Goal: Task Accomplishment & Management: Manage account settings

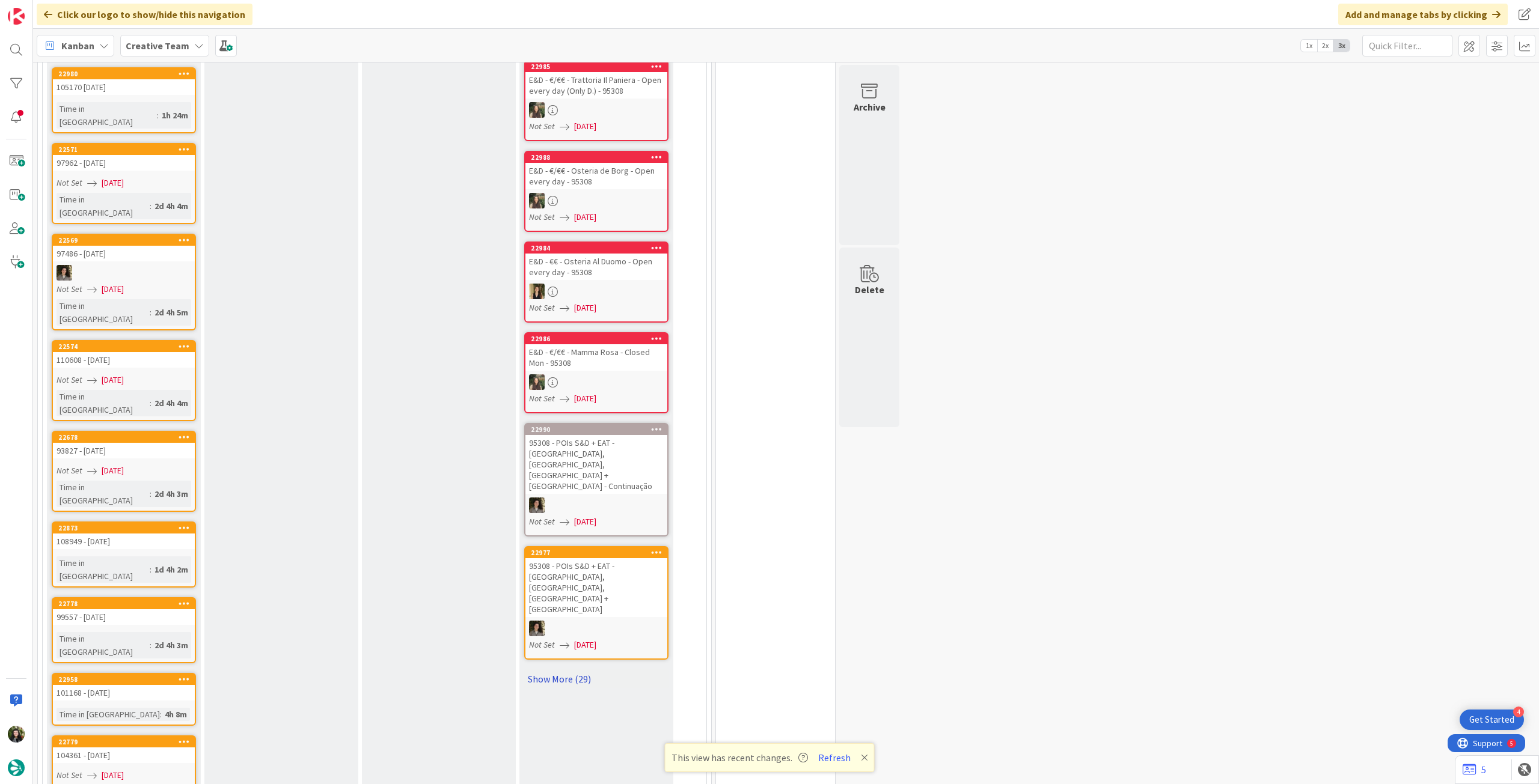
click at [546, 670] on link "Show More (29)" at bounding box center [596, 679] width 144 height 19
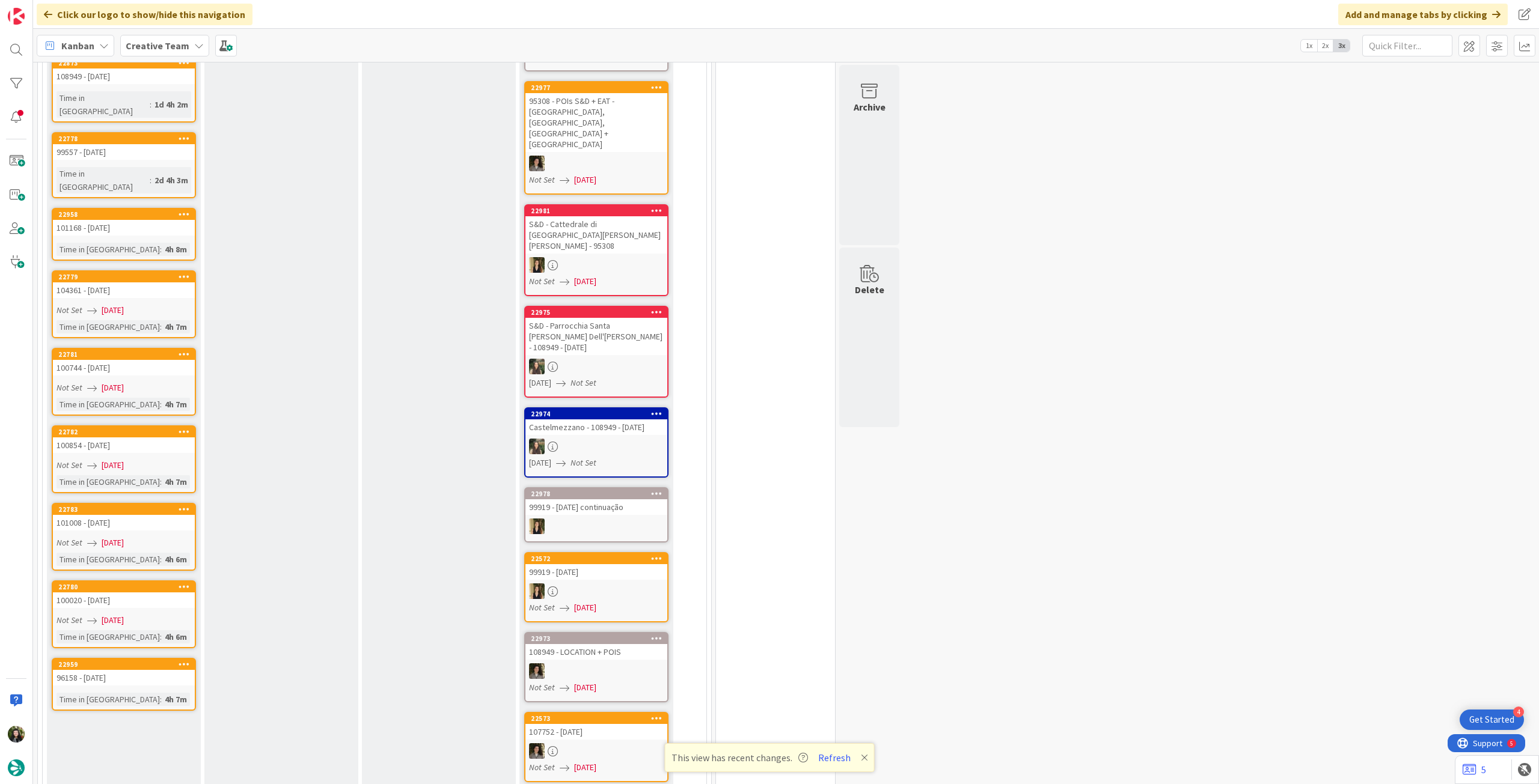
scroll to position [962, 0]
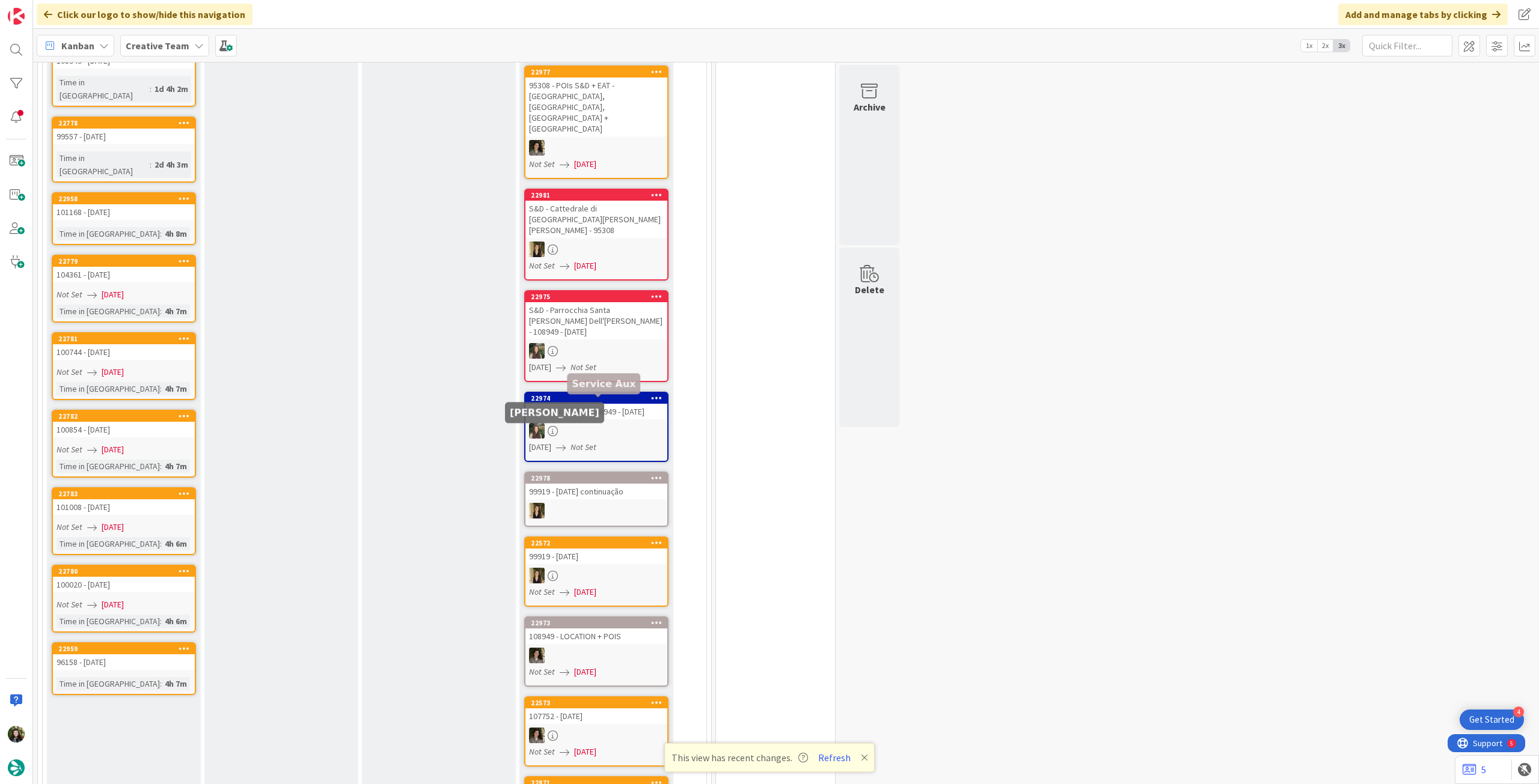
click at [587, 423] on div at bounding box center [596, 430] width 142 height 15
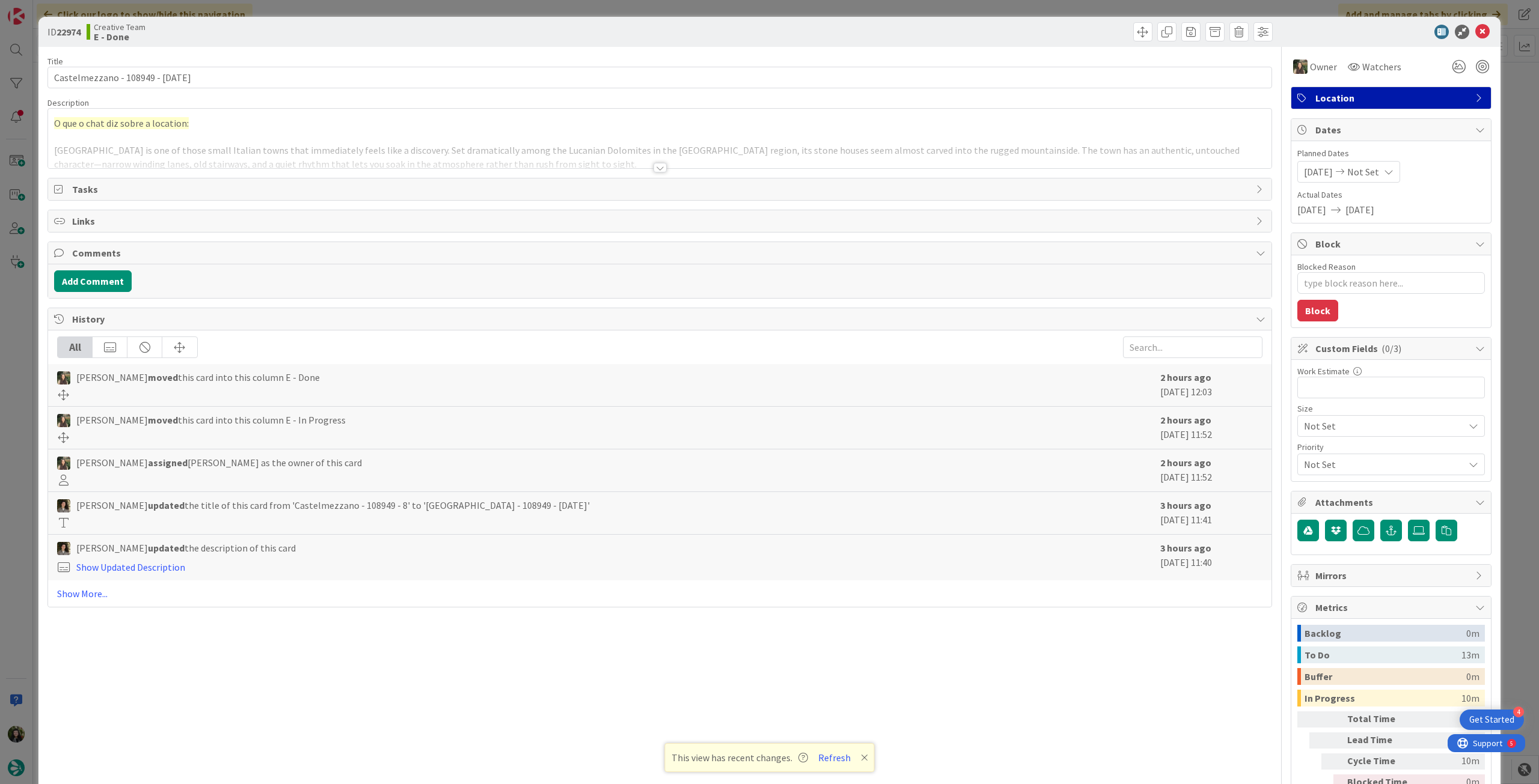
click at [238, 141] on div at bounding box center [660, 153] width 1224 height 31
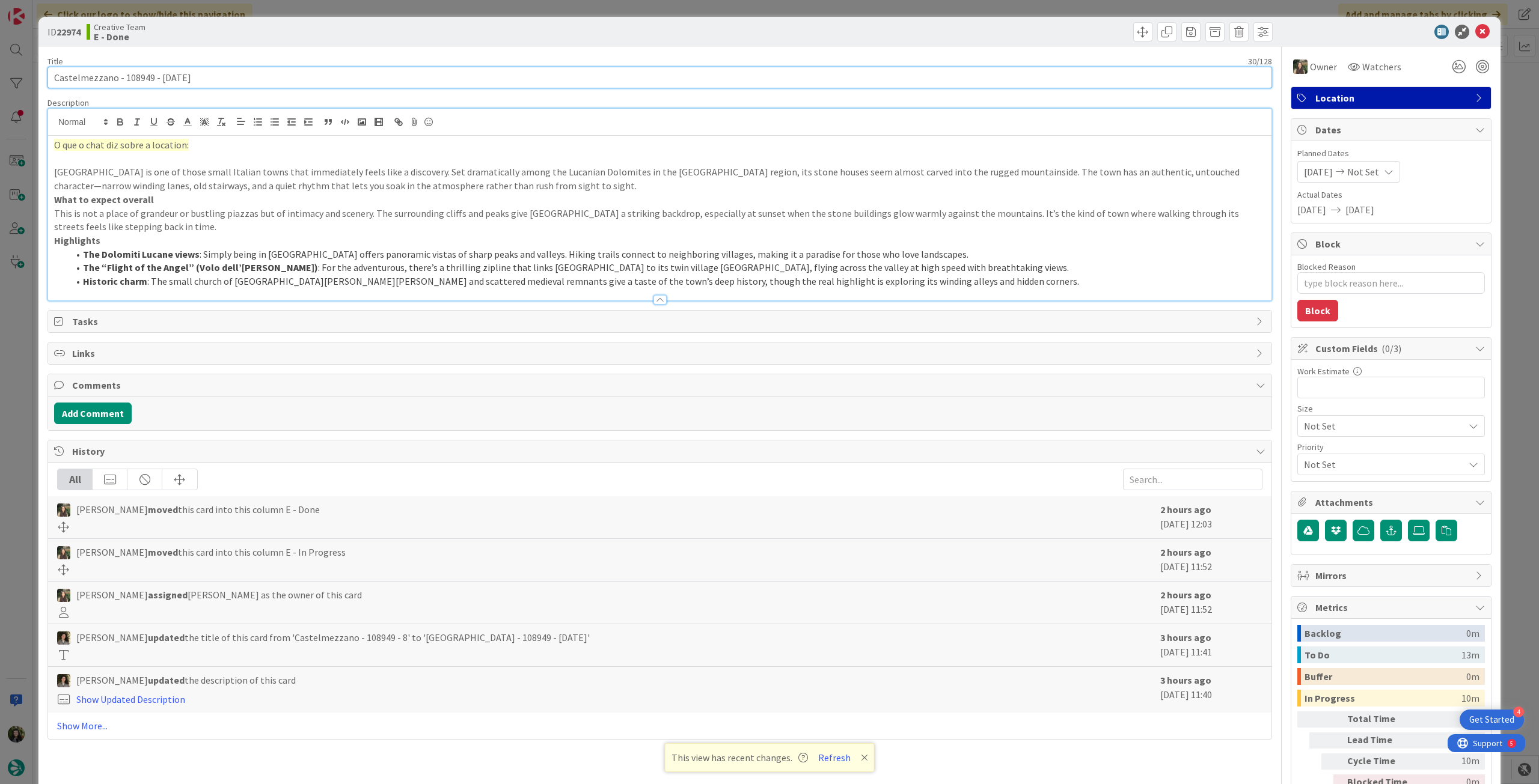
drag, startPoint x: 122, startPoint y: 75, endPoint x: 148, endPoint y: 74, distance: 26.0
click at [148, 74] on input "Castelmezzano - 108949 - [DATE]" at bounding box center [659, 77] width 1224 height 21
click at [1476, 25] on icon at bounding box center [1482, 32] width 15 height 15
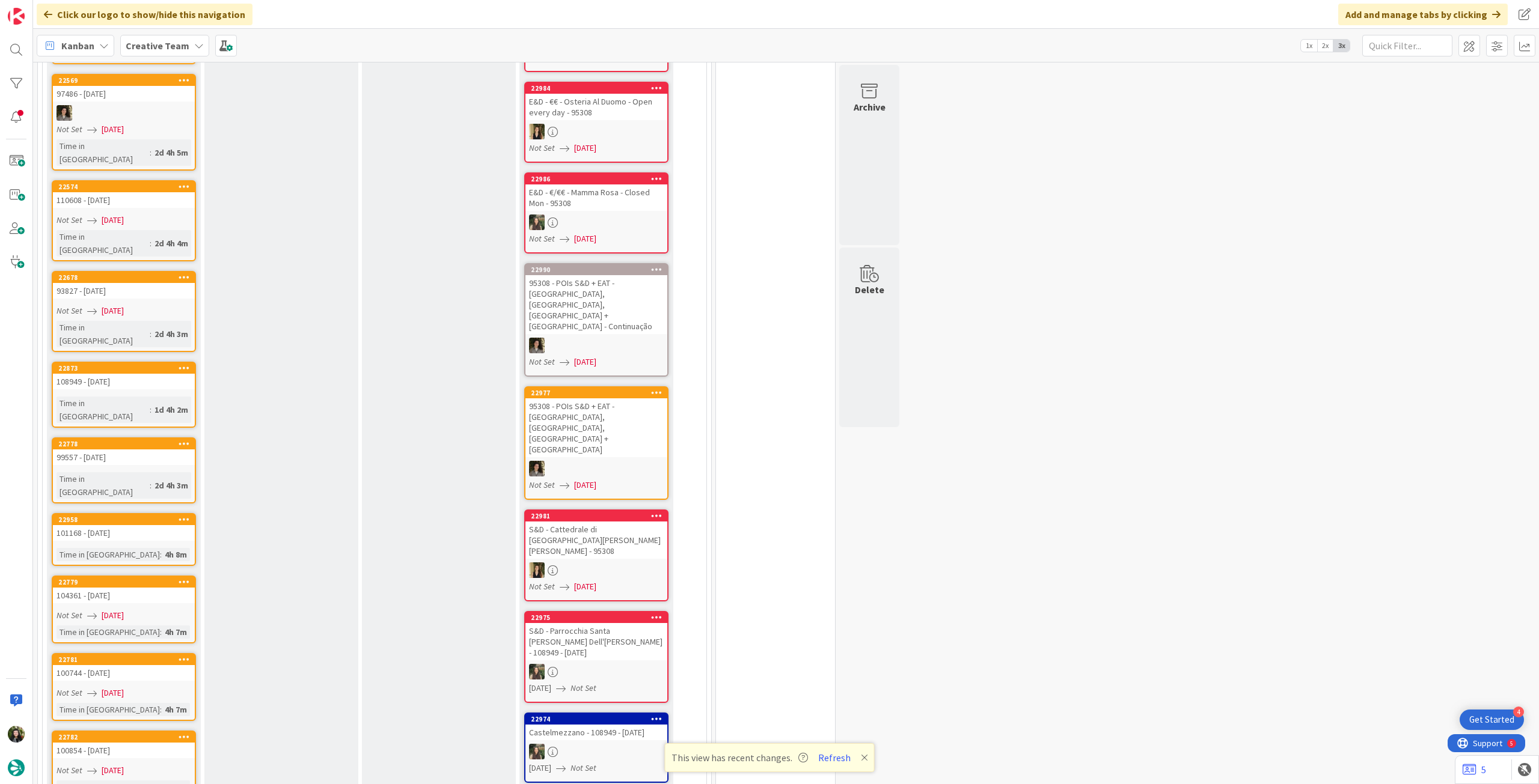
click at [552, 510] on link "22981 S&D - Cattedrale di [GEOGRAPHIC_DATA][PERSON_NAME][PERSON_NAME] - 95308 N…" at bounding box center [596, 556] width 144 height 92
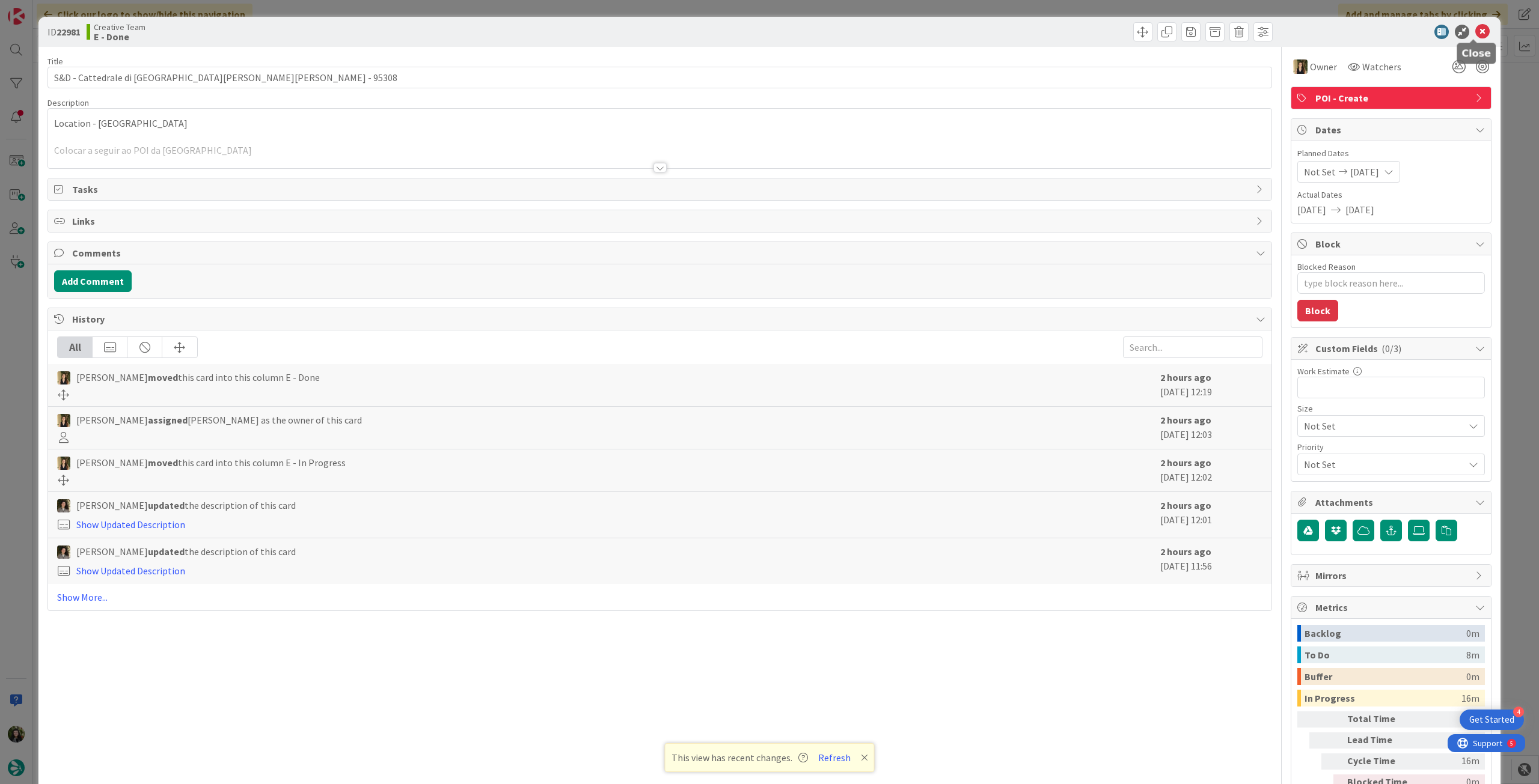
click at [1475, 34] on icon at bounding box center [1482, 32] width 15 height 15
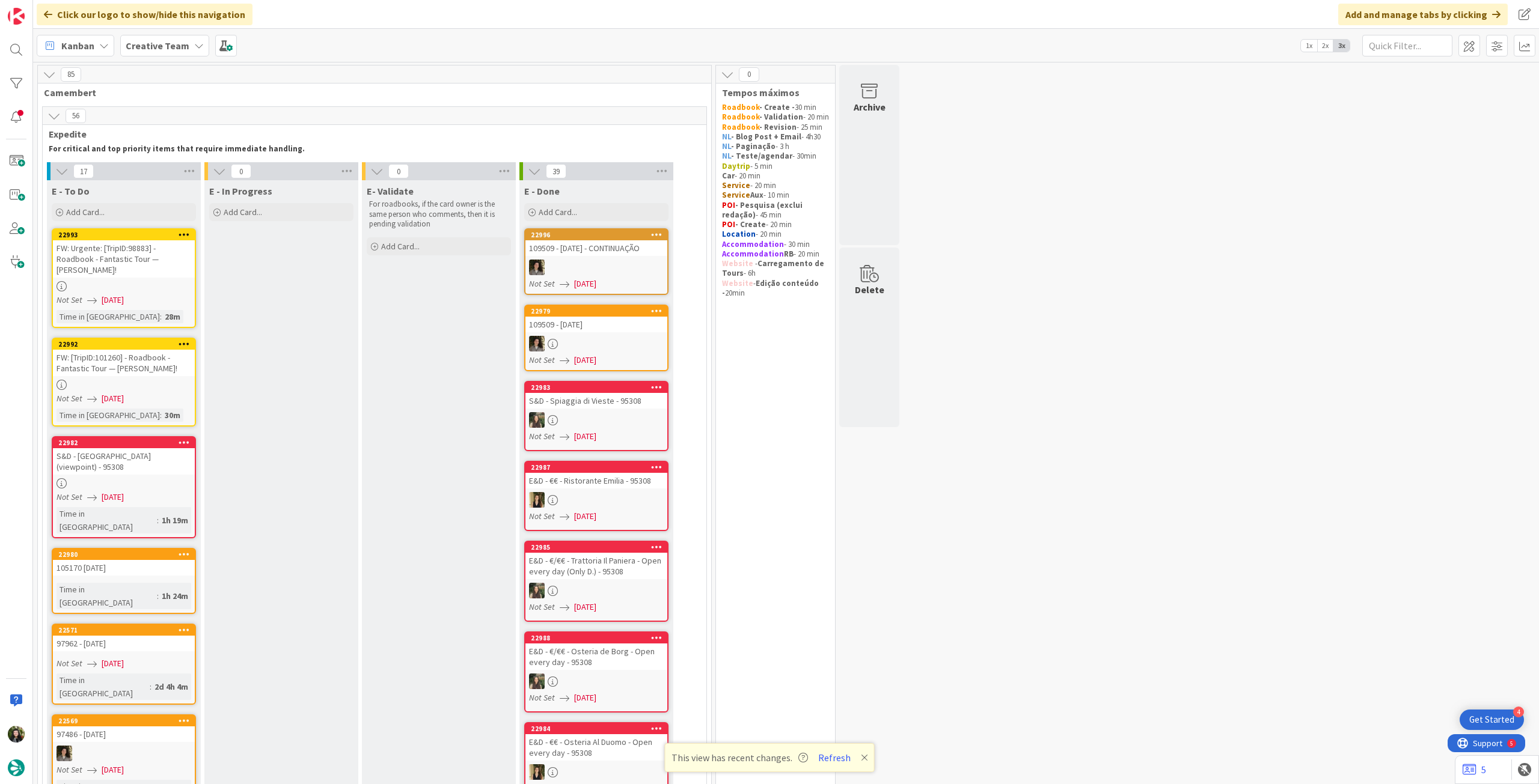
click at [119, 285] on div at bounding box center [124, 287] width 142 height 10
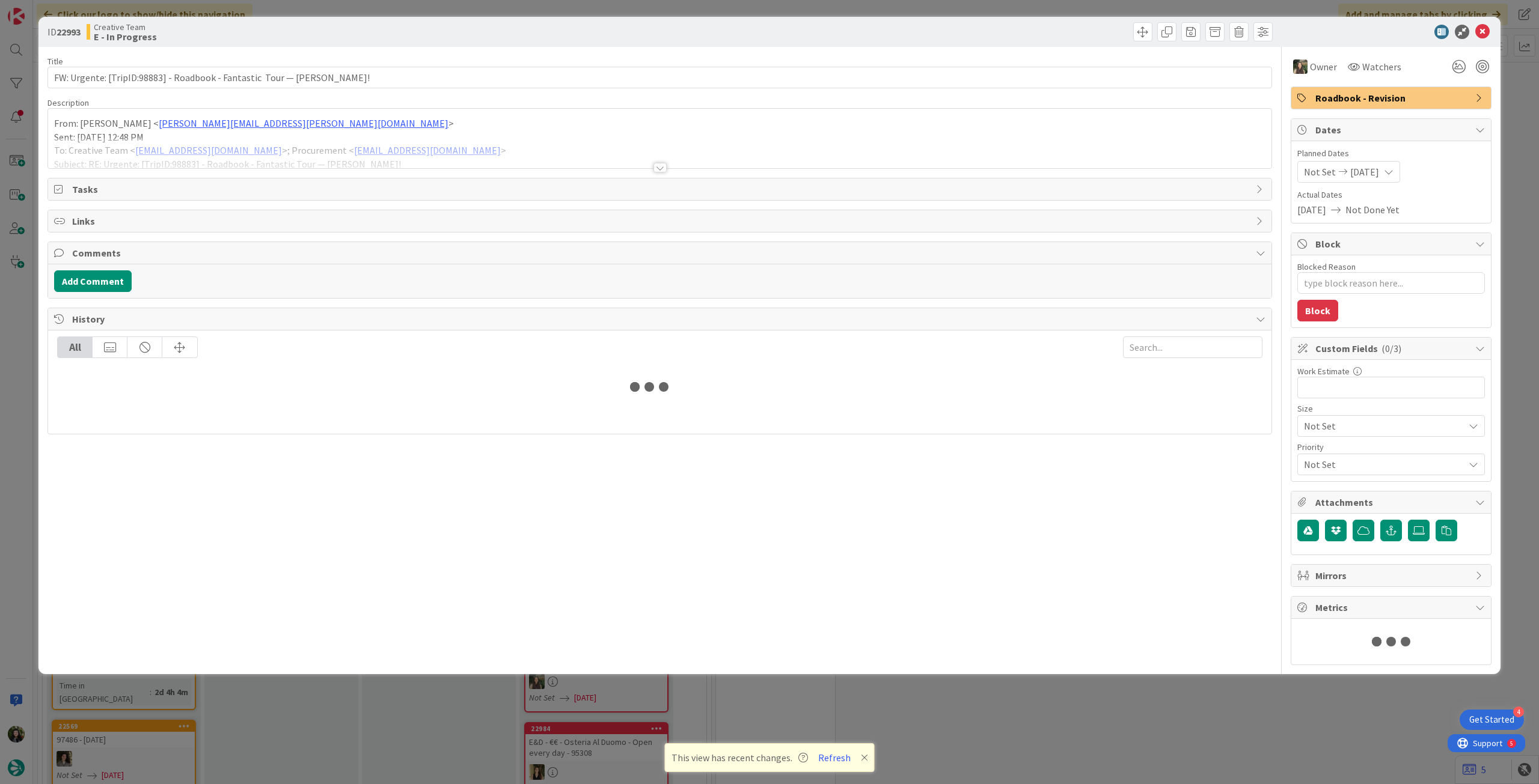
click at [212, 150] on div at bounding box center [660, 153] width 1224 height 31
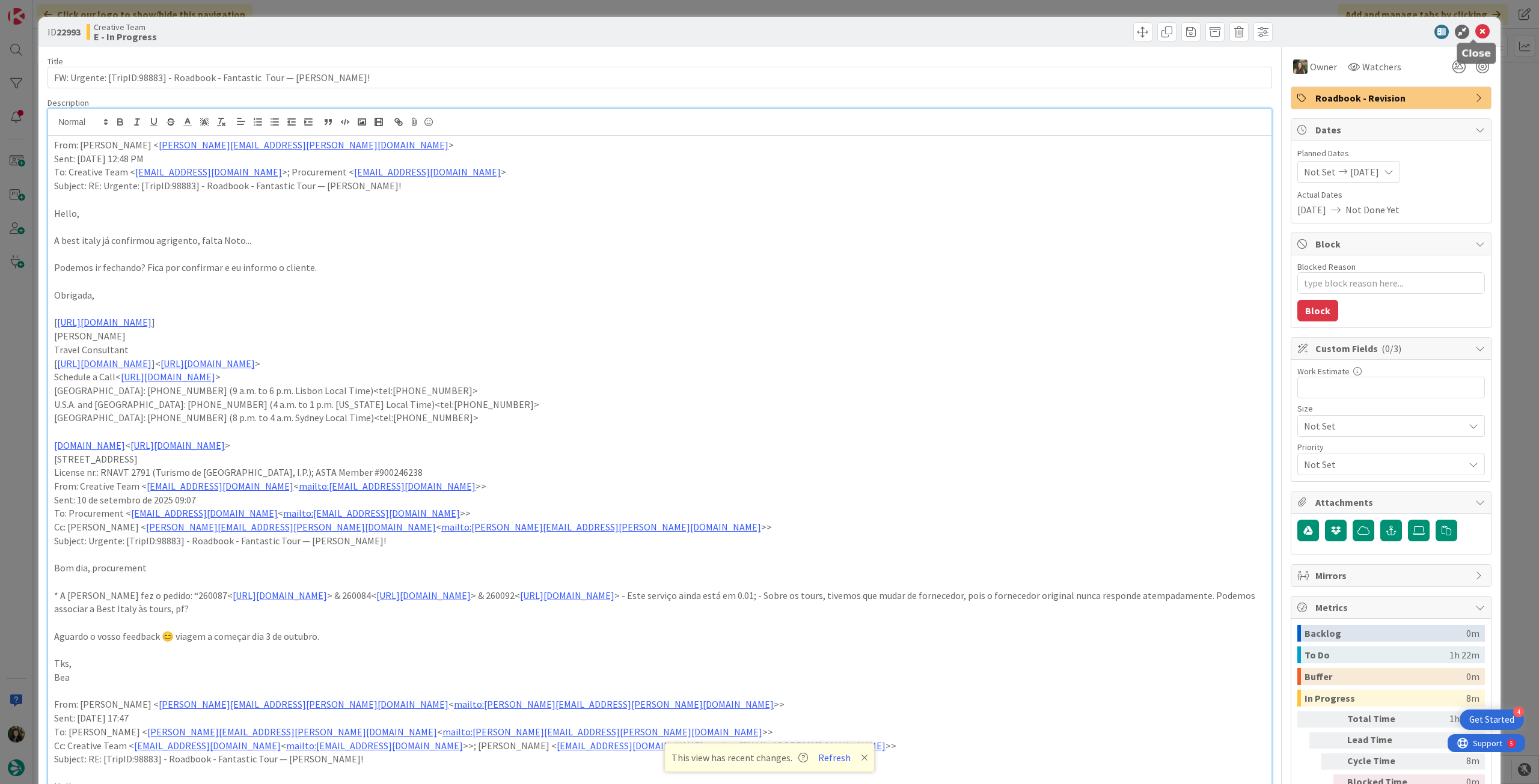
click at [1475, 33] on icon at bounding box center [1482, 32] width 15 height 15
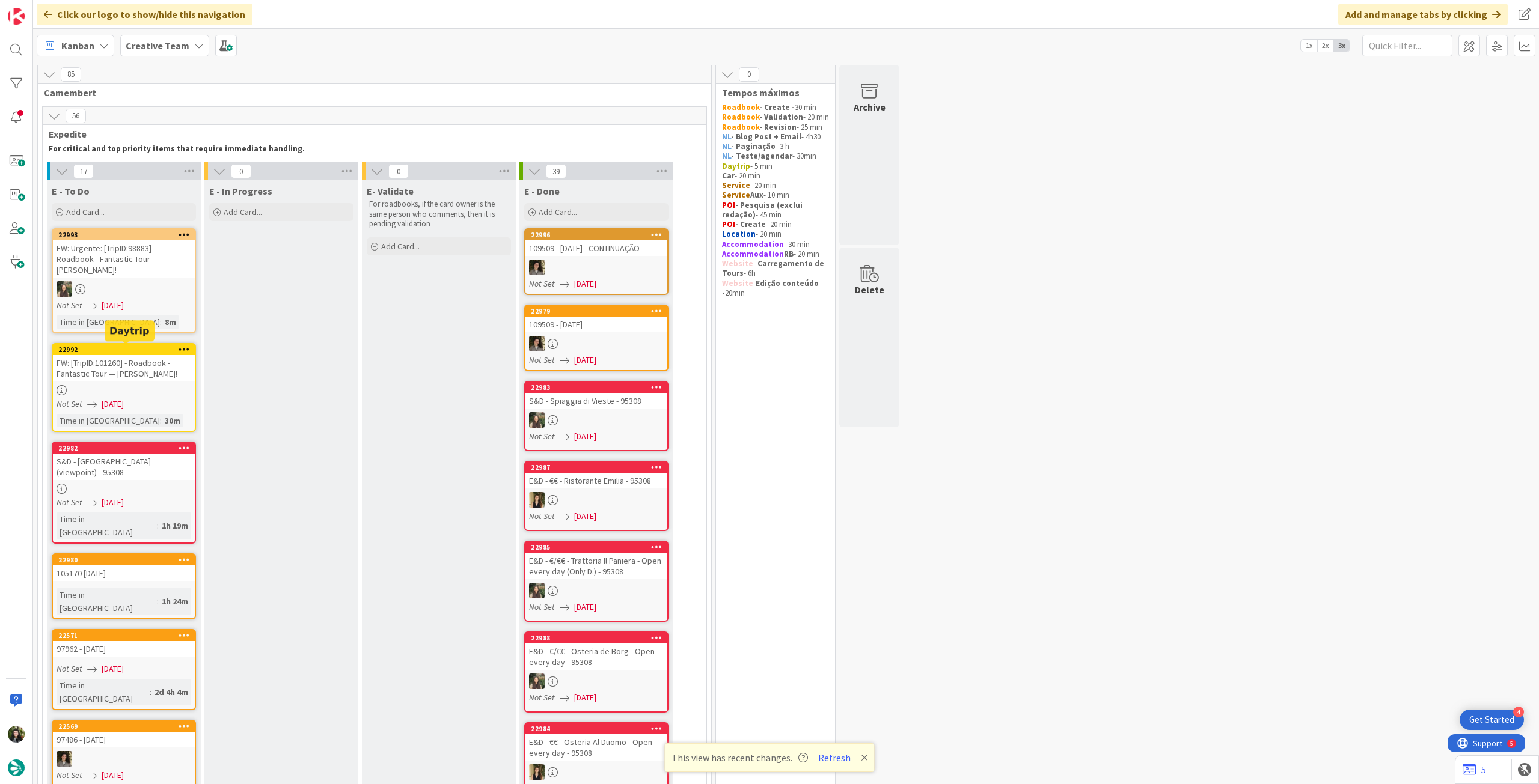
click at [113, 394] on div at bounding box center [124, 391] width 142 height 10
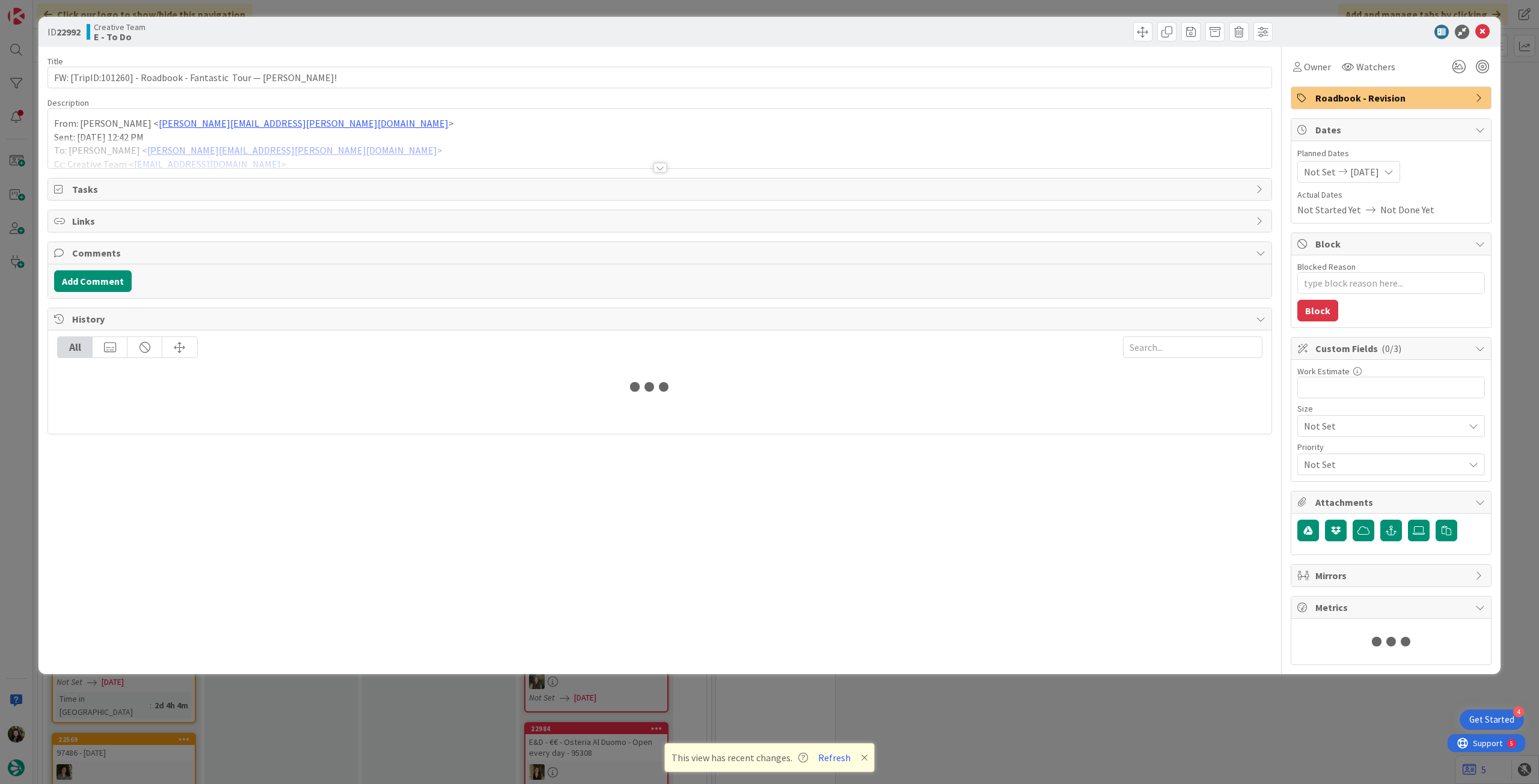
click at [207, 153] on div at bounding box center [660, 153] width 1224 height 31
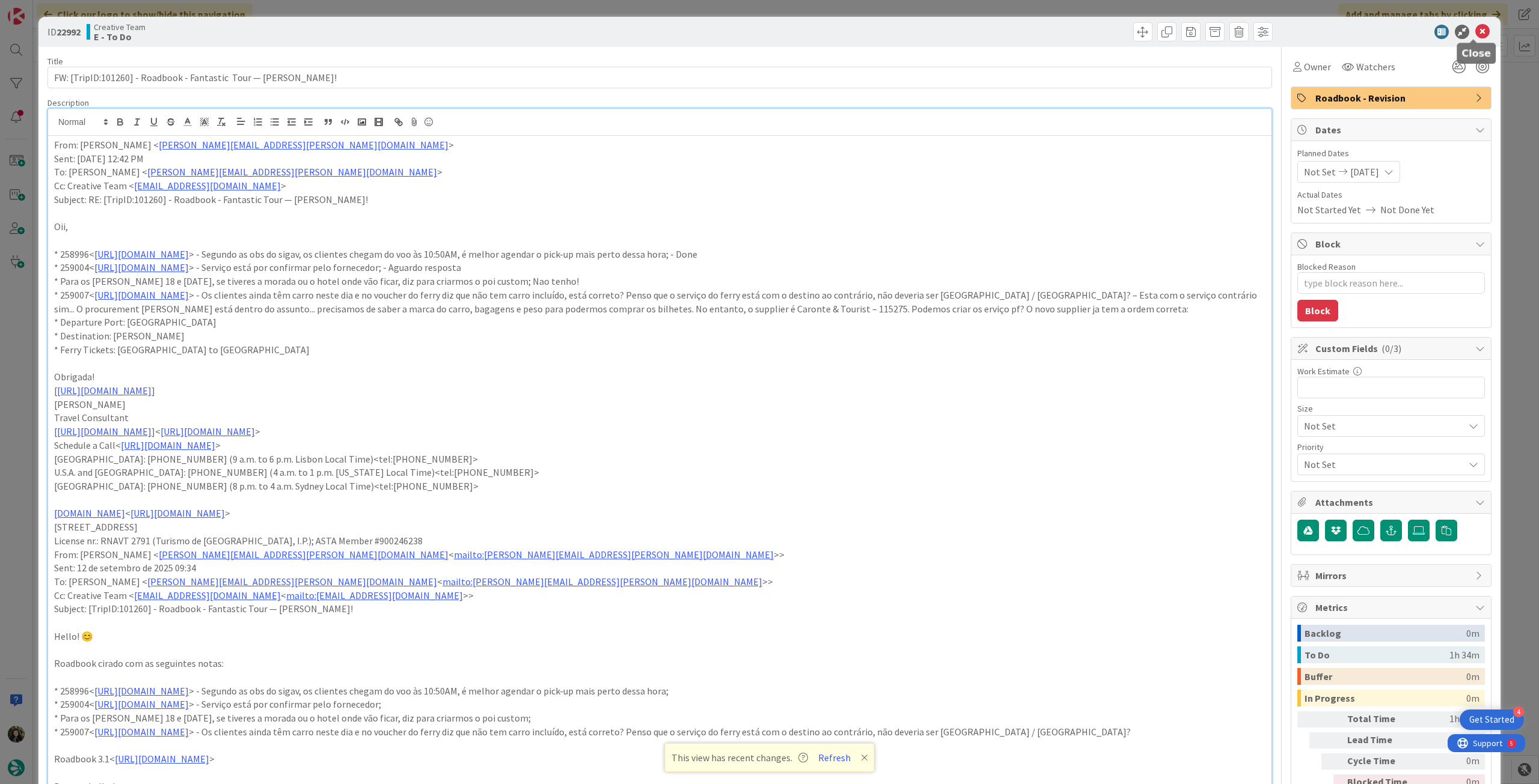
click at [1475, 29] on icon at bounding box center [1482, 32] width 15 height 15
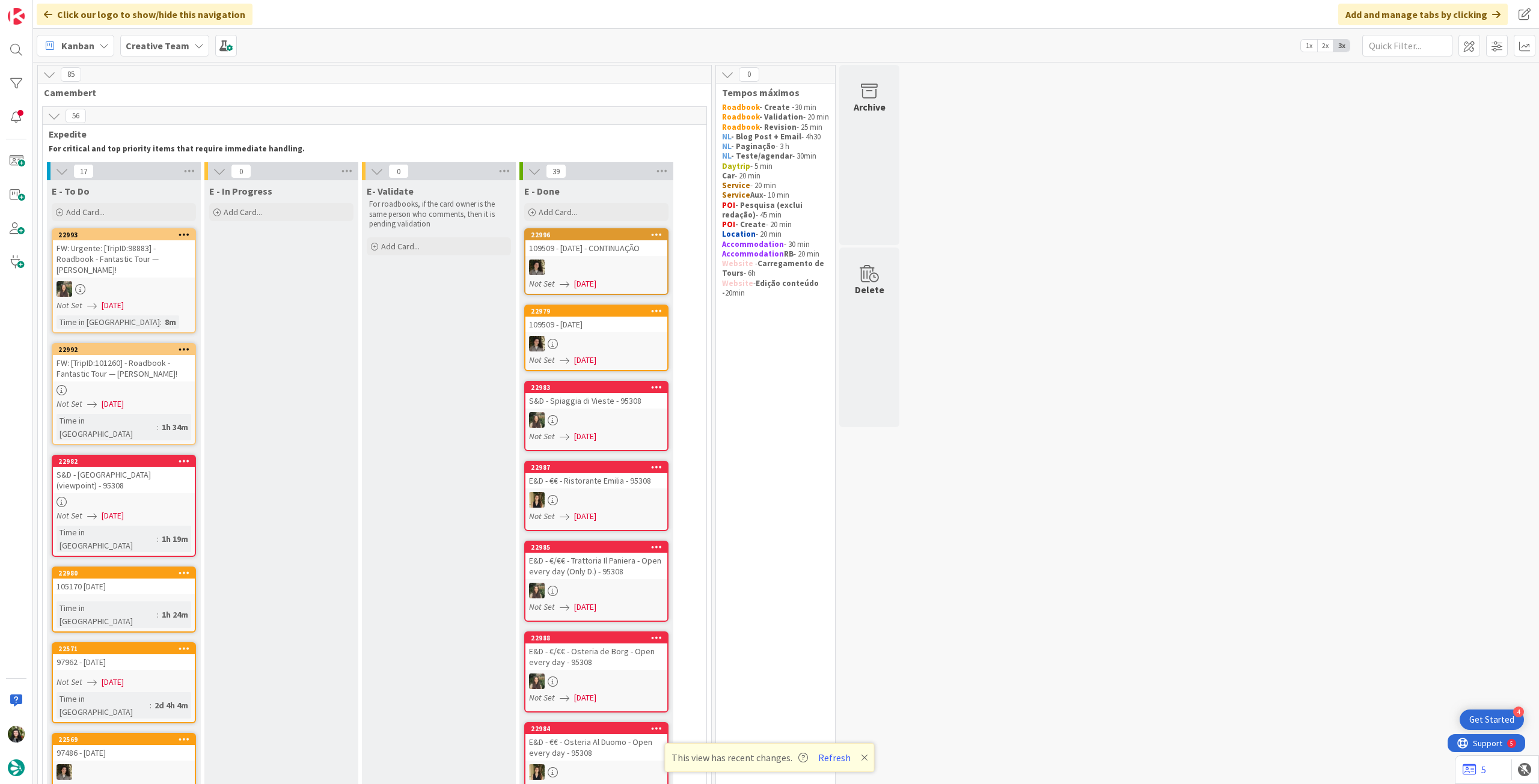
click at [167, 274] on div "FW: Urgente: [TripID:98883] - Roadbook - Fantastic Tour — [PERSON_NAME]!" at bounding box center [124, 259] width 142 height 38
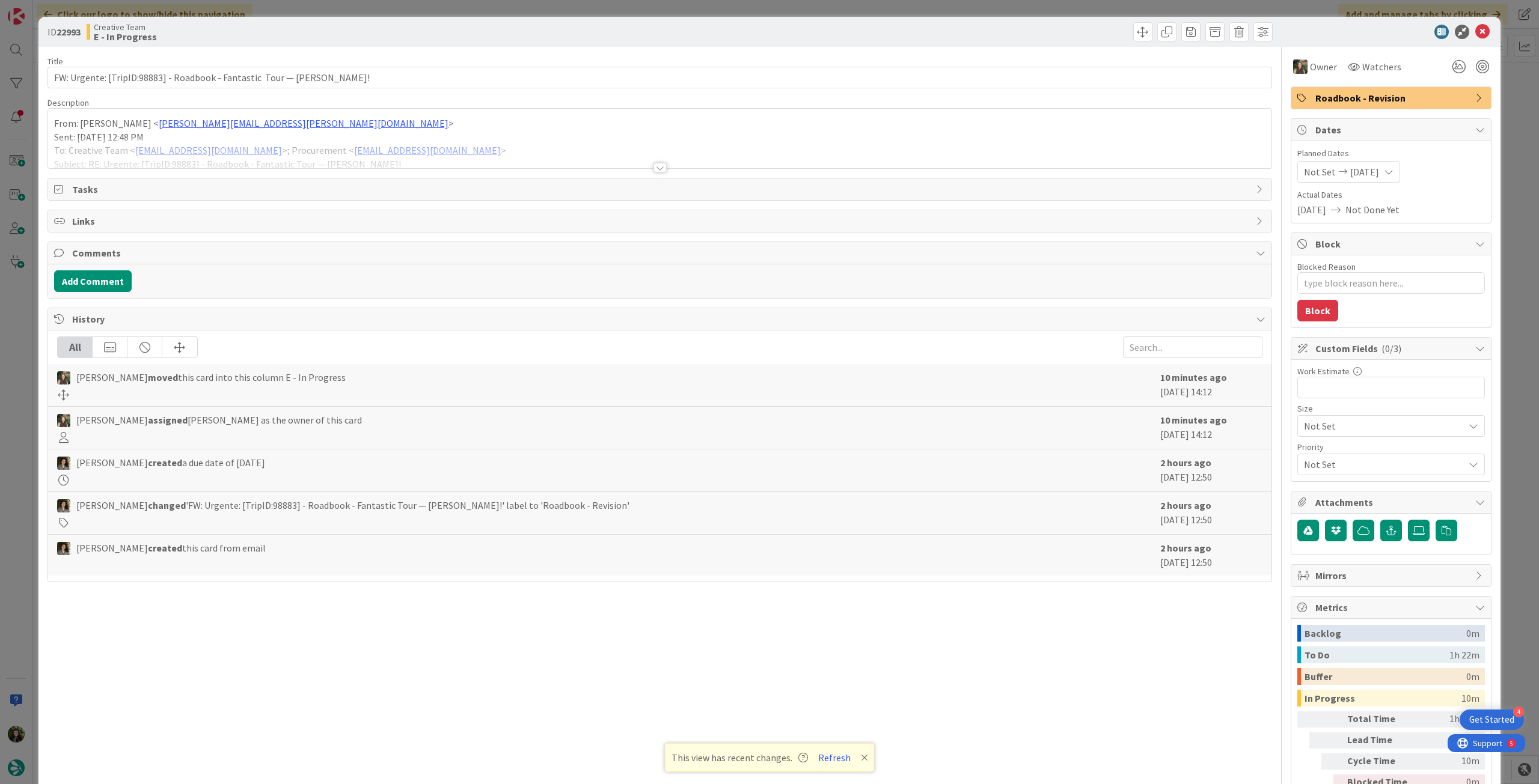
click at [242, 134] on p "Sent: [DATE] 12:48 PM" at bounding box center [659, 137] width 1211 height 14
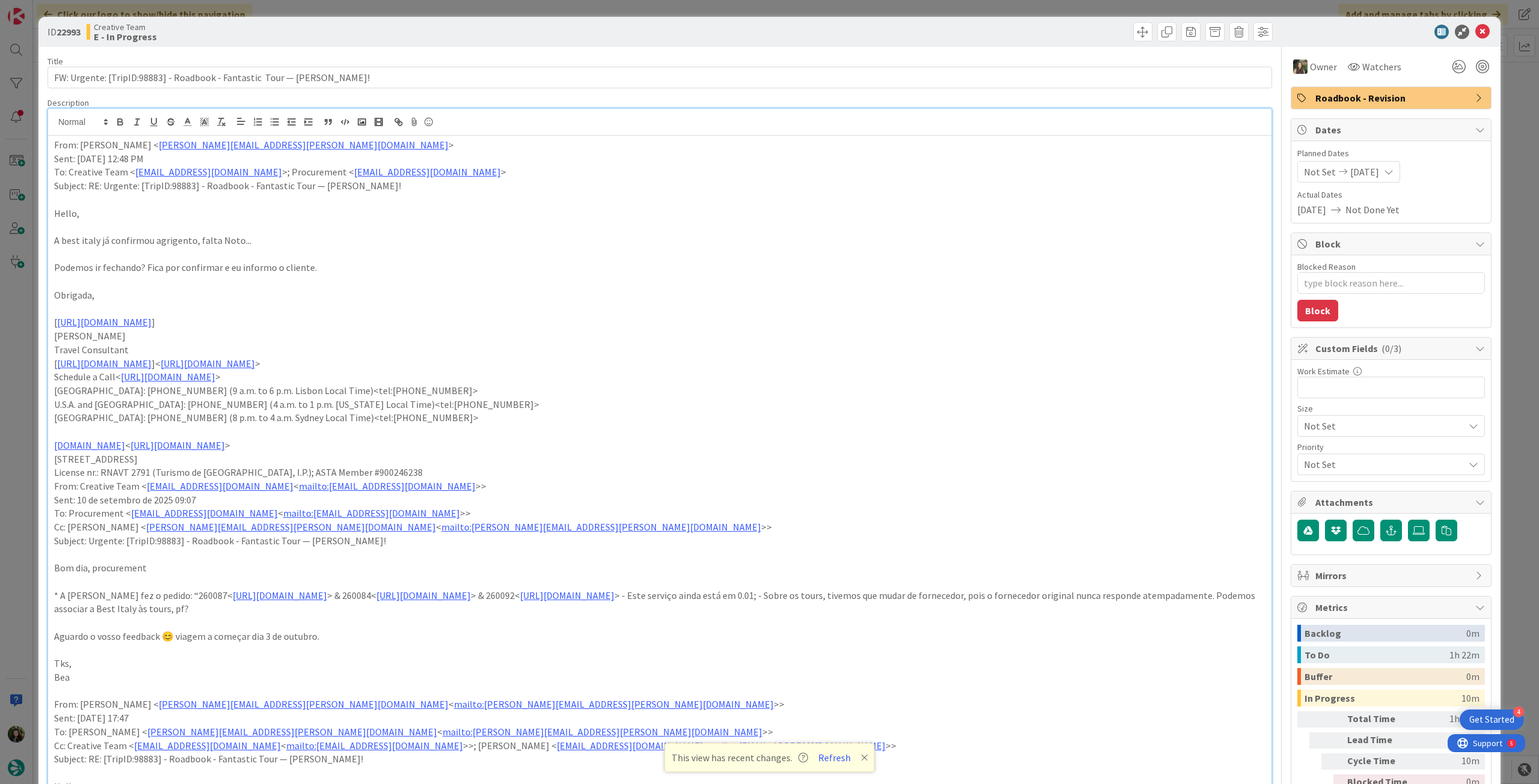
click at [380, 281] on p at bounding box center [659, 281] width 1211 height 14
click at [409, 261] on p "Podemos ir fechando? Fica por confirmar e eu informo o cliente." at bounding box center [659, 267] width 1211 height 14
click at [1475, 29] on icon at bounding box center [1482, 32] width 15 height 15
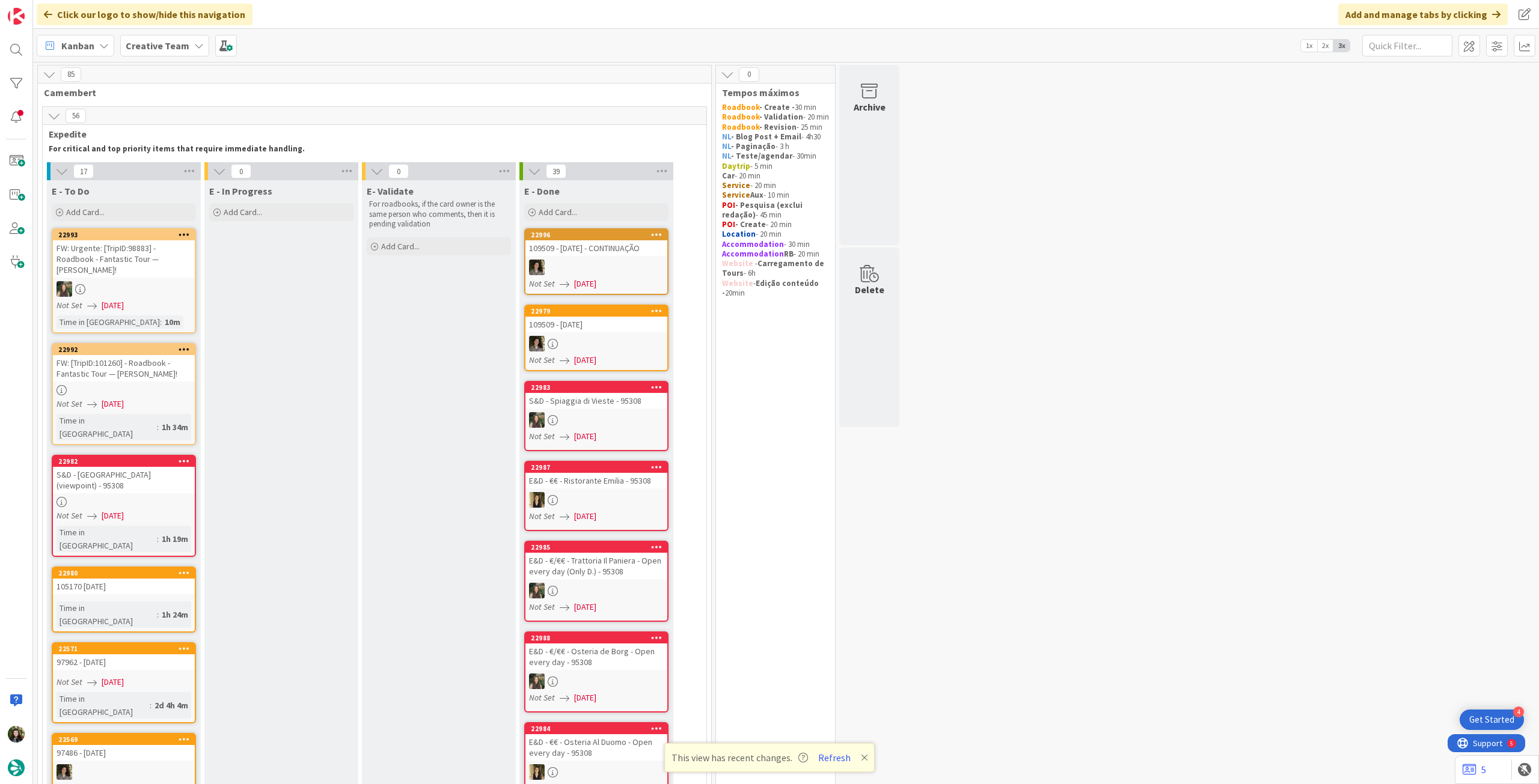
drag, startPoint x: 148, startPoint y: 37, endPoint x: 162, endPoint y: 63, distance: 29.5
click at [148, 37] on div "Creative Team" at bounding box center [164, 45] width 89 height 21
click at [200, 181] on div "Creative Team - Análise" at bounding box center [222, 172] width 184 height 23
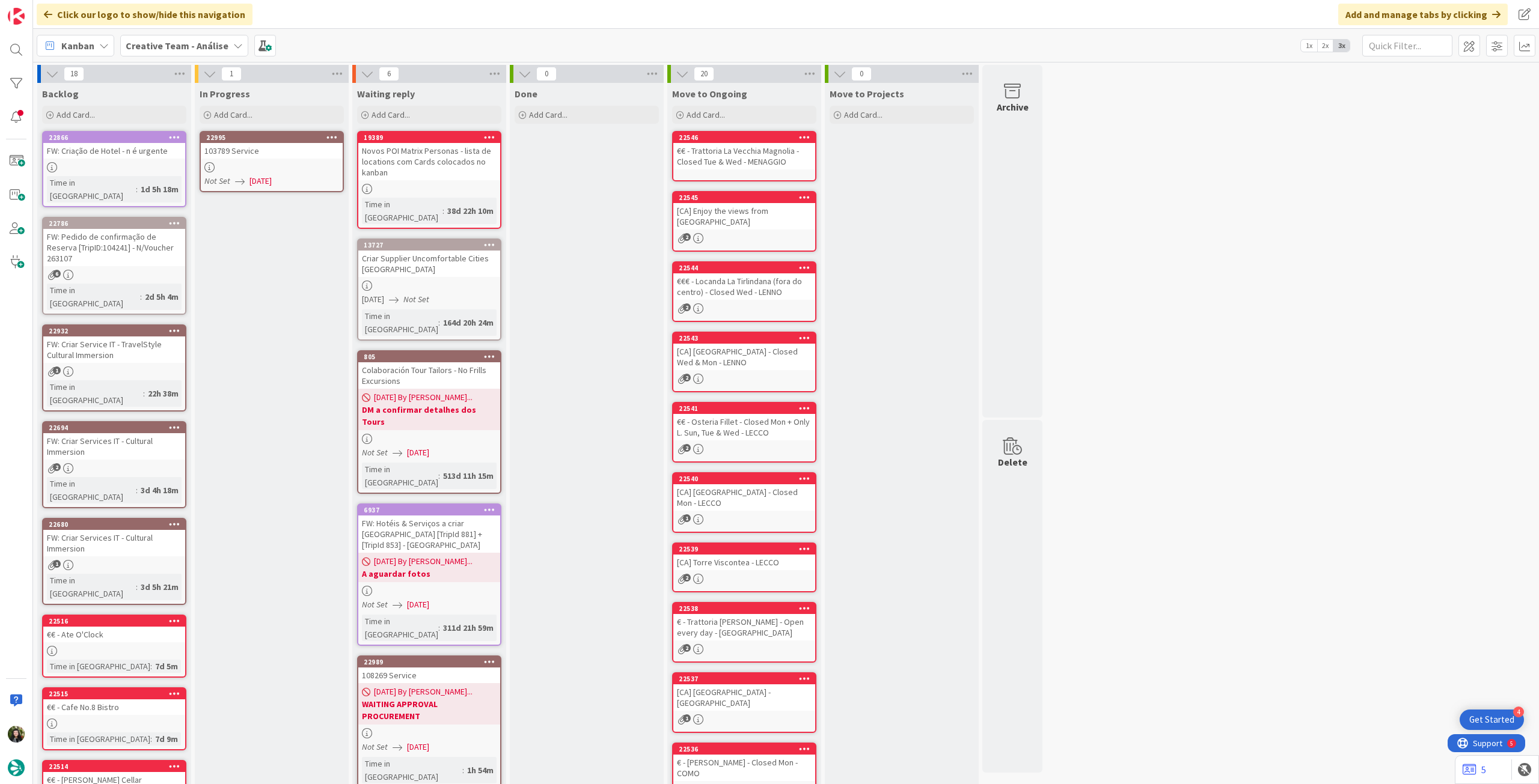
click at [293, 166] on div at bounding box center [271, 167] width 142 height 10
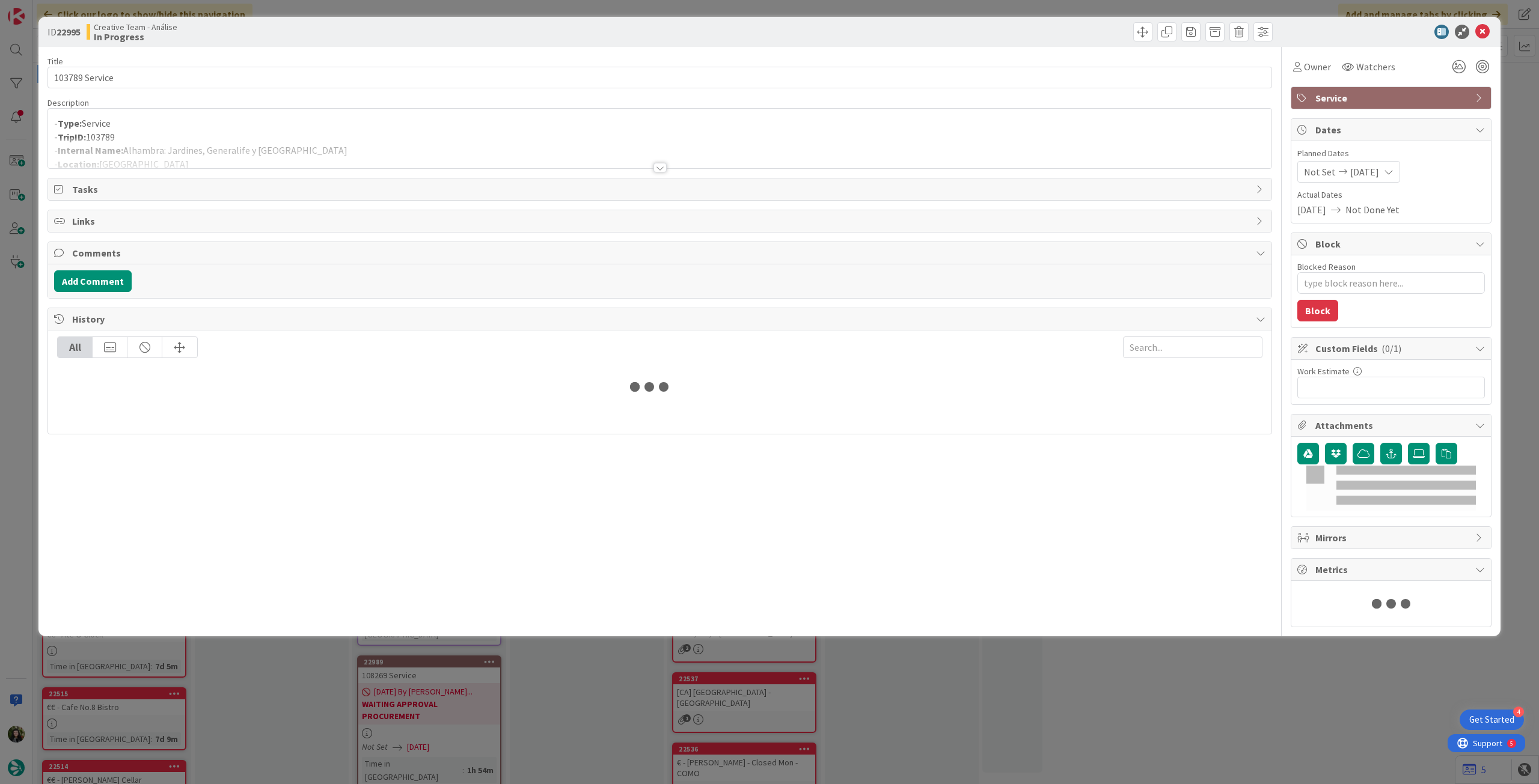
click at [276, 146] on div at bounding box center [660, 153] width 1224 height 31
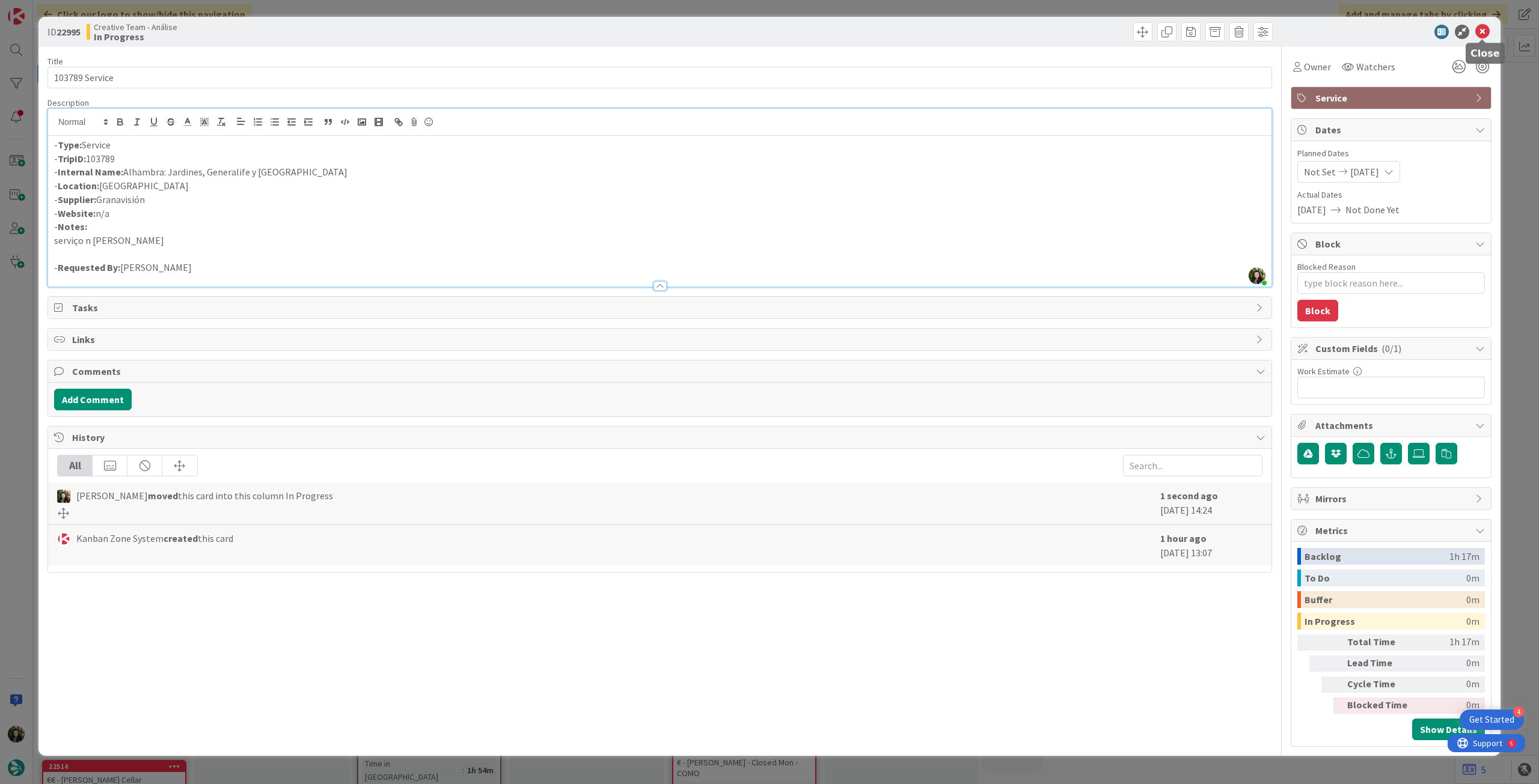
click at [1485, 33] on icon at bounding box center [1482, 32] width 15 height 15
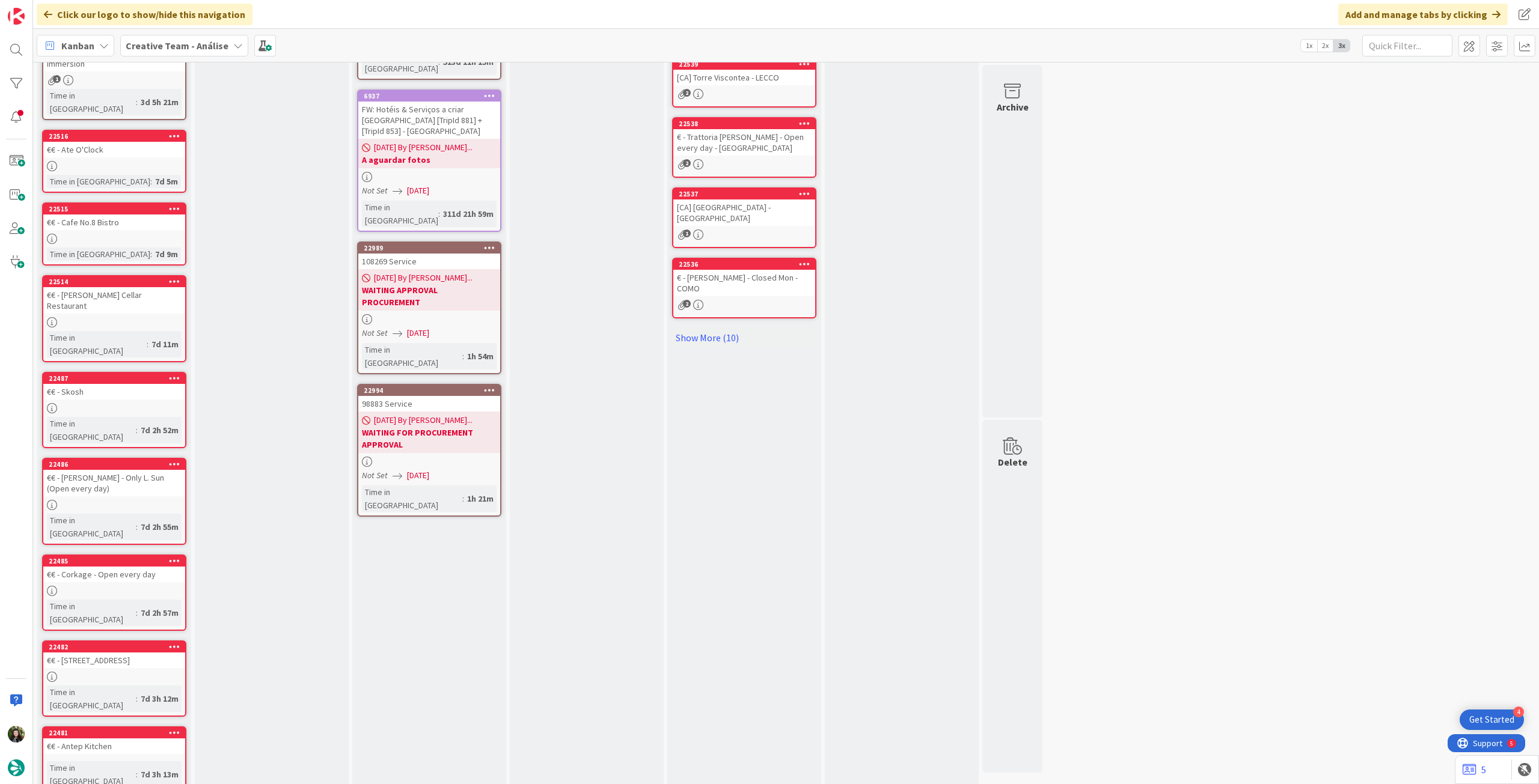
scroll to position [354, 0]
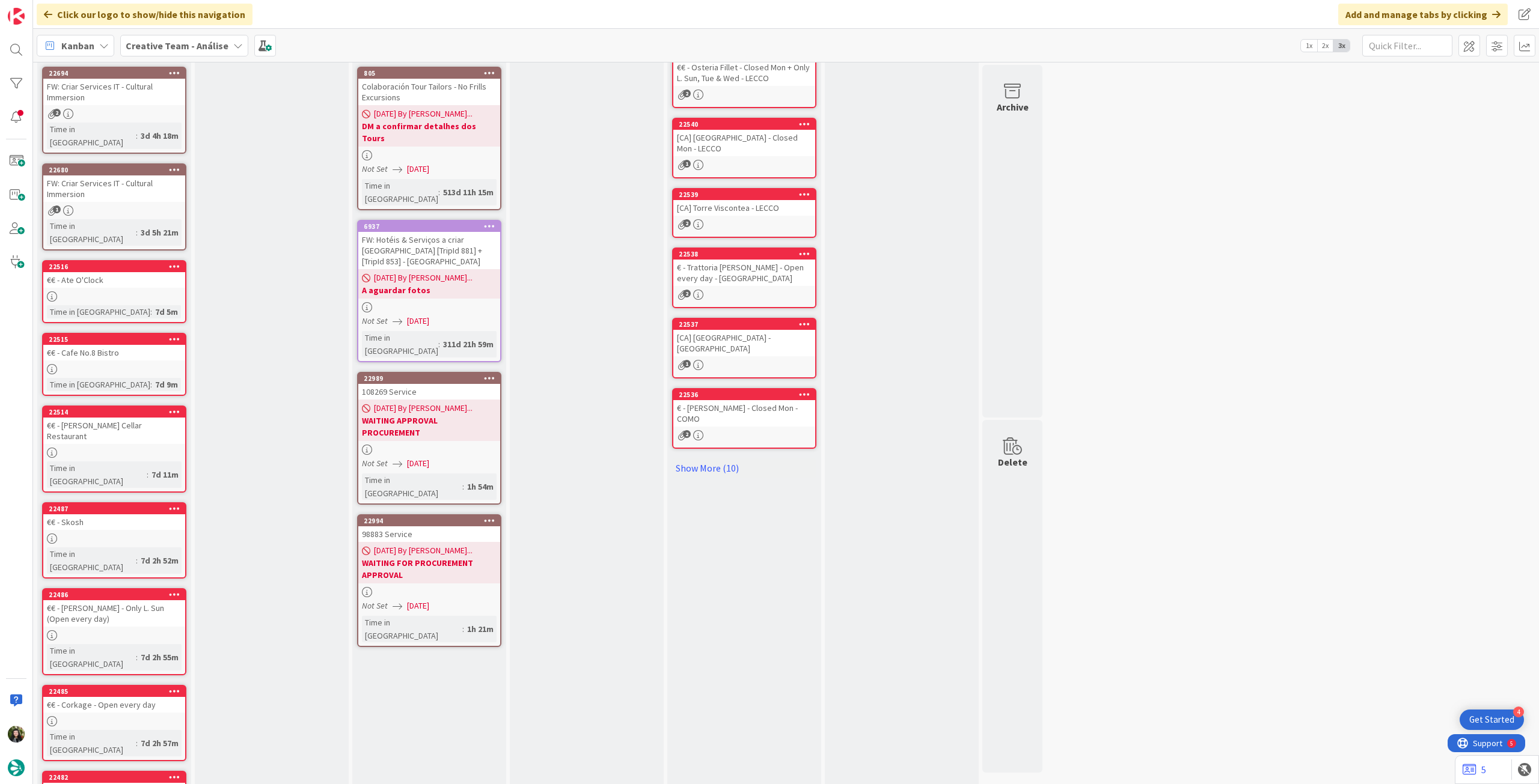
click at [191, 46] on b "Creative Team - Análise" at bounding box center [176, 46] width 102 height 12
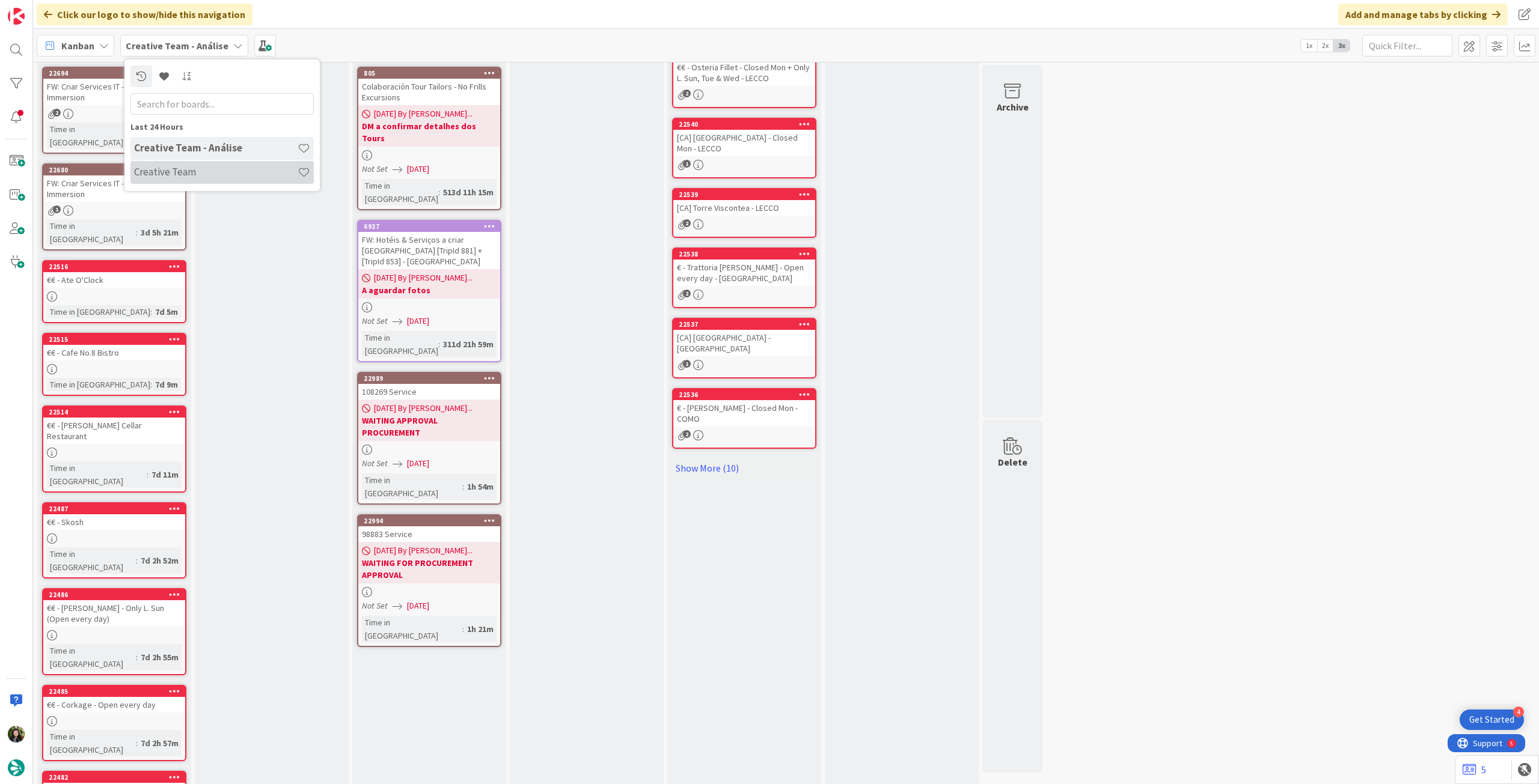
click at [196, 170] on h4 "Creative Team" at bounding box center [216, 172] width 164 height 12
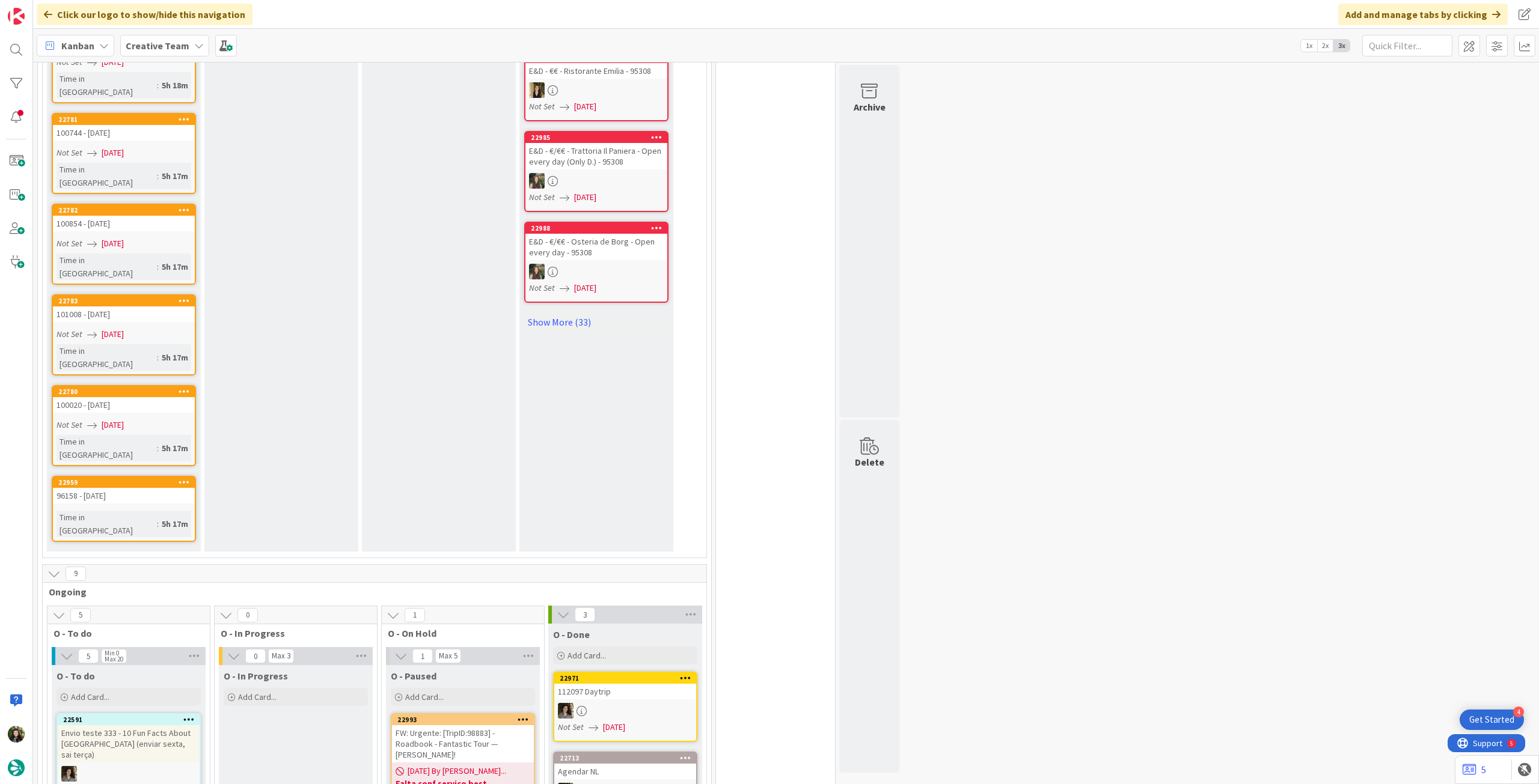
scroll to position [1041, 0]
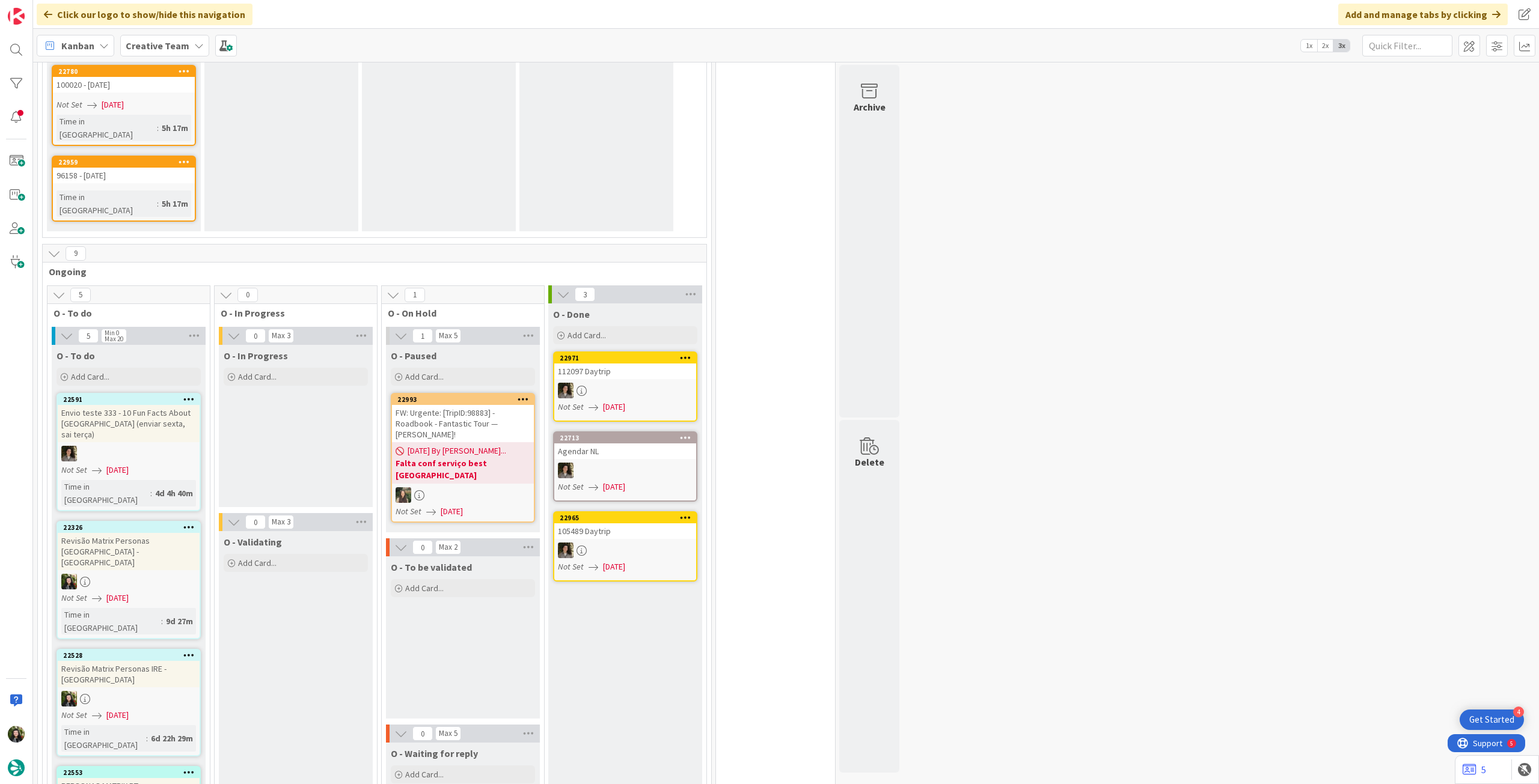
click at [442, 405] on div "FW: Urgente: [TripID:98883] - Roadbook - Fantastic Tour — [PERSON_NAME]!" at bounding box center [463, 424] width 142 height 38
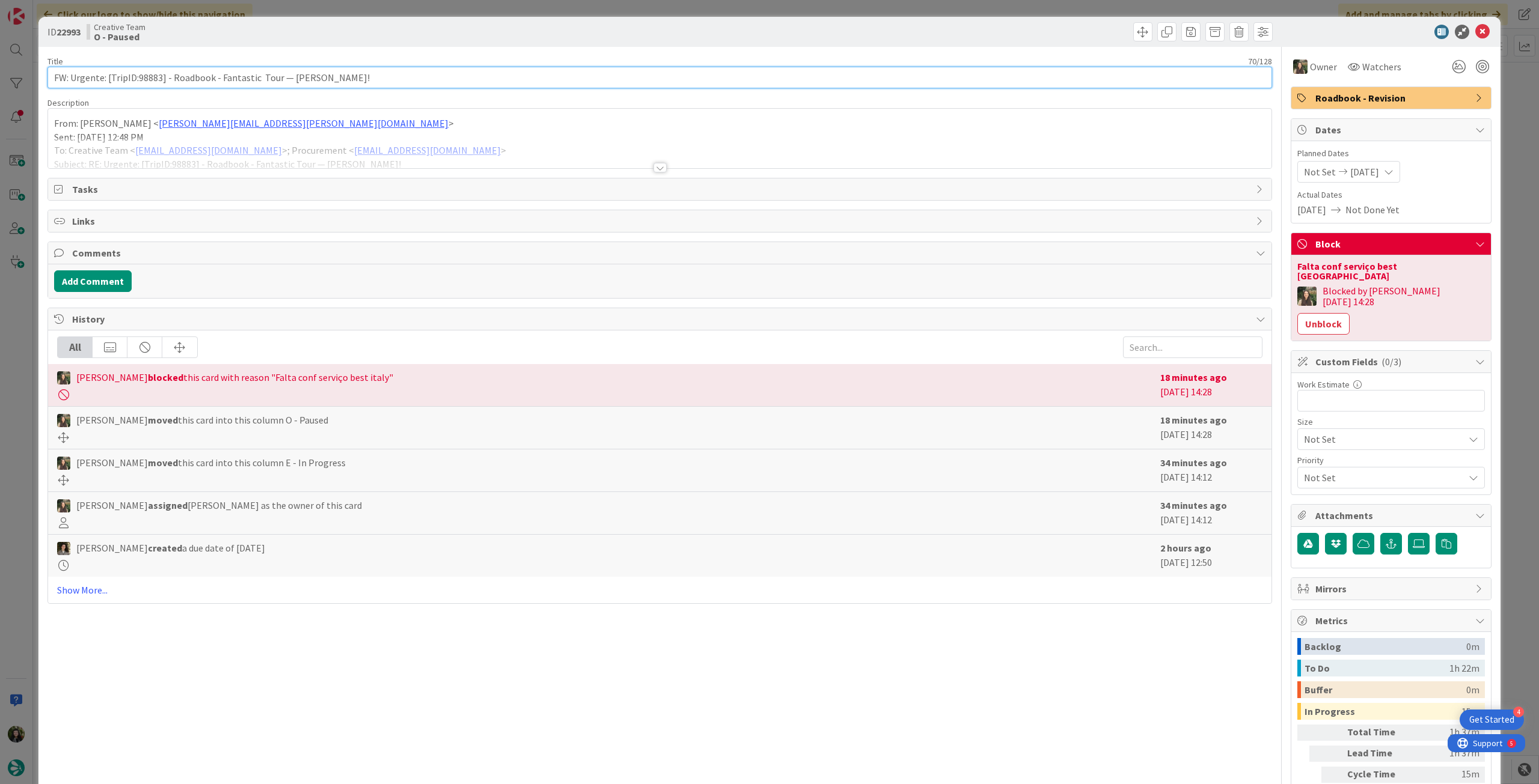
drag, startPoint x: 138, startPoint y: 80, endPoint x: 160, endPoint y: 77, distance: 22.2
click at [160, 77] on input "FW: Urgente: [TripID:98883] - Roadbook - Fantastic Tour — [PERSON_NAME]!" at bounding box center [659, 77] width 1224 height 21
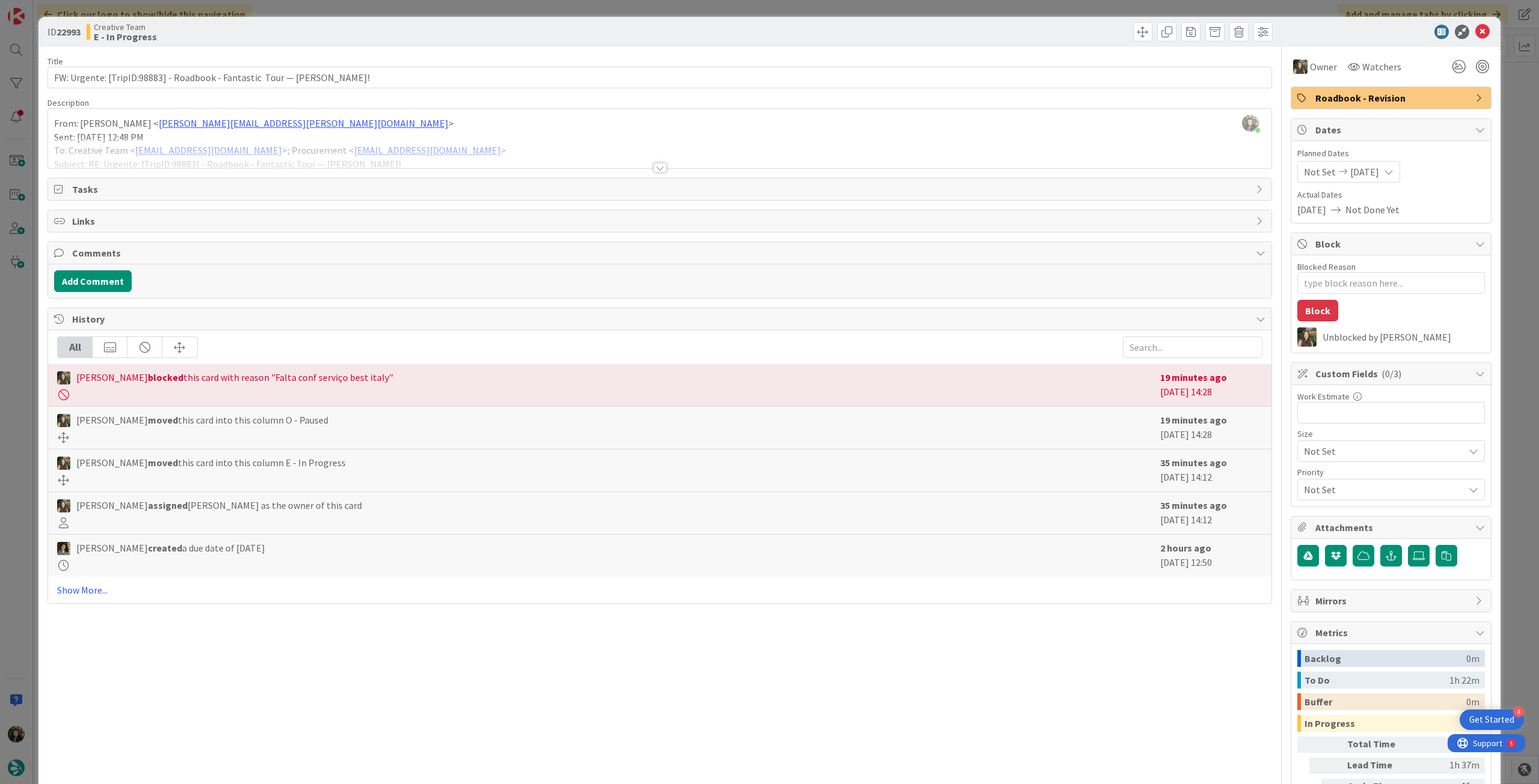
click at [832, 111] on div "[PERSON_NAME] just joined From: [PERSON_NAME] < [PERSON_NAME][EMAIL_ADDRESS][PE…" at bounding box center [660, 139] width 1224 height 60
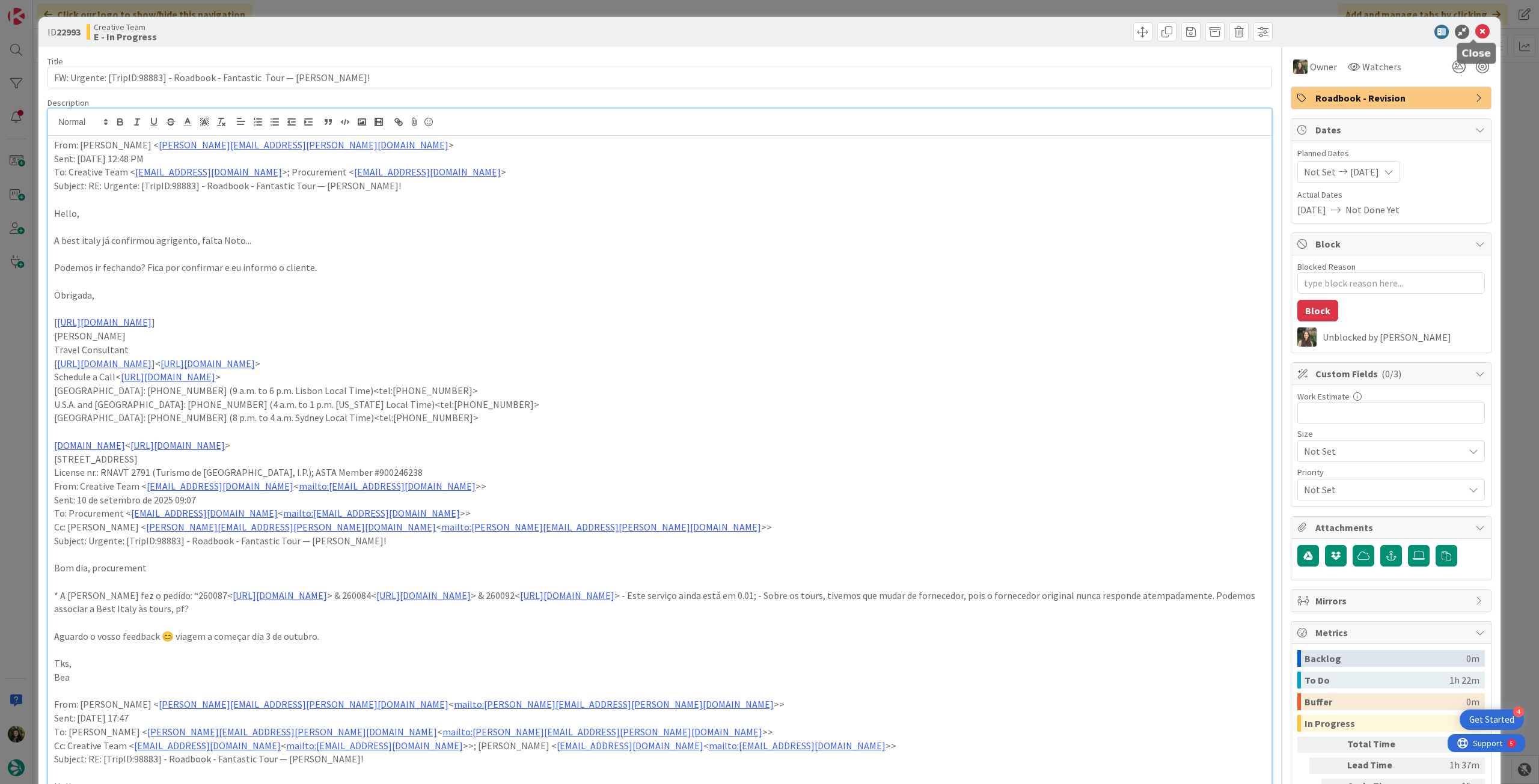
click at [1475, 30] on icon at bounding box center [1482, 32] width 15 height 15
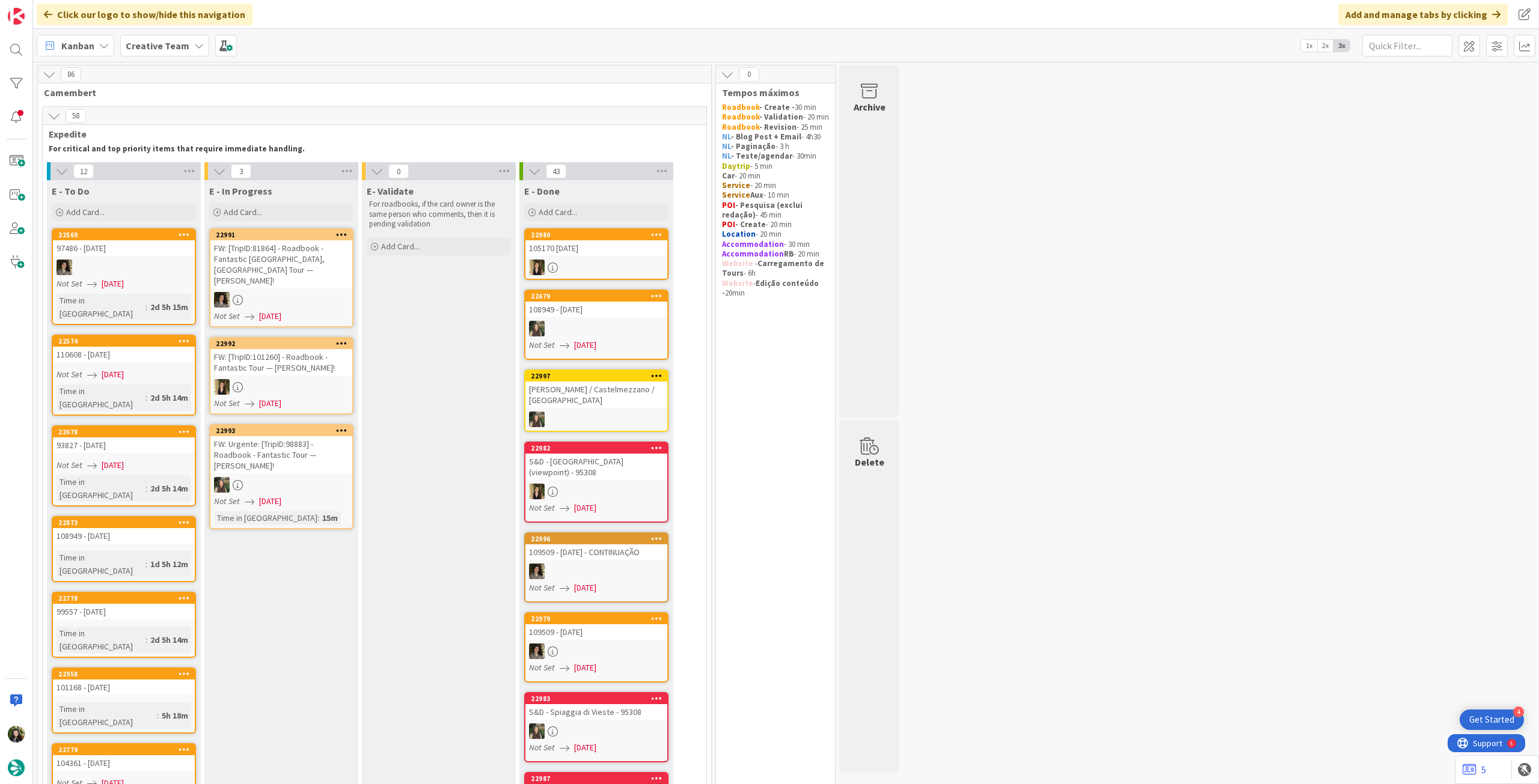
click at [161, 41] on b "Creative Team" at bounding box center [157, 46] width 63 height 12
click at [181, 171] on h4 "Creative Team - Análise" at bounding box center [216, 172] width 164 height 12
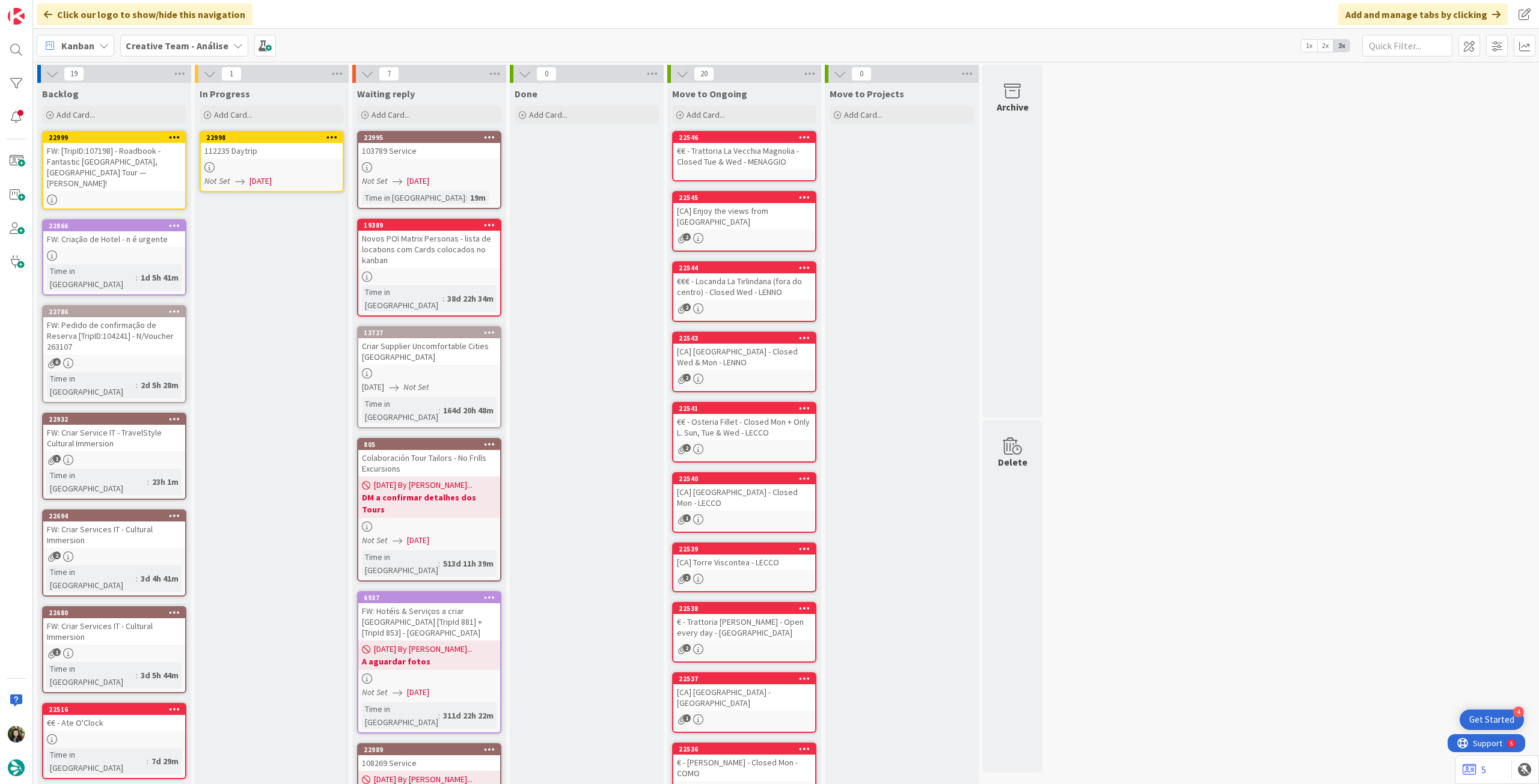
click at [249, 165] on div at bounding box center [271, 167] width 142 height 10
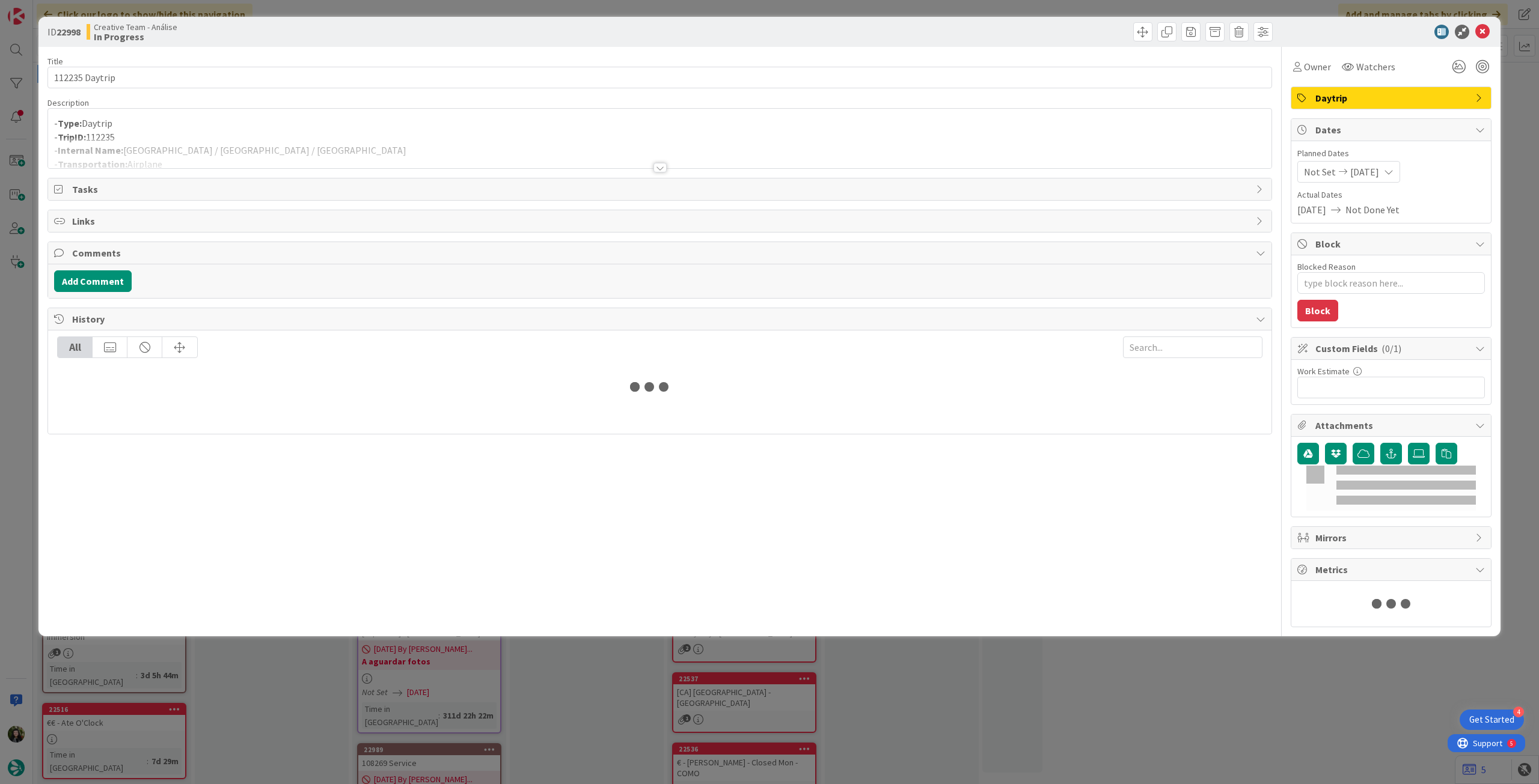
click at [234, 140] on div at bounding box center [660, 153] width 1224 height 31
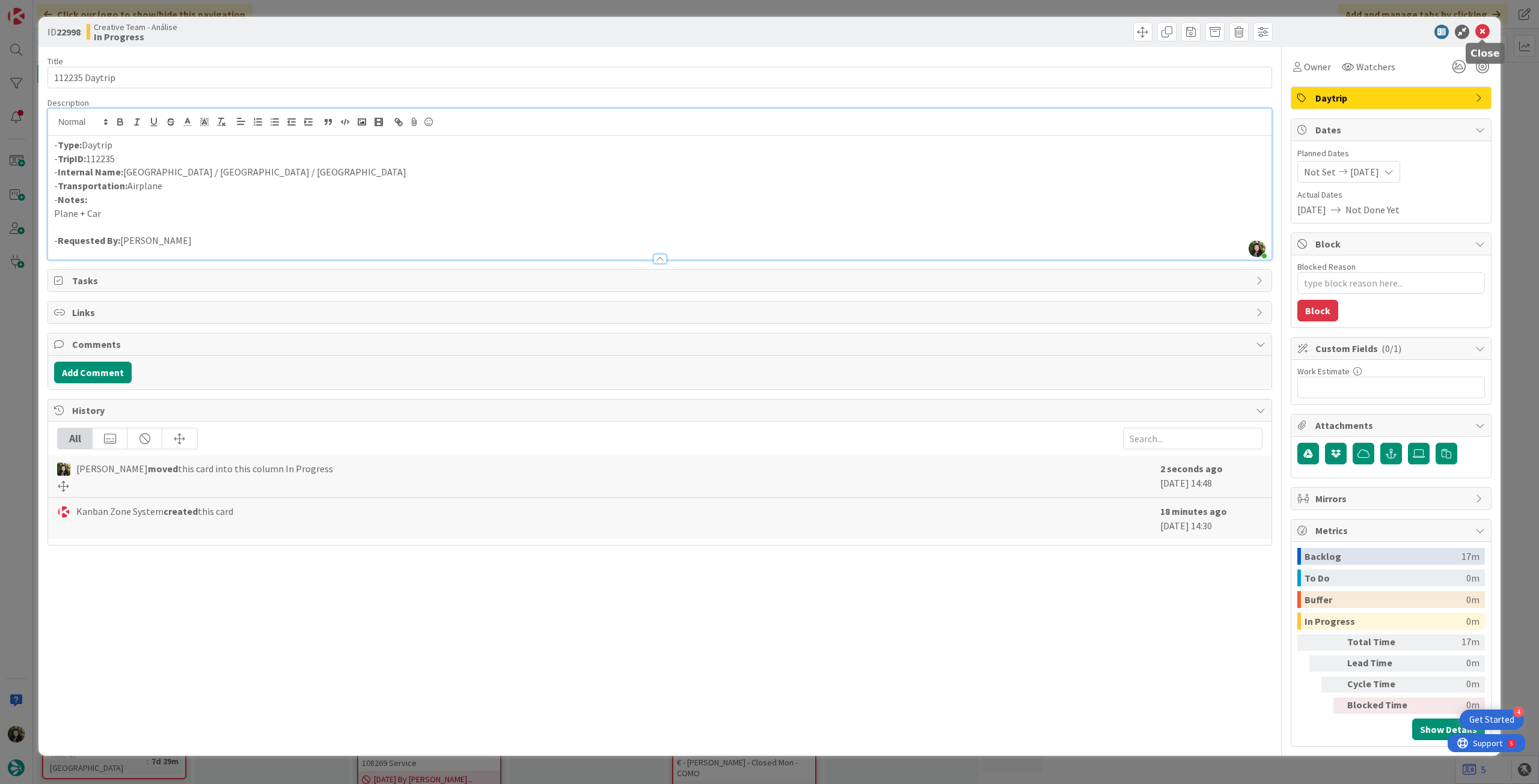
click at [1479, 35] on icon at bounding box center [1482, 32] width 15 height 15
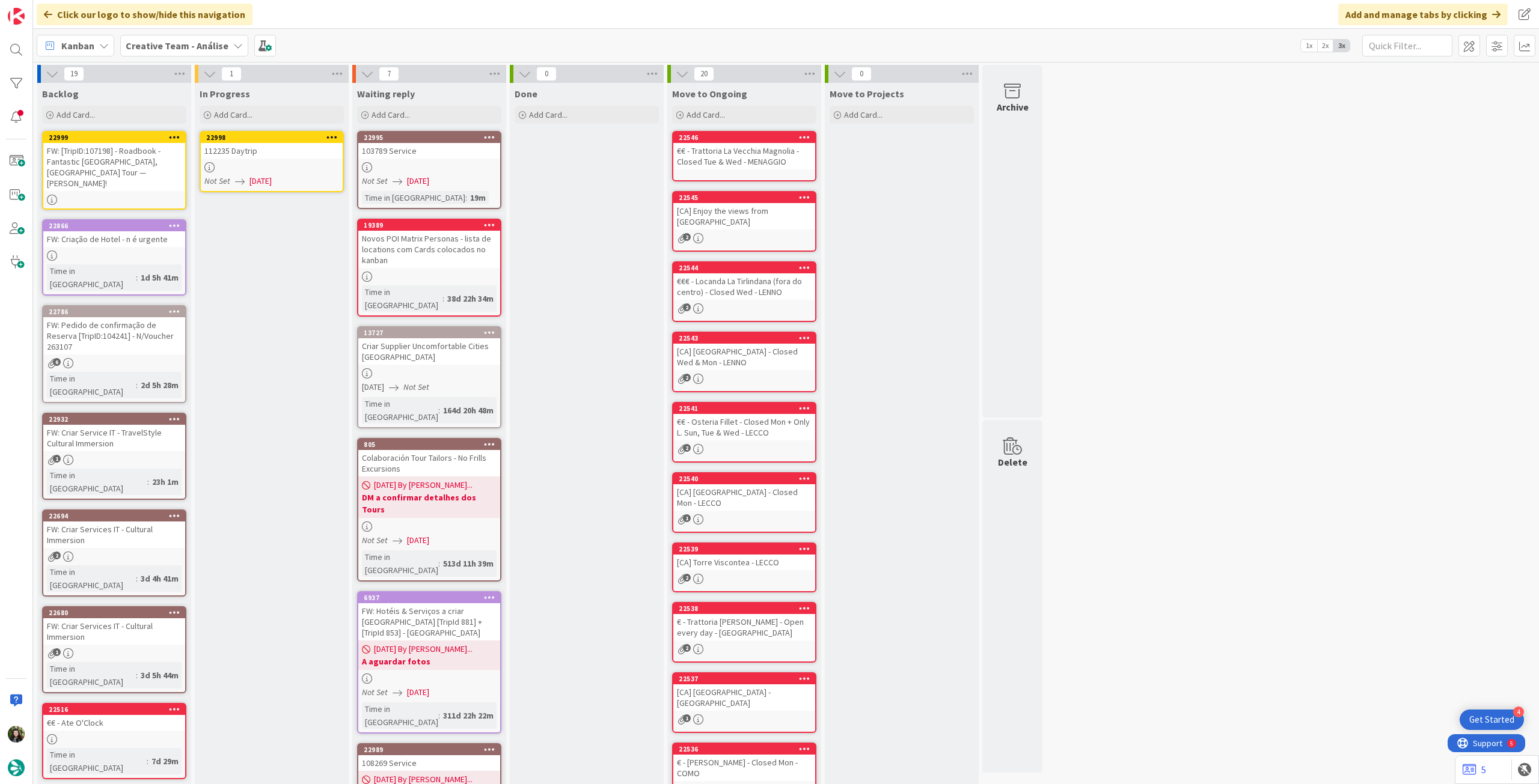
click at [334, 136] on icon at bounding box center [332, 136] width 11 height 8
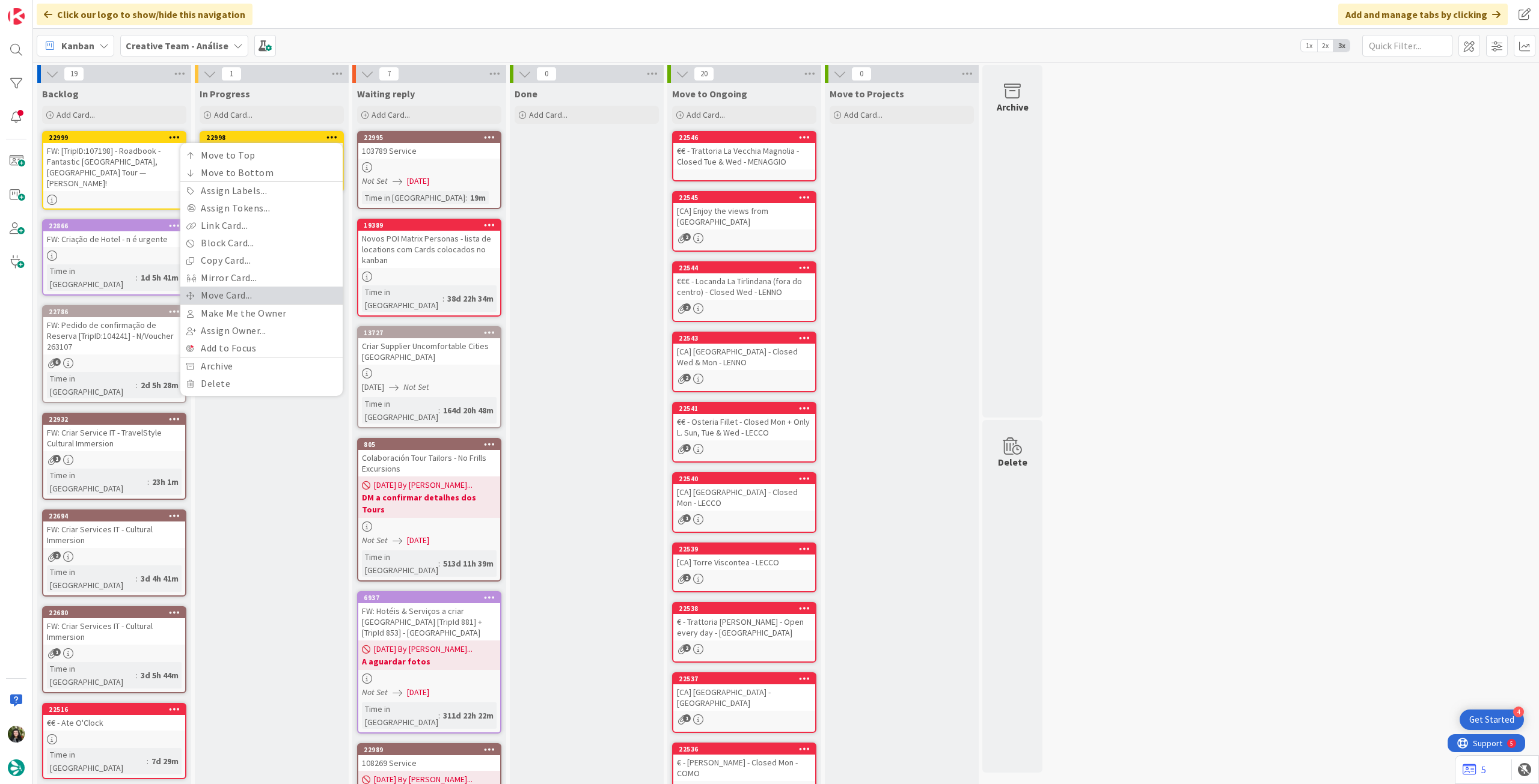
click at [288, 289] on link "Move Card..." at bounding box center [262, 295] width 162 height 18
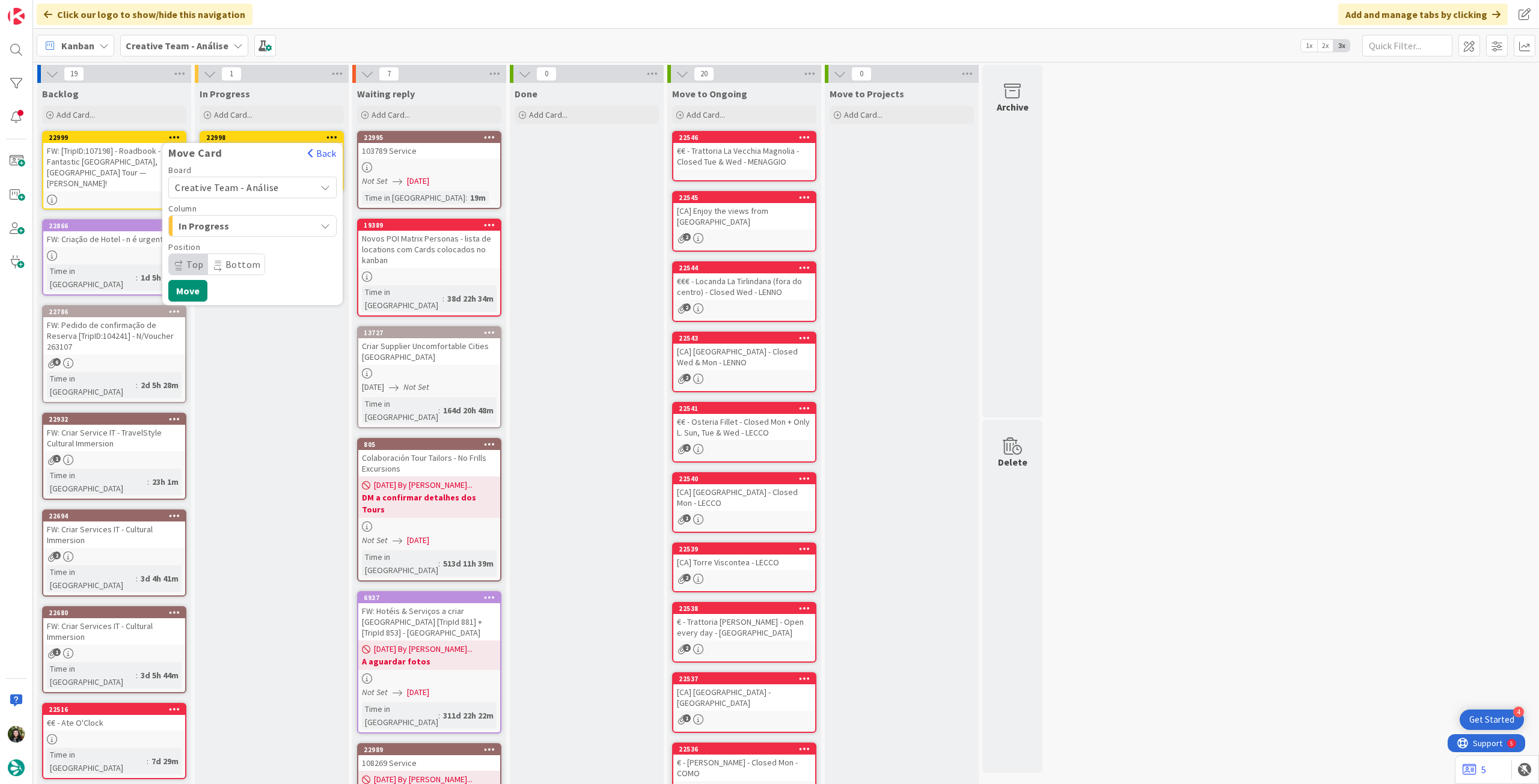
click at [249, 184] on span "Creative Team - Análise" at bounding box center [226, 187] width 104 height 12
click at [246, 245] on span "Creative Team" at bounding box center [260, 244] width 139 height 18
click at [254, 223] on span "Select a Column..." at bounding box center [220, 225] width 90 height 15
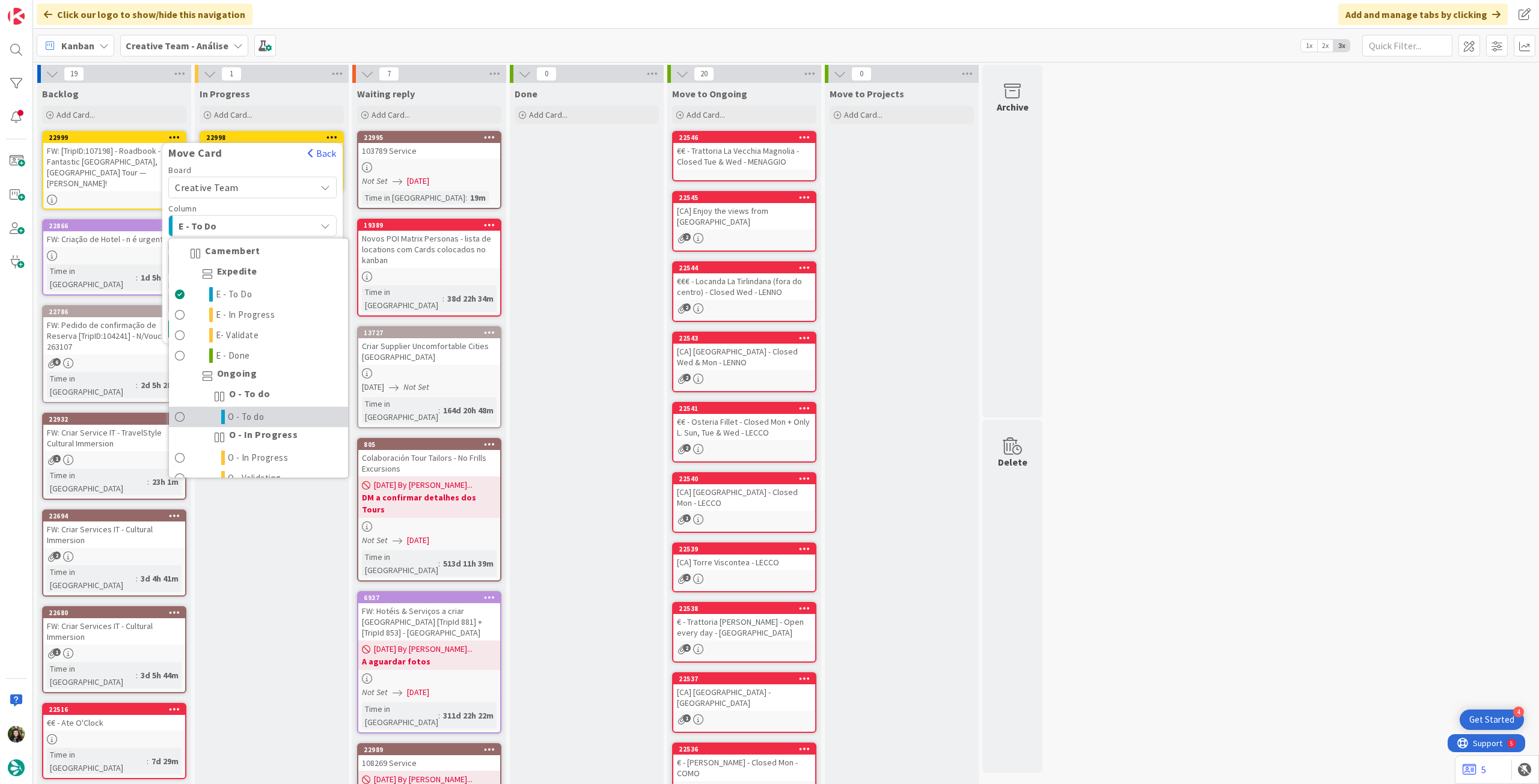
click at [256, 408] on link "O - To do" at bounding box center [258, 417] width 179 height 21
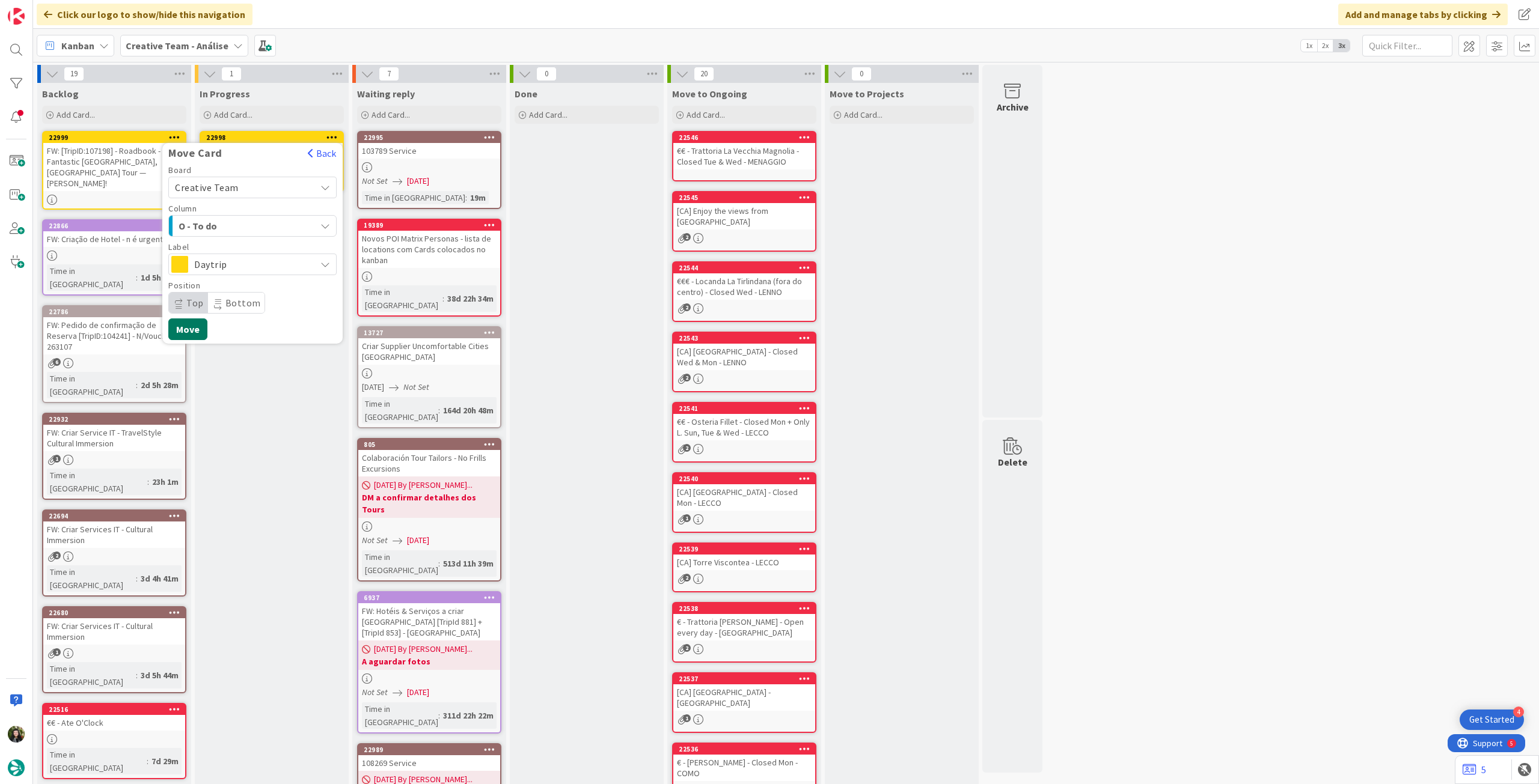
click at [191, 318] on button "Move" at bounding box center [187, 329] width 39 height 21
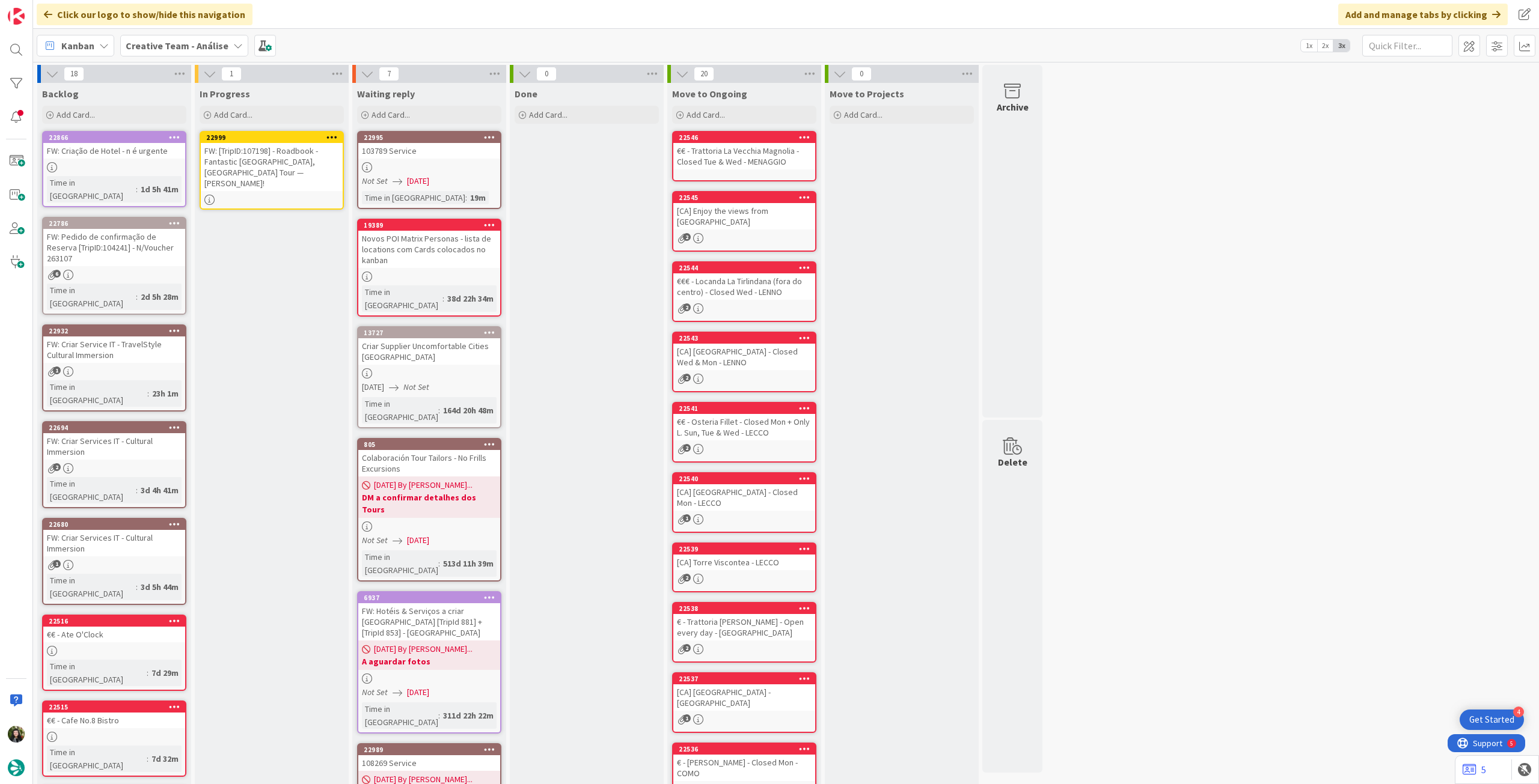
click at [310, 164] on div "FW: [TripID:107198] - Roadbook - Fantastic [GEOGRAPHIC_DATA], [GEOGRAPHIC_DATA]…" at bounding box center [271, 167] width 142 height 48
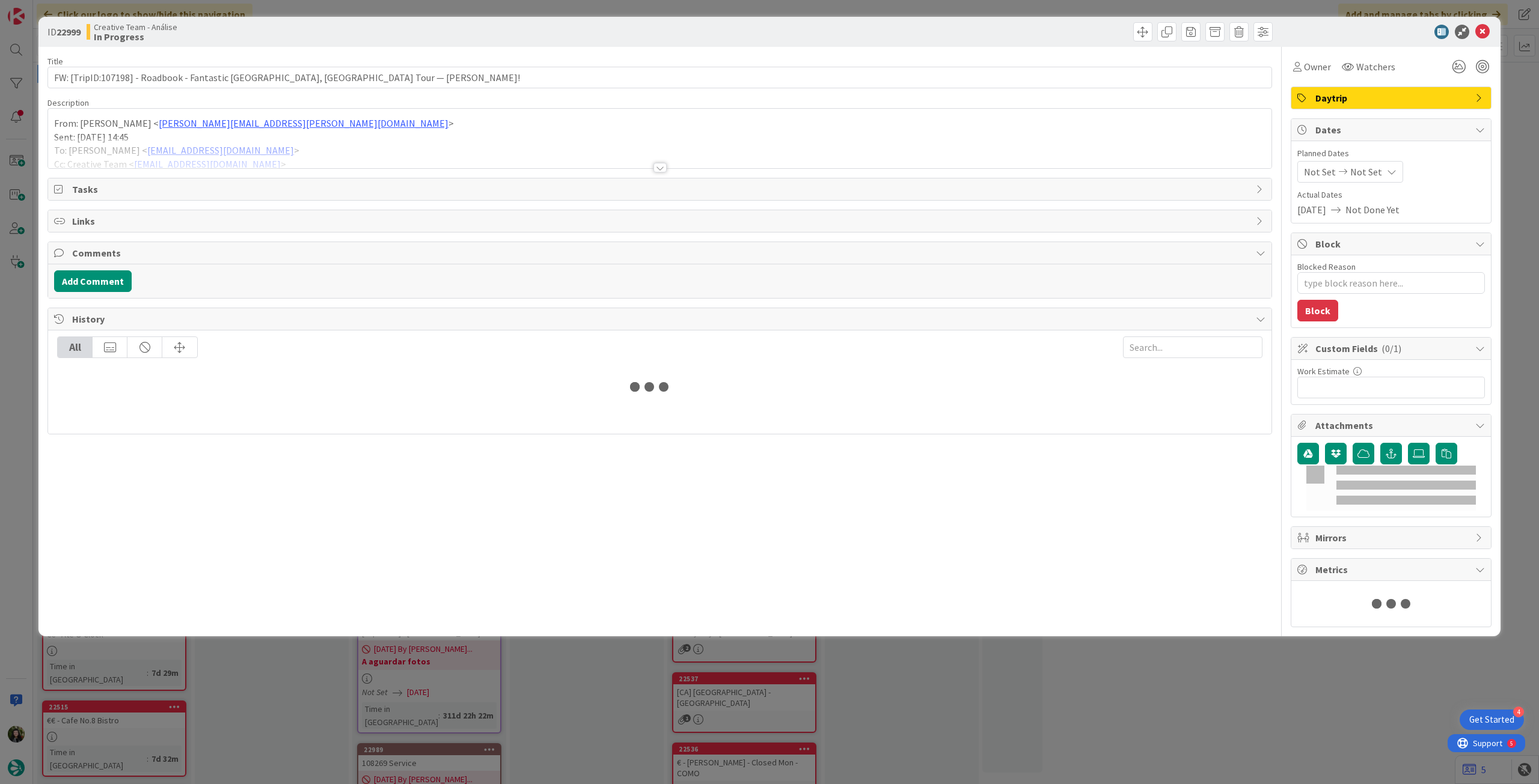
click at [227, 155] on div at bounding box center [660, 153] width 1224 height 31
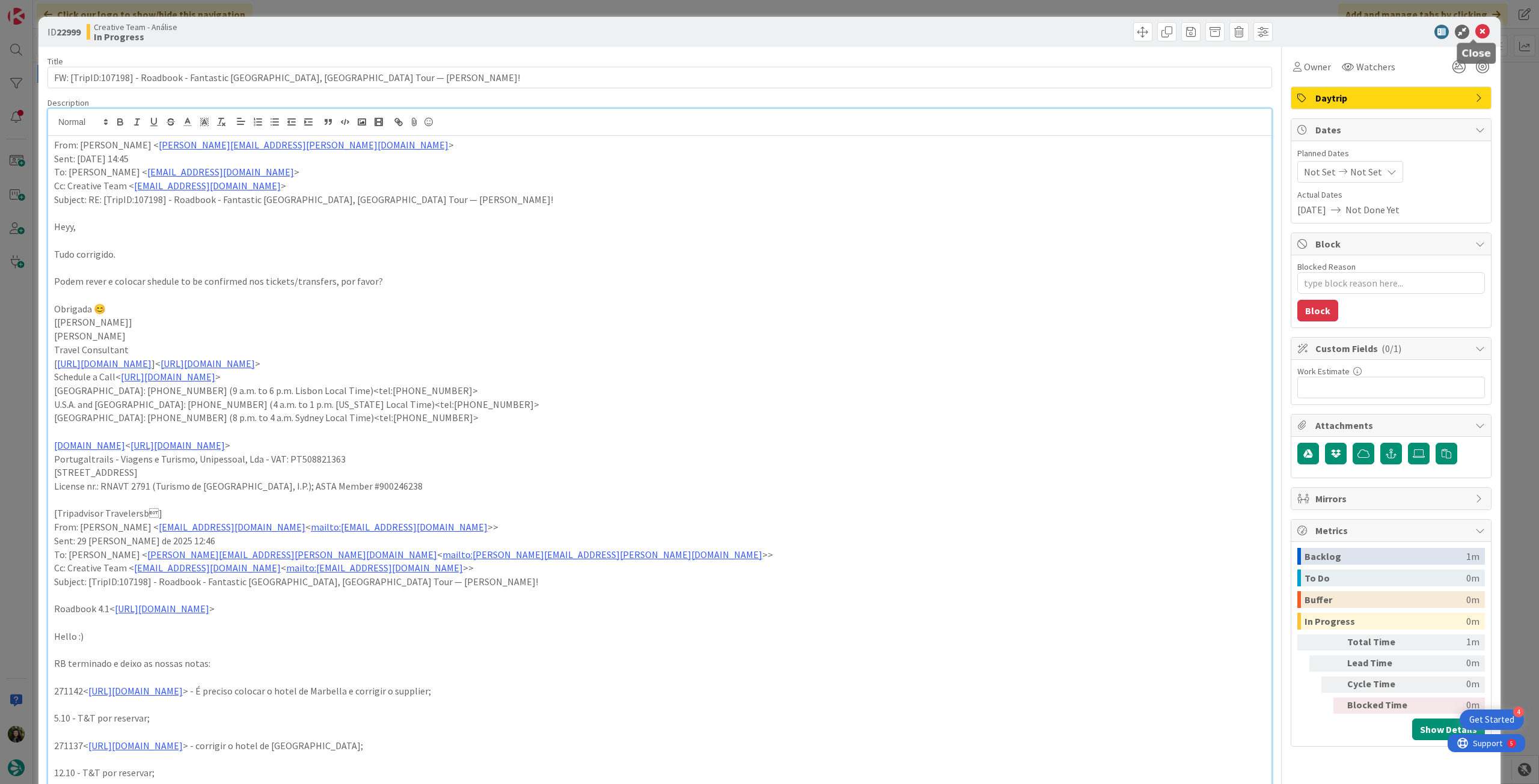
click at [1475, 34] on icon at bounding box center [1482, 32] width 15 height 15
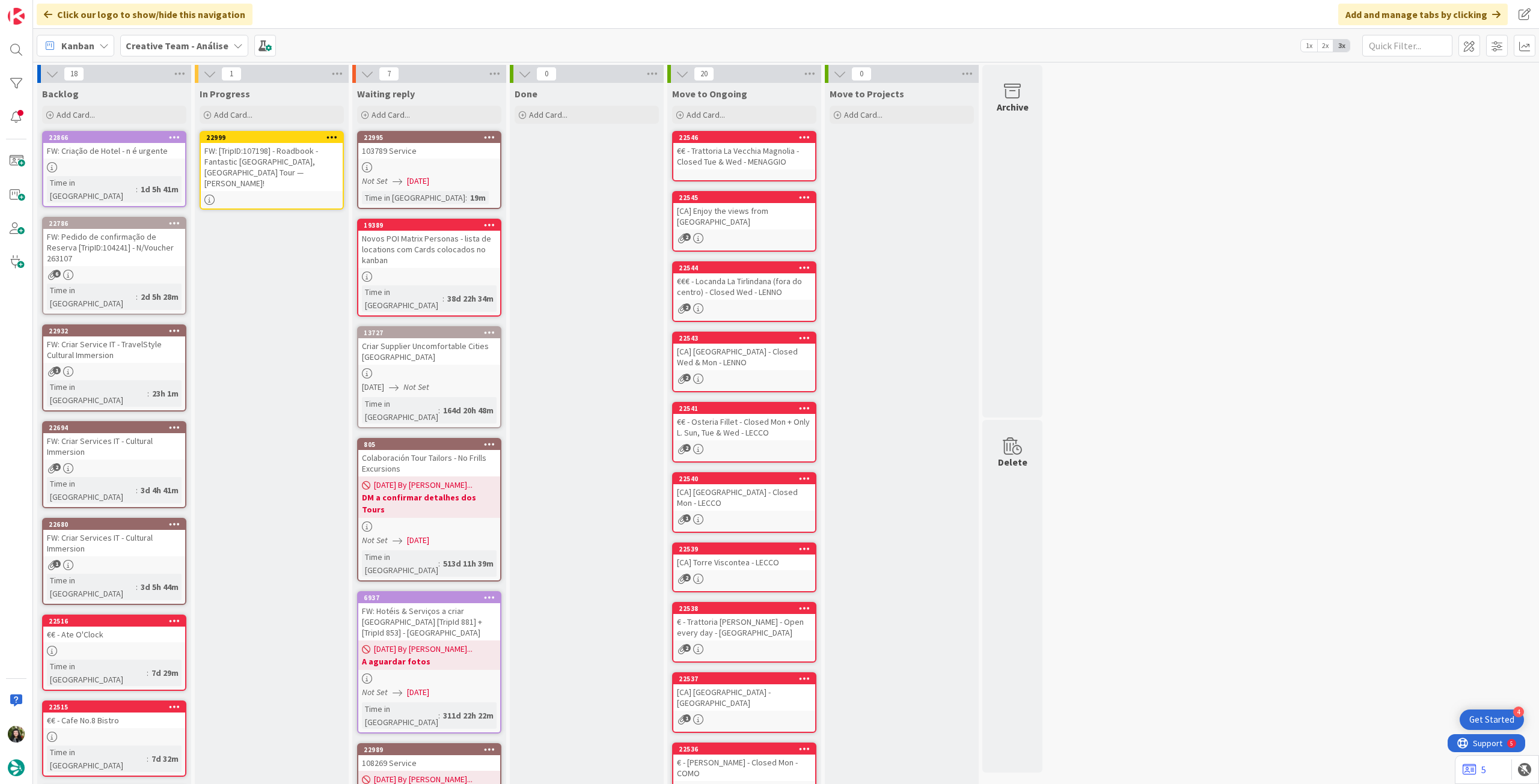
click at [327, 136] on icon at bounding box center [332, 136] width 11 height 8
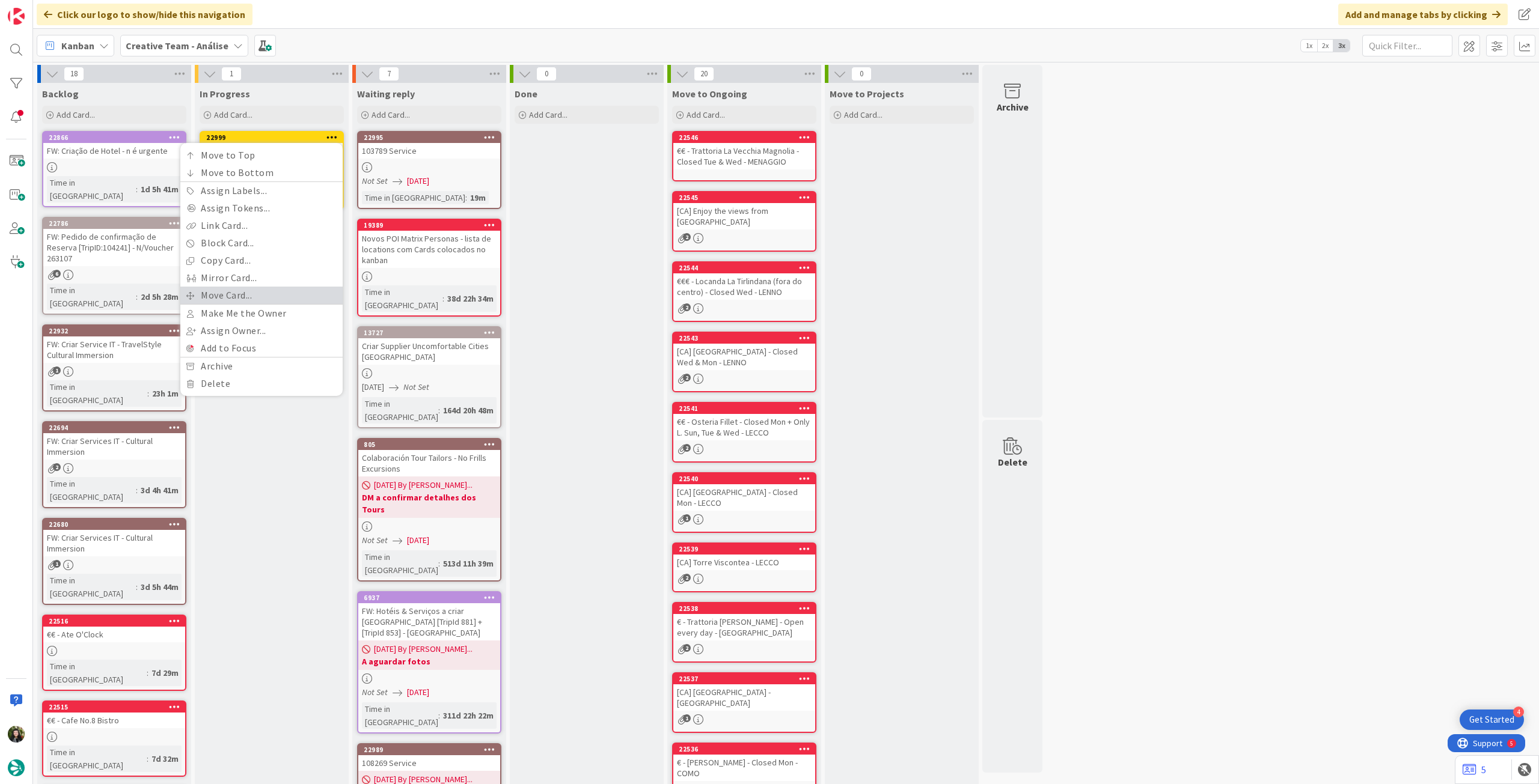
click at [259, 296] on link "Move Card..." at bounding box center [262, 295] width 162 height 18
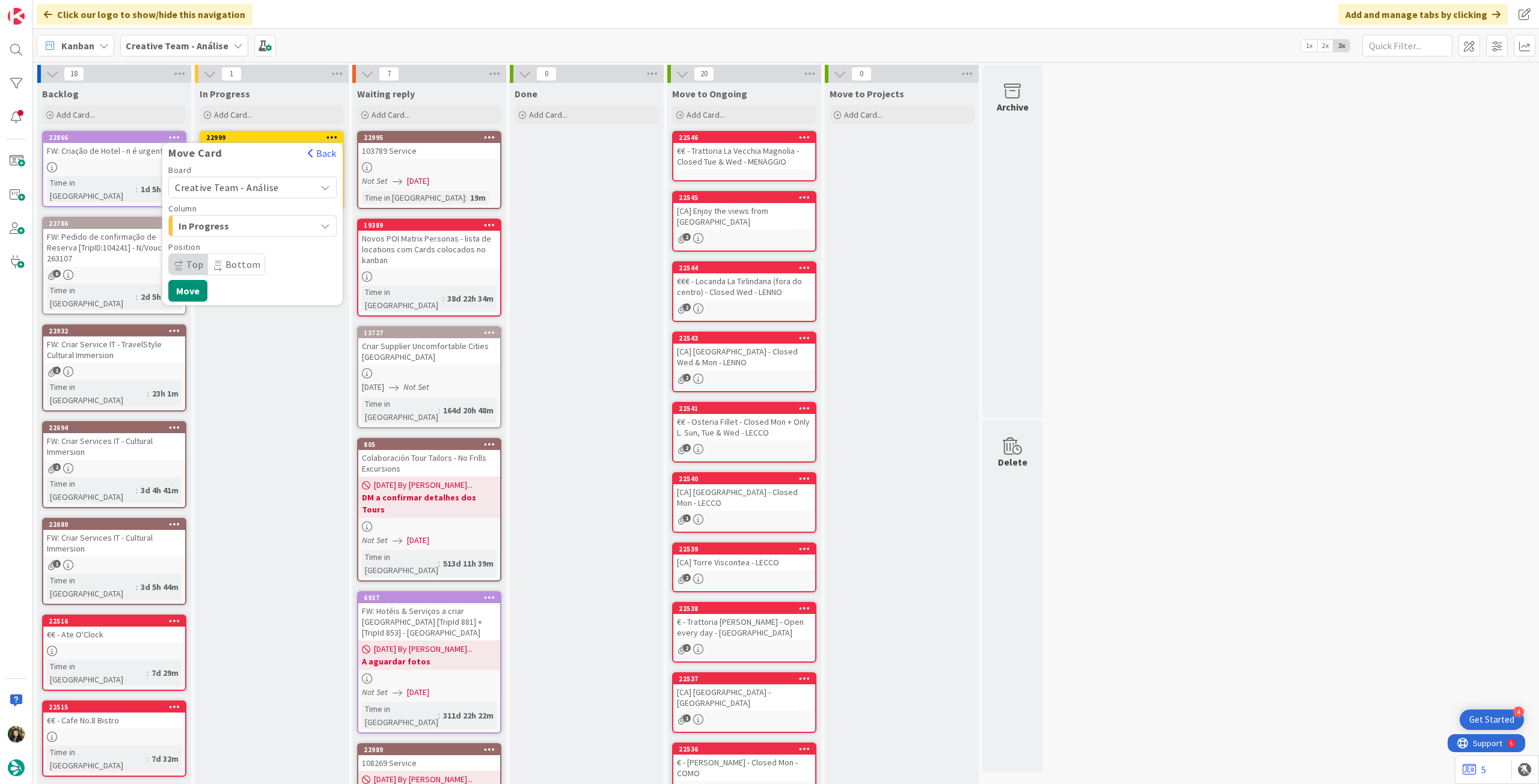
click at [246, 188] on span "Creative Team - Análise" at bounding box center [226, 187] width 104 height 12
click at [244, 242] on span "Creative Team" at bounding box center [260, 244] width 139 height 18
click at [226, 264] on span "Daytrip" at bounding box center [251, 264] width 116 height 17
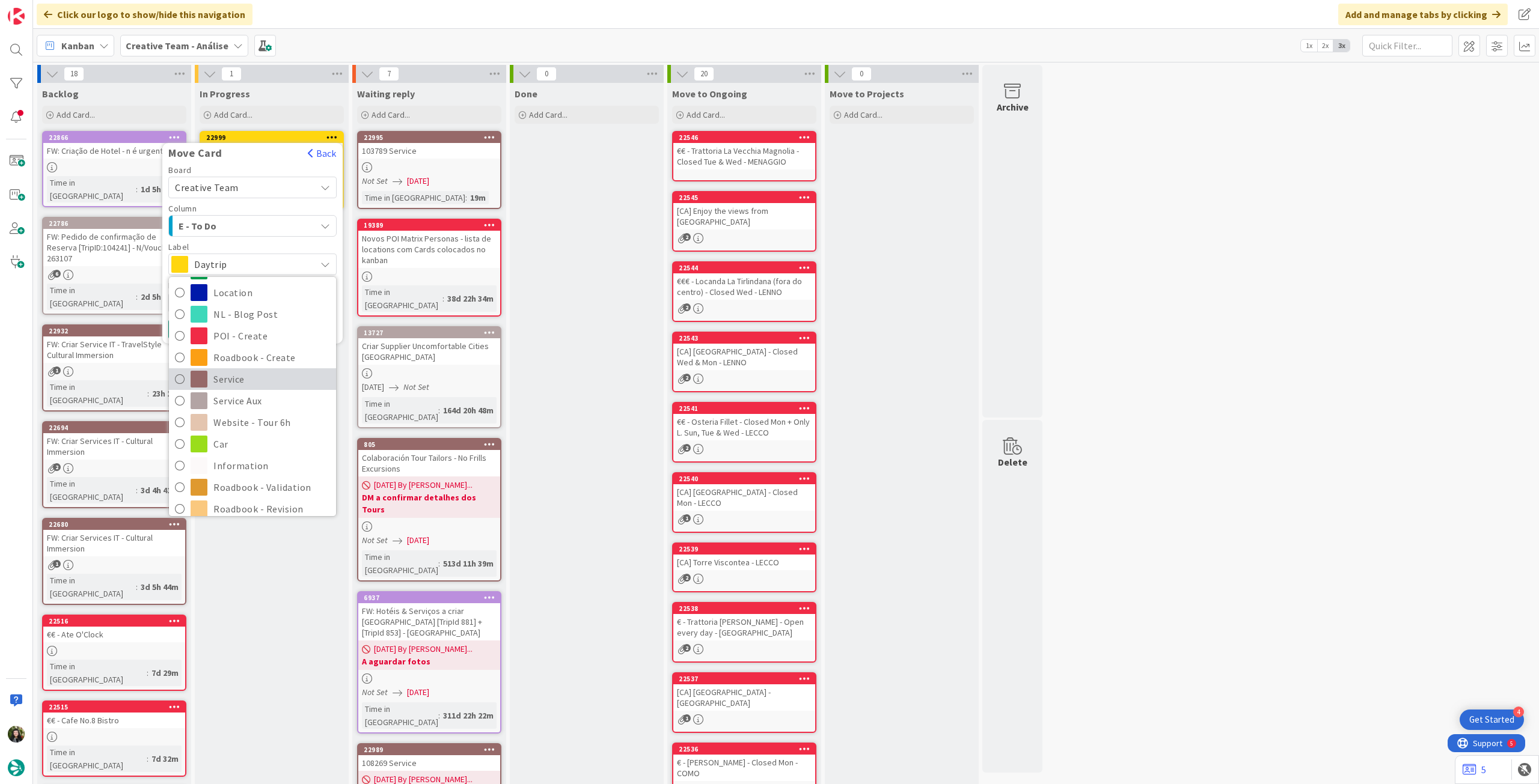
scroll to position [160, 0]
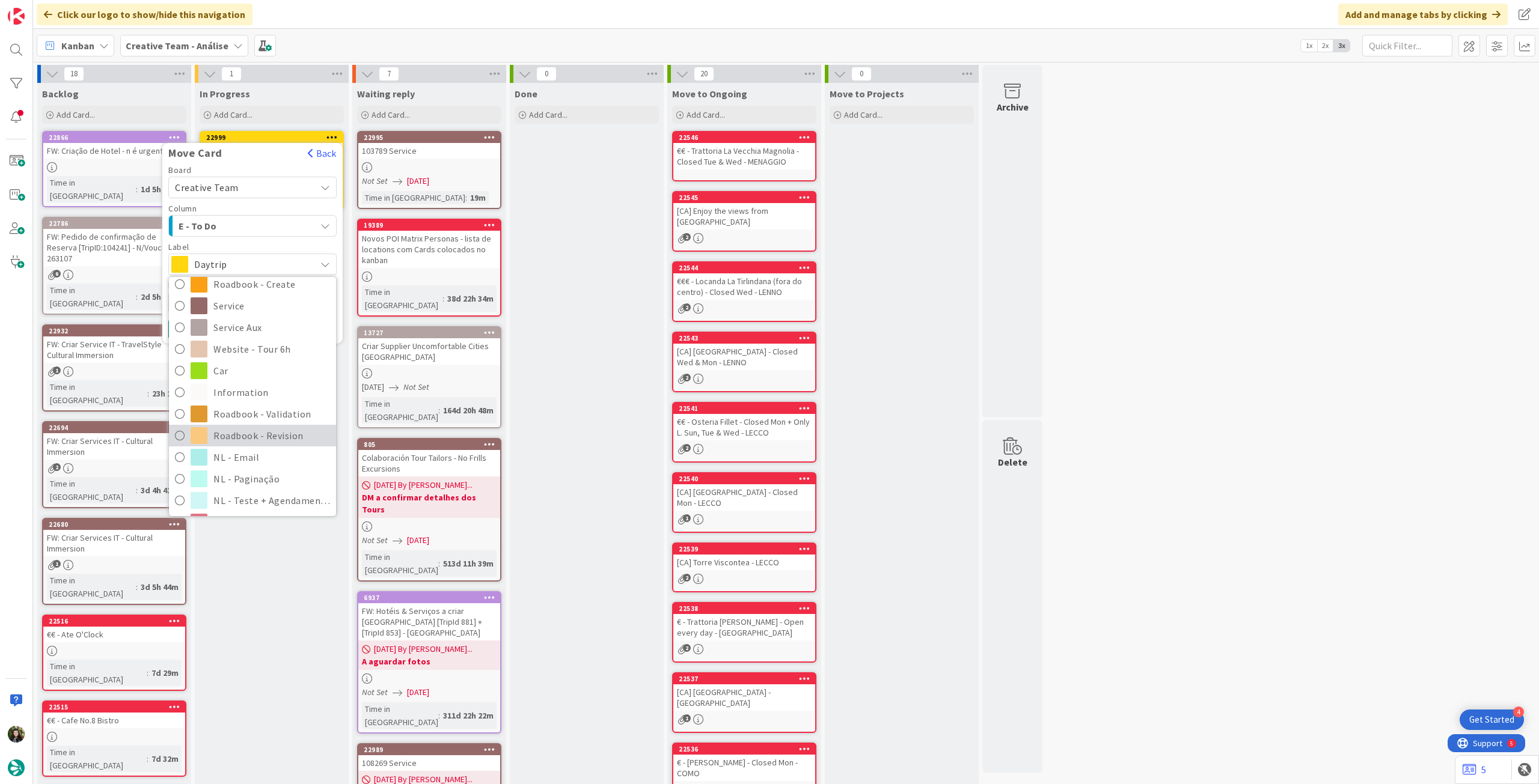
click at [263, 441] on span "Roadbook - Revision" at bounding box center [272, 435] width 116 height 18
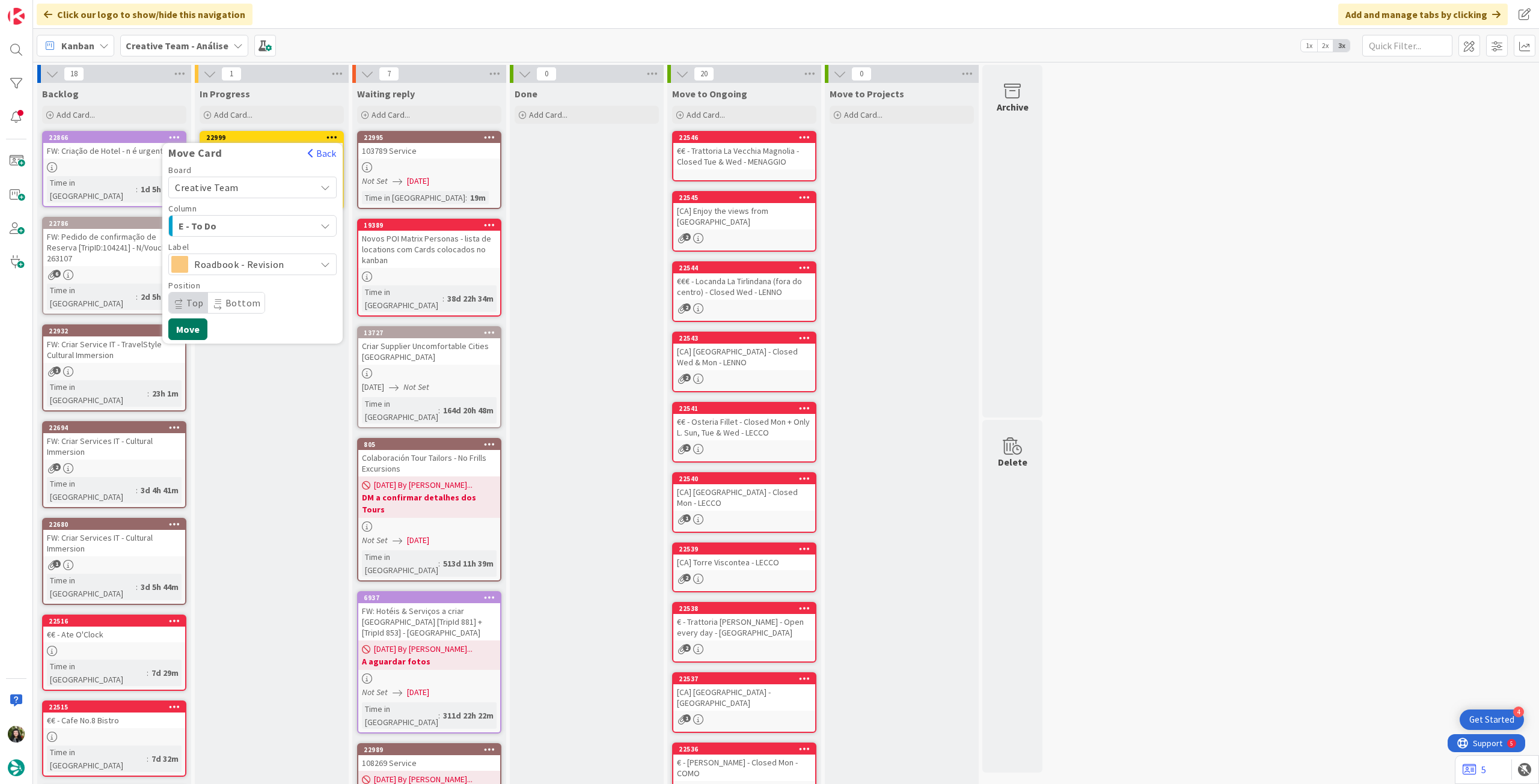
click at [189, 329] on button "Move" at bounding box center [187, 329] width 39 height 21
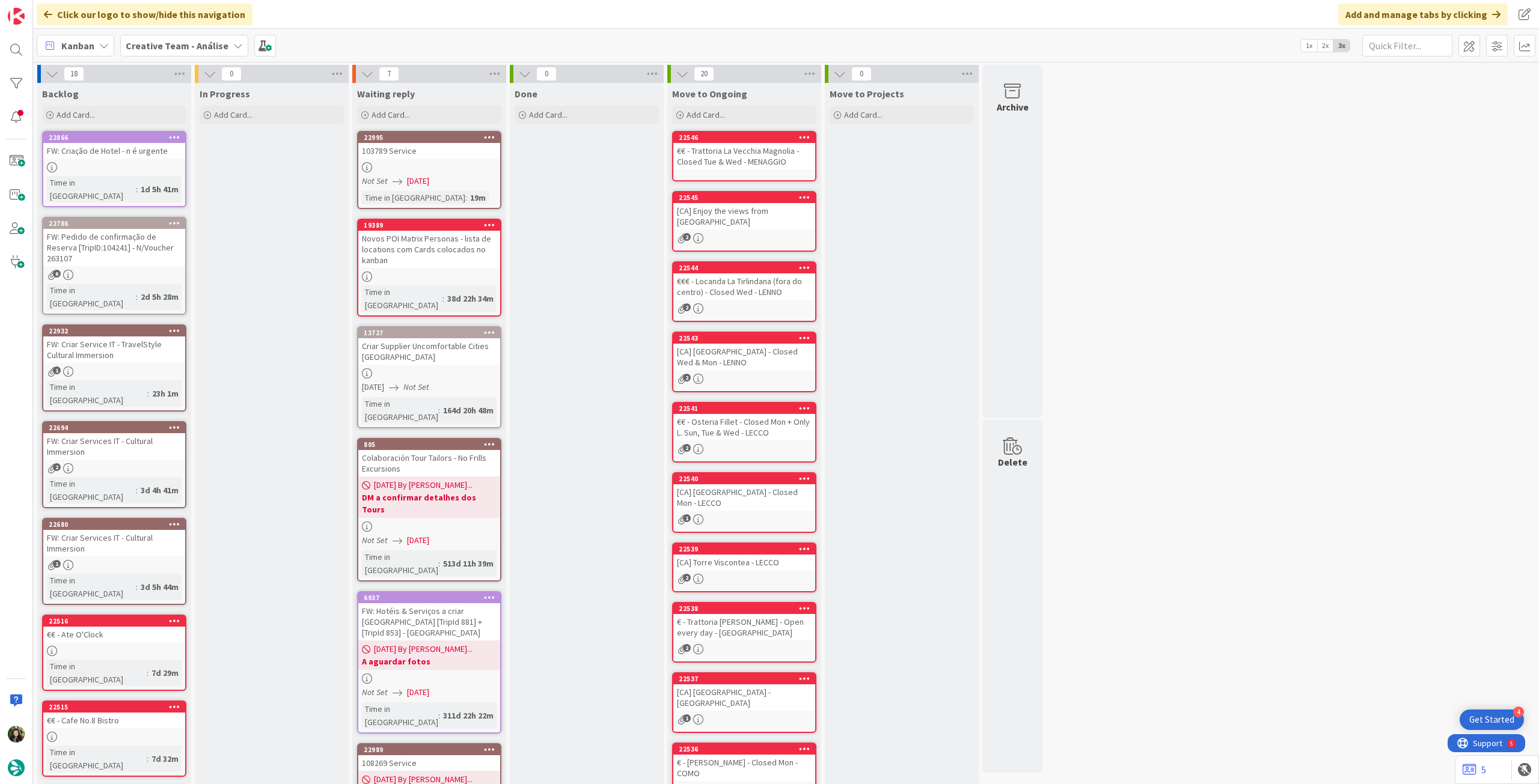
click at [155, 43] on b "Creative Team - Análise" at bounding box center [176, 46] width 102 height 12
click at [214, 164] on div "Creative Team" at bounding box center [222, 172] width 184 height 23
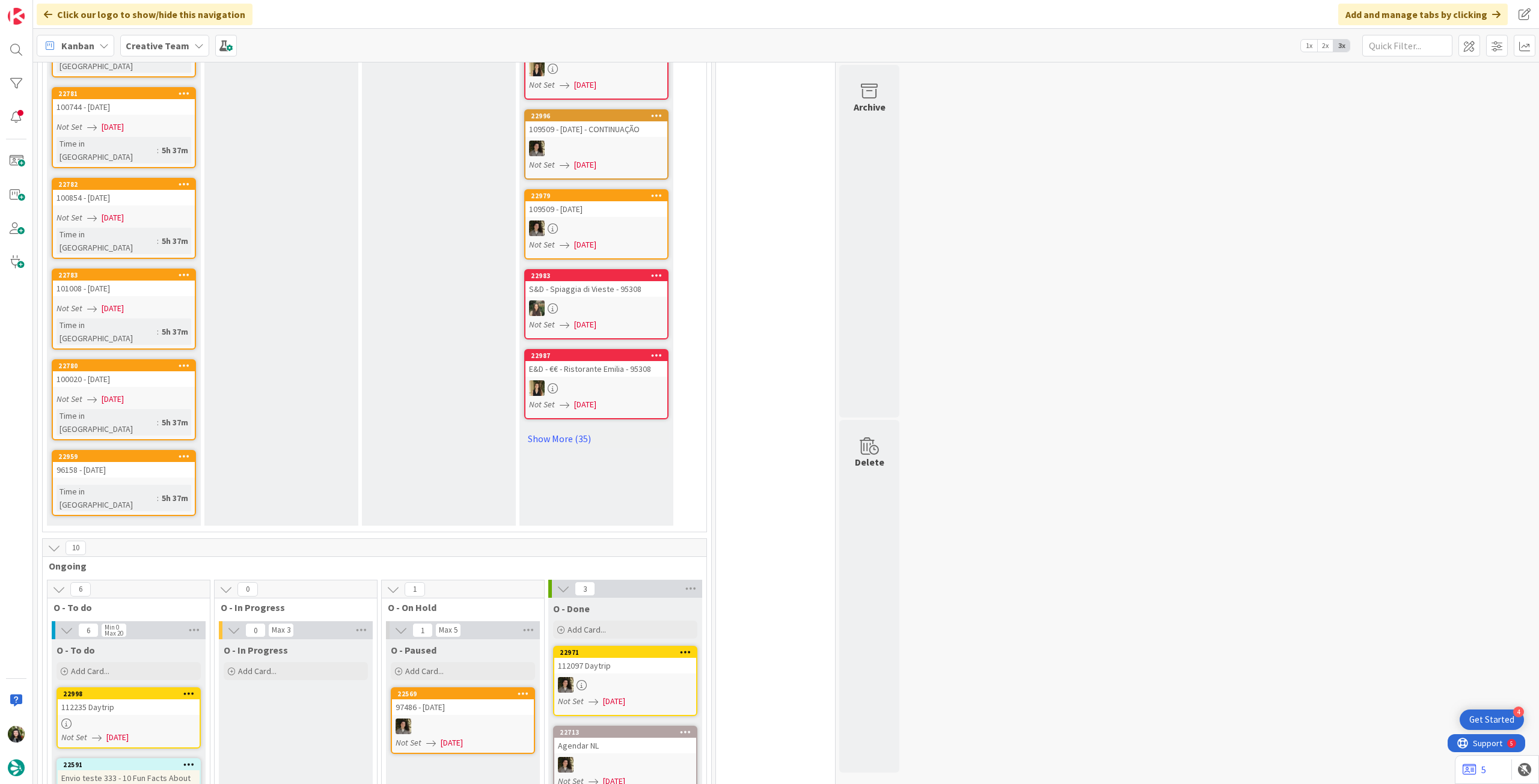
scroll to position [962, 0]
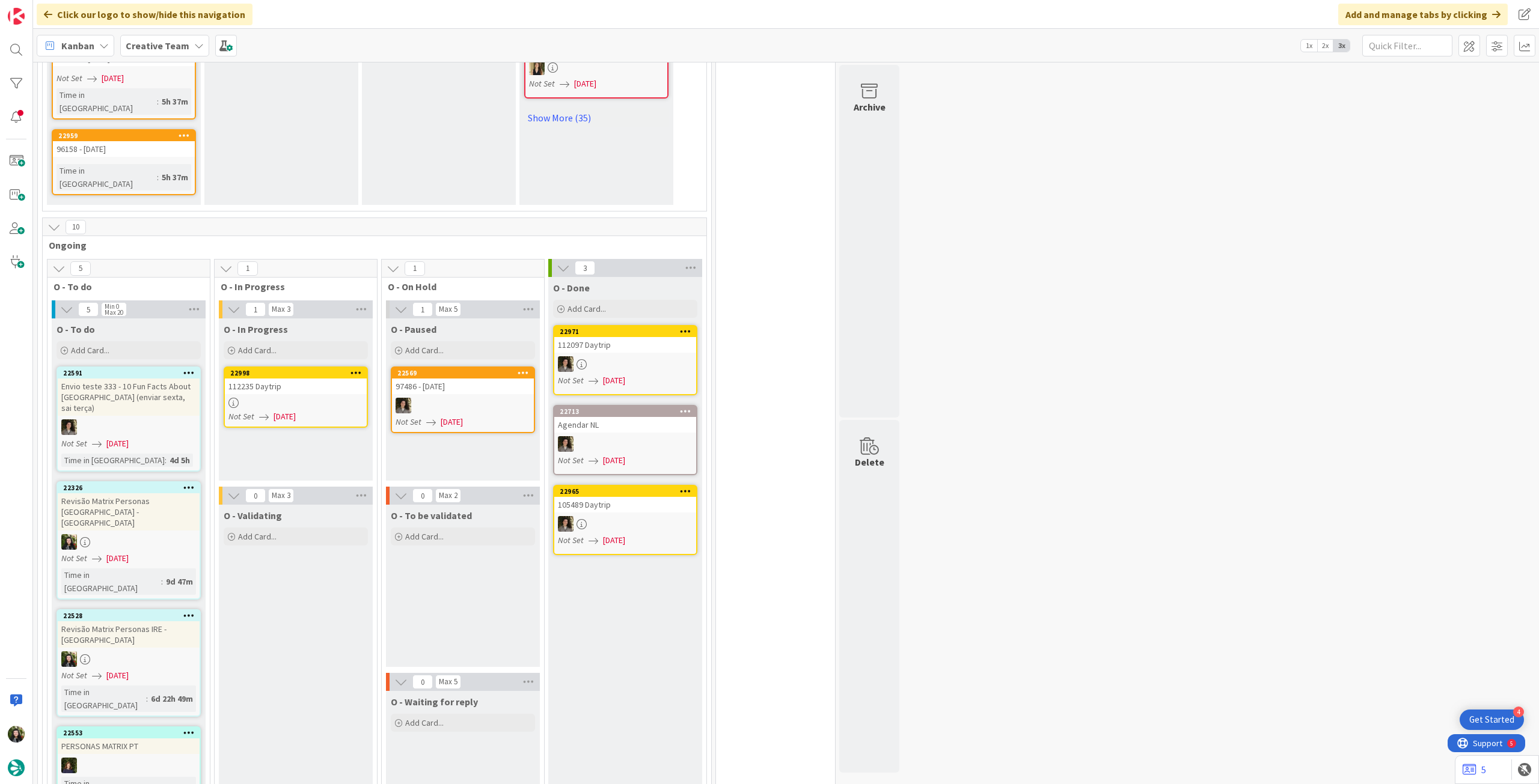
click at [313, 366] on link "22998 112235 Daytrip Not Set [DATE]" at bounding box center [296, 396] width 144 height 61
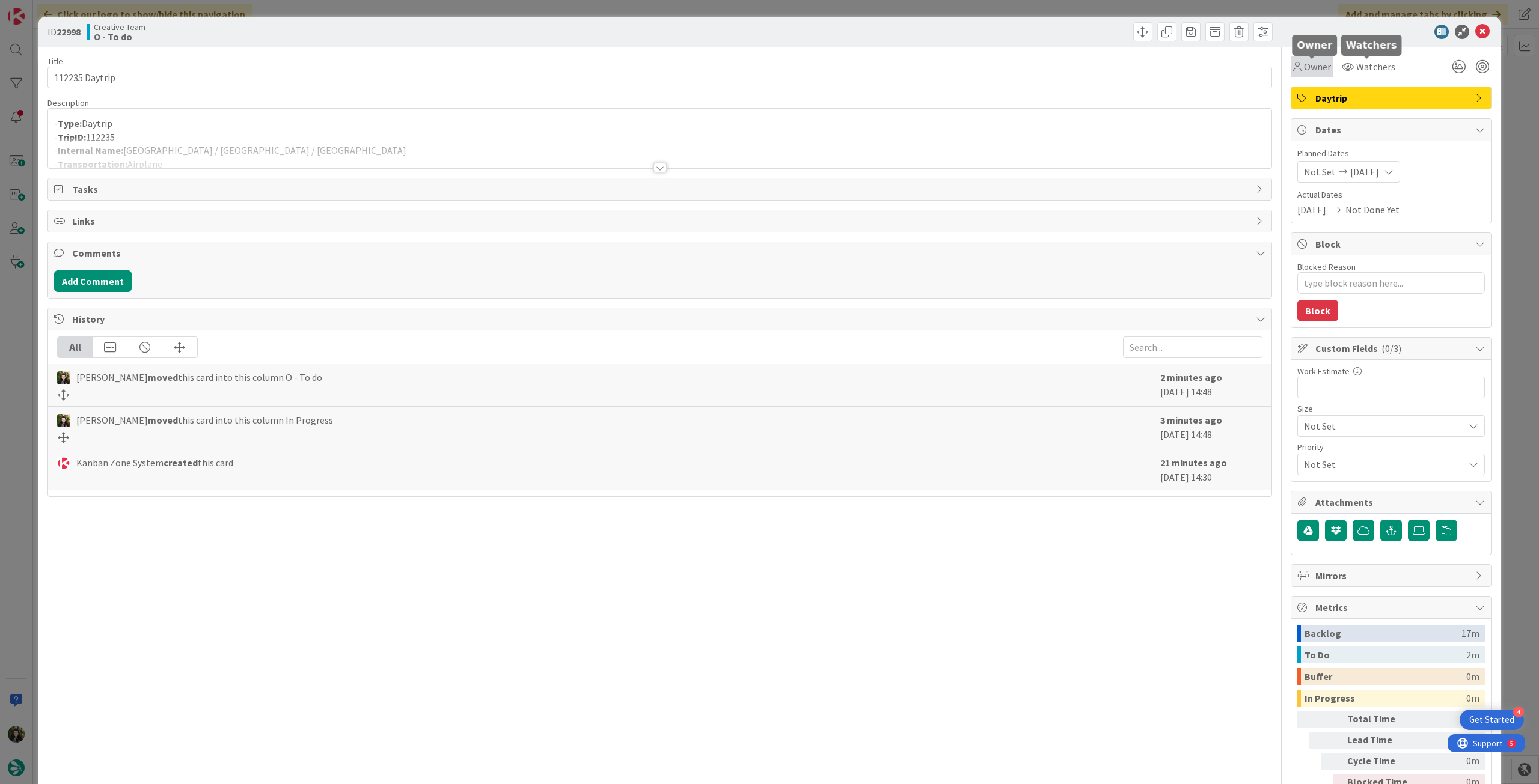
click at [1321, 70] on span "Owner" at bounding box center [1317, 67] width 27 height 15
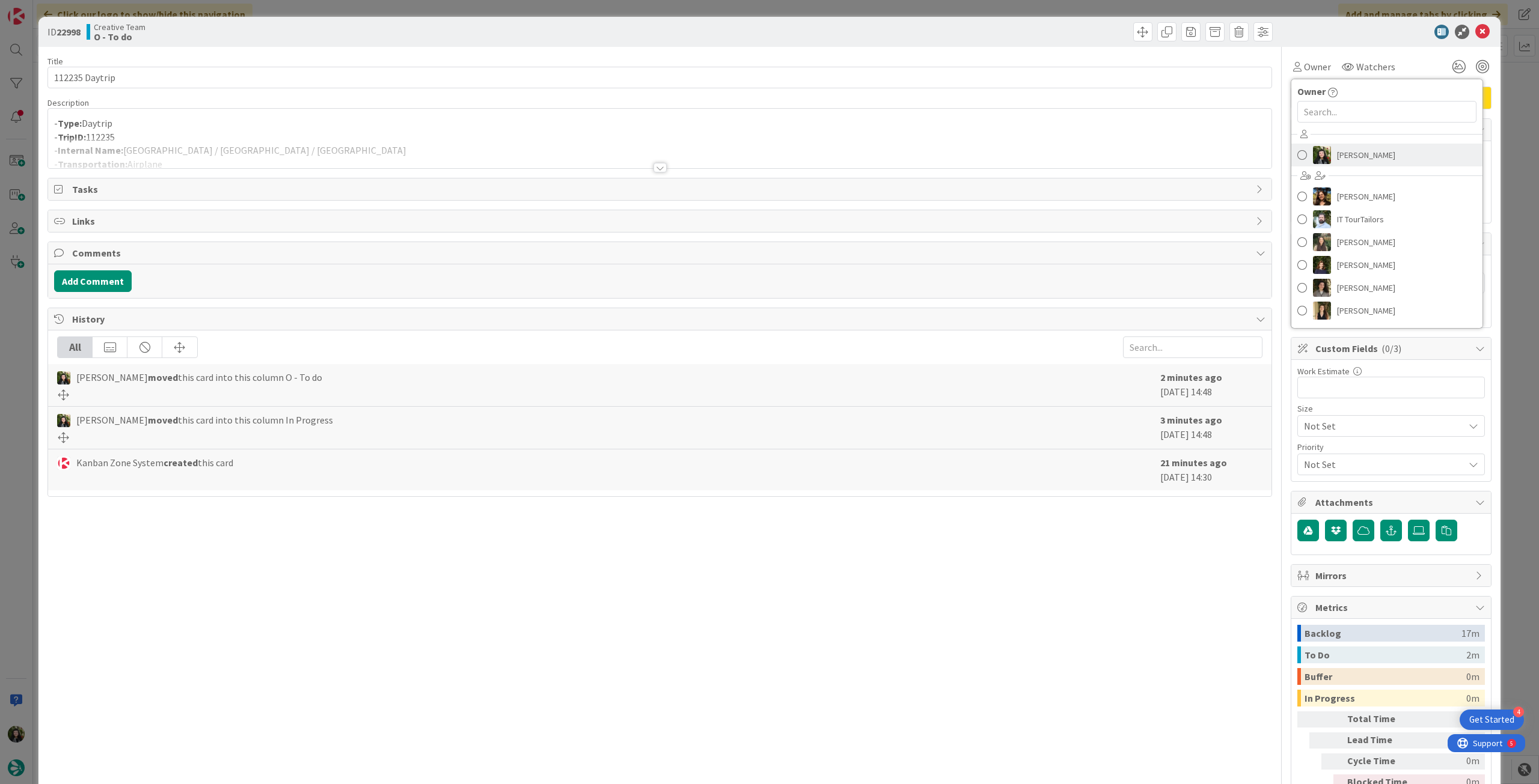
click at [1319, 155] on img at bounding box center [1322, 155] width 18 height 18
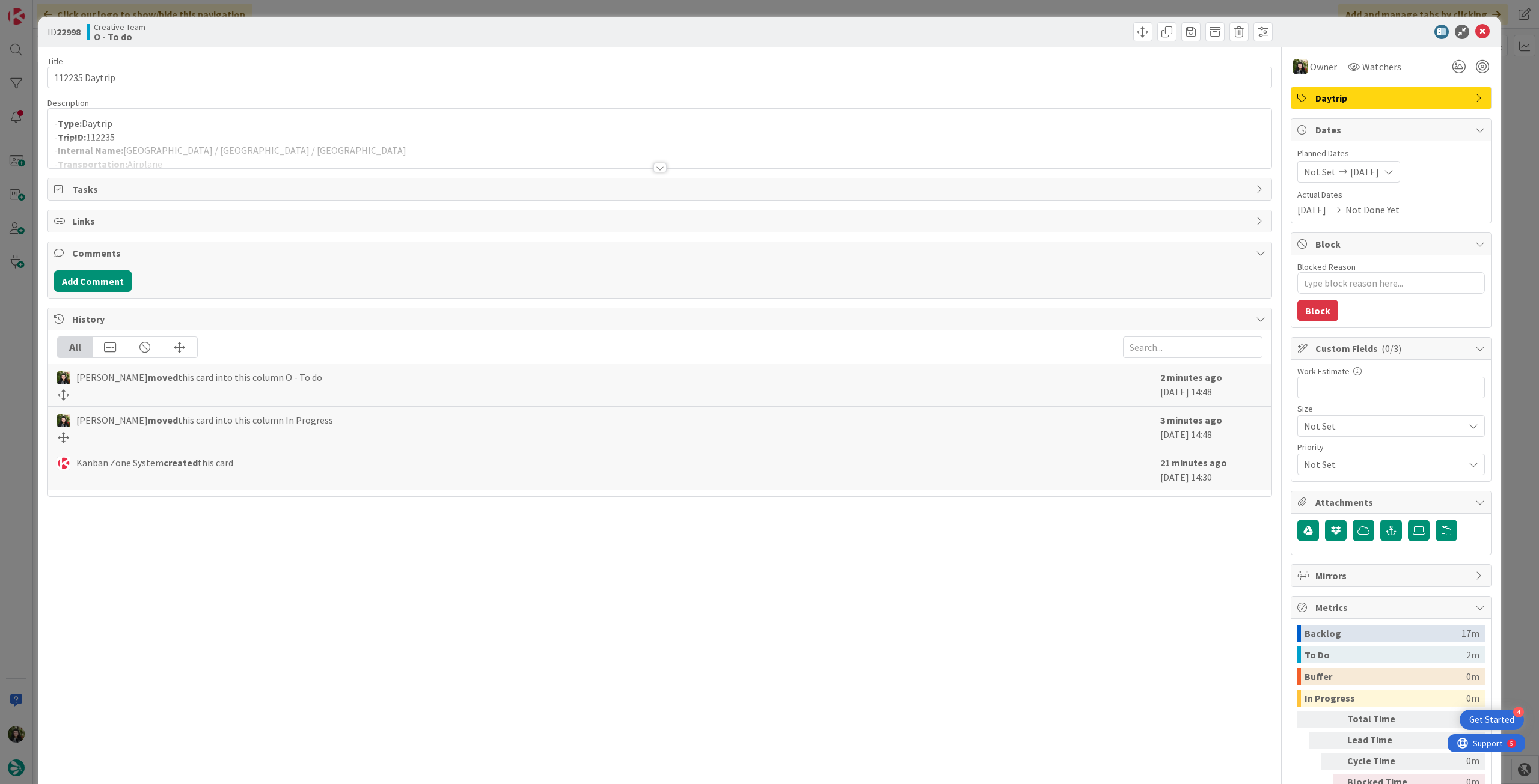
type textarea "x"
click at [263, 149] on div at bounding box center [660, 153] width 1224 height 31
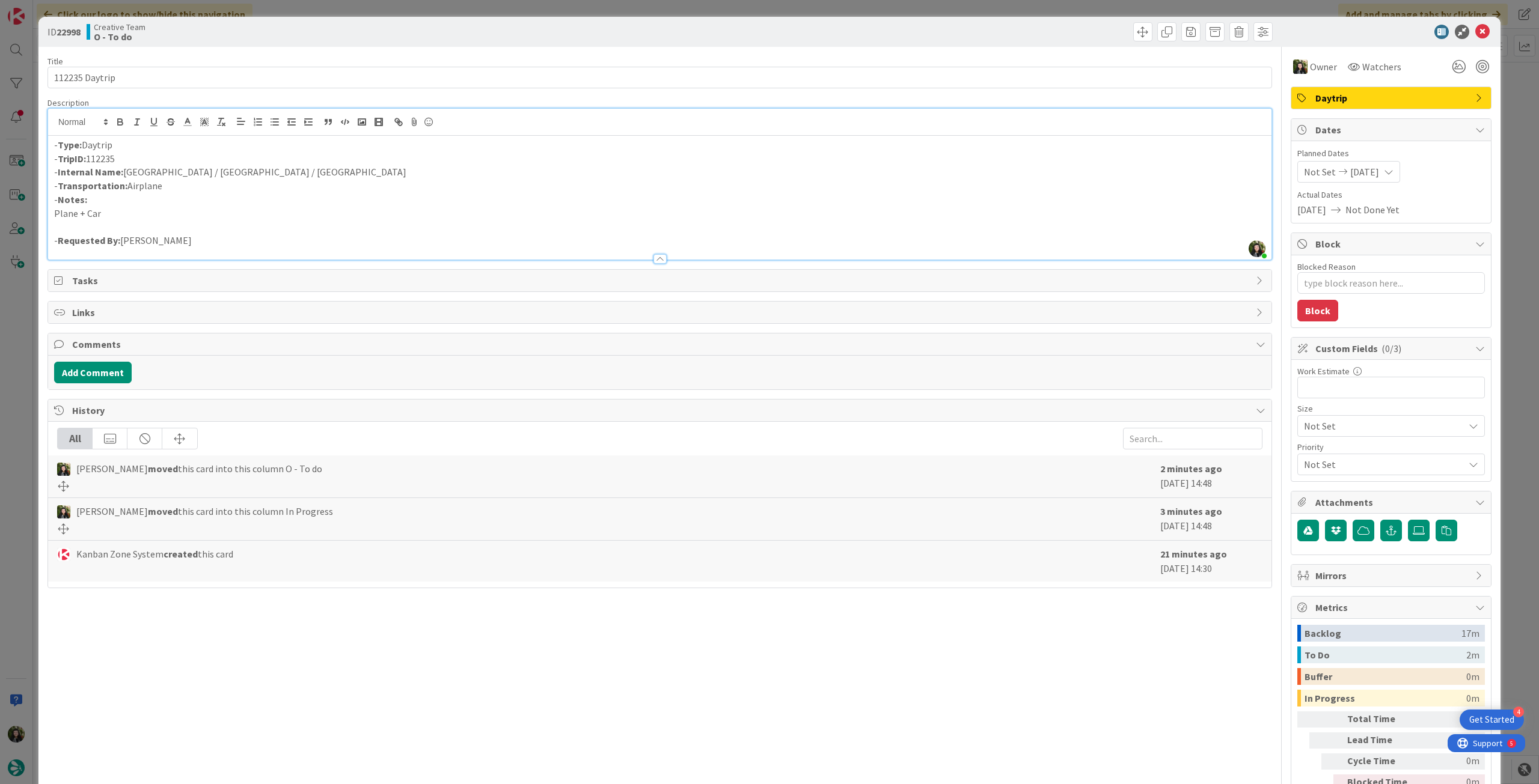
click at [125, 172] on p "- Internal Name: [GEOGRAPHIC_DATA] / [GEOGRAPHIC_DATA] / [GEOGRAPHIC_DATA]" at bounding box center [659, 172] width 1211 height 14
click at [240, 171] on p "- Internal Name: Airplane - [GEOGRAPHIC_DATA] / [GEOGRAPHIC_DATA] / [GEOGRAPHIC…" at bounding box center [659, 172] width 1211 height 14
drag, startPoint x: 288, startPoint y: 172, endPoint x: 126, endPoint y: 170, distance: 162.0
click at [126, 170] on p "- Internal Name: Airplane - [GEOGRAPHIC_DATA] / [GEOGRAPHIC_DATA] + [GEOGRAPHIC…" at bounding box center [659, 172] width 1211 height 14
copy p "Airplane - [GEOGRAPHIC_DATA] / [GEOGRAPHIC_DATA] + [GEOGRAPHIC_DATA]"
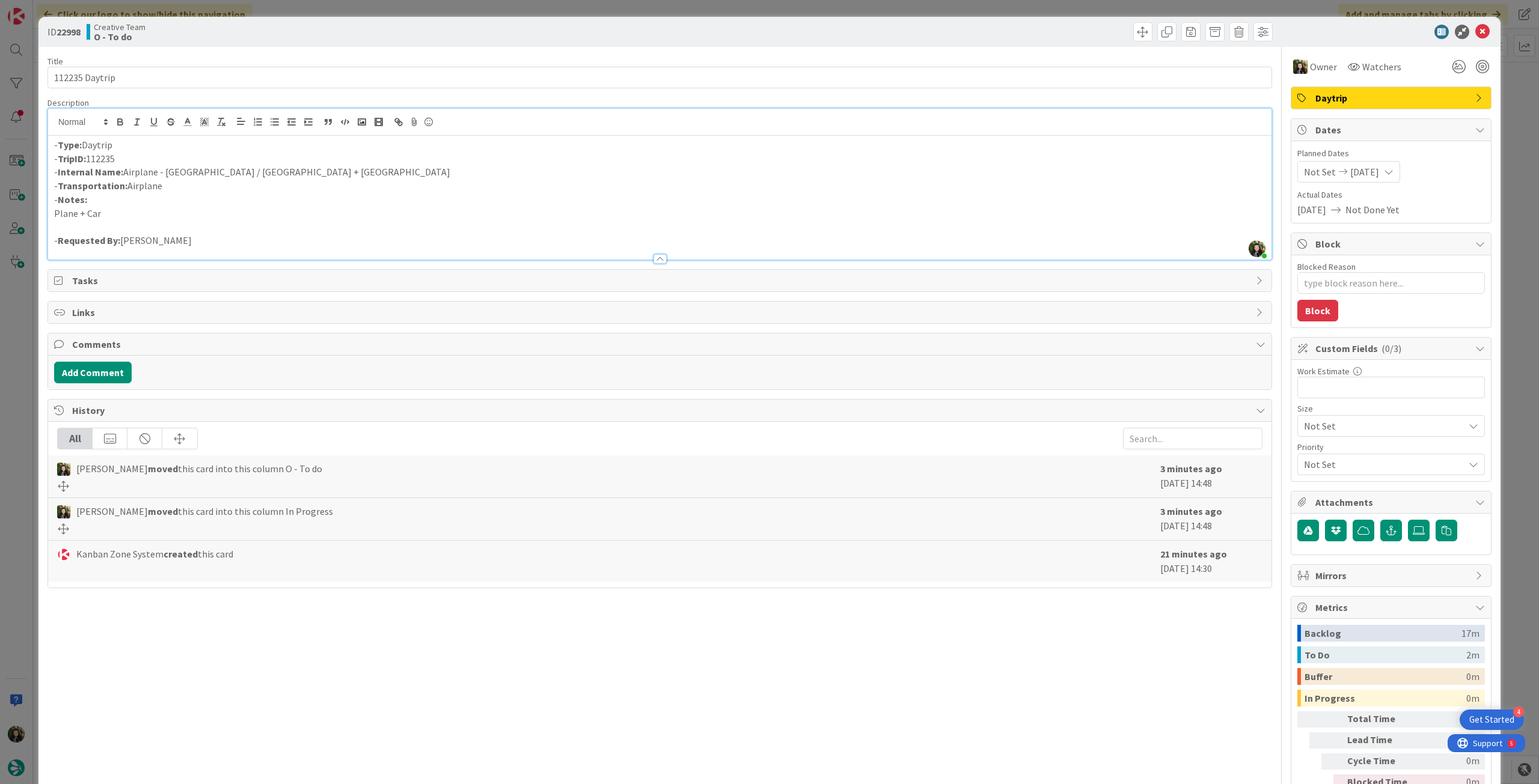
click at [1459, 27] on div at bounding box center [1385, 32] width 213 height 15
click at [1475, 33] on icon at bounding box center [1482, 32] width 15 height 15
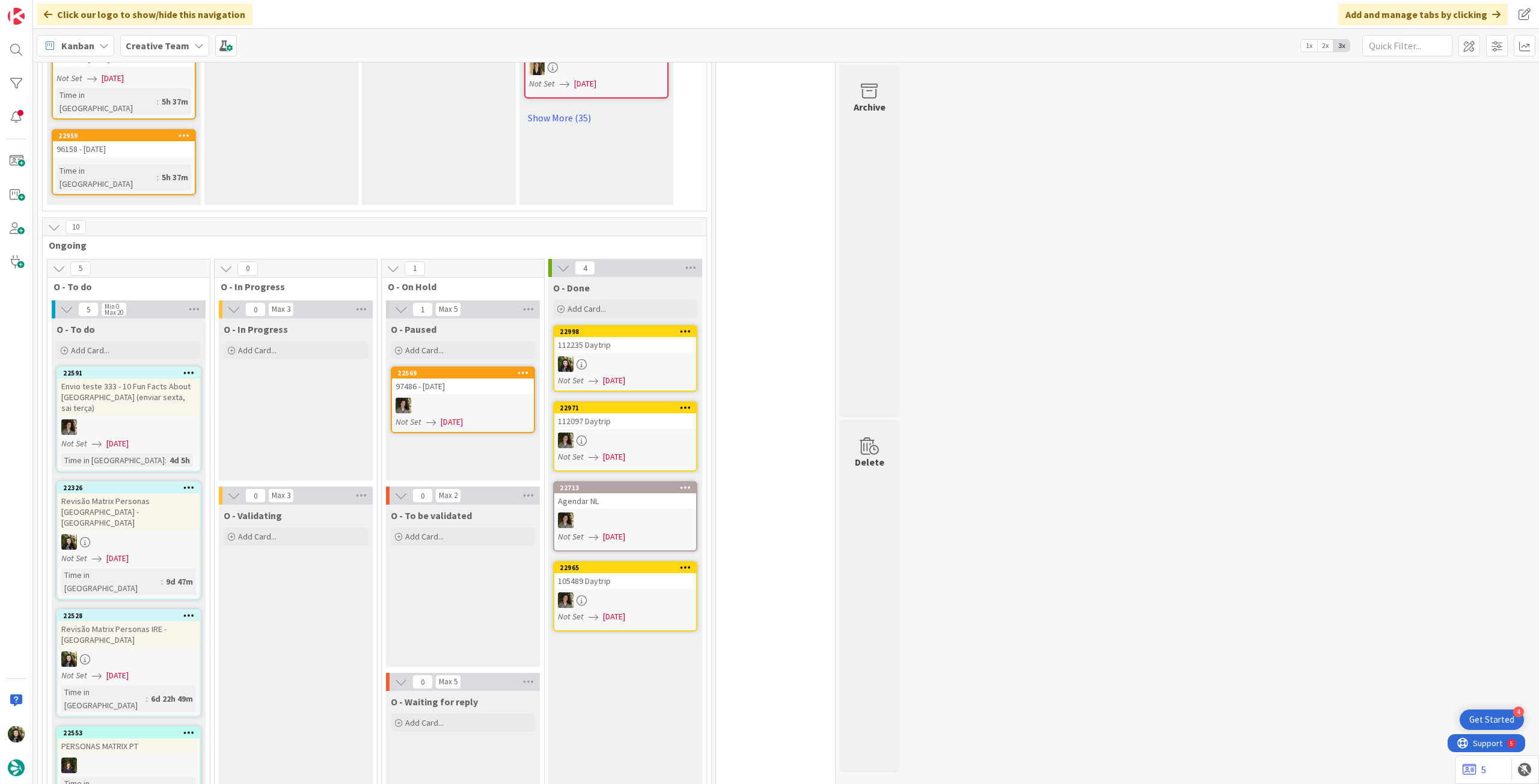
click at [160, 38] on div "Creative Team" at bounding box center [164, 45] width 89 height 21
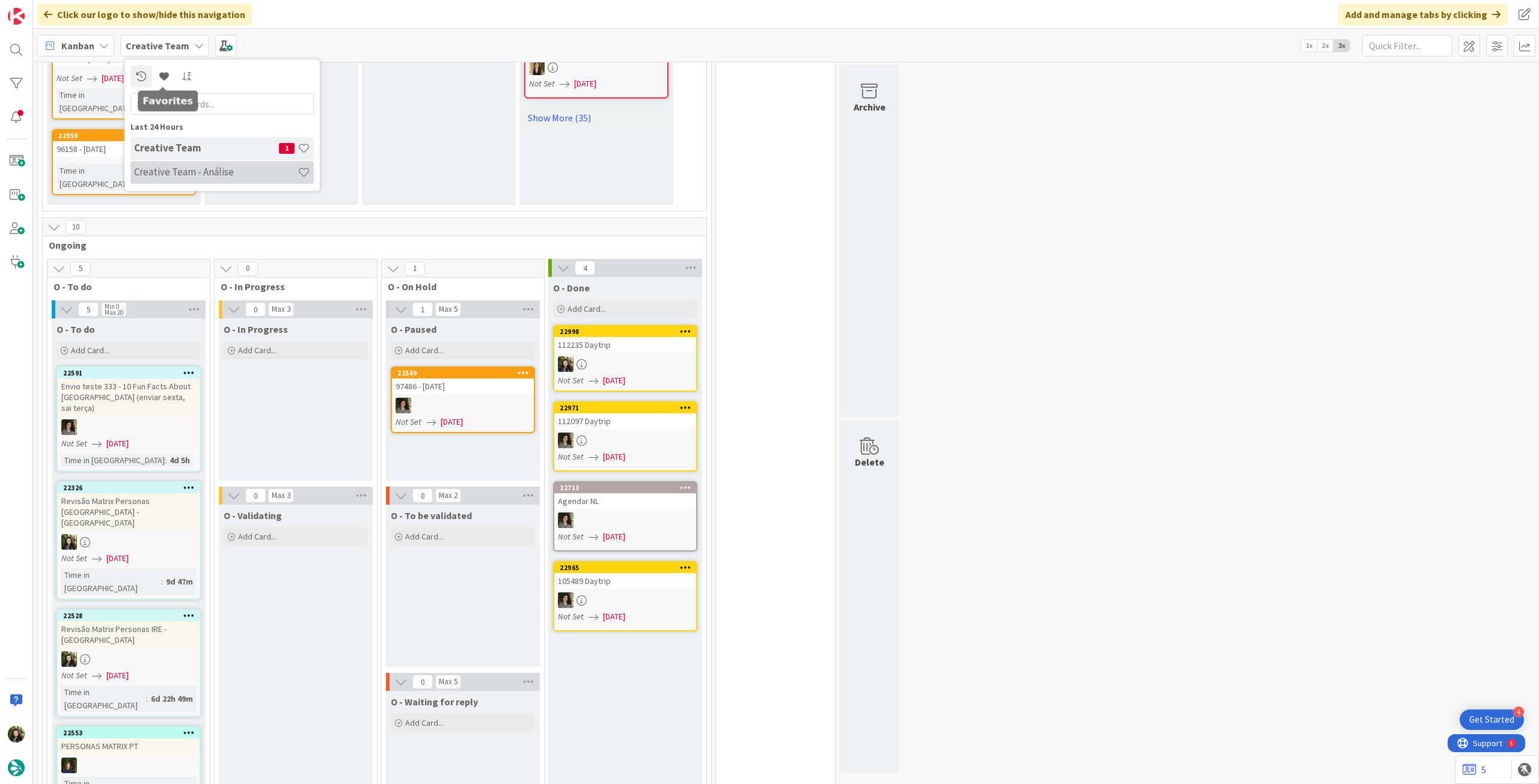
click at [181, 164] on div "Creative Team - Análise" at bounding box center [222, 172] width 184 height 23
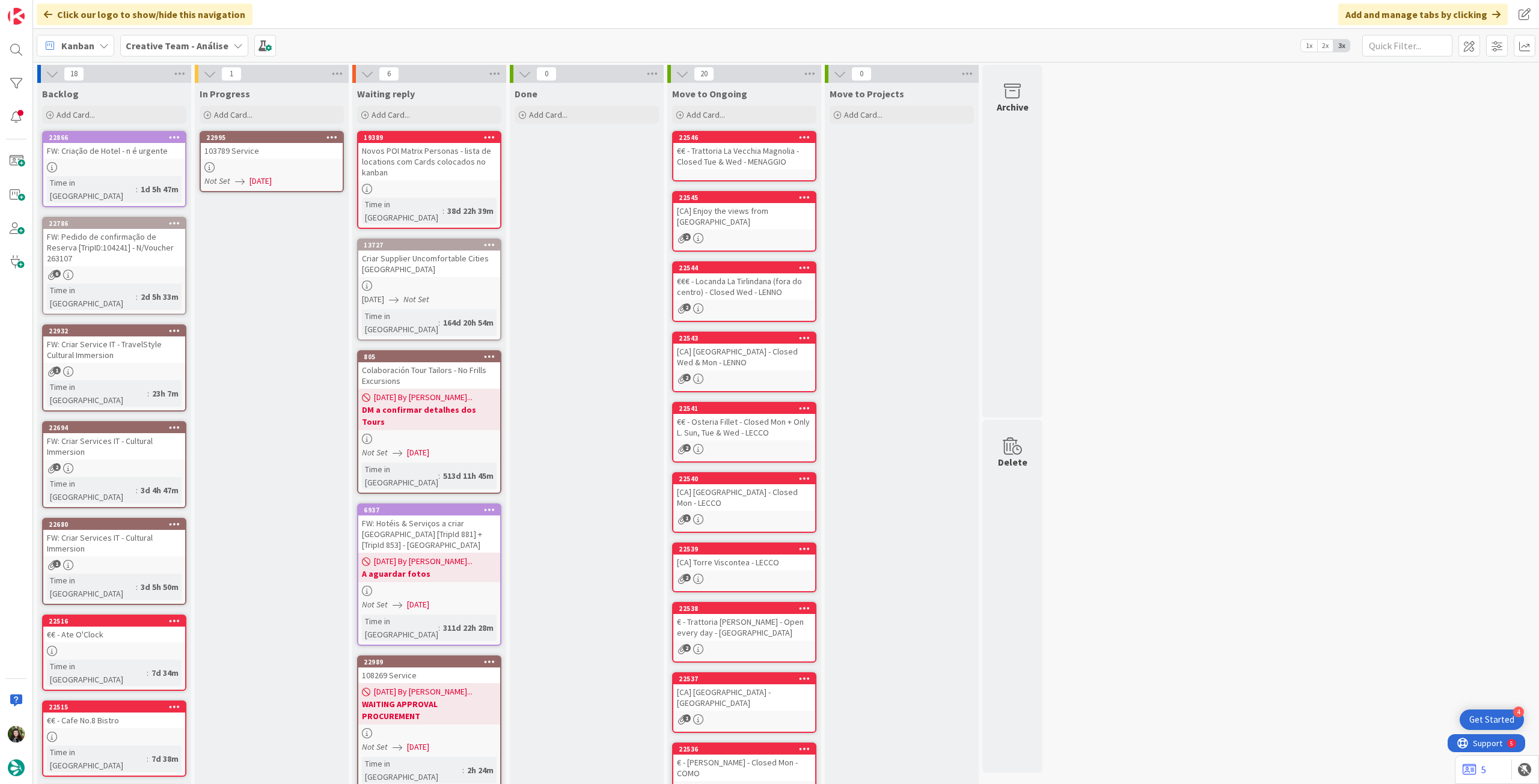
click at [230, 178] on div "Not Set [DATE]" at bounding box center [273, 181] width 139 height 13
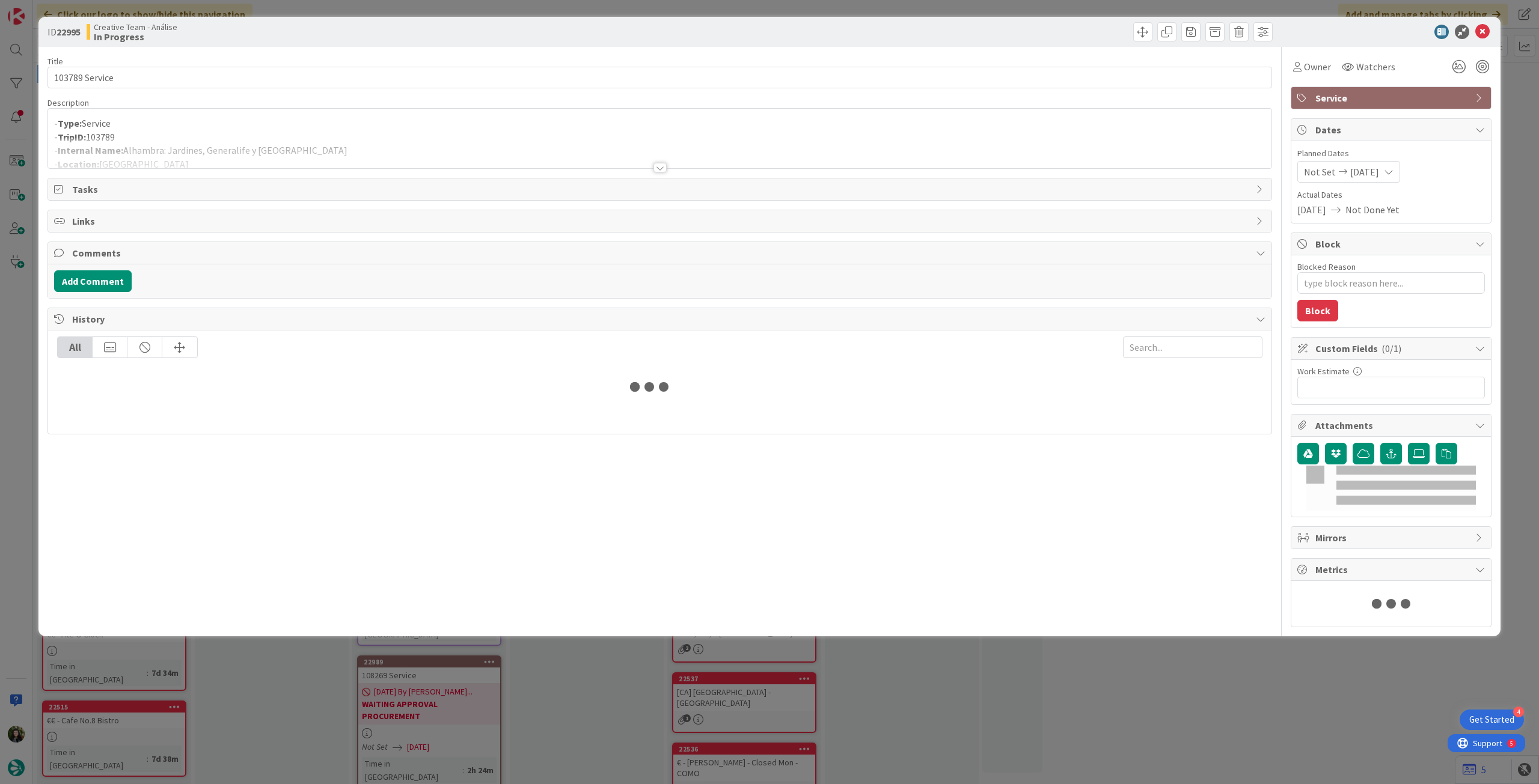
click at [223, 155] on div at bounding box center [660, 153] width 1224 height 31
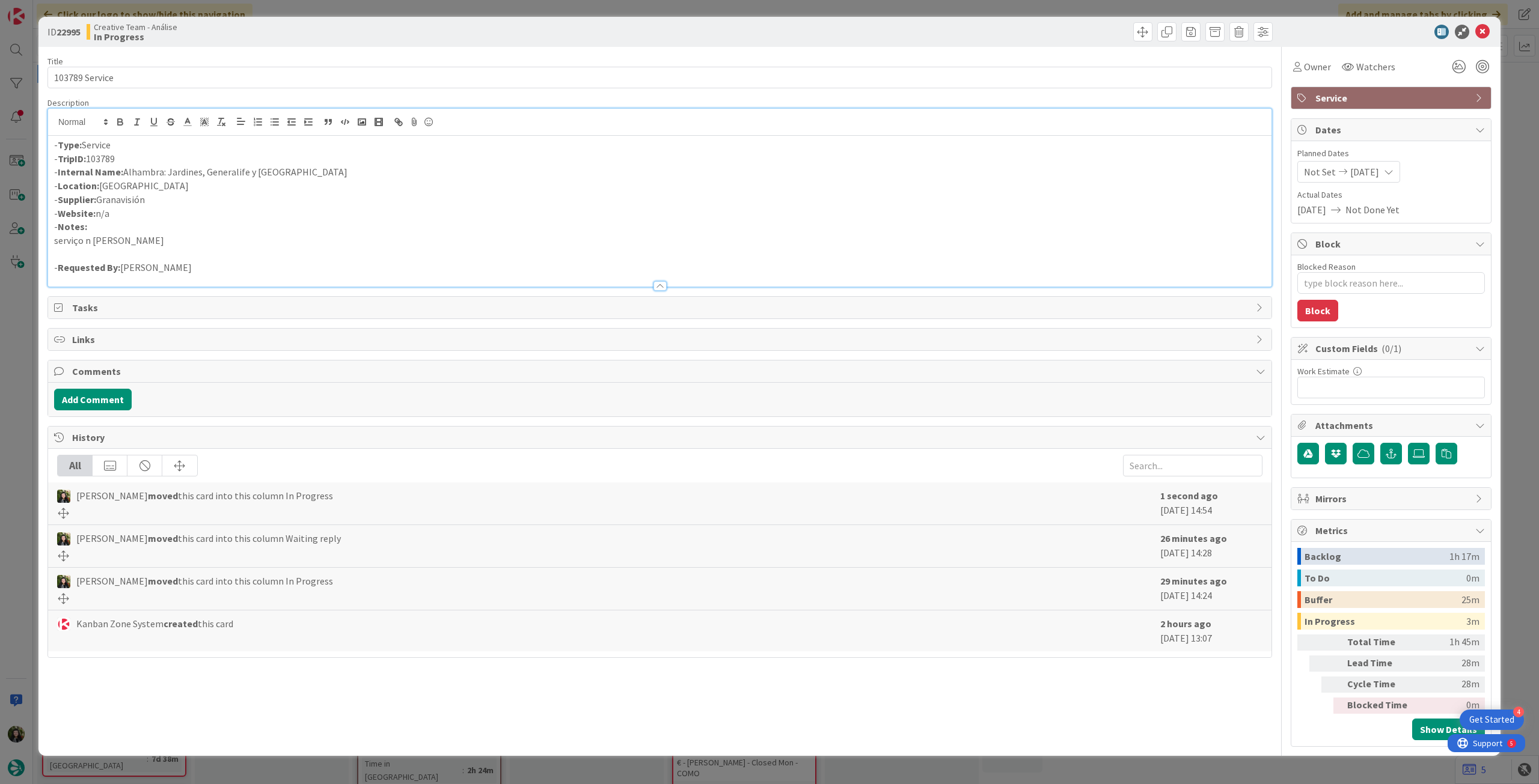
drag, startPoint x: 102, startPoint y: 200, endPoint x: 223, endPoint y: 200, distance: 121.0
click at [223, 200] on p "- Supplier: Granavisión" at bounding box center [659, 200] width 1211 height 14
copy p "Granavisión"
drag, startPoint x: 301, startPoint y: 170, endPoint x: 122, endPoint y: 176, distance: 179.1
click at [122, 176] on p "- Internal Name: [GEOGRAPHIC_DATA]: Jardines, Generalife y [GEOGRAPHIC_DATA]" at bounding box center [659, 172] width 1211 height 14
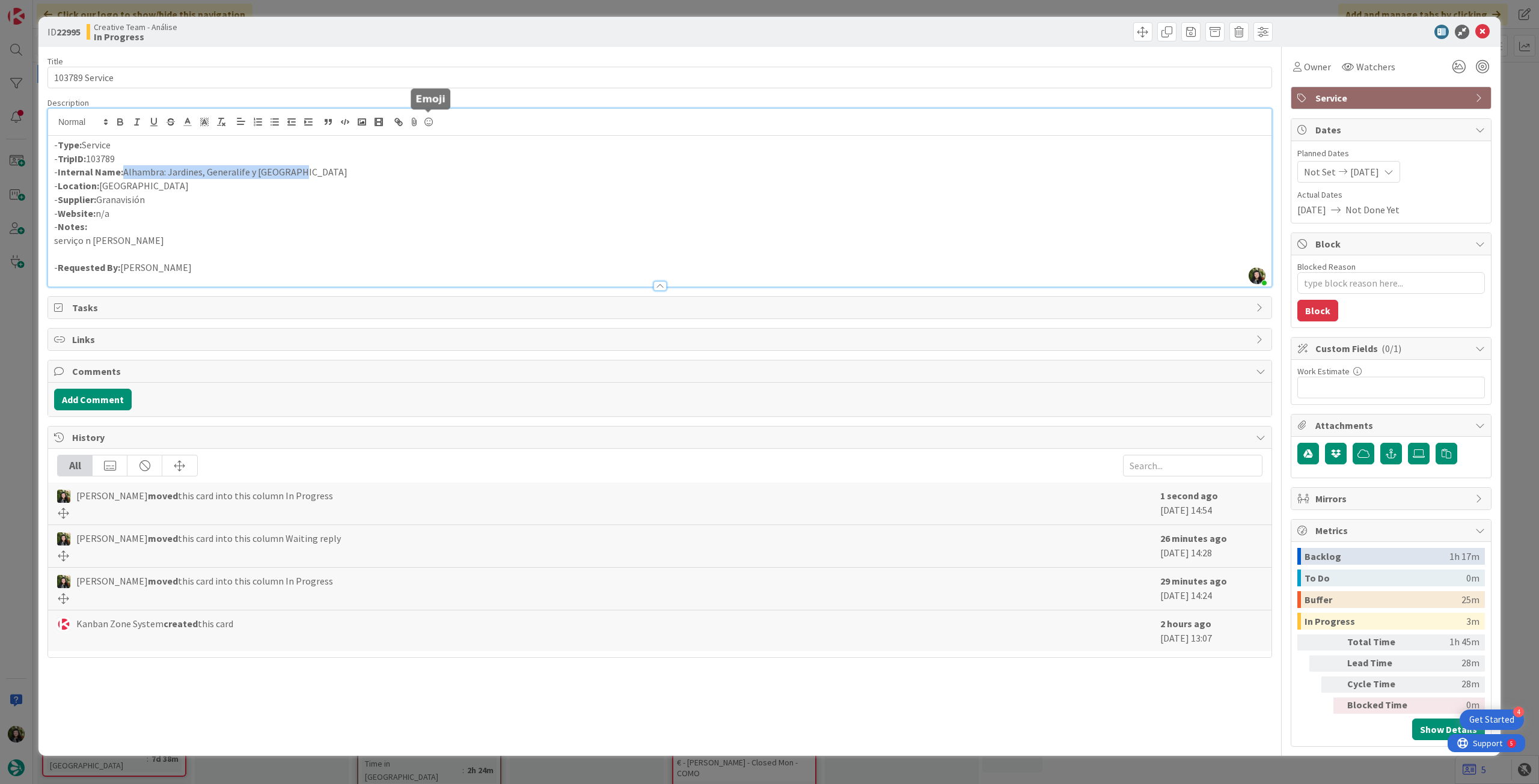
copy p "Alhambra: Jardines, Generalife y [GEOGRAPHIC_DATA]"
type textarea "x"
click at [192, 194] on p "- Supplier: Granavisión" at bounding box center [659, 200] width 1211 height 14
drag, startPoint x: 147, startPoint y: 199, endPoint x: 102, endPoint y: 199, distance: 45.0
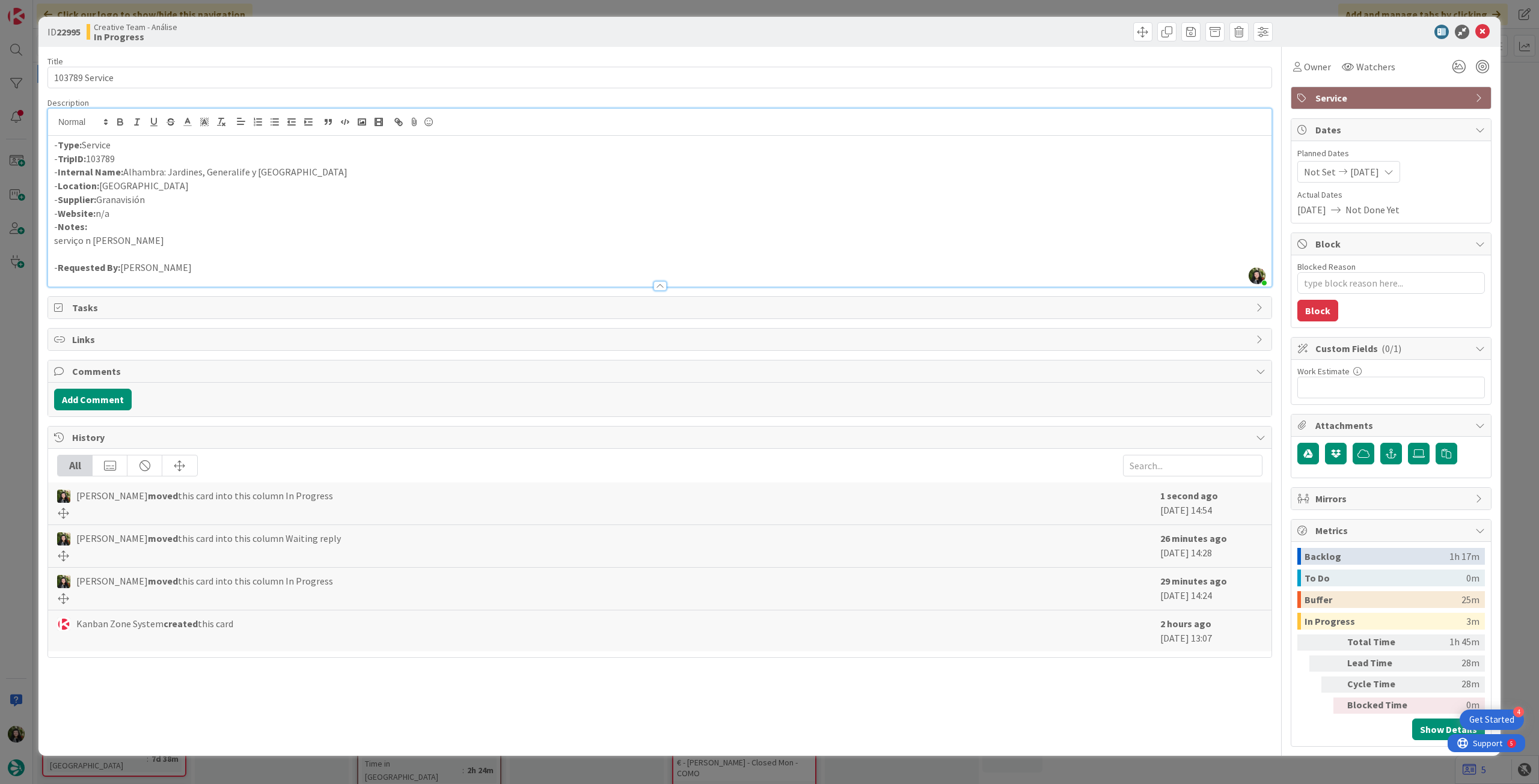
click at [102, 199] on p "- Supplier: Granavisión" at bounding box center [659, 200] width 1211 height 14
copy p "Granavisión"
drag, startPoint x: 83, startPoint y: 74, endPoint x: 31, endPoint y: 71, distance: 52.1
click at [31, 72] on div "ID 22995 Creative Team - Análise In Progress Title 14 / 128 103789 Service Desc…" at bounding box center [770, 392] width 1539 height 784
click at [536, 171] on p "- Internal Name: [GEOGRAPHIC_DATA]: Jardines, Generalife y [GEOGRAPHIC_DATA]" at bounding box center [659, 172] width 1211 height 14
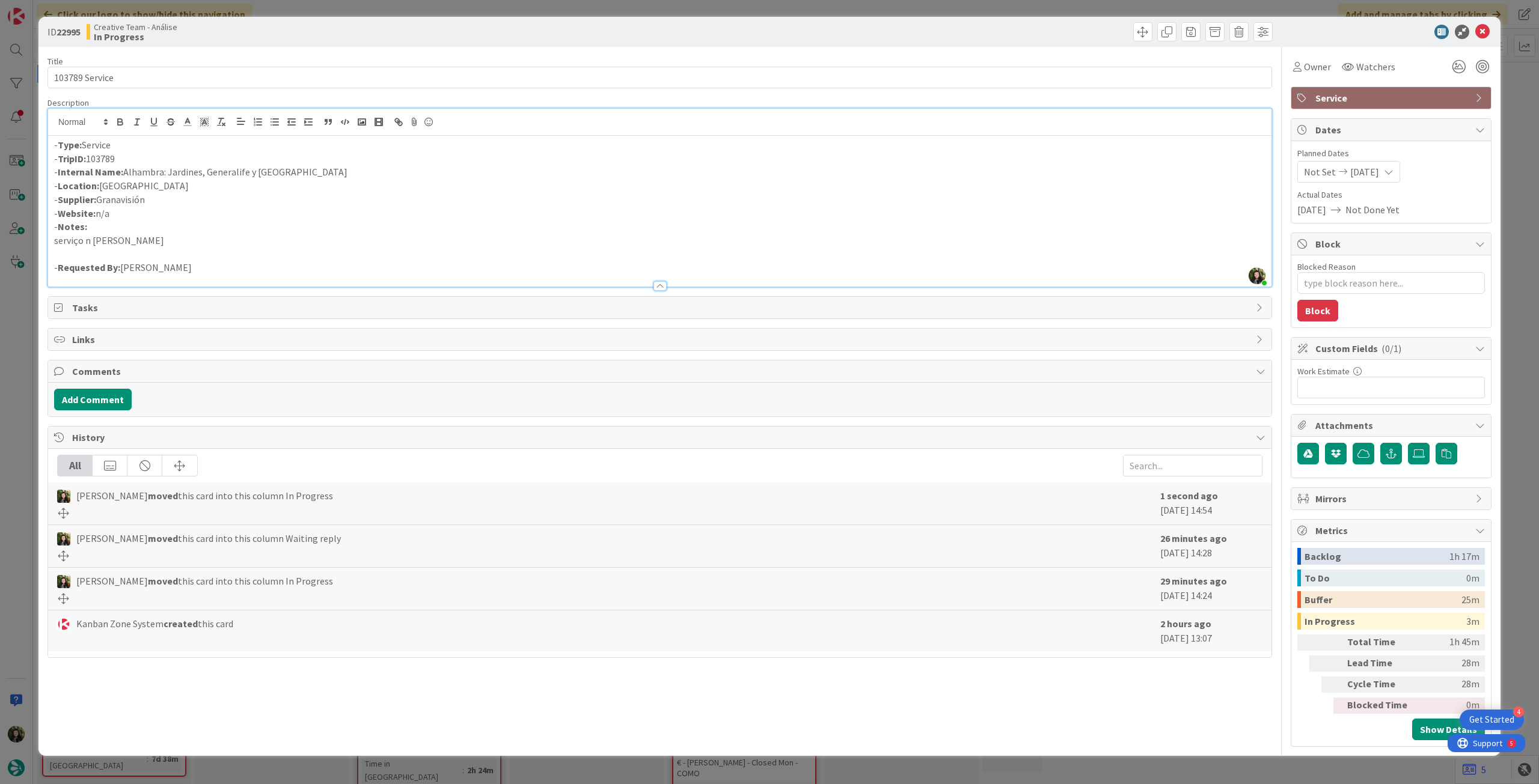
click at [48, 145] on div "- Type: Service - TripID: 103789 - Internal Name: [GEOGRAPHIC_DATA]: Jardines, …" at bounding box center [660, 211] width 1224 height 151
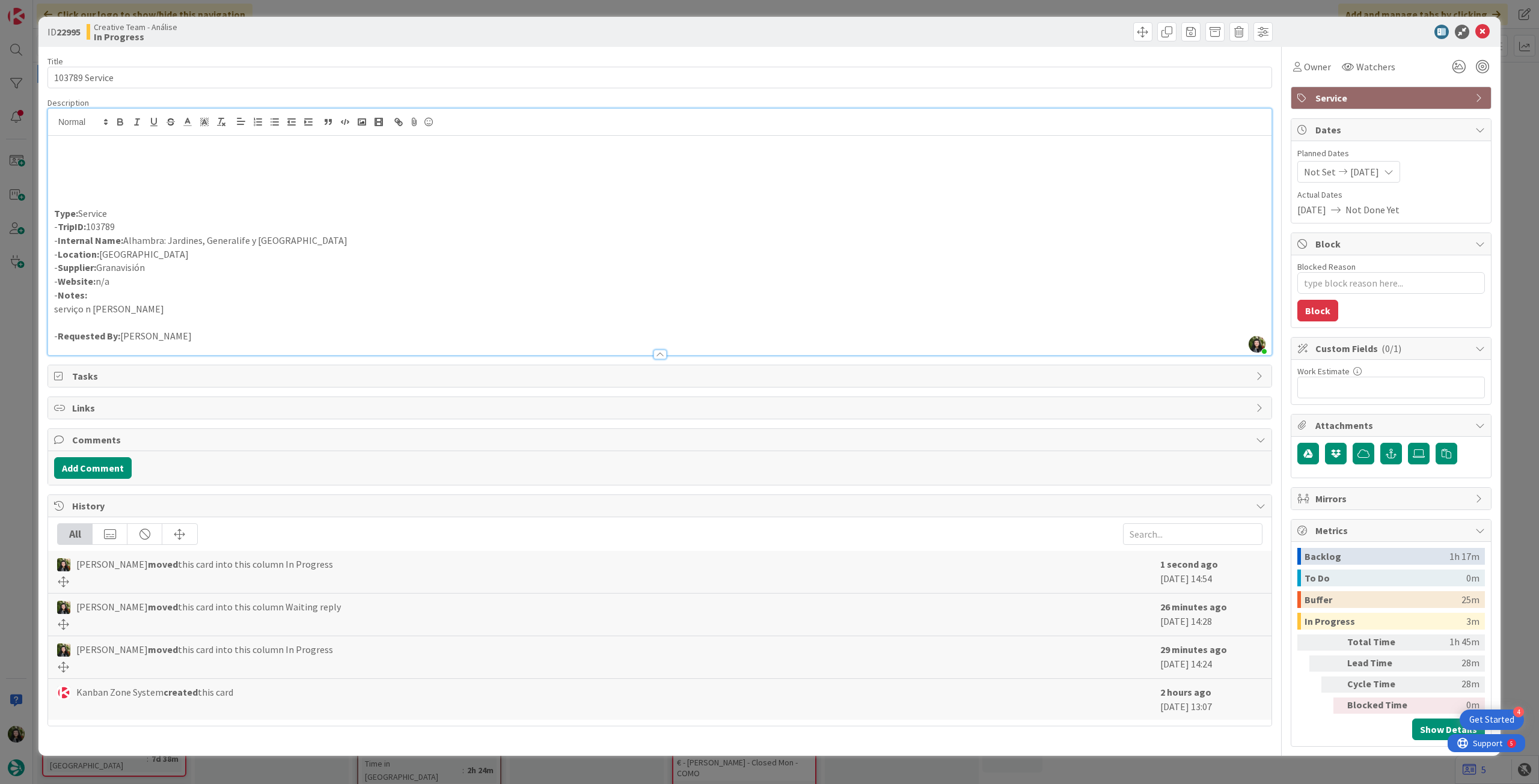
click at [94, 157] on p at bounding box center [659, 158] width 1211 height 14
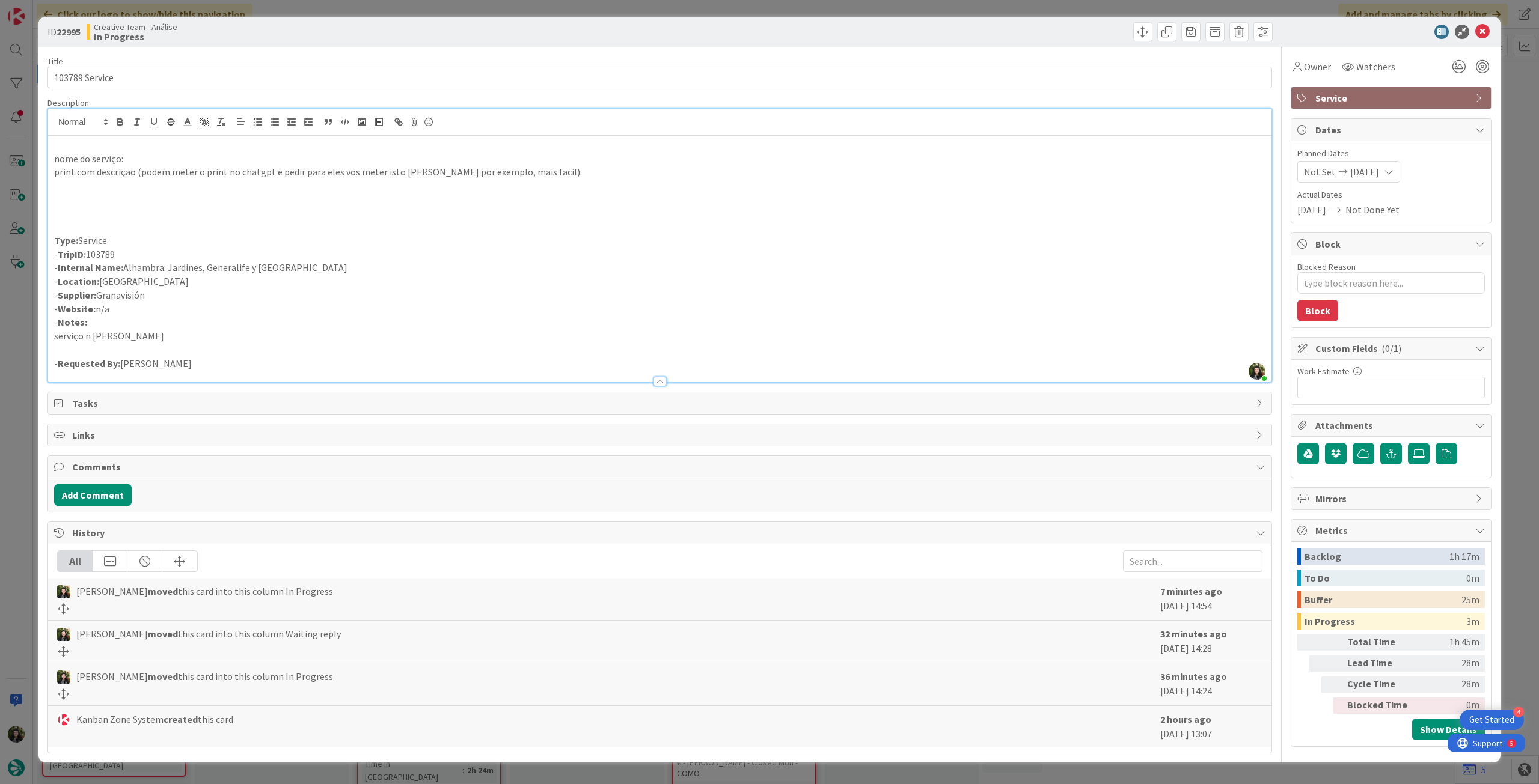
click at [227, 165] on p "print com descrição (podem meter o print no chatgpt e pedir para eles vos meter…" at bounding box center [659, 172] width 1211 height 14
click at [248, 149] on p at bounding box center [659, 145] width 1211 height 14
click at [248, 152] on p "nome do serviço:" at bounding box center [659, 158] width 1211 height 14
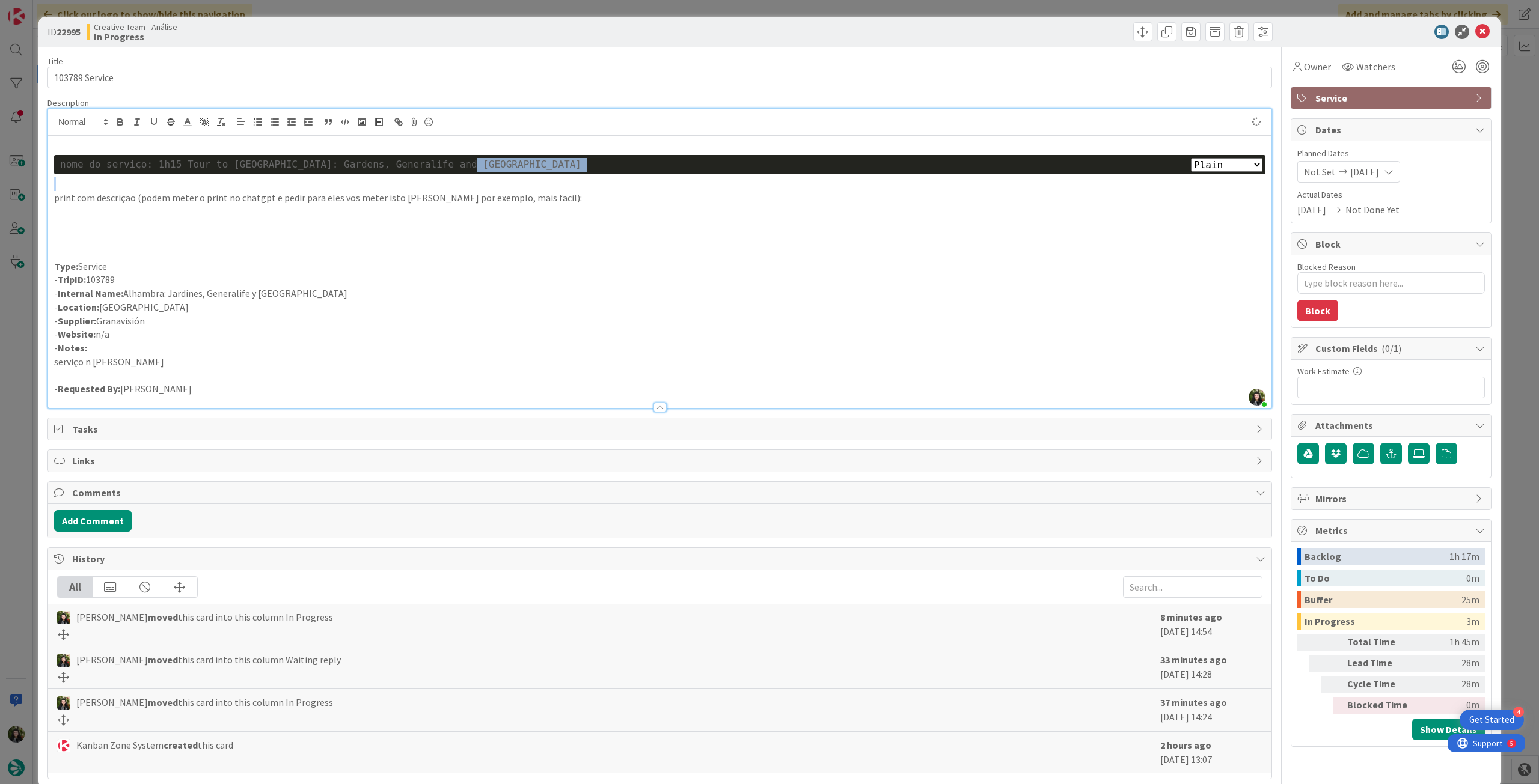
drag, startPoint x: 560, startPoint y: 161, endPoint x: 393, endPoint y: 161, distance: 167.0
click at [250, 175] on div "Plain Bash C++ C# CSS Diff HTML/XML Java JavaScript Markdown PHP Python Ruby SQ…" at bounding box center [660, 271] width 1224 height 272
click at [1131, 165] on div "nome do serviço: 1h15 Tour to [GEOGRAPHIC_DATA]: Gardens, Generalife and [GEOGR…" at bounding box center [660, 164] width 1199 height 14
click at [1193, 163] on select "Plain Bash C++ C# CSS Diff HTML/XML Java JavaScript Markdown PHP Python Ruby SQL" at bounding box center [1226, 164] width 71 height 14
click at [1072, 178] on p at bounding box center [659, 184] width 1211 height 14
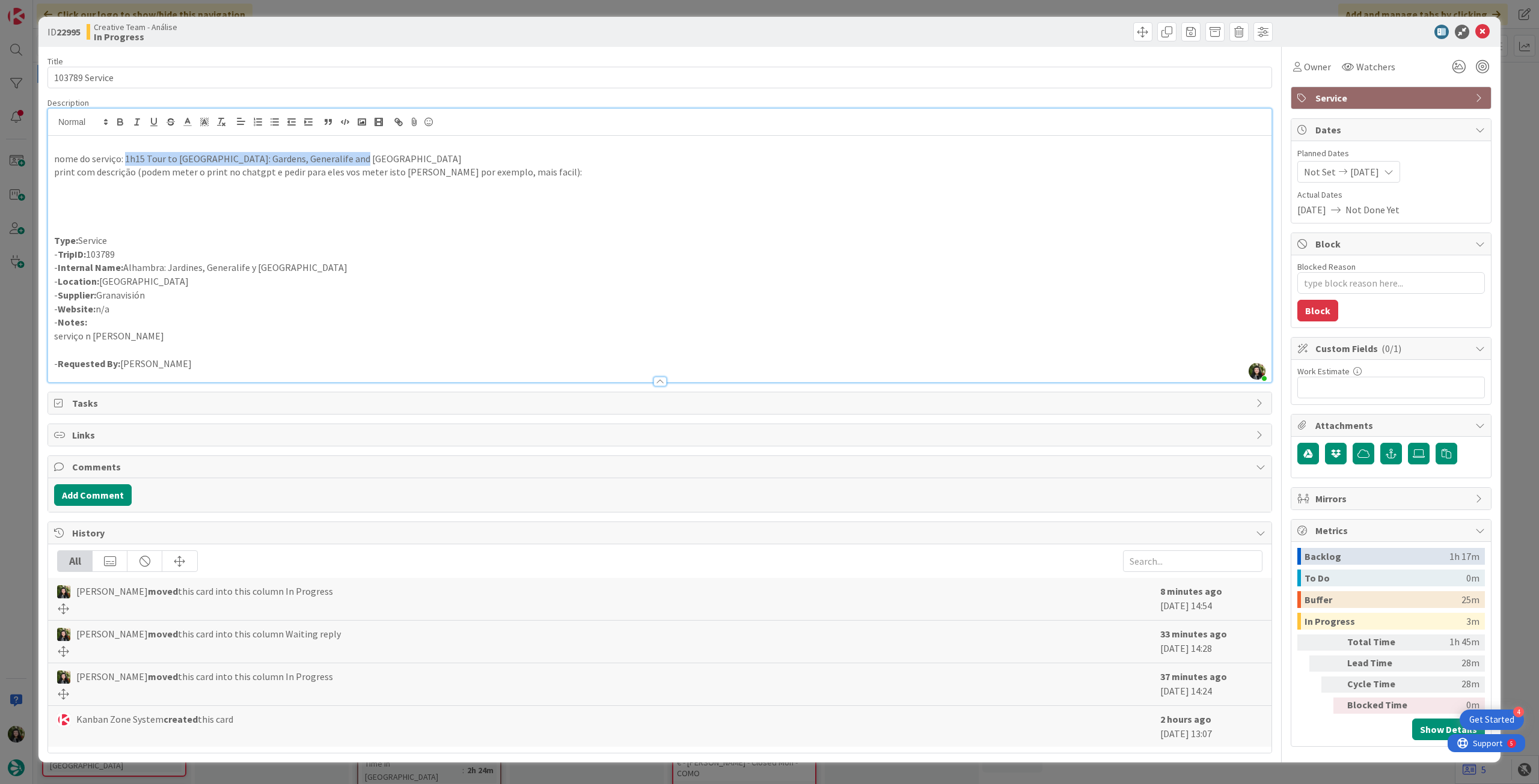
drag, startPoint x: 371, startPoint y: 161, endPoint x: 125, endPoint y: 159, distance: 246.0
click at [125, 159] on p "nome do serviço: 1h15 Tour to [GEOGRAPHIC_DATA]: Gardens, Generalife and [GEOGR…" at bounding box center [659, 158] width 1211 height 14
click at [119, 122] on icon "button" at bounding box center [120, 122] width 11 height 11
click at [212, 217] on p at bounding box center [659, 214] width 1211 height 14
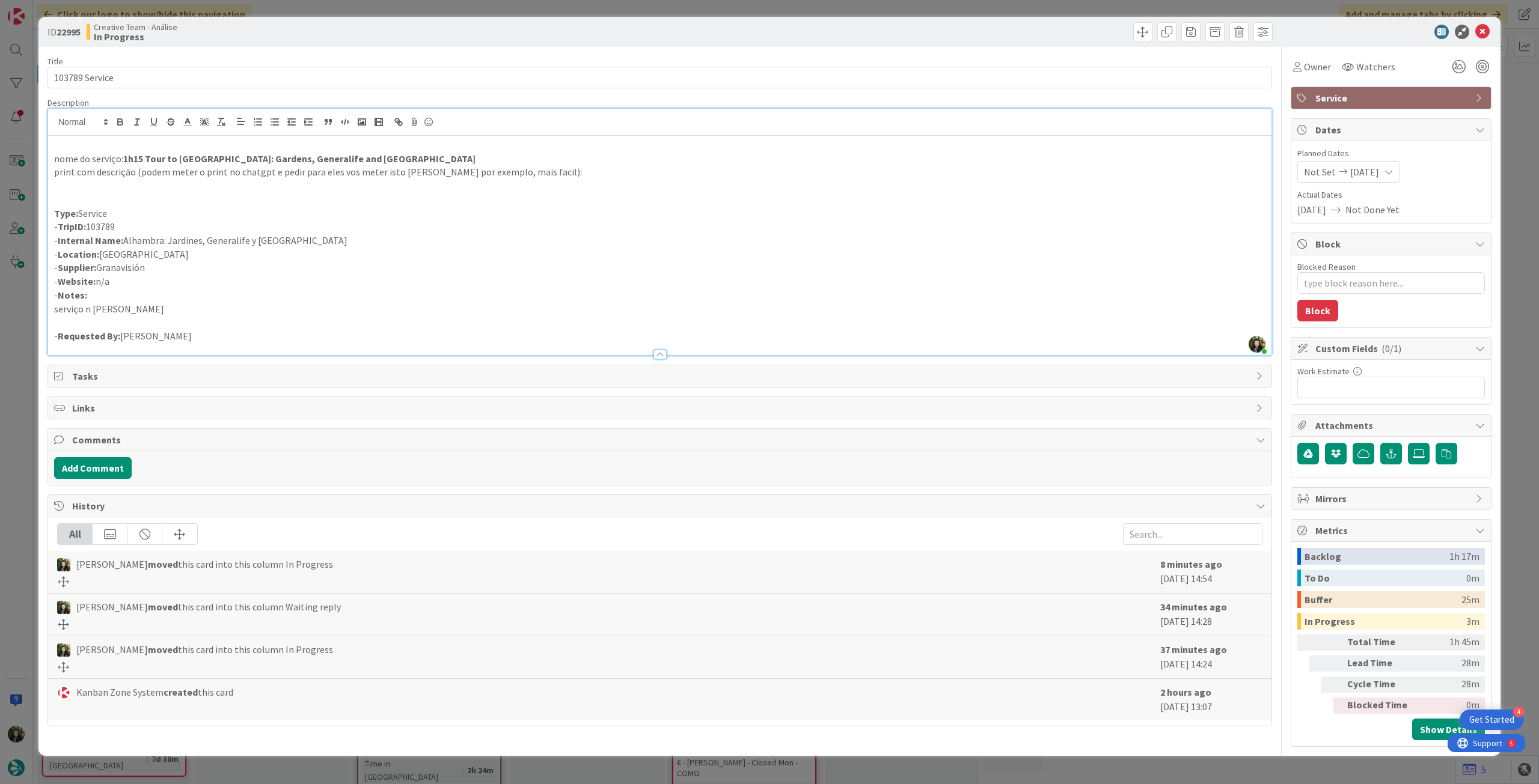
click at [415, 157] on p "nome do serviço: 1h15 Tour to [GEOGRAPHIC_DATA]: Gardens, Generalife and [GEOGR…" at bounding box center [659, 158] width 1211 height 14
click at [100, 270] on p "- Supplier: Granavisión" at bounding box center [659, 267] width 1211 height 14
copy p "Granavisión"
click at [416, 163] on p "nome do serviço: 1h15 Tour to [GEOGRAPHIC_DATA]: Gardens, Generalife and [GEOGR…" at bounding box center [659, 158] width 1211 height 14
drag, startPoint x: 429, startPoint y: 157, endPoint x: 372, endPoint y: 158, distance: 57.0
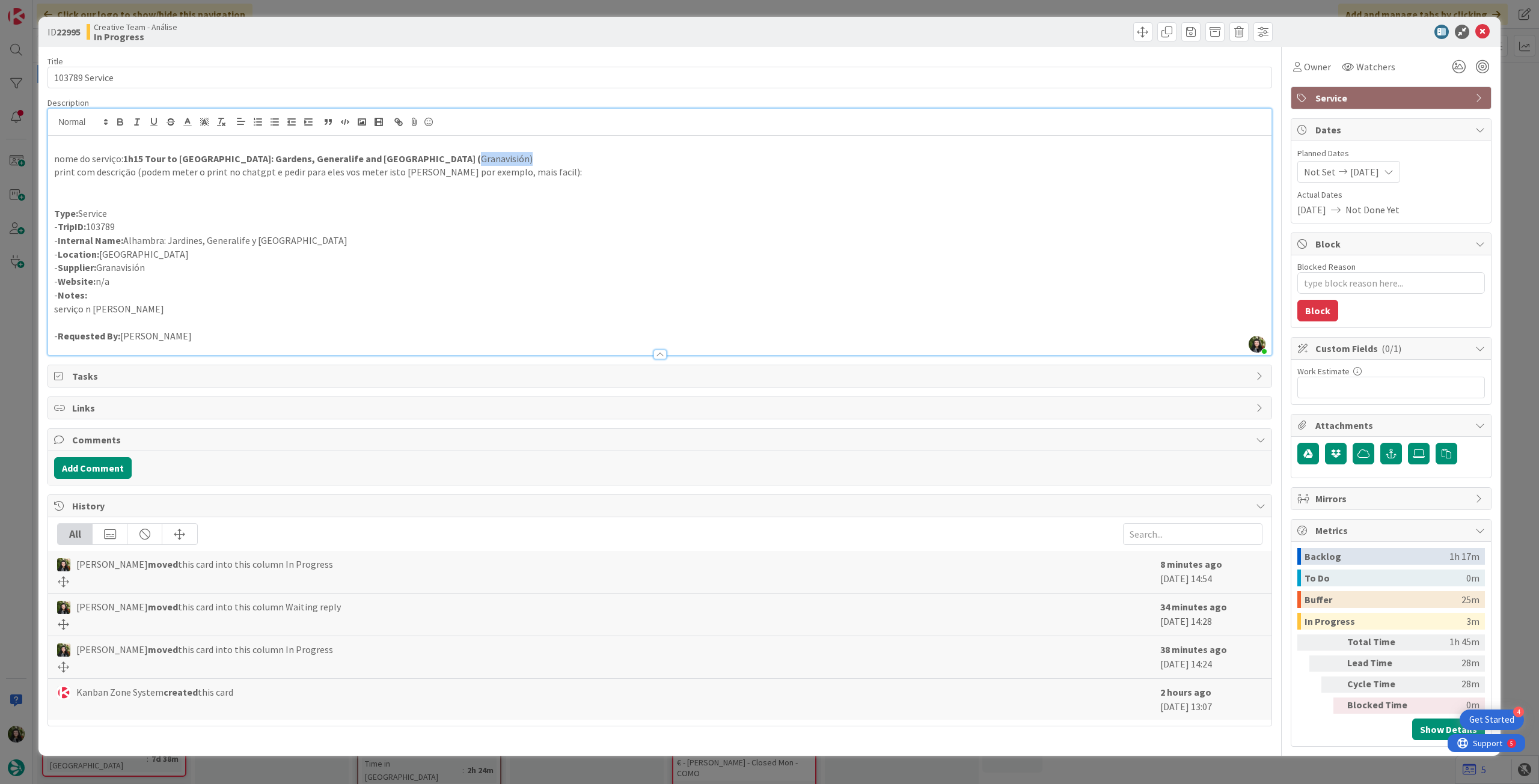
click at [372, 158] on p "nome do serviço: 1h15 Tour to [GEOGRAPHIC_DATA]: Gardens, Generalife and [GEOGR…" at bounding box center [659, 158] width 1211 height 14
click at [122, 117] on icon "button" at bounding box center [120, 122] width 11 height 11
click at [314, 203] on p at bounding box center [659, 200] width 1211 height 14
click at [587, 165] on p "print com descrição (podem meter o print no chatgpt e pedir para eles vos meter…" at bounding box center [659, 172] width 1211 height 14
click at [378, 243] on p "- Internal Name: [GEOGRAPHIC_DATA]: Jardines, Generalife y [GEOGRAPHIC_DATA]" at bounding box center [659, 240] width 1211 height 14
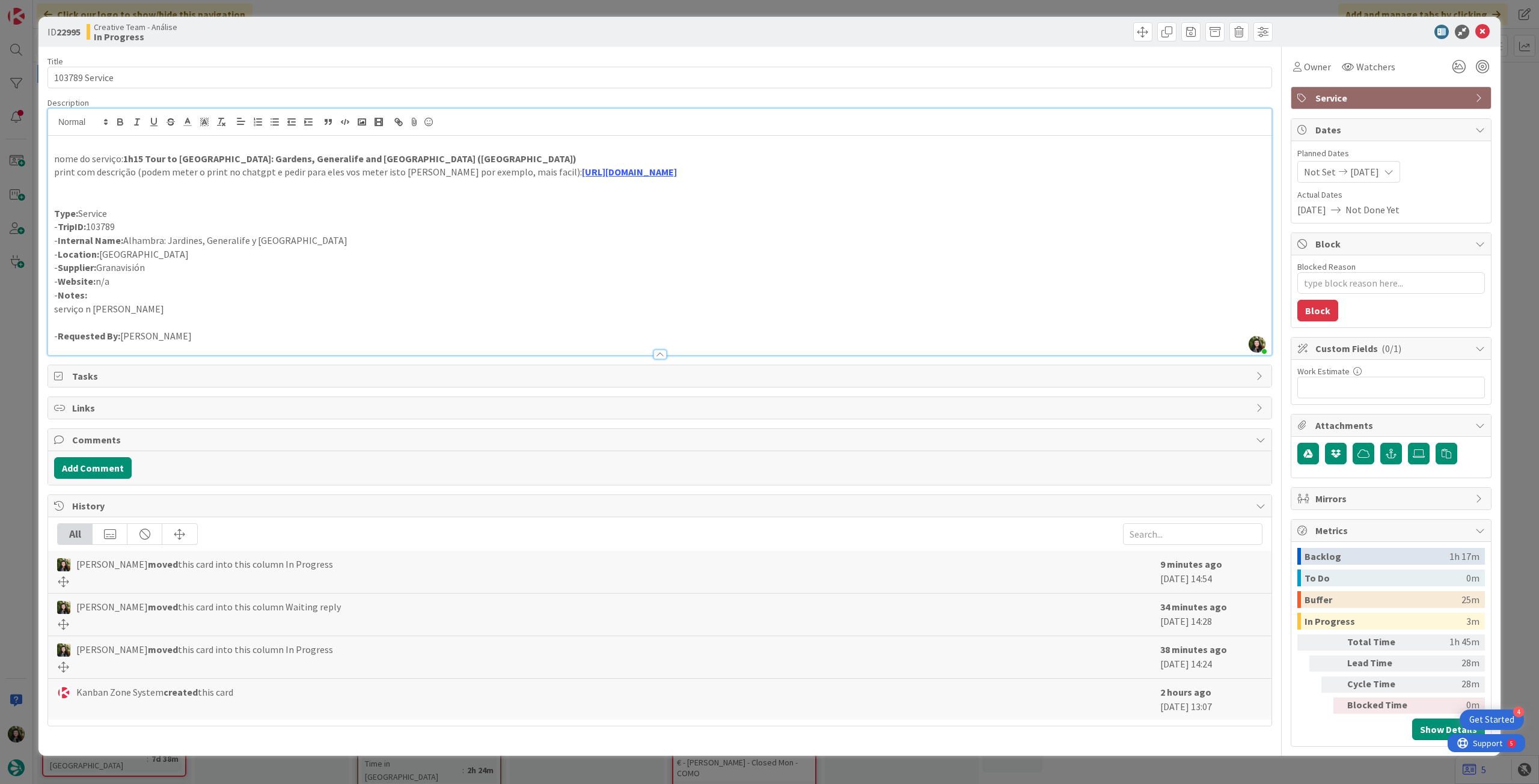
click at [220, 188] on p at bounding box center [659, 186] width 1211 height 14
drag, startPoint x: 109, startPoint y: 184, endPoint x: 12, endPoint y: 184, distance: 97.0
click at [12, 184] on div "ID 22995 Creative Team - Análise In Progress Title 14 / 128 103789 Service Desc…" at bounding box center [770, 392] width 1539 height 784
click at [1487, 32] on icon at bounding box center [1482, 32] width 15 height 15
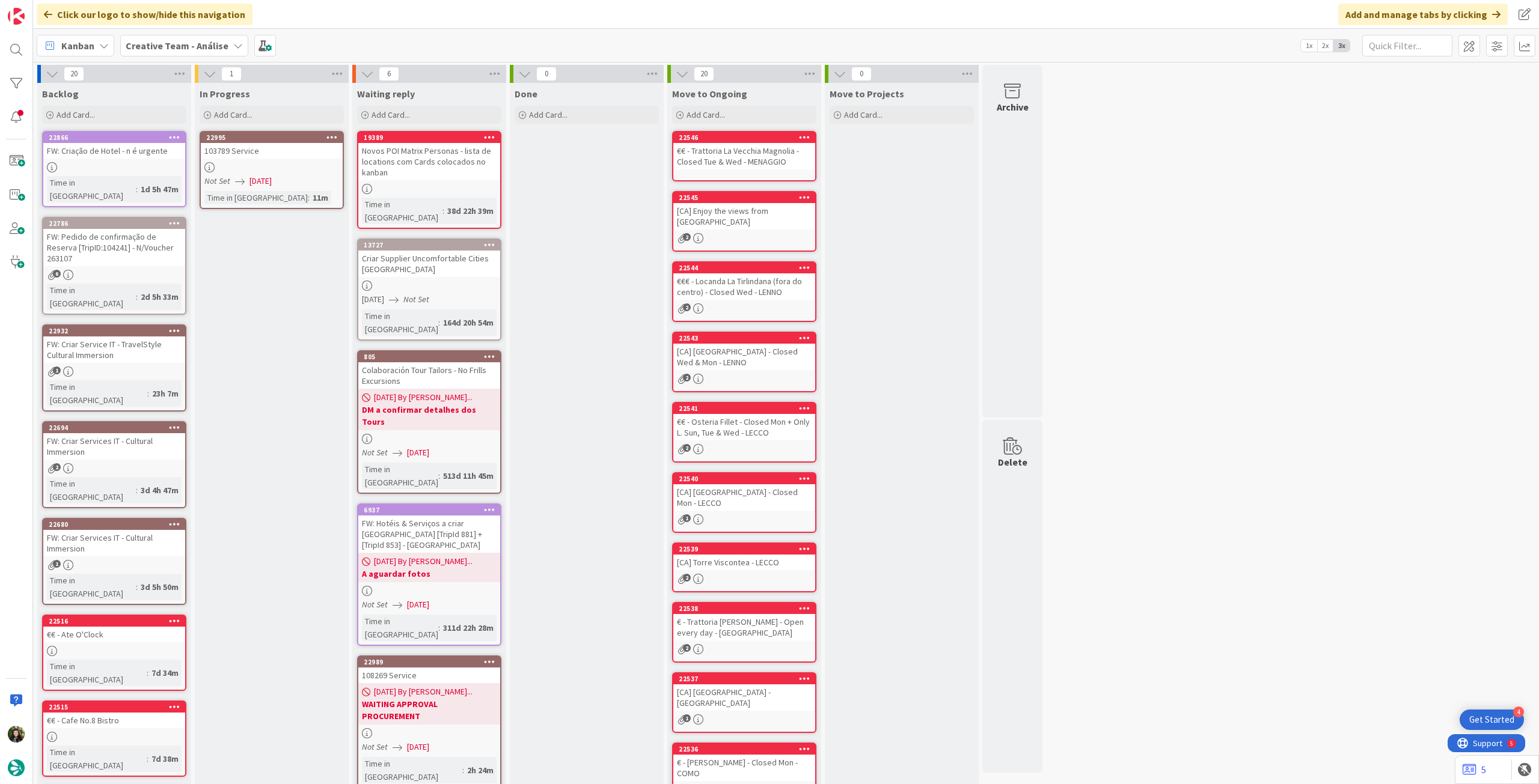
click at [332, 136] on icon at bounding box center [332, 136] width 11 height 8
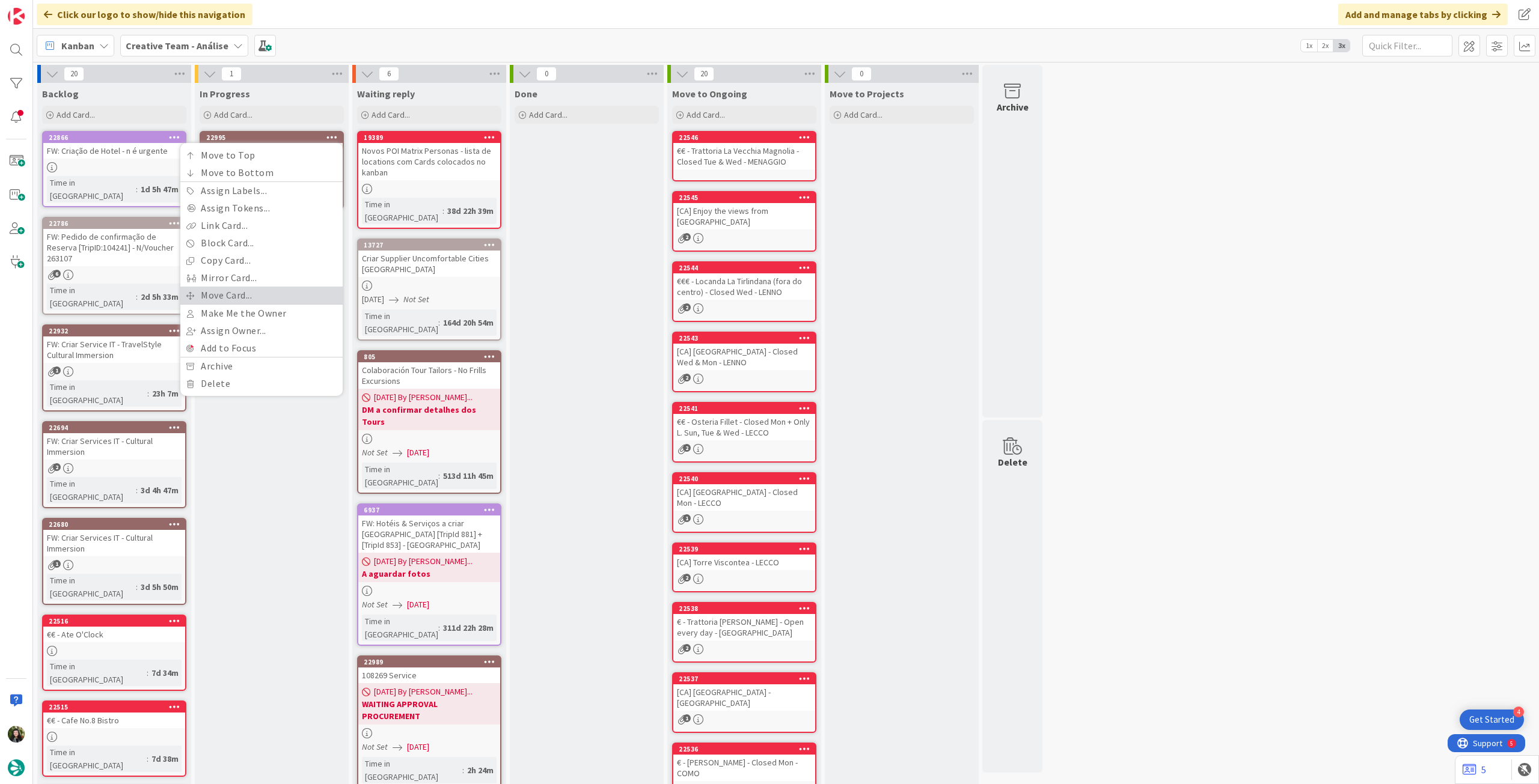
click at [262, 292] on link "Move Card..." at bounding box center [262, 295] width 162 height 18
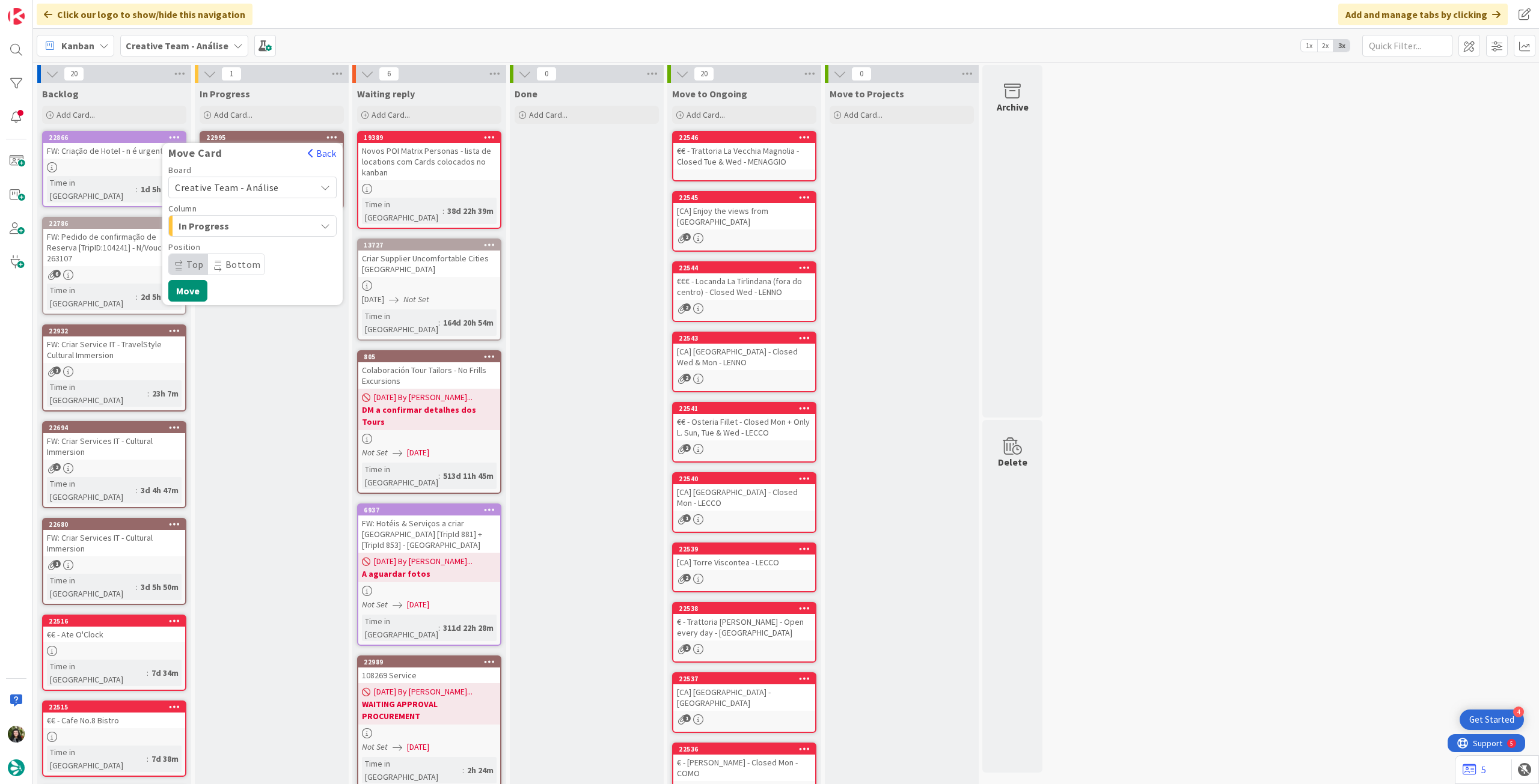
click at [239, 189] on span "Creative Team - Análise" at bounding box center [226, 187] width 104 height 12
click at [240, 247] on span "Creative Team" at bounding box center [260, 244] width 139 height 18
click at [228, 265] on span "Service" at bounding box center [251, 264] width 116 height 17
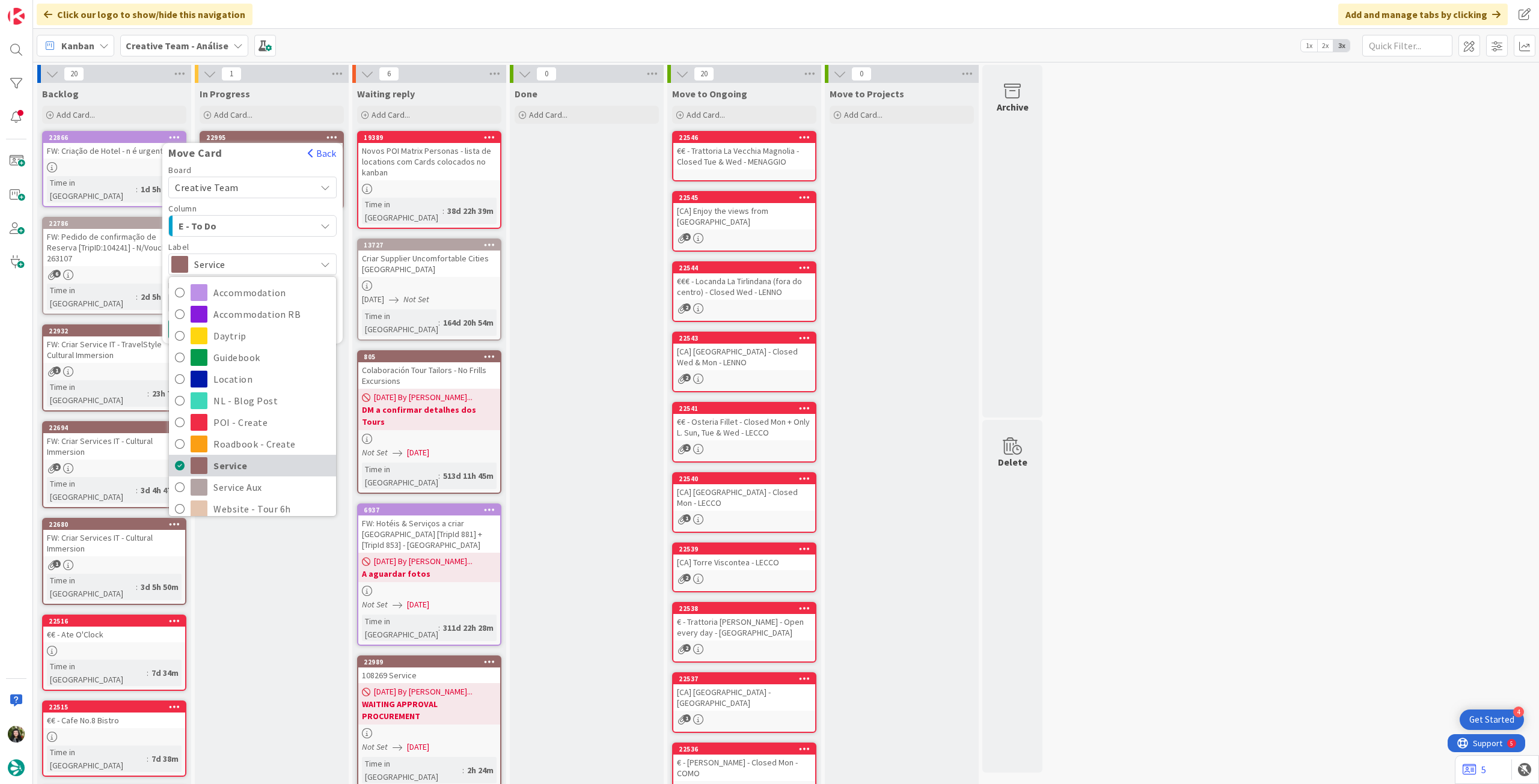
click at [232, 461] on span "Service" at bounding box center [272, 466] width 116 height 18
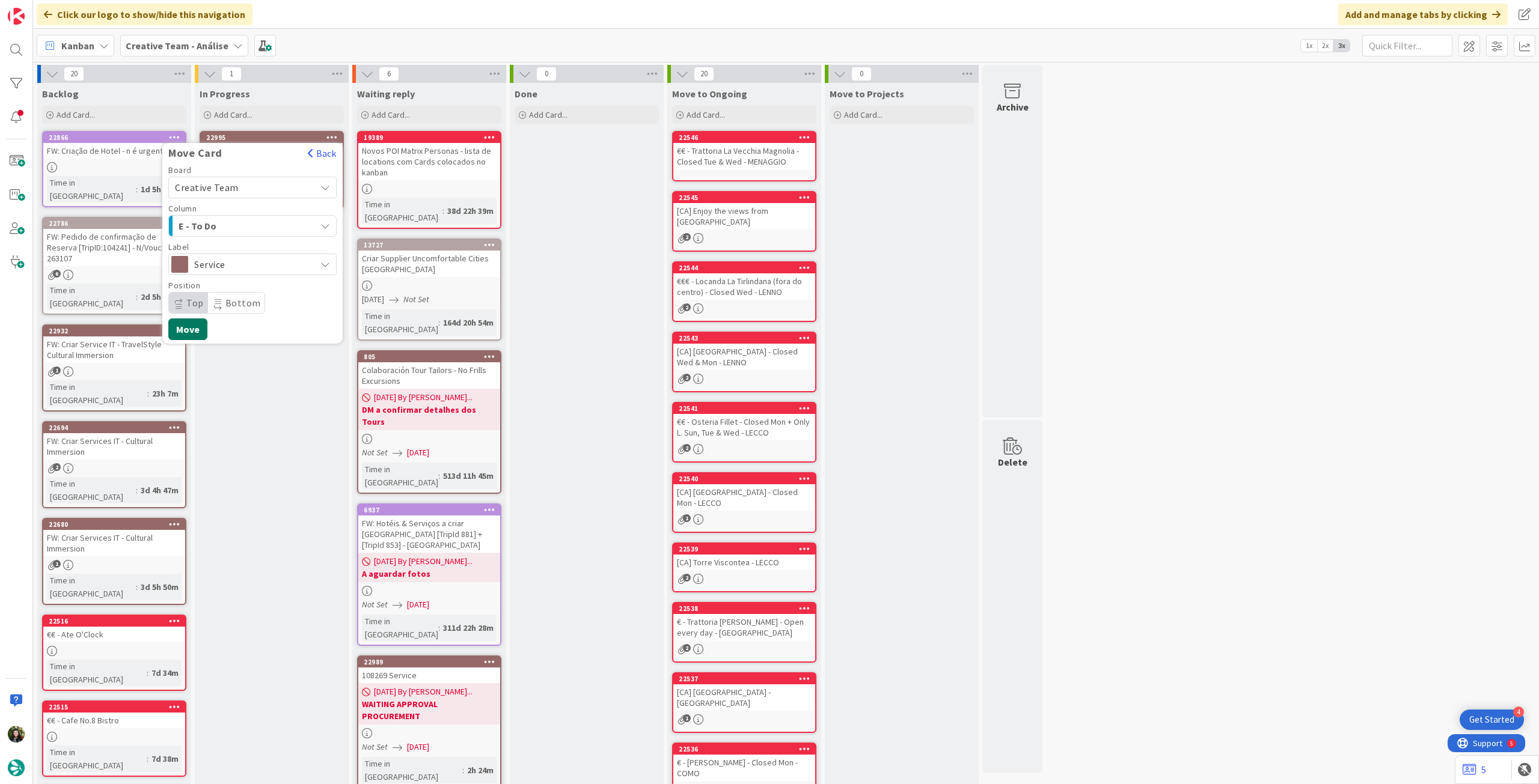
click at [185, 326] on button "Move" at bounding box center [187, 329] width 39 height 21
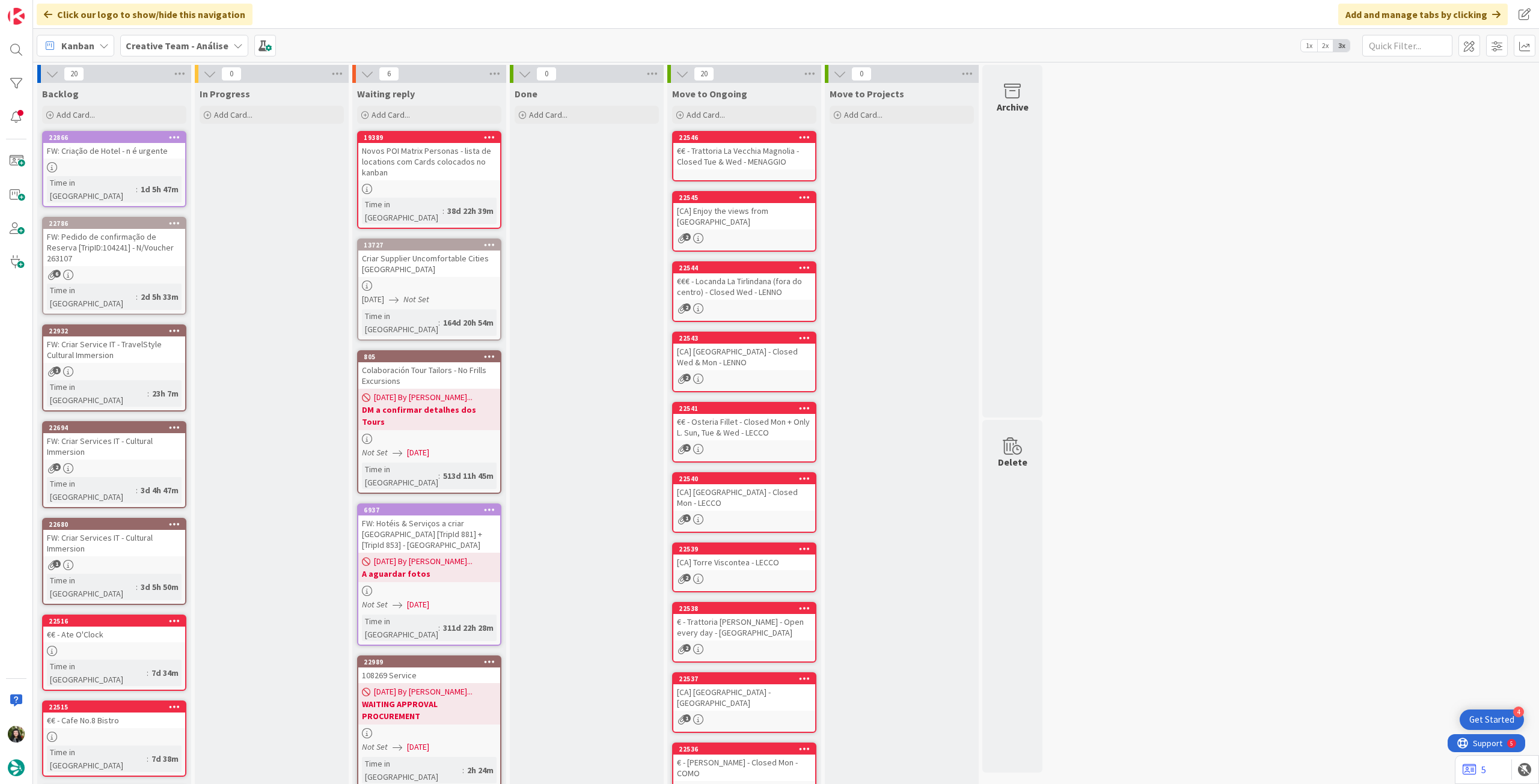
click at [158, 53] on div "Creative Team - Análise" at bounding box center [184, 45] width 128 height 21
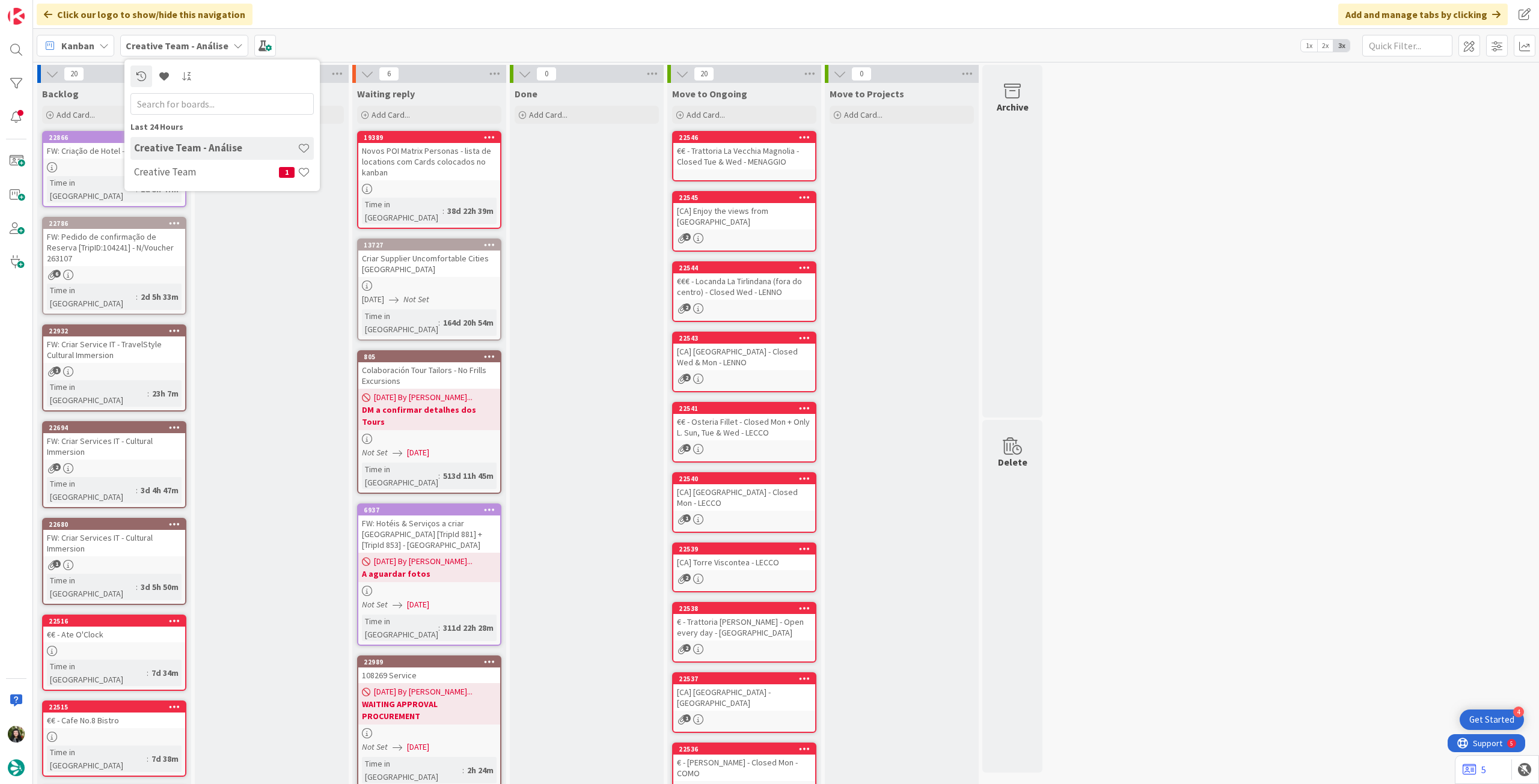
click at [176, 170] on h4 "Creative Team" at bounding box center [206, 172] width 145 height 12
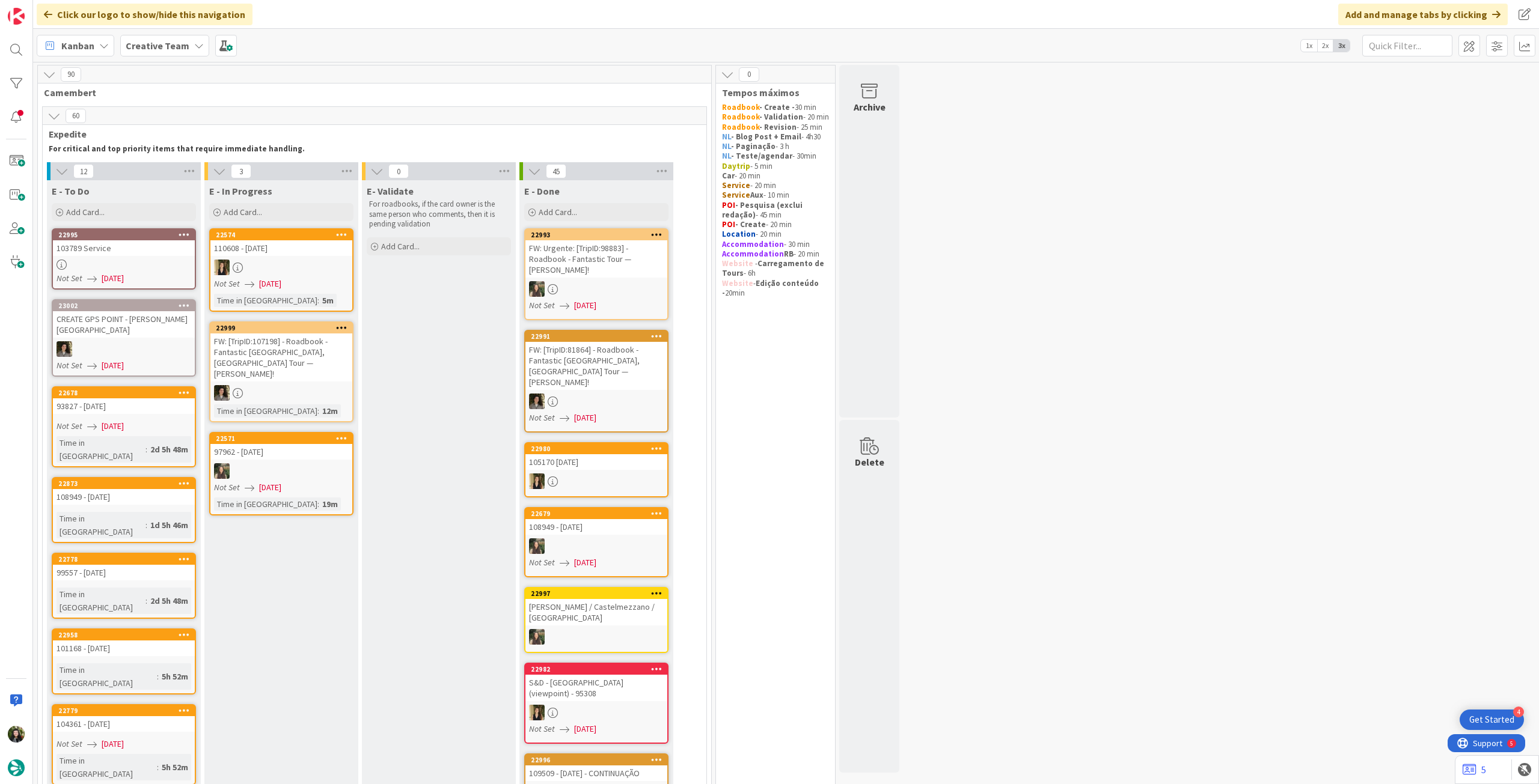
click at [164, 47] on b "Creative Team" at bounding box center [157, 46] width 63 height 12
click at [206, 183] on div "Creative Team 1 Creative Team - Análise" at bounding box center [222, 161] width 184 height 48
click at [207, 176] on h4 "Creative Team - Análise" at bounding box center [216, 172] width 164 height 12
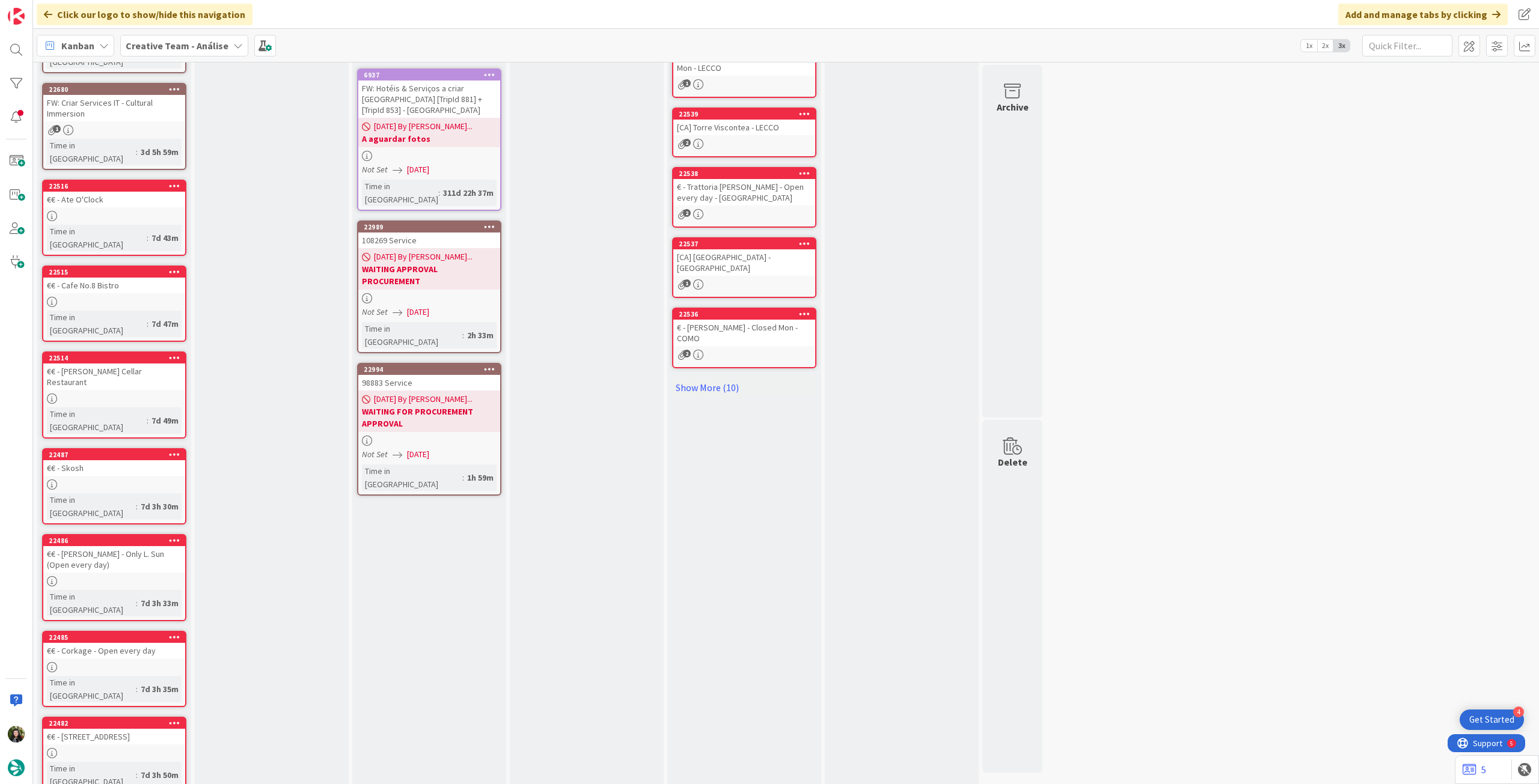
scroll to position [34, 0]
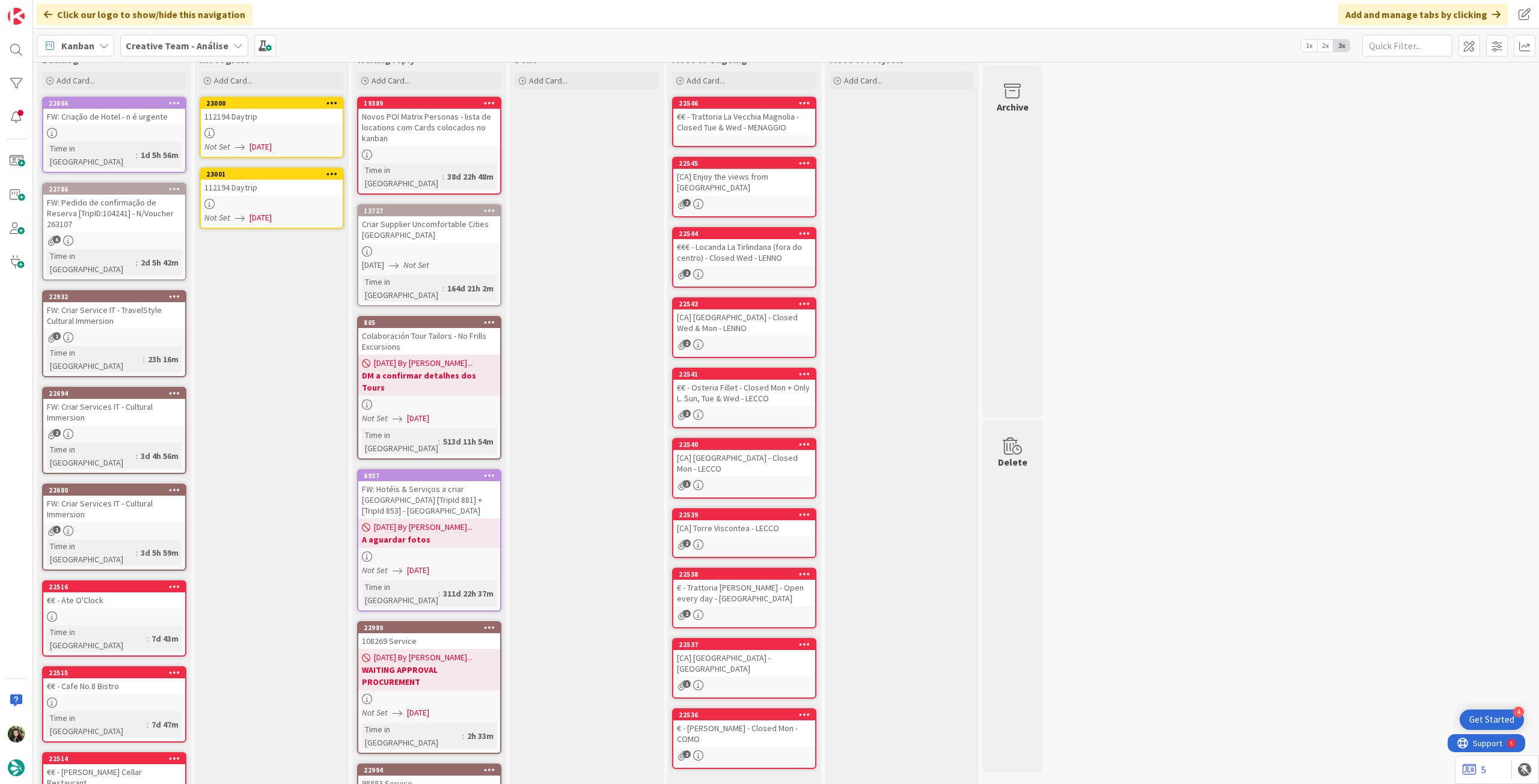
click at [281, 119] on div "112194 Daytrip" at bounding box center [271, 116] width 142 height 15
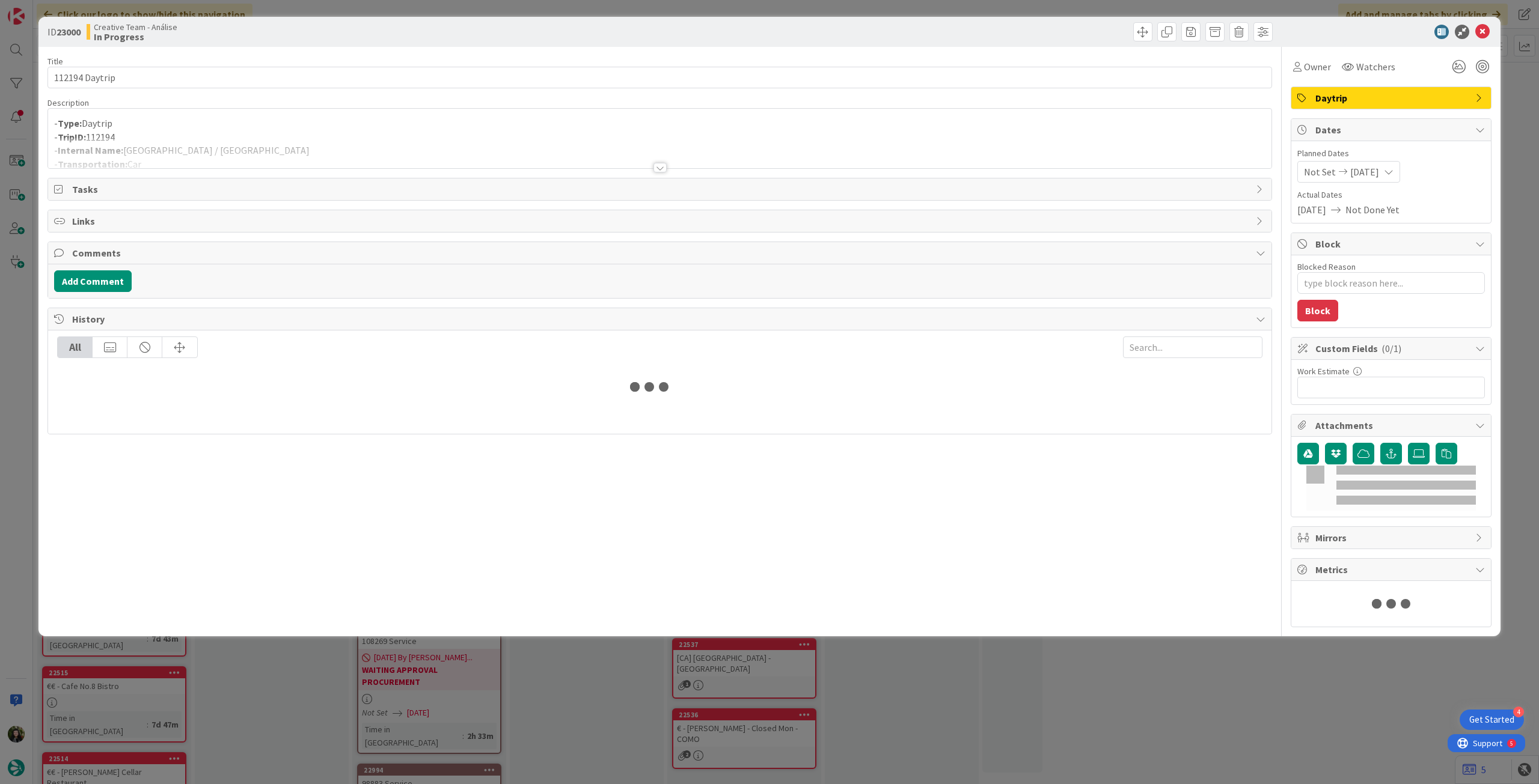
click at [248, 142] on div at bounding box center [660, 153] width 1224 height 31
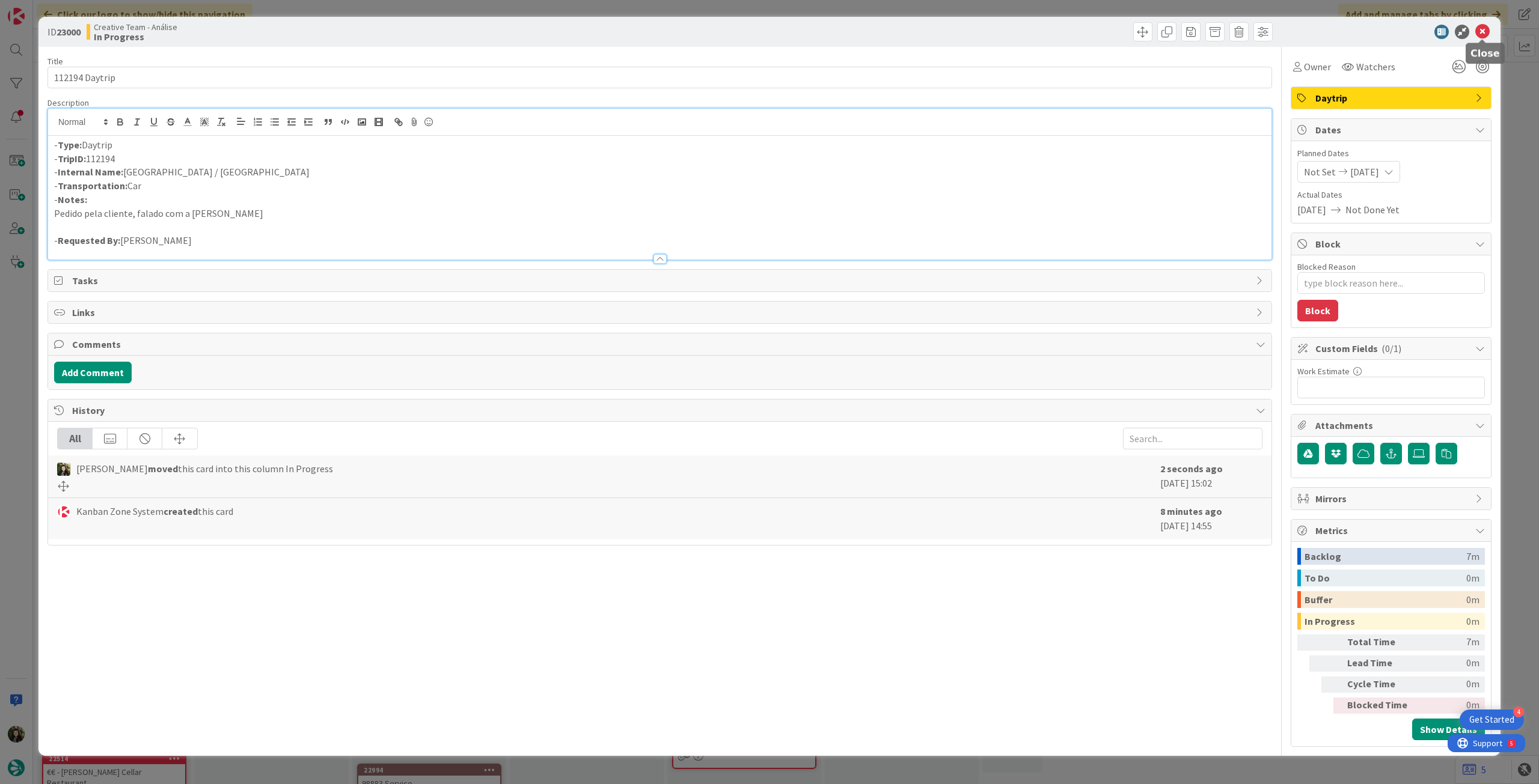
click at [1484, 30] on icon at bounding box center [1482, 32] width 15 height 15
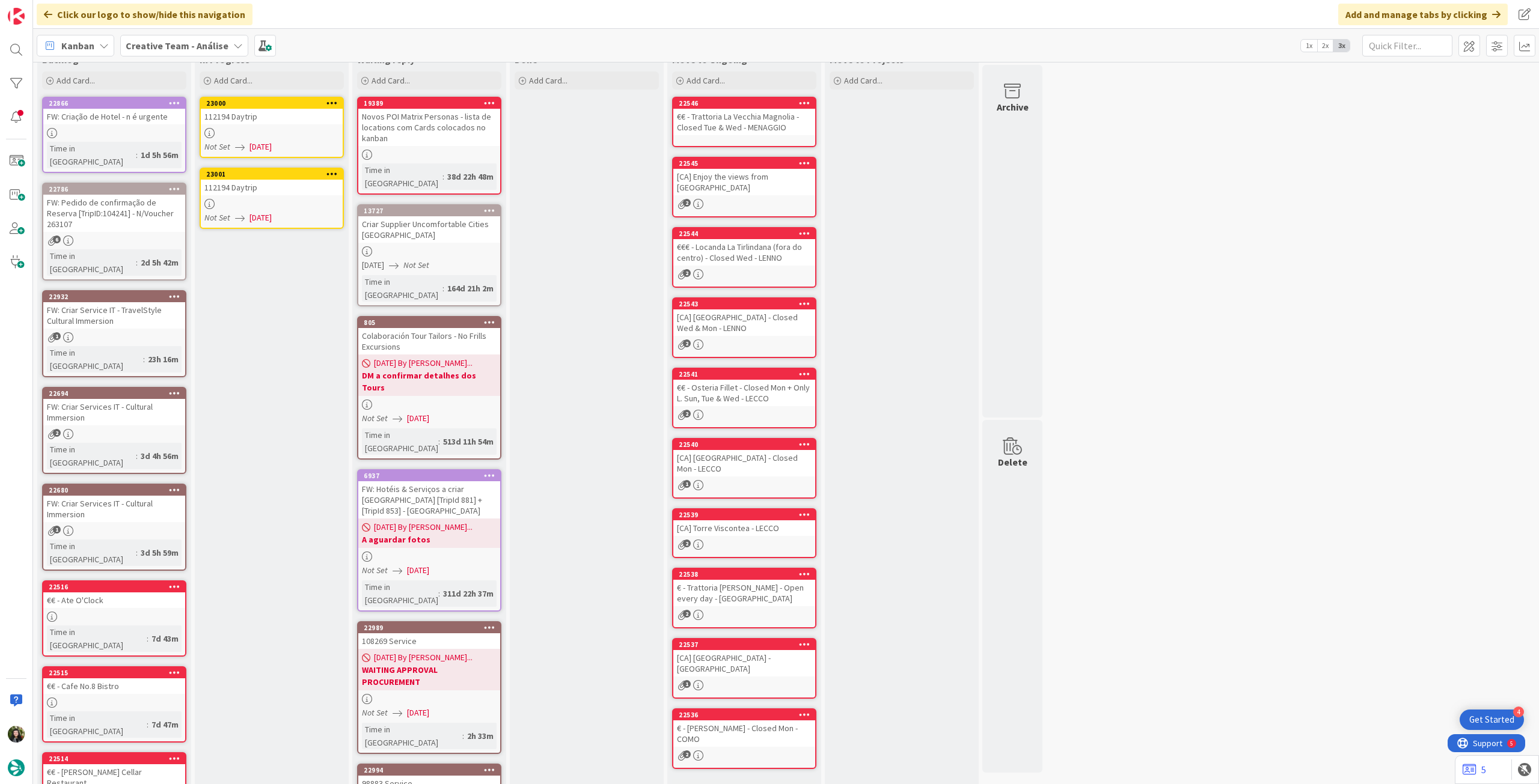
click at [285, 206] on div at bounding box center [271, 204] width 142 height 10
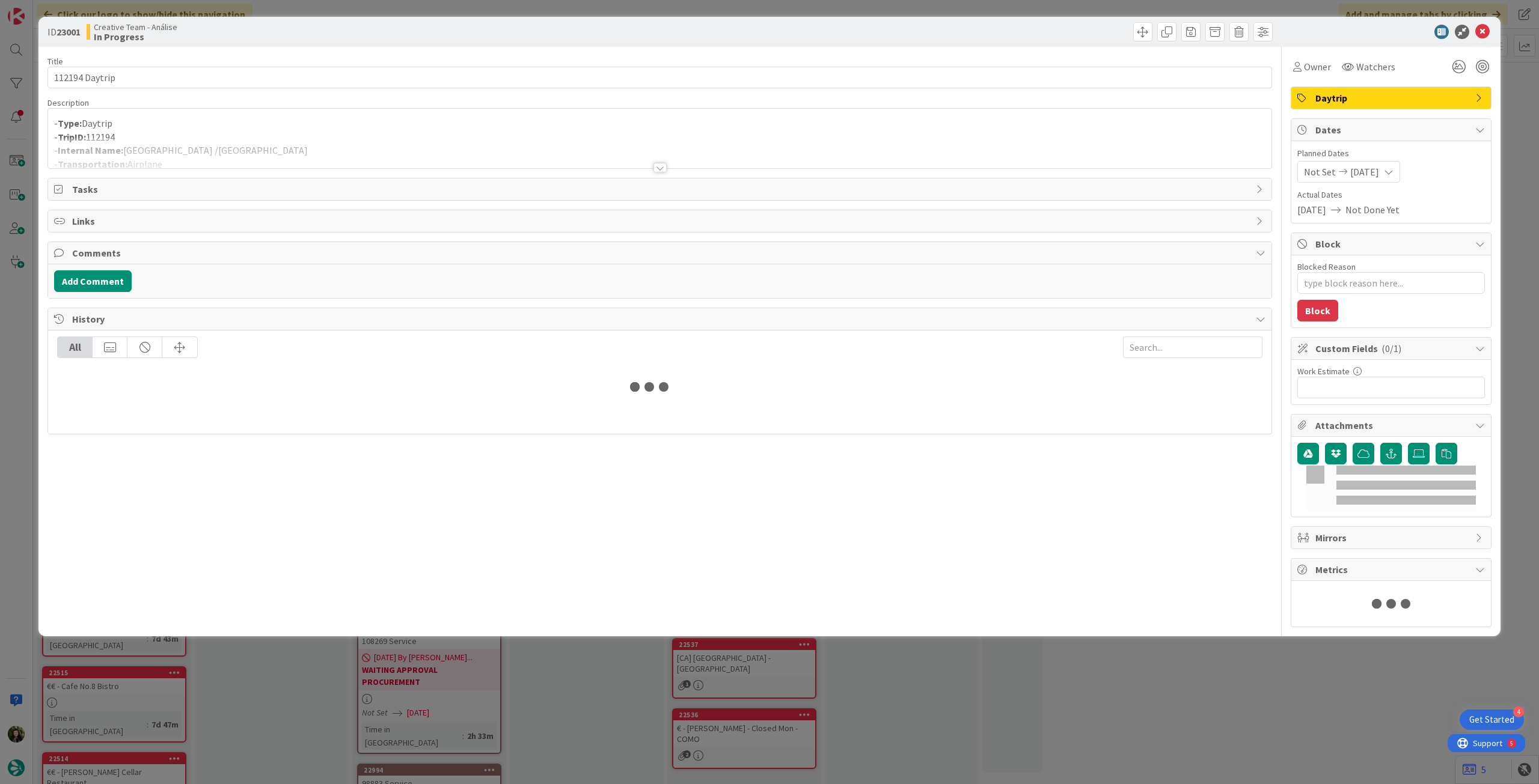
click at [279, 133] on p "- TripID: 112194" at bounding box center [659, 137] width 1211 height 14
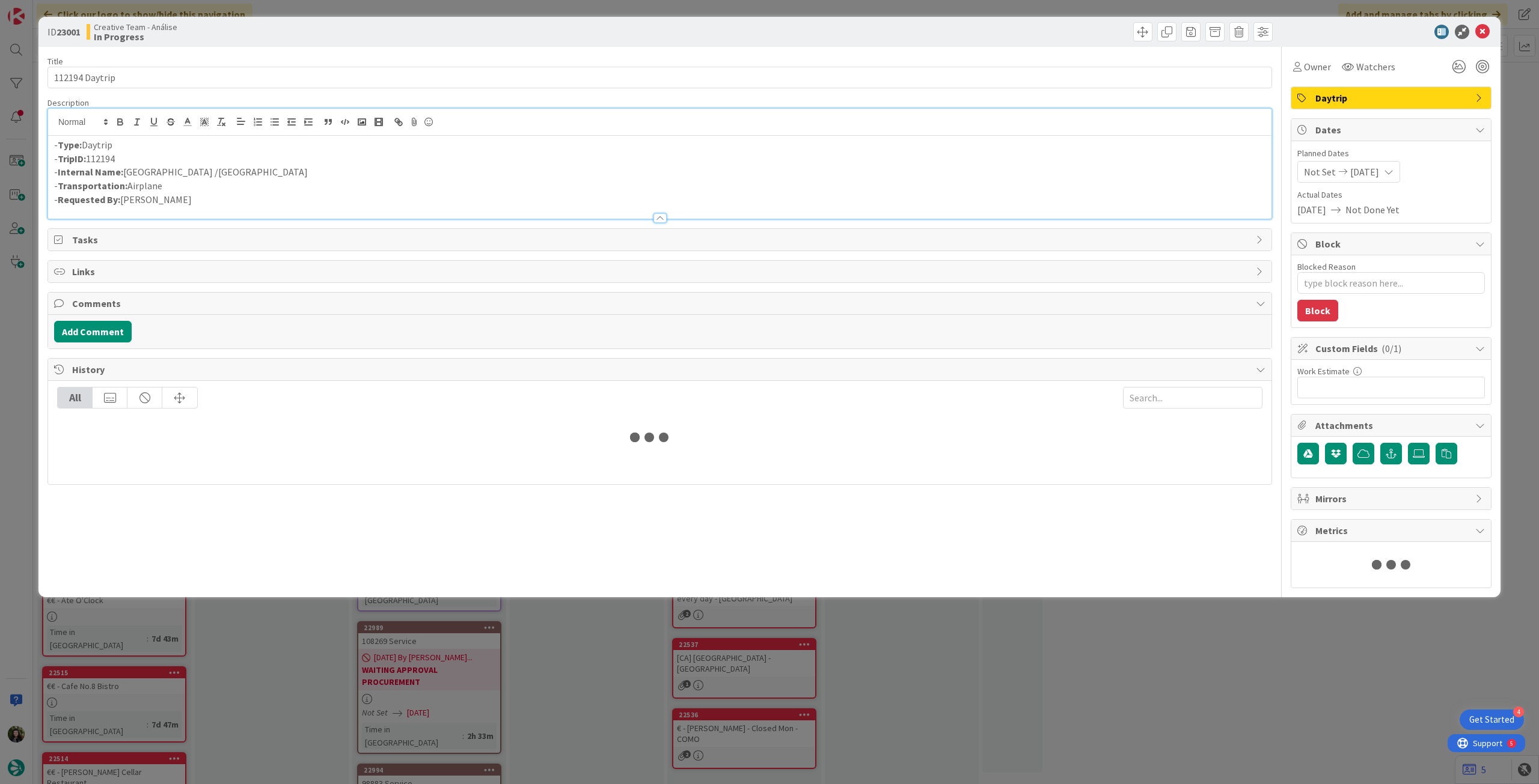
type textarea "x"
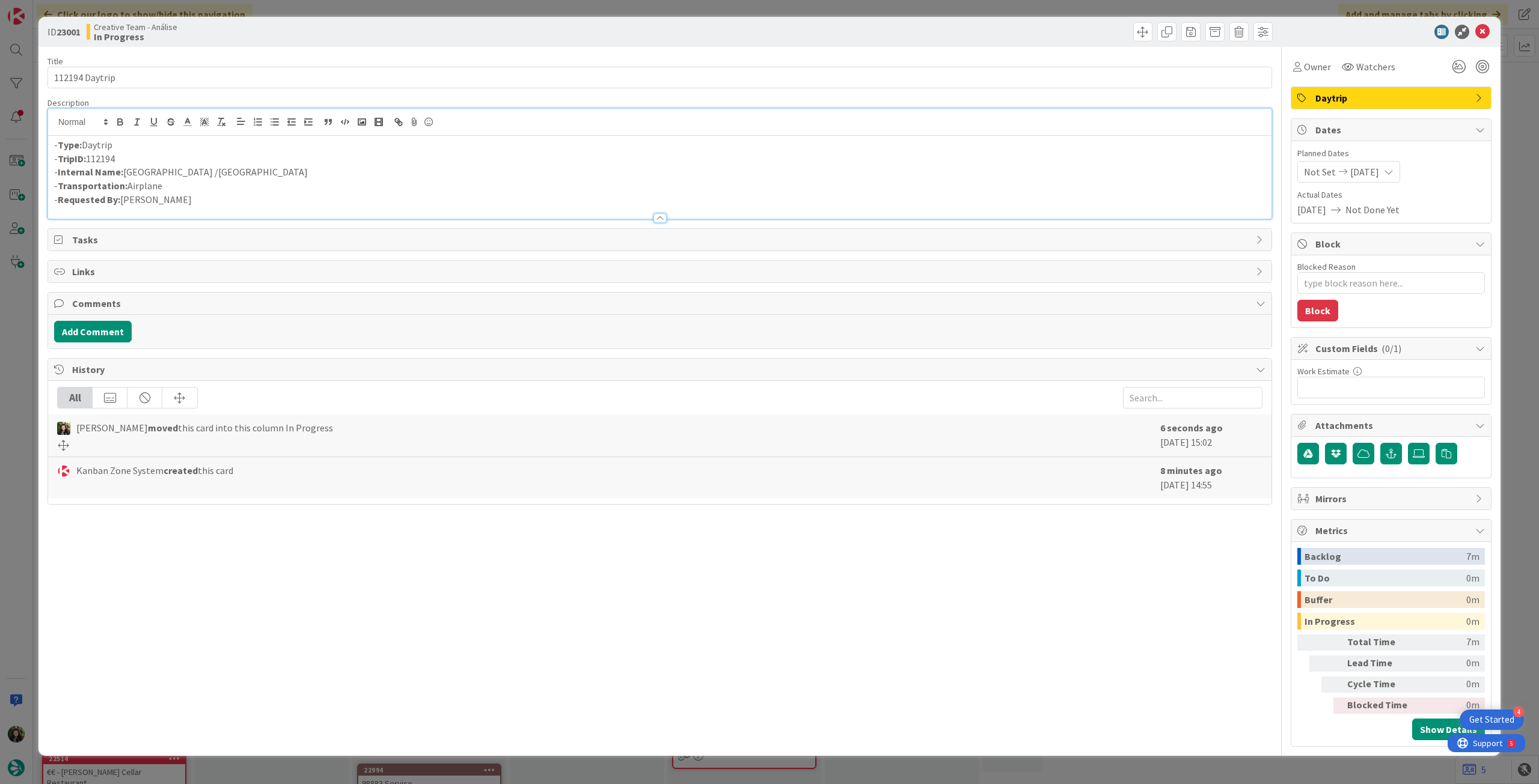
click at [156, 175] on p "- Internal Name: [GEOGRAPHIC_DATA] /[GEOGRAPHIC_DATA]" at bounding box center [659, 172] width 1211 height 14
click at [1474, 28] on div at bounding box center [1385, 32] width 213 height 15
click at [1476, 29] on icon at bounding box center [1482, 32] width 15 height 15
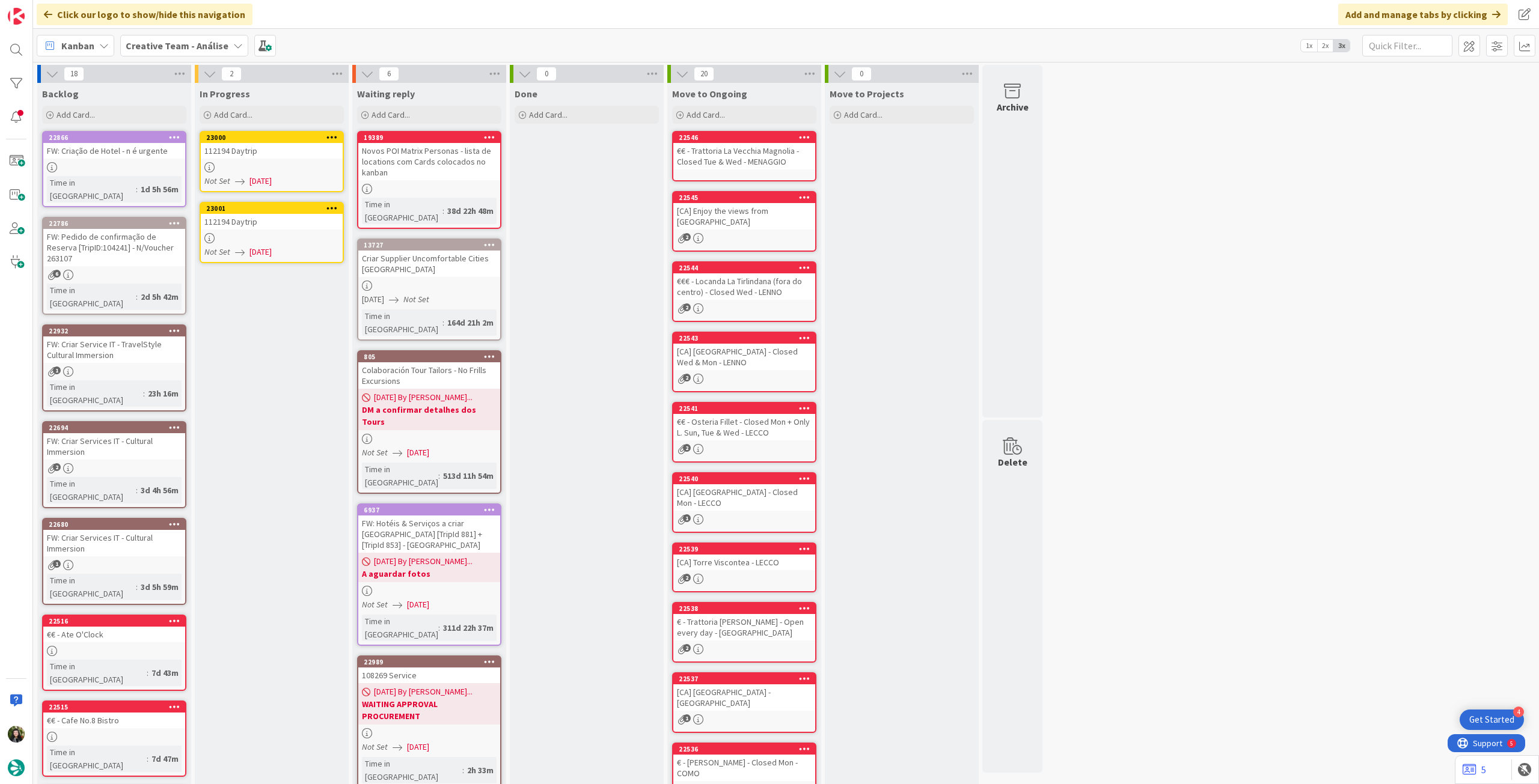
click at [273, 158] on div "112194 Daytrip" at bounding box center [271, 150] width 142 height 15
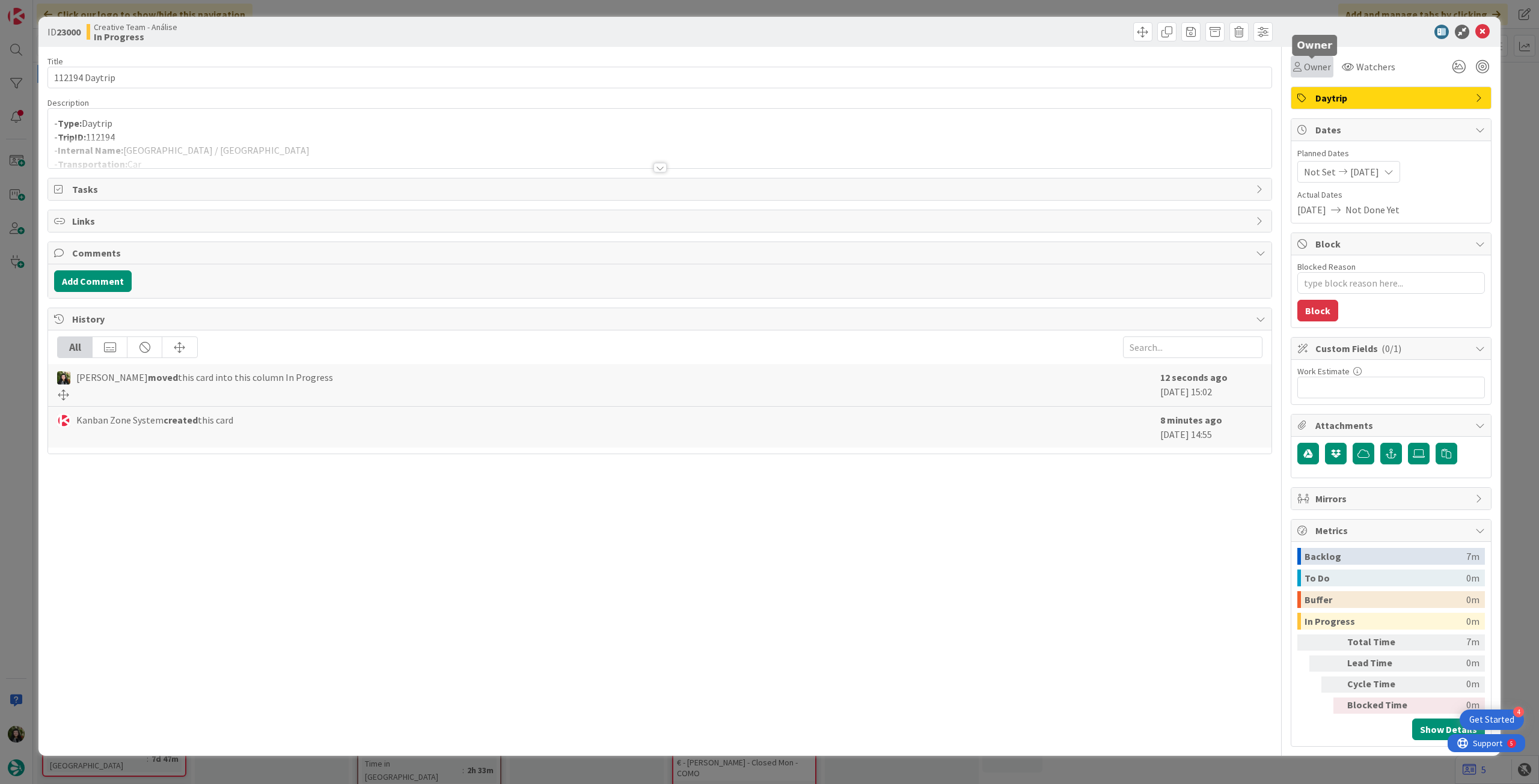
click at [1314, 74] on div "Owner" at bounding box center [1312, 66] width 43 height 21
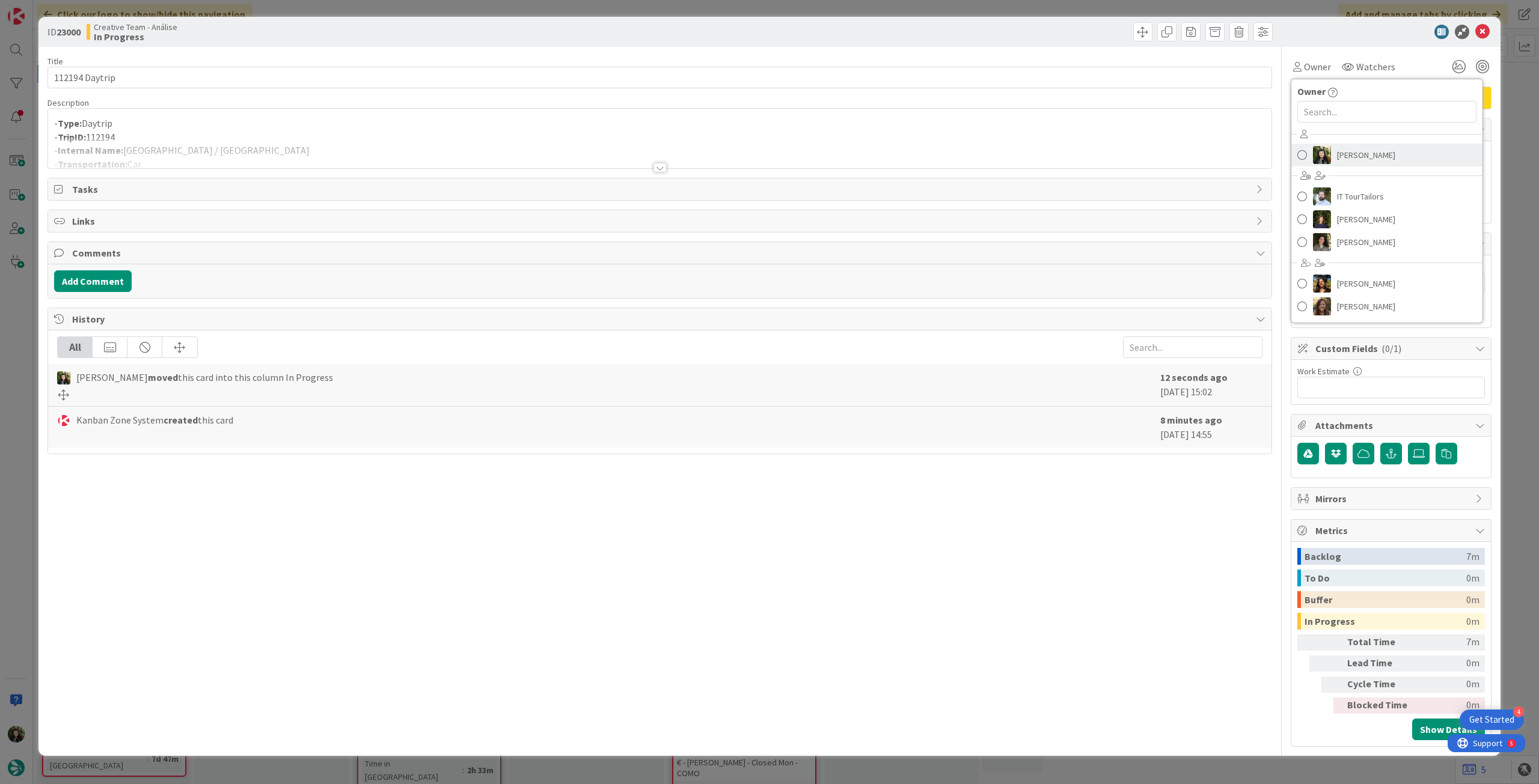
click at [1361, 148] on span "[PERSON_NAME]" at bounding box center [1366, 155] width 58 height 18
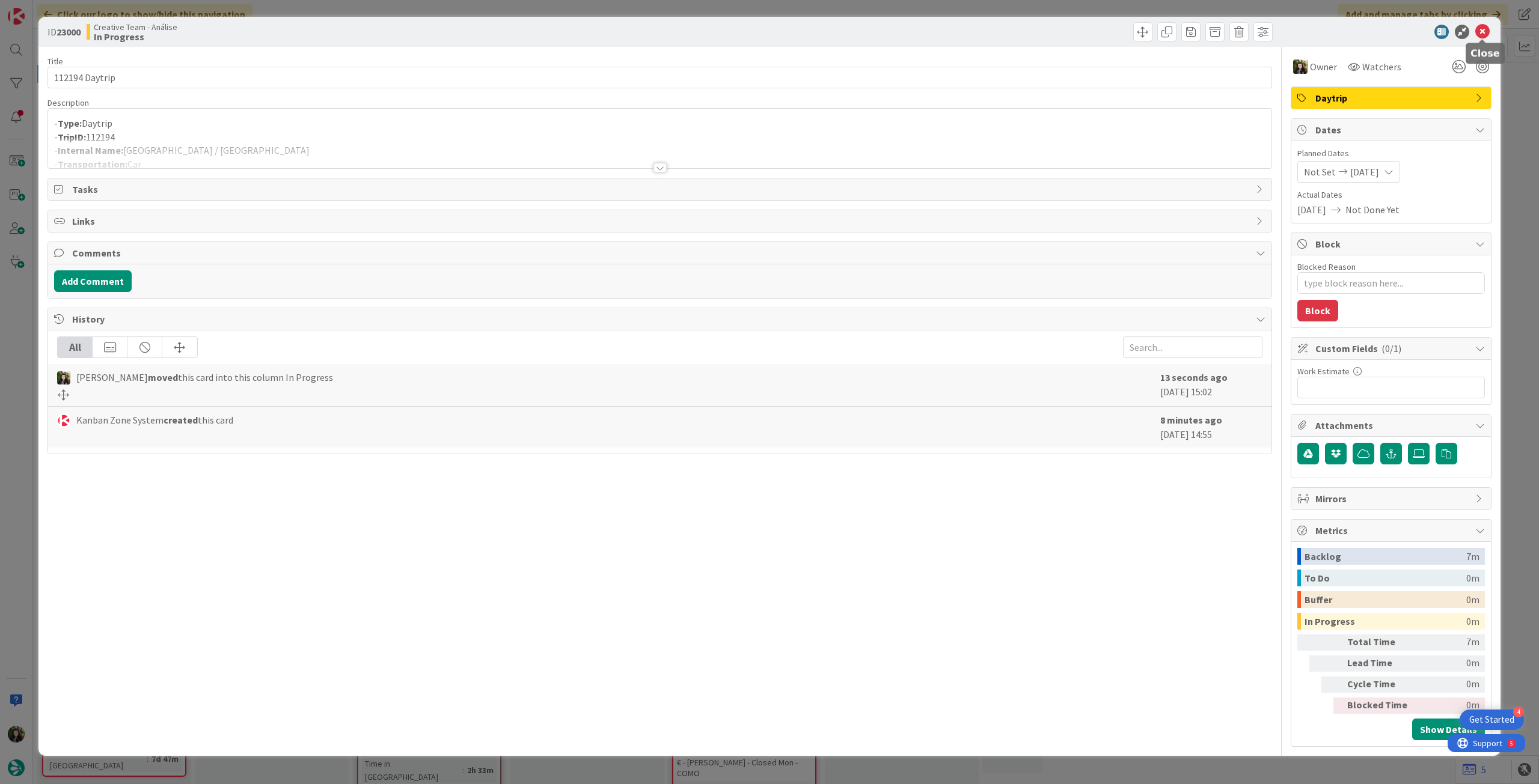
click at [1487, 32] on icon at bounding box center [1482, 32] width 15 height 15
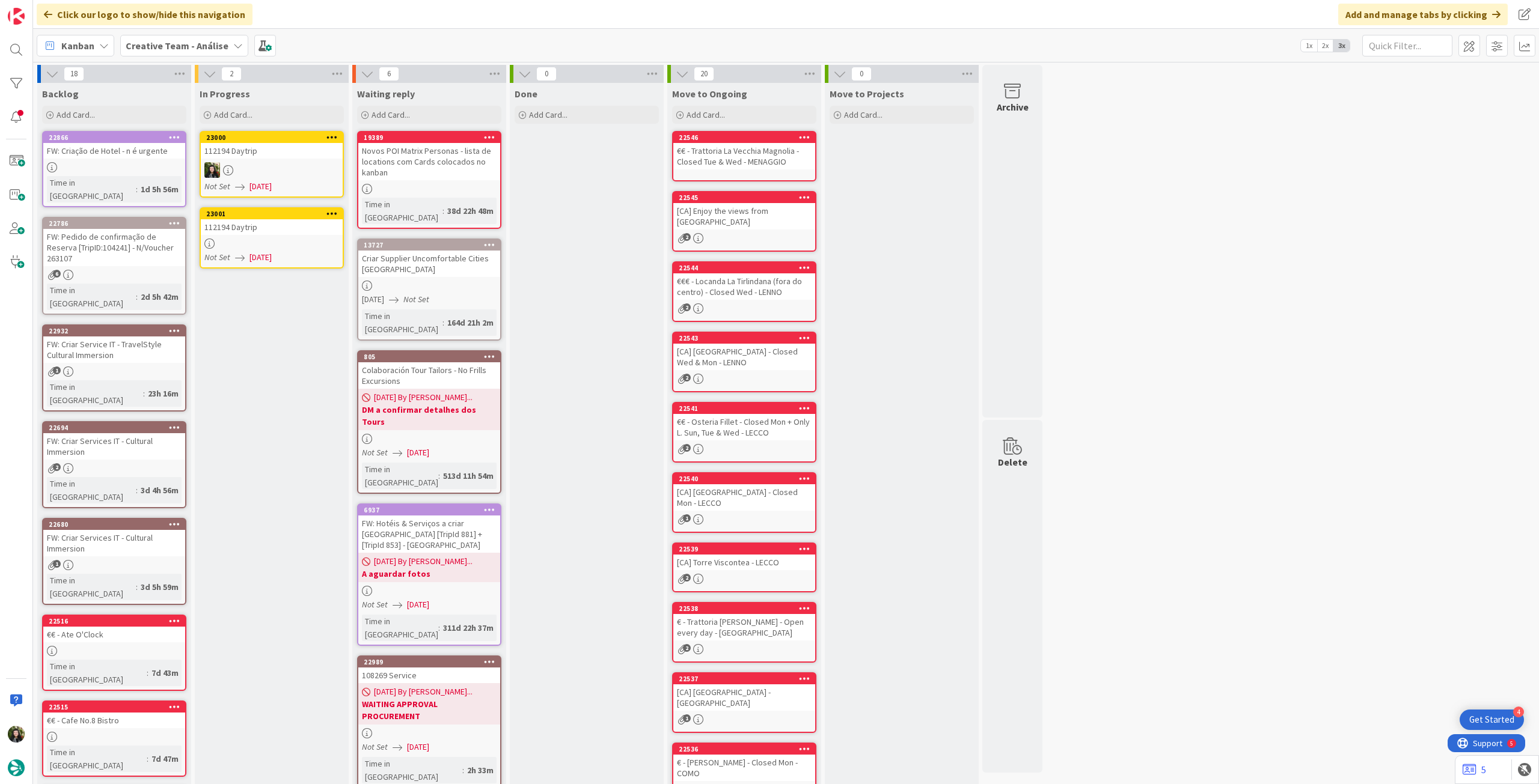
click at [308, 222] on div "112194 Daytrip" at bounding box center [271, 227] width 142 height 15
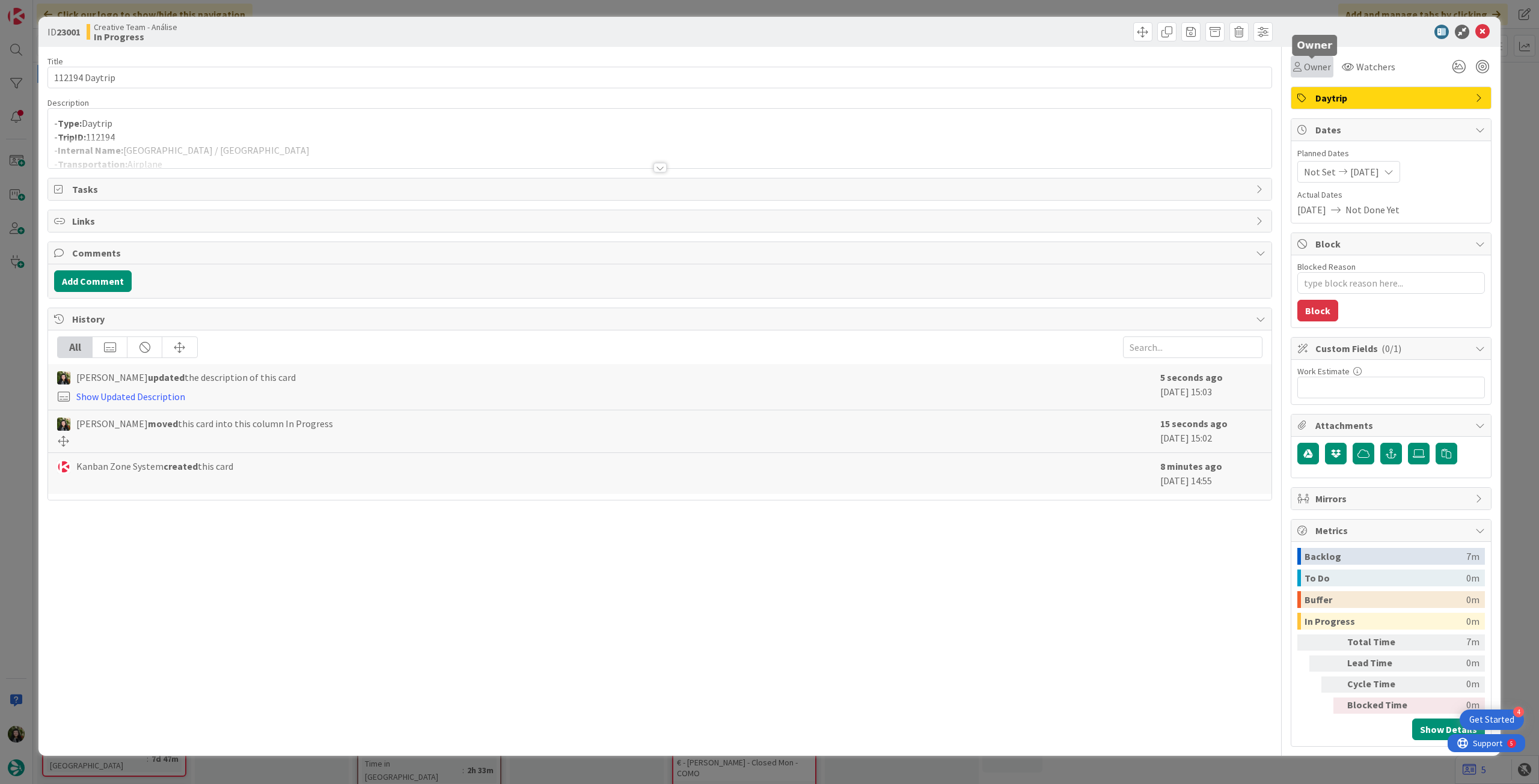
click at [1315, 67] on span "Owner" at bounding box center [1317, 67] width 27 height 15
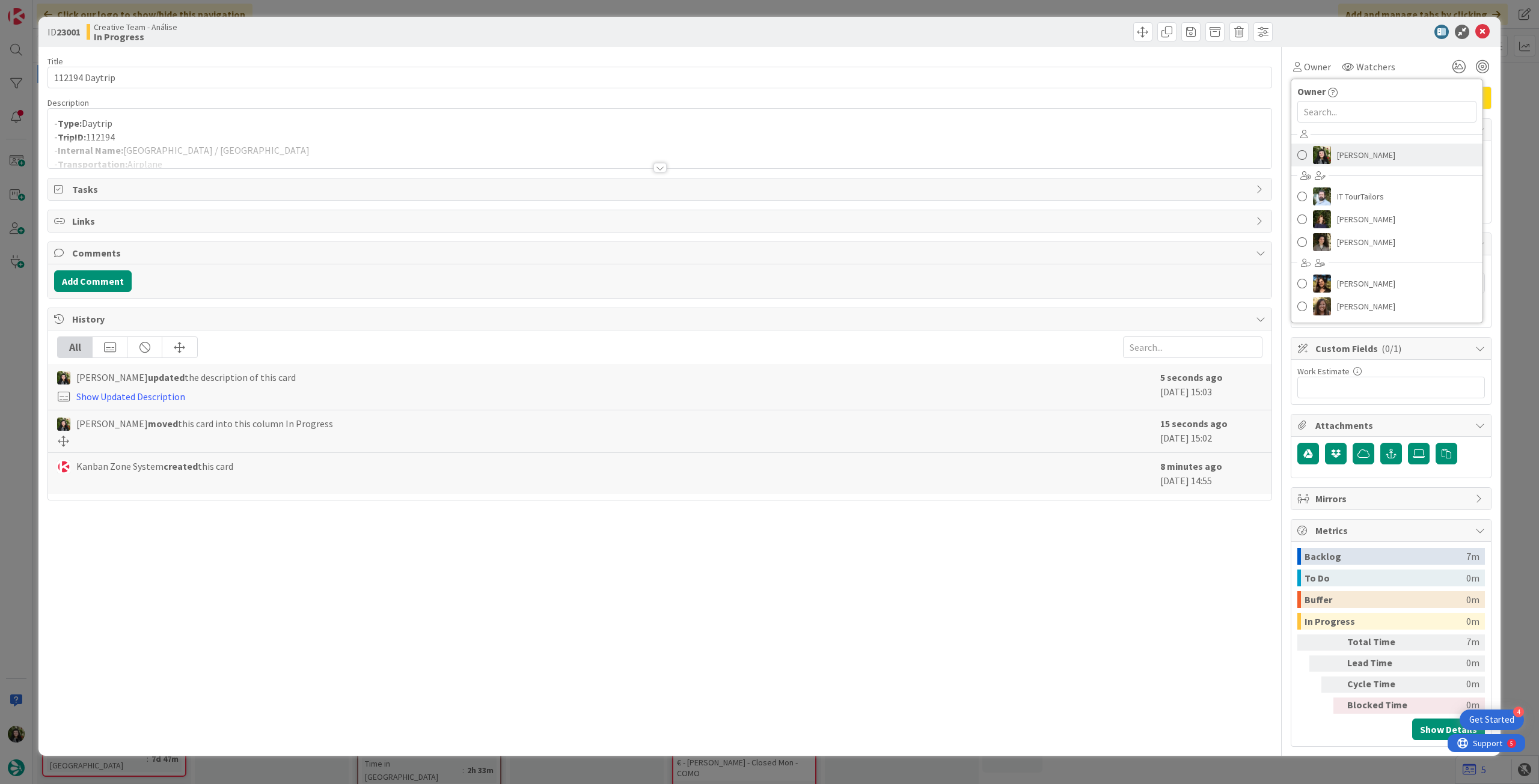
click at [1340, 157] on span "[PERSON_NAME]" at bounding box center [1366, 155] width 58 height 18
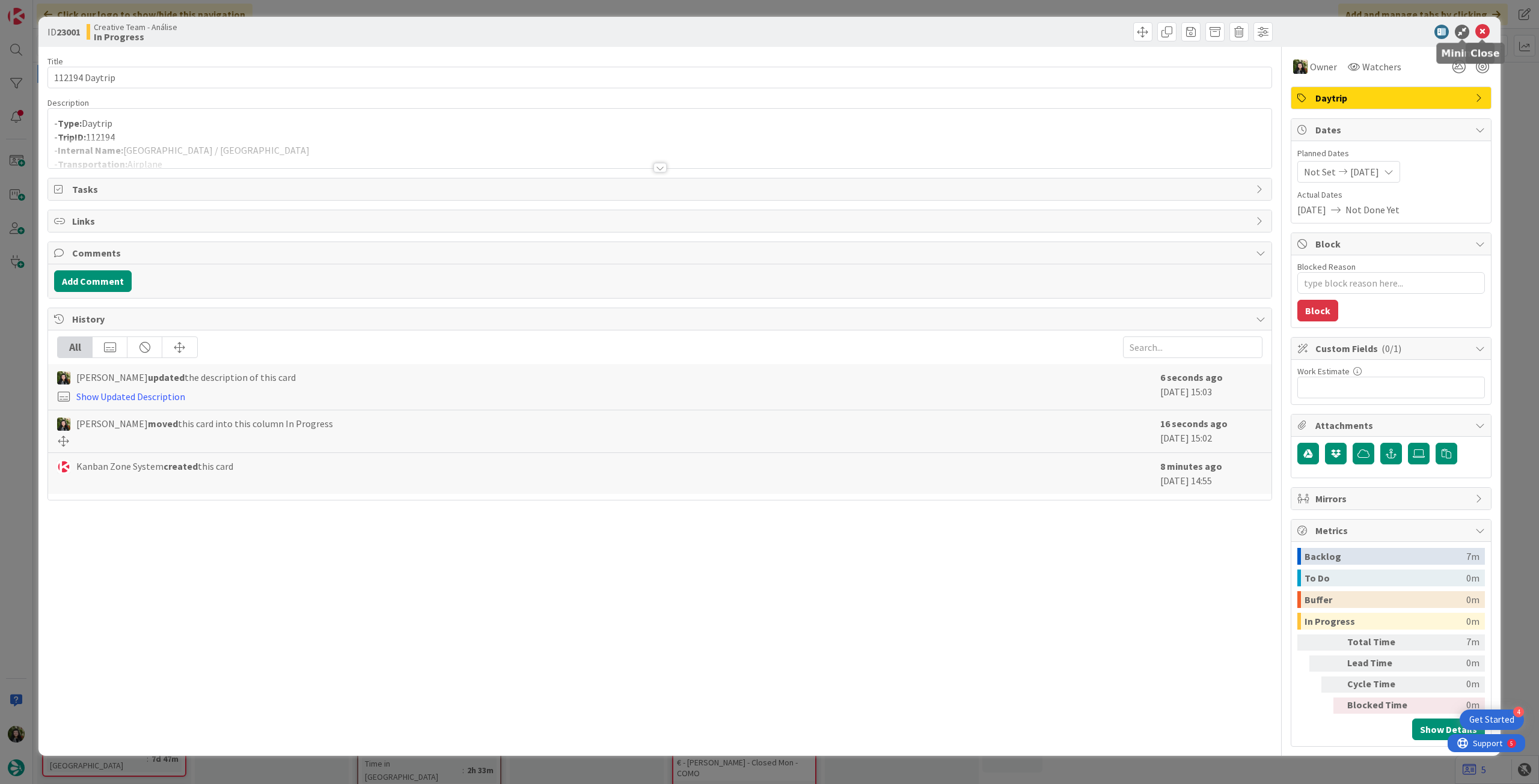
click at [1478, 26] on icon at bounding box center [1482, 32] width 15 height 15
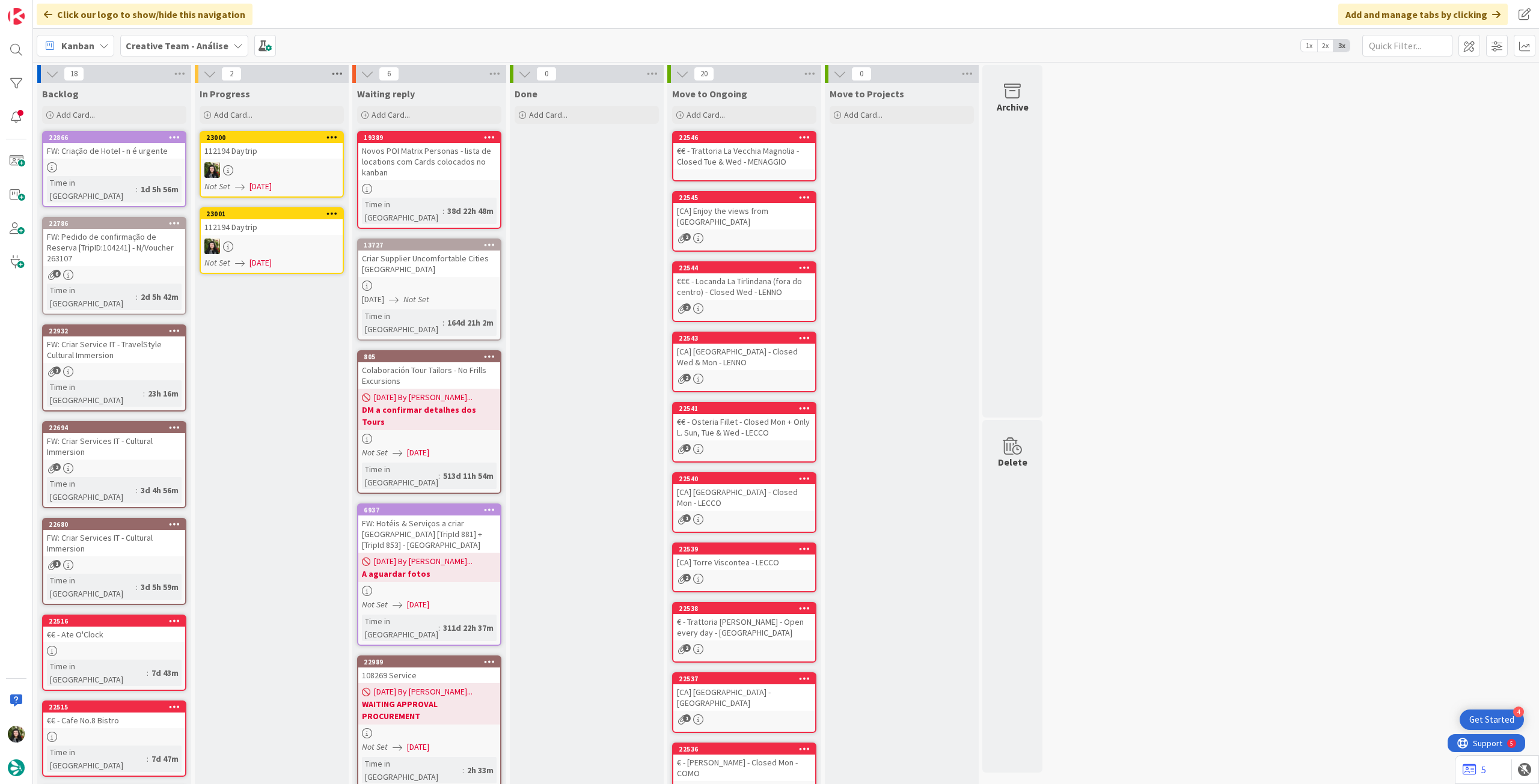
click at [339, 77] on icon at bounding box center [337, 74] width 15 height 18
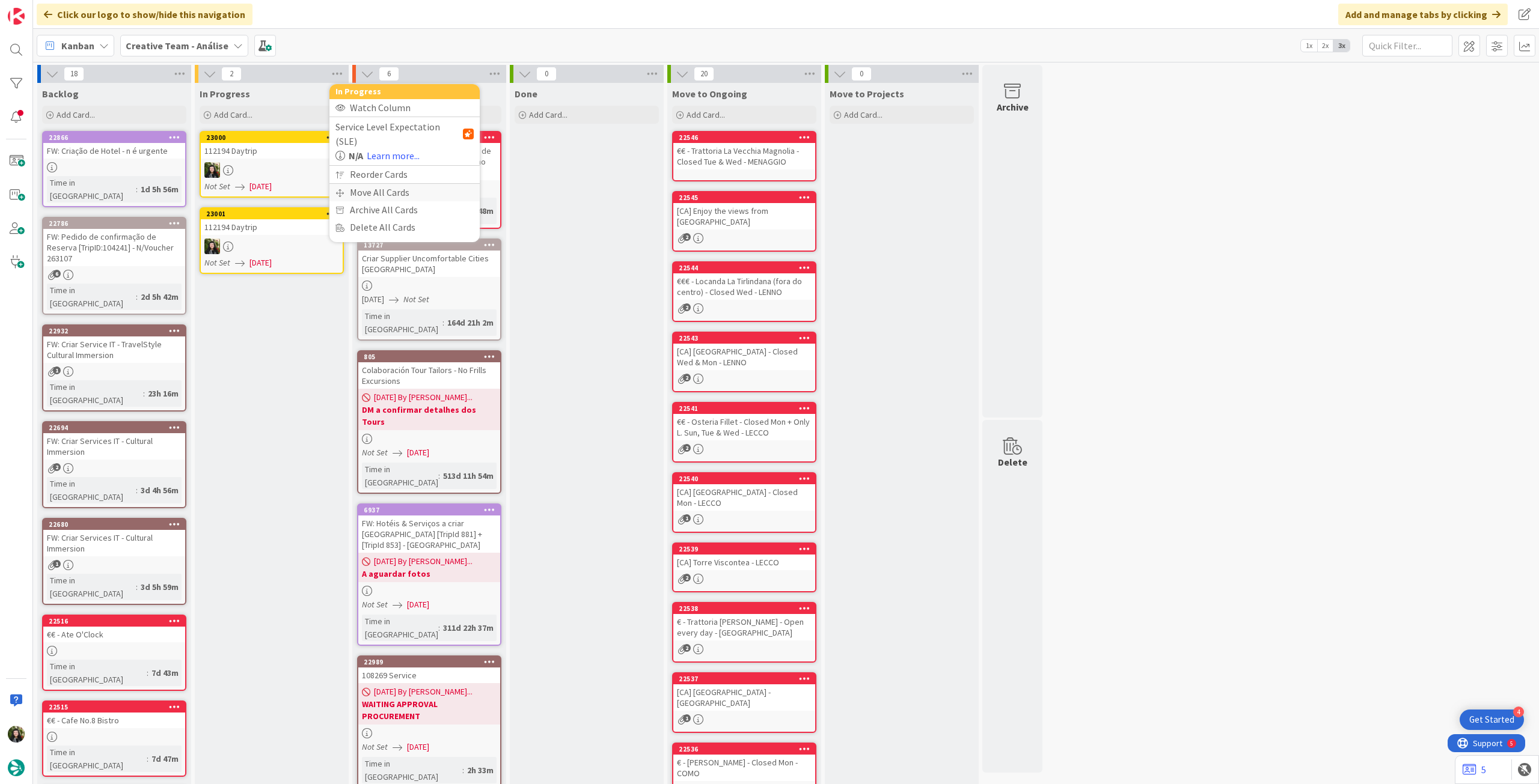
click at [366, 184] on div "Move All Cards" at bounding box center [405, 193] width 150 height 18
click at [399, 128] on span "Creative Team - Análise" at bounding box center [390, 131] width 97 height 12
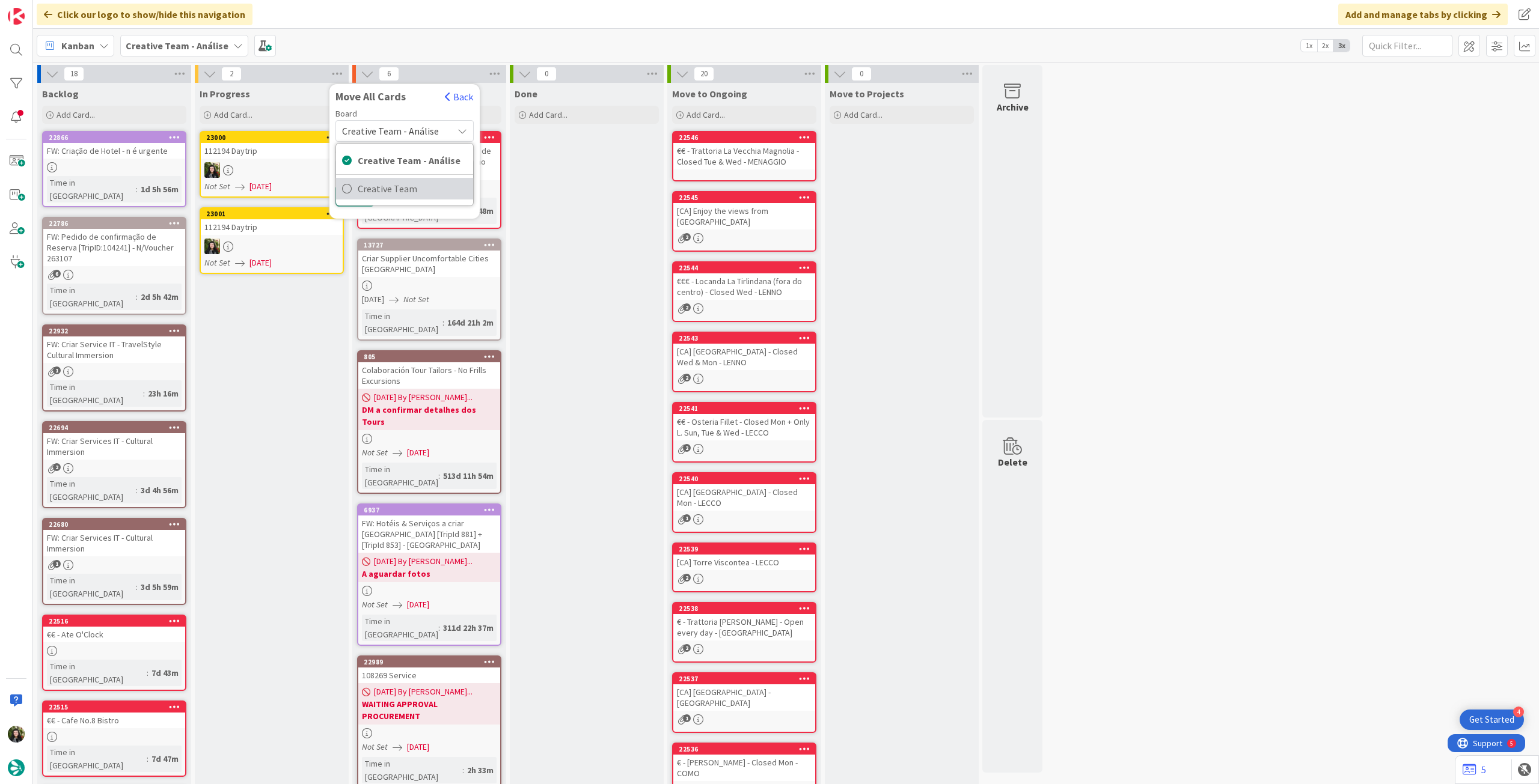
click at [394, 183] on span "Creative Team" at bounding box center [412, 189] width 109 height 18
click at [397, 163] on div "E - To Do" at bounding box center [397, 169] width 110 height 19
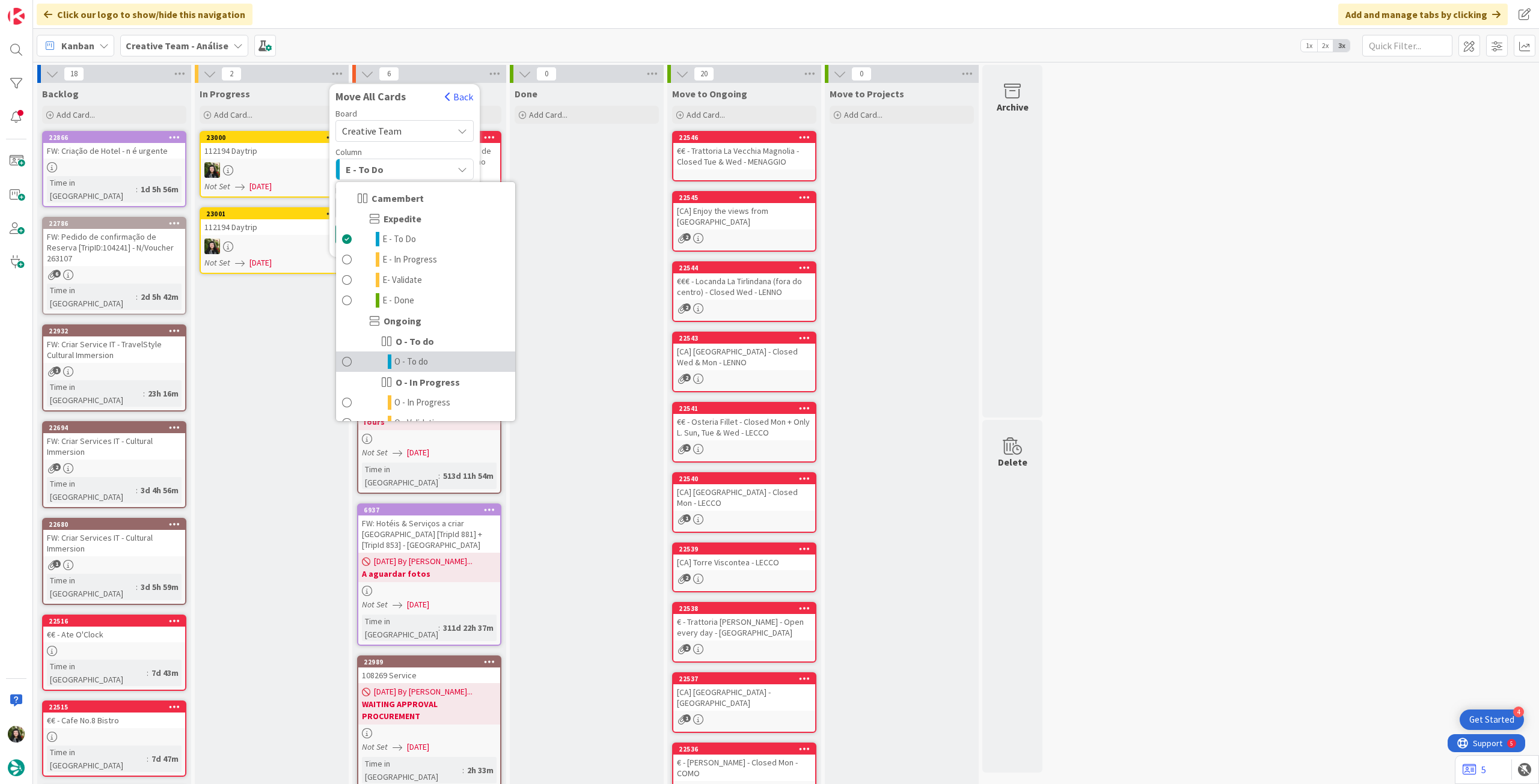
click at [435, 354] on link "O - To do" at bounding box center [425, 362] width 179 height 21
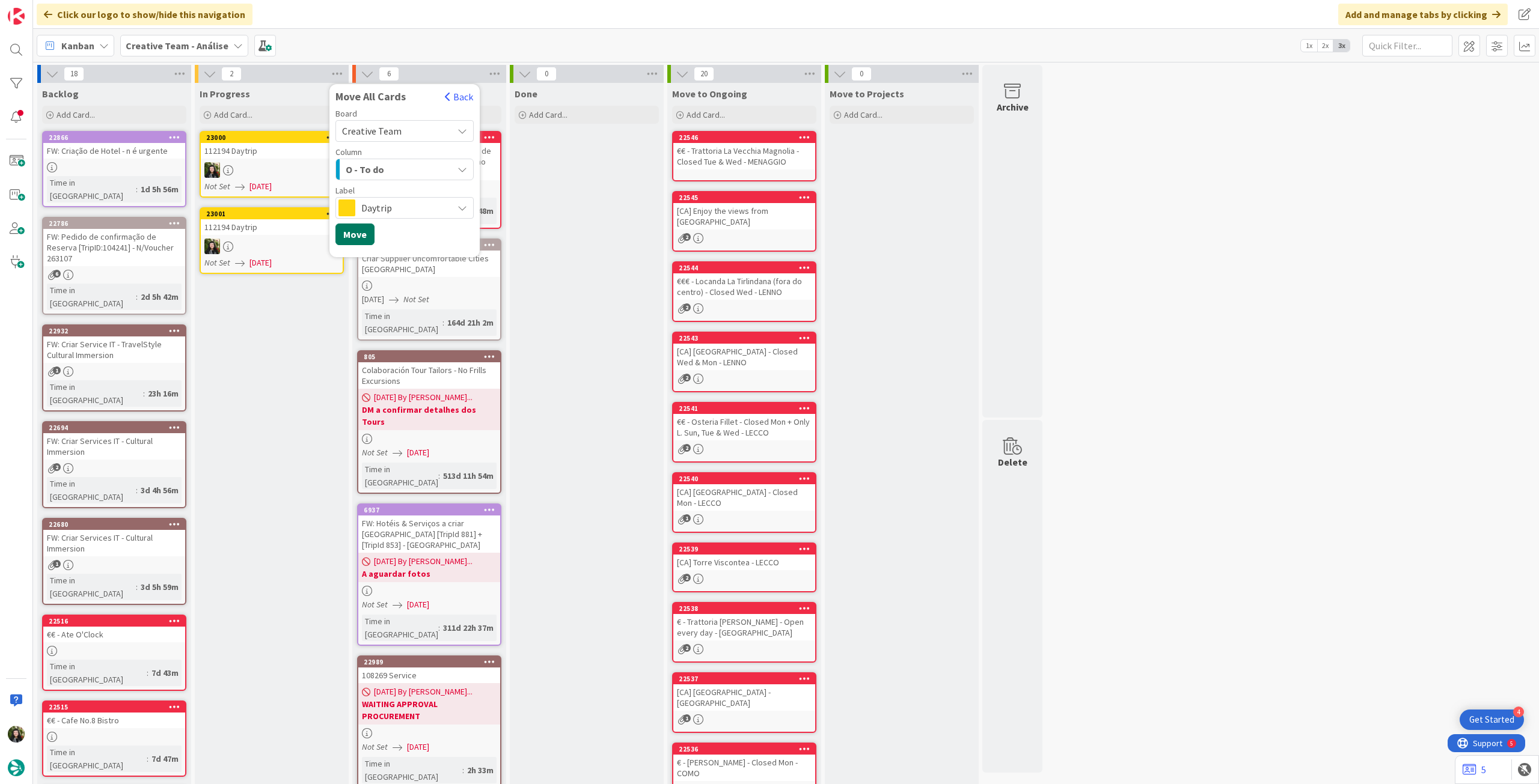
click at [369, 237] on button "Move" at bounding box center [355, 234] width 39 height 21
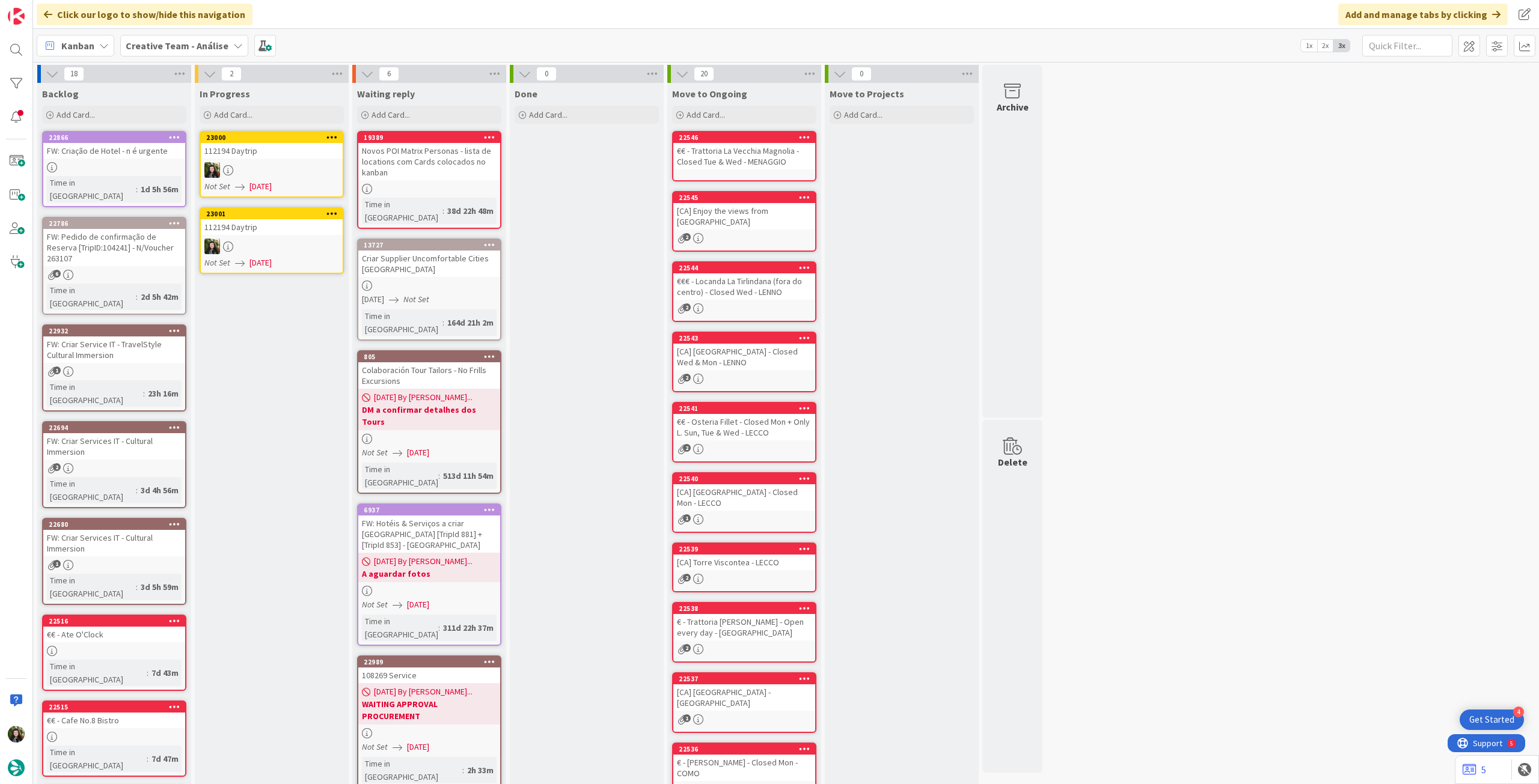
click at [136, 35] on div "Creative Team - Análise" at bounding box center [184, 45] width 128 height 21
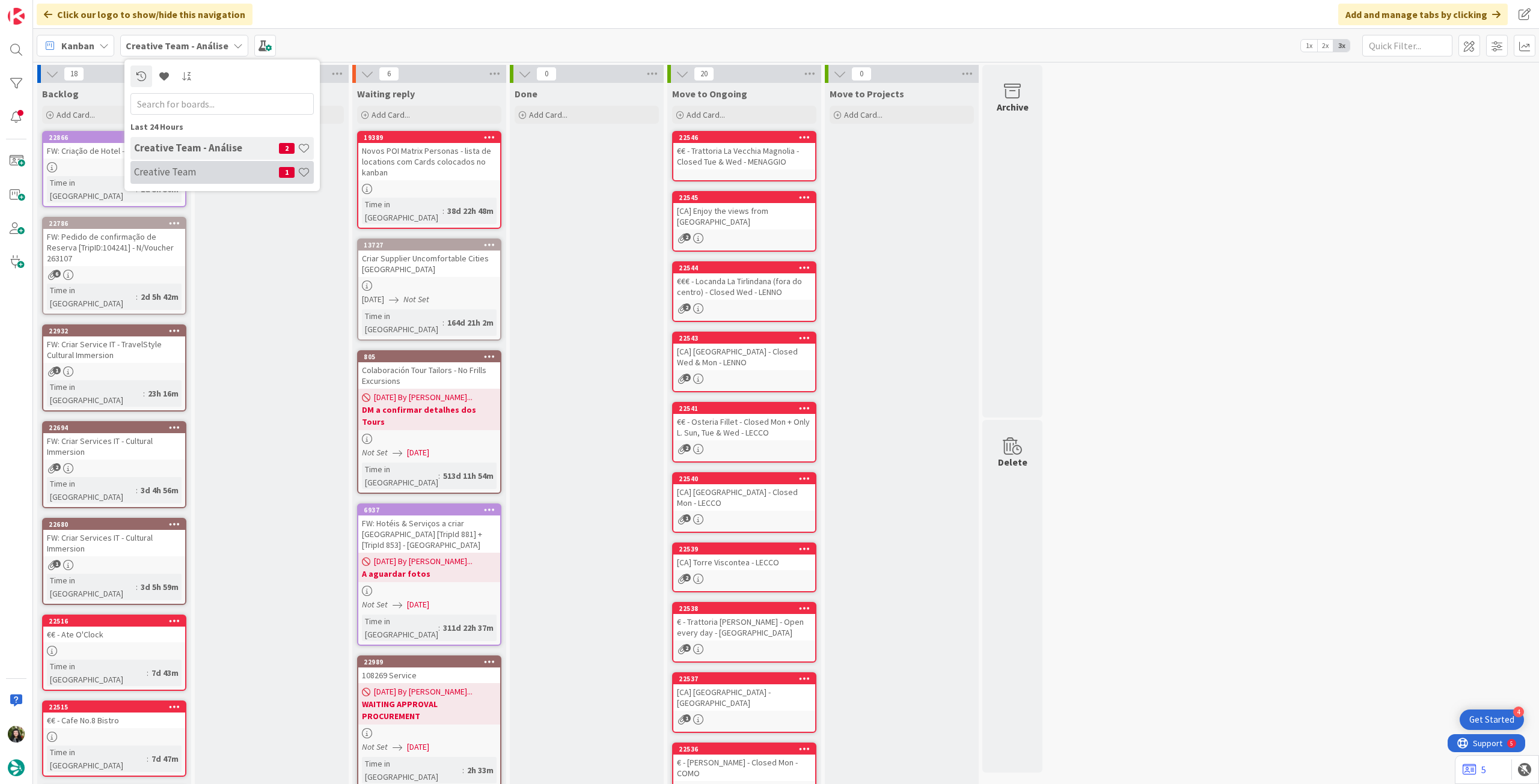
click at [195, 173] on h4 "Creative Team" at bounding box center [206, 172] width 145 height 12
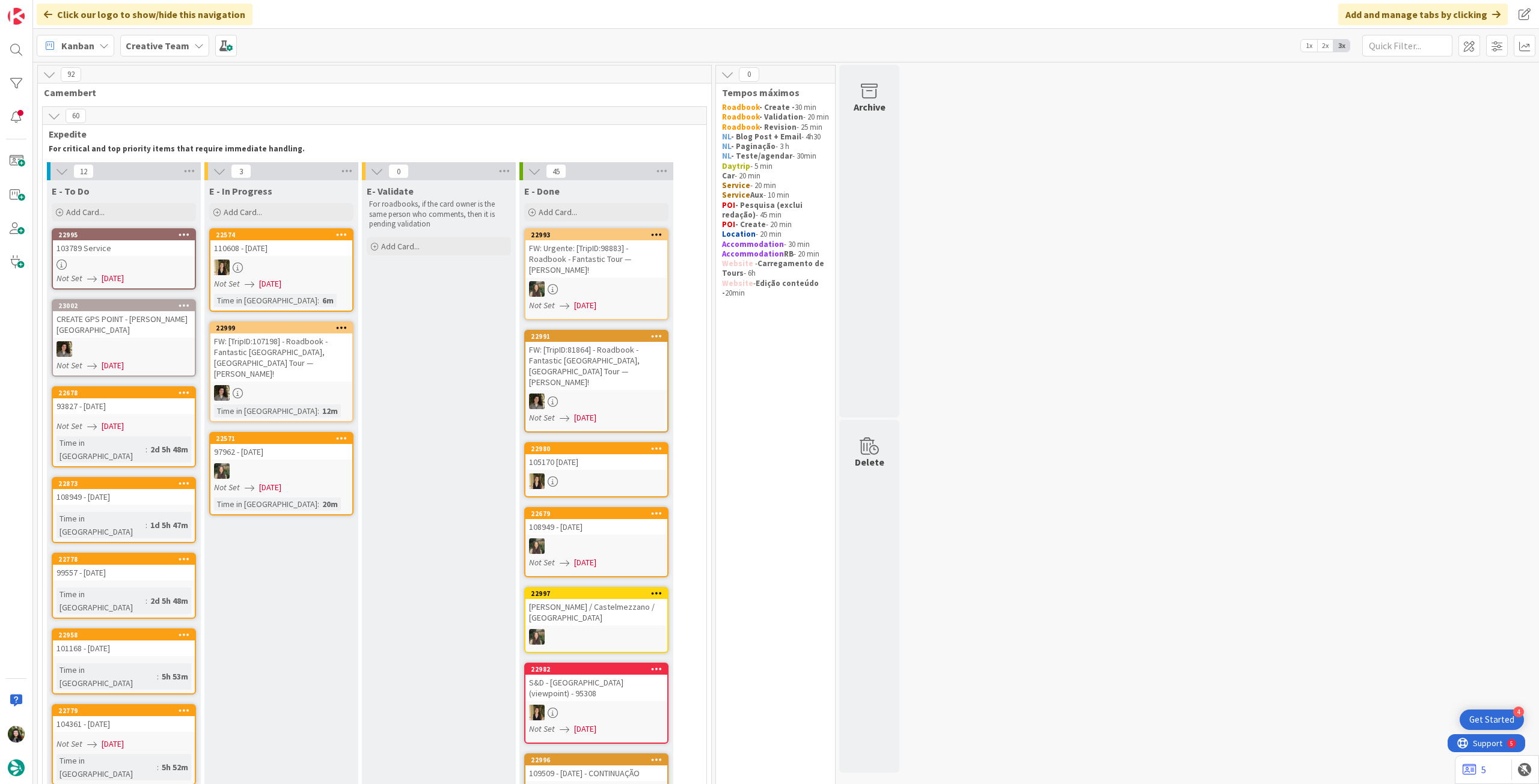
click at [102, 224] on div "E - To Do Add Card... 22995 103789 Service Not Set [DATE] 23002 CREATE GPS POIN…" at bounding box center [124, 707] width 154 height 1054
click at [108, 220] on div "Add Card..." at bounding box center [124, 212] width 144 height 18
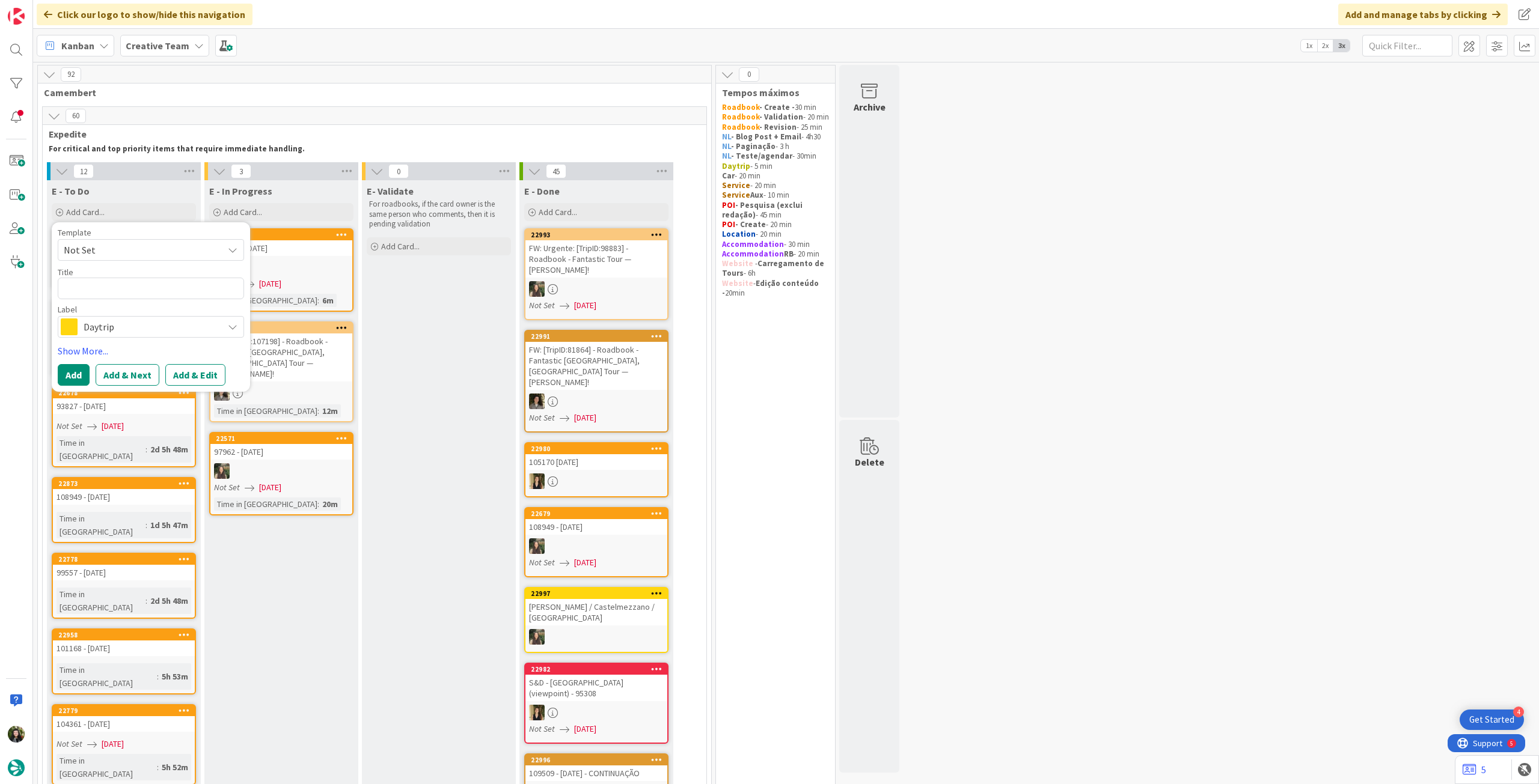
click at [130, 324] on span "Daytrip" at bounding box center [150, 326] width 133 height 17
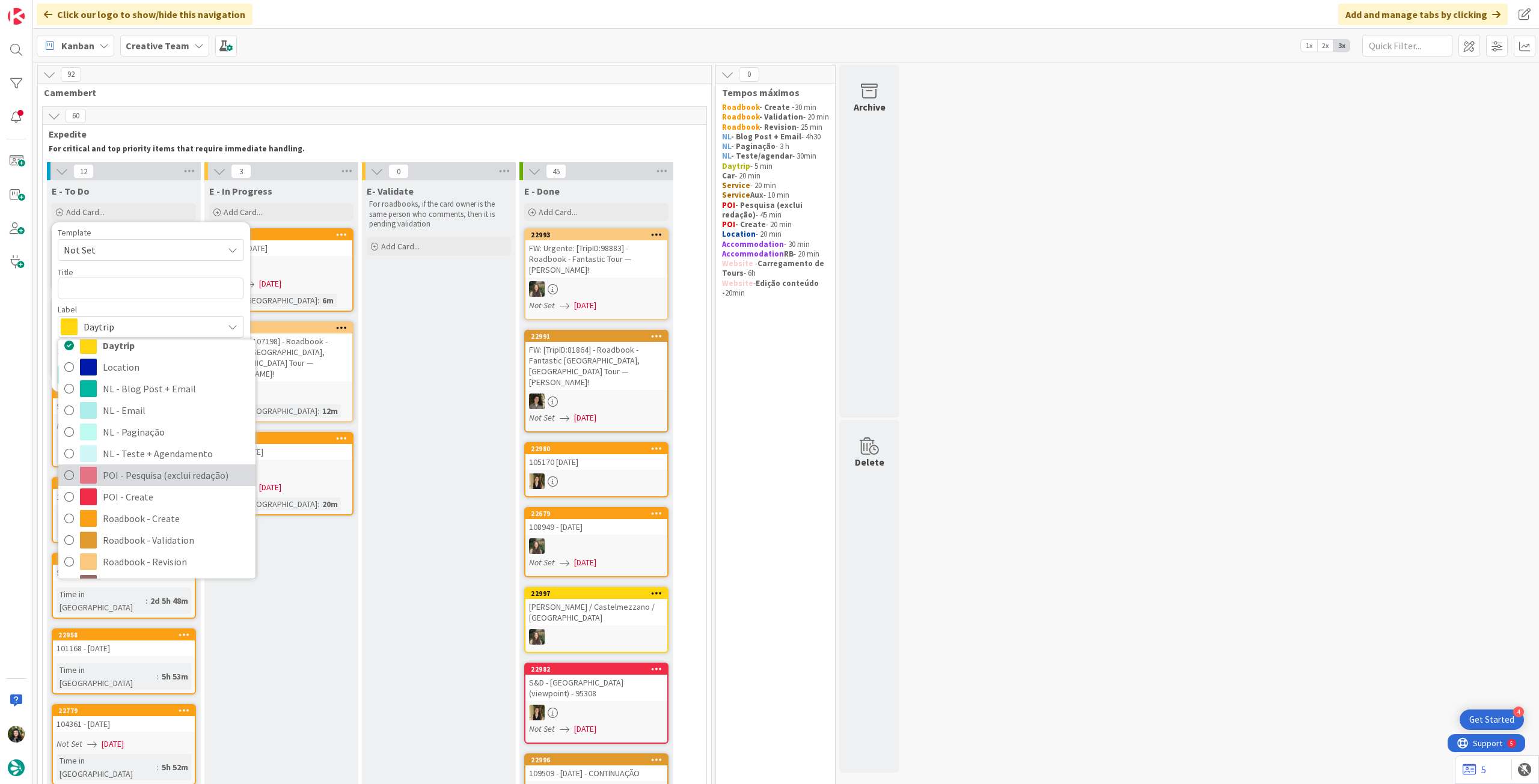
scroll to position [160, 0]
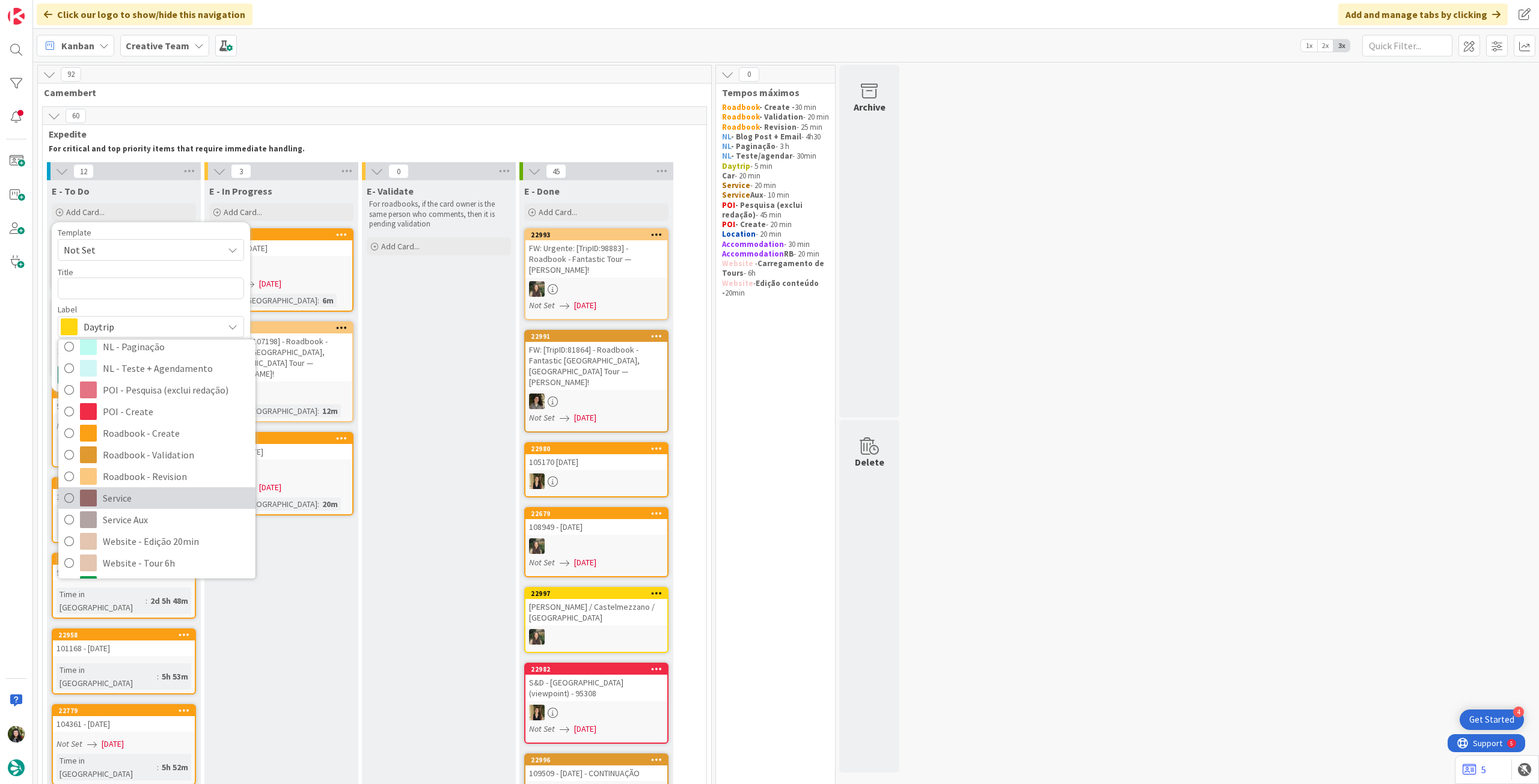
click at [137, 501] on span "Service" at bounding box center [175, 498] width 147 height 18
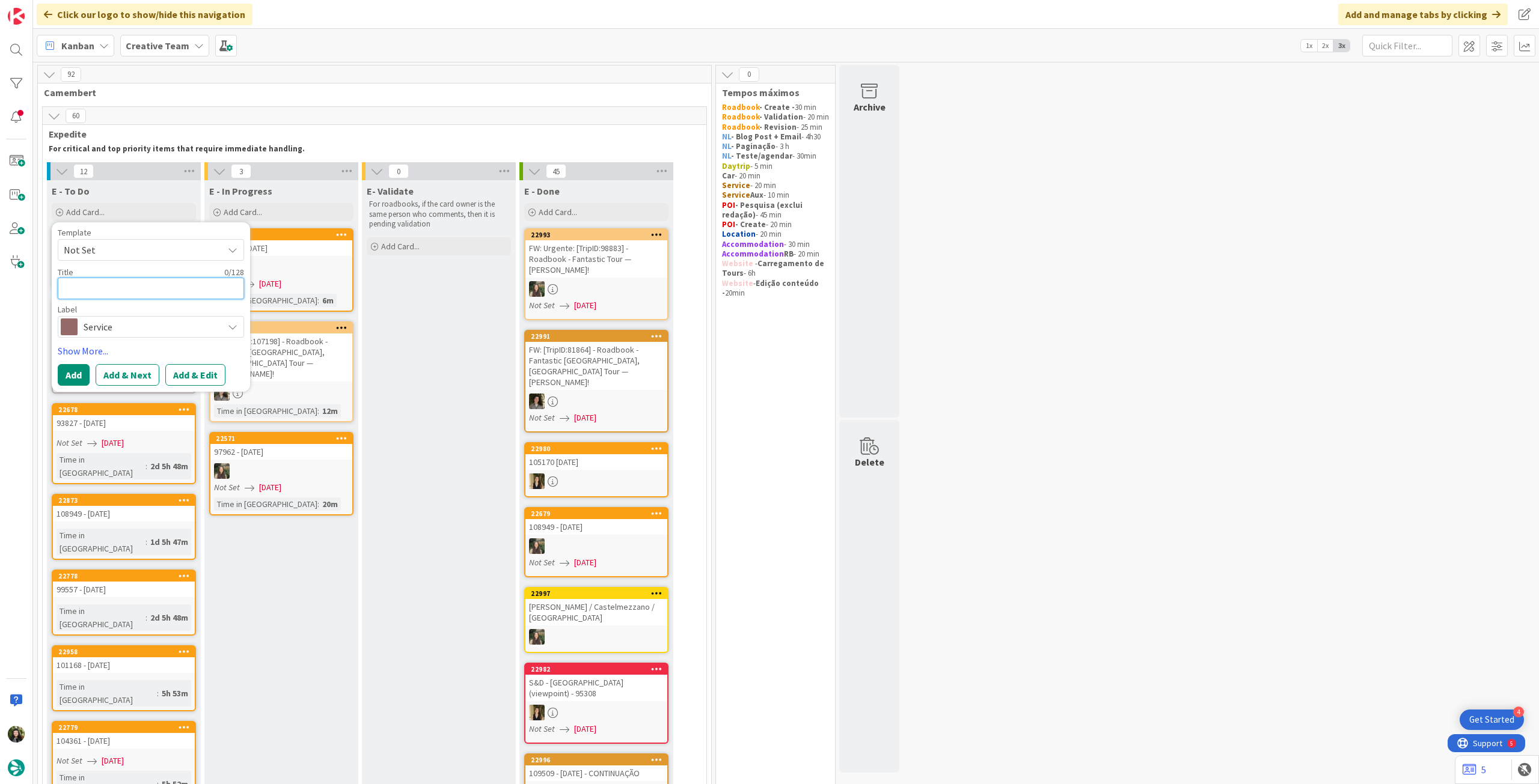
click at [119, 292] on textarea at bounding box center [150, 288] width 186 height 21
type textarea "x"
type textarea "F"
type textarea "x"
type textarea "Fe"
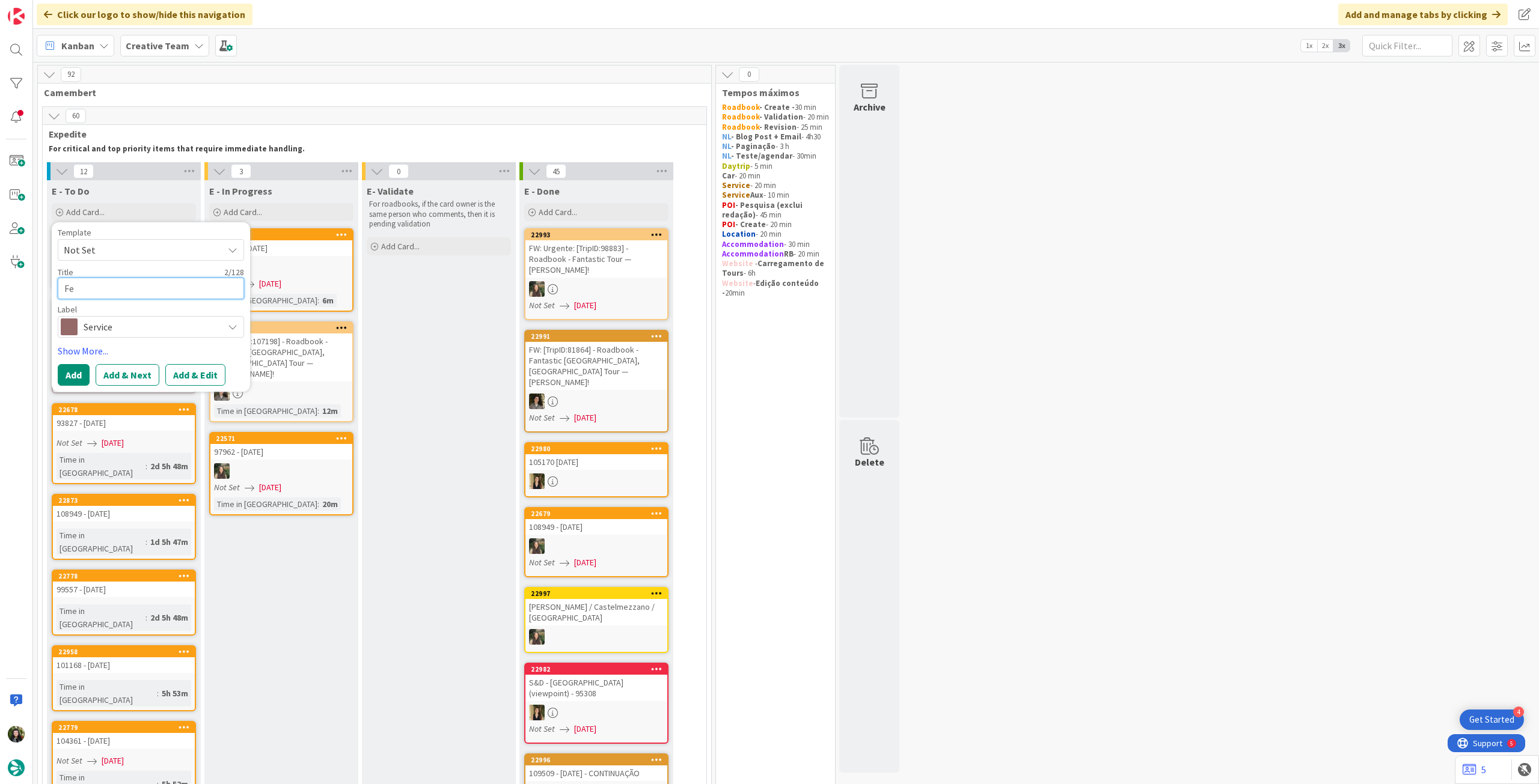
type textarea "x"
type textarea "Fer"
type textarea "x"
type textarea "Ferr"
type textarea "x"
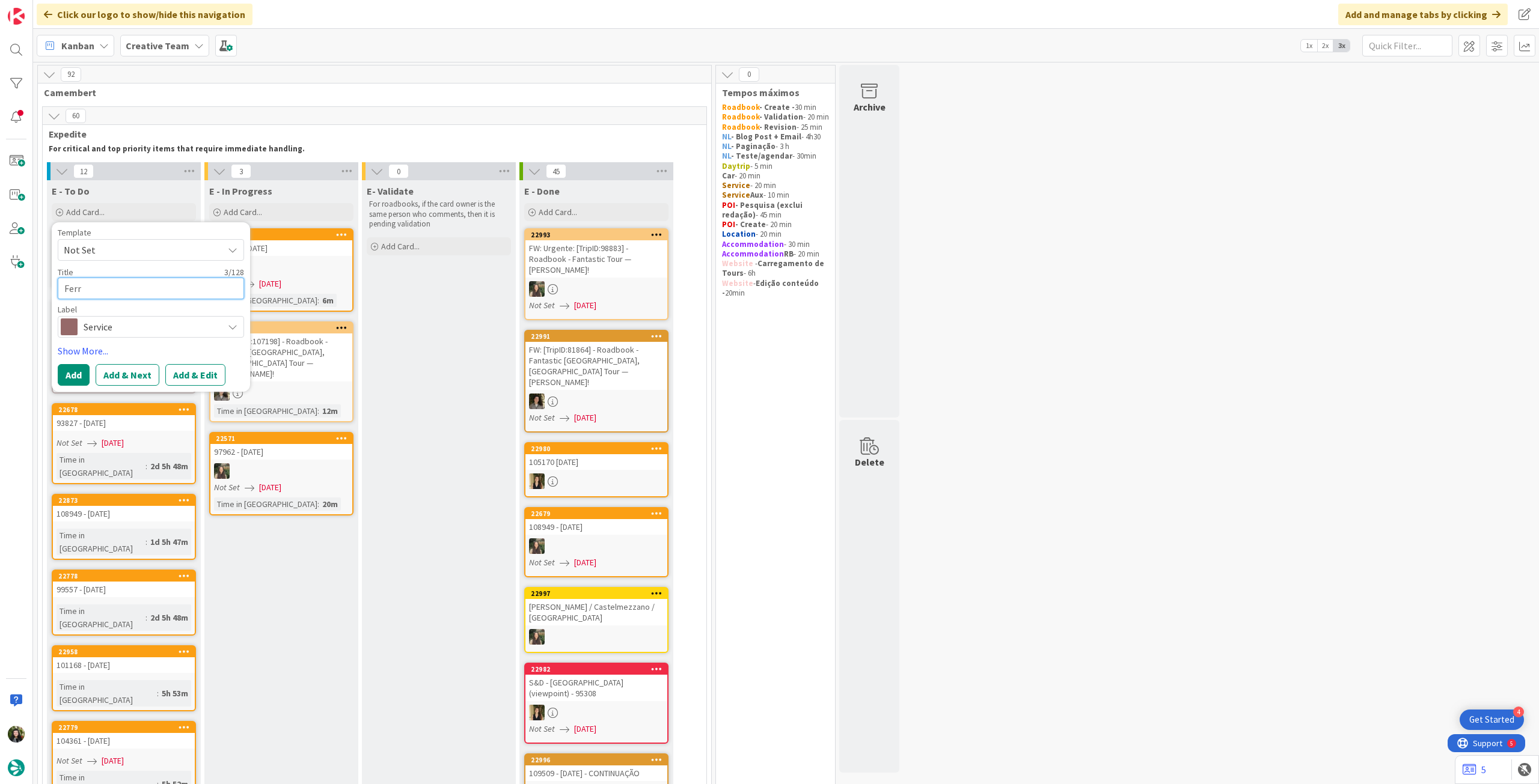
type textarea "Ferry"
type textarea "x"
type textarea "Ferry t"
type textarea "x"
type textarea "Ferry ti"
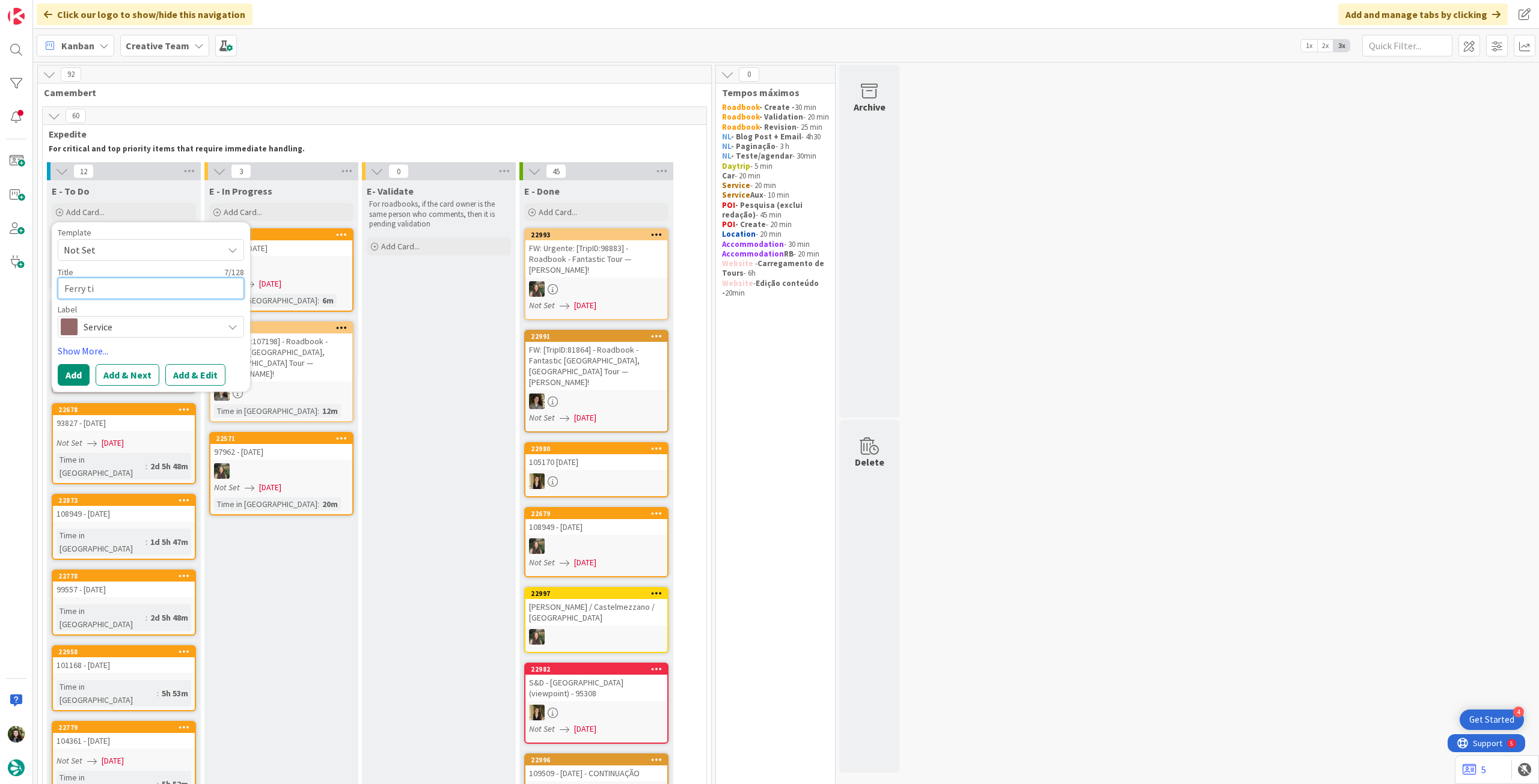
type textarea "x"
type textarea "Ferry tic"
type textarea "x"
type textarea "Ferry tick"
type textarea "x"
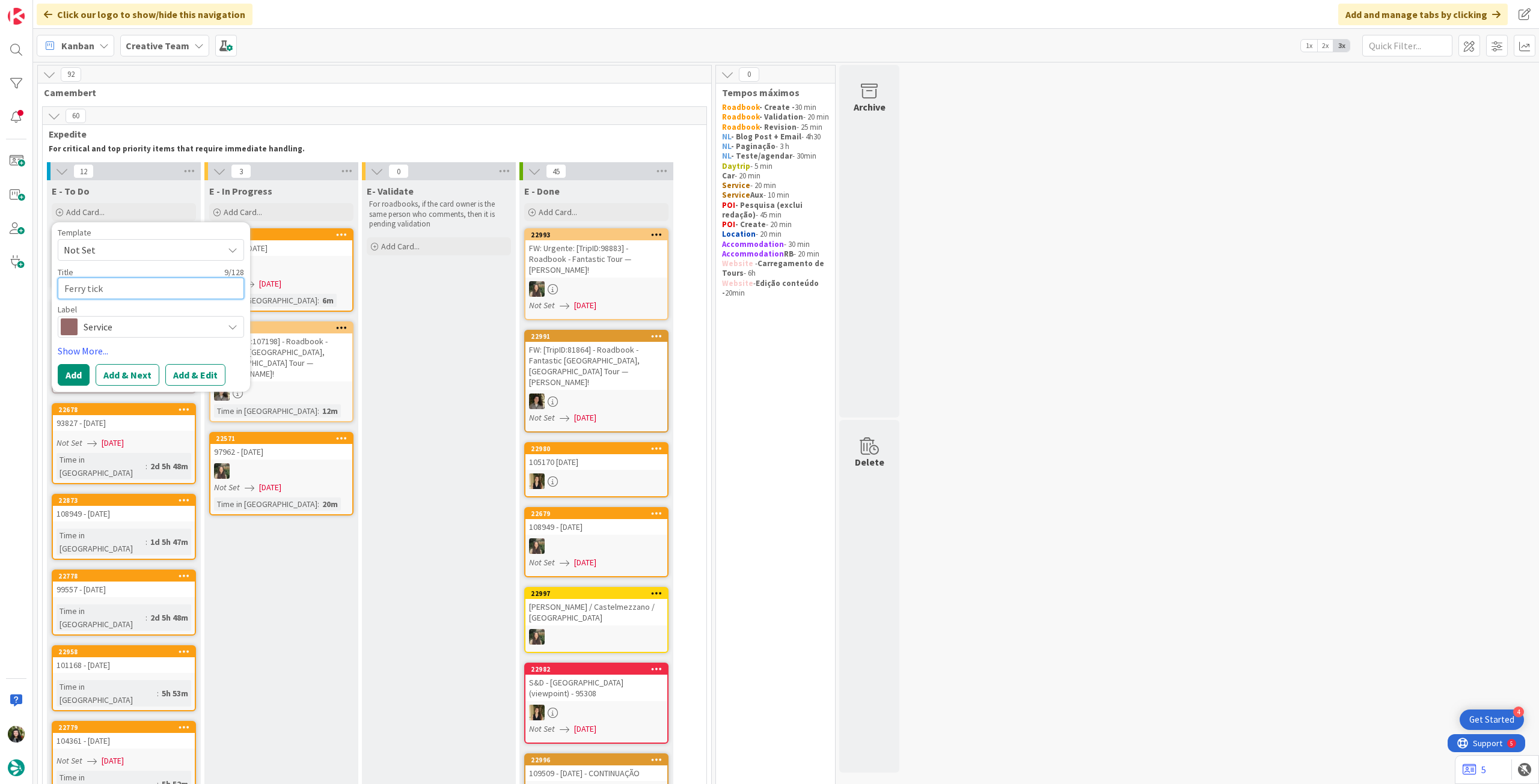
type textarea "[PERSON_NAME]"
type textarea "x"
type textarea "Ferry ticket"
type textarea "x"
type textarea "Ferry tickets"
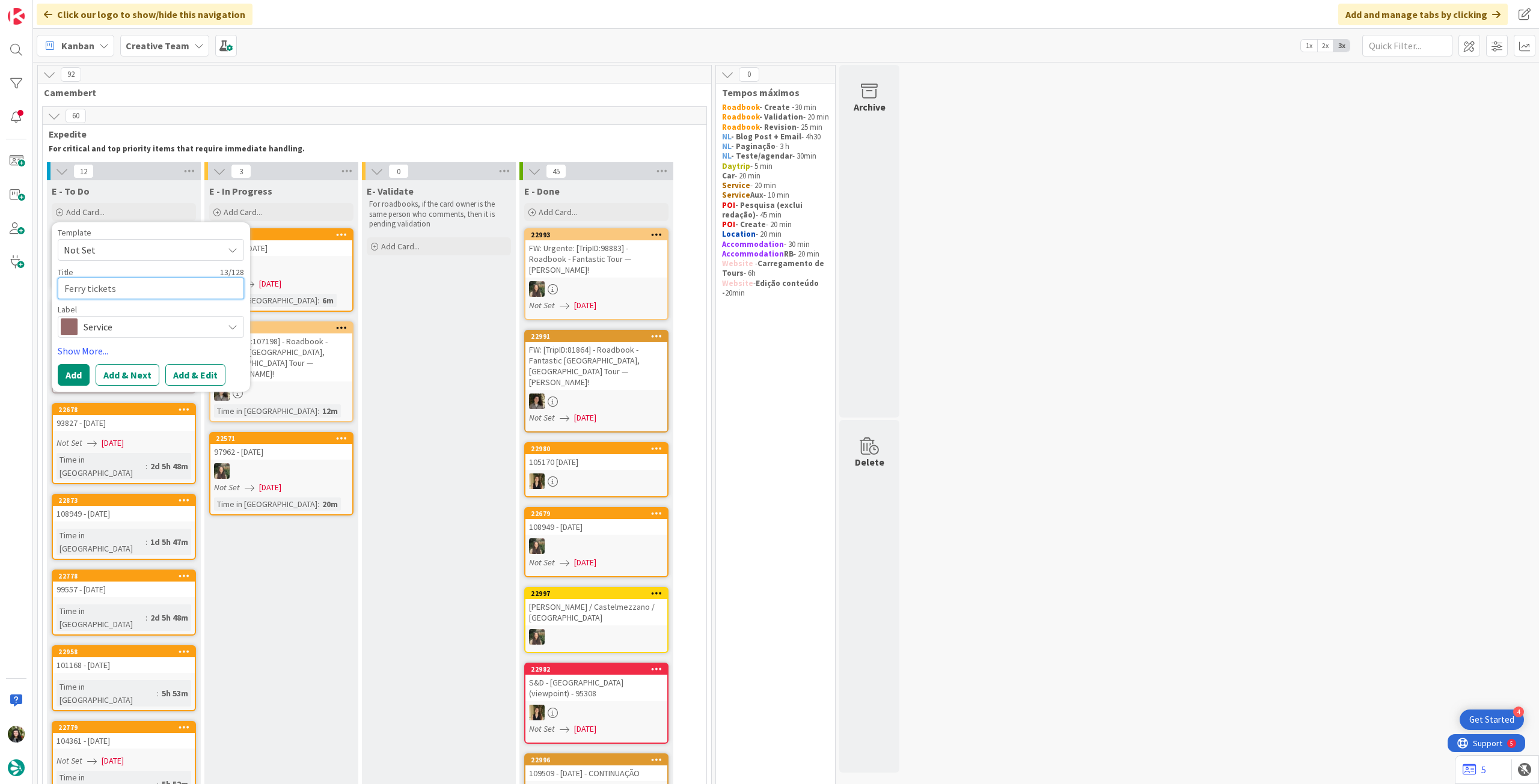
type textarea "x"
type textarea "Ferry tickets"
type textarea "x"
type textarea "Ferry tickets -"
type textarea "x"
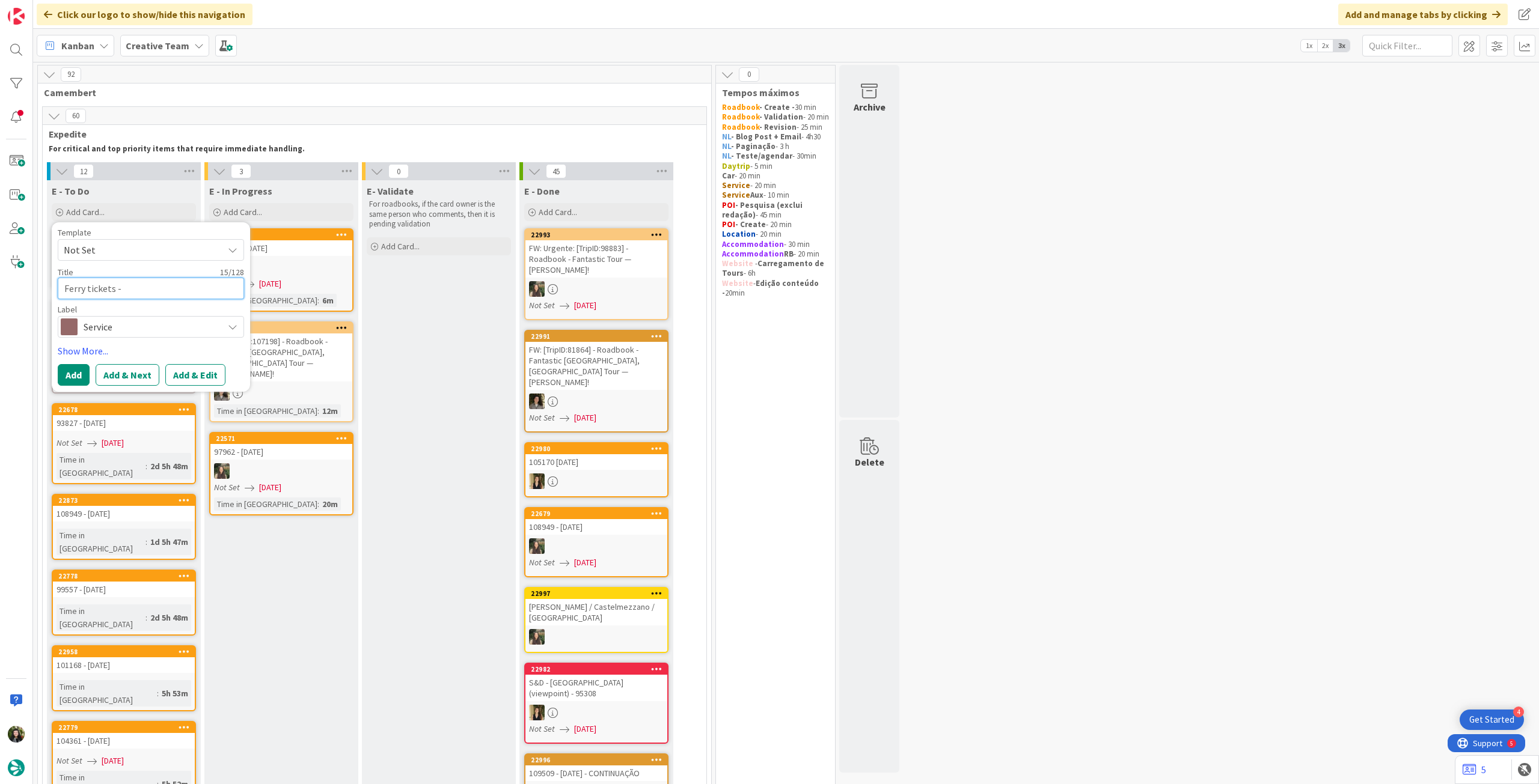
type textarea "Ferry tickets -"
paste textarea "[GEOGRAPHIC_DATA]"
type textarea "x"
type textarea "Ferry tickets - [GEOGRAPHIC_DATA]"
type textarea "x"
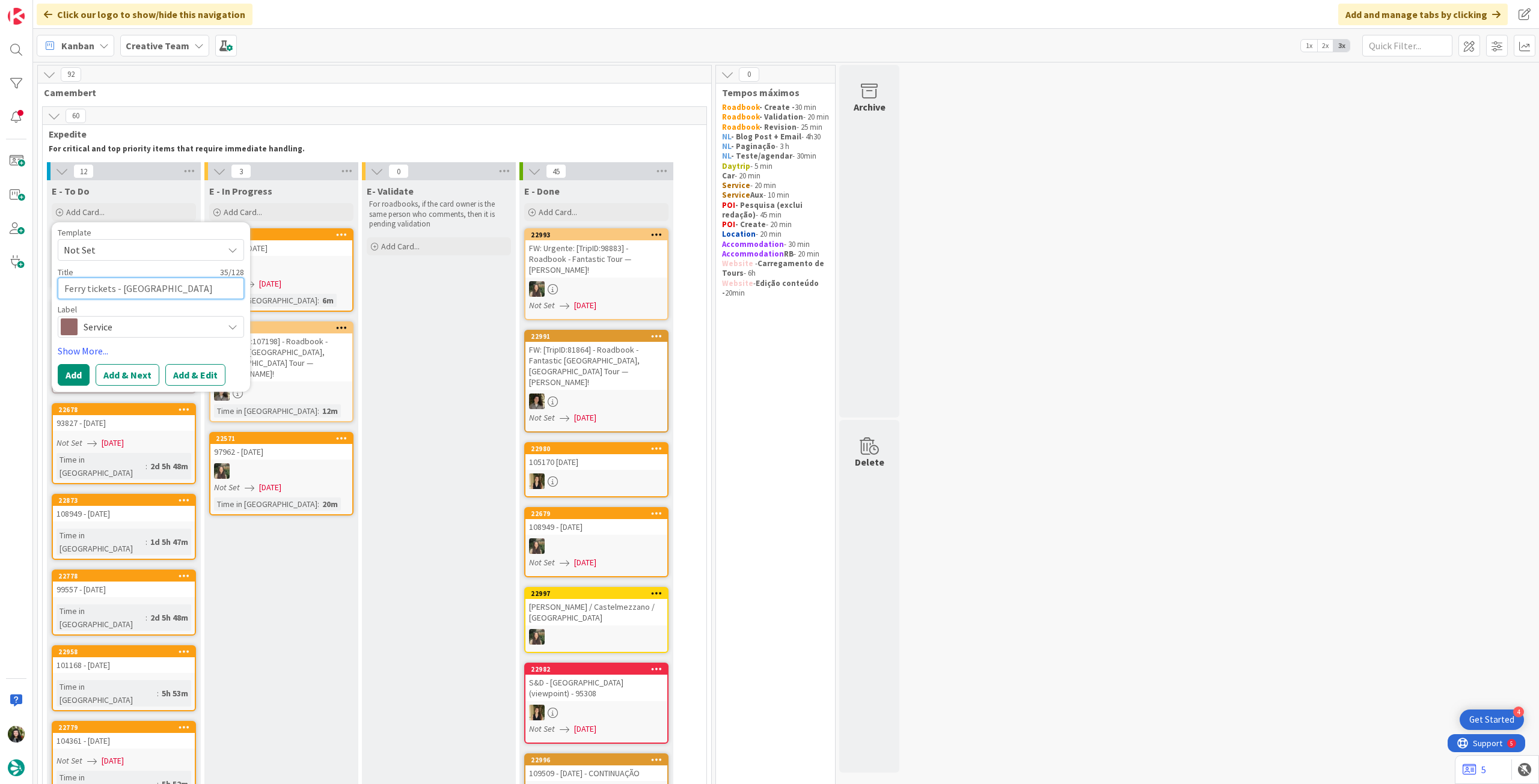
type textarea "Ferry tickets - [GEOGRAPHIC_DATA]"
type textarea "x"
type textarea "Ferry tickets - [GEOGRAPHIC_DATA] /"
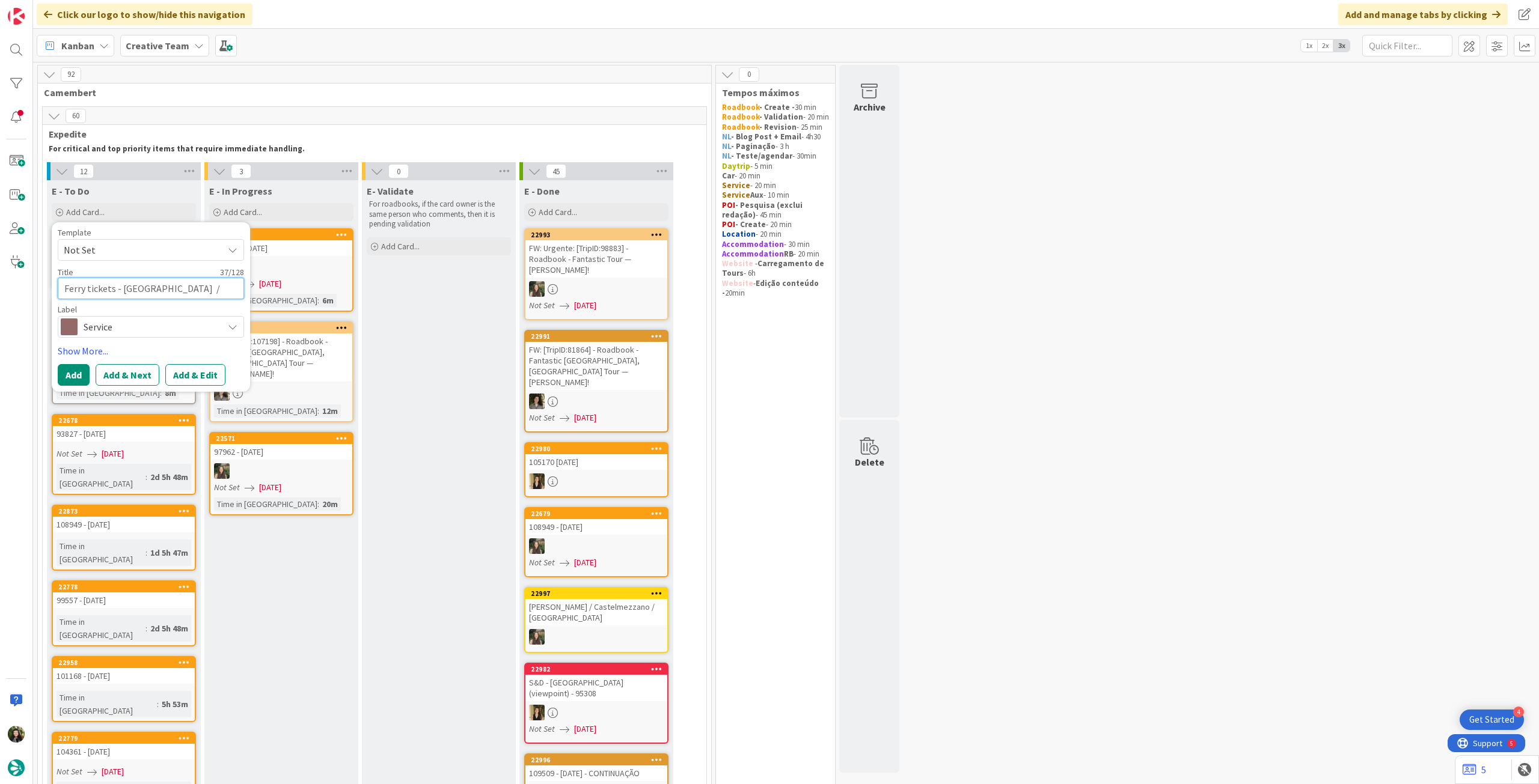
type textarea "x"
type textarea "Ferry tickets - [GEOGRAPHIC_DATA] /"
paste textarea "[GEOGRAPHIC_DATA]"
type textarea "x"
type textarea "Ferry tickets - [GEOGRAPHIC_DATA] / [GEOGRAPHIC_DATA]"
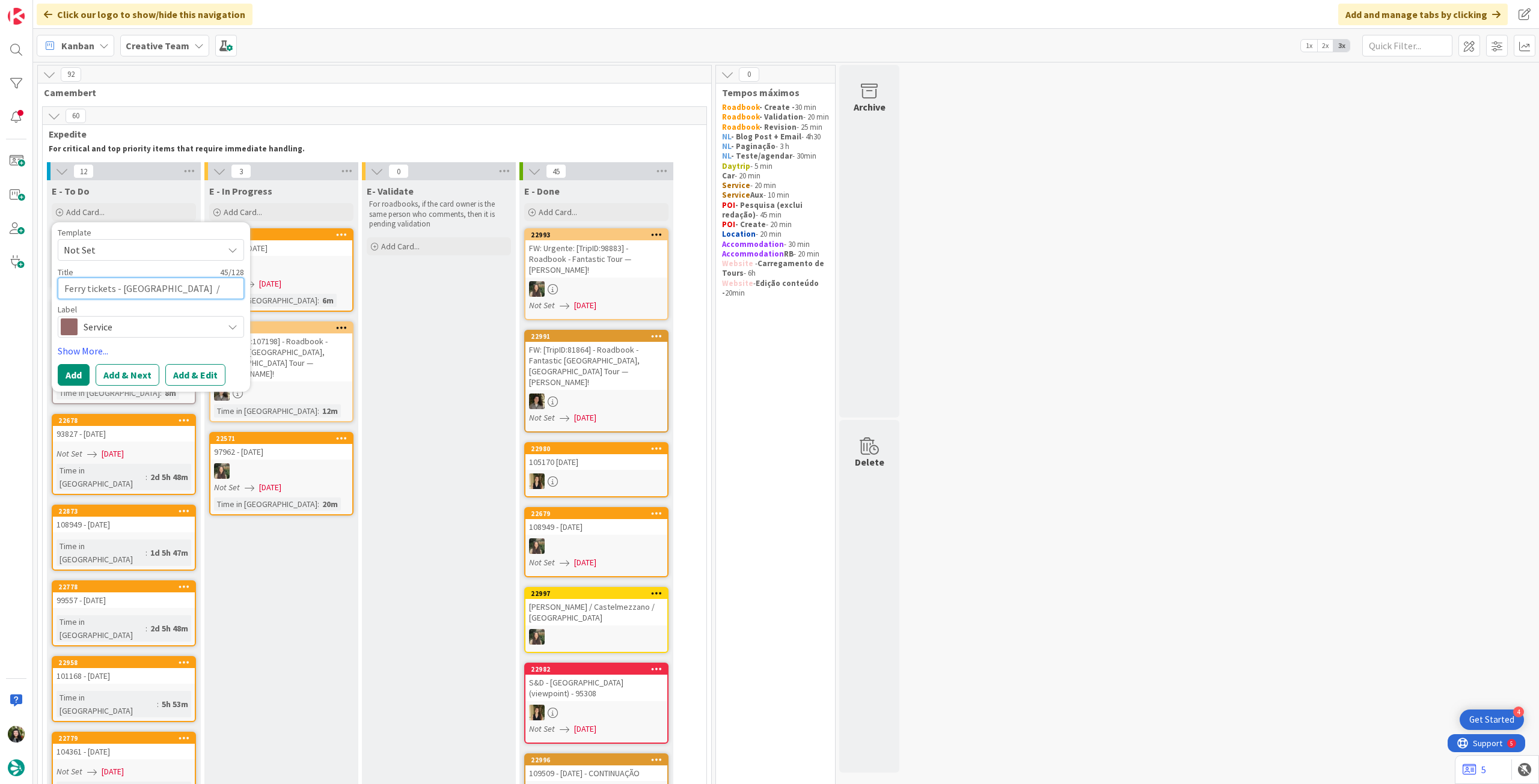
type textarea "x"
type textarea "Ferry tickets - [GEOGRAPHIC_DATA] / [GEOGRAPHIC_DATA]"
type textarea "x"
type textarea "Ferry tickets - [GEOGRAPHIC_DATA][PERSON_NAME] -"
type textarea "x"
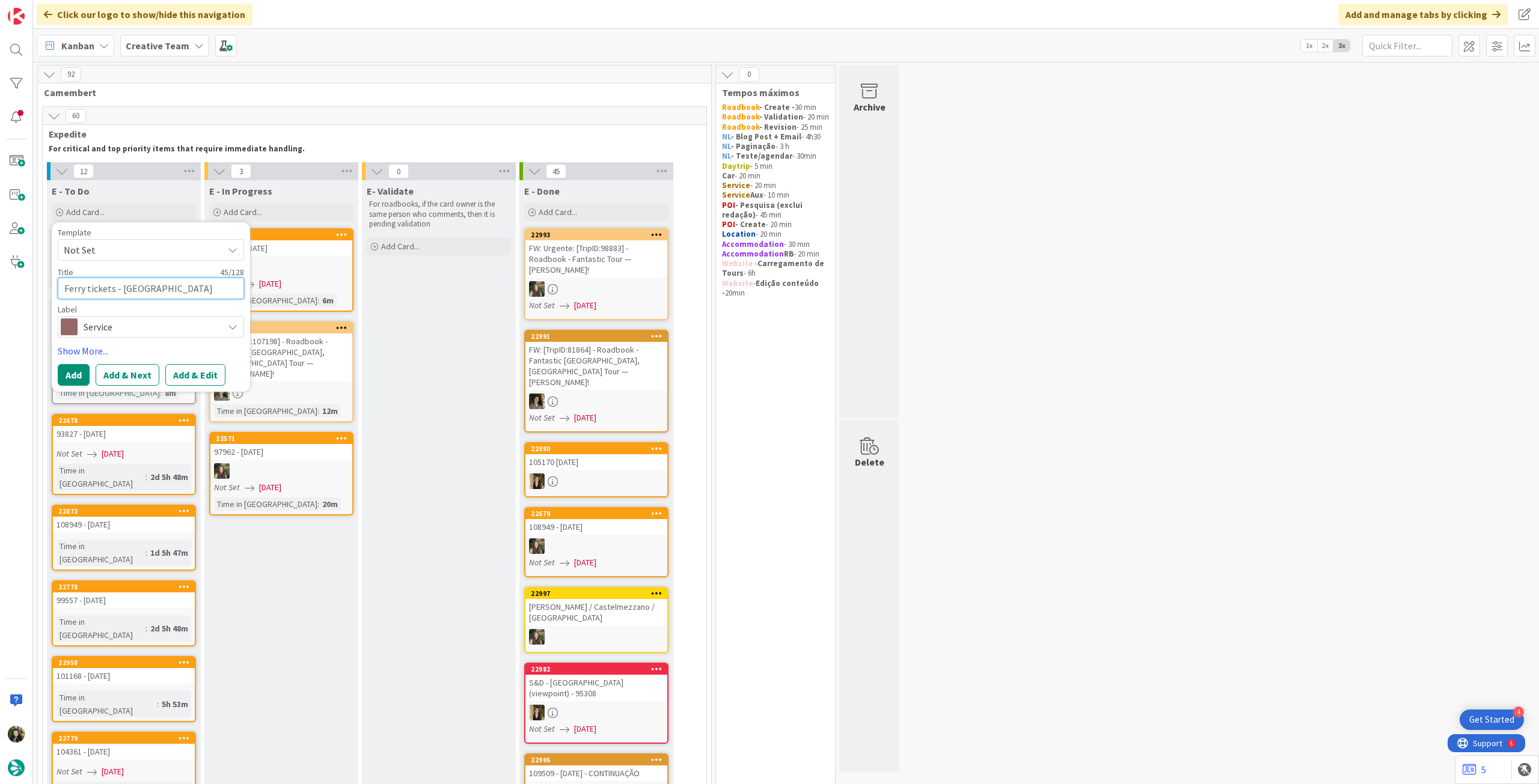
type textarea "Ferry tickets - [GEOGRAPHIC_DATA][PERSON_NAME] -"
paste textarea "101260"
type textarea "x"
type textarea "Ferry tickets - [GEOGRAPHIC_DATA][PERSON_NAME] - 101260"
click at [78, 388] on button "Add" at bounding box center [73, 389] width 32 height 21
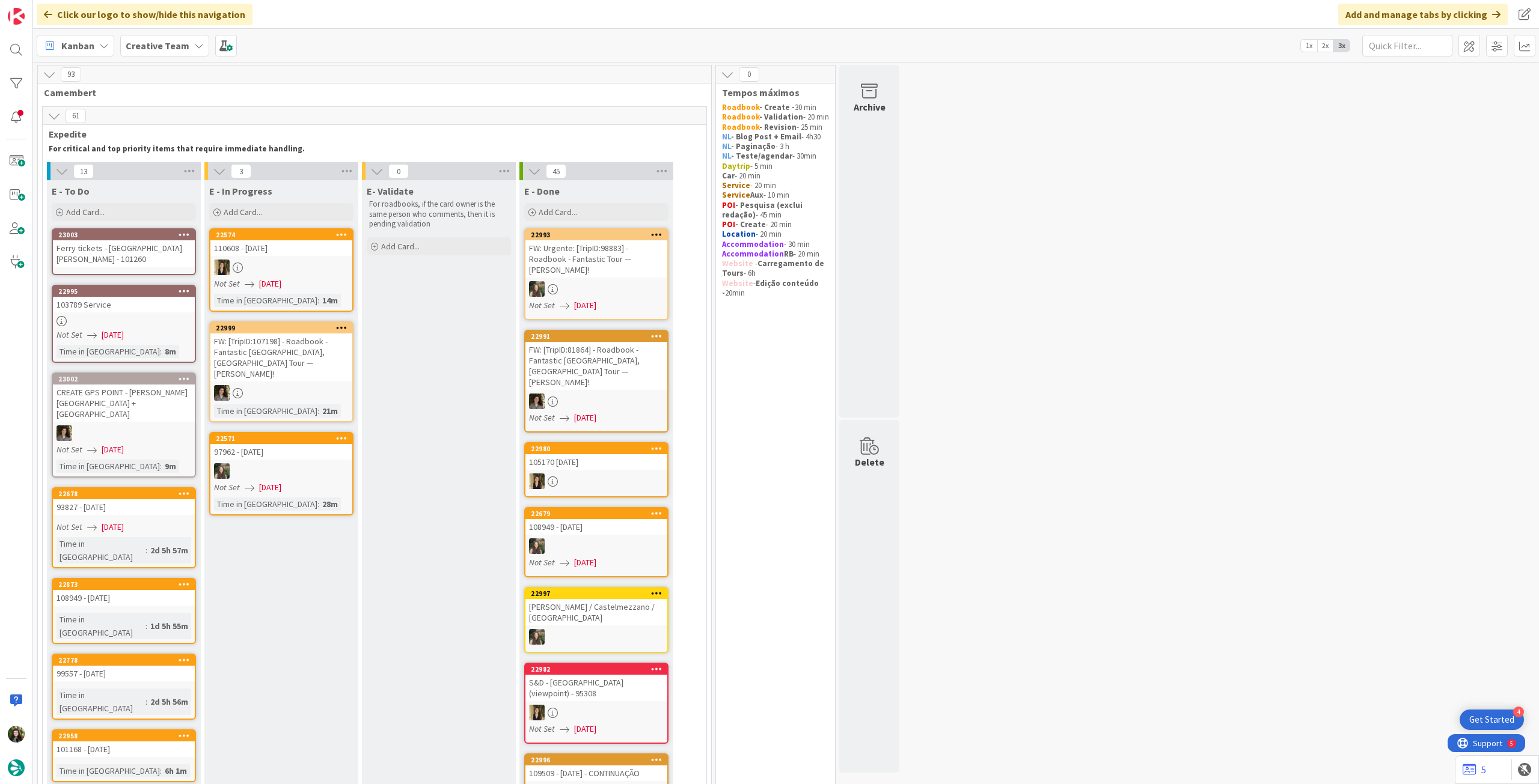
click at [126, 256] on div "Ferry tickets - [GEOGRAPHIC_DATA][PERSON_NAME] - 101260" at bounding box center [124, 253] width 142 height 27
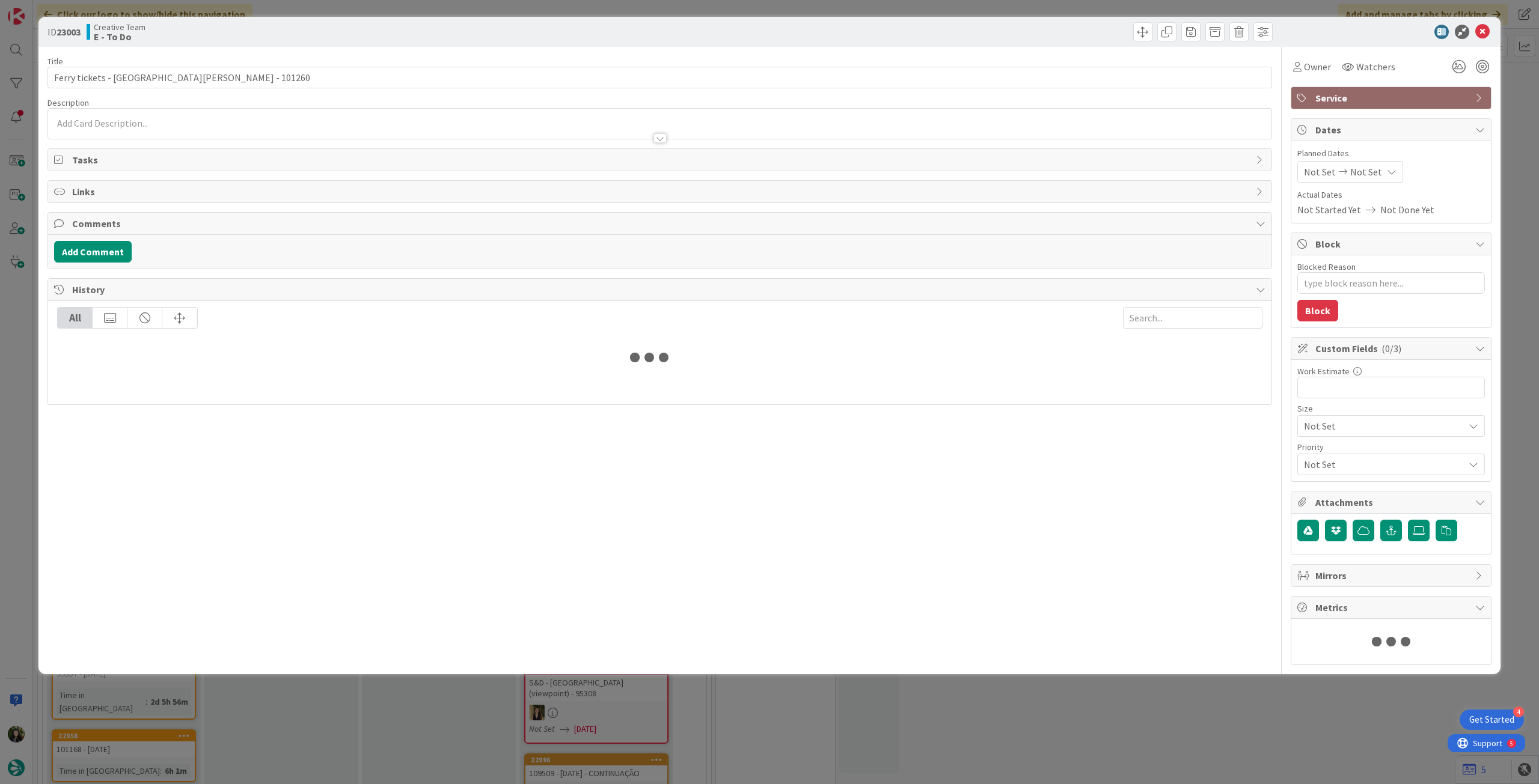
type textarea "x"
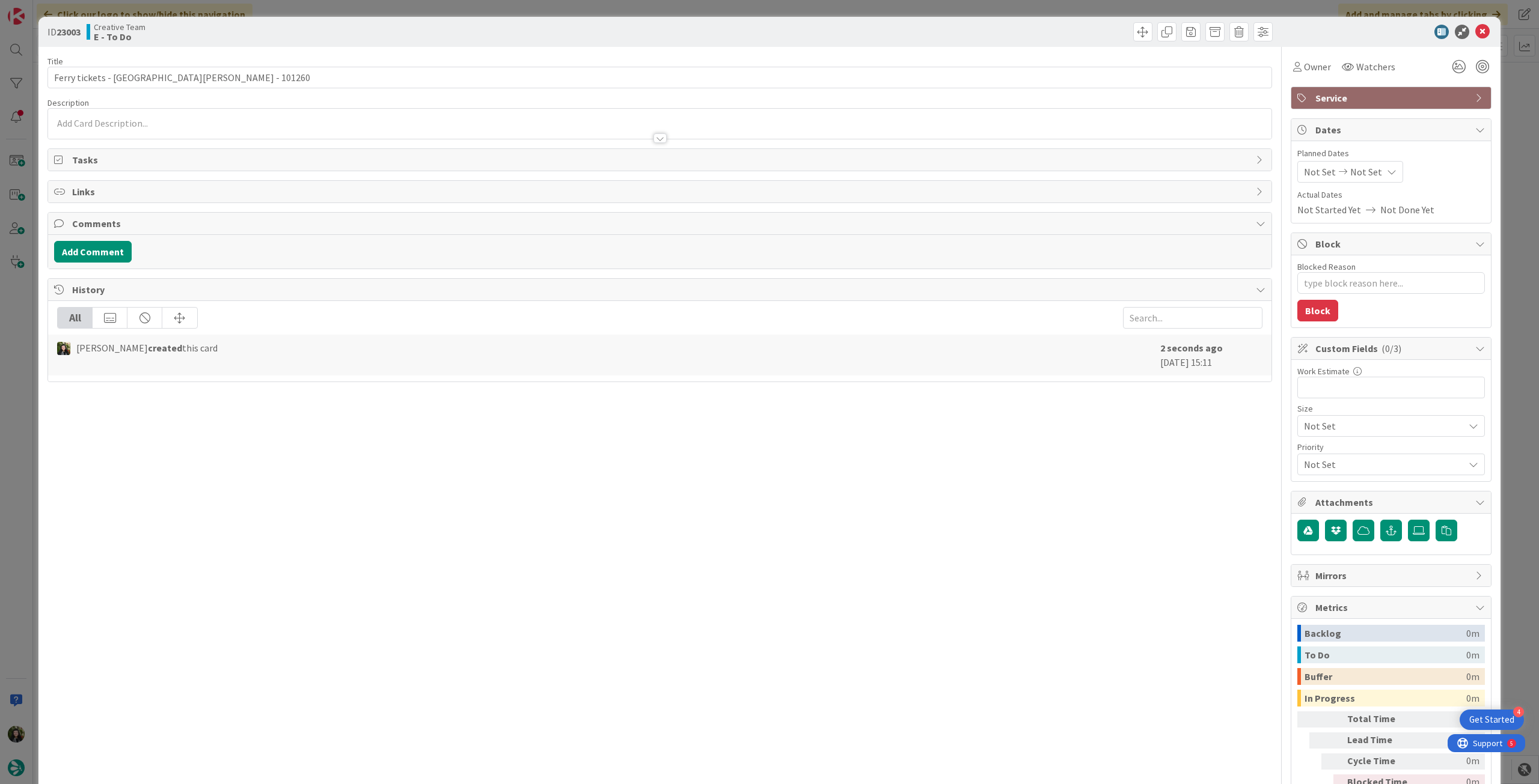
click at [359, 127] on div at bounding box center [660, 132] width 1224 height 13
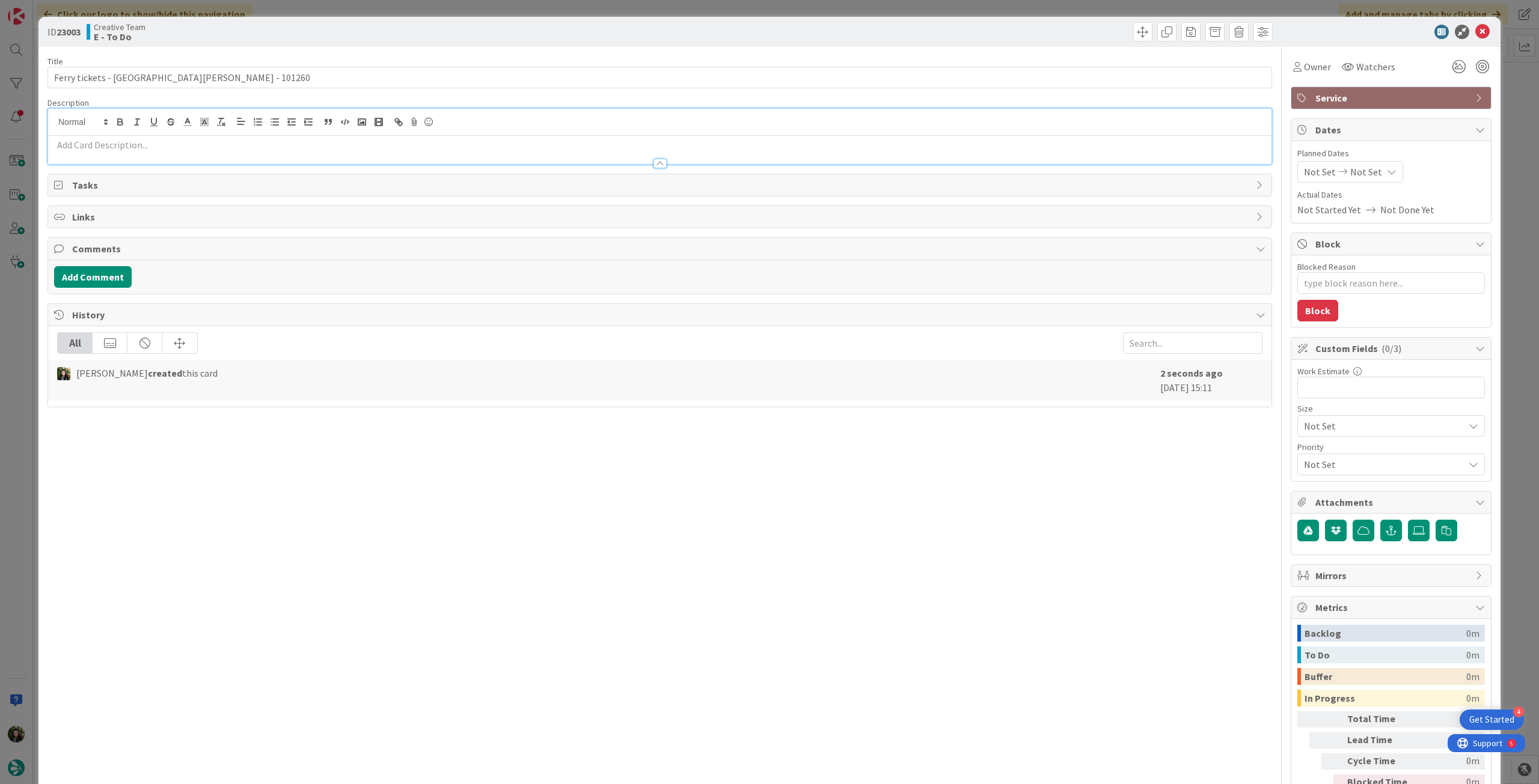
click at [349, 141] on p at bounding box center [659, 145] width 1211 height 14
click at [1477, 31] on icon at bounding box center [1482, 32] width 15 height 15
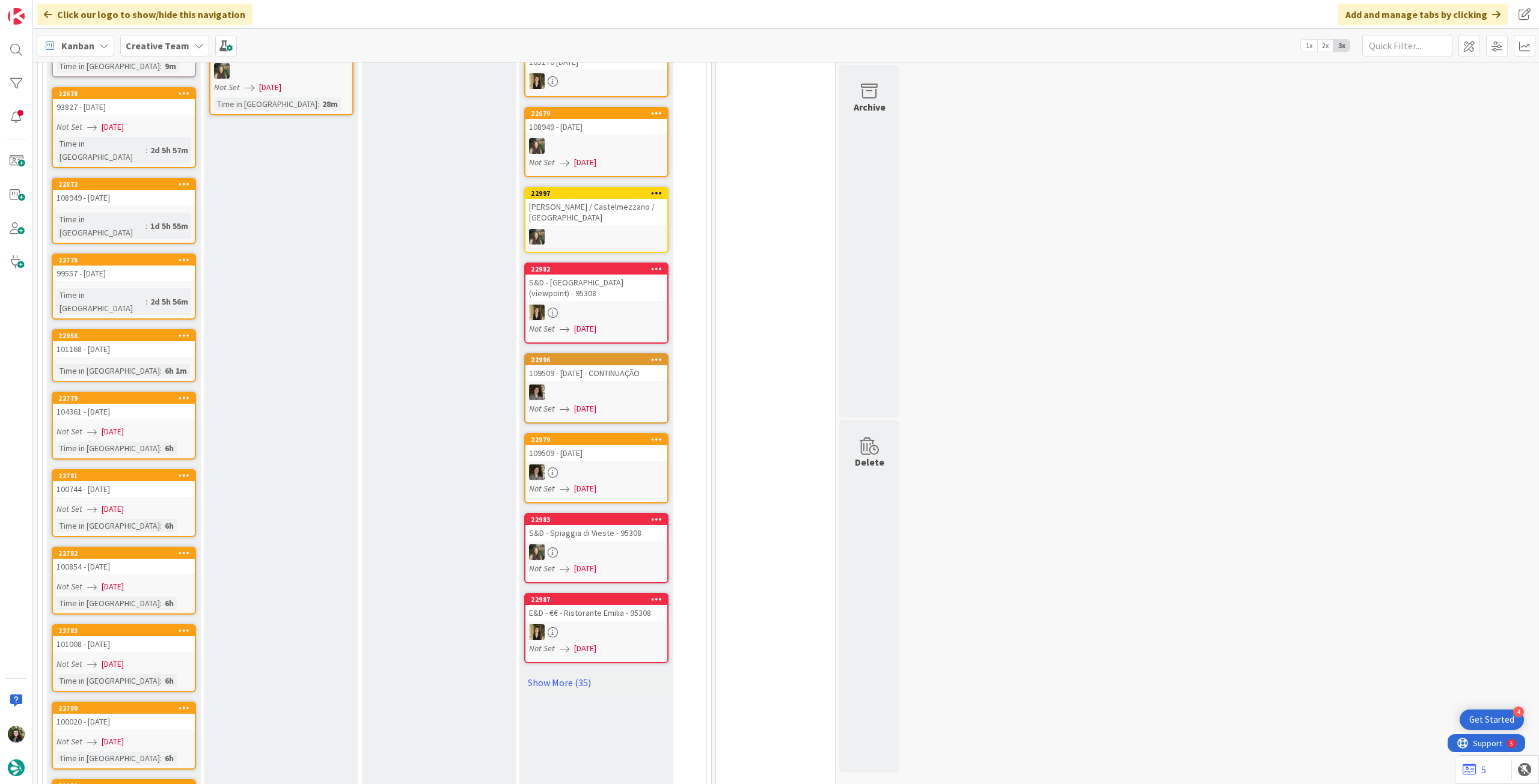
scroll to position [962, 0]
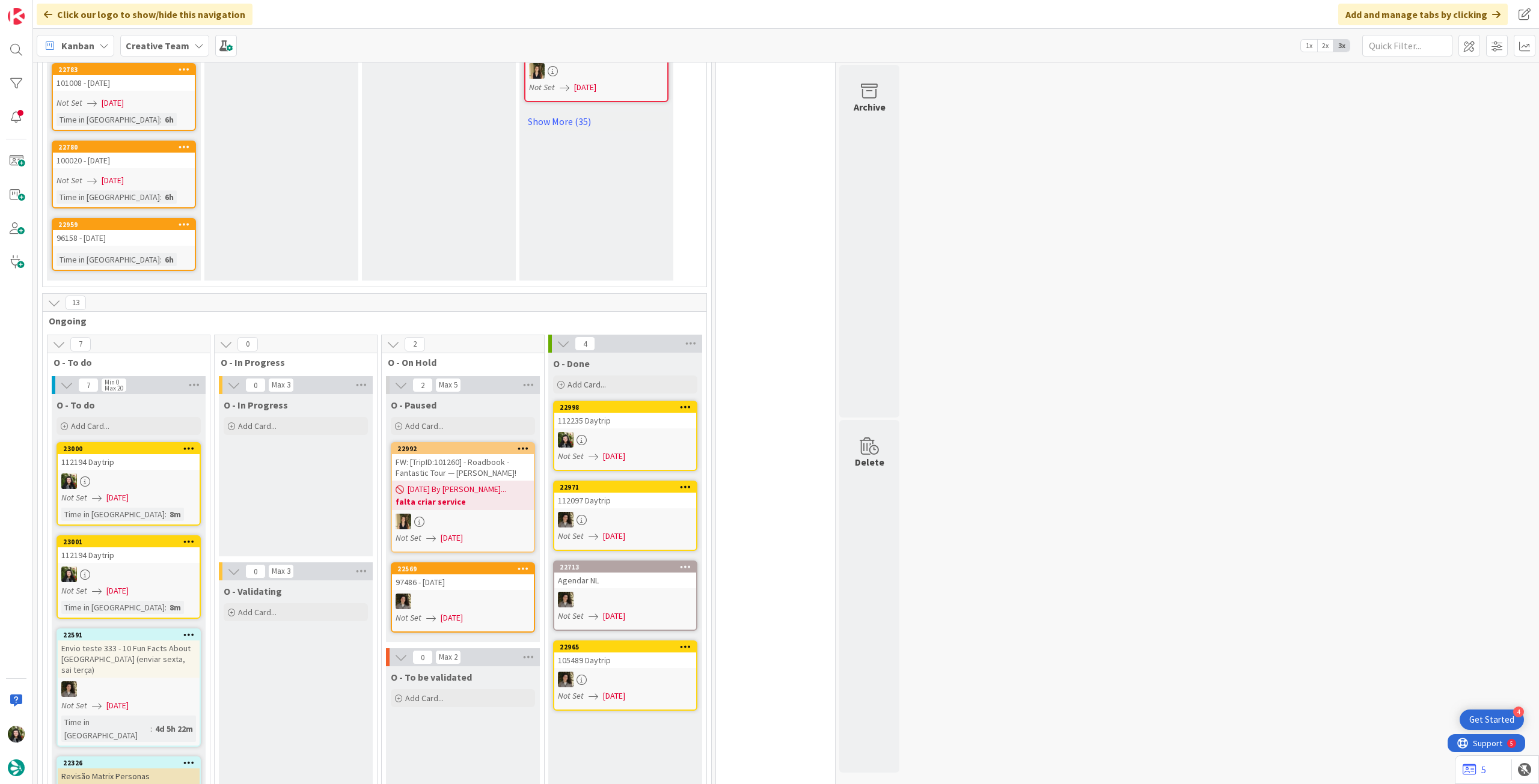
click at [484, 480] on div "[DATE] By [PERSON_NAME]... falta criar service" at bounding box center [463, 495] width 142 height 29
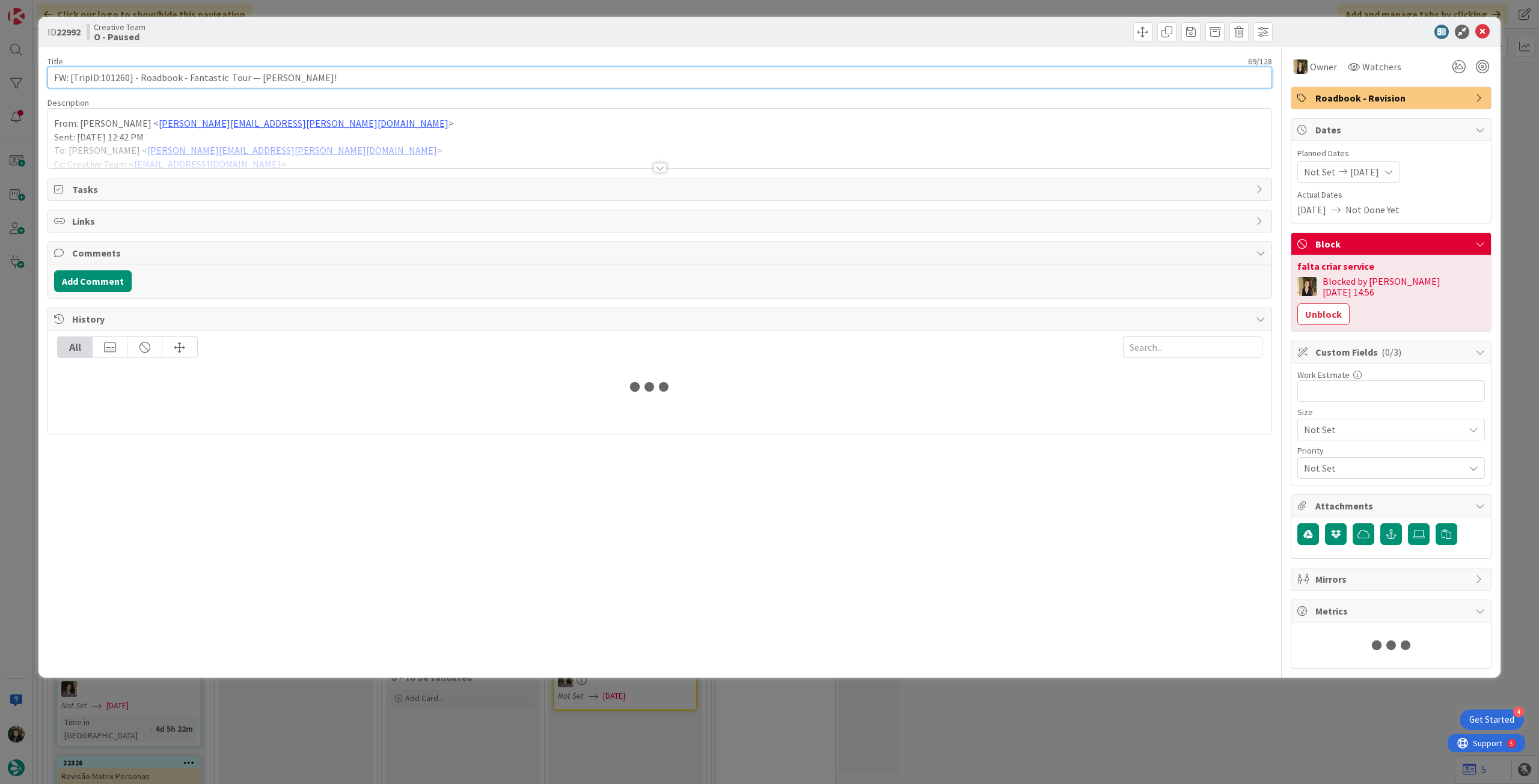
click at [396, 76] on input "FW: [TripID:101260] - Roadbook - Fantastic Tour — [PERSON_NAME]!" at bounding box center [659, 77] width 1224 height 21
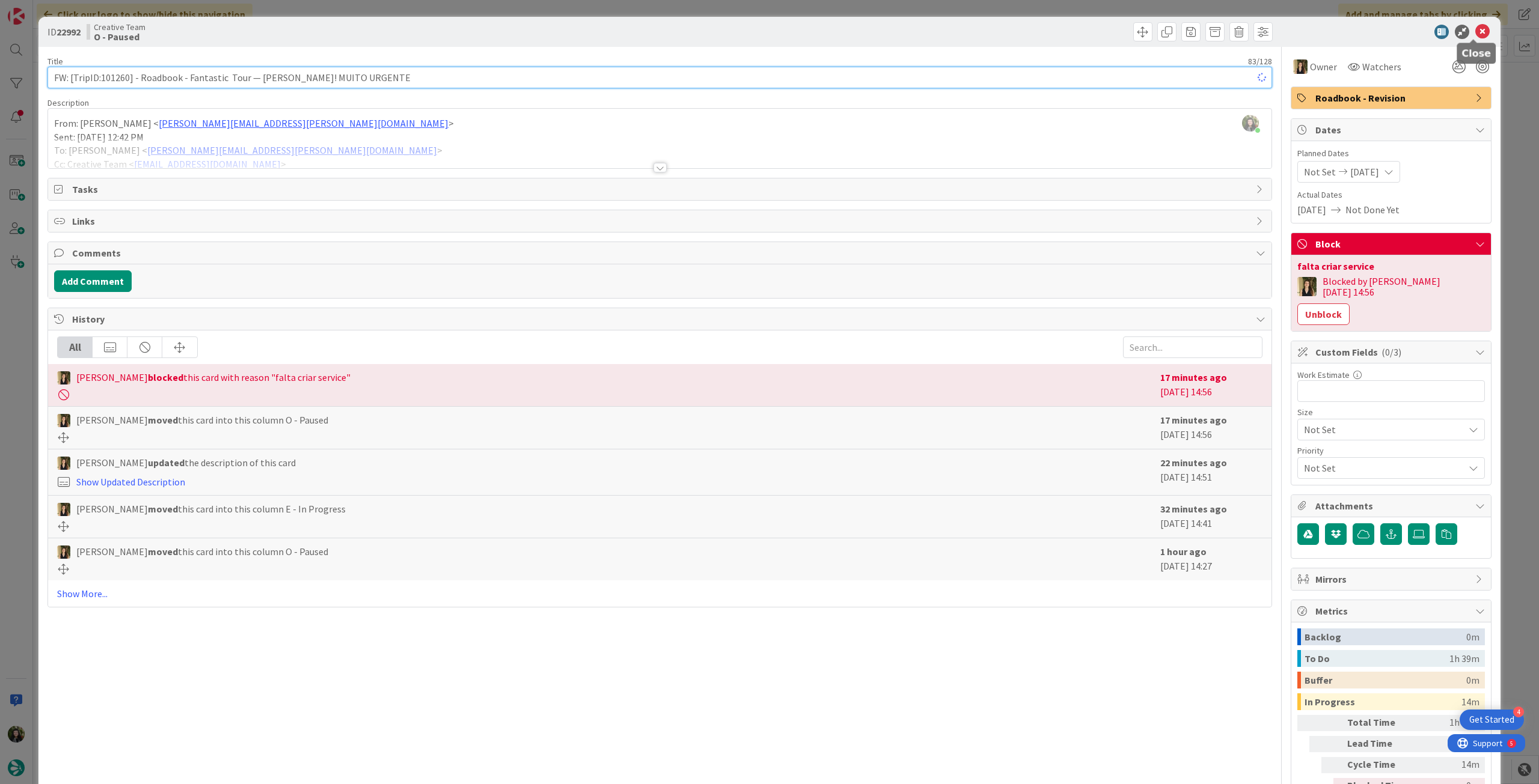
type input "FW: [TripID:101260] - Roadbook - Fantastic Tour — [PERSON_NAME]! MUITO URGENTE"
click at [1475, 31] on icon at bounding box center [1482, 32] width 15 height 15
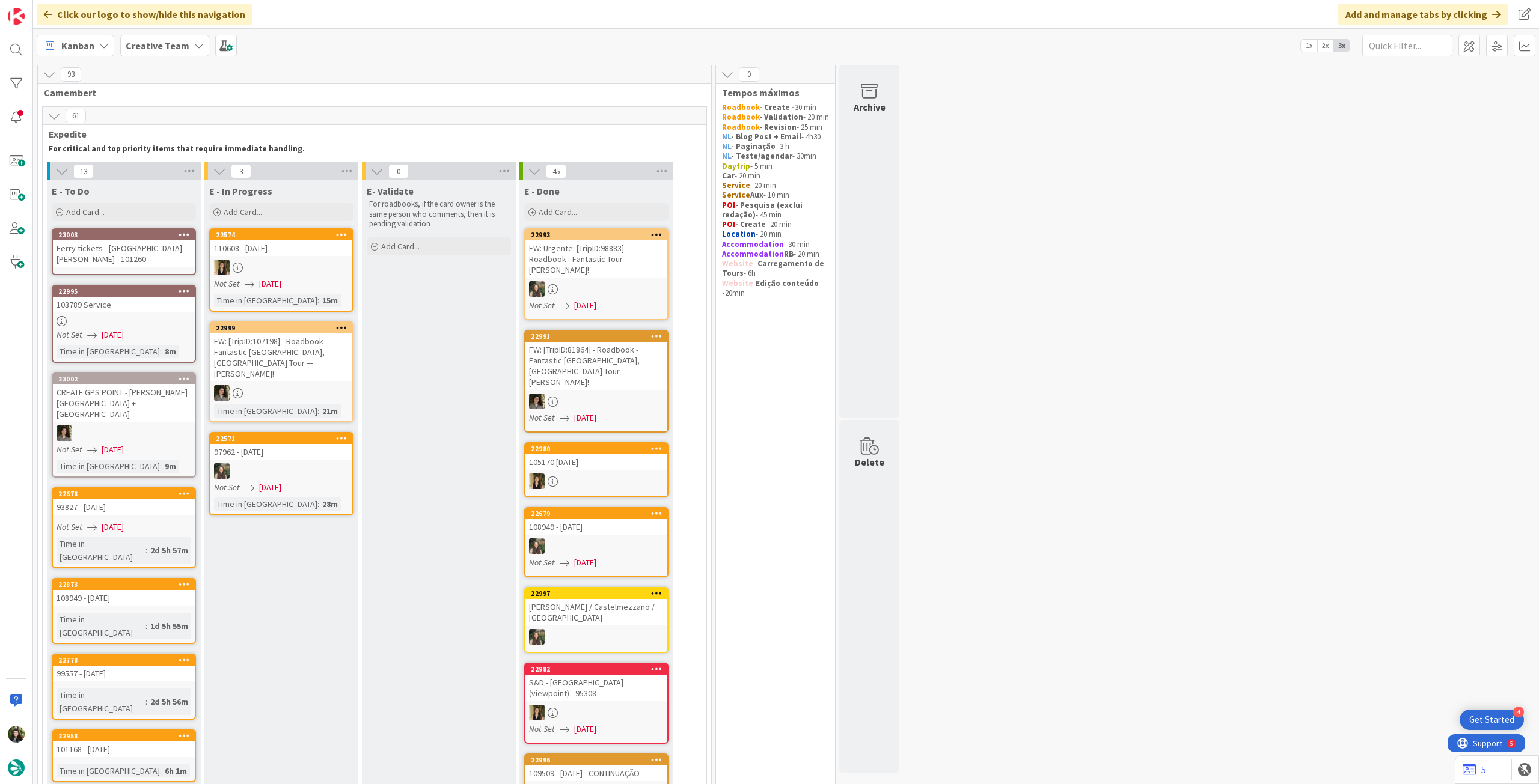
click at [122, 261] on div "Ferry tickets - [GEOGRAPHIC_DATA][PERSON_NAME] - 101260" at bounding box center [124, 253] width 142 height 27
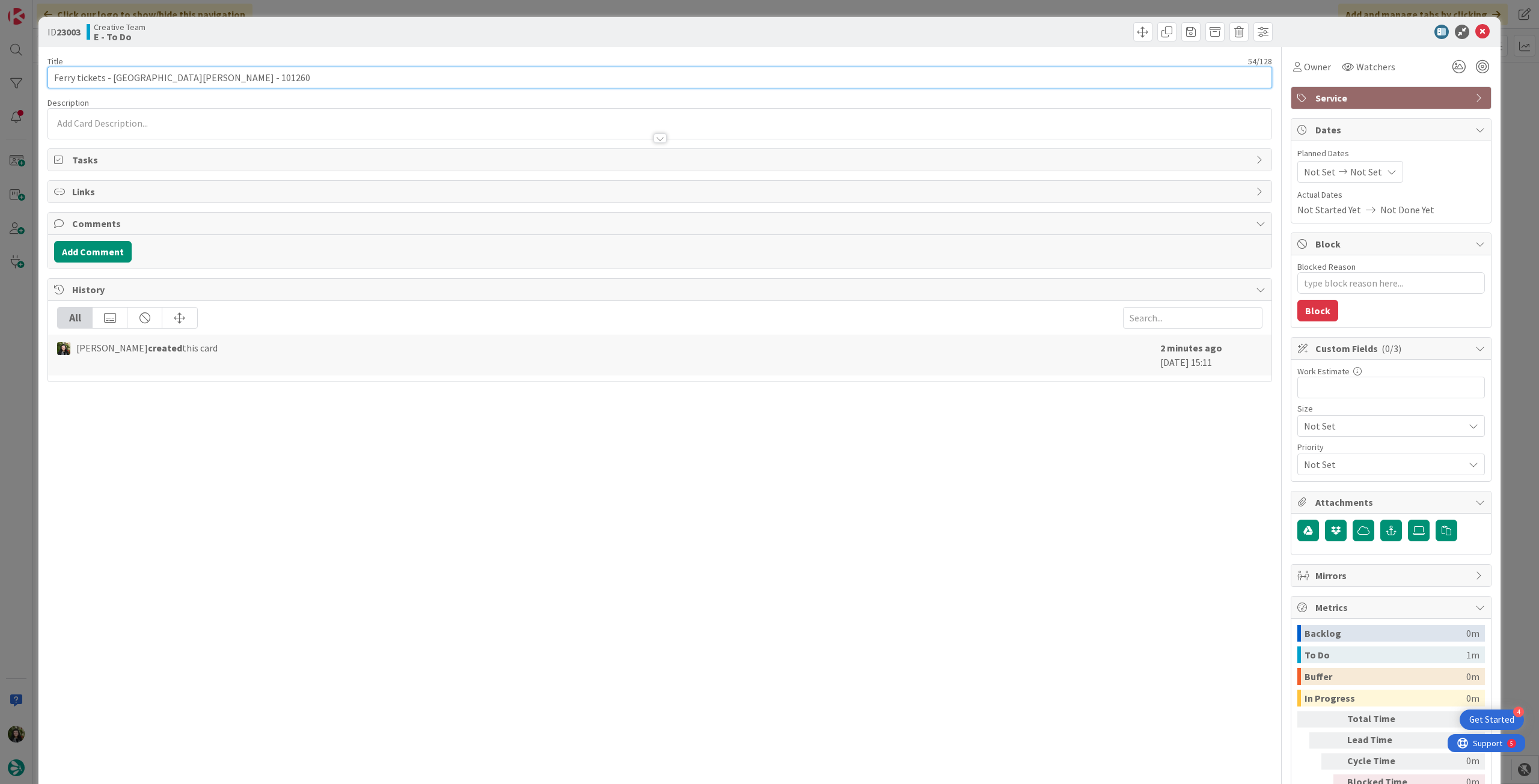
click at [330, 82] on input "Ferry tickets - [GEOGRAPHIC_DATA][PERSON_NAME] - 101260" at bounding box center [659, 77] width 1224 height 21
type textarea "x"
type input "Ferry tickets - [GEOGRAPHIC_DATA][PERSON_NAME] - 101260 - MUITO URGENTE"
type textarea "x"
type input "Ferry tickets - [GEOGRAPHIC_DATA][PERSON_NAME] - 101260 - MUITO URGENTE"
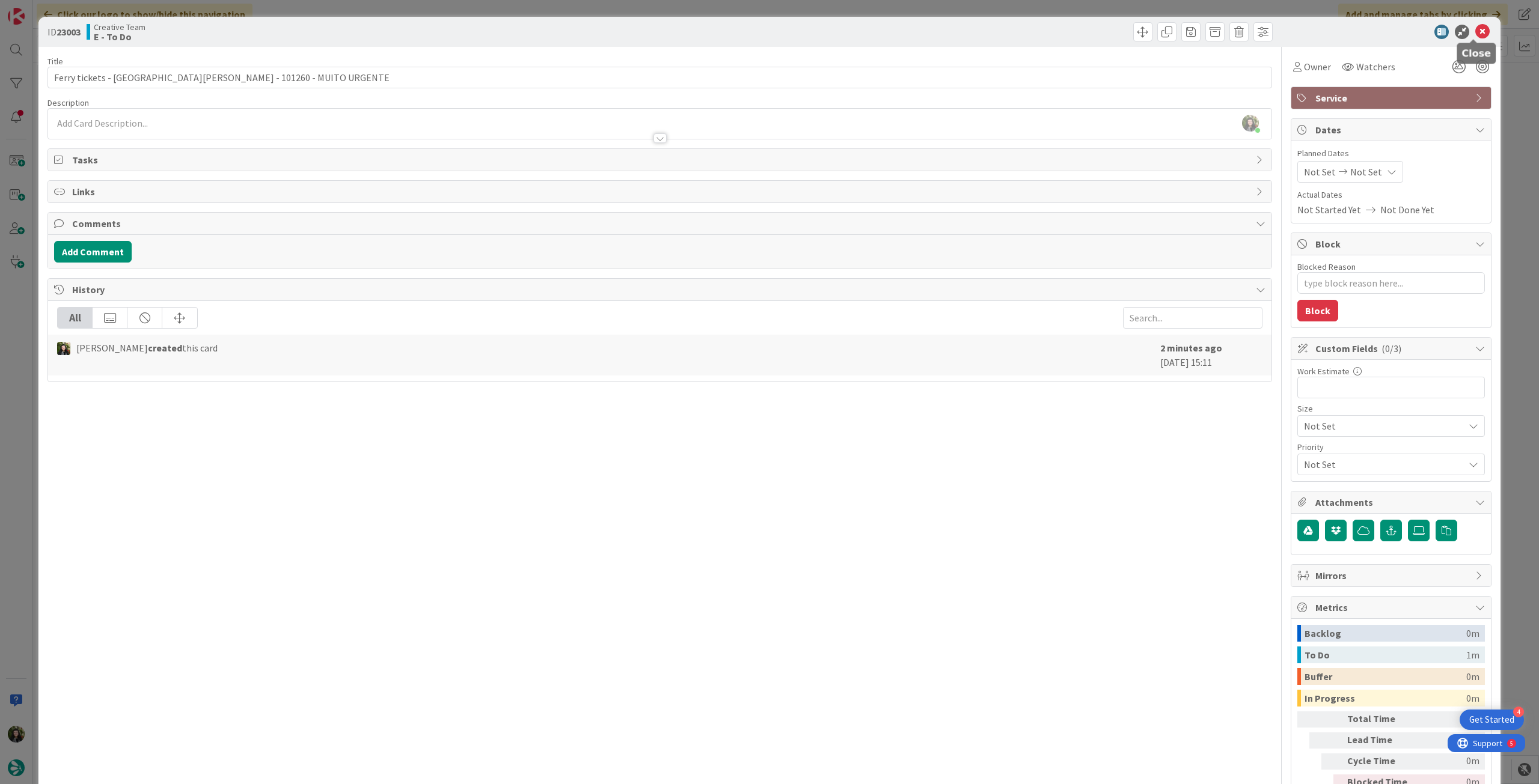
click at [1475, 27] on icon at bounding box center [1482, 32] width 15 height 15
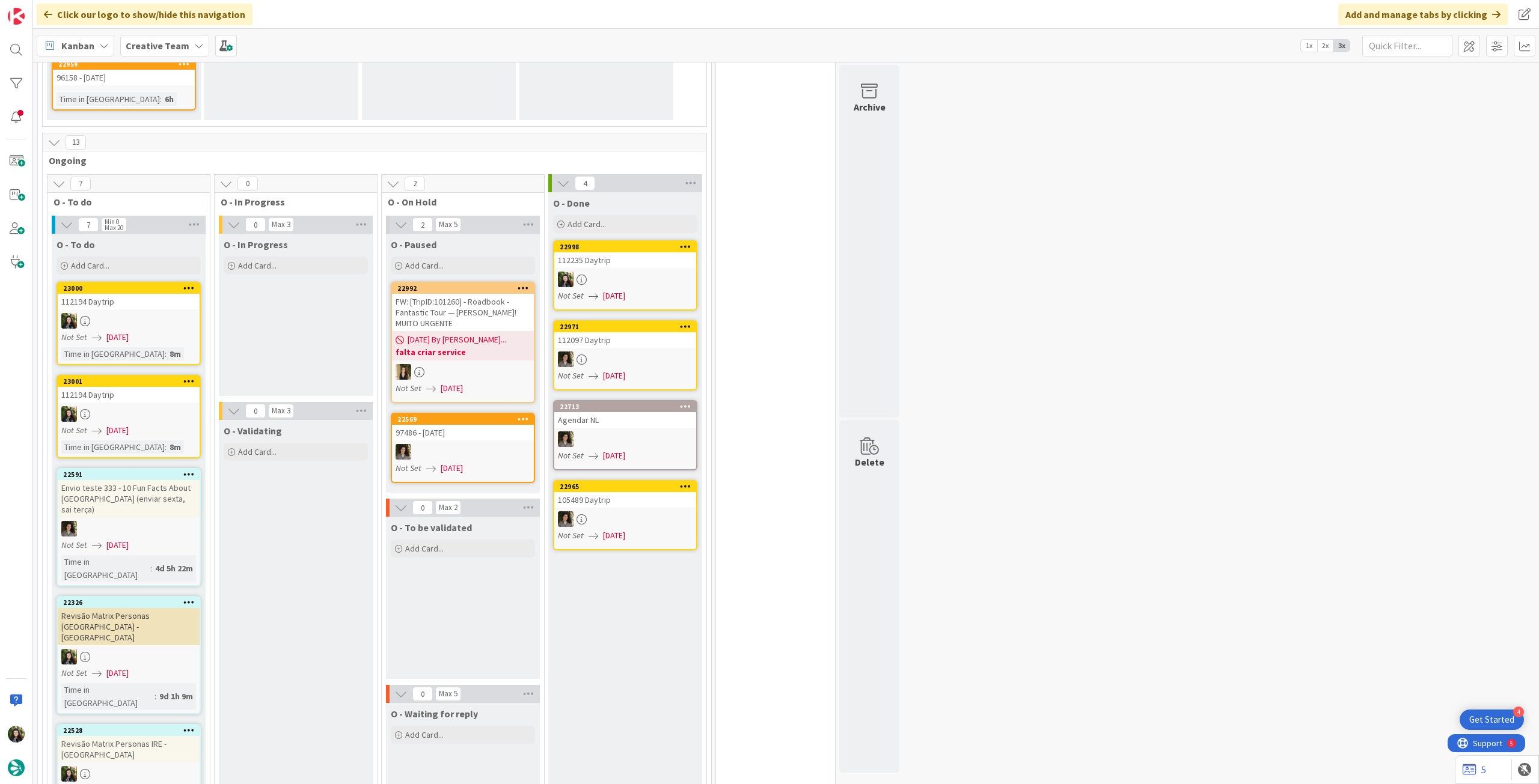
scroll to position [1121, 0]
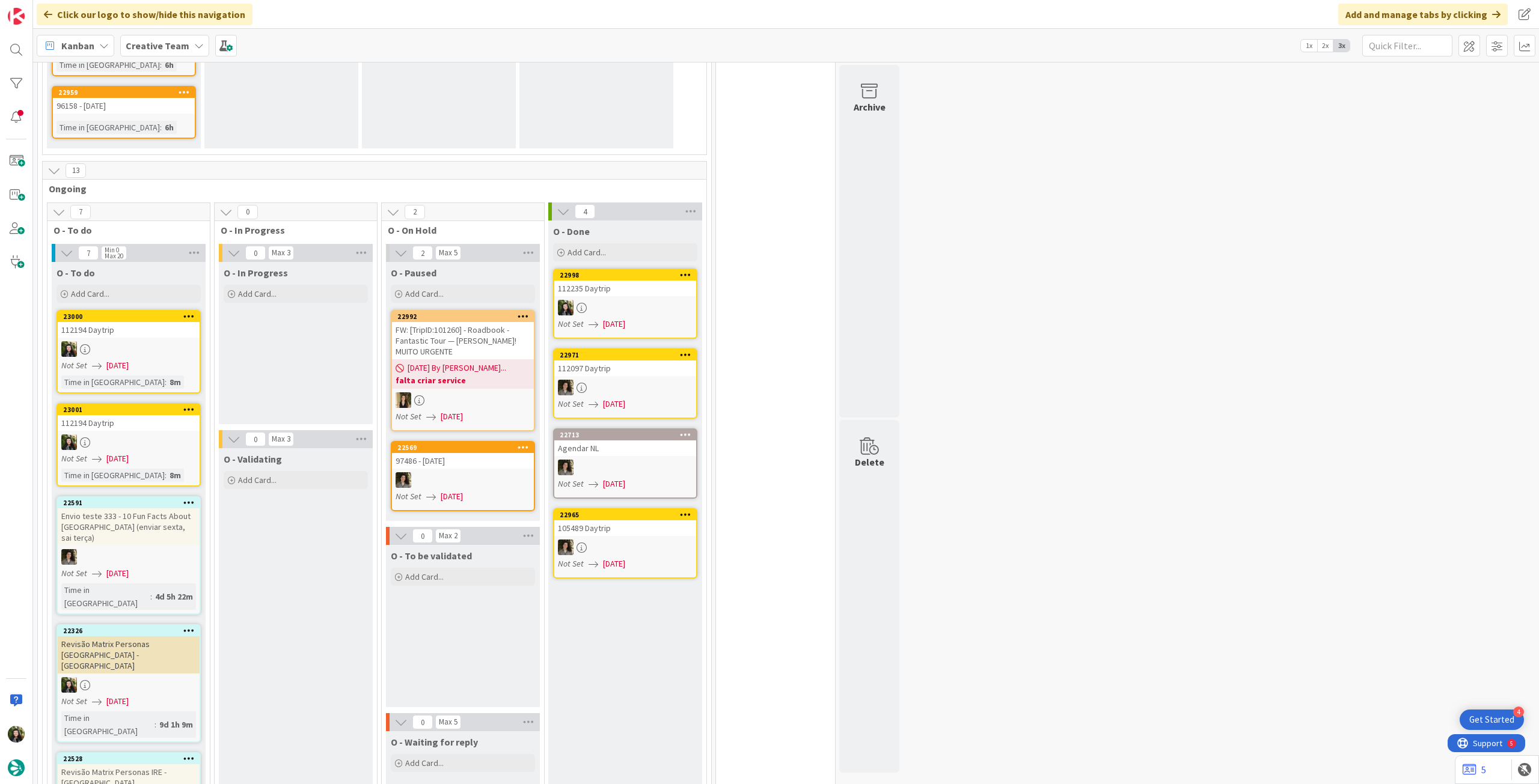
click at [154, 46] on b "Creative Team" at bounding box center [157, 46] width 63 height 12
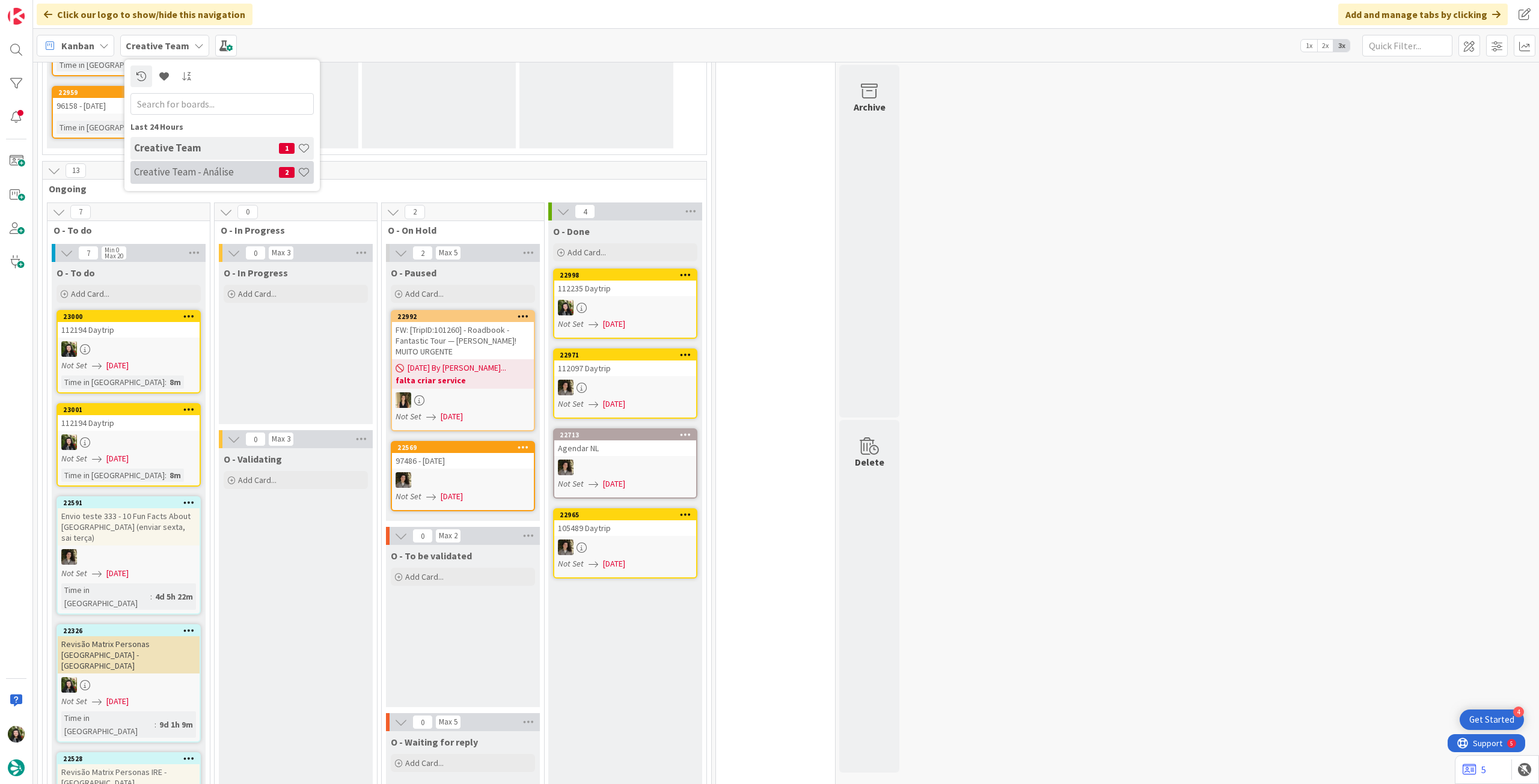
click at [191, 167] on h4 "Creative Team - Análise" at bounding box center [206, 172] width 145 height 12
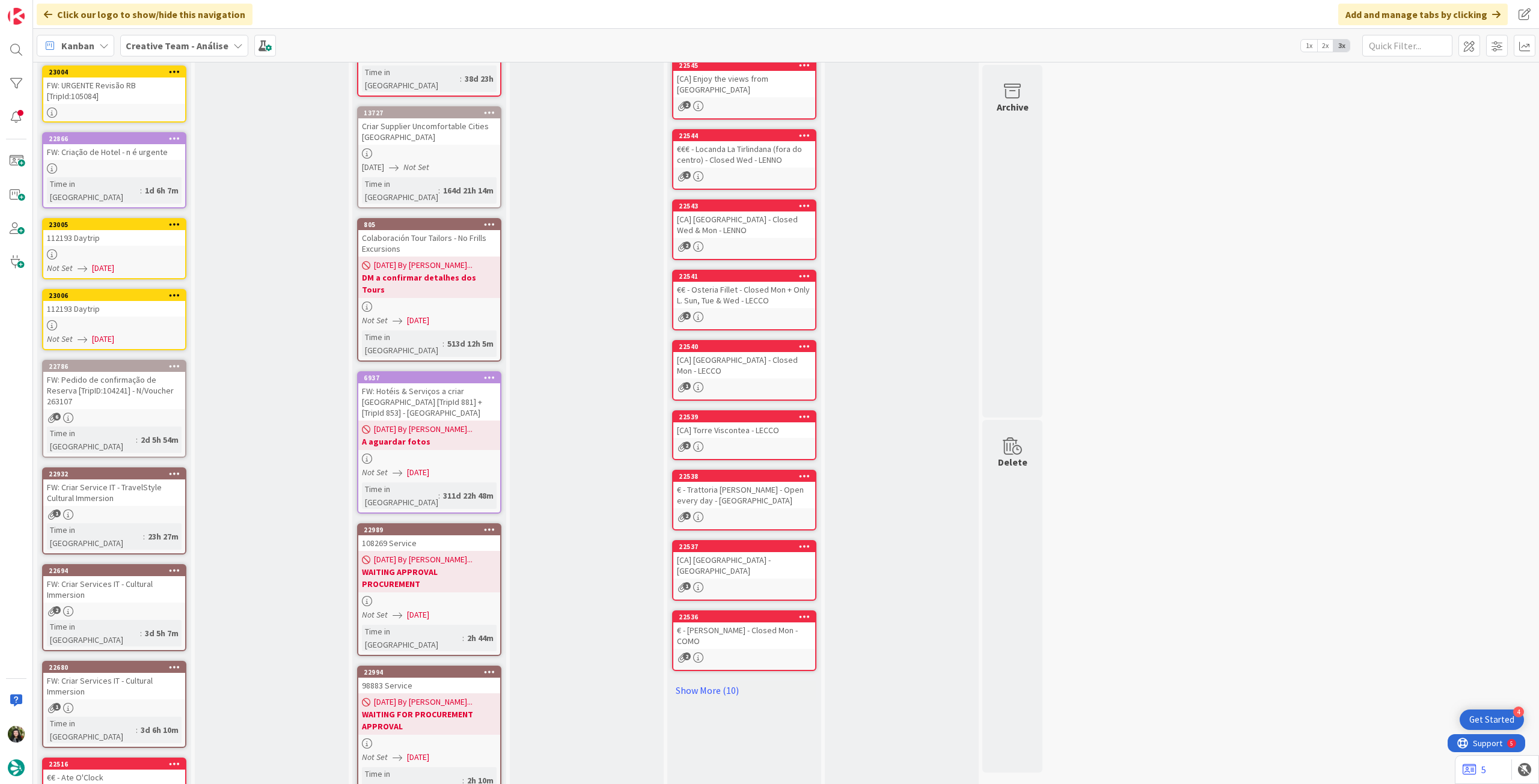
scroll to position [147, 0]
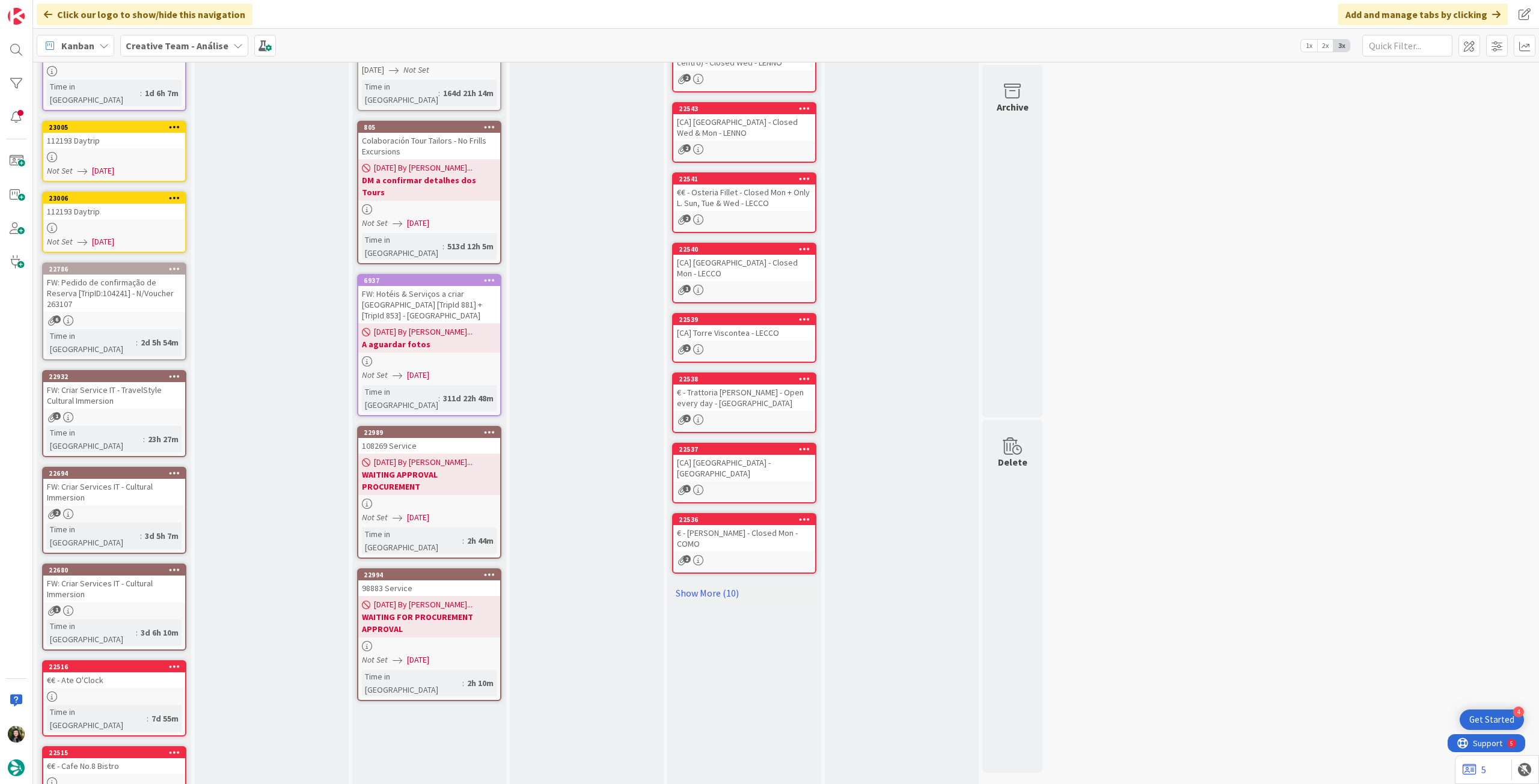
scroll to position [0, 0]
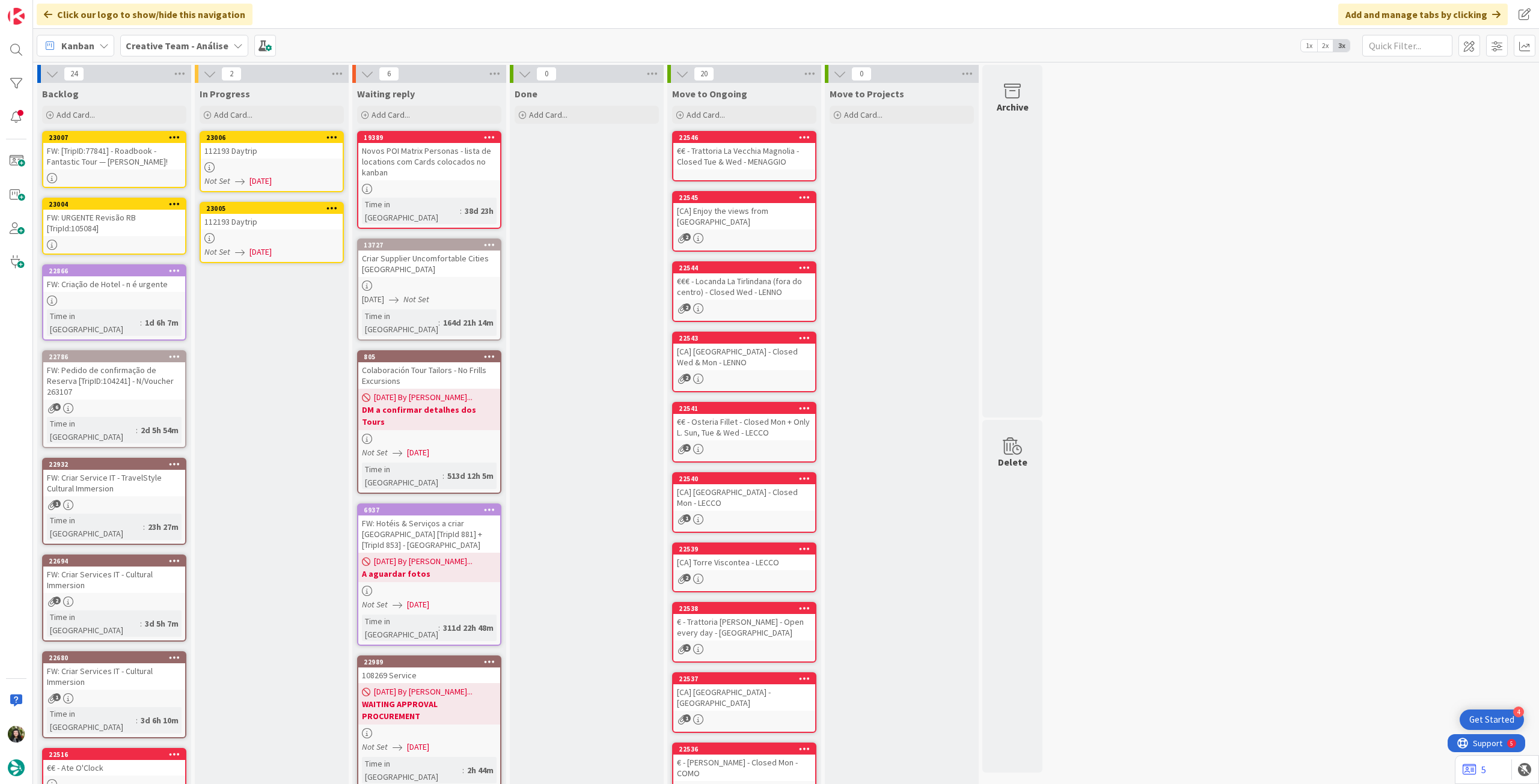
click at [156, 55] on div "Creative Team - Análise" at bounding box center [184, 45] width 128 height 21
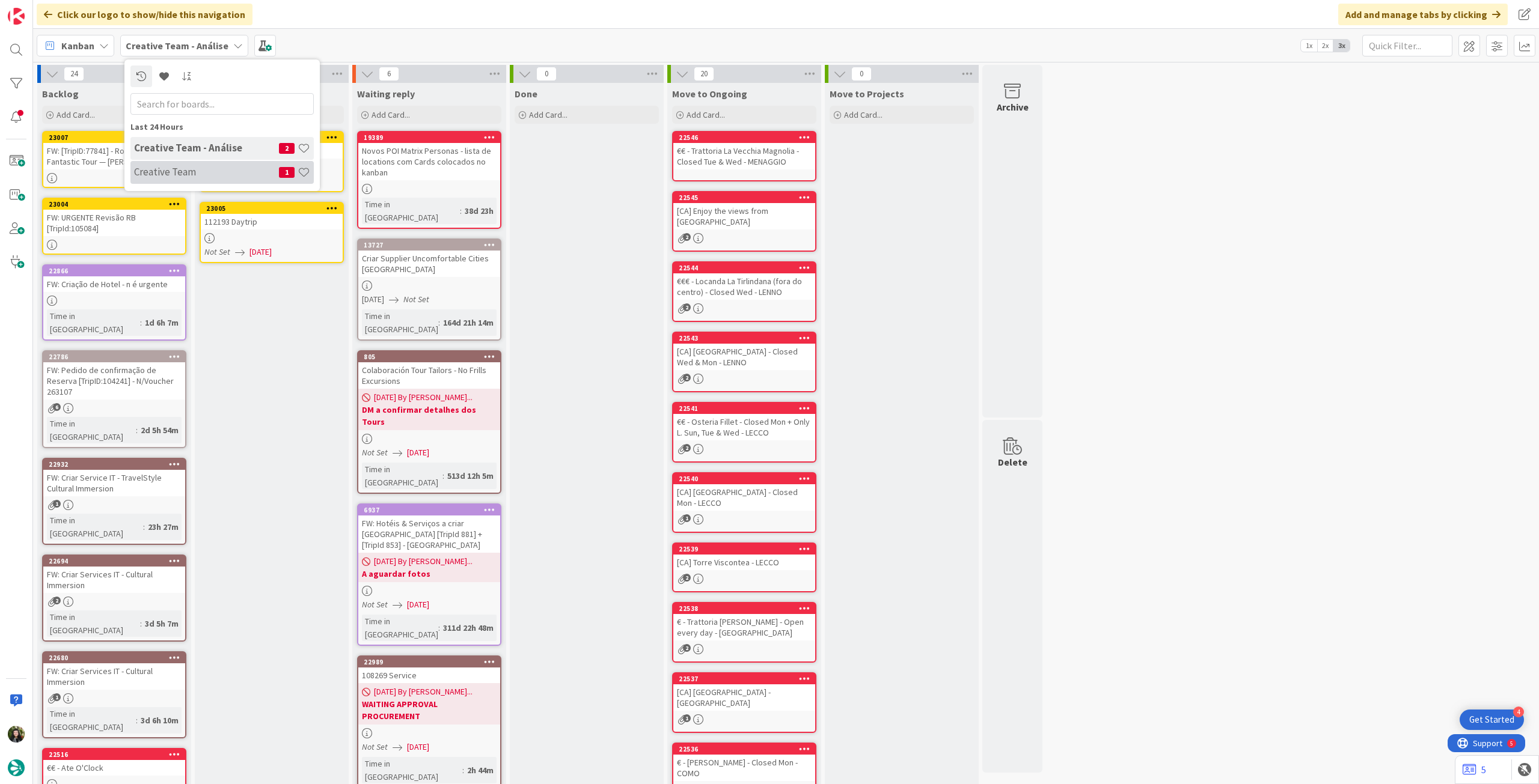
click at [180, 171] on h4 "Creative Team" at bounding box center [206, 172] width 145 height 12
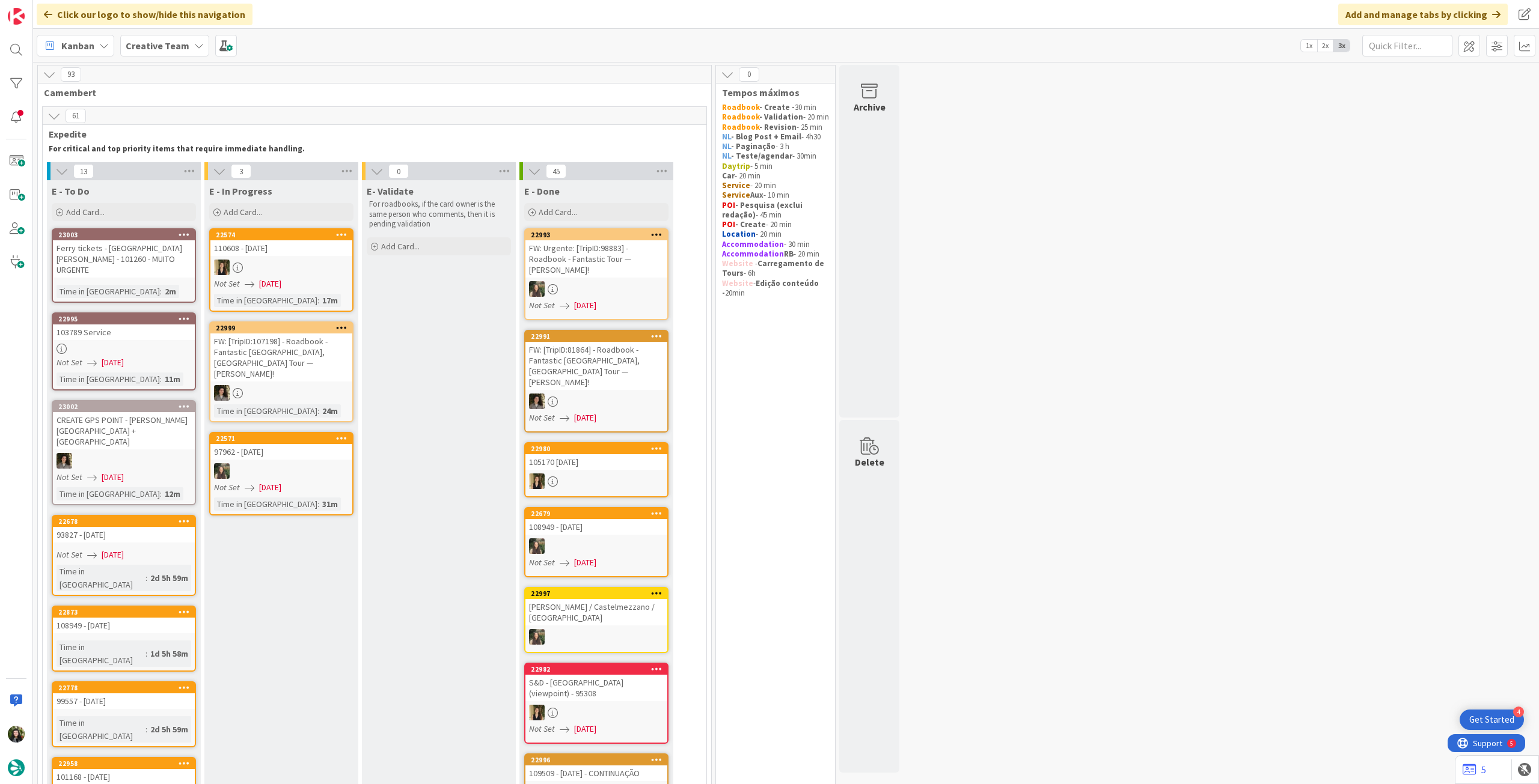
click at [166, 44] on b "Creative Team" at bounding box center [157, 46] width 63 height 12
click at [210, 176] on h4 "Creative Team - Análise" at bounding box center [206, 172] width 145 height 12
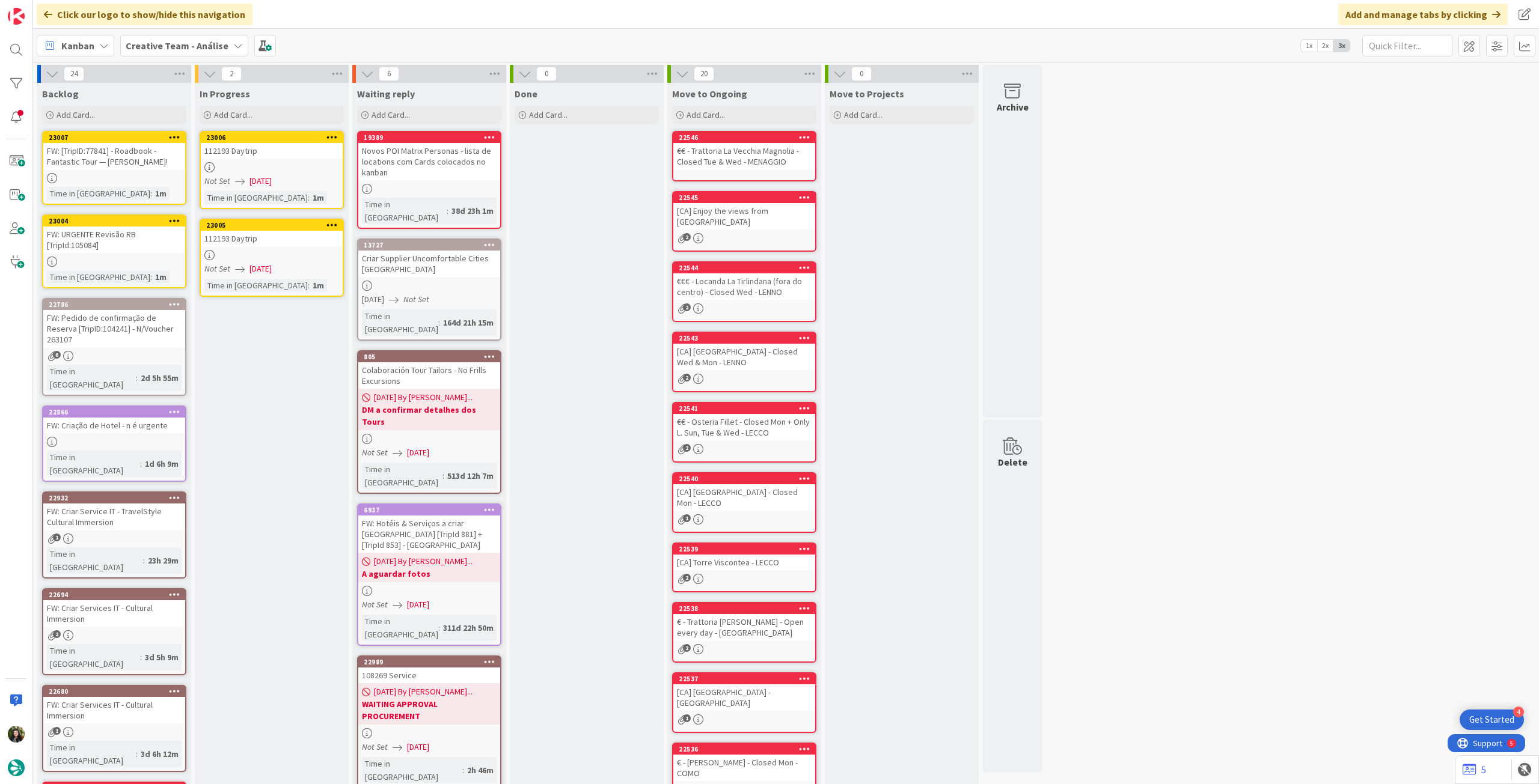
click at [236, 164] on div at bounding box center [271, 167] width 142 height 10
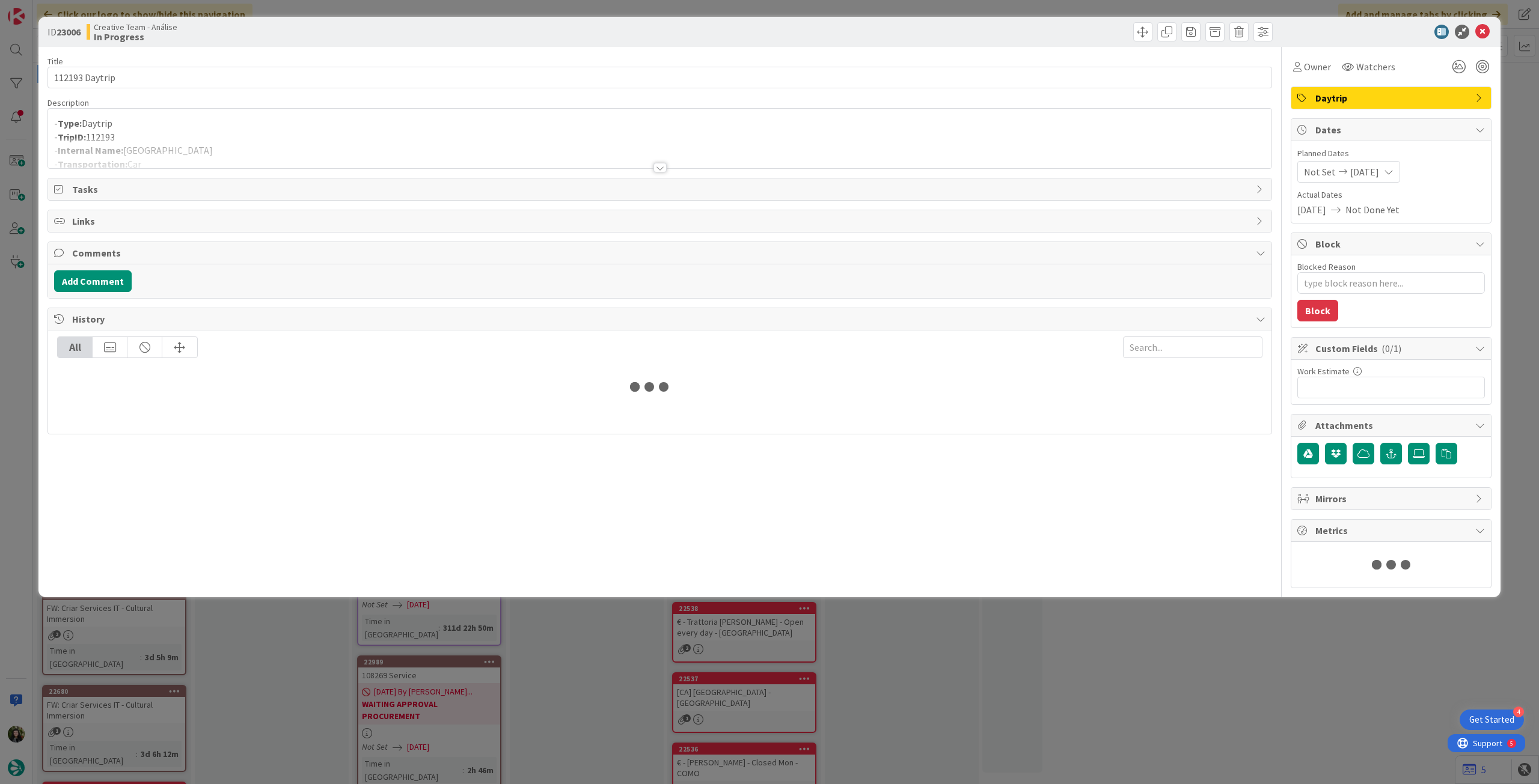
click at [240, 146] on div at bounding box center [660, 153] width 1224 height 31
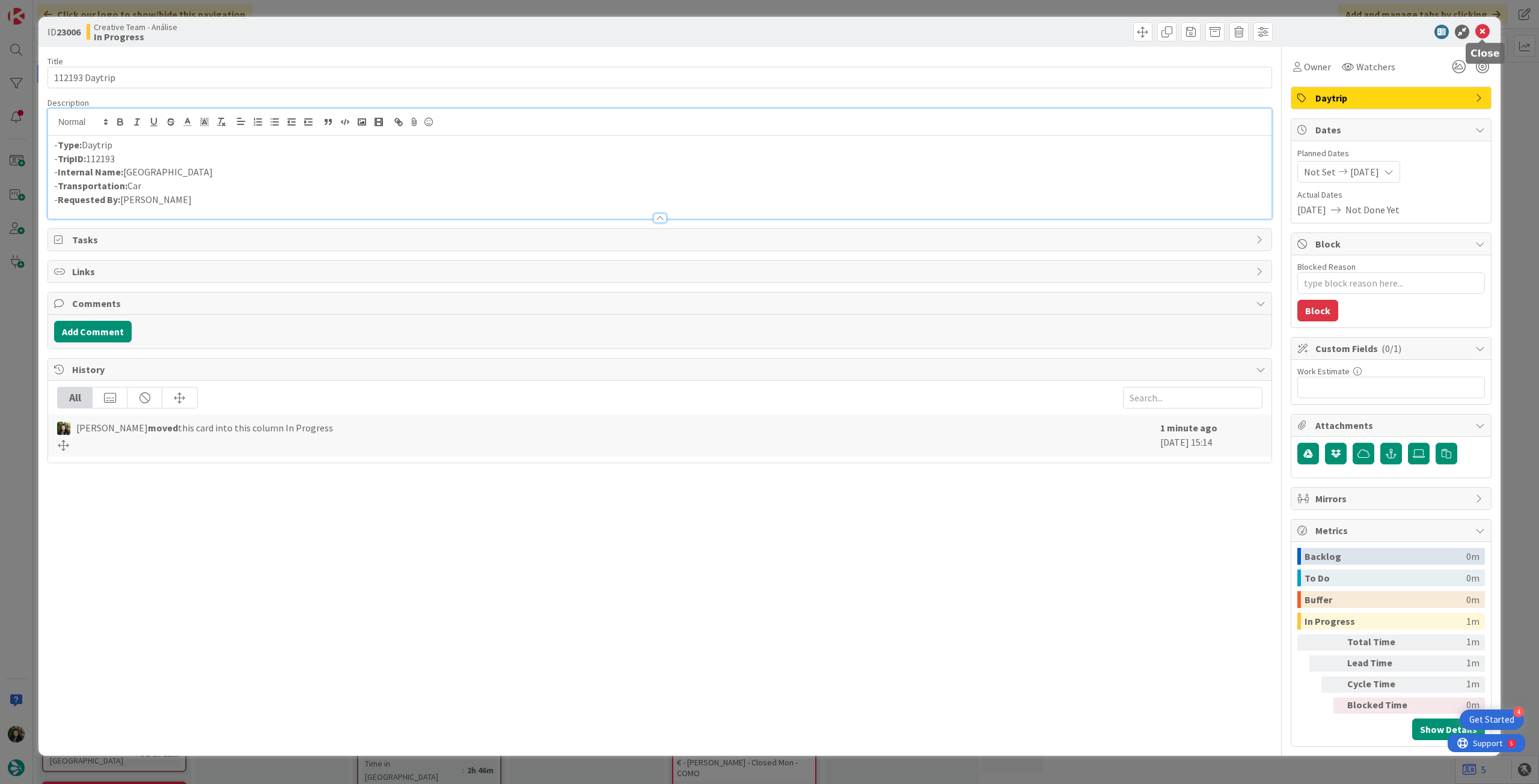
click at [1484, 32] on icon at bounding box center [1482, 32] width 15 height 15
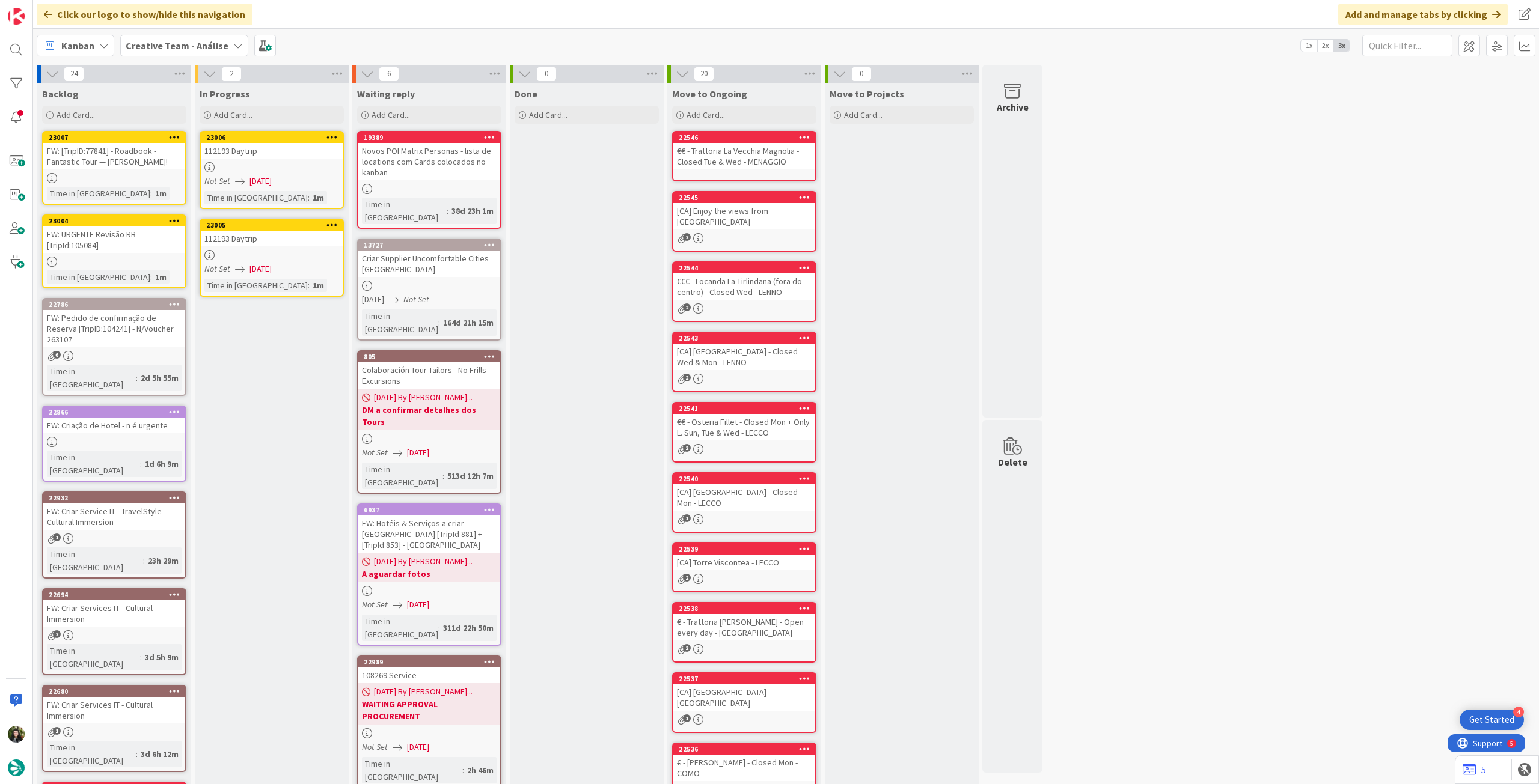
click at [292, 256] on div at bounding box center [271, 255] width 142 height 10
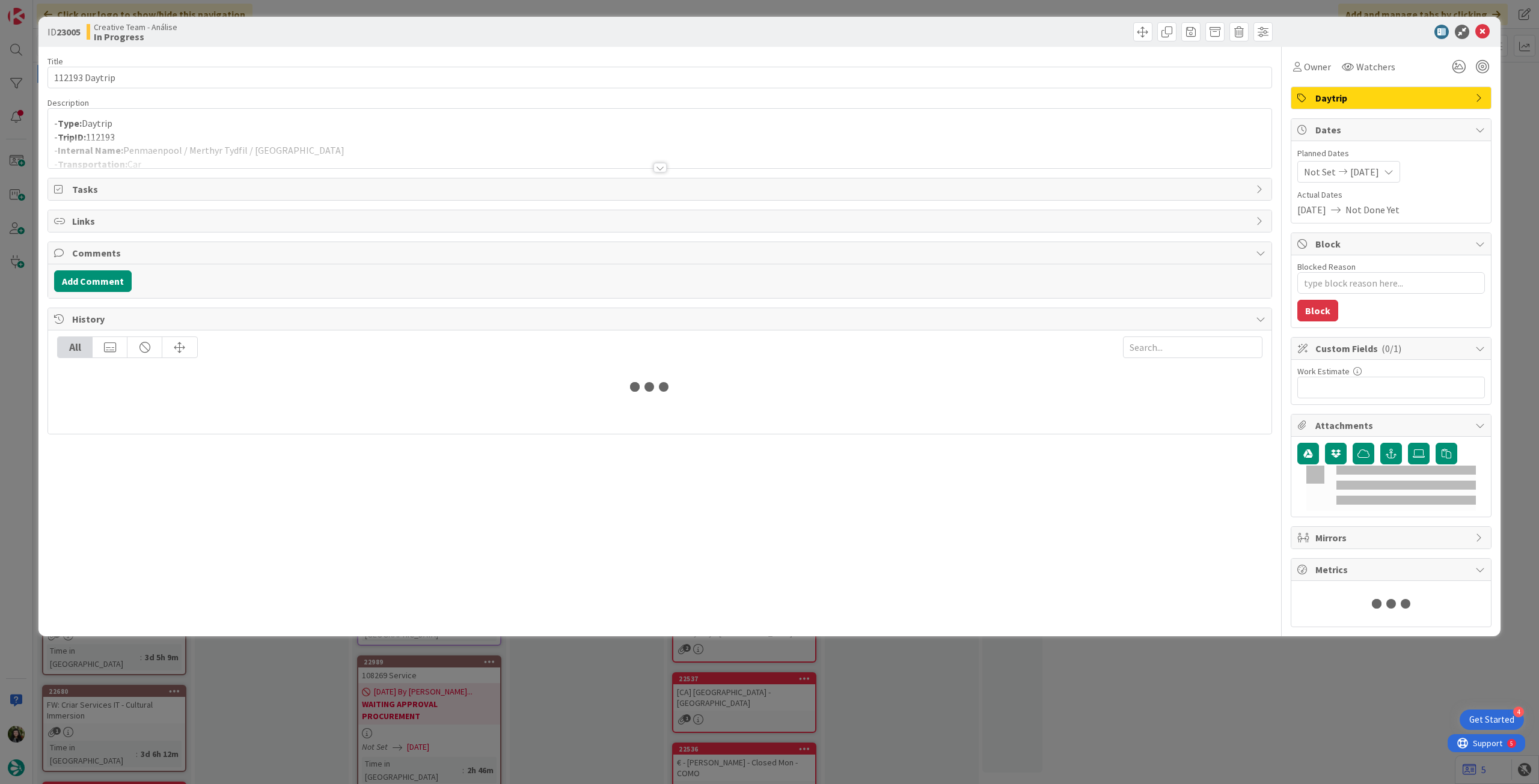
click at [365, 130] on p "- TripID: 112193" at bounding box center [659, 137] width 1211 height 14
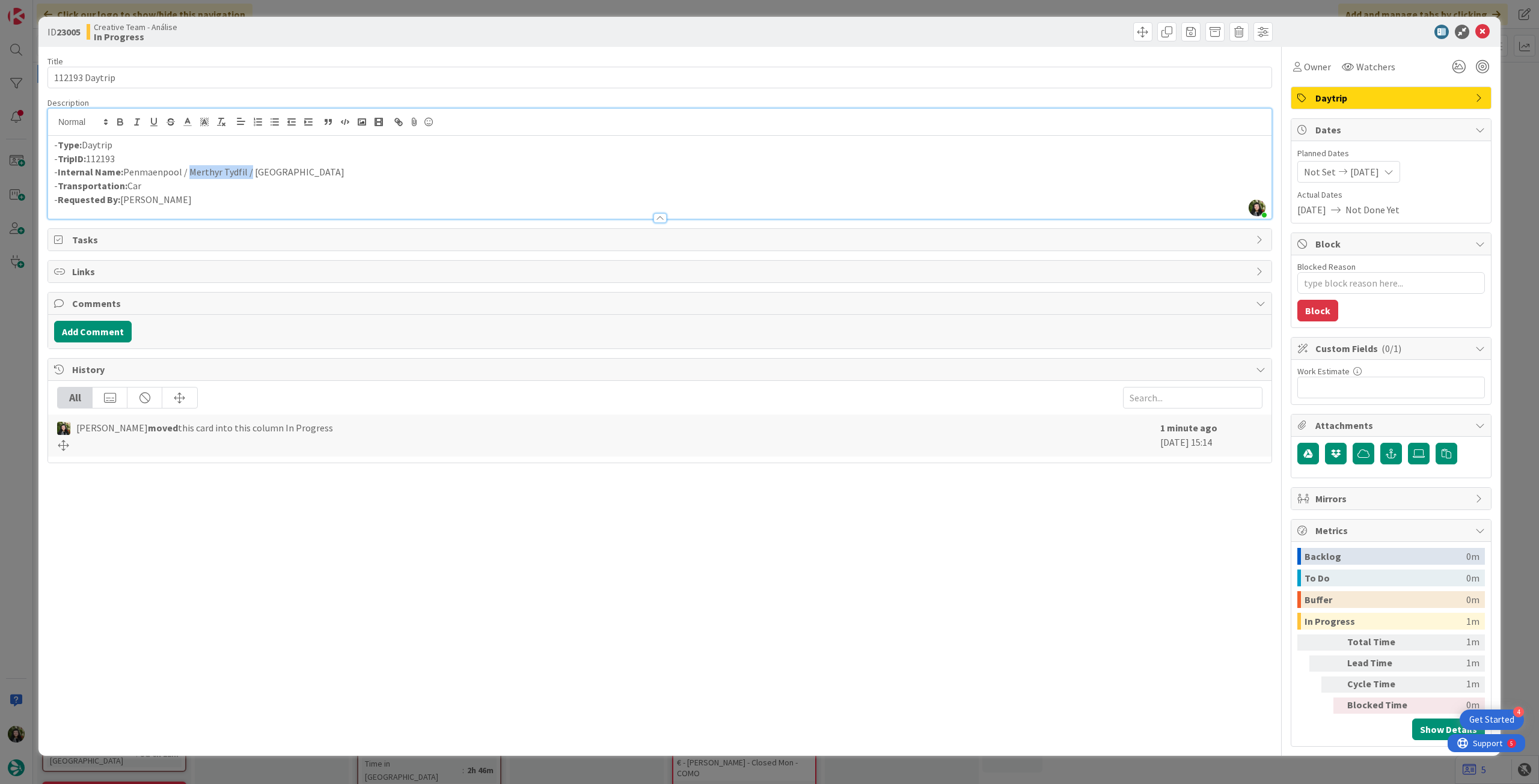
drag, startPoint x: 186, startPoint y: 172, endPoint x: 246, endPoint y: 171, distance: 60.0
click at [246, 171] on p "- Internal Name: Penmaenpool / Merthyr Tydfil / [GEOGRAPHIC_DATA]" at bounding box center [659, 172] width 1211 height 14
copy p "Merthyr Tydfil"
click at [1486, 27] on icon at bounding box center [1482, 32] width 15 height 15
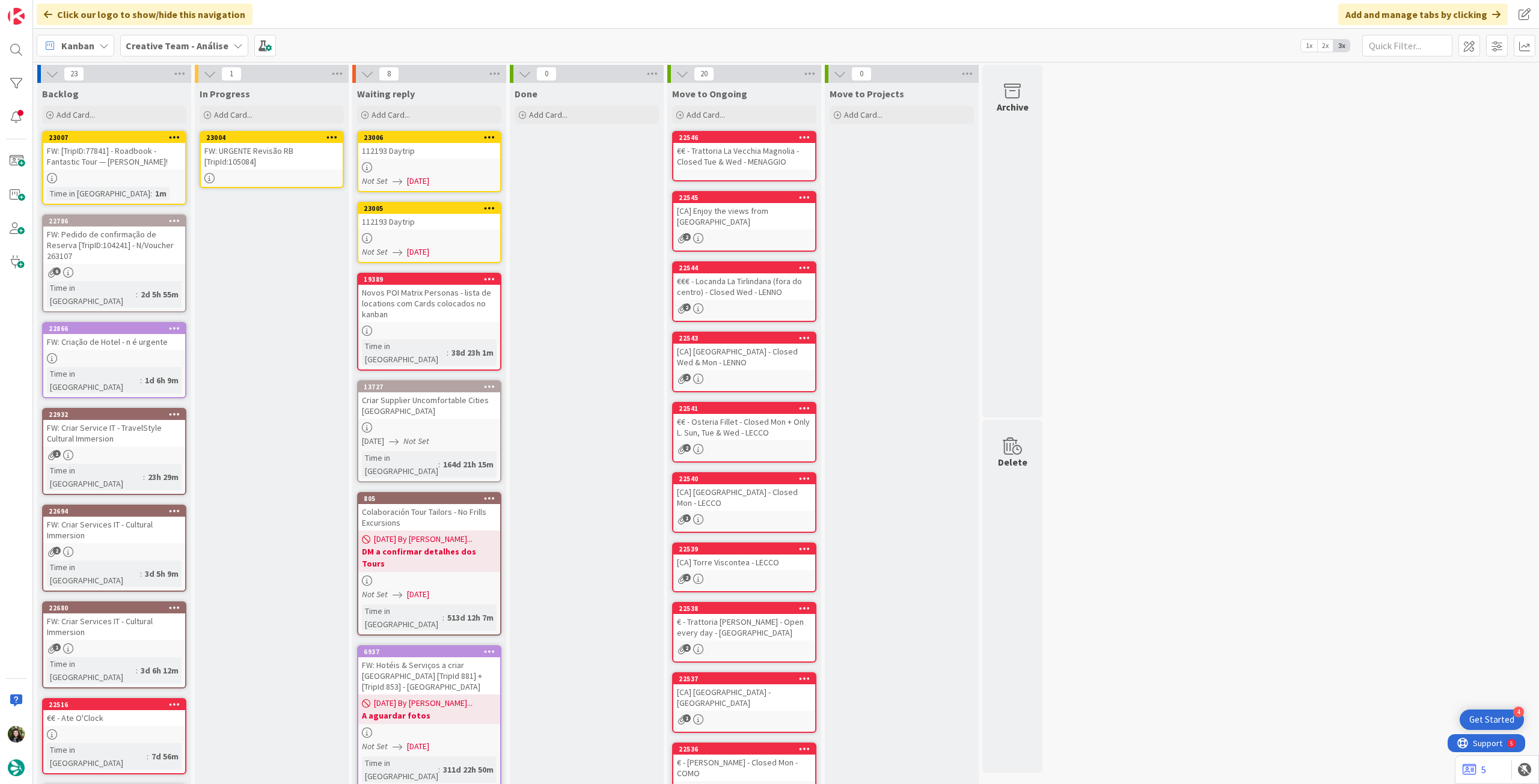
click at [334, 138] on icon at bounding box center [332, 136] width 11 height 8
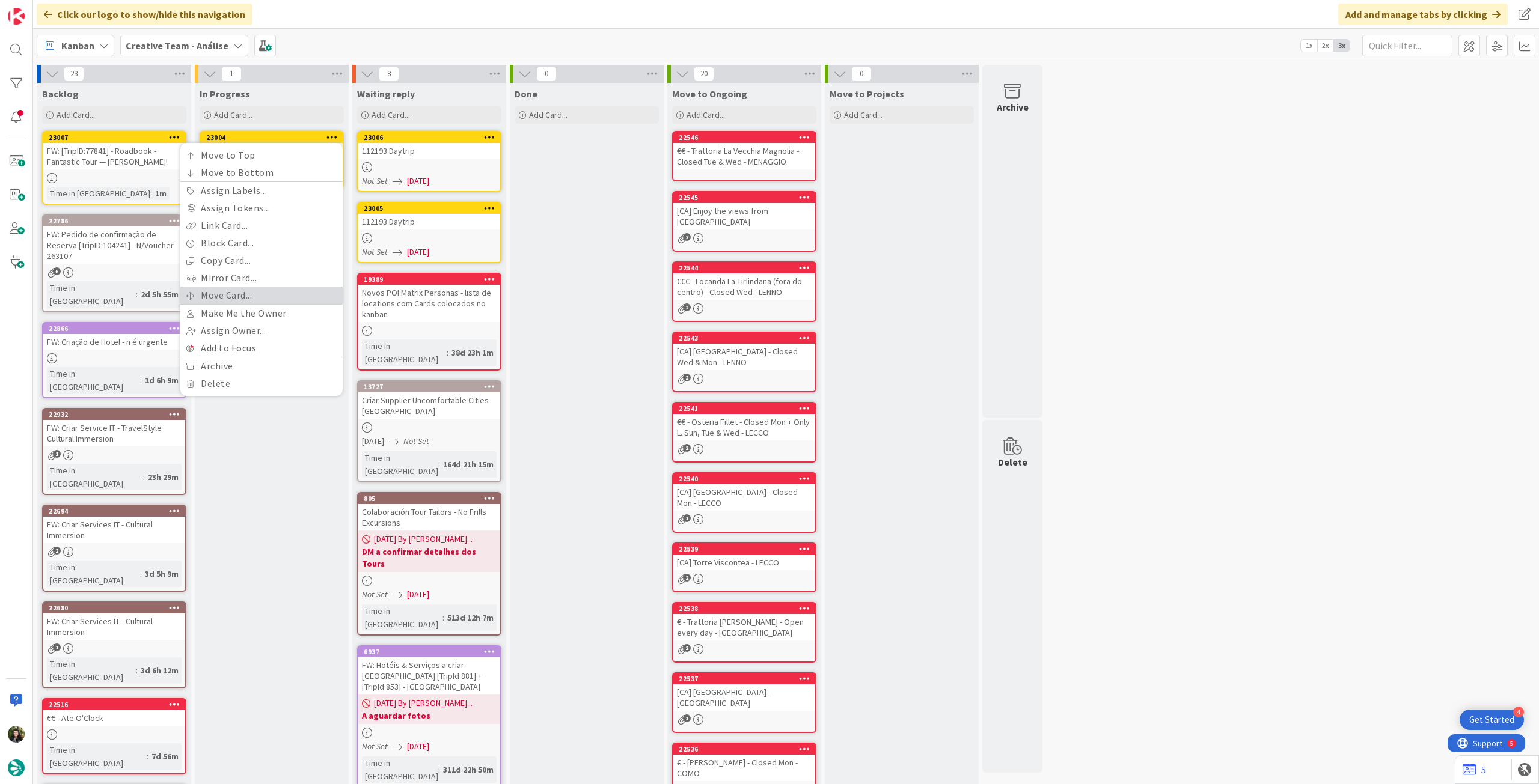
click at [262, 288] on link "Move Card..." at bounding box center [262, 295] width 162 height 18
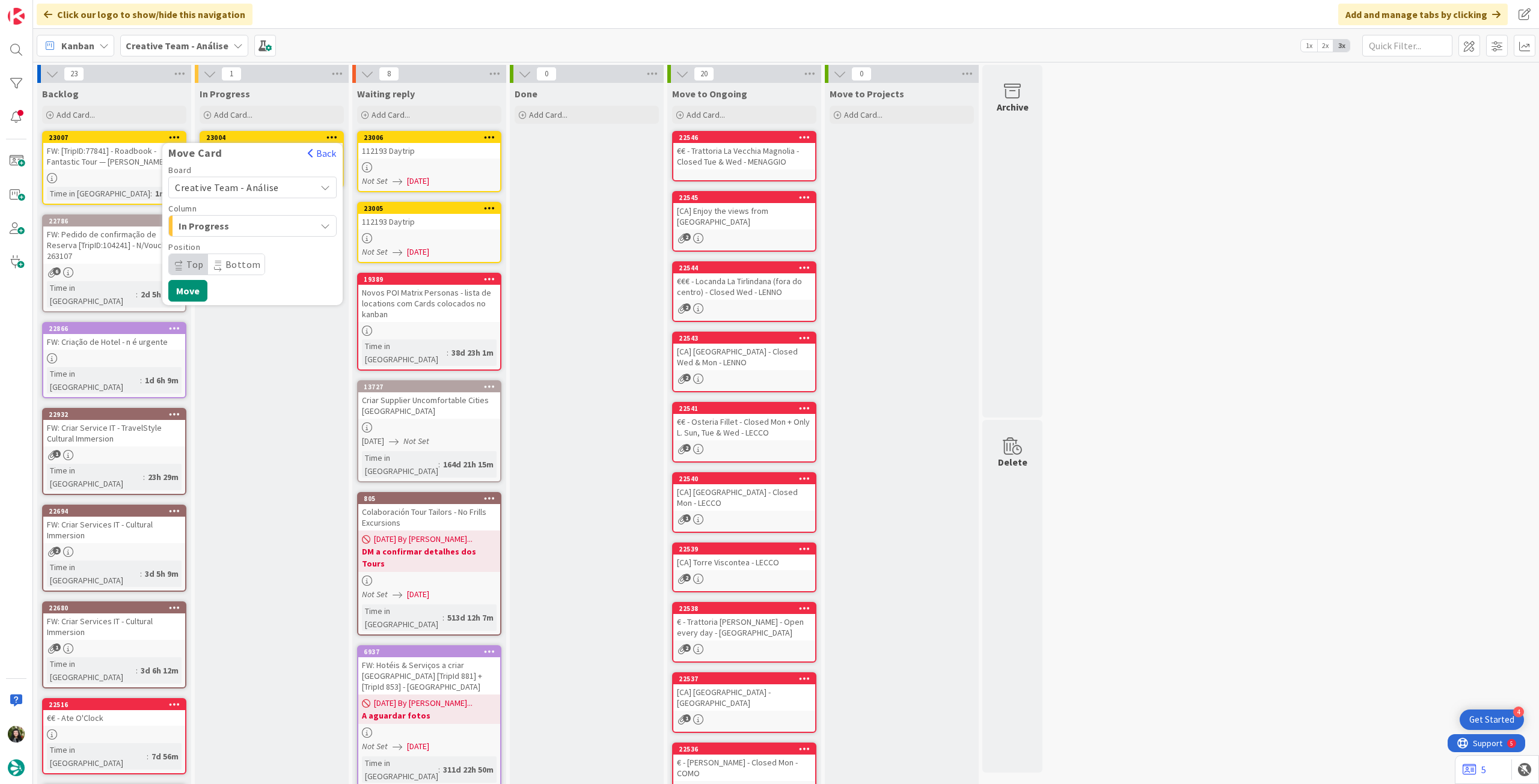
click at [223, 186] on span "Creative Team - Análise" at bounding box center [226, 187] width 104 height 12
click at [235, 246] on span "Creative Team" at bounding box center [260, 244] width 139 height 18
click at [245, 223] on span "E - To Do" at bounding box center [223, 225] width 90 height 15
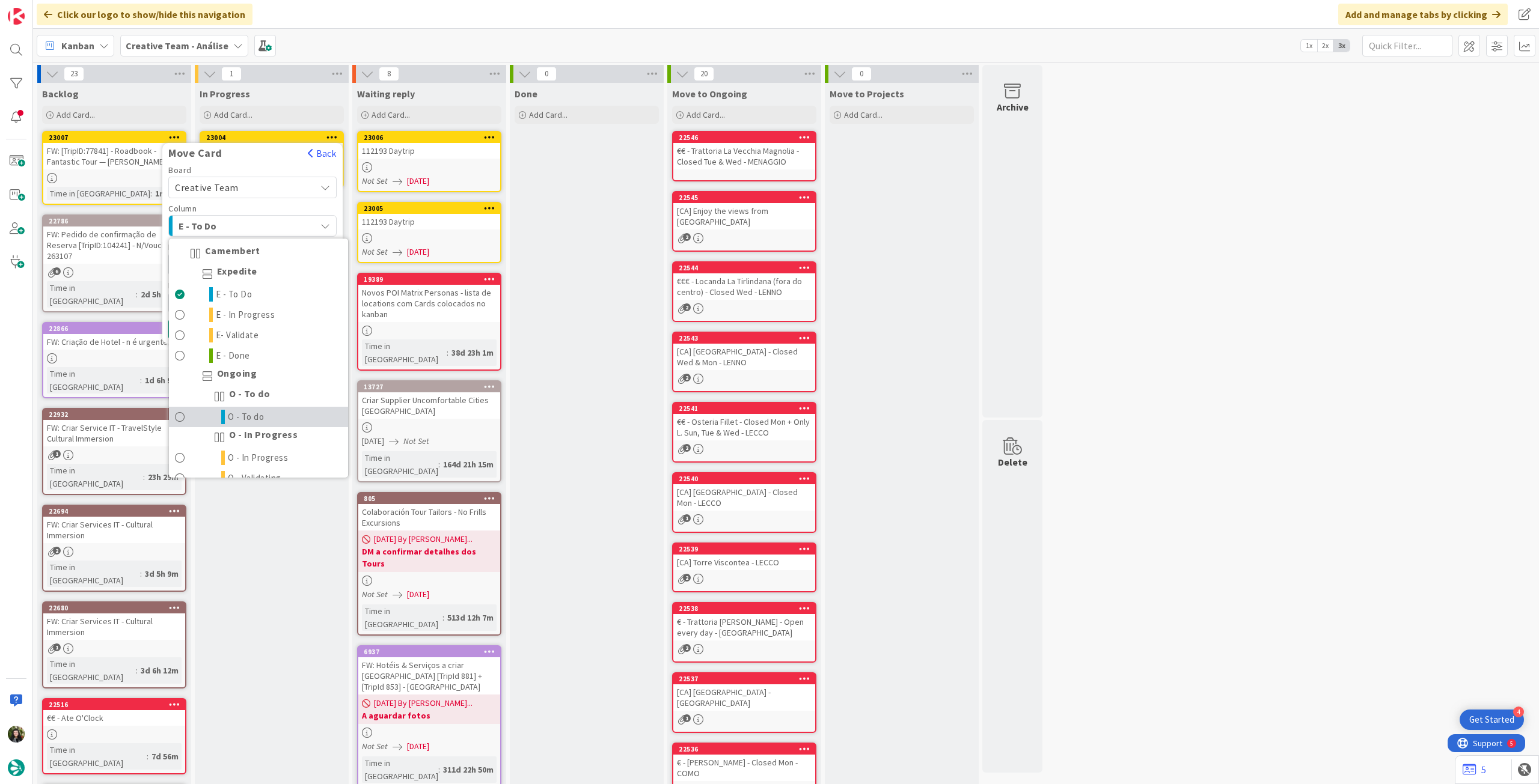
click at [249, 410] on span "O - To do" at bounding box center [246, 417] width 37 height 15
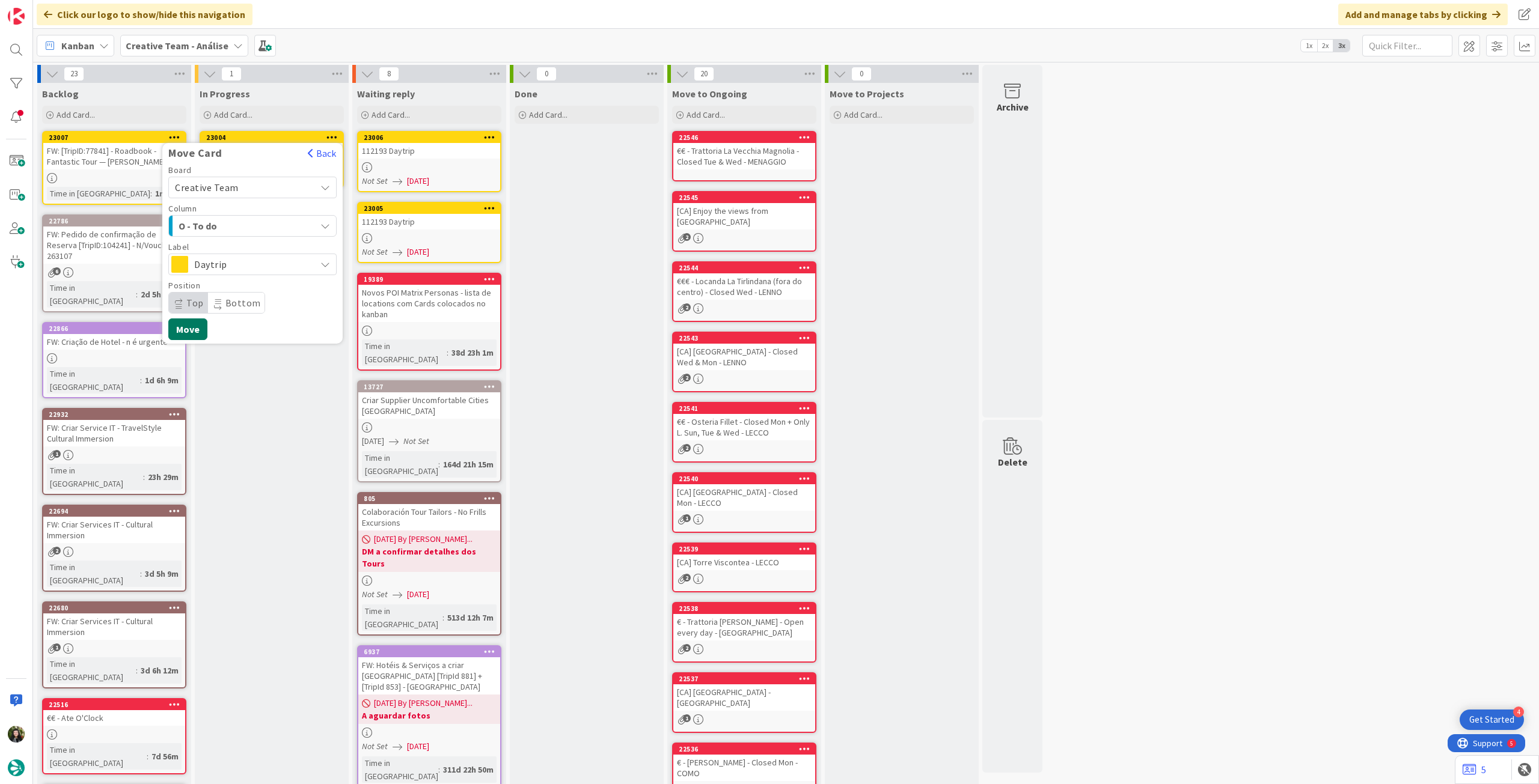
click at [198, 331] on button "Move" at bounding box center [187, 329] width 39 height 21
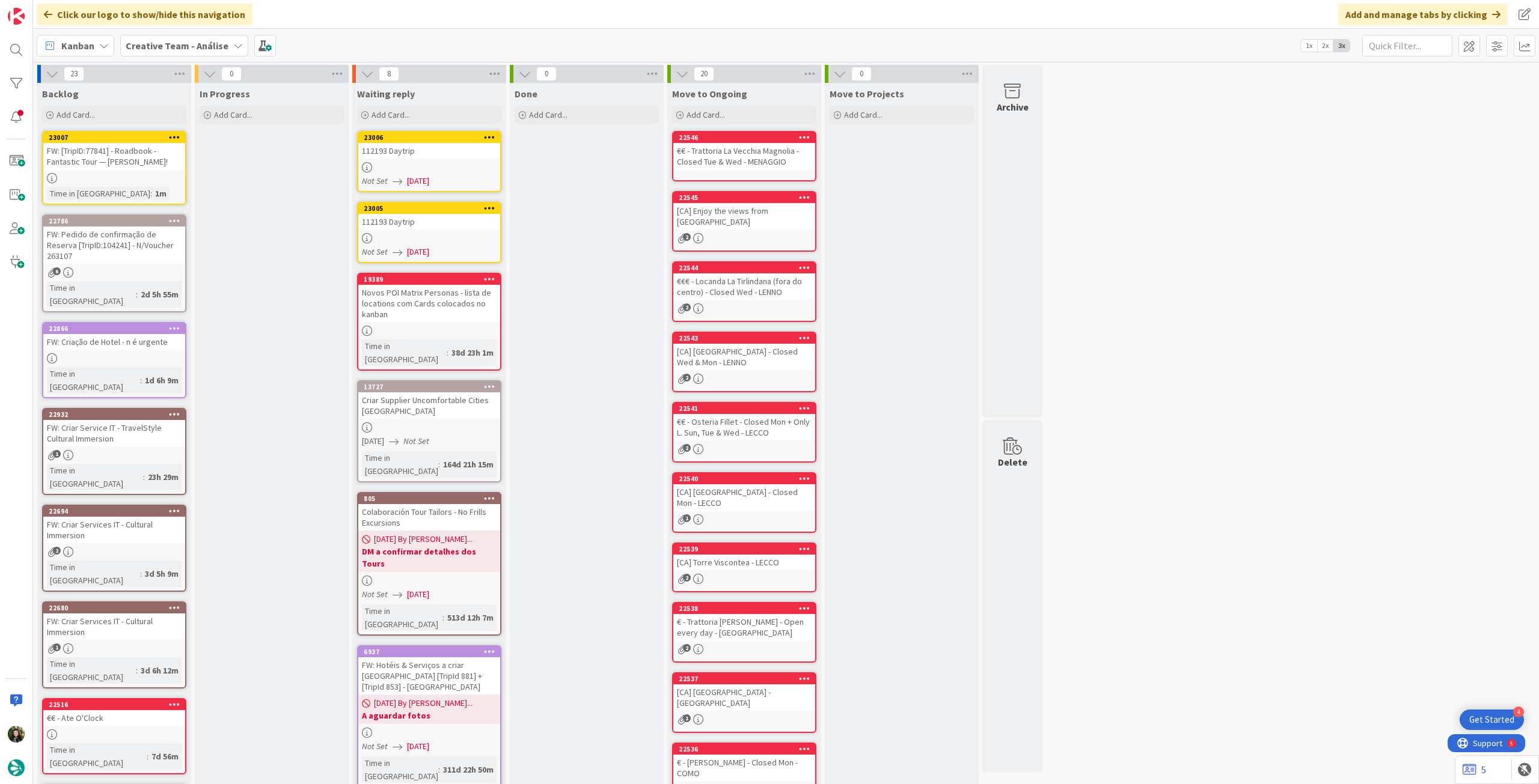
click at [156, 51] on span "Creative Team - Análise" at bounding box center [176, 46] width 102 height 15
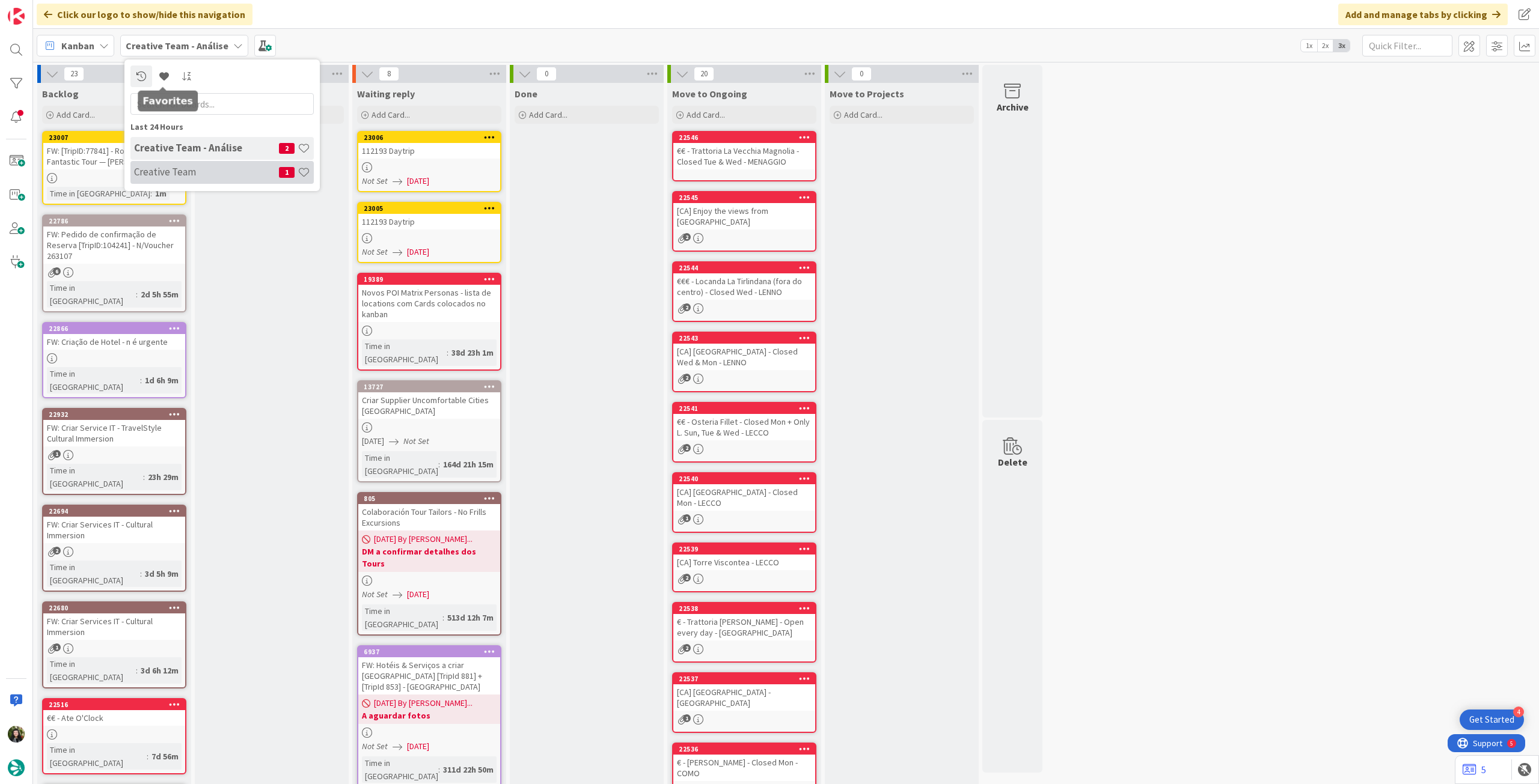
click at [178, 183] on div "Creative Team - Análise 2 Creative Team 1" at bounding box center [222, 161] width 184 height 48
click at [244, 200] on div "In Progress Add Card..." at bounding box center [271, 583] width 154 height 999
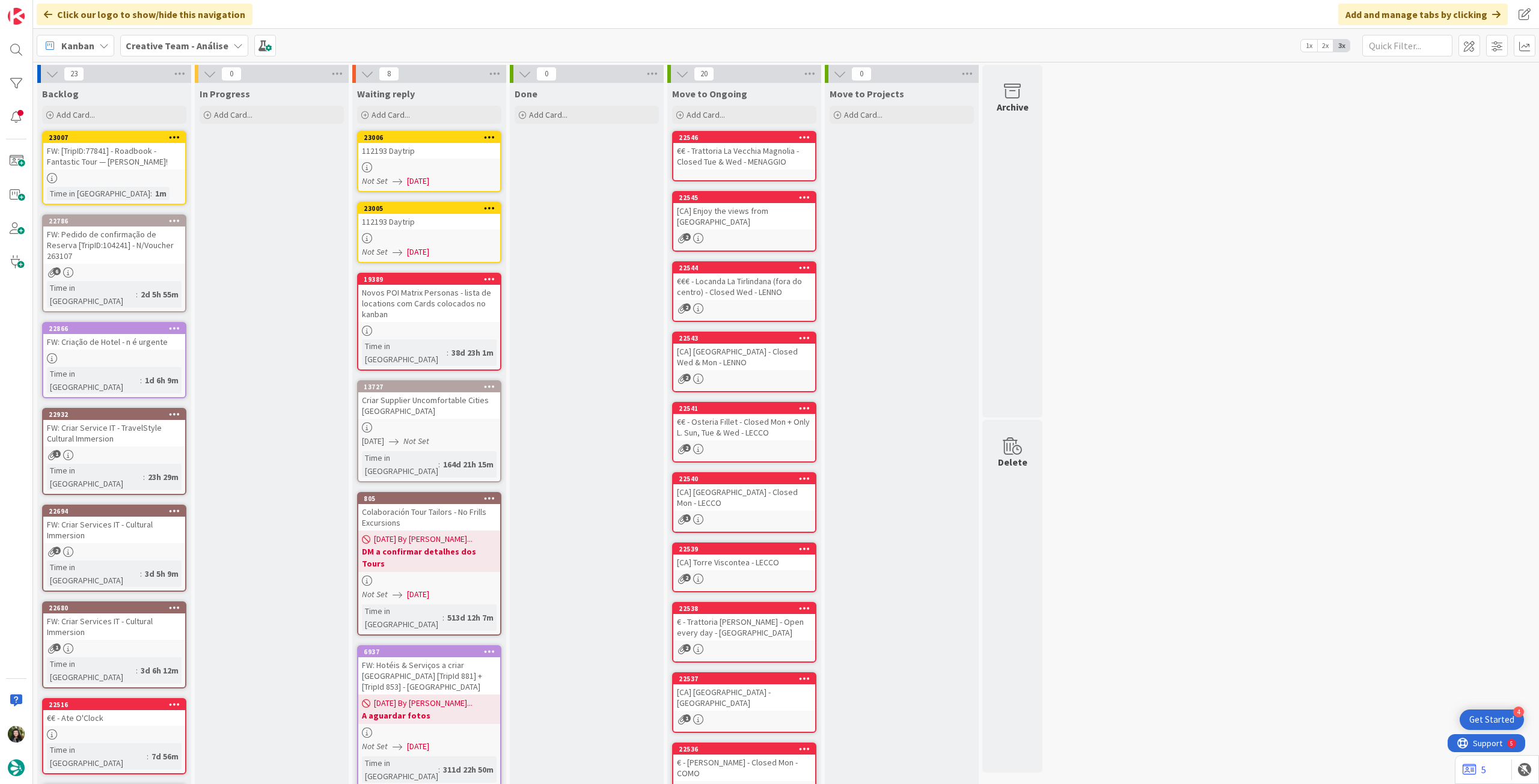
click at [246, 178] on div "In Progress Add Card..." at bounding box center [271, 583] width 154 height 999
drag, startPoint x: 138, startPoint y: 43, endPoint x: 150, endPoint y: 59, distance: 20.0
click at [139, 43] on b "Creative Team - Análise" at bounding box center [176, 46] width 102 height 12
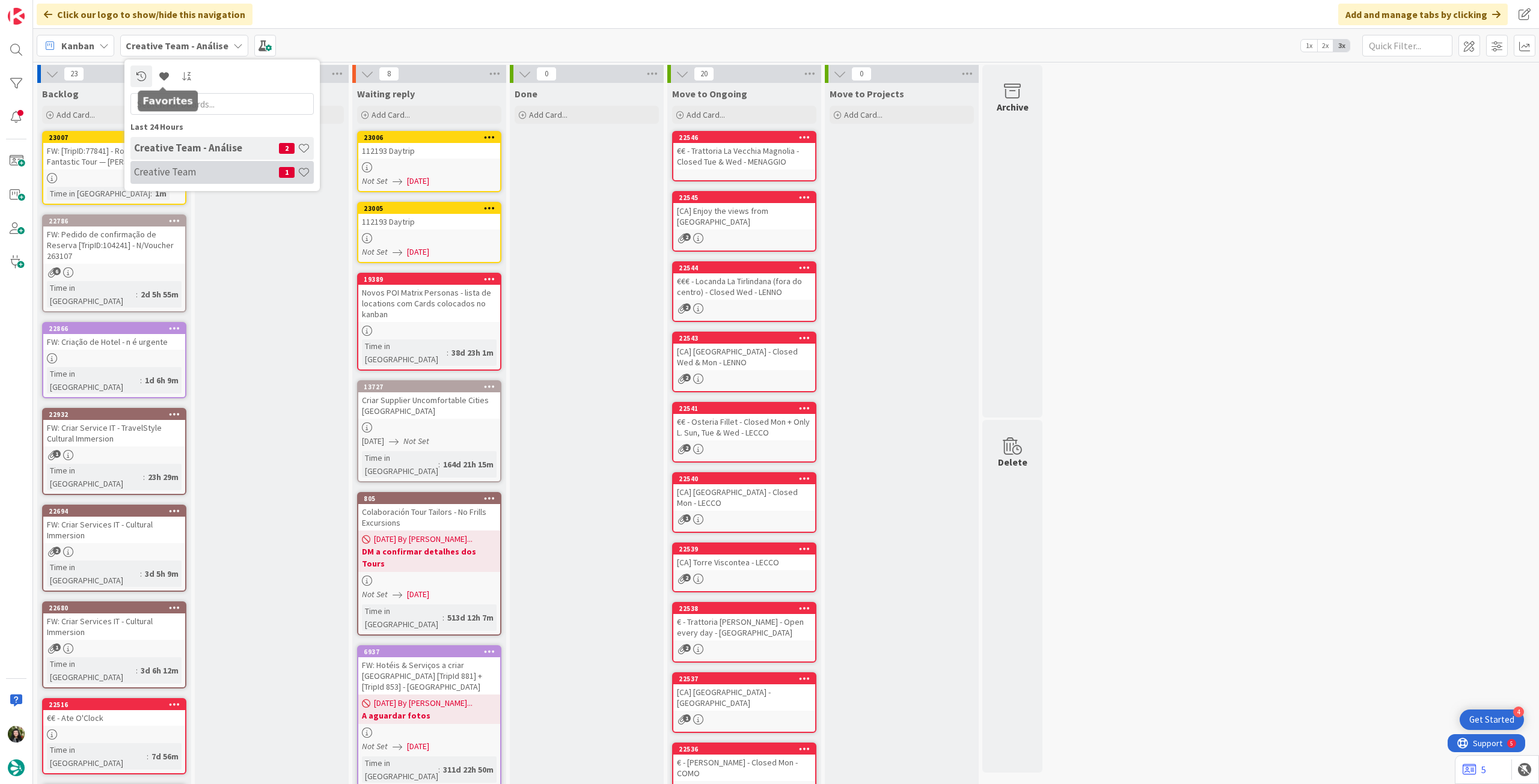
click at [181, 174] on h4 "Creative Team" at bounding box center [206, 172] width 145 height 12
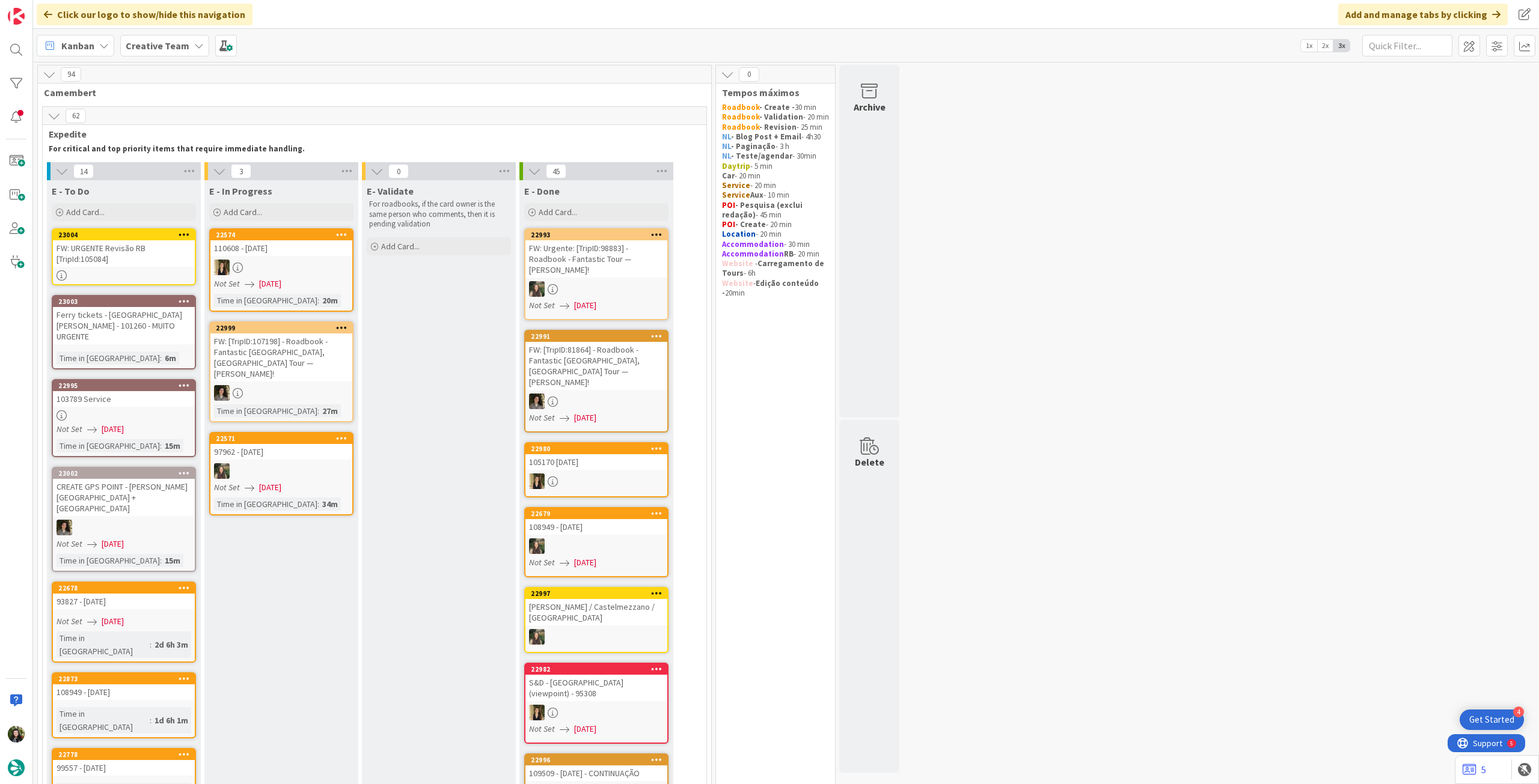
click at [135, 258] on div "FW: URGENTE Revisão RB [TripId:105084]" at bounding box center [124, 253] width 142 height 27
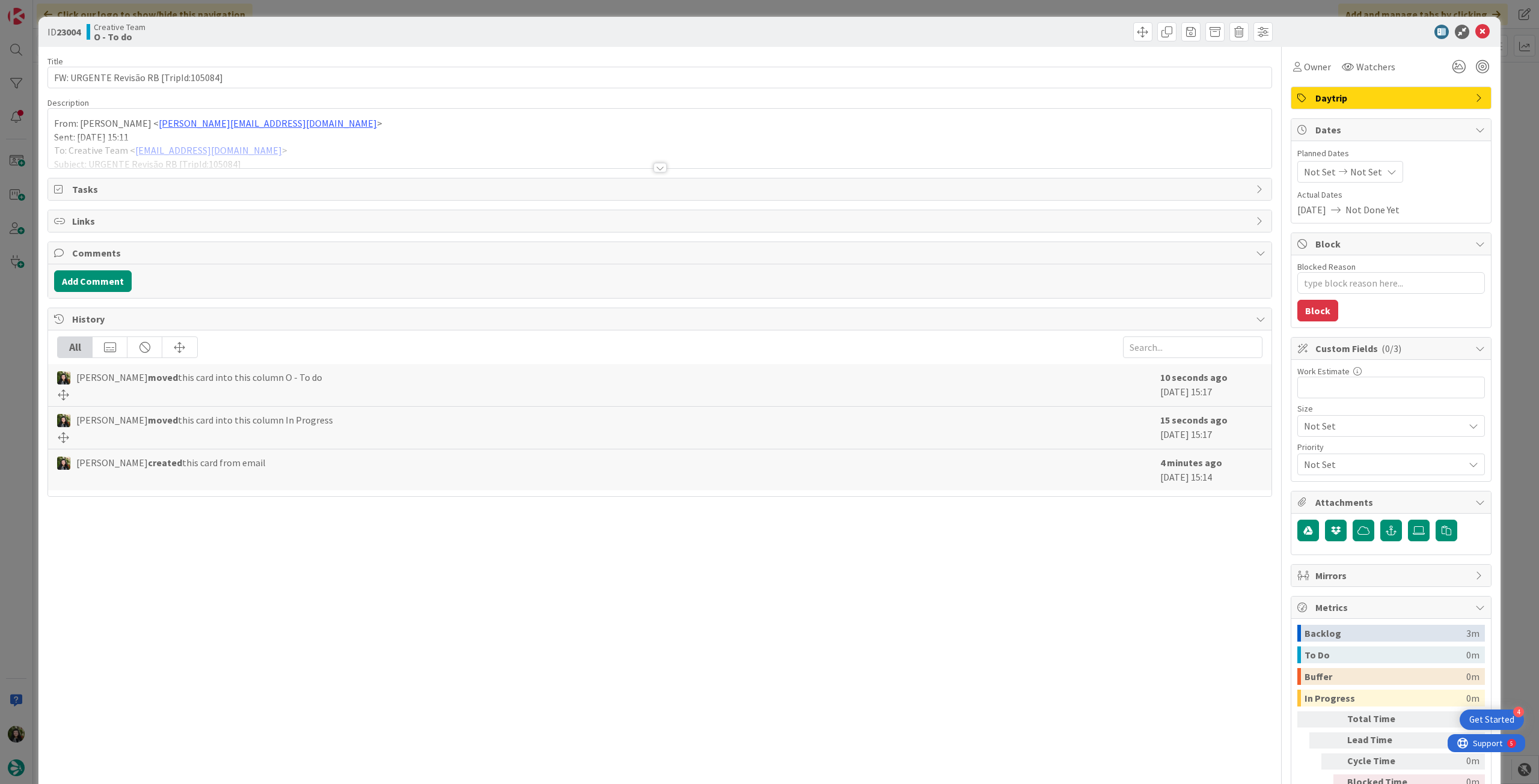
click at [1355, 108] on div "Daytrip" at bounding box center [1391, 97] width 200 height 21
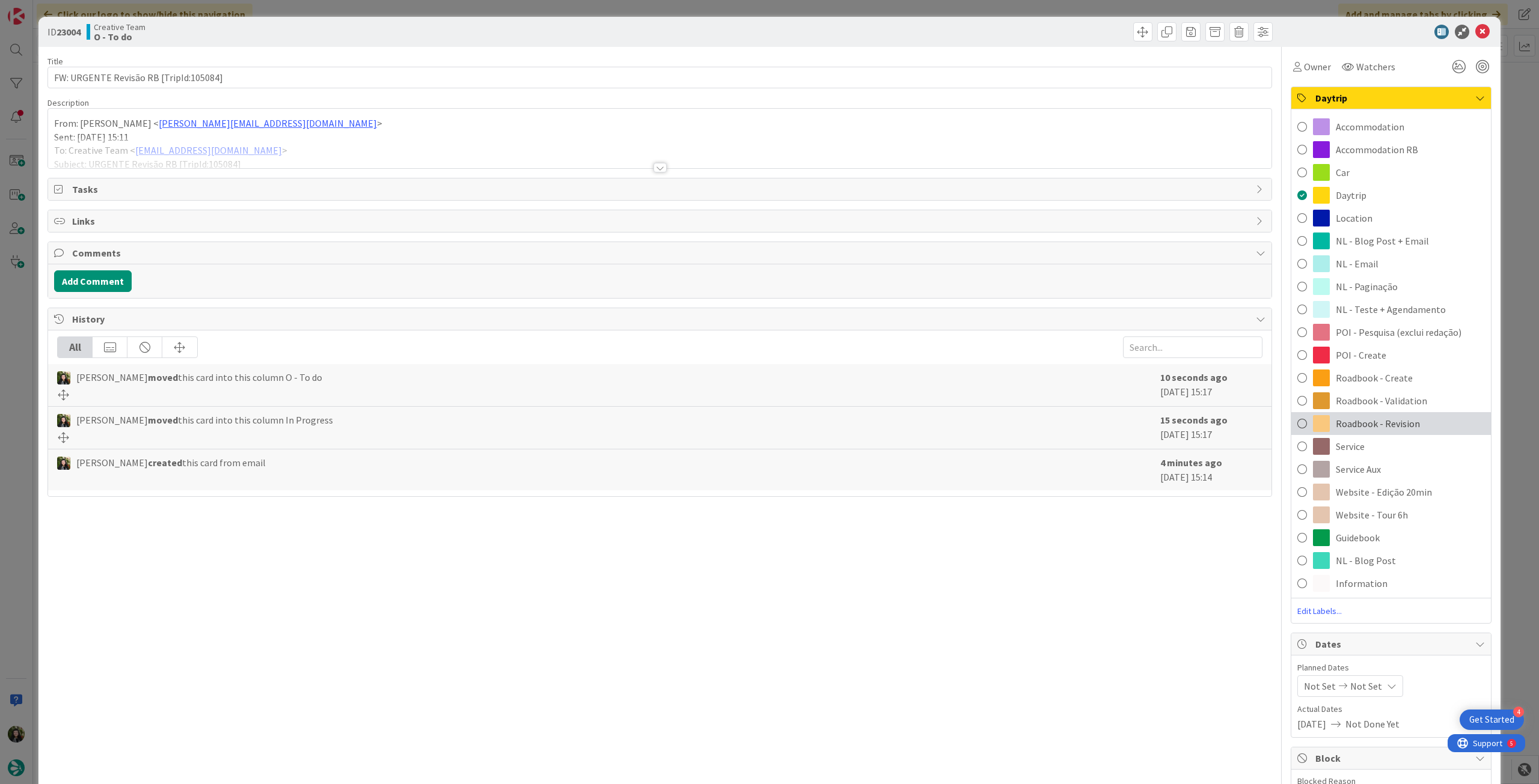
click at [1383, 413] on div "Roadbook - Revision" at bounding box center [1391, 423] width 200 height 23
type textarea "x"
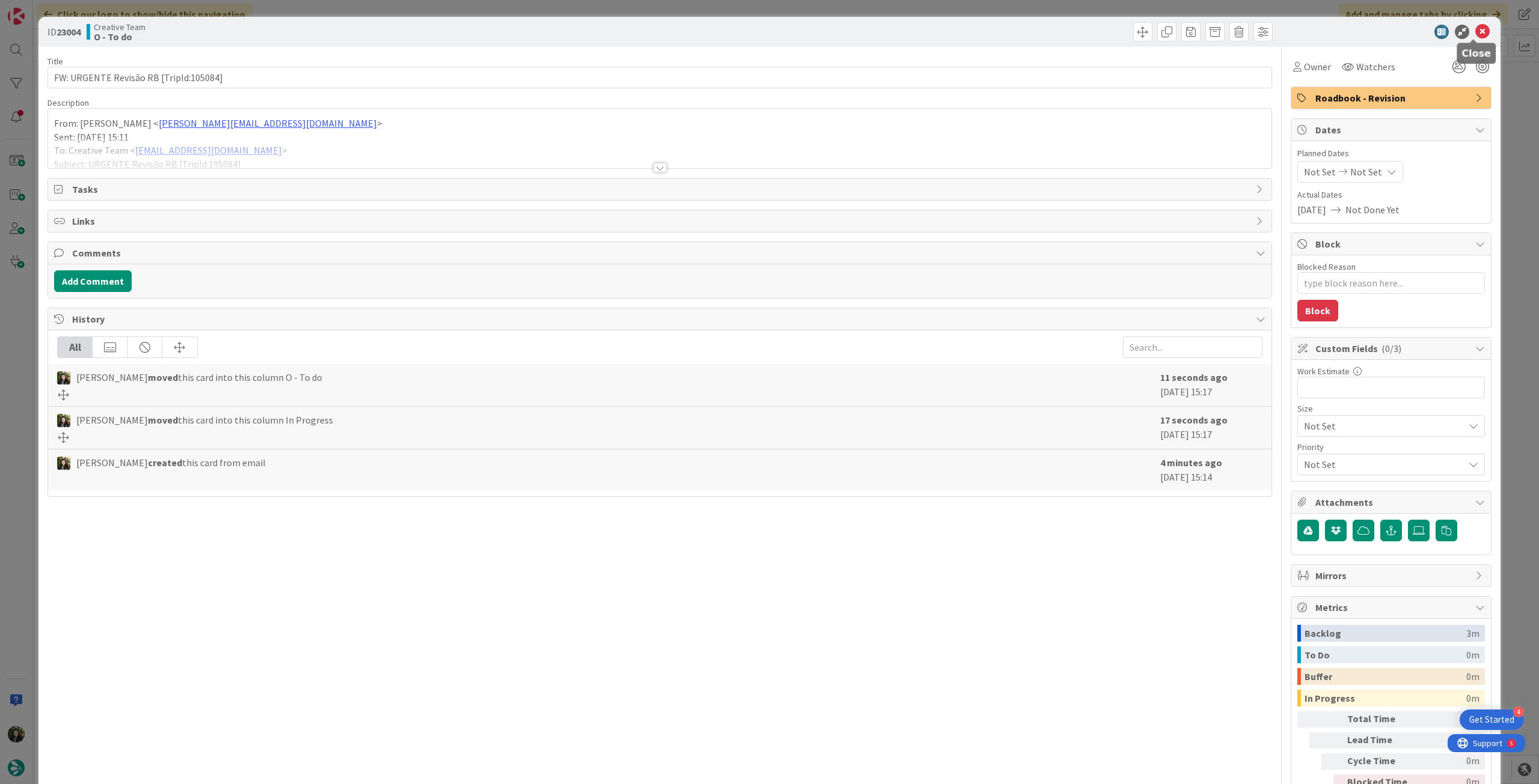
click at [1475, 32] on icon at bounding box center [1482, 32] width 15 height 15
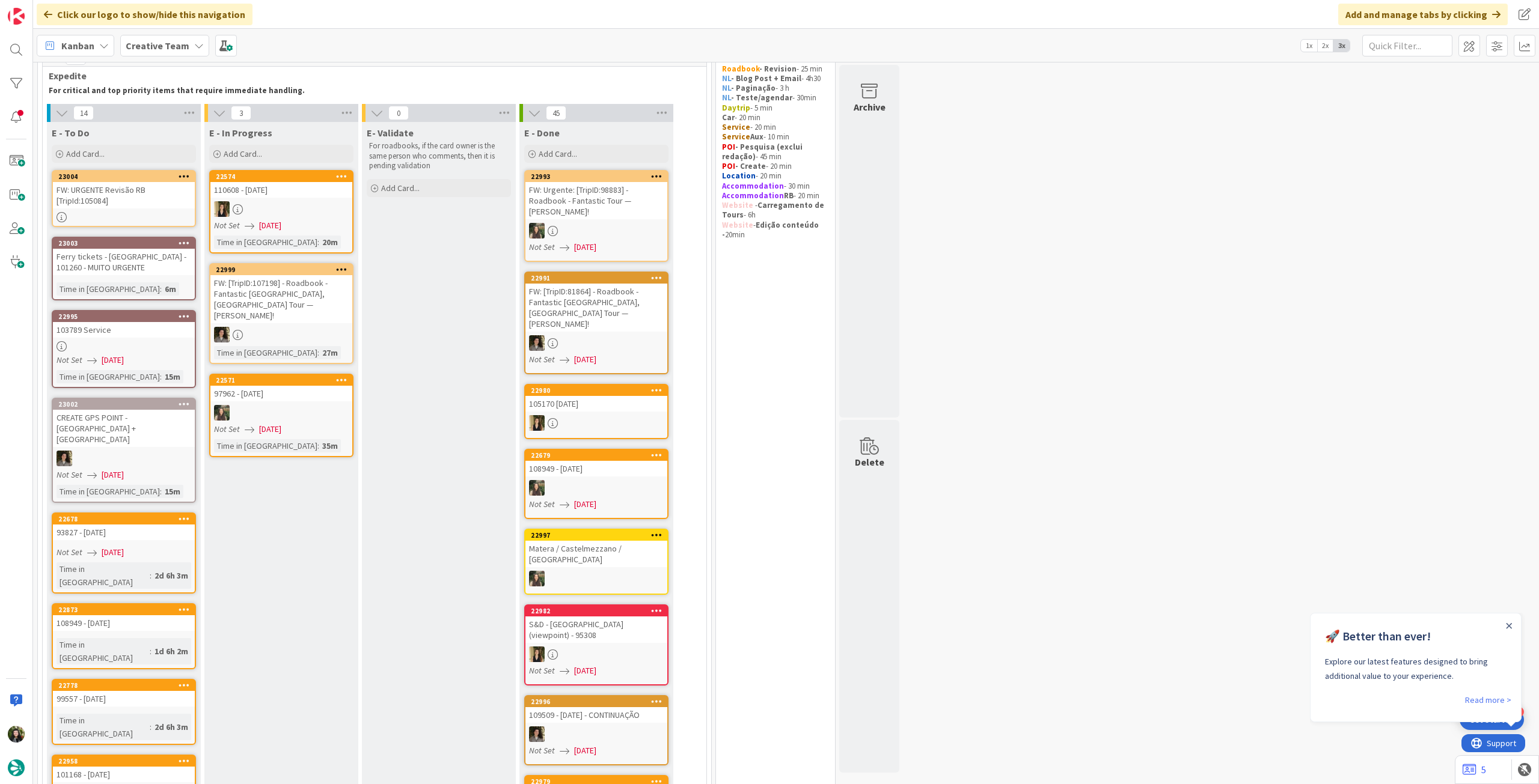
click at [168, 46] on b "Creative Team" at bounding box center [157, 46] width 63 height 12
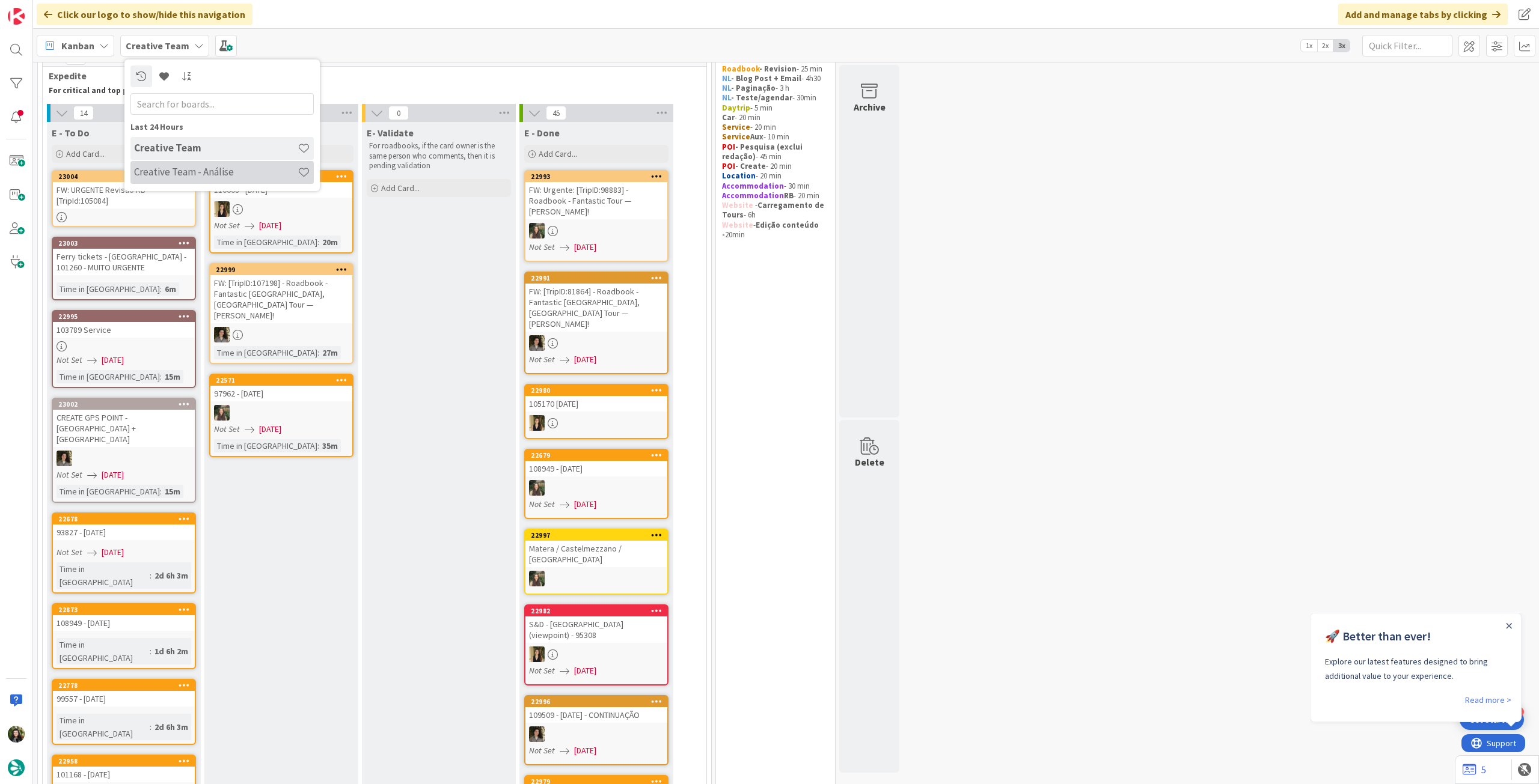
click at [210, 171] on h4 "Creative Team - Análise" at bounding box center [216, 172] width 164 height 12
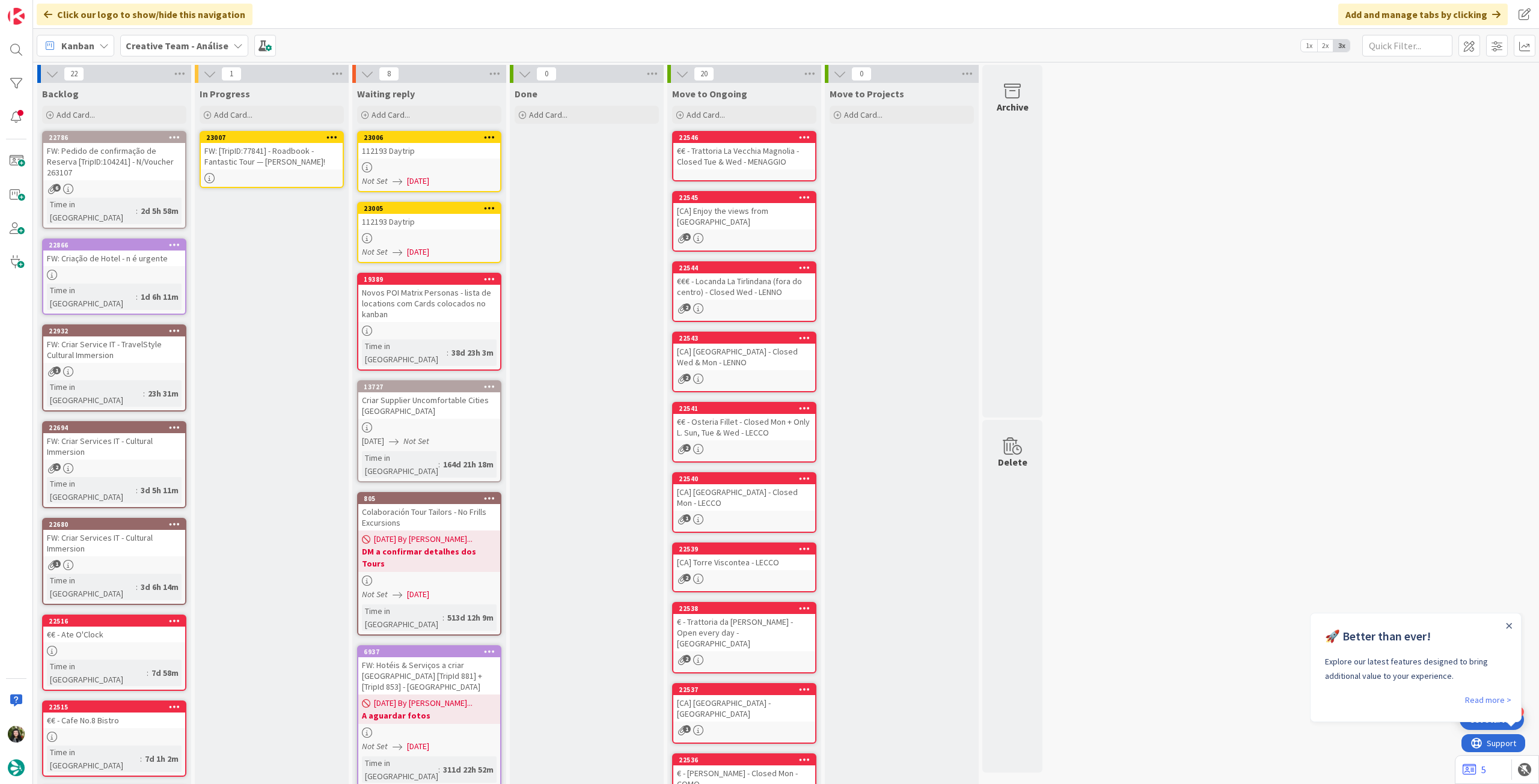
click at [276, 155] on div "FW: [TripID:77841] - Roadbook - Fantastic Tour — [PERSON_NAME]!" at bounding box center [271, 156] width 142 height 27
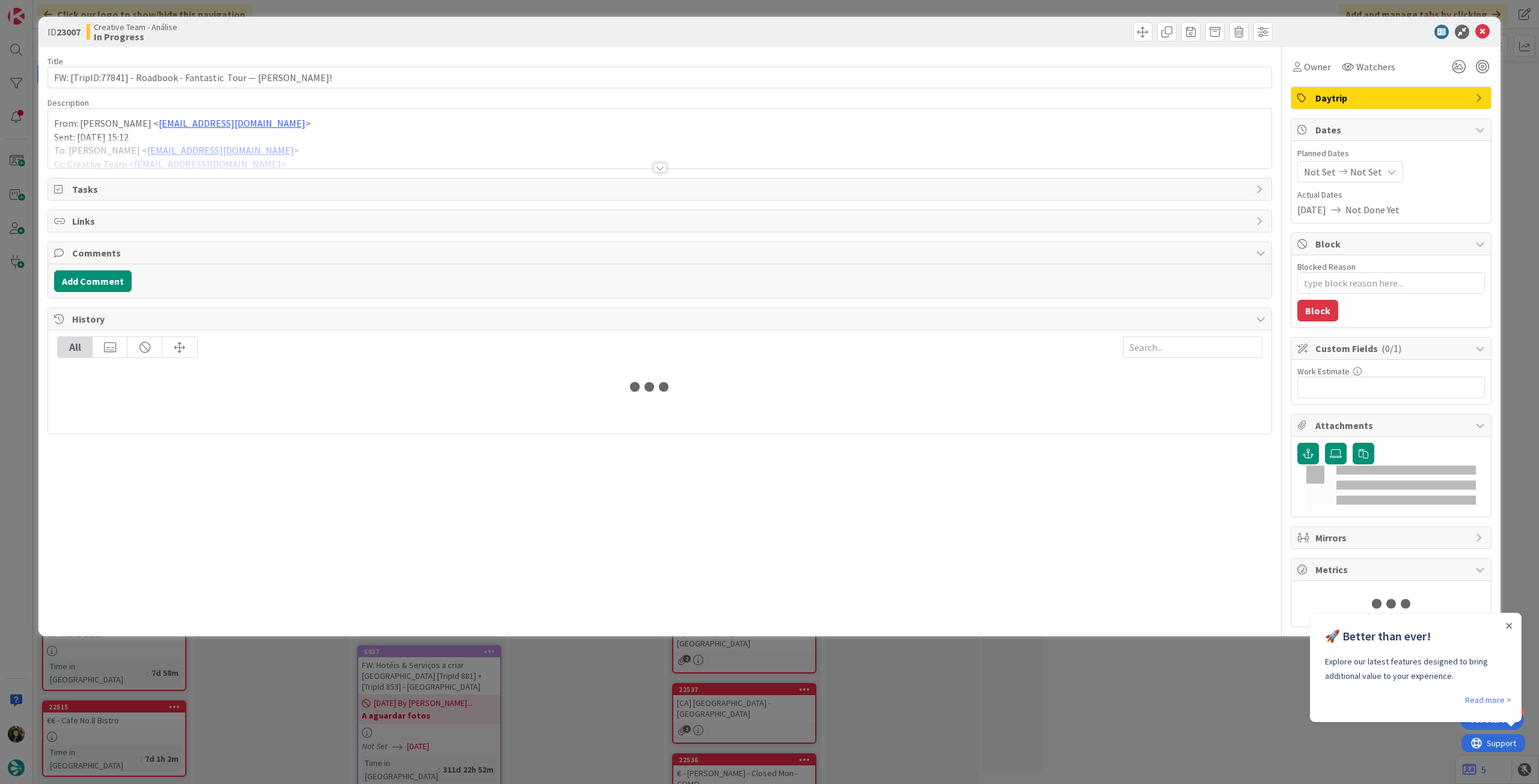
click at [253, 150] on div at bounding box center [660, 153] width 1224 height 31
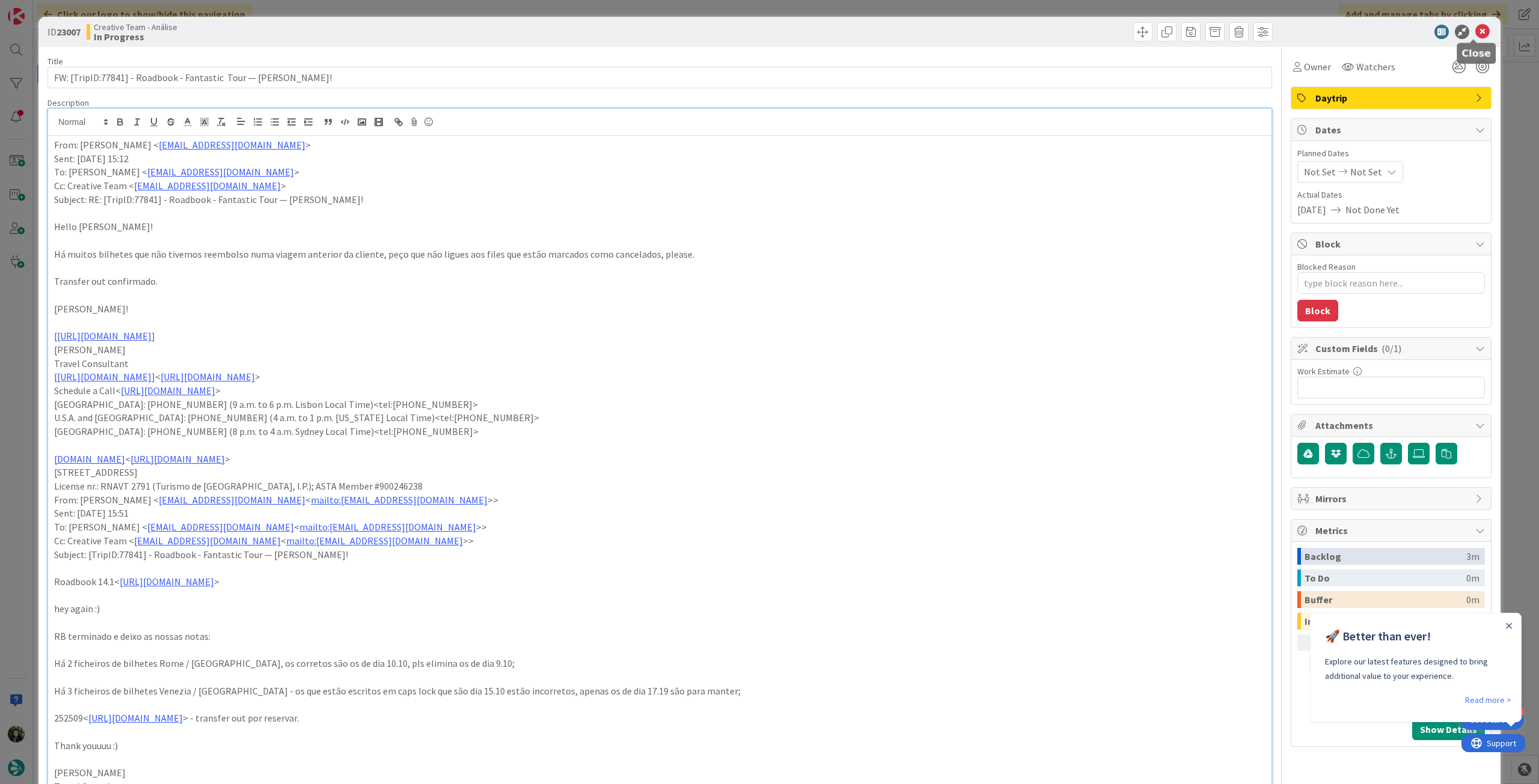
click at [1475, 34] on icon at bounding box center [1482, 32] width 15 height 15
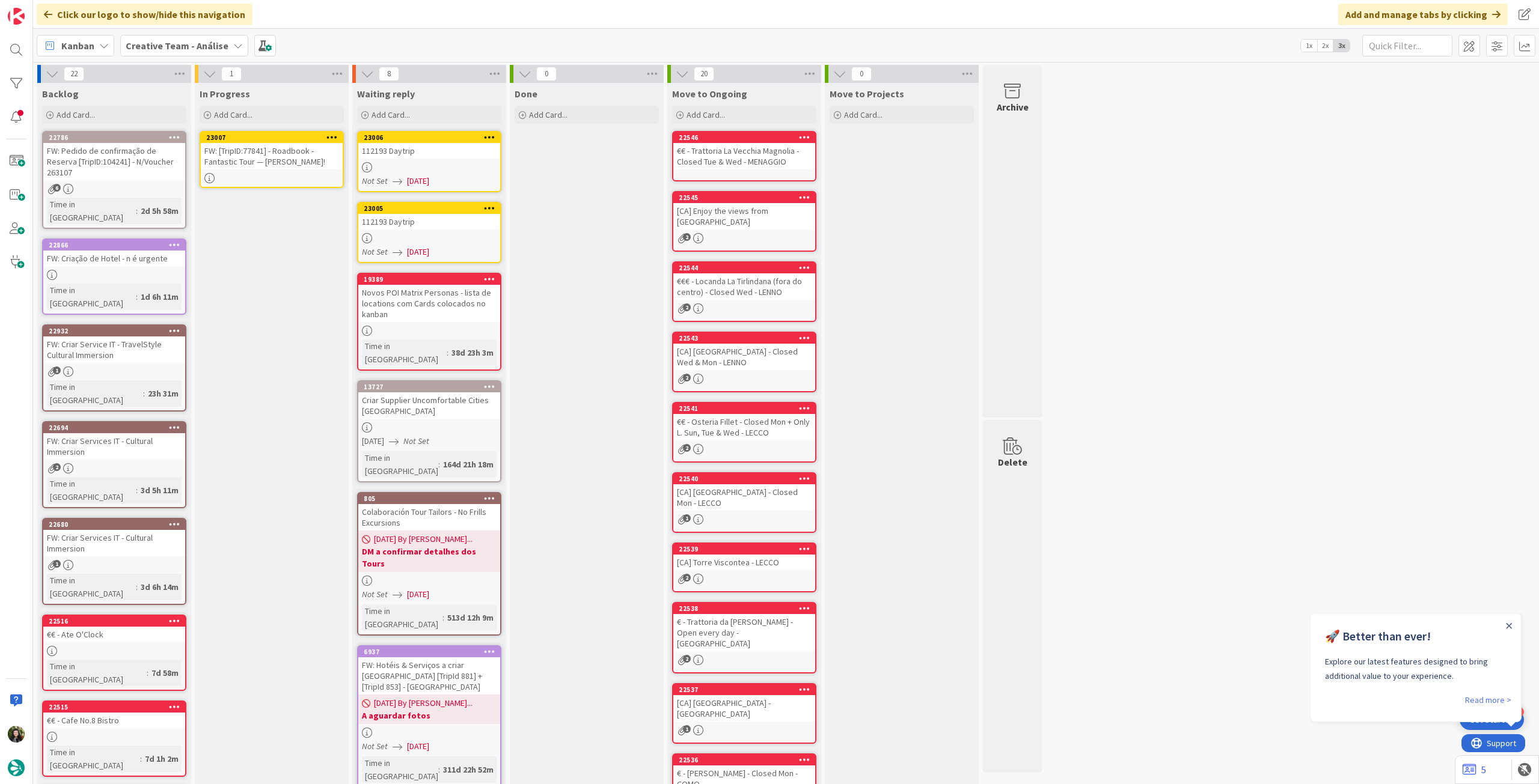
click at [338, 136] on div at bounding box center [332, 137] width 21 height 8
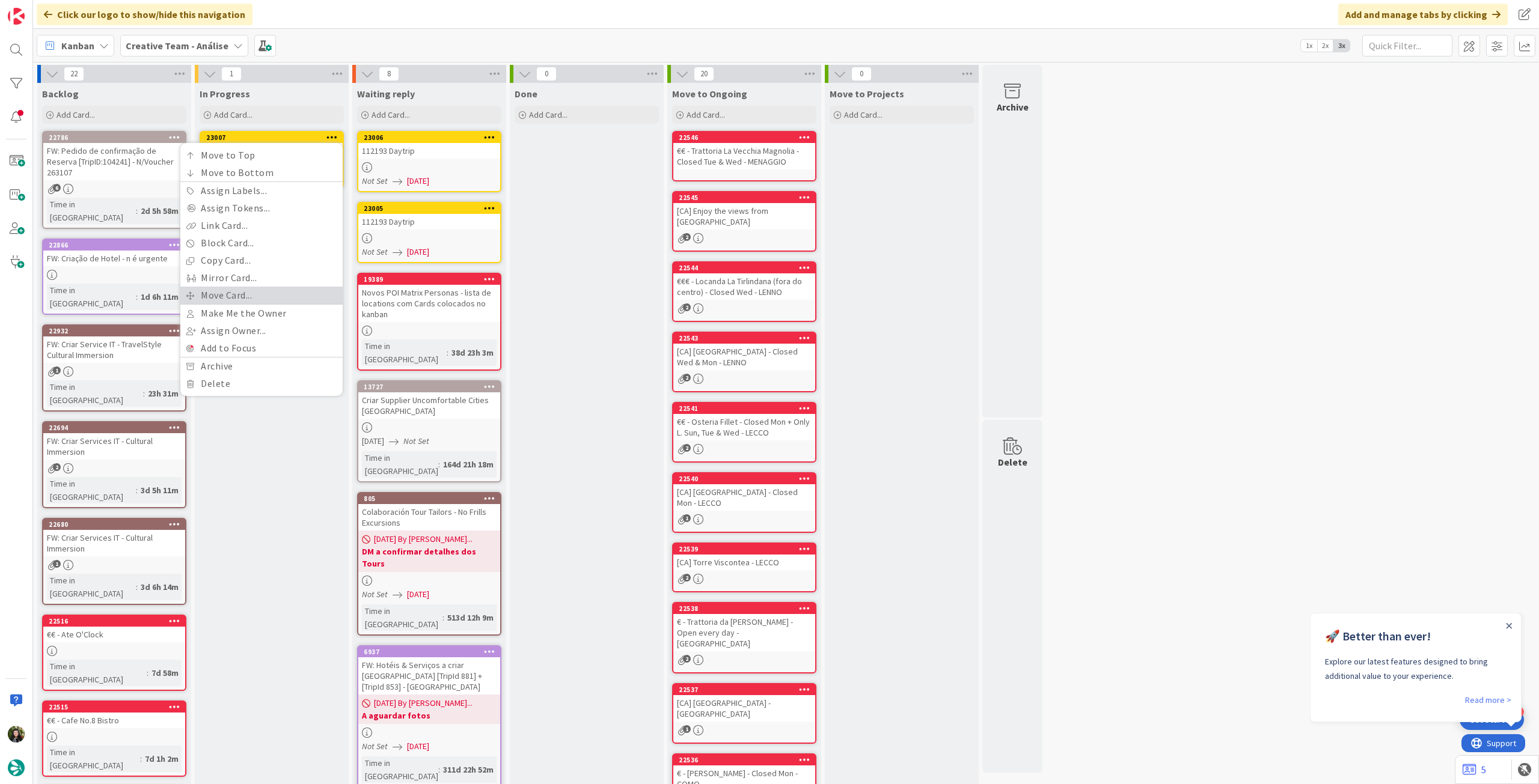
click at [244, 290] on link "Move Card..." at bounding box center [262, 295] width 162 height 18
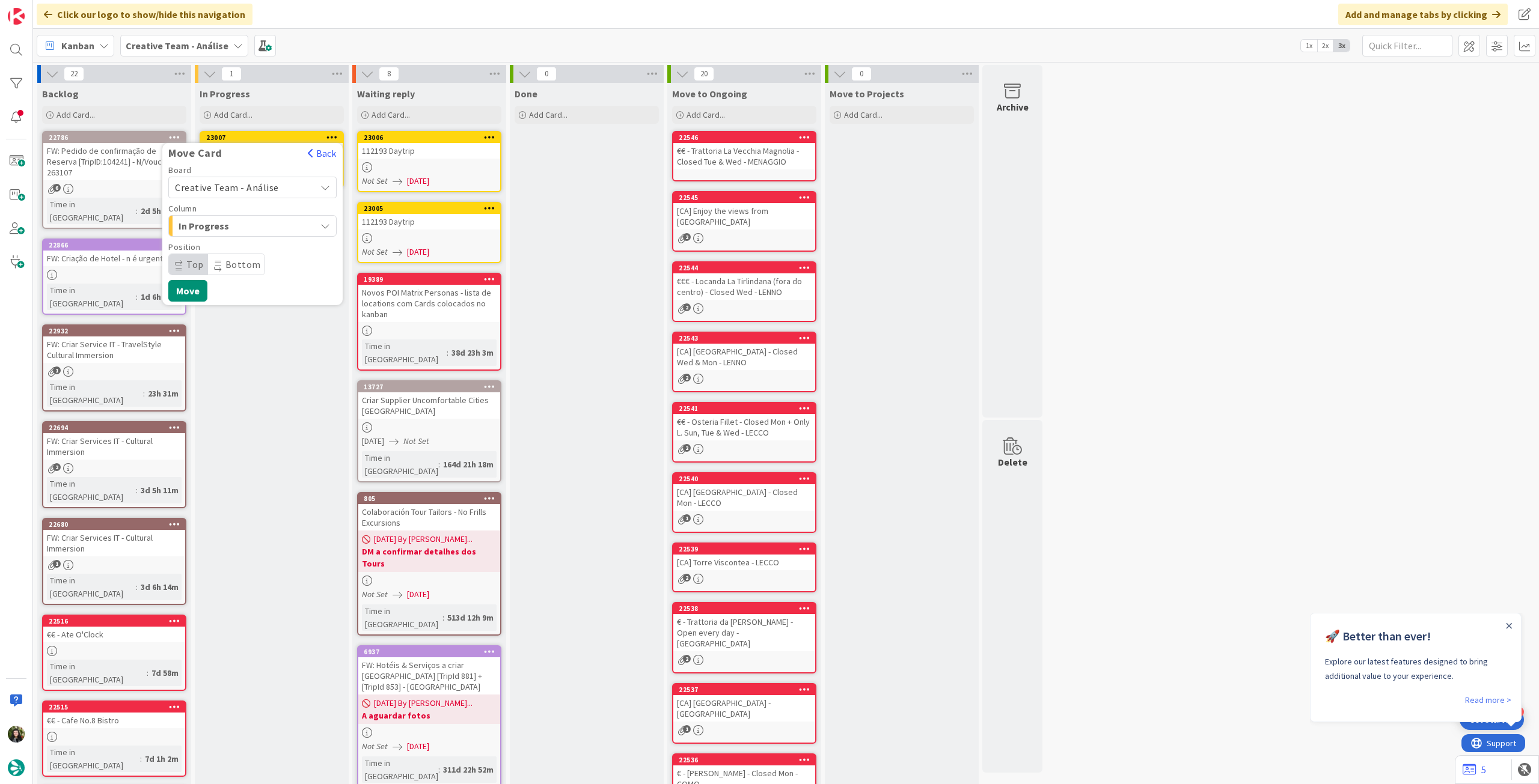
click at [237, 184] on span "Creative Team - Análise" at bounding box center [226, 187] width 104 height 12
click at [240, 252] on span "Creative Team" at bounding box center [260, 244] width 139 height 18
click at [263, 226] on span "E - To Do" at bounding box center [223, 225] width 90 height 15
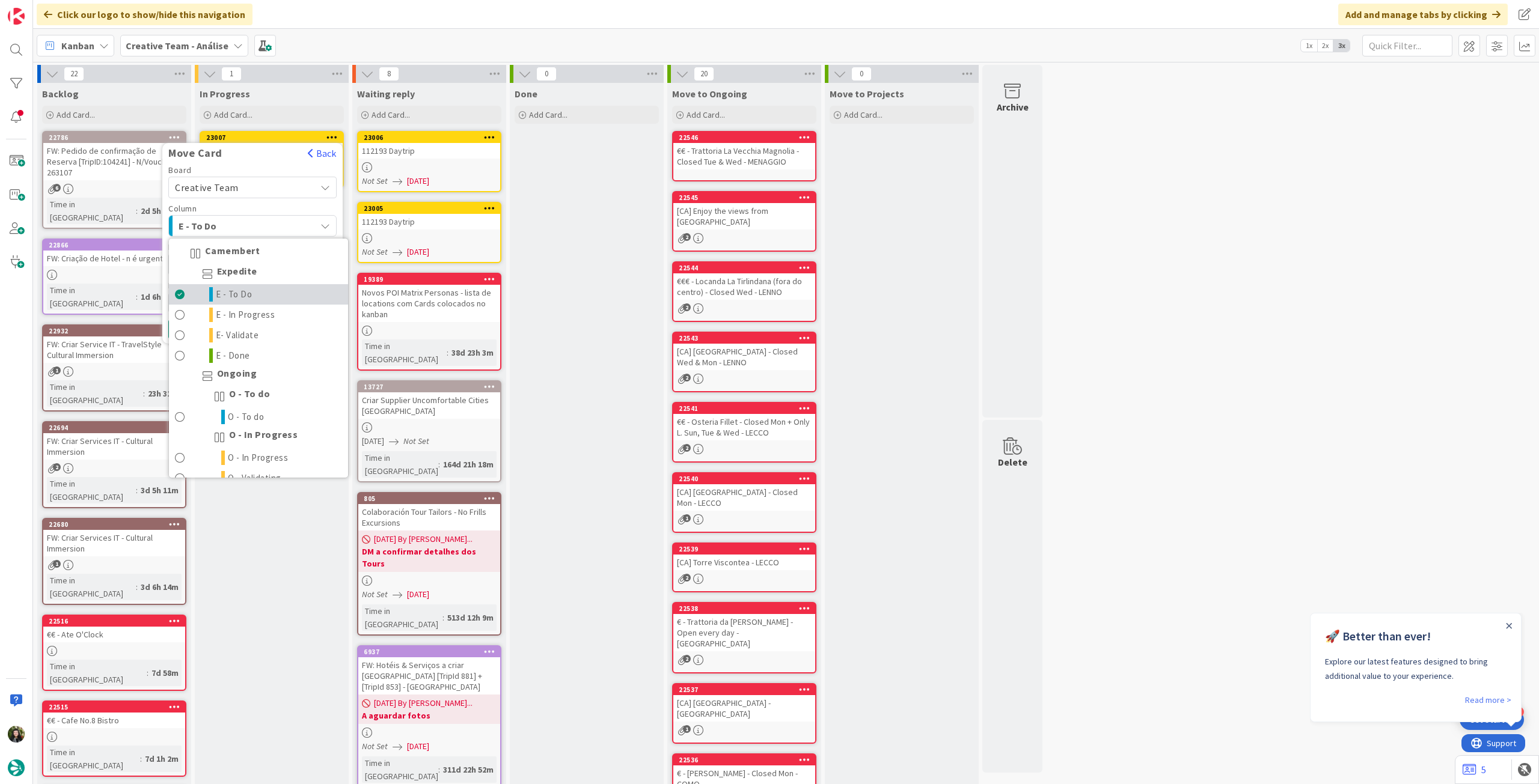
click at [245, 294] on span "E - To Do" at bounding box center [234, 295] width 37 height 15
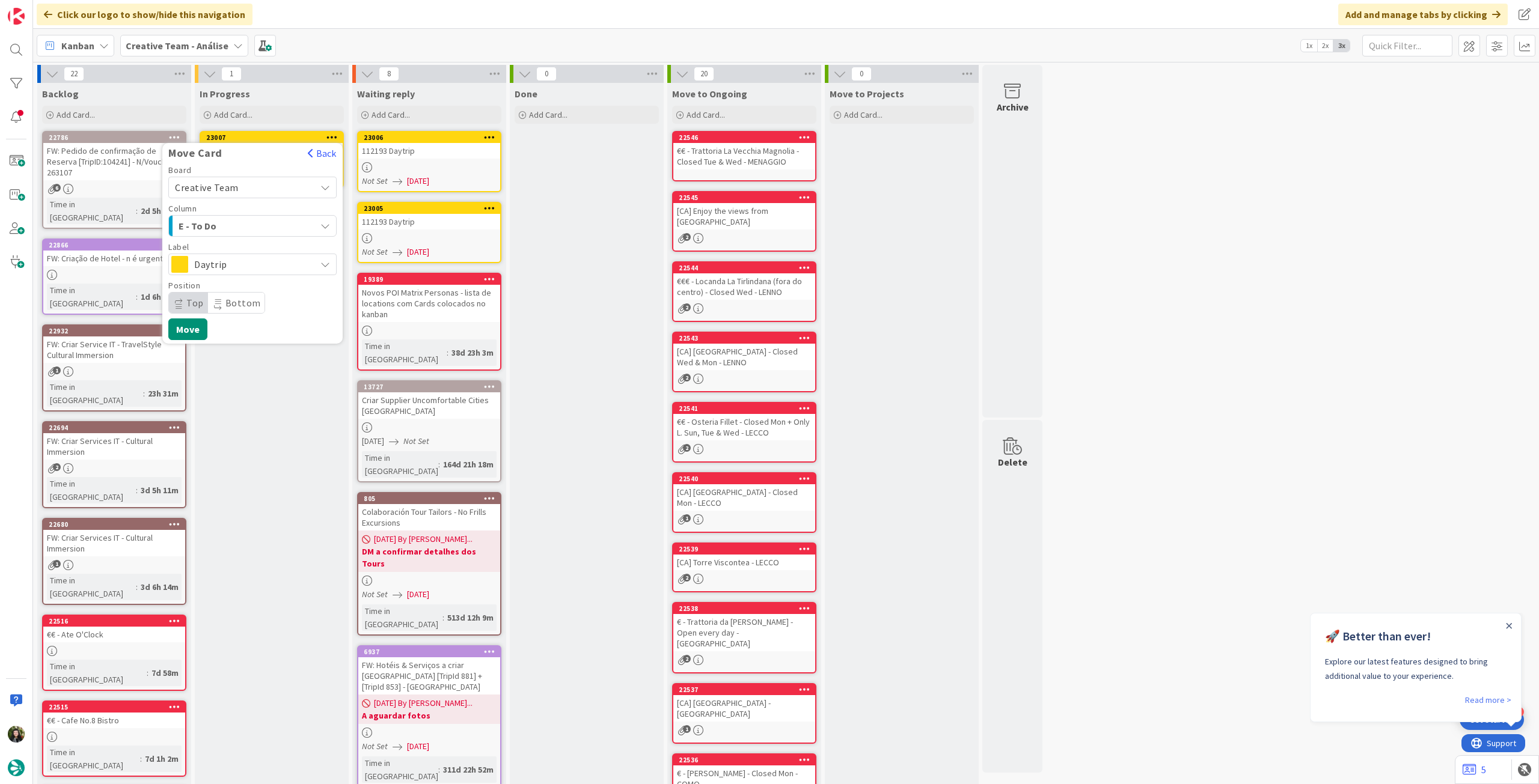
click at [245, 267] on span "Daytrip" at bounding box center [251, 264] width 116 height 17
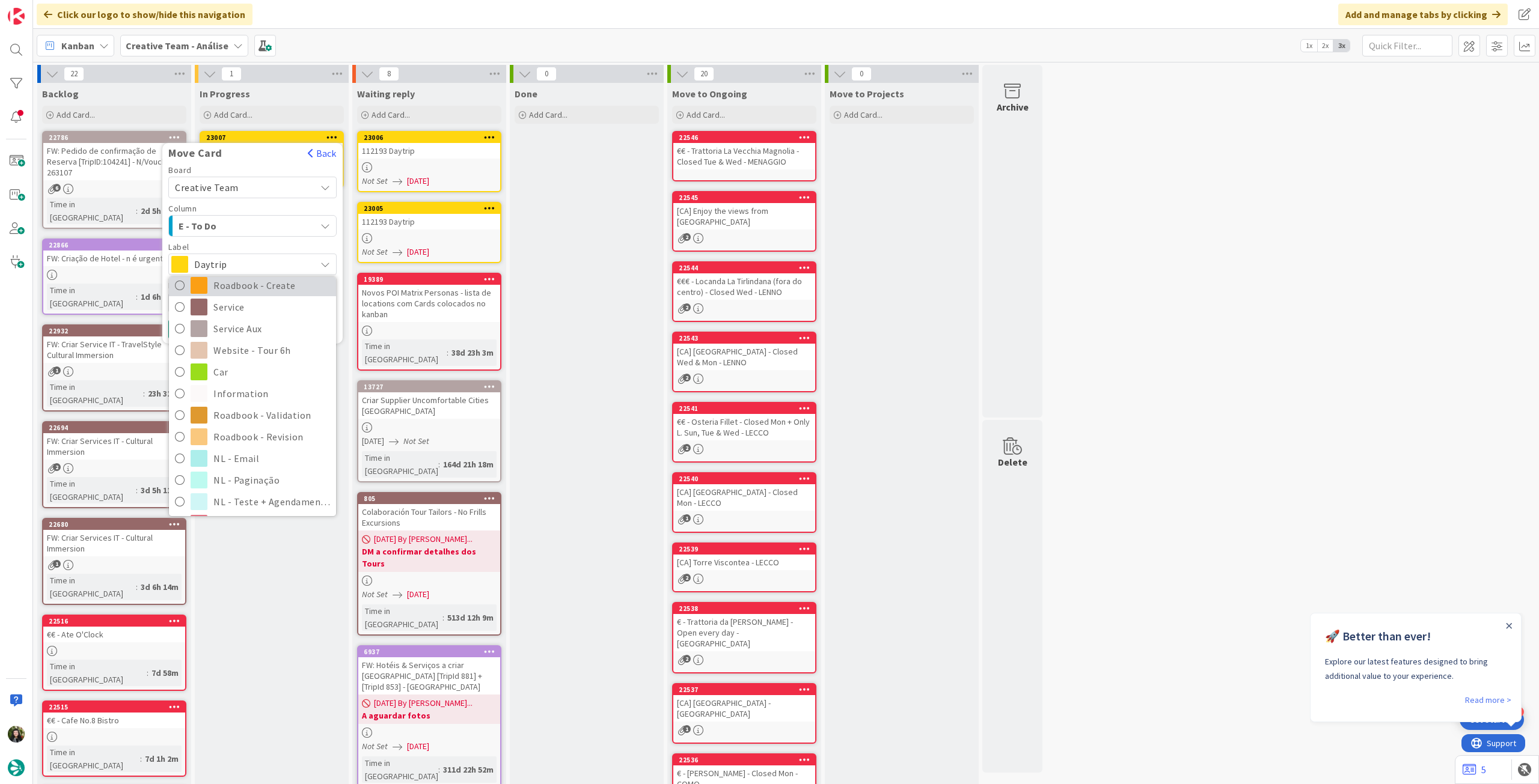
scroll to position [160, 0]
click at [258, 429] on span "Roadbook - Revision" at bounding box center [272, 435] width 116 height 18
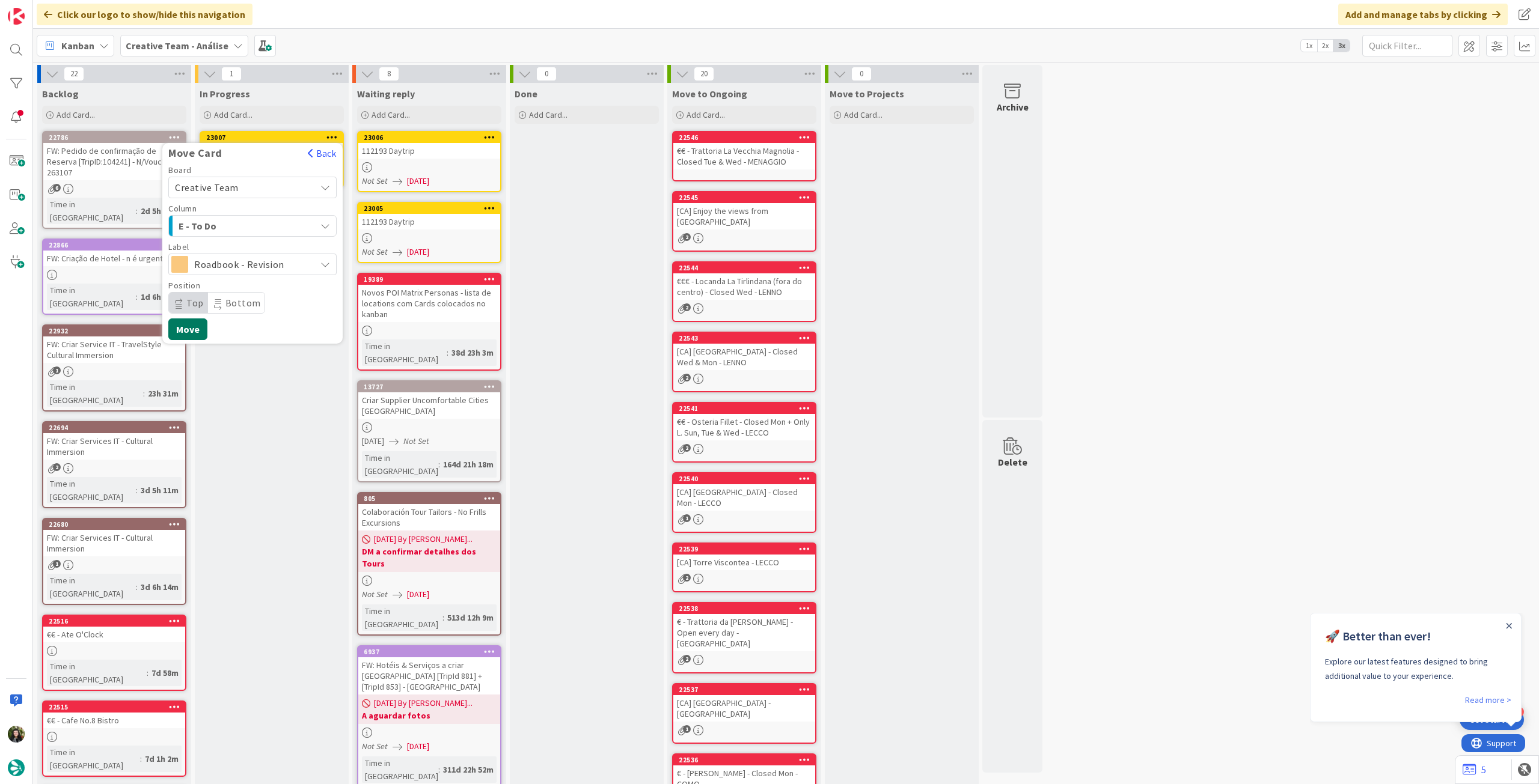
click at [197, 331] on button "Move" at bounding box center [187, 329] width 39 height 21
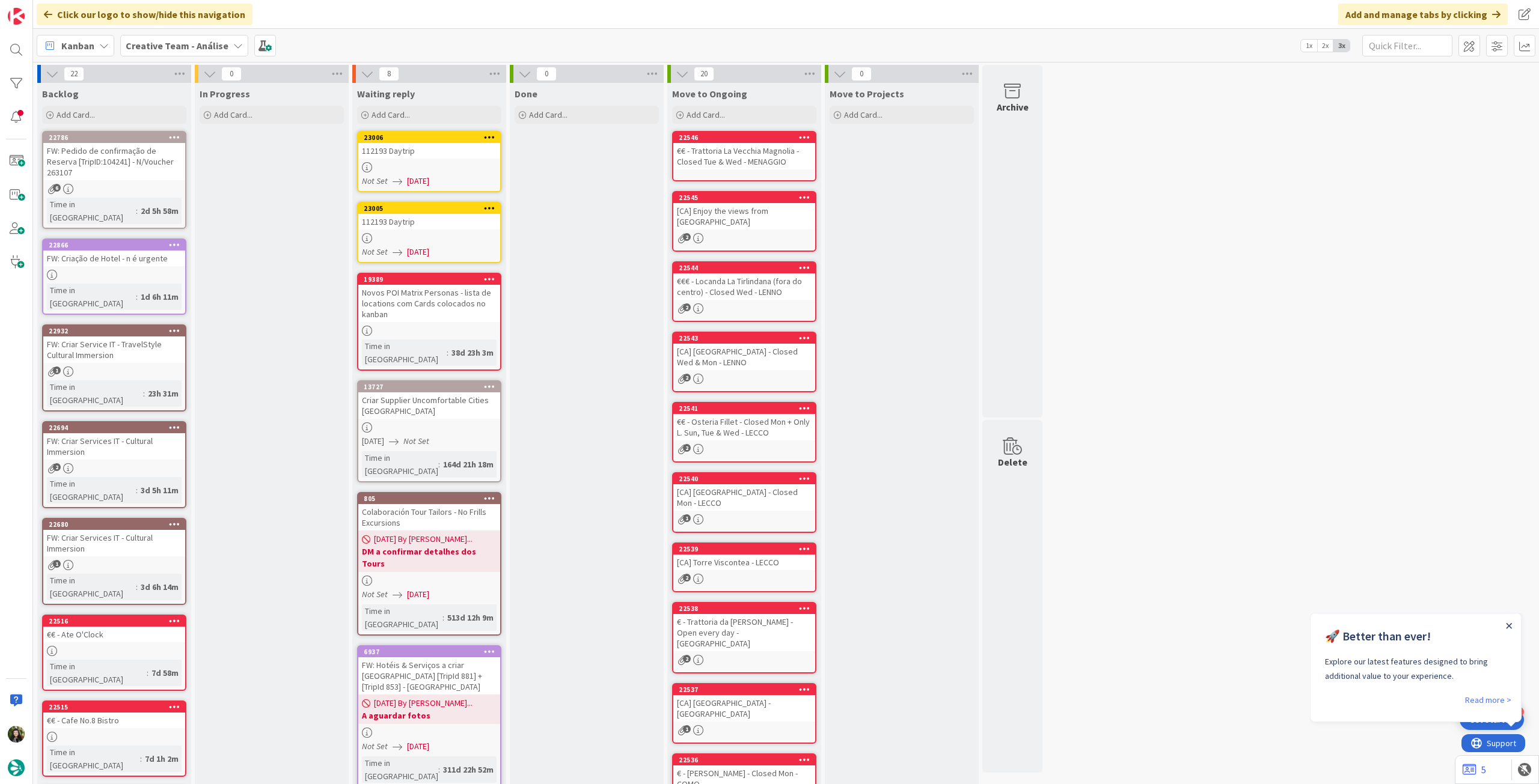
click at [1511, 623] on icon "Close Announcement" at bounding box center [1509, 626] width 5 height 5
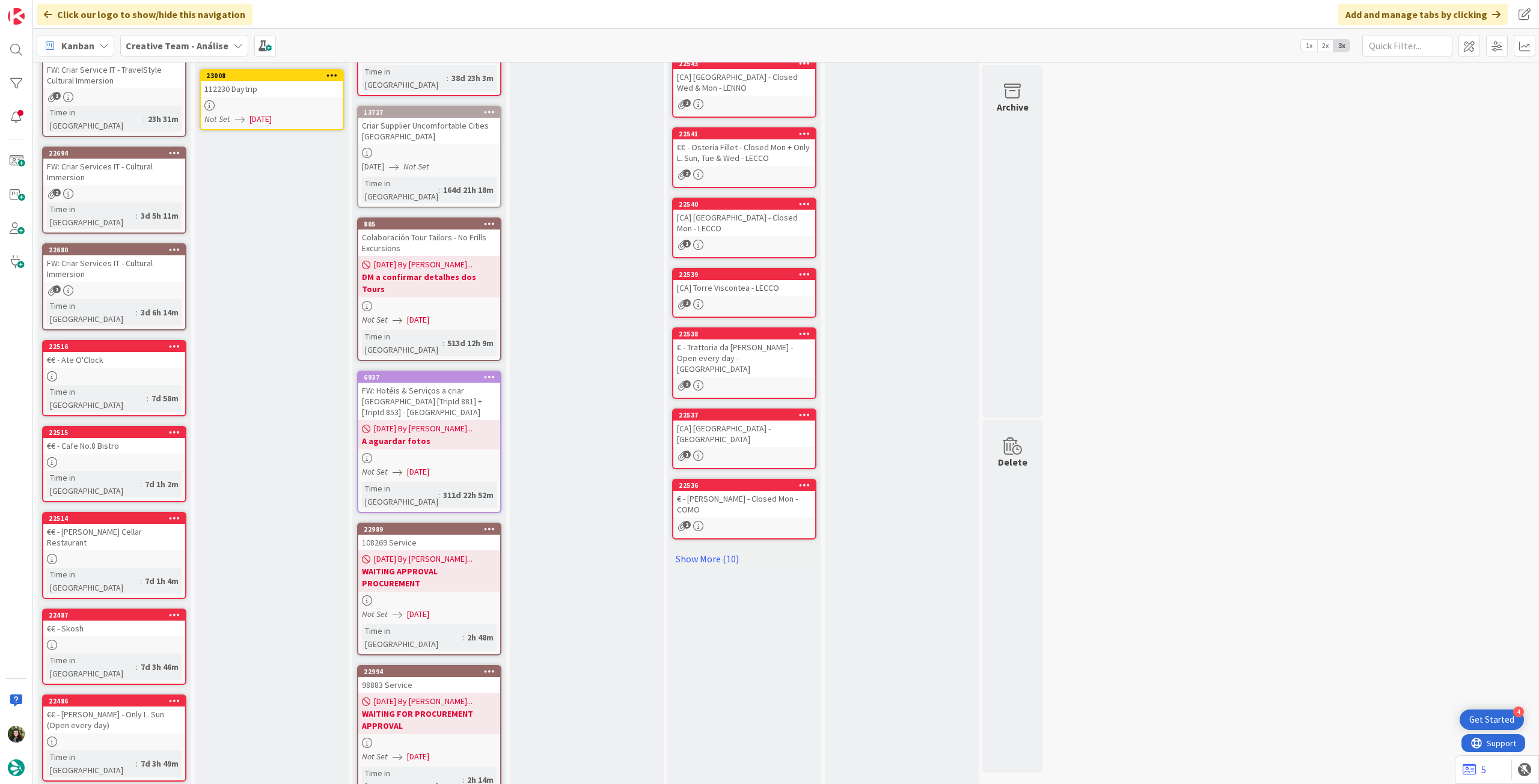
scroll to position [0, 0]
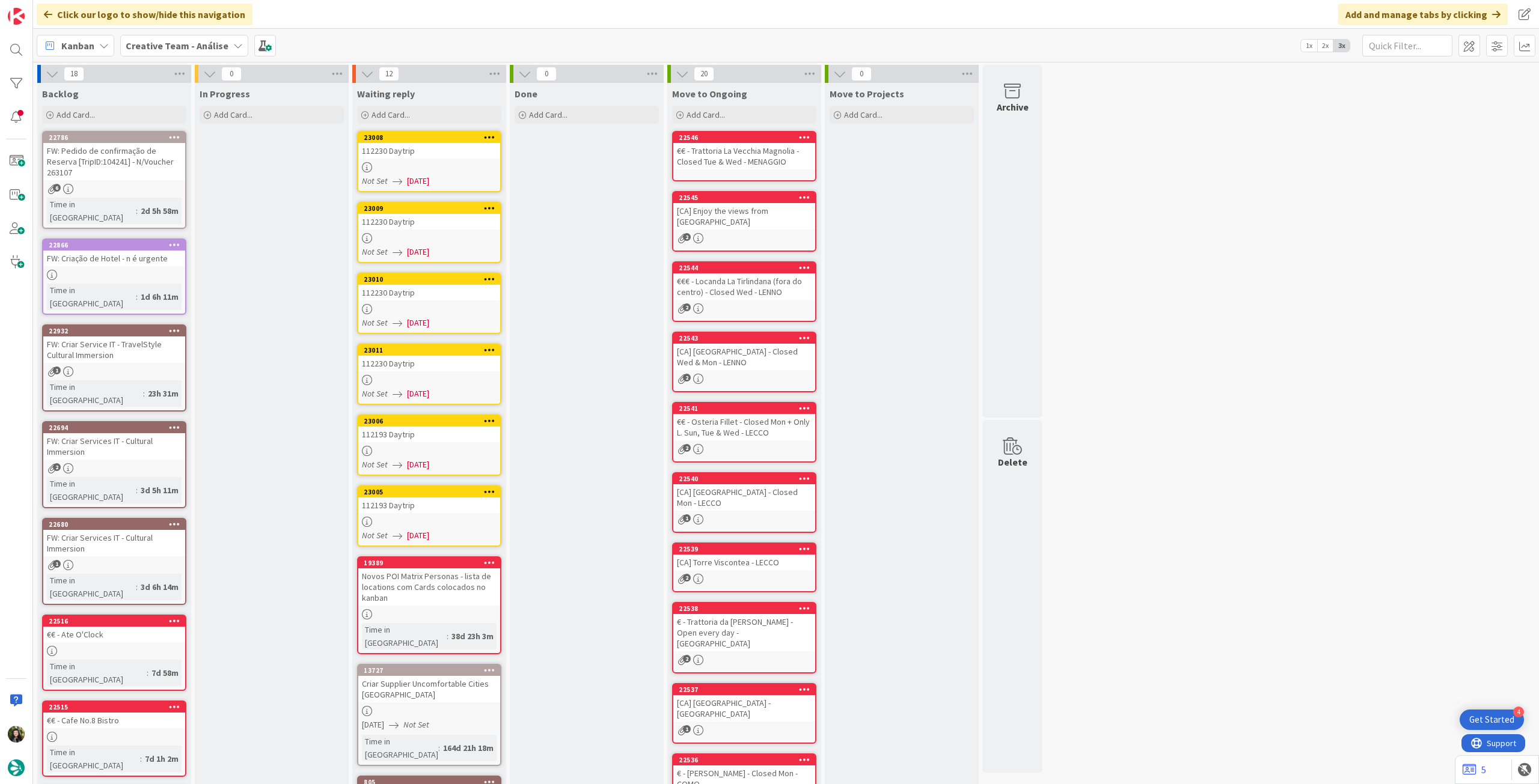
click at [429, 460] on span "[DATE]" at bounding box center [418, 464] width 22 height 13
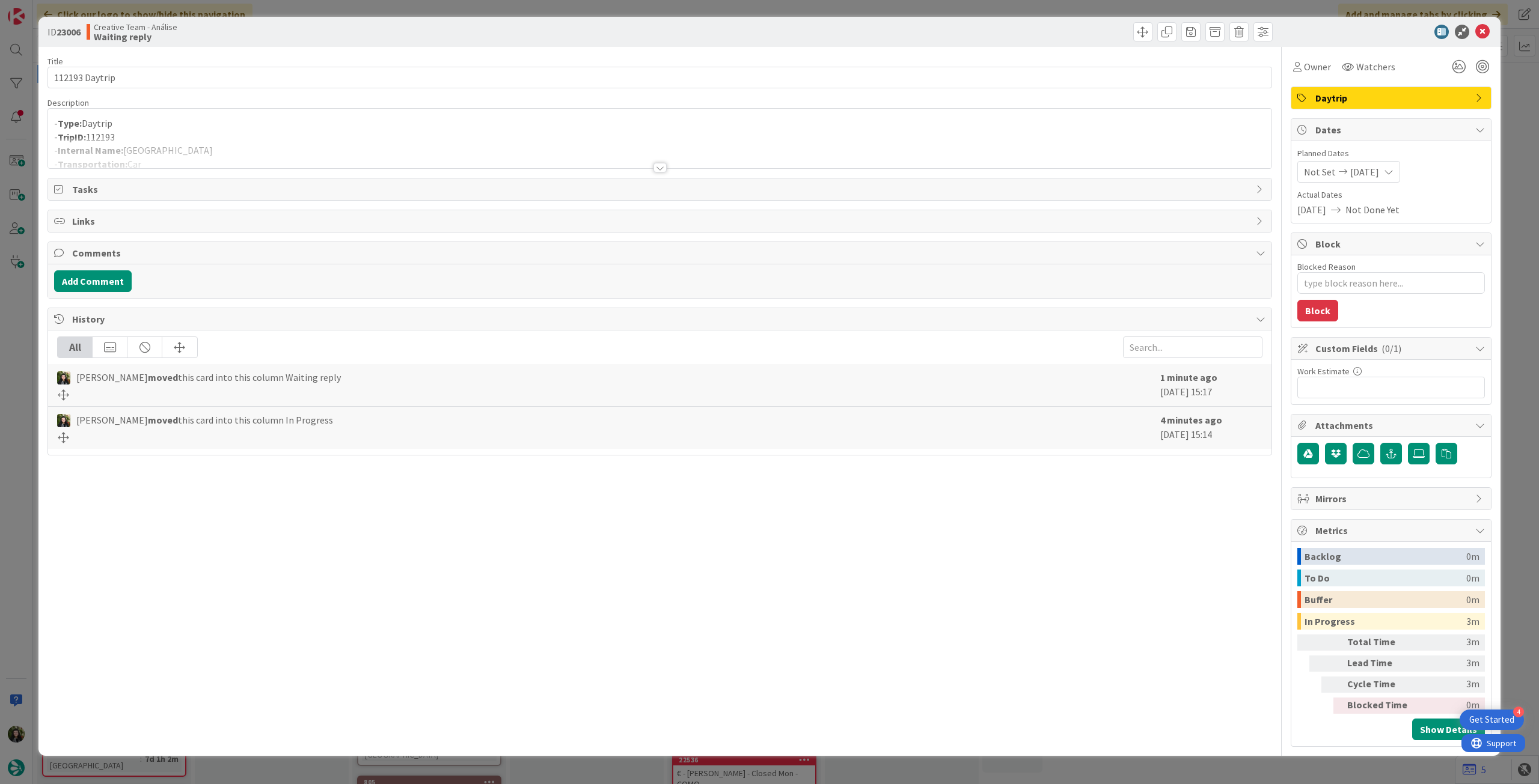
click at [262, 119] on p "- Type: Daytrip" at bounding box center [659, 123] width 1211 height 14
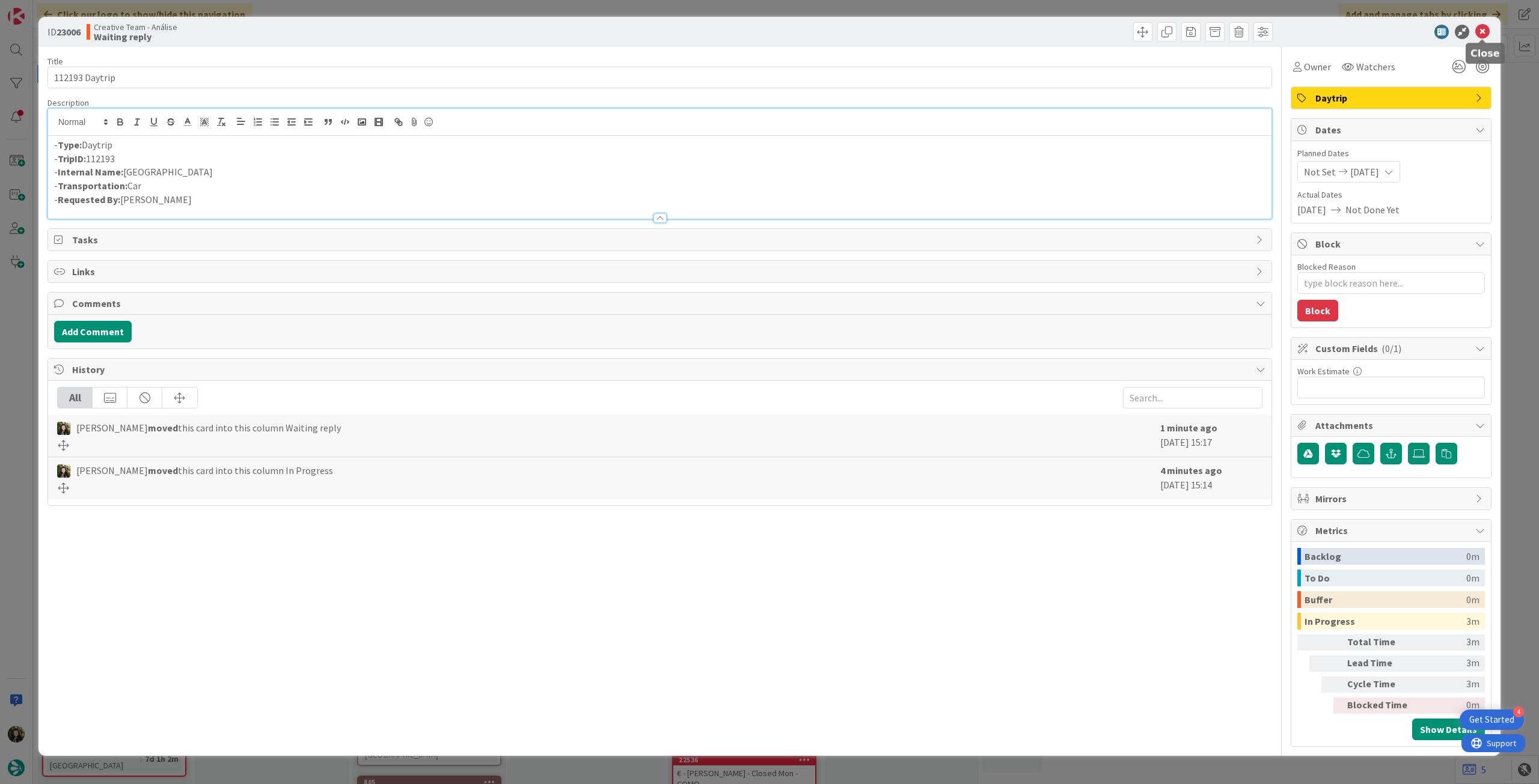
click at [1484, 33] on icon at bounding box center [1482, 32] width 15 height 15
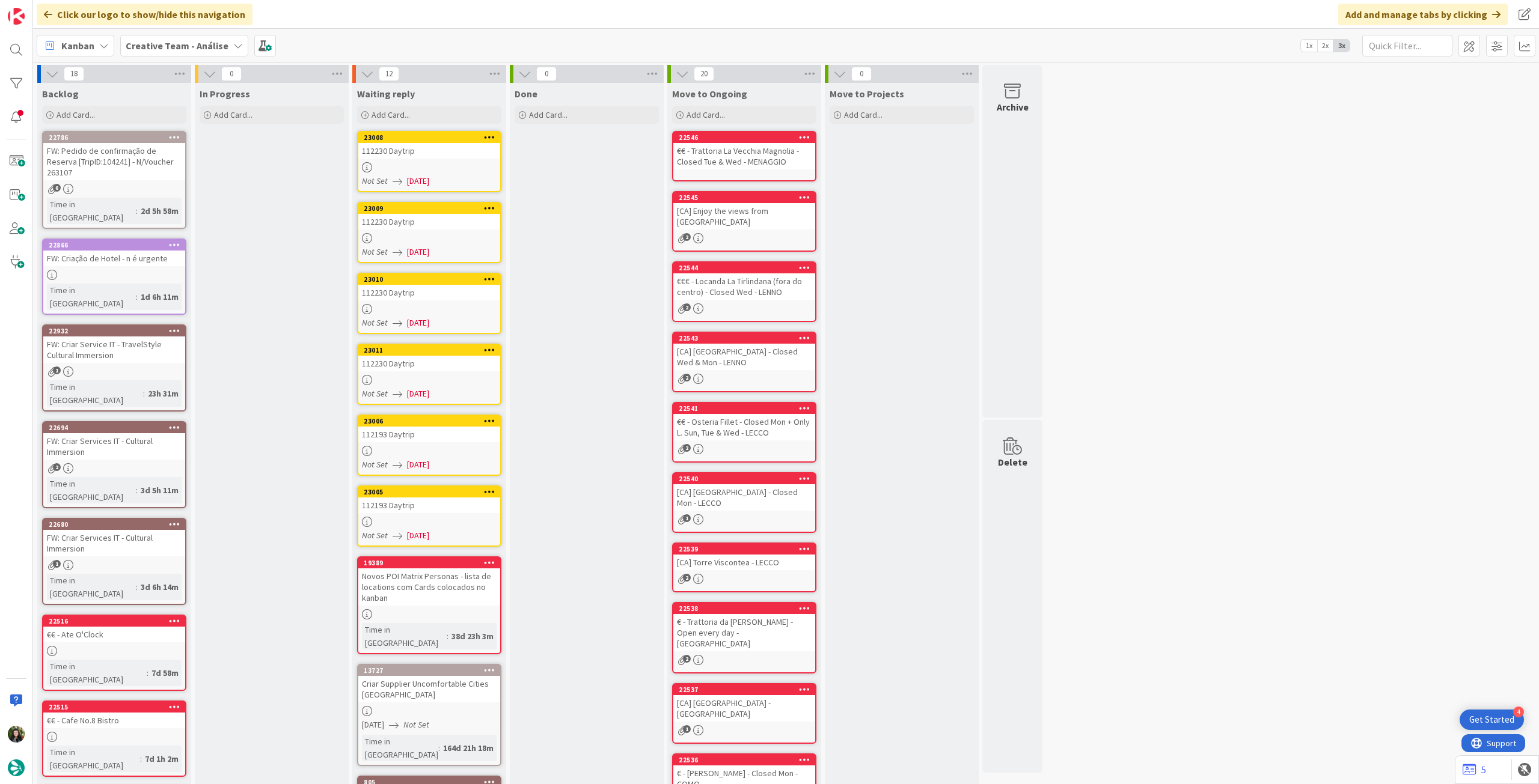
click at [401, 534] on icon at bounding box center [397, 536] width 10 height 10
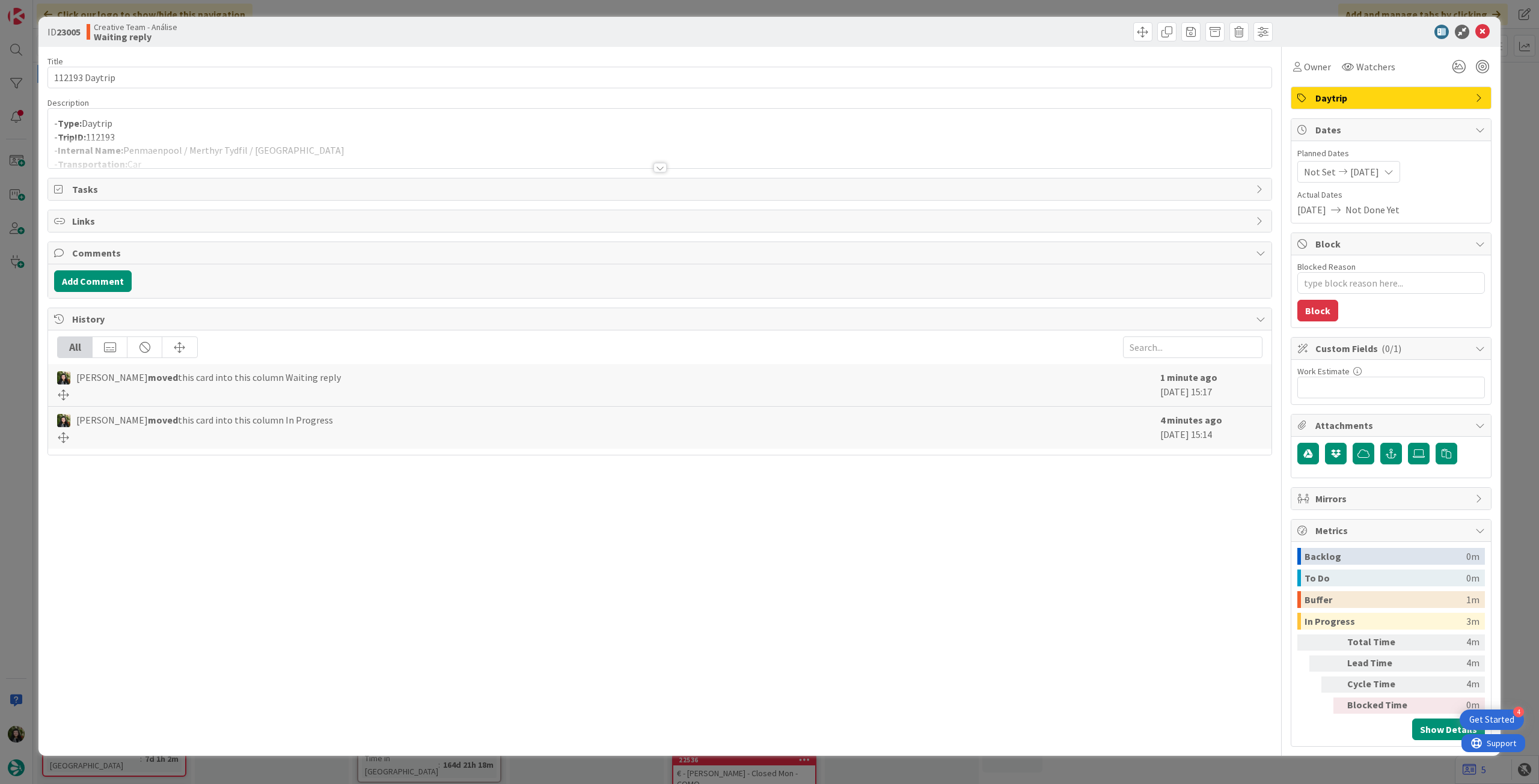
click at [303, 154] on div at bounding box center [660, 153] width 1224 height 31
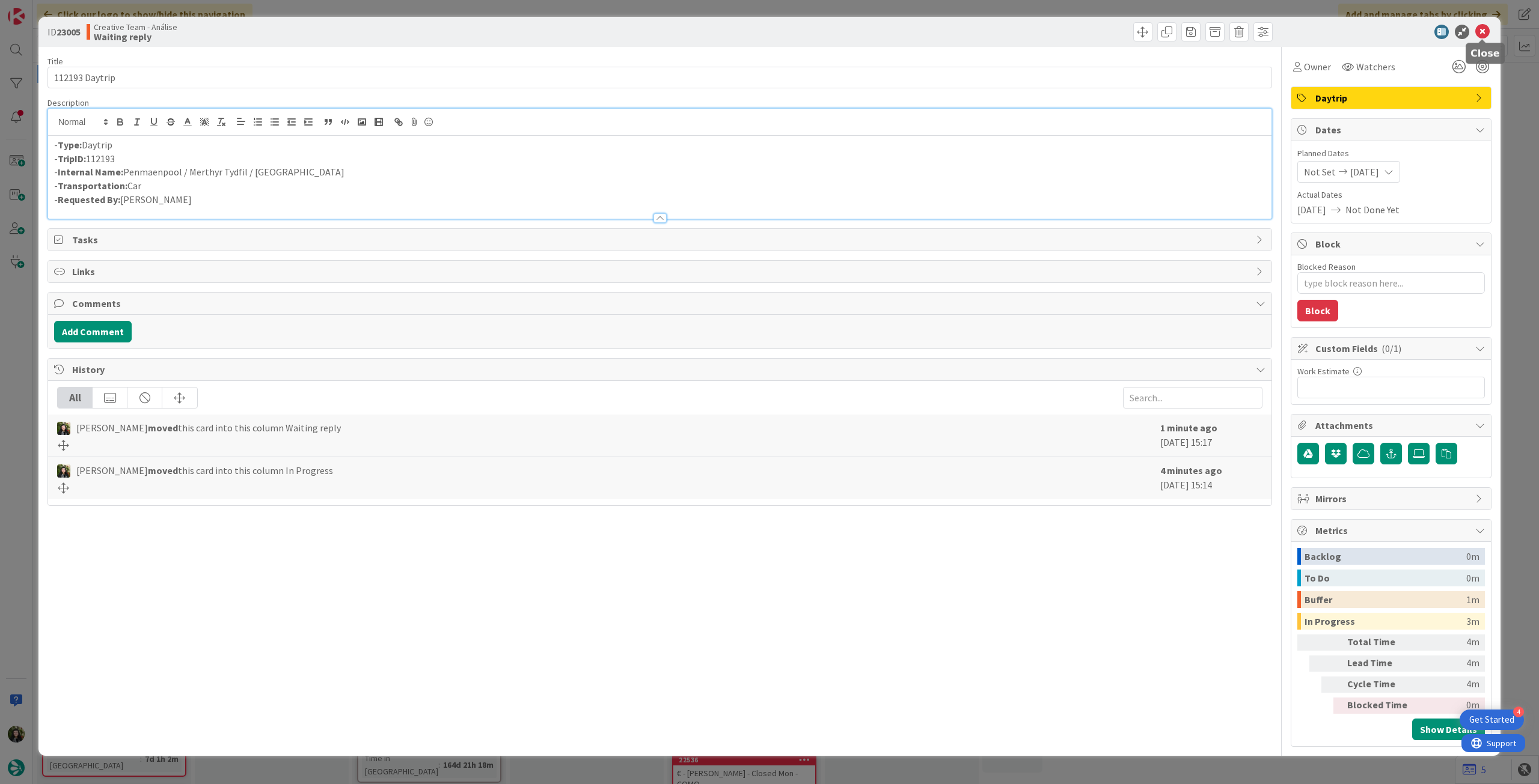
click at [1479, 32] on icon at bounding box center [1482, 32] width 15 height 15
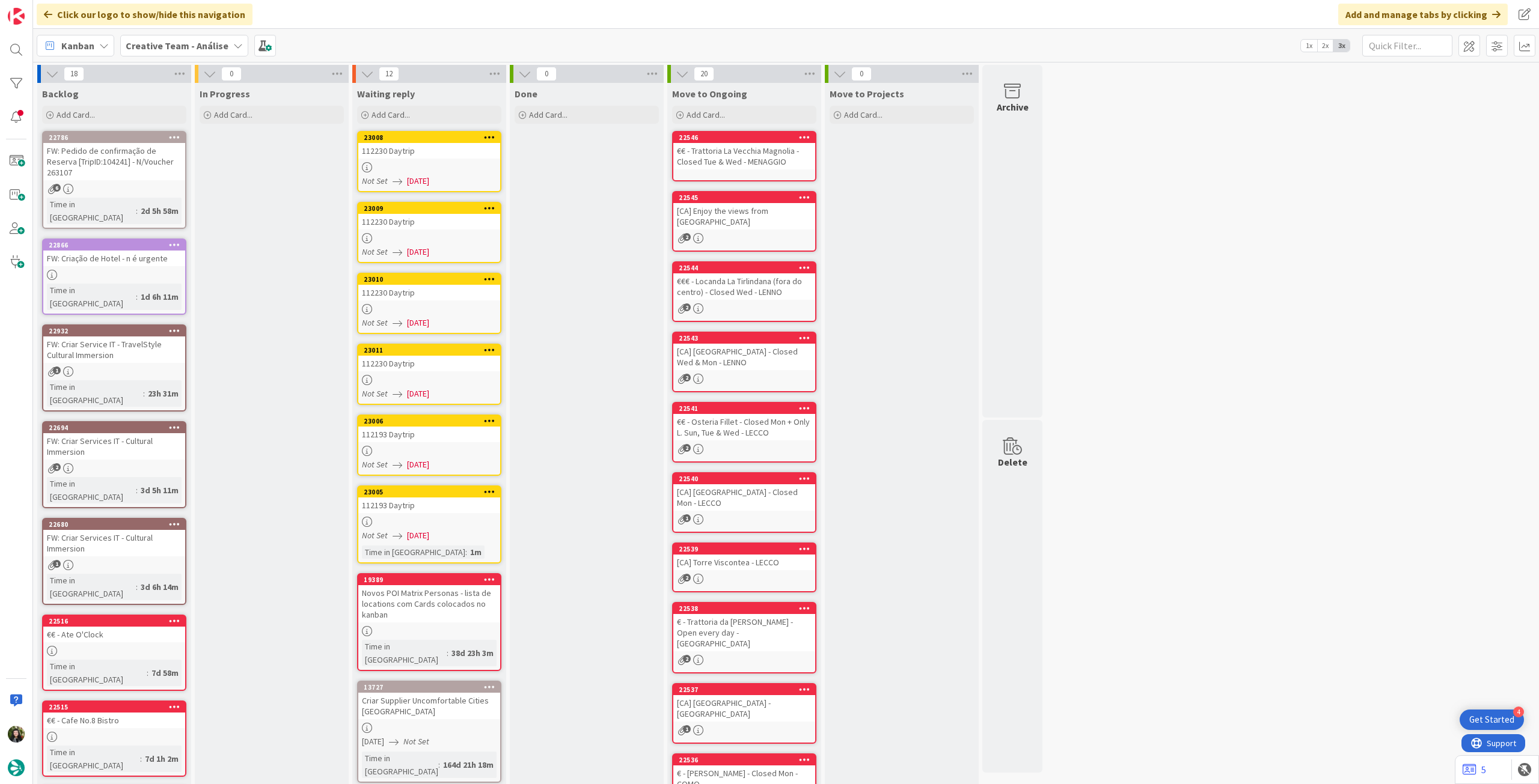
drag, startPoint x: 159, startPoint y: 41, endPoint x: 164, endPoint y: 51, distance: 11.2
click at [159, 41] on b "Creative Team - Análise" at bounding box center [176, 46] width 102 height 12
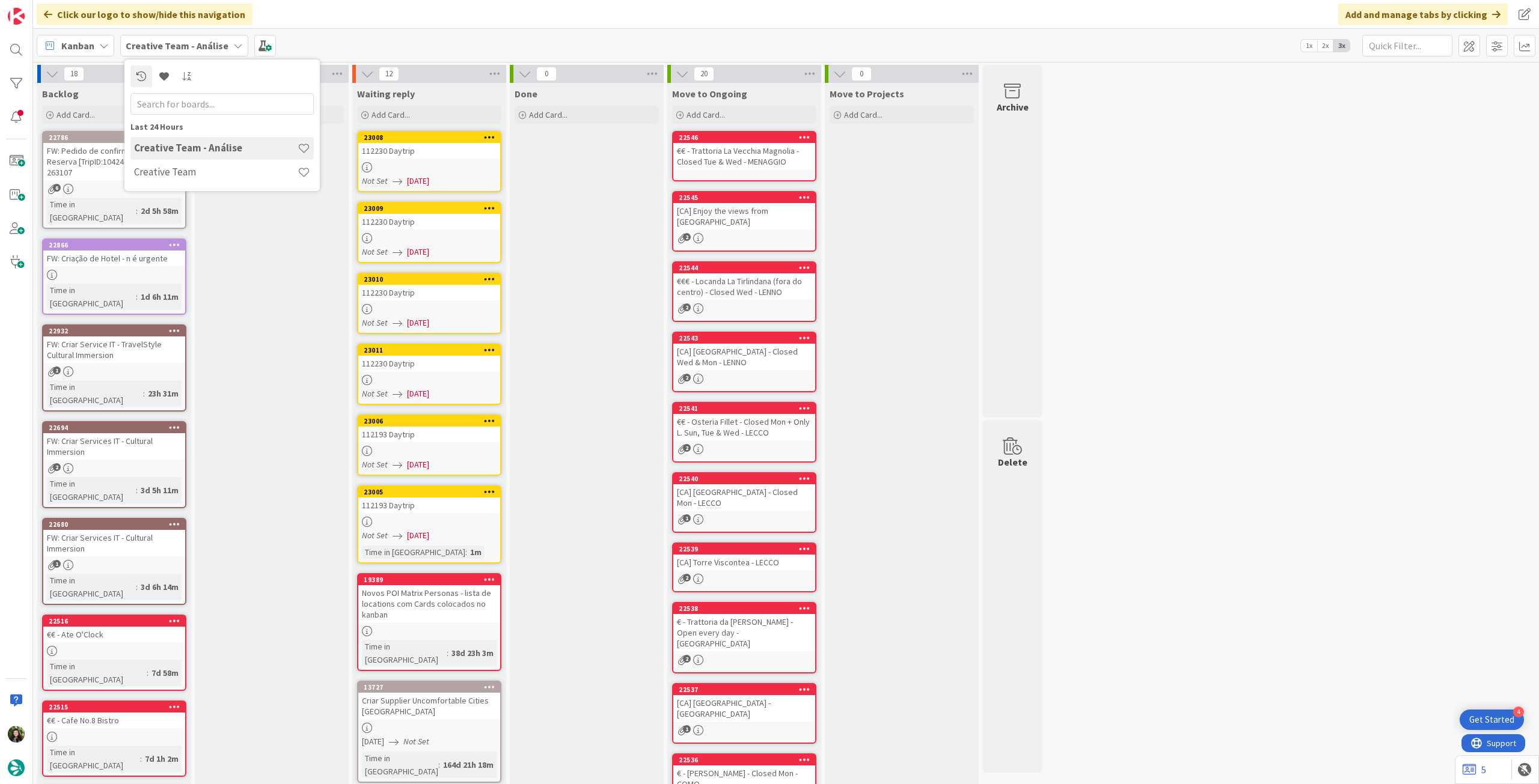
click at [196, 160] on div "Creative Team - Análise Creative Team" at bounding box center [222, 161] width 184 height 48
click at [195, 173] on h4 "Creative Team" at bounding box center [216, 172] width 164 height 12
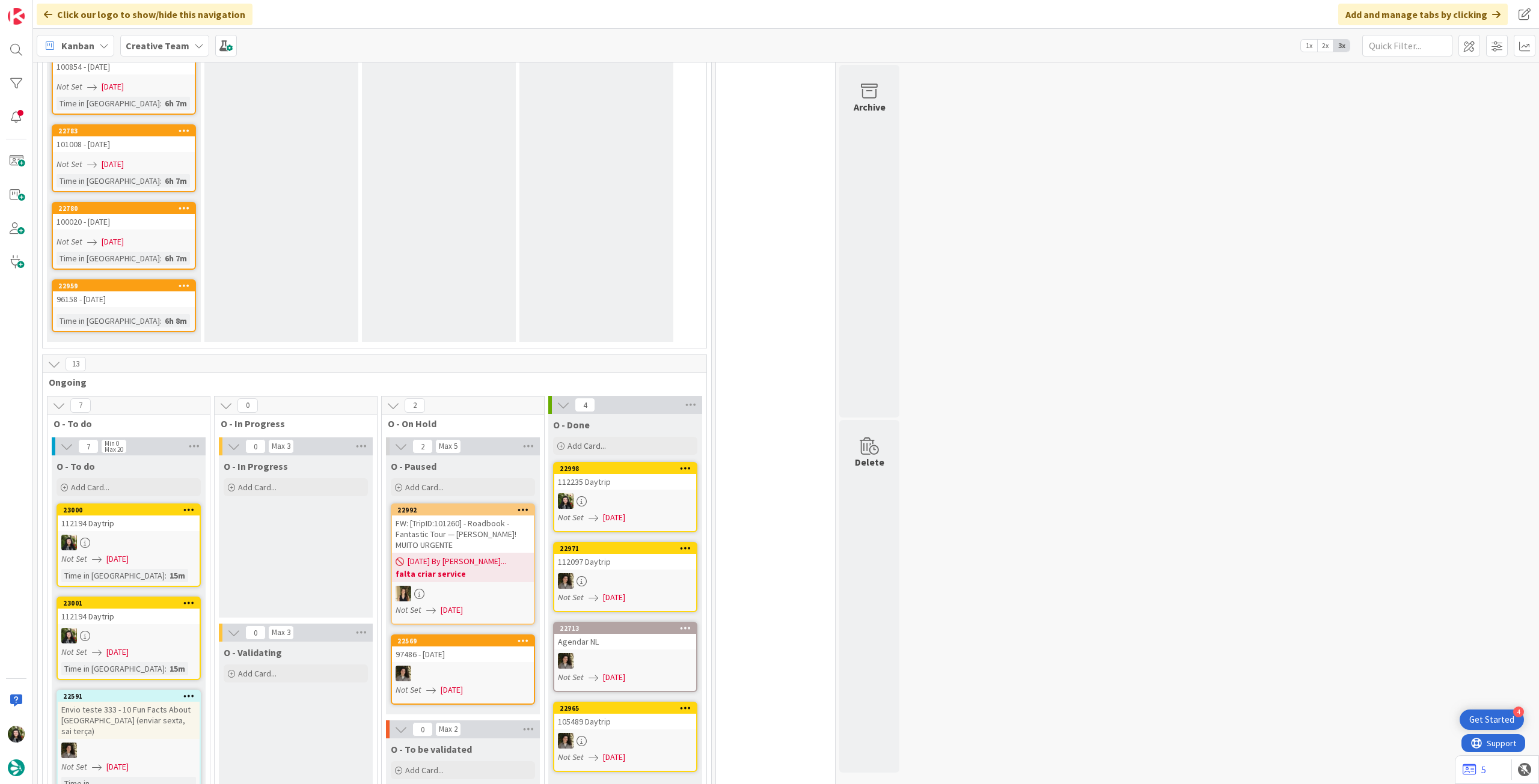
scroll to position [1282, 0]
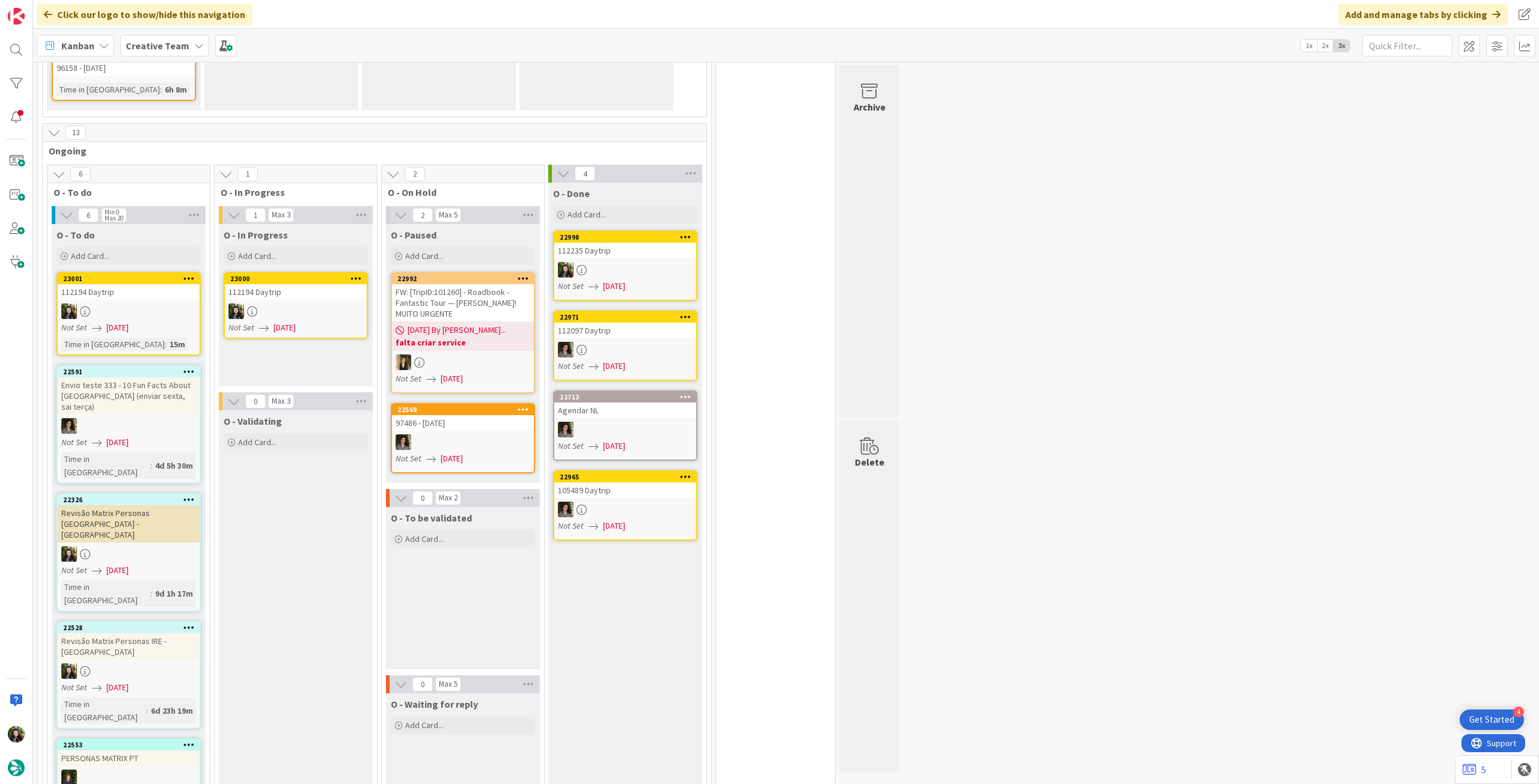
click at [266, 284] on div "112194 Daytrip" at bounding box center [296, 292] width 142 height 15
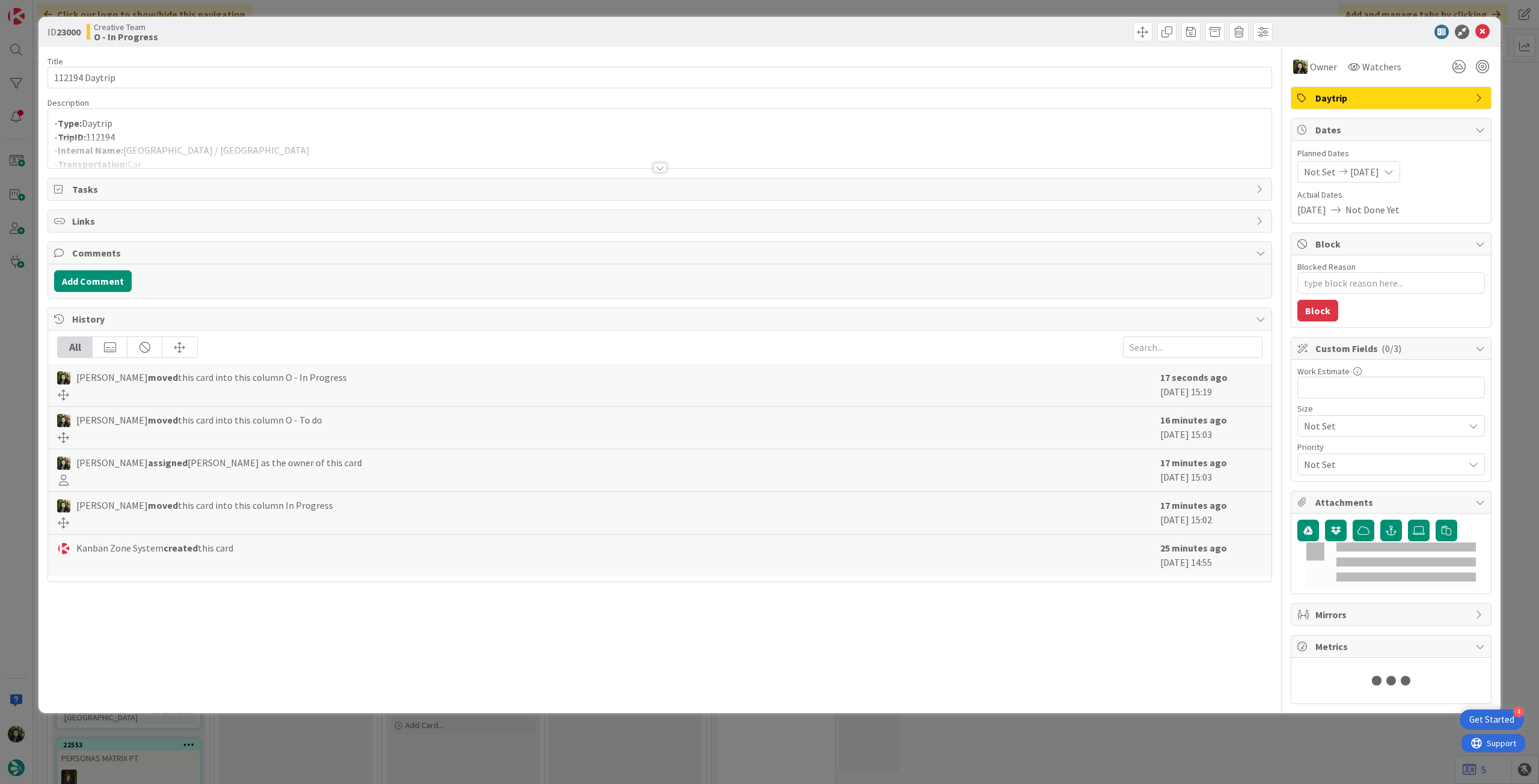
click at [181, 118] on p "- Type: Daytrip" at bounding box center [659, 123] width 1211 height 14
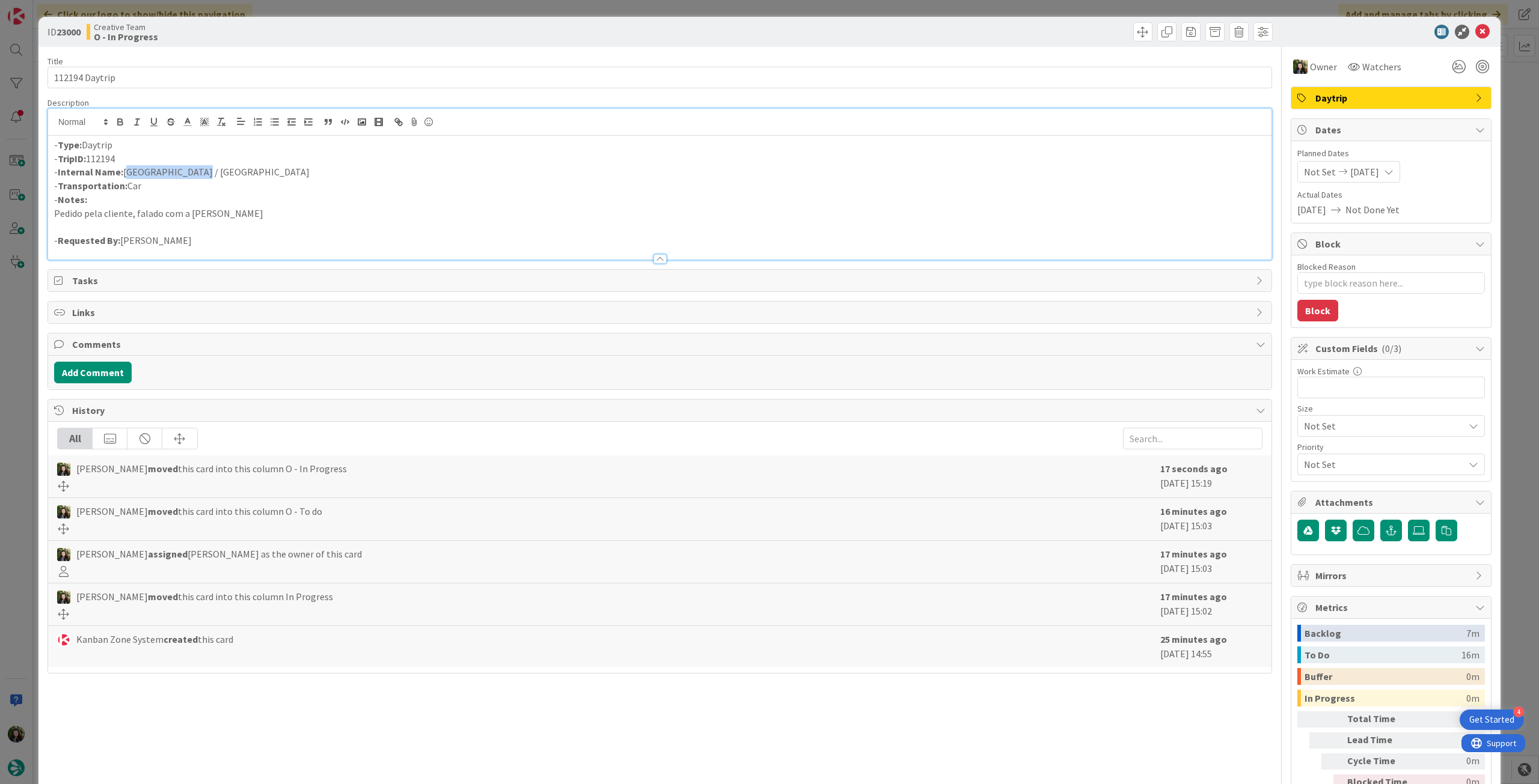
drag, startPoint x: 194, startPoint y: 169, endPoint x: 125, endPoint y: 169, distance: 69.0
click at [125, 169] on p "- Internal Name: Galway / Belfast" at bounding box center [659, 172] width 1211 height 14
copy p "[GEOGRAPHIC_DATA] / [GEOGRAPHIC_DATA]"
click at [1475, 30] on icon at bounding box center [1482, 32] width 15 height 15
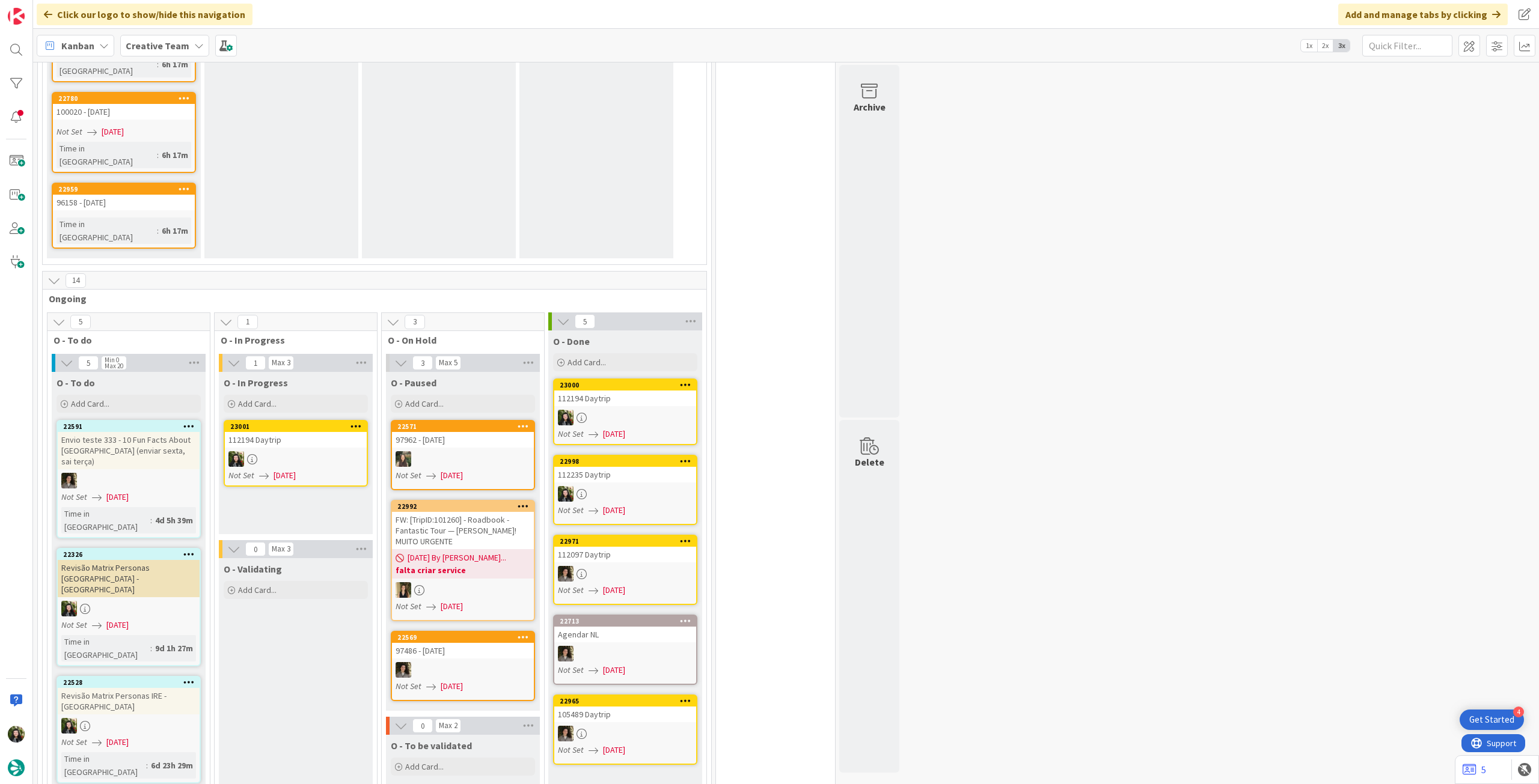
click at [324, 451] on div at bounding box center [296, 458] width 142 height 15
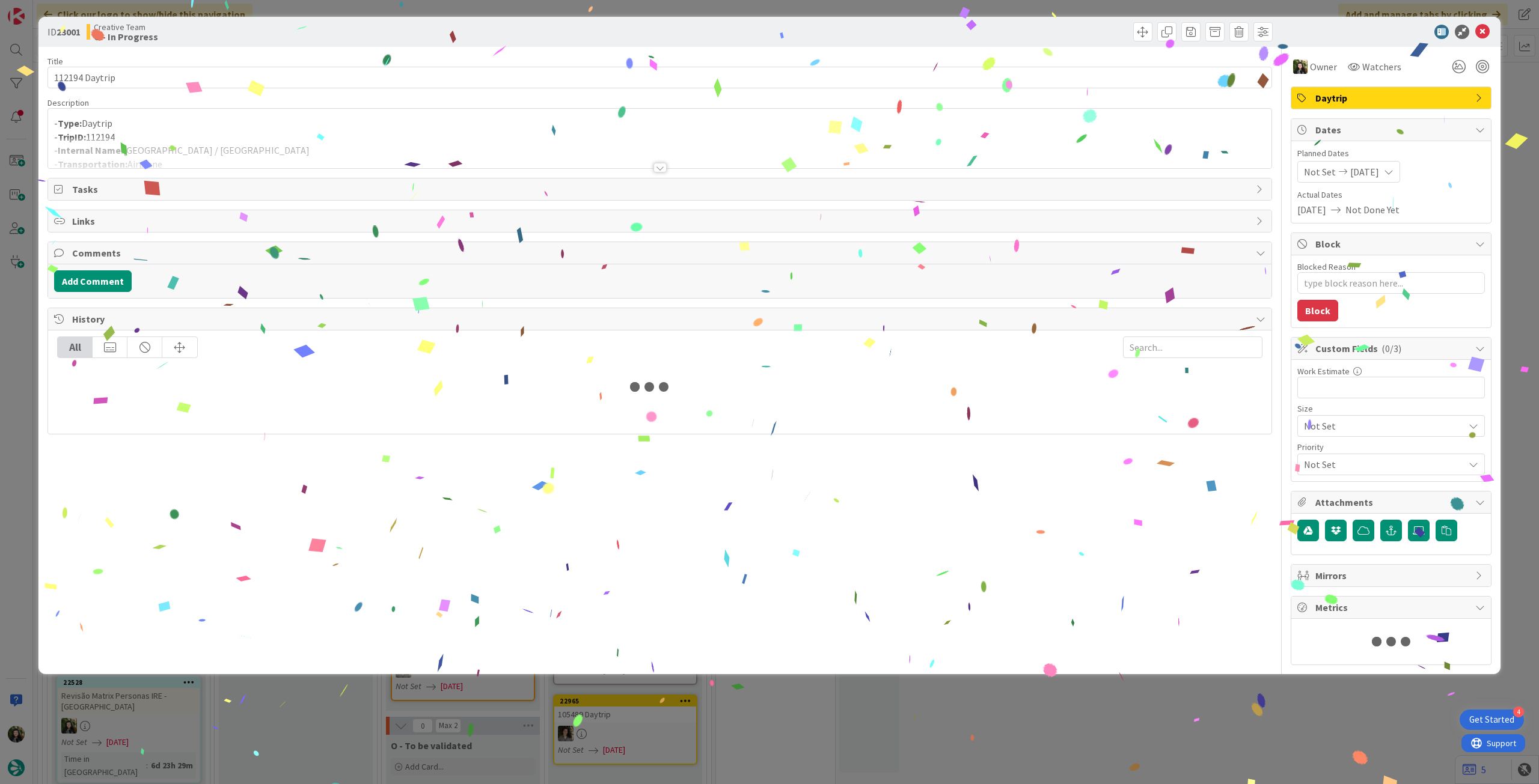
click at [249, 152] on div at bounding box center [660, 153] width 1224 height 31
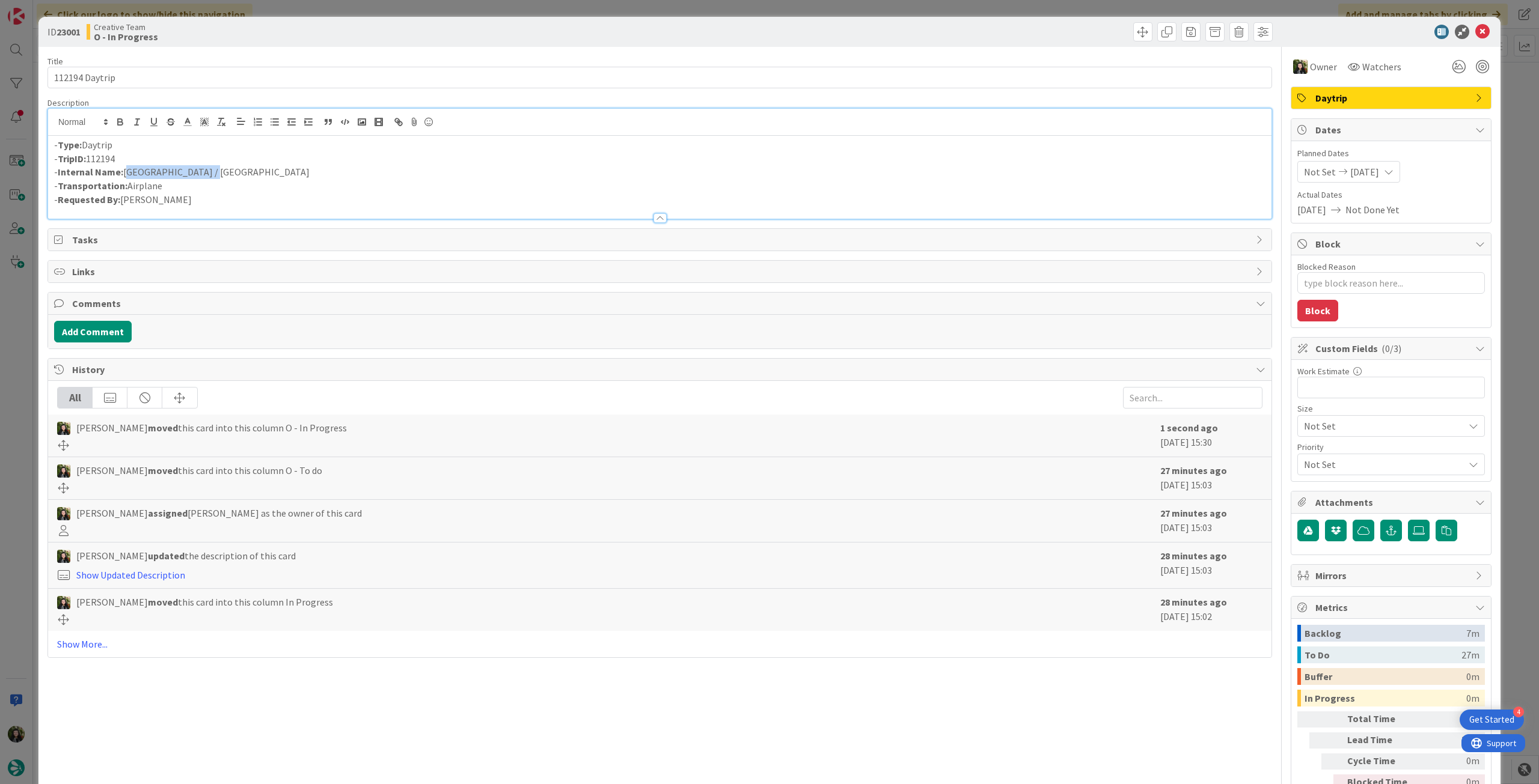
drag, startPoint x: 217, startPoint y: 169, endPoint x: 125, endPoint y: 174, distance: 92.1
click at [125, 174] on p "- Internal Name: Belfast / Edinburgh" at bounding box center [659, 172] width 1211 height 14
copy p "[GEOGRAPHIC_DATA] / [GEOGRAPHIC_DATA]"
click at [1464, 31] on div at bounding box center [1385, 32] width 213 height 15
click at [1475, 31] on icon at bounding box center [1482, 32] width 15 height 15
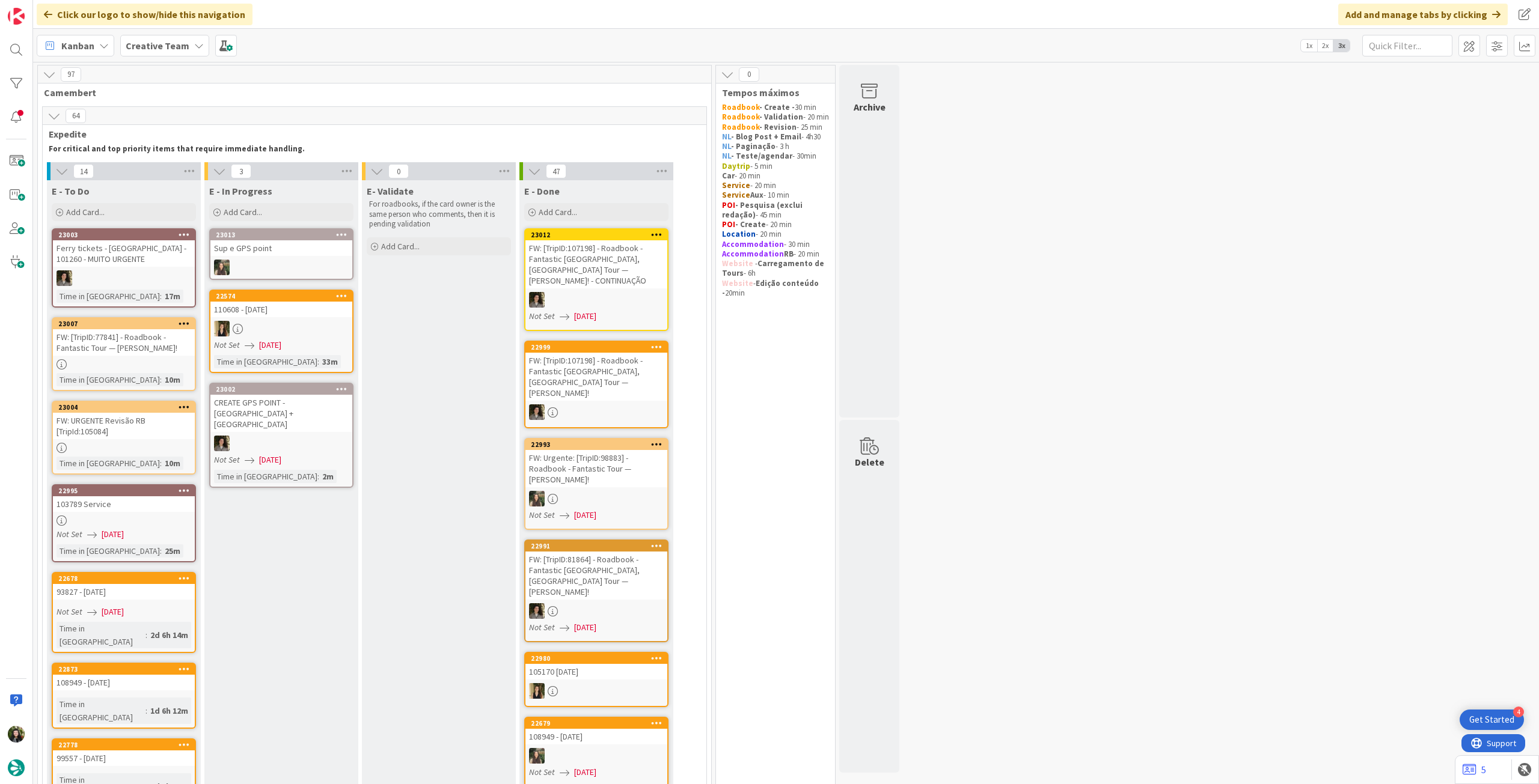
click at [152, 47] on b "Creative Team" at bounding box center [157, 46] width 63 height 12
click at [177, 169] on h4 "Creative Team - Análise" at bounding box center [216, 172] width 164 height 12
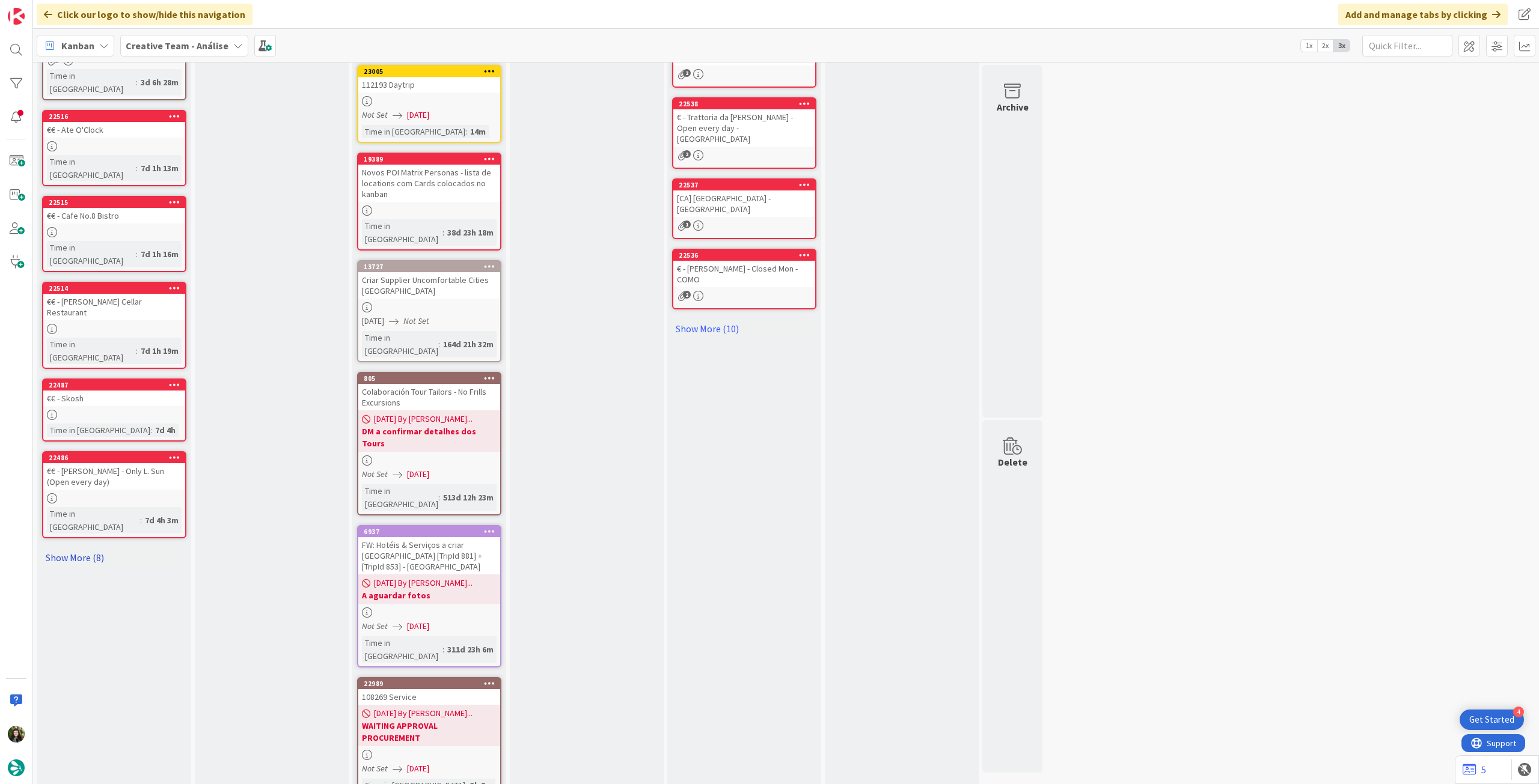
click at [79, 548] on link "Show More (8)" at bounding box center [114, 558] width 144 height 19
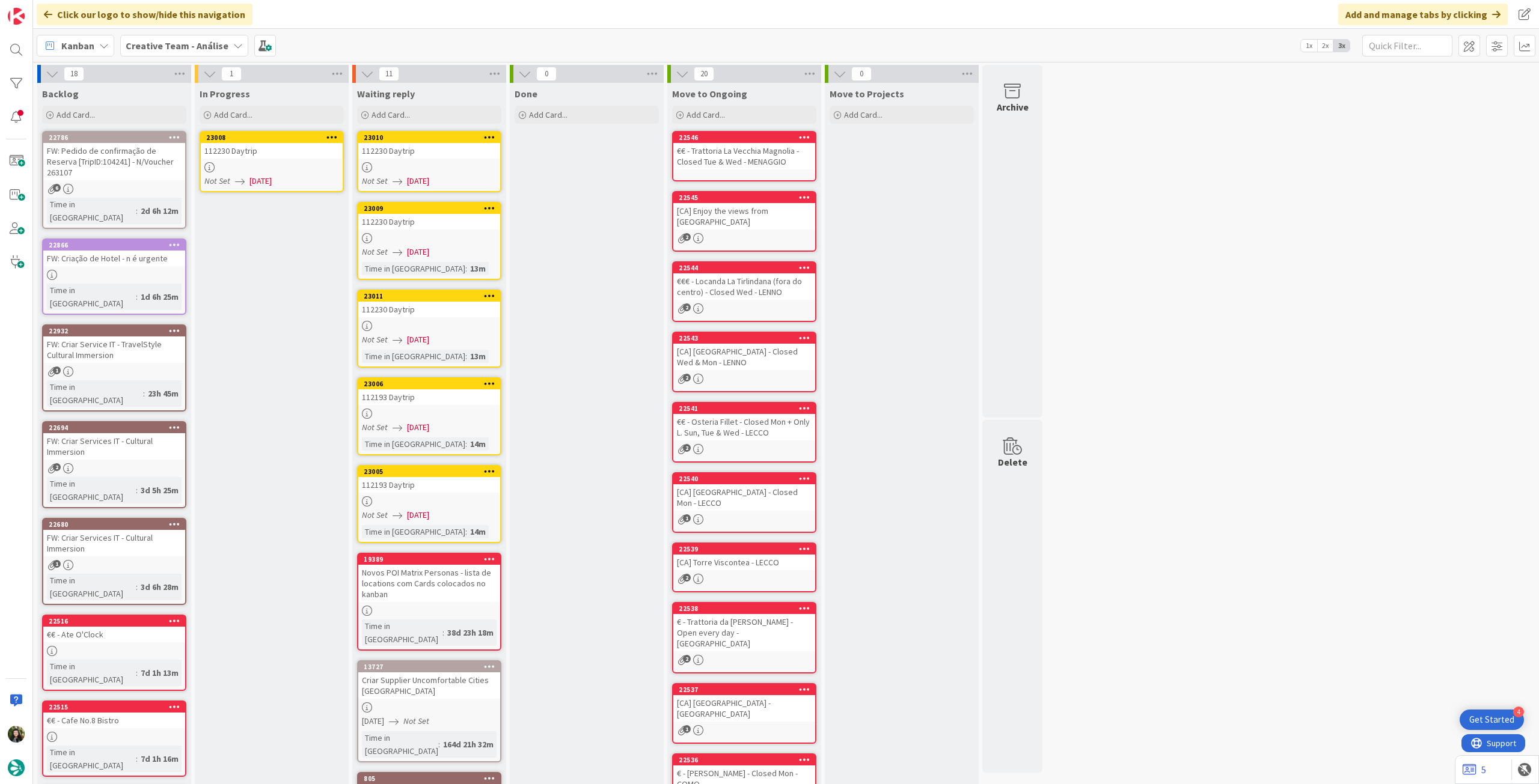
click at [284, 169] on div at bounding box center [271, 167] width 142 height 10
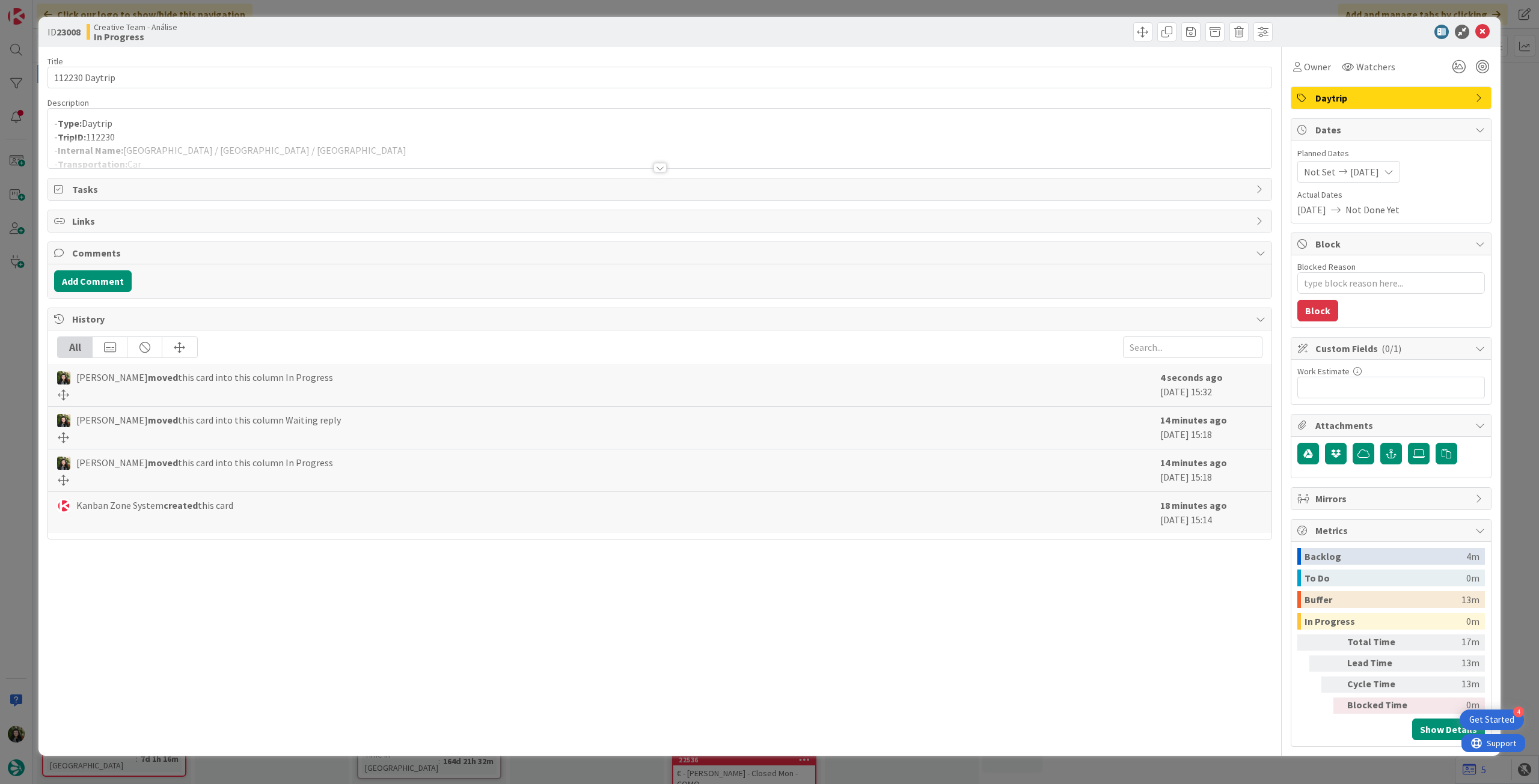
click at [183, 139] on div at bounding box center [660, 153] width 1224 height 31
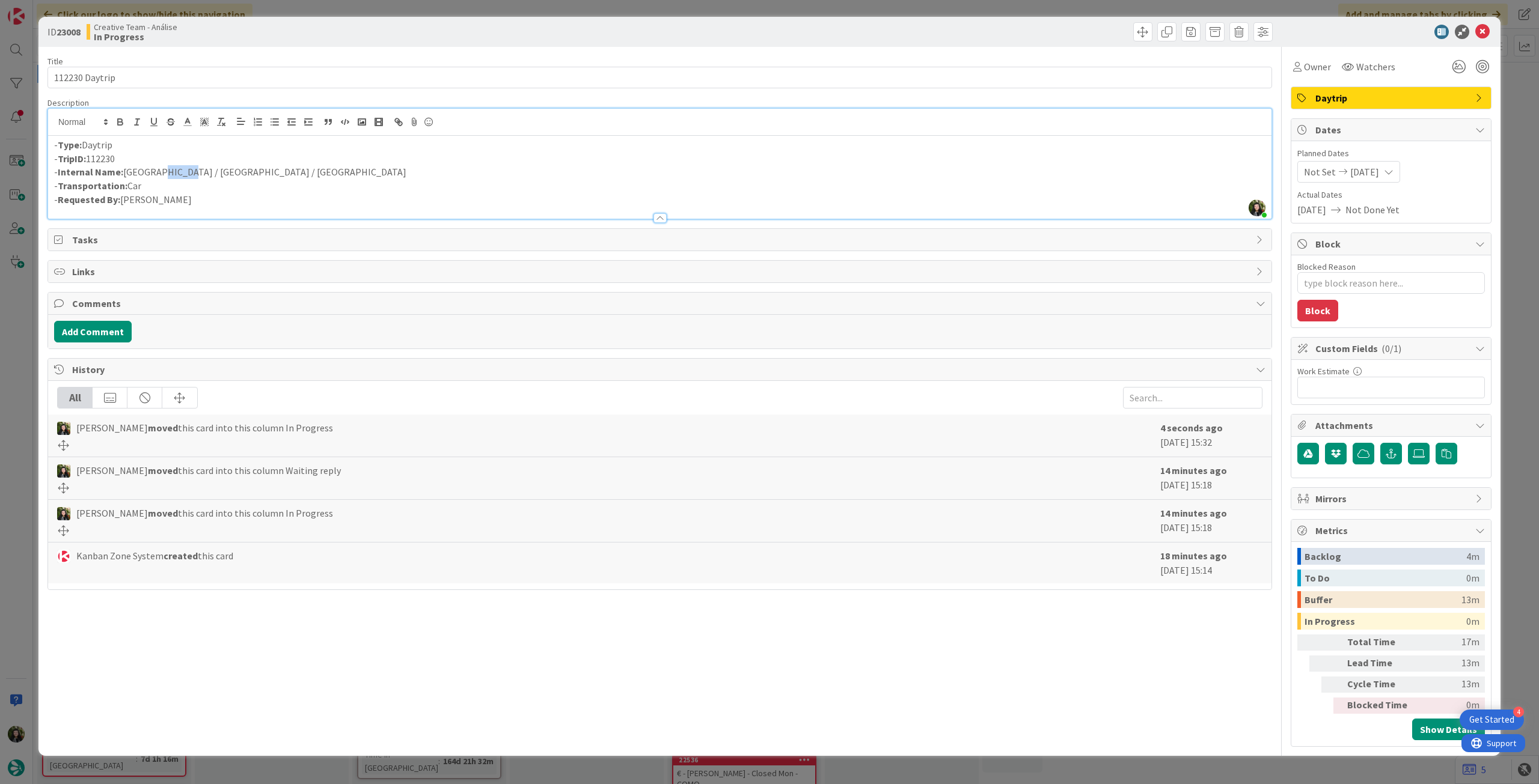
drag, startPoint x: 150, startPoint y: 175, endPoint x: 180, endPoint y: 172, distance: 30.1
click at [180, 172] on p "- Internal Name: York / Durham / Chester-le-Street" at bounding box center [659, 172] width 1211 height 14
copy p "Durham"
drag, startPoint x: 190, startPoint y: 172, endPoint x: 307, endPoint y: 172, distance: 117.0
click at [307, 172] on p "- Internal Name: York / Durham / Chester-le-Street" at bounding box center [659, 172] width 1211 height 14
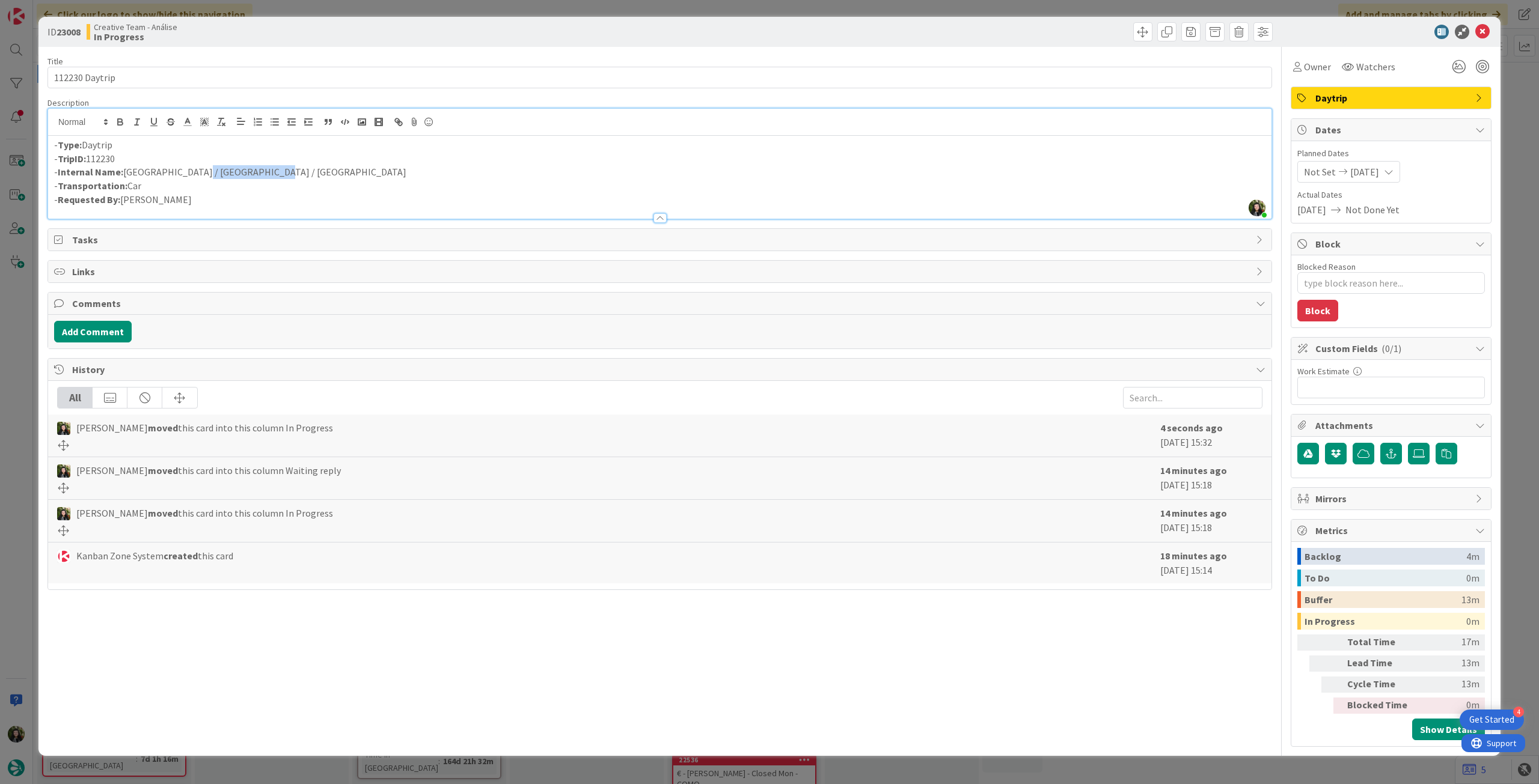
copy p "Chester-le-Street"
drag, startPoint x: 180, startPoint y: 171, endPoint x: 148, endPoint y: 172, distance: 32.0
click at [148, 172] on p "- Internal Name: York / Durham / Chester-le-Street" at bounding box center [659, 172] width 1211 height 14
copy p "Durham"
click at [1372, 279] on textarea "Blocked Reason" at bounding box center [1391, 282] width 187 height 21
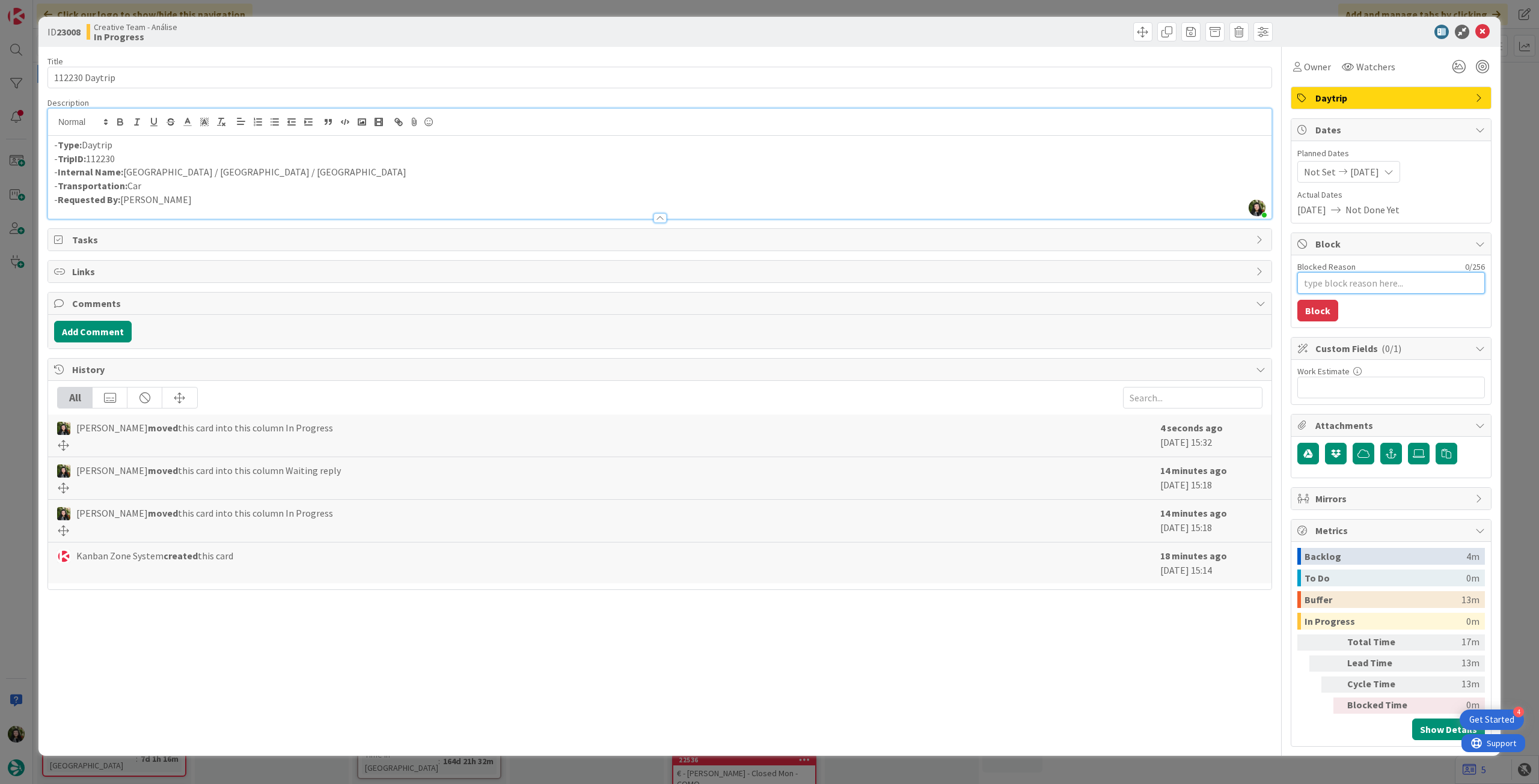
type textarea "x"
type textarea "f"
type textarea "x"
type textarea "fa"
type textarea "x"
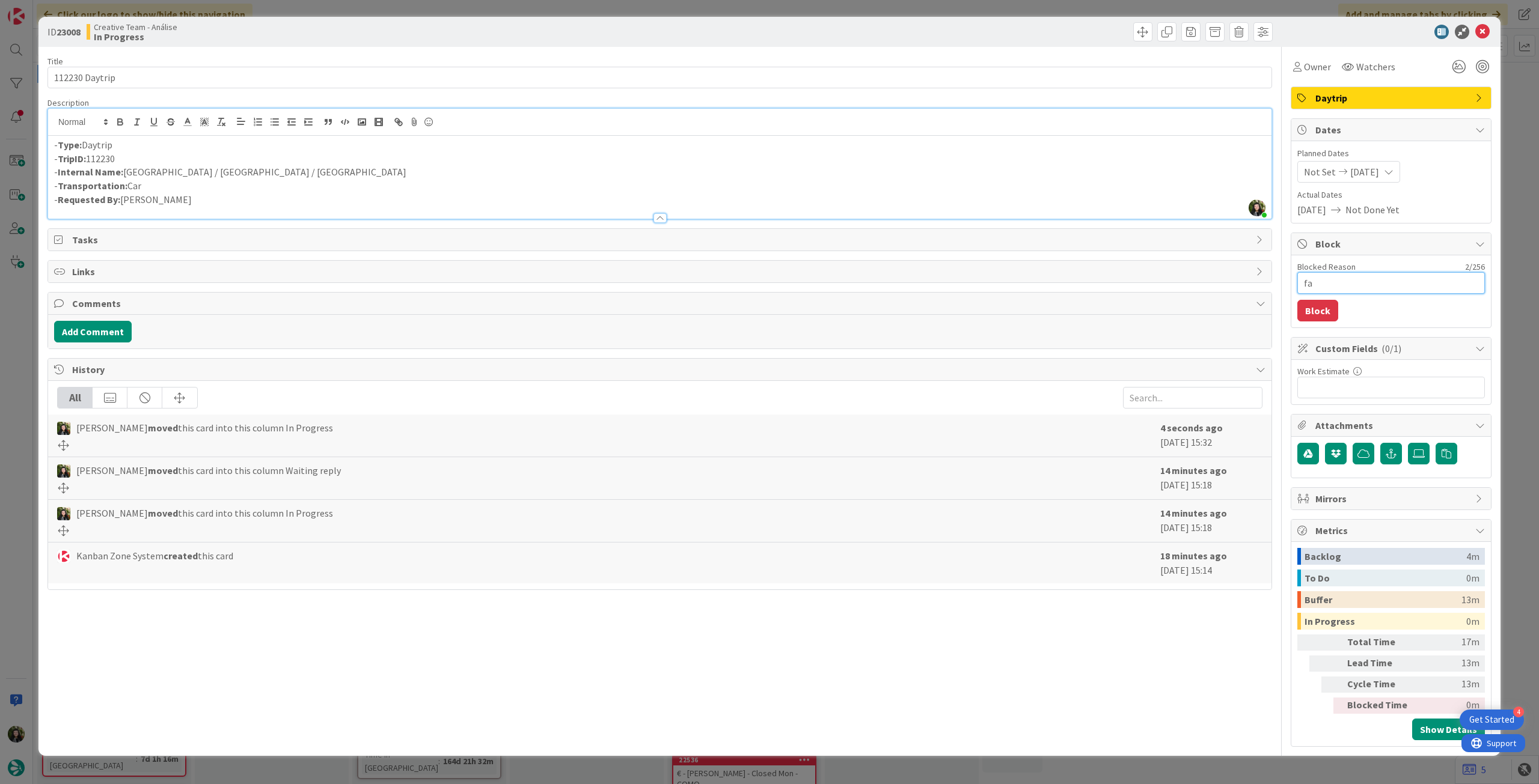
type textarea "fal"
type textarea "x"
type textarea "fa"
type textarea "x"
type textarea "f"
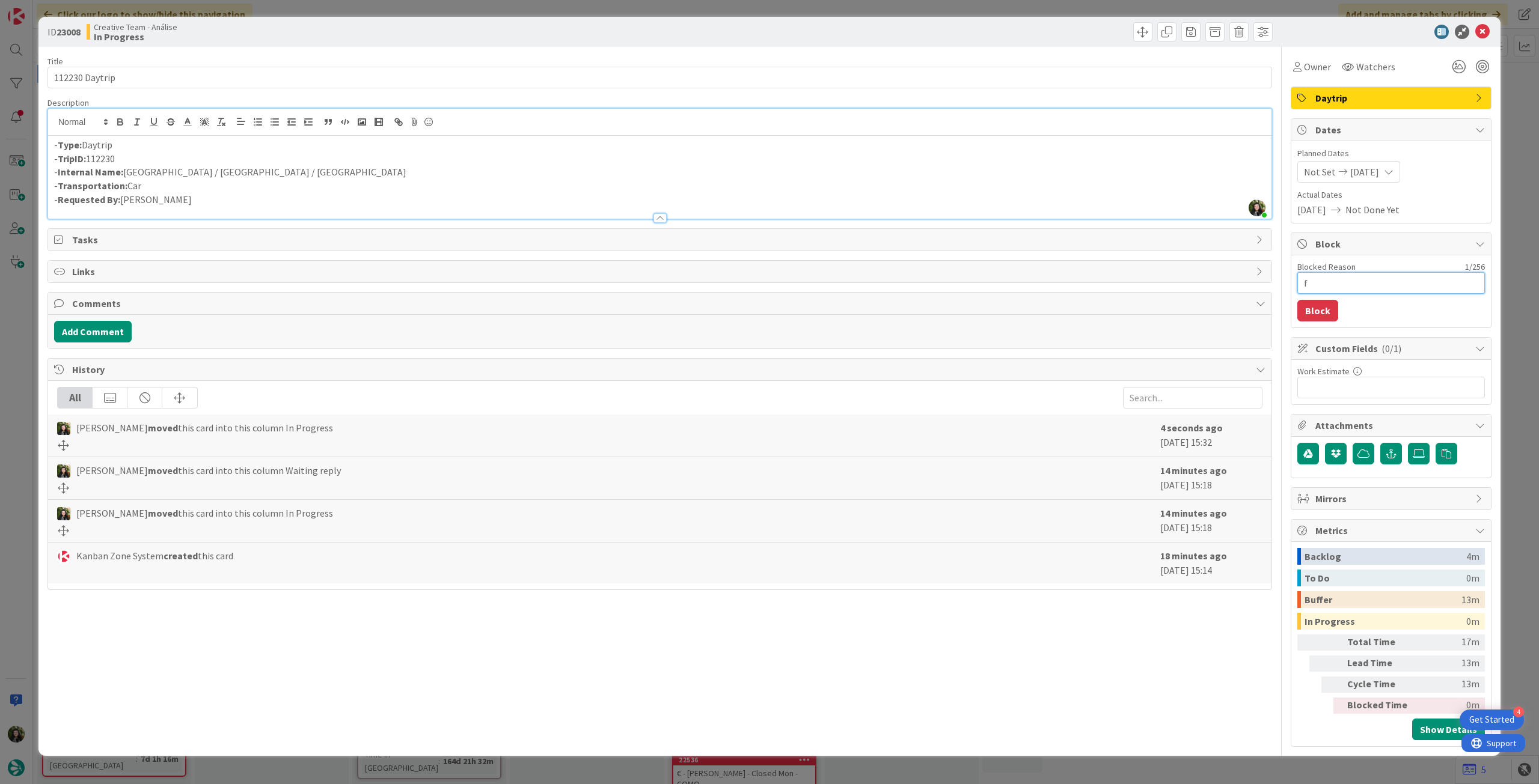
type textarea "x"
type textarea "p"
type textarea "x"
type textarea "pe"
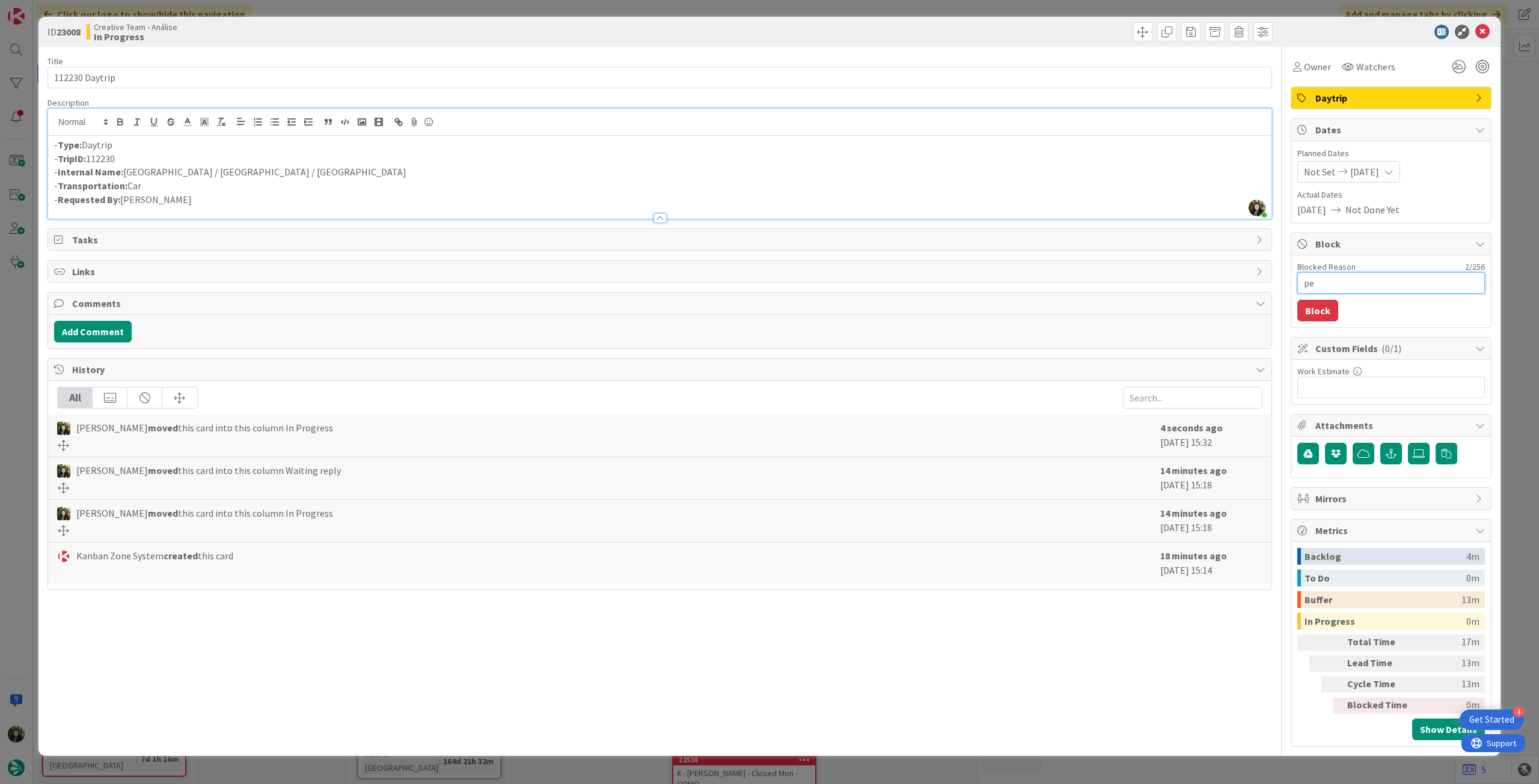
type textarea "x"
type textarea "pen"
type textarea "x"
type textarea "pend"
type textarea "x"
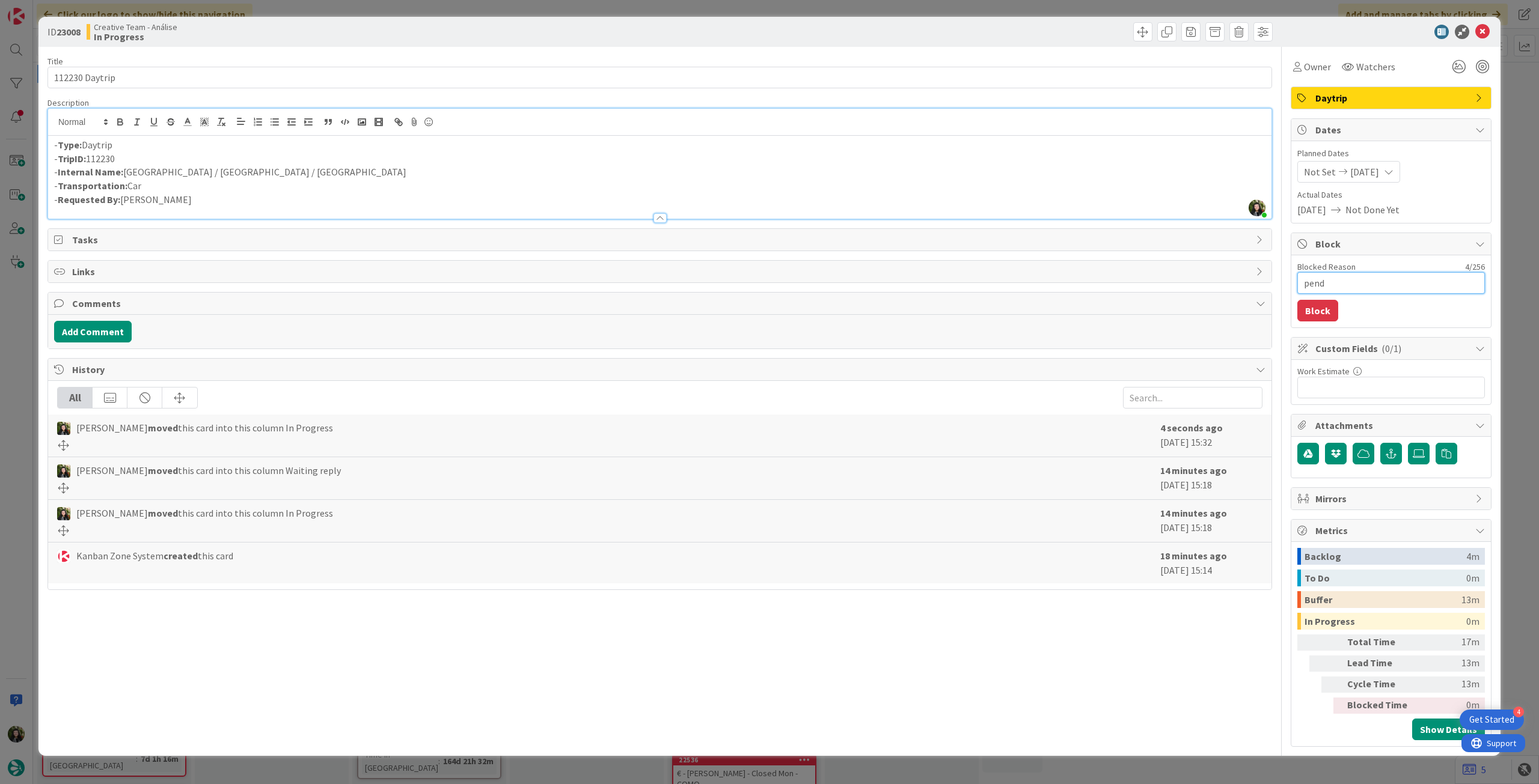
type textarea "pende"
type textarea "x"
type textarea "penden"
type textarea "x"
type textarea "pendent"
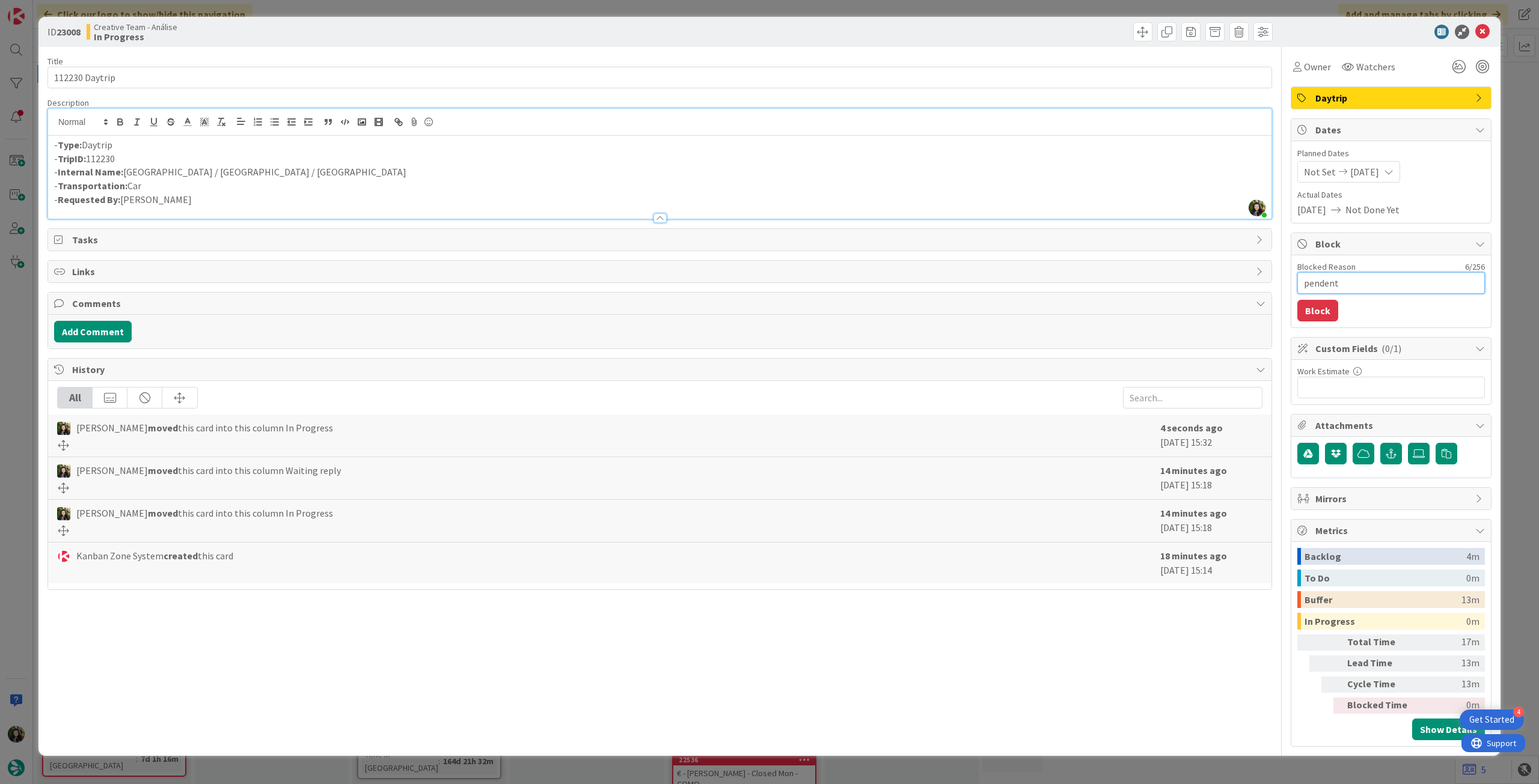
type textarea "x"
type textarea "pendente"
type textarea "x"
type textarea "pendente"
type textarea "x"
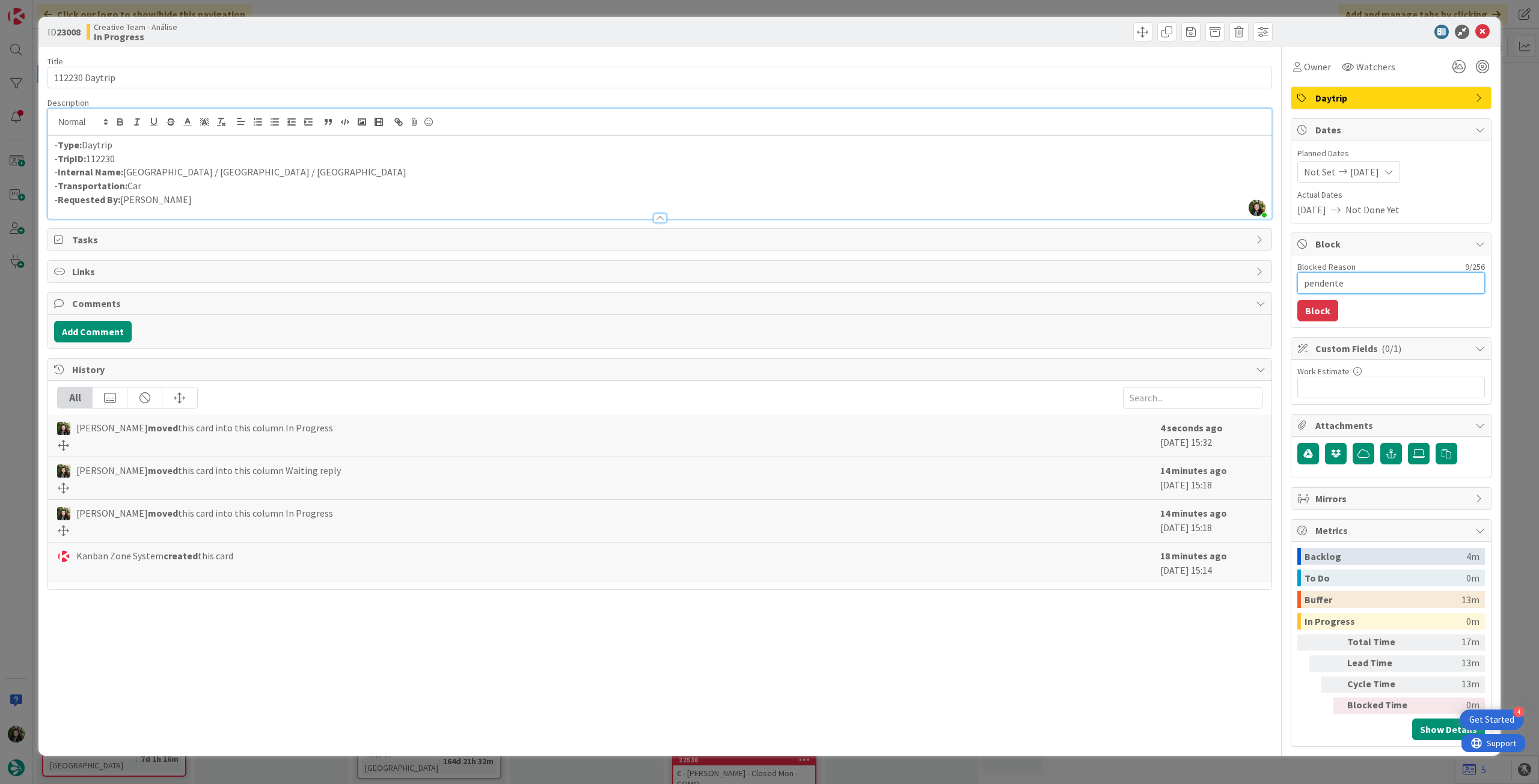
type textarea "pendente l"
type textarea "x"
type textarea "pendente lo"
type textarea "x"
type textarea "pendente loc"
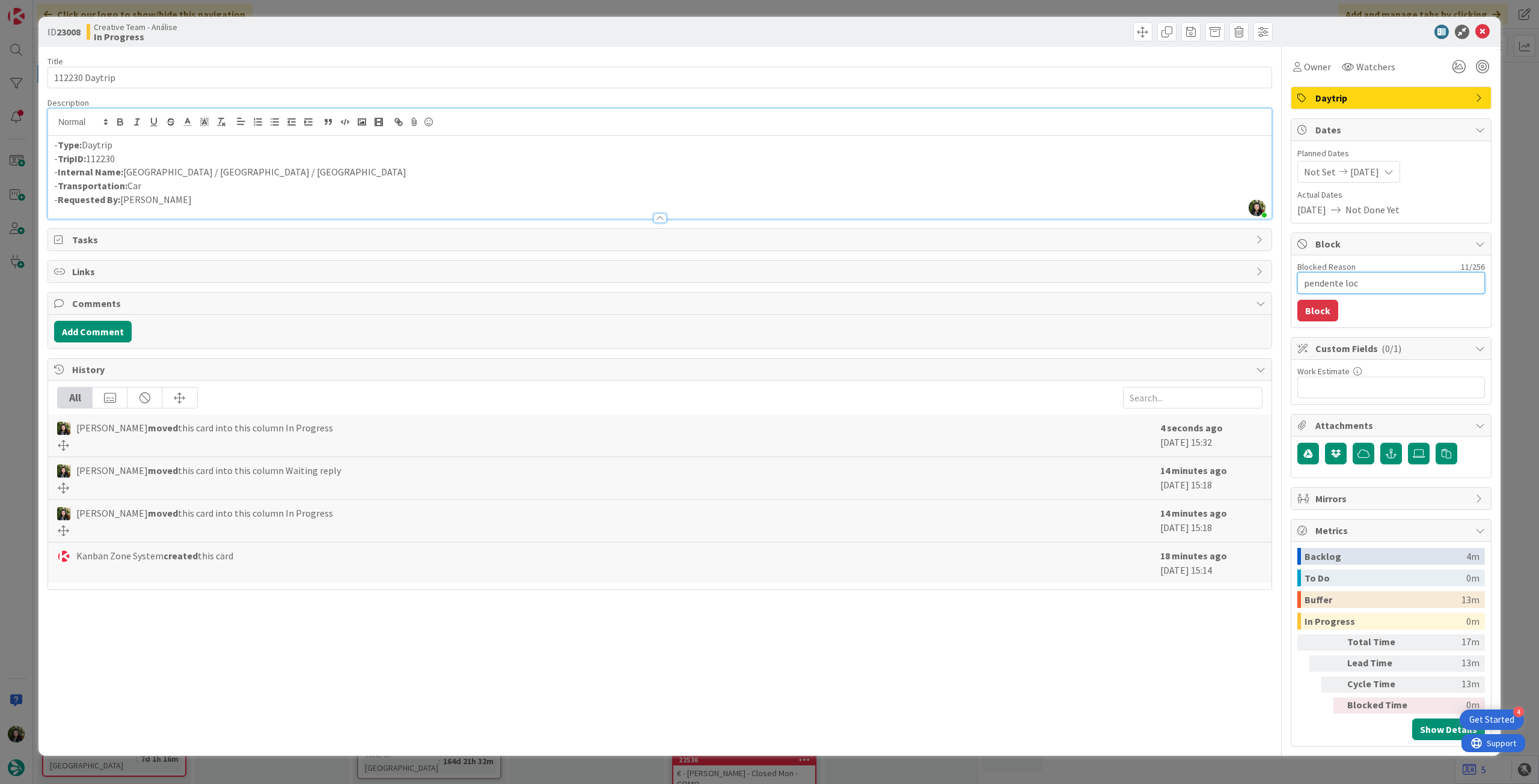
type textarea "x"
type textarea "pendente locat"
type textarea "x"
type textarea "pendente locati"
type textarea "x"
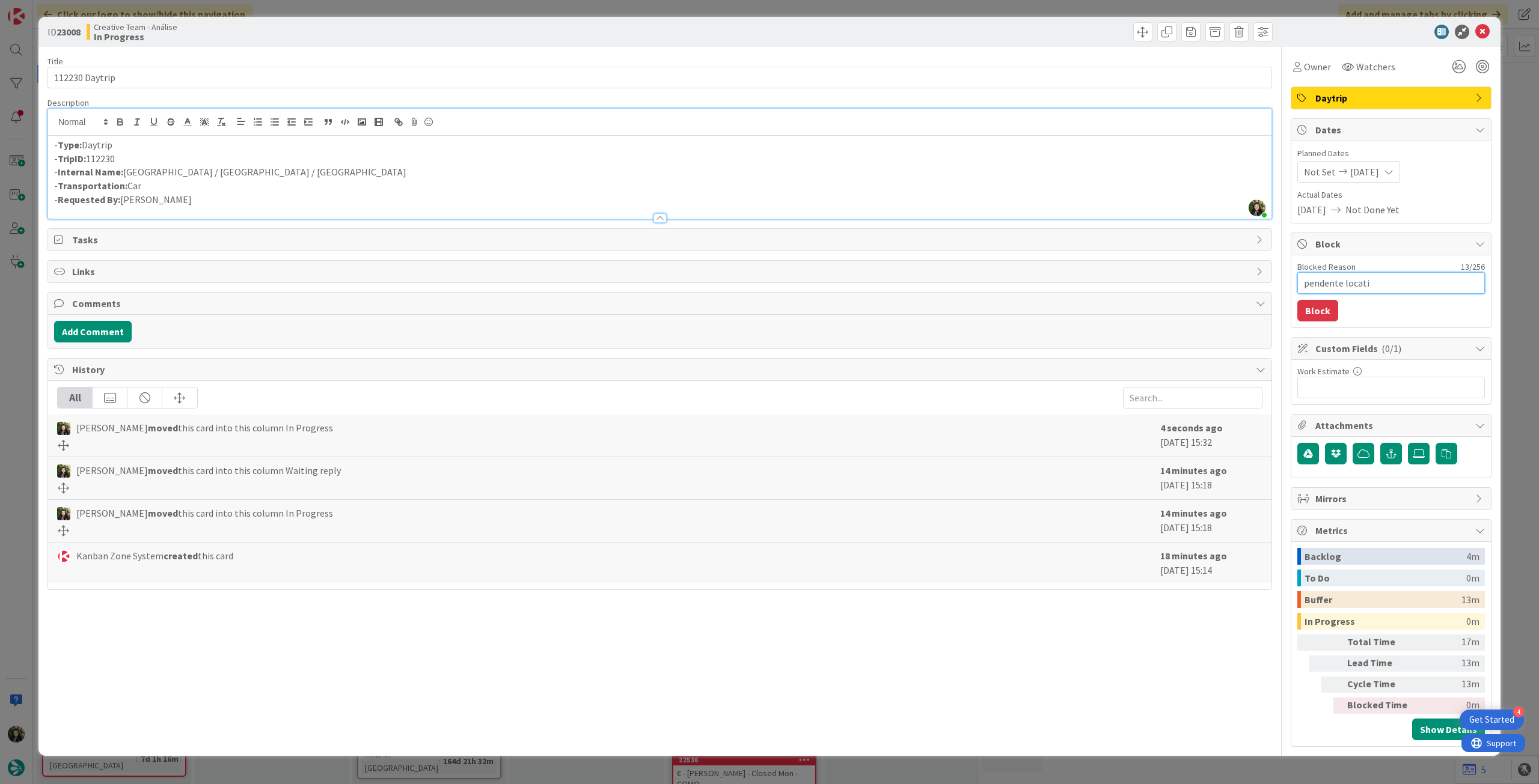
type textarea "pendente locatio"
type textarea "x"
type textarea "pendente location"
type textarea "x"
type textarea "pendente locations"
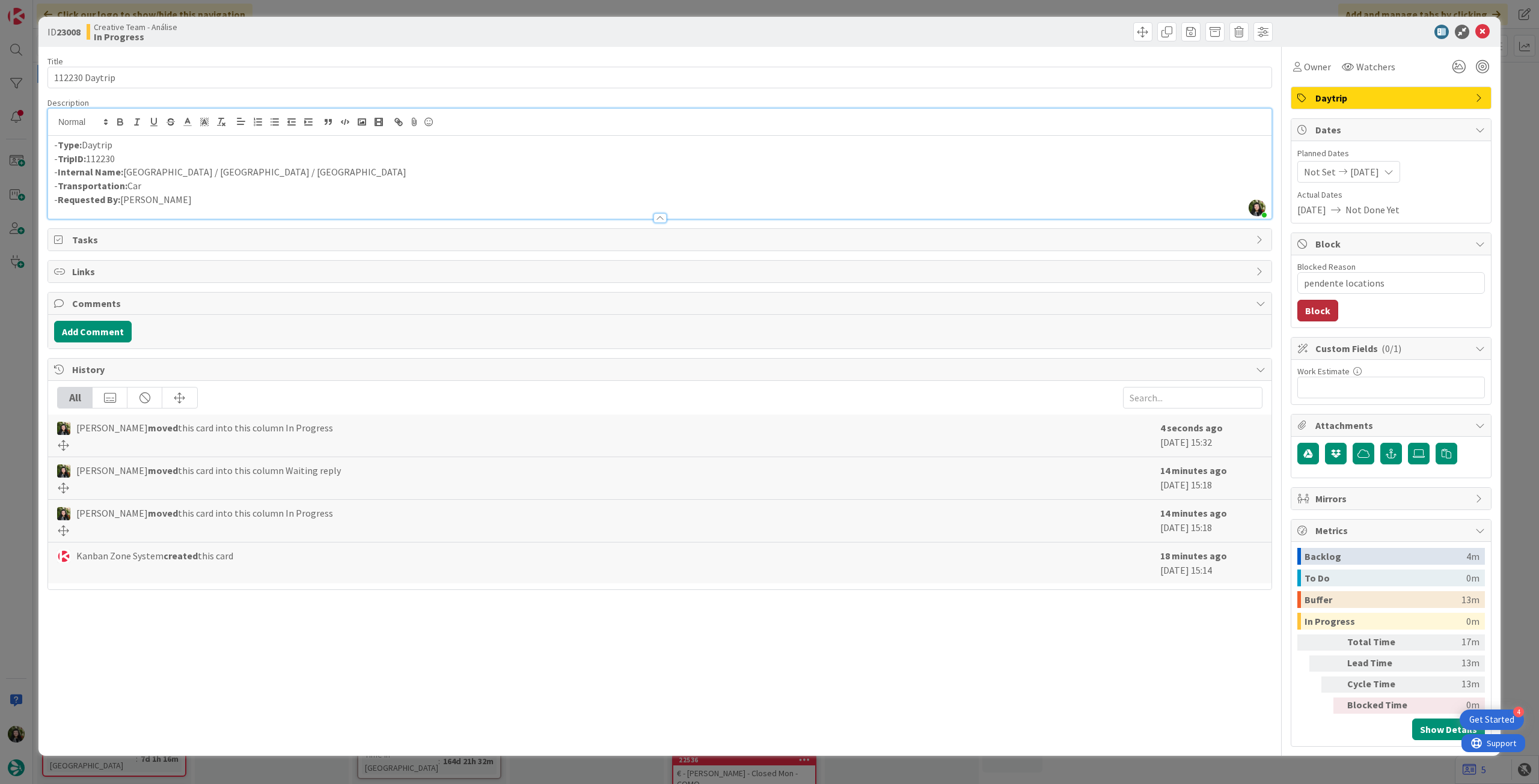
click at [1320, 310] on button "Block" at bounding box center [1317, 310] width 41 height 21
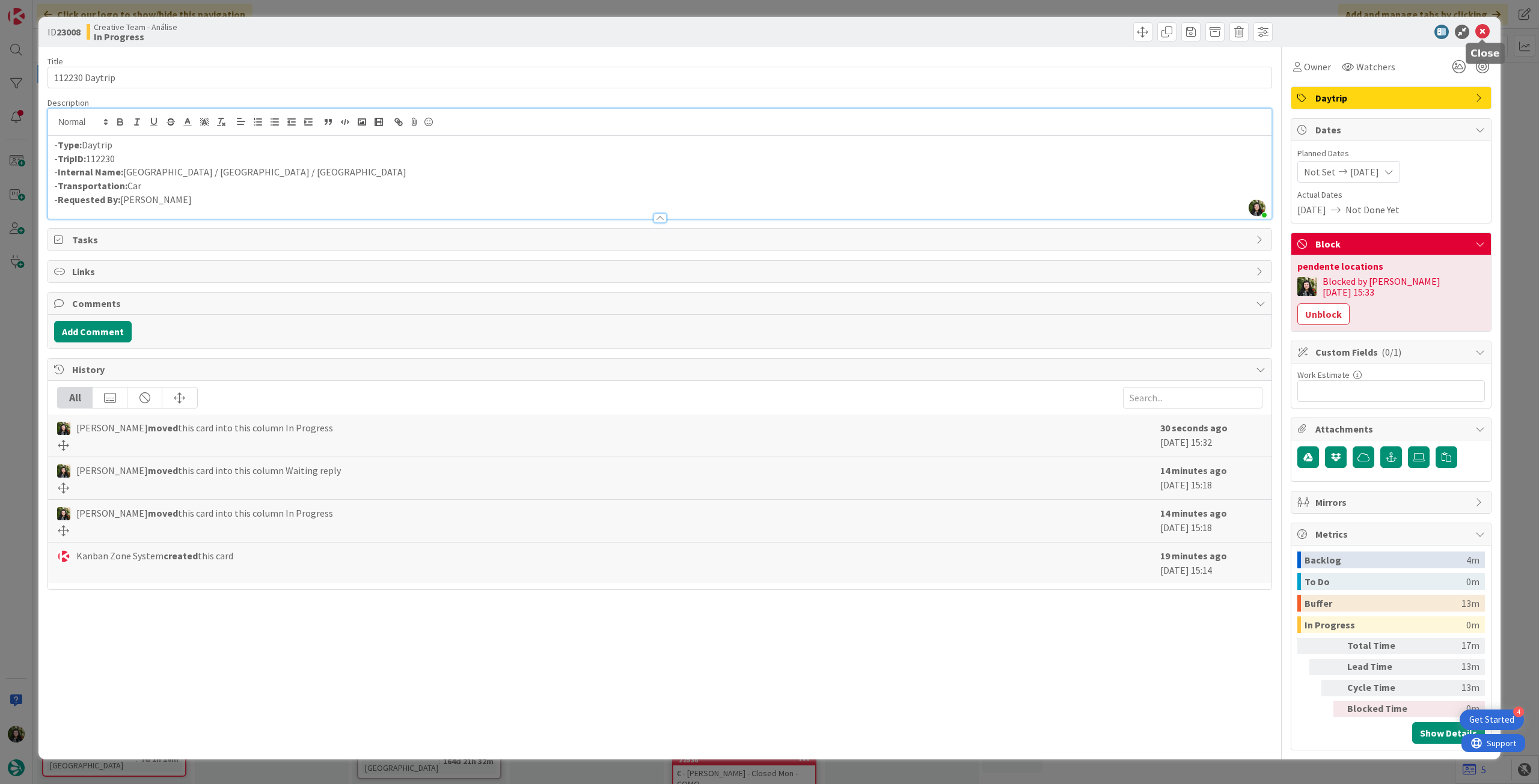
click at [1482, 29] on icon at bounding box center [1482, 32] width 15 height 15
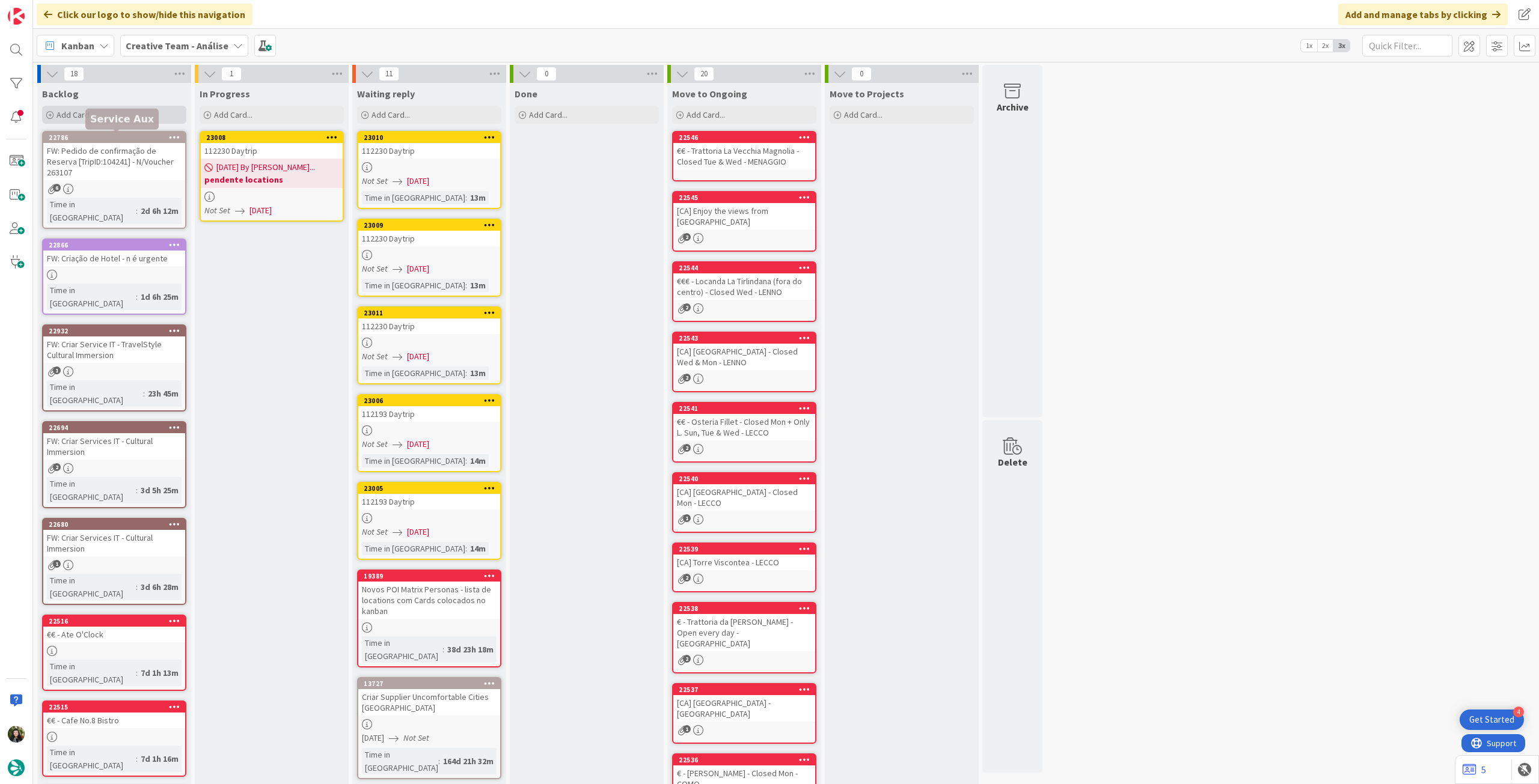
drag, startPoint x: 109, startPoint y: 138, endPoint x: 122, endPoint y: 120, distance: 22.2
click at [122, 117] on div "Add Card..." at bounding box center [114, 115] width 144 height 18
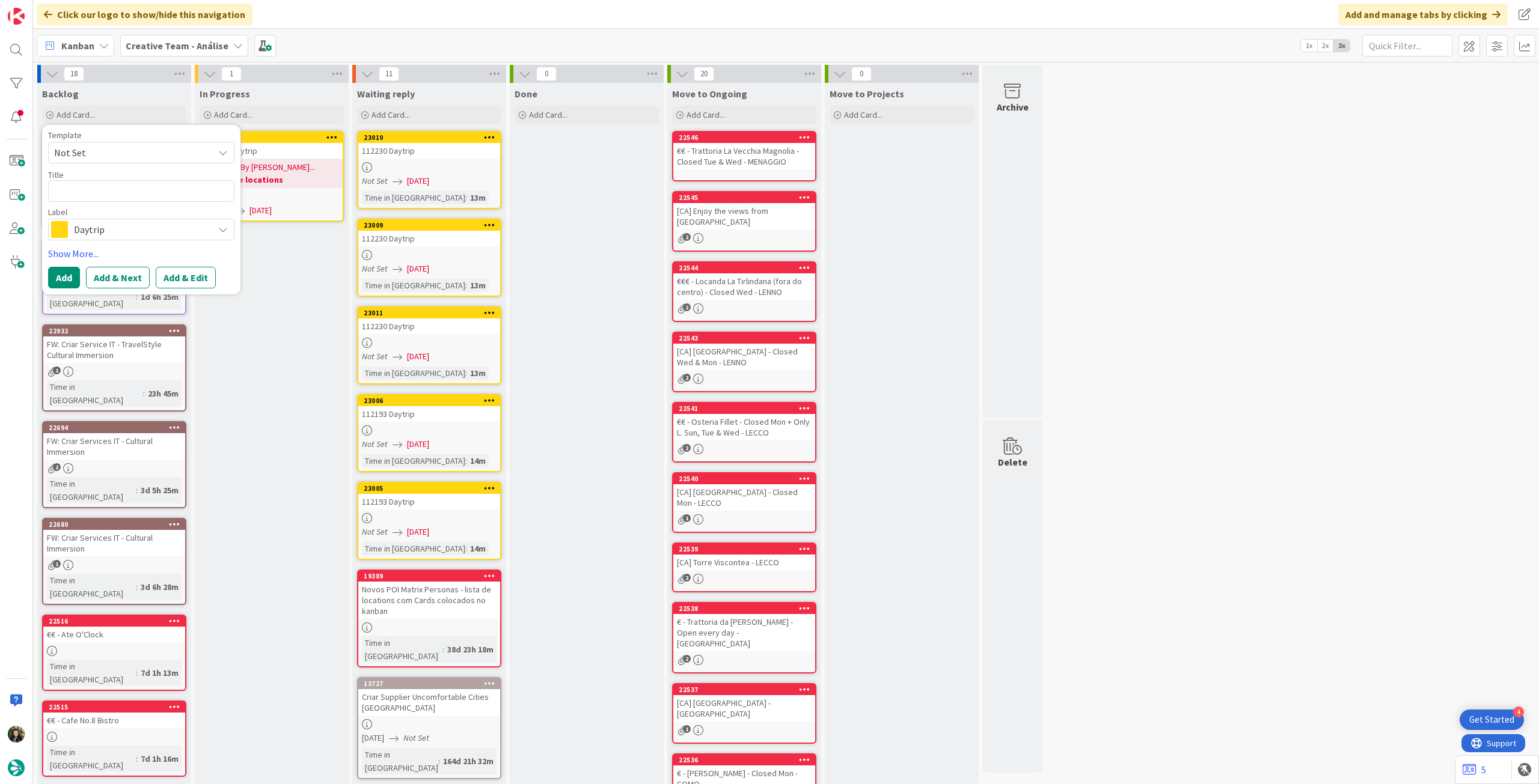
click at [107, 223] on span "Daytrip" at bounding box center [140, 229] width 133 height 17
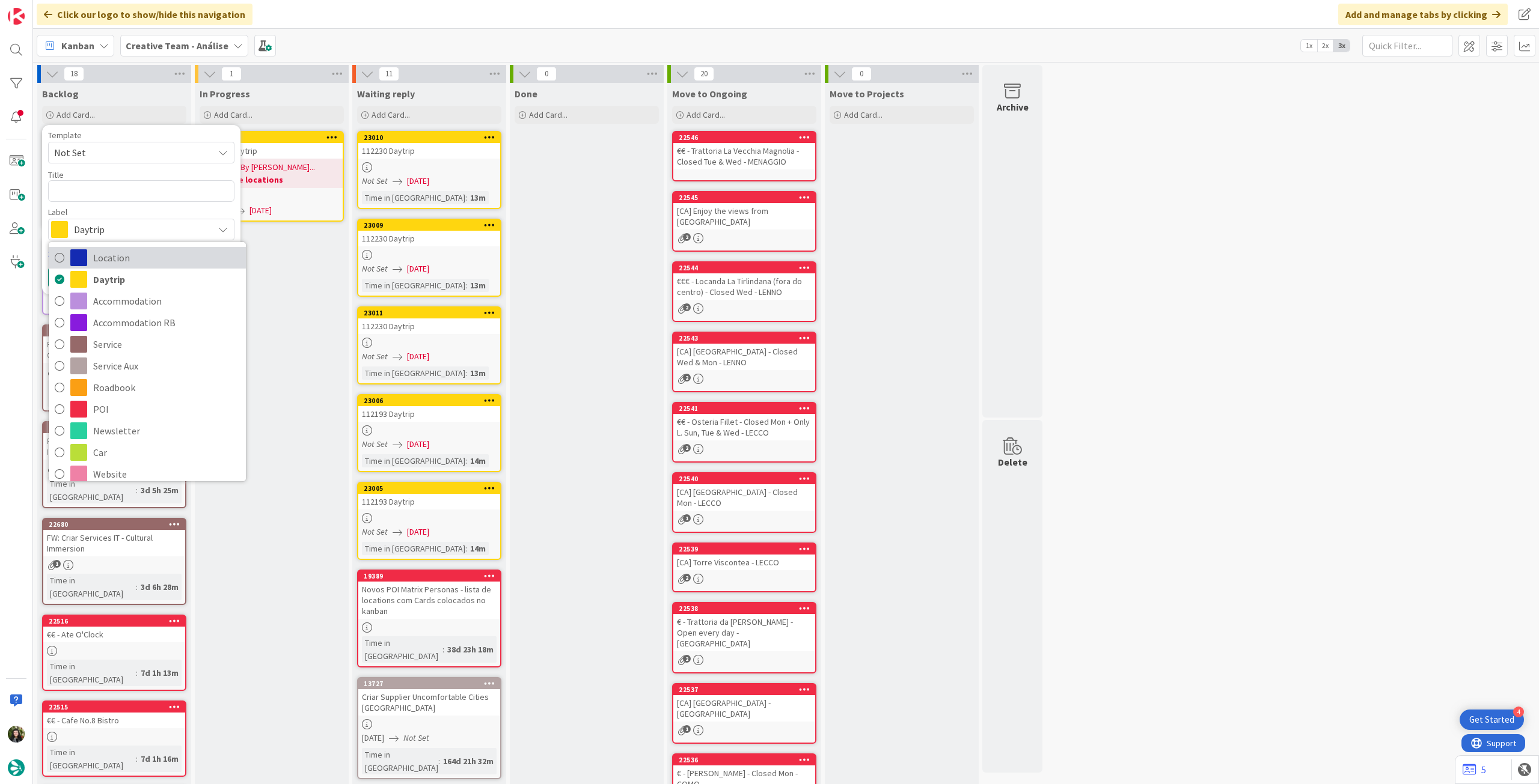
click at [147, 260] on span "Location" at bounding box center [166, 258] width 147 height 18
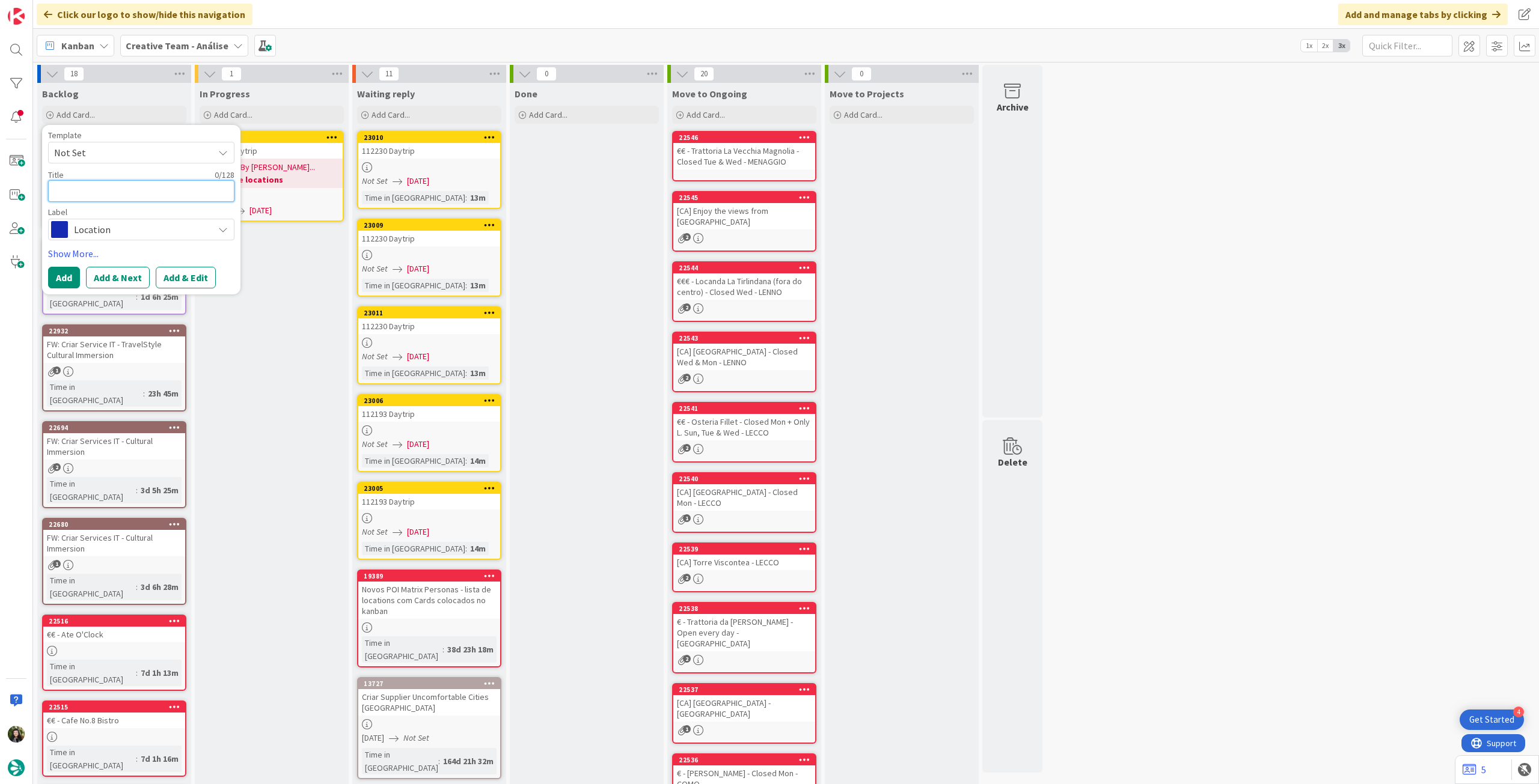
click at [128, 197] on textarea at bounding box center [141, 191] width 186 height 21
paste textarea "Durham"
type textarea "x"
type textarea "Durham"
click at [67, 279] on button "Add" at bounding box center [63, 277] width 32 height 21
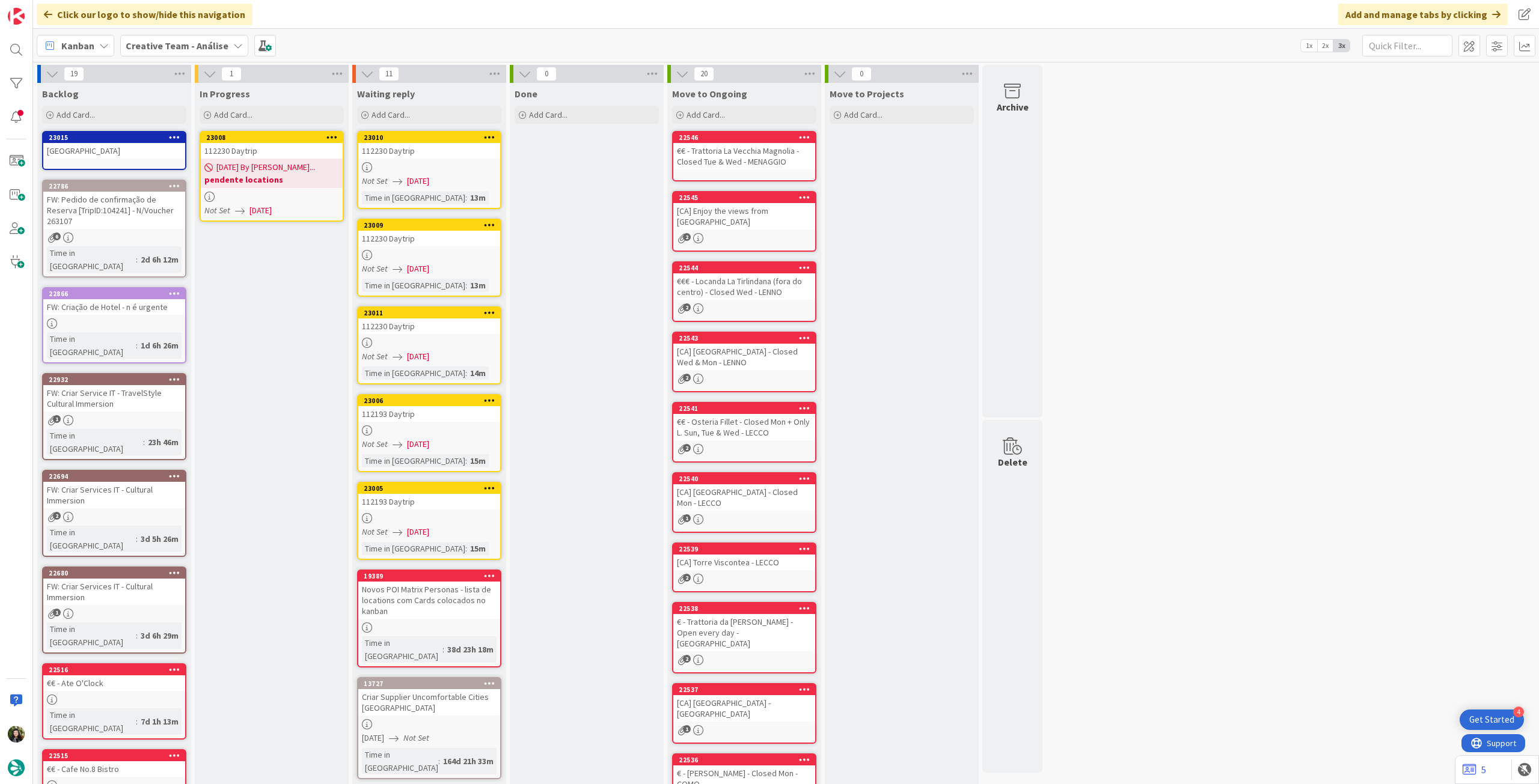
click at [267, 167] on span "12/09/2025 By Beatriz..." at bounding box center [266, 167] width 99 height 13
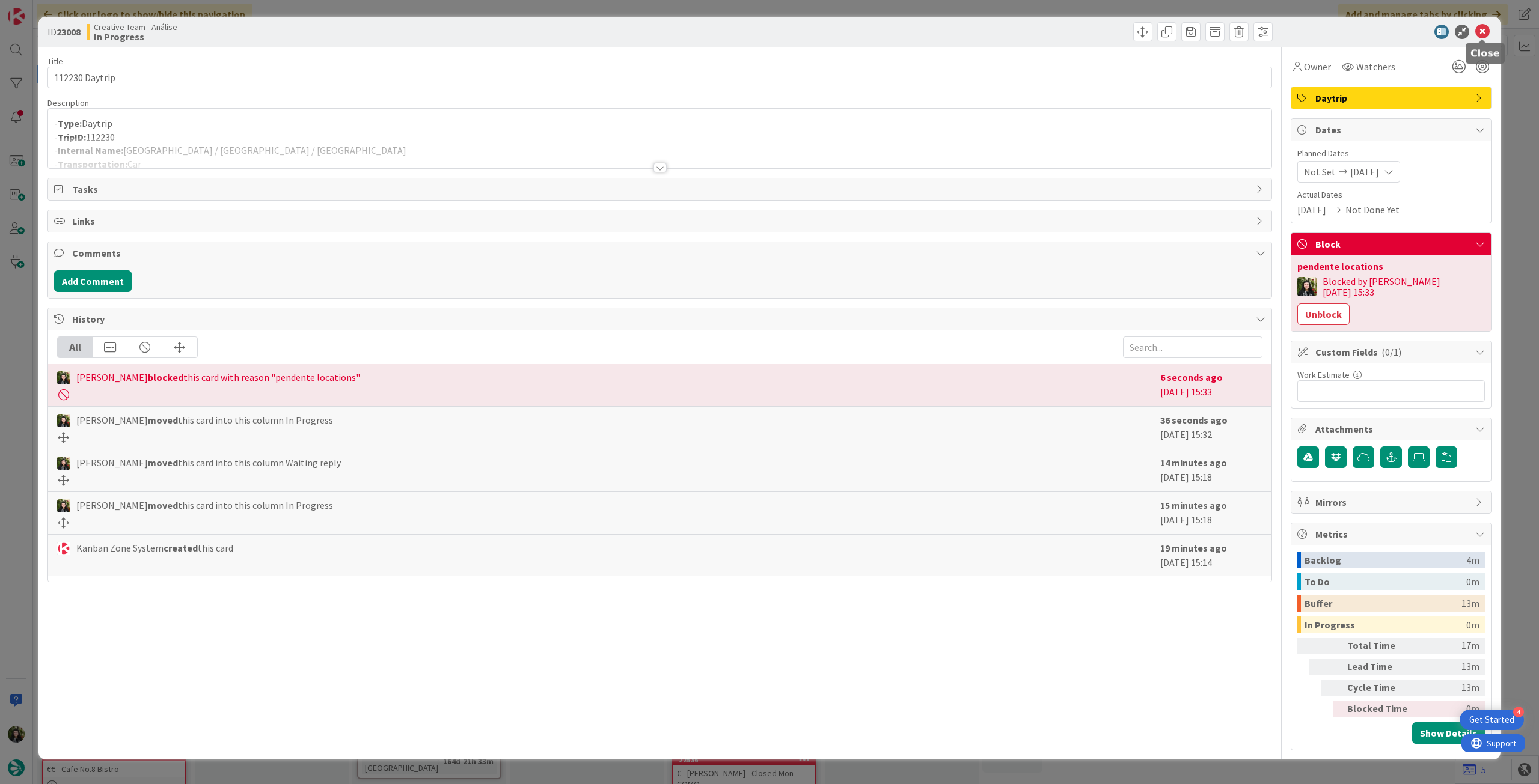
click at [1479, 31] on icon at bounding box center [1482, 32] width 15 height 15
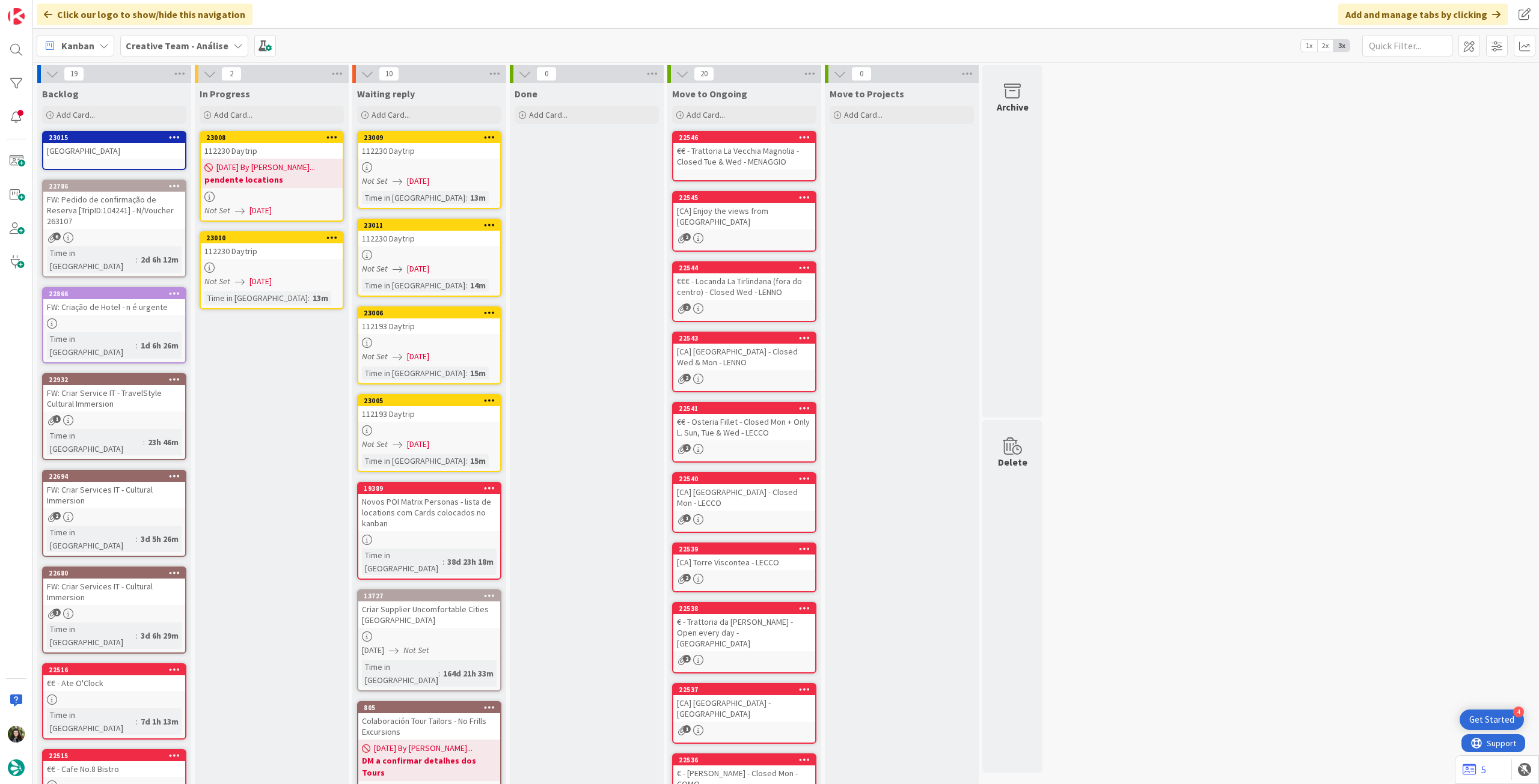
click at [267, 267] on div at bounding box center [271, 267] width 142 height 10
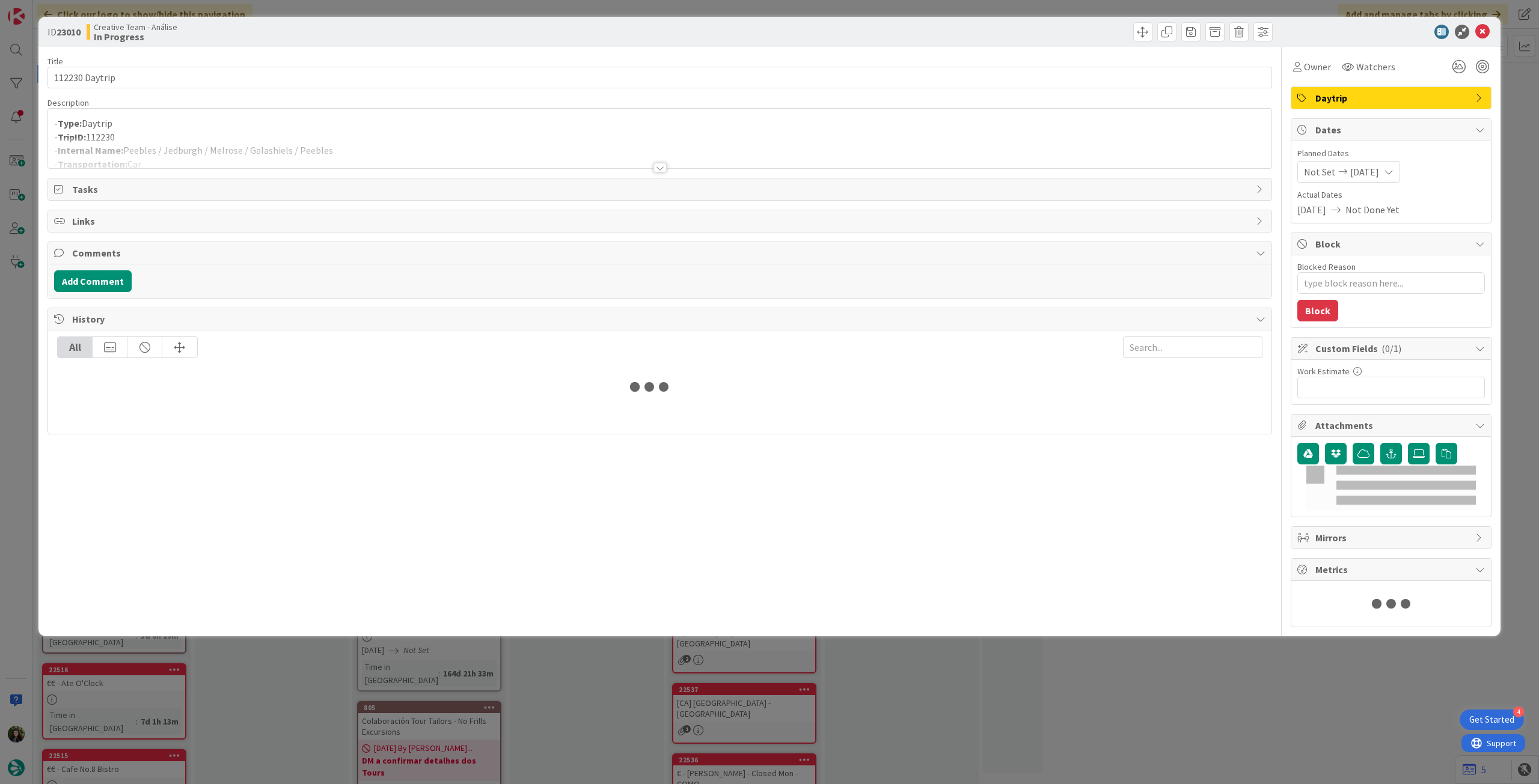
click at [219, 152] on div at bounding box center [660, 153] width 1224 height 31
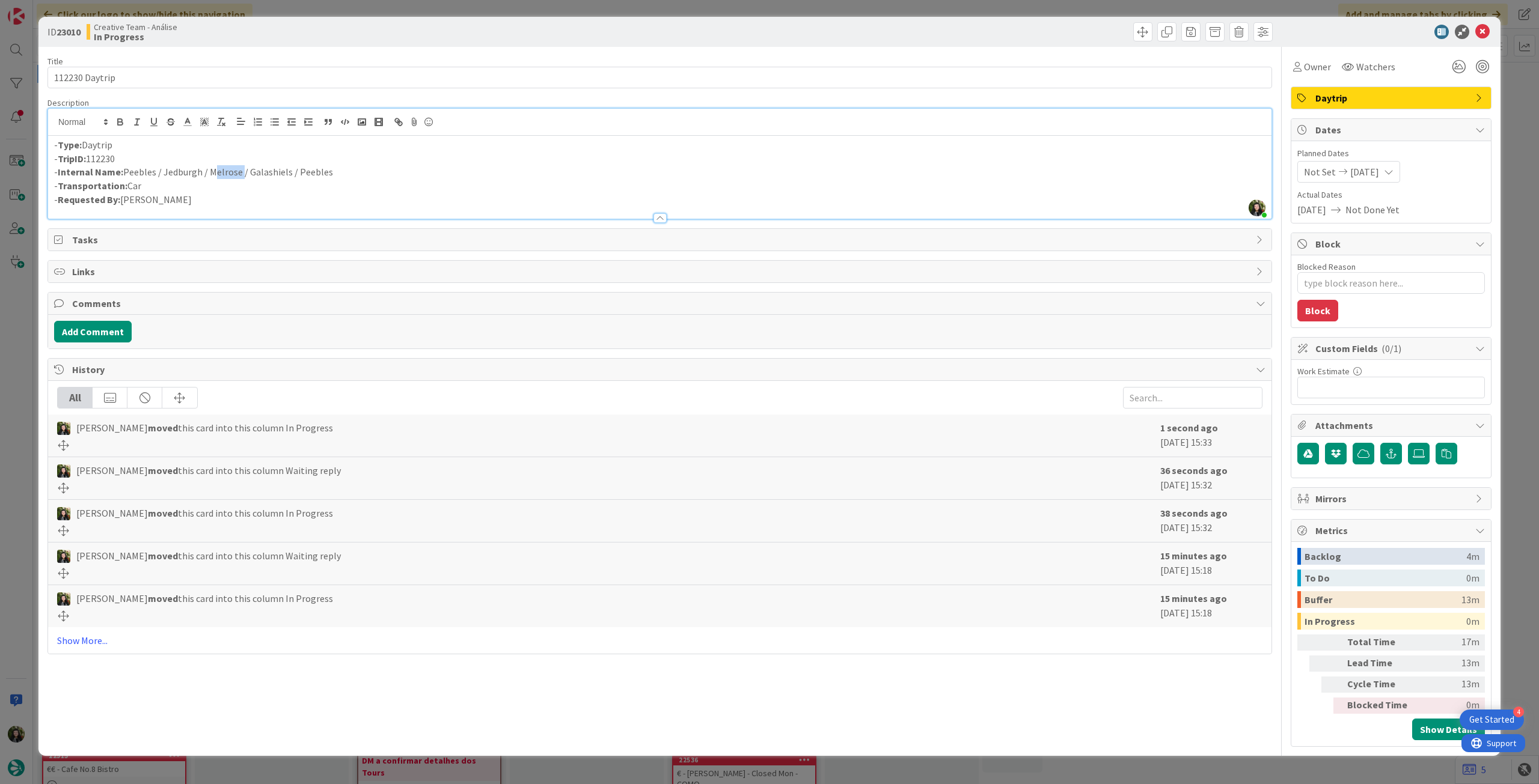
drag, startPoint x: 209, startPoint y: 172, endPoint x: 240, endPoint y: 171, distance: 31.0
click at [240, 171] on p "- Internal Name: Peebles / Jedburgh / Melrose / Galashiels / Peebles" at bounding box center [659, 172] width 1211 height 14
copy p "Melrose"
drag, startPoint x: 248, startPoint y: 174, endPoint x: 288, endPoint y: 170, distance: 40.2
click at [288, 170] on p "- Internal Name: Peebles / Jedburgh / Melrose / Galashiels / Peebles" at bounding box center [659, 172] width 1211 height 14
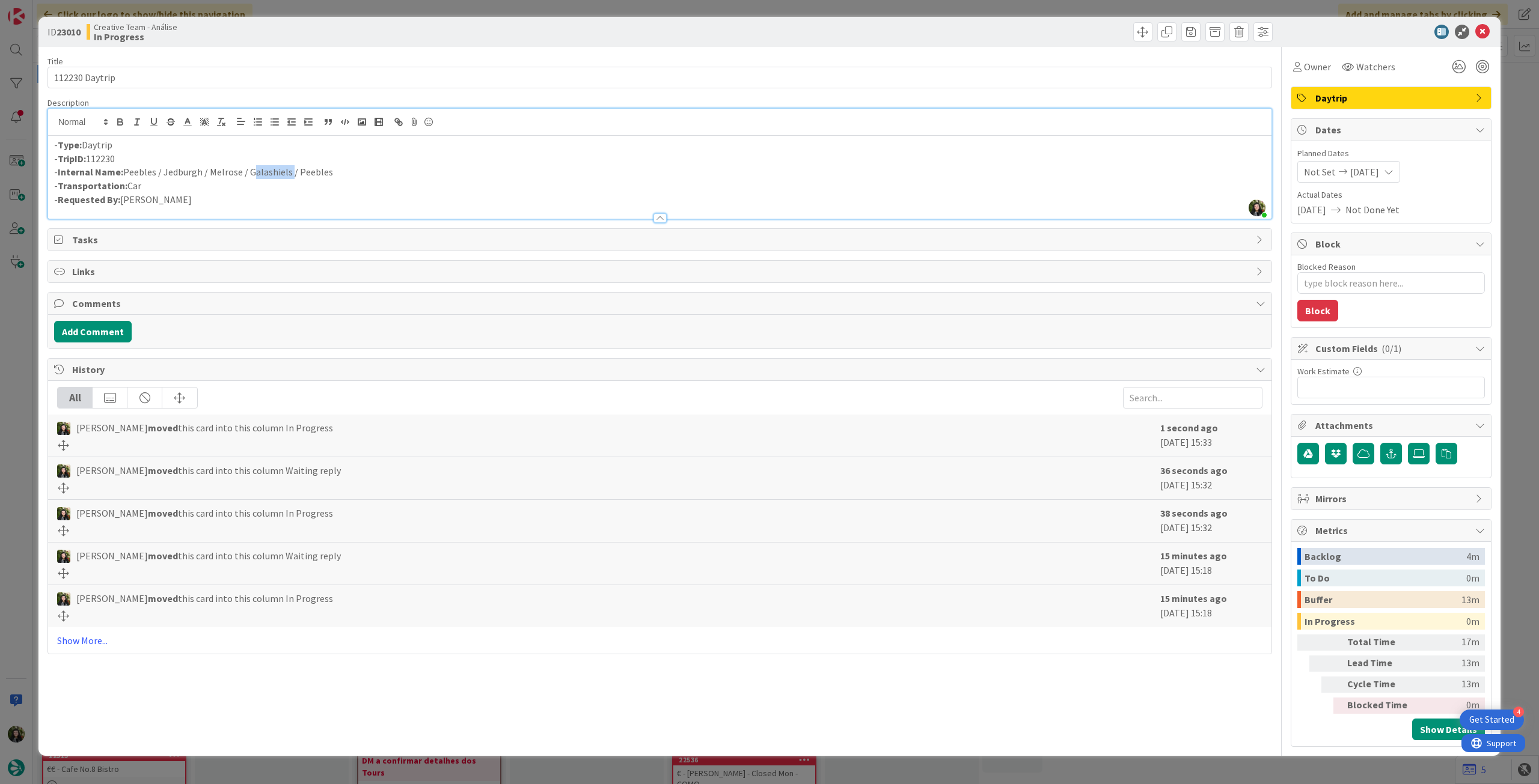
copy p "Galashiels"
drag, startPoint x: 123, startPoint y: 175, endPoint x: 155, endPoint y: 174, distance: 32.0
click at [155, 174] on p "- Internal Name: Peebles / Jedburgh / Melrose / Galashiels / Peebles" at bounding box center [659, 172] width 1211 height 14
copy p "Peebles"
drag, startPoint x: 210, startPoint y: 172, endPoint x: 239, endPoint y: 172, distance: 29.0
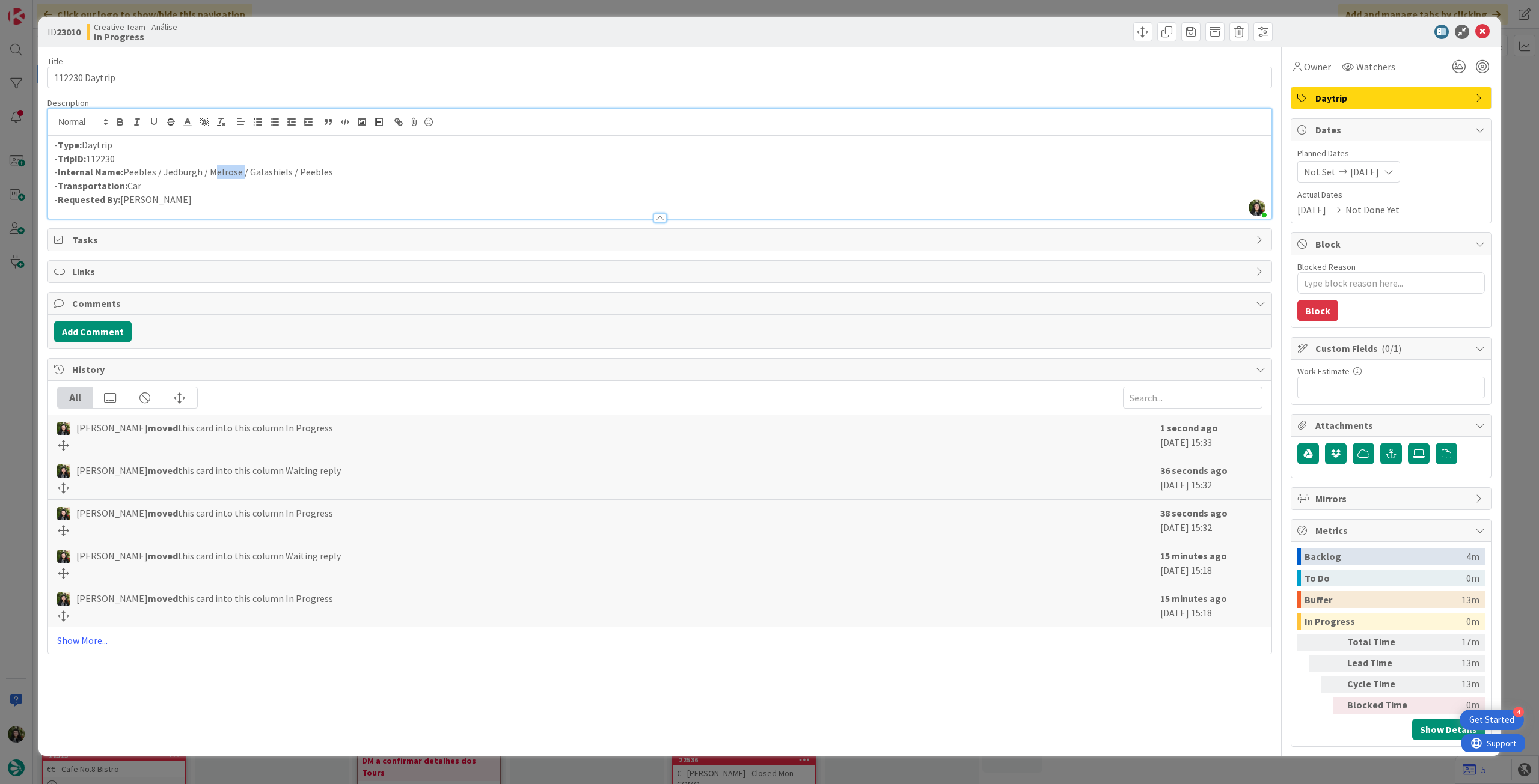
click at [239, 172] on p "- Internal Name: Peebles / Jedburgh / Melrose / Galashiels / Peebles" at bounding box center [659, 172] width 1211 height 14
copy p "Melrose"
click at [1478, 34] on icon at bounding box center [1482, 32] width 15 height 15
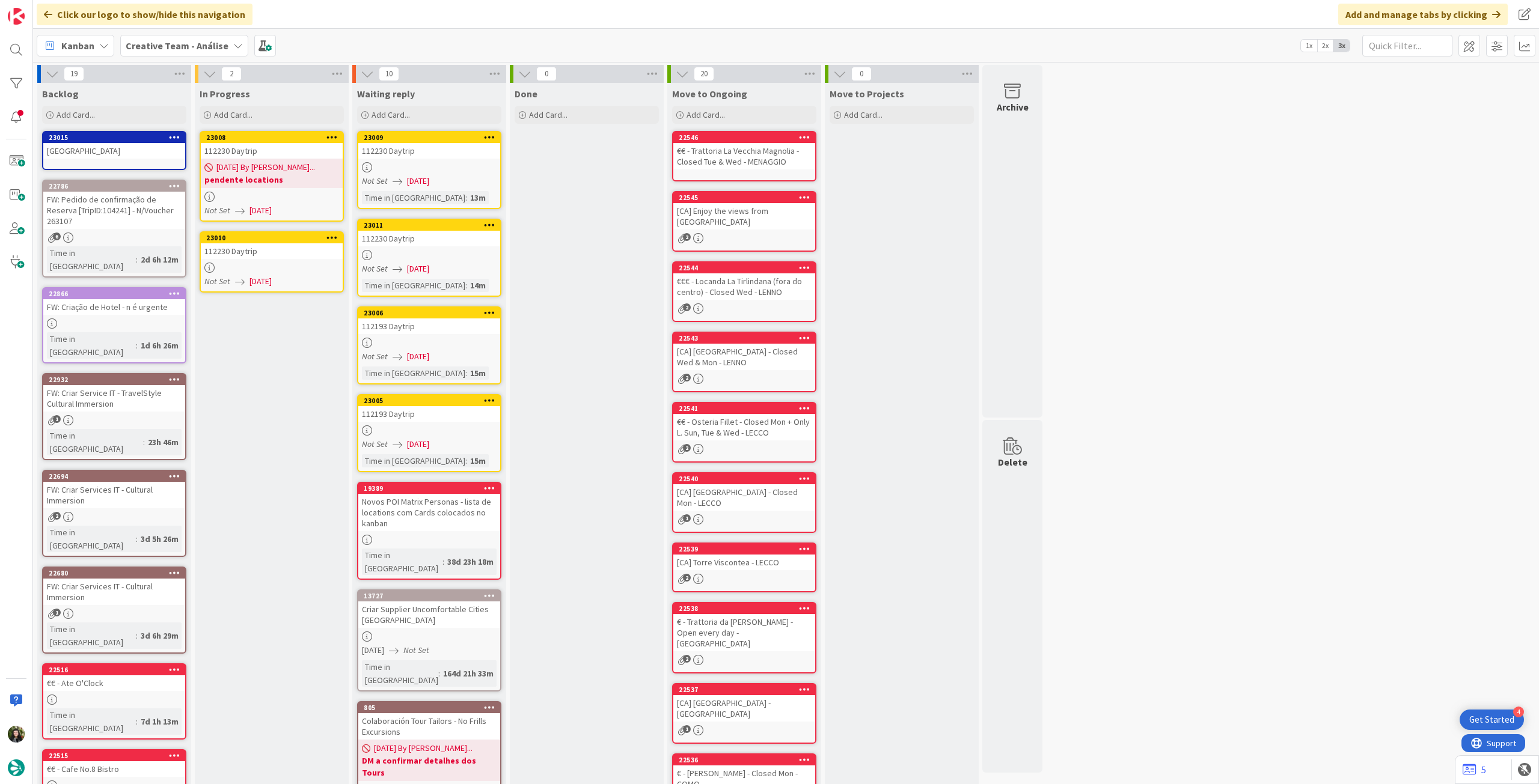
click at [279, 263] on div at bounding box center [271, 267] width 142 height 10
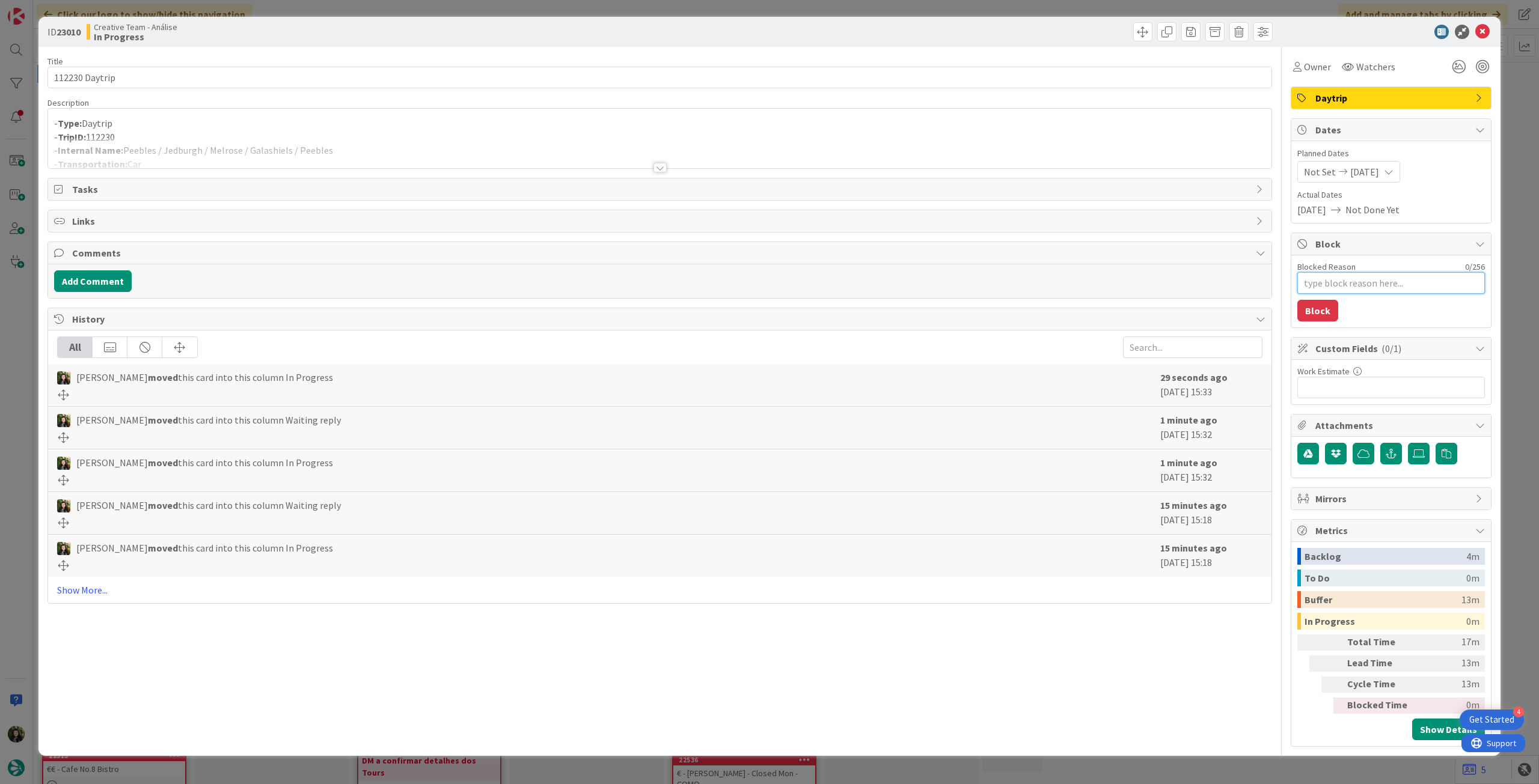
click at [1364, 286] on textarea "Blocked Reason" at bounding box center [1391, 282] width 187 height 21
type textarea "x"
type textarea "p"
type textarea "x"
type textarea "pe"
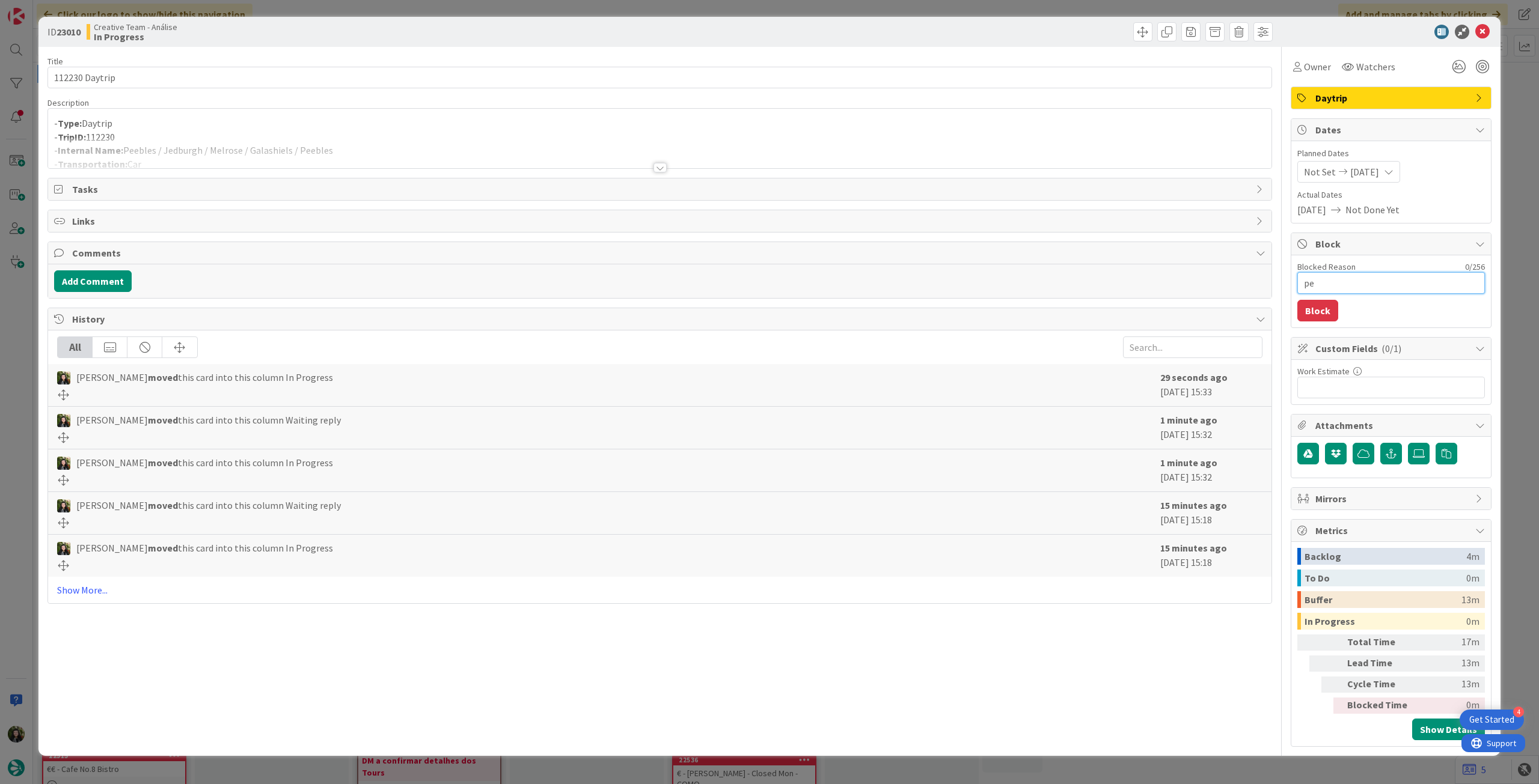
type textarea "x"
type textarea "pen"
type textarea "x"
type textarea "pend"
type textarea "x"
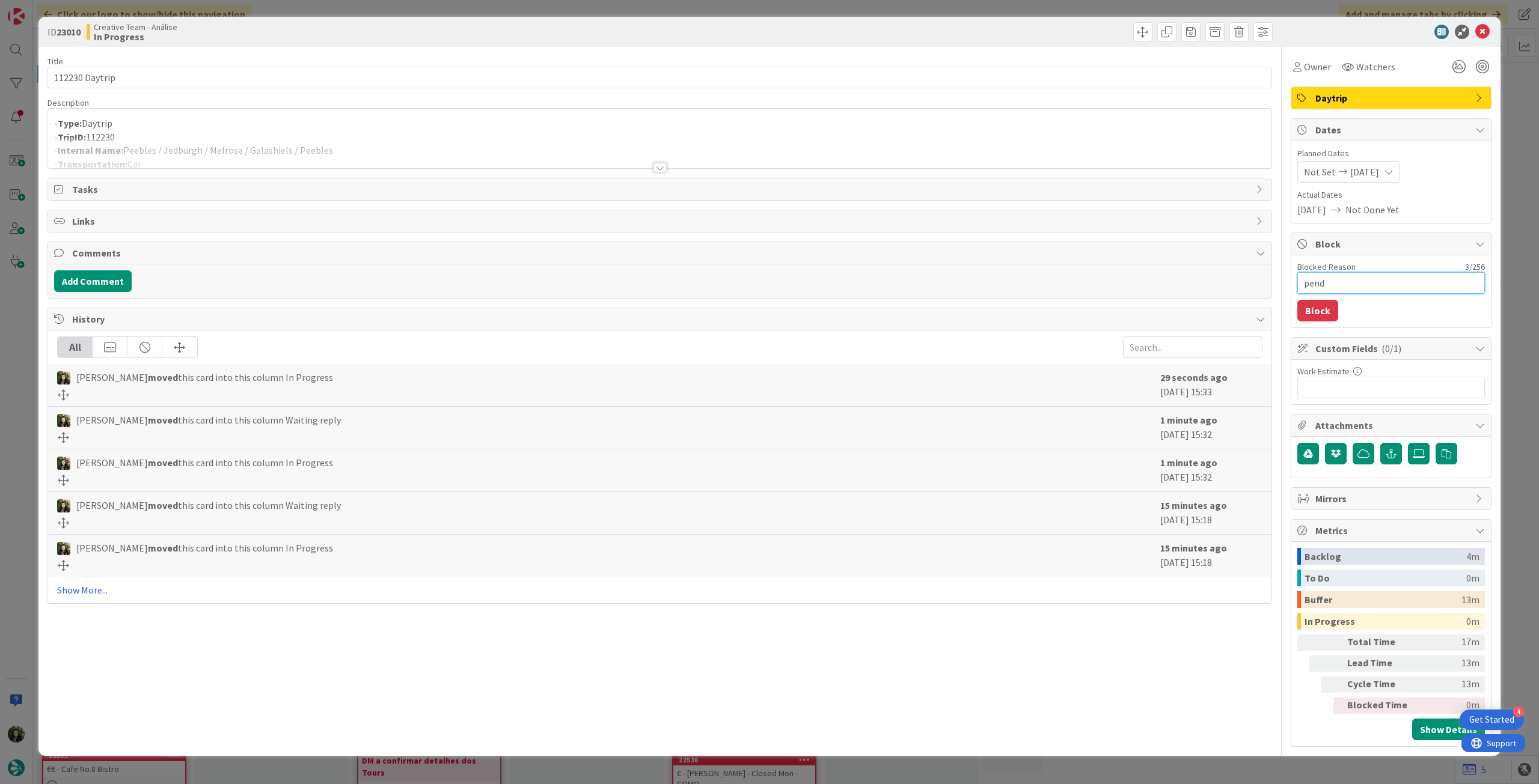
type textarea "pende"
type textarea "x"
type textarea "penden"
type textarea "x"
type textarea "pendent"
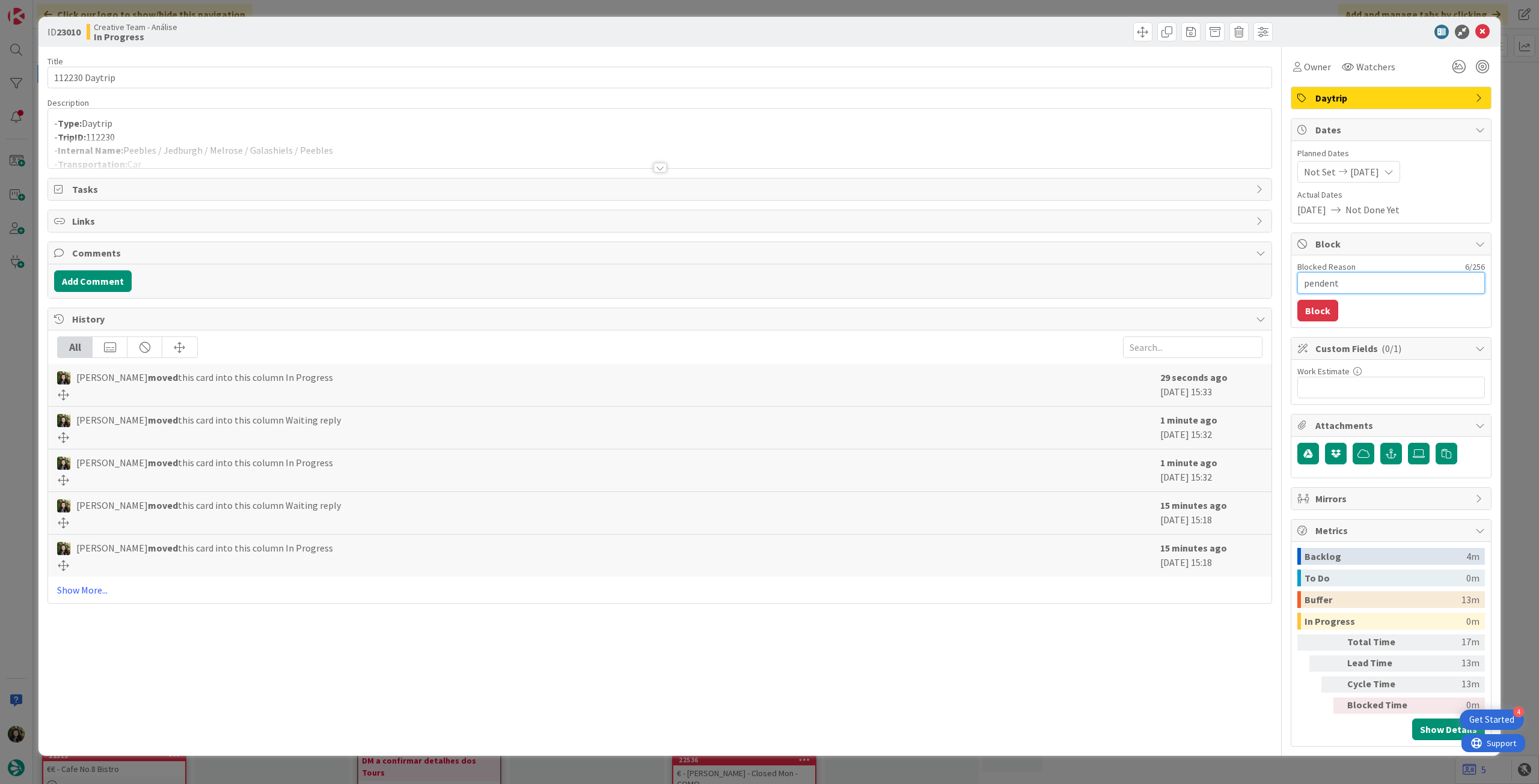
type textarea "x"
type textarea "pendente"
type textarea "x"
type textarea "pendente"
type textarea "x"
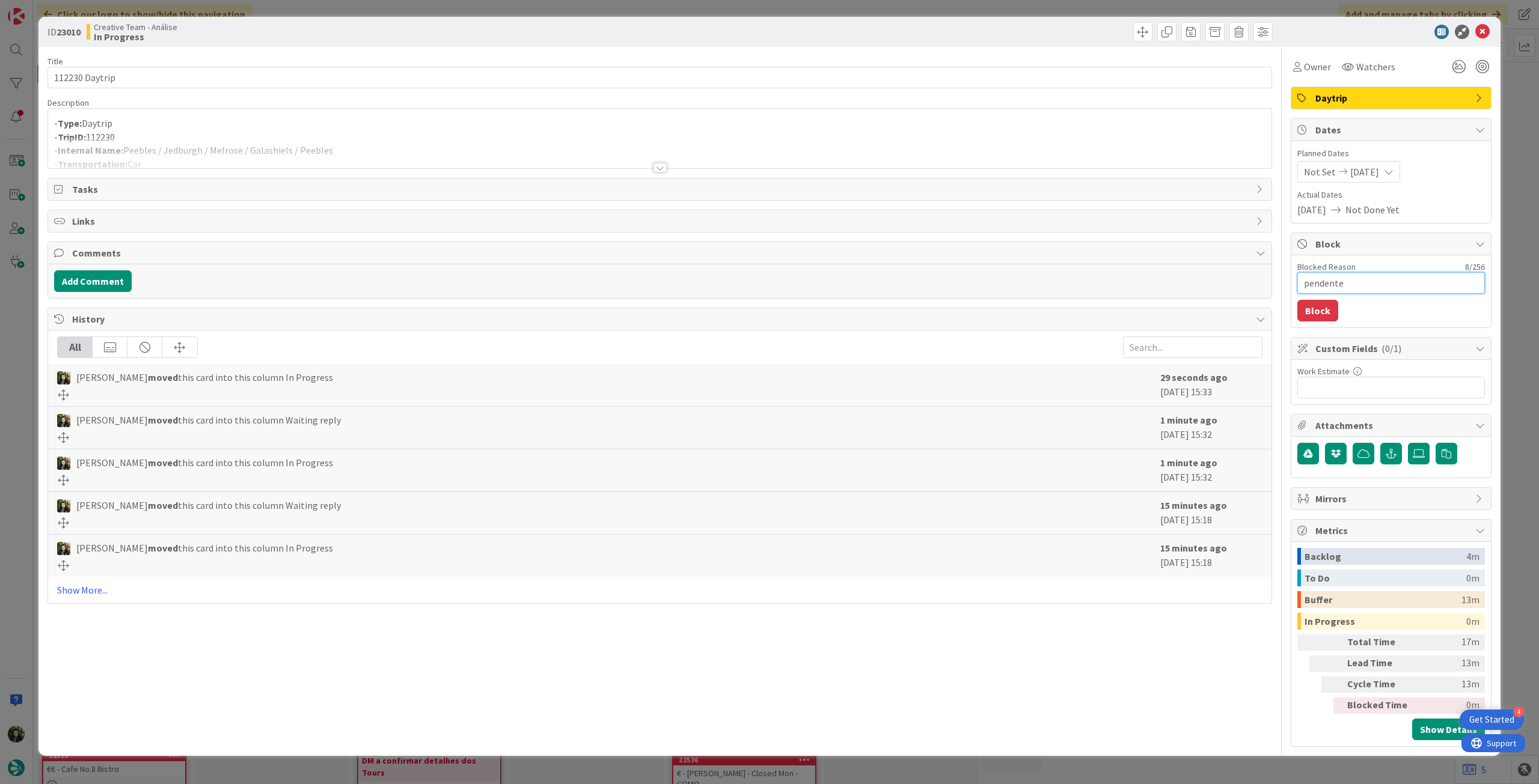
type textarea "pendente l"
type textarea "x"
type textarea "pendente lo"
type textarea "x"
type textarea "pendente loc"
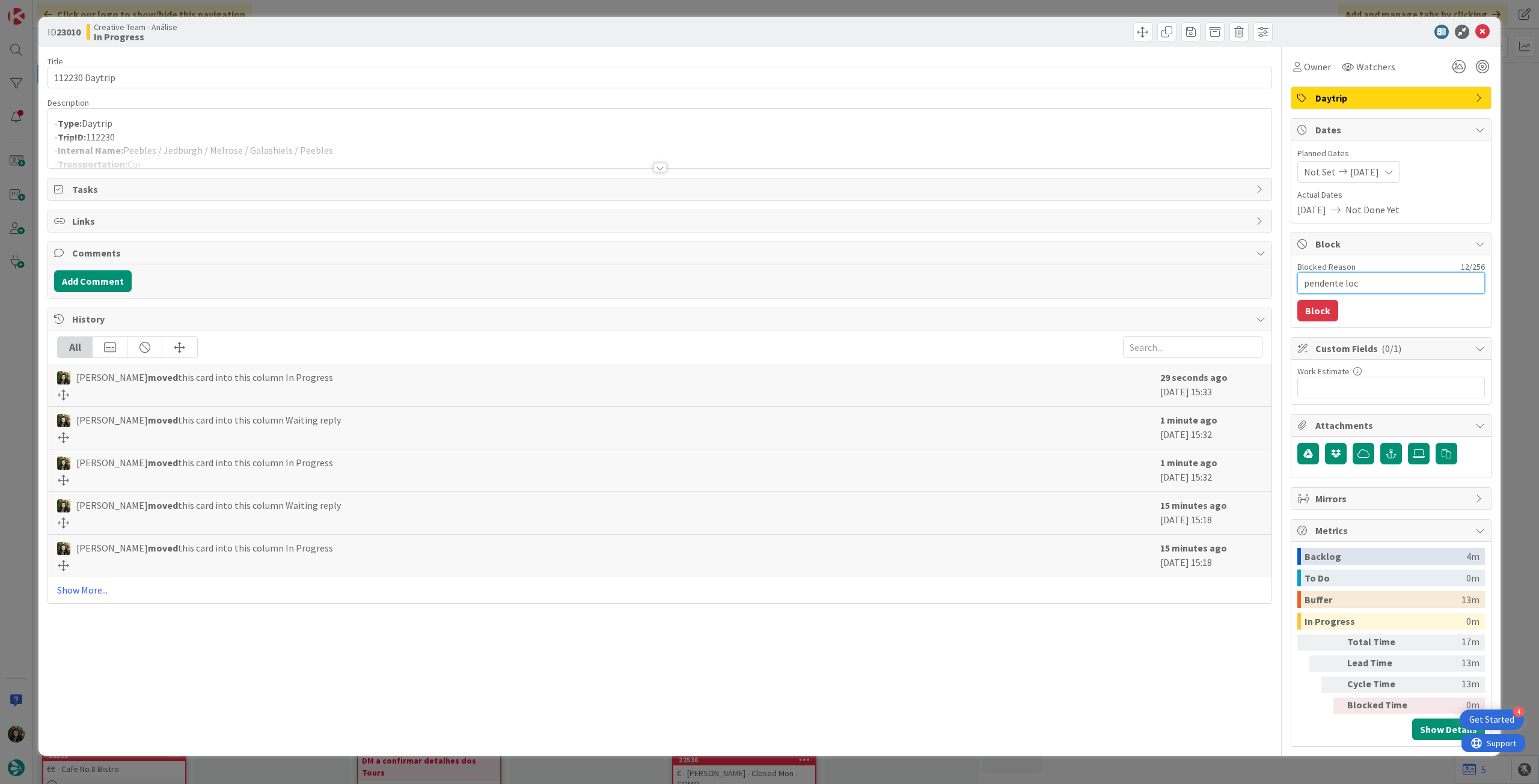
type textarea "x"
type textarea "pendente loca"
type textarea "x"
type textarea "pendente locat"
type textarea "x"
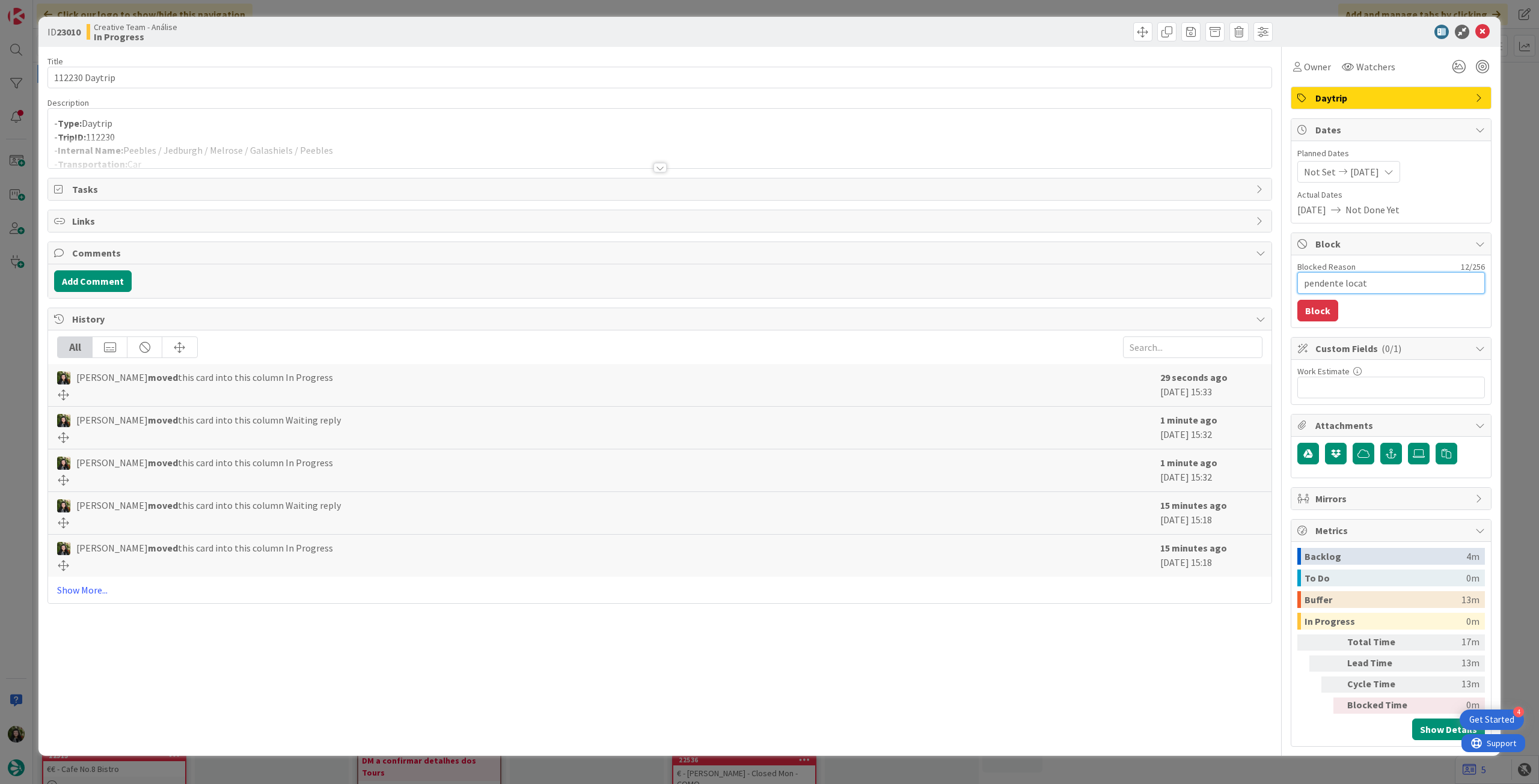
type textarea "pendente locati"
type textarea "x"
type textarea "pendente locatio"
type textarea "x"
type textarea "pendente locations"
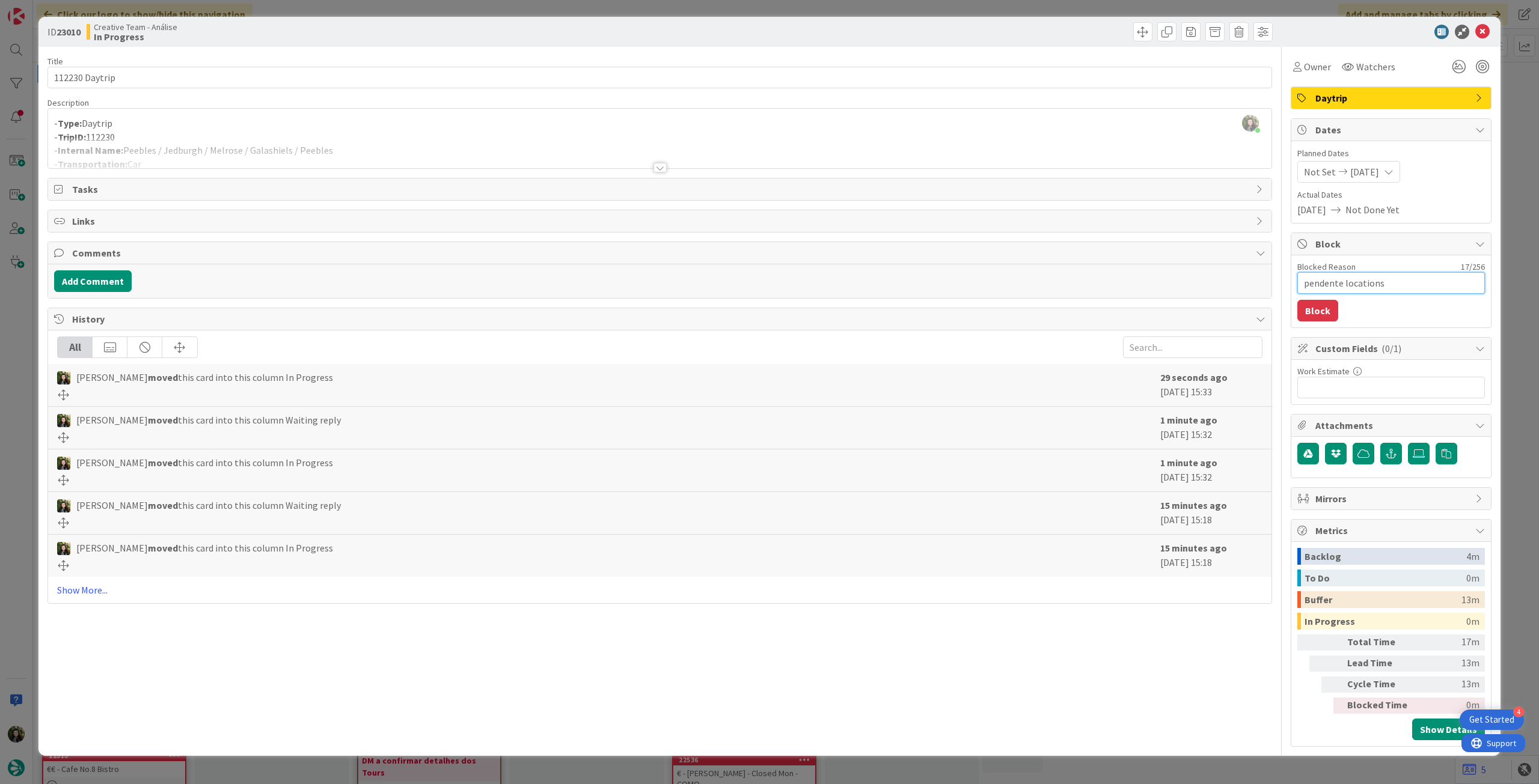
type textarea "x"
type textarea "pendente locations"
click at [1331, 309] on button "Block" at bounding box center [1317, 310] width 41 height 21
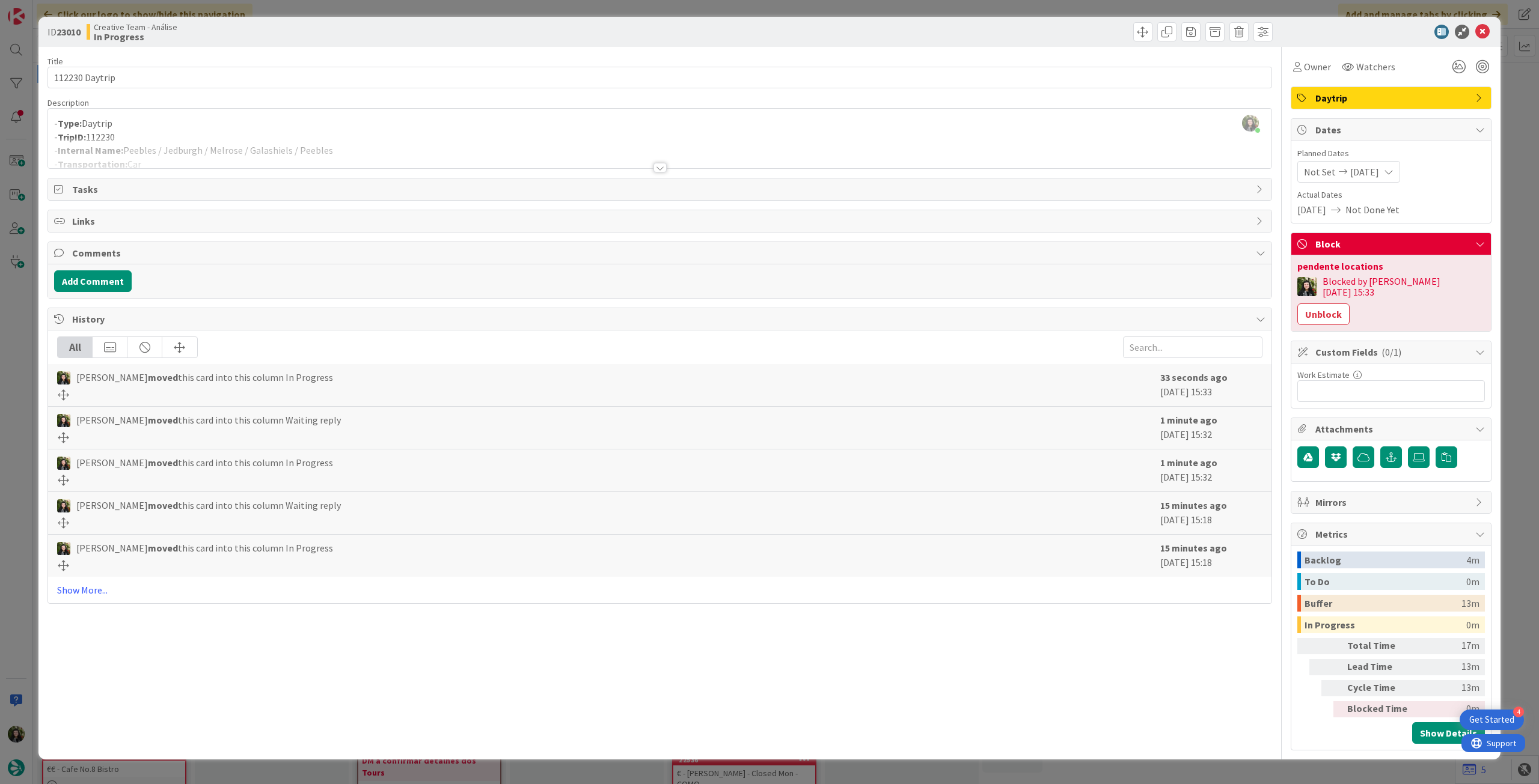
click at [405, 125] on div "Beatriz Cassona just joined - Type: Daytrip - TripID: 112230 - Internal Name: P…" at bounding box center [660, 139] width 1224 height 60
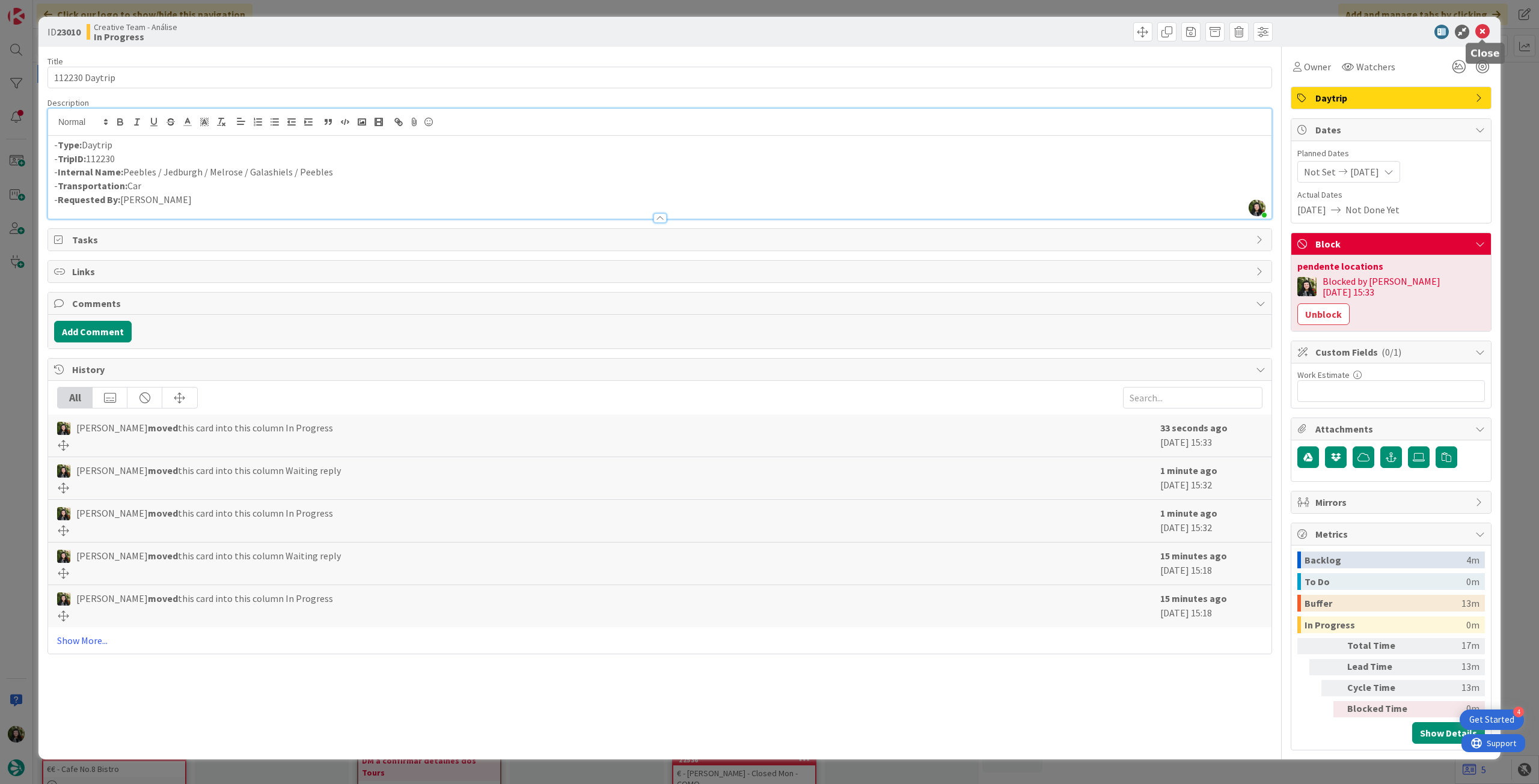
click at [1484, 34] on icon at bounding box center [1482, 32] width 15 height 15
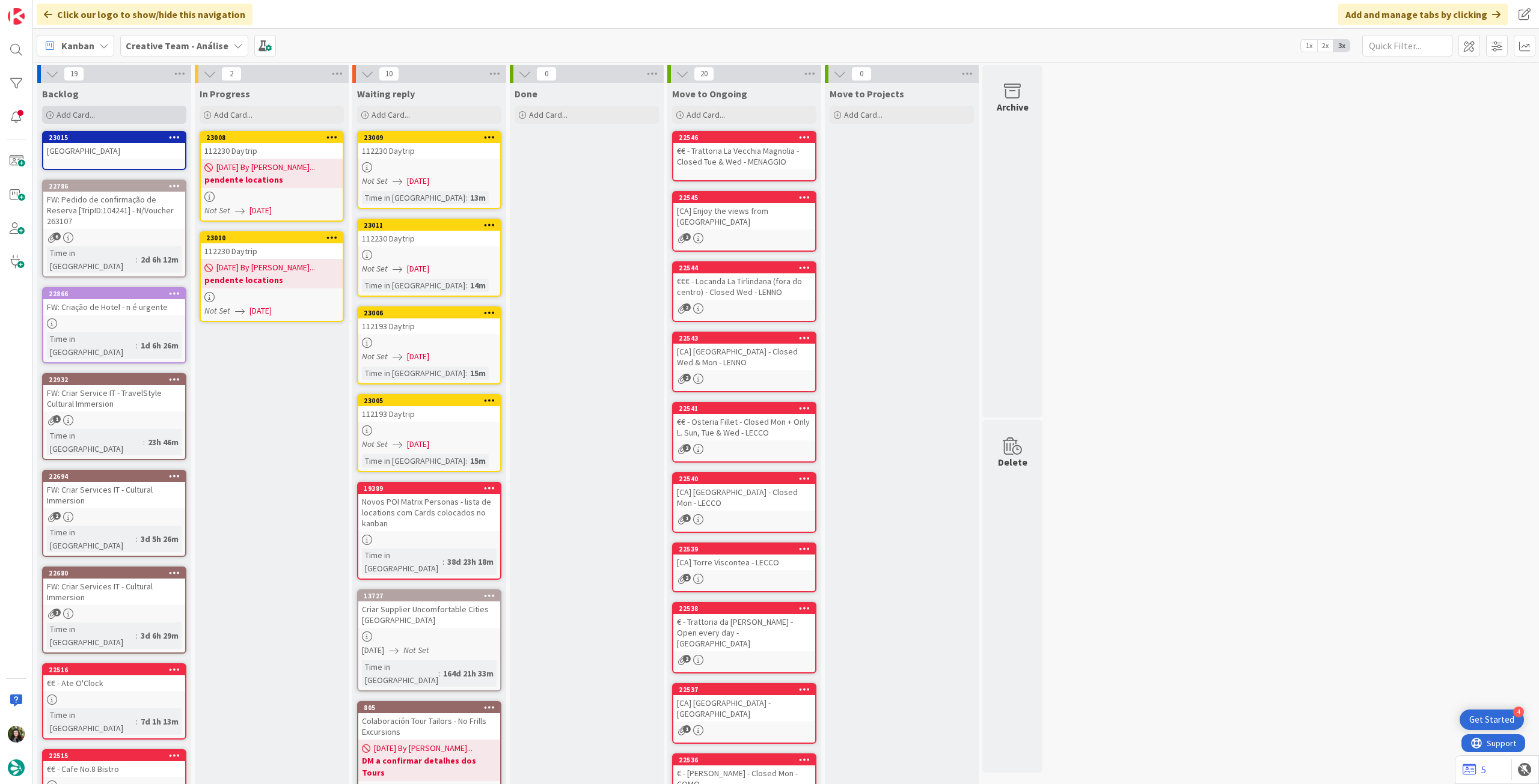
click at [94, 122] on div "Add Card..." at bounding box center [114, 115] width 144 height 18
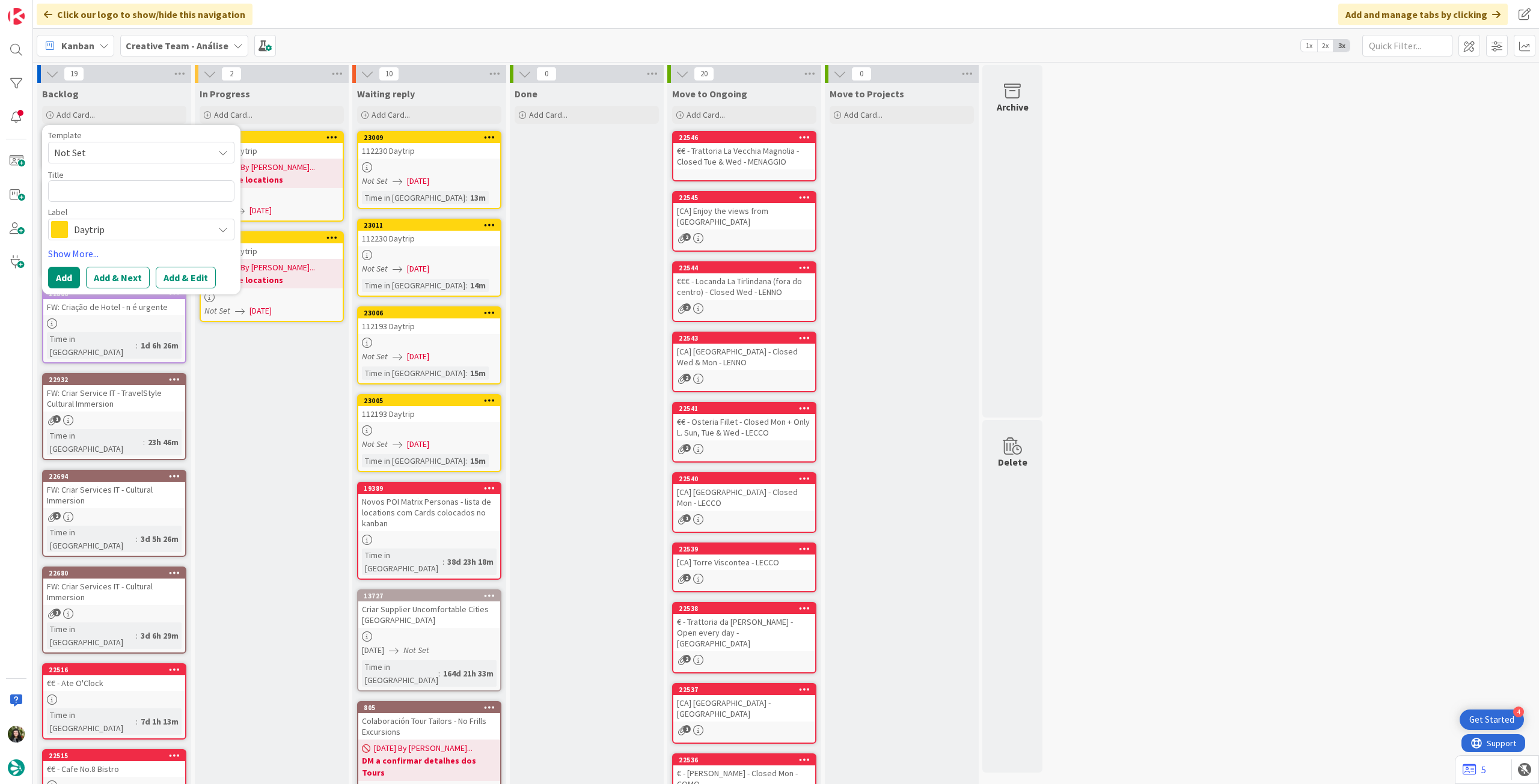
click at [96, 222] on span "Daytrip" at bounding box center [140, 229] width 133 height 17
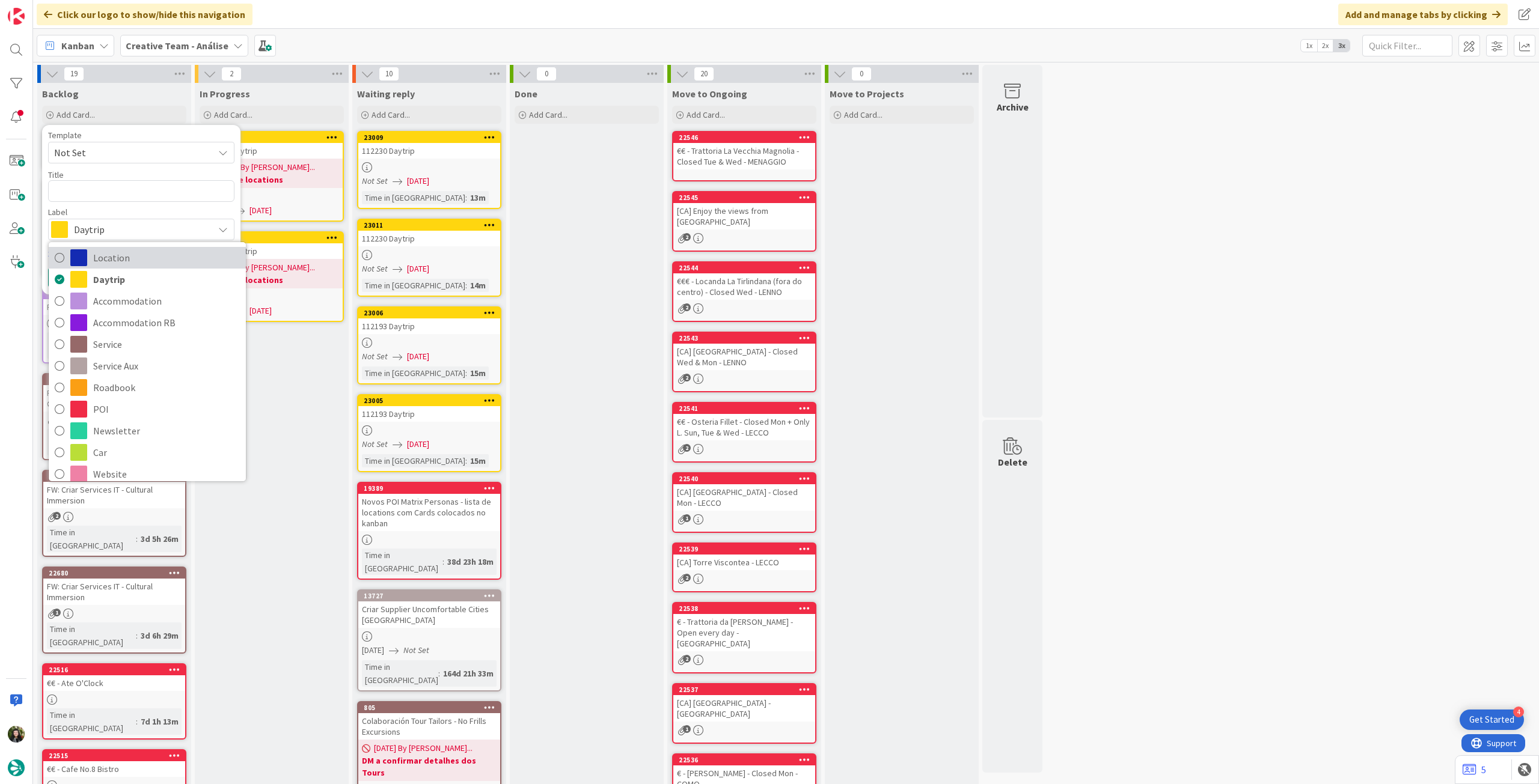
click at [119, 262] on span "Location" at bounding box center [166, 258] width 147 height 18
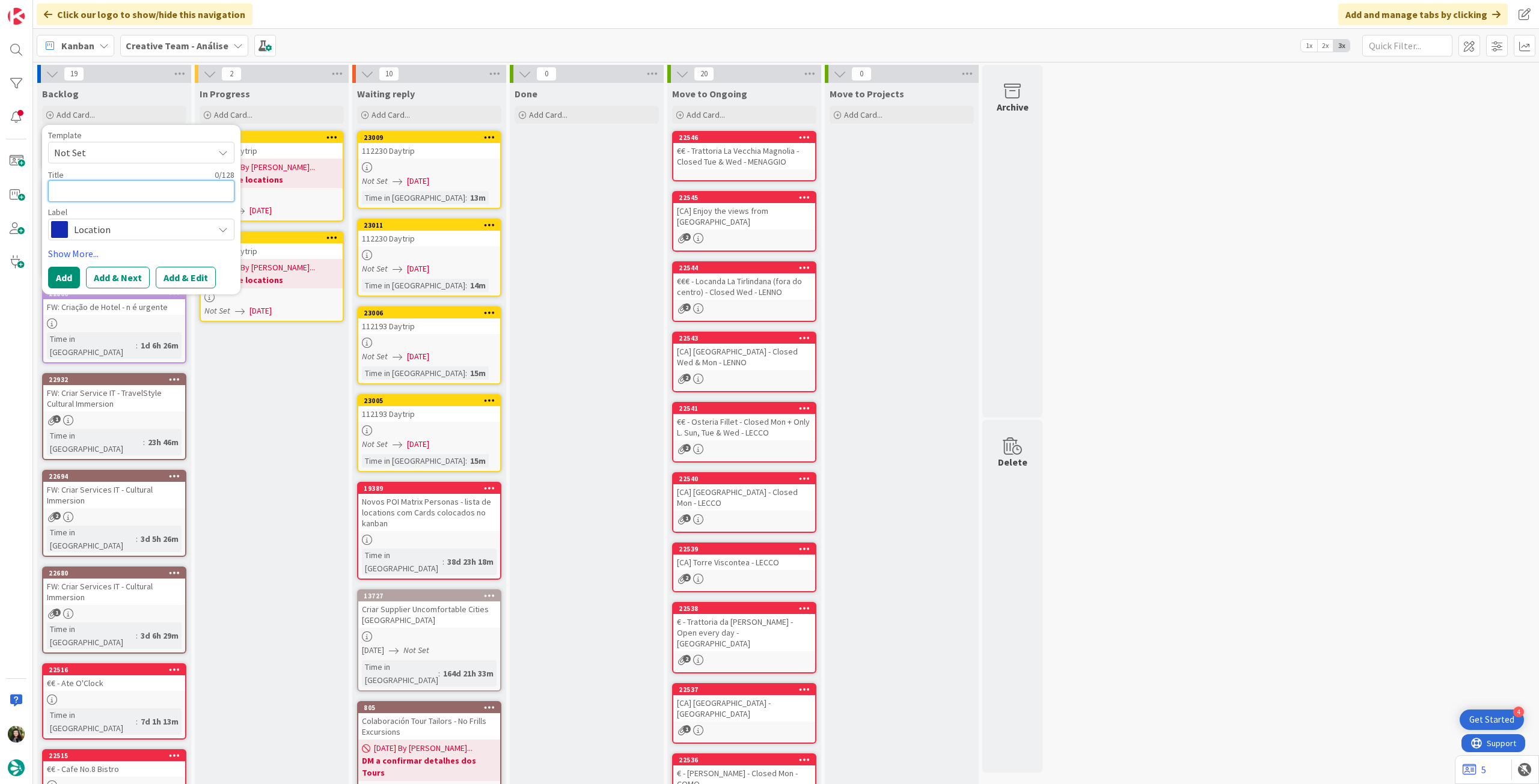
click at [109, 193] on textarea at bounding box center [141, 191] width 186 height 21
paste textarea "Melrose"
type textarea "x"
type textarea "Melrose"
click at [68, 276] on button "Add" at bounding box center [63, 277] width 32 height 21
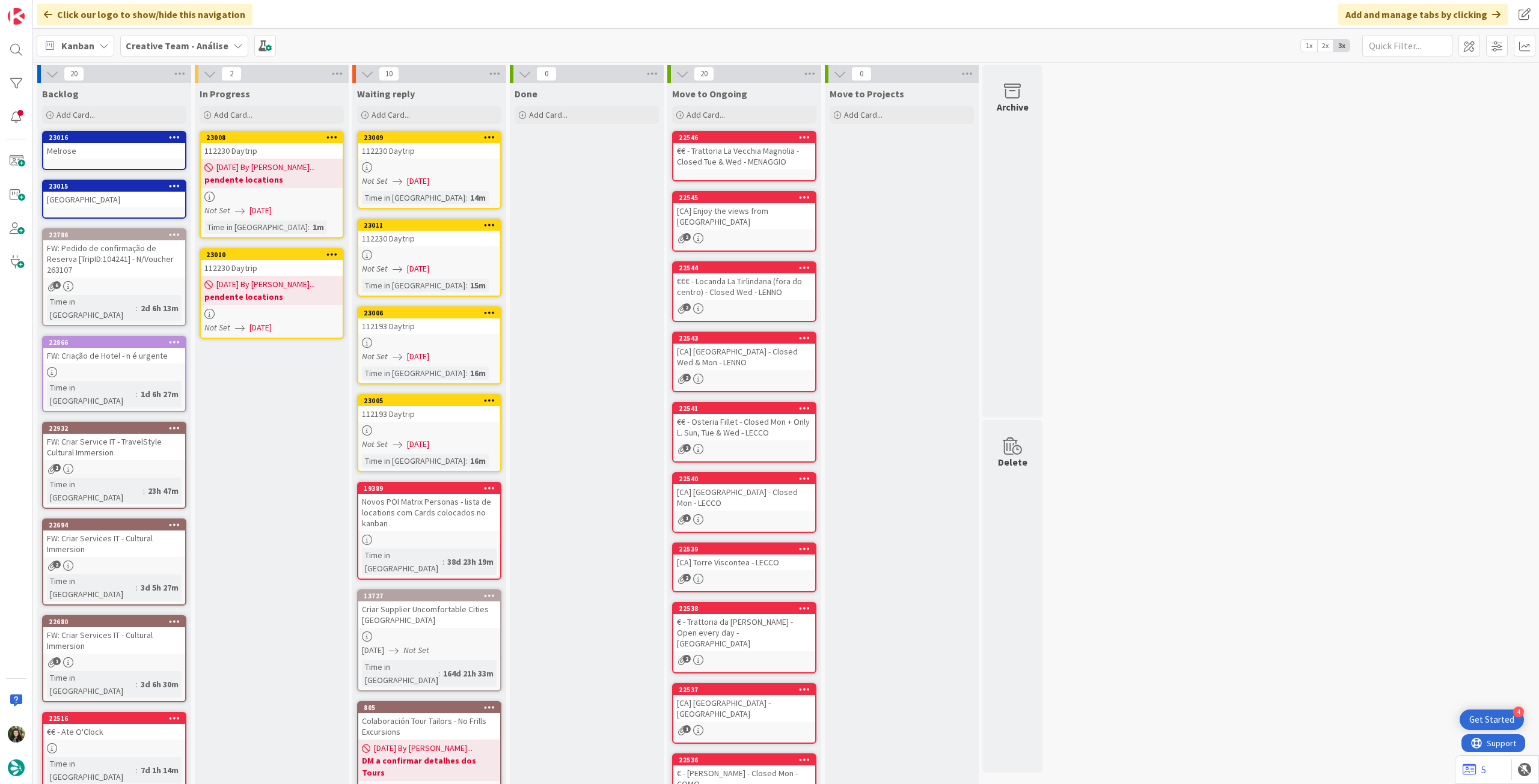
click at [268, 272] on div "112230 Daytrip" at bounding box center [271, 267] width 142 height 15
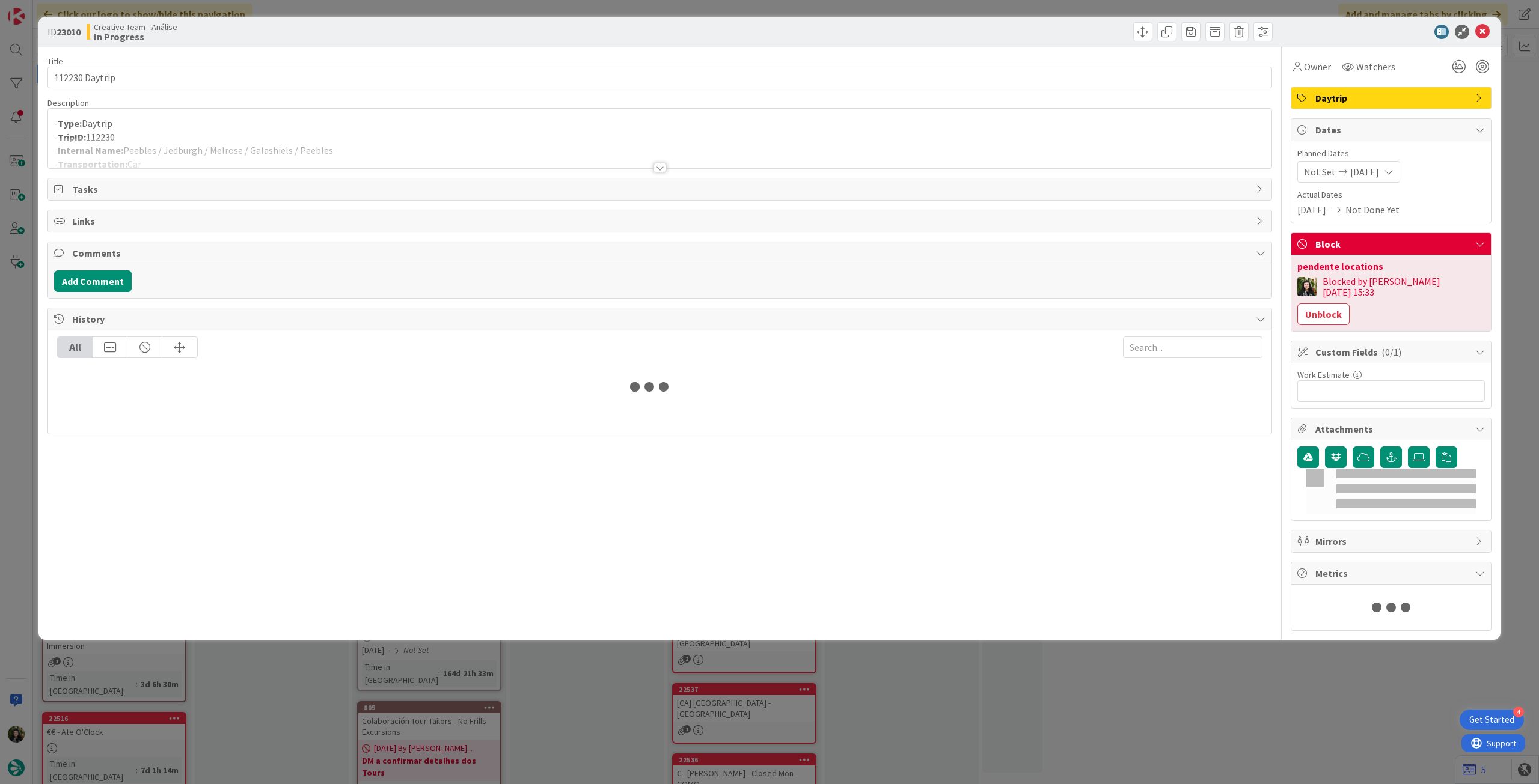
click at [155, 164] on div at bounding box center [660, 153] width 1224 height 31
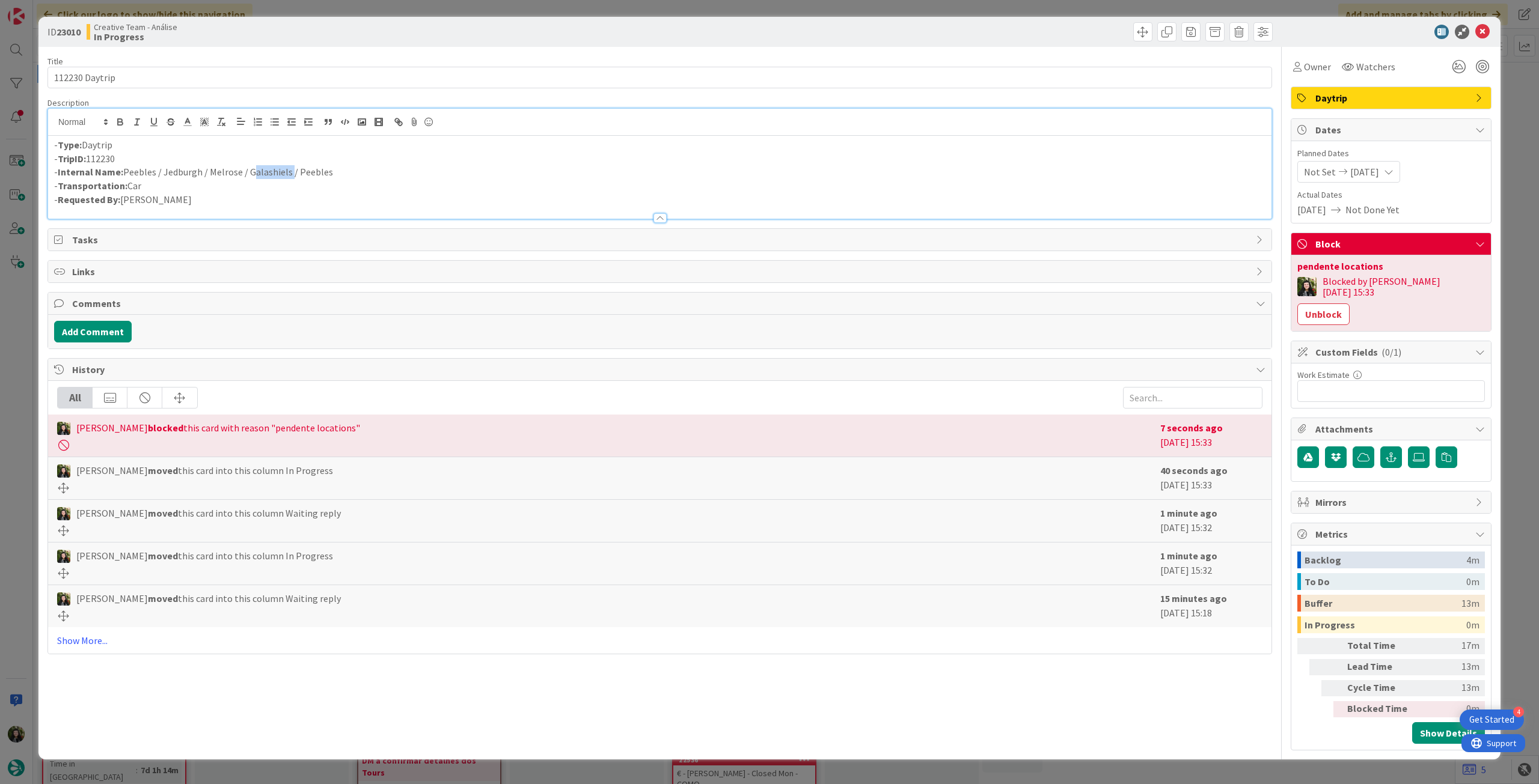
drag, startPoint x: 248, startPoint y: 171, endPoint x: 288, endPoint y: 169, distance: 40.0
click at [288, 169] on p "- Internal Name: Peebles / Jedburgh / Melrose / Galashiels / Peebles" at bounding box center [659, 172] width 1211 height 14
click at [1482, 35] on icon at bounding box center [1482, 32] width 15 height 15
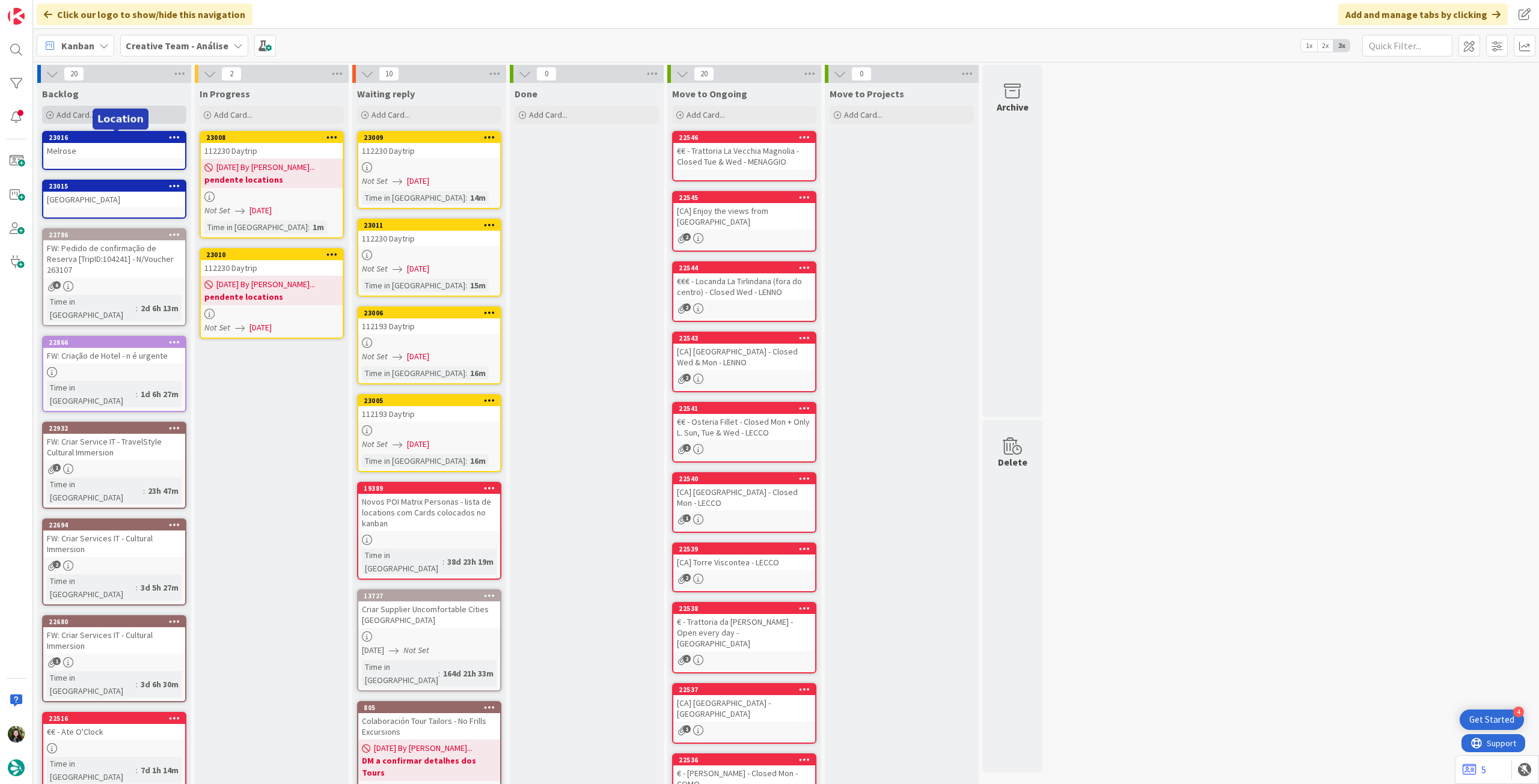
click at [95, 118] on div "Add Card..." at bounding box center [114, 115] width 144 height 18
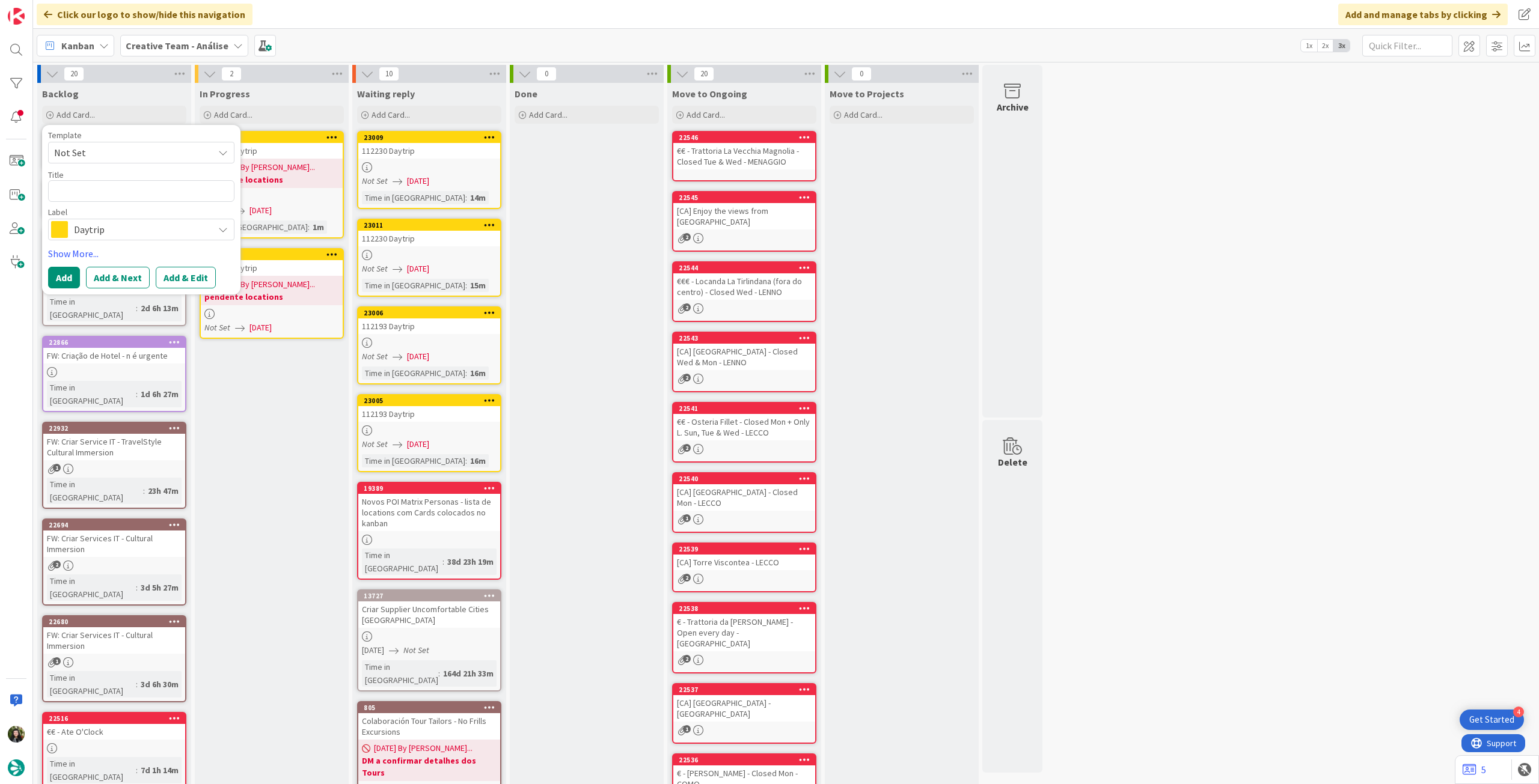
click at [85, 229] on span "Daytrip" at bounding box center [140, 229] width 133 height 17
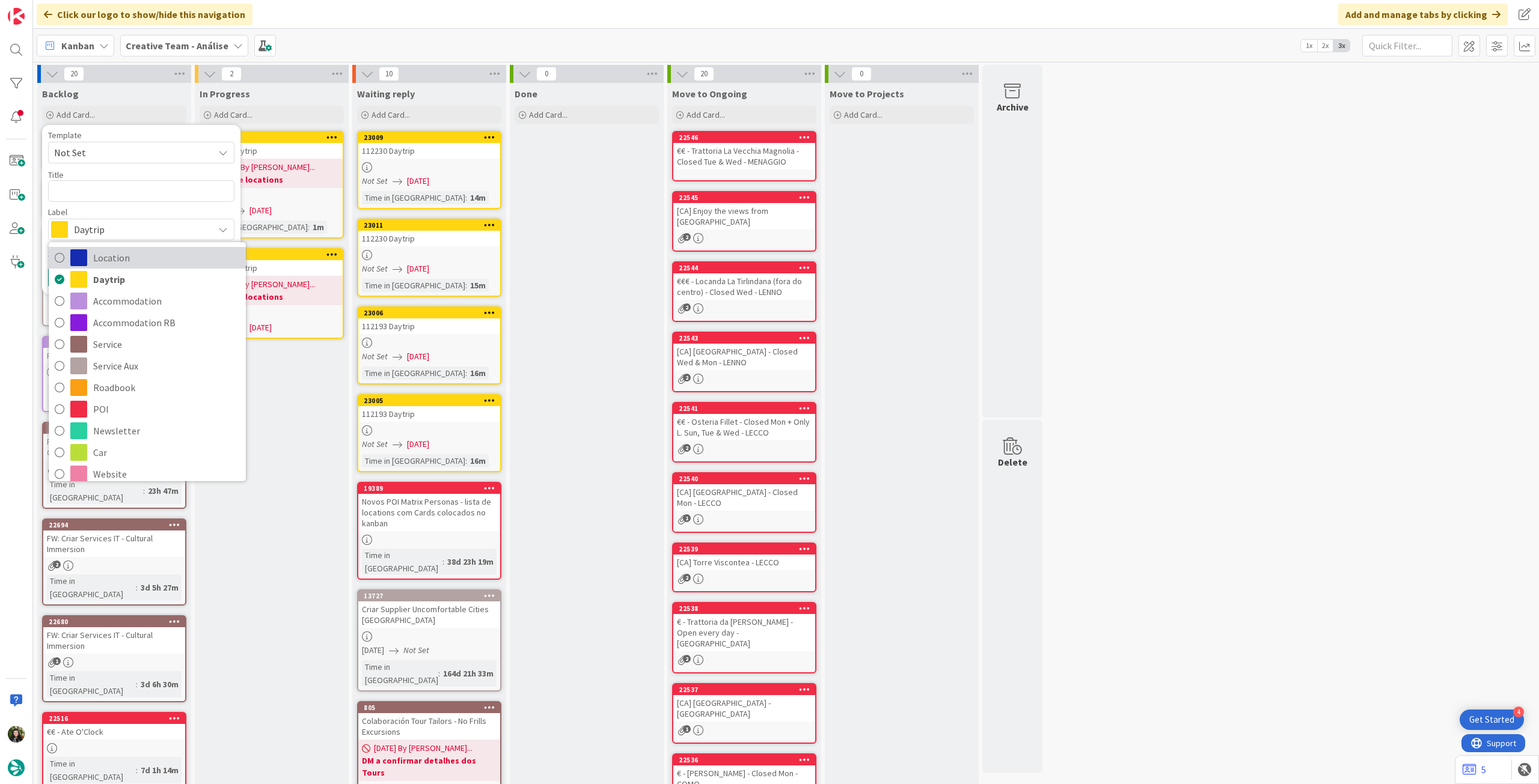
click at [91, 258] on link "Location" at bounding box center [147, 257] width 198 height 21
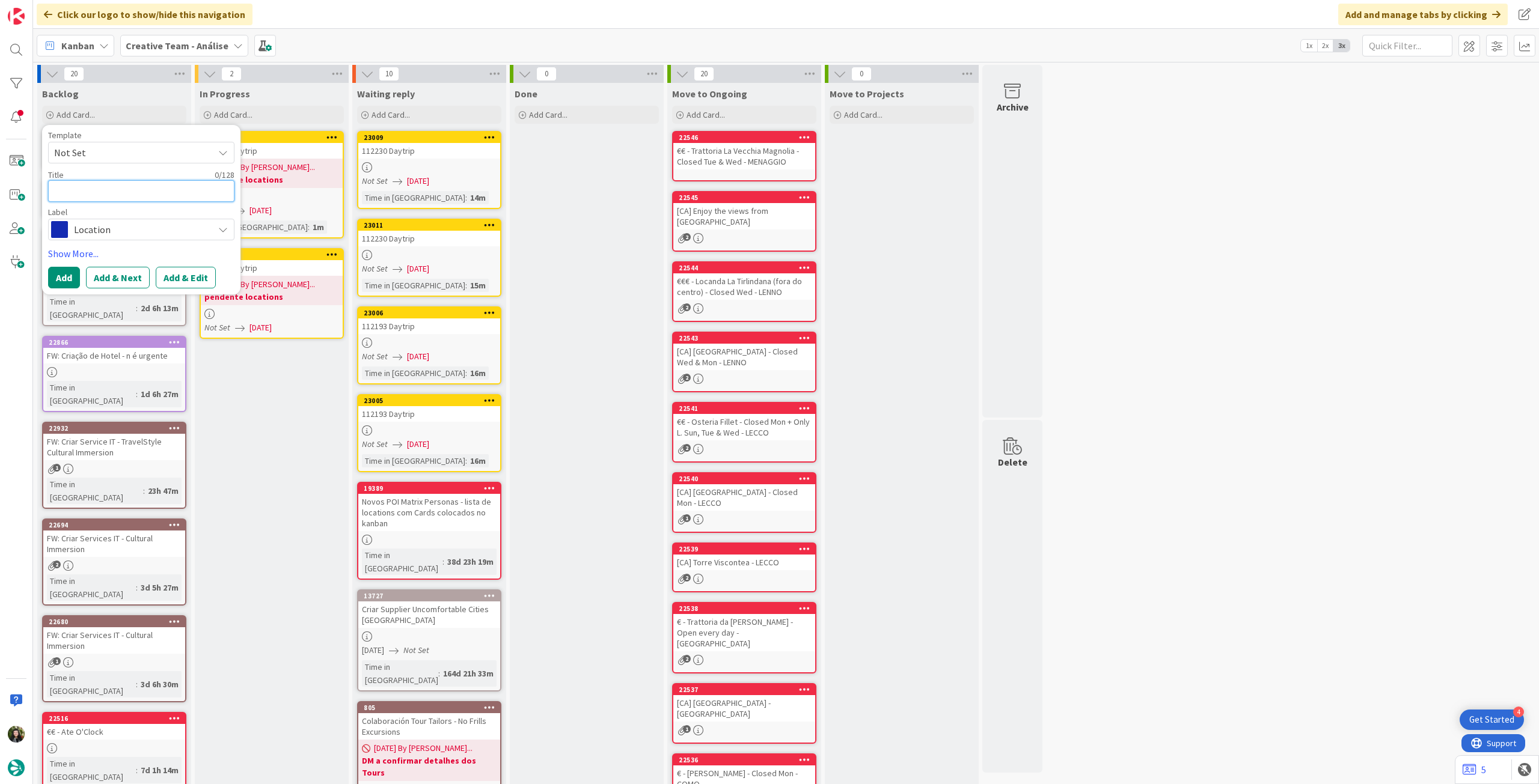
click at [94, 197] on textarea at bounding box center [141, 191] width 186 height 21
paste textarea "Galashiels"
type textarea "x"
type textarea "Galashiels"
click at [55, 278] on button "Add" at bounding box center [63, 277] width 32 height 21
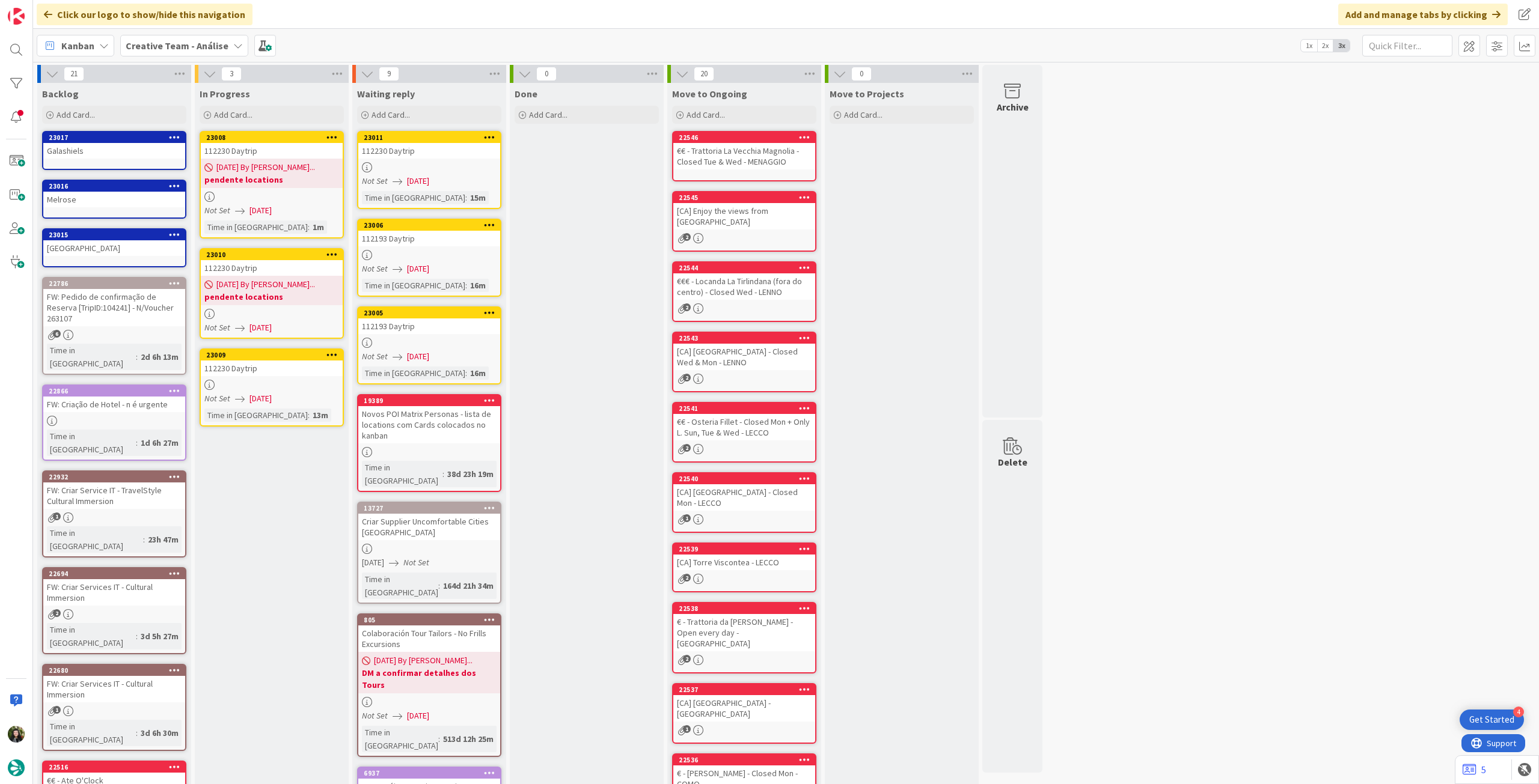
click at [268, 389] on div at bounding box center [271, 385] width 142 height 10
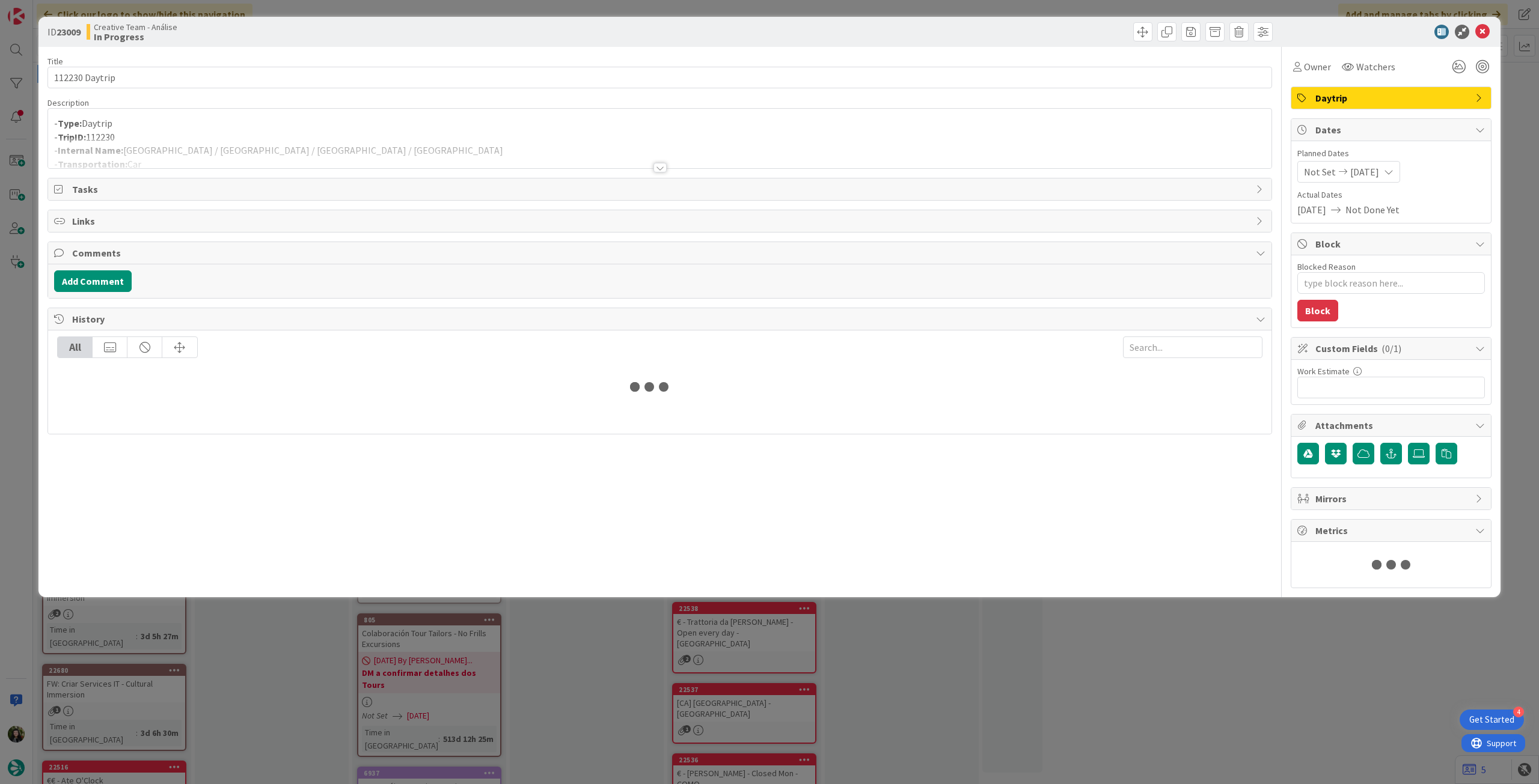
click at [240, 149] on div at bounding box center [660, 153] width 1224 height 31
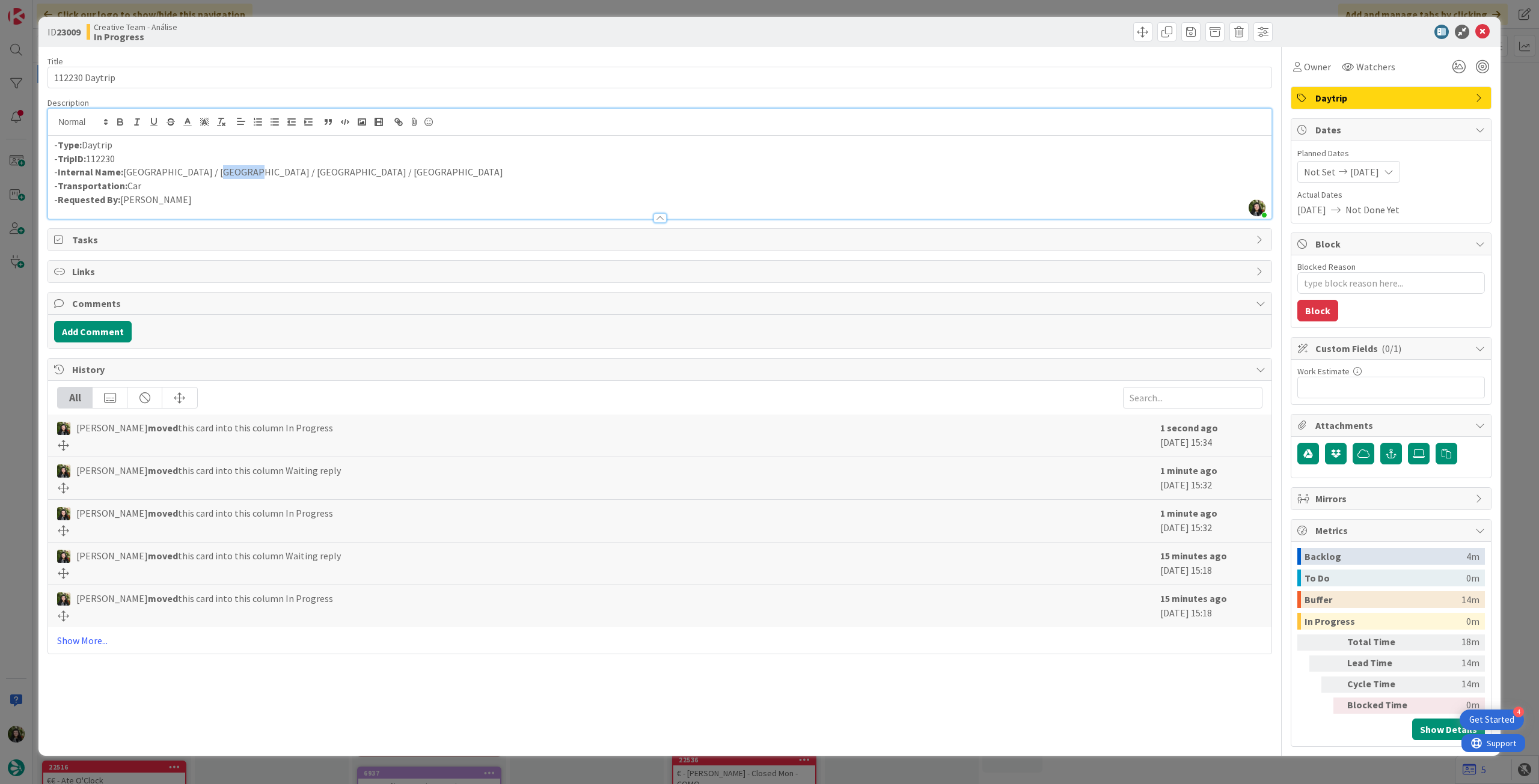
drag, startPoint x: 200, startPoint y: 174, endPoint x: 230, endPoint y: 169, distance: 30.4
click at [230, 169] on p "- Internal Name: Chester-le-Street / Alnwick / Bamburgh / Peebles" at bounding box center [659, 172] width 1211 height 14
drag, startPoint x: 240, startPoint y: 175, endPoint x: 278, endPoint y: 172, distance: 38.1
click at [278, 172] on p "- Internal Name: Chester-le-Street / Alnwick / Bamburgh / Peebles" at bounding box center [659, 172] width 1211 height 14
click at [1299, 74] on div "Owner" at bounding box center [1312, 66] width 43 height 21
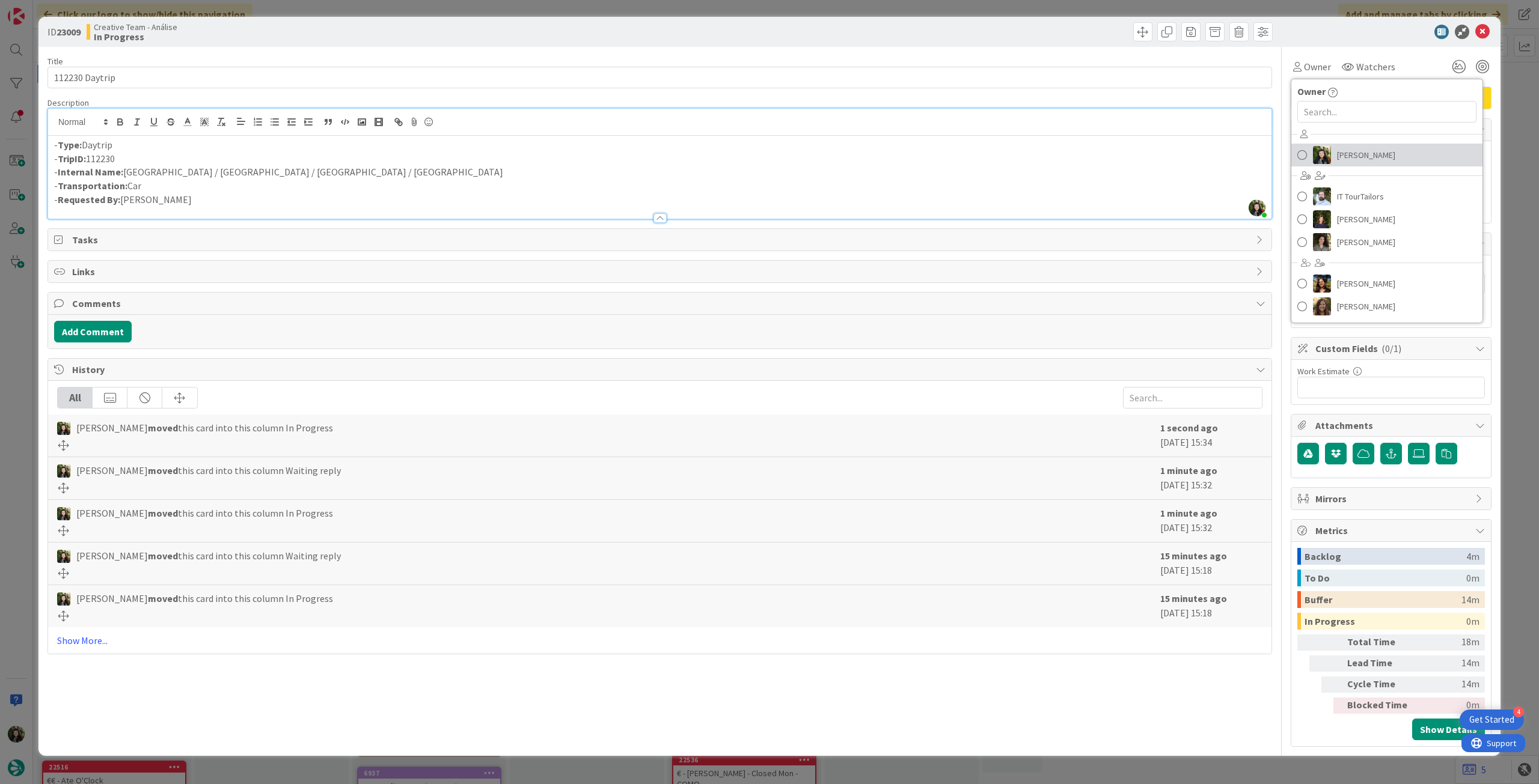
drag, startPoint x: 1343, startPoint y: 158, endPoint x: 1381, endPoint y: 116, distance: 56.6
click at [1343, 158] on span "[PERSON_NAME]" at bounding box center [1366, 155] width 58 height 18
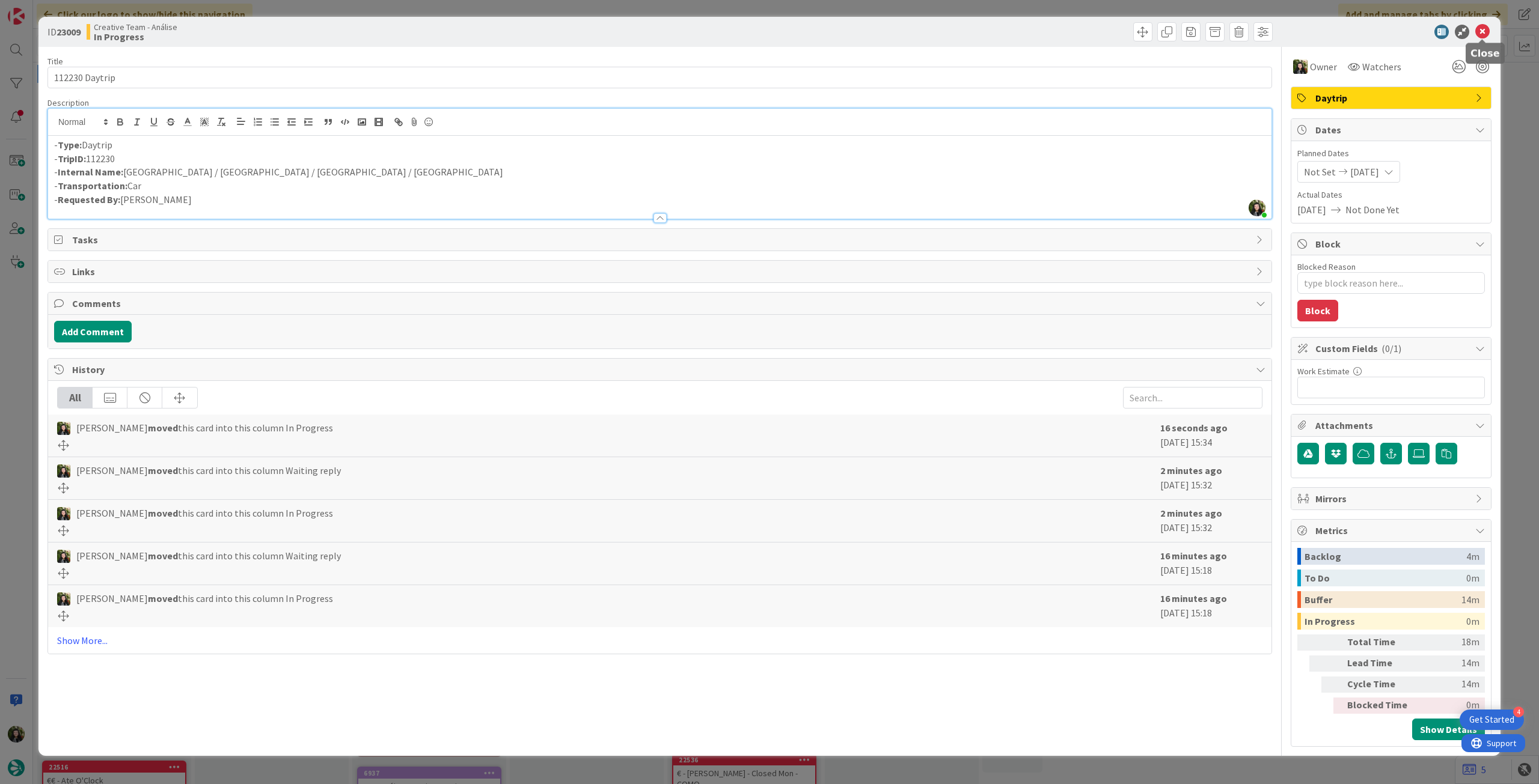
click at [1484, 35] on icon at bounding box center [1482, 32] width 15 height 15
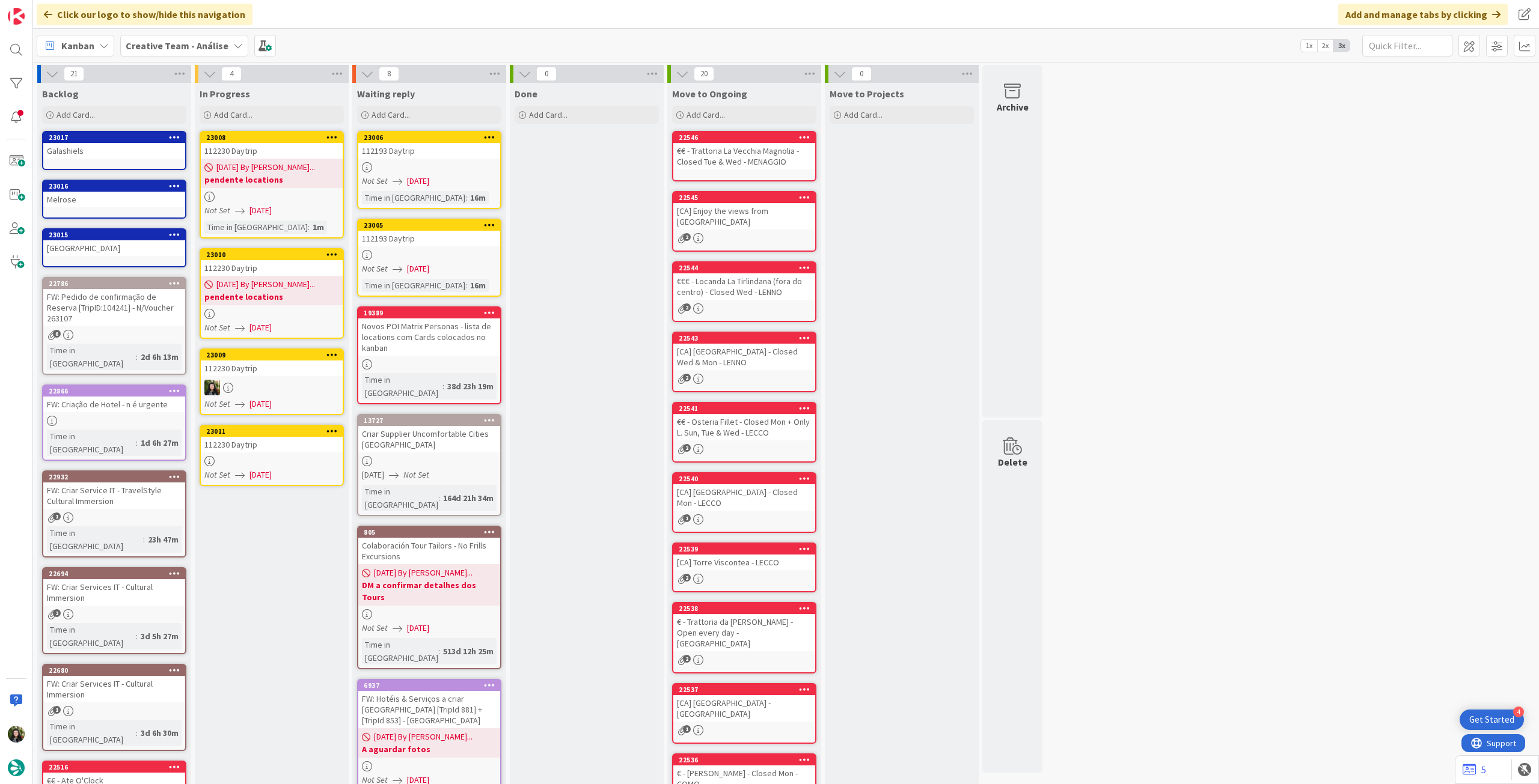
click at [293, 458] on div at bounding box center [271, 461] width 142 height 10
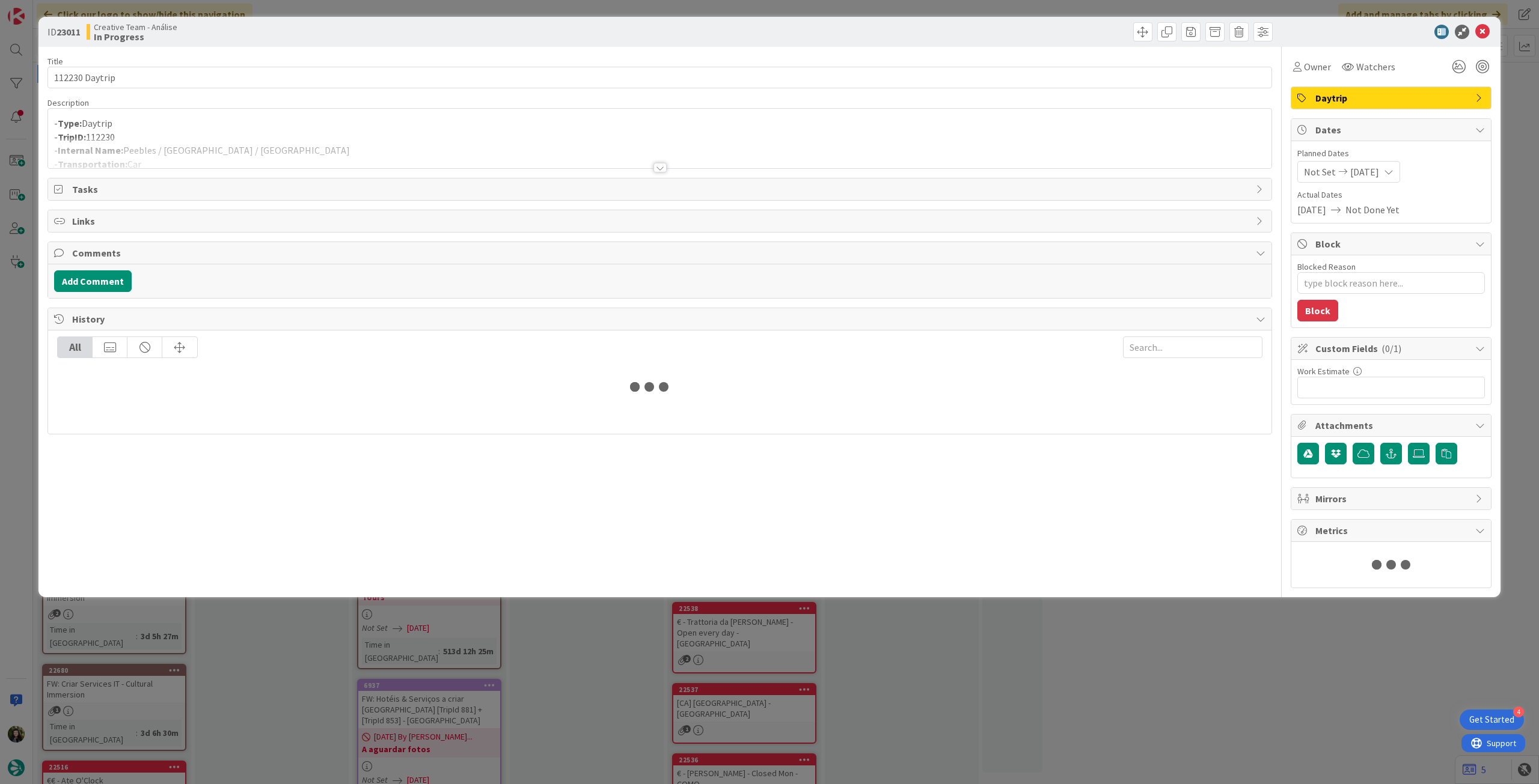
click at [223, 152] on div at bounding box center [660, 153] width 1224 height 31
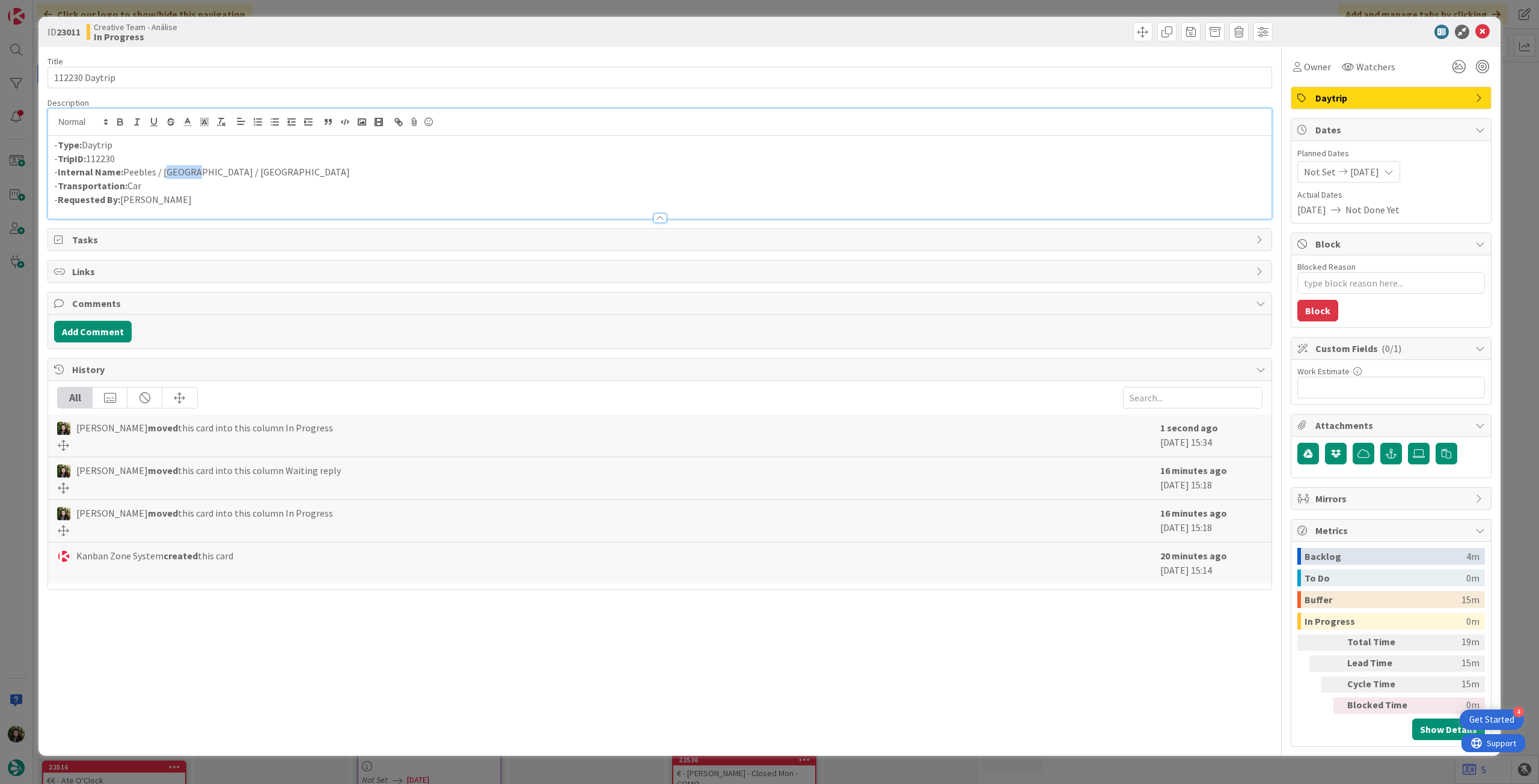
drag, startPoint x: 164, startPoint y: 171, endPoint x: 187, endPoint y: 169, distance: 23.1
click at [187, 169] on p "- Internal Name: Peebles / Roslin / Edinburgh" at bounding box center [659, 172] width 1211 height 14
click at [1385, 279] on textarea "Blocked Reason" at bounding box center [1391, 282] width 187 height 21
type textarea "x"
type textarea "p"
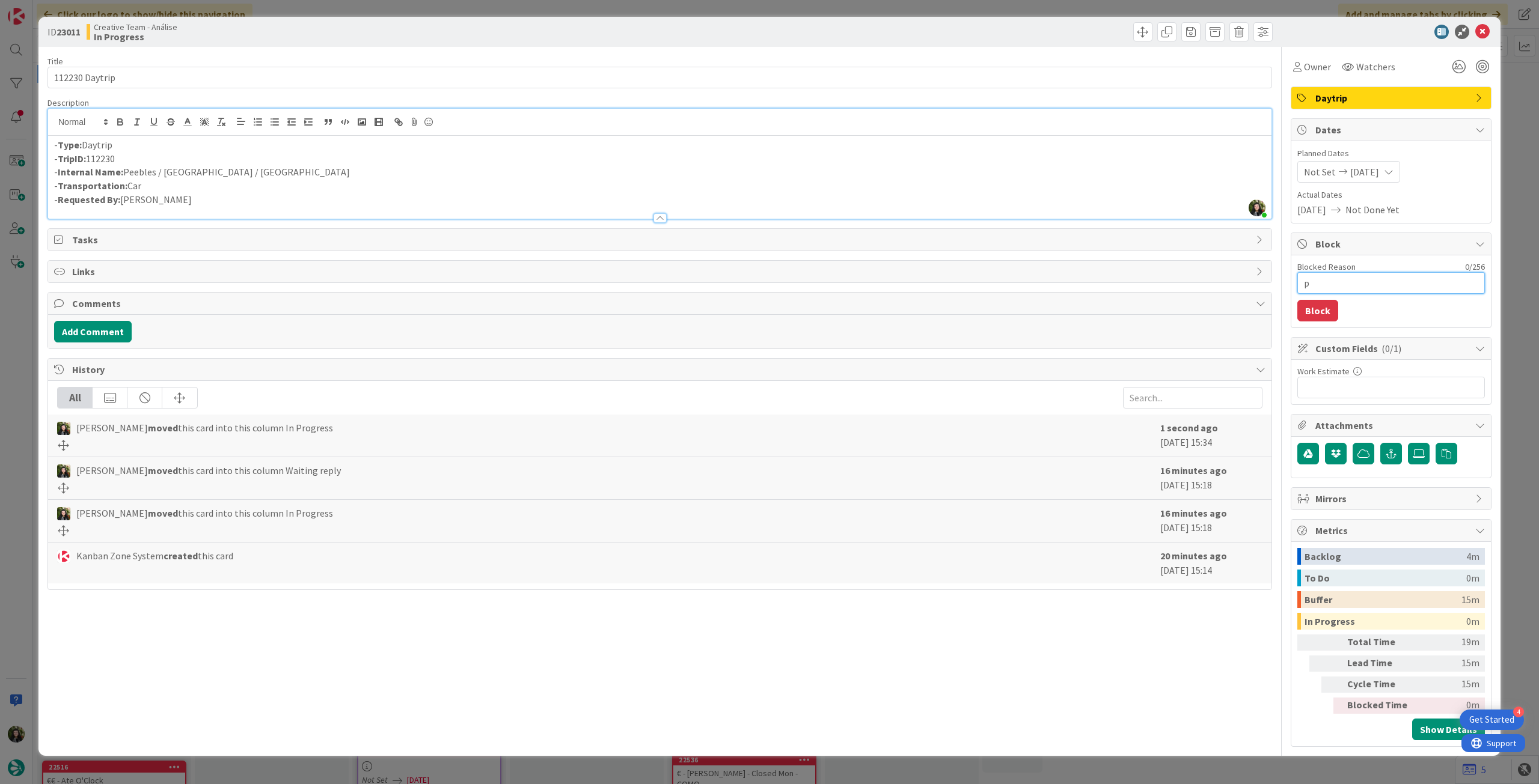
type textarea "x"
type textarea "pe"
type textarea "x"
type textarea "pen"
type textarea "x"
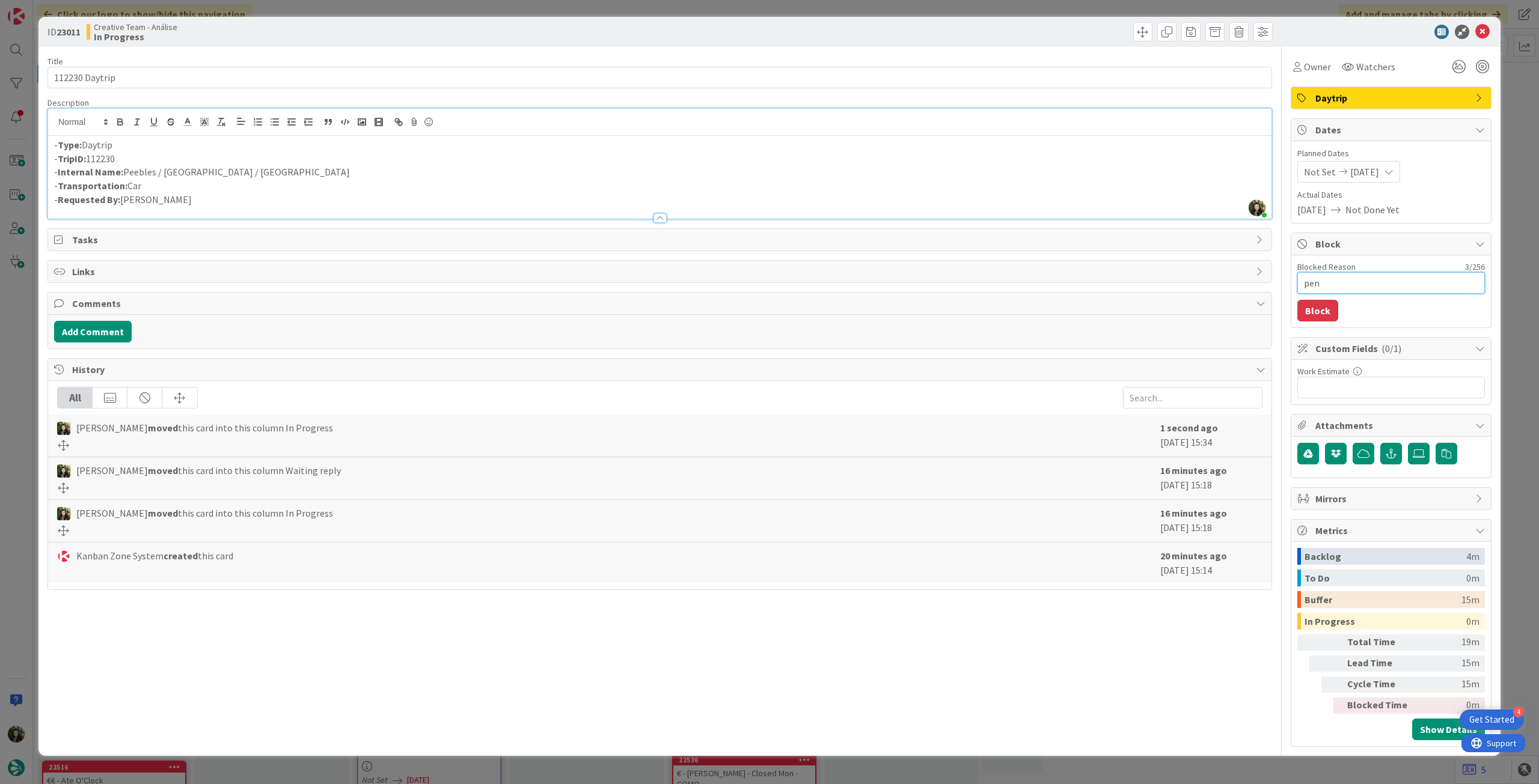
type textarea "pend"
type textarea "x"
type textarea "pende"
type textarea "x"
type textarea "penden"
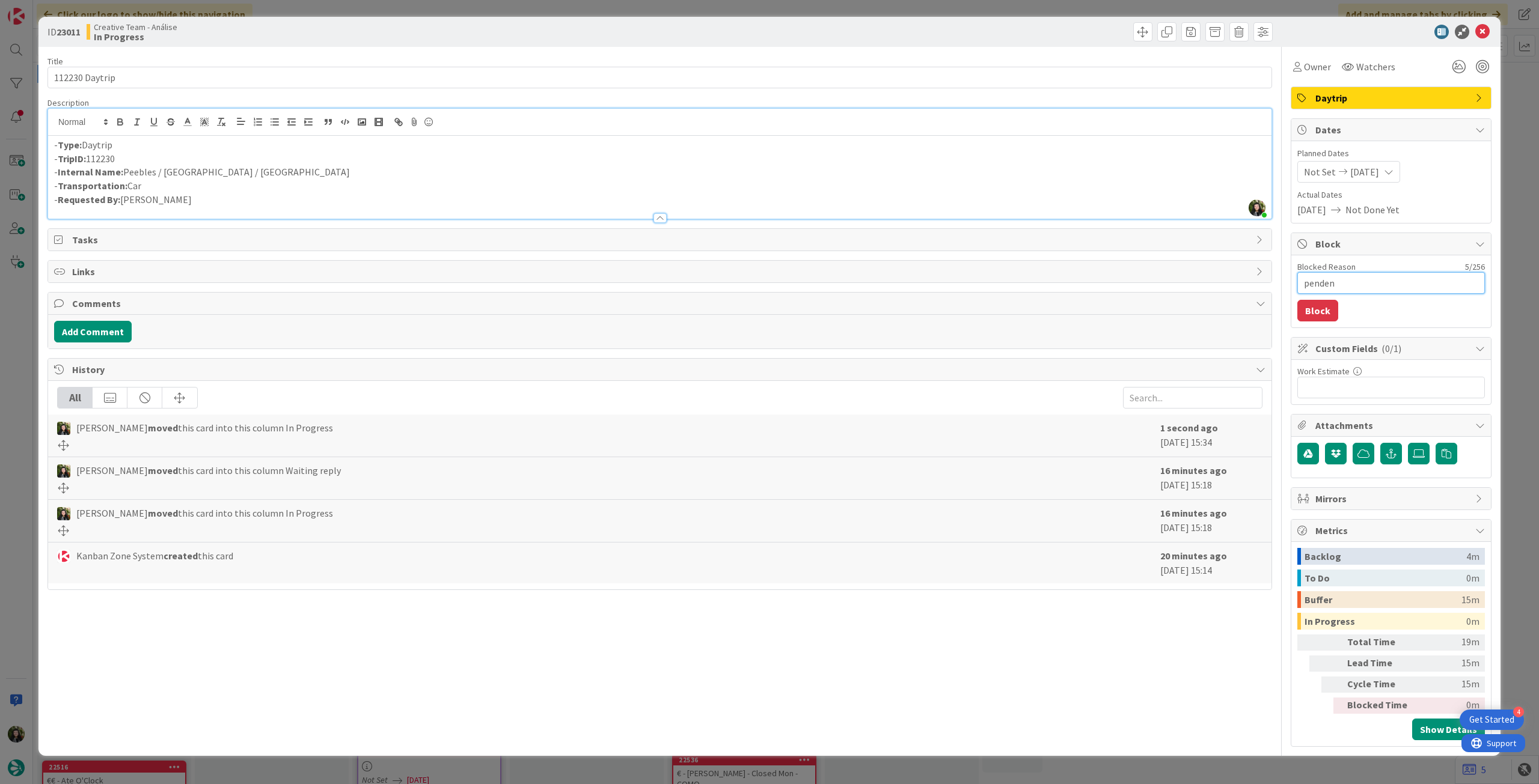
type textarea "x"
type textarea "pendent"
type textarea "x"
type textarea "pendente"
type textarea "x"
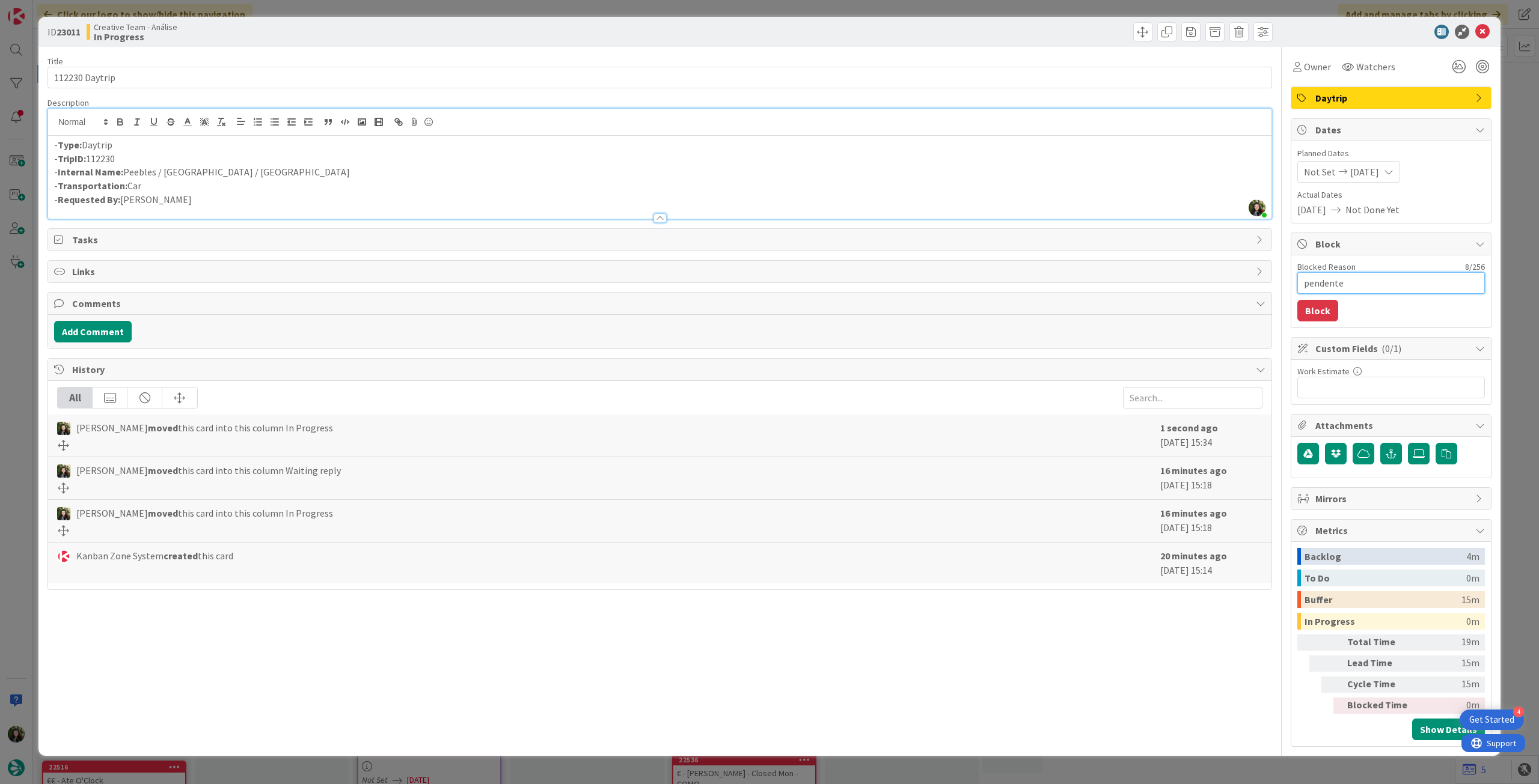
type textarea "pendente"
type textarea "x"
type textarea "pendente l"
type textarea "x"
type textarea "pendente lo"
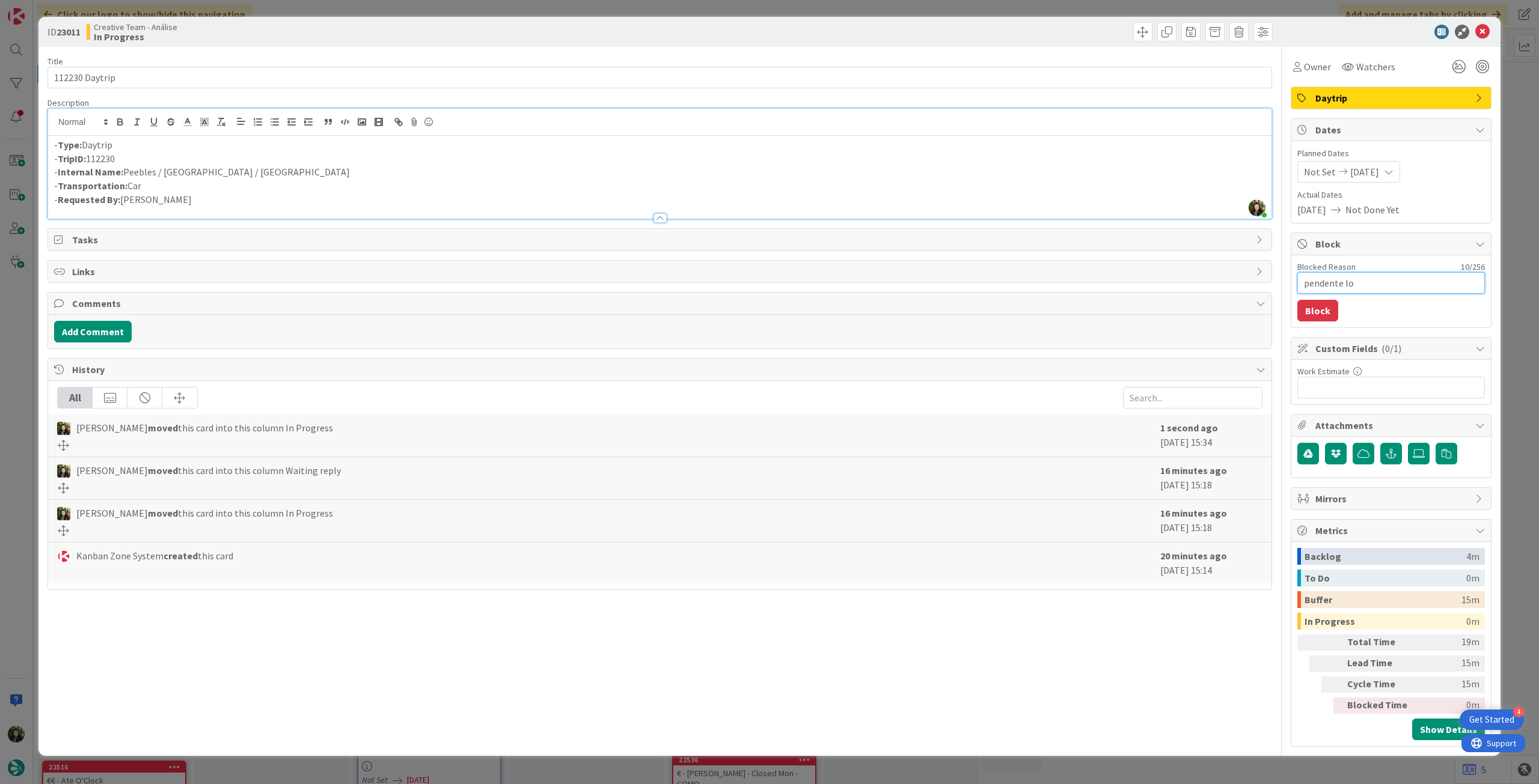
type textarea "x"
type textarea "pendente loc"
type textarea "x"
type textarea "pendente locat"
type textarea "x"
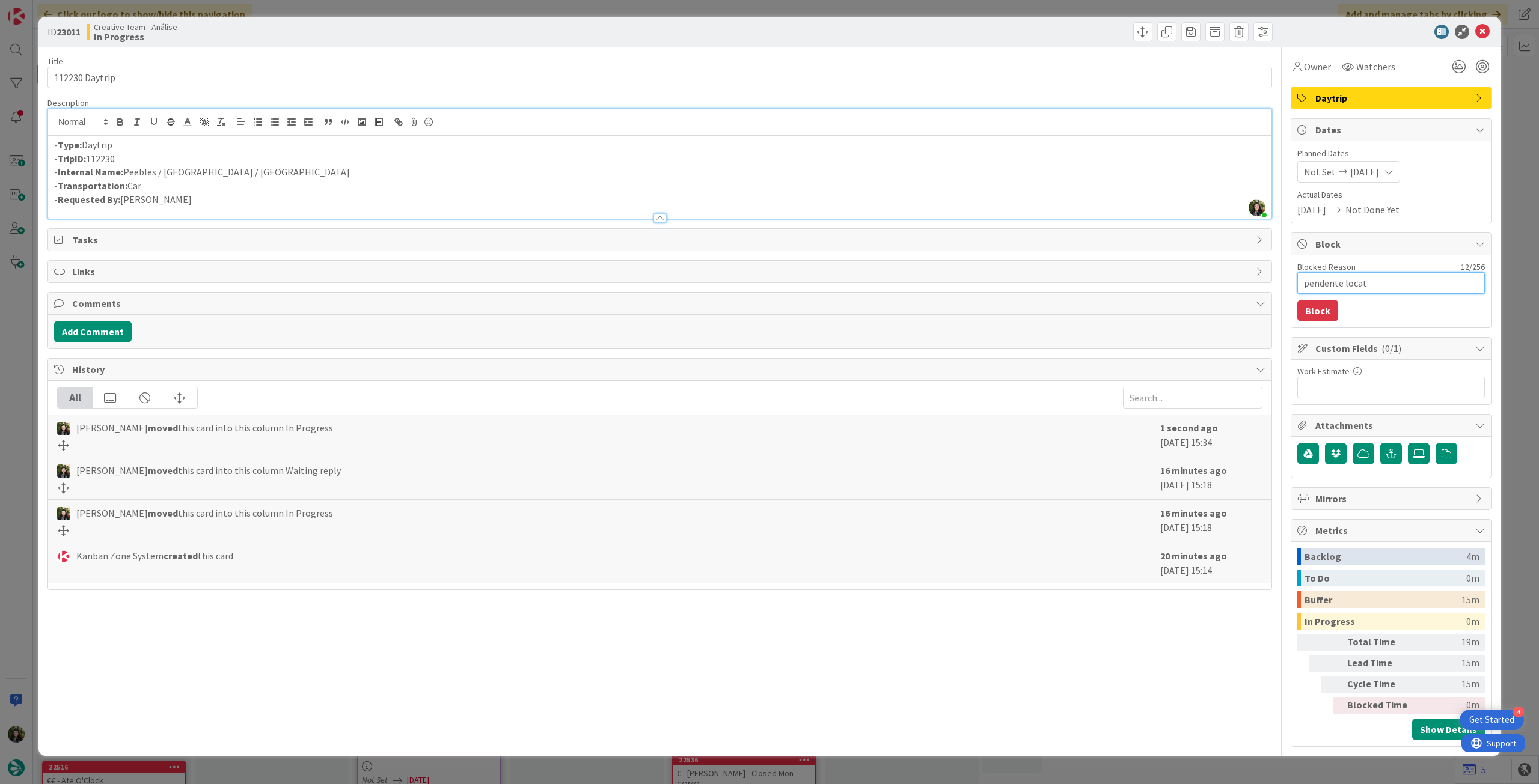
type textarea "pendente locatr"
type textarea "x"
type textarea "pendente locatri"
type textarea "x"
type textarea "pendente locatrio"
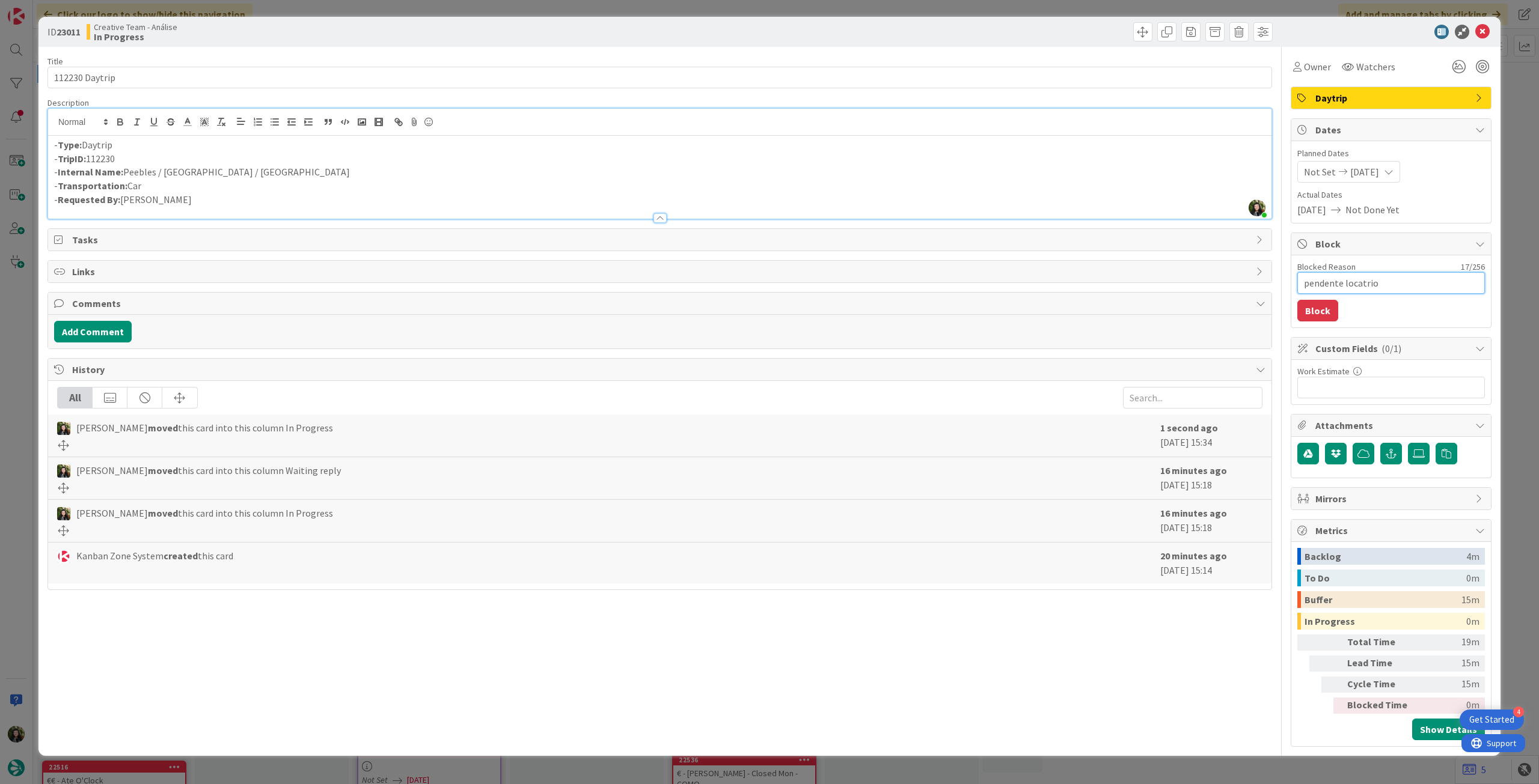
type textarea "x"
type textarea "pendente locatrion"
type textarea "x"
type textarea "pendente locatrio"
type textarea "x"
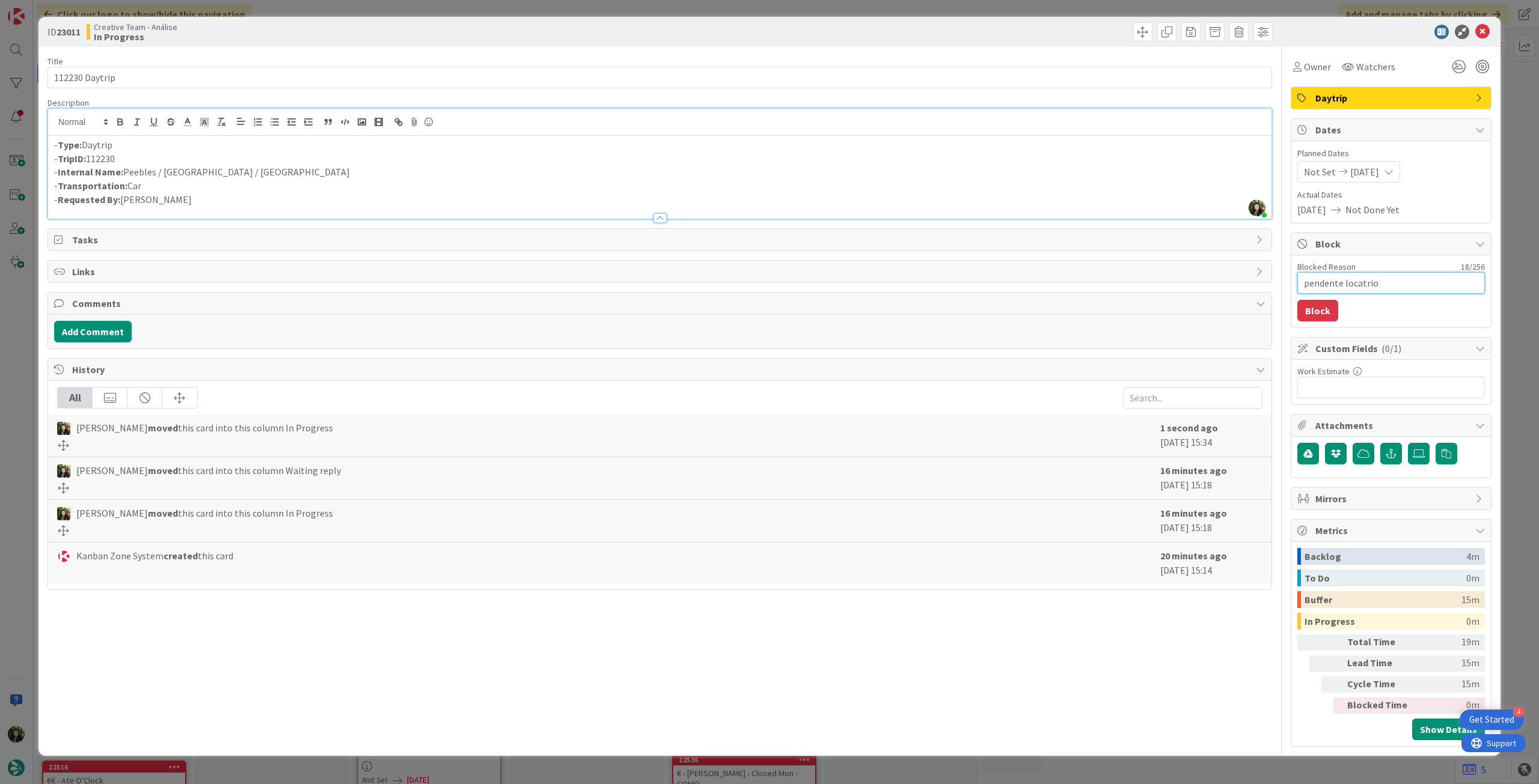
type textarea "pendente locatri"
type textarea "x"
type textarea "pendente locatr"
type textarea "x"
type textarea "pendente locat"
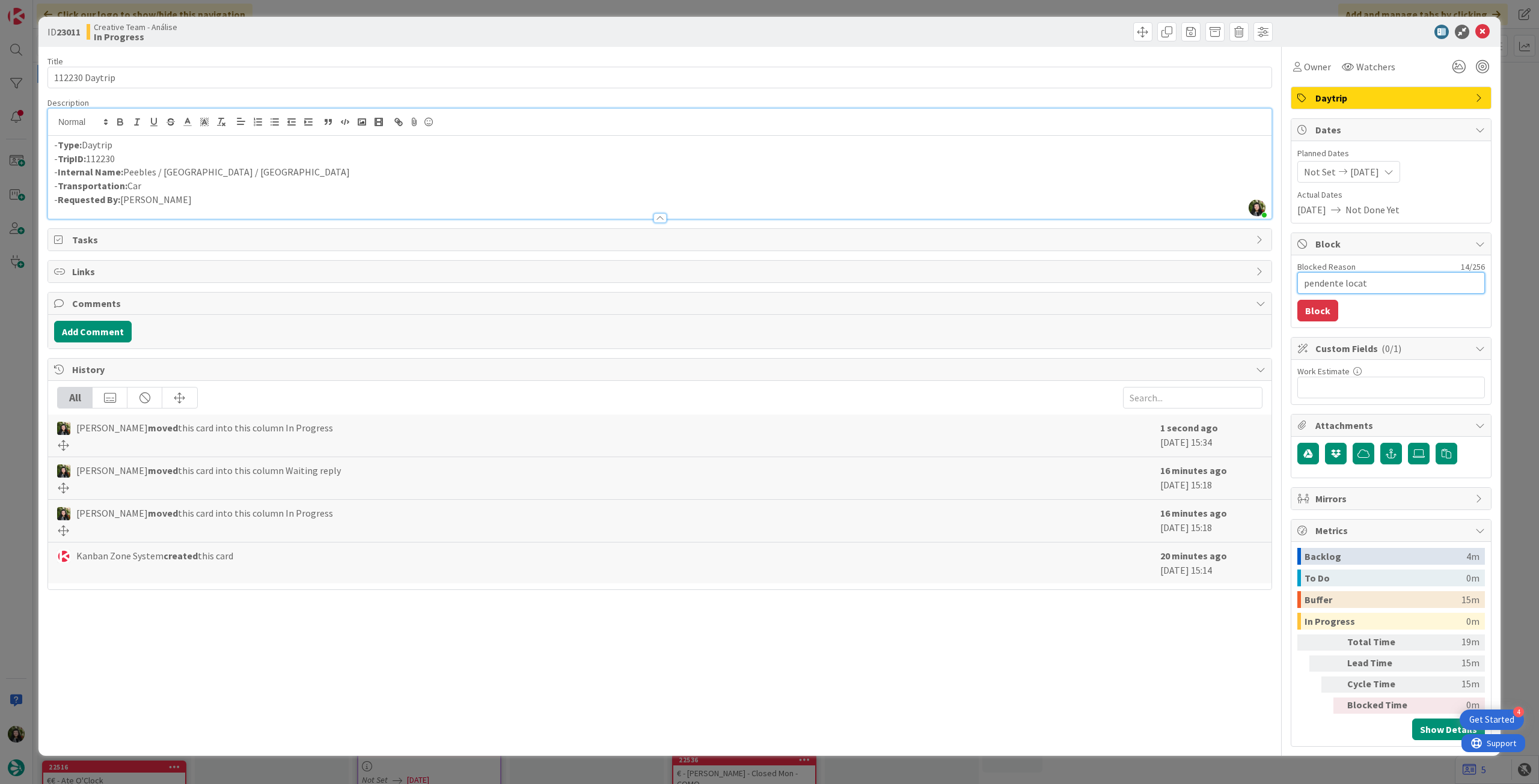
type textarea "x"
type textarea "pendente locatt"
type textarea "x"
type textarea "pendente locat"
type textarea "x"
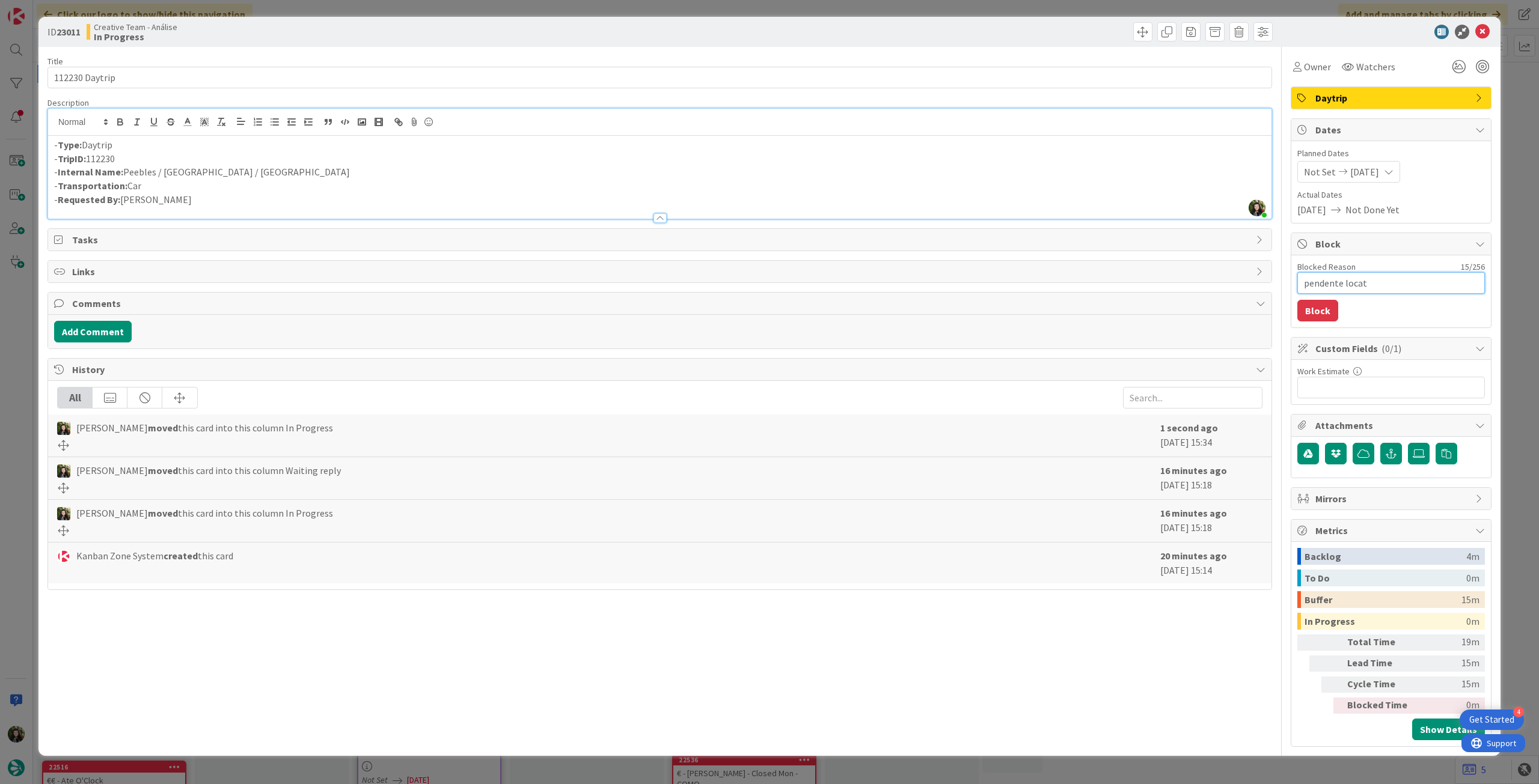
type textarea "pendente locati"
type textarea "x"
type textarea "pendente locatio"
type textarea "x"
type textarea "pendente location"
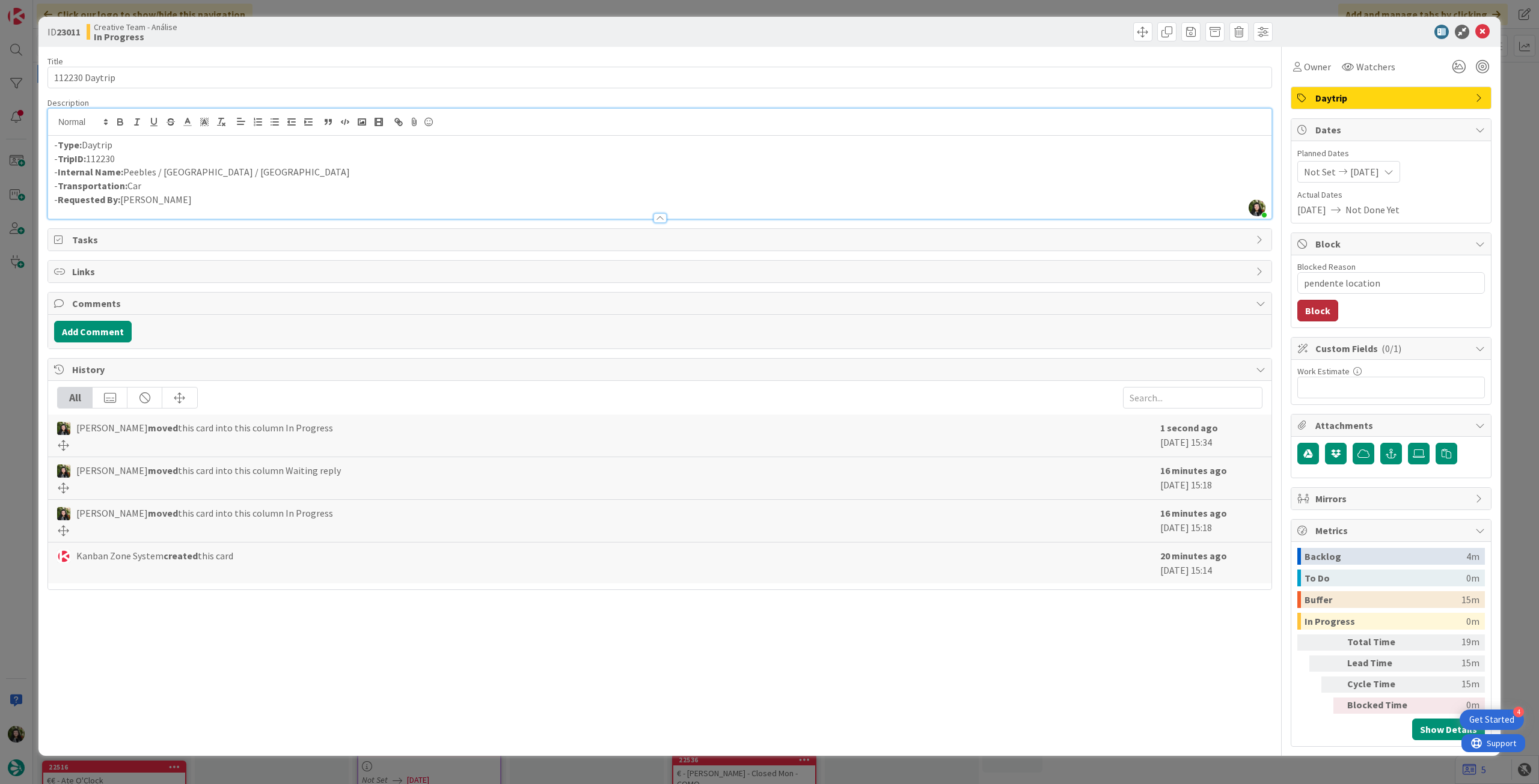
click at [1311, 312] on button "Block" at bounding box center [1317, 310] width 41 height 21
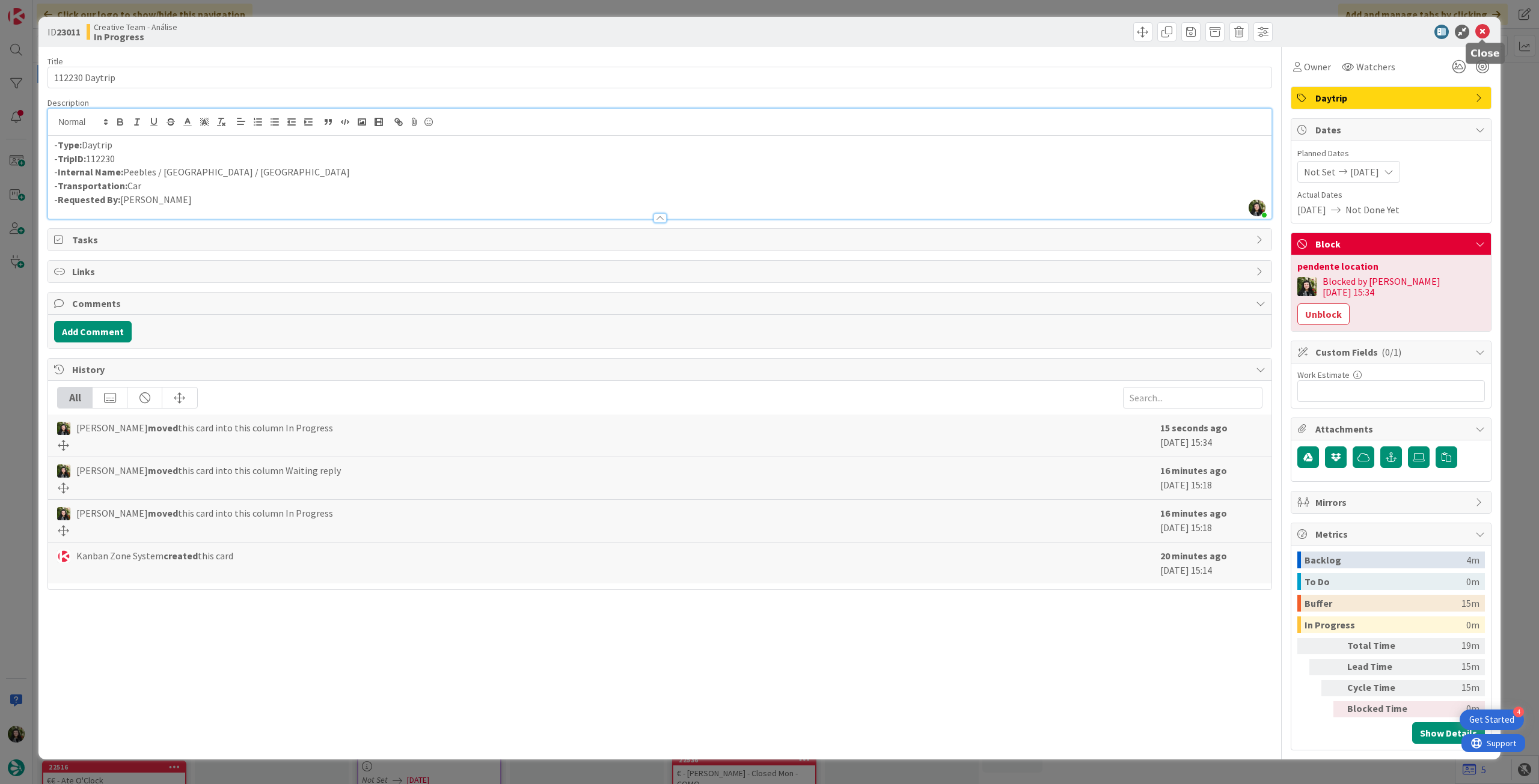
click at [1479, 31] on icon at bounding box center [1482, 32] width 15 height 15
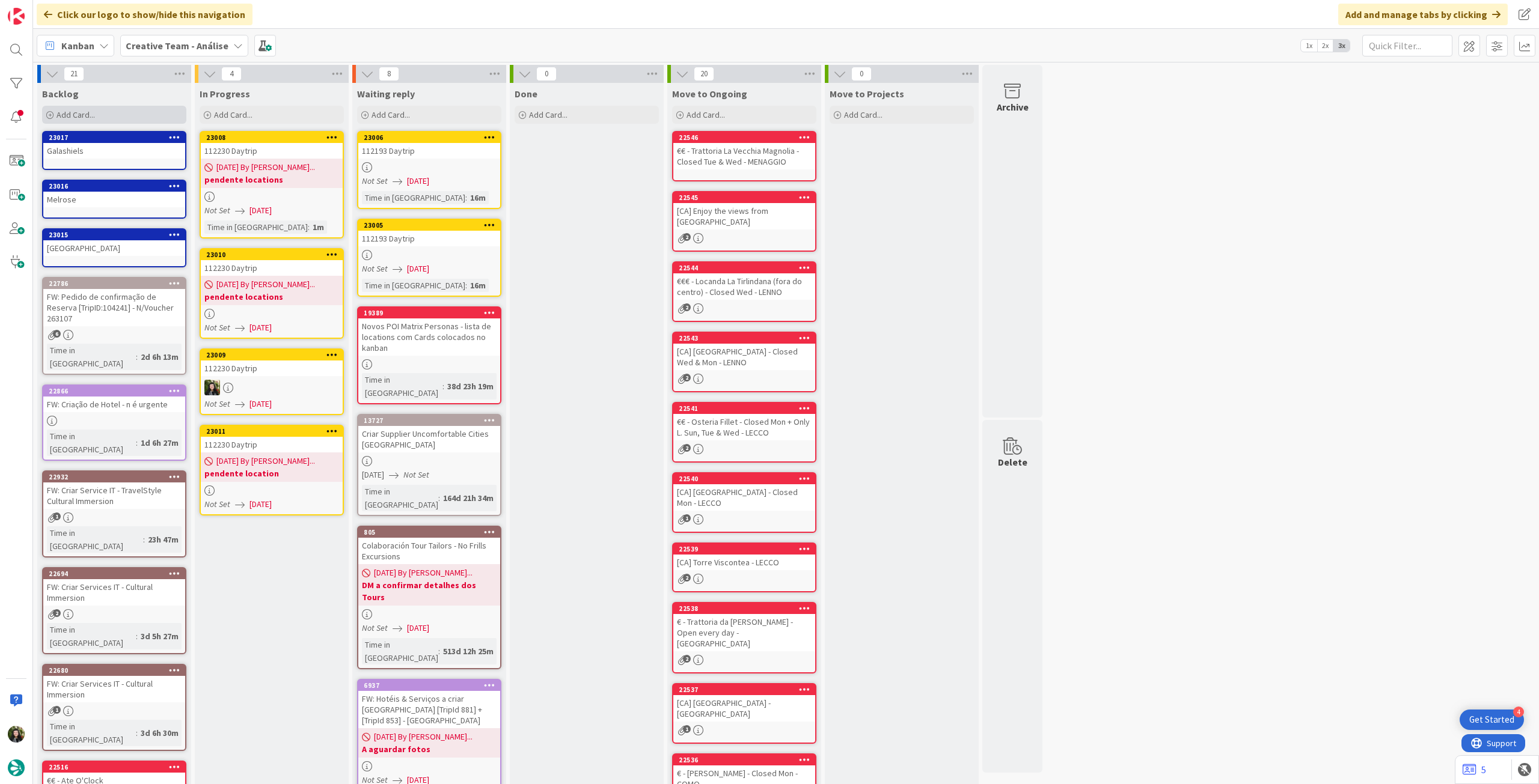
click at [80, 115] on span "Add Card..." at bounding box center [76, 114] width 38 height 11
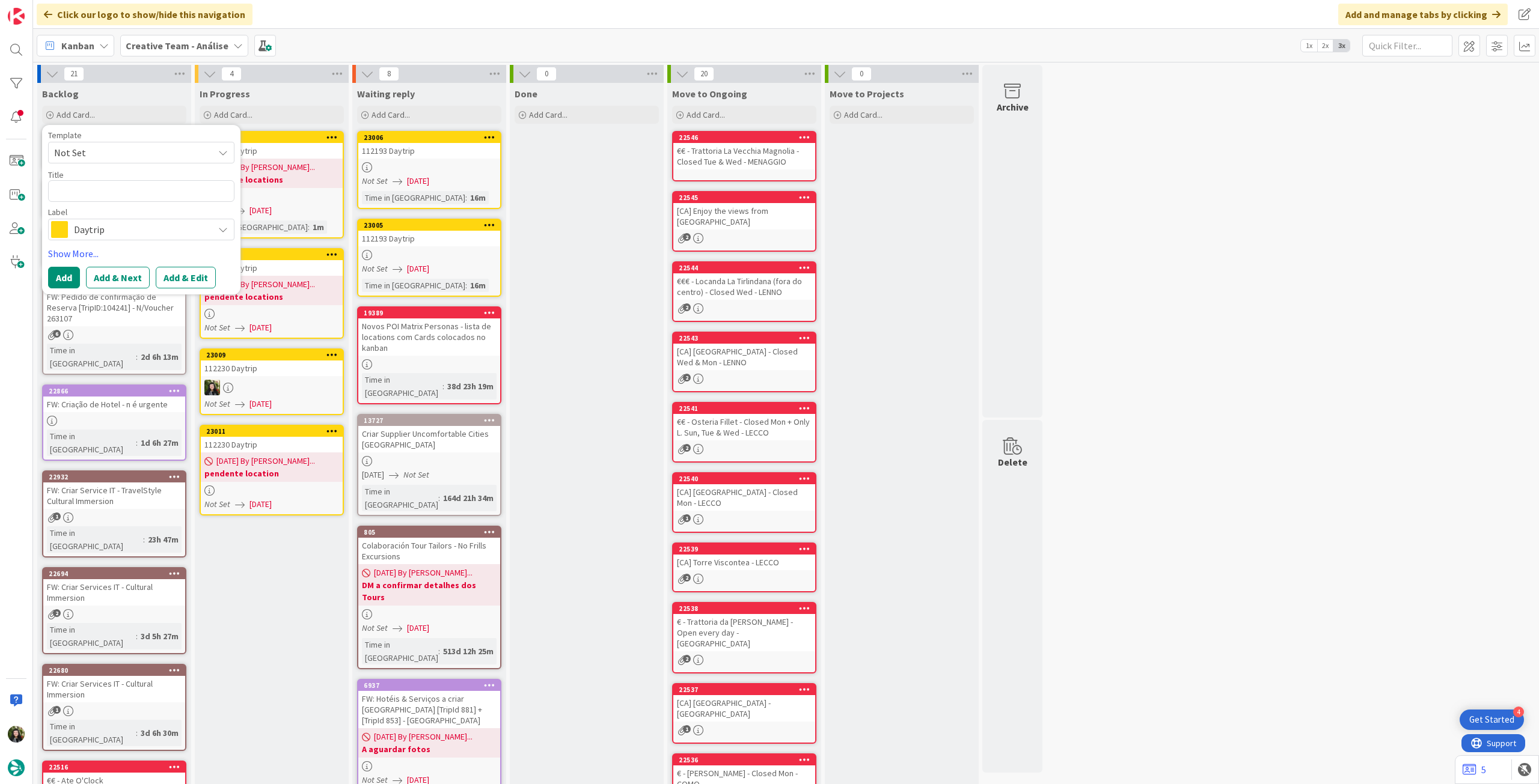
click at [102, 229] on span "Daytrip" at bounding box center [140, 229] width 133 height 17
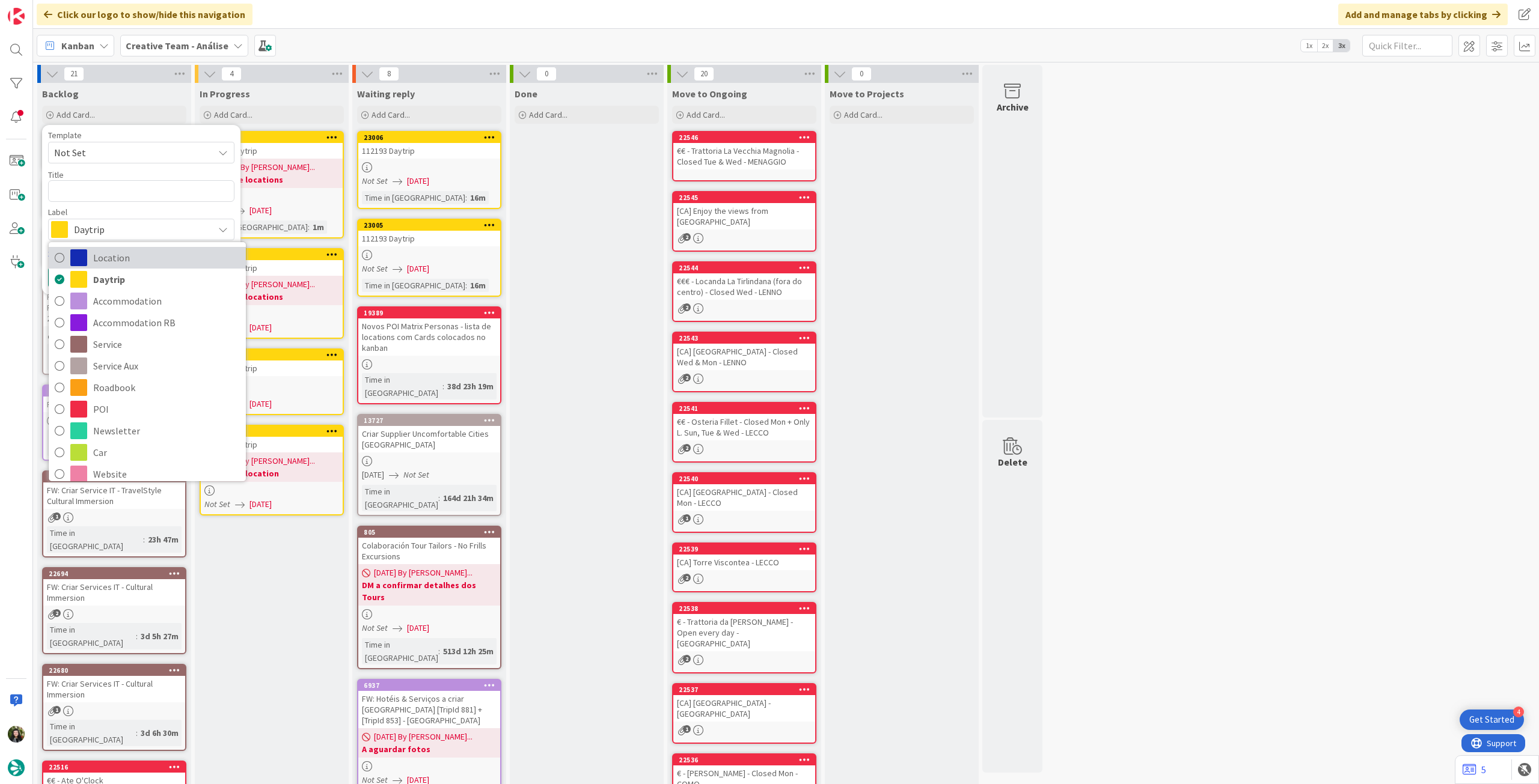
drag, startPoint x: 116, startPoint y: 256, endPoint x: 110, endPoint y: 239, distance: 18.0
click at [116, 256] on span "Location" at bounding box center [166, 258] width 147 height 18
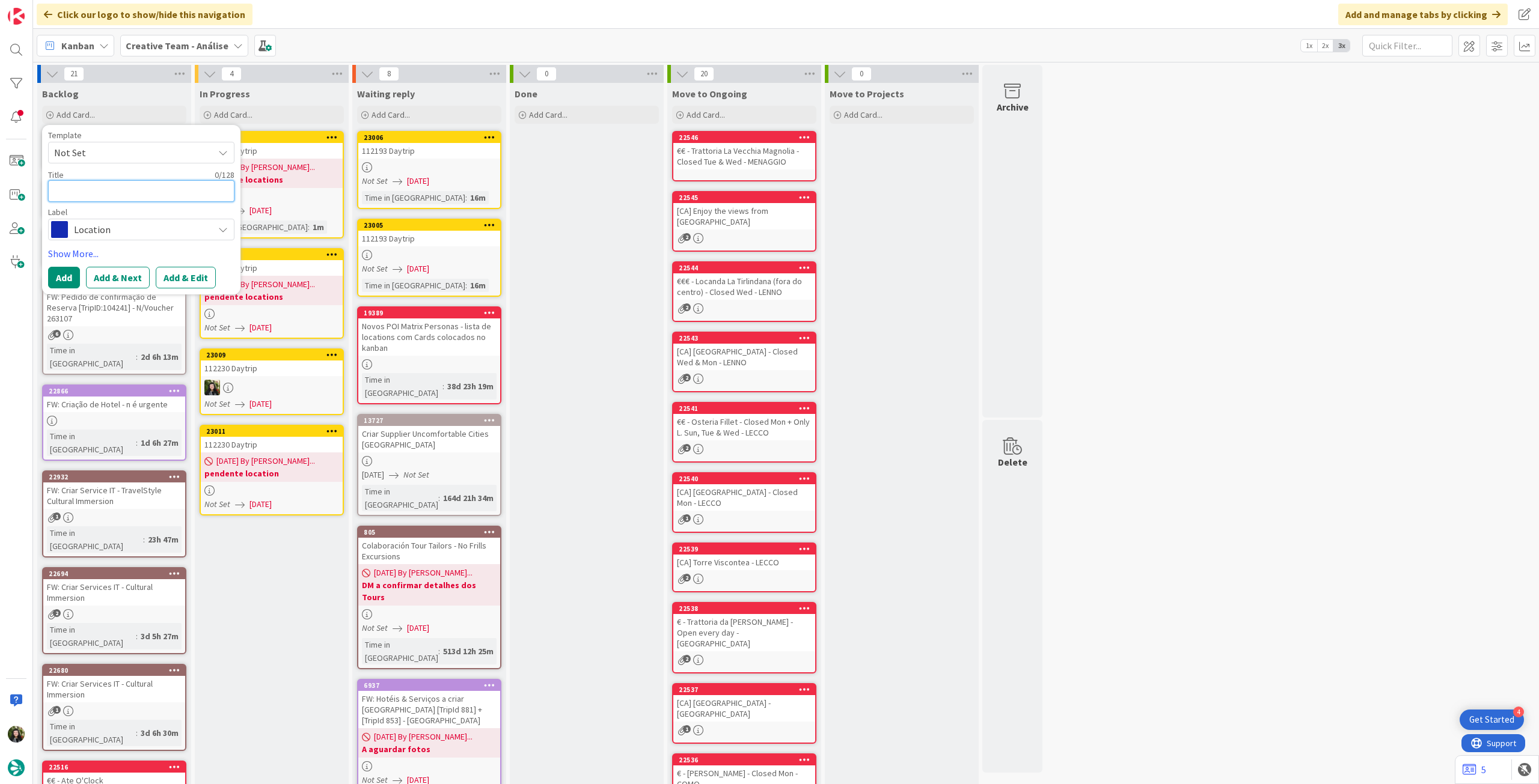
click at [103, 189] on textarea at bounding box center [141, 191] width 186 height 21
paste textarea "Roslin"
type textarea "x"
type textarea "Roslin"
click at [69, 276] on button "Add" at bounding box center [63, 277] width 32 height 21
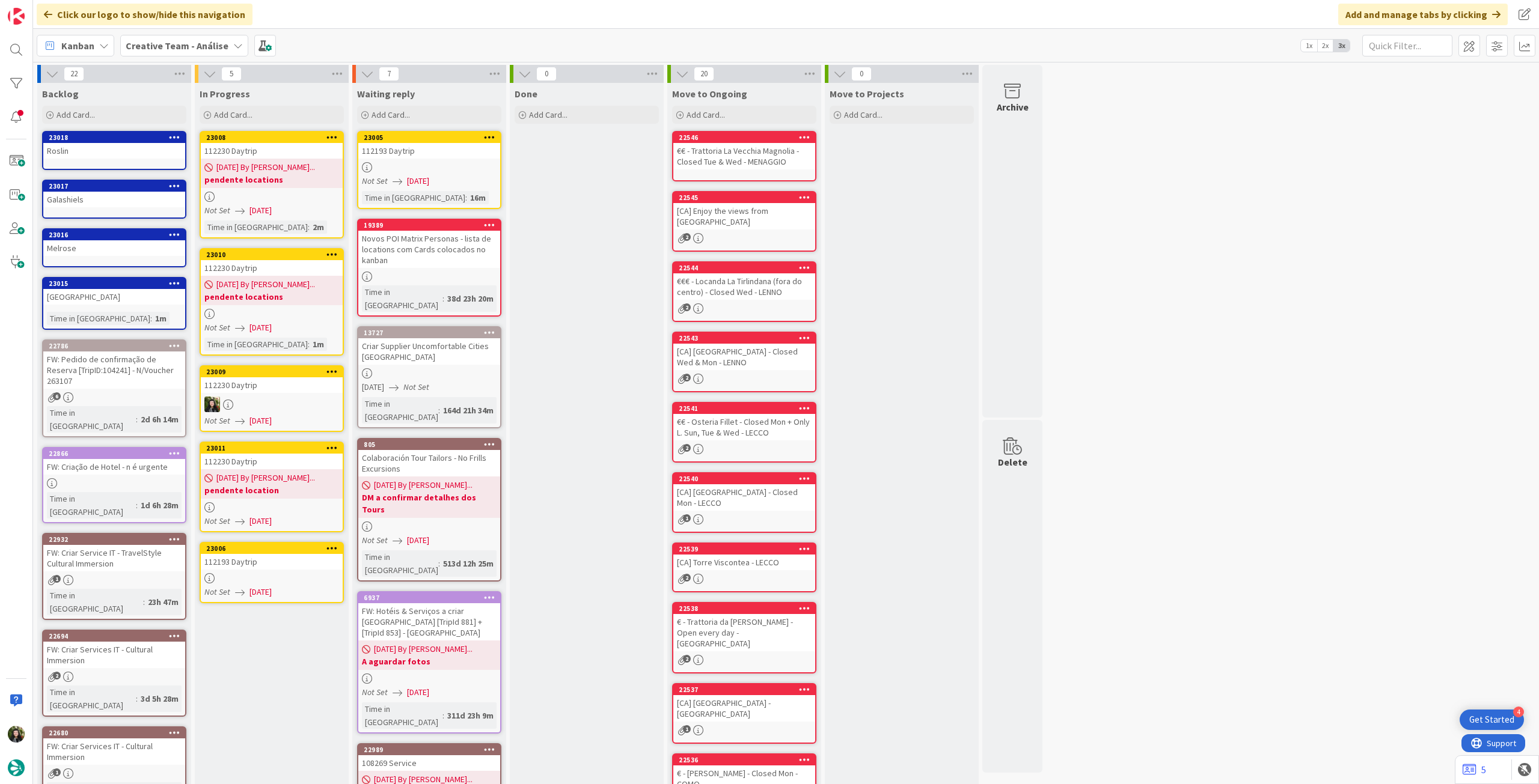
click at [261, 573] on link "23006 112193 Daytrip Not Set [DATE]" at bounding box center [272, 573] width 144 height 61
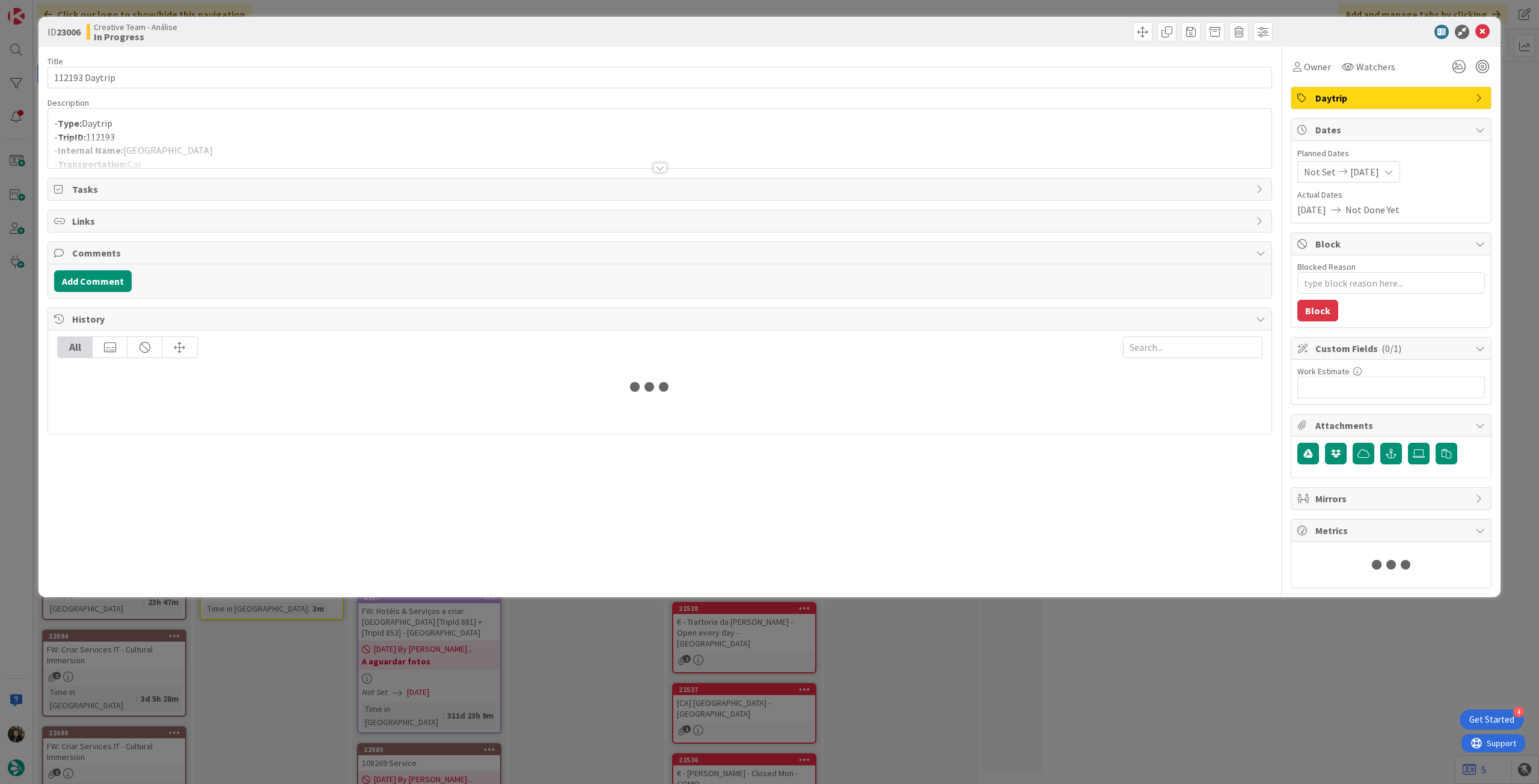
click at [217, 158] on div at bounding box center [660, 153] width 1224 height 31
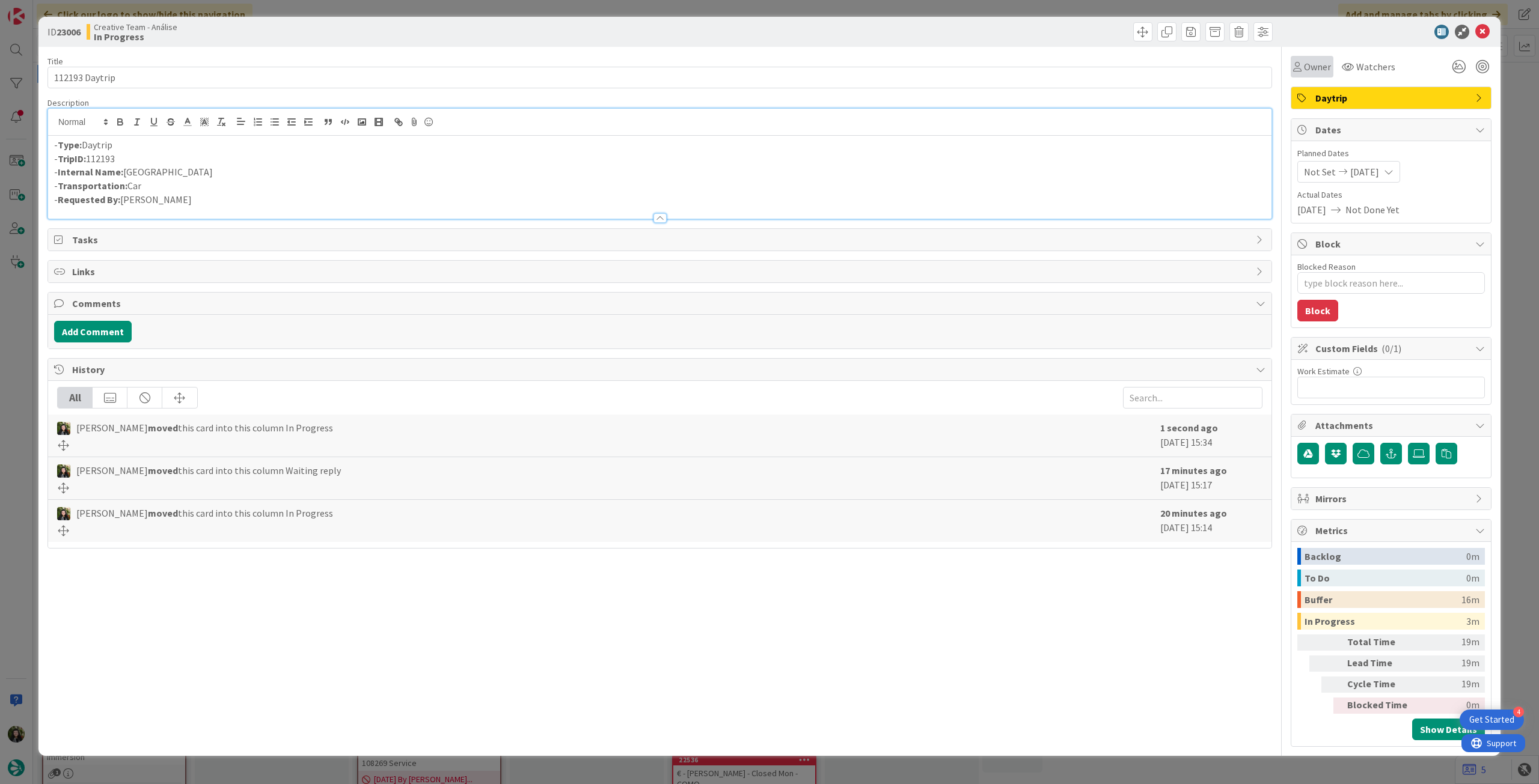
click at [1320, 75] on div "Owner" at bounding box center [1312, 66] width 43 height 21
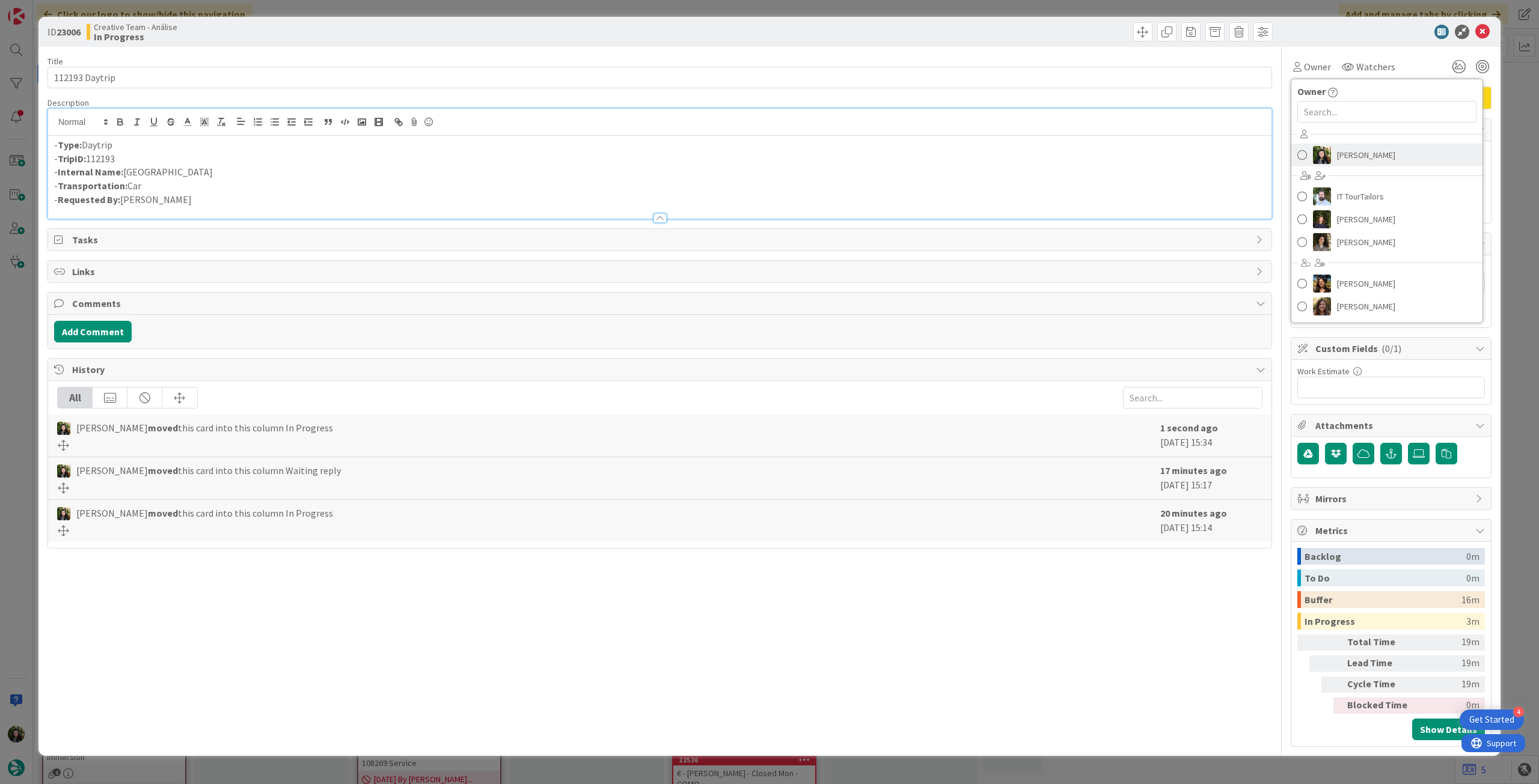
click at [1372, 153] on span "[PERSON_NAME]" at bounding box center [1366, 155] width 58 height 18
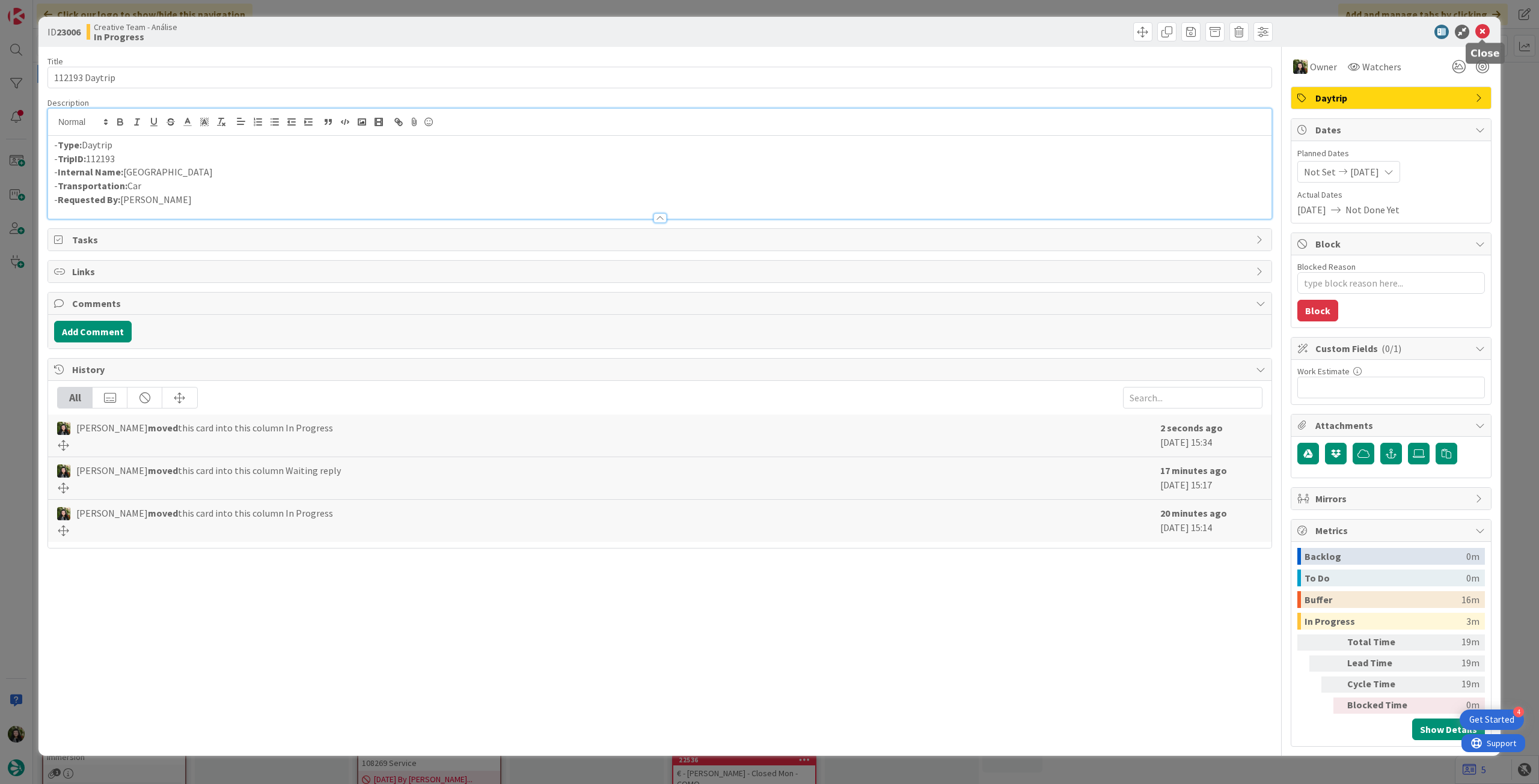
click at [1484, 34] on icon at bounding box center [1482, 32] width 15 height 15
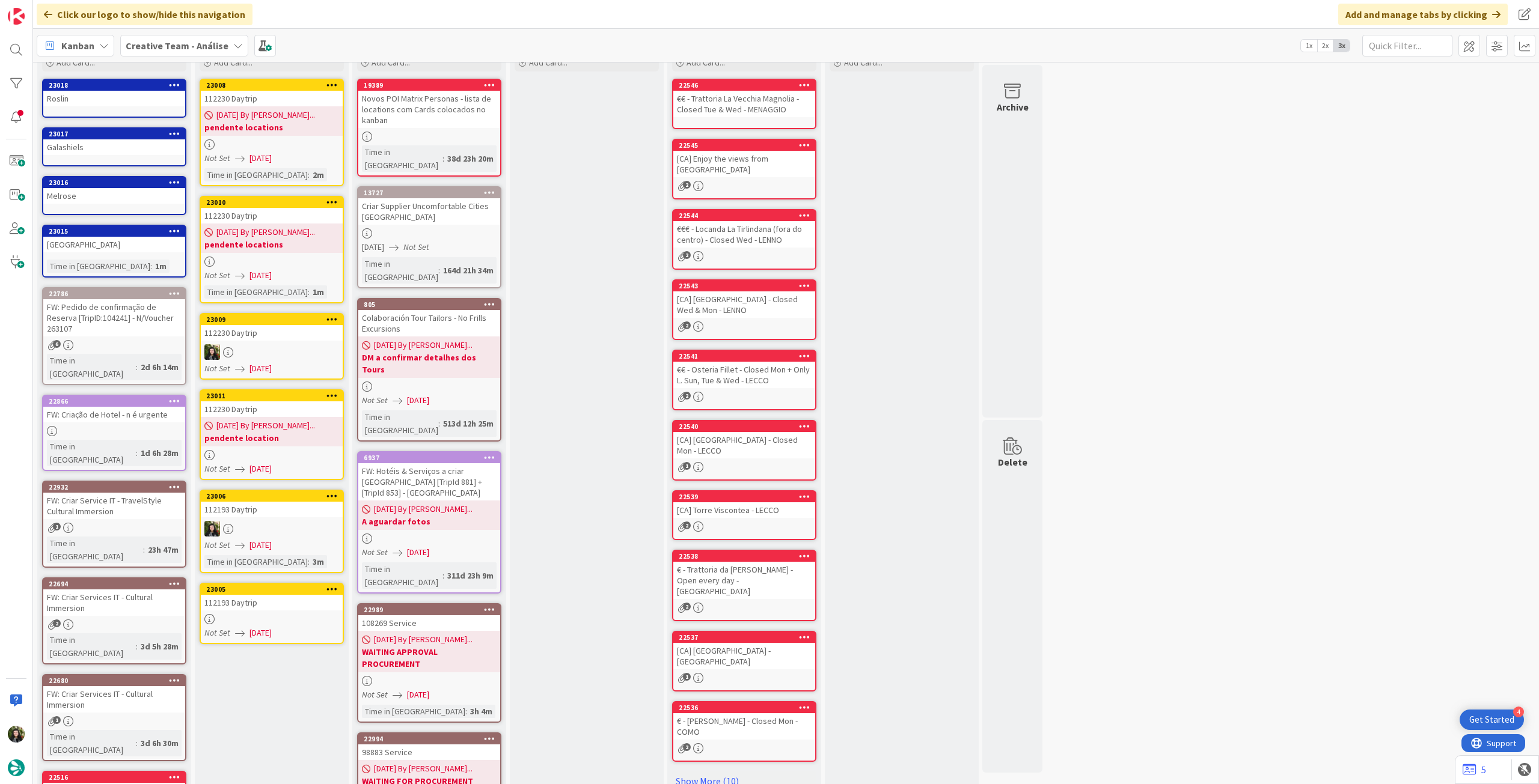
click at [256, 609] on div "112193 Daytrip" at bounding box center [271, 602] width 142 height 15
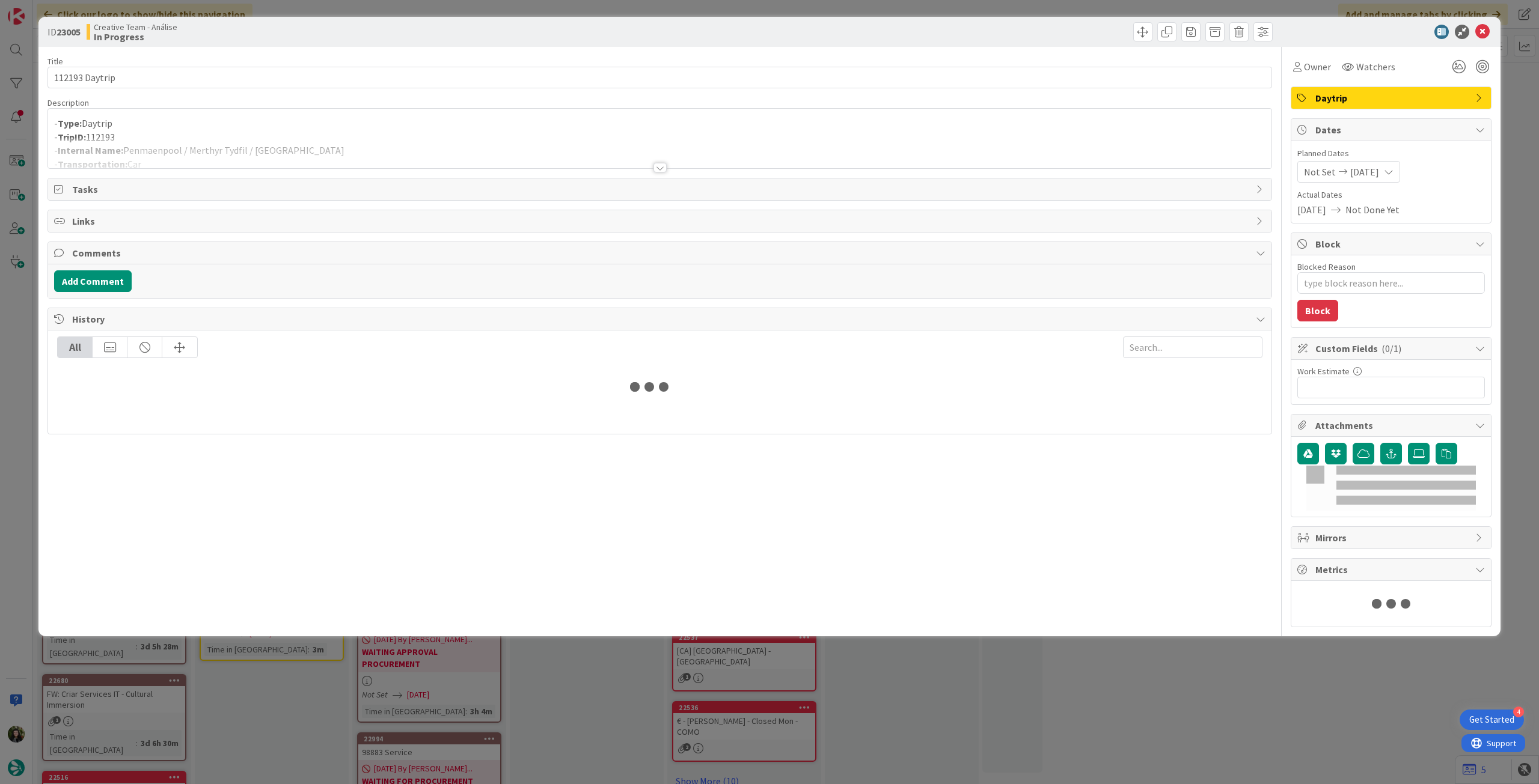
click at [253, 148] on div at bounding box center [660, 153] width 1224 height 31
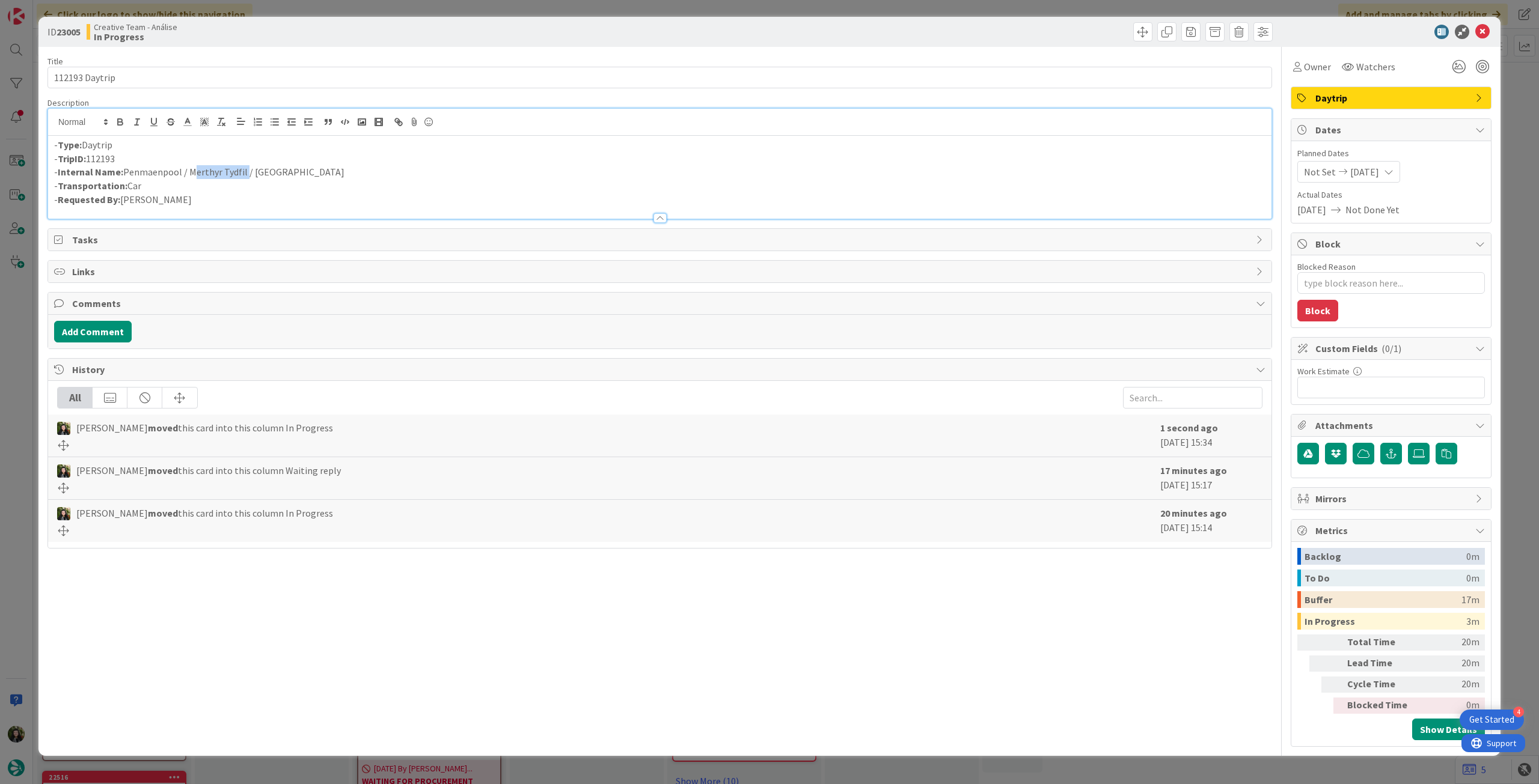
drag, startPoint x: 190, startPoint y: 176, endPoint x: 242, endPoint y: 171, distance: 52.2
click at [242, 171] on p "- Internal Name: Penmaenpool / Merthyr Tydfil / [GEOGRAPHIC_DATA]" at bounding box center [659, 172] width 1211 height 14
click at [1378, 287] on textarea "Blocked Reason" at bounding box center [1391, 282] width 187 height 21
type textarea "x"
type textarea "p"
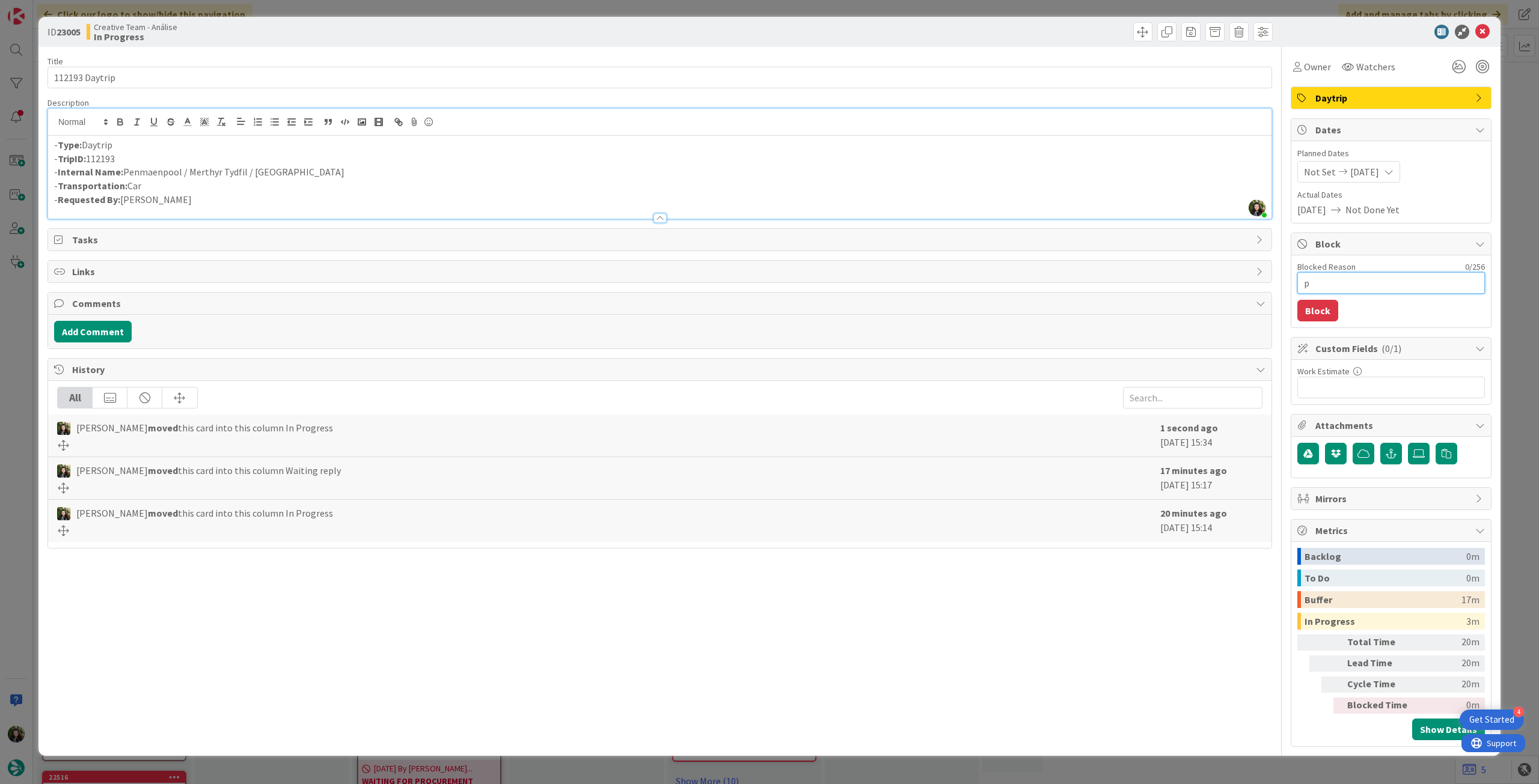
type textarea "x"
type textarea "pe"
type textarea "x"
type textarea "pen"
type textarea "x"
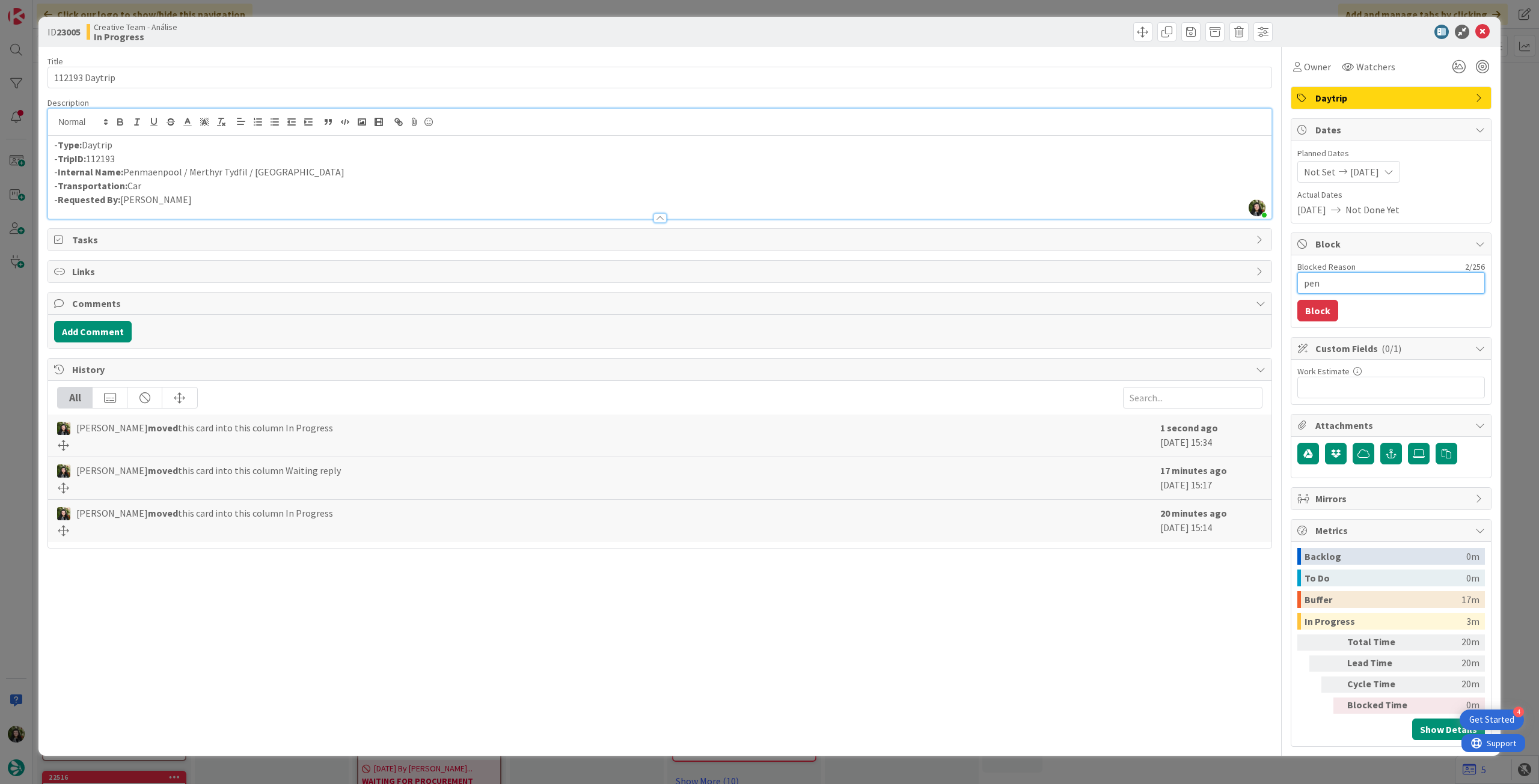
type textarea "pend"
type textarea "x"
type textarea "pende"
type textarea "x"
type textarea "penden"
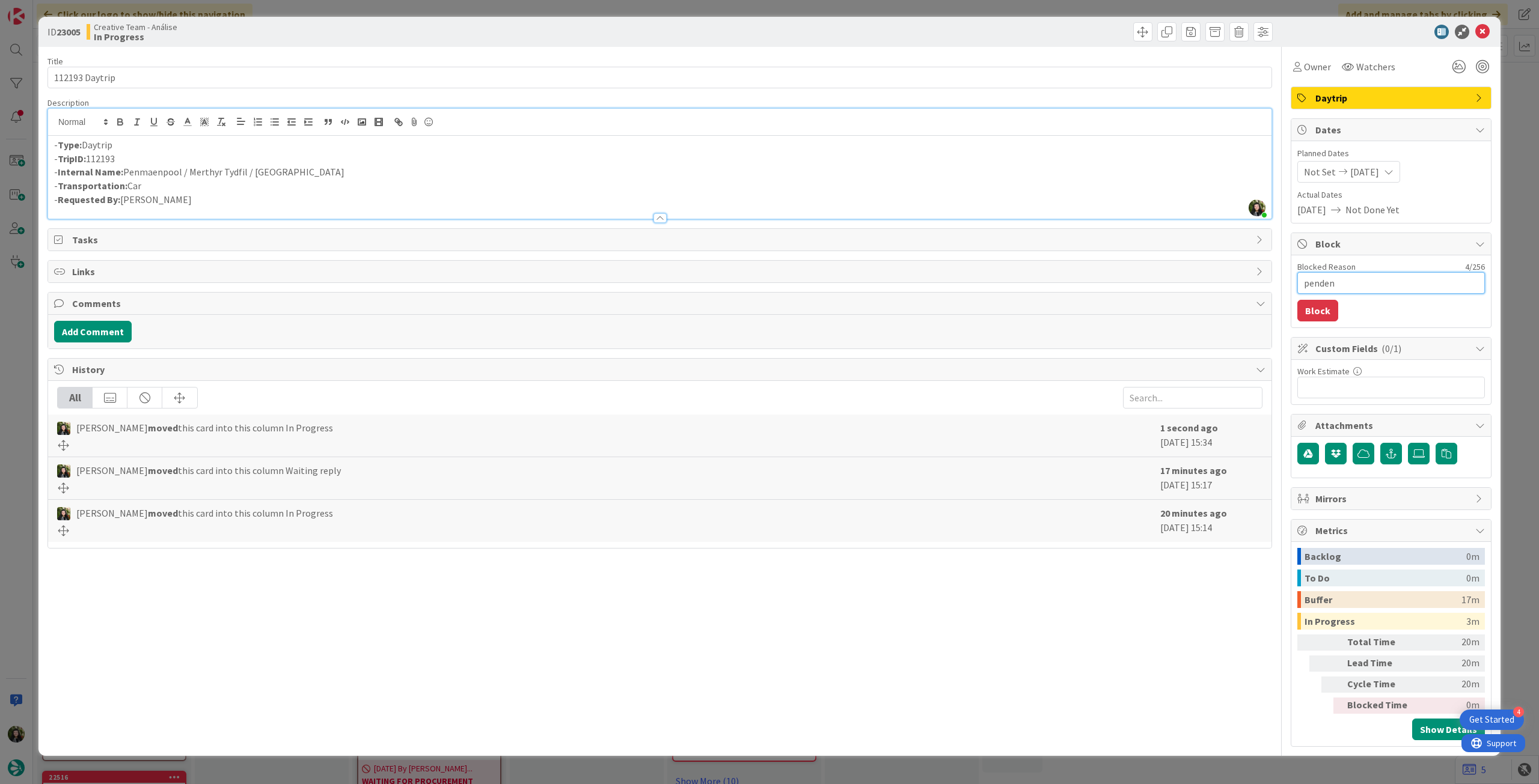
type textarea "x"
type textarea "pendent"
type textarea "x"
type textarea "pendente"
type textarea "x"
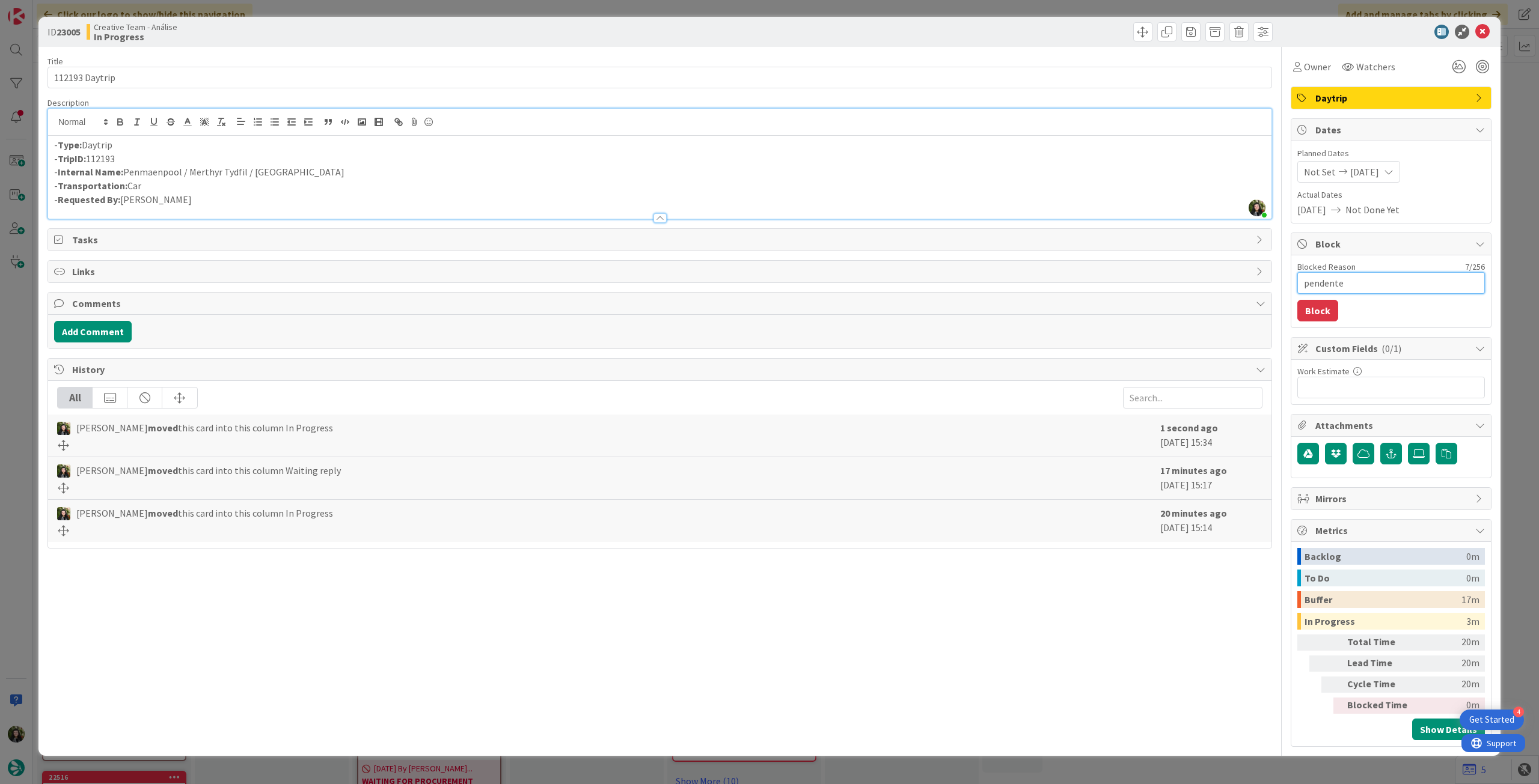
type textarea "pendente"
type textarea "x"
type textarea "pendente l"
type textarea "x"
type textarea "pendente loc"
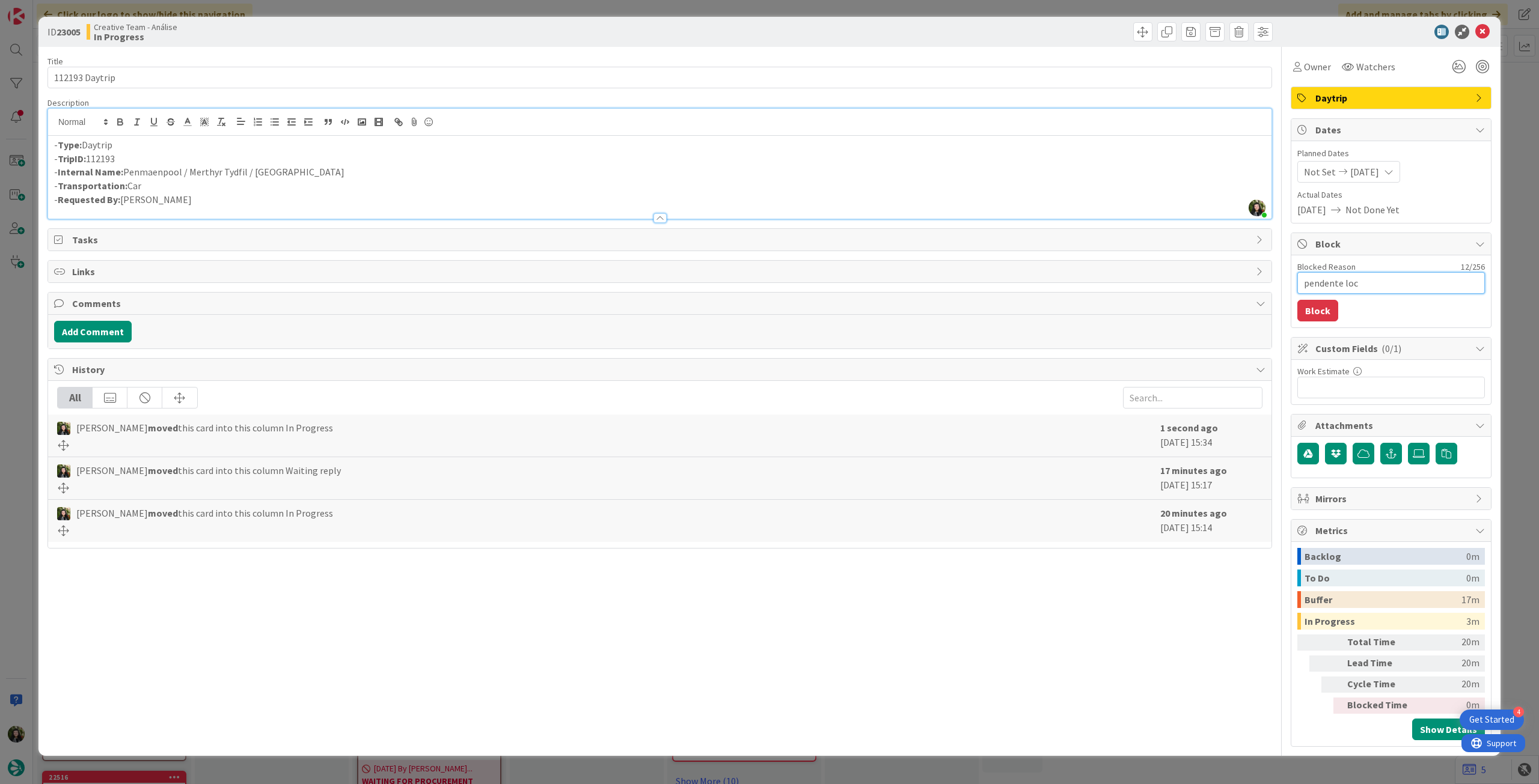
type textarea "x"
type textarea "pendente loca"
type textarea "x"
type textarea "pendente locat"
type textarea "x"
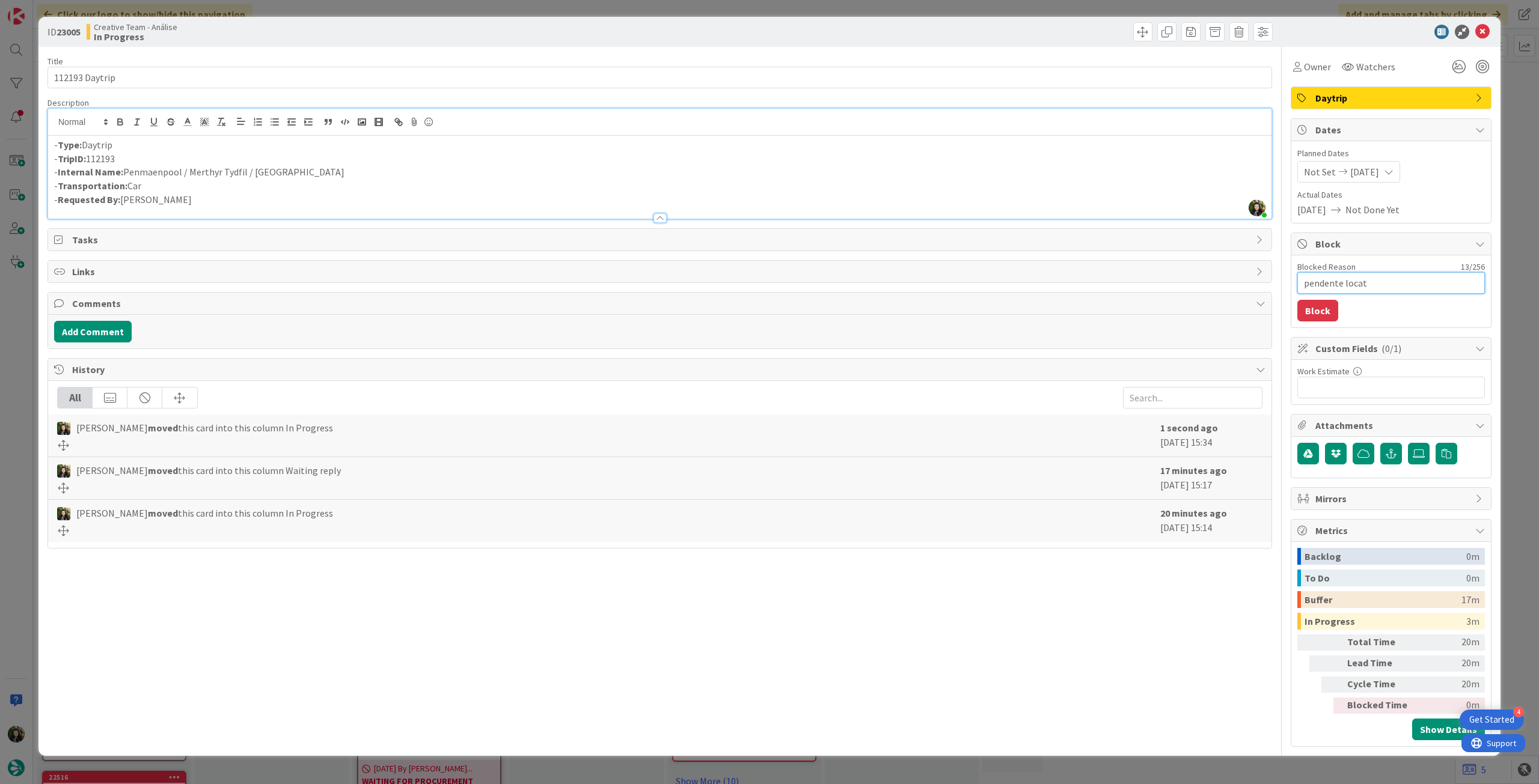
type textarea "pendente locati"
type textarea "x"
type textarea "pendente locatio"
type textarea "x"
type textarea "pendente location"
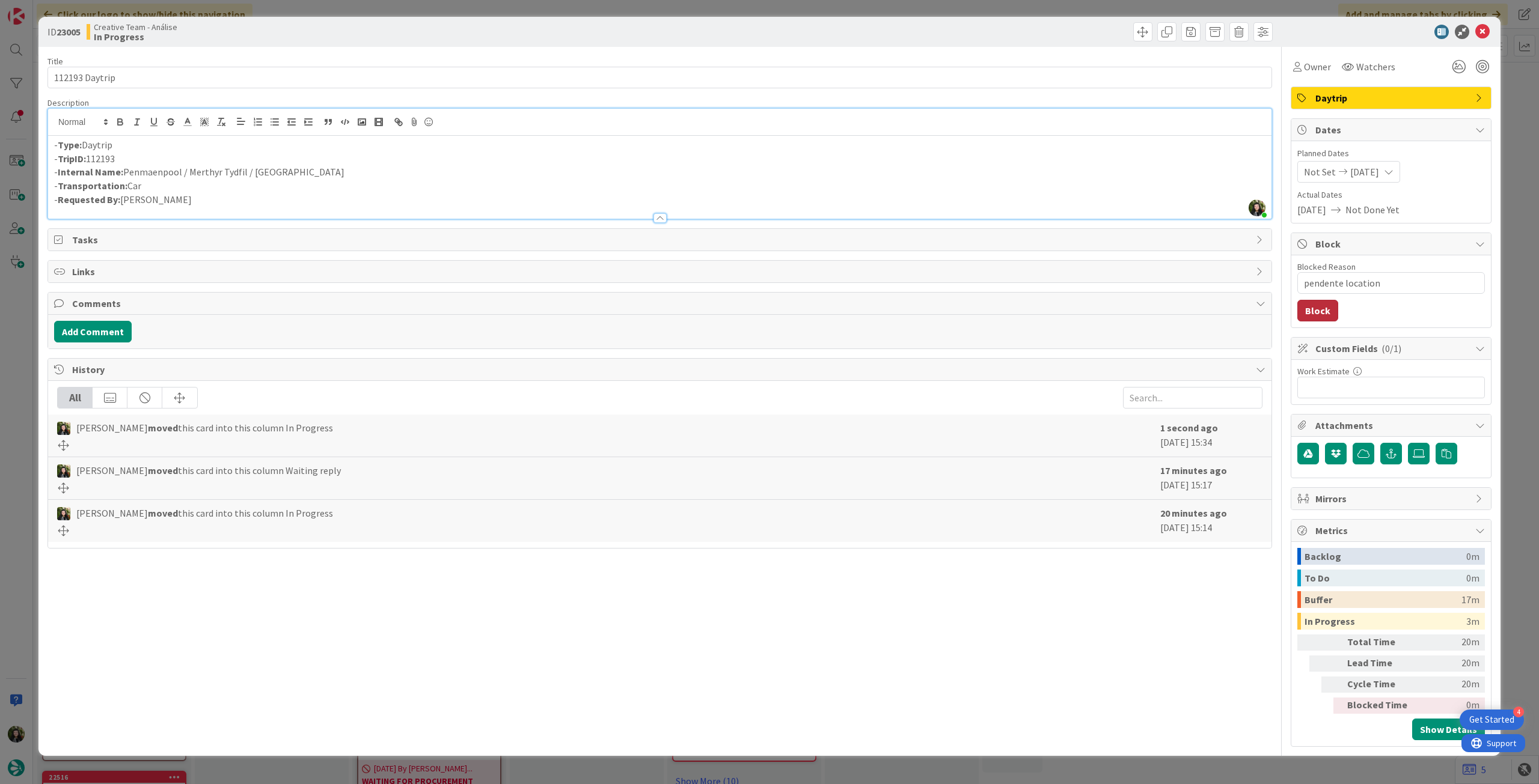
click at [1322, 315] on button "Block" at bounding box center [1317, 310] width 41 height 21
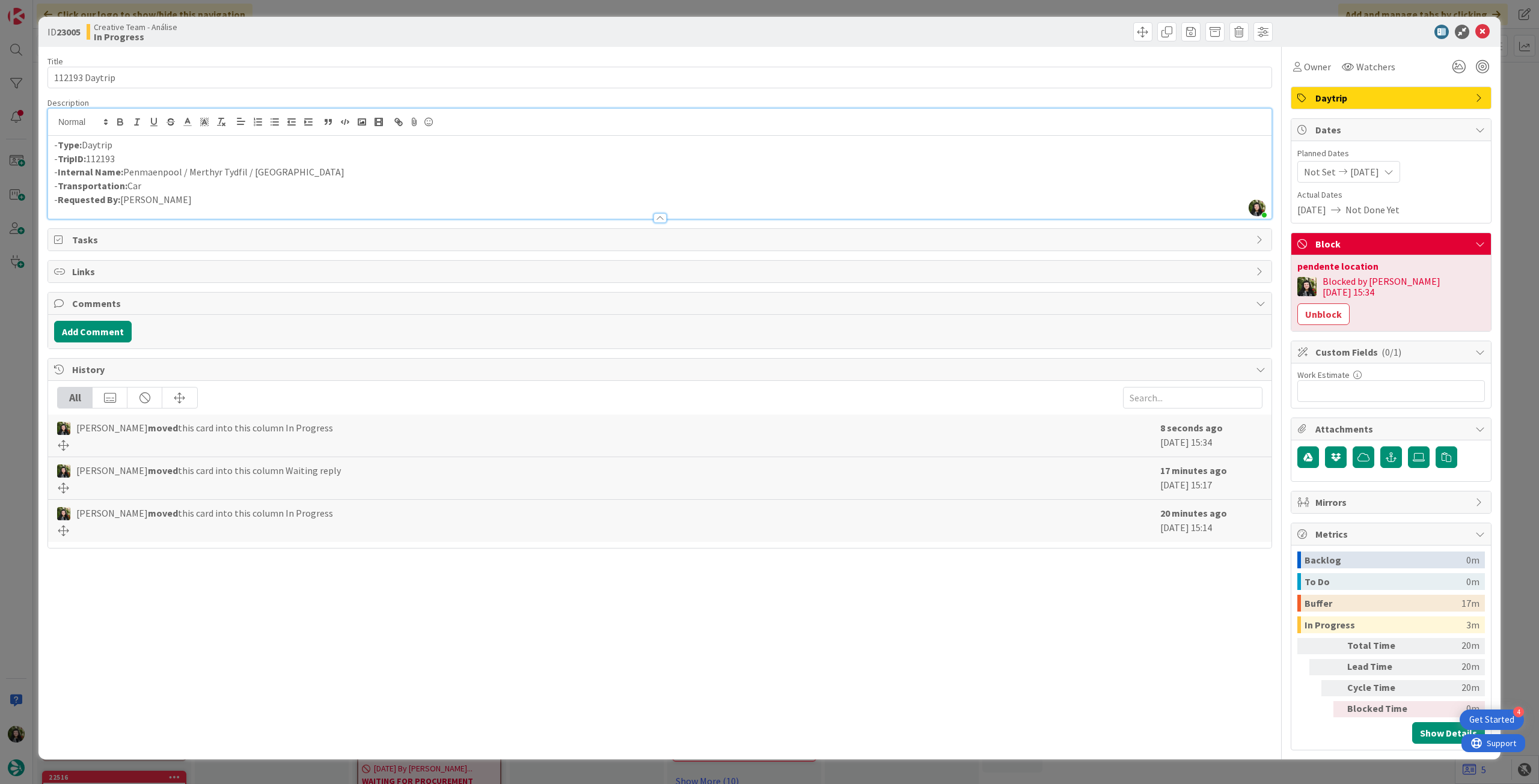
click at [1482, 32] on icon at bounding box center [1482, 32] width 15 height 15
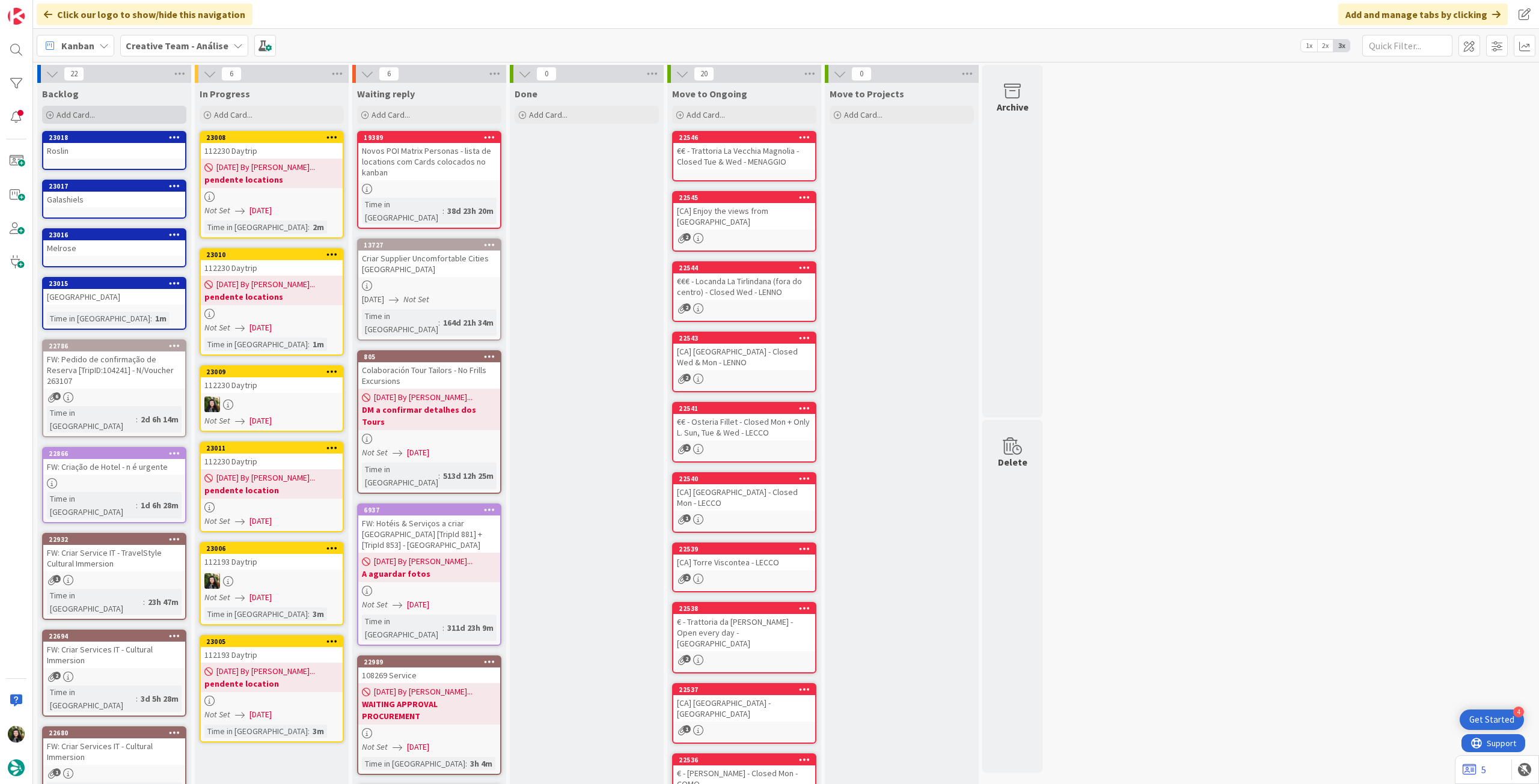
click at [103, 120] on div "Add Card..." at bounding box center [114, 115] width 144 height 18
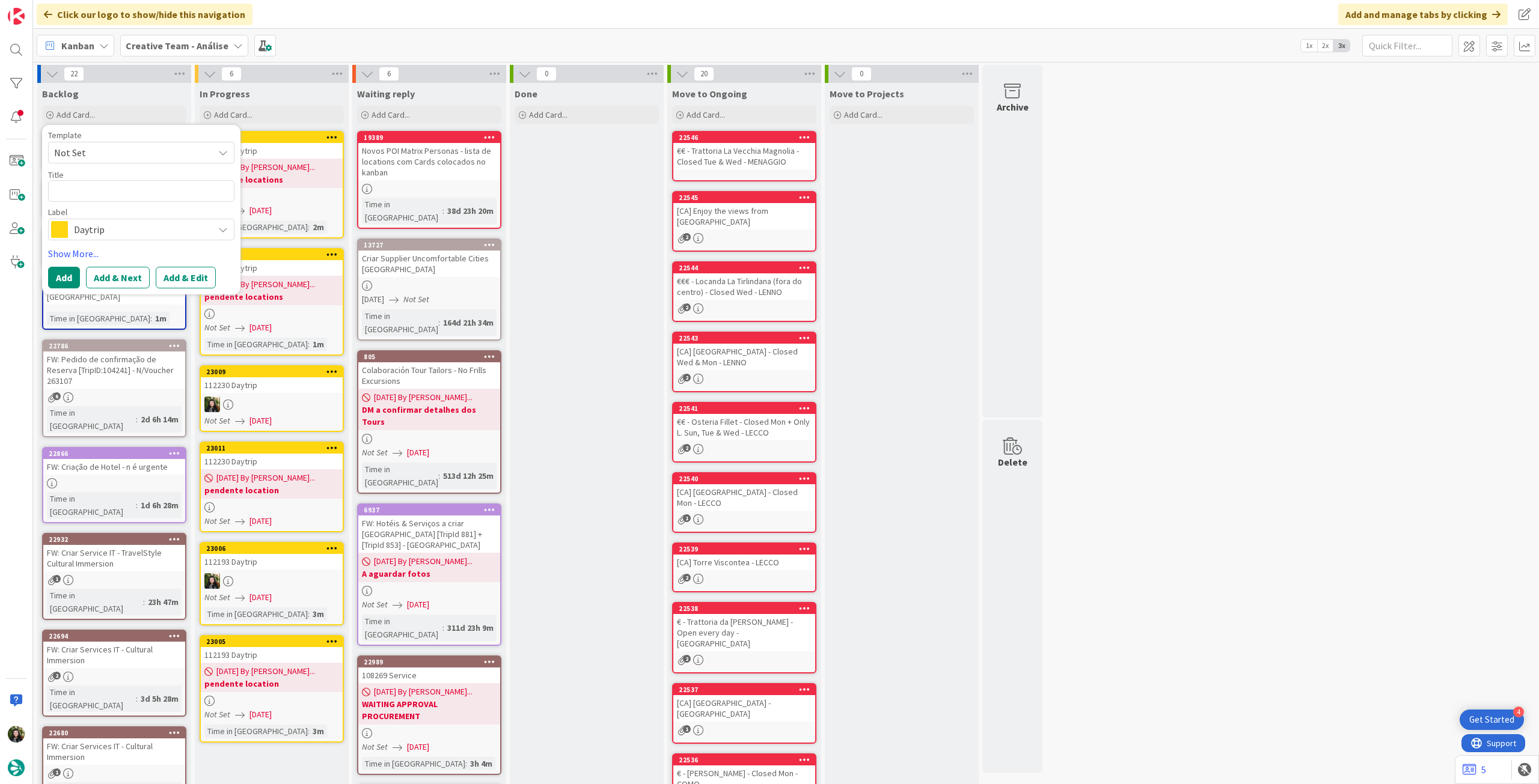
click at [108, 223] on span "Daytrip" at bounding box center [140, 229] width 133 height 17
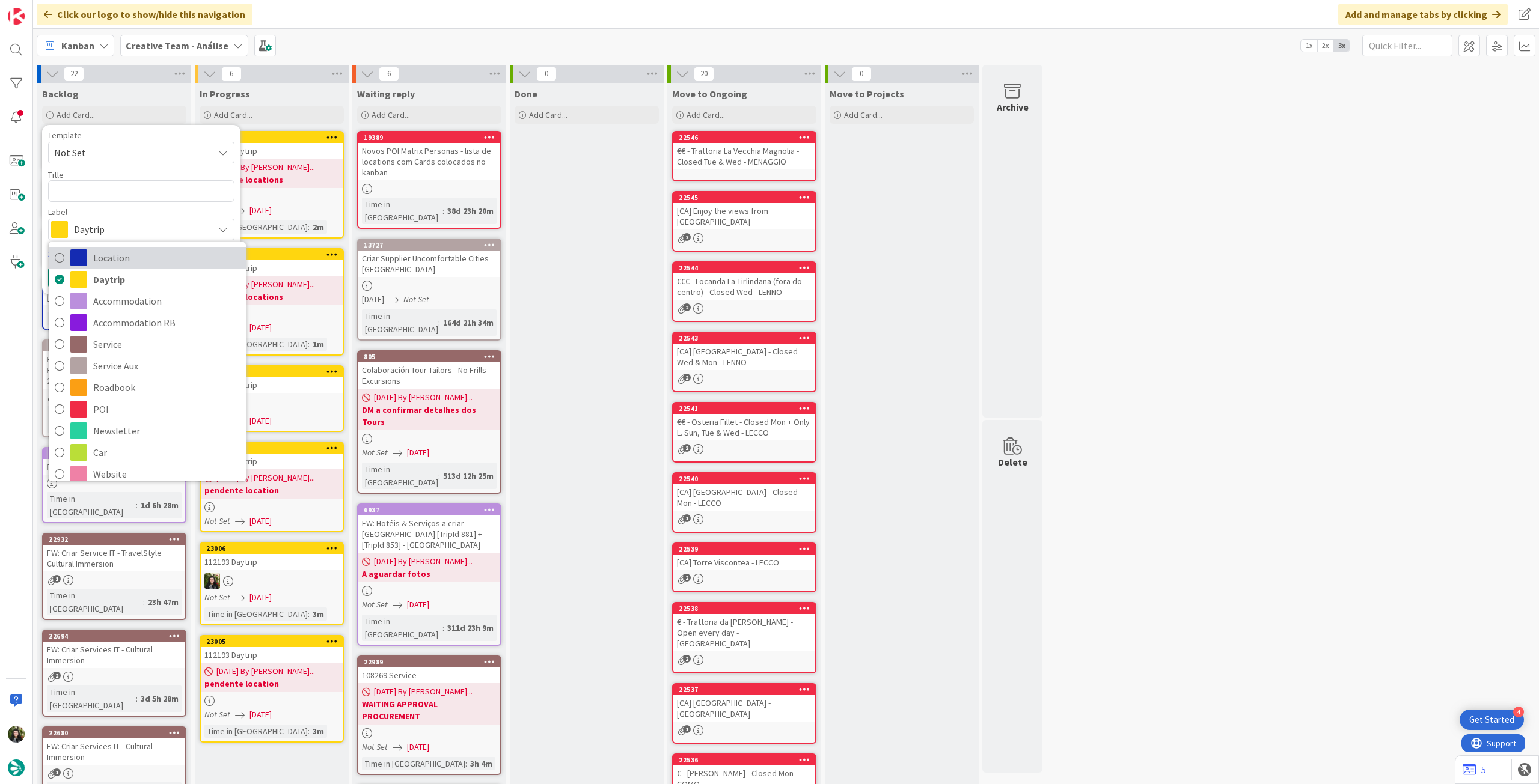
click at [149, 256] on span "Location" at bounding box center [166, 258] width 147 height 18
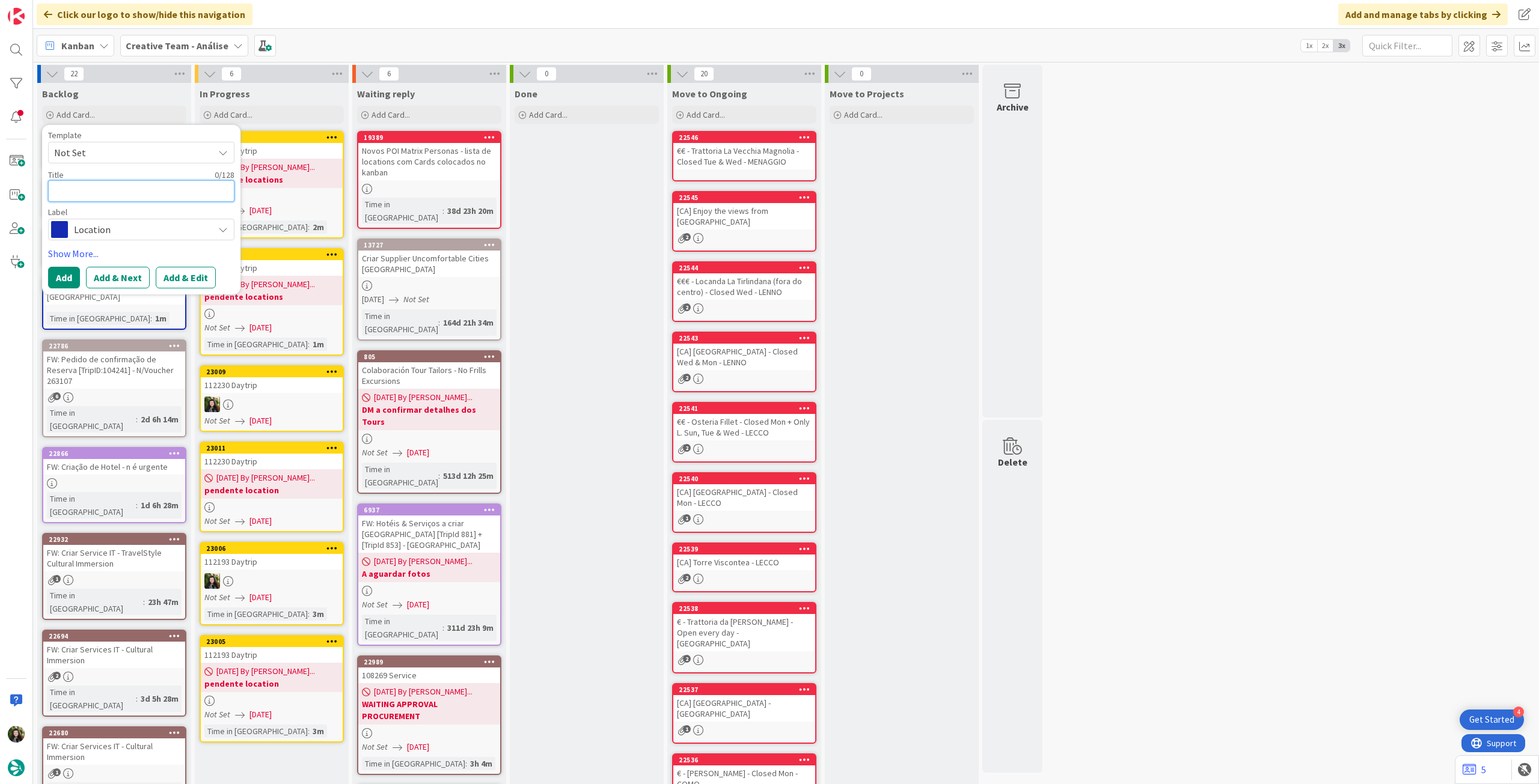
click at [125, 197] on textarea at bounding box center [141, 191] width 186 height 21
paste textarea "Merthyr Tydfil"
type textarea "x"
type textarea "Merthyr Tydfil"
click at [69, 272] on button "Add" at bounding box center [63, 277] width 32 height 21
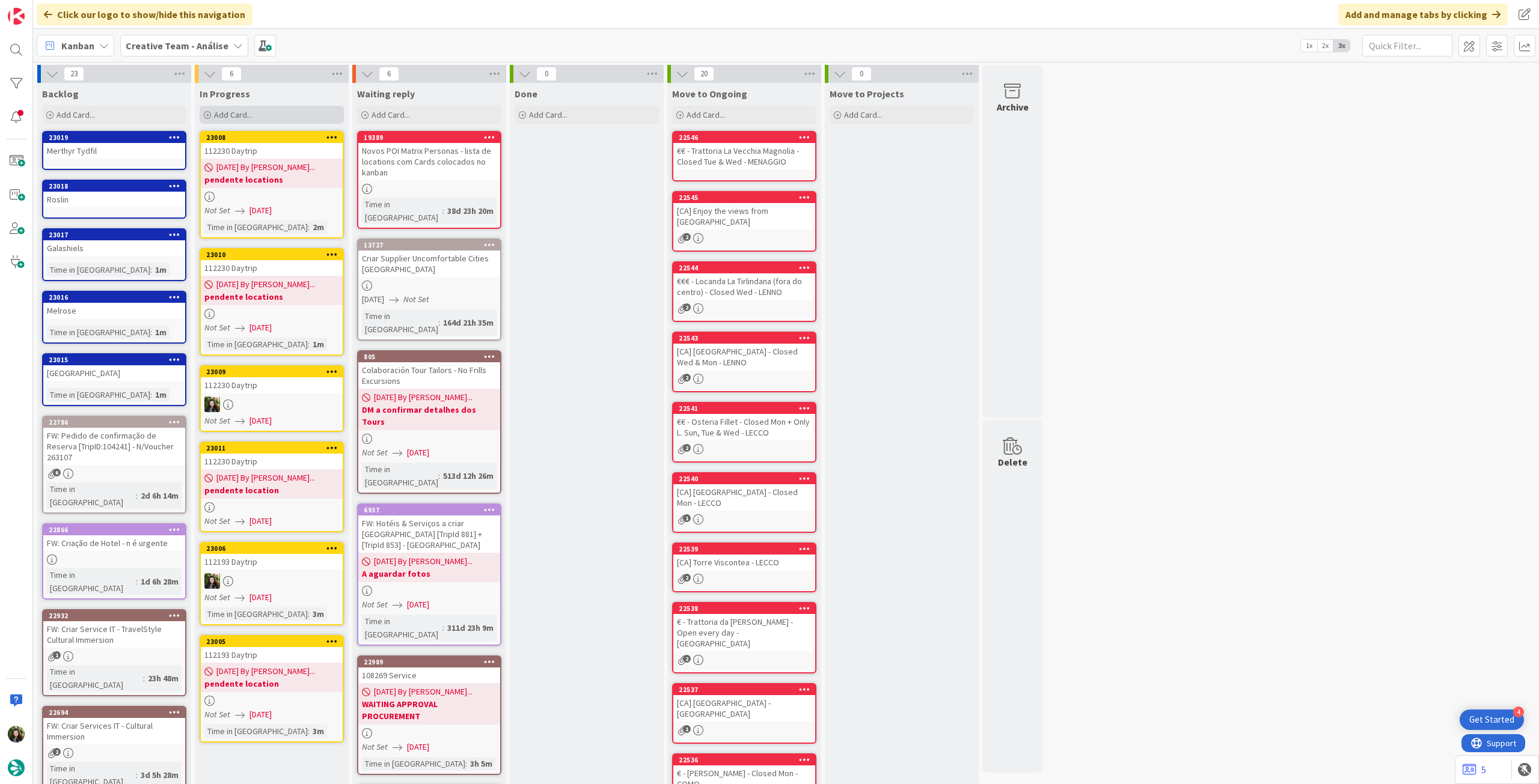
drag, startPoint x: 335, startPoint y: 74, endPoint x: 327, endPoint y: 117, distance: 43.7
click at [335, 74] on icon at bounding box center [337, 74] width 15 height 18
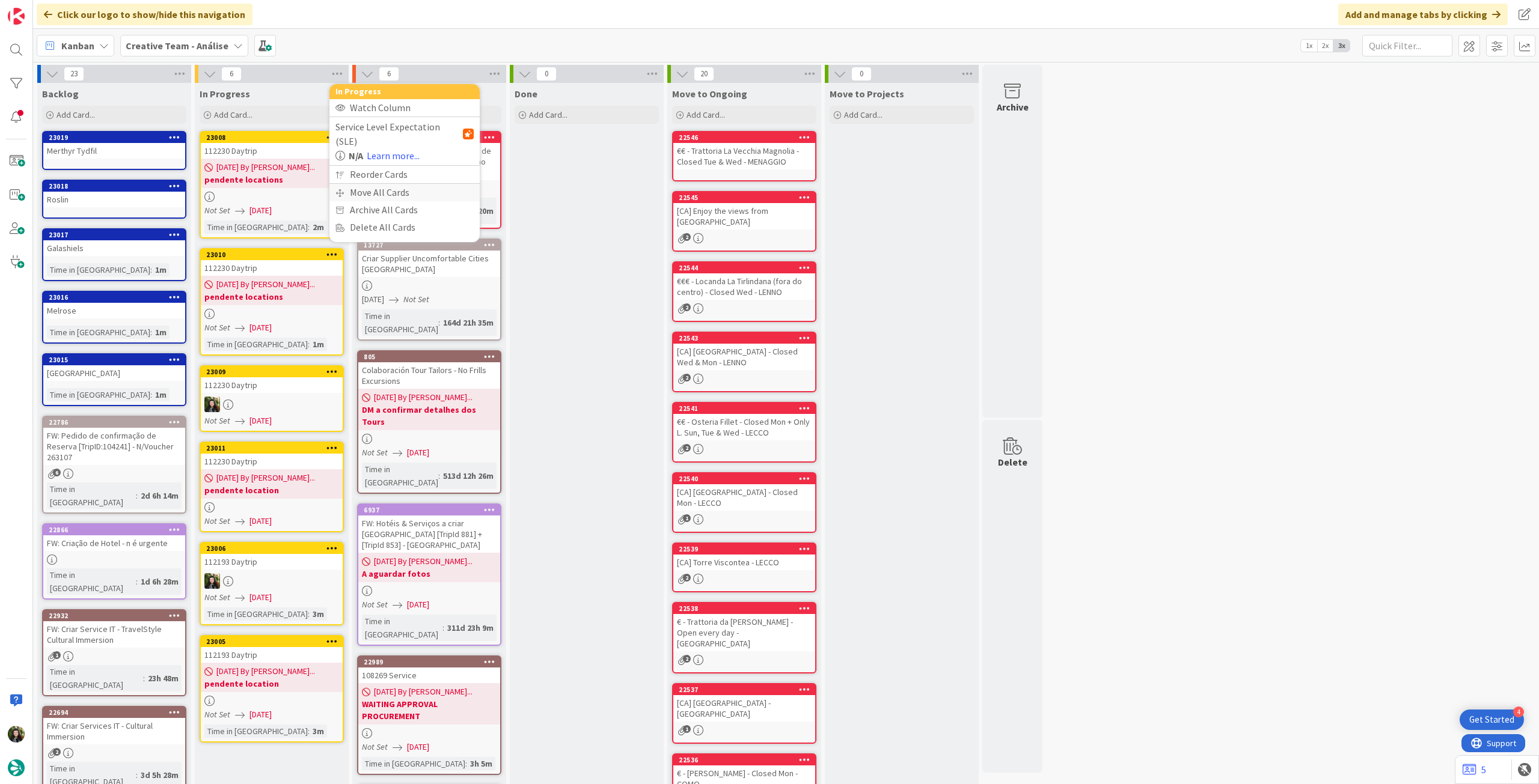
click at [357, 184] on div "Move All Cards" at bounding box center [405, 193] width 150 height 18
click at [416, 132] on span "Creative Team - Análise" at bounding box center [390, 131] width 97 height 12
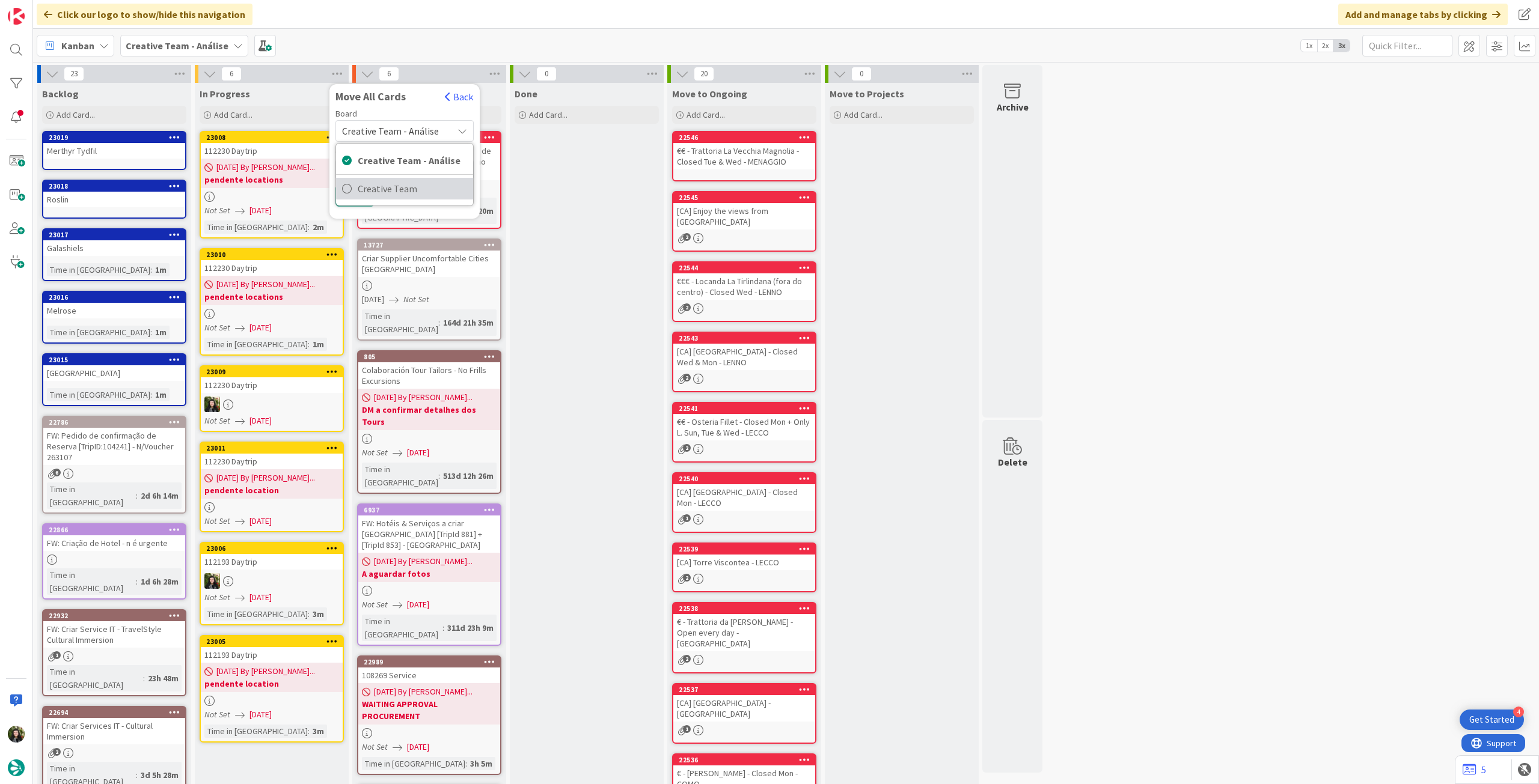
click at [413, 197] on link "Creative Team" at bounding box center [405, 188] width 137 height 21
click at [408, 171] on span "Select a Column..." at bounding box center [381, 169] width 79 height 15
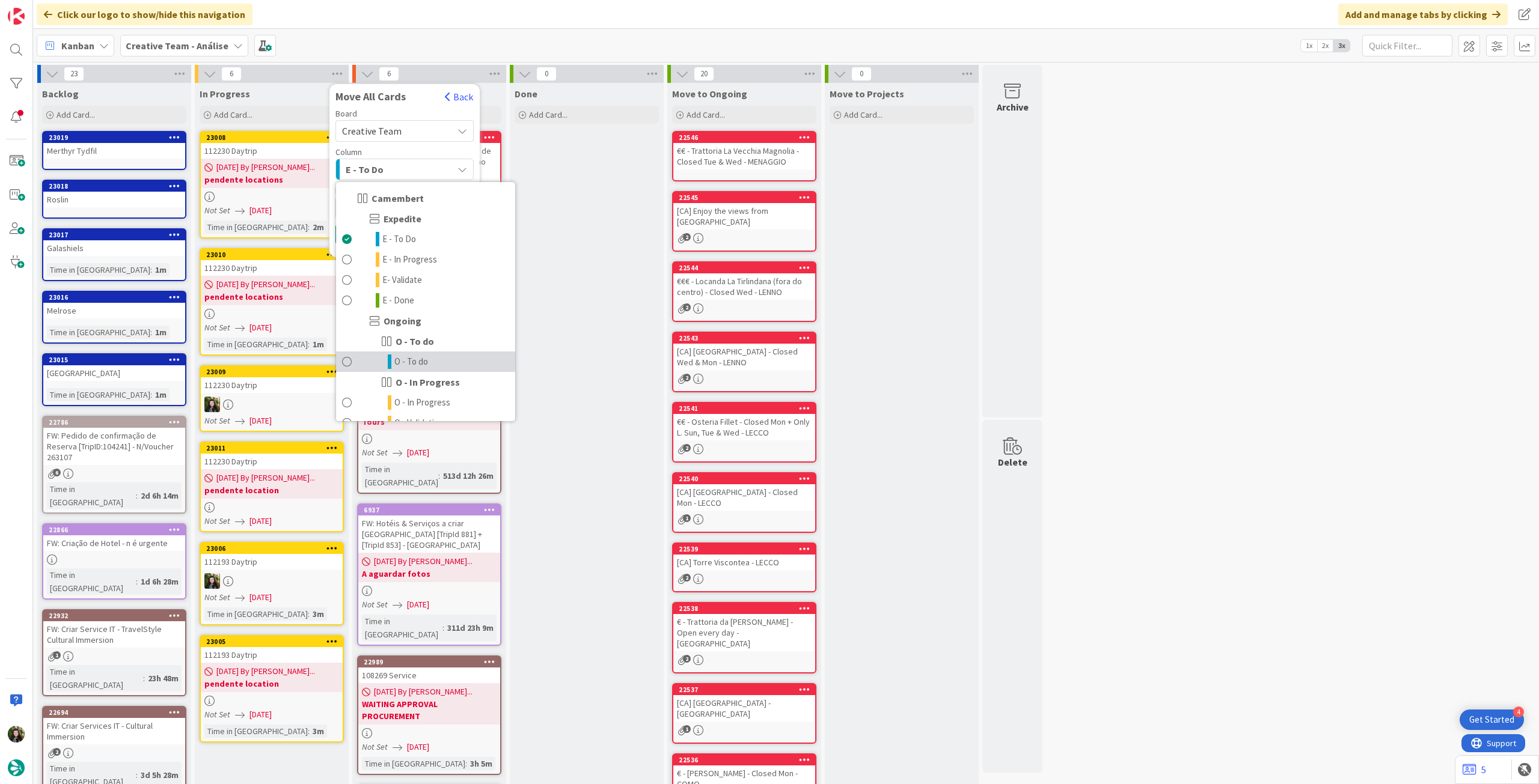
click at [417, 363] on span "O - To do" at bounding box center [411, 362] width 34 height 15
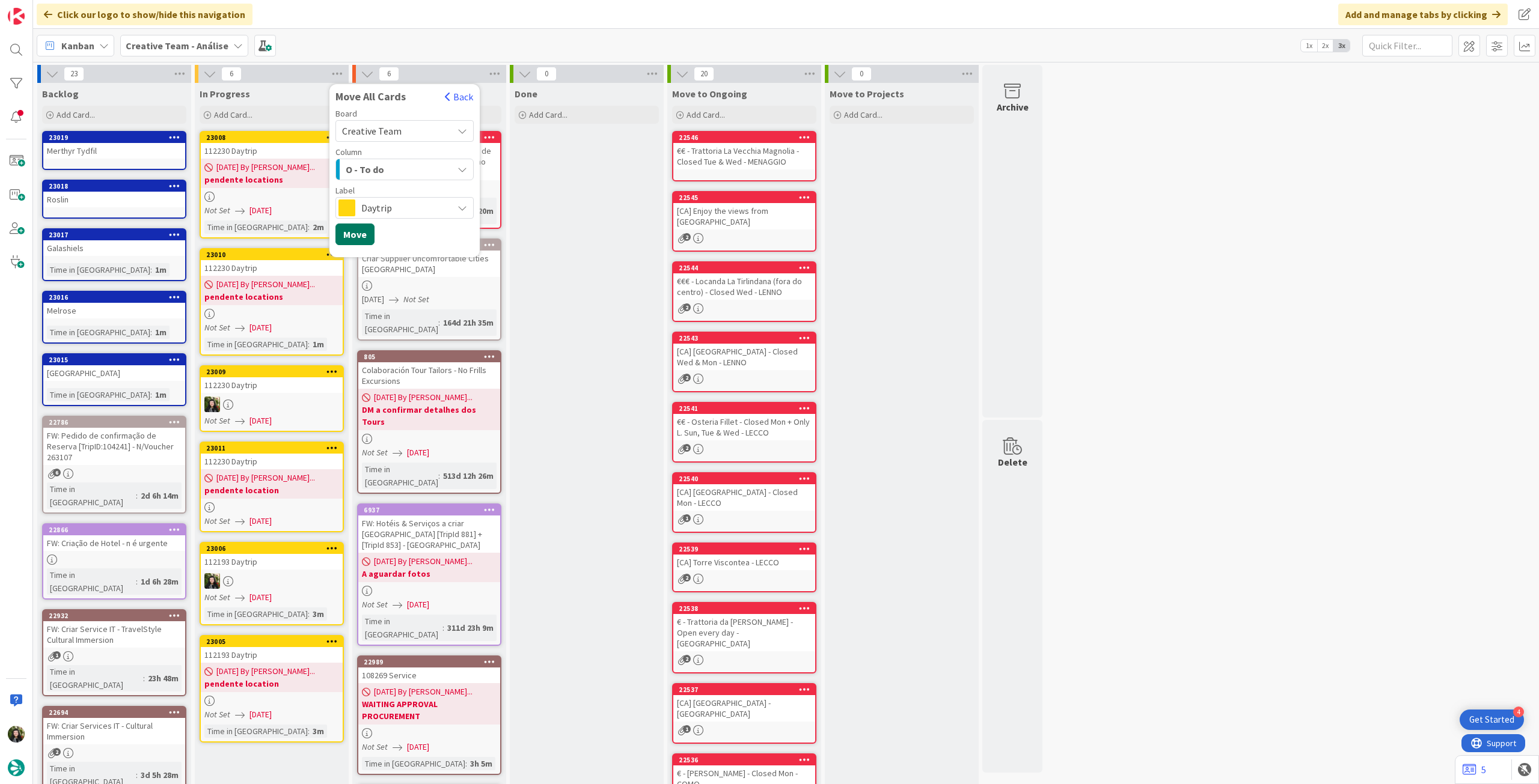
click at [357, 237] on button "Move" at bounding box center [355, 234] width 39 height 21
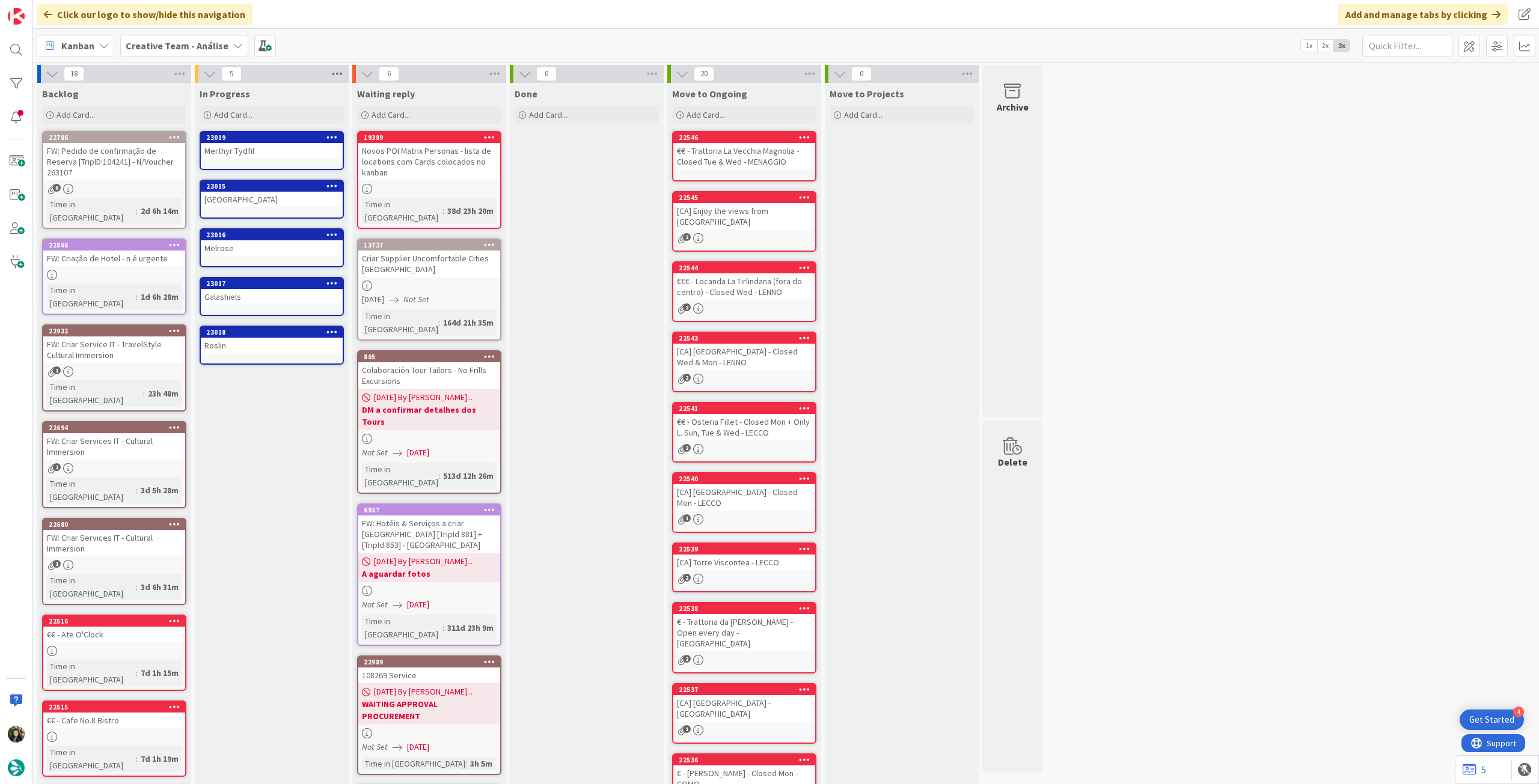
click at [342, 71] on icon at bounding box center [337, 74] width 15 height 18
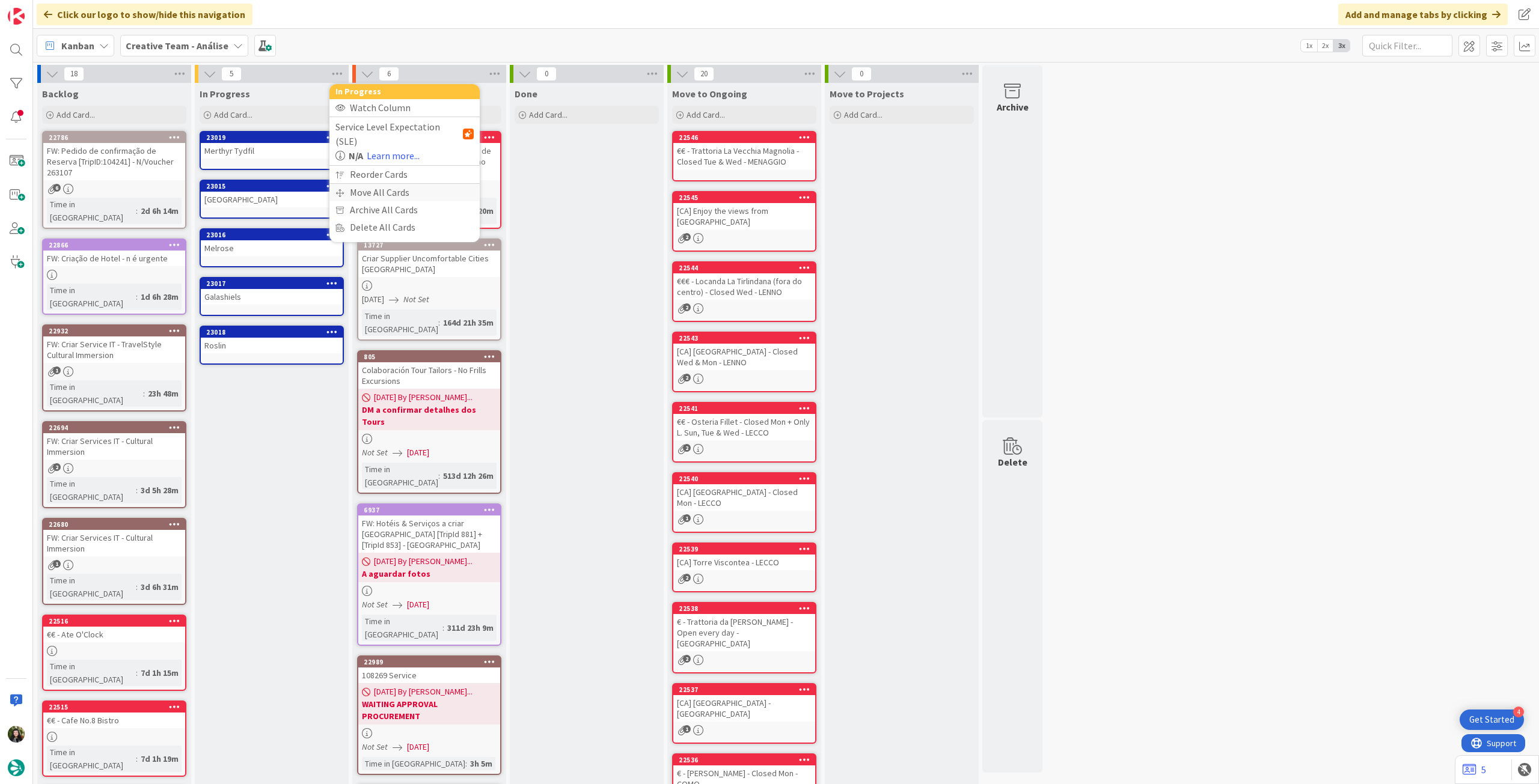
click at [360, 184] on div "Move All Cards" at bounding box center [405, 193] width 150 height 18
click at [377, 139] on div "Creative Team - Análise" at bounding box center [405, 130] width 139 height 21
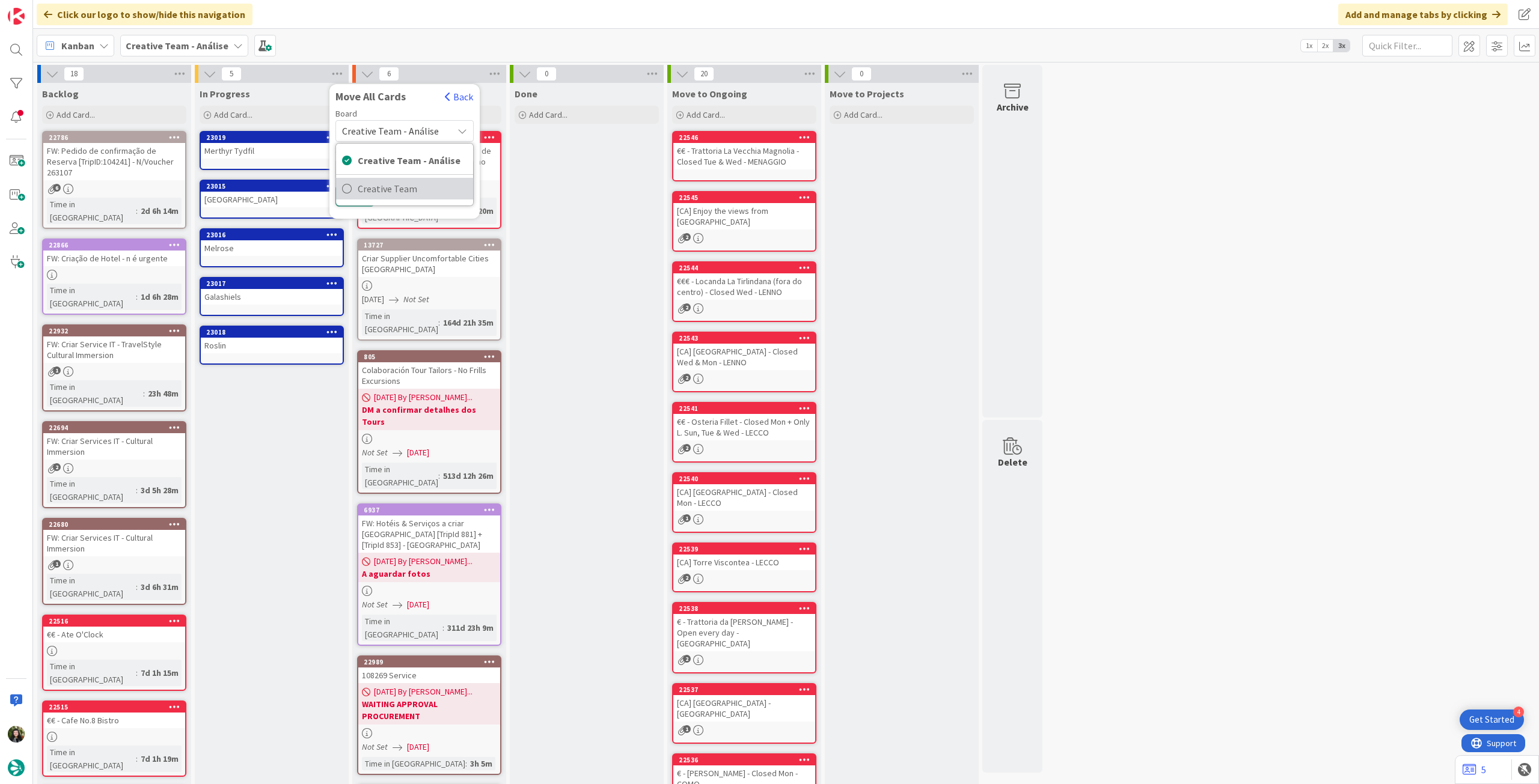
click at [373, 180] on span "Creative Team" at bounding box center [412, 189] width 109 height 18
click at [383, 171] on div "E - To Do" at bounding box center [397, 169] width 110 height 19
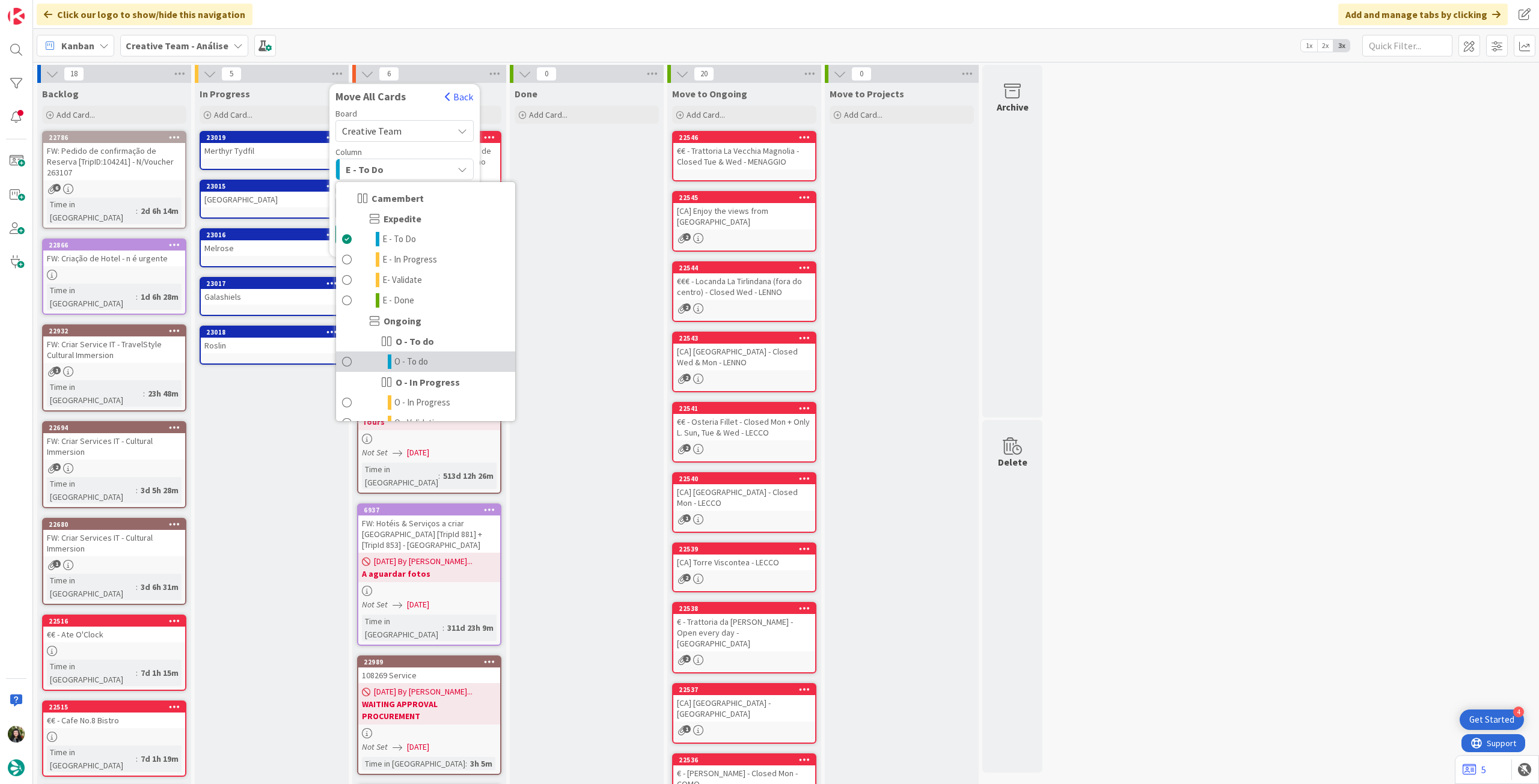
click at [445, 354] on link "O - To do" at bounding box center [425, 362] width 179 height 21
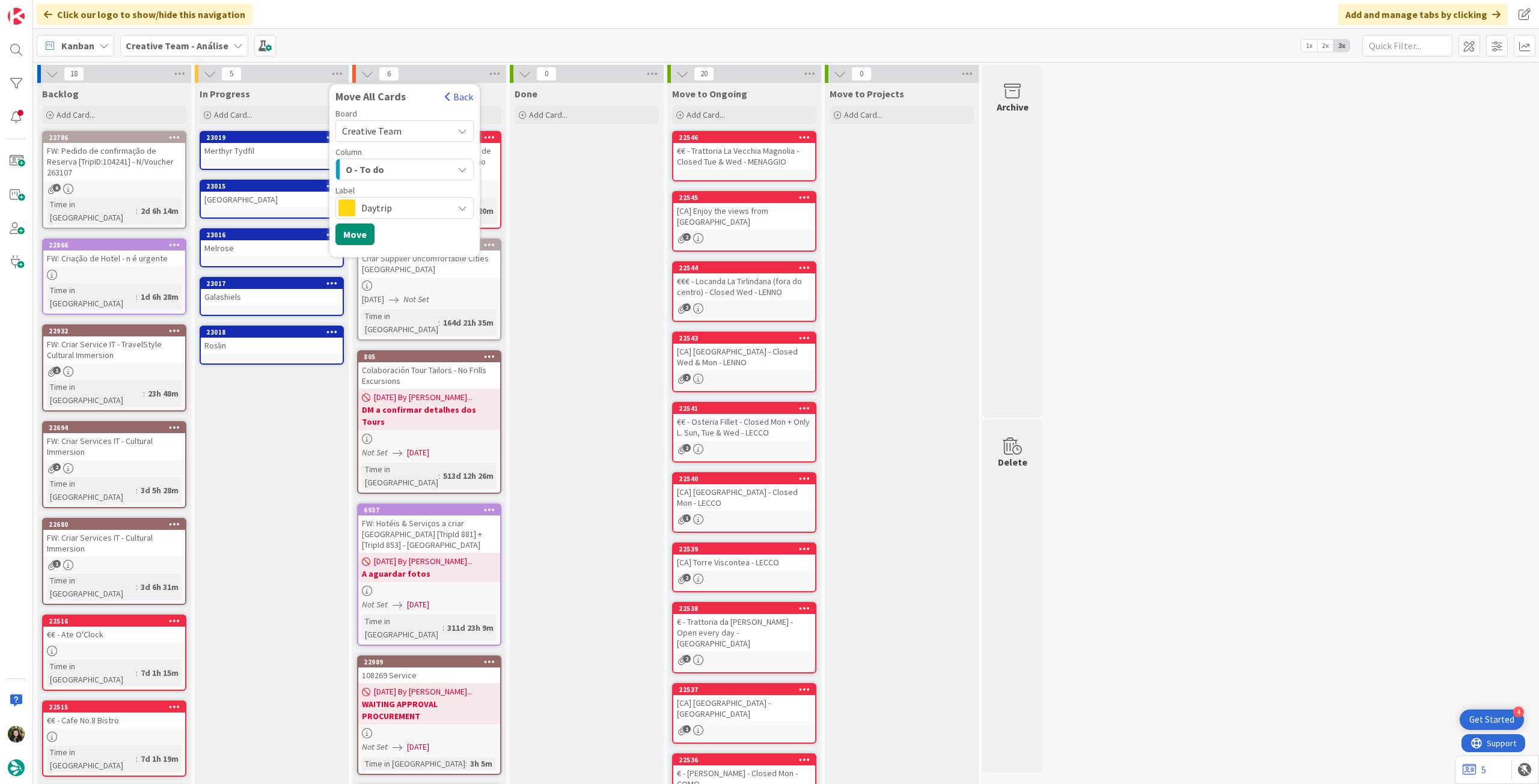
click at [398, 210] on span "Daytrip" at bounding box center [404, 208] width 86 height 17
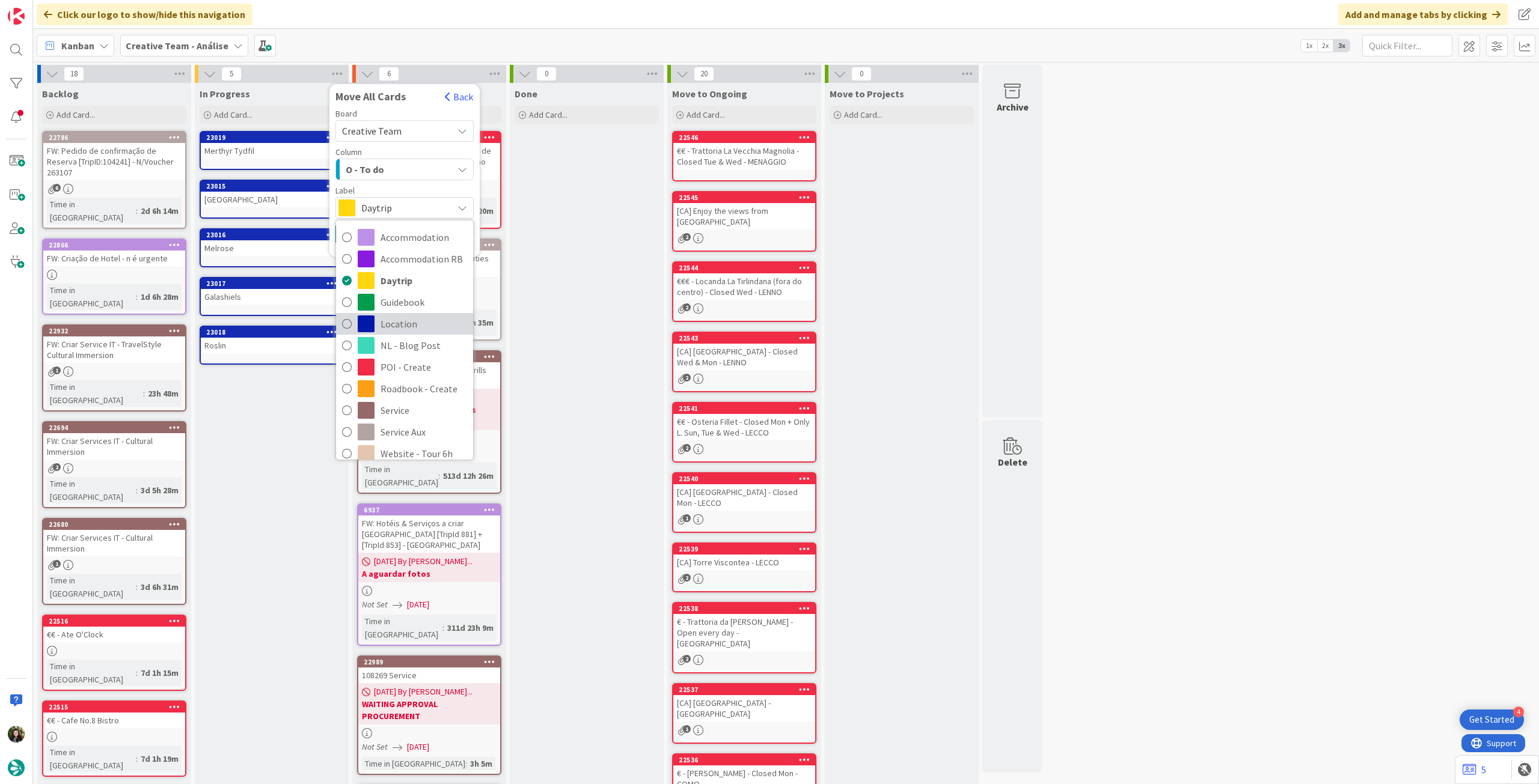
click at [423, 327] on span "Location" at bounding box center [423, 323] width 86 height 18
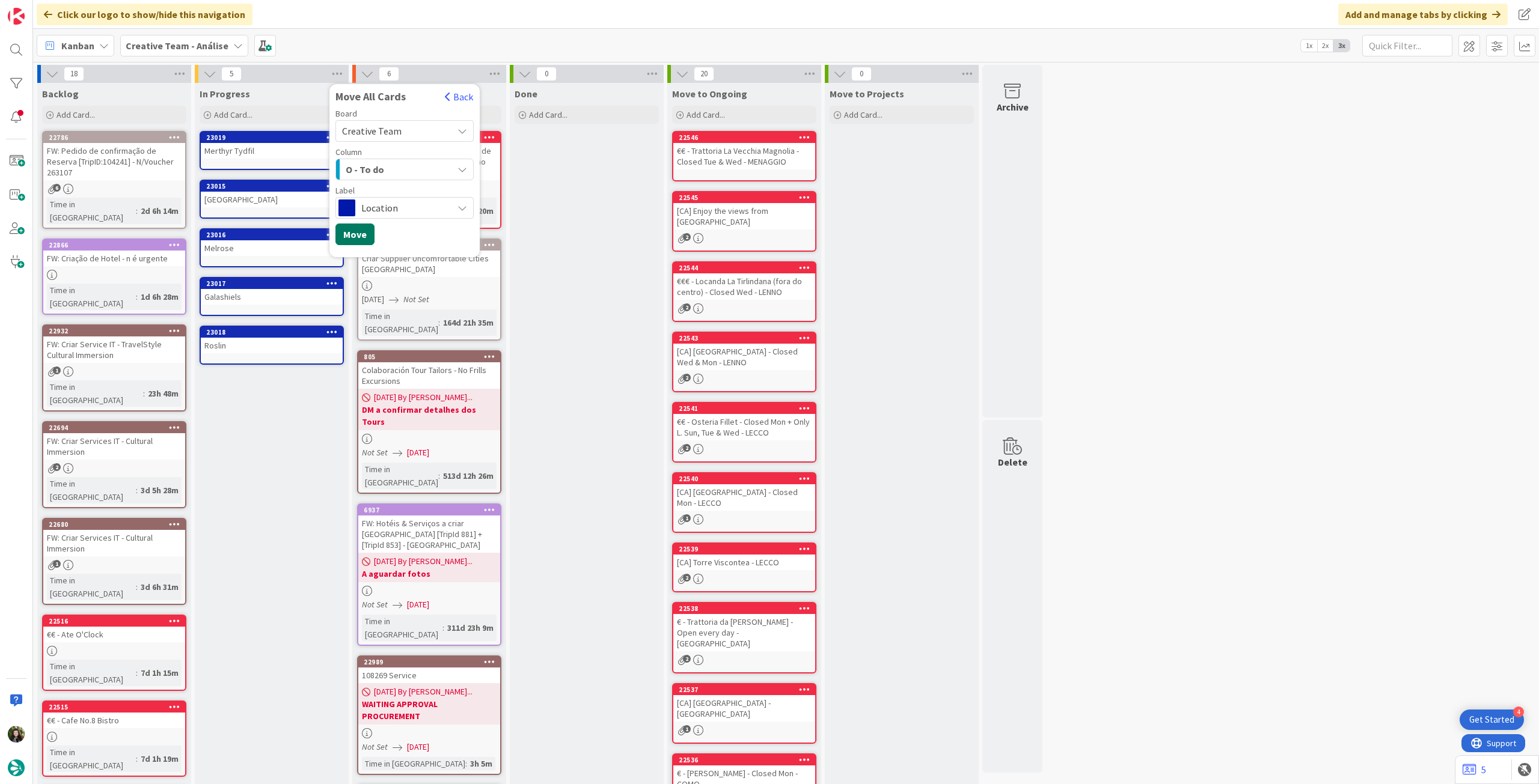
click at [361, 233] on button "Move" at bounding box center [355, 234] width 39 height 21
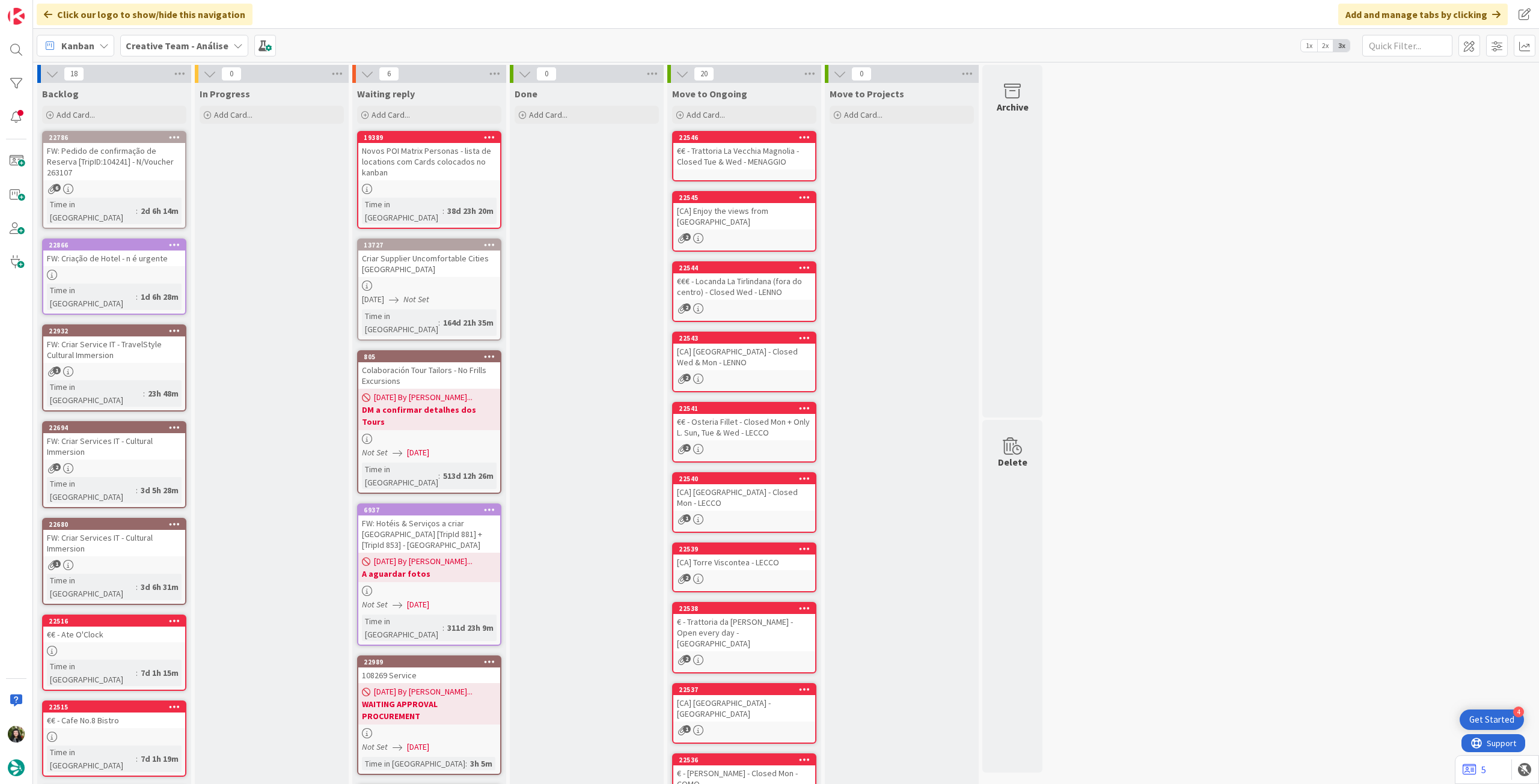
click at [183, 42] on b "Creative Team - Análise" at bounding box center [176, 46] width 102 height 12
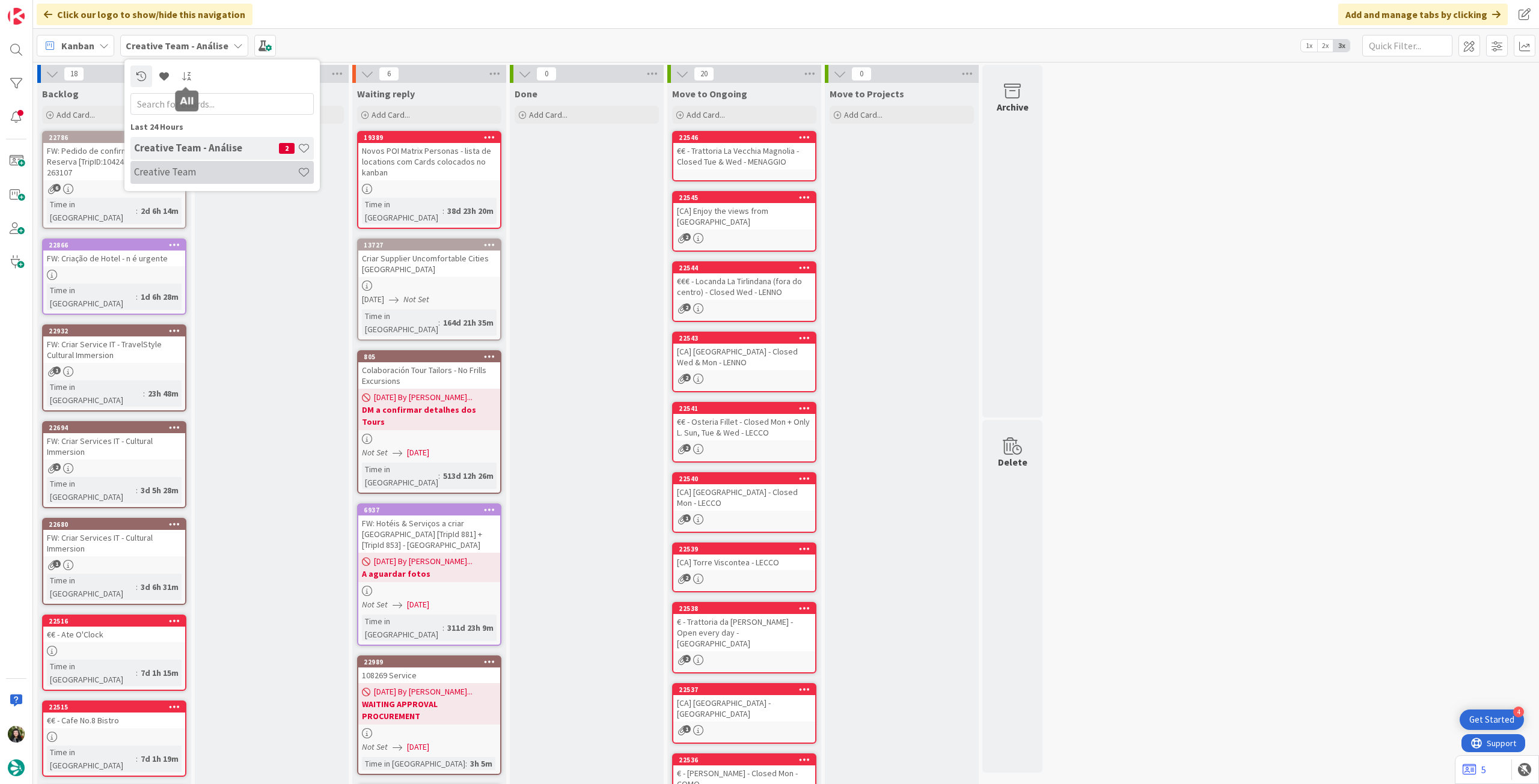
click at [222, 168] on h4 "Creative Team" at bounding box center [216, 172] width 164 height 12
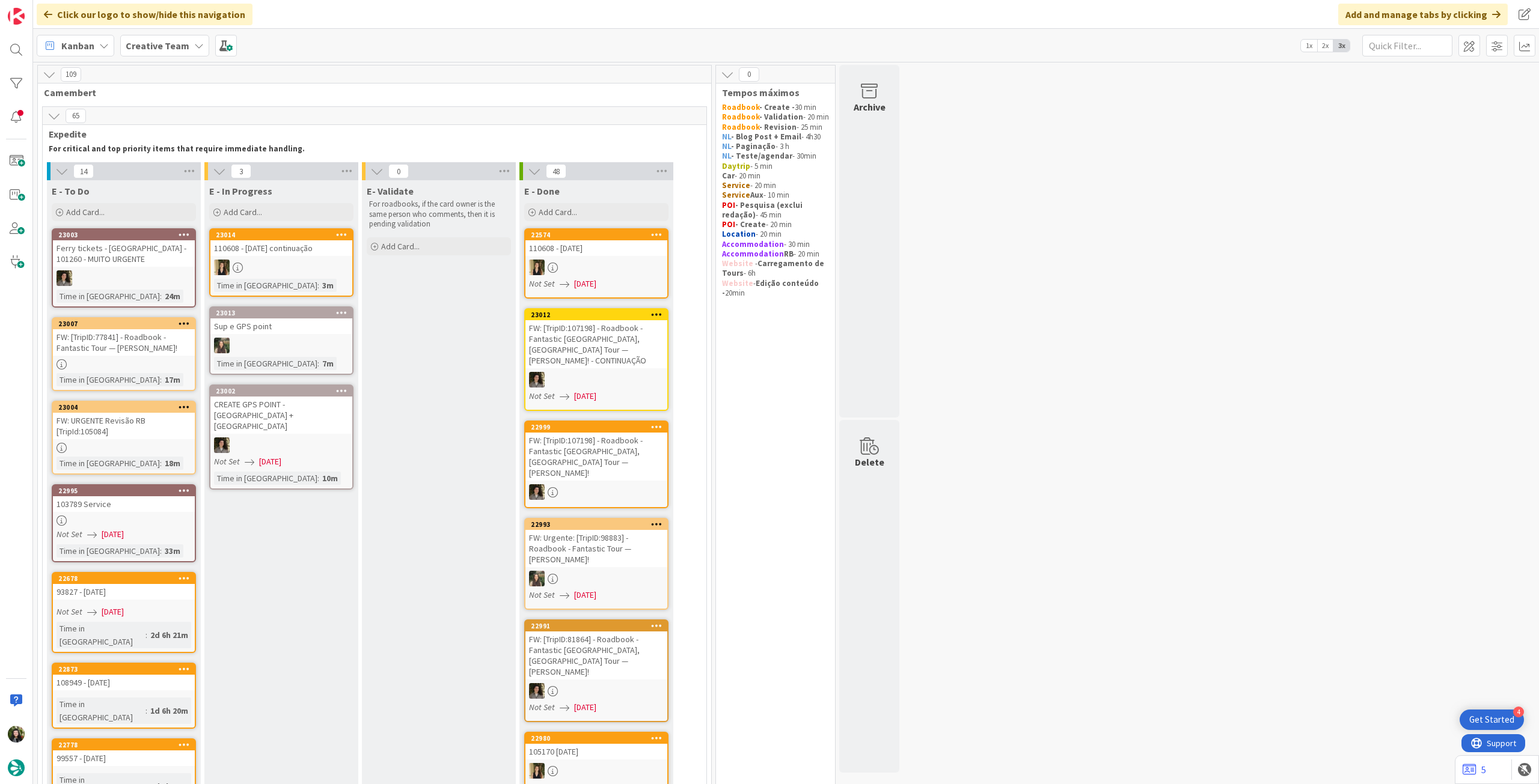
click at [158, 551] on div "Time in Column : 33m" at bounding box center [124, 551] width 135 height 13
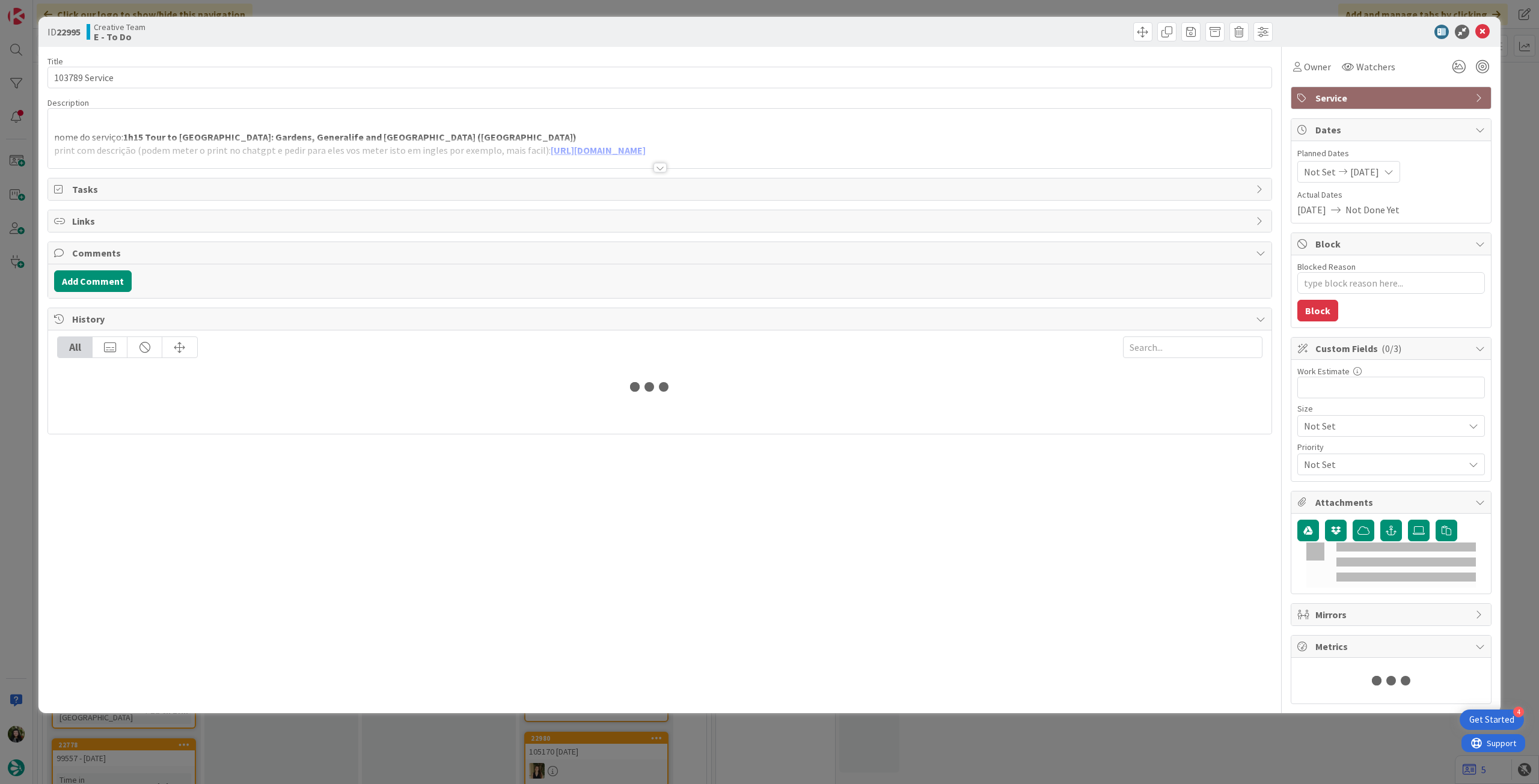
type textarea "x"
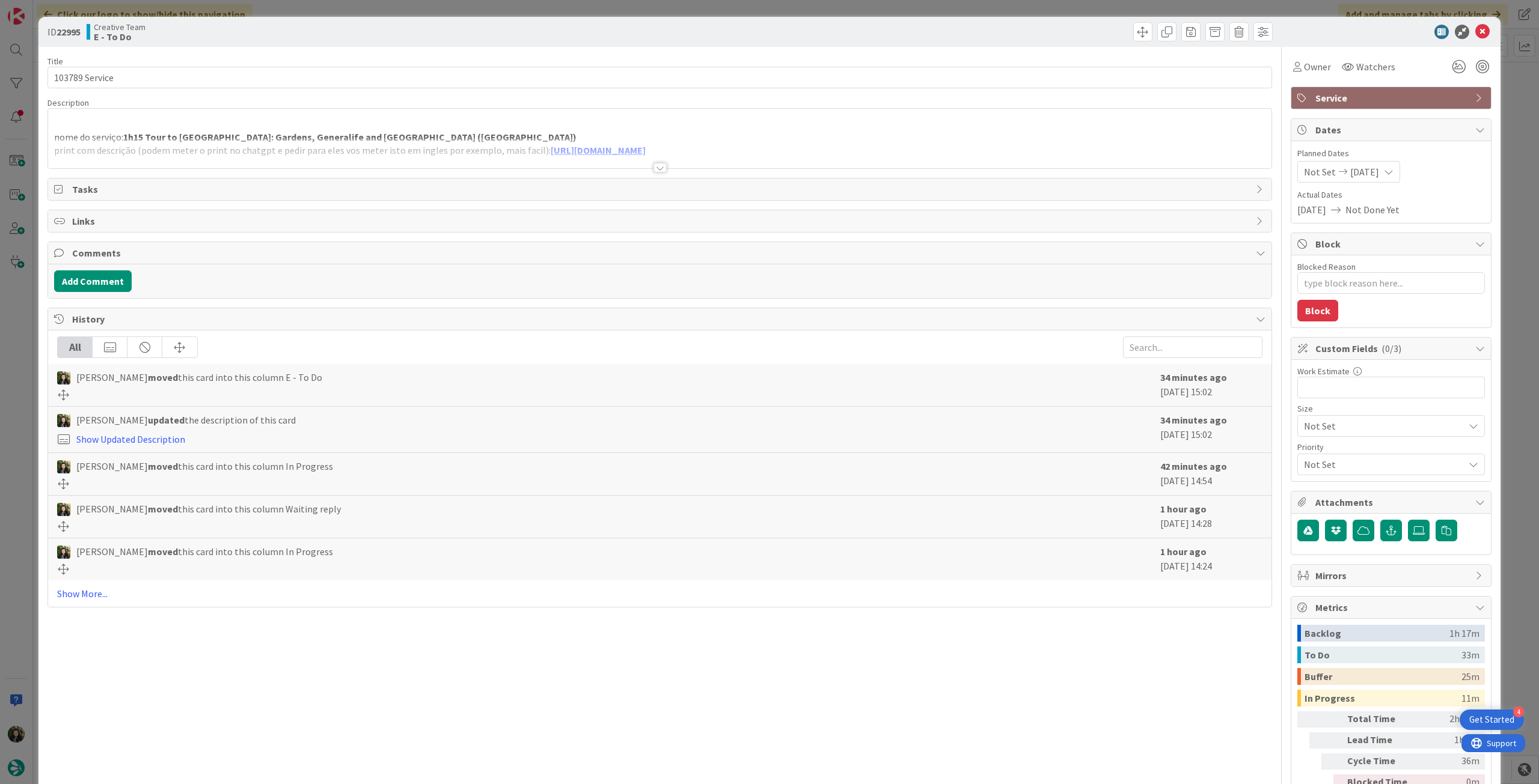
click at [220, 148] on div at bounding box center [660, 153] width 1224 height 31
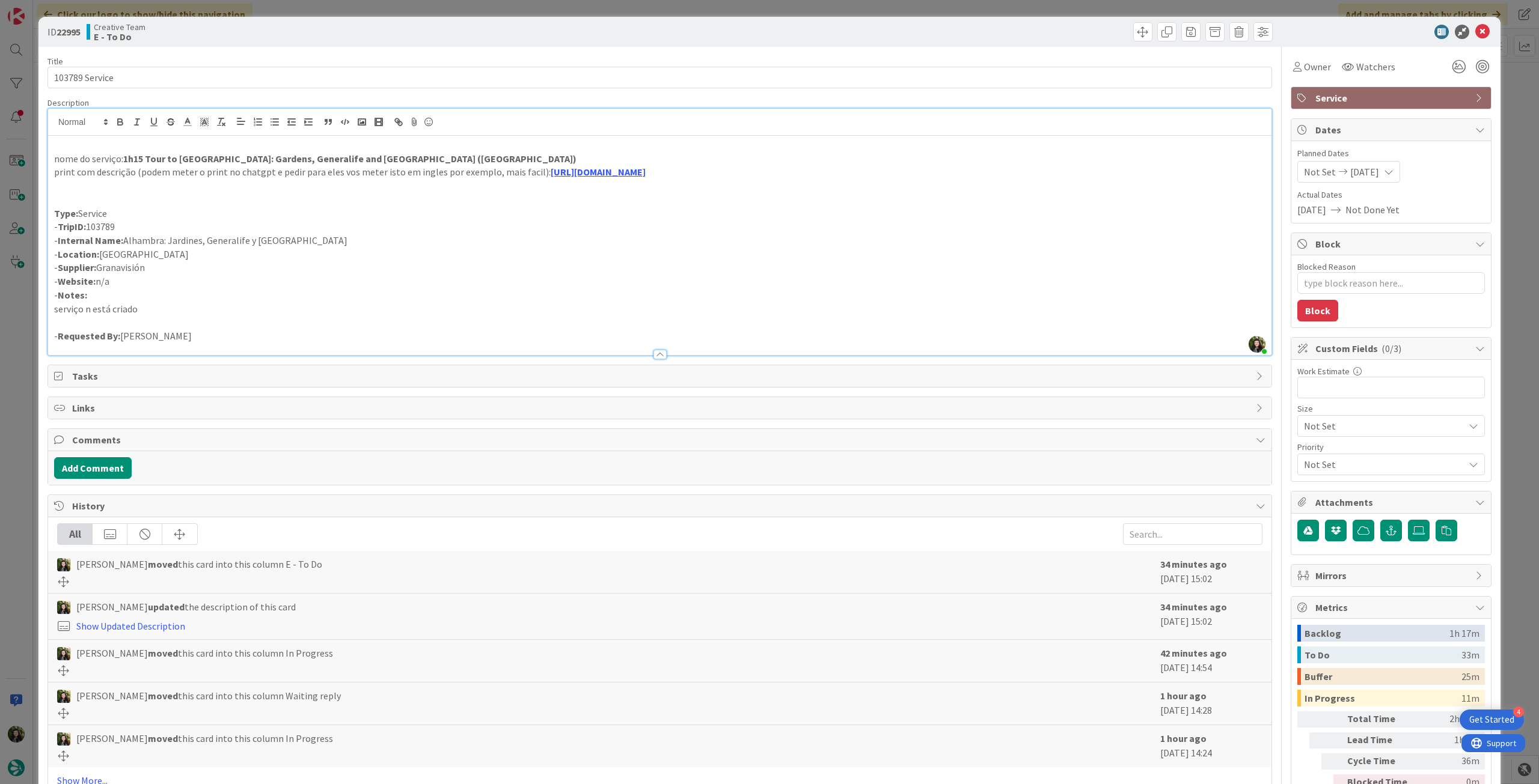
click at [670, 173] on p "print com descrição (podem meter o print no chatgpt e pedir para eles vos meter…" at bounding box center [659, 172] width 1211 height 14
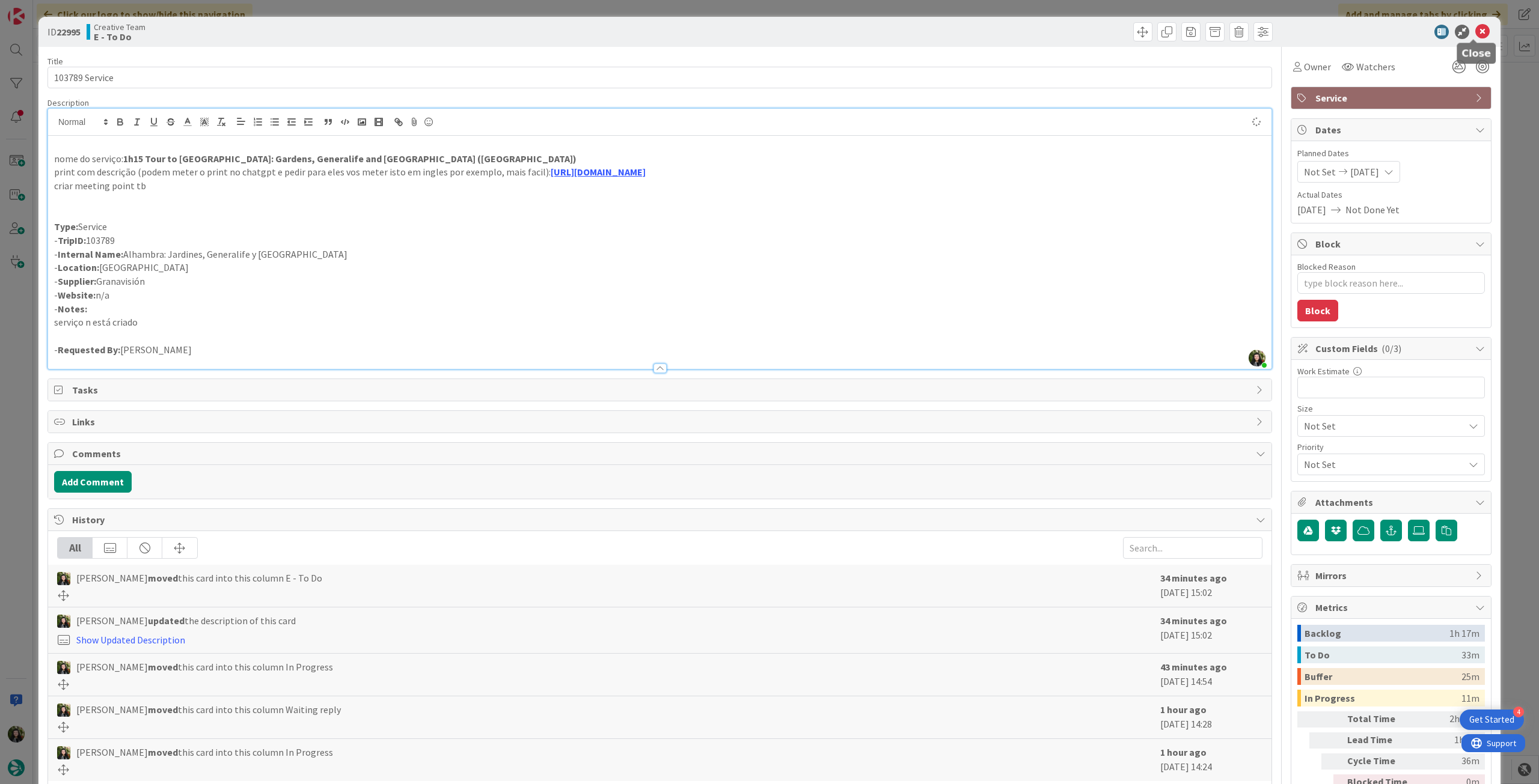
click at [1475, 32] on icon at bounding box center [1482, 32] width 15 height 15
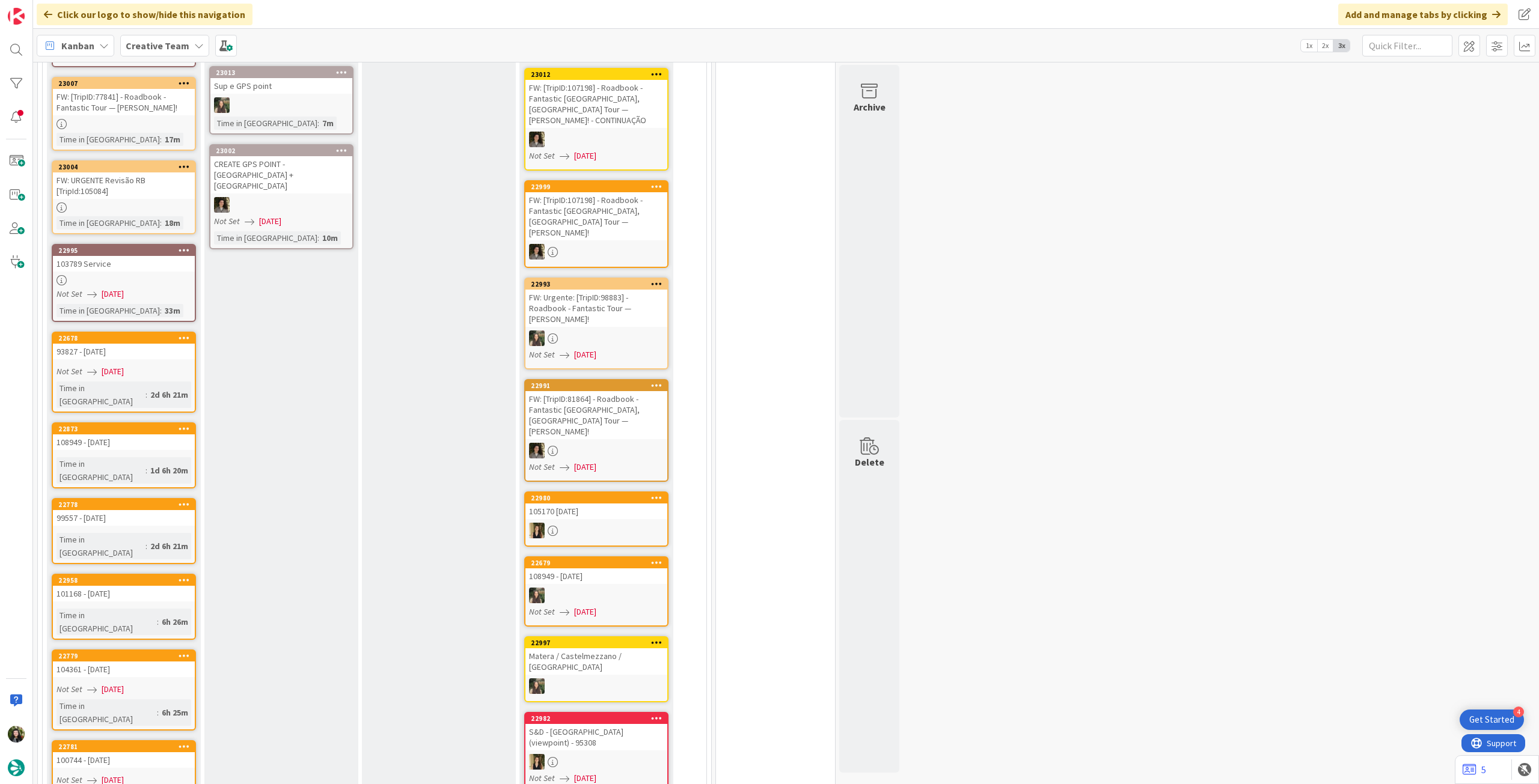
click at [168, 292] on div "Not Set [DATE]" at bounding box center [126, 294] width 139 height 13
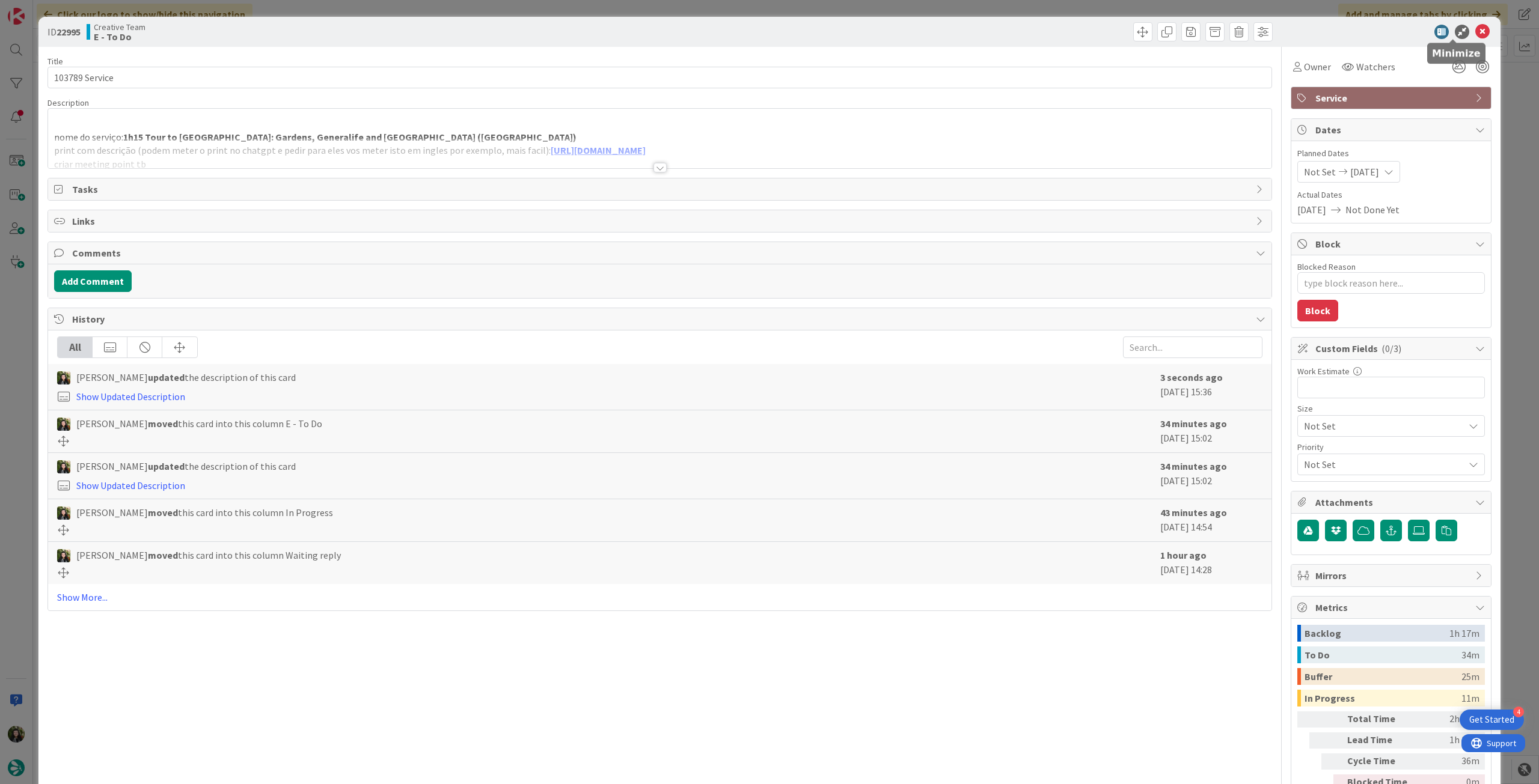
click at [1475, 30] on icon at bounding box center [1482, 32] width 15 height 15
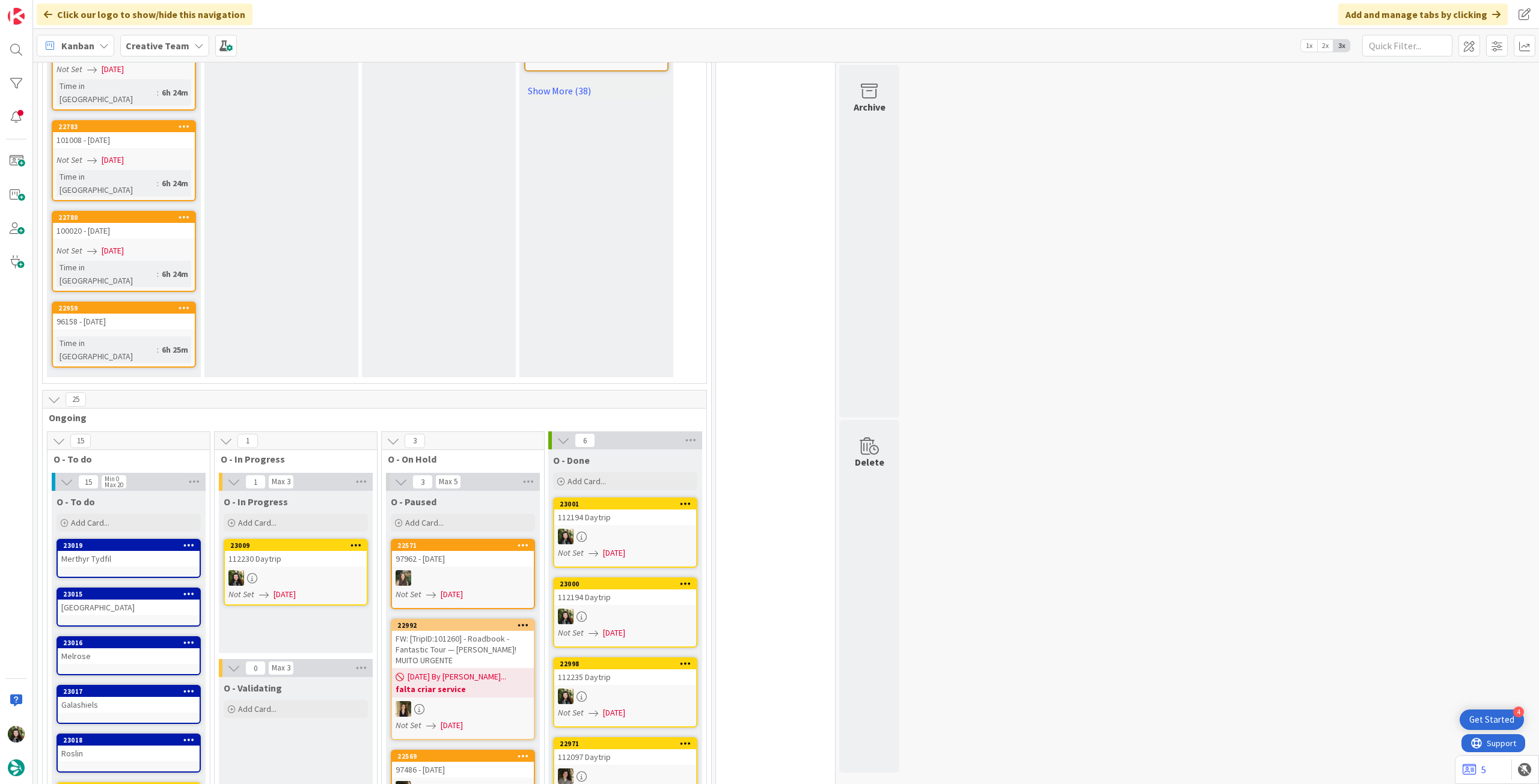
scroll to position [962, 0]
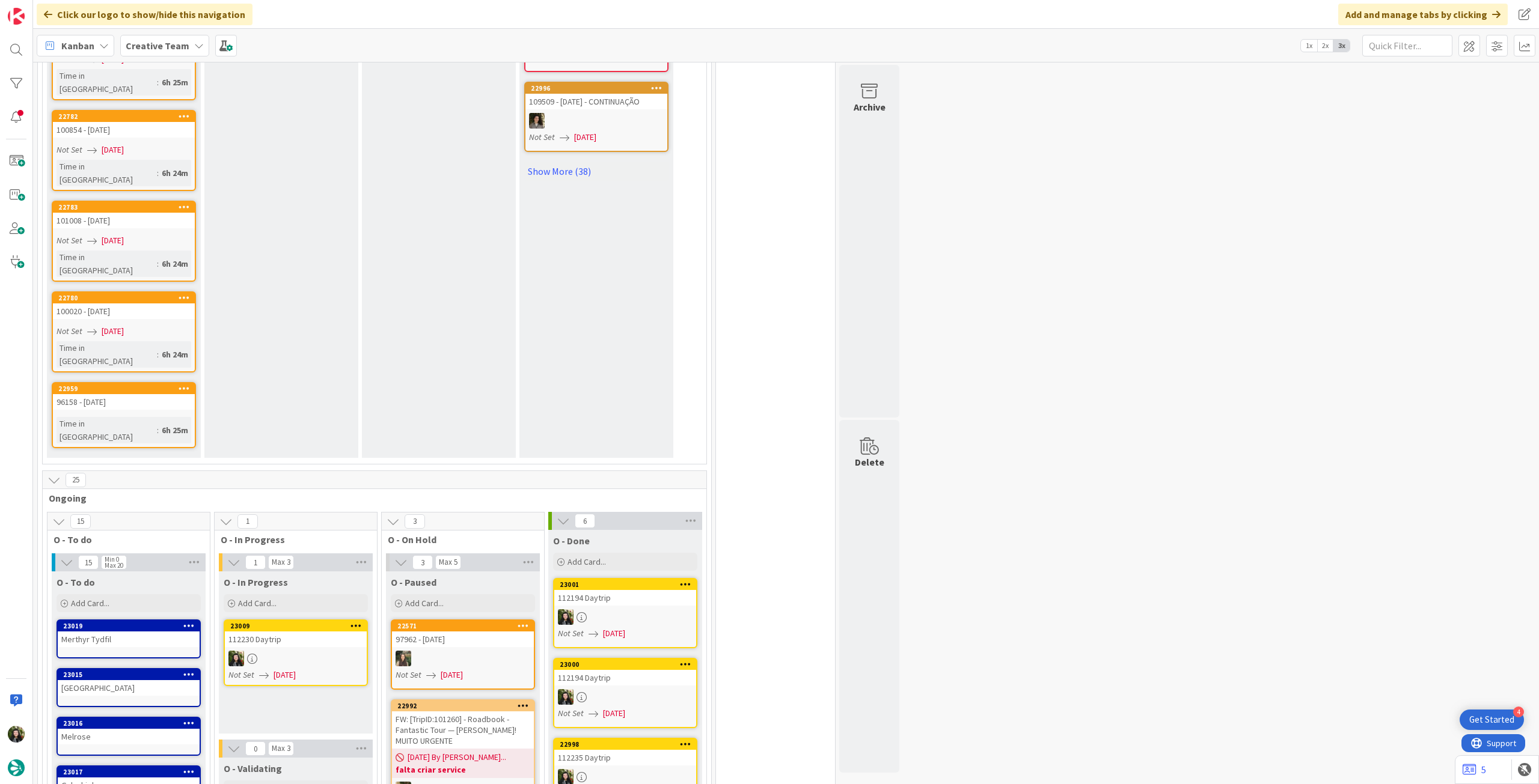
click at [263, 651] on div at bounding box center [296, 658] width 142 height 15
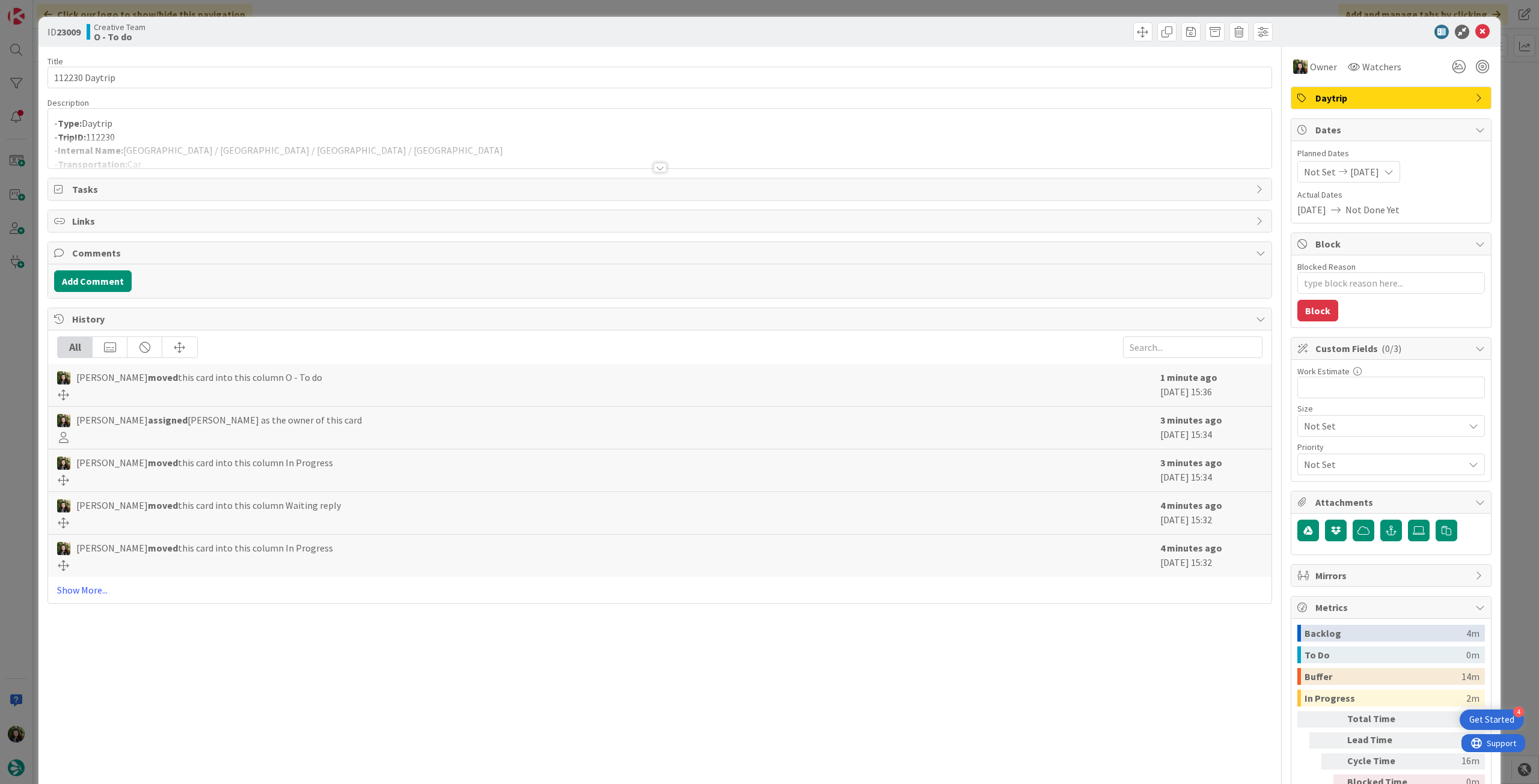
click at [232, 134] on p "- TripID: 112230" at bounding box center [659, 137] width 1211 height 14
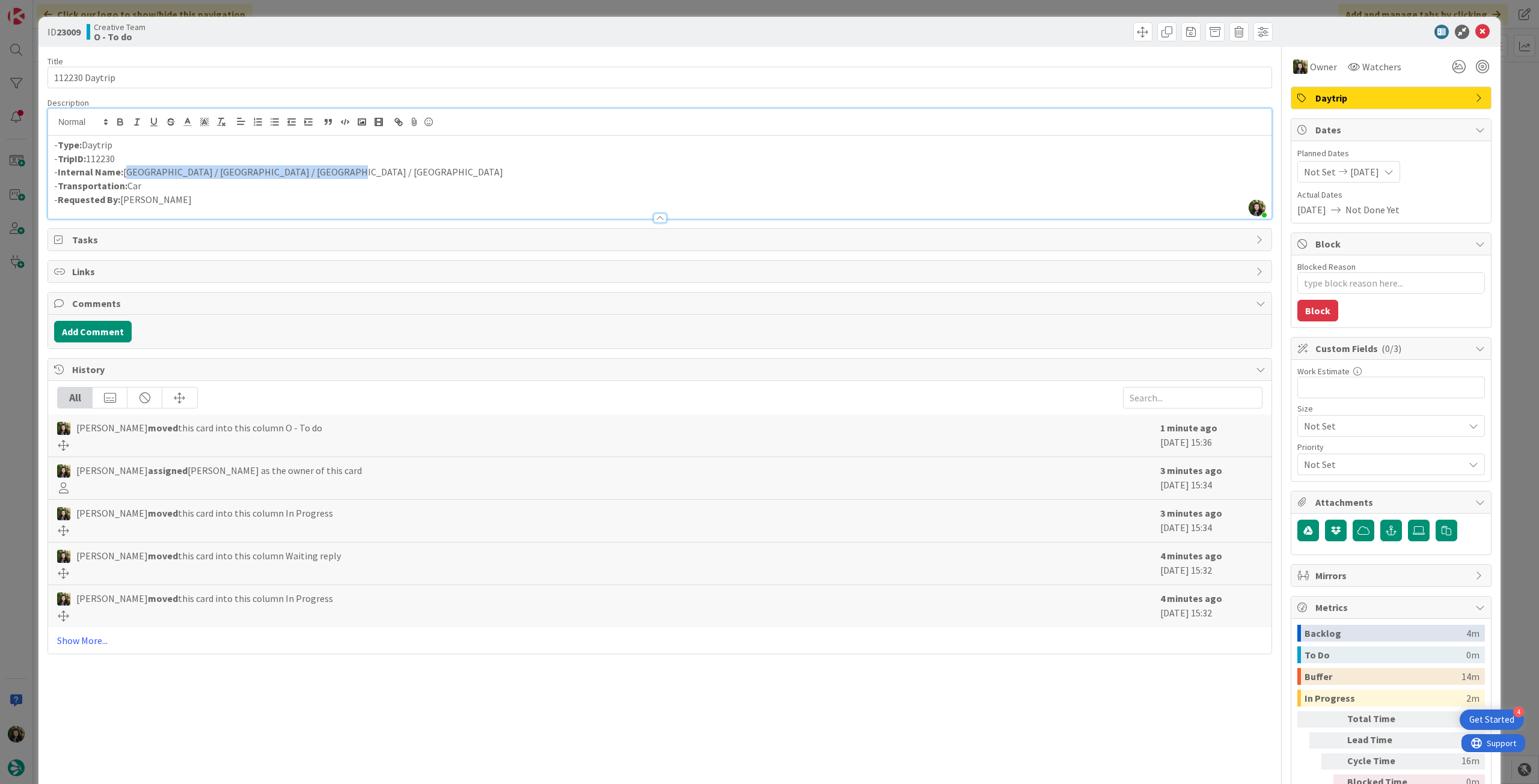
drag, startPoint x: 321, startPoint y: 169, endPoint x: 125, endPoint y: 169, distance: 196.0
click at [125, 169] on p "- Internal Name: Chester-le-Street / Alnwick / Bamburgh / Peebles" at bounding box center [659, 172] width 1211 height 14
click at [1476, 32] on icon at bounding box center [1482, 32] width 15 height 15
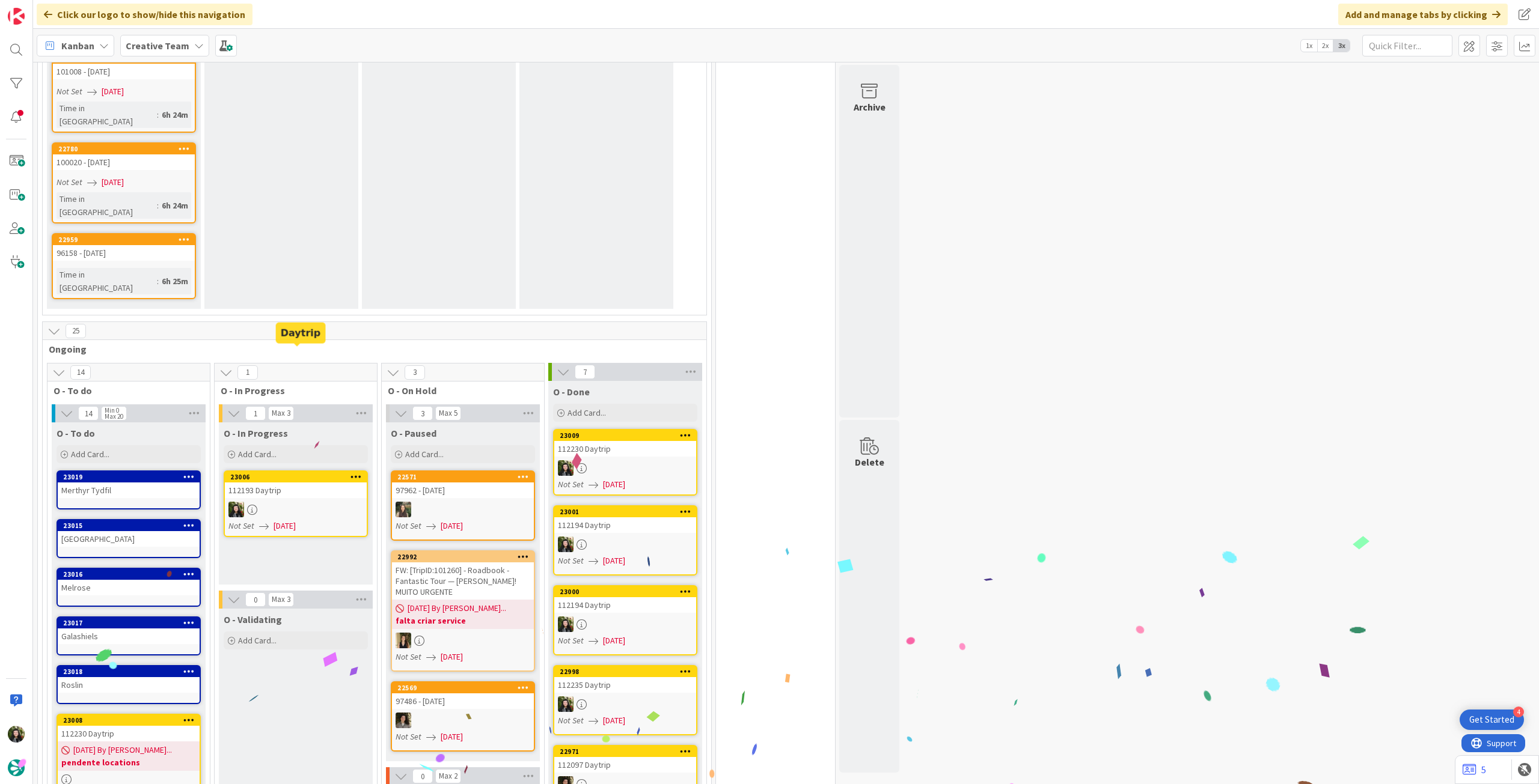
scroll to position [1102, 0]
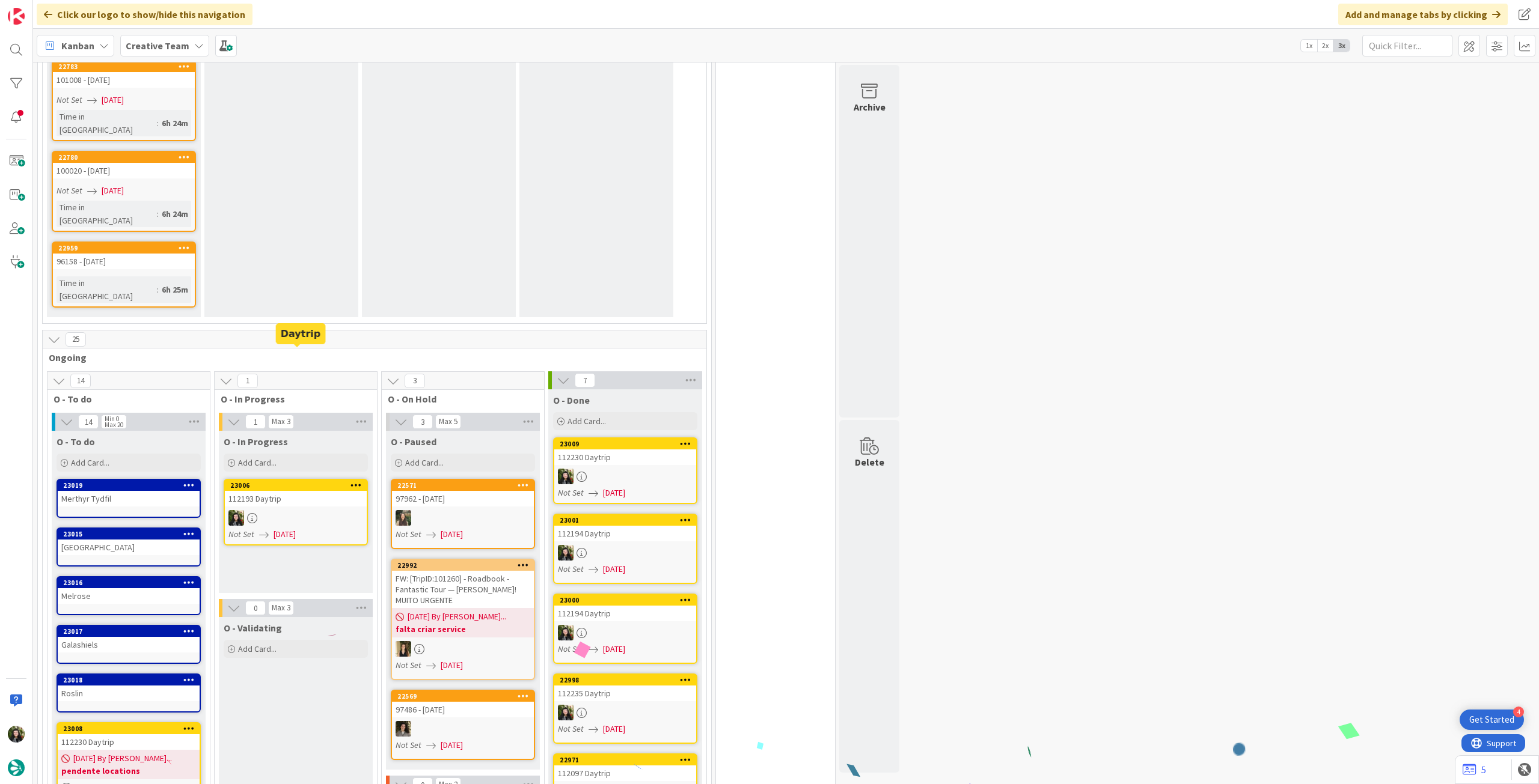
click at [292, 510] on div at bounding box center [296, 517] width 142 height 15
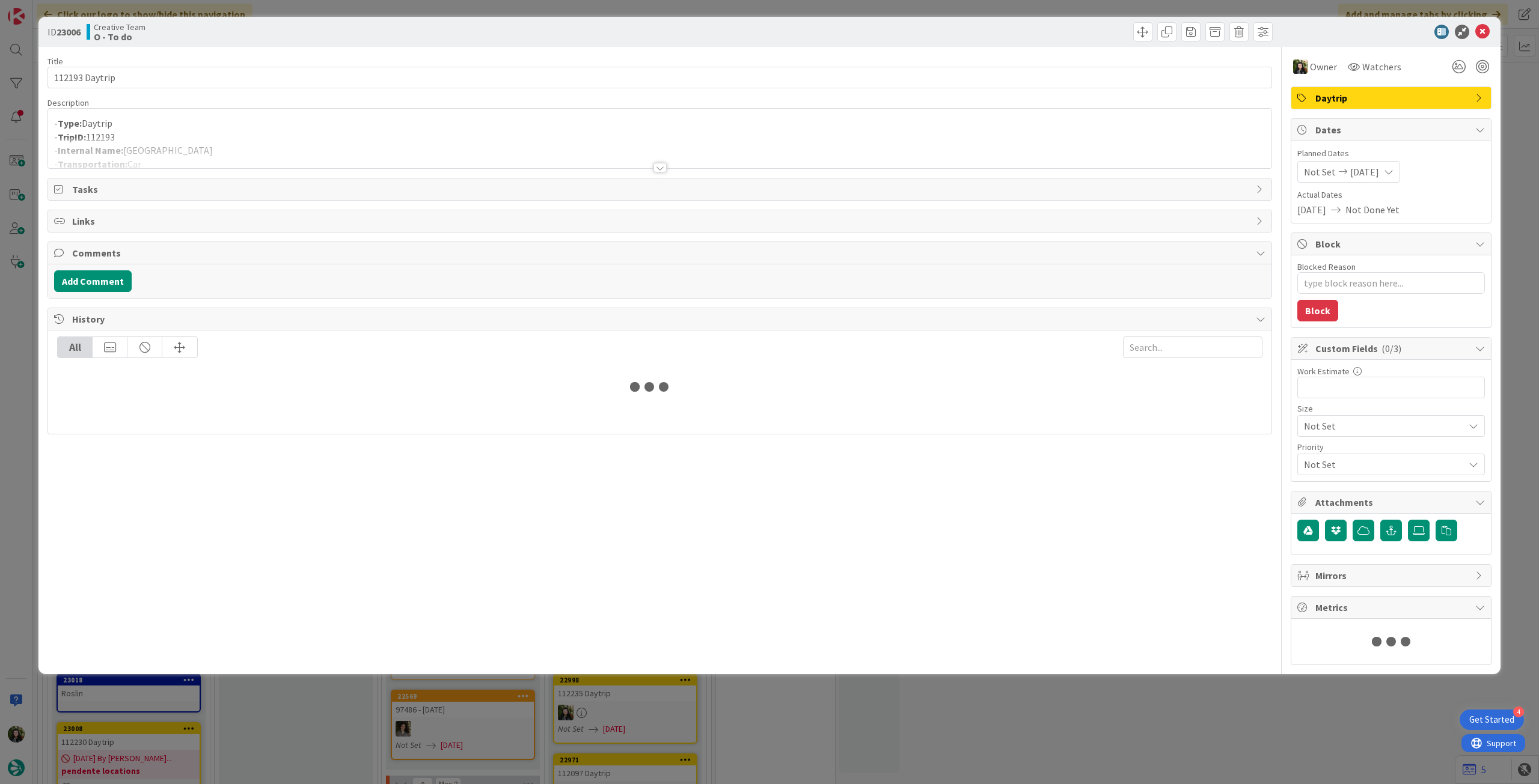
click at [174, 168] on div at bounding box center [659, 162] width 1224 height 13
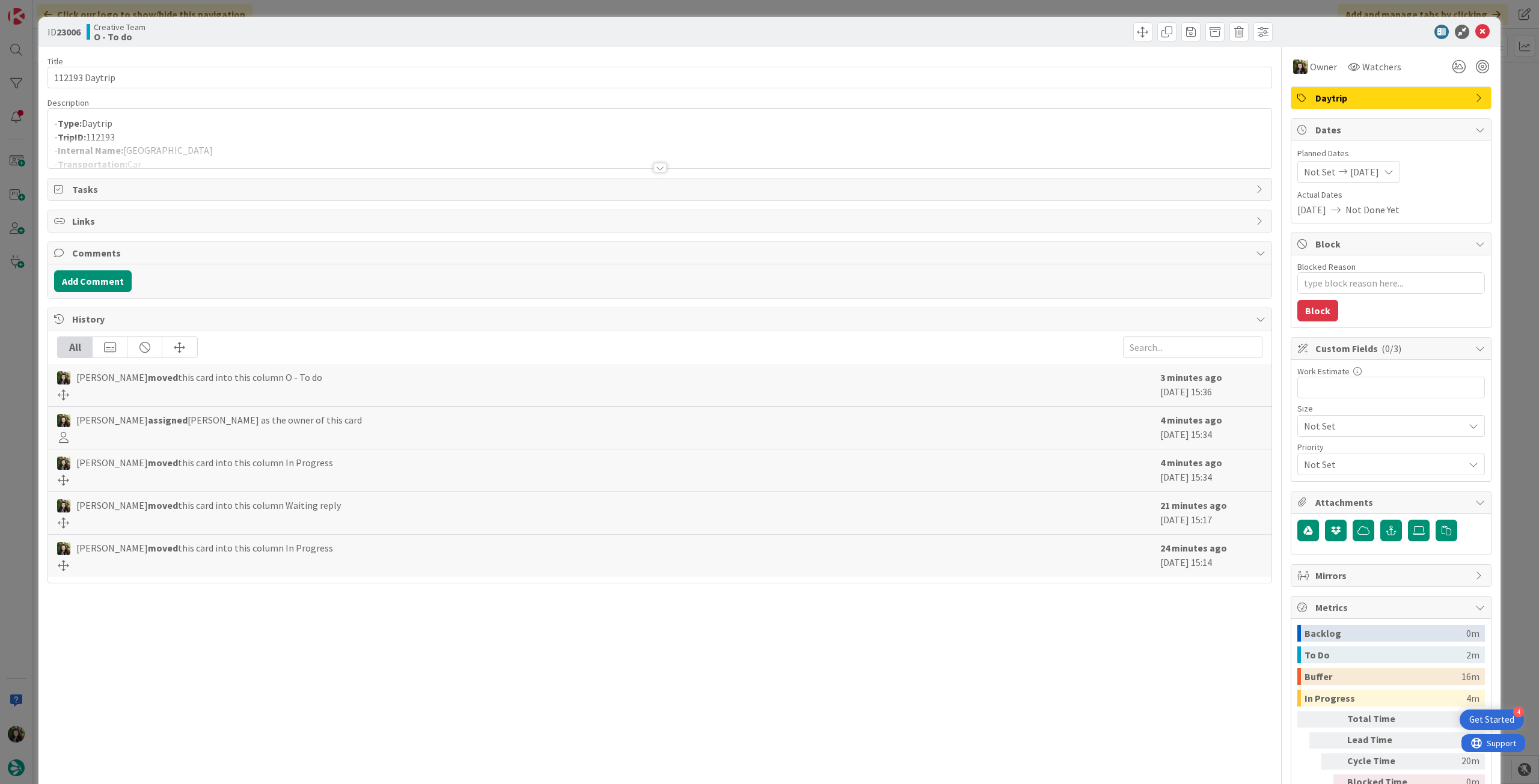
click at [175, 161] on div at bounding box center [660, 153] width 1224 height 31
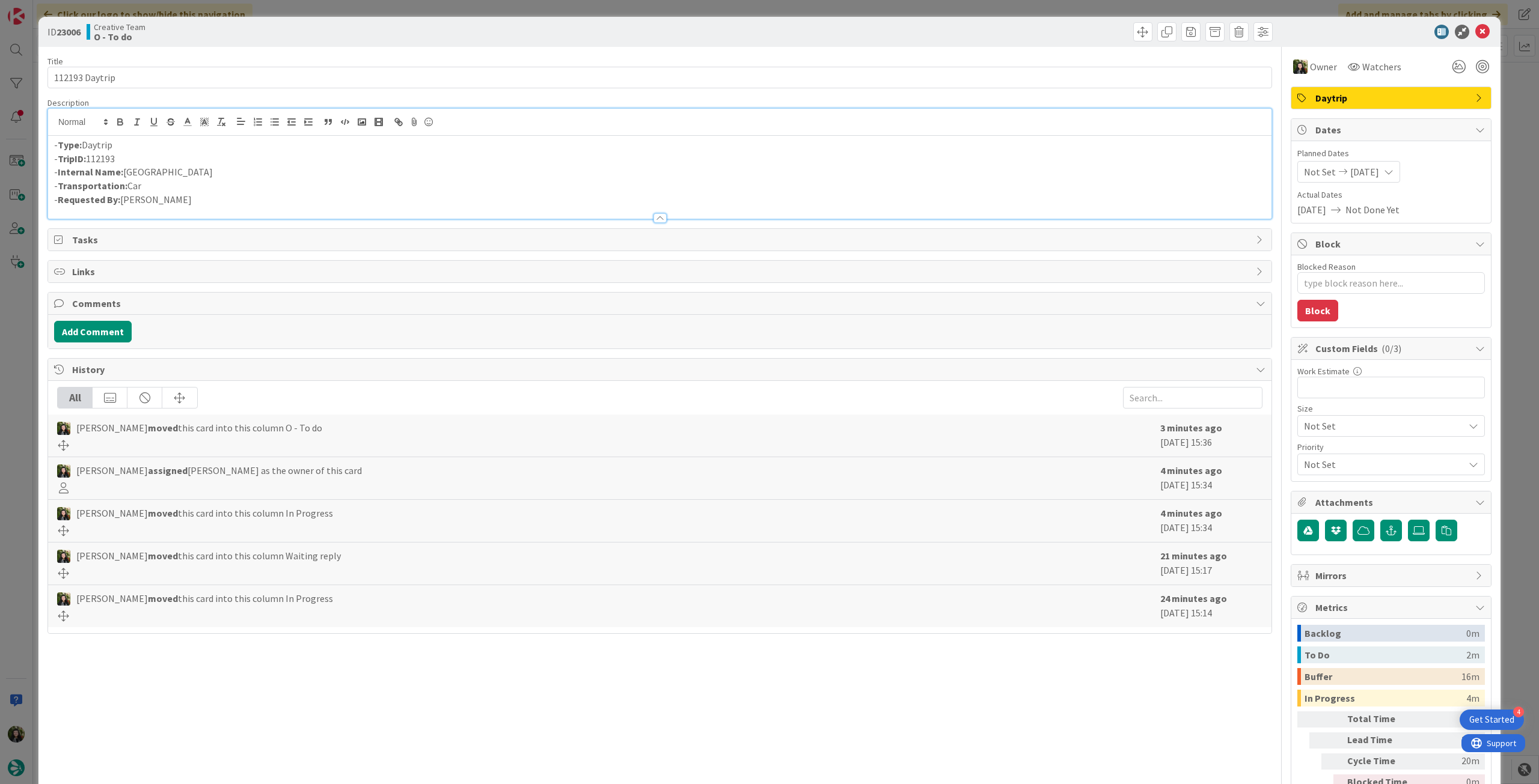
drag, startPoint x: 165, startPoint y: 164, endPoint x: 133, endPoint y: 168, distance: 32.2
click at [133, 168] on div "- Type: Daytrip - TripID: 112193 - Internal Name: Cardiff - Transportation: Car…" at bounding box center [660, 177] width 1224 height 83
click at [133, 169] on p "- Internal Name: Cardiff" at bounding box center [659, 172] width 1211 height 14
drag, startPoint x: 128, startPoint y: 172, endPoint x: 159, endPoint y: 172, distance: 31.0
click at [159, 172] on p "- Internal Name: Cardiff" at bounding box center [659, 172] width 1211 height 14
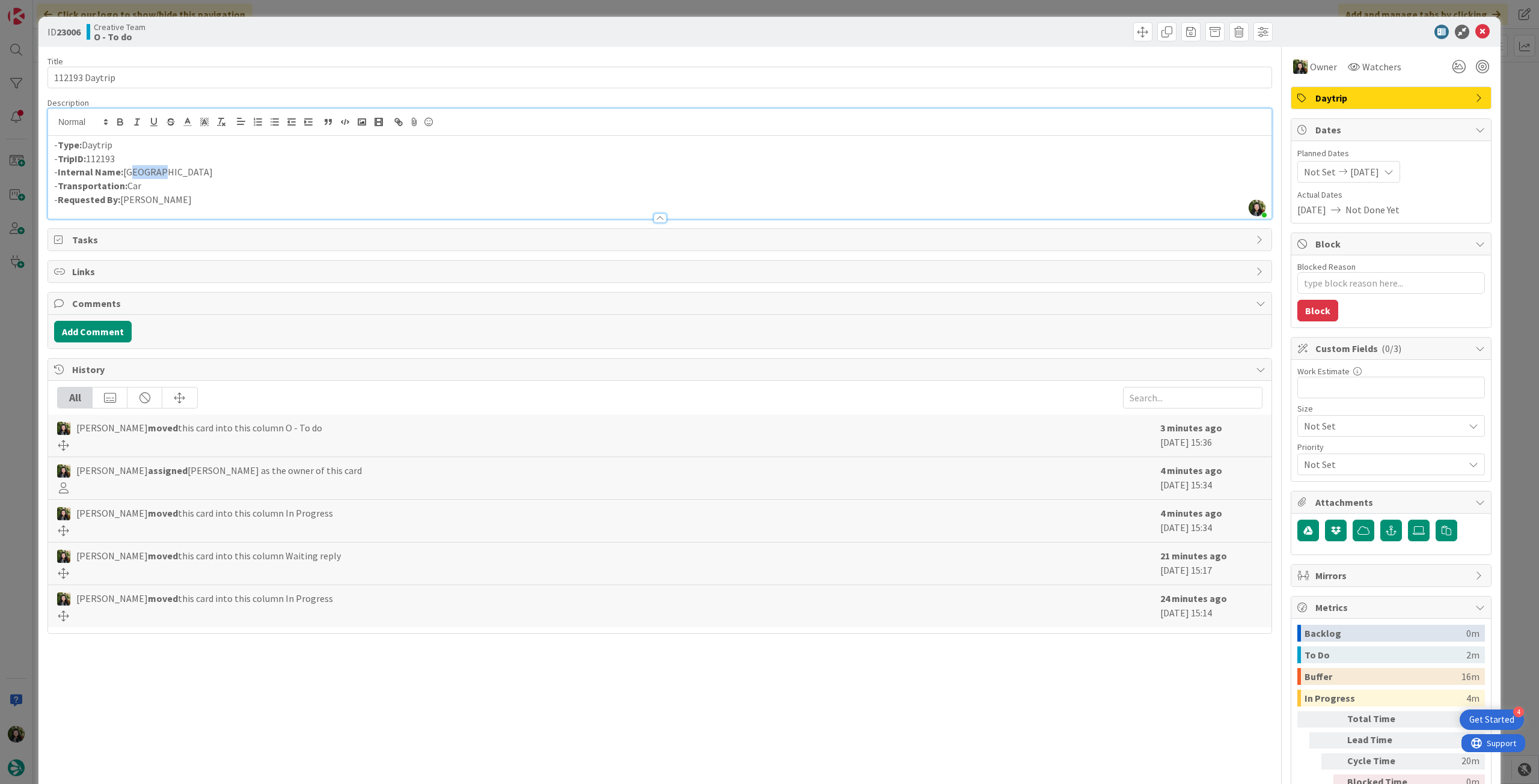
click at [150, 170] on p "- Internal Name: Cardiff" at bounding box center [659, 172] width 1211 height 14
click at [130, 175] on p "- Internal Name: Cardiff" at bounding box center [659, 172] width 1211 height 14
drag, startPoint x: 125, startPoint y: 175, endPoint x: 177, endPoint y: 172, distance: 52.1
click at [177, 172] on p "- Internal Name: Cardiff" at bounding box center [659, 172] width 1211 height 14
click at [1475, 28] on icon at bounding box center [1482, 32] width 15 height 15
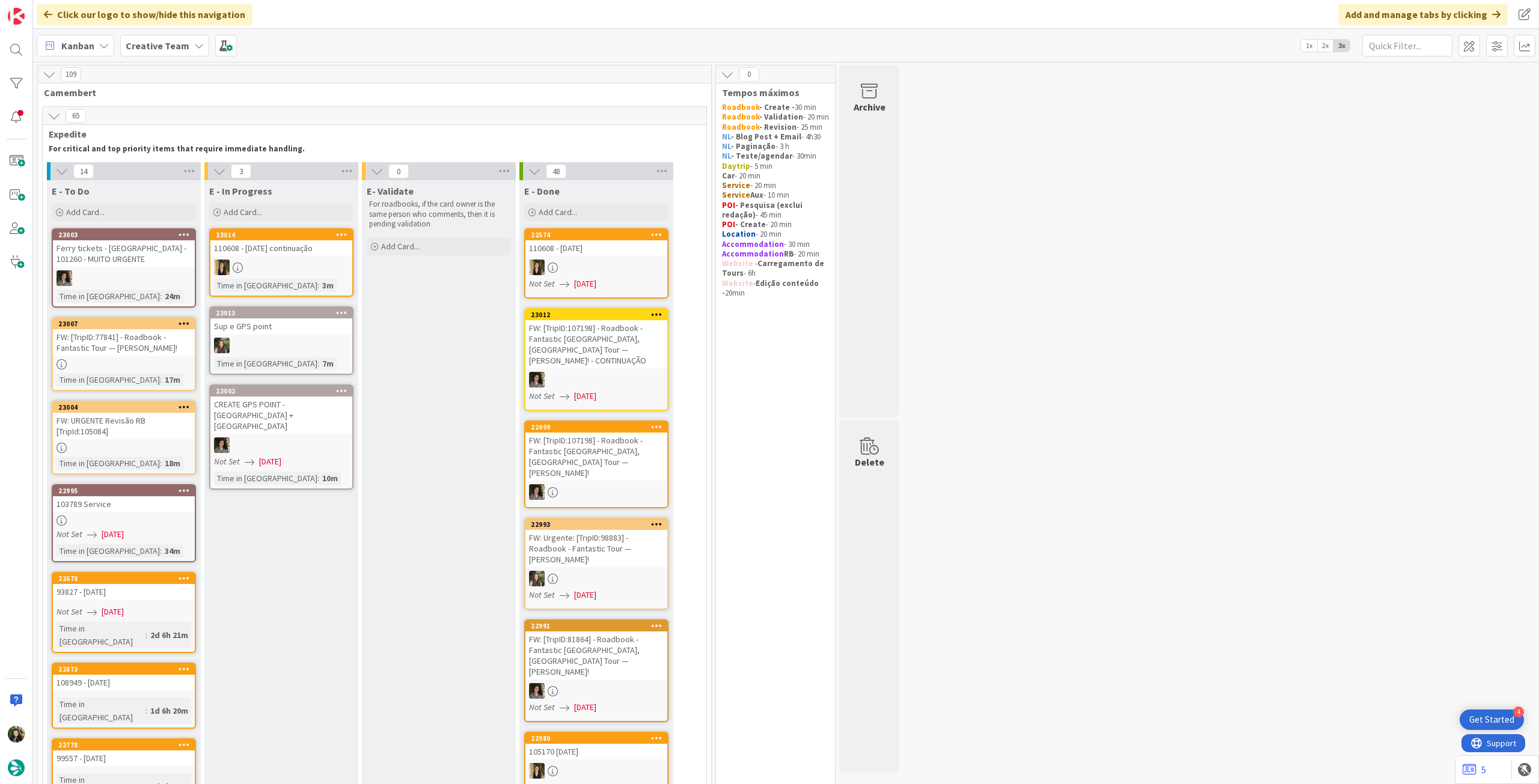
click at [155, 525] on div at bounding box center [124, 521] width 142 height 10
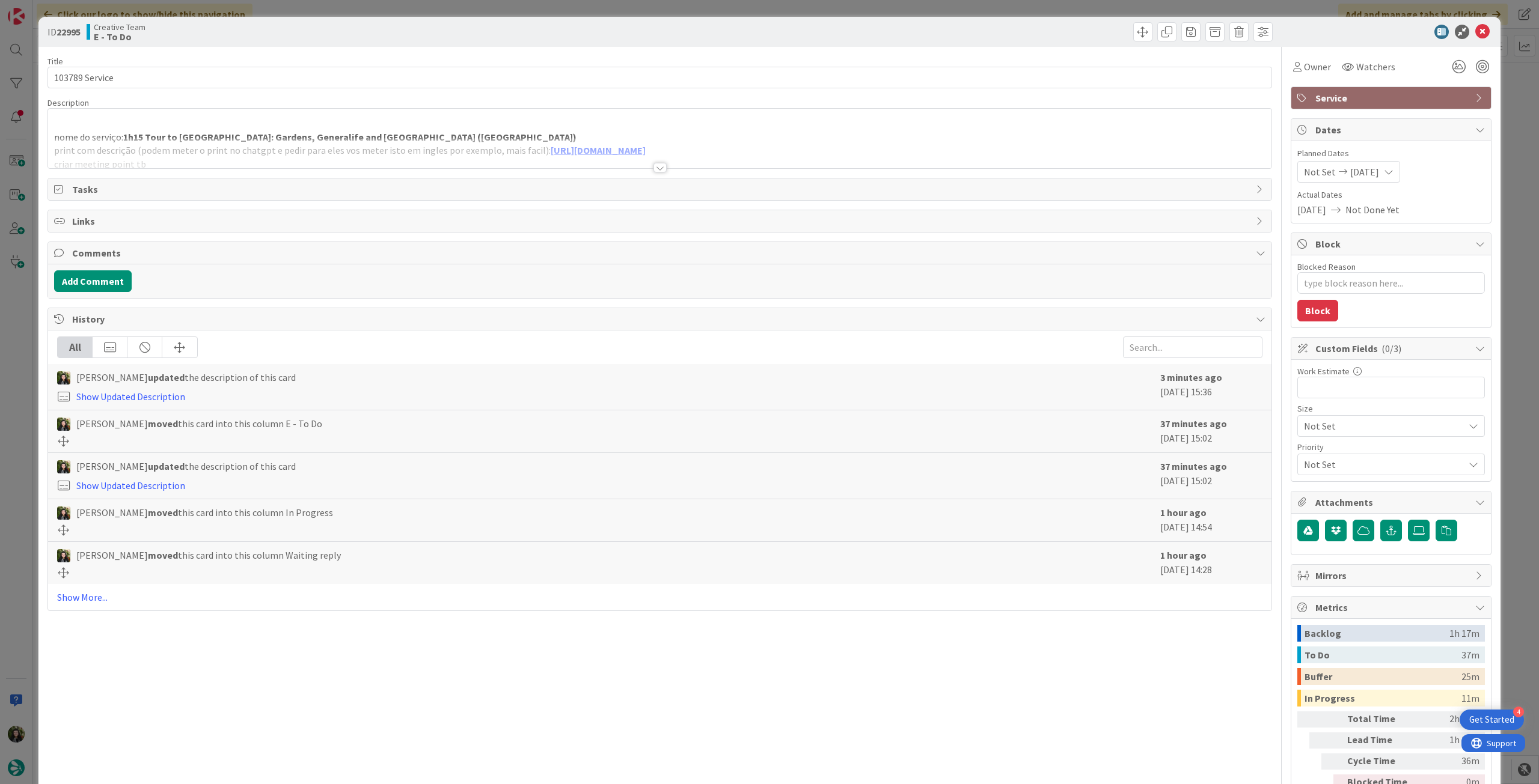
click at [237, 143] on div at bounding box center [660, 153] width 1224 height 31
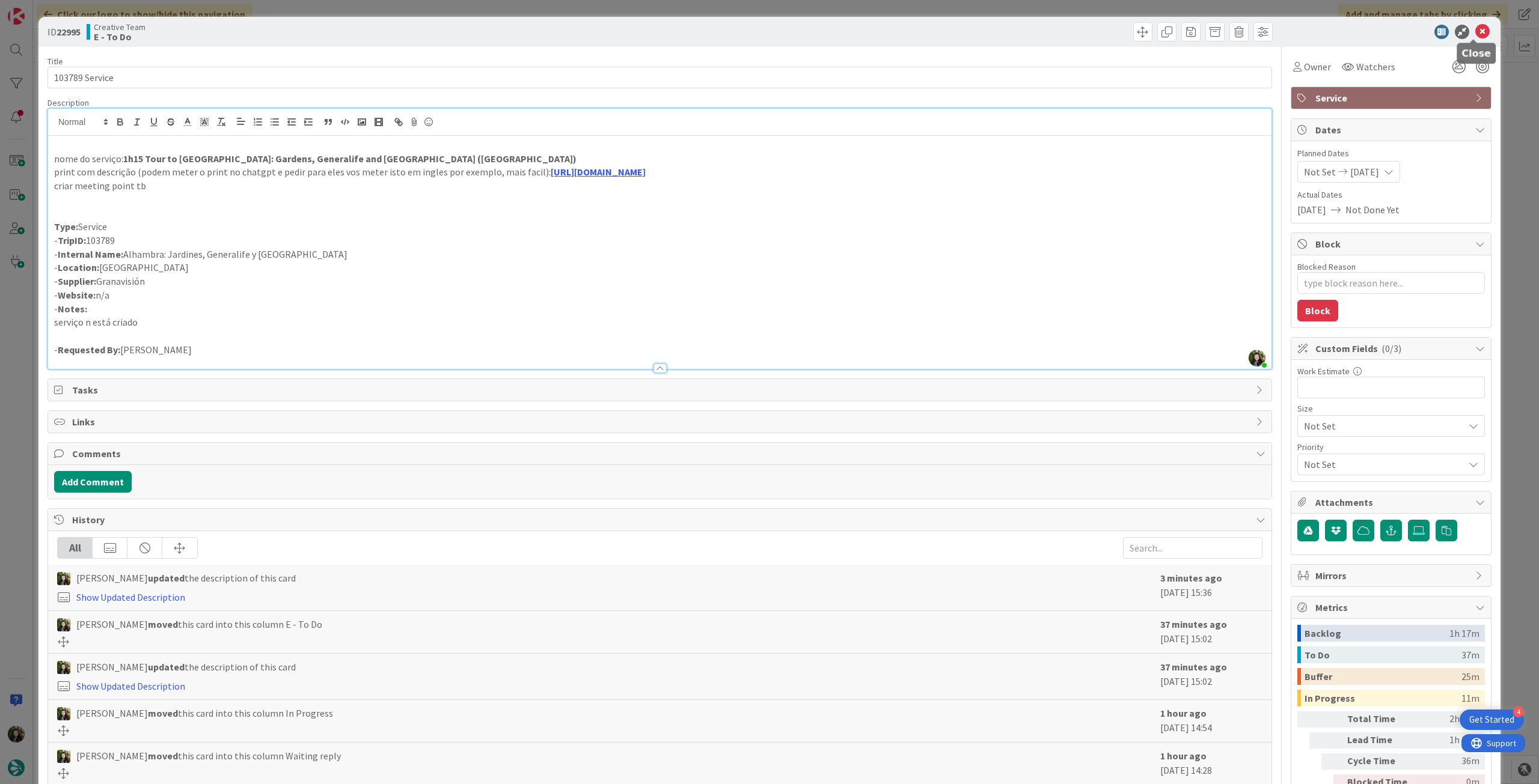
click at [1475, 31] on icon at bounding box center [1482, 32] width 15 height 15
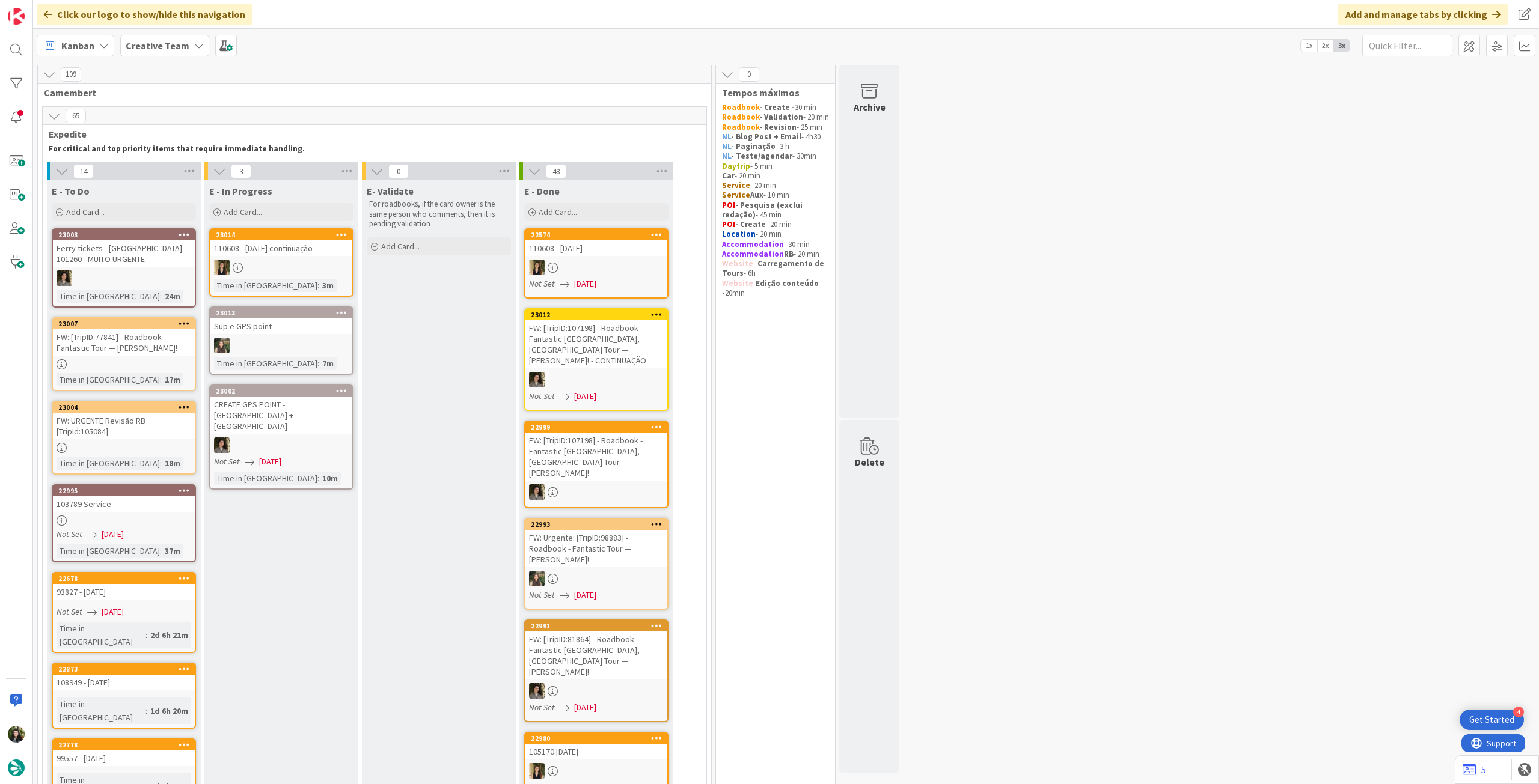
click at [126, 500] on div "103789 Service" at bounding box center [124, 504] width 142 height 15
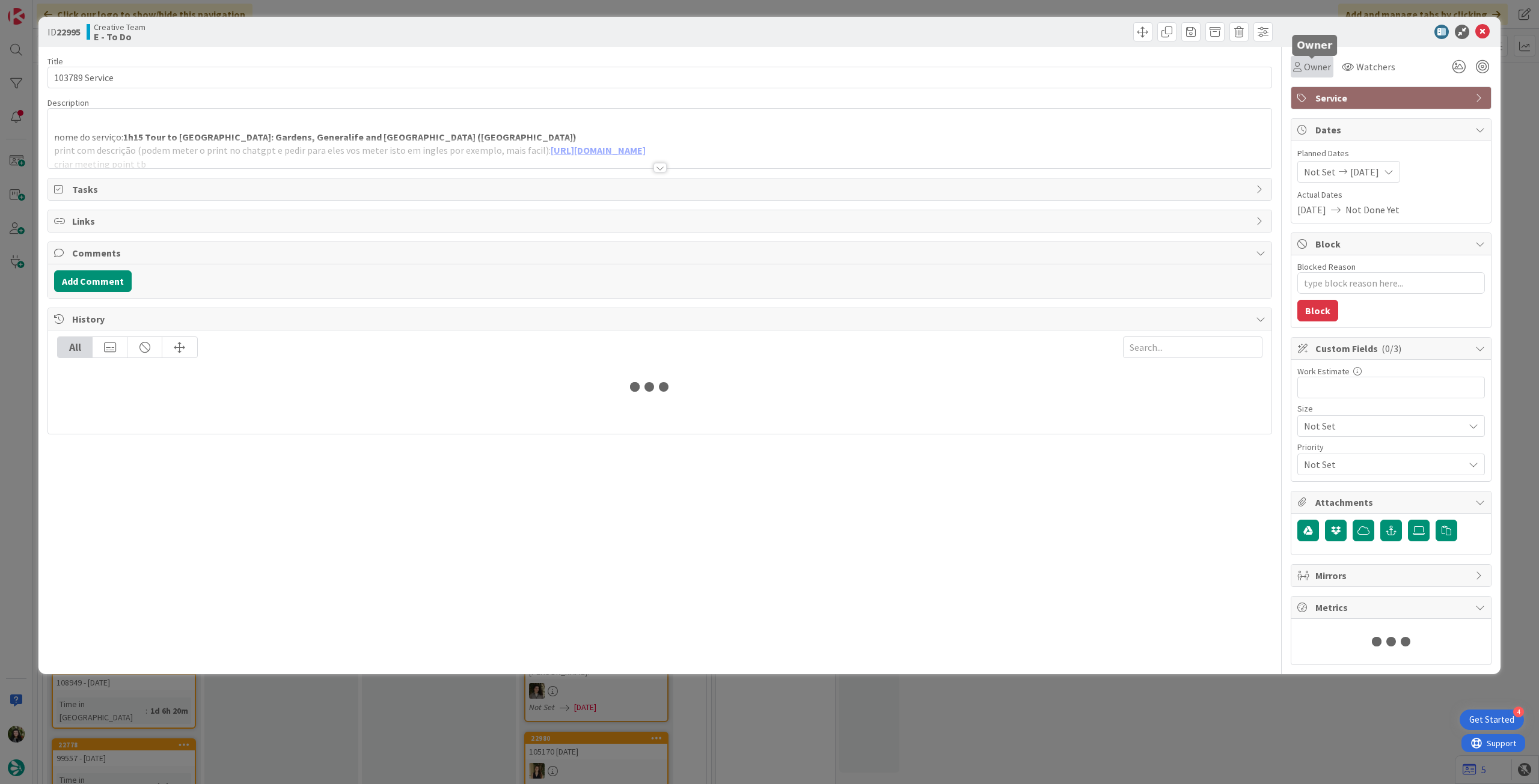
click at [1315, 67] on span "Owner" at bounding box center [1317, 67] width 27 height 15
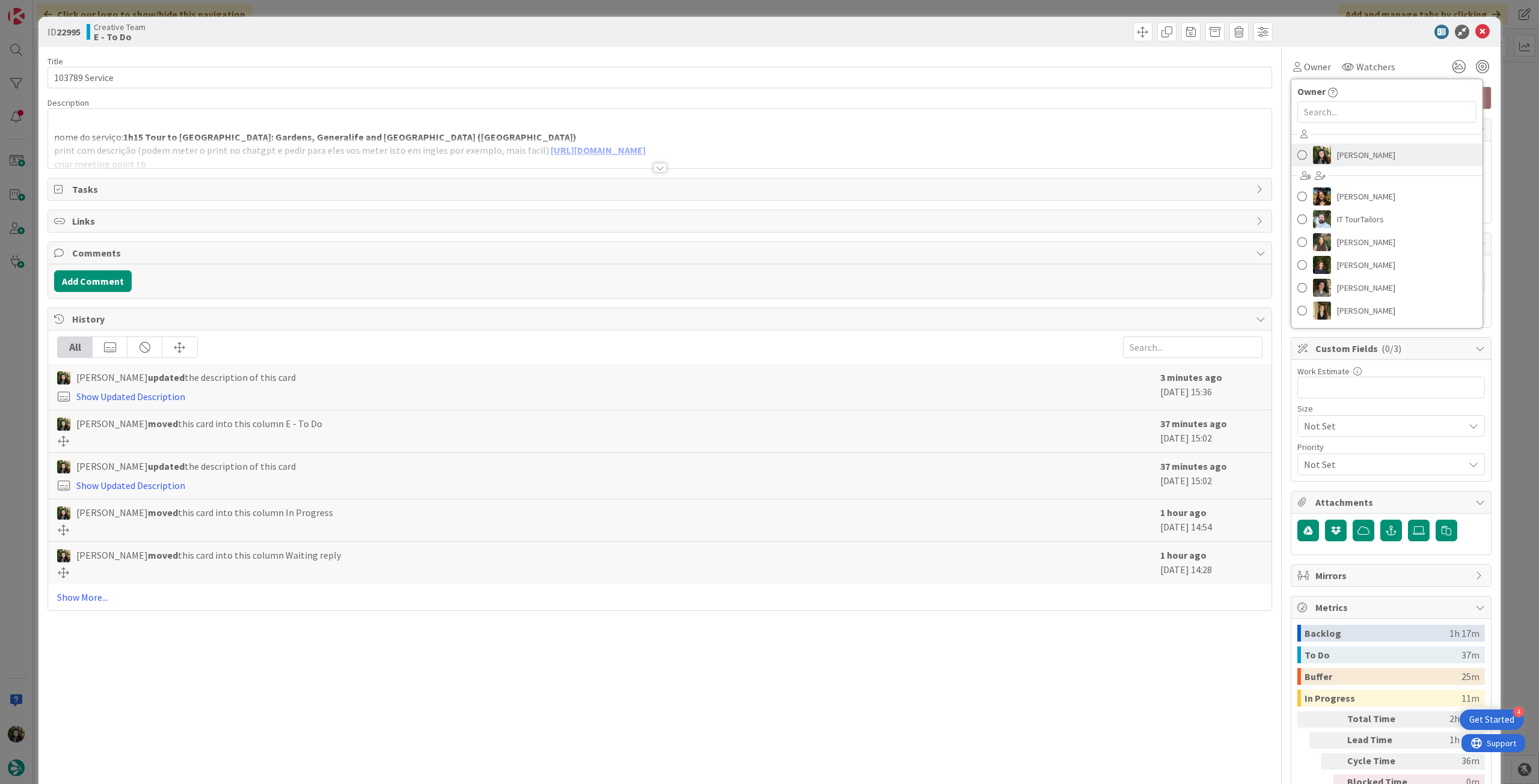
click at [1355, 155] on span "[PERSON_NAME]" at bounding box center [1366, 155] width 58 height 18
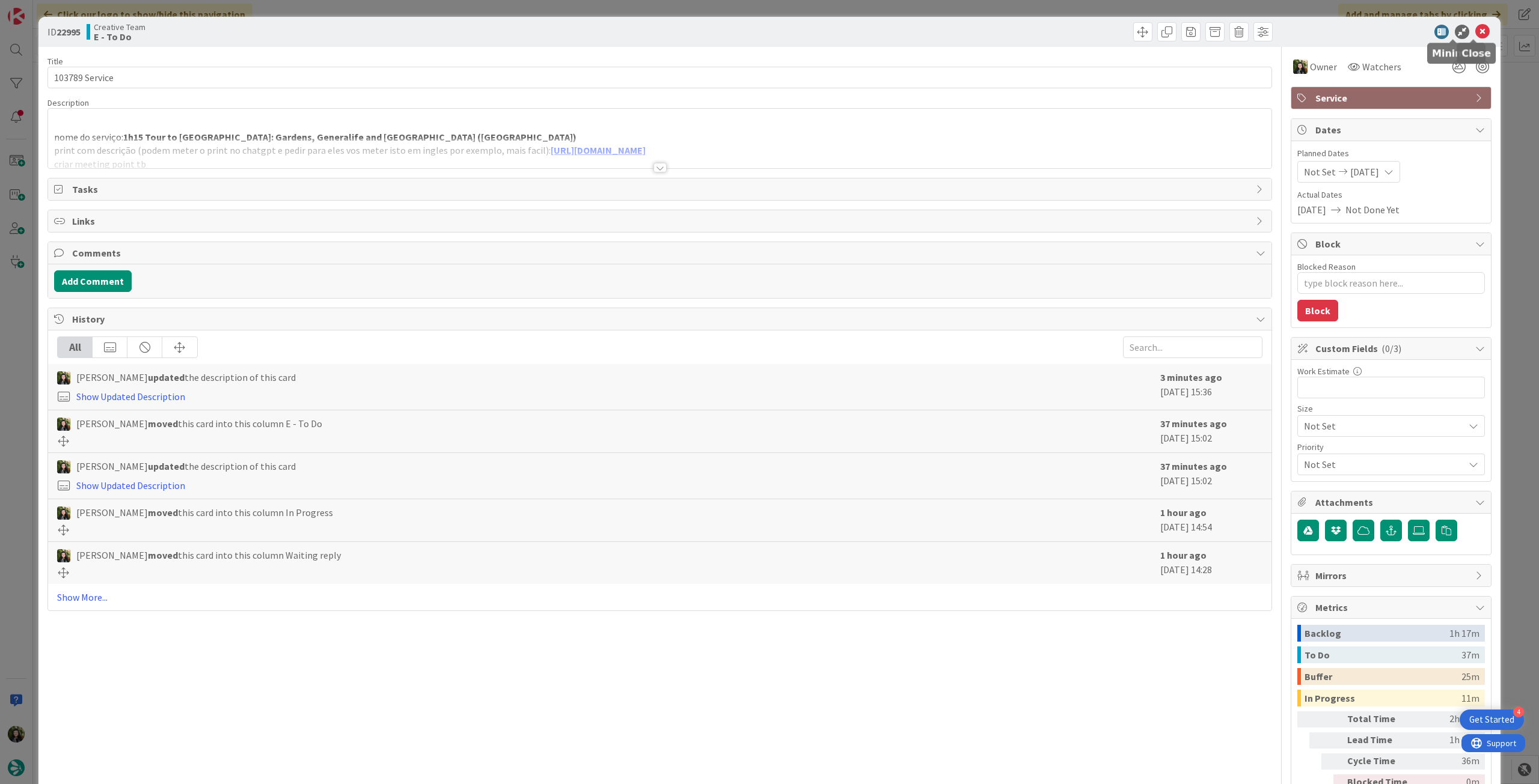
click at [1475, 28] on icon at bounding box center [1482, 32] width 15 height 15
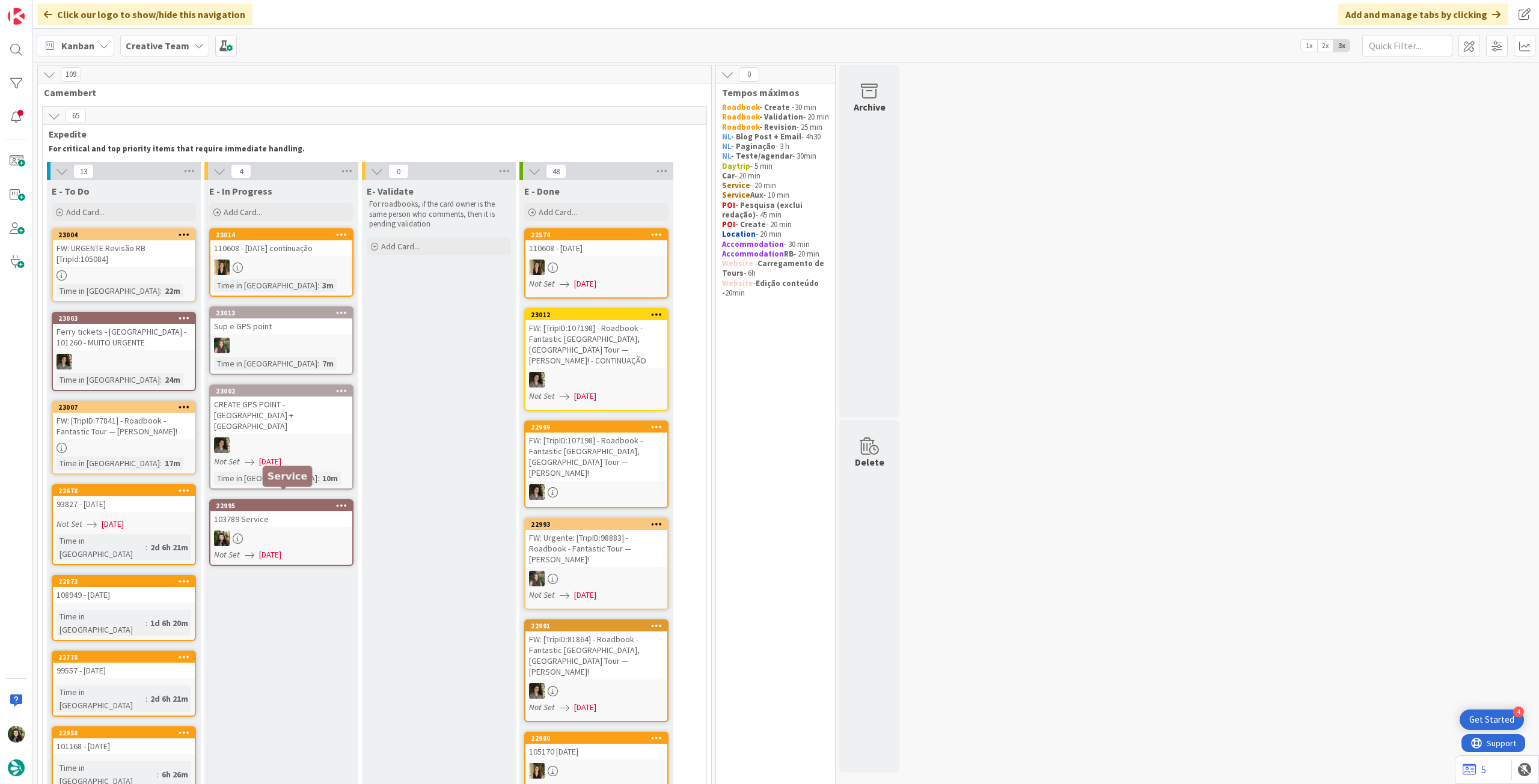
click at [279, 531] on div at bounding box center [281, 538] width 142 height 15
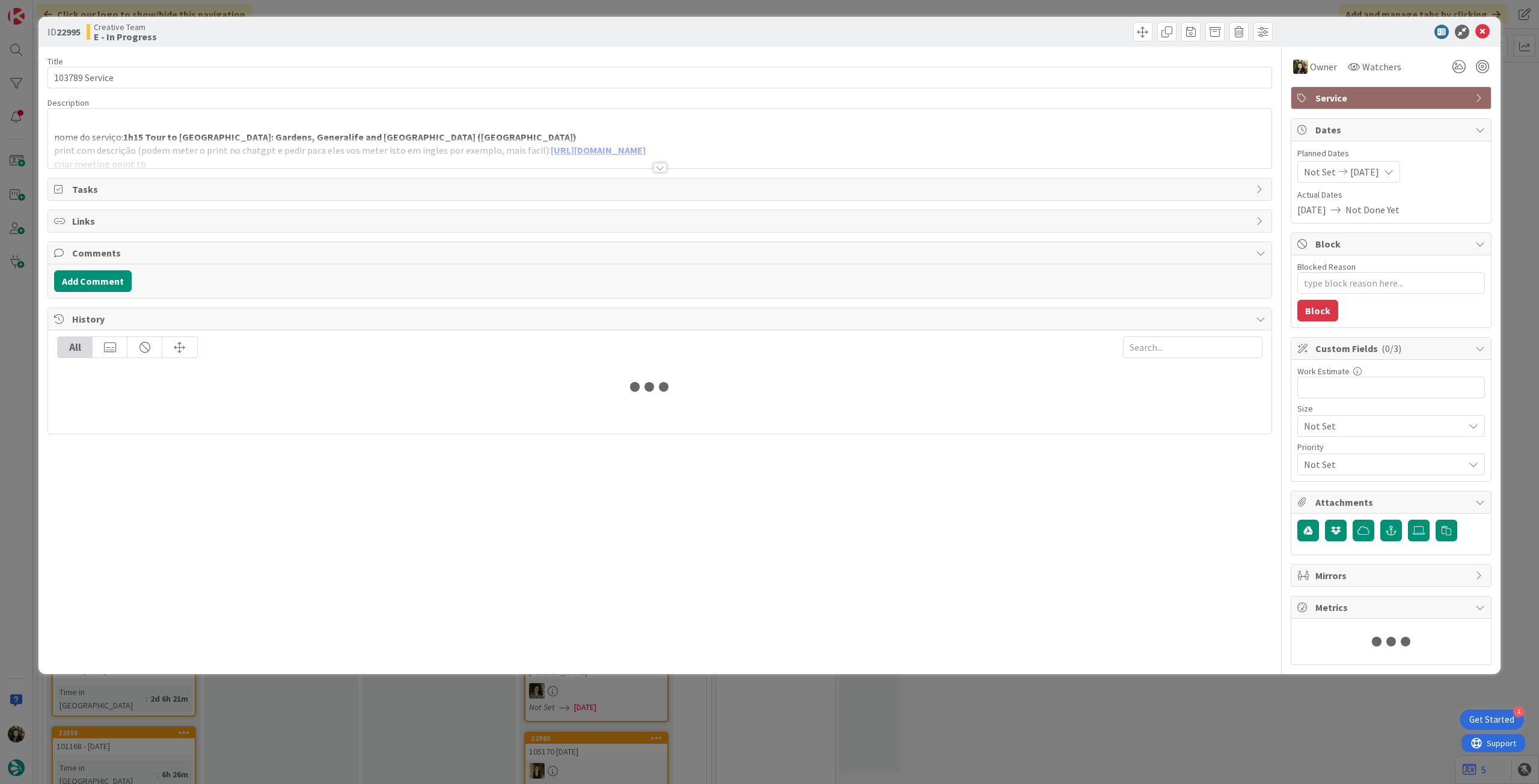
click at [235, 151] on div at bounding box center [660, 153] width 1224 height 31
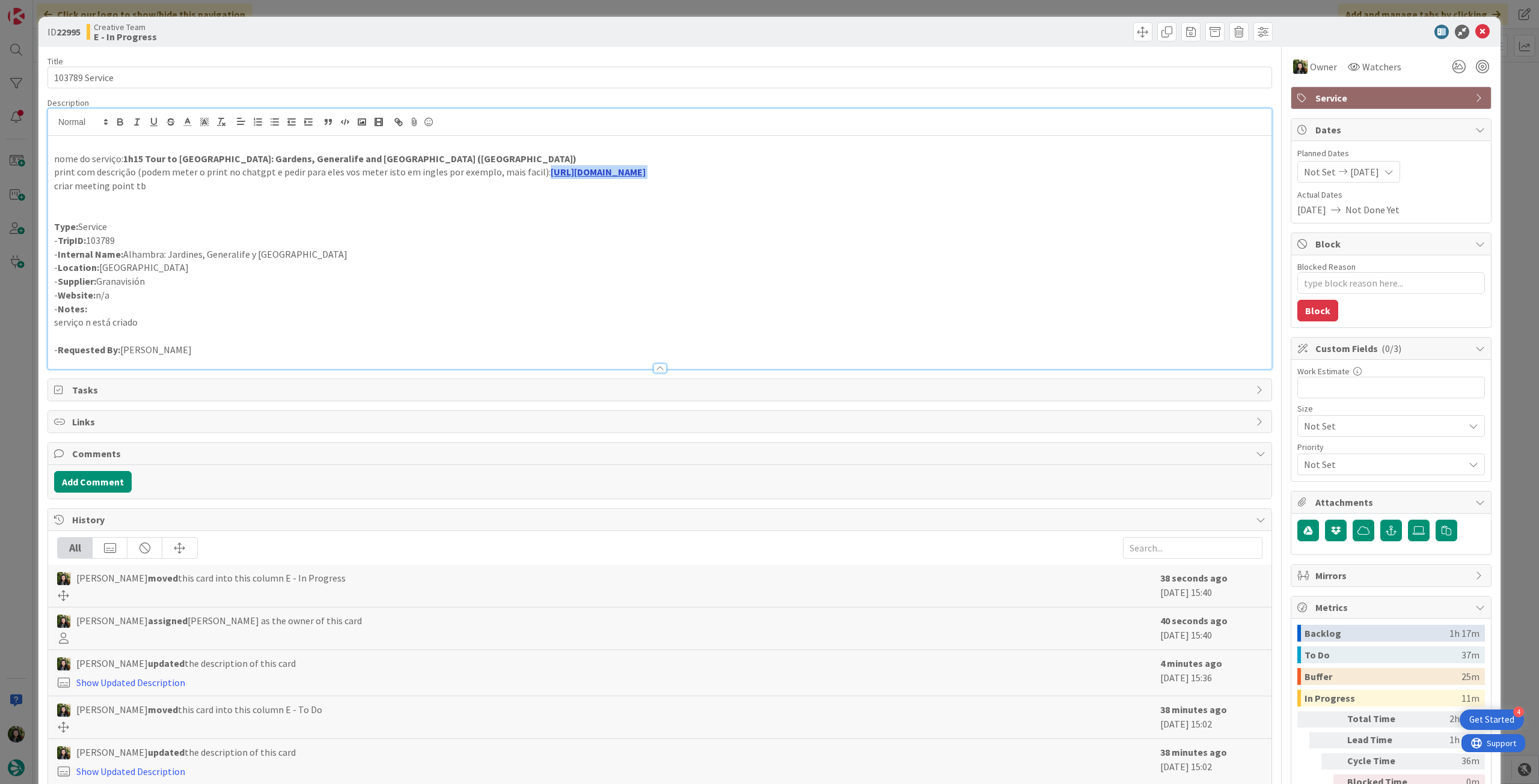
drag, startPoint x: 682, startPoint y: 170, endPoint x: 534, endPoint y: 175, distance: 148.1
click at [534, 175] on p "print com descrição (podem meter o print no chatgpt e pedir para eles vos meter…" at bounding box center [659, 172] width 1211 height 14
click at [545, 196] on p at bounding box center [659, 200] width 1211 height 14
click at [564, 175] on link "[URL][DOMAIN_NAME]" at bounding box center [598, 172] width 95 height 12
click at [576, 192] on link "[URL][DOMAIN_NAME]" at bounding box center [577, 195] width 83 height 15
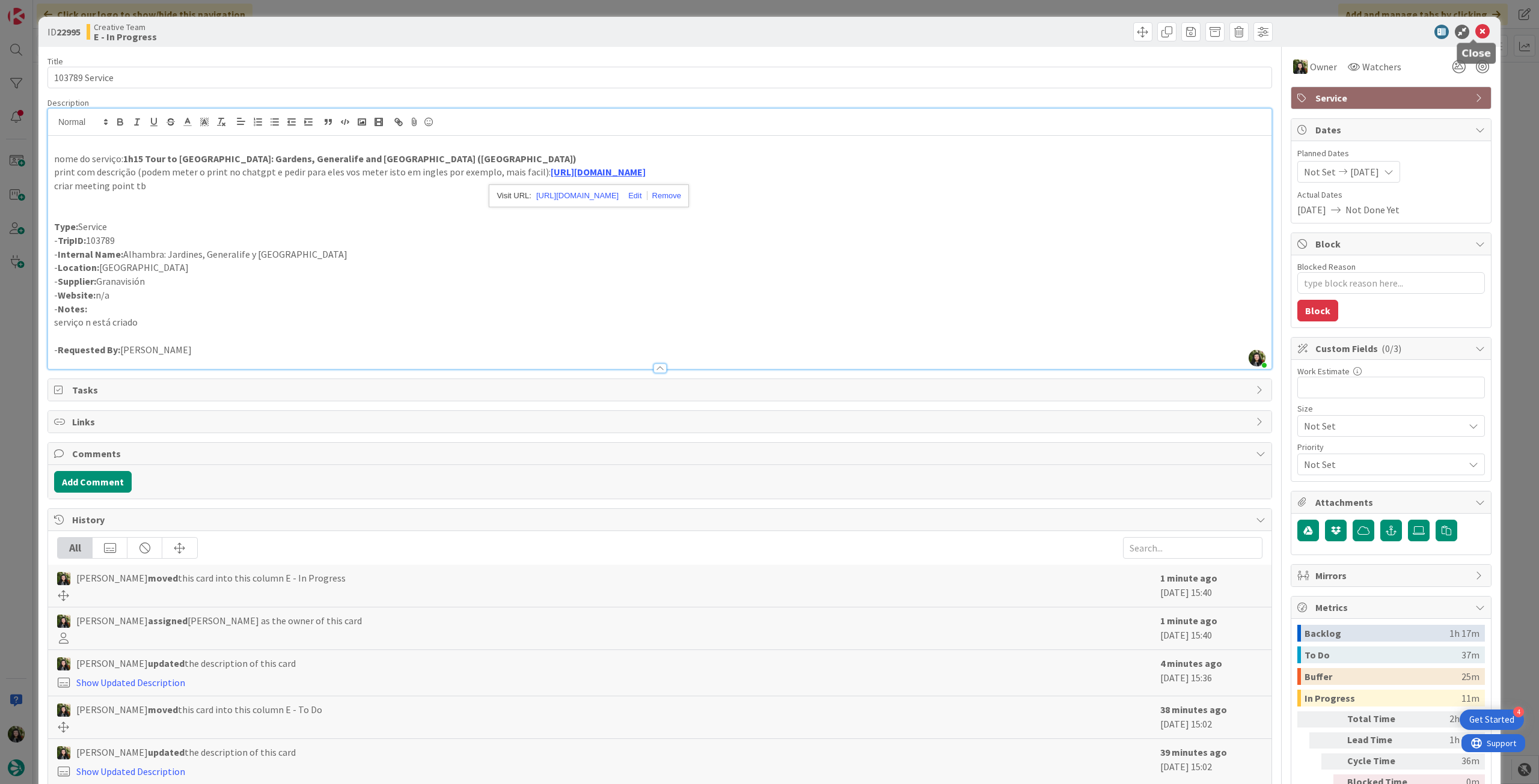
click at [1475, 33] on icon at bounding box center [1482, 32] width 15 height 15
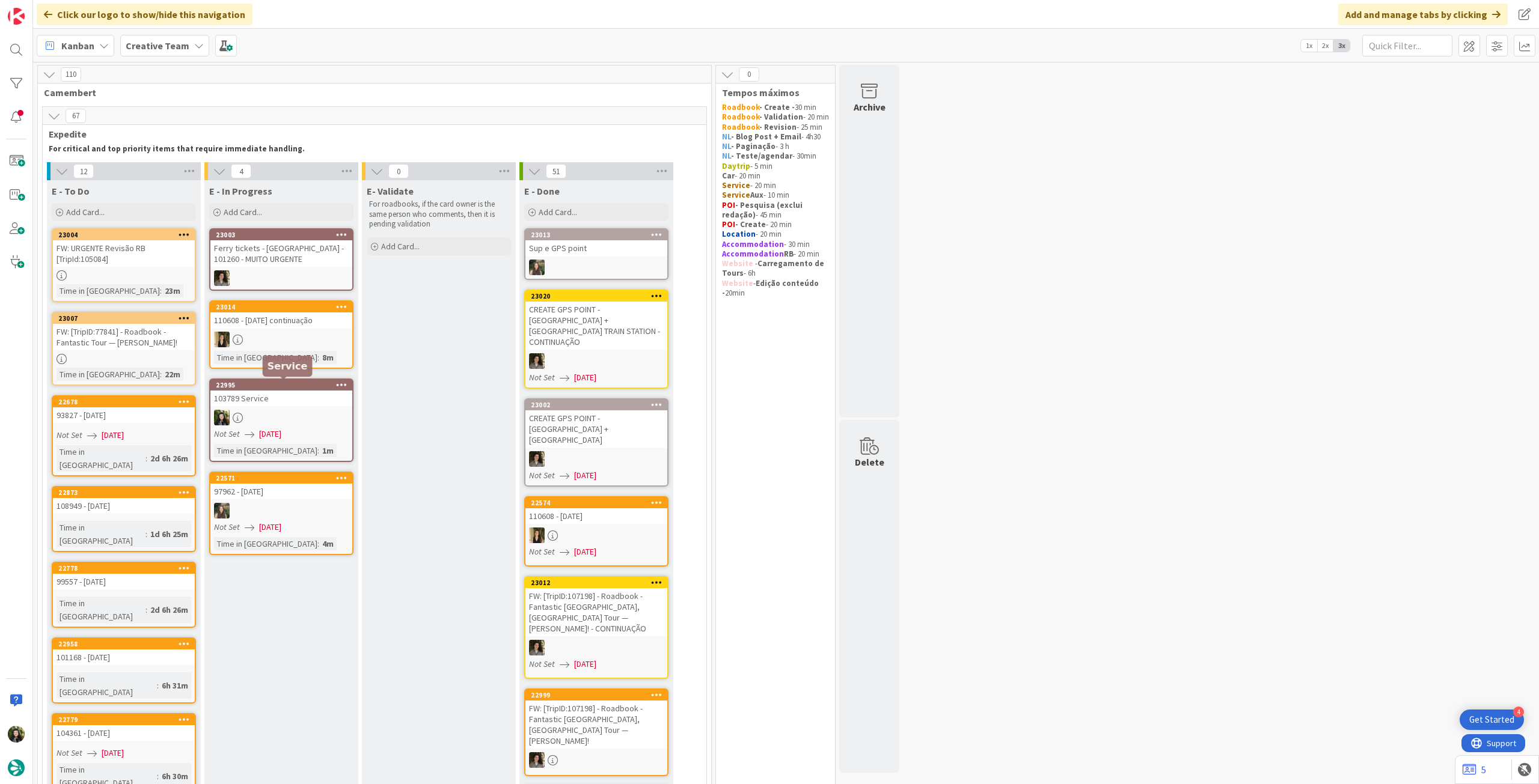
click at [299, 412] on div at bounding box center [281, 417] width 142 height 15
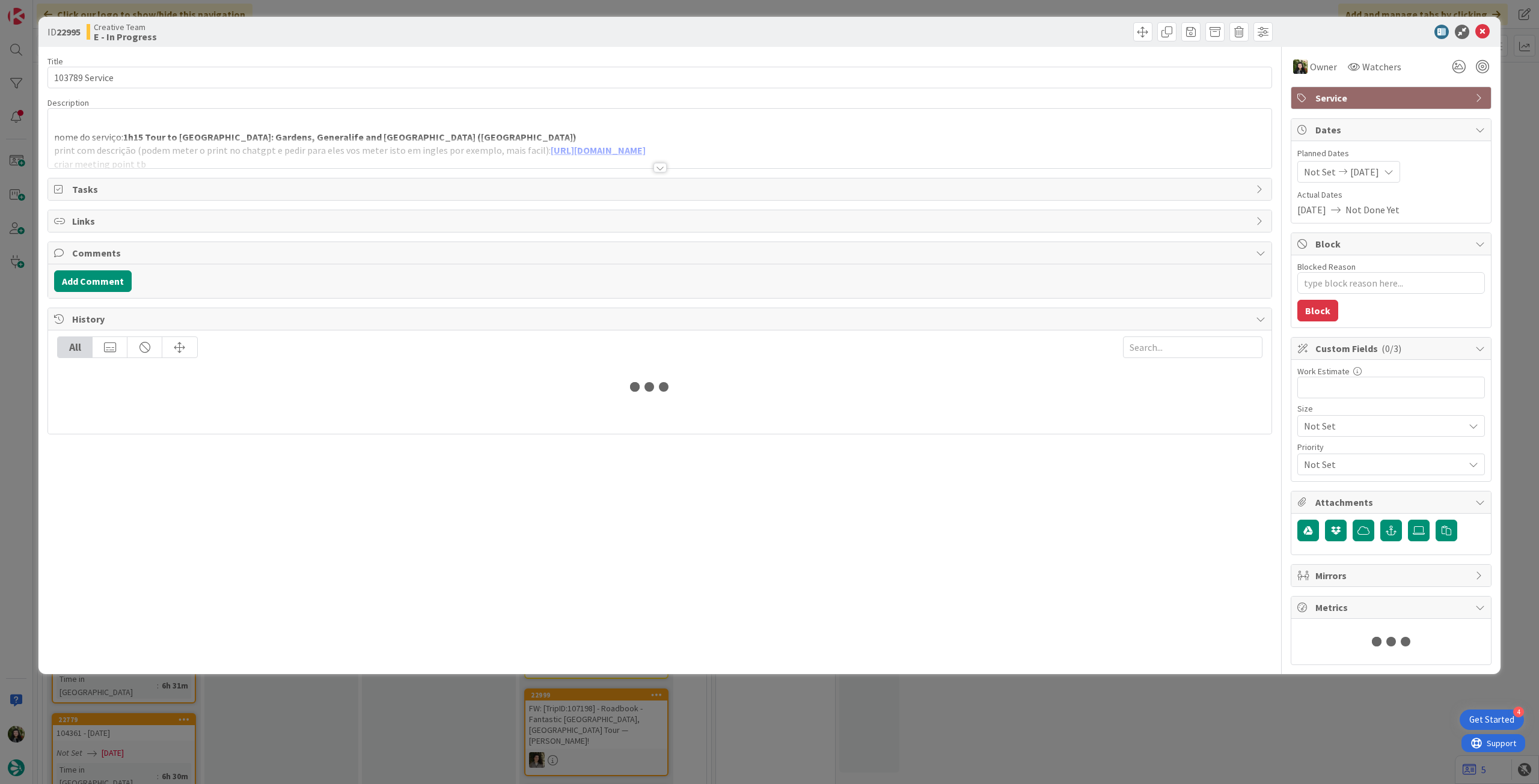
click at [181, 141] on div at bounding box center [660, 153] width 1224 height 31
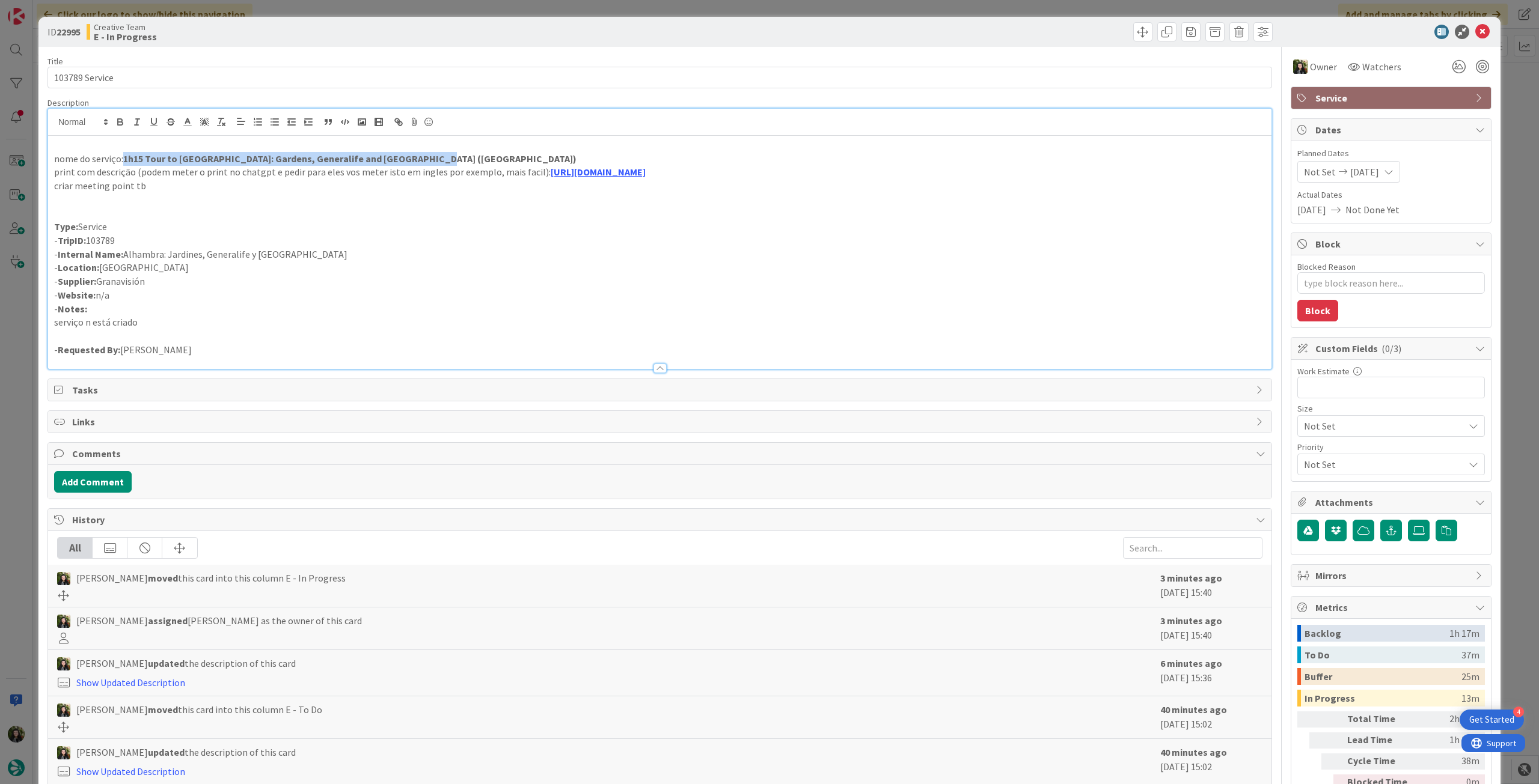
drag, startPoint x: 433, startPoint y: 153, endPoint x: 123, endPoint y: 159, distance: 310.1
click at [123, 159] on p "nome do serviço: 1h15 Tour to Alhambra: Gardens, Generalife and Alcazaba (Grana…" at bounding box center [659, 158] width 1211 height 14
click at [291, 170] on p "print com descrição (podem meter o print no chatgpt e pedir para eles vos meter…" at bounding box center [659, 172] width 1211 height 14
drag, startPoint x: 366, startPoint y: 158, endPoint x: 127, endPoint y: 158, distance: 239.0
click at [126, 158] on strong "1h15 Tour to [GEOGRAPHIC_DATA]: Gardens, Generalife and [GEOGRAPHIC_DATA] ([GEO…" at bounding box center [349, 158] width 453 height 12
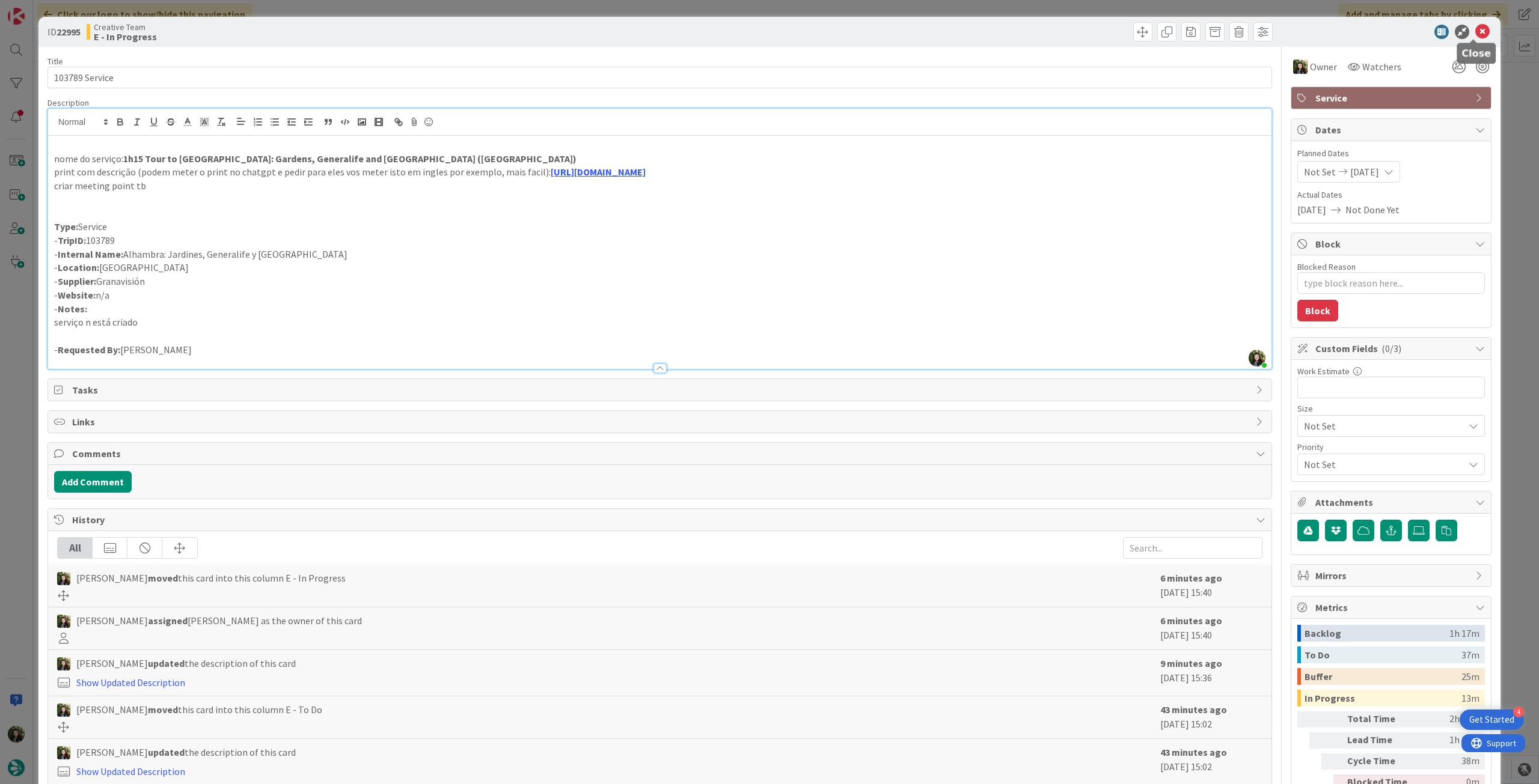
click at [1476, 30] on icon at bounding box center [1482, 32] width 15 height 15
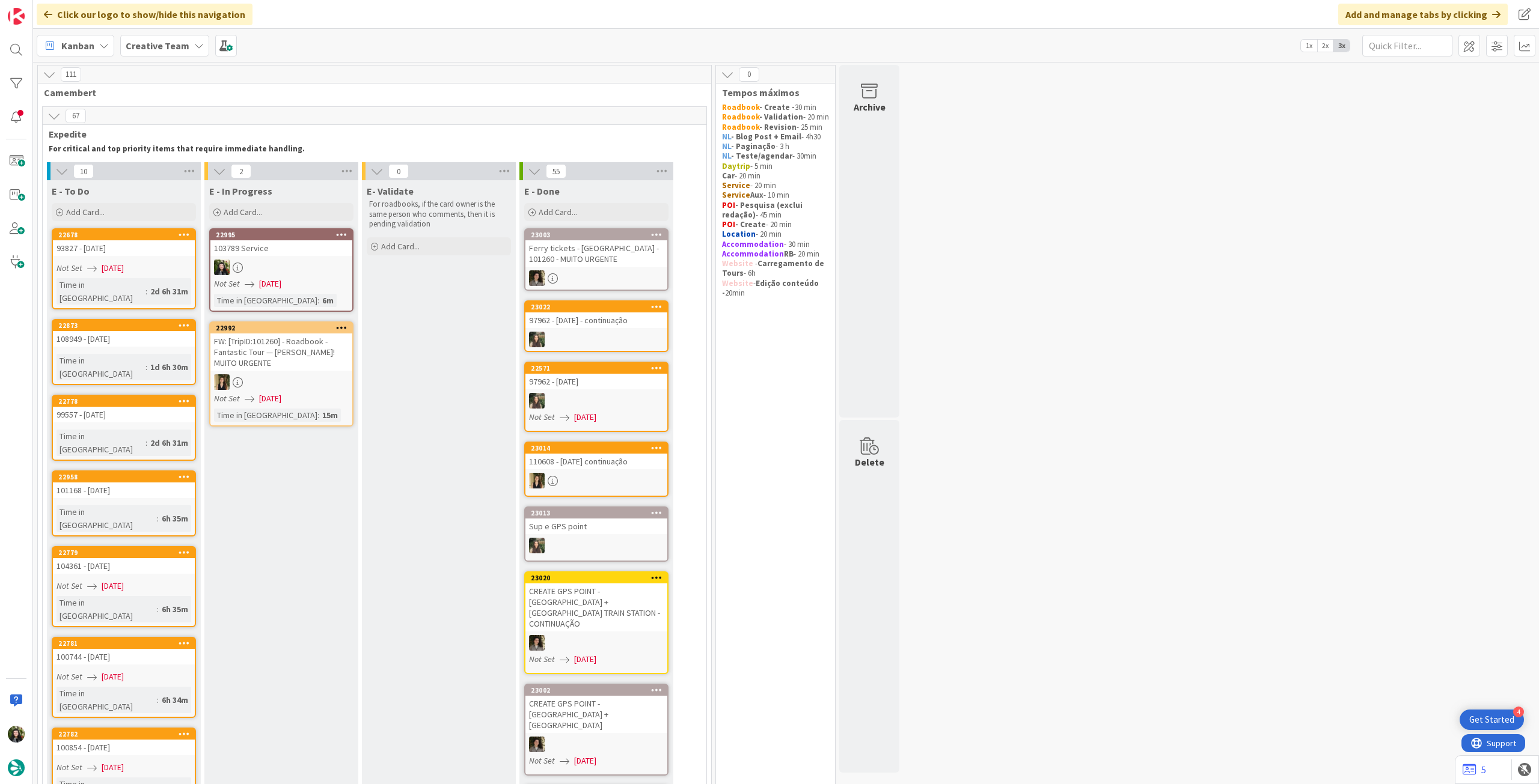
click at [288, 271] on div at bounding box center [281, 267] width 142 height 15
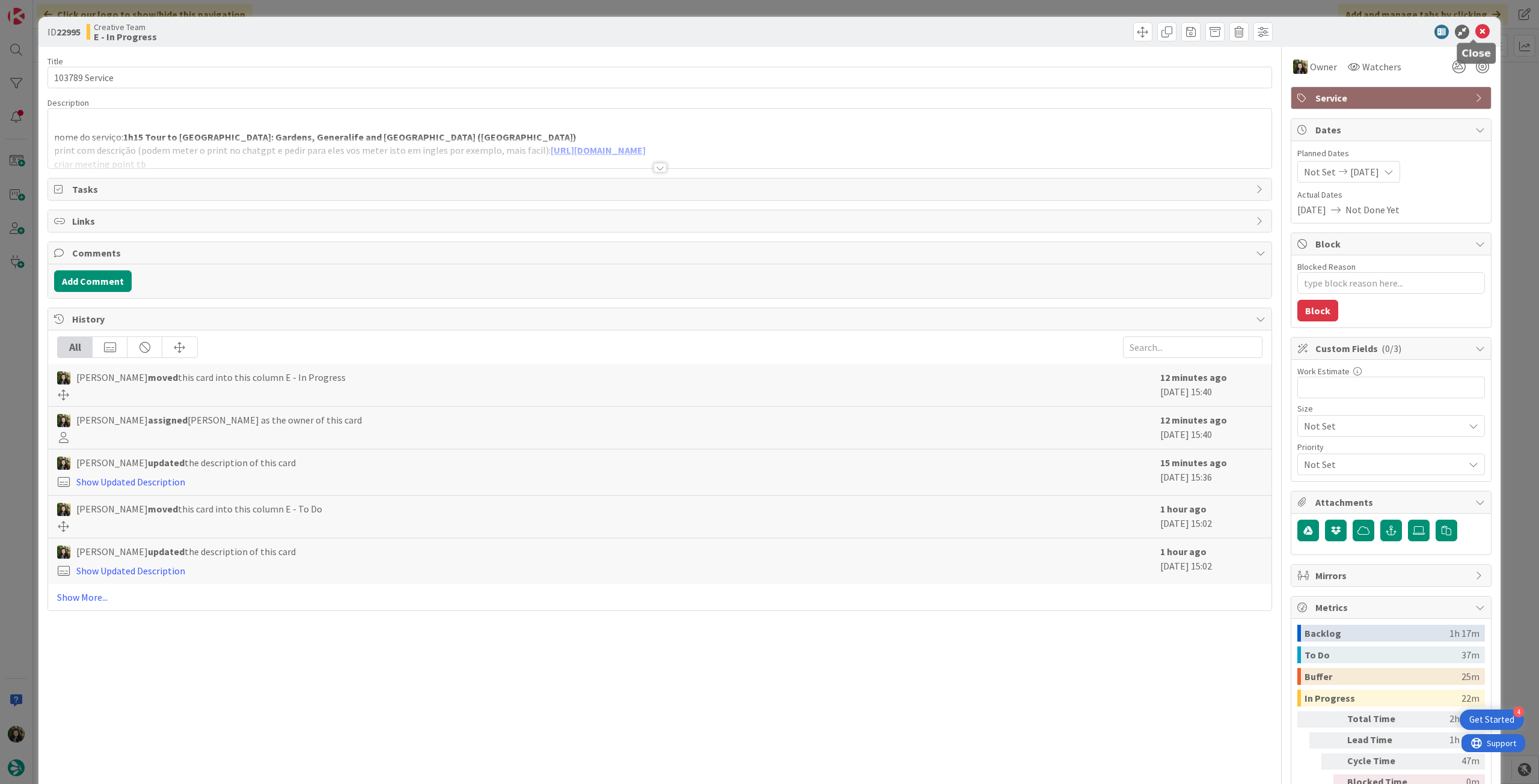
drag, startPoint x: 1476, startPoint y: 37, endPoint x: 1093, endPoint y: 77, distance: 385.1
click at [1476, 37] on icon at bounding box center [1482, 32] width 15 height 15
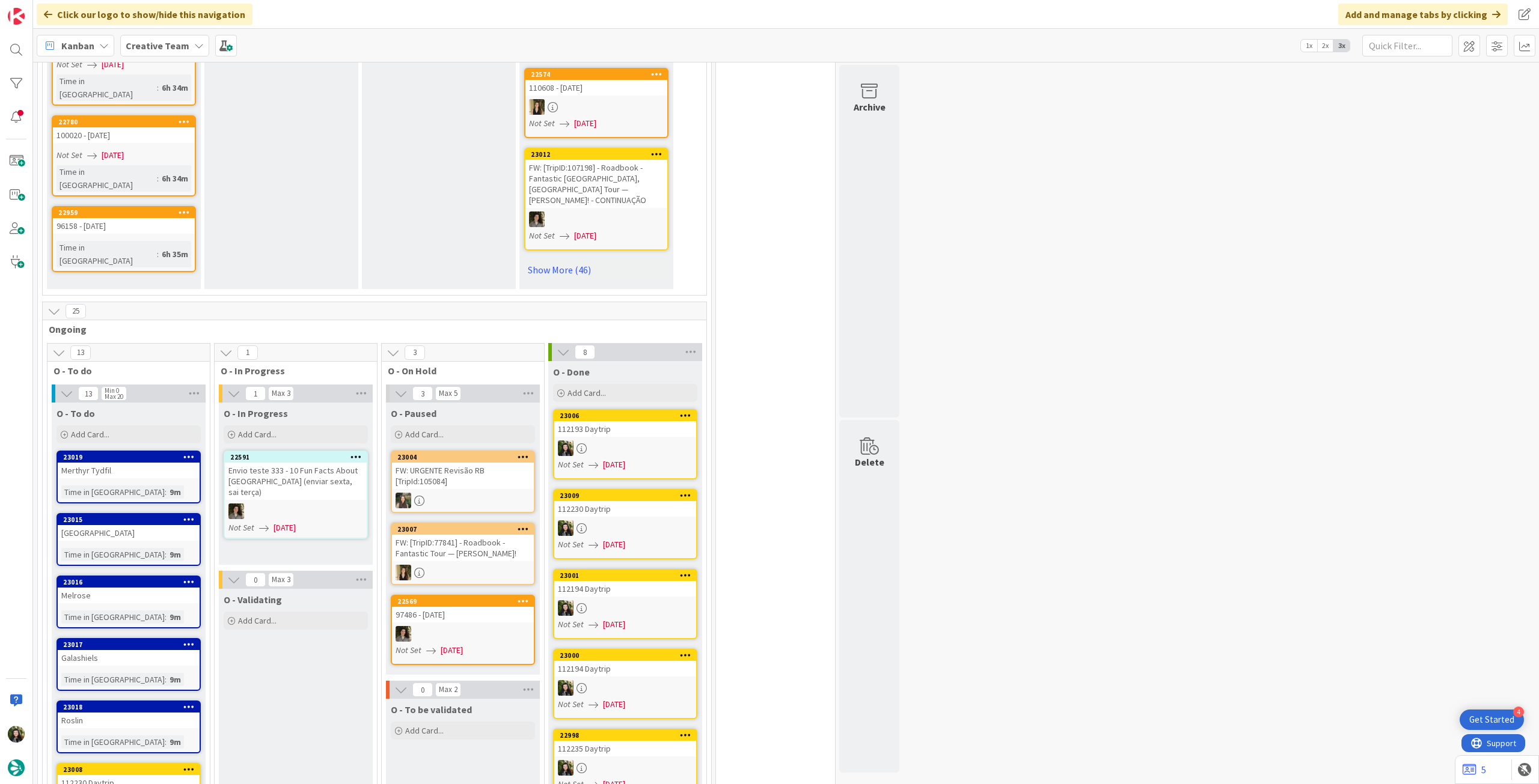
scroll to position [881, 0]
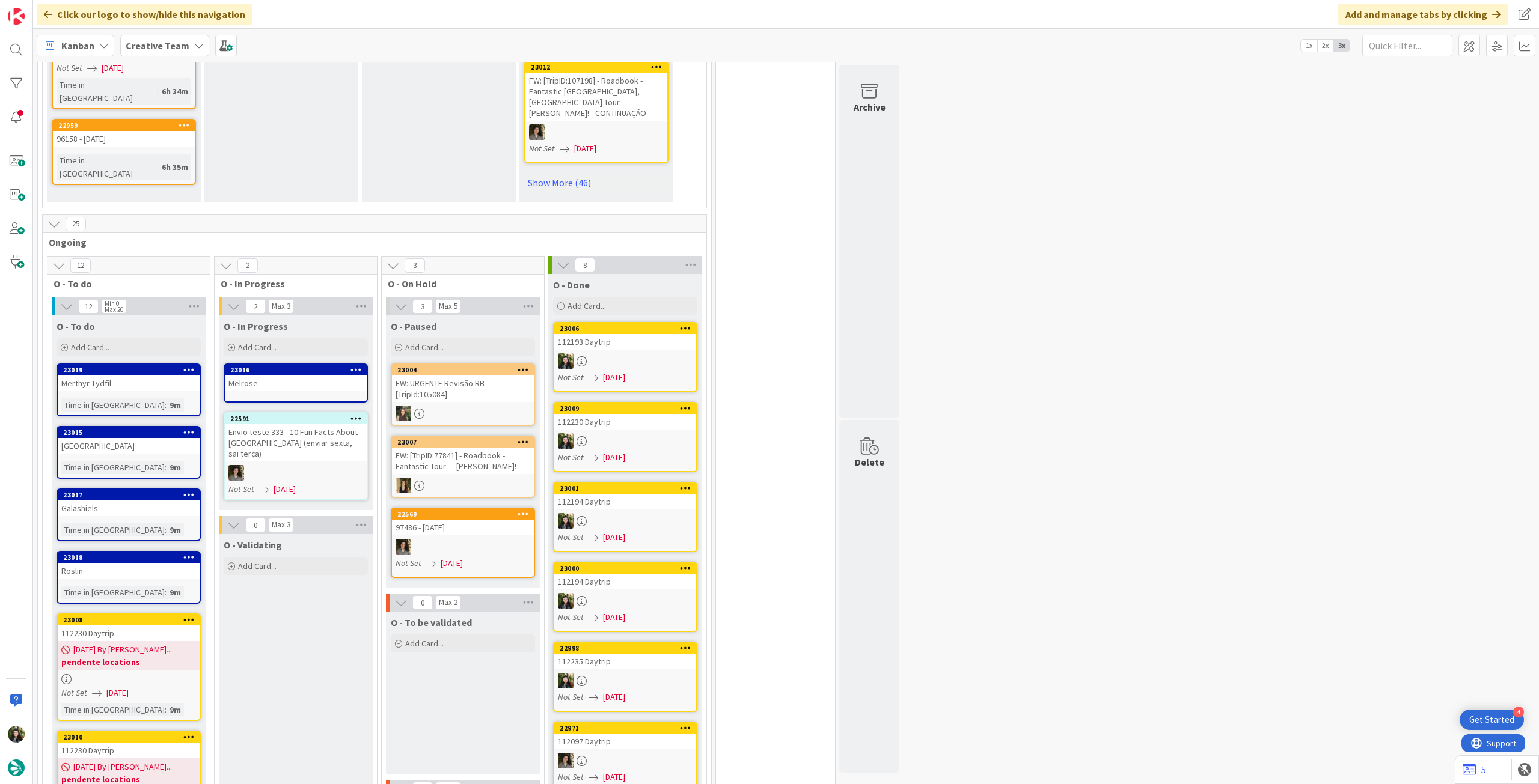
click at [293, 376] on div "Melrose" at bounding box center [296, 383] width 142 height 15
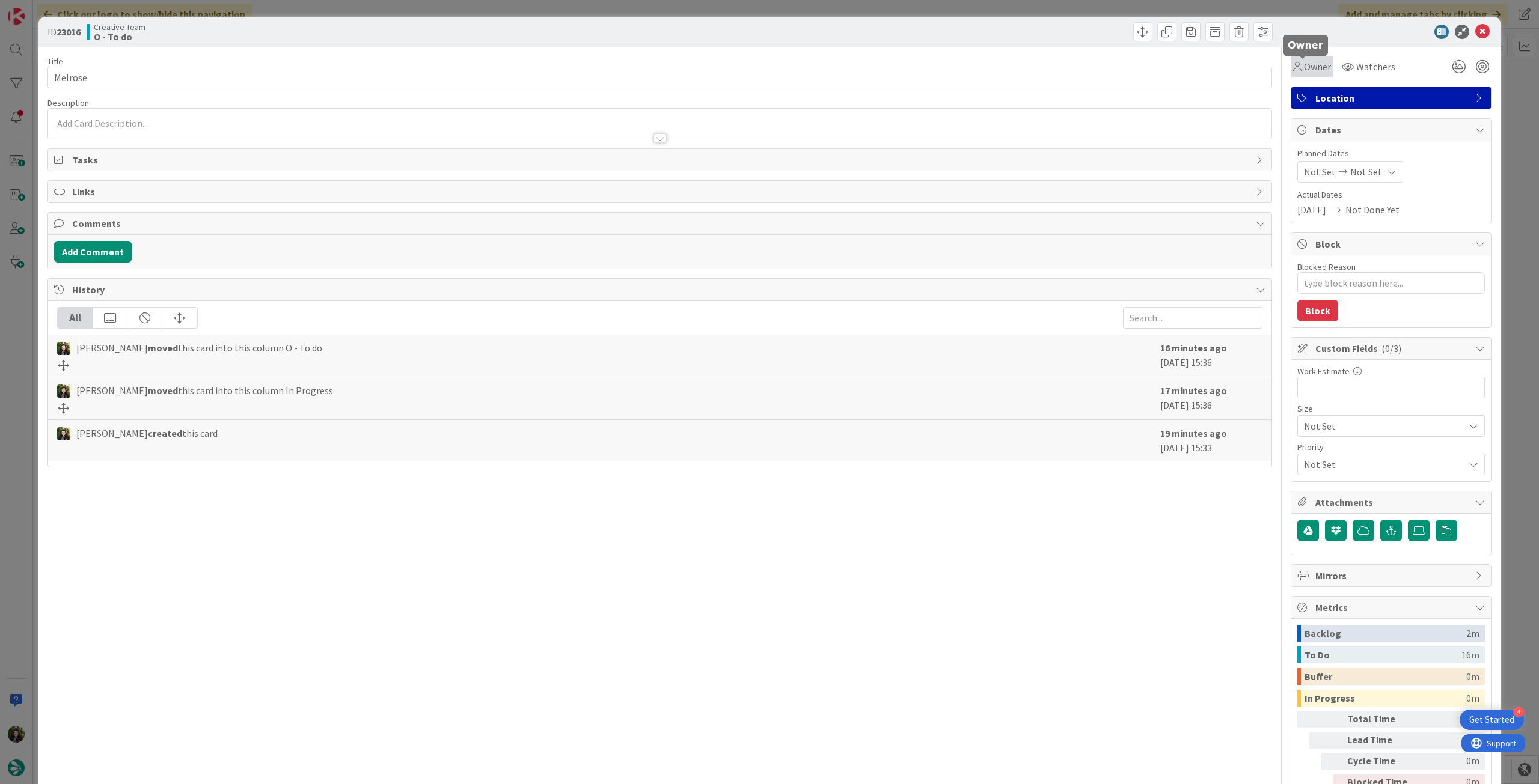
click at [1293, 67] on icon at bounding box center [1297, 66] width 8 height 10
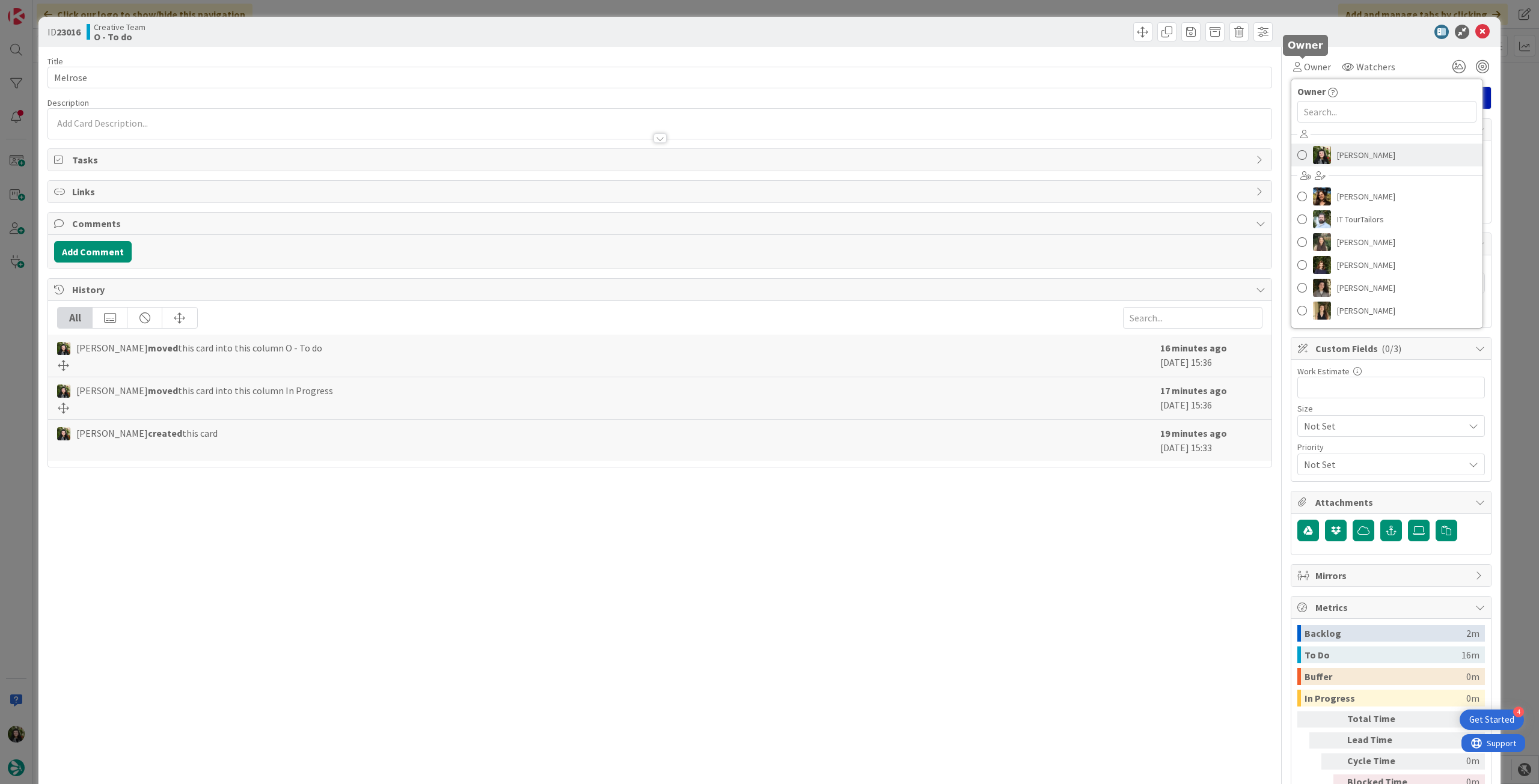
click at [1325, 163] on link "[PERSON_NAME]" at bounding box center [1386, 155] width 191 height 23
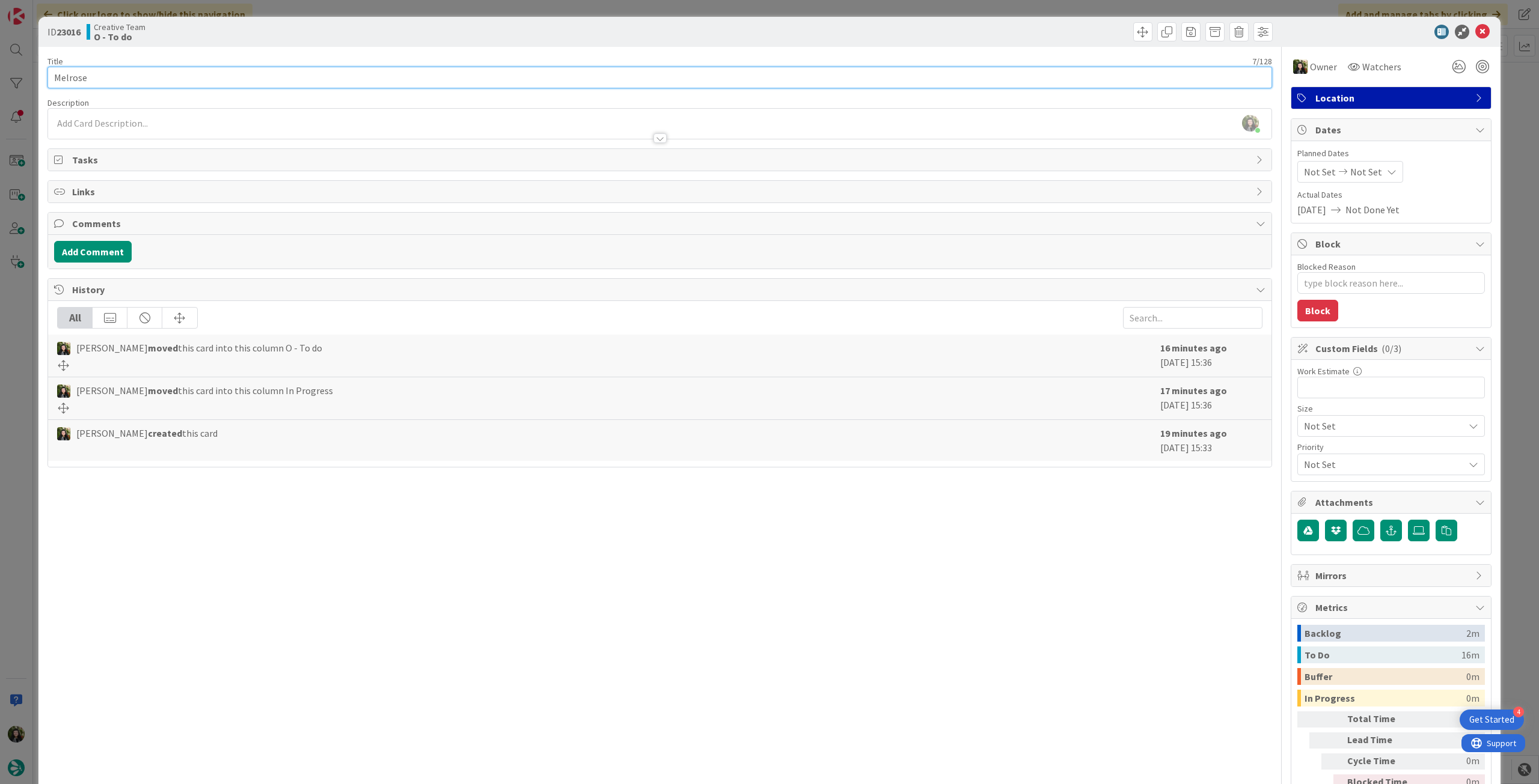
drag, startPoint x: 112, startPoint y: 73, endPoint x: 0, endPoint y: 75, distance: 112.0
click at [0, 75] on div "ID 23016 Creative Team O - To do Title 7 / 128 Melrose Description Beatriz Cass…" at bounding box center [770, 392] width 1539 height 784
click at [1475, 35] on icon at bounding box center [1482, 32] width 15 height 15
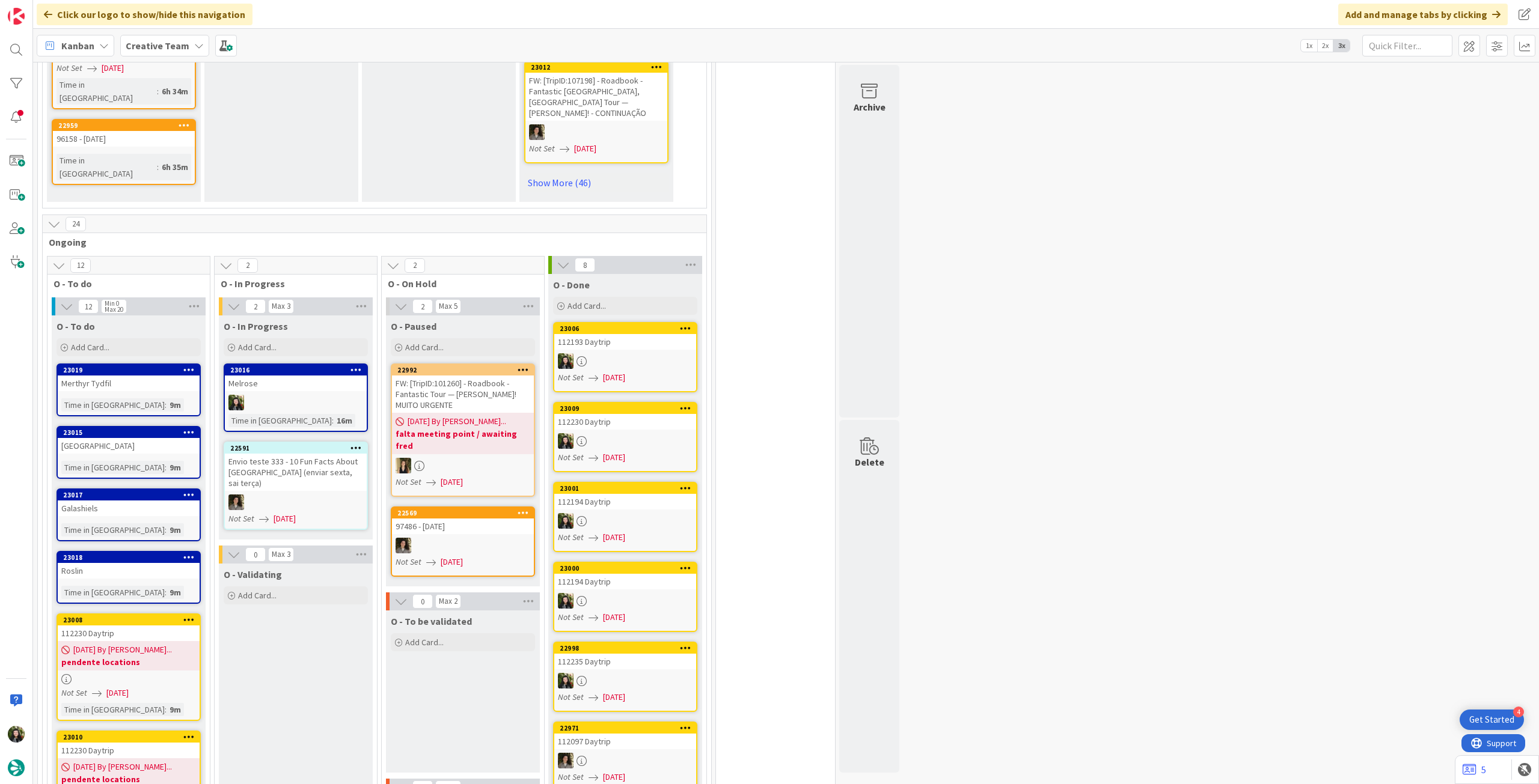
click at [162, 55] on div "Creative Team" at bounding box center [164, 45] width 89 height 21
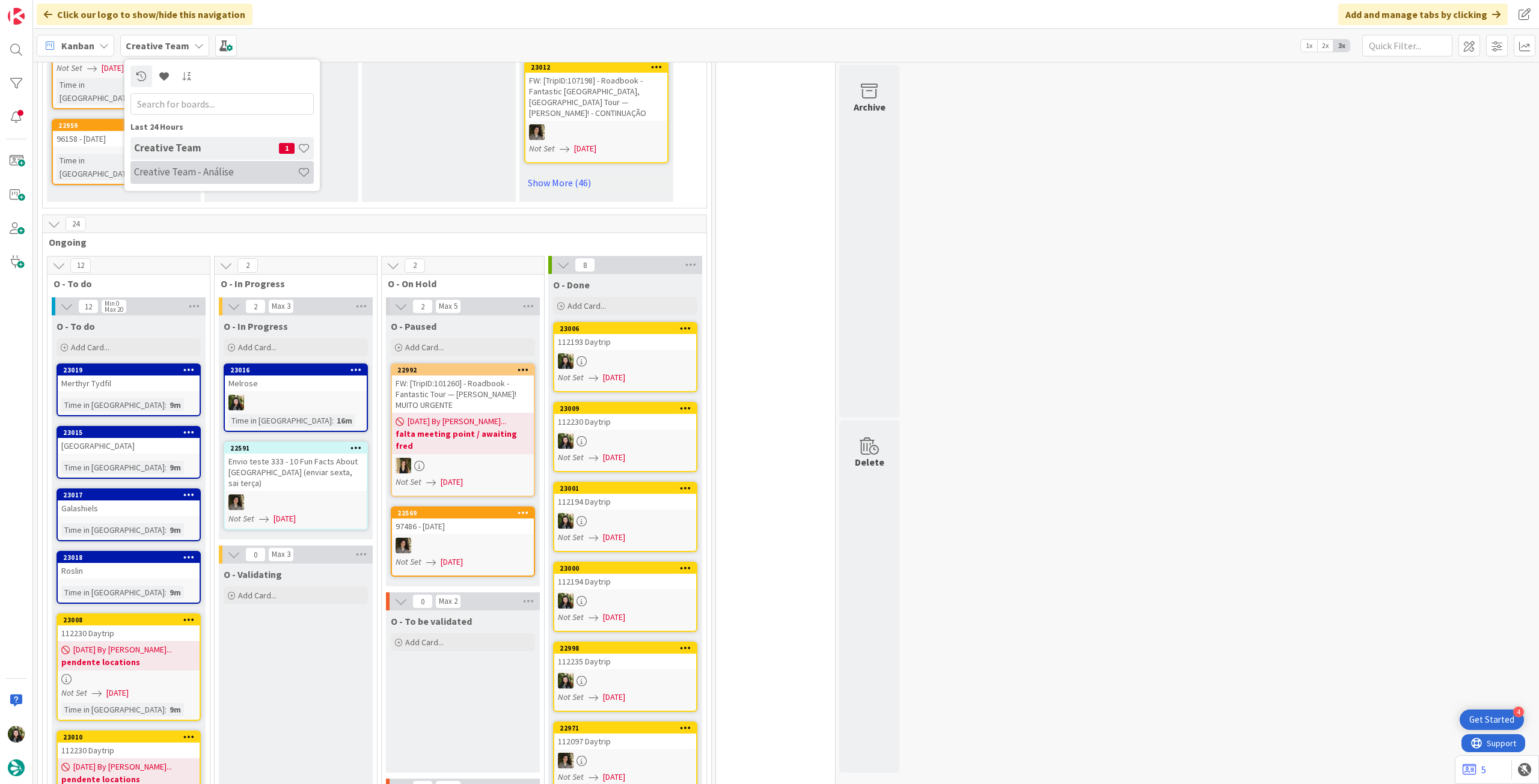
click at [178, 166] on h4 "Creative Team - Análise" at bounding box center [216, 172] width 164 height 12
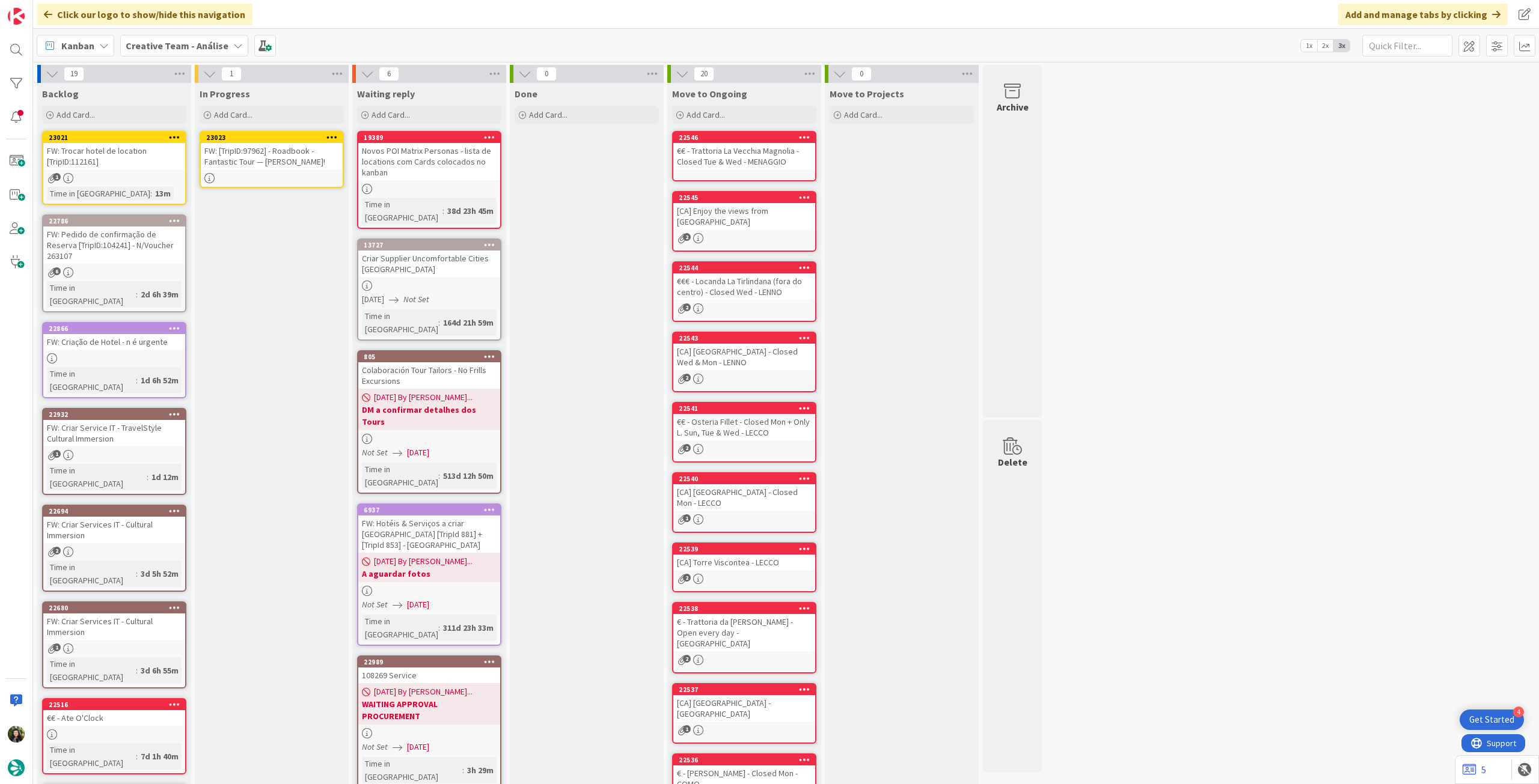
click at [250, 183] on div at bounding box center [271, 178] width 142 height 10
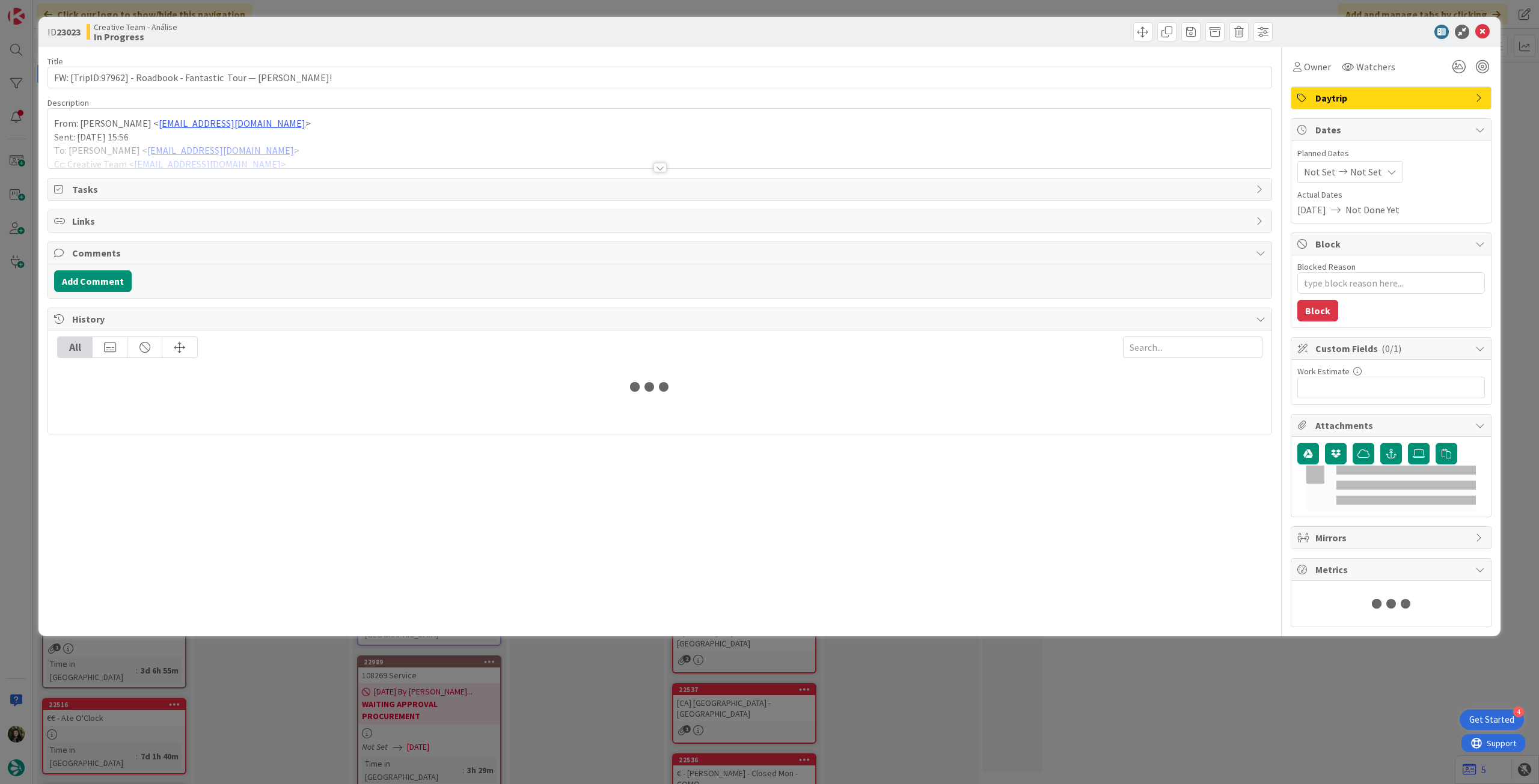
click at [242, 155] on div at bounding box center [660, 153] width 1224 height 31
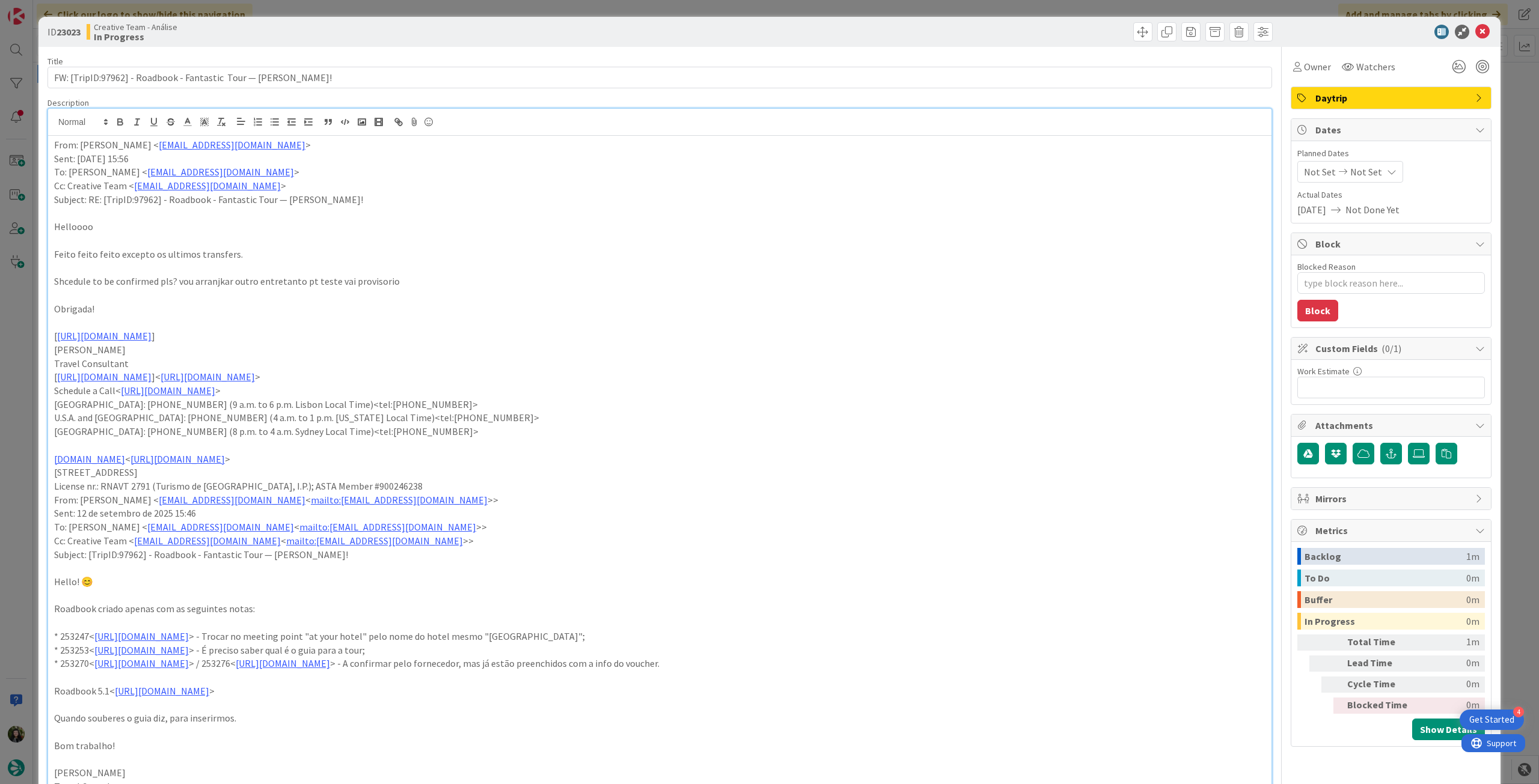
click at [1363, 174] on span "Not Set" at bounding box center [1366, 172] width 32 height 15
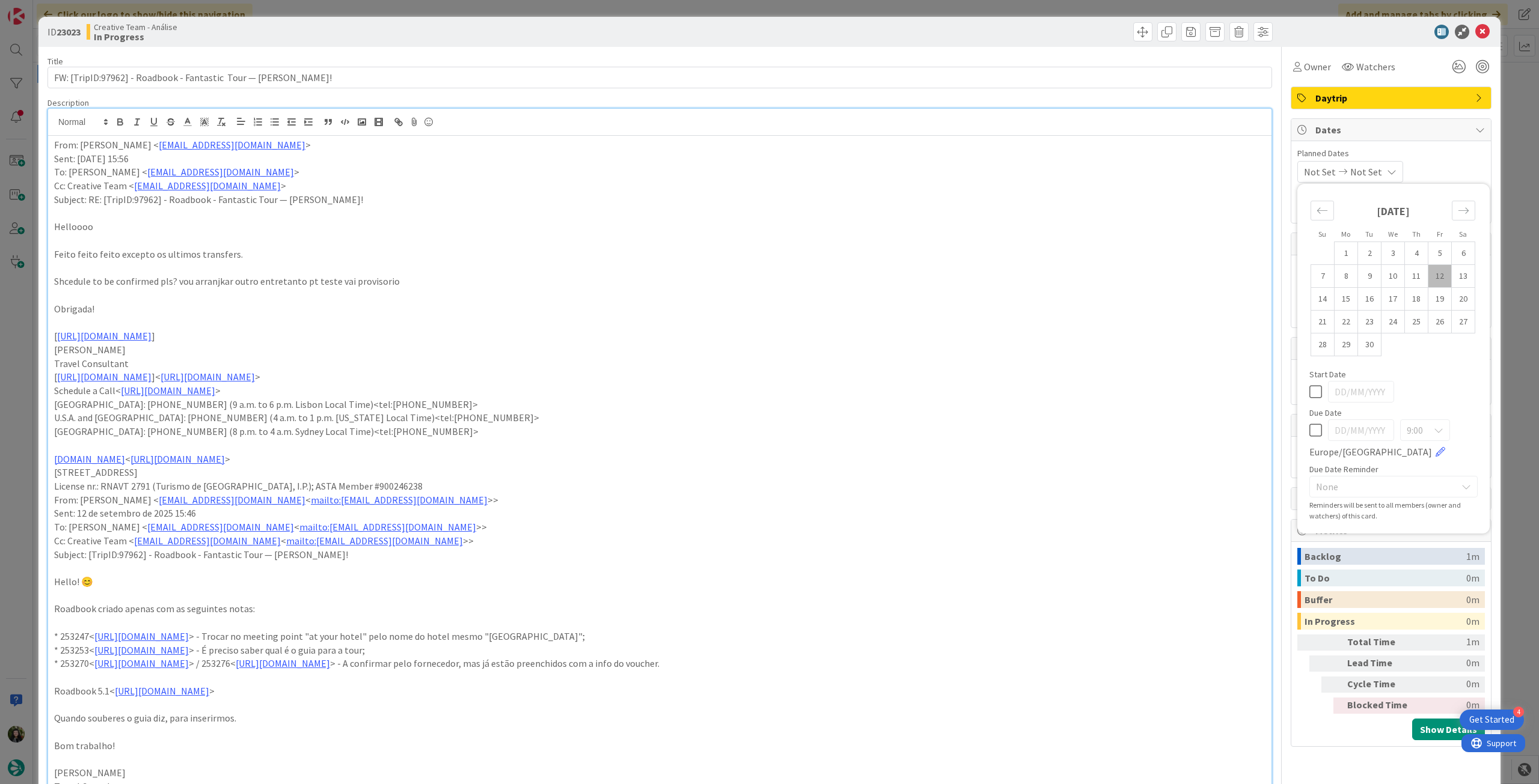
click at [1475, 38] on icon at bounding box center [1482, 32] width 15 height 15
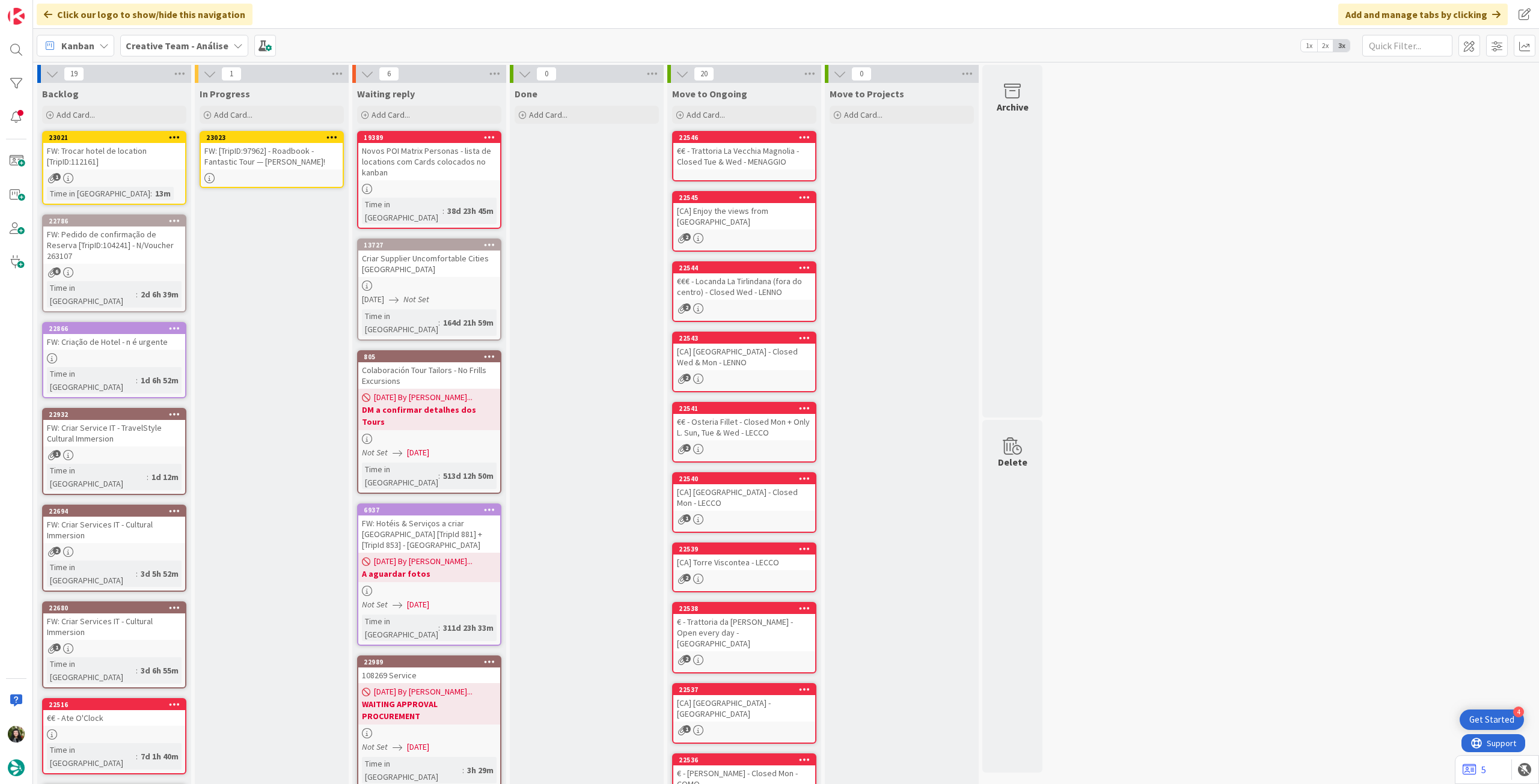
click at [333, 139] on icon at bounding box center [332, 136] width 11 height 8
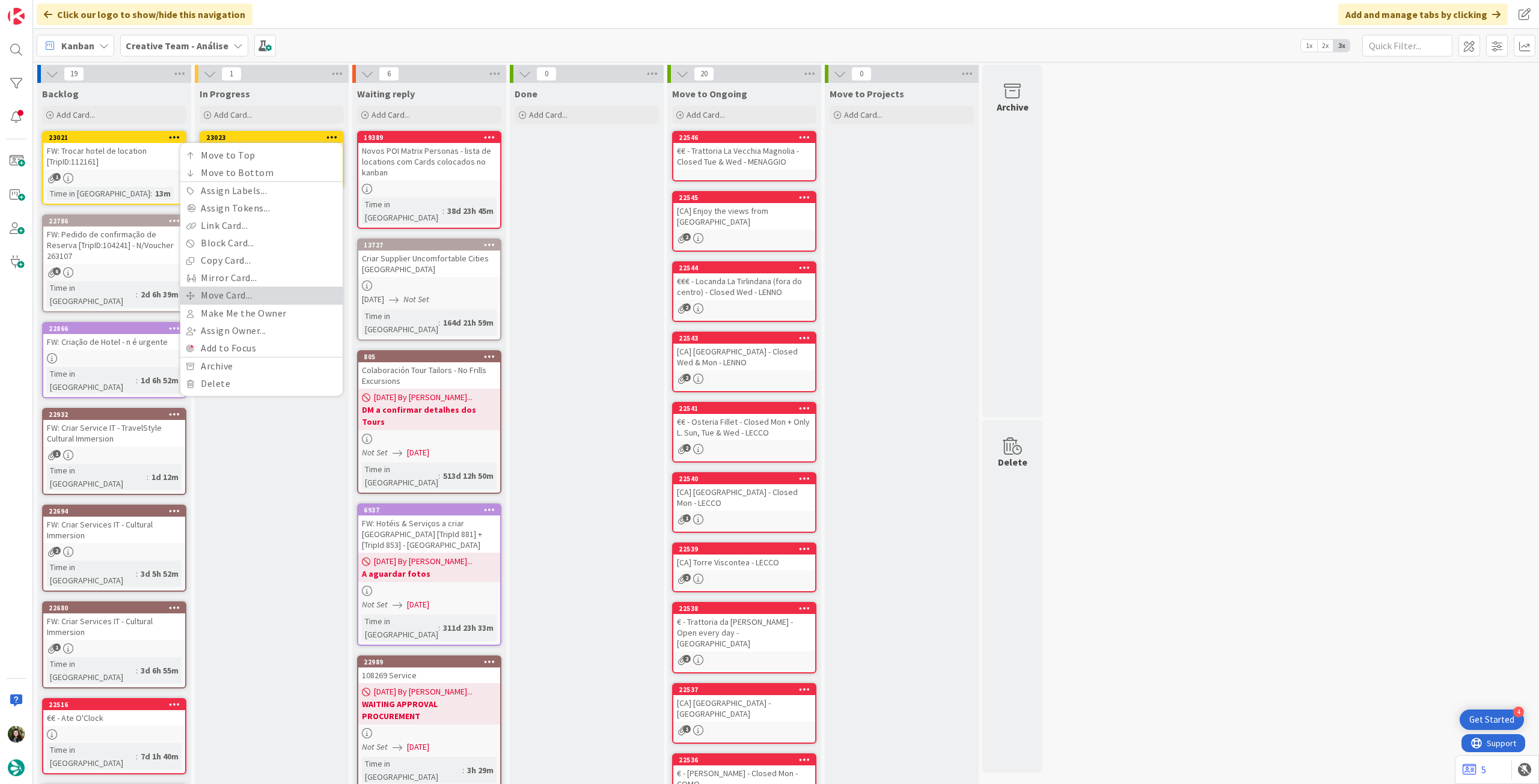
click at [279, 288] on link "Move Card..." at bounding box center [262, 295] width 162 height 18
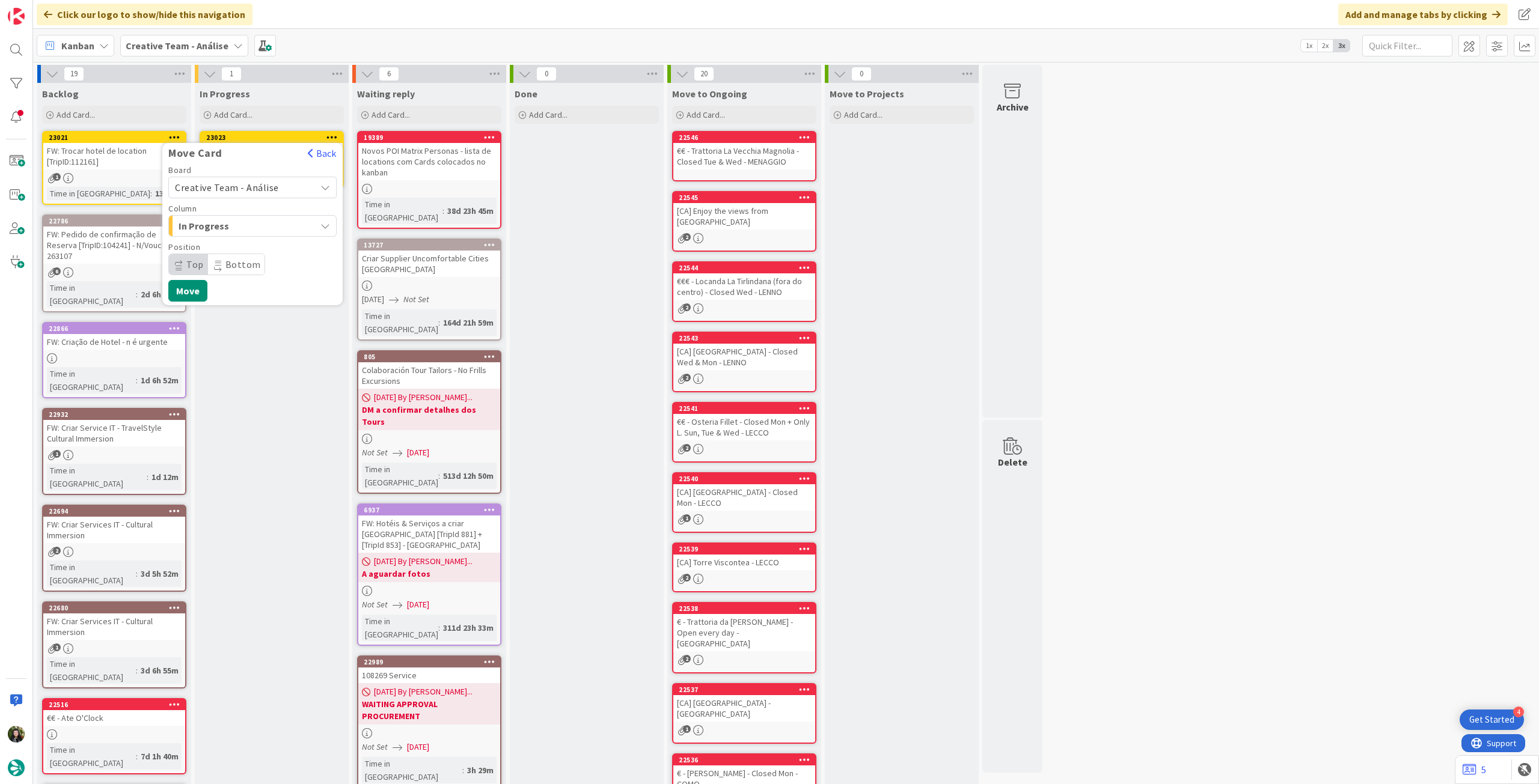
click at [259, 189] on span "Creative Team - Análise" at bounding box center [226, 187] width 104 height 12
click at [249, 250] on span "Creative Team" at bounding box center [260, 244] width 139 height 18
click at [237, 259] on span "Daytrip" at bounding box center [251, 264] width 116 height 17
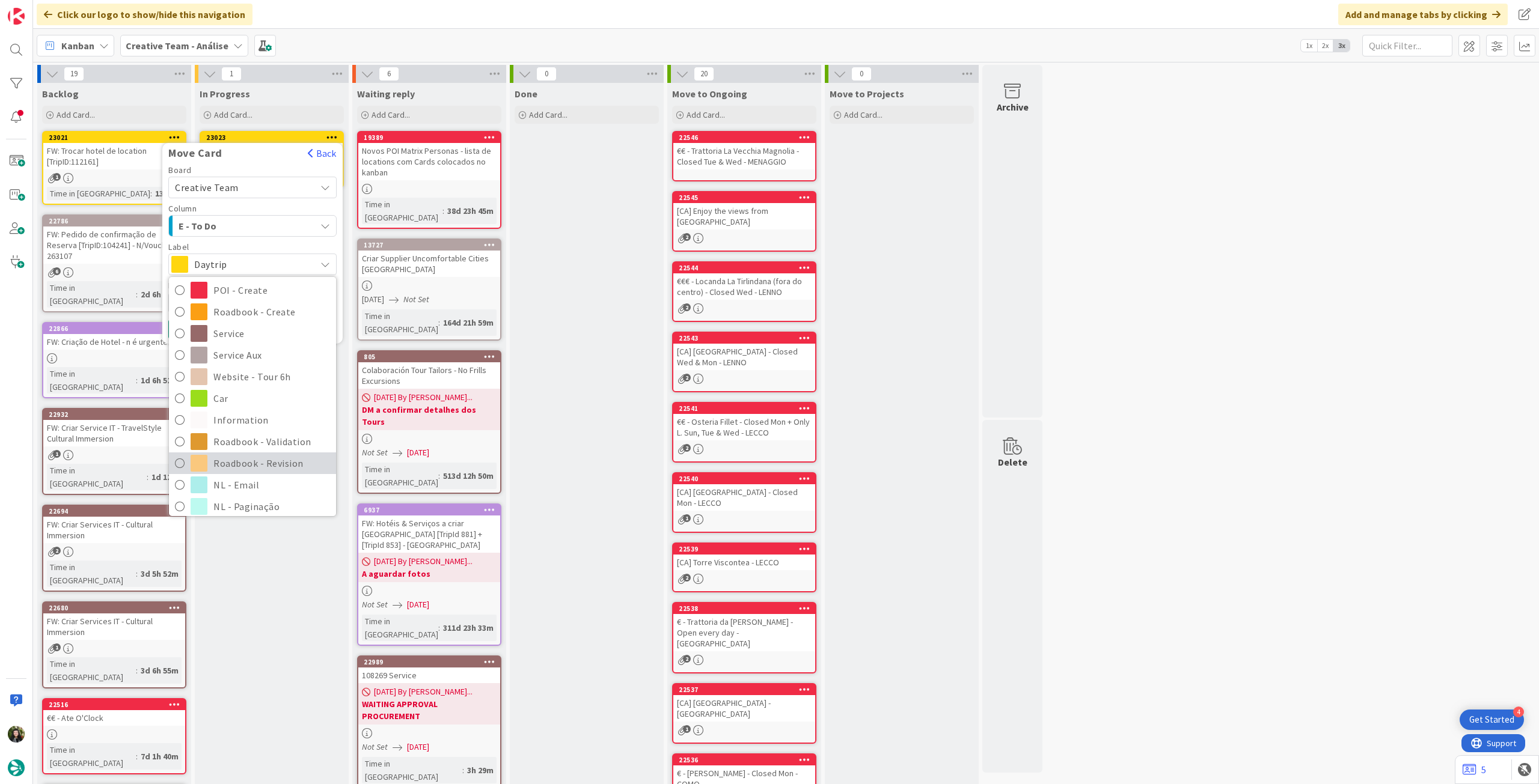
scroll to position [160, 0]
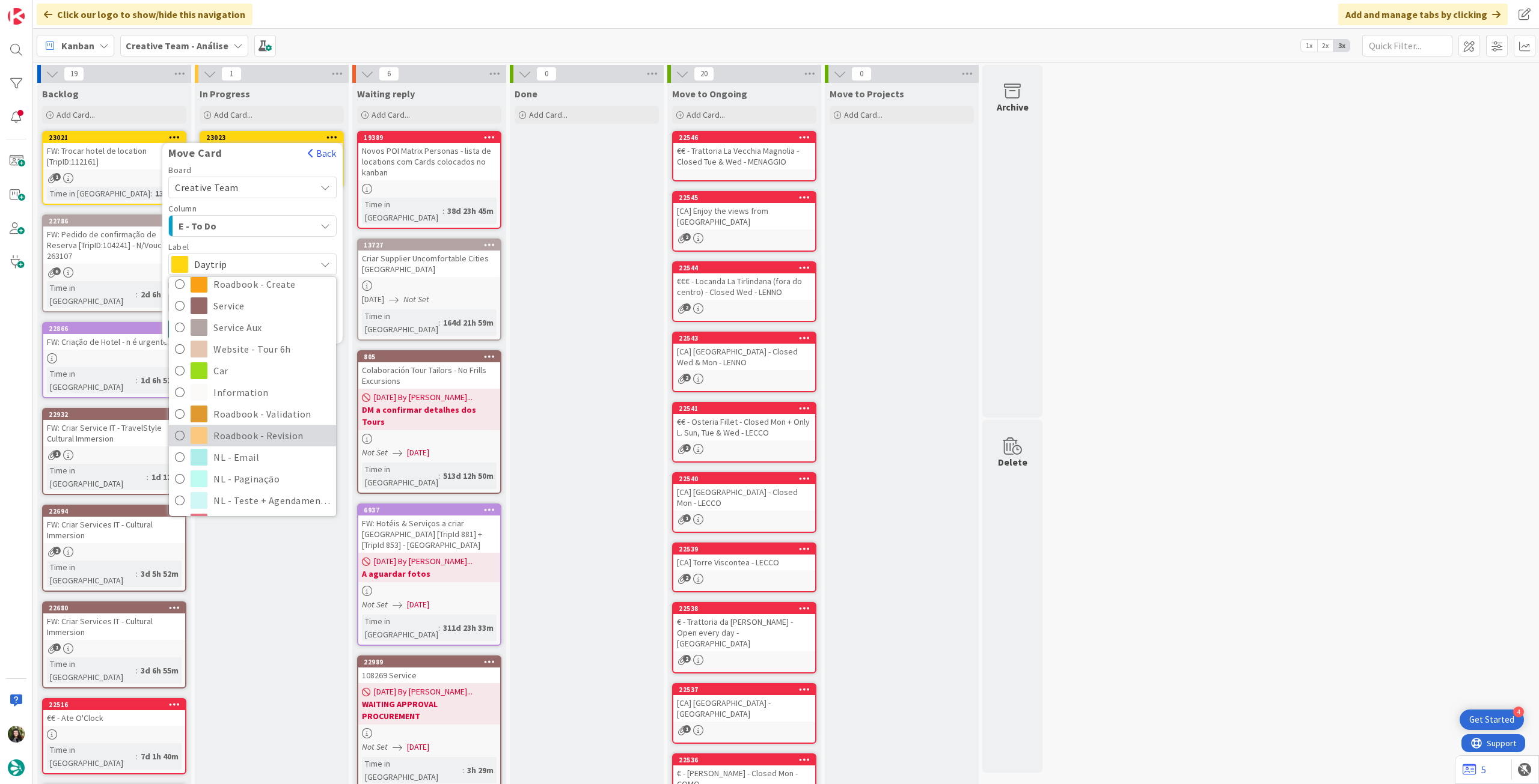
click at [248, 435] on span "Roadbook - Revision" at bounding box center [272, 435] width 116 height 18
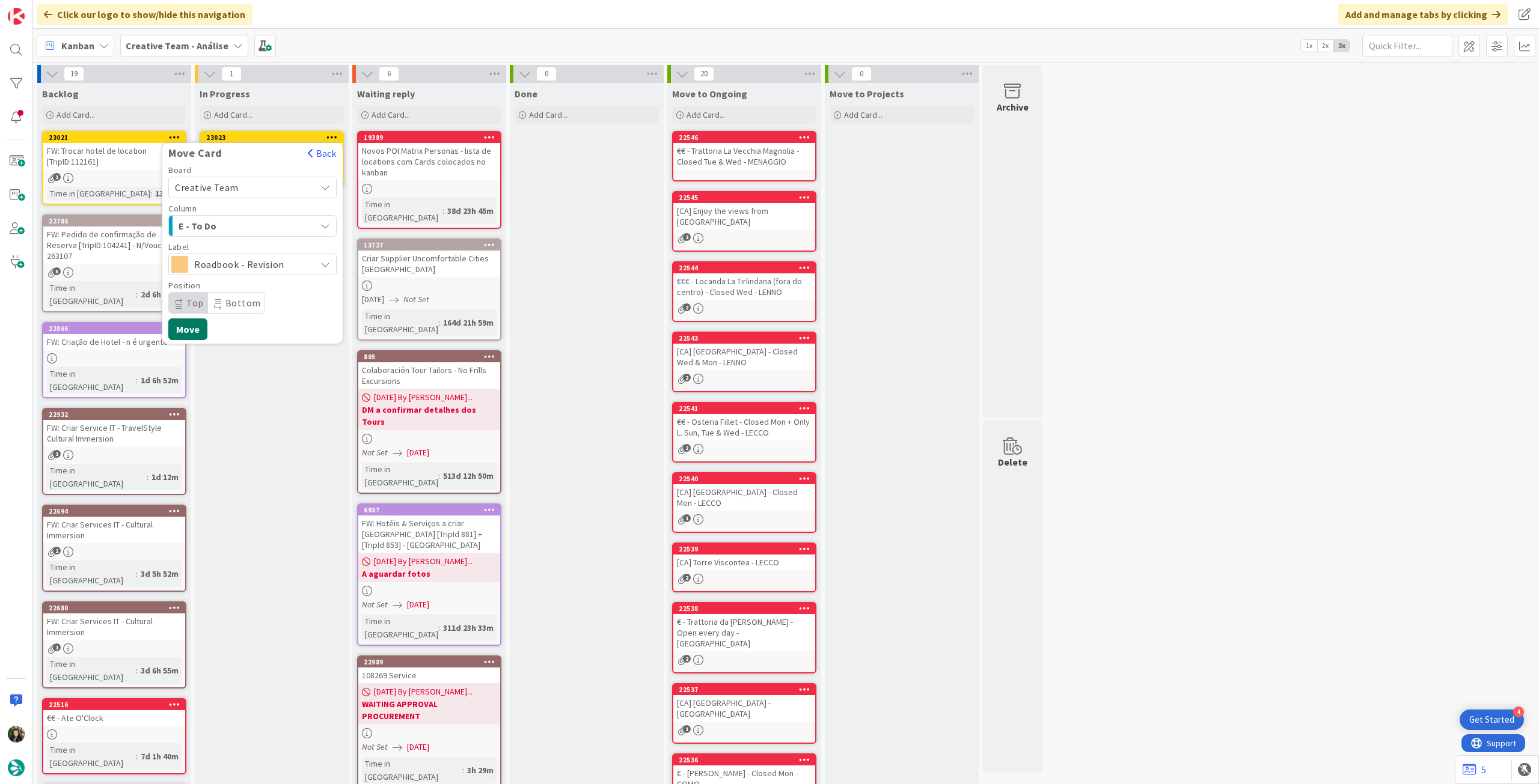
click at [195, 330] on button "Move" at bounding box center [187, 329] width 39 height 21
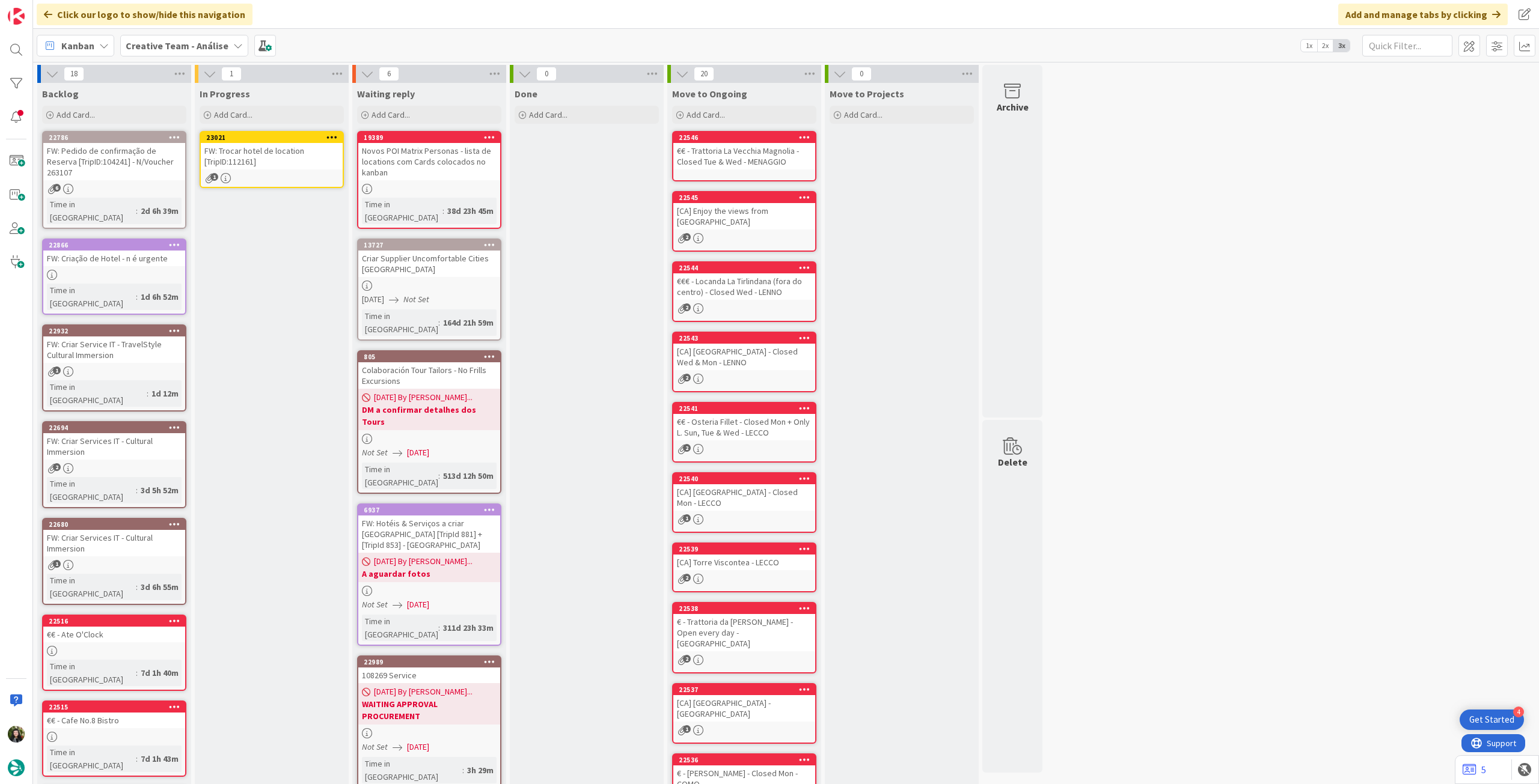
click at [274, 175] on div "1" at bounding box center [271, 178] width 142 height 10
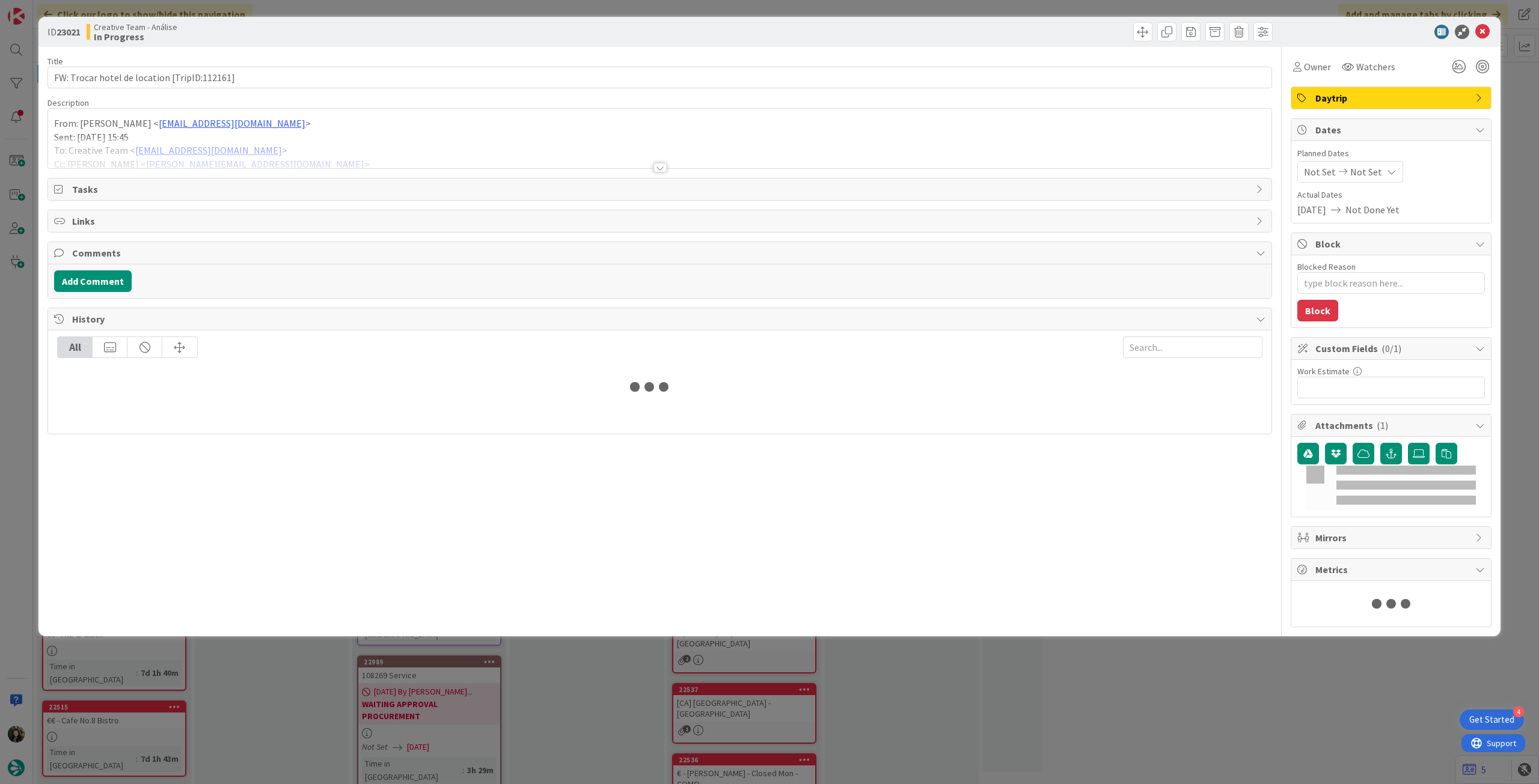
click at [268, 133] on p "Sent: Friday, September 12, 2025 15:45" at bounding box center [659, 137] width 1211 height 14
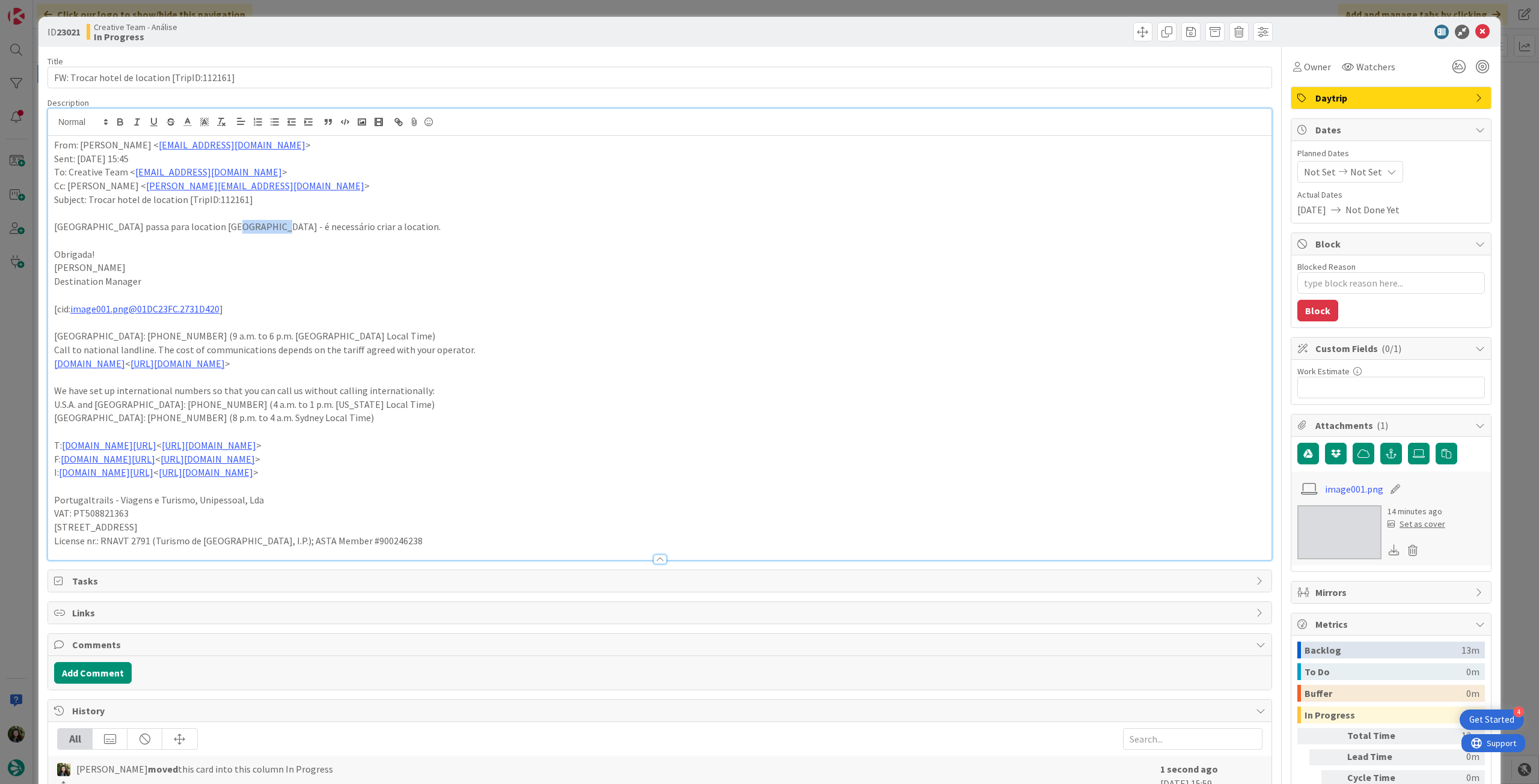
drag, startPoint x: 223, startPoint y: 228, endPoint x: 265, endPoint y: 228, distance: 42.0
click at [265, 228] on p "Diamond Coast Hotel passa para location Enniscrone - é necessário criar a locat…" at bounding box center [659, 226] width 1211 height 14
drag, startPoint x: 220, startPoint y: 228, endPoint x: 265, endPoint y: 228, distance: 45.0
click at [265, 228] on p "Diamond Coast Hotel passa para location Enniscrone - é necessário criar a locat…" at bounding box center [659, 226] width 1211 height 14
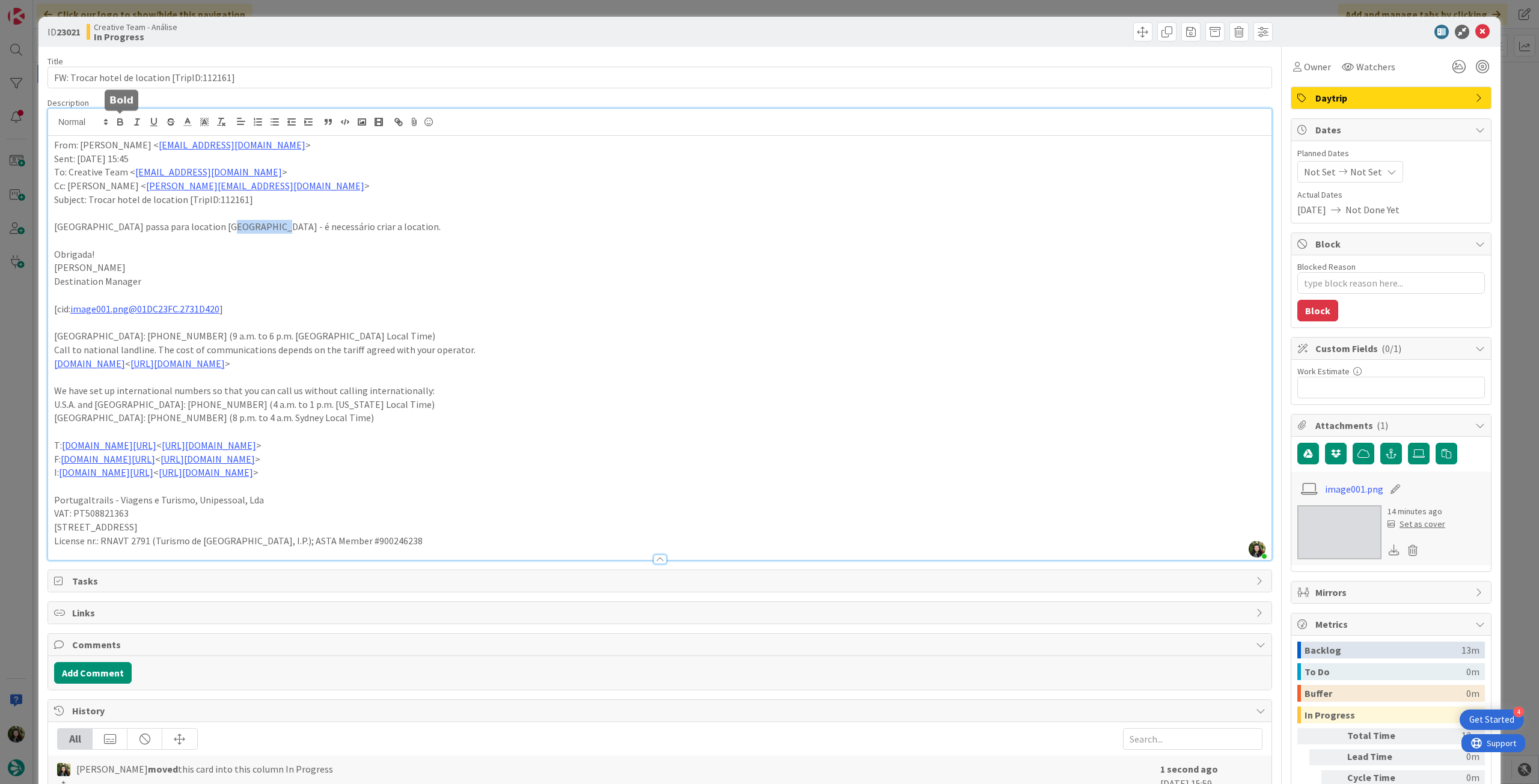
click at [120, 123] on icon "button" at bounding box center [120, 122] width 11 height 11
click at [68, 181] on p "Cc: Beatriz Rafael < beatriz.rafael@tourtailors.com >" at bounding box center [659, 186] width 1211 height 14
click at [54, 146] on p "From: Rita Bernardo < rita.bernardo@tourtailors.com >" at bounding box center [659, 145] width 1211 height 14
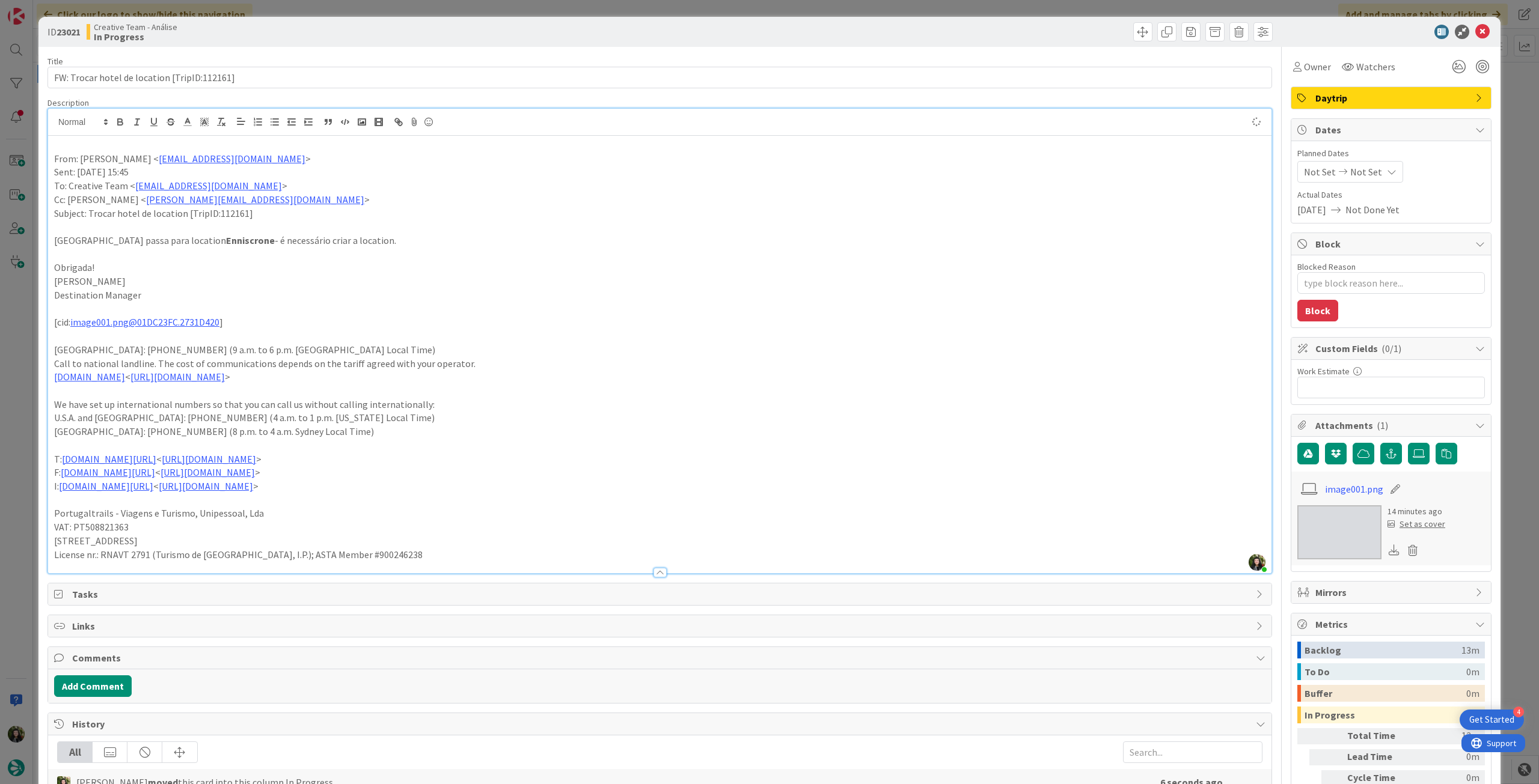
type textarea "x"
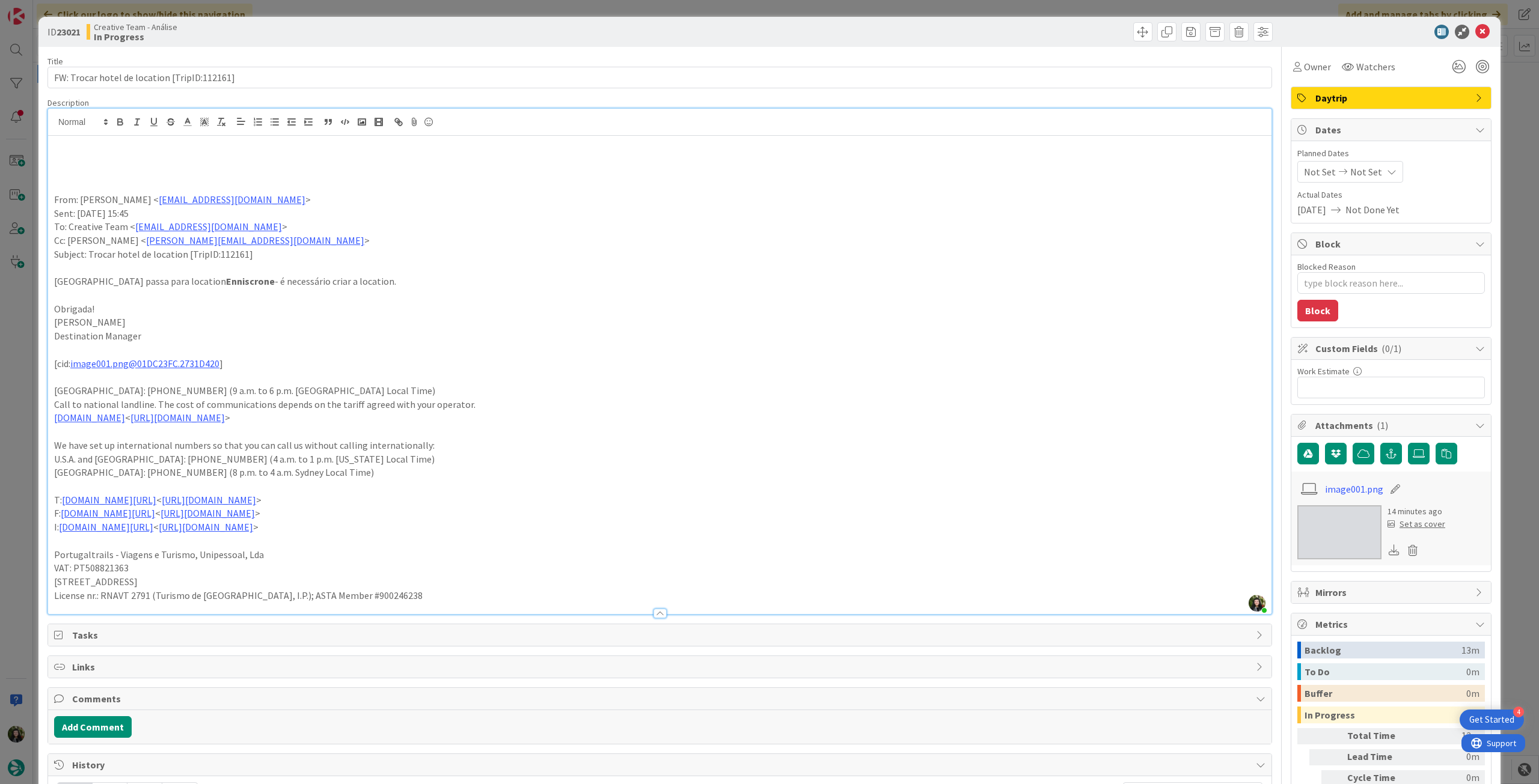
click at [81, 161] on p at bounding box center [659, 158] width 1211 height 14
click at [81, 161] on p "criar location e associar a este hotel" at bounding box center [659, 158] width 1211 height 14
click at [129, 116] on button "button" at bounding box center [137, 122] width 17 height 15
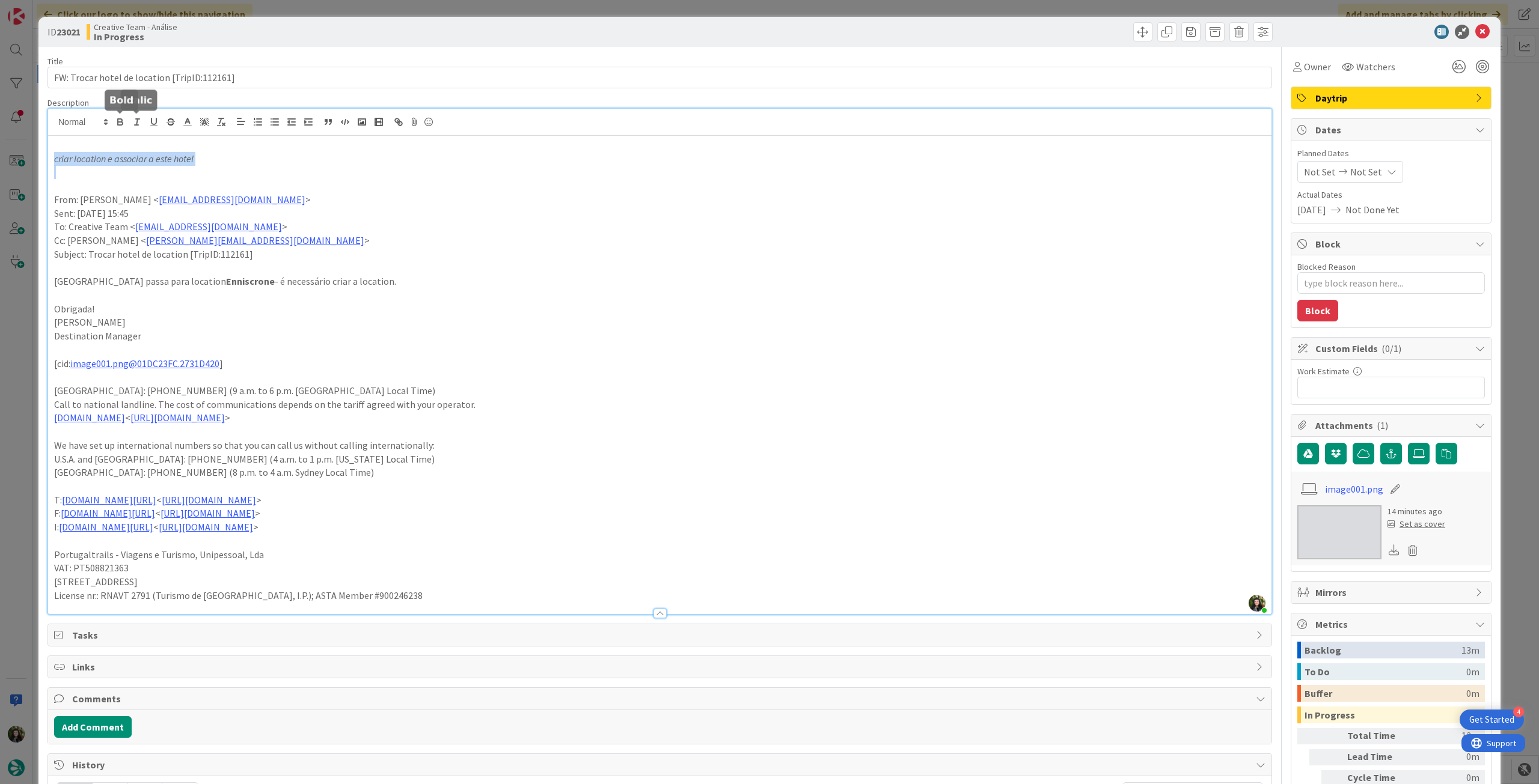
click at [119, 125] on icon "button" at bounding box center [120, 122] width 11 height 11
click at [453, 209] on p "Sent: Friday, September 12, 2025 15:45" at bounding box center [659, 214] width 1211 height 14
click at [1477, 28] on icon at bounding box center [1482, 32] width 15 height 15
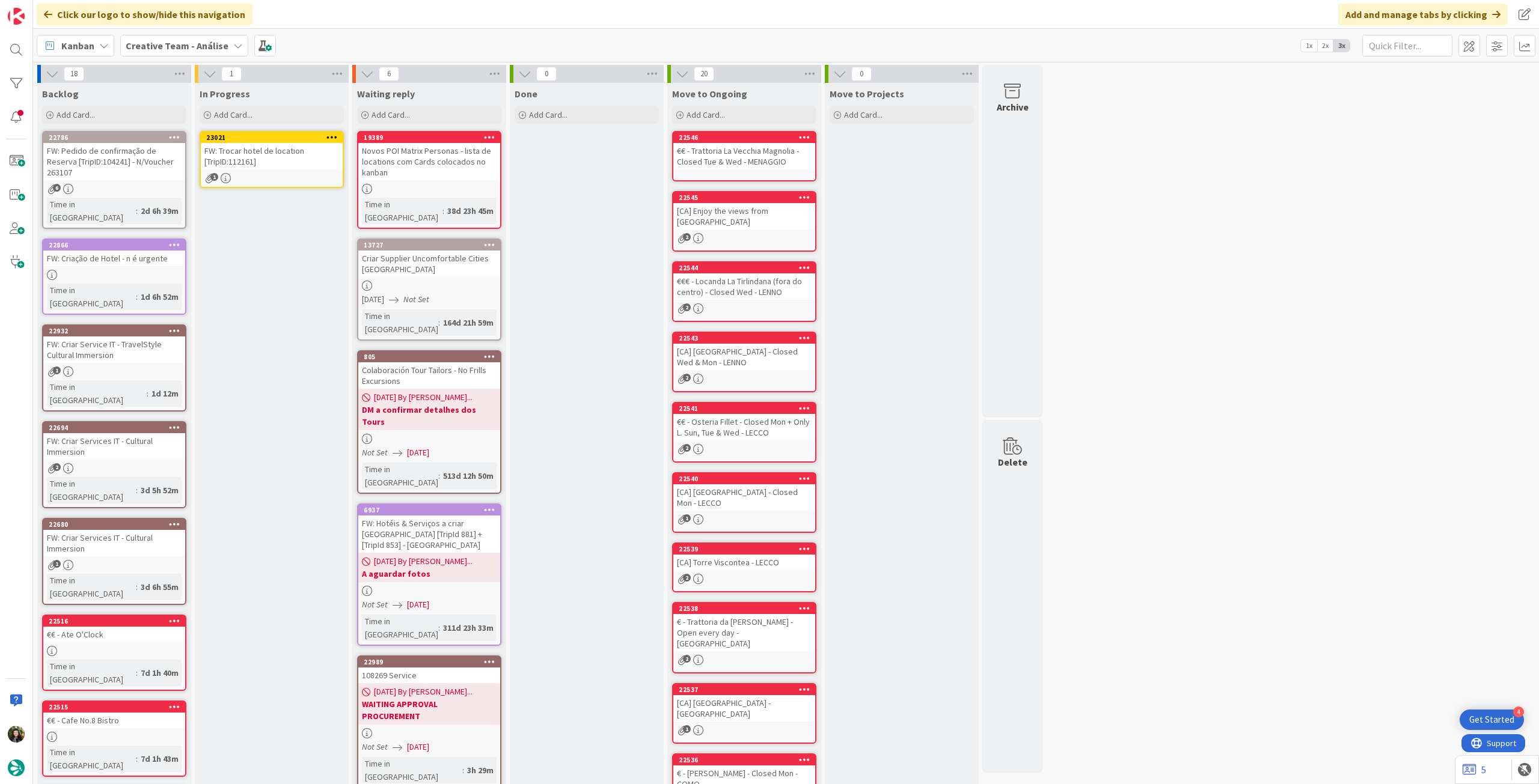
click at [327, 138] on icon at bounding box center [332, 136] width 11 height 8
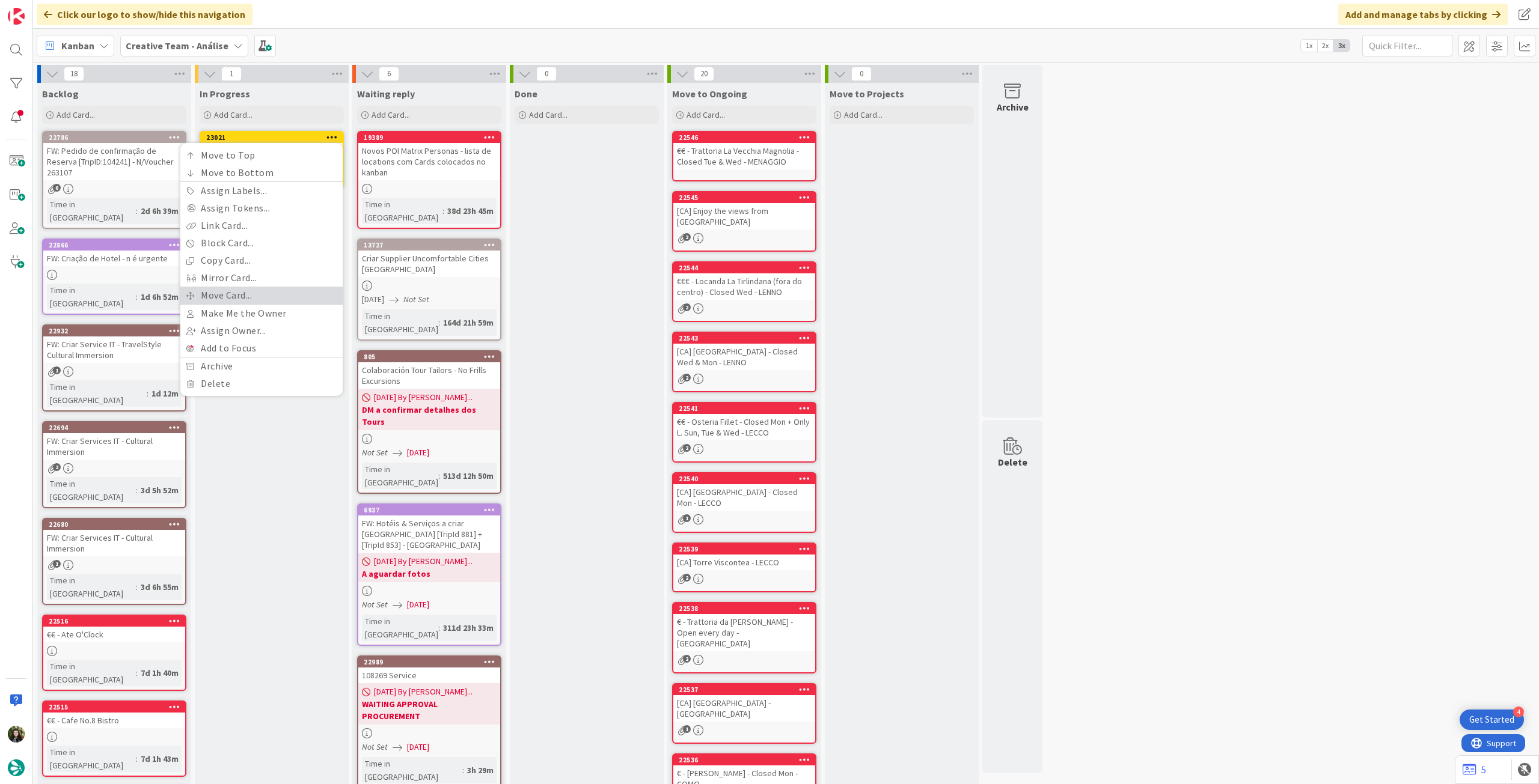
click at [259, 293] on link "Move Card..." at bounding box center [262, 295] width 162 height 18
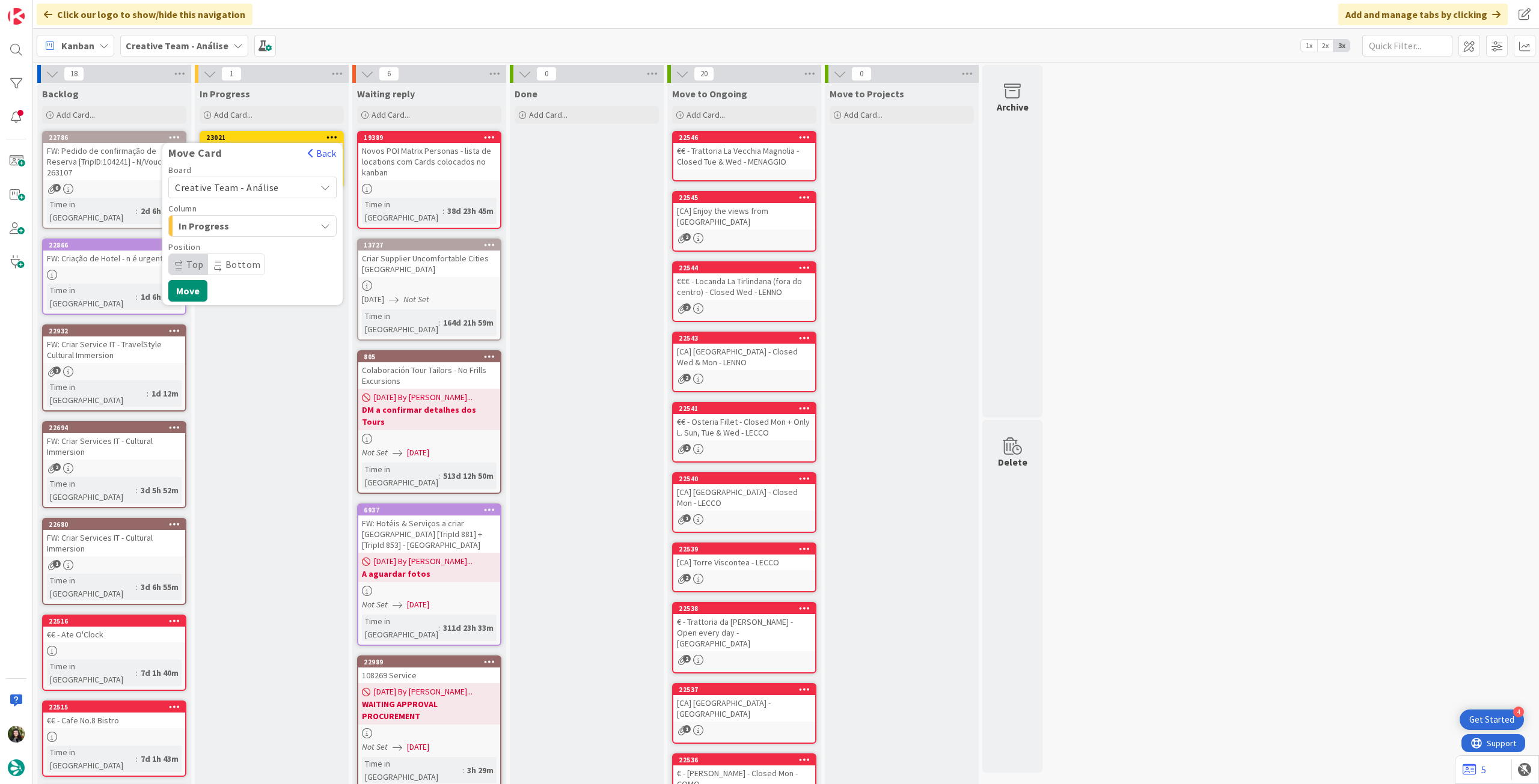
click at [253, 187] on span "Creative Team - Análise" at bounding box center [226, 187] width 104 height 12
click at [246, 239] on span "Creative Team" at bounding box center [260, 244] width 139 height 18
click at [245, 224] on span "E - To Do" at bounding box center [223, 225] width 90 height 15
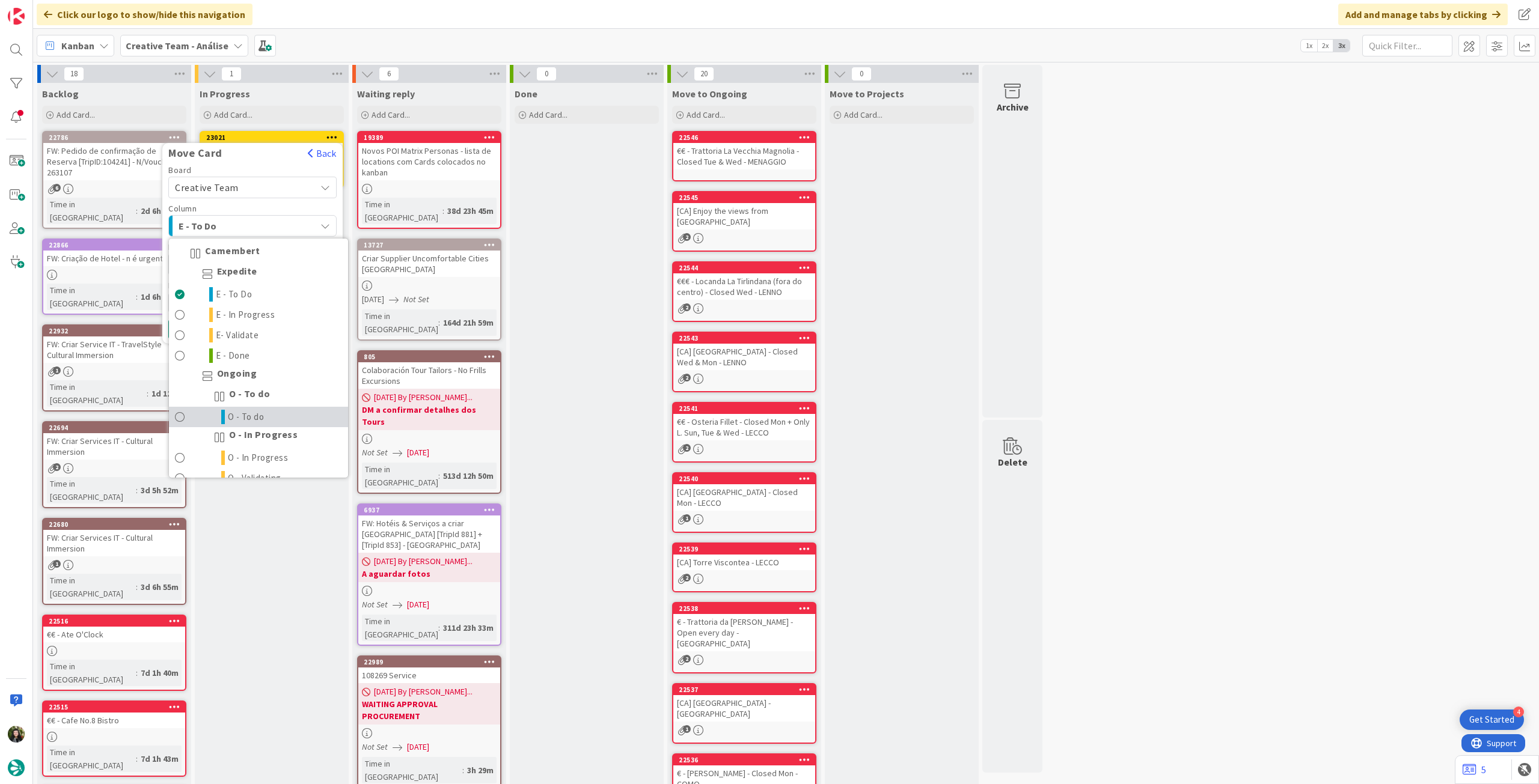
click at [259, 407] on link "O - To do" at bounding box center [258, 417] width 179 height 21
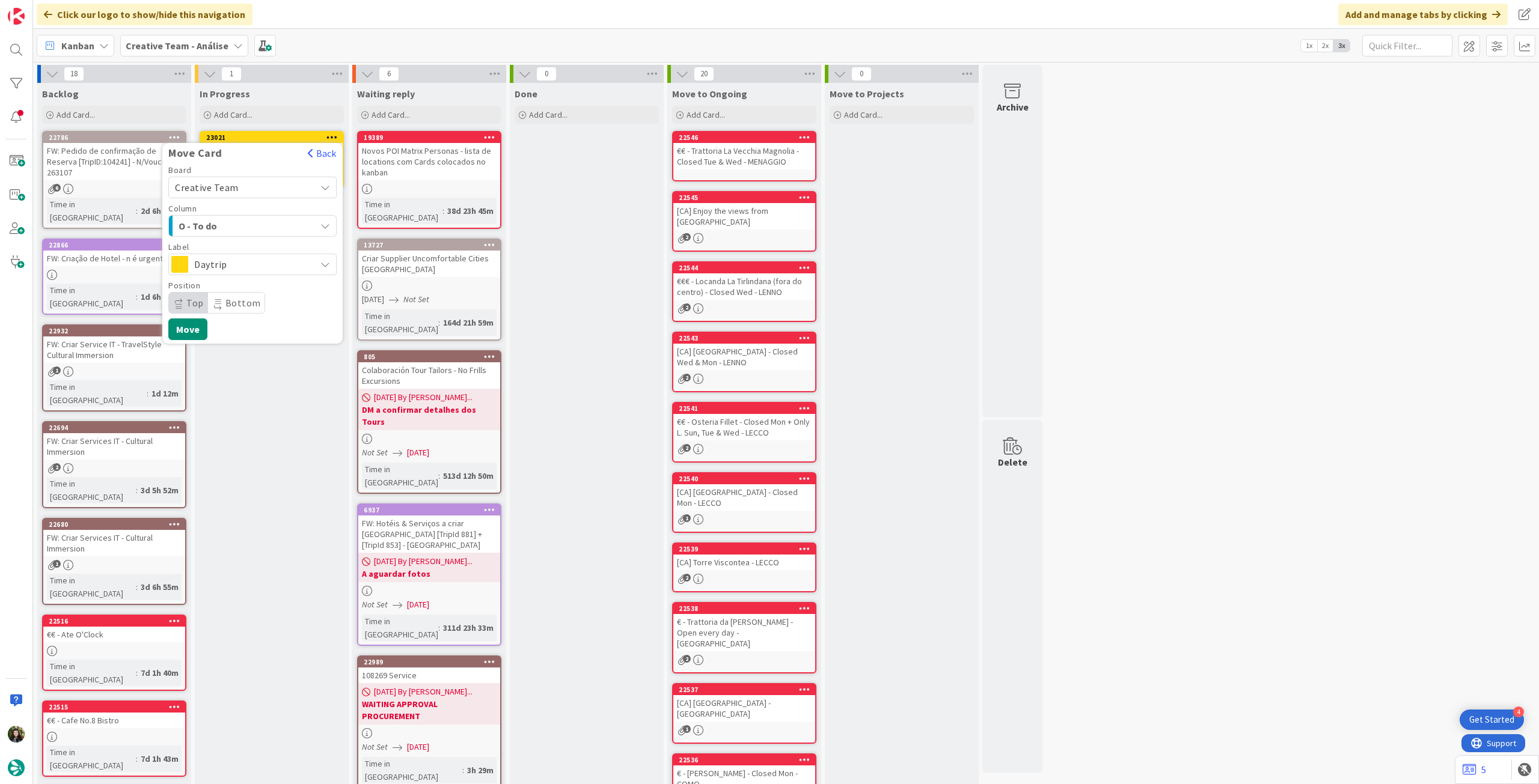
click at [259, 265] on span "Daytrip" at bounding box center [251, 264] width 116 height 17
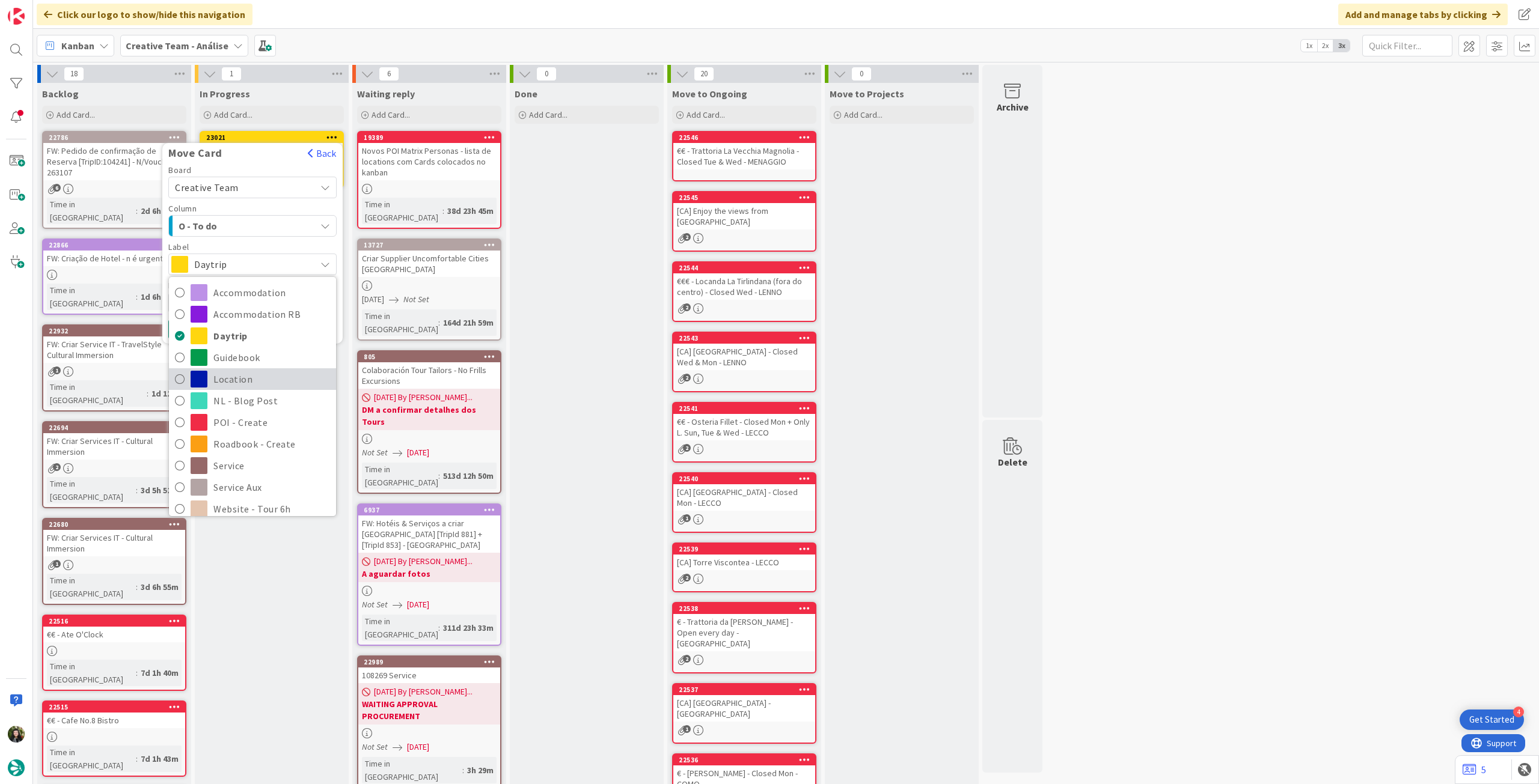
click at [248, 376] on span "Location" at bounding box center [272, 379] width 116 height 18
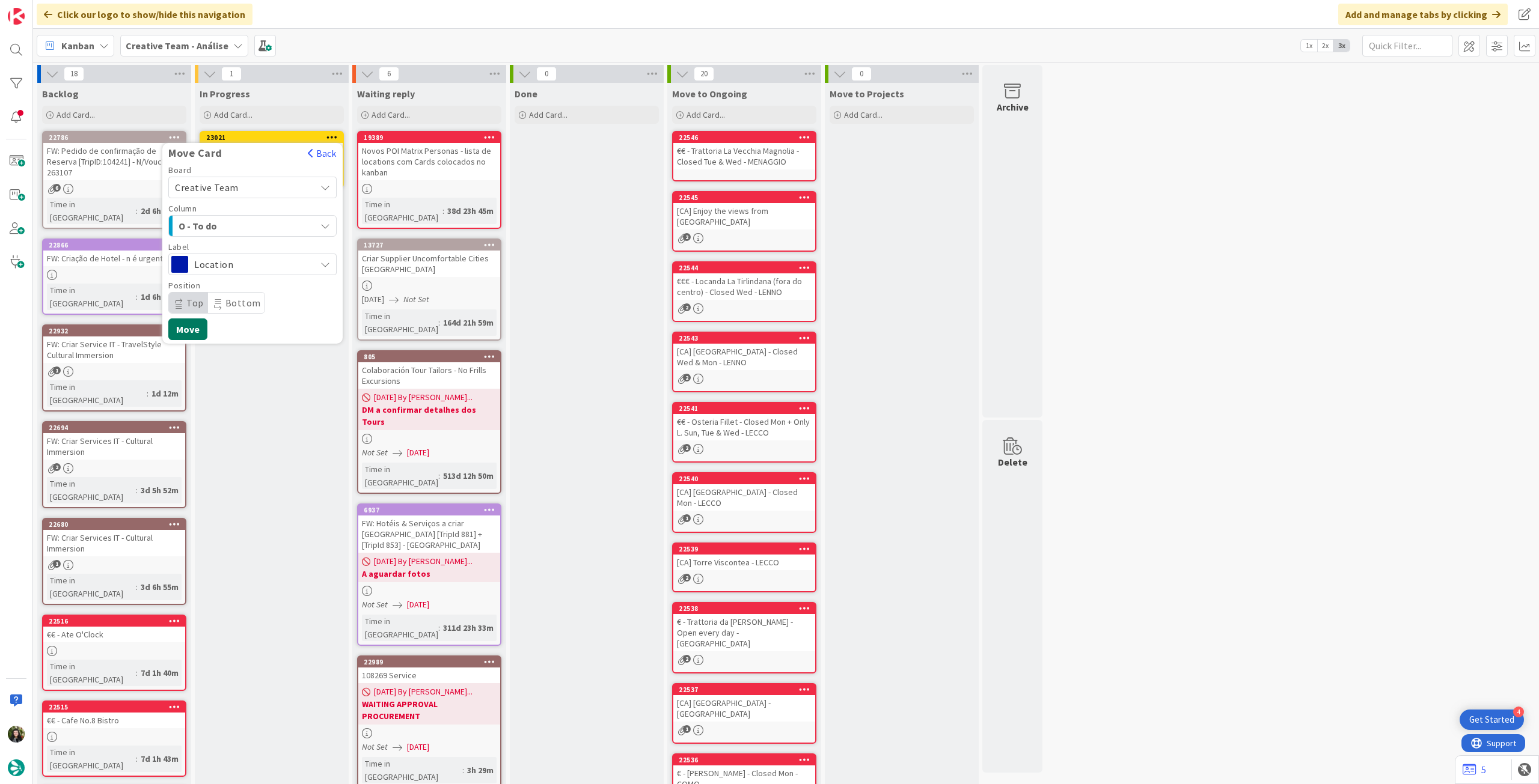
click at [186, 328] on button "Move" at bounding box center [187, 329] width 39 height 21
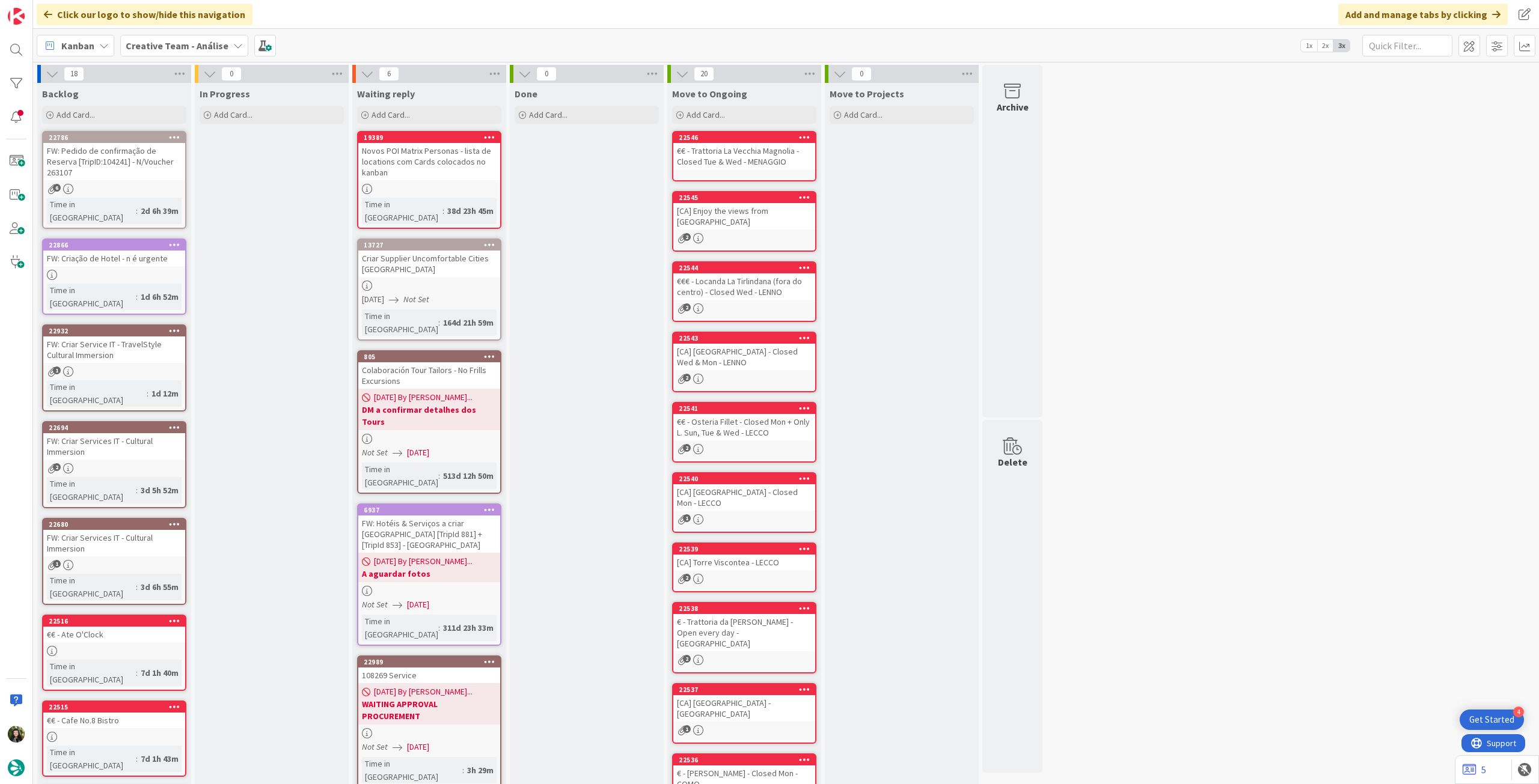
click at [186, 40] on b "Creative Team - Análise" at bounding box center [176, 46] width 102 height 12
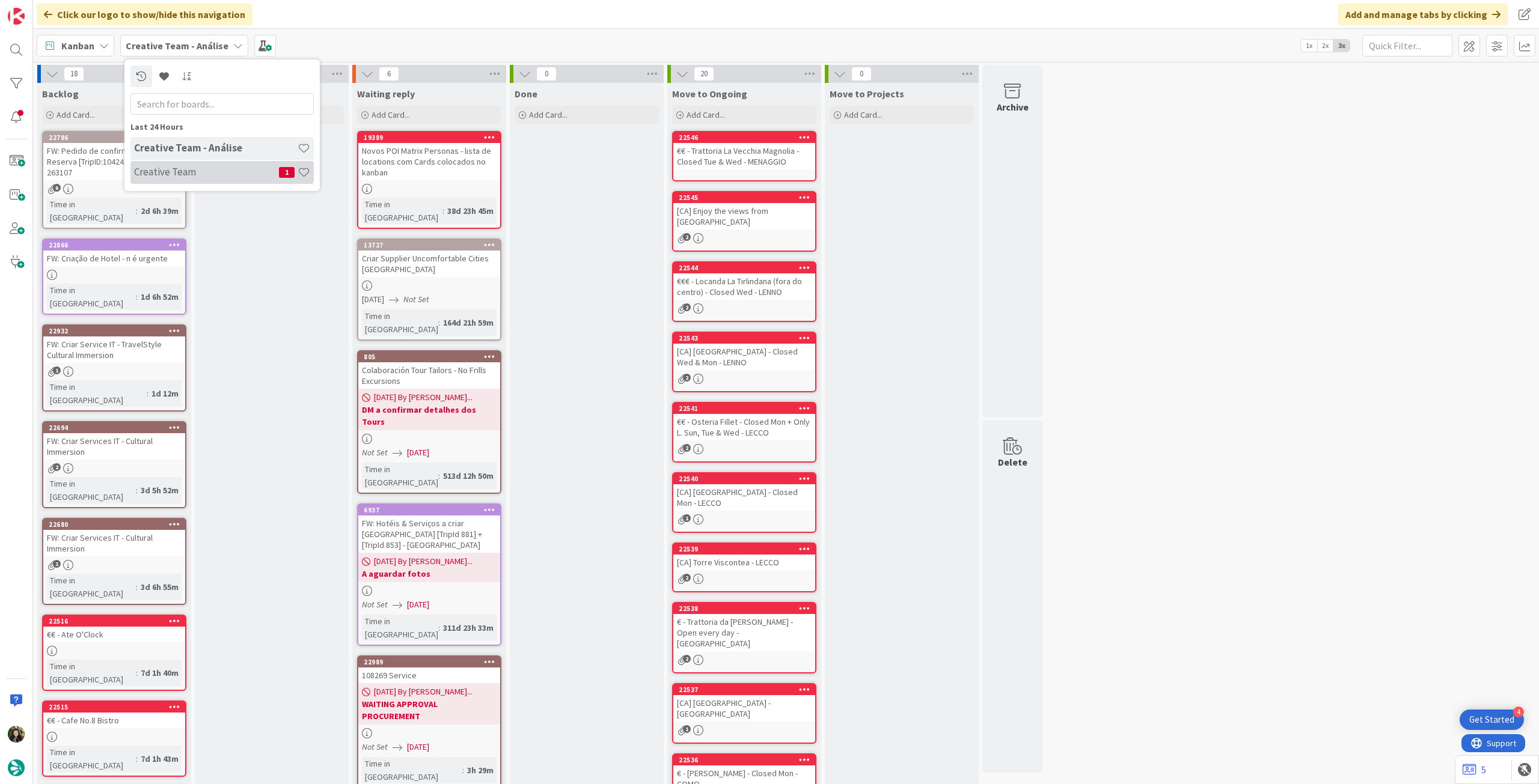
click at [174, 168] on h4 "Creative Team" at bounding box center [206, 172] width 145 height 12
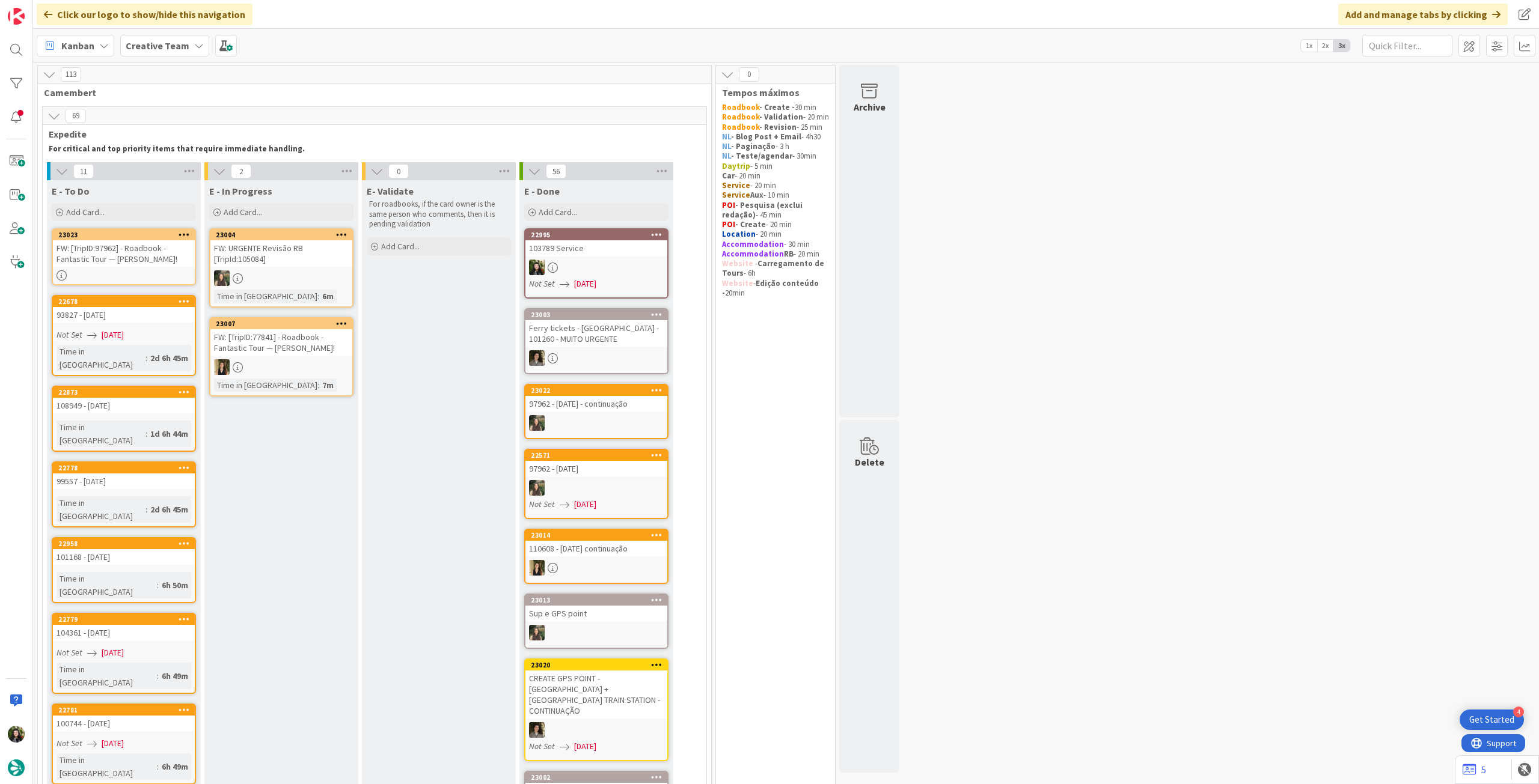
click at [161, 45] on b "Creative Team" at bounding box center [157, 46] width 63 height 12
click at [191, 175] on h4 "Creative Team - Análise" at bounding box center [216, 172] width 164 height 12
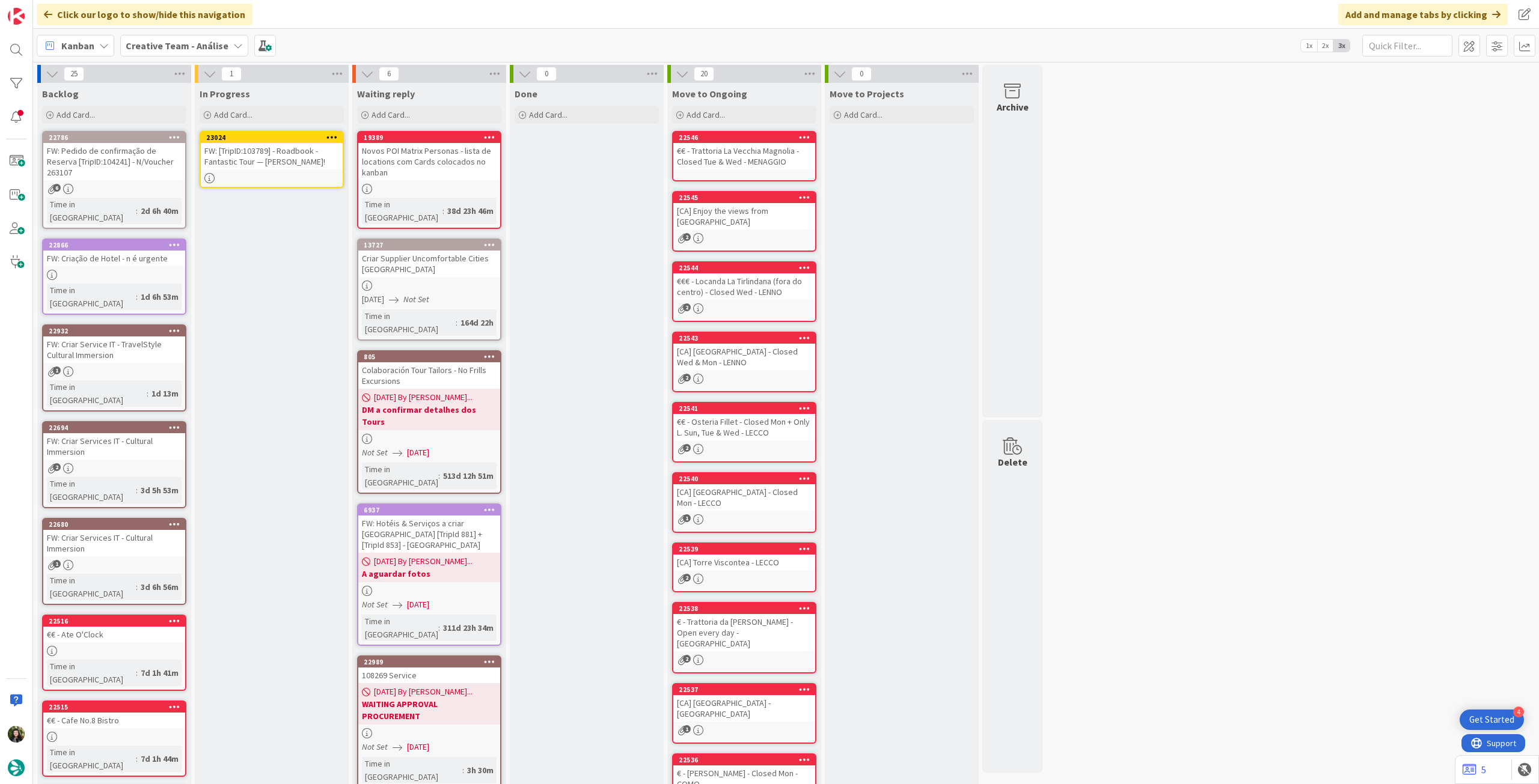
click at [249, 173] on div at bounding box center [271, 178] width 142 height 10
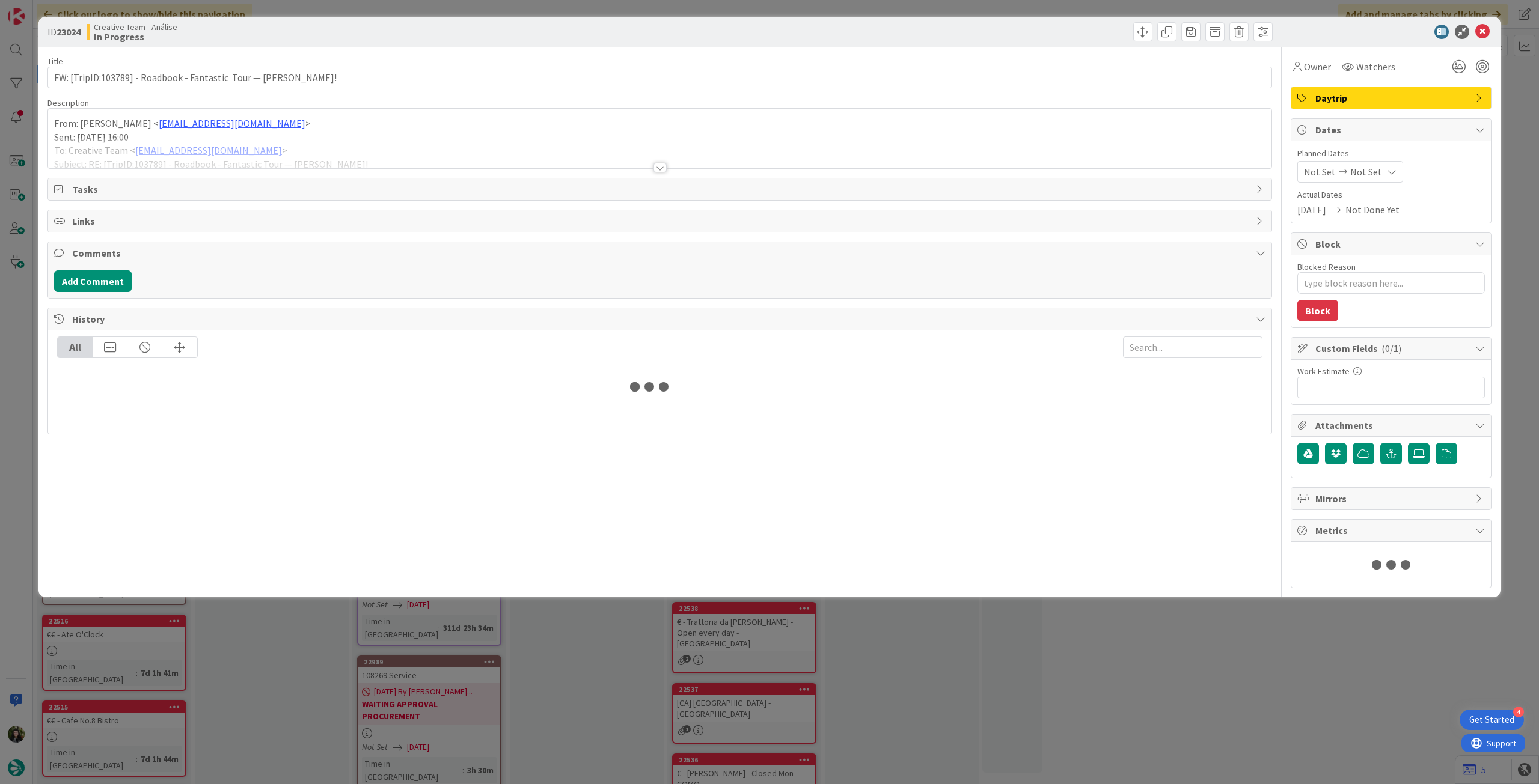
click at [183, 178] on div "Tasks" at bounding box center [660, 189] width 1224 height 21
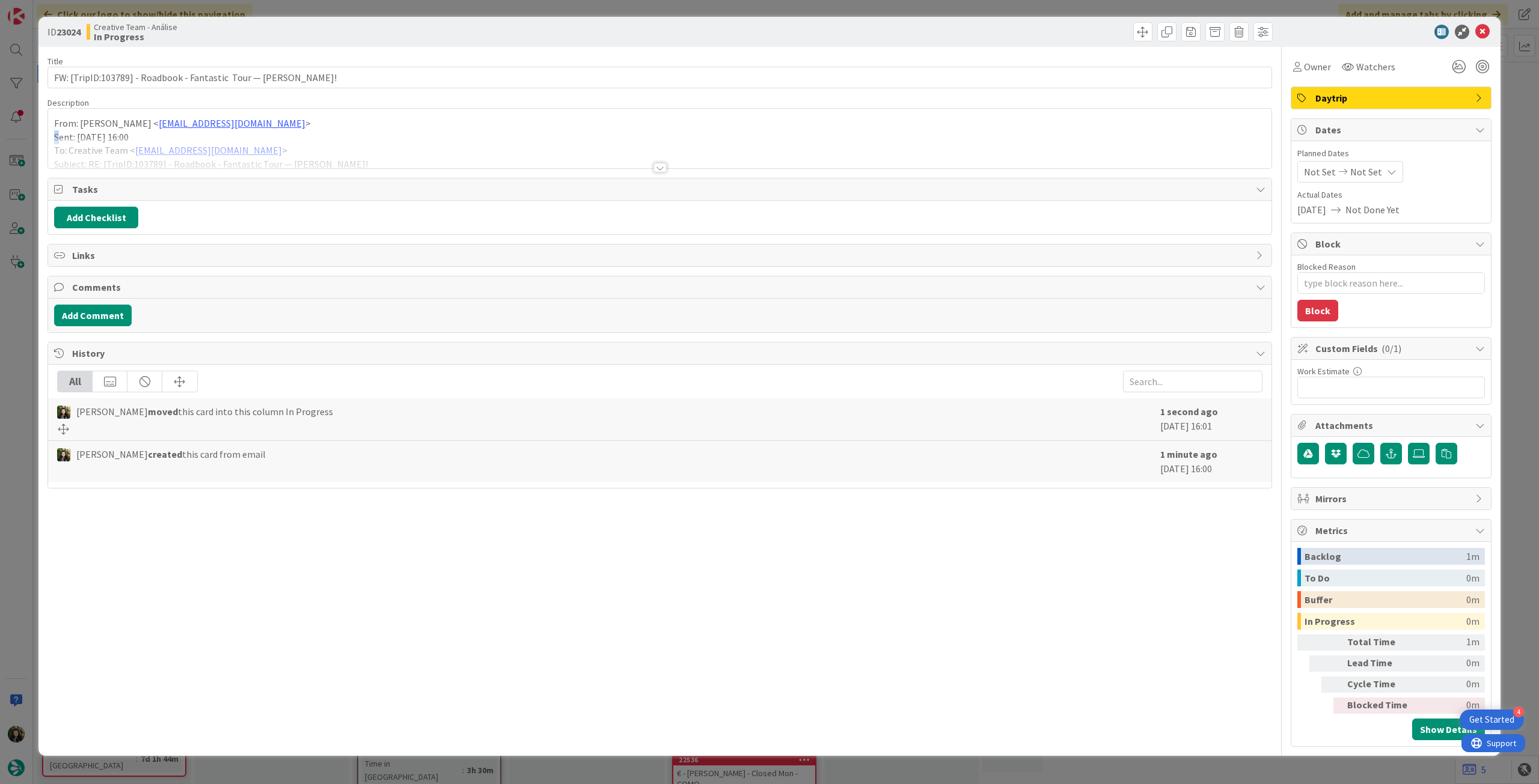
click at [58, 136] on div "Description From: Inês Martins < ines.martins@tourtailors.com > Sent: Friday, S…" at bounding box center [659, 133] width 1224 height 71
click at [75, 143] on div at bounding box center [660, 153] width 1224 height 31
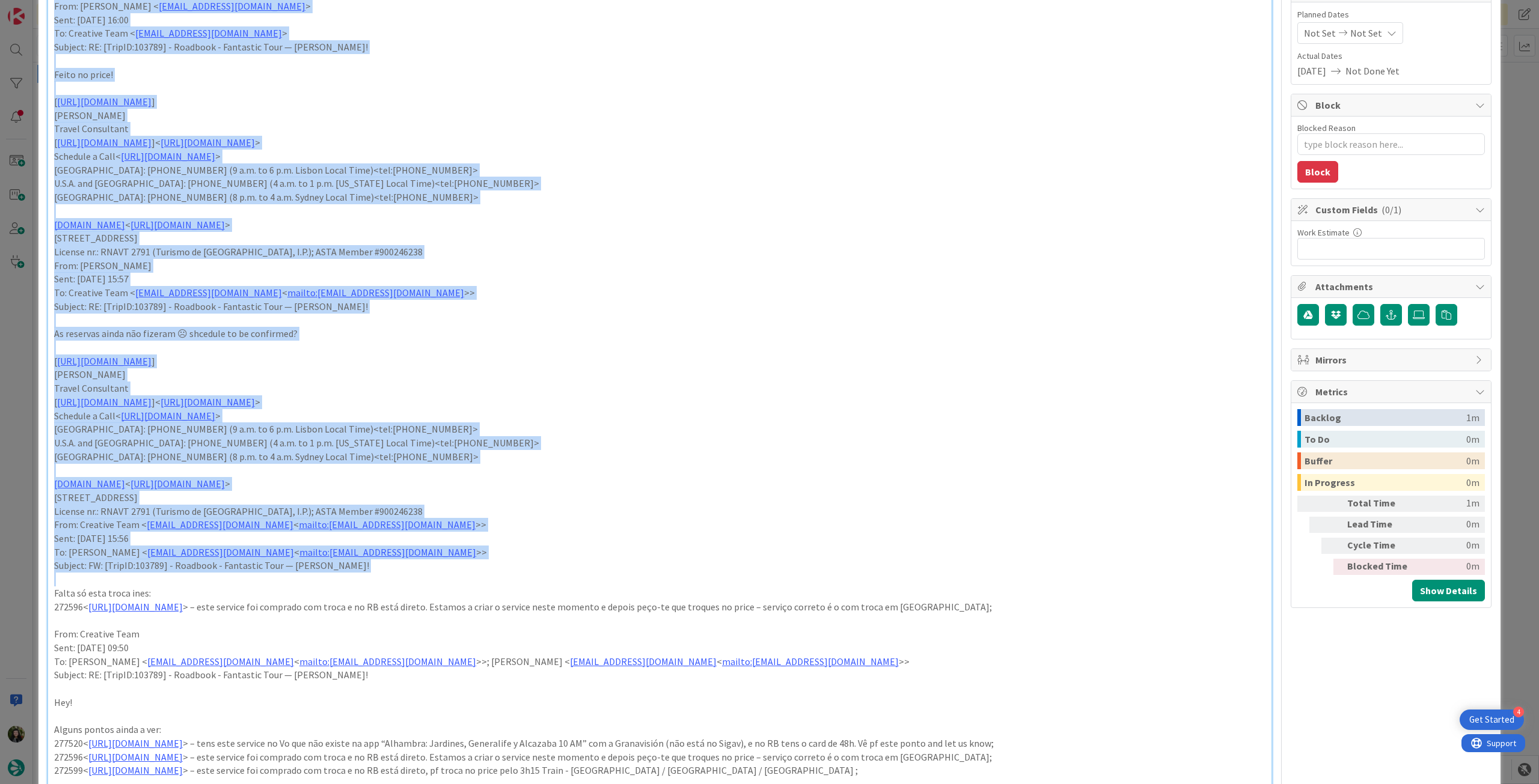
scroll to position [240, 0]
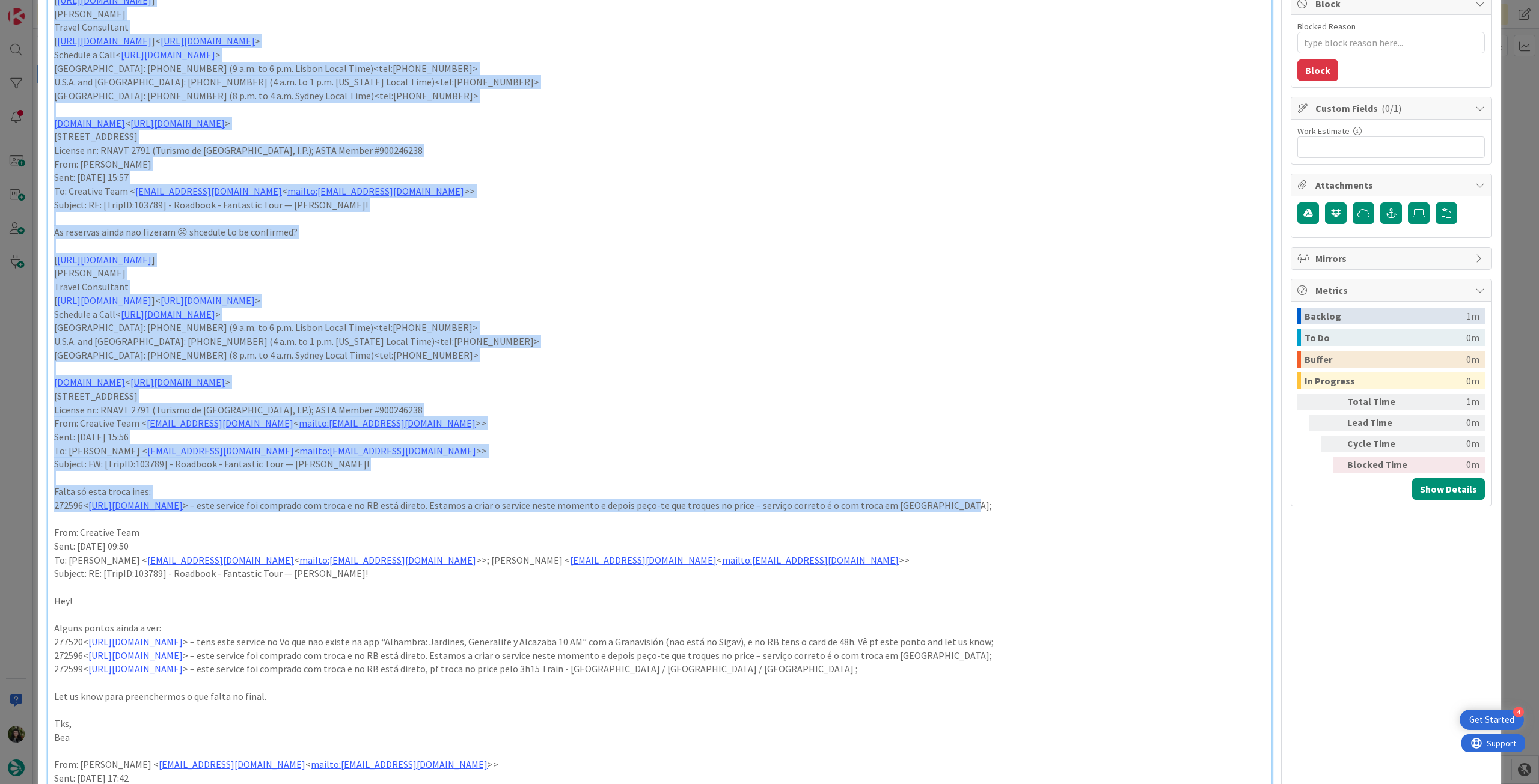
drag, startPoint x: 53, startPoint y: 140, endPoint x: 1148, endPoint y: 510, distance: 1155.8
click at [1148, 510] on div "From: Inês Martins < ines.martins@tourtailors.com > Sent: Friday, September 12,…" at bounding box center [660, 749] width 1224 height 1707
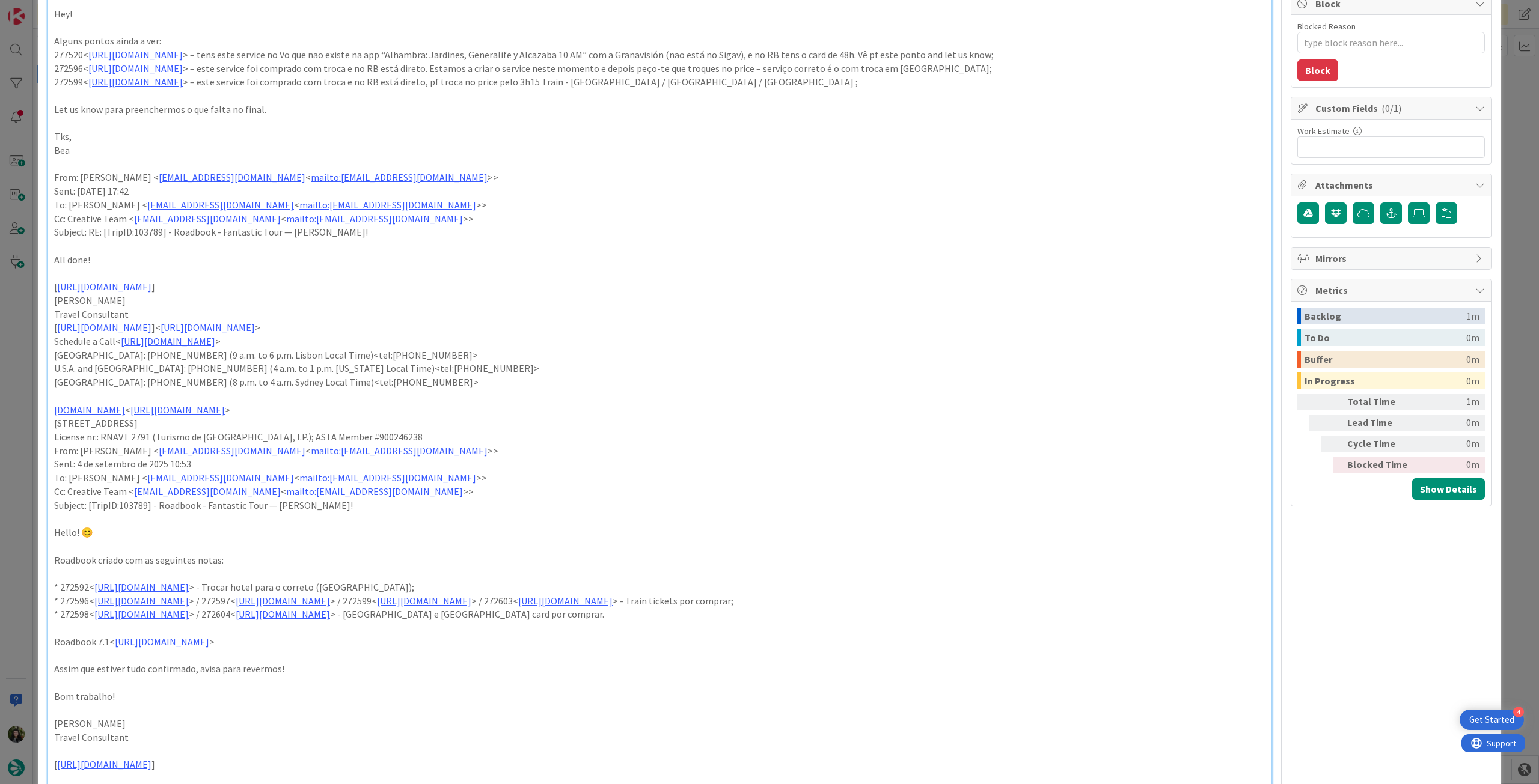
scroll to position [0, 0]
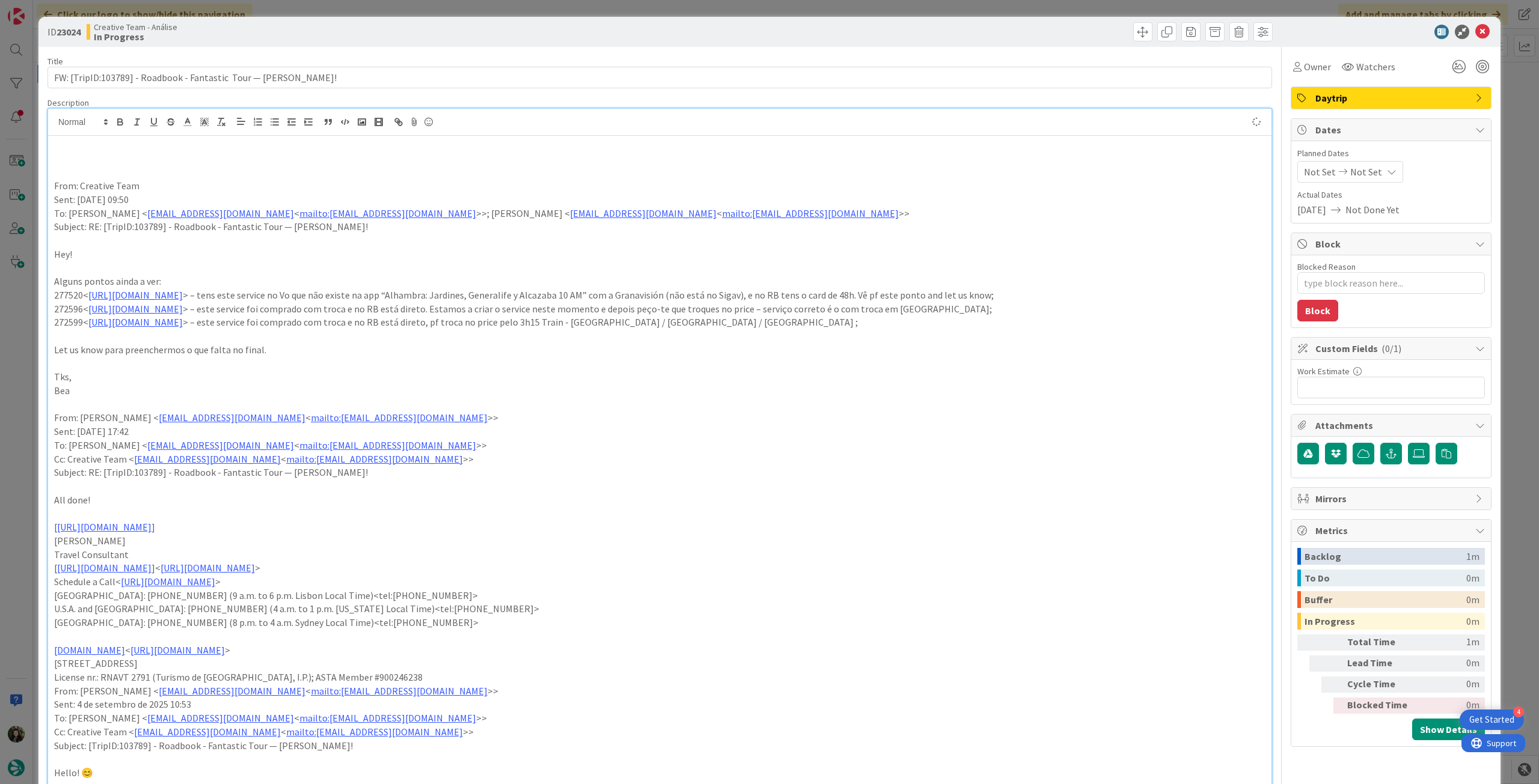
type textarea "x"
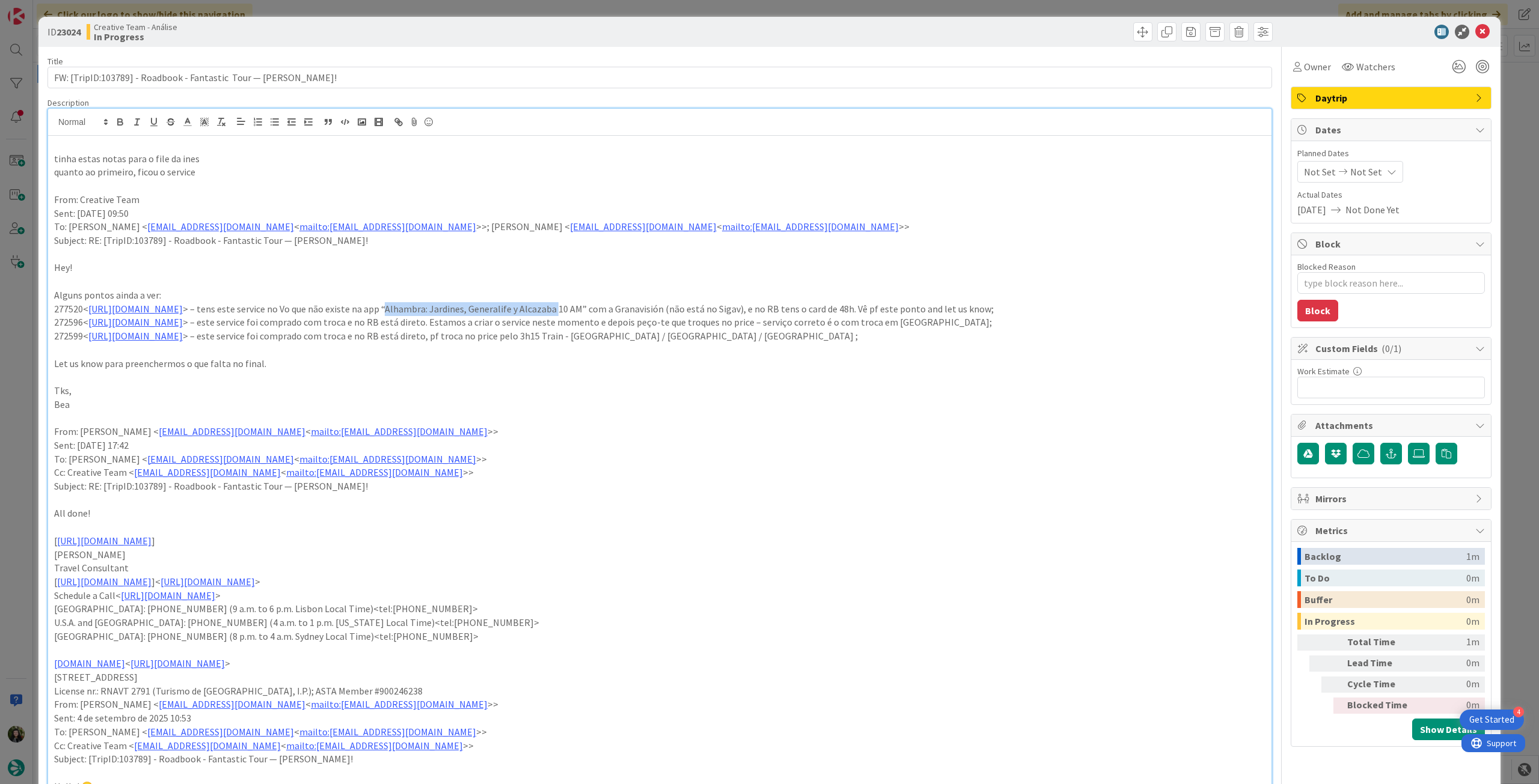
drag, startPoint x: 528, startPoint y: 309, endPoint x: 697, endPoint y: 311, distance: 169.0
click at [697, 311] on p "277520< https://appweb.tourtailors.com/sigav/#Voucher/view/285346 > – tens este…" at bounding box center [659, 309] width 1211 height 14
click at [276, 171] on p "quanto ao primeiro, ficou o service" at bounding box center [659, 172] width 1211 height 14
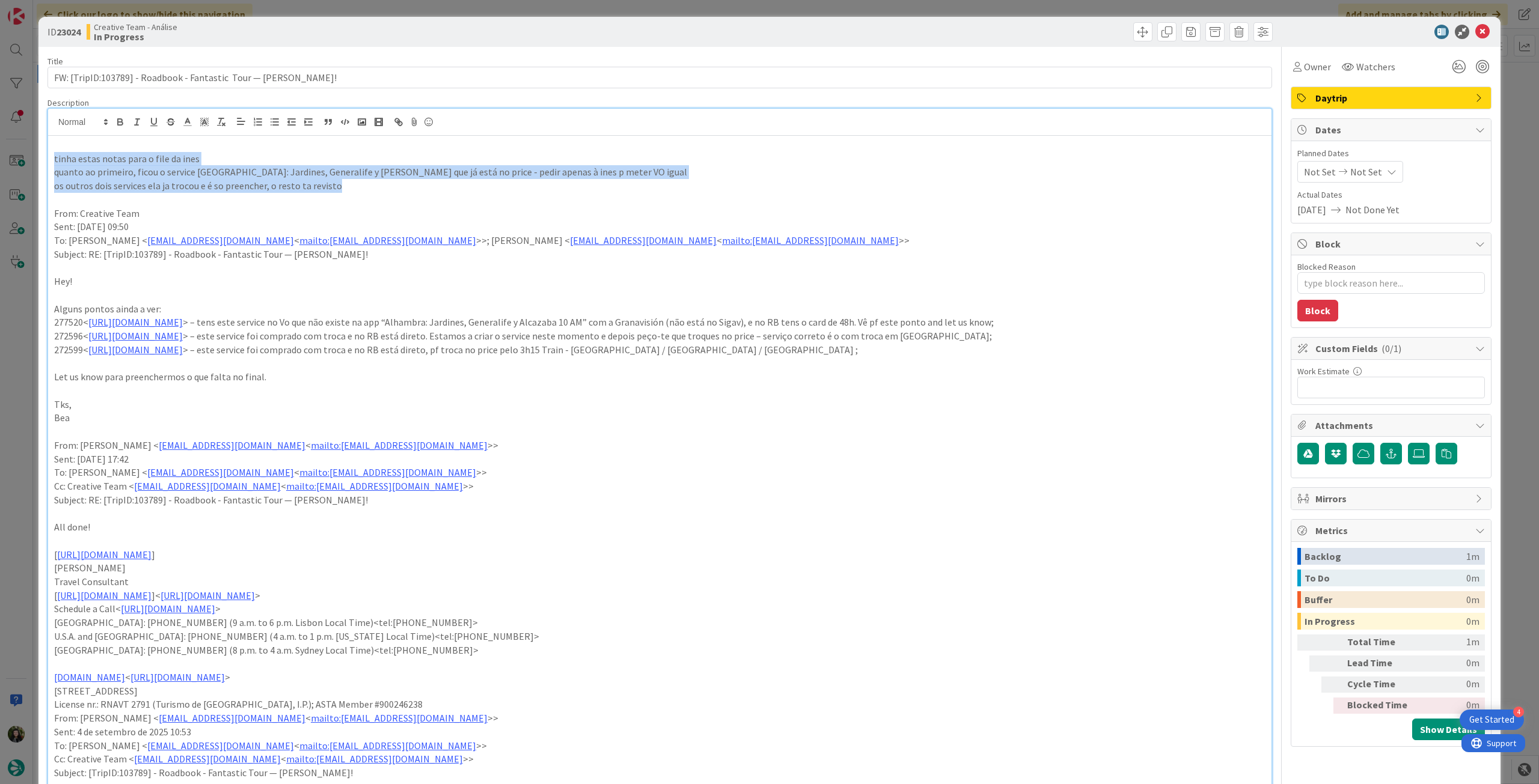
drag, startPoint x: 343, startPoint y: 184, endPoint x: 49, endPoint y: 155, distance: 295.4
click at [49, 155] on div "tinha estas notas para o file da ines quanto ao primeiro, ficou o service Alham…" at bounding box center [660, 710] width 1224 height 1148
click at [118, 119] on icon "button" at bounding box center [120, 122] width 11 height 11
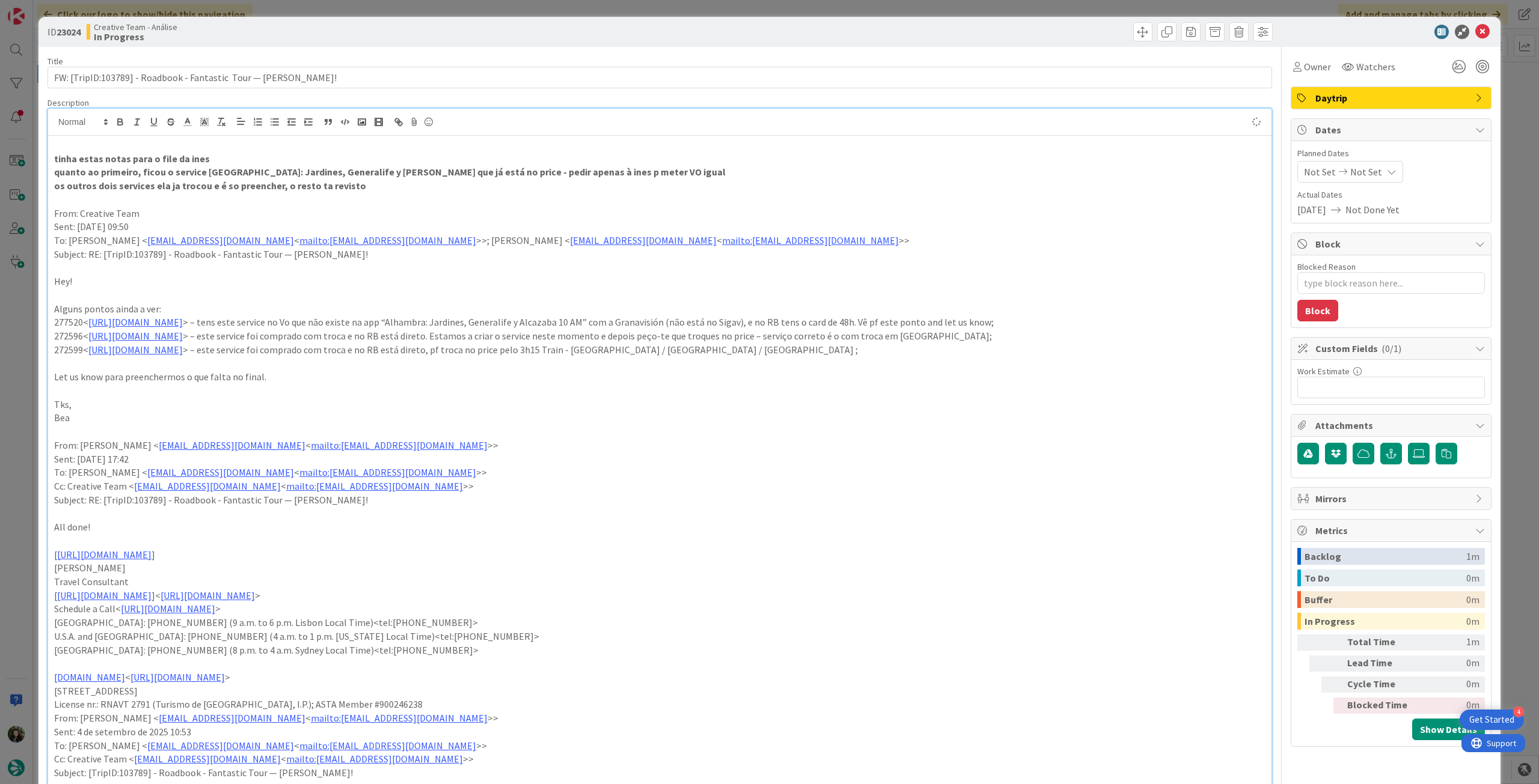
click at [344, 321] on p "277520< https://appweb.tourtailors.com/sigav/#Voucher/view/285346 > – tens este…" at bounding box center [659, 322] width 1211 height 14
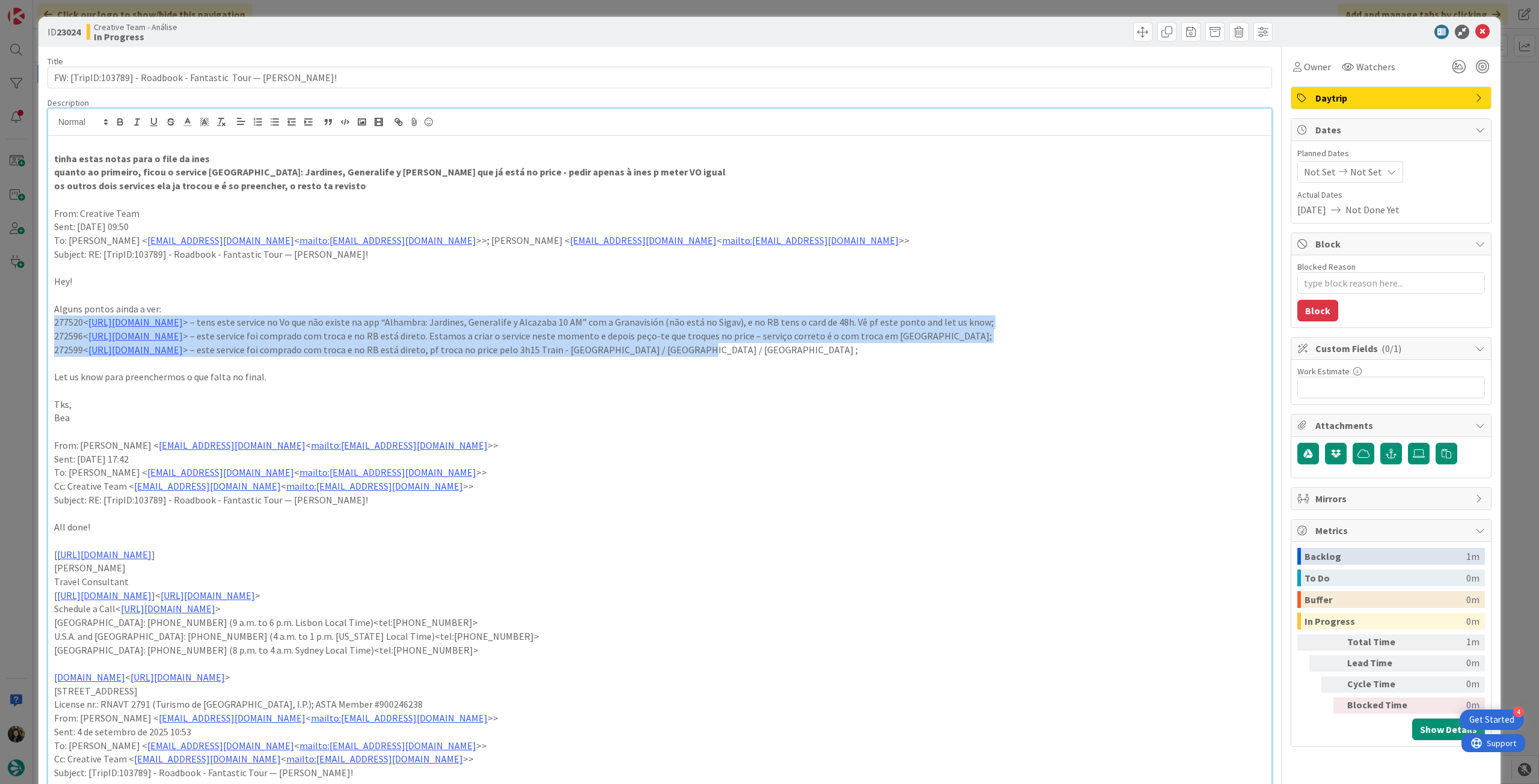
drag, startPoint x: 47, startPoint y: 323, endPoint x: 958, endPoint y: 348, distance: 911.3
click at [958, 348] on div "tinha estas notas para o file da ines quanto ao primeiro, ficou o service Alham…" at bounding box center [660, 710] width 1224 height 1148
click at [125, 123] on button "button" at bounding box center [120, 122] width 17 height 15
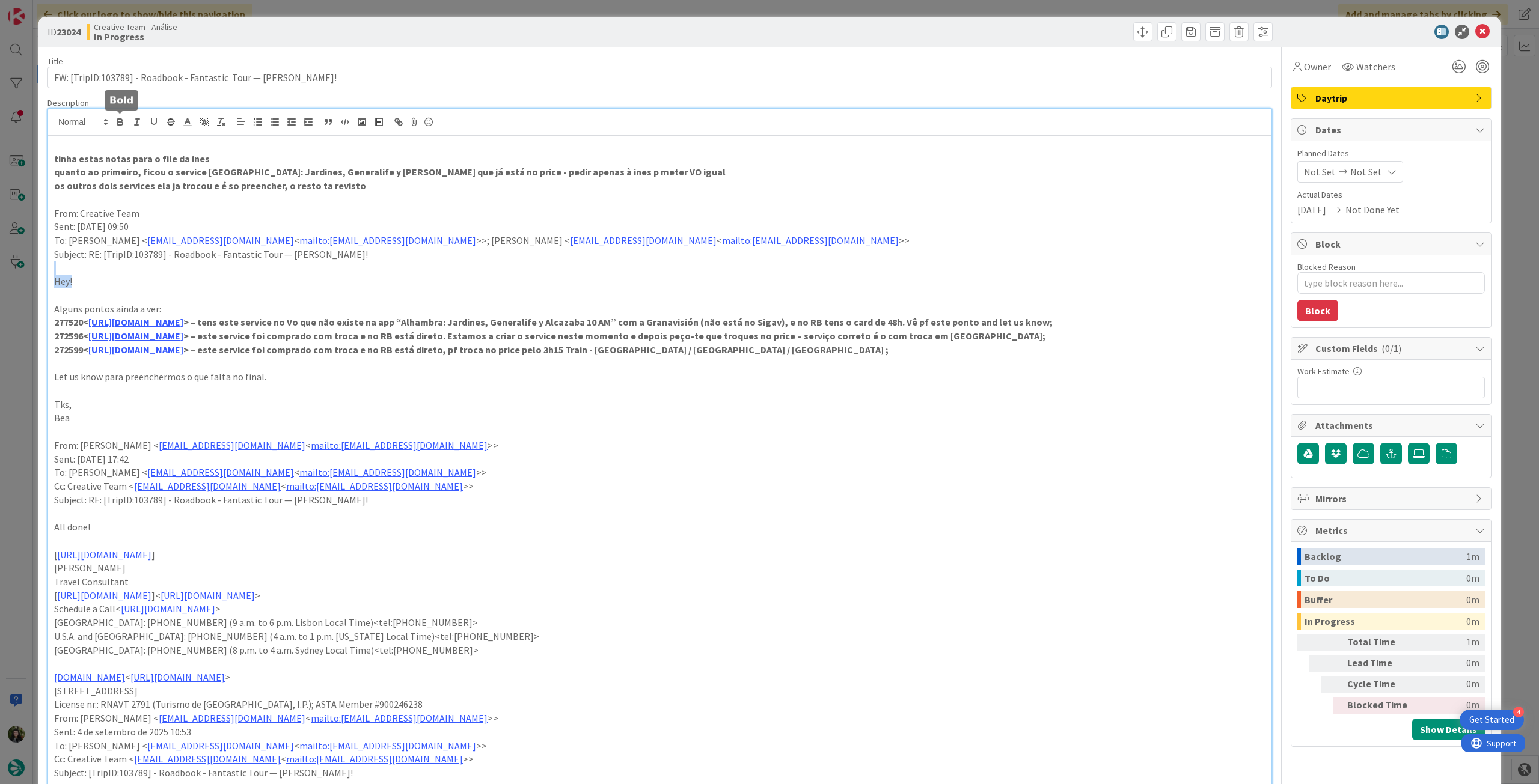
click at [677, 274] on div "tinha estas notas para o file da ines quanto ao primeiro, ficou o service Alham…" at bounding box center [660, 710] width 1224 height 1148
click at [1475, 34] on icon at bounding box center [1482, 32] width 15 height 15
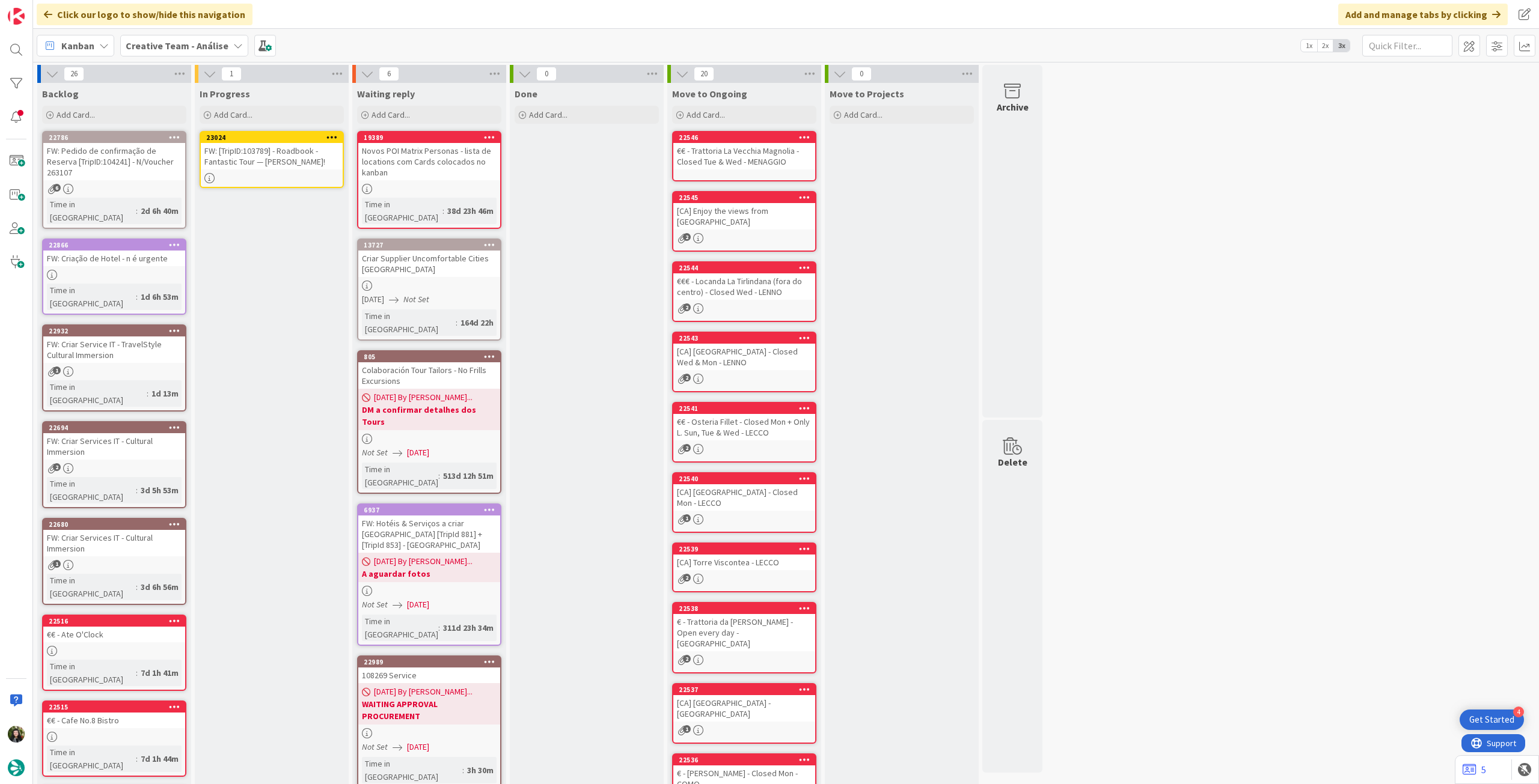
click at [327, 136] on icon at bounding box center [332, 136] width 11 height 8
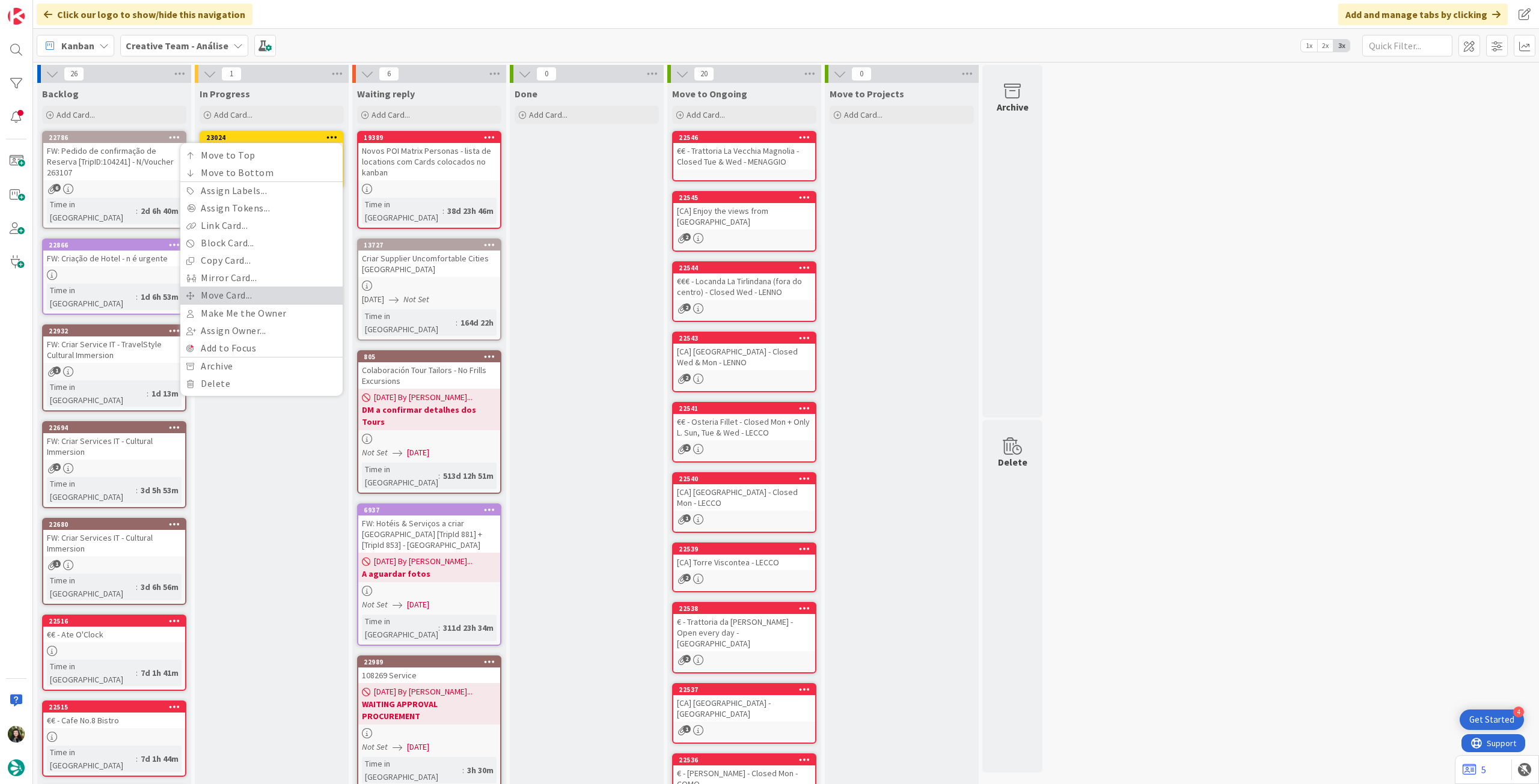
click at [290, 295] on link "Move Card..." at bounding box center [262, 295] width 162 height 18
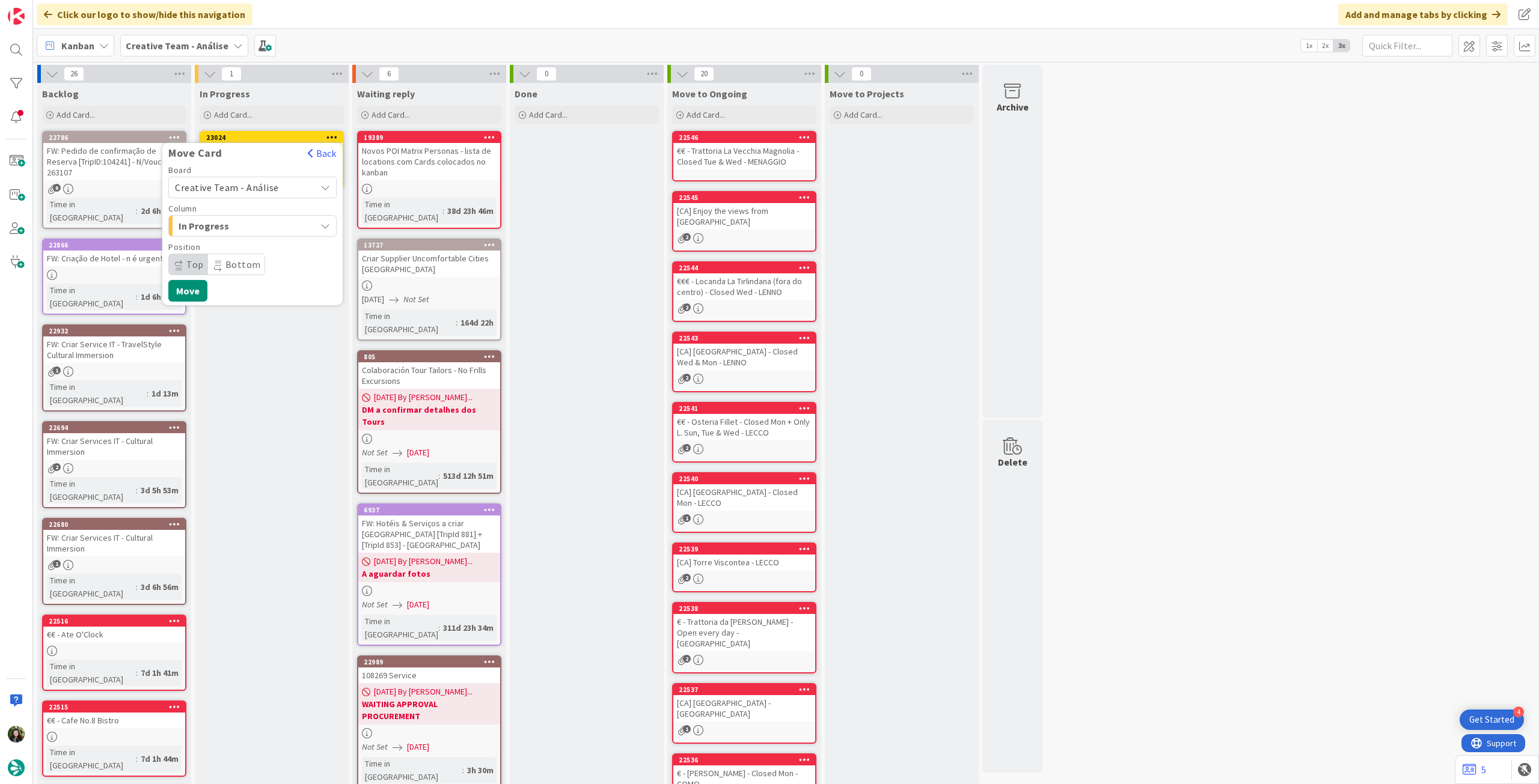
click at [234, 187] on span "Creative Team - Análise" at bounding box center [226, 187] width 104 height 12
click at [228, 248] on span "Creative Team" at bounding box center [260, 244] width 139 height 18
click at [220, 262] on span "Daytrip" at bounding box center [251, 264] width 116 height 17
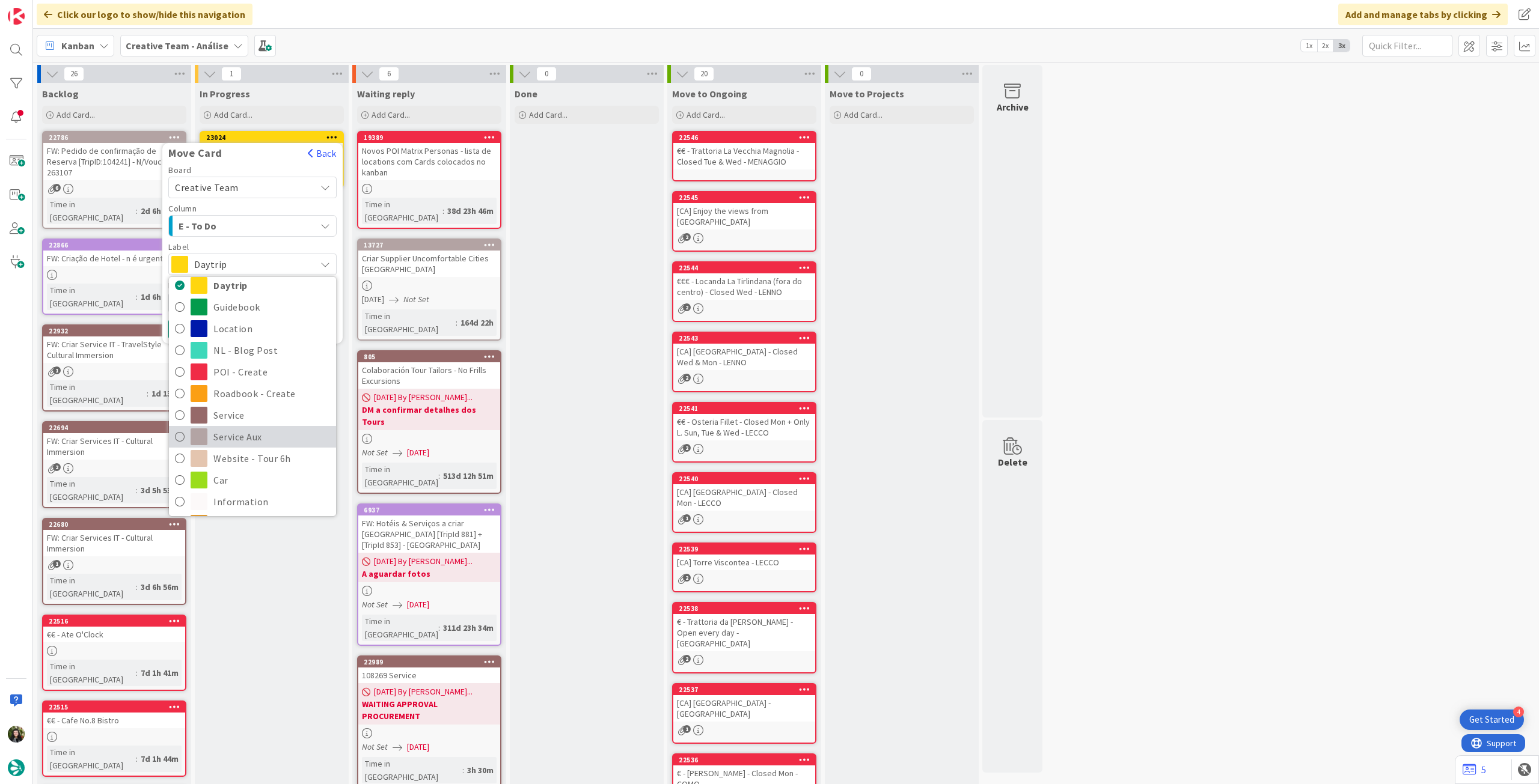
scroll to position [80, 0]
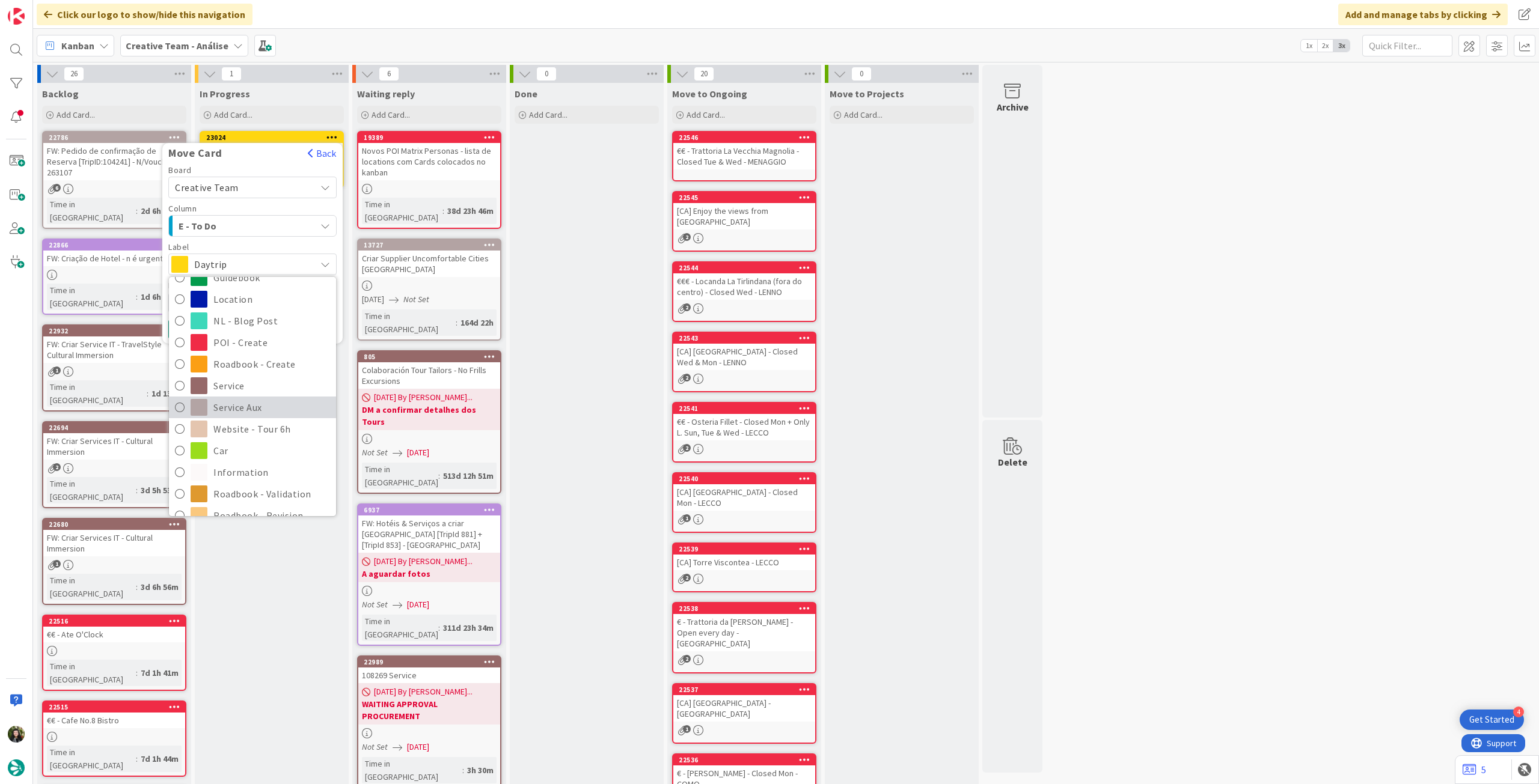
click at [271, 406] on span "Service Aux" at bounding box center [272, 407] width 116 height 18
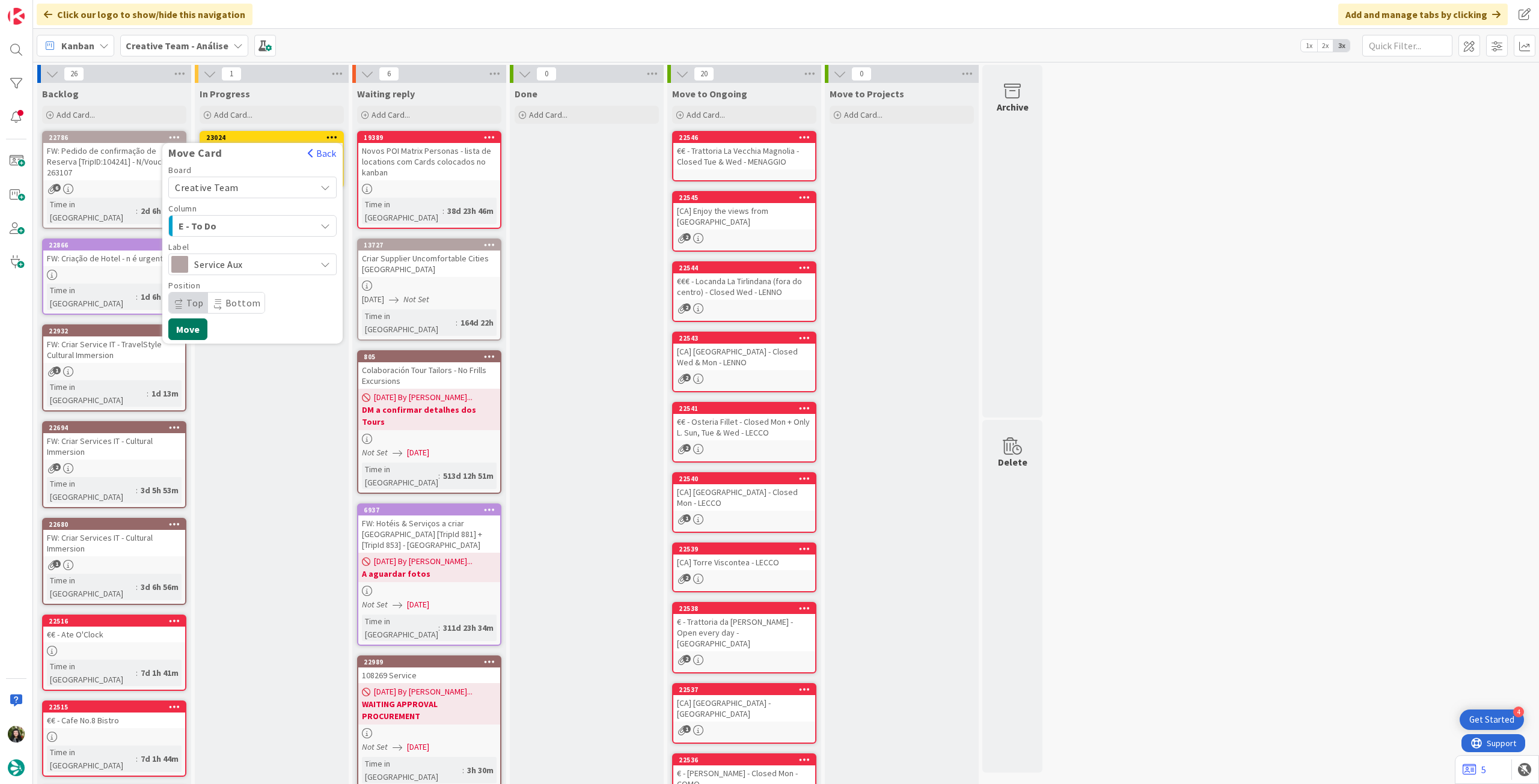
click at [191, 328] on button "Move" at bounding box center [187, 329] width 39 height 21
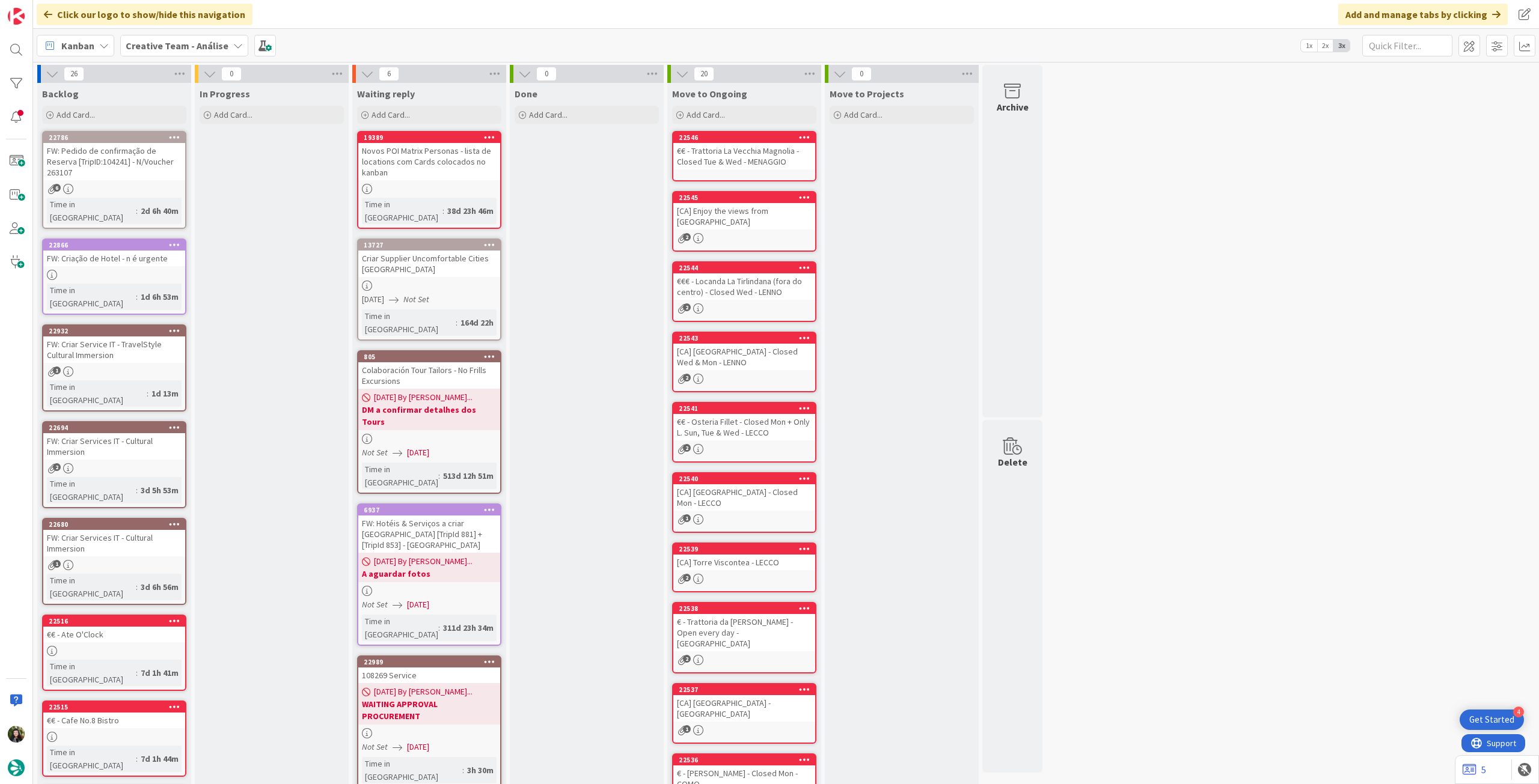
click at [122, 155] on div "FW: Pedido de confirmação de Reserva [TripID:104241] - N/Voucher 263107" at bounding box center [114, 161] width 142 height 38
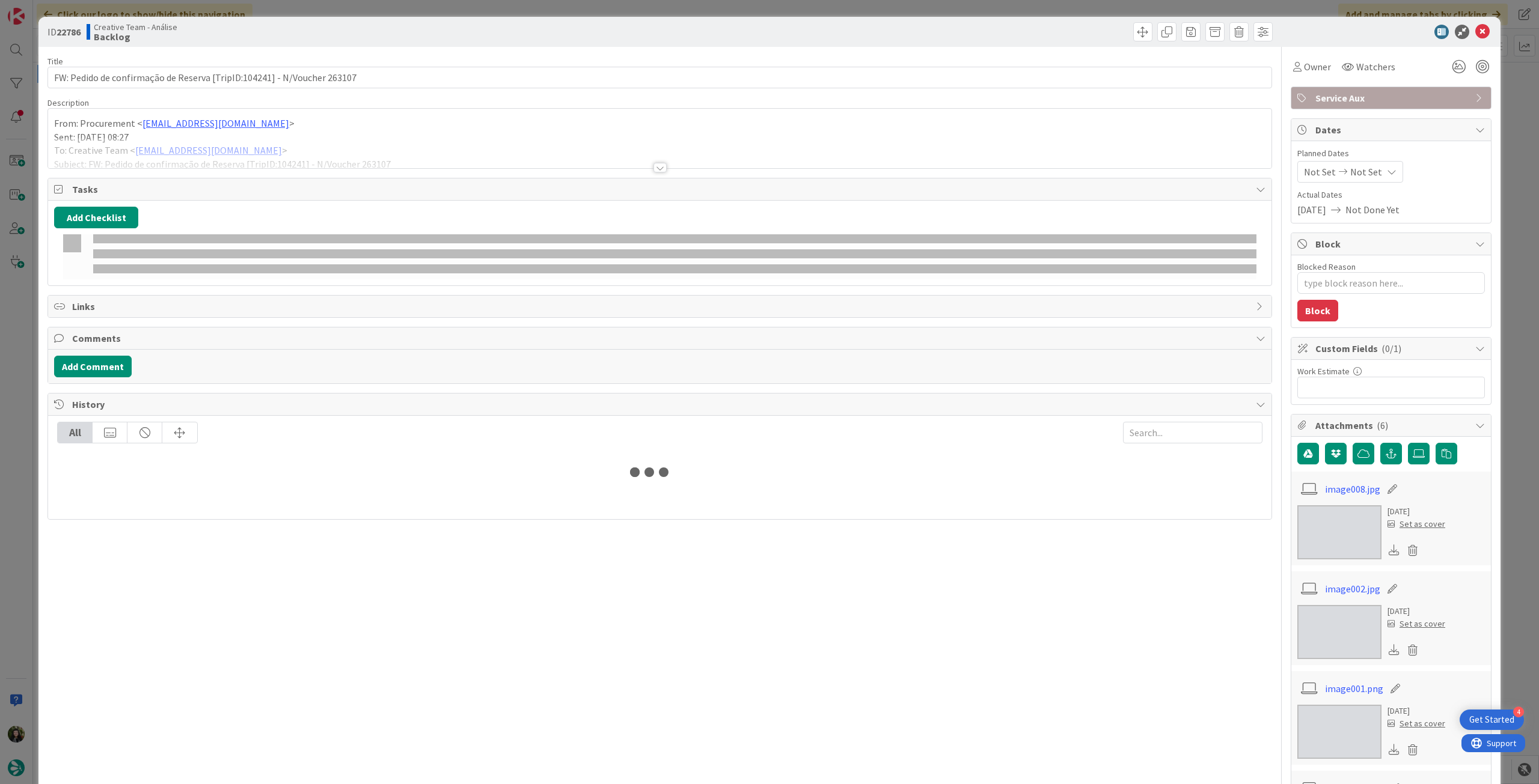
drag, startPoint x: 202, startPoint y: 150, endPoint x: 272, endPoint y: 201, distance: 86.6
click at [202, 150] on div at bounding box center [660, 153] width 1224 height 31
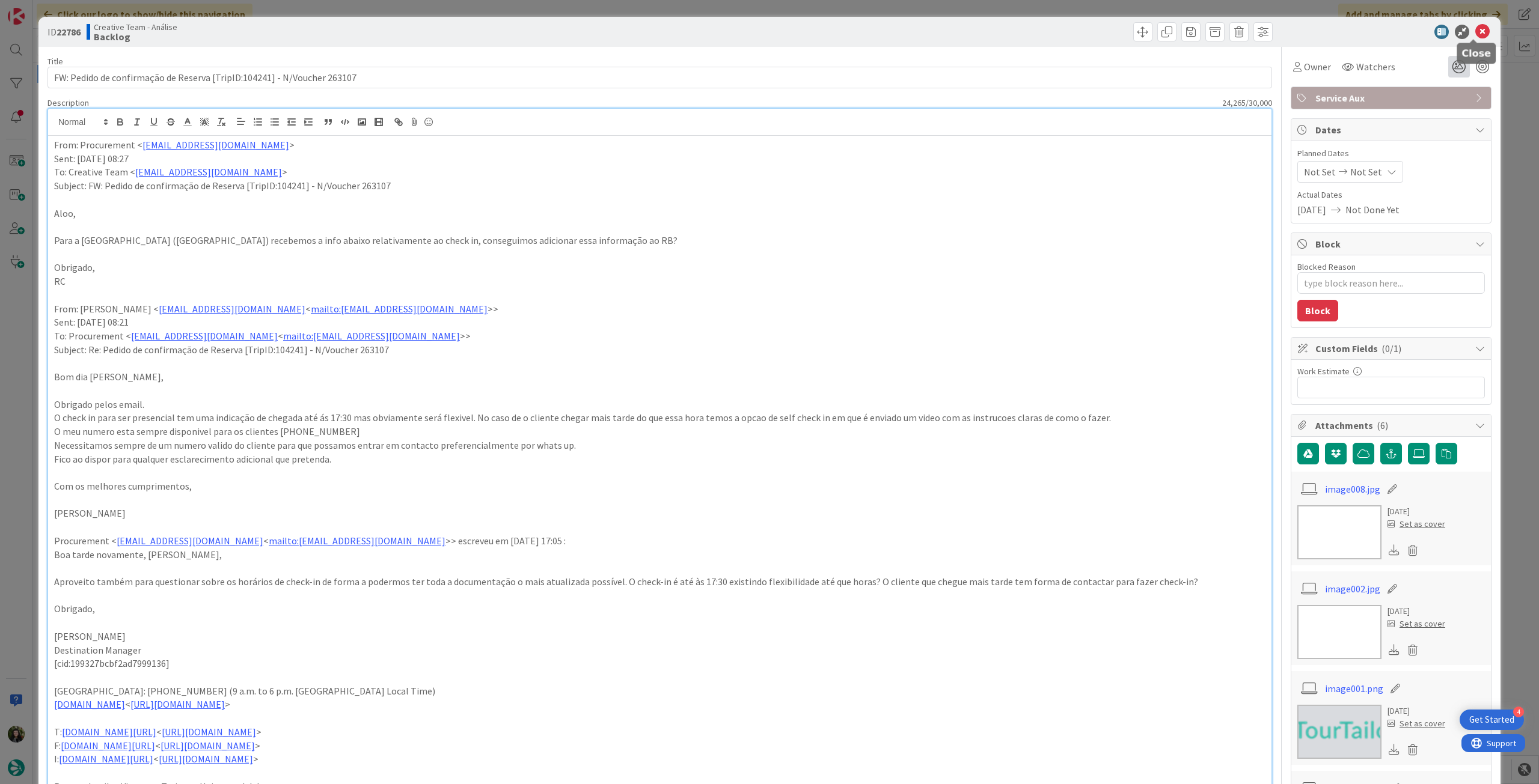
click at [1475, 34] on icon at bounding box center [1482, 32] width 15 height 15
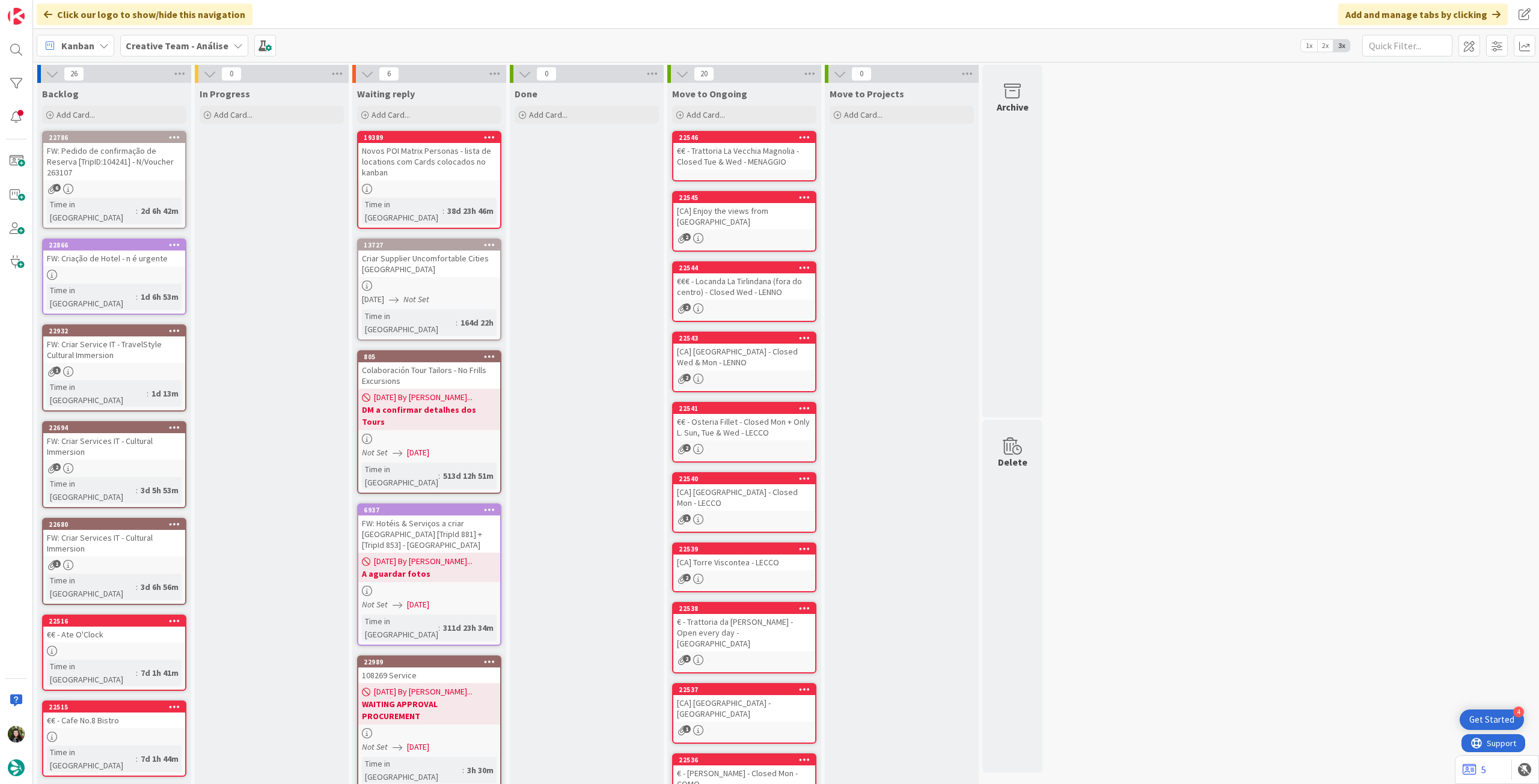
click at [140, 41] on b "Creative Team - Análise" at bounding box center [176, 46] width 102 height 12
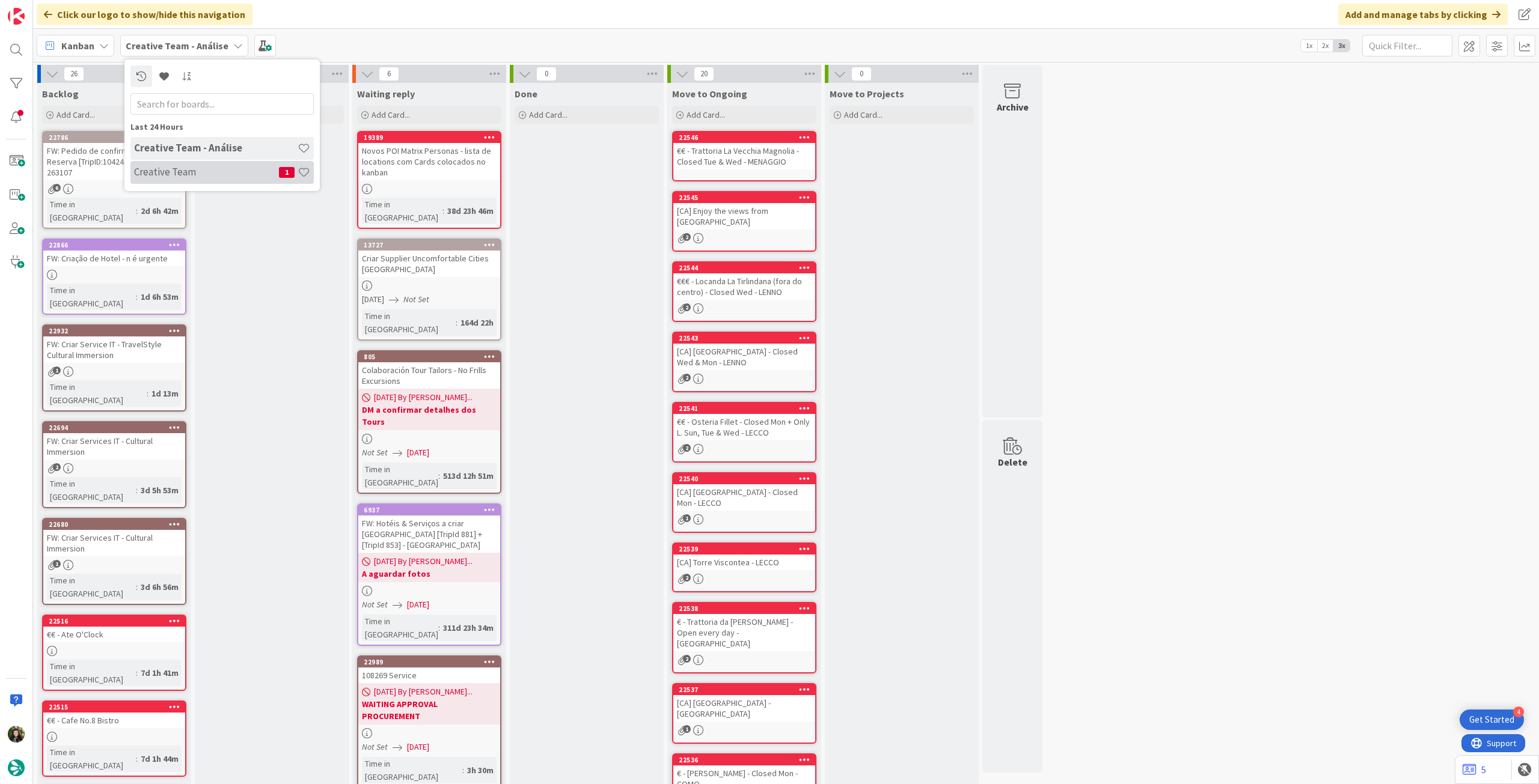
click at [198, 168] on h4 "Creative Team" at bounding box center [206, 172] width 145 height 12
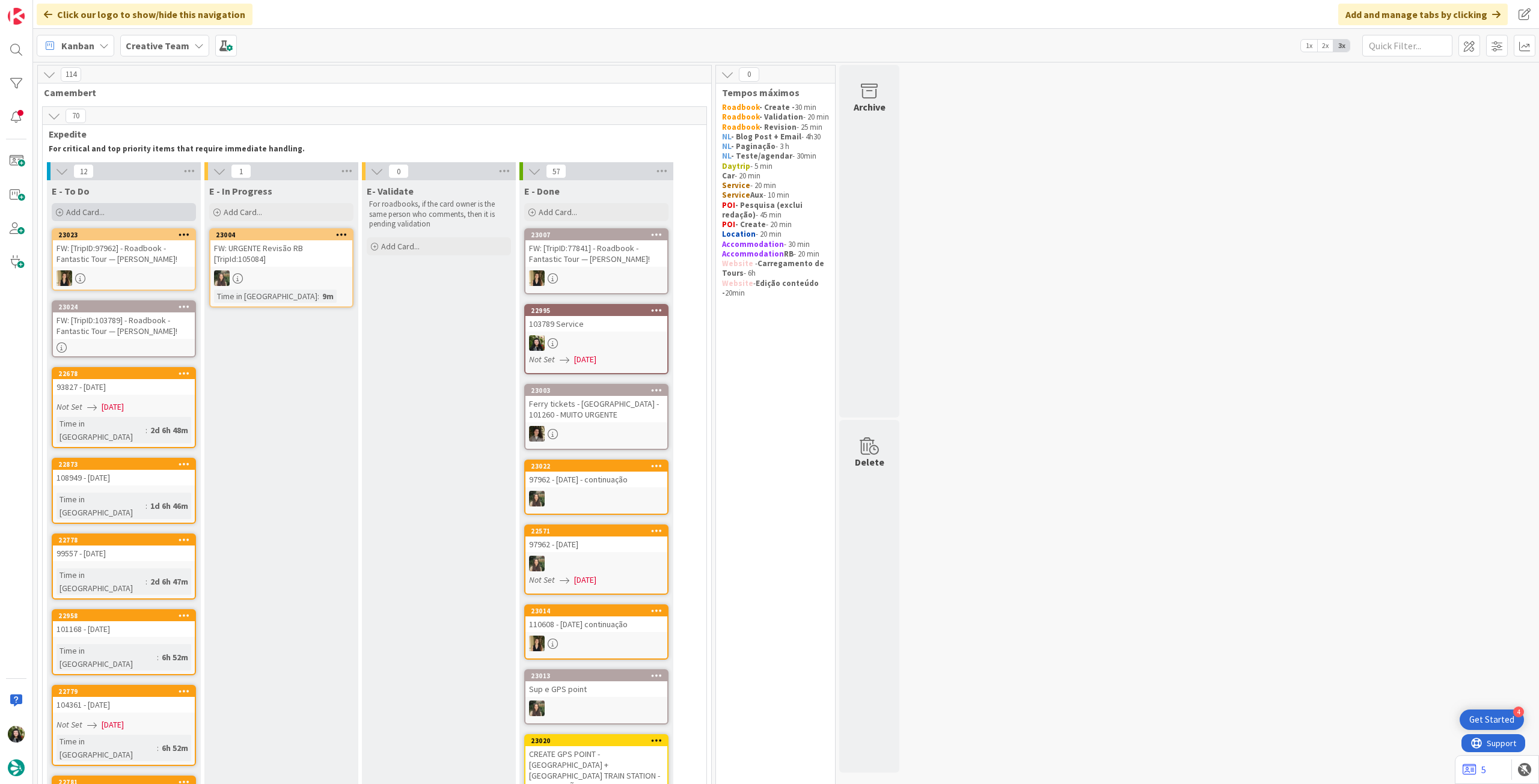
click at [130, 219] on div "Add Card..." at bounding box center [124, 212] width 144 height 18
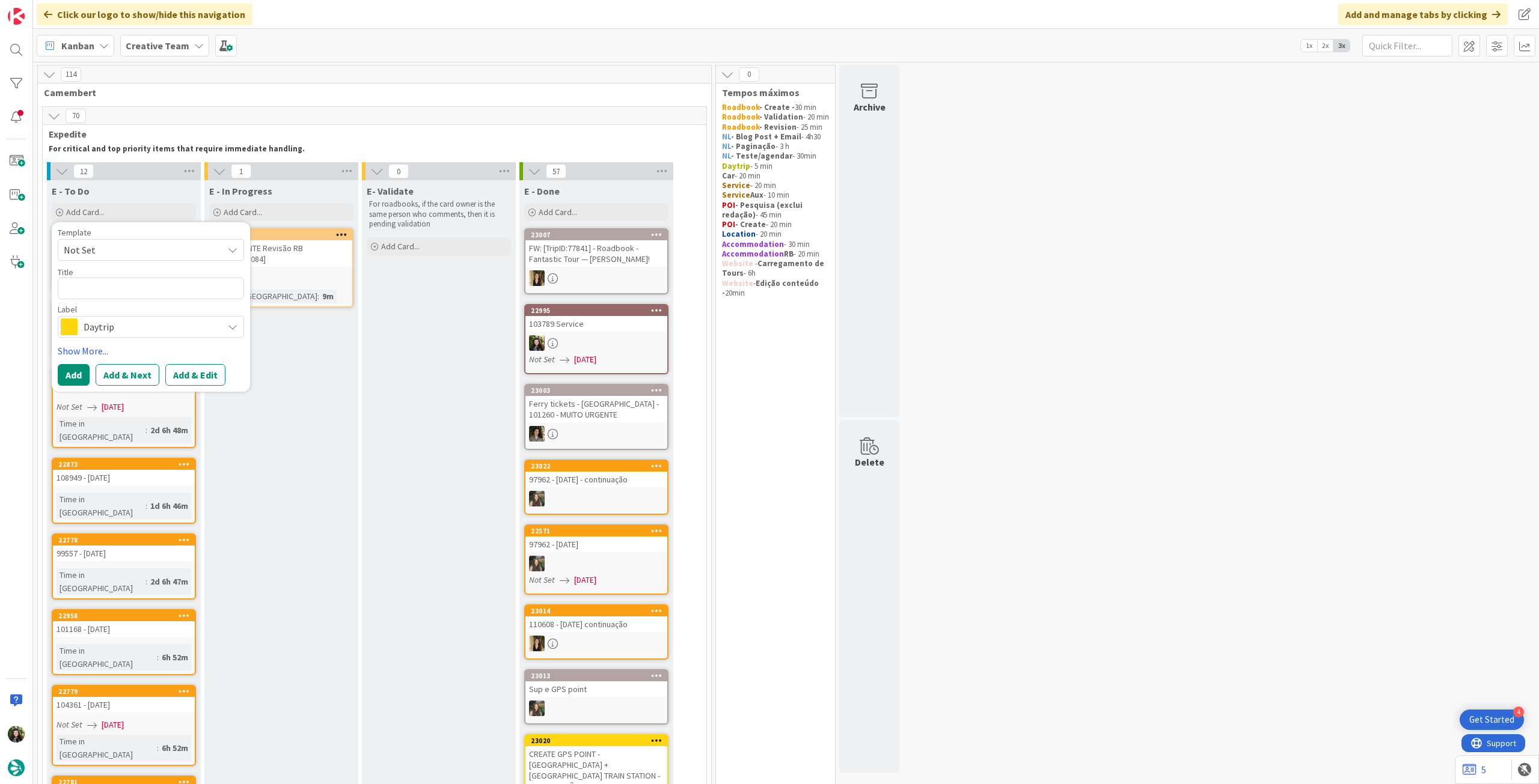
click at [147, 326] on span "Daytrip" at bounding box center [150, 326] width 133 height 17
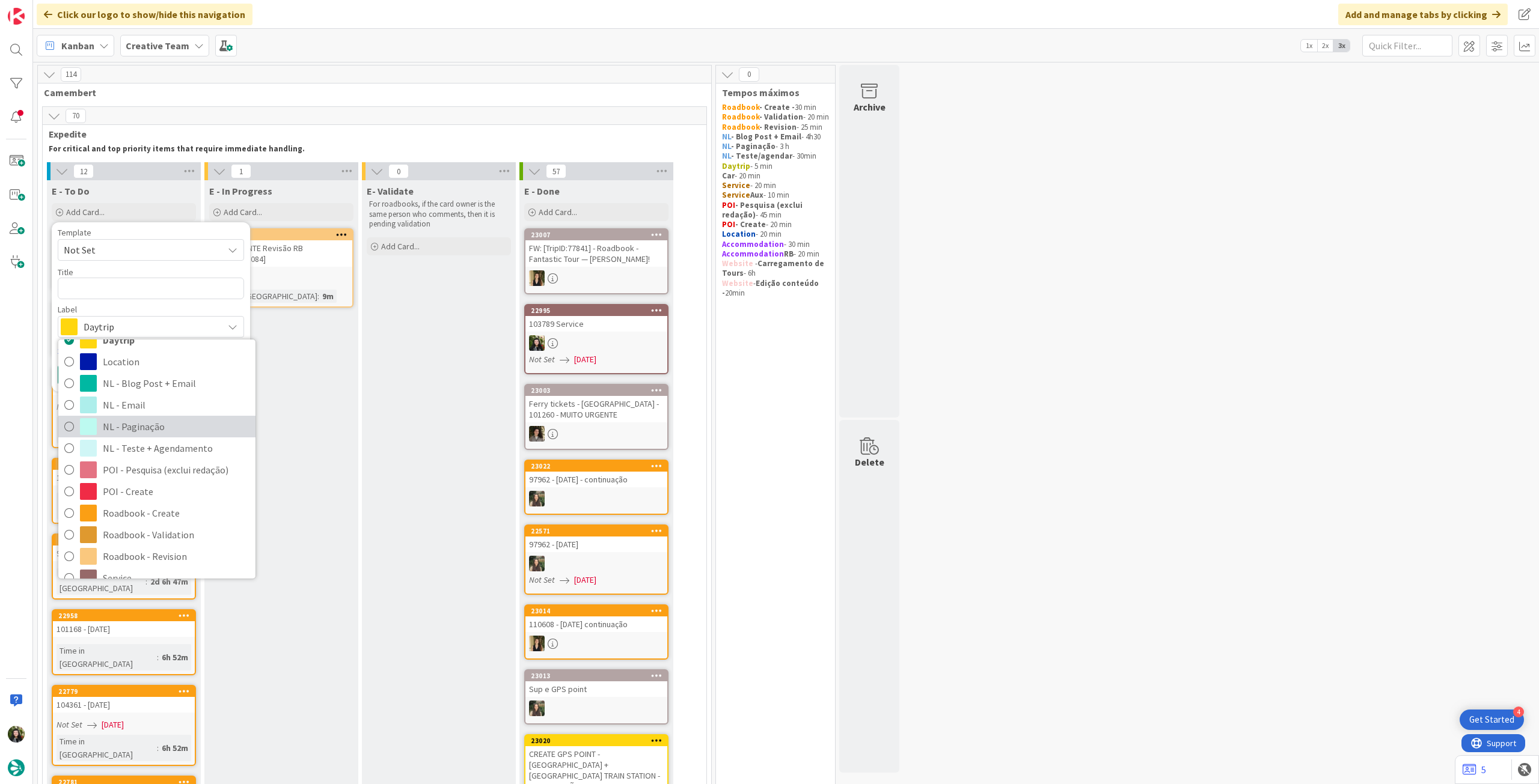
scroll to position [160, 0]
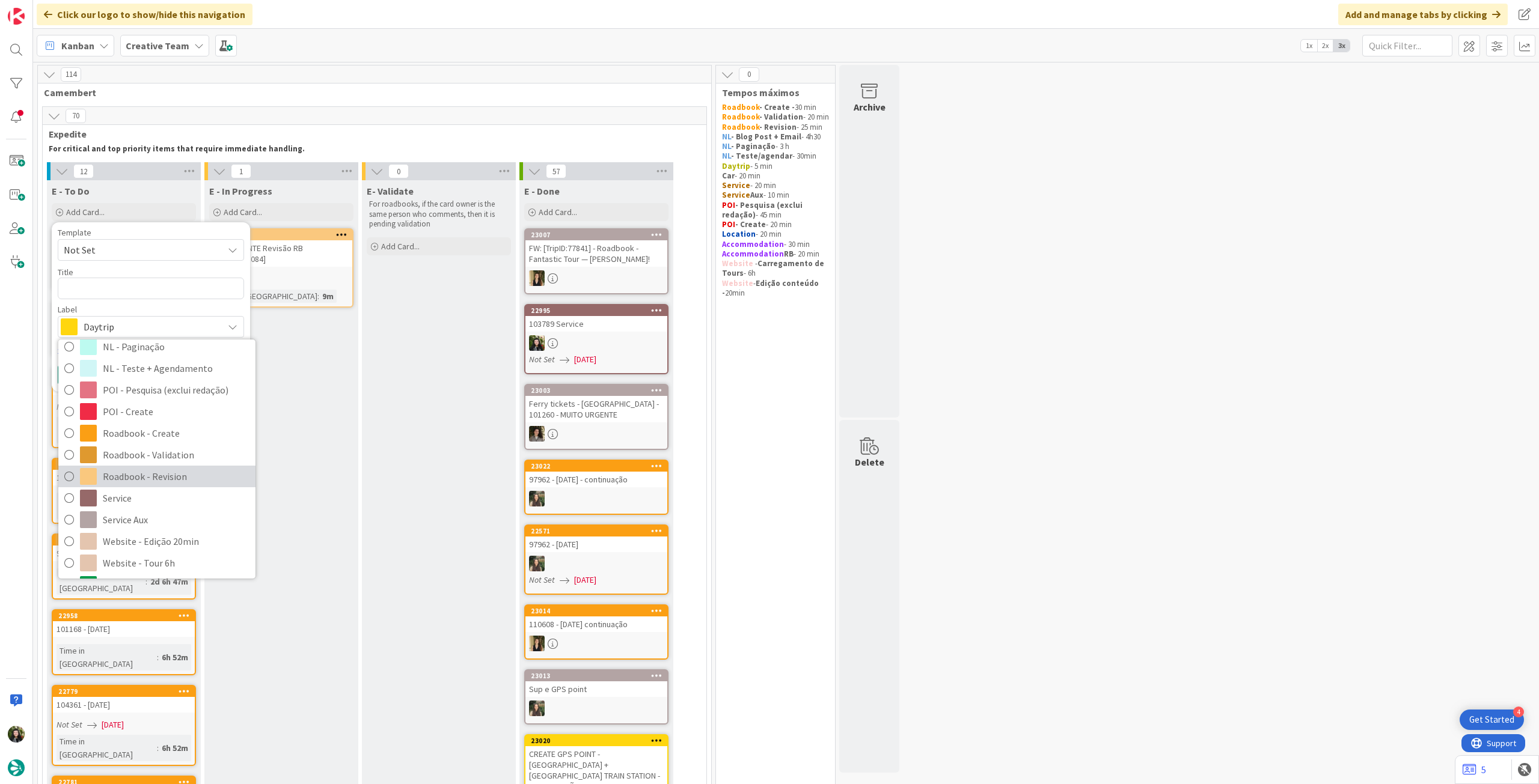
click at [164, 472] on span "Roadbook - Revision" at bounding box center [175, 477] width 147 height 18
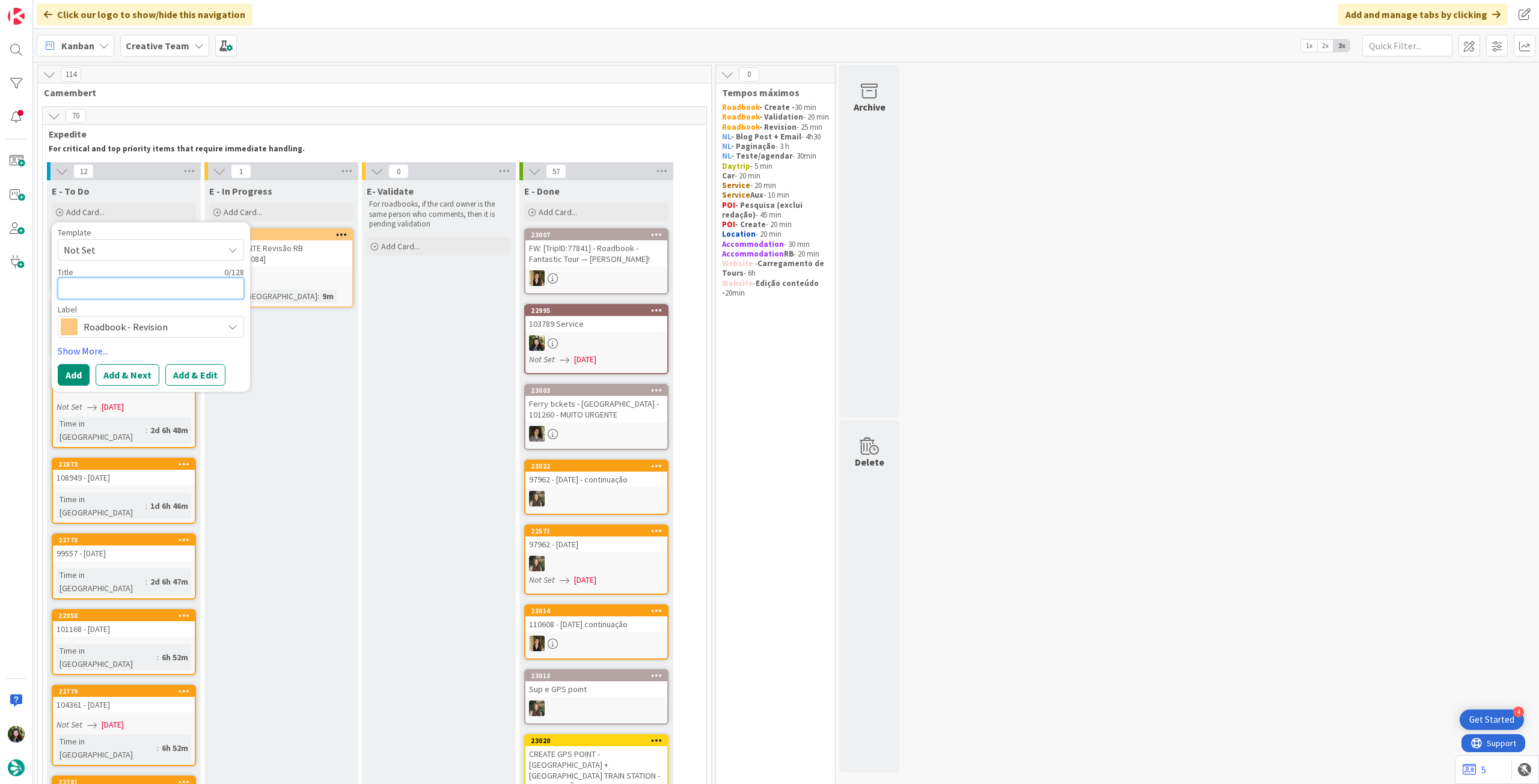
click at [136, 295] on textarea at bounding box center [150, 288] width 186 height 21
paste textarea "98810"
type textarea "x"
type textarea "98810"
type textarea "x"
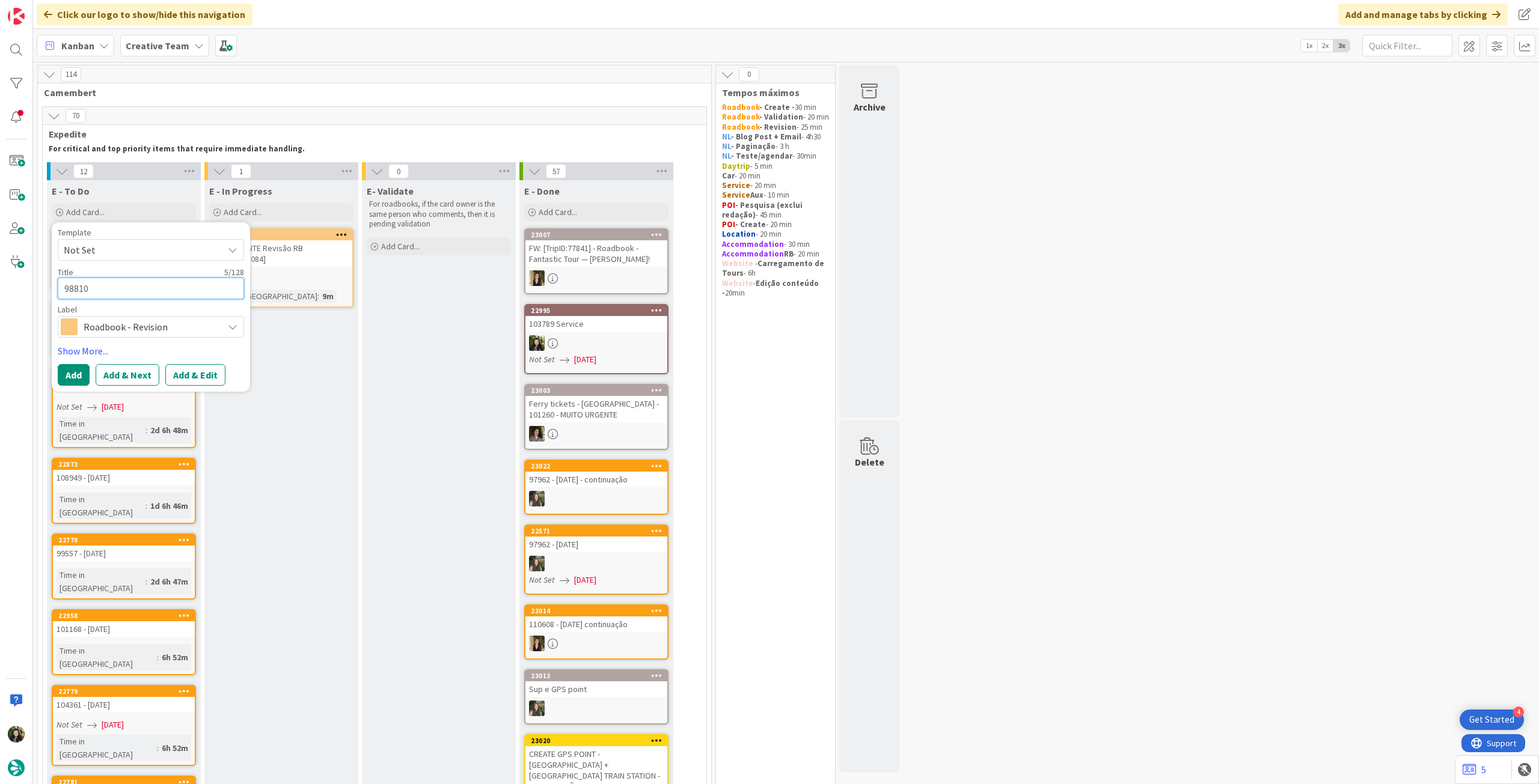
type textarea "98810"
type textarea "x"
type textarea "98810 -"
type textarea "x"
type textarea "98810 -"
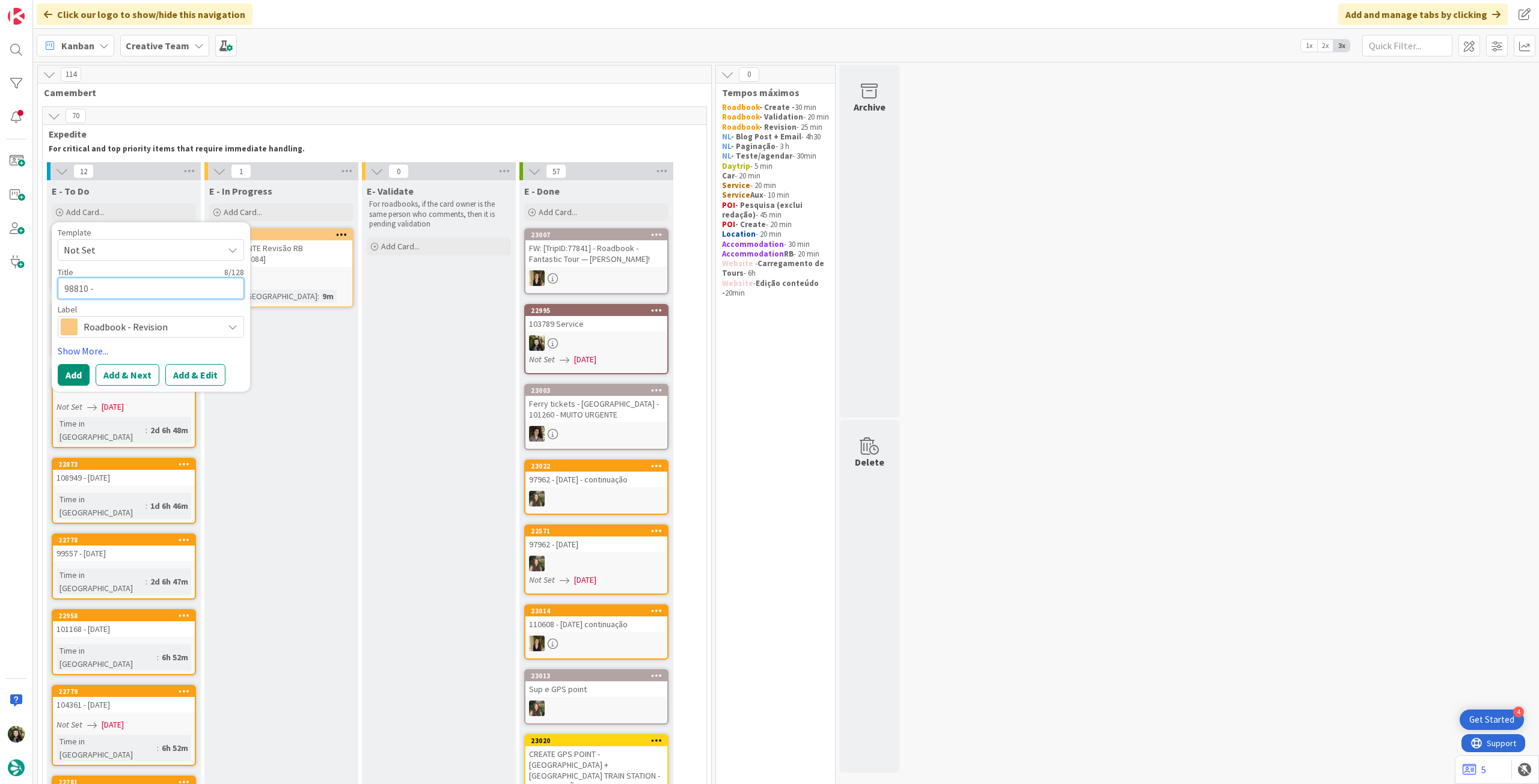
type textarea "x"
type textarea "98810 - M"
type textarea "x"
type textarea "98810 - MU"
type textarea "x"
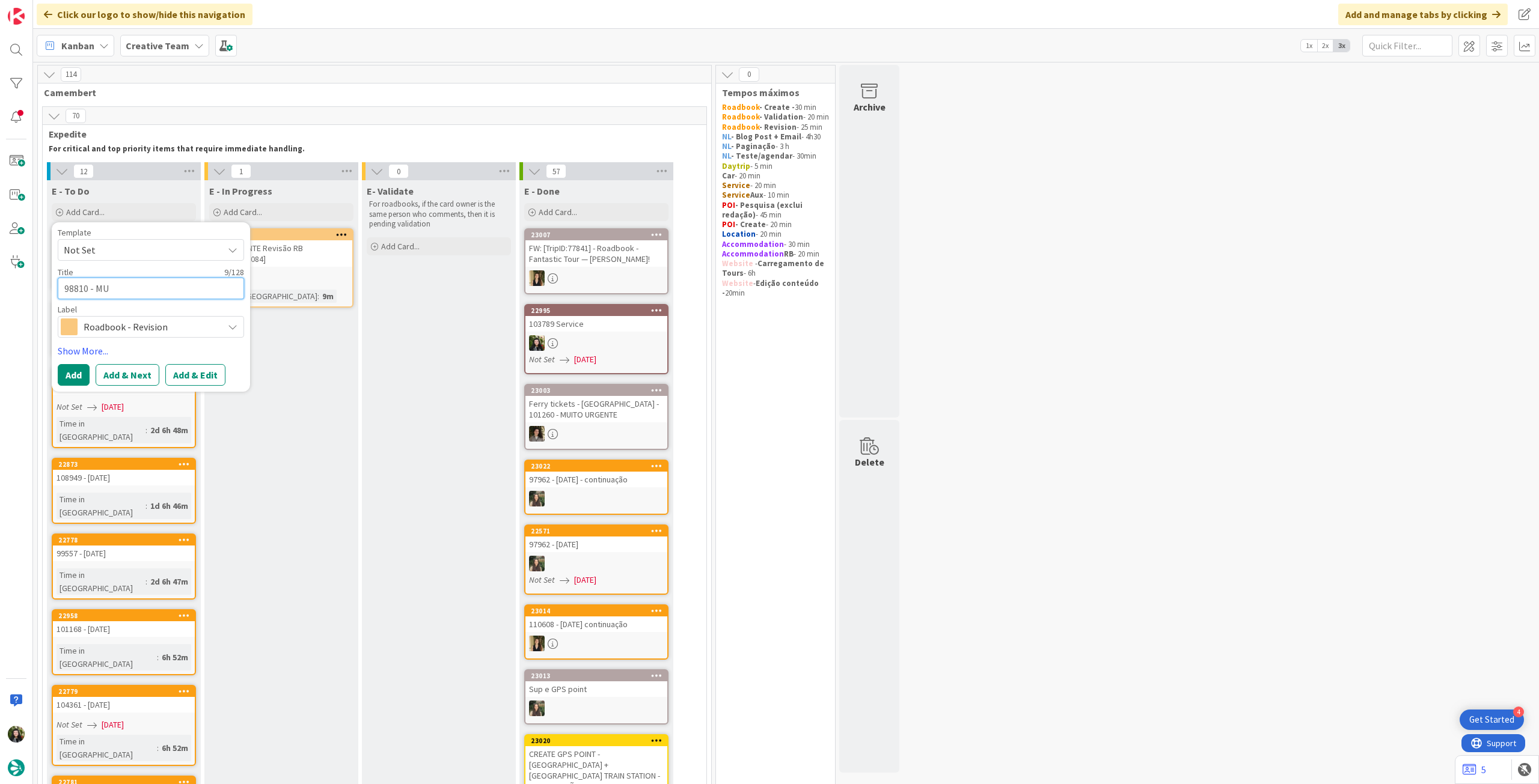
type textarea "98810 - MUI"
type textarea "x"
type textarea "98810 - MUIT"
type textarea "x"
type textarea "98810 - MUITO"
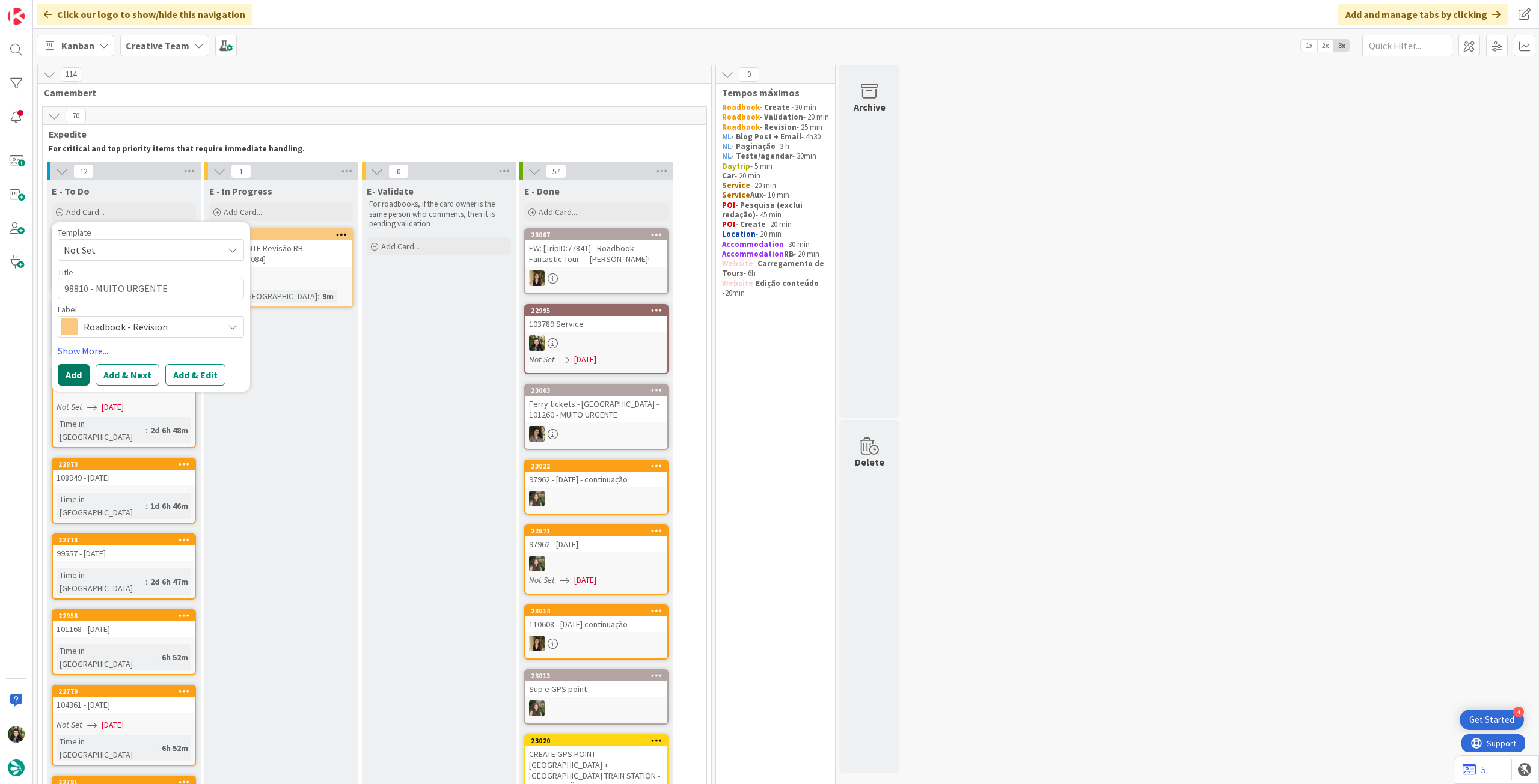
click at [83, 370] on button "Add" at bounding box center [73, 374] width 32 height 21
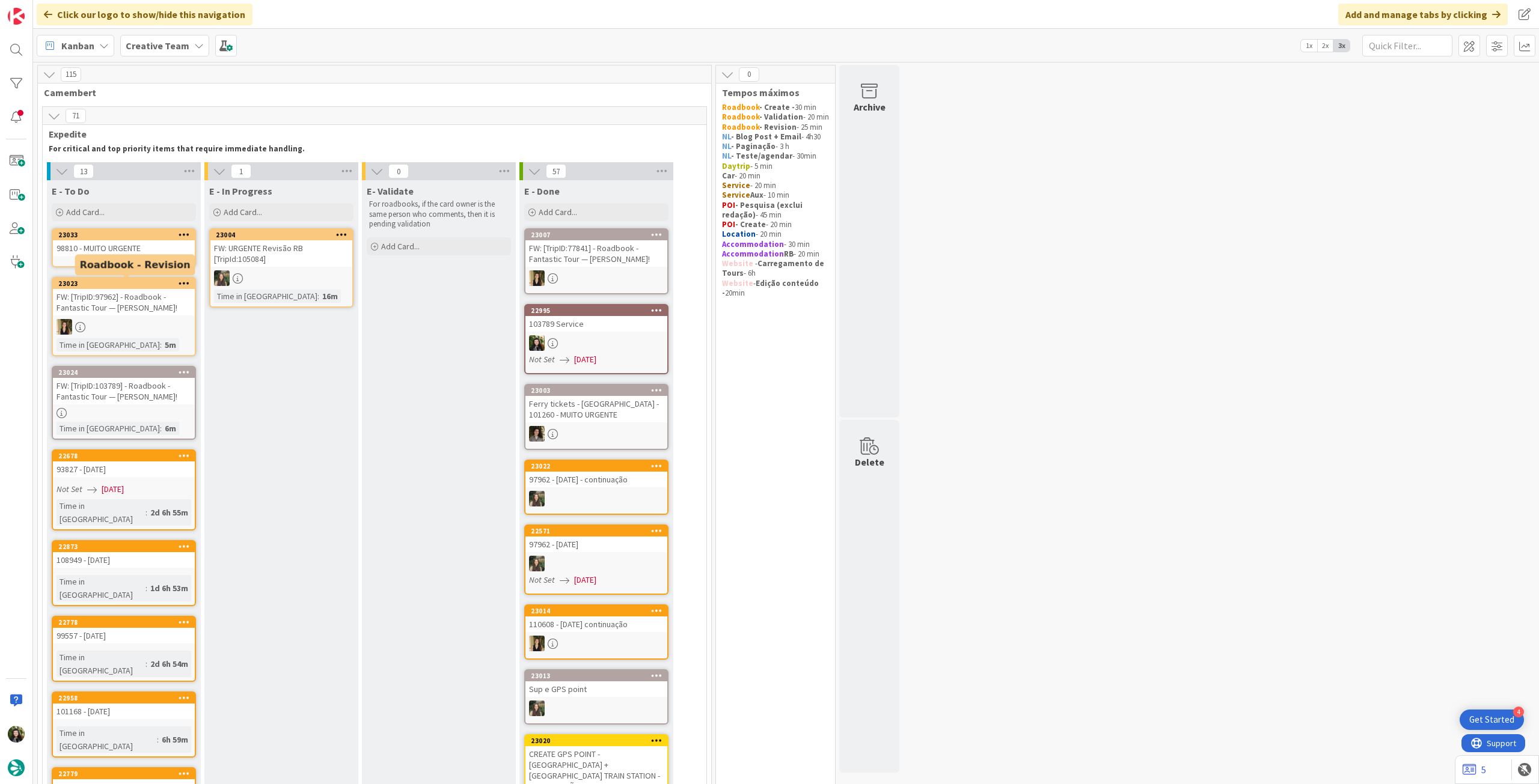
click at [129, 254] on div "98810 - MUITO URGENTE" at bounding box center [124, 248] width 142 height 15
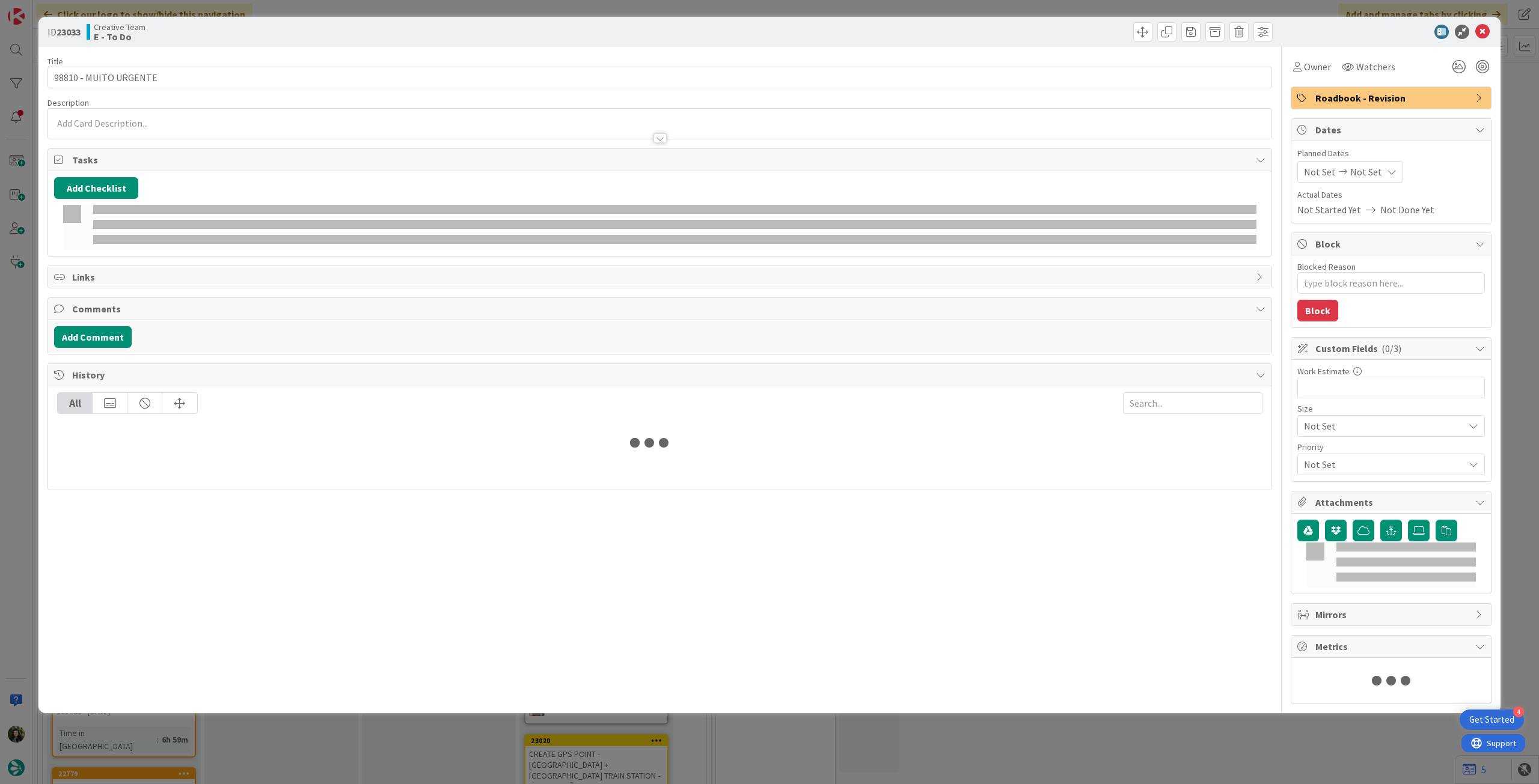
click at [139, 122] on p at bounding box center [659, 123] width 1211 height 14
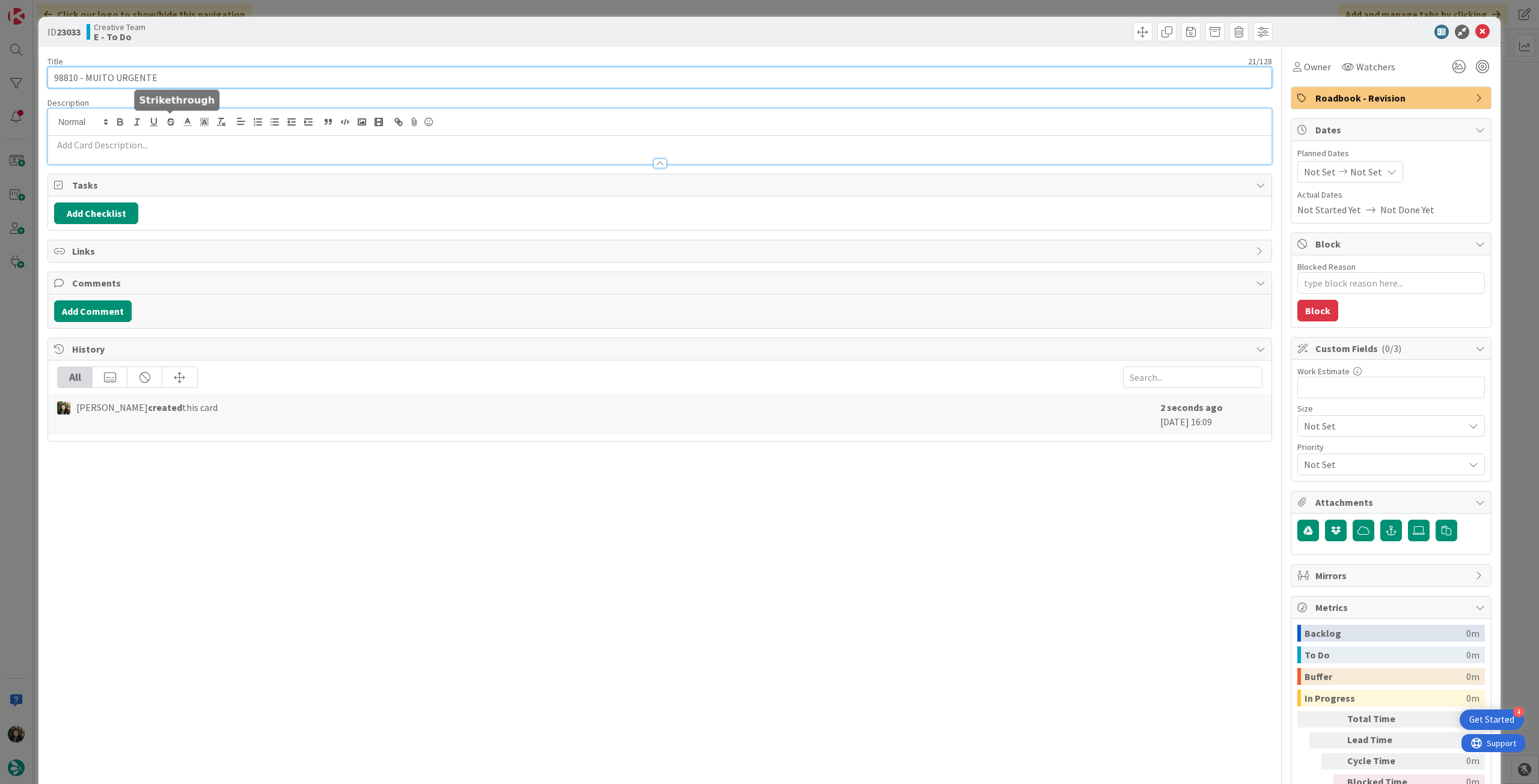
click at [206, 83] on input "98810 - MUITO URGENTE" at bounding box center [659, 77] width 1224 height 21
click at [191, 152] on div at bounding box center [660, 158] width 1224 height 13
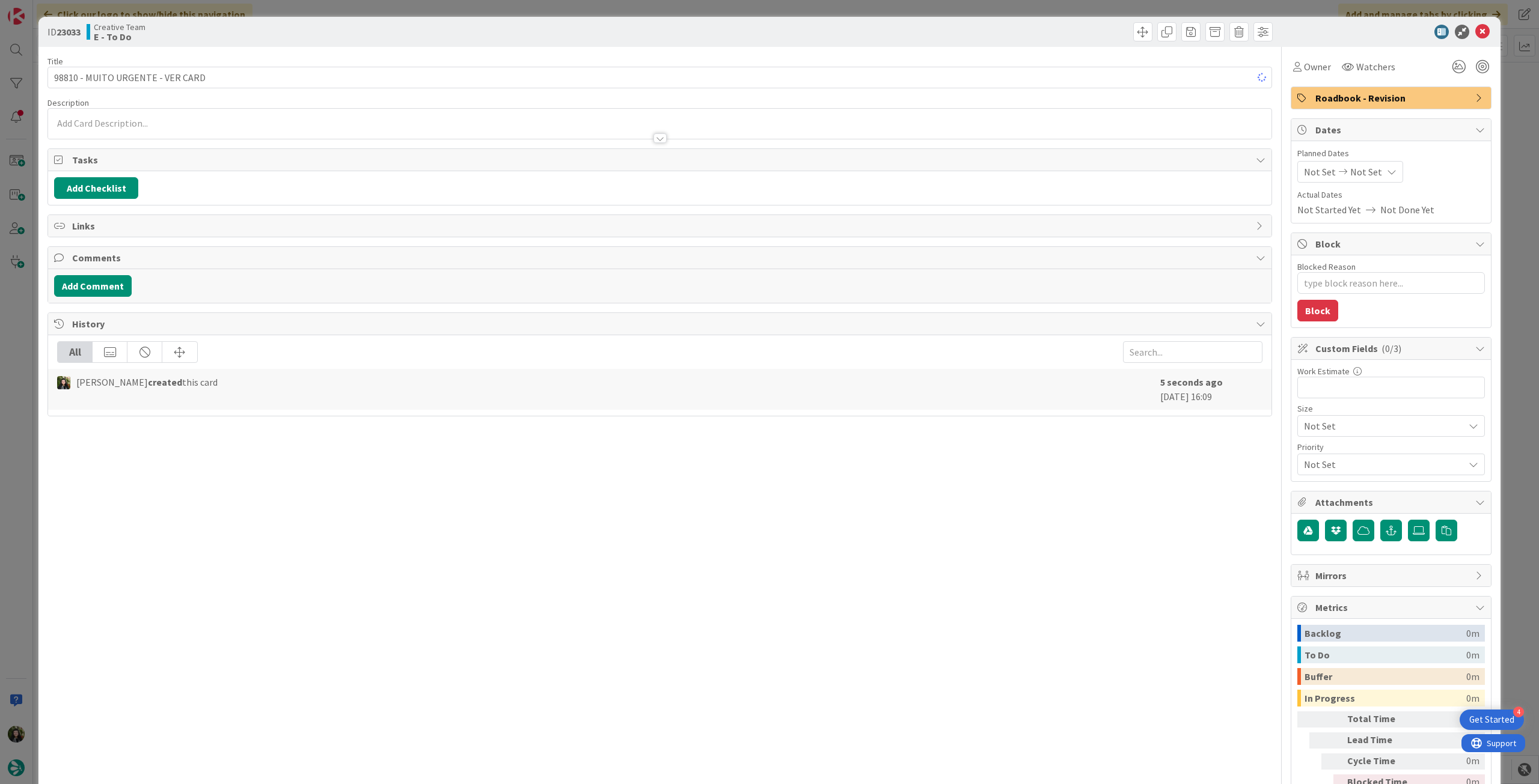
click at [203, 128] on div at bounding box center [660, 132] width 1224 height 13
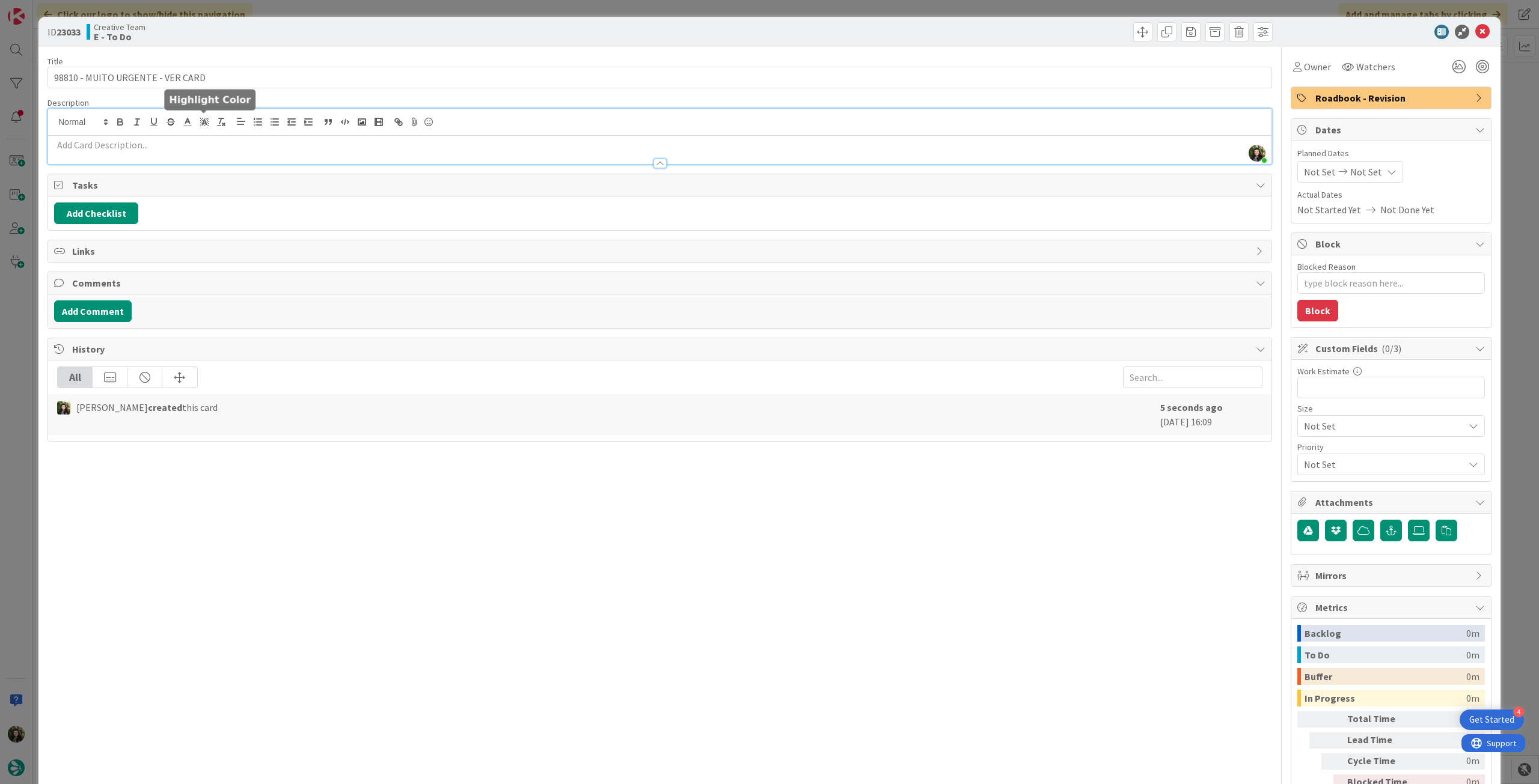
click at [198, 141] on p at bounding box center [659, 145] width 1211 height 14
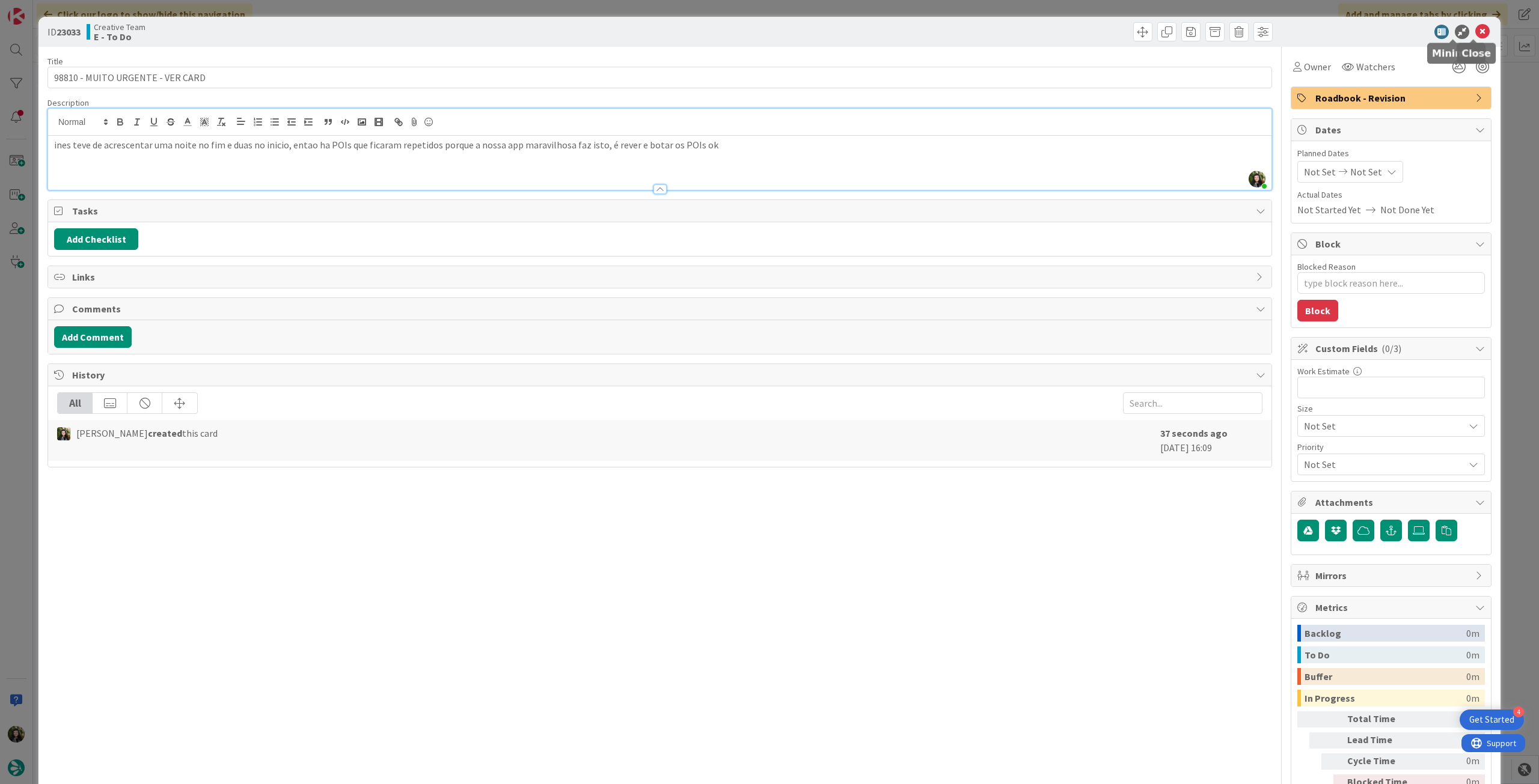
click at [1475, 28] on icon at bounding box center [1482, 32] width 15 height 15
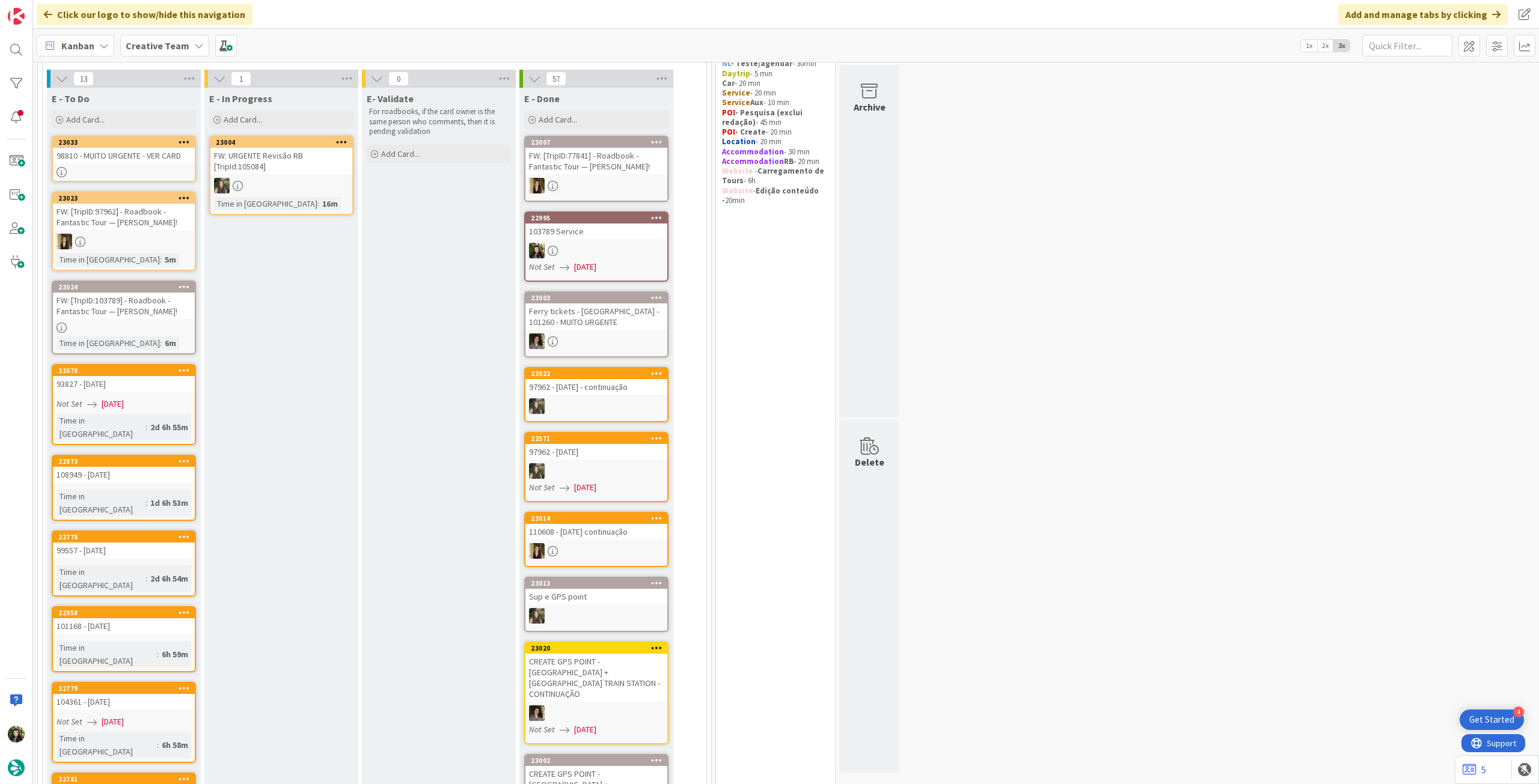
scroll to position [160, 0]
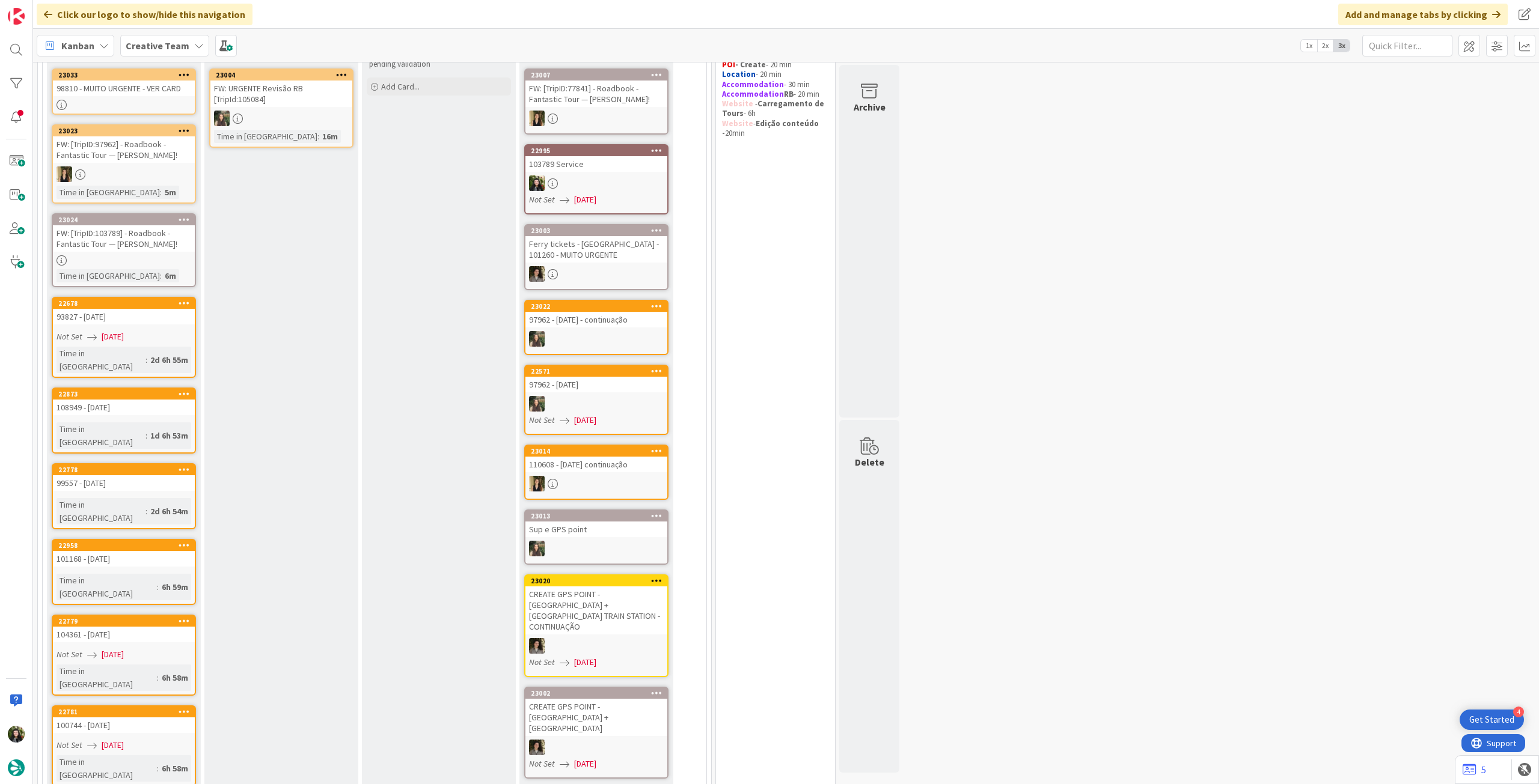
click at [175, 51] on b "Creative Team" at bounding box center [157, 46] width 63 height 12
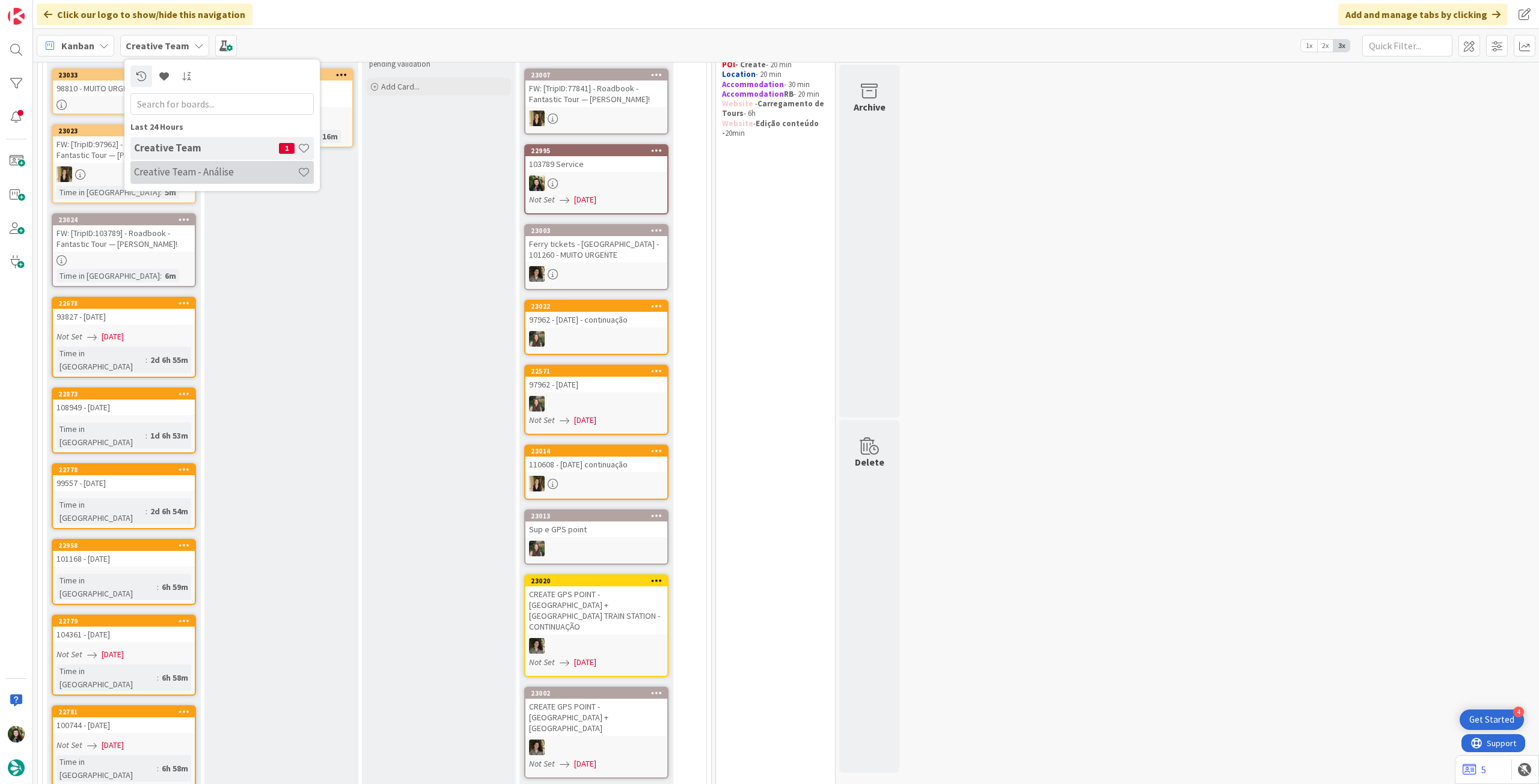
click at [198, 167] on h4 "Creative Team - Análise" at bounding box center [216, 172] width 164 height 12
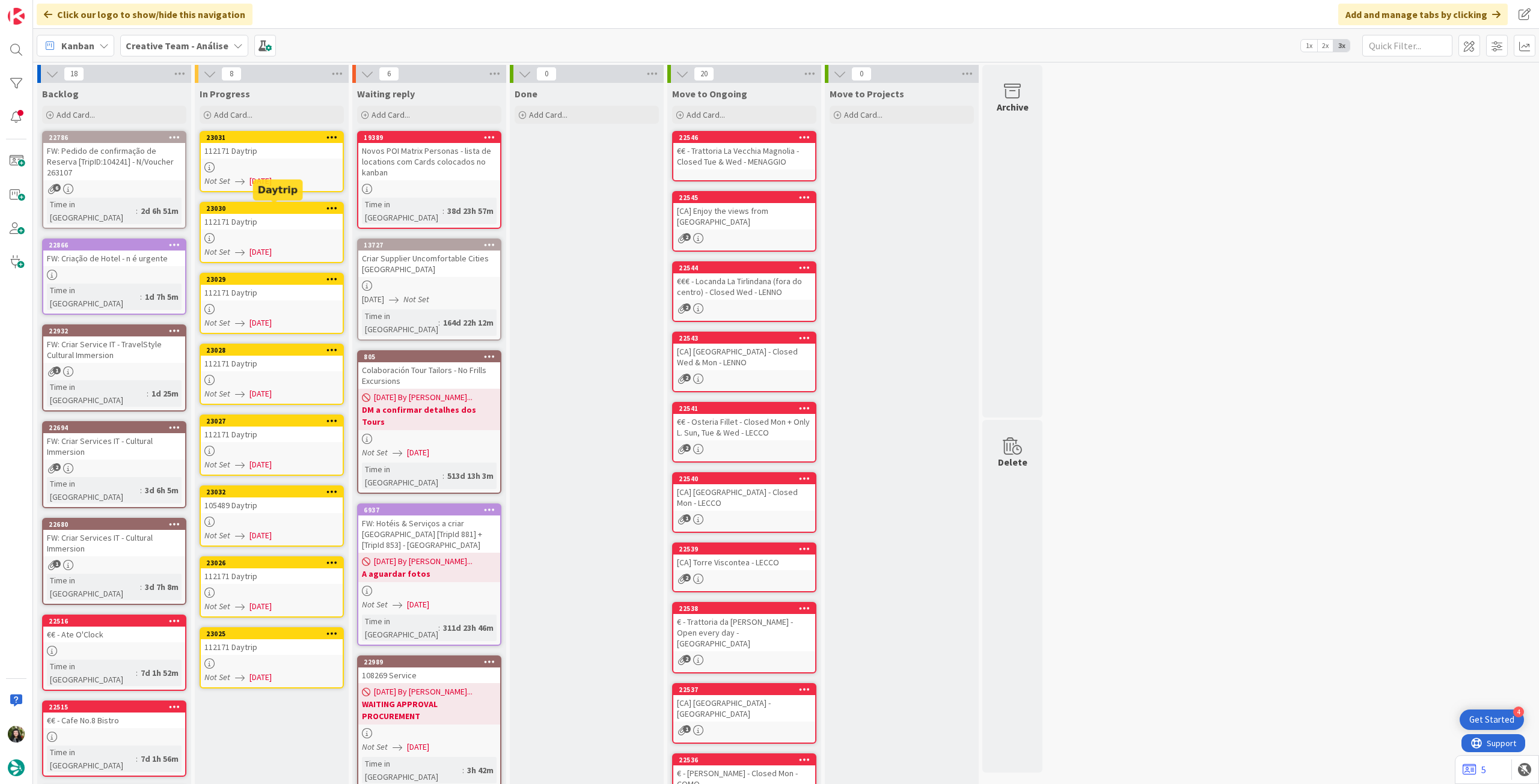
click at [291, 161] on link "23031 112171 Daytrip Not Set 12/09/2025" at bounding box center [272, 161] width 144 height 61
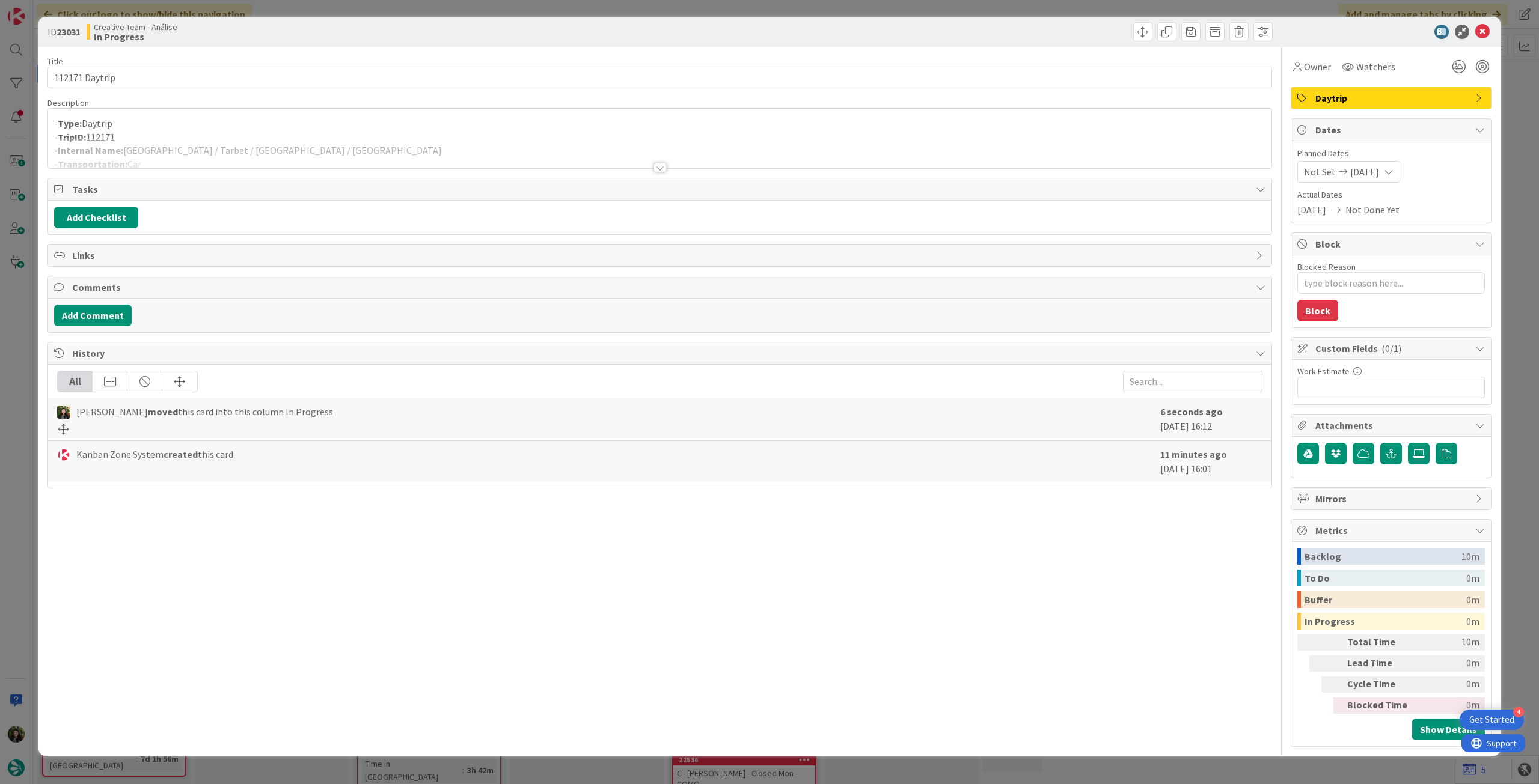
click at [299, 147] on div at bounding box center [660, 153] width 1224 height 31
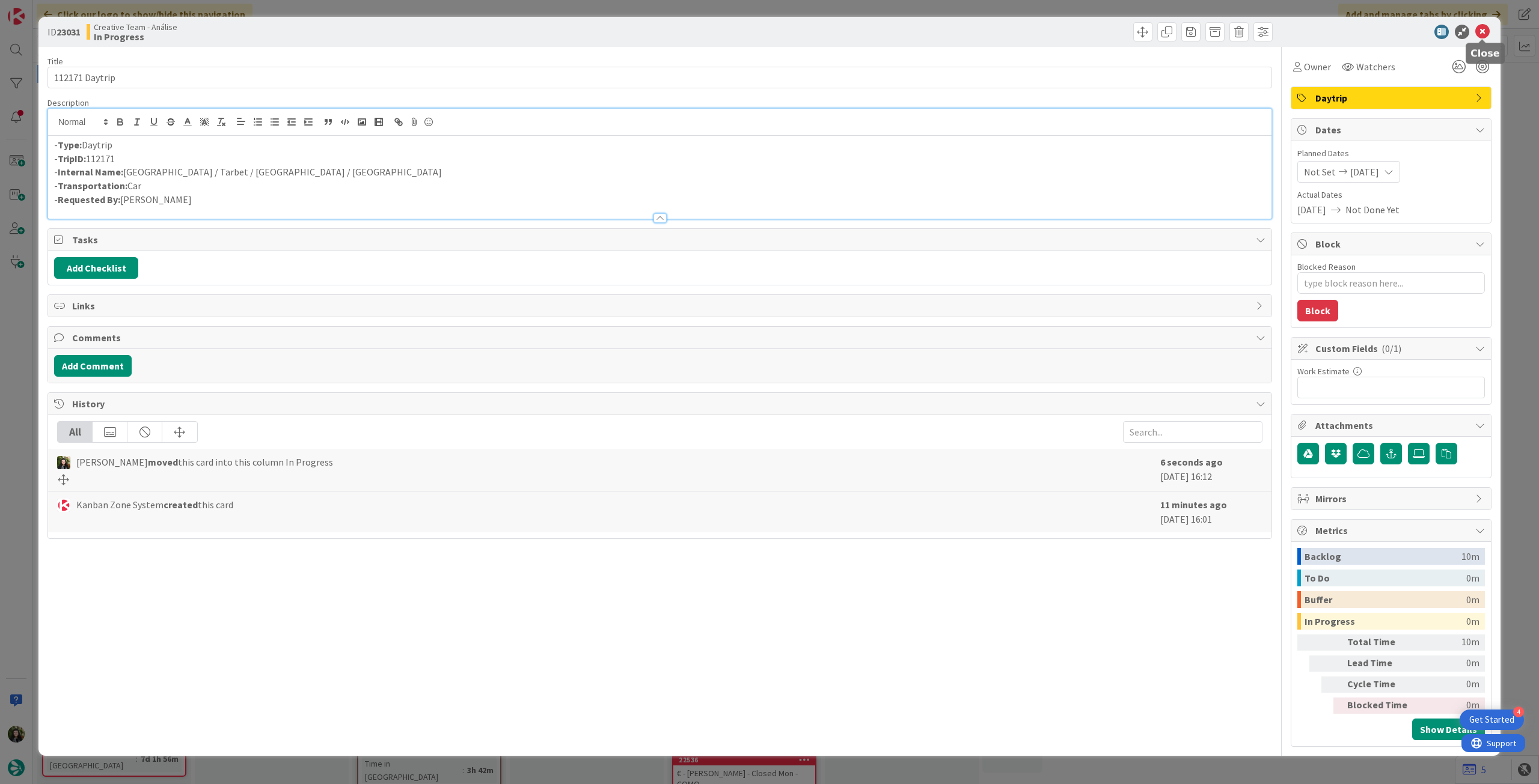
click at [1484, 28] on icon at bounding box center [1482, 32] width 15 height 15
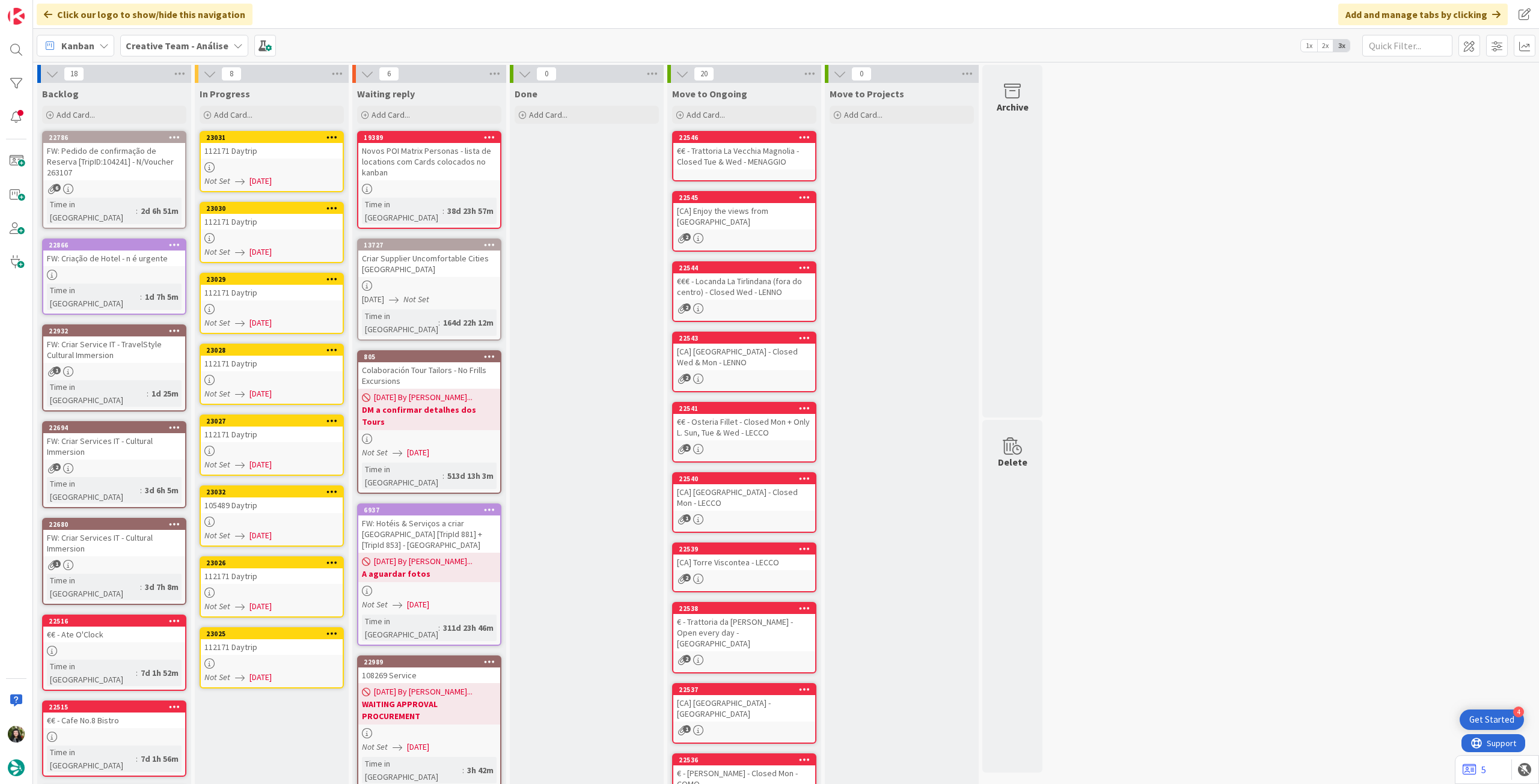
click at [299, 226] on div "112171 Daytrip" at bounding box center [271, 221] width 142 height 15
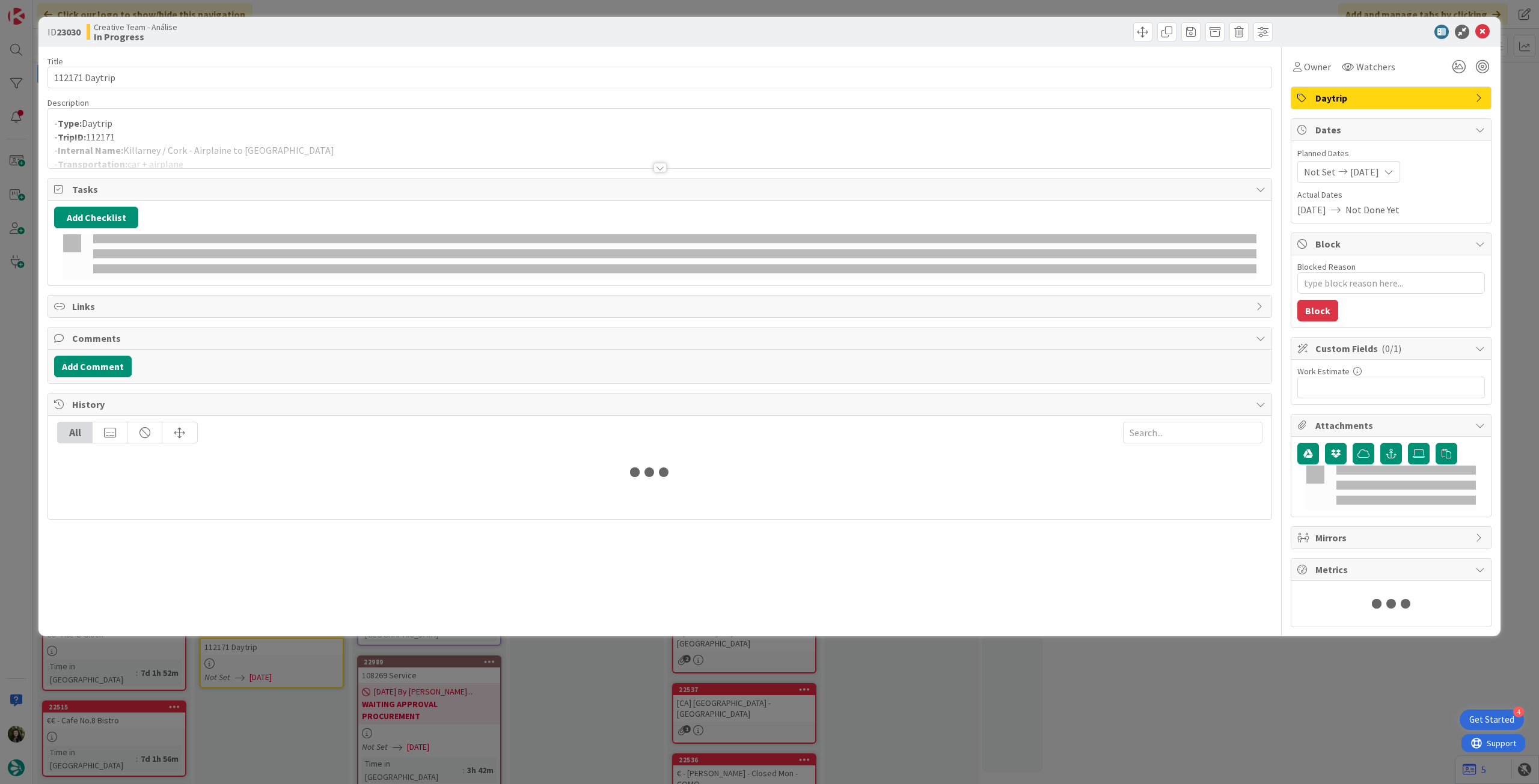
click at [338, 150] on div at bounding box center [660, 153] width 1224 height 31
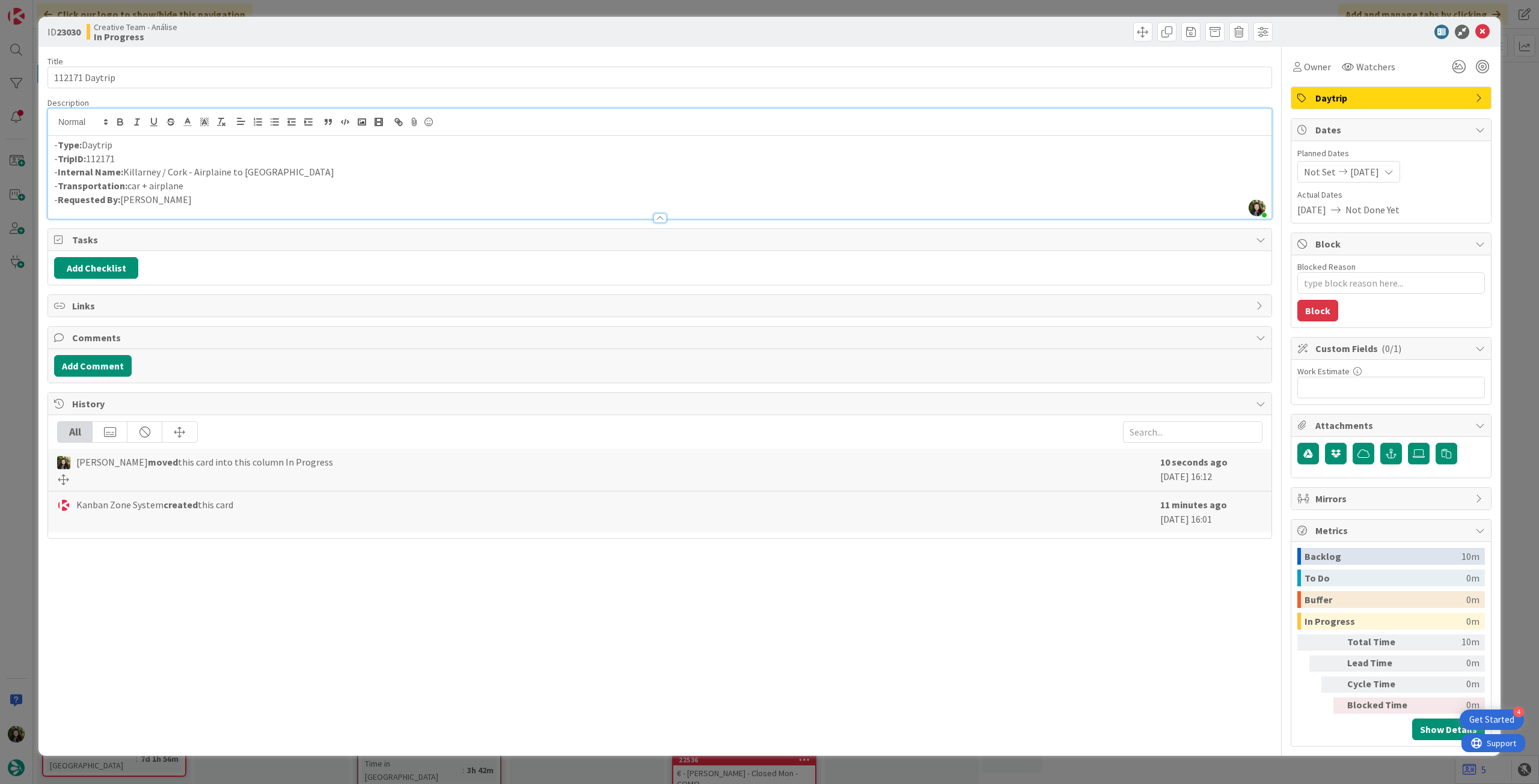
click at [191, 174] on p "- Internal Name: Killarney / Cork - Airplaine to Glasgow" at bounding box center [659, 172] width 1211 height 14
click at [221, 171] on p "- Internal Name: Killarney / Cork + Airplaine to Glasgow" at bounding box center [659, 172] width 1211 height 14
click at [1484, 29] on icon at bounding box center [1482, 32] width 15 height 15
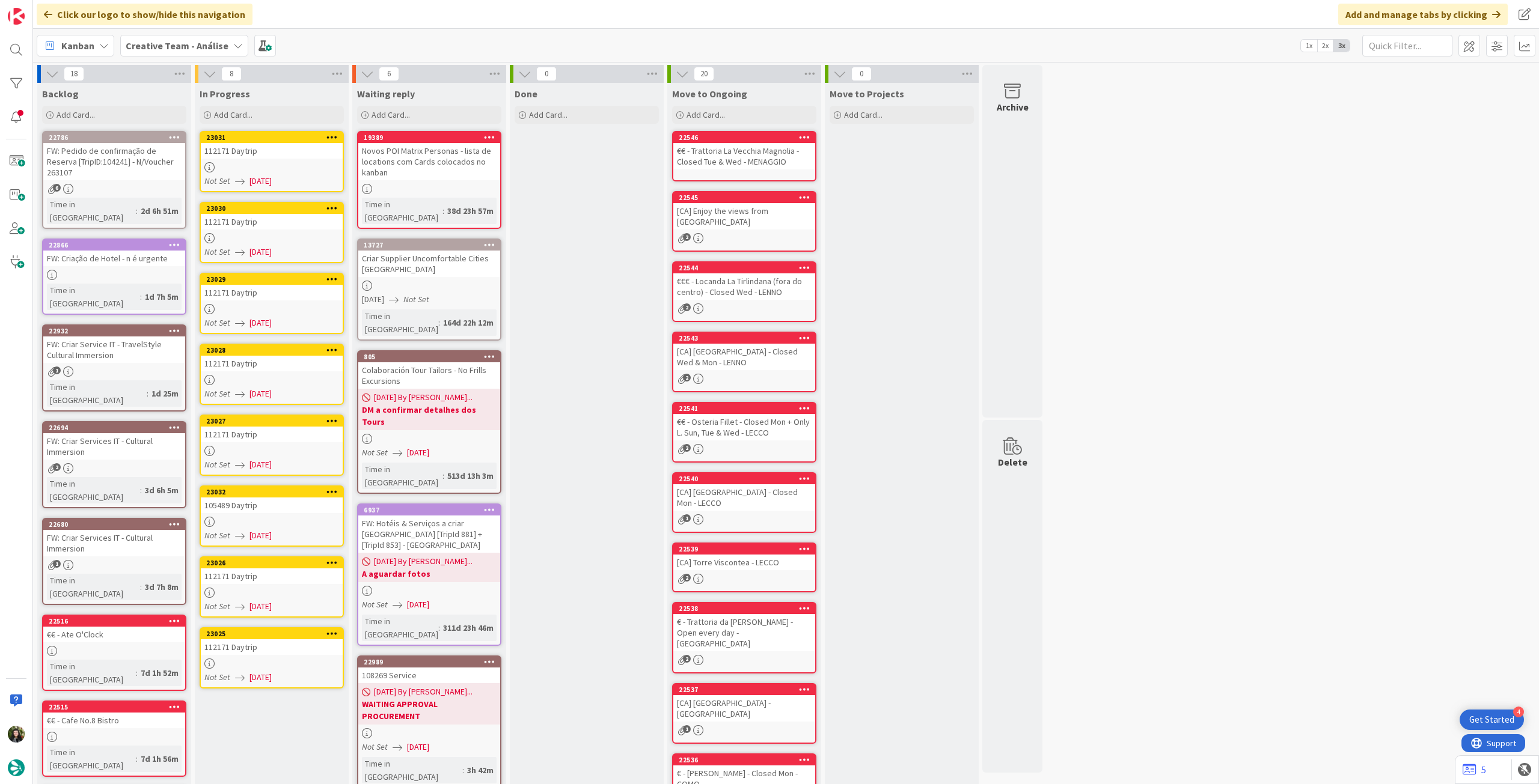
click at [276, 299] on div "112171 Daytrip" at bounding box center [271, 293] width 142 height 15
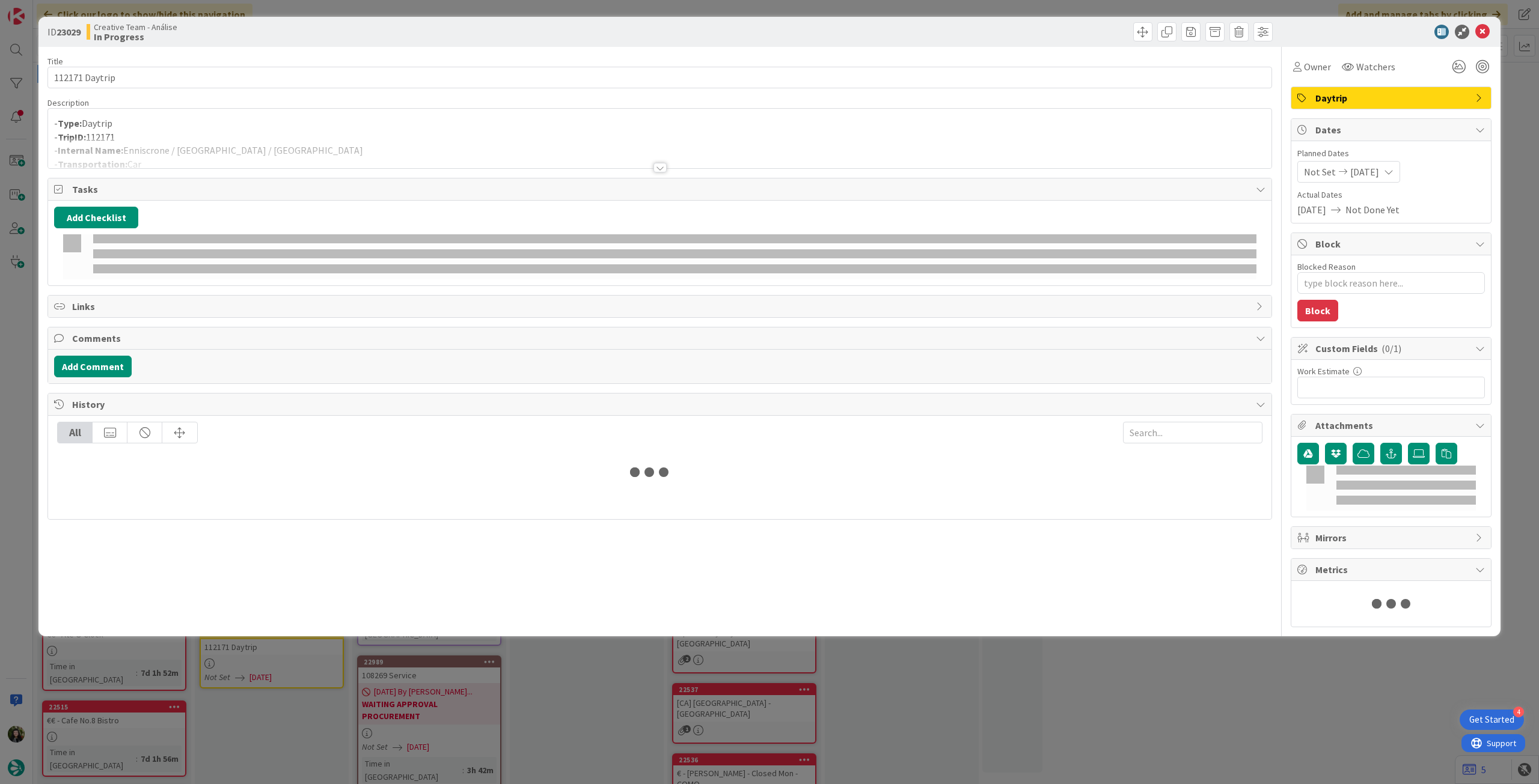
click at [262, 141] on div at bounding box center [660, 153] width 1224 height 31
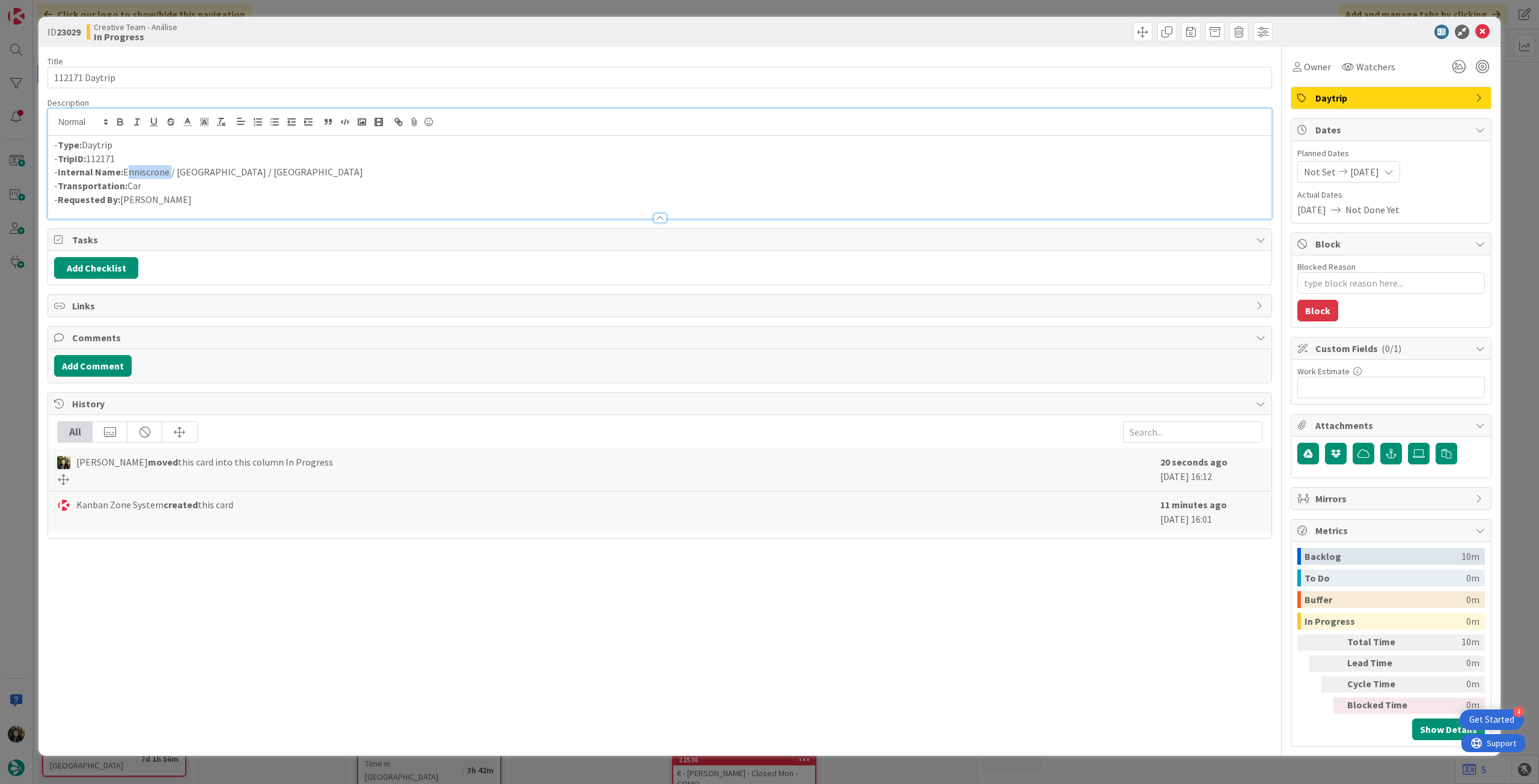
drag, startPoint x: 125, startPoint y: 170, endPoint x: 167, endPoint y: 169, distance: 42.0
click at [167, 169] on p "- Internal Name: Enniscrone / Connemara / Galway" at bounding box center [659, 172] width 1211 height 14
click at [1358, 287] on textarea "Blocked Reason" at bounding box center [1391, 282] width 187 height 21
type textarea "x"
type textarea "p"
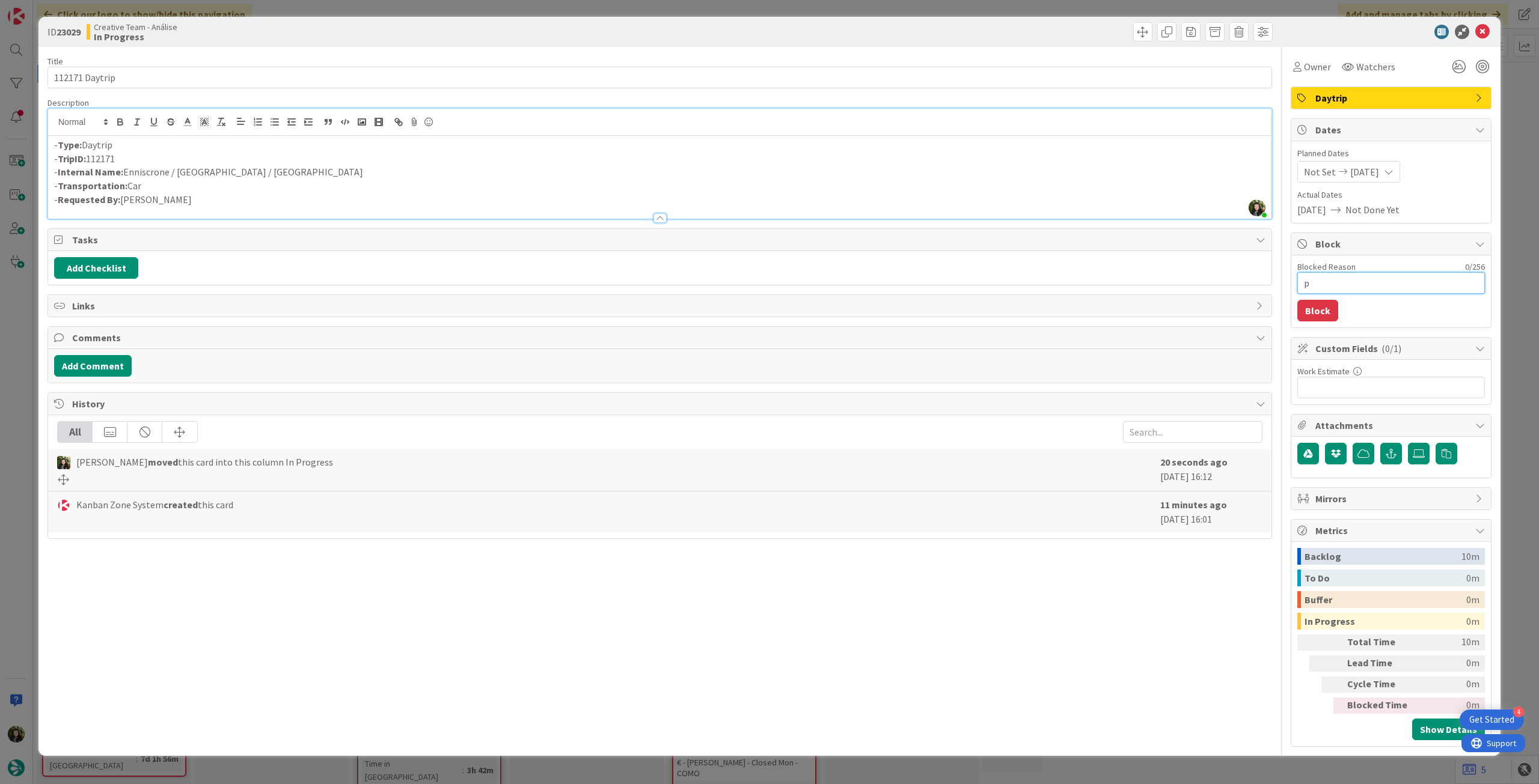
type textarea "x"
type textarea "pe"
type textarea "x"
type textarea "pen"
type textarea "x"
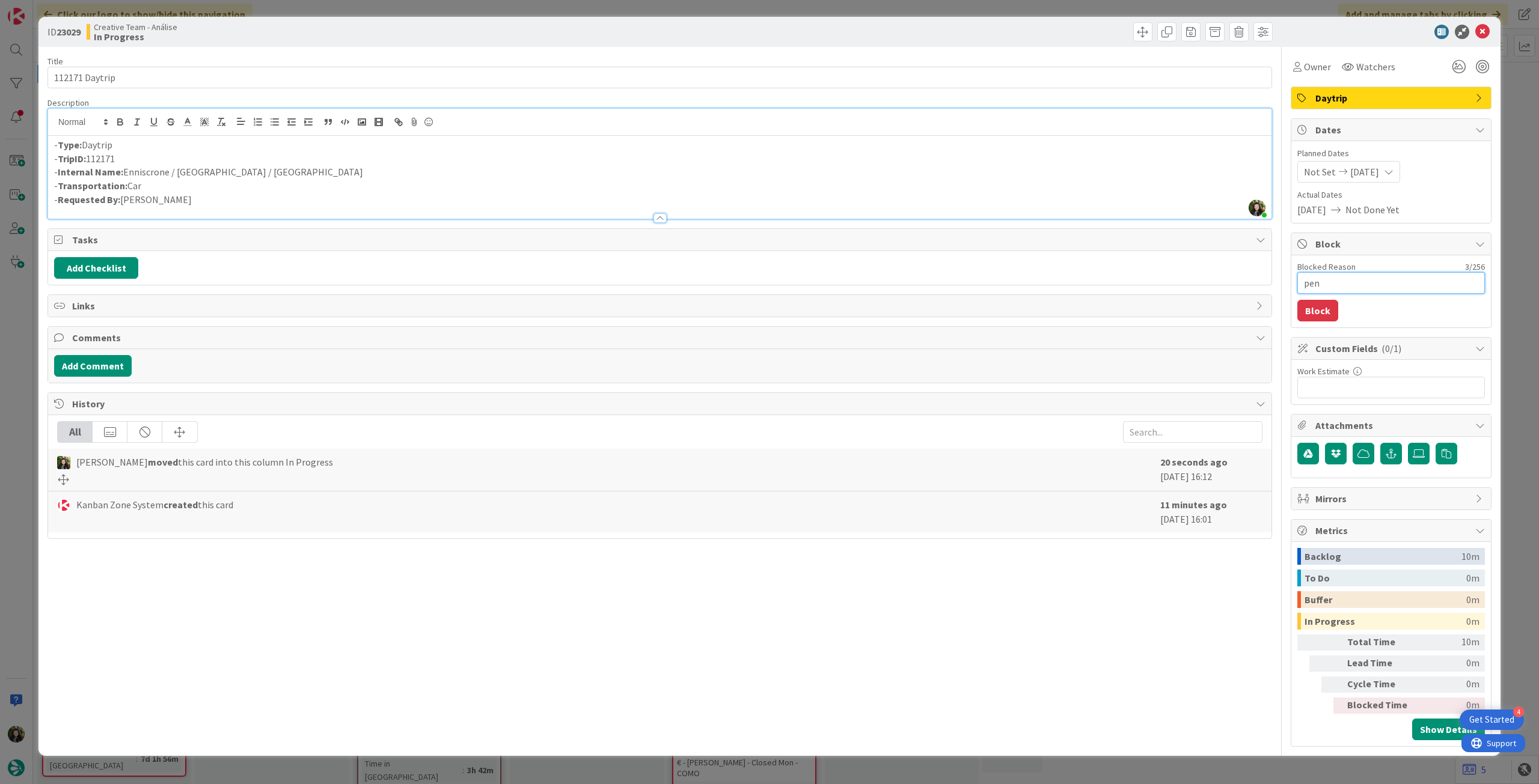
type textarea "pend"
type textarea "x"
type textarea "pende"
type textarea "x"
type textarea "penden"
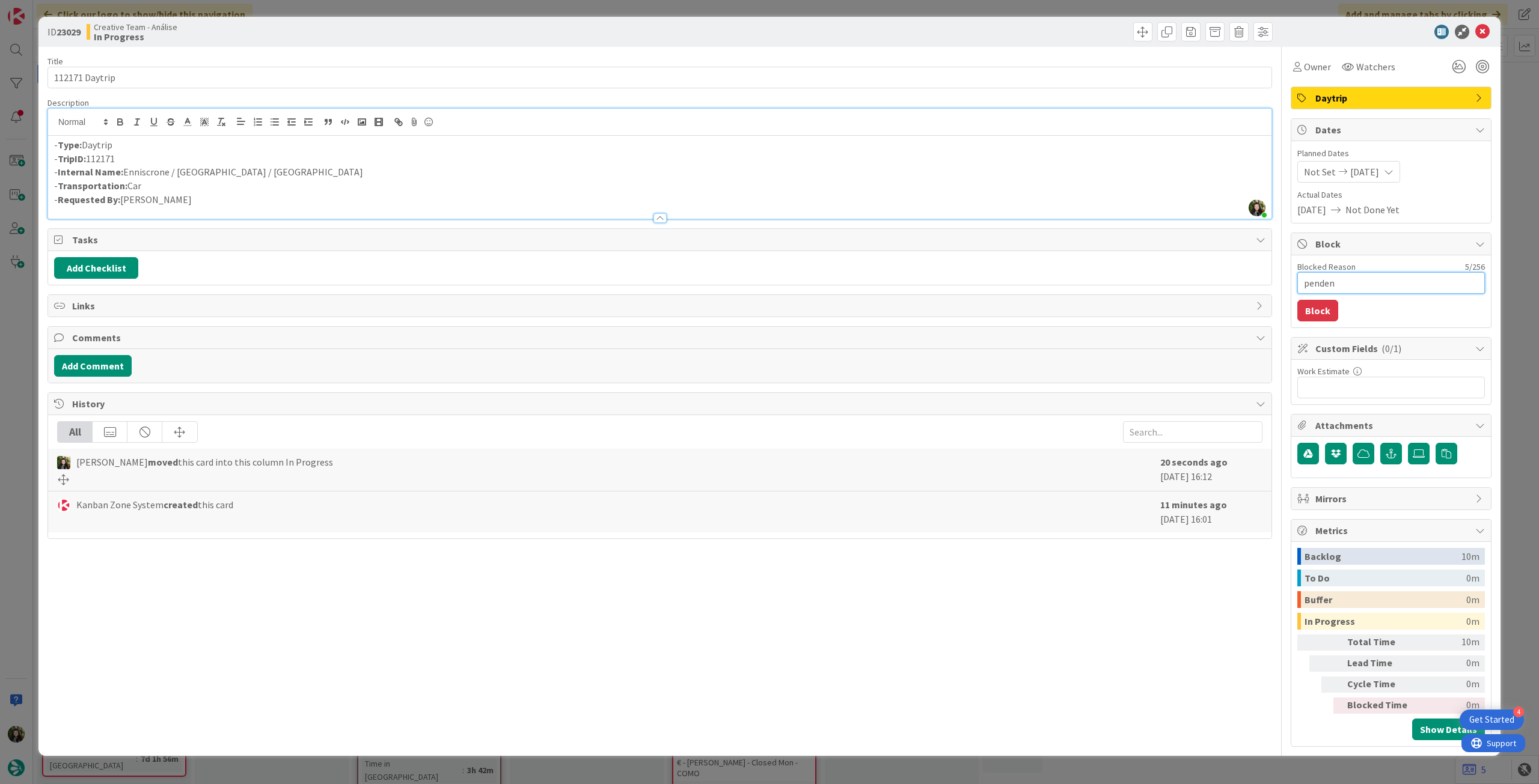
type textarea "x"
type textarea "pendent"
type textarea "x"
type textarea "pendente"
type textarea "x"
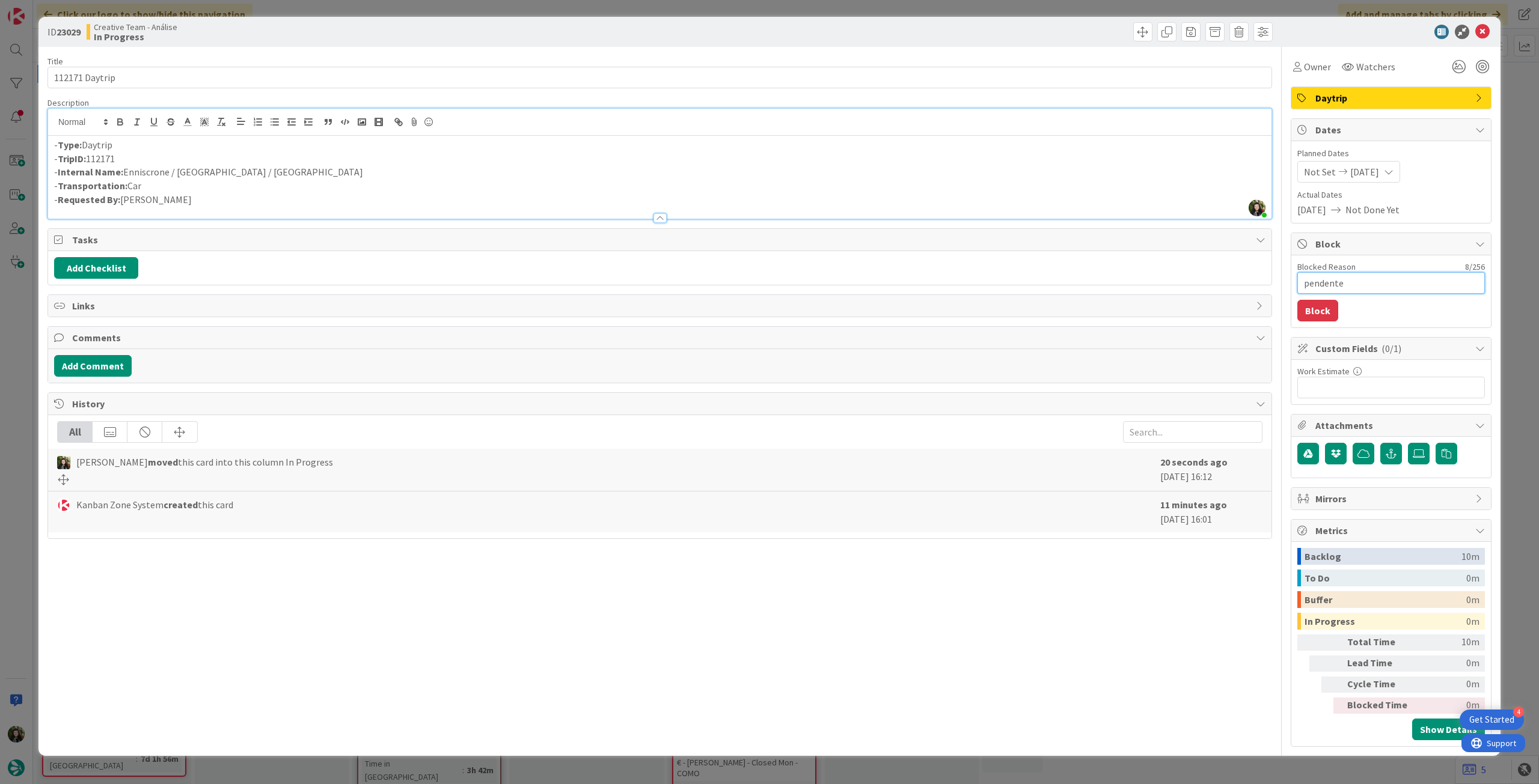
type textarea "pendente"
type textarea "x"
type textarea "pendente l"
type textarea "x"
type textarea "pendente loc"
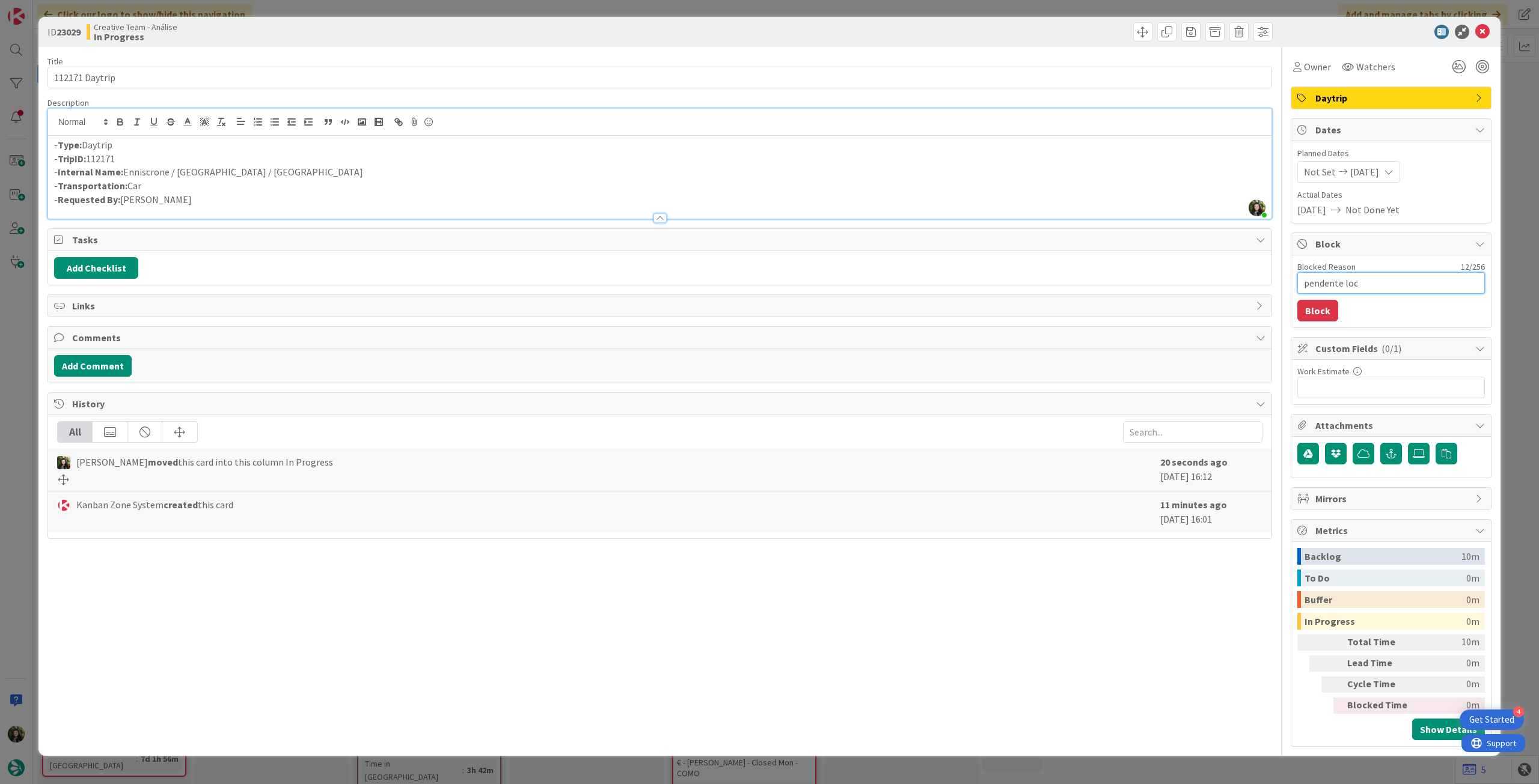
type textarea "x"
type textarea "pendente loca"
type textarea "x"
type textarea "pendente locat"
type textarea "x"
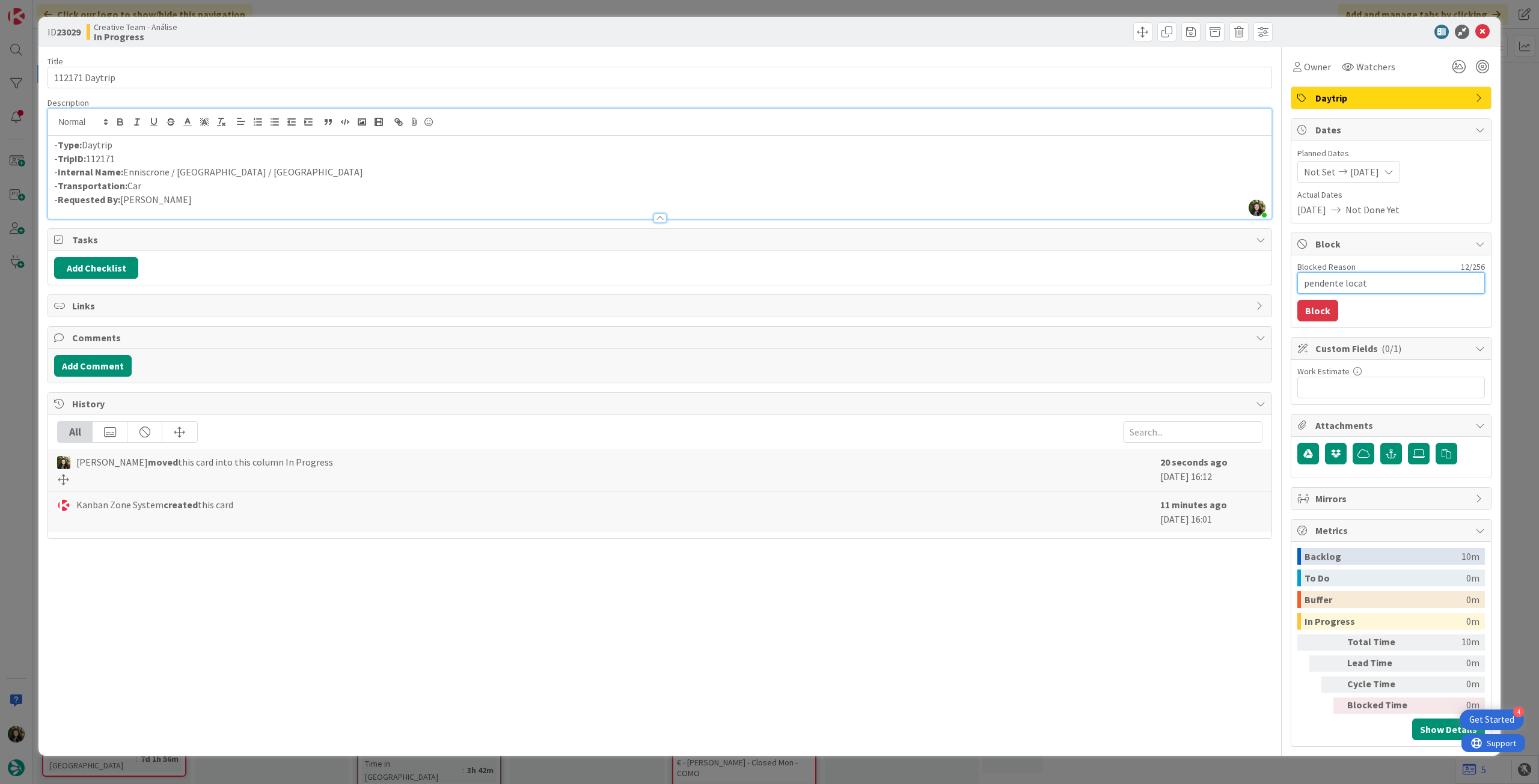
type textarea "pendente locati"
type textarea "x"
type textarea "pendente locatio"
type textarea "x"
type textarea "pendente location"
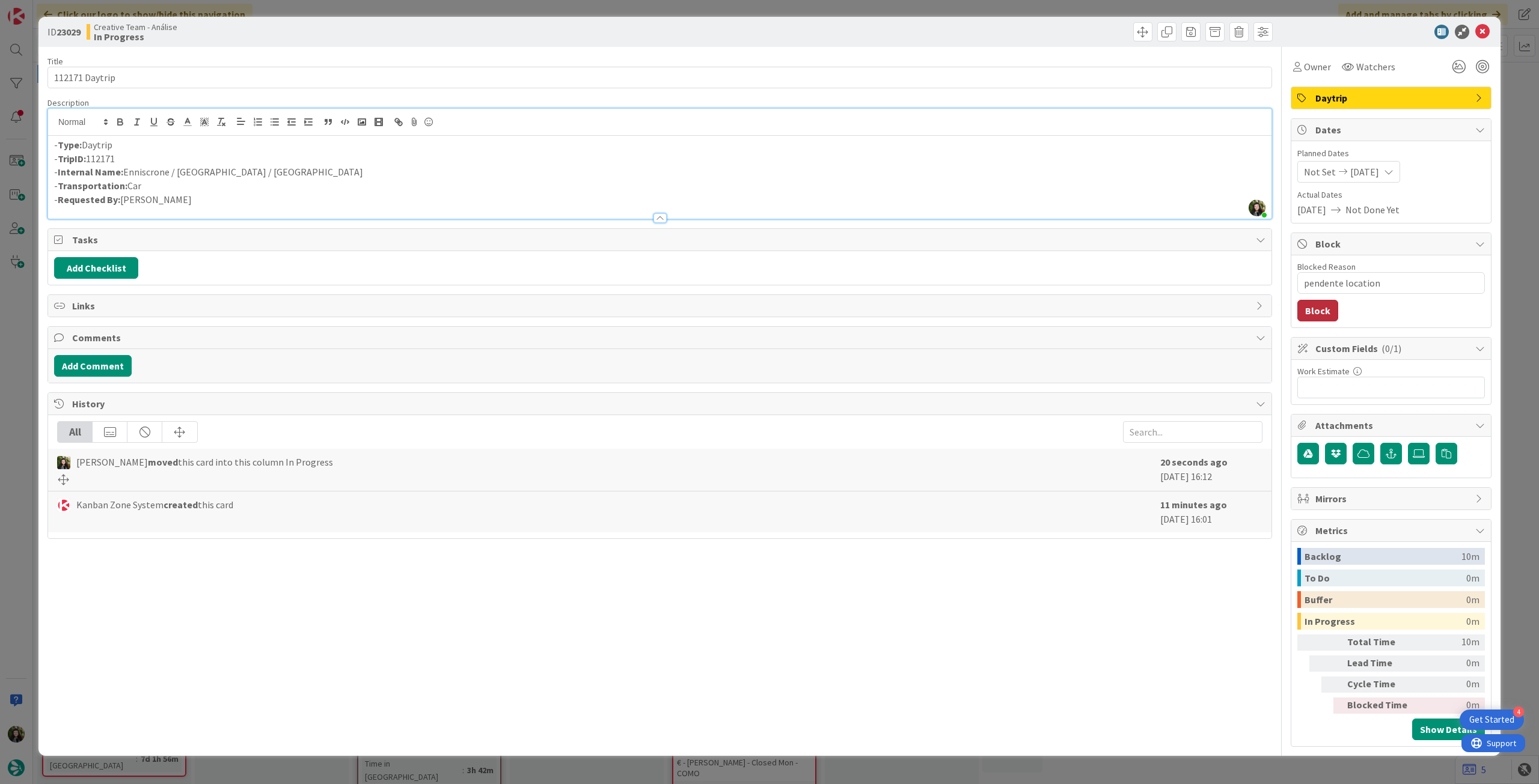
click at [1327, 313] on button "Block" at bounding box center [1317, 310] width 41 height 21
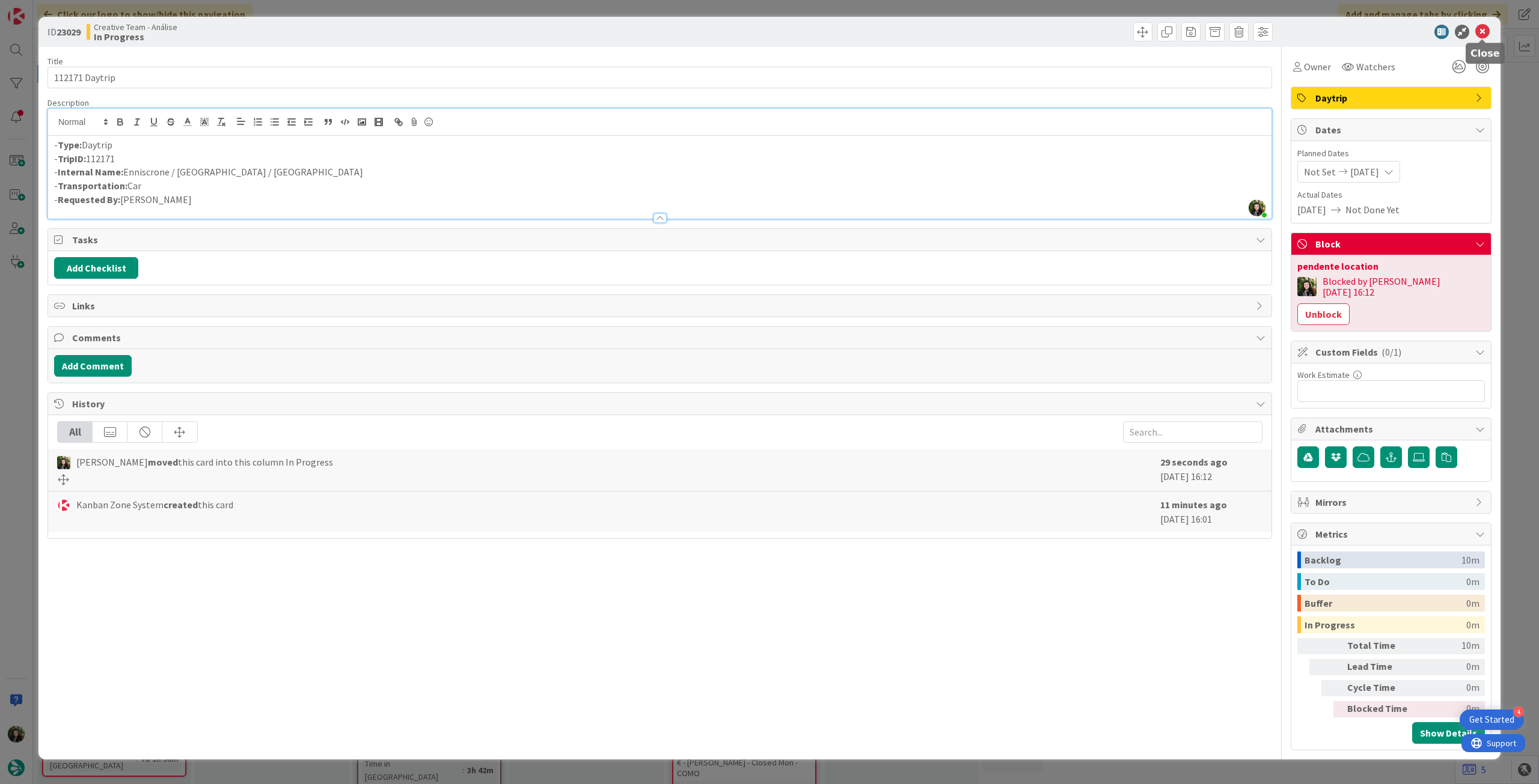
click at [1477, 31] on icon at bounding box center [1482, 32] width 15 height 15
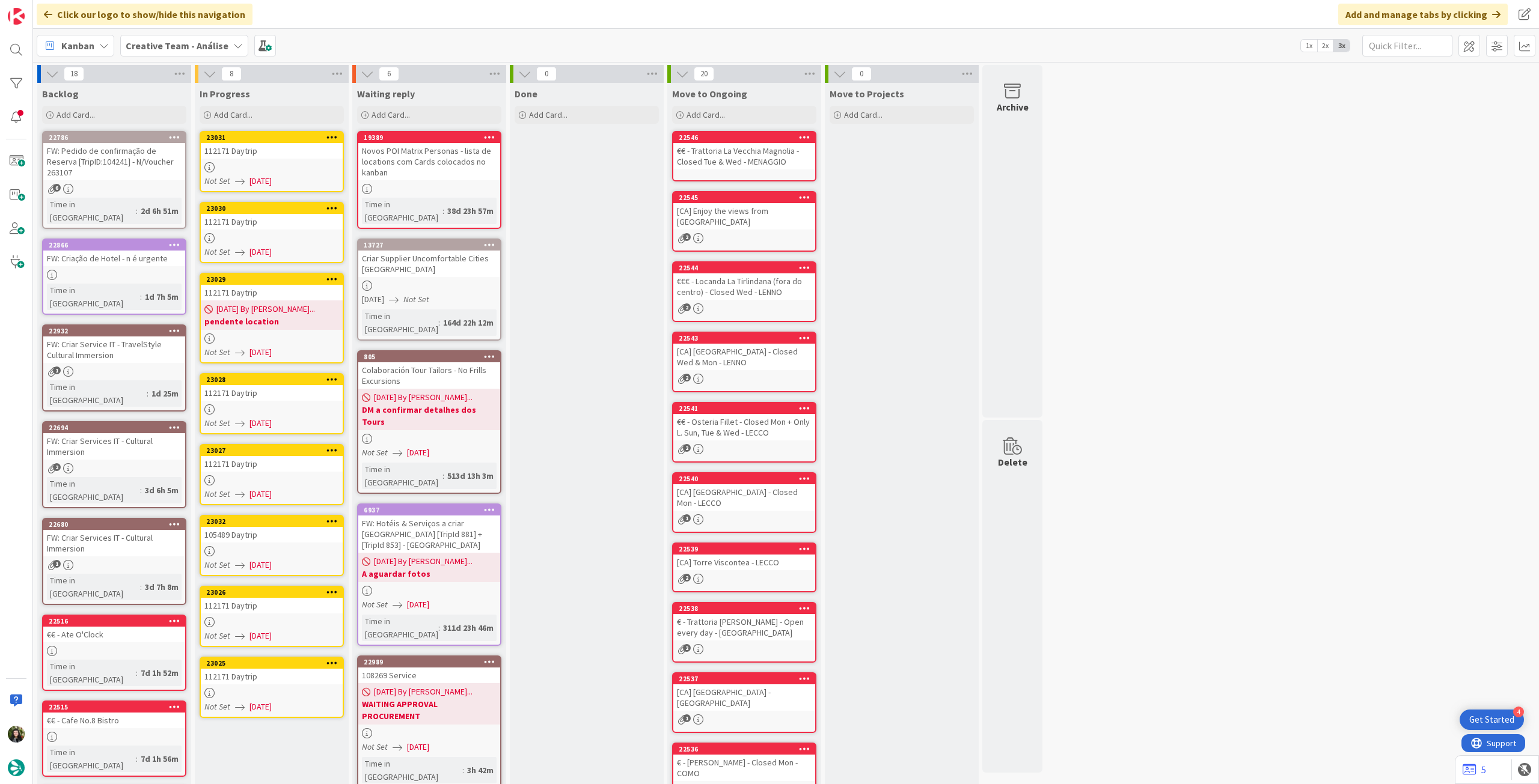
click at [301, 399] on div "112171 Daytrip" at bounding box center [271, 393] width 142 height 15
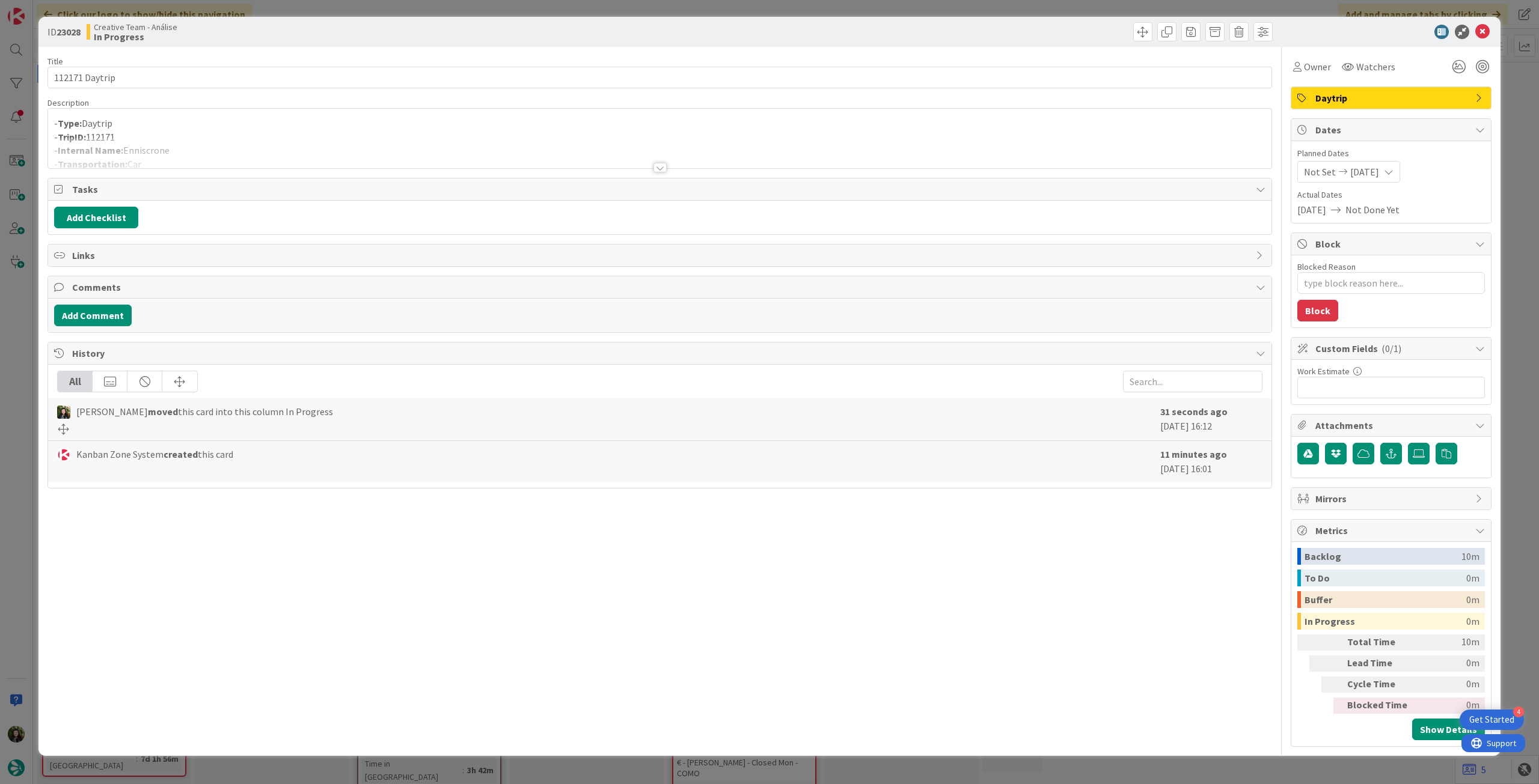
click at [366, 125] on p "- Type: Daytrip" at bounding box center [659, 123] width 1211 height 14
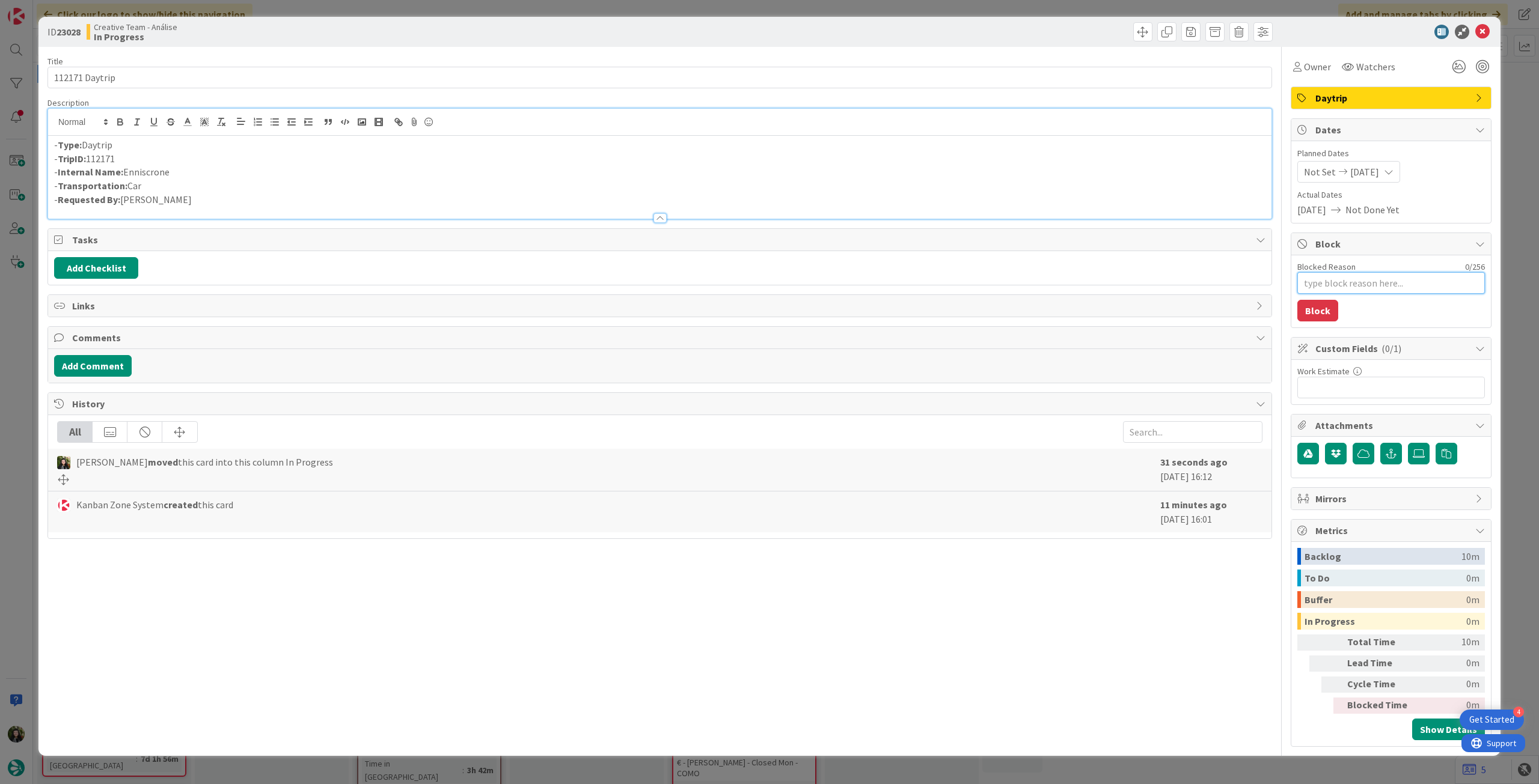
click at [1383, 285] on textarea "Blocked Reason" at bounding box center [1391, 282] width 187 height 21
type textarea "x"
type textarea "p"
type textarea "x"
type textarea "pe"
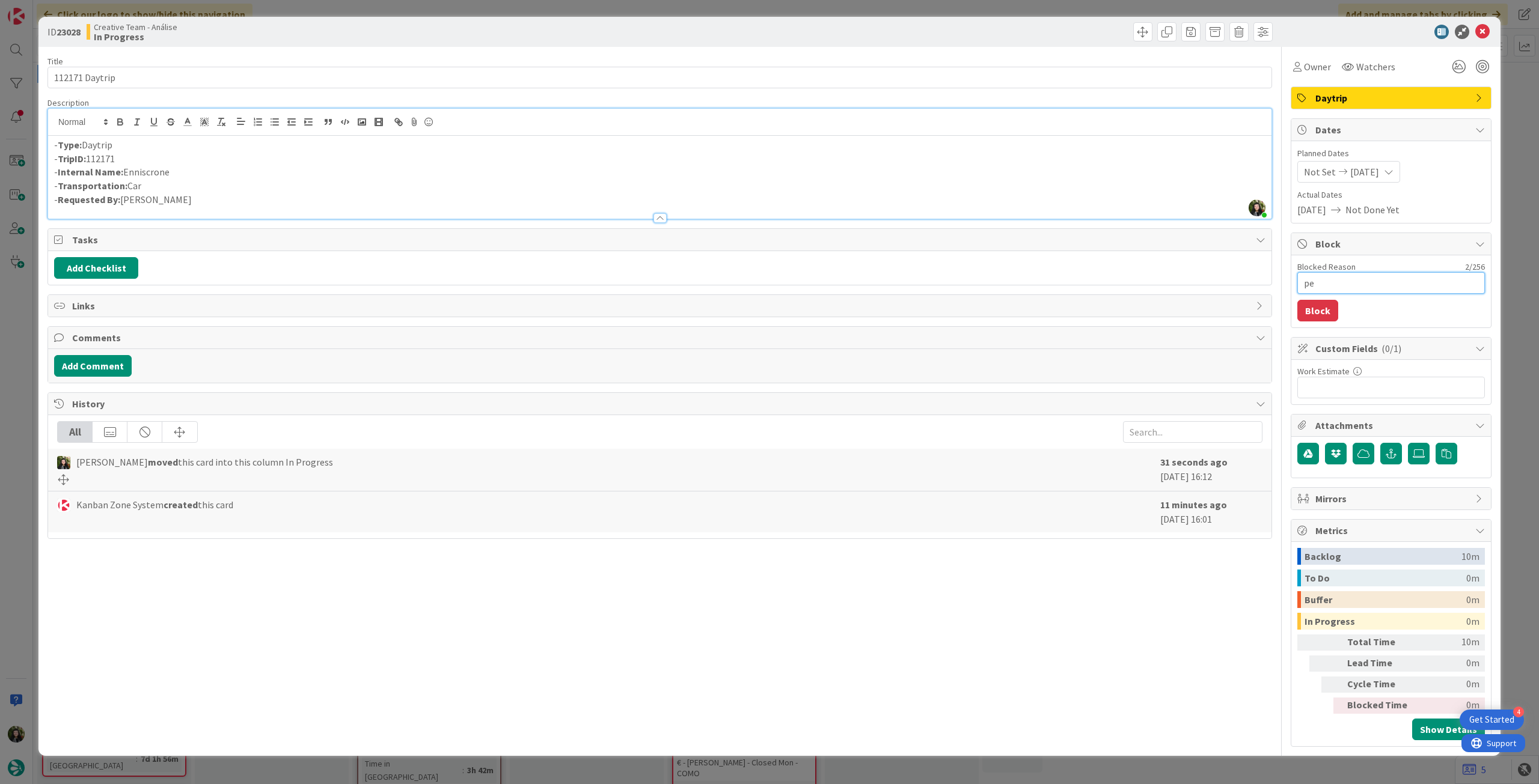
type textarea "x"
type textarea "pen"
type textarea "x"
type textarea "pend"
type textarea "x"
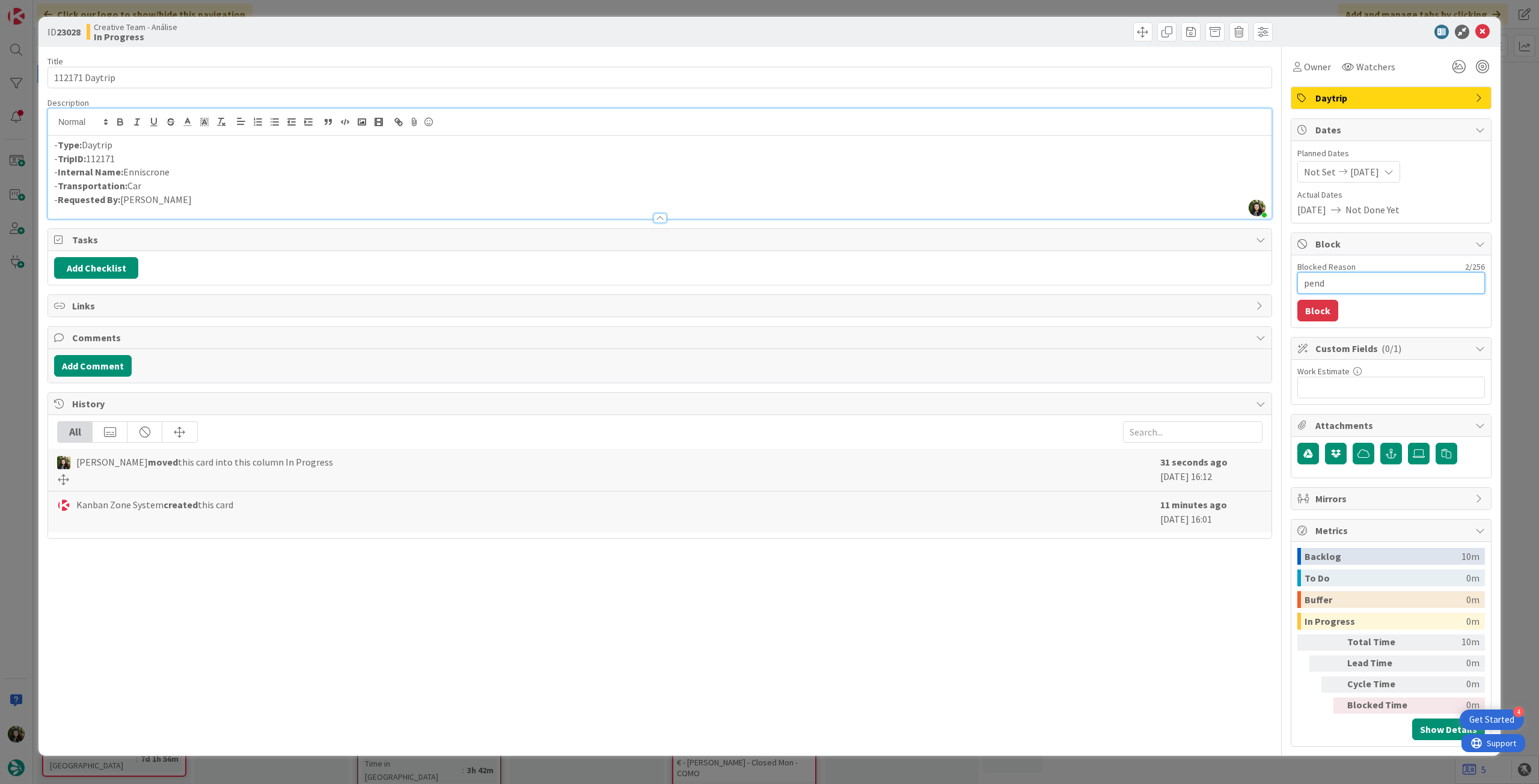
type textarea "pende"
type textarea "x"
type textarea "pendent"
type textarea "x"
type textarea "pendente"
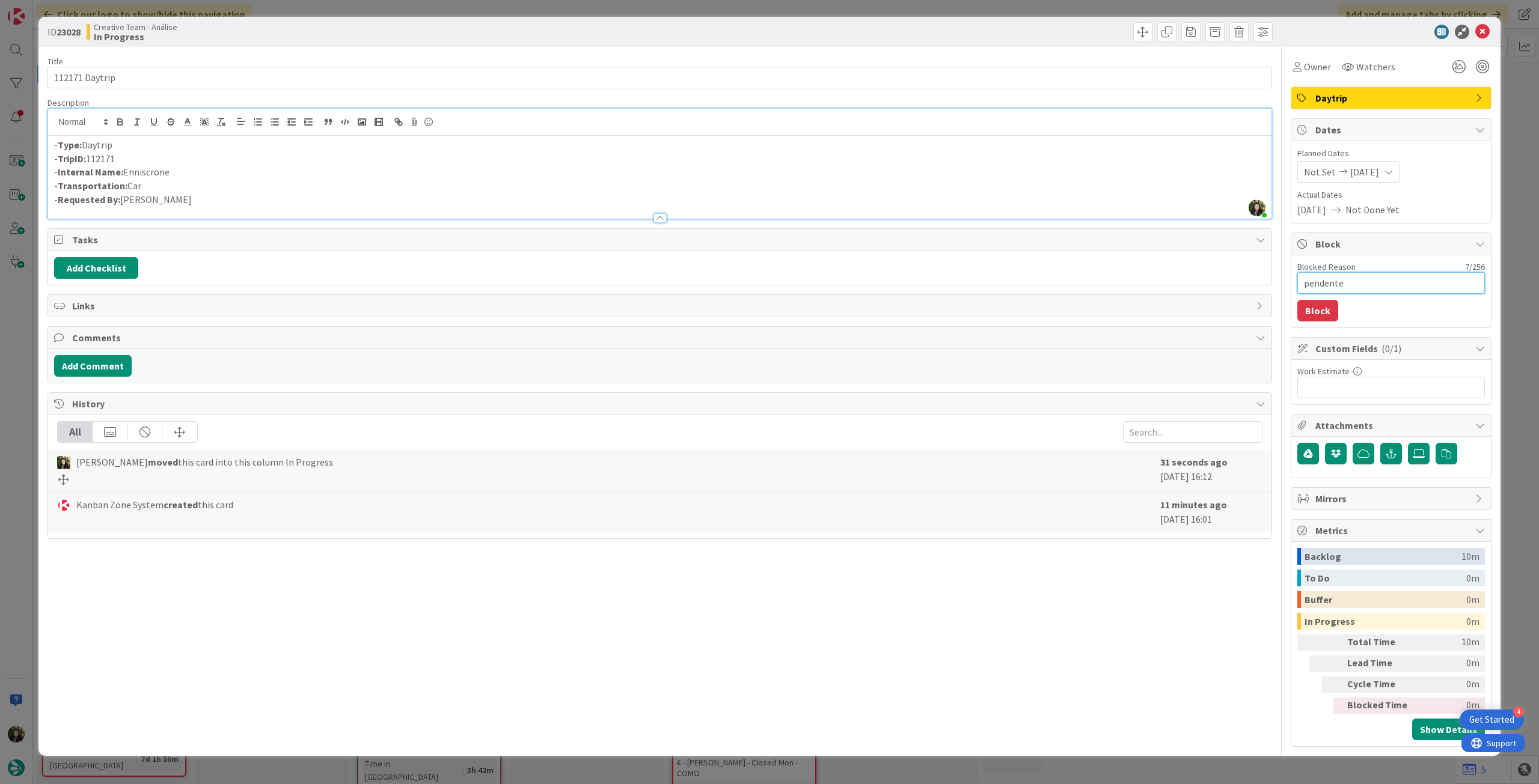
type textarea "x"
type textarea "pendente"
type textarea "x"
type textarea "pendente l"
type textarea "x"
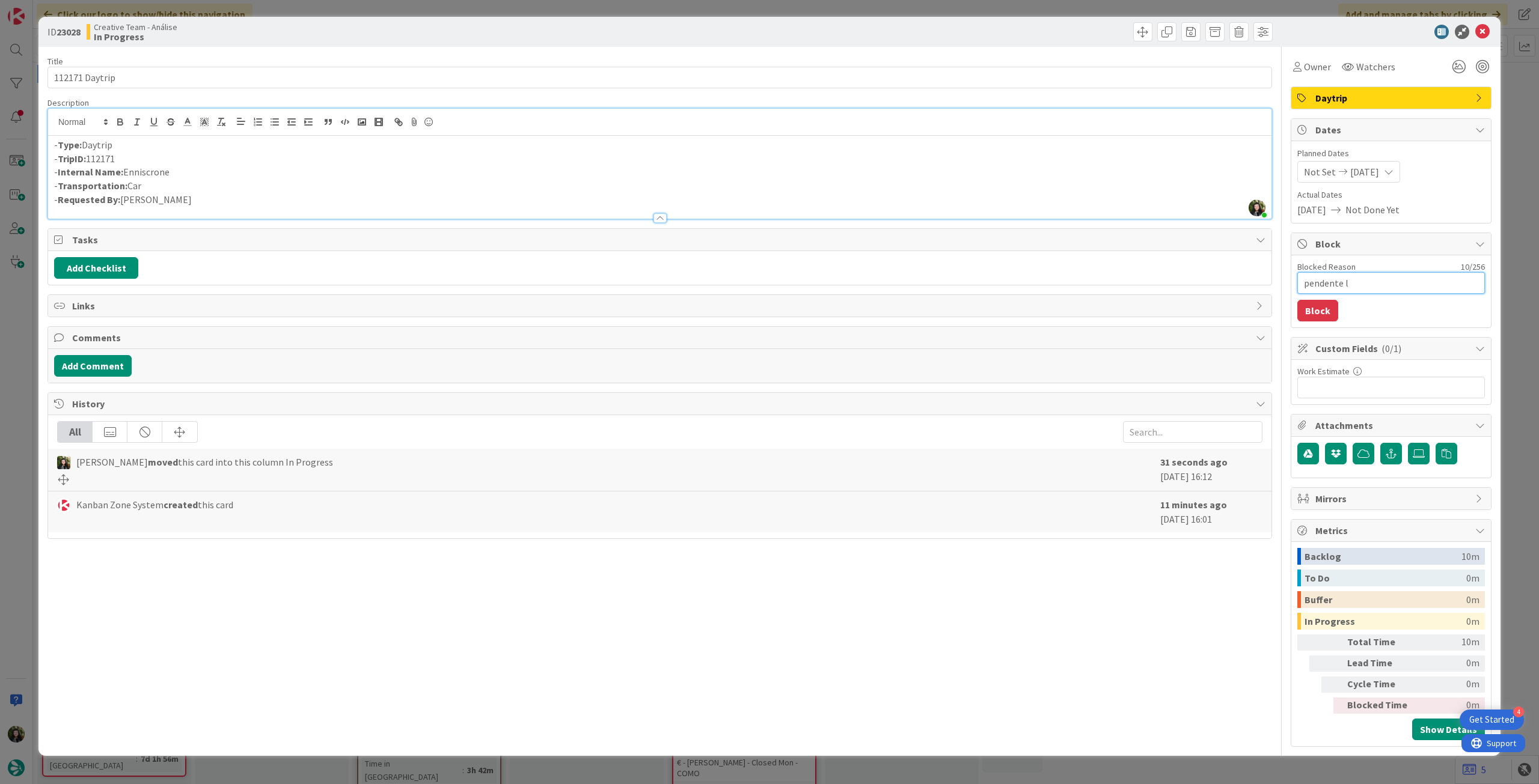
type textarea "pendente lo"
type textarea "x"
type textarea "pendente loc"
type textarea "x"
type textarea "pendente loca"
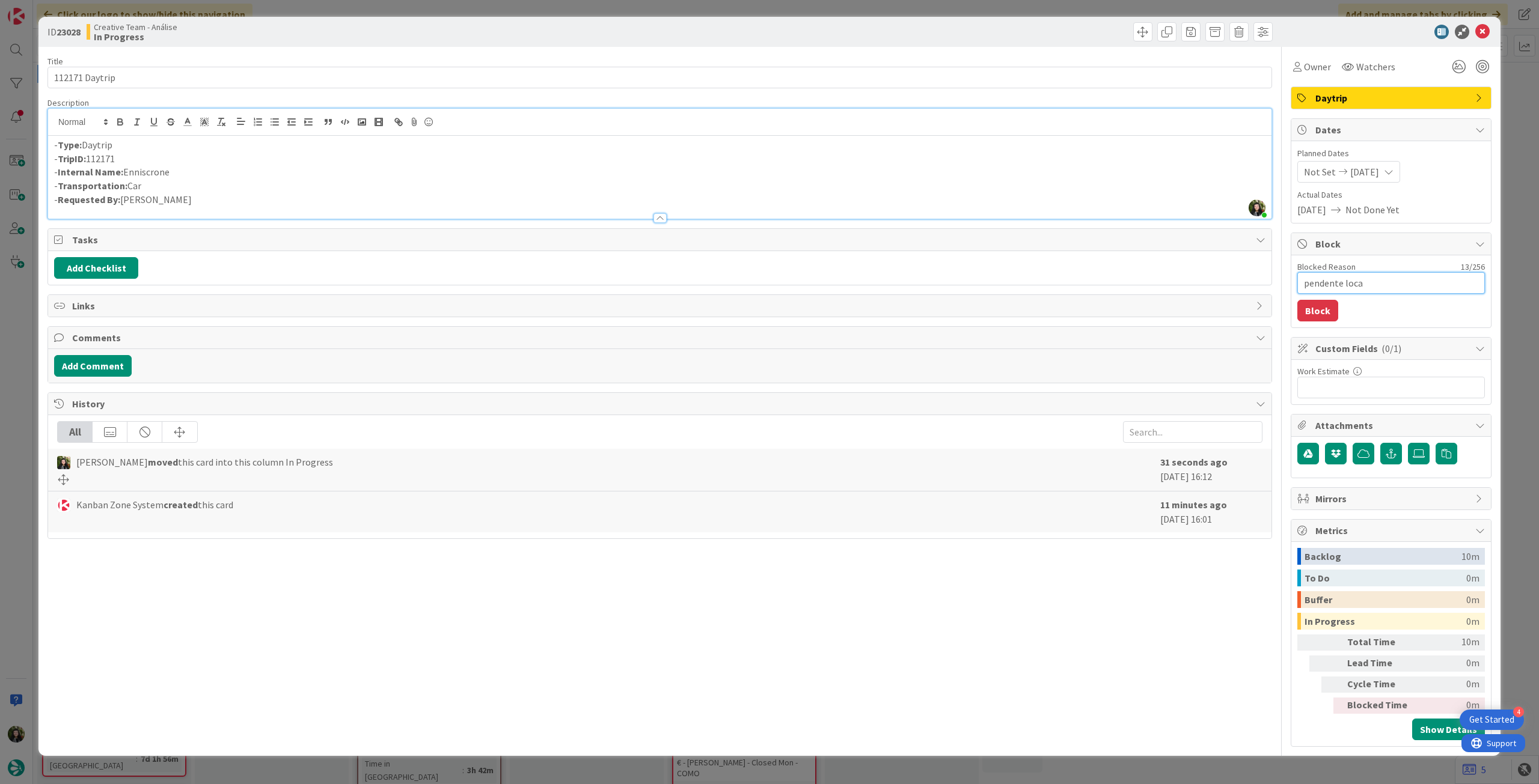
type textarea "x"
type textarea "pendente locat"
type textarea "x"
type textarea "pendente locati"
type textarea "x"
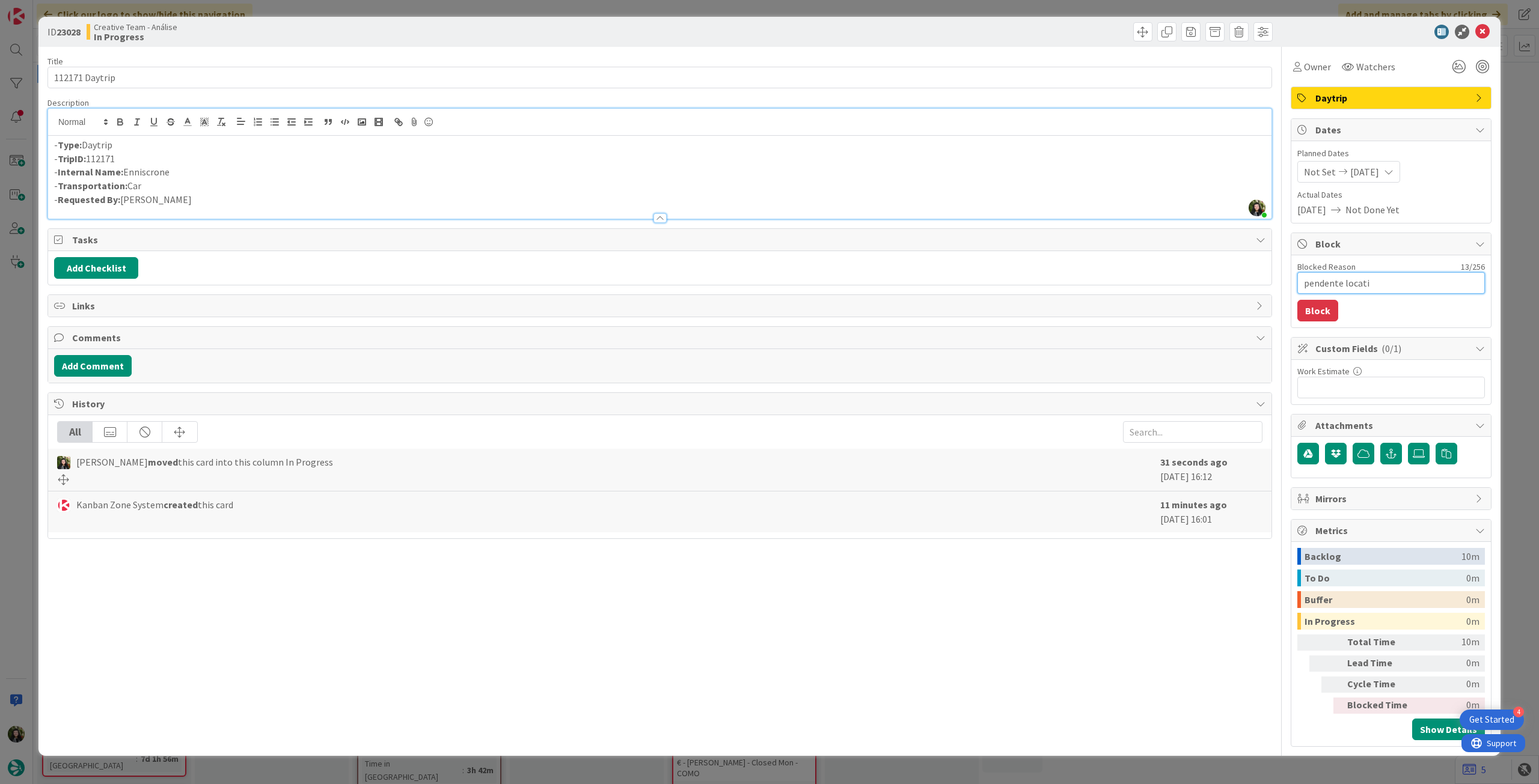
type textarea "pendente locatio"
type textarea "x"
type textarea "pendente location"
click at [1338, 309] on div "Blocked Reason 17 / 256 pendente location Block" at bounding box center [1391, 292] width 200 height 72
click at [1322, 307] on button "Block" at bounding box center [1317, 310] width 41 height 21
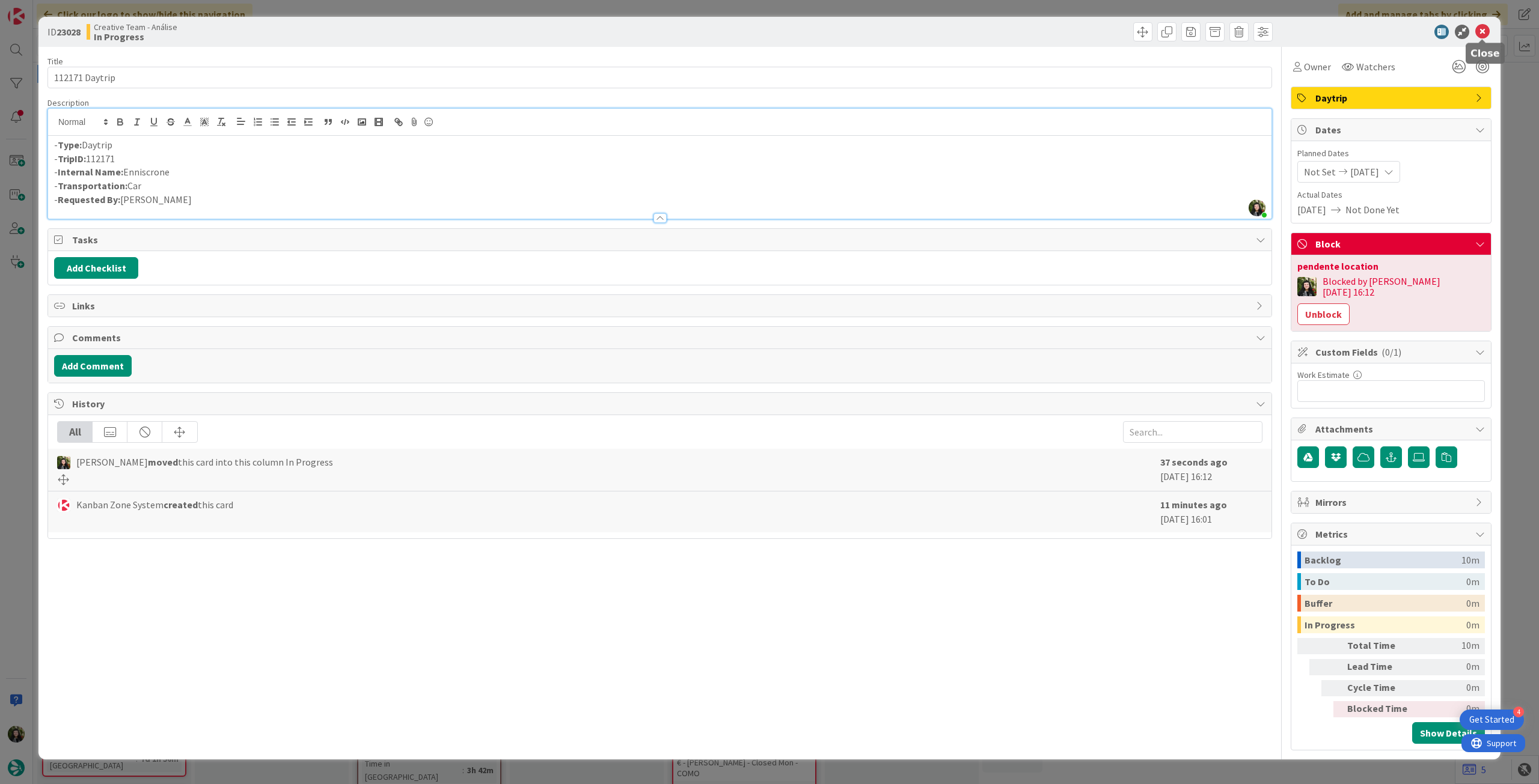
click at [1484, 28] on icon at bounding box center [1482, 32] width 15 height 15
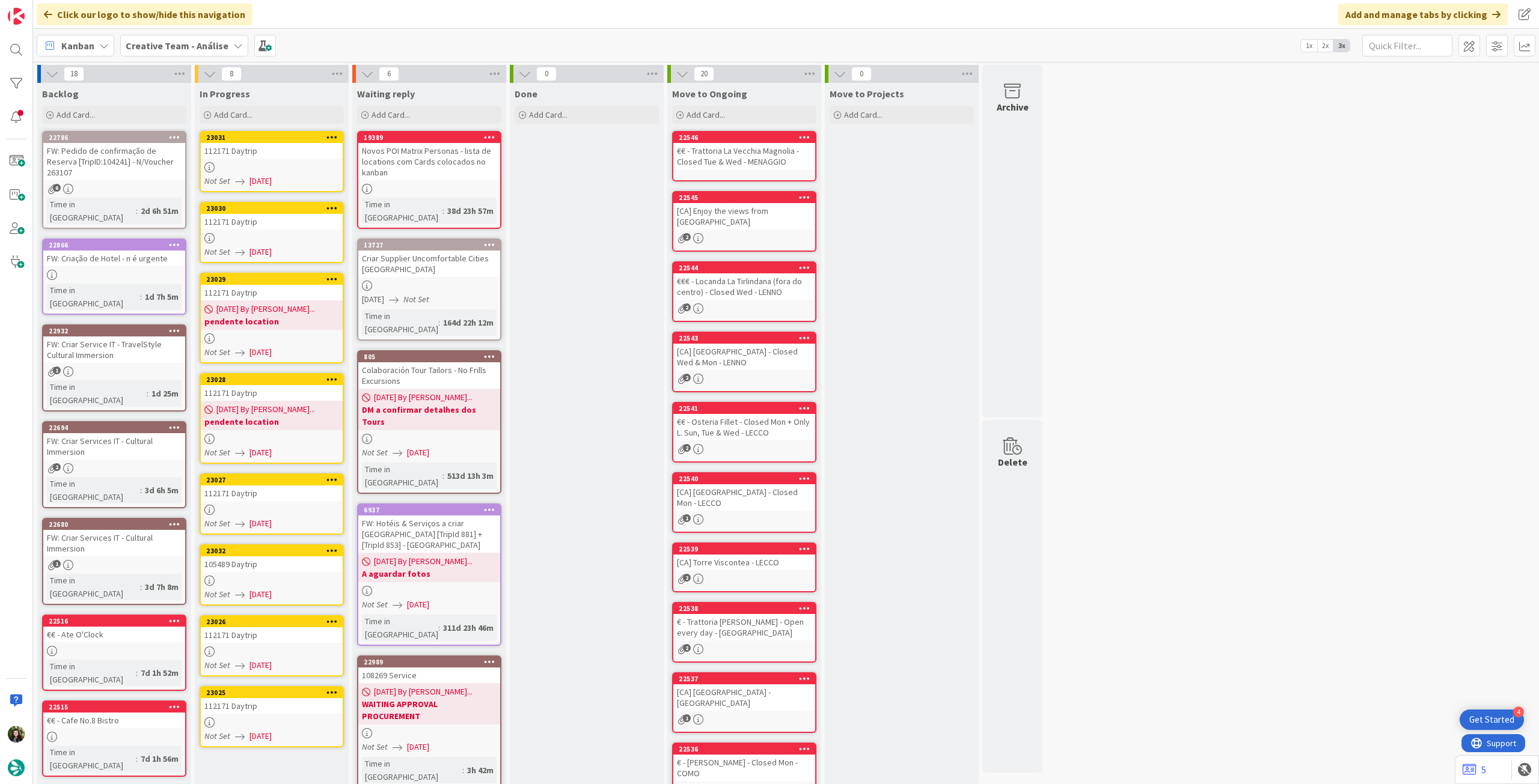
click at [315, 482] on div "23027" at bounding box center [274, 480] width 136 height 8
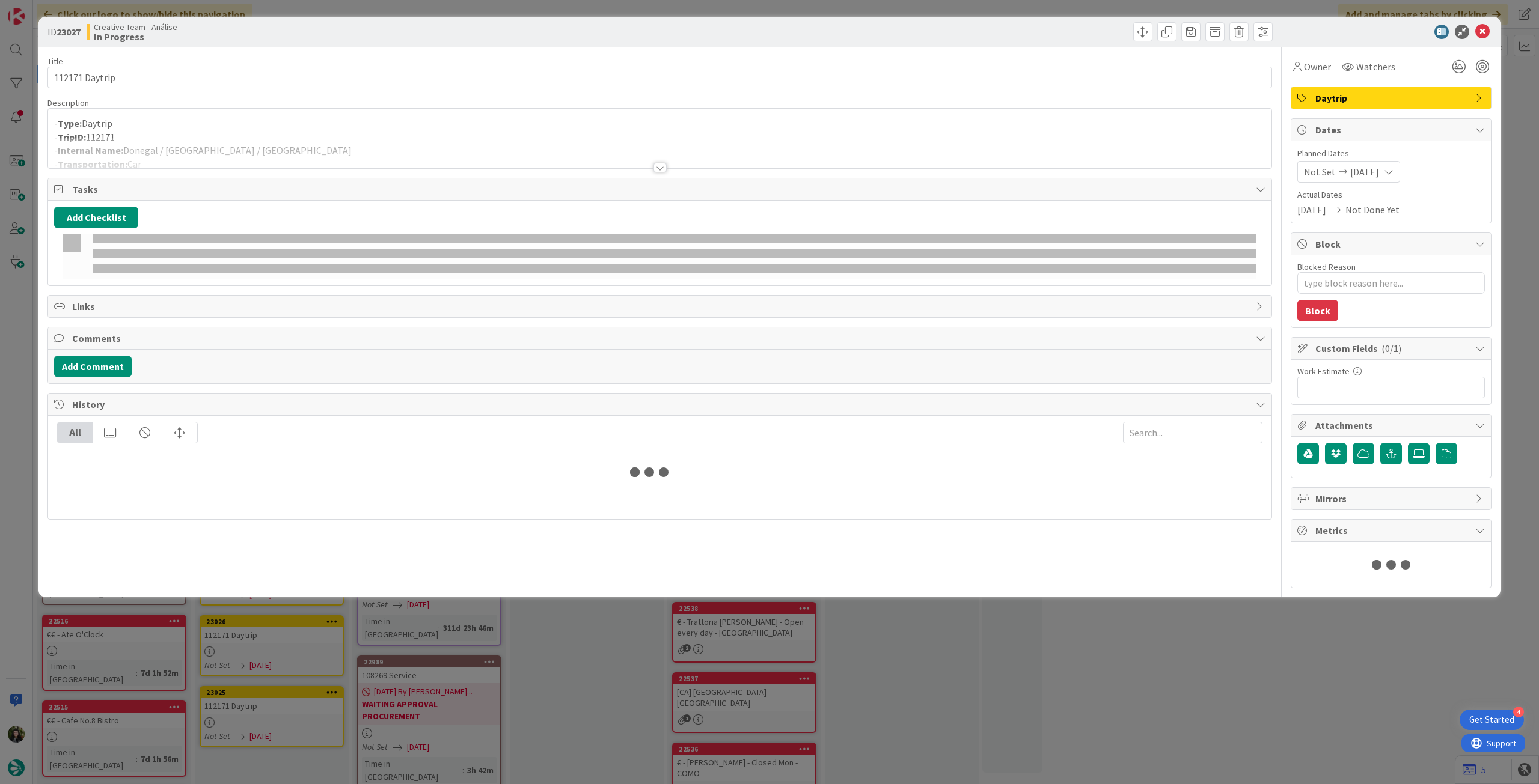
click at [363, 125] on p "- Type: Daytrip" at bounding box center [659, 123] width 1211 height 14
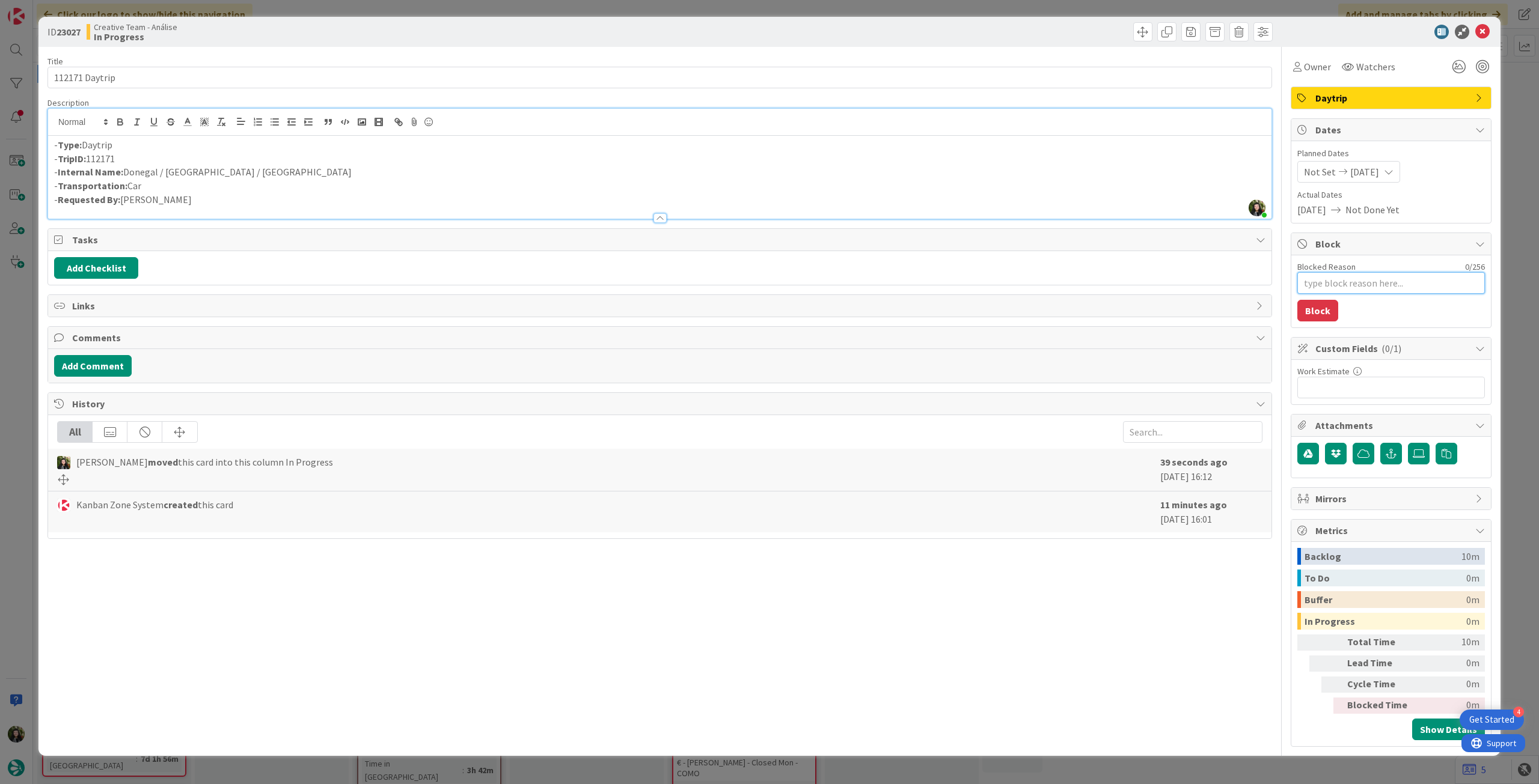
click at [1383, 284] on textarea "Blocked Reason" at bounding box center [1391, 282] width 187 height 21
type textarea "x"
type textarea "p"
type textarea "x"
type textarea "pe"
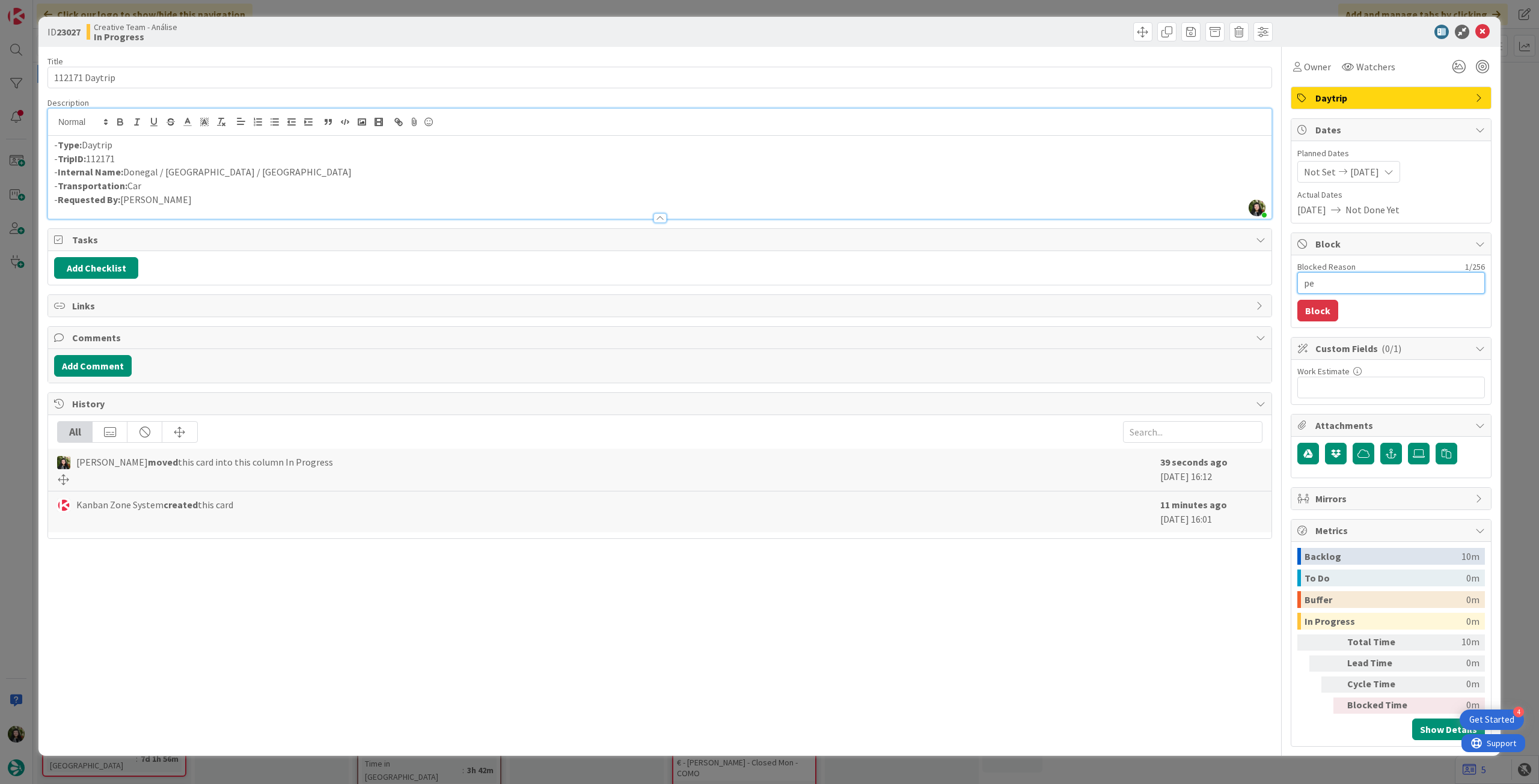
type textarea "x"
type textarea "pen"
type textarea "x"
type textarea "pend"
type textarea "x"
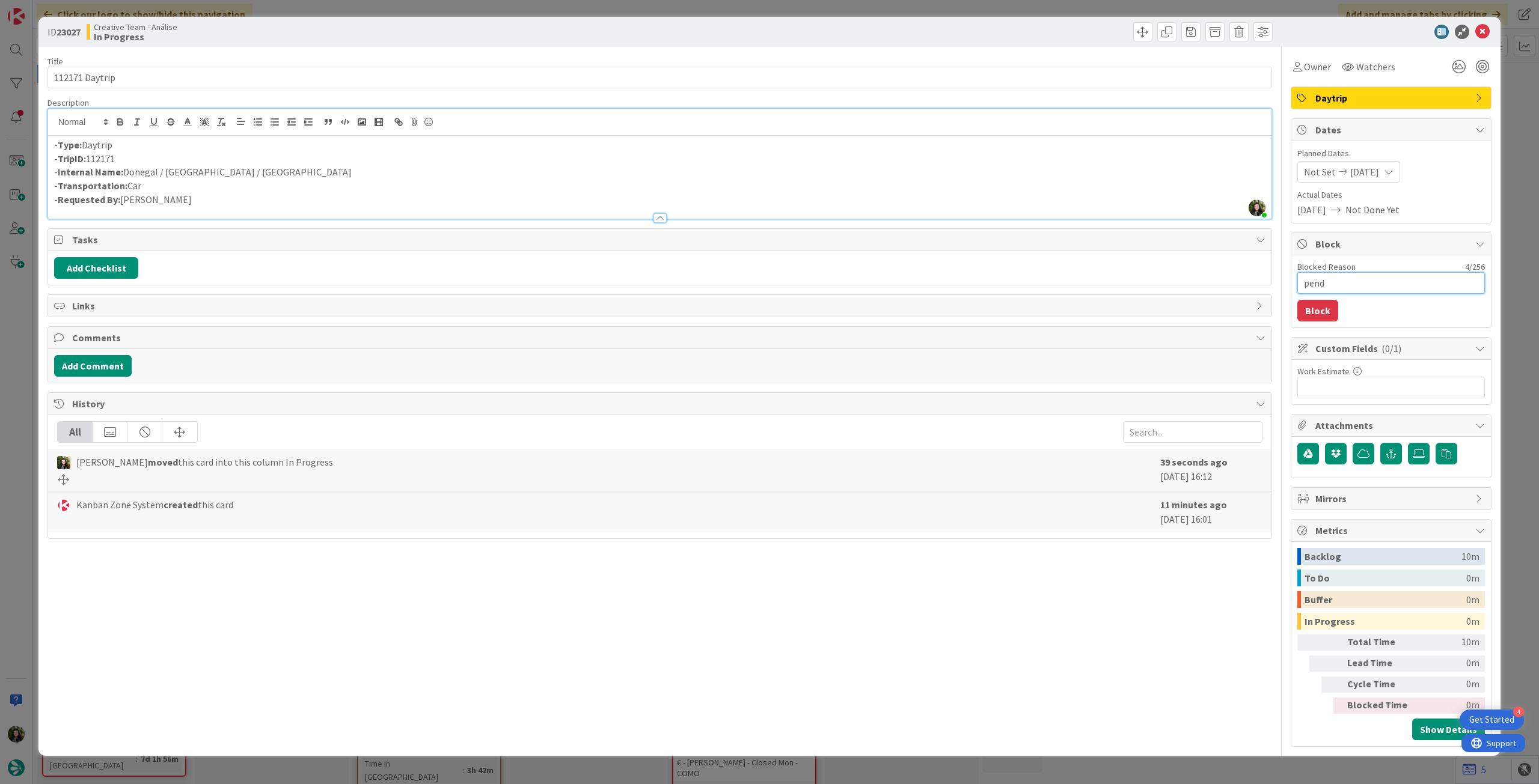
type textarea "pende"
type textarea "x"
type textarea "penden"
type textarea "x"
type textarea "pendent"
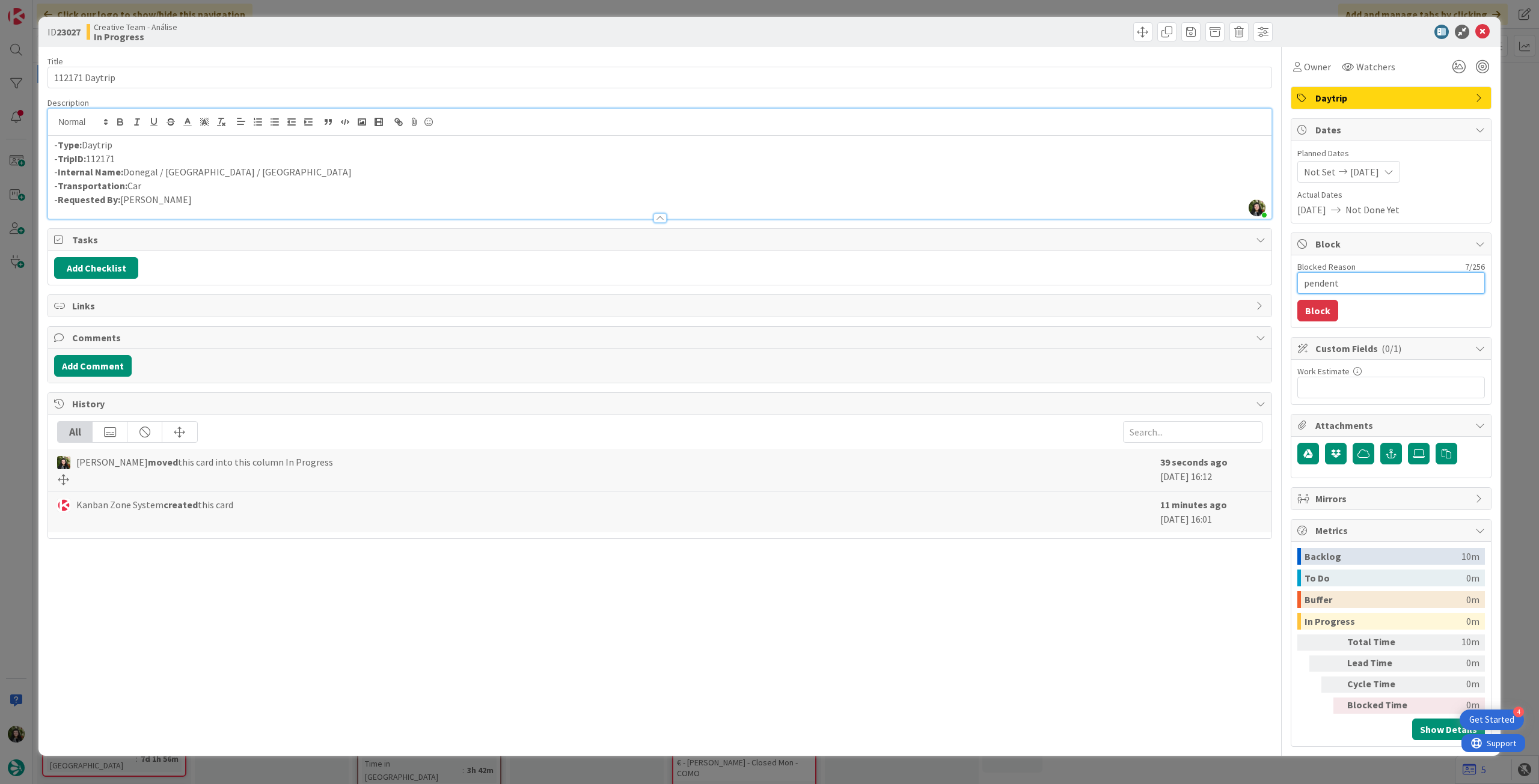
type textarea "x"
type textarea "pendente"
type textarea "x"
type textarea "pendente"
type textarea "x"
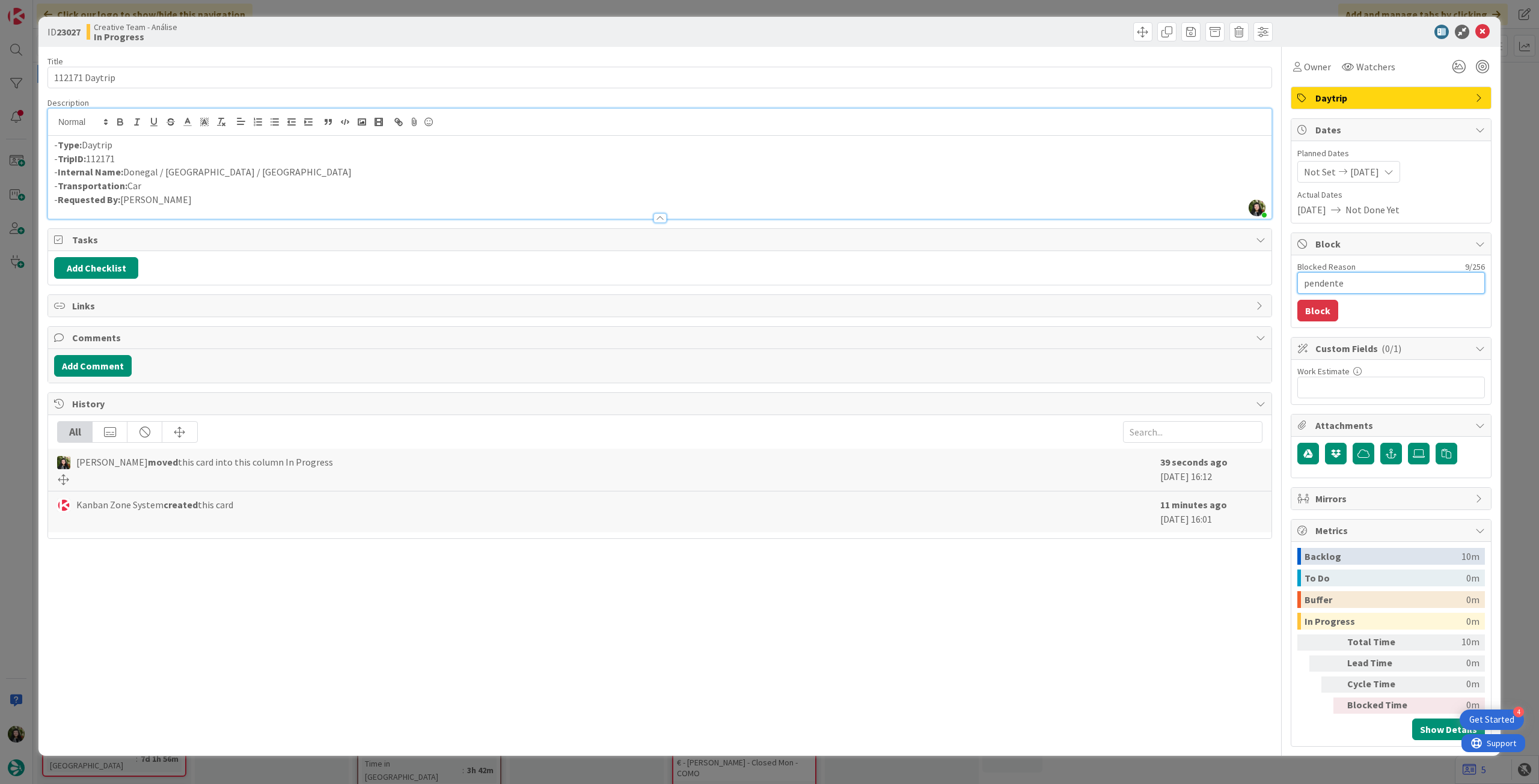
type textarea "pendente l"
type textarea "x"
type textarea "pendente loc"
type textarea "x"
type textarea "pendente loca"
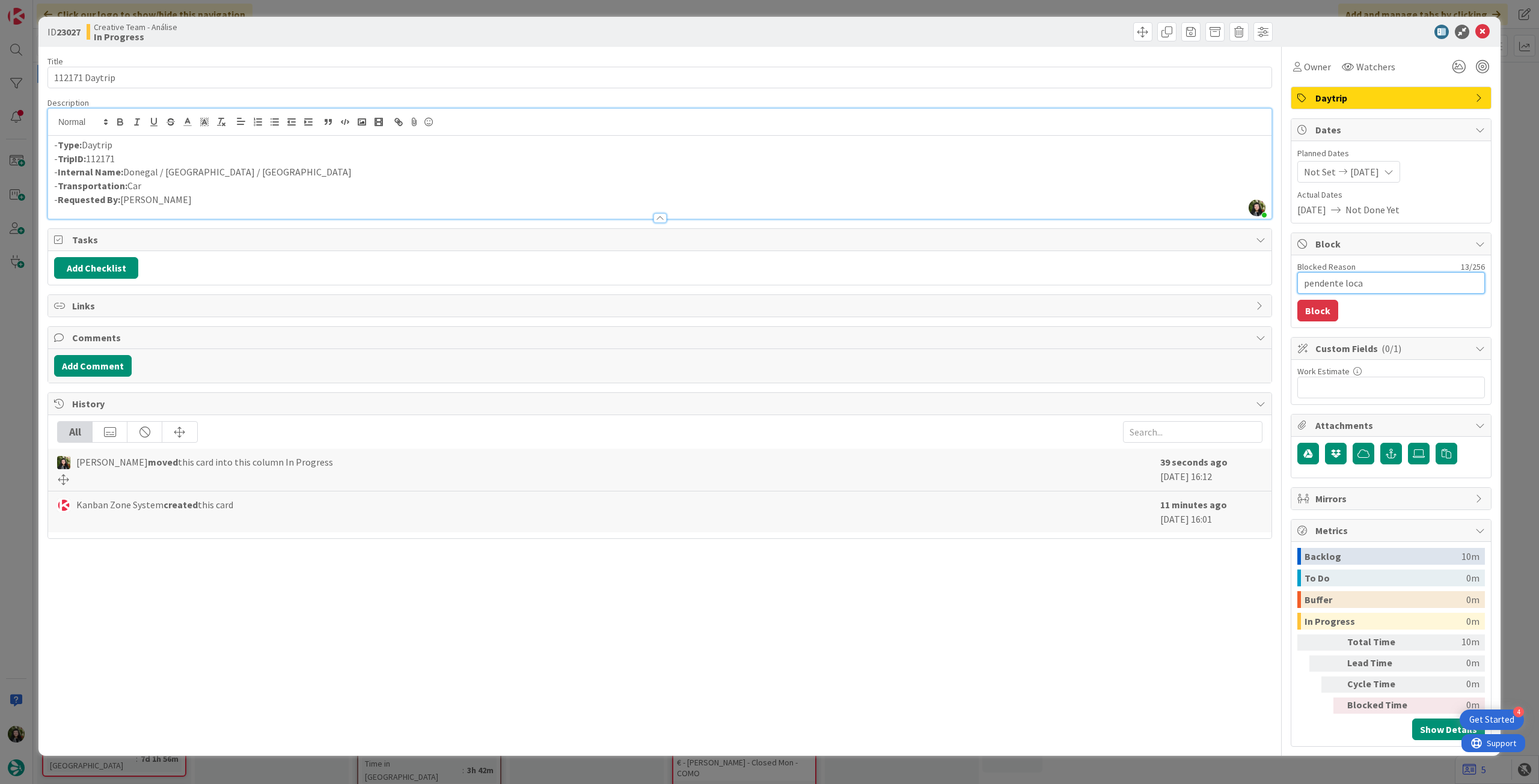
type textarea "x"
type textarea "pendente locati"
type textarea "x"
type textarea "pendente locatio"
type textarea "x"
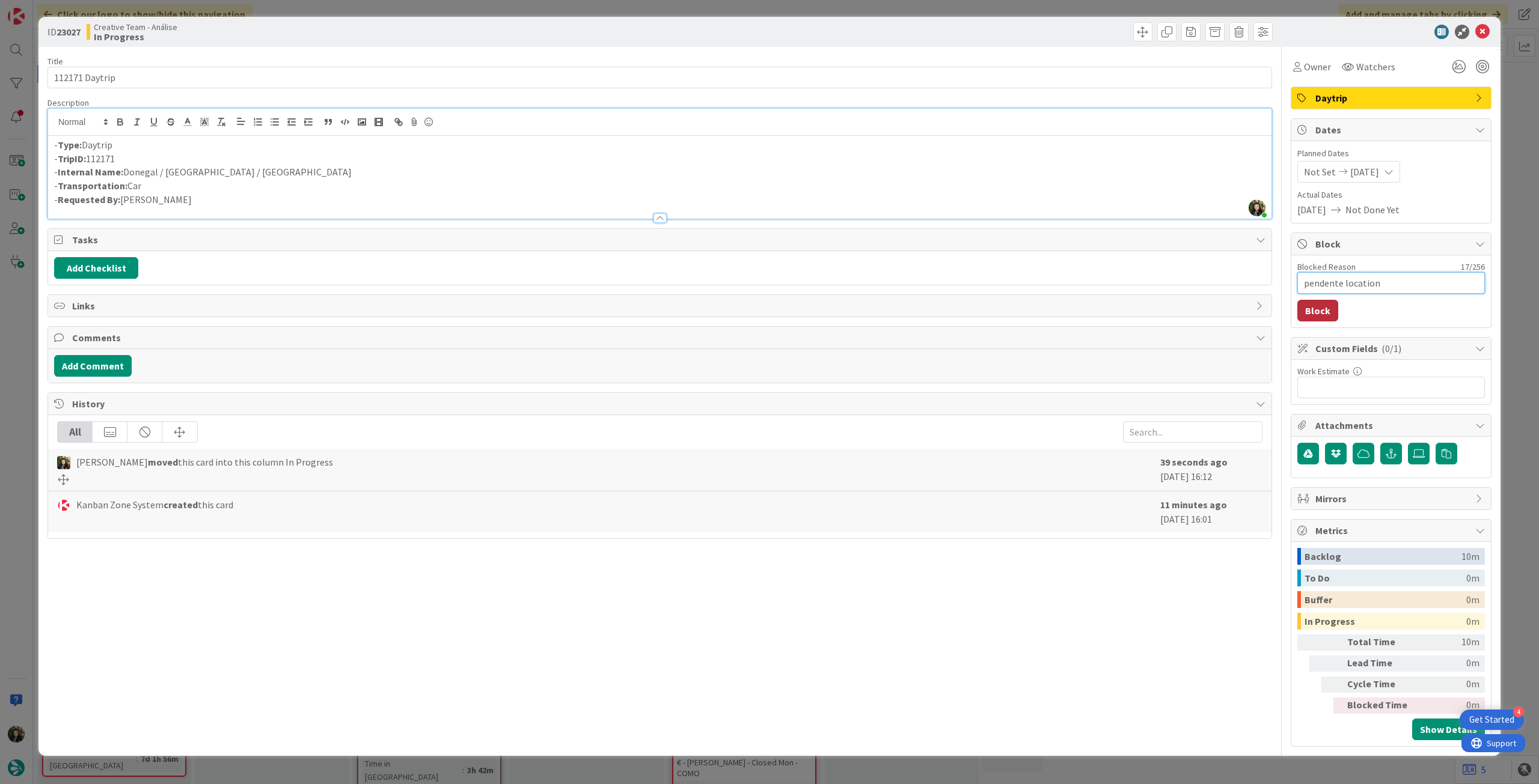
type textarea "pendente location"
click at [1326, 315] on button "Block" at bounding box center [1317, 310] width 41 height 21
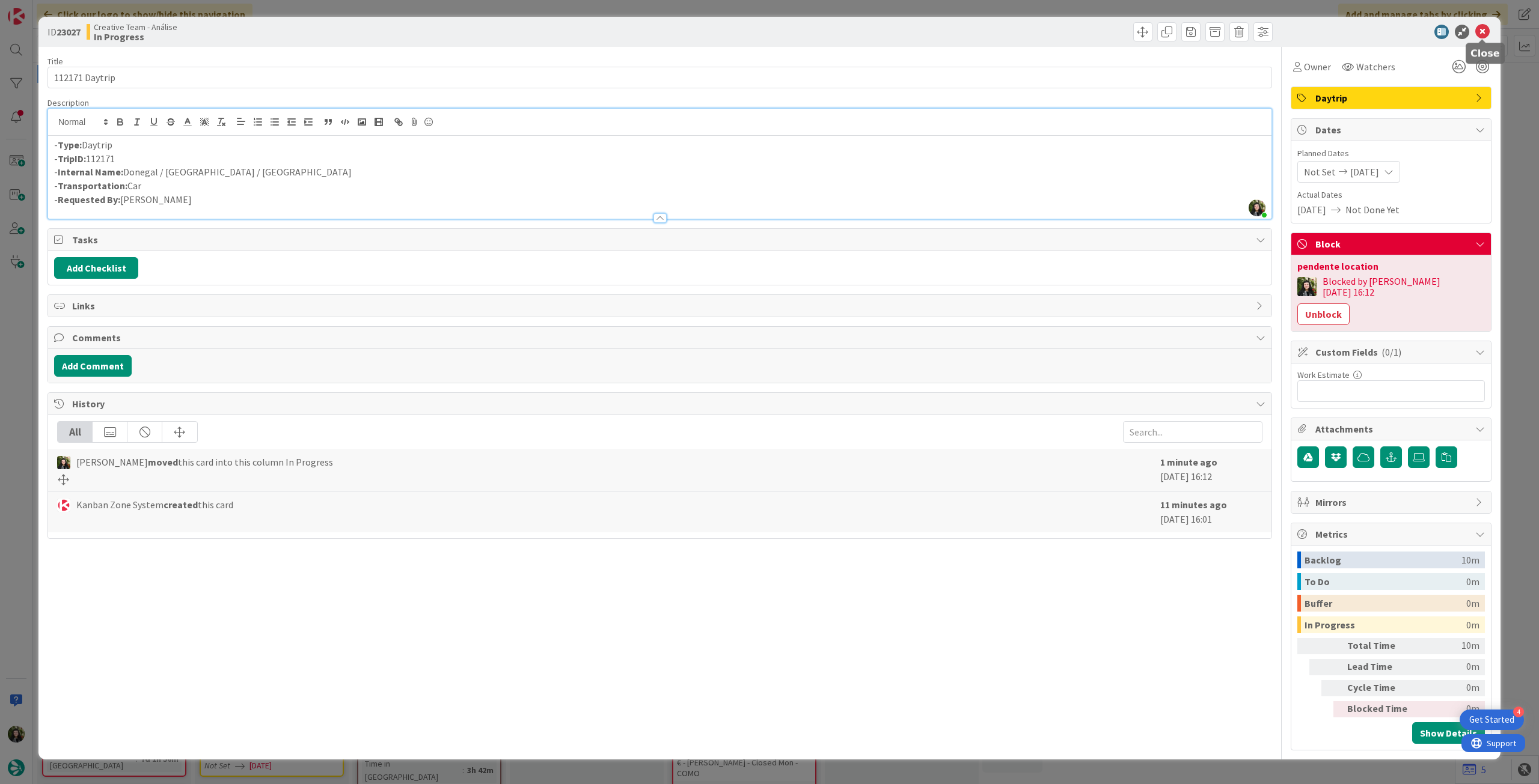
click at [1478, 37] on icon at bounding box center [1482, 32] width 15 height 15
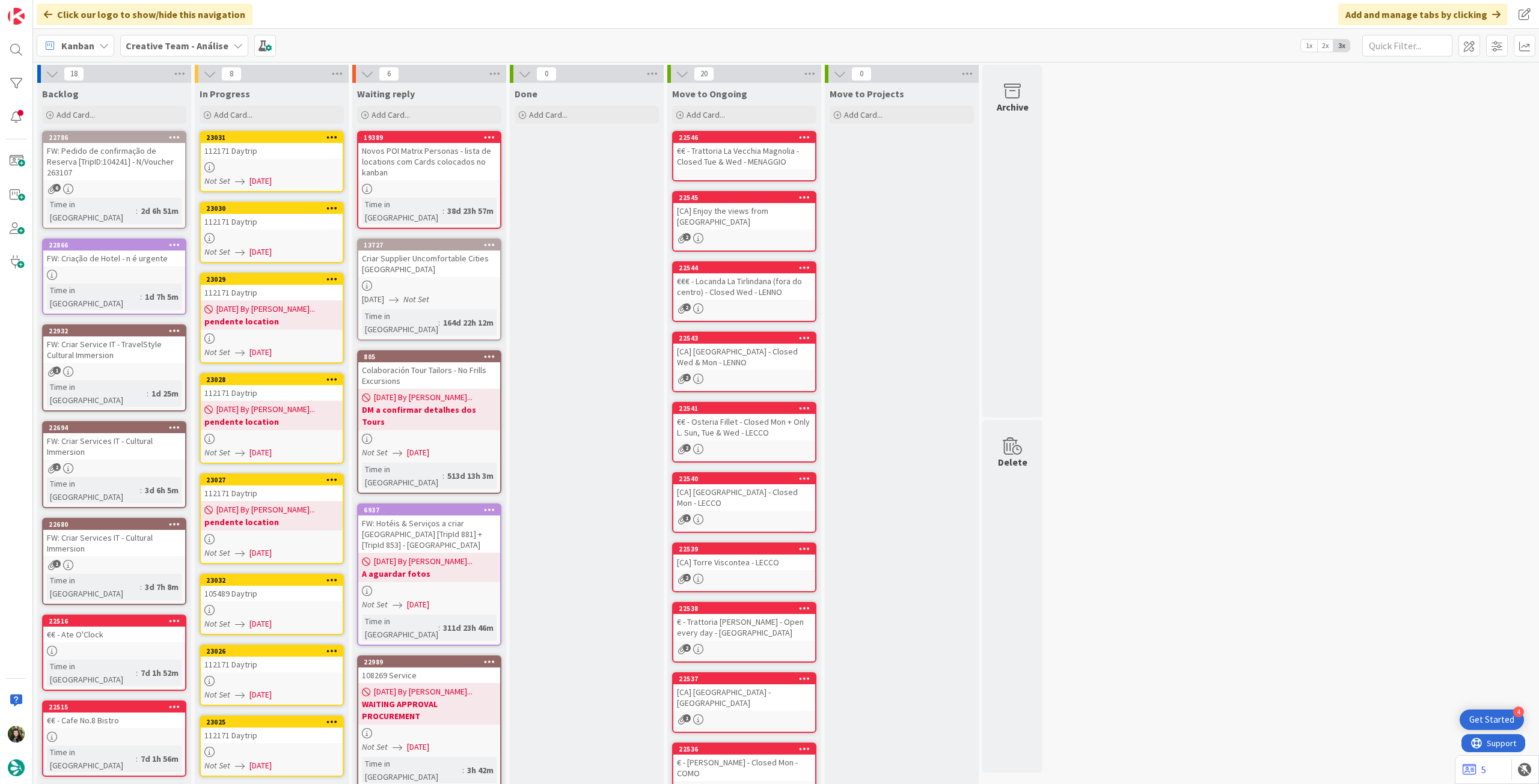
click at [303, 623] on div "Not Set [DATE]" at bounding box center [273, 623] width 139 height 13
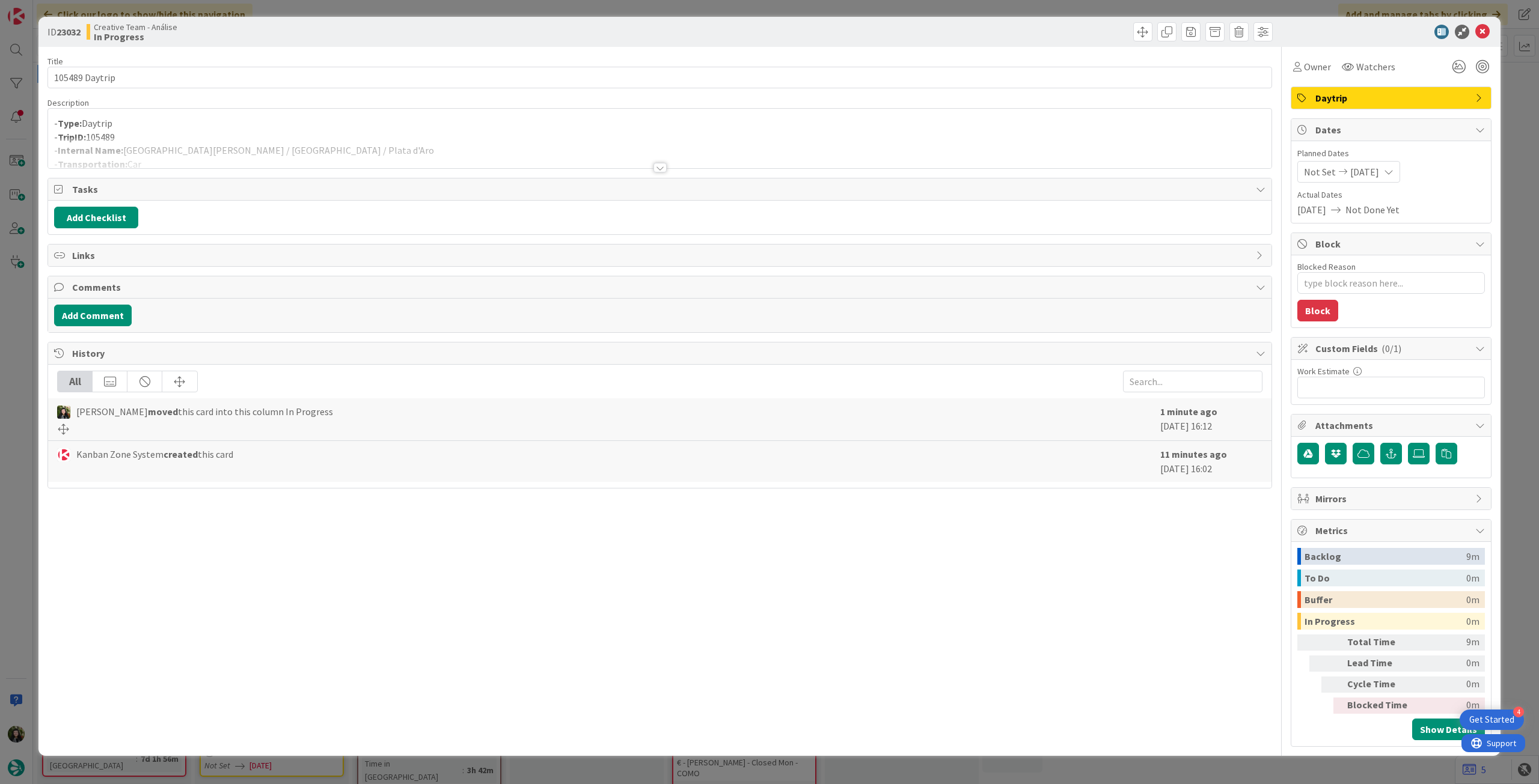
click at [406, 148] on div at bounding box center [660, 153] width 1224 height 31
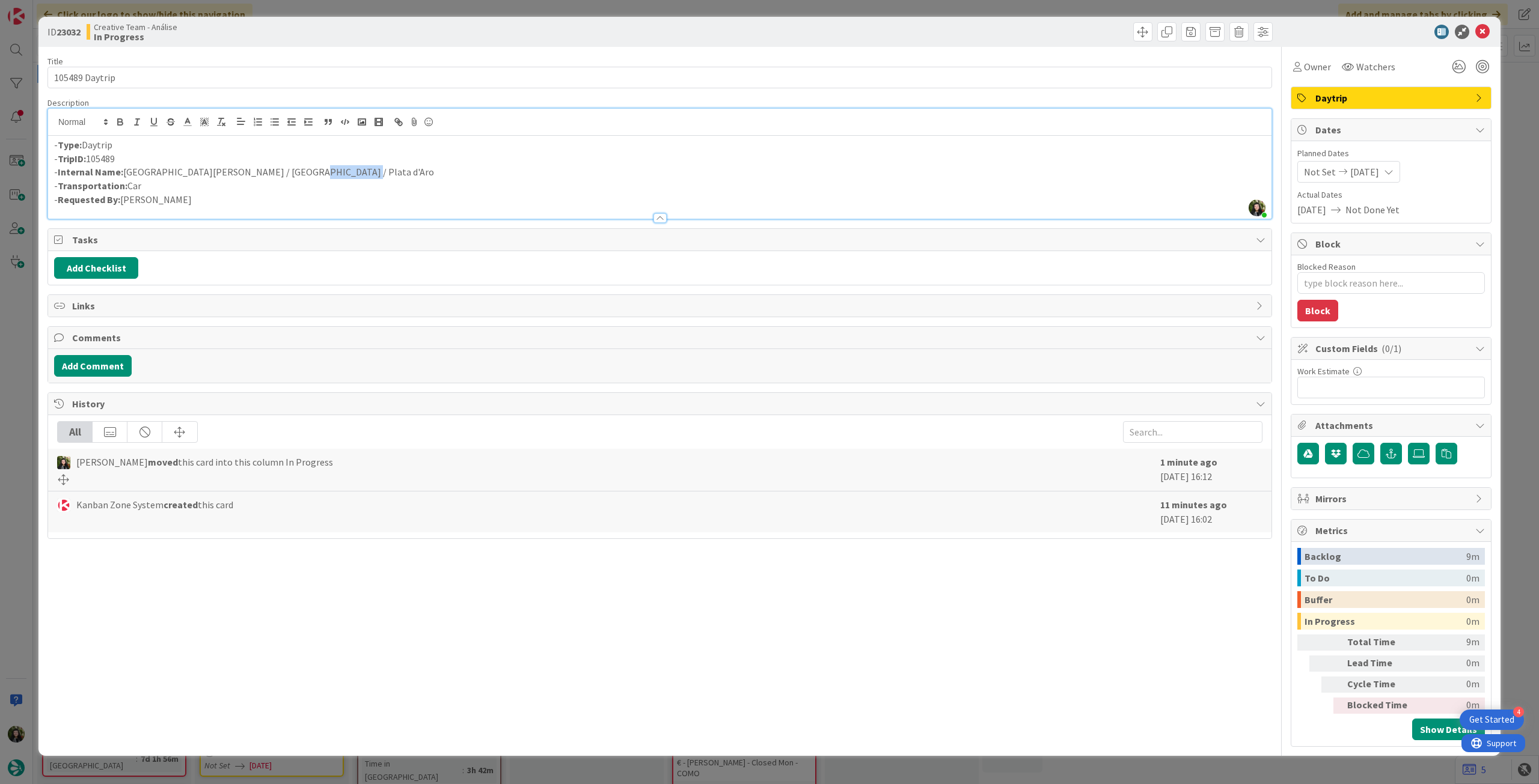
drag, startPoint x: 285, startPoint y: 169, endPoint x: 341, endPoint y: 169, distance: 56.0
click at [341, 169] on p "- Internal Name: Saint-Rémy-de-Provence / Montpellier / Plata d'Aro" at bounding box center [659, 172] width 1211 height 14
copy p "Plata d'Aro"
click at [290, 169] on p "- Internal Name: Saint-Rémy-de-Provence / Montpellier / Plata d'Aro" at bounding box center [659, 172] width 1211 height 14
drag, startPoint x: 285, startPoint y: 172, endPoint x: 371, endPoint y: 170, distance: 86.0
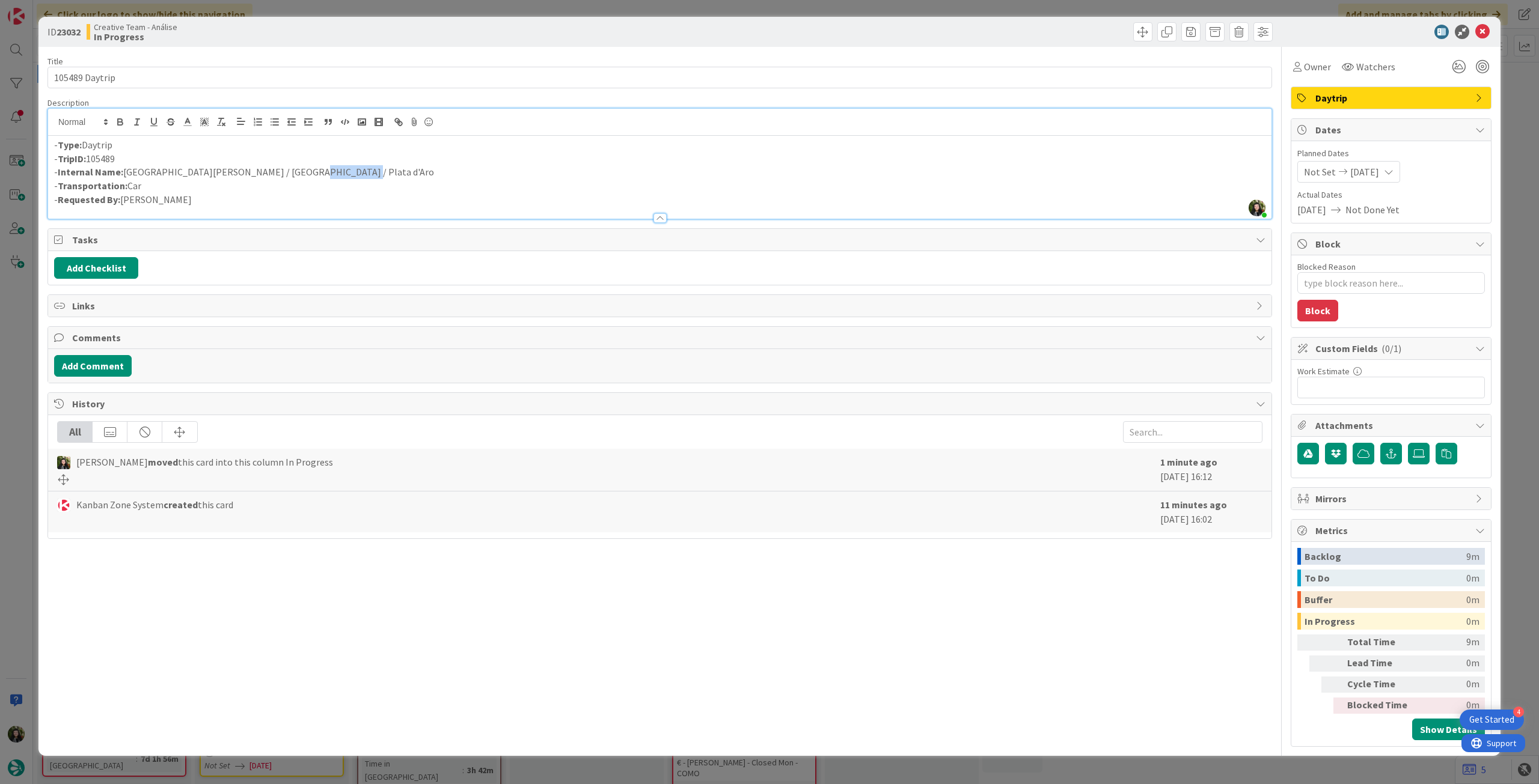
click at [371, 170] on p "- Internal Name: Saint-Rémy-de-Provence / Montpellier / Plata d'Aro" at bounding box center [659, 172] width 1211 height 14
drag, startPoint x: 371, startPoint y: 176, endPoint x: 122, endPoint y: 173, distance: 249.0
click at [122, 173] on p "- Internal Name: Saint-Rémy-de-Provence / Montpellier / Platja d'Aro" at bounding box center [659, 172] width 1211 height 14
click at [220, 122] on line "button" at bounding box center [220, 121] width 1 height 5
click at [285, 193] on p "- Requested By: João Galinha" at bounding box center [659, 200] width 1211 height 14
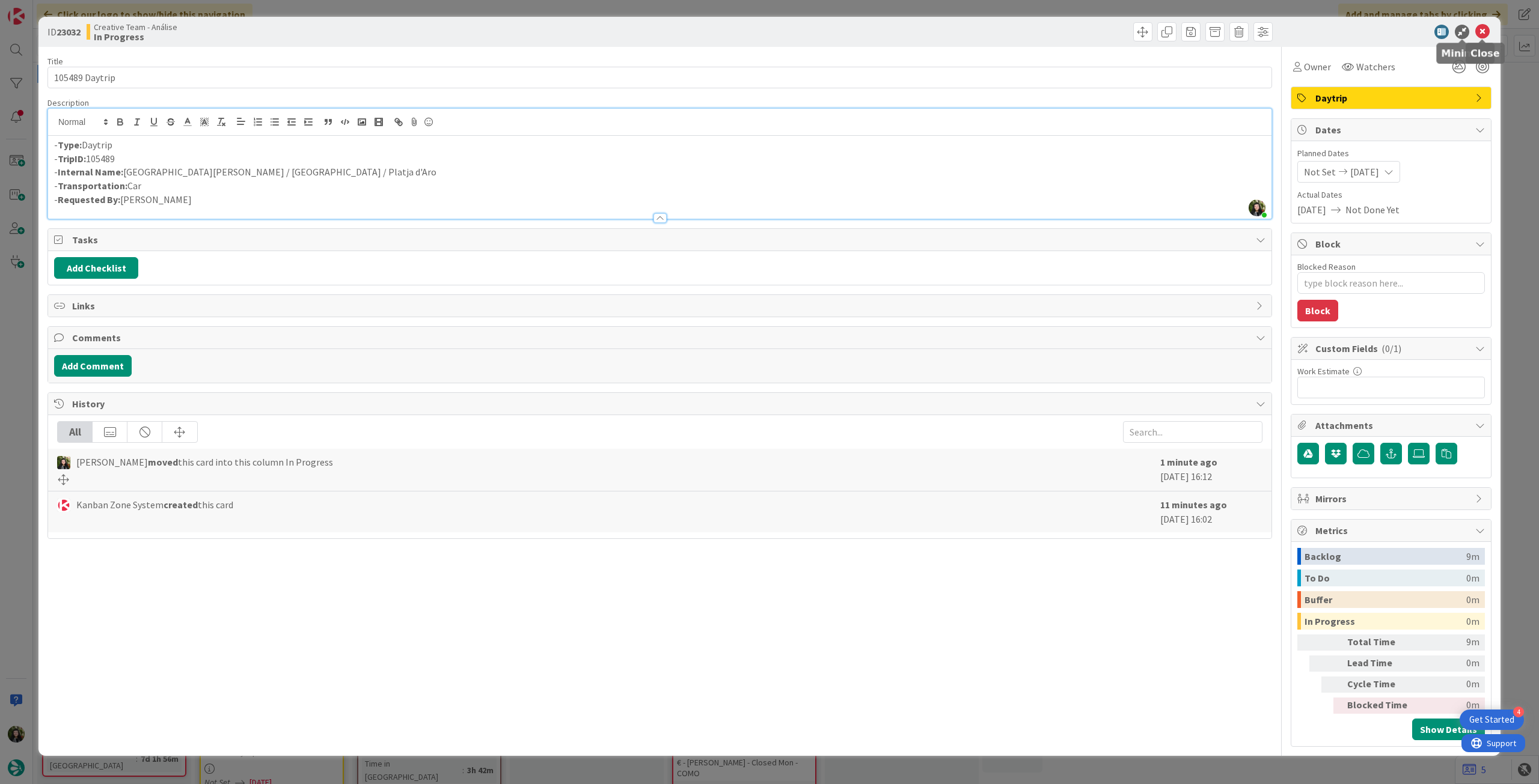
click at [1482, 31] on icon at bounding box center [1482, 32] width 15 height 15
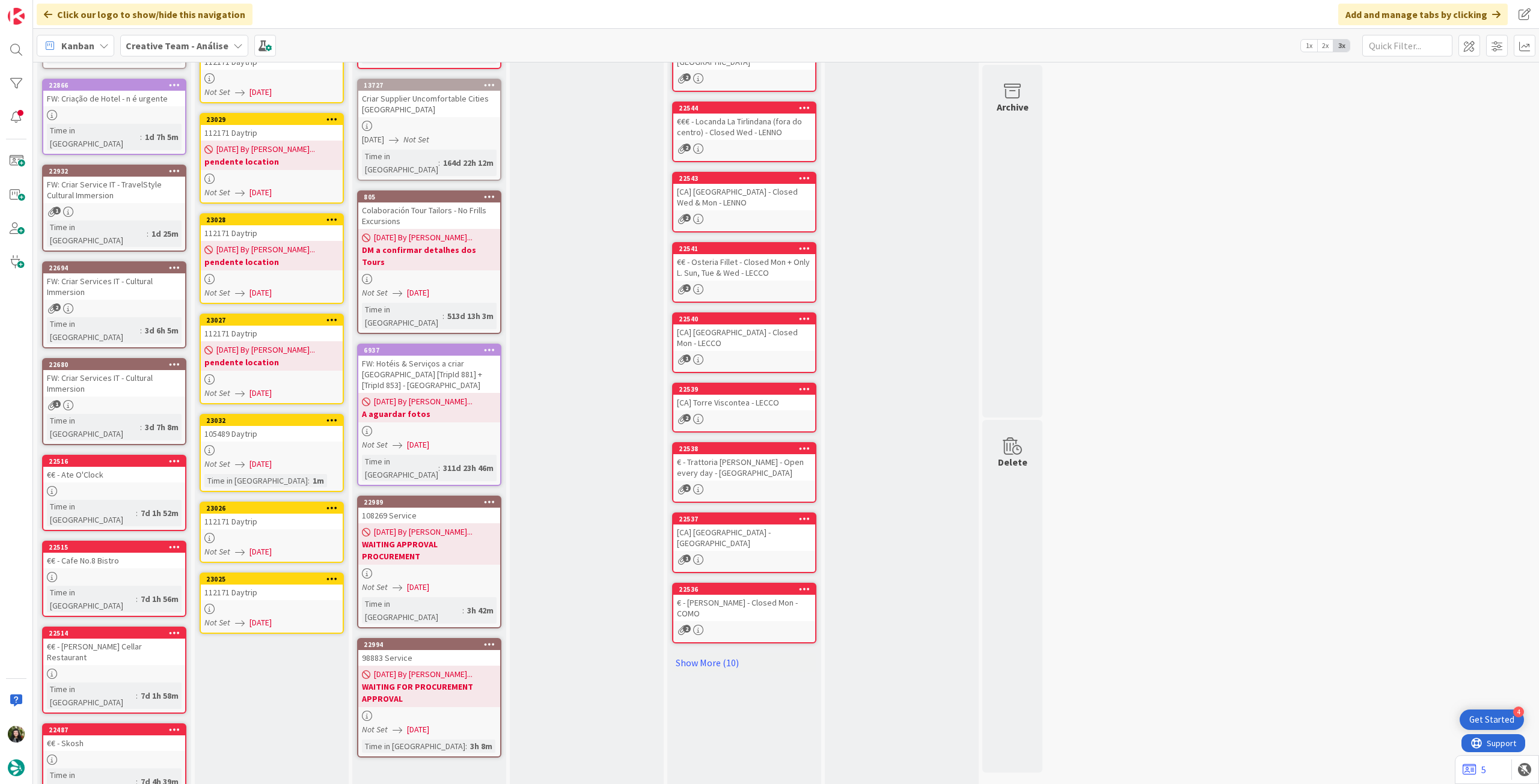
click at [299, 539] on div at bounding box center [271, 538] width 142 height 10
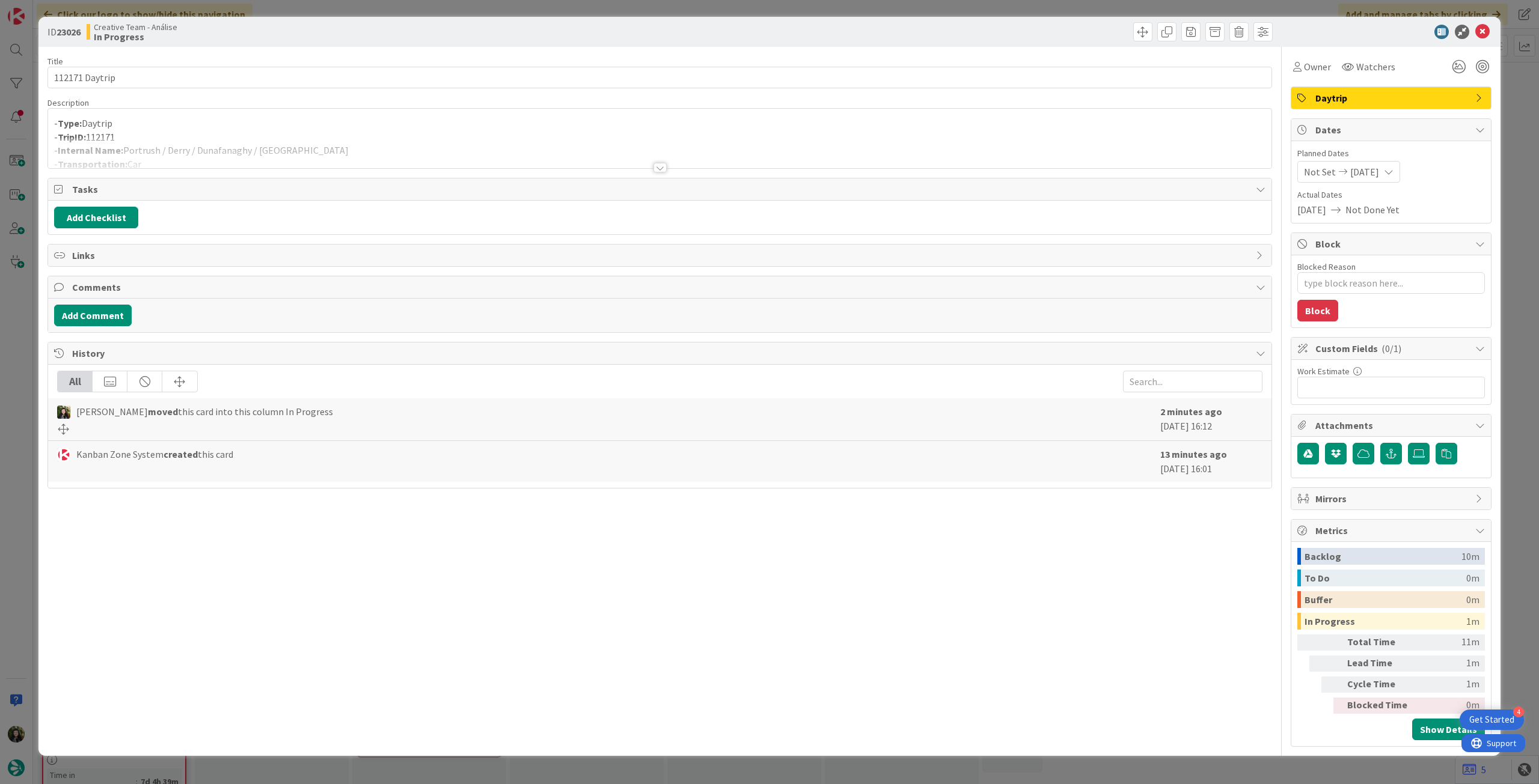
click at [256, 142] on div at bounding box center [660, 153] width 1224 height 31
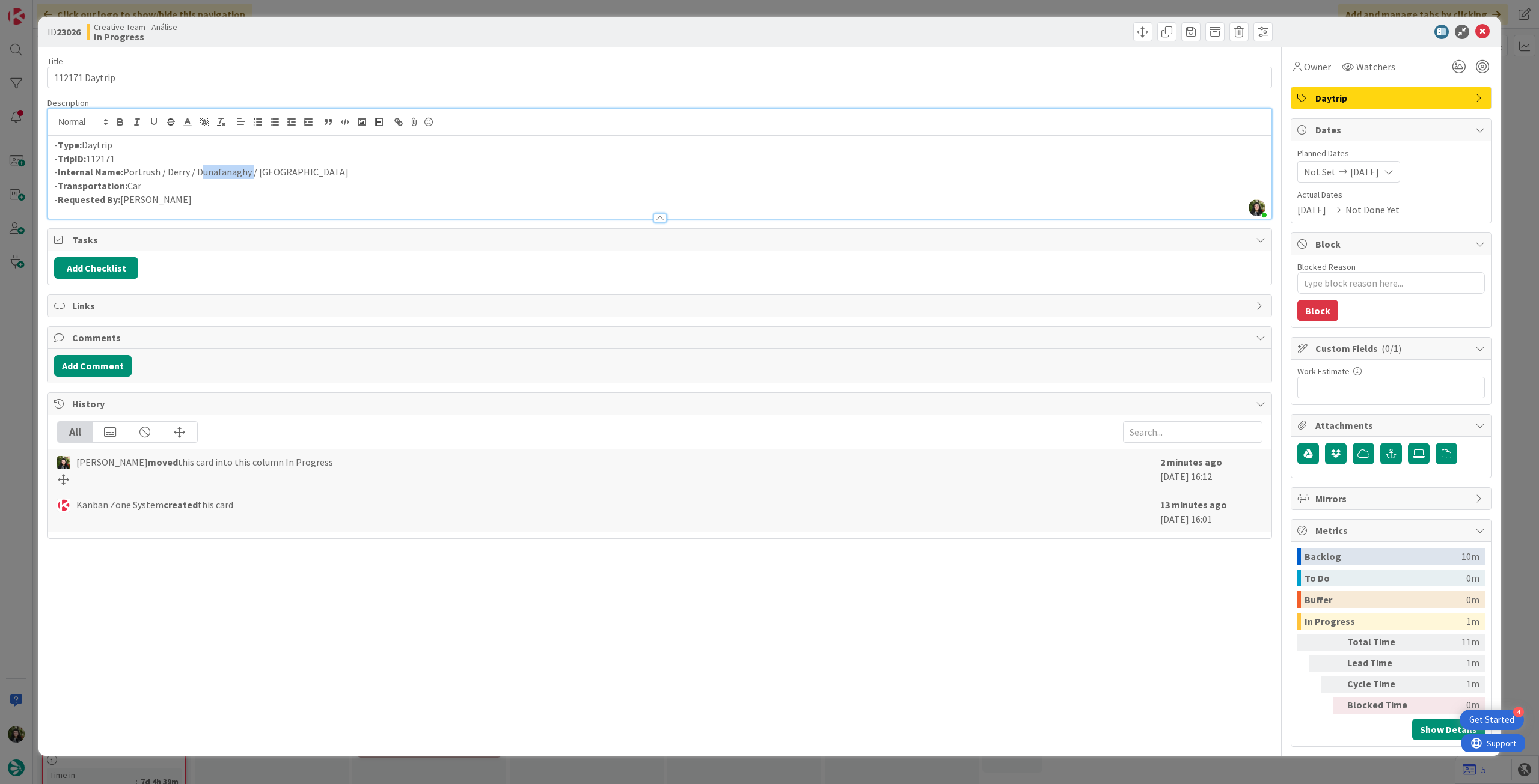
drag, startPoint x: 198, startPoint y: 174, endPoint x: 246, endPoint y: 174, distance: 48.0
click at [246, 174] on p "- Internal Name: Portrush / Derry / Dunafanaghy / Donegal" at bounding box center [659, 172] width 1211 height 14
copy p "Dunafanaghy"
click at [1362, 286] on textarea "Blocked Reason" at bounding box center [1391, 282] width 187 height 21
type textarea "x"
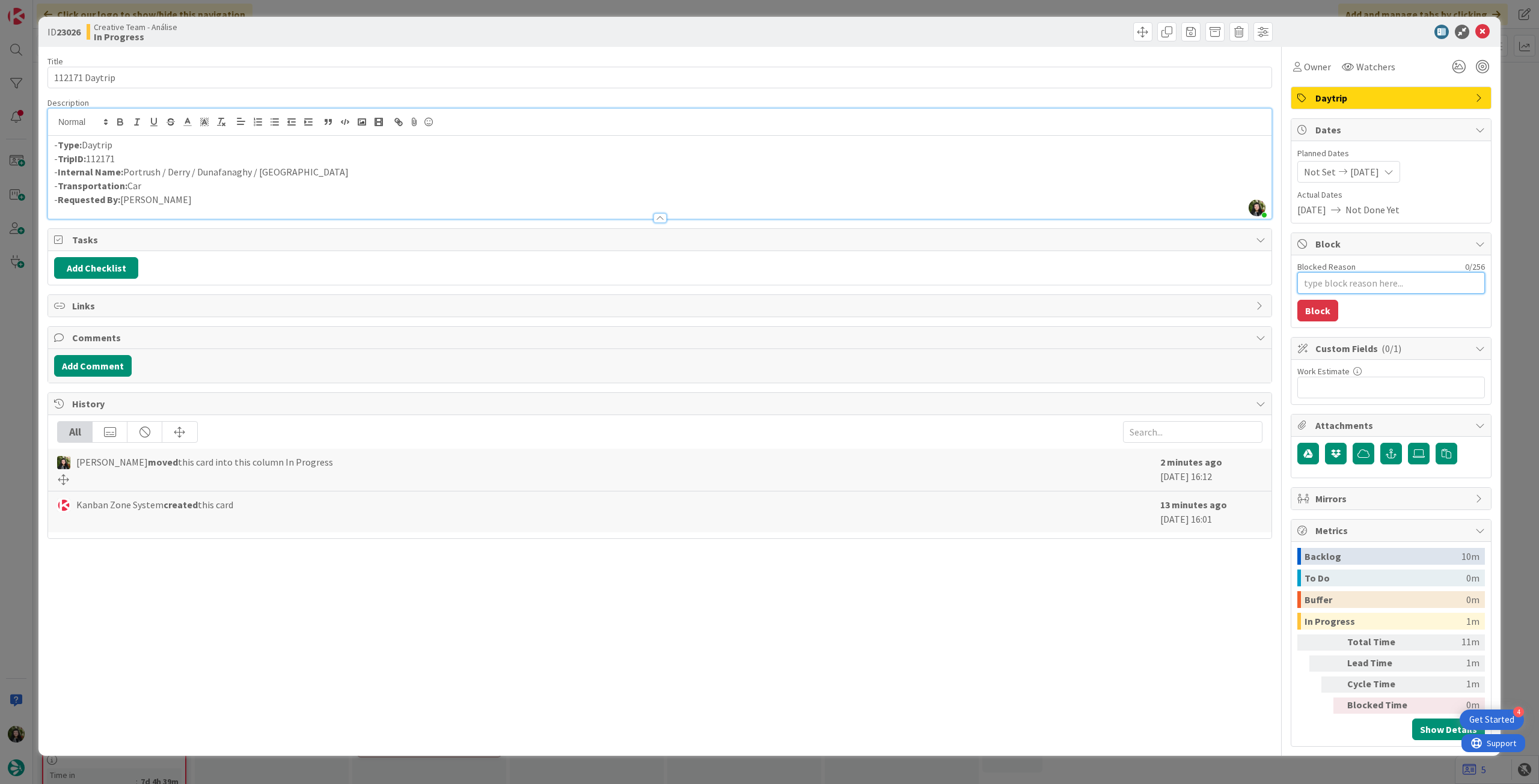
type textarea "p"
type textarea "x"
type textarea "pe"
type textarea "x"
type textarea "pen"
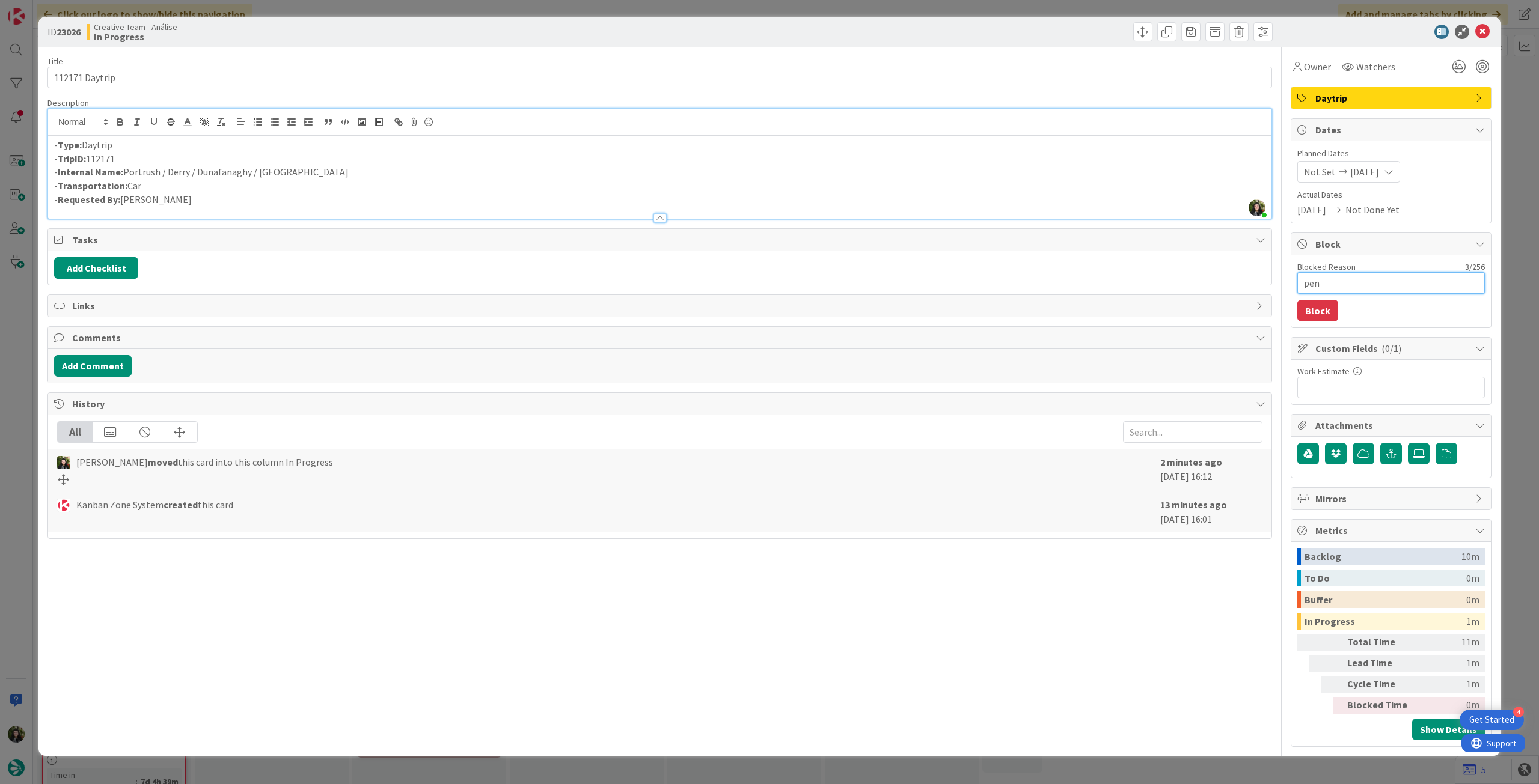
type textarea "x"
type textarea "pend"
type textarea "x"
type textarea "pende"
type textarea "x"
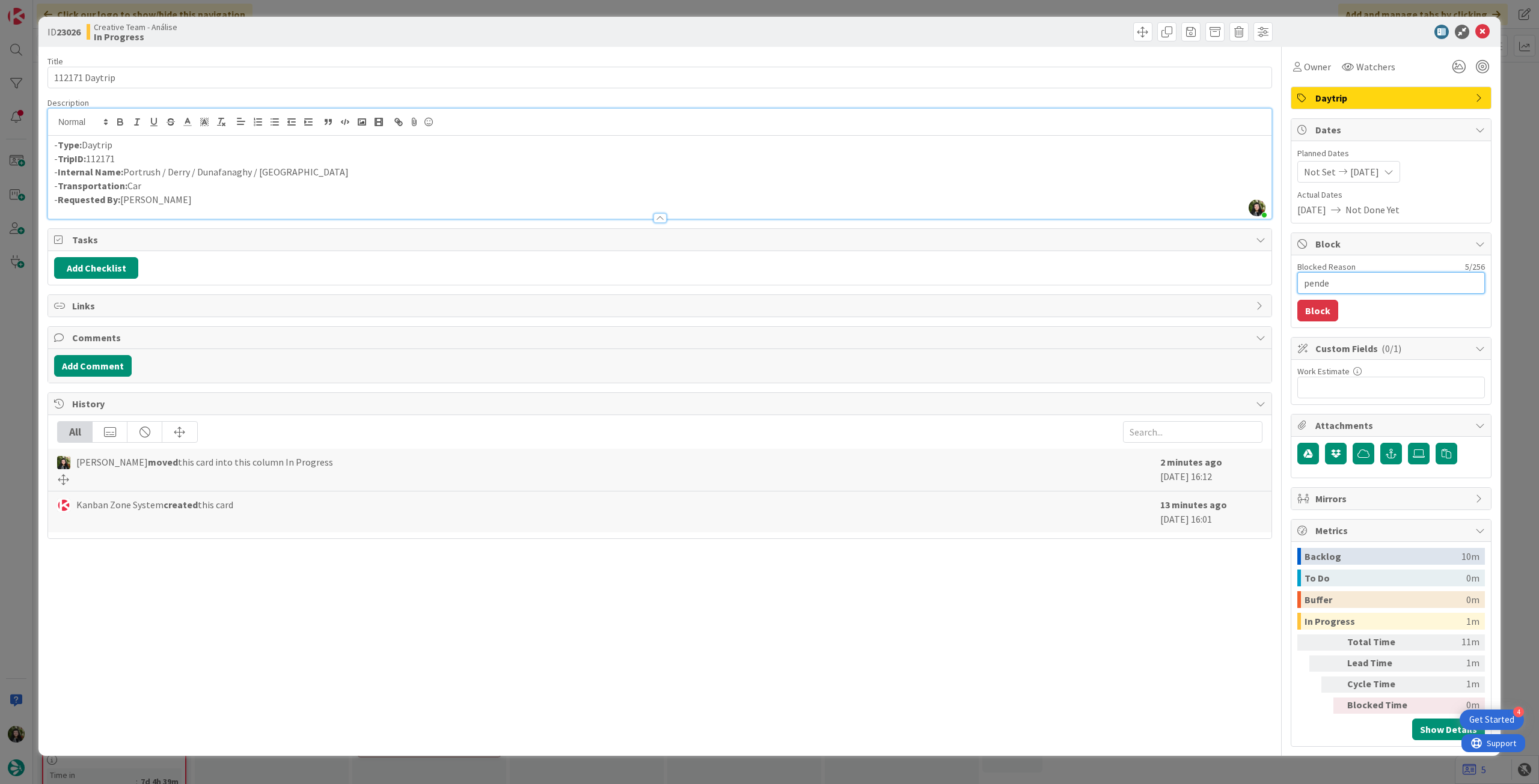
type textarea "penden"
type textarea "x"
type textarea "pendent"
type textarea "x"
type textarea "pendente"
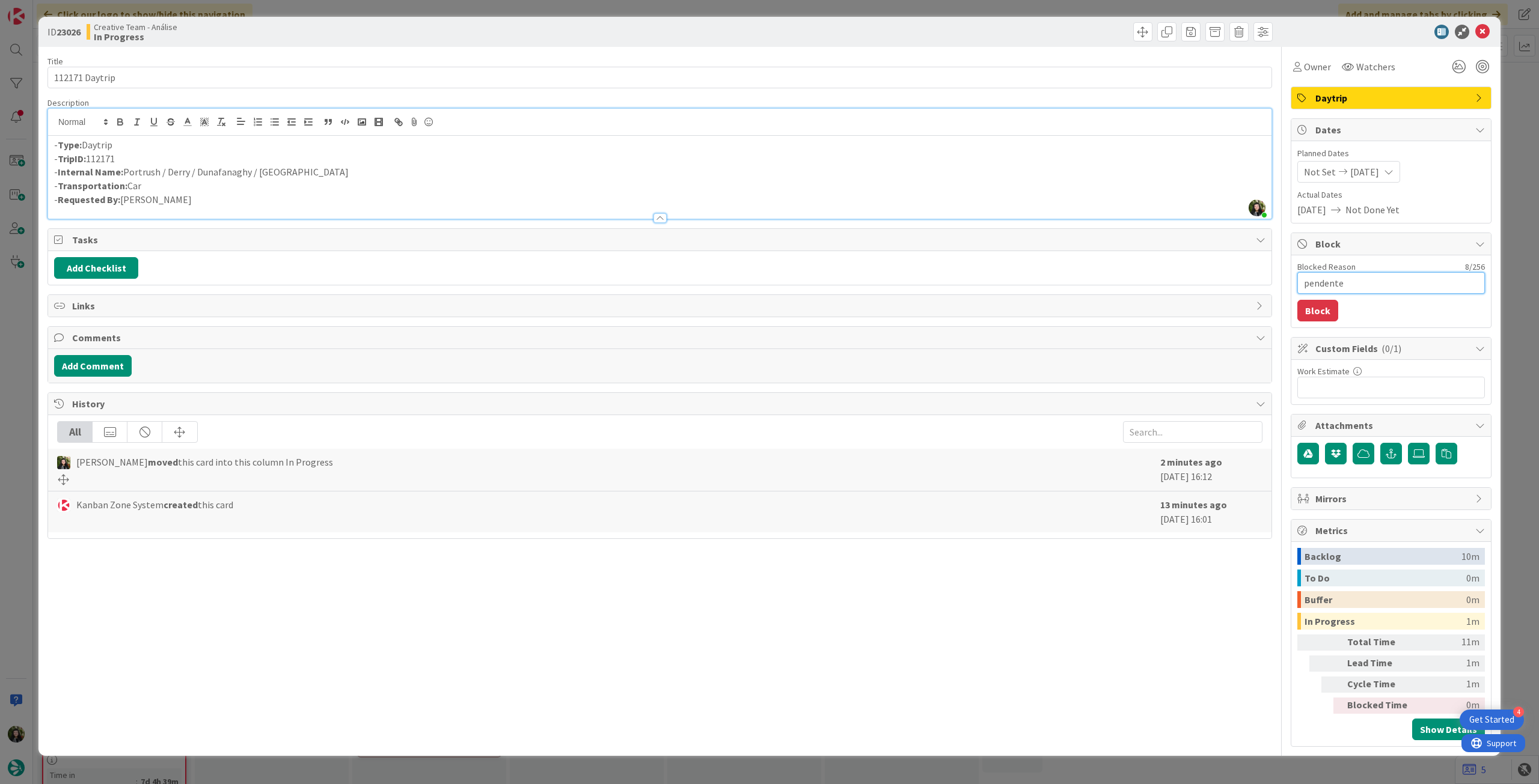
type textarea "x"
type textarea "pendente"
type textarea "x"
type textarea "pendente l"
type textarea "x"
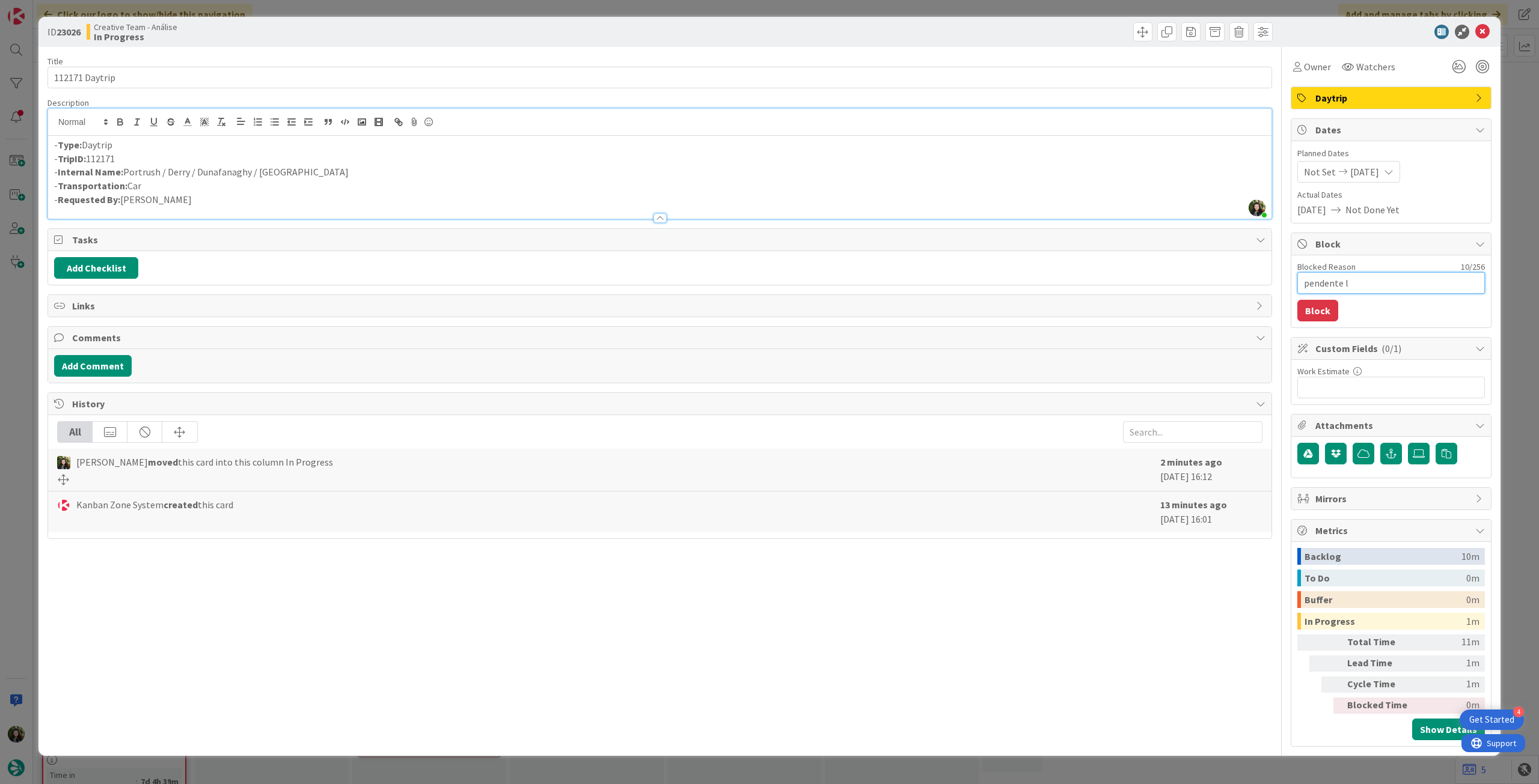
type textarea "pendente lo"
type textarea "x"
type textarea "pendente loc"
type textarea "x"
type textarea "pendente loca"
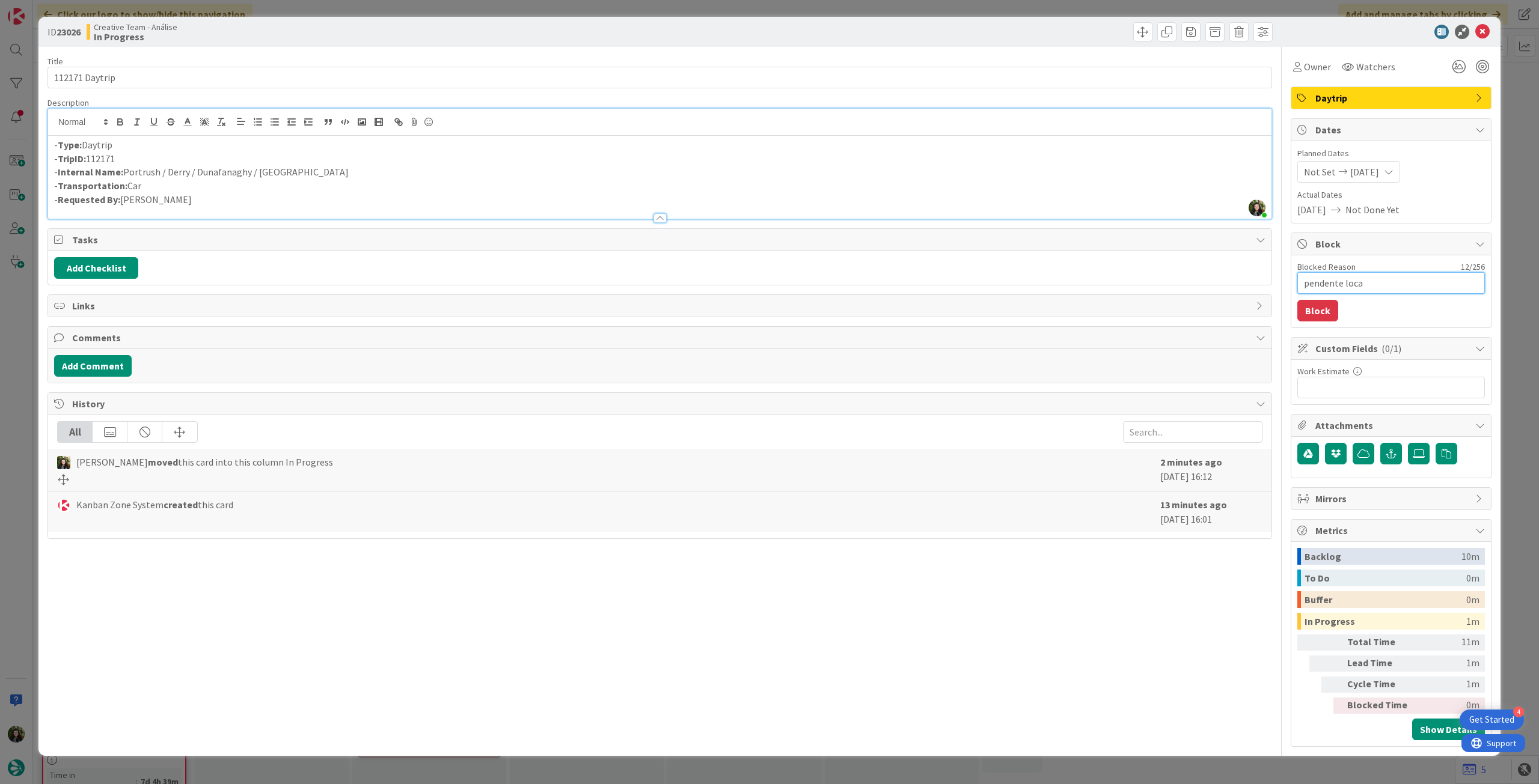
type textarea "x"
type textarea "pendente locat"
type textarea "x"
type textarea "pendente locati"
type textarea "x"
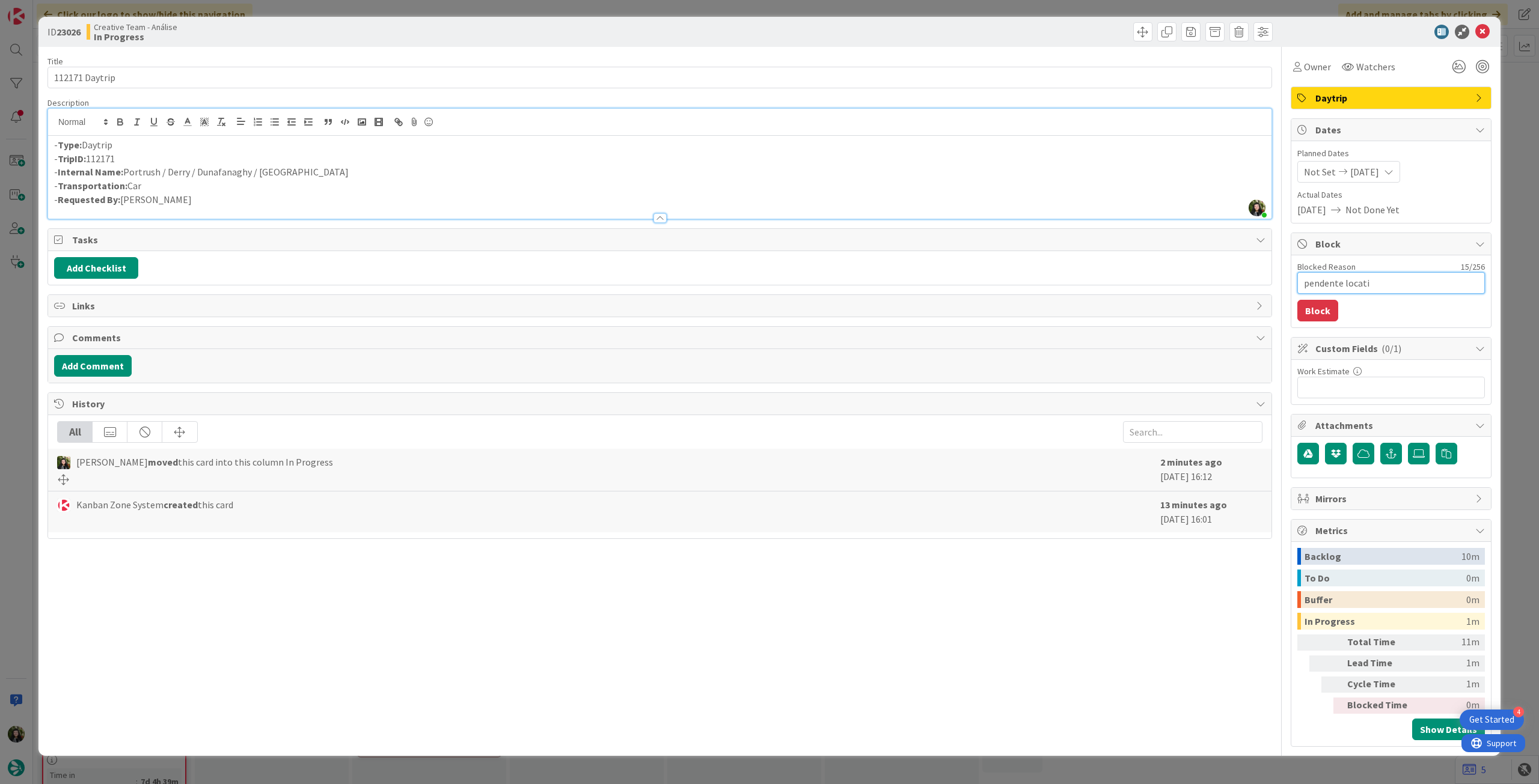
type textarea "pendente locatio"
type textarea "x"
type textarea "pendente location"
click at [1304, 307] on button "Block" at bounding box center [1317, 310] width 41 height 21
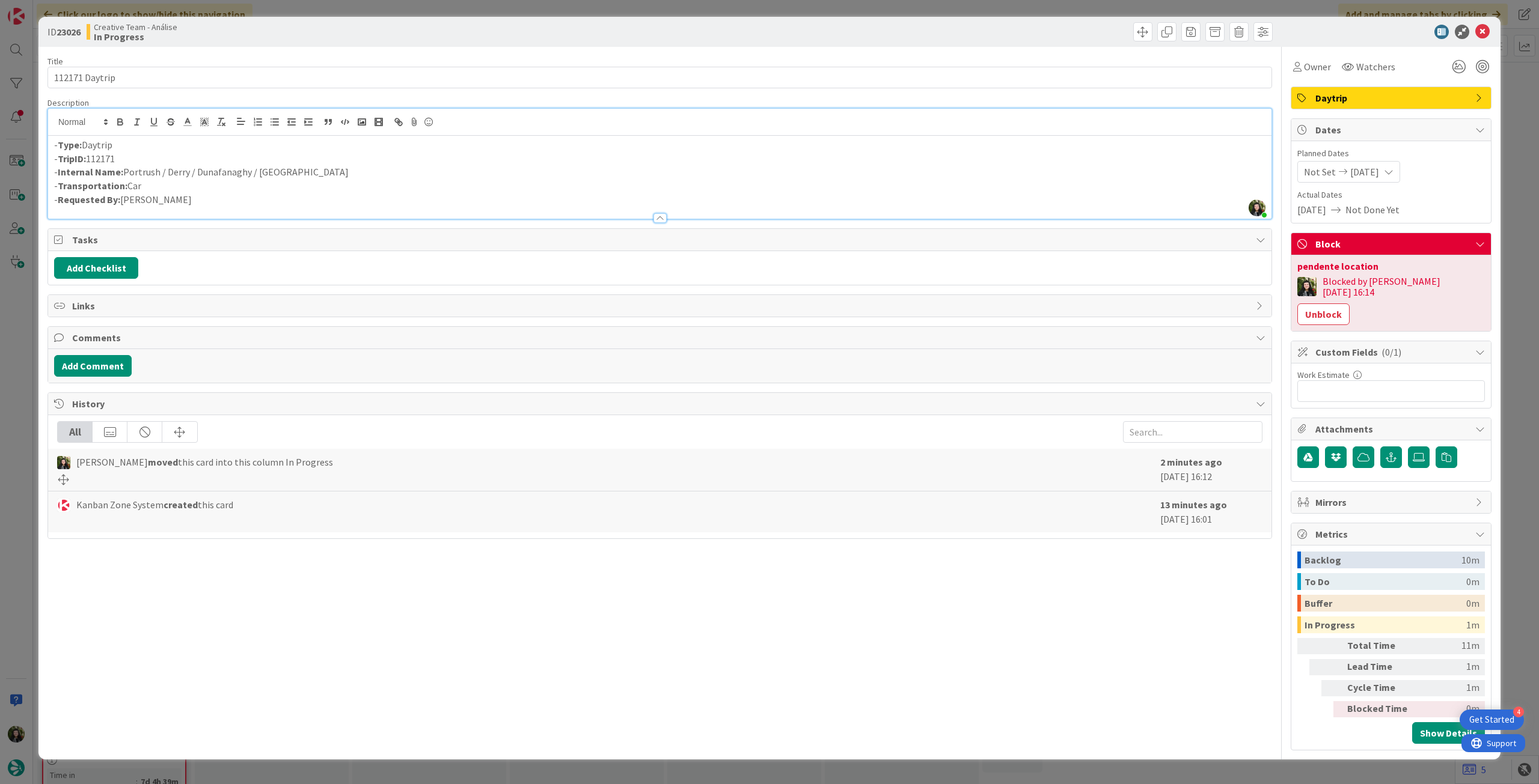
click at [233, 165] on p "- Internal Name: Portrush / Derry / Dunafanaghy / Donegal" at bounding box center [659, 172] width 1211 height 14
drag, startPoint x: 200, startPoint y: 172, endPoint x: 207, endPoint y: 172, distance: 7.0
click at [206, 172] on p "- Internal Name: Portrush / Derry / Dunafanaghy / Donegal" at bounding box center [659, 172] width 1211 height 14
click at [203, 173] on p "- Internal Name: Portrush / Derry / Dunafanaghy / Donegal" at bounding box center [659, 172] width 1211 height 14
drag, startPoint x: 217, startPoint y: 174, endPoint x: 248, endPoint y: 169, distance: 31.4
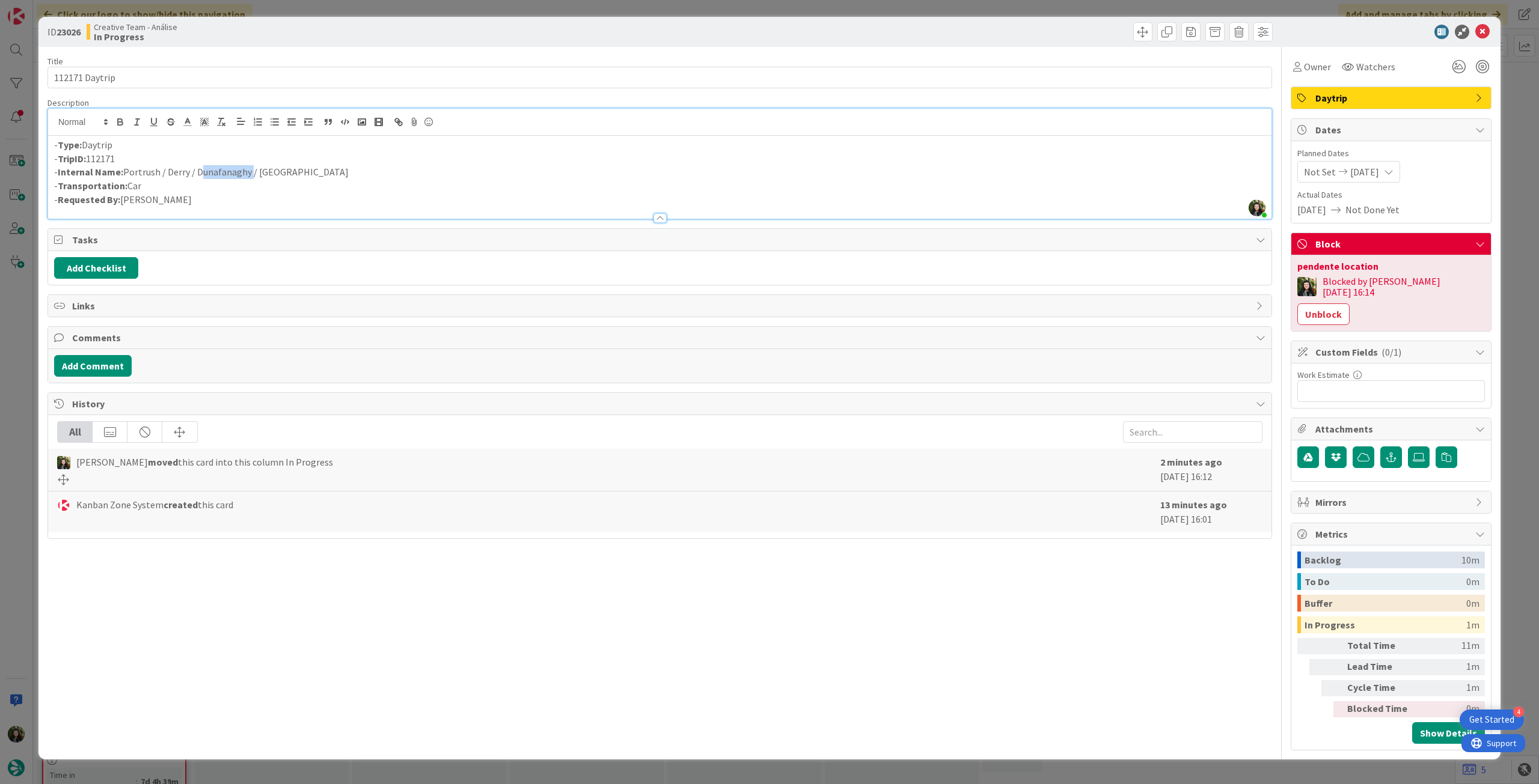
click at [248, 169] on p "- Internal Name: Portrush / Derry / Dunafanaghy / Donegal" at bounding box center [659, 172] width 1211 height 14
copy p "Dunafanaghy"
click at [1482, 36] on icon at bounding box center [1482, 32] width 15 height 15
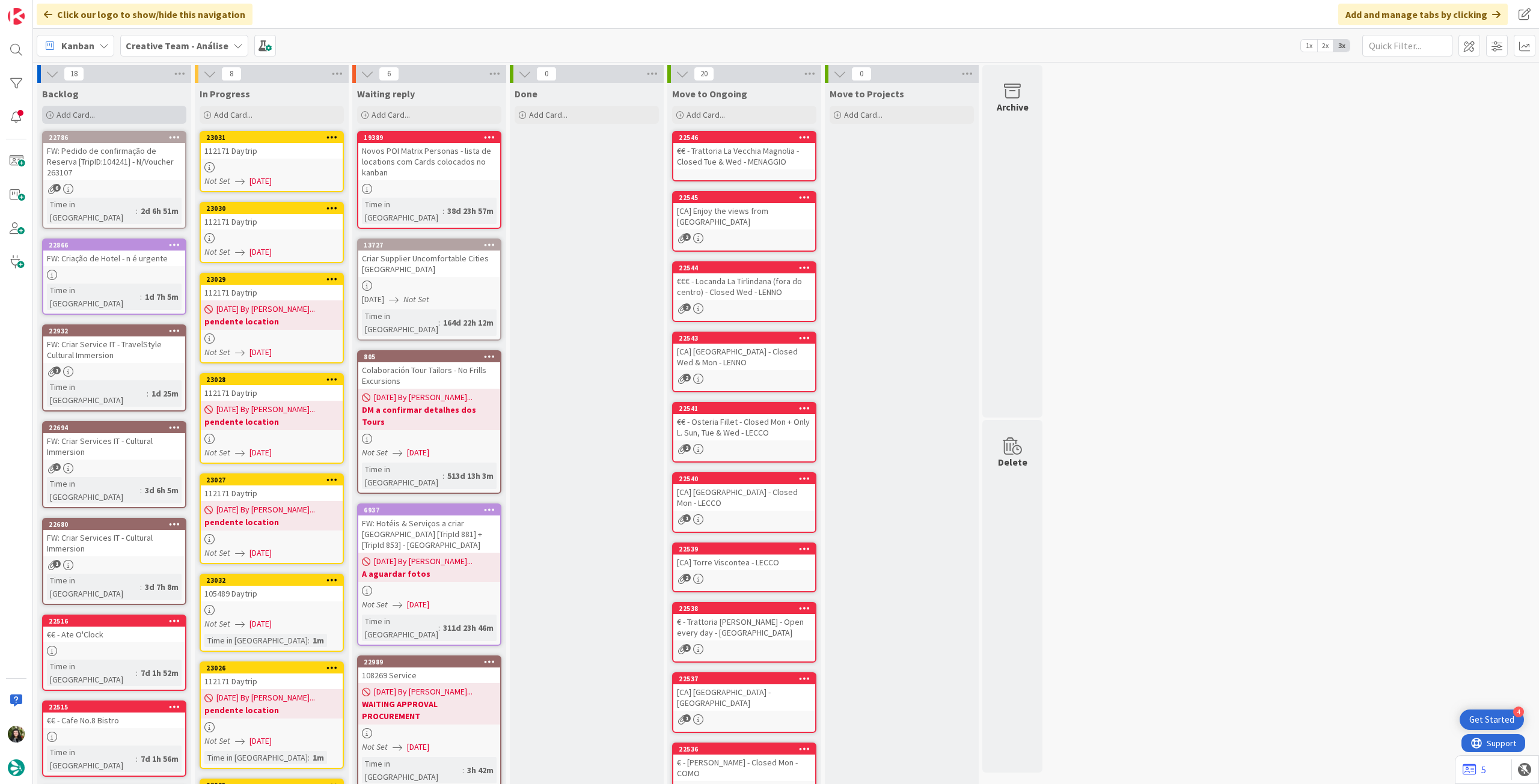
click at [102, 113] on div "Add Card..." at bounding box center [114, 115] width 144 height 18
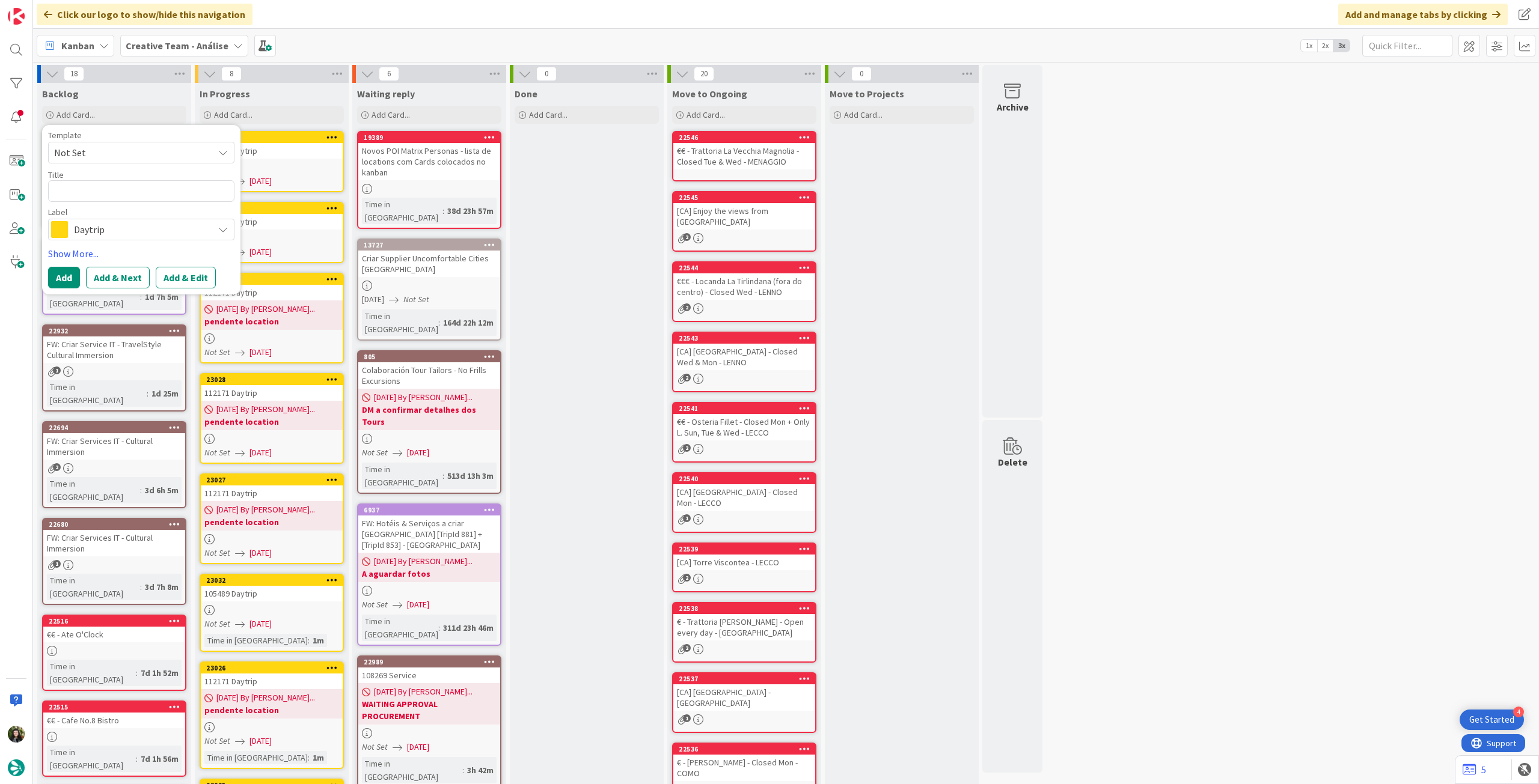
click at [88, 216] on div "Label" at bounding box center [141, 211] width 186 height 8
click at [114, 233] on span "Daytrip" at bounding box center [140, 229] width 133 height 17
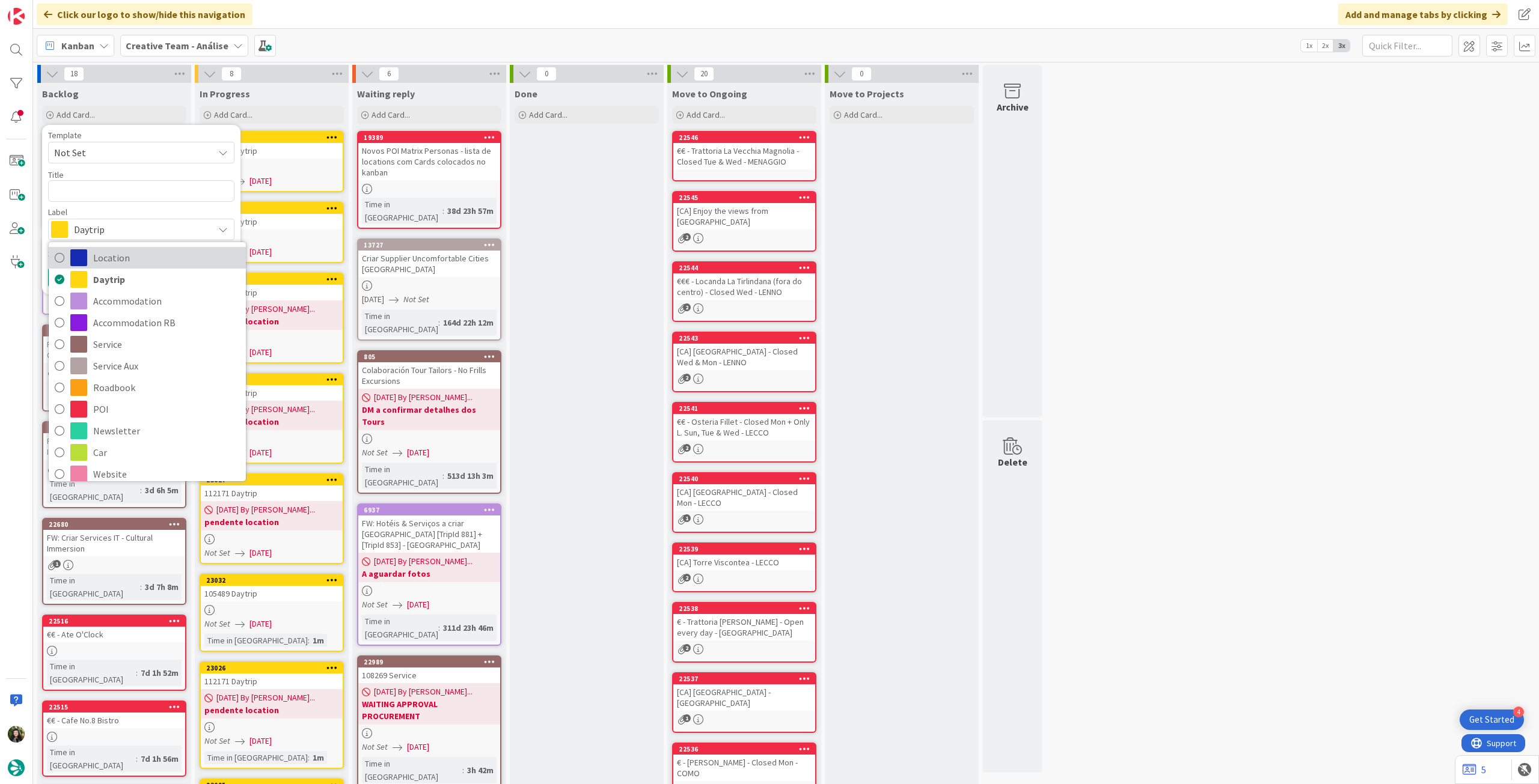
click at [121, 260] on span "Location" at bounding box center [166, 258] width 147 height 18
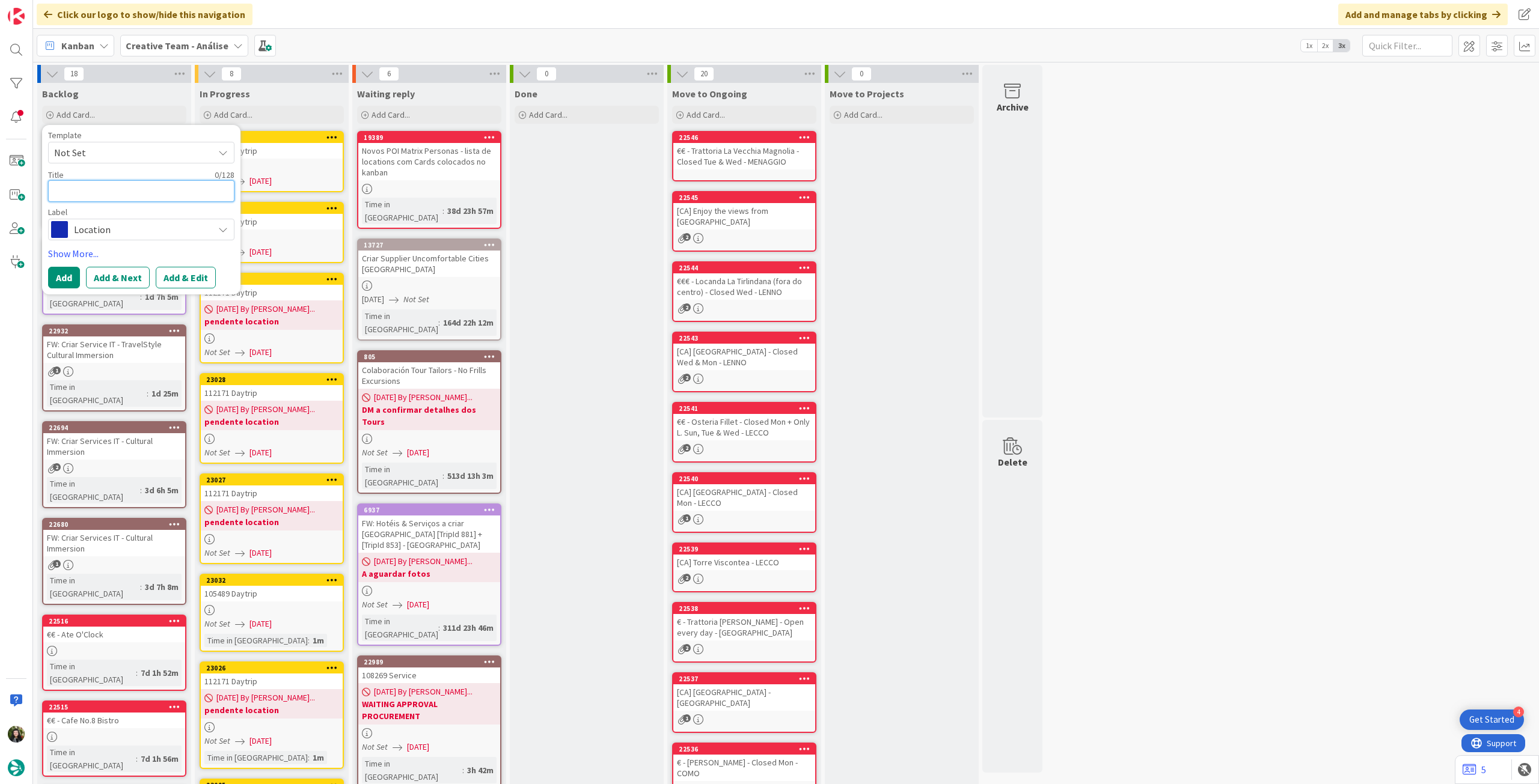
click at [119, 192] on textarea at bounding box center [141, 191] width 186 height 21
paste textarea "Dunafanaghy"
type textarea "x"
type textarea "Dunafanaghy"
click at [60, 279] on button "Add" at bounding box center [63, 277] width 32 height 21
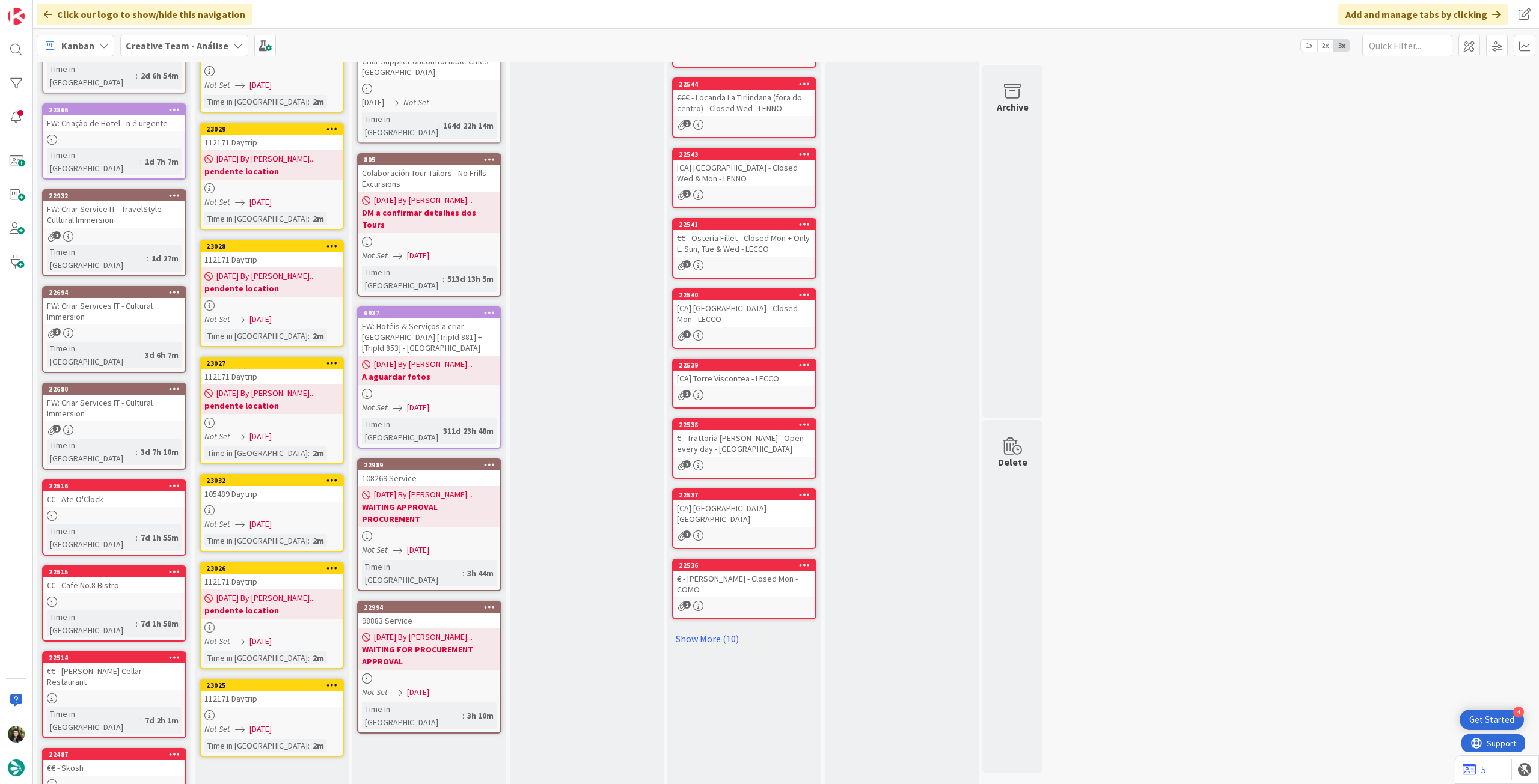
scroll to position [240, 0]
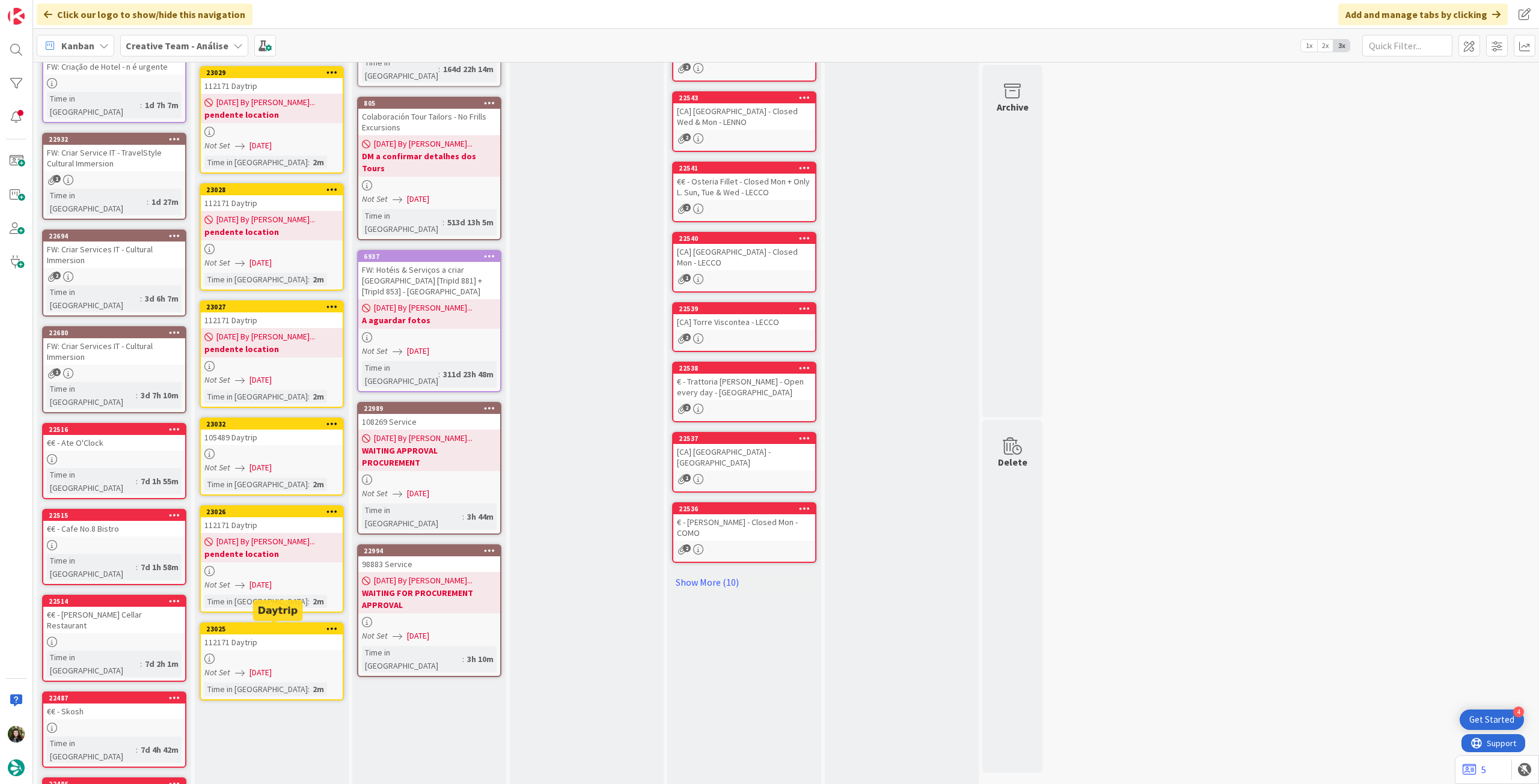
click at [276, 659] on div at bounding box center [271, 659] width 142 height 10
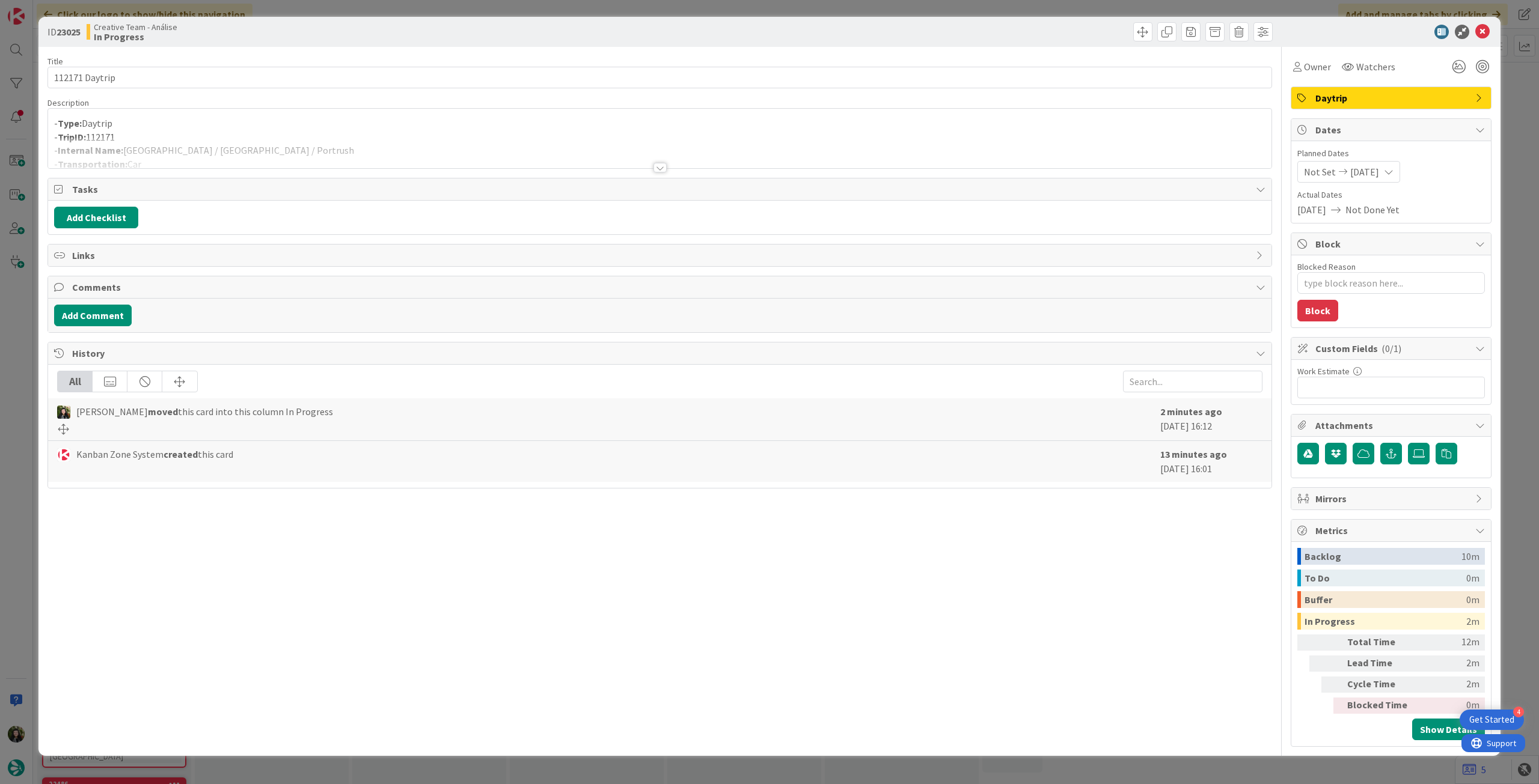
click at [311, 159] on div at bounding box center [660, 153] width 1224 height 31
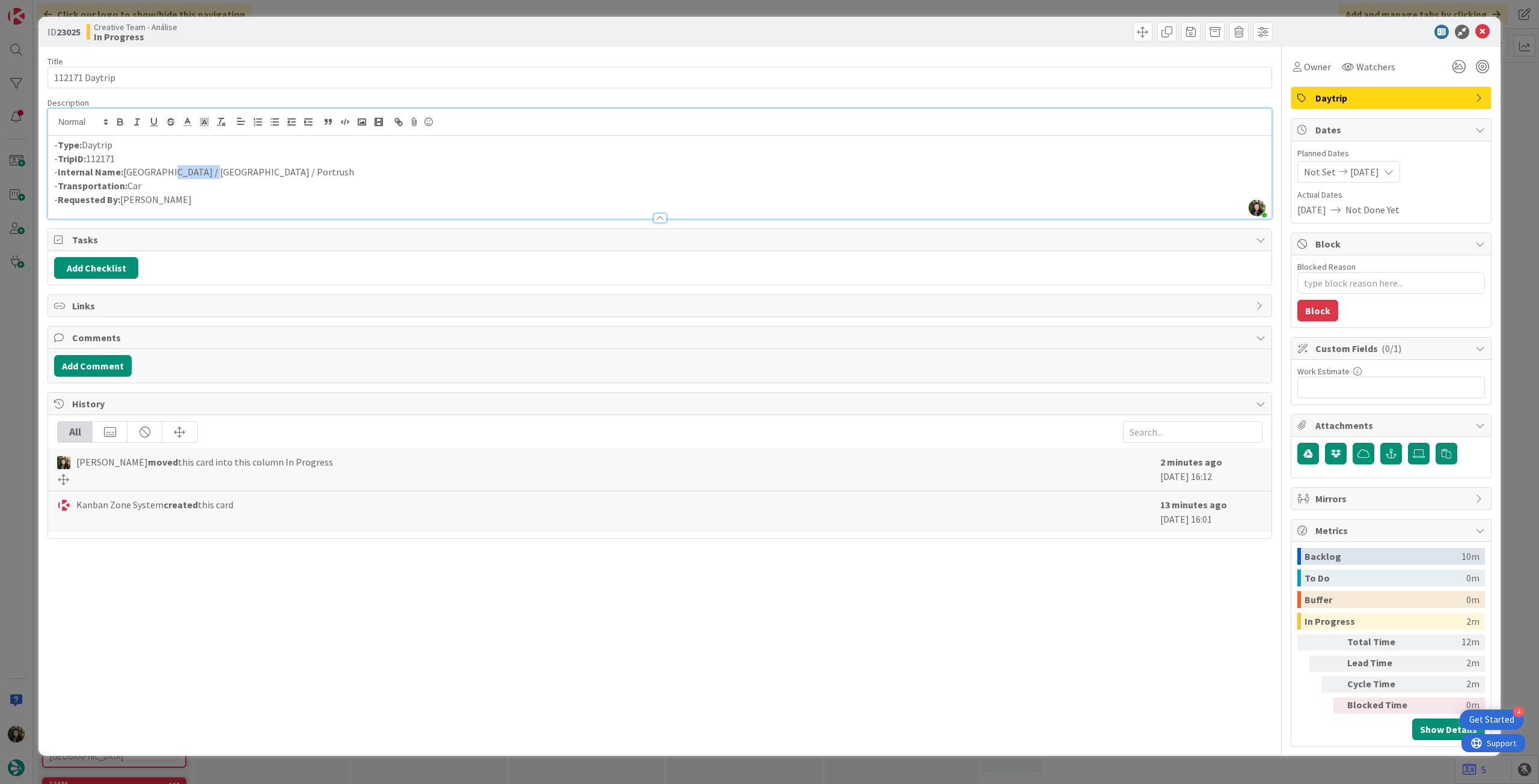
drag, startPoint x: 159, startPoint y: 169, endPoint x: 204, endPoint y: 169, distance: 45.0
click at [204, 169] on p "- Internal Name: Dublin / Ballymoney / Portrush" at bounding box center [659, 172] width 1211 height 14
copy p "Ballymoney"
click at [1484, 27] on icon at bounding box center [1482, 32] width 15 height 15
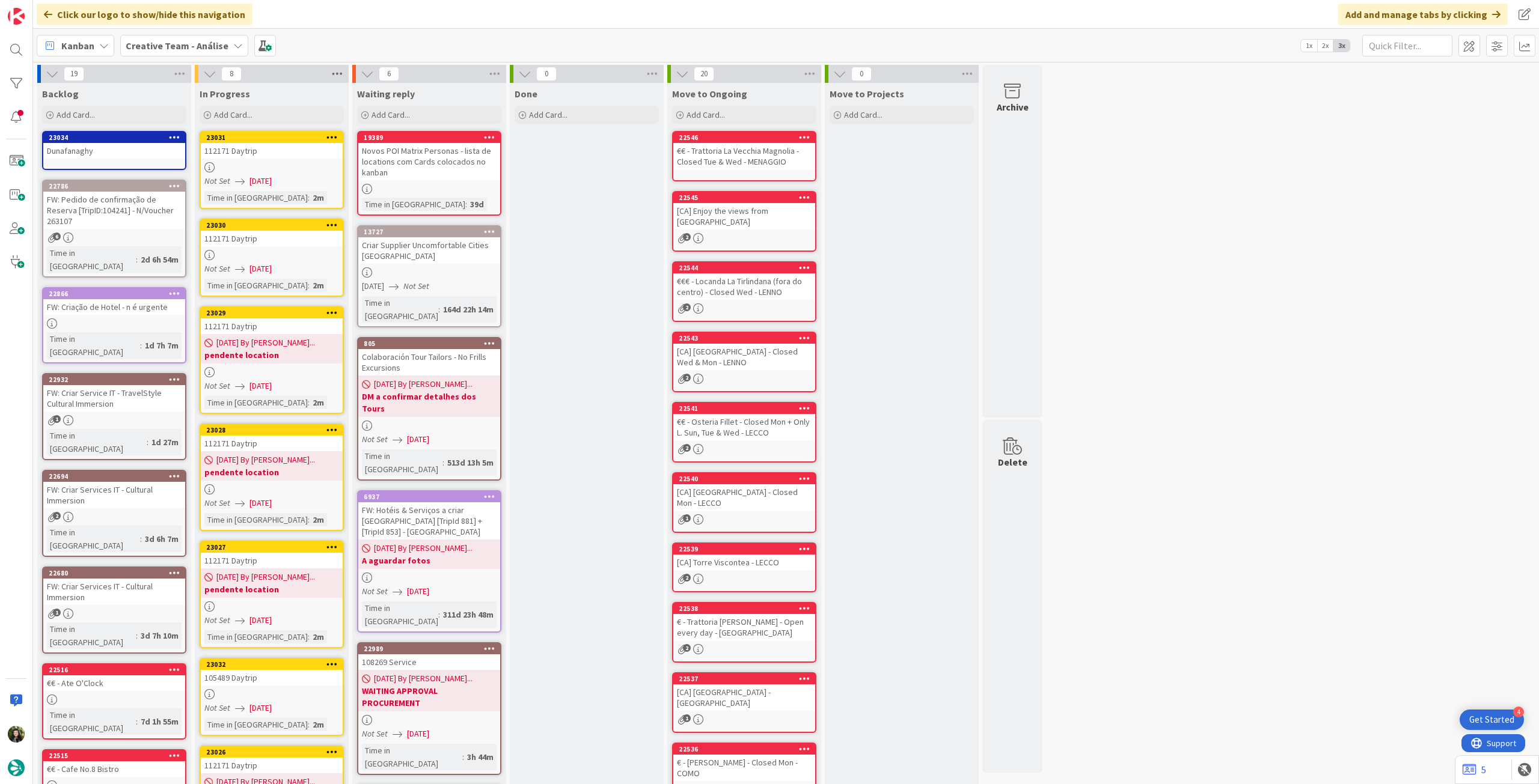
click at [335, 74] on icon at bounding box center [337, 74] width 15 height 18
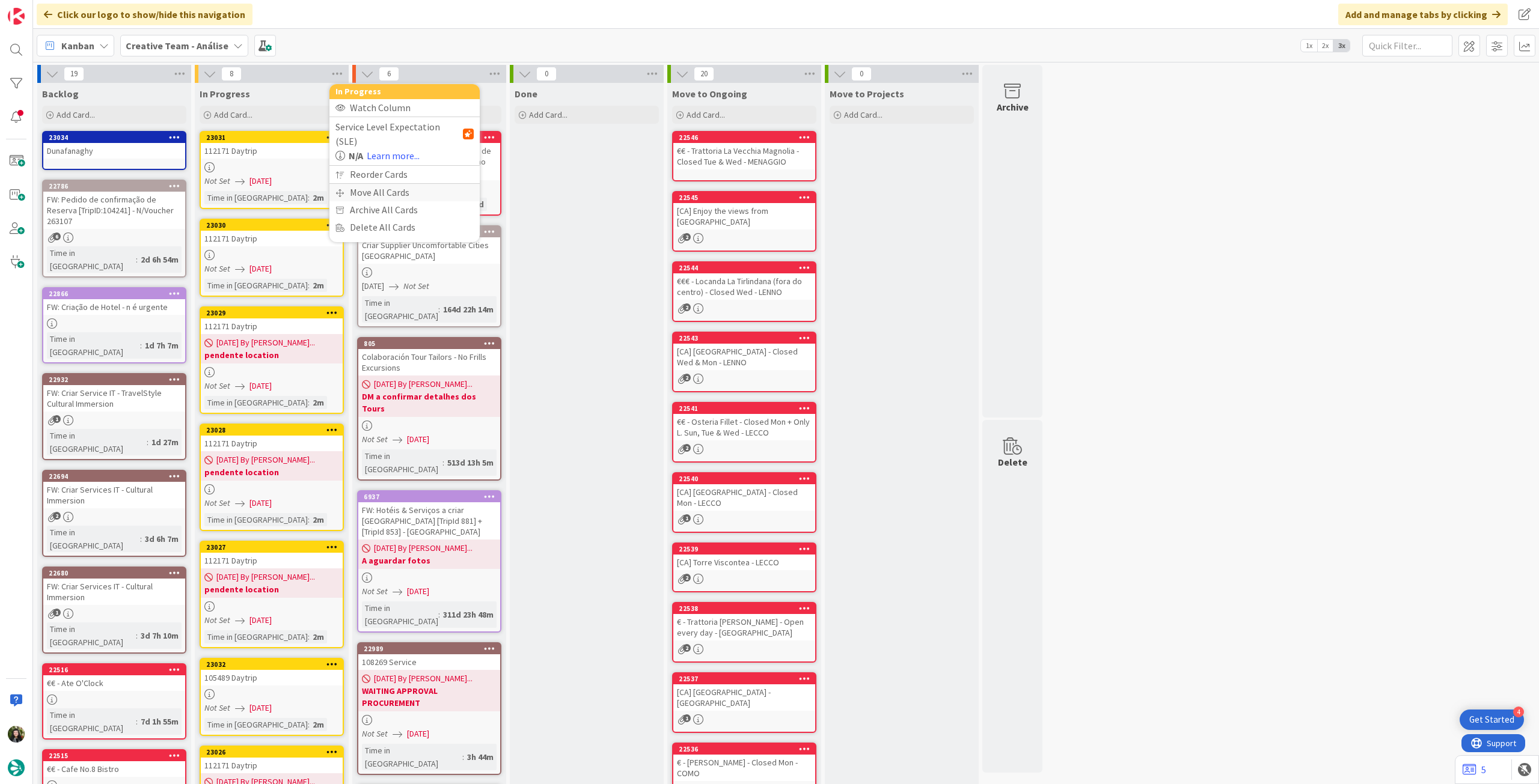
click at [373, 184] on div "Move All Cards" at bounding box center [405, 193] width 150 height 18
click at [396, 128] on span "Creative Team - Análise" at bounding box center [390, 131] width 97 height 12
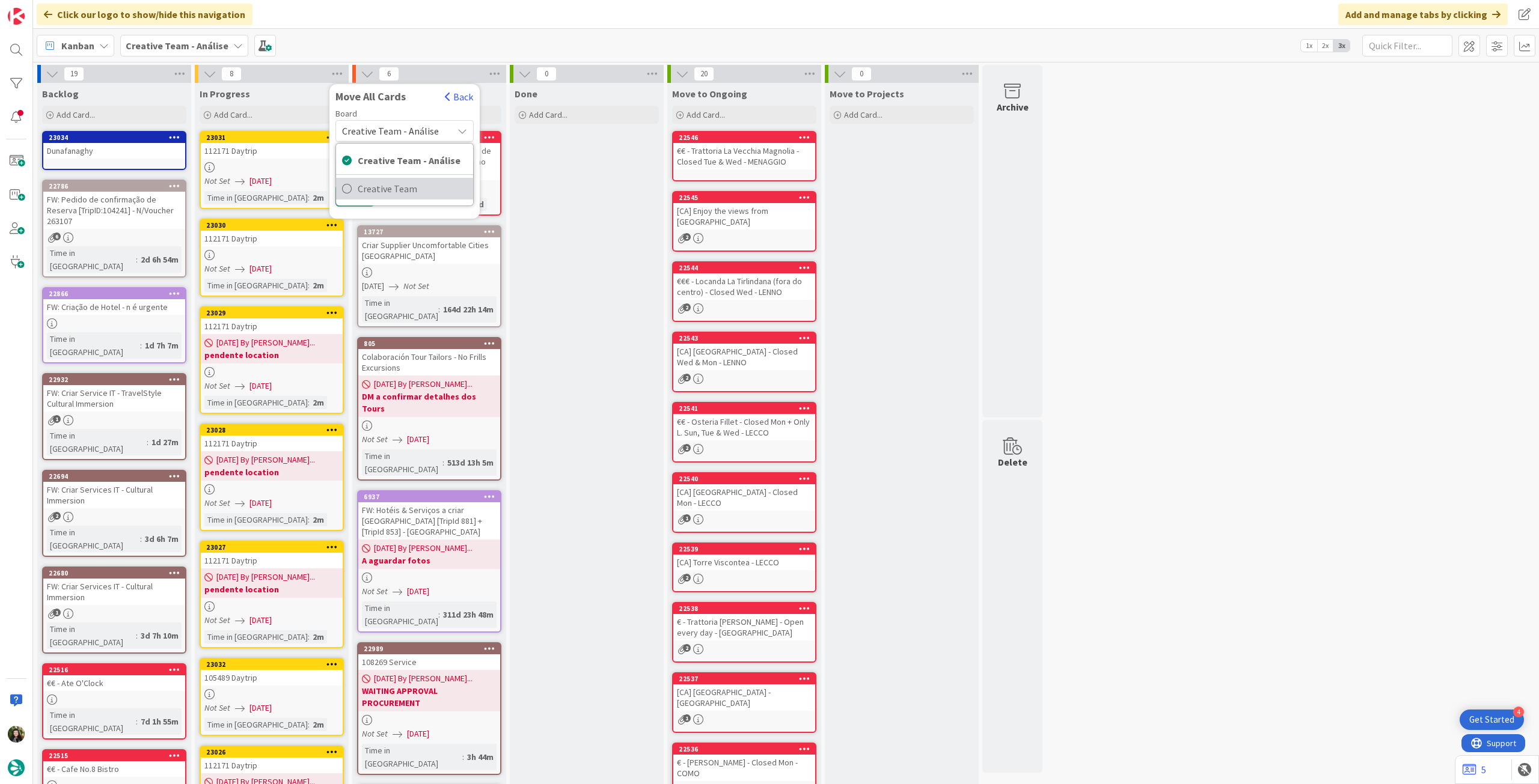
click at [390, 193] on span "Creative Team" at bounding box center [412, 189] width 109 height 18
click at [398, 169] on div "E - To Do" at bounding box center [397, 169] width 110 height 19
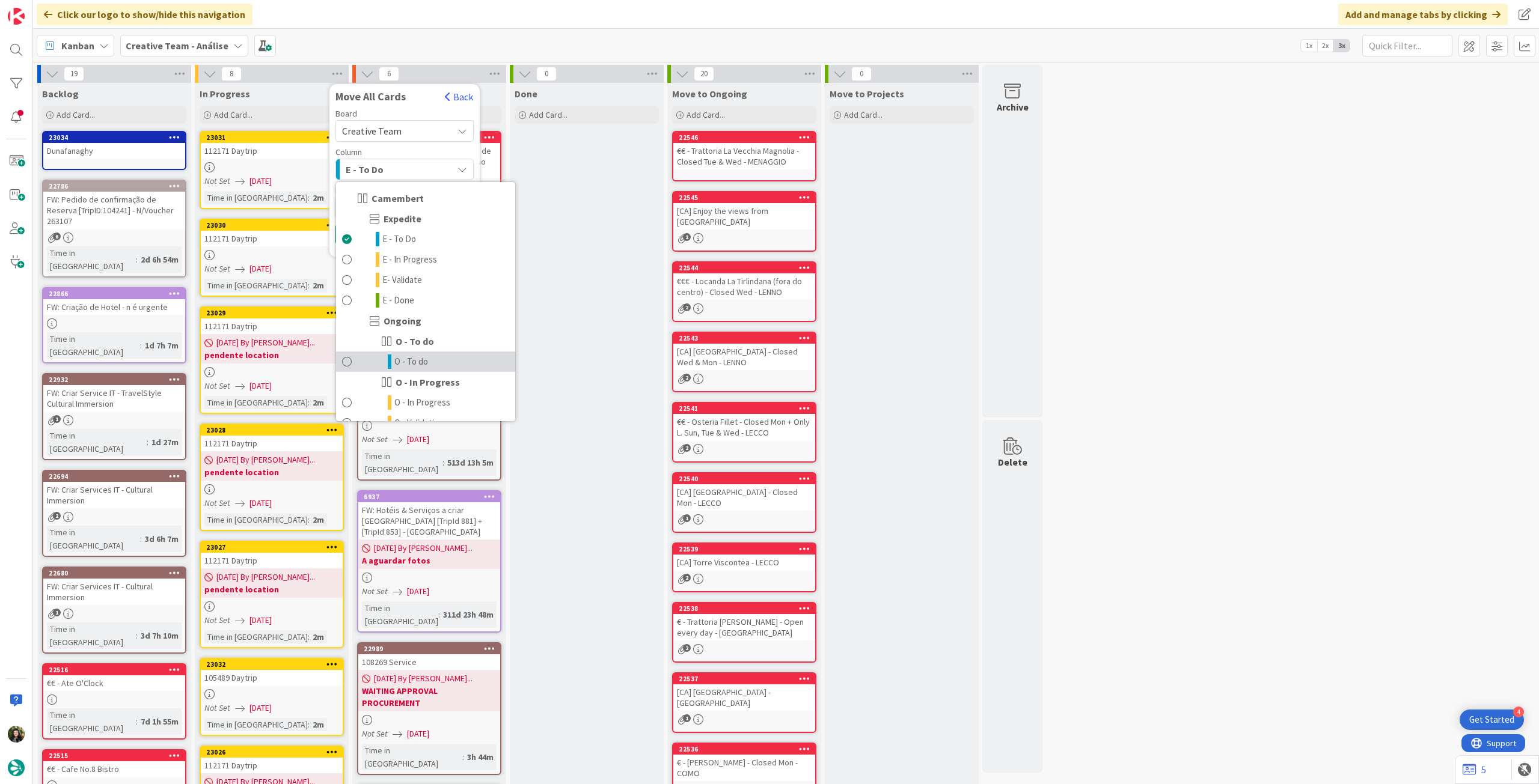
click at [412, 360] on span "O - To do" at bounding box center [411, 362] width 34 height 15
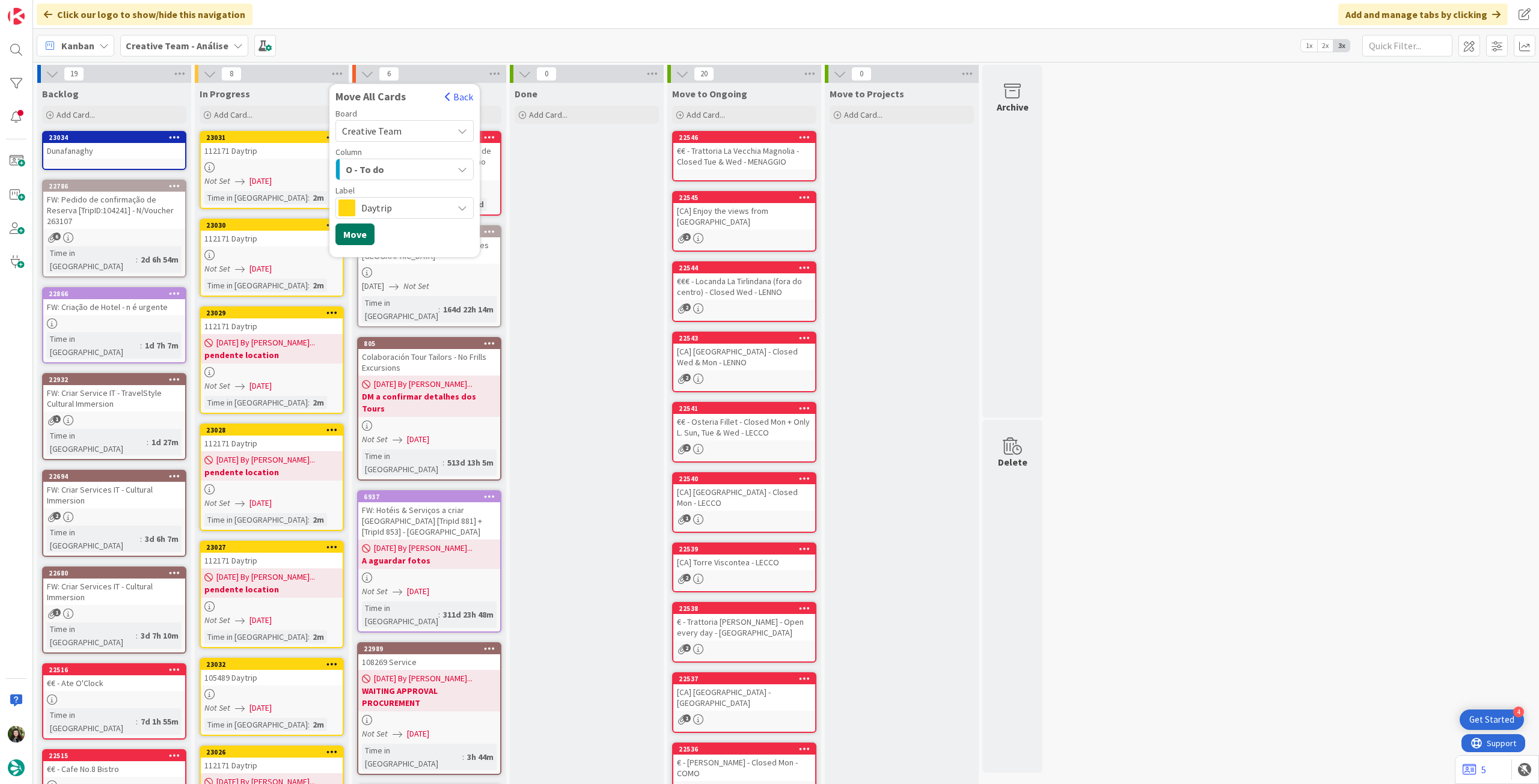
click at [363, 235] on button "Move" at bounding box center [355, 234] width 39 height 21
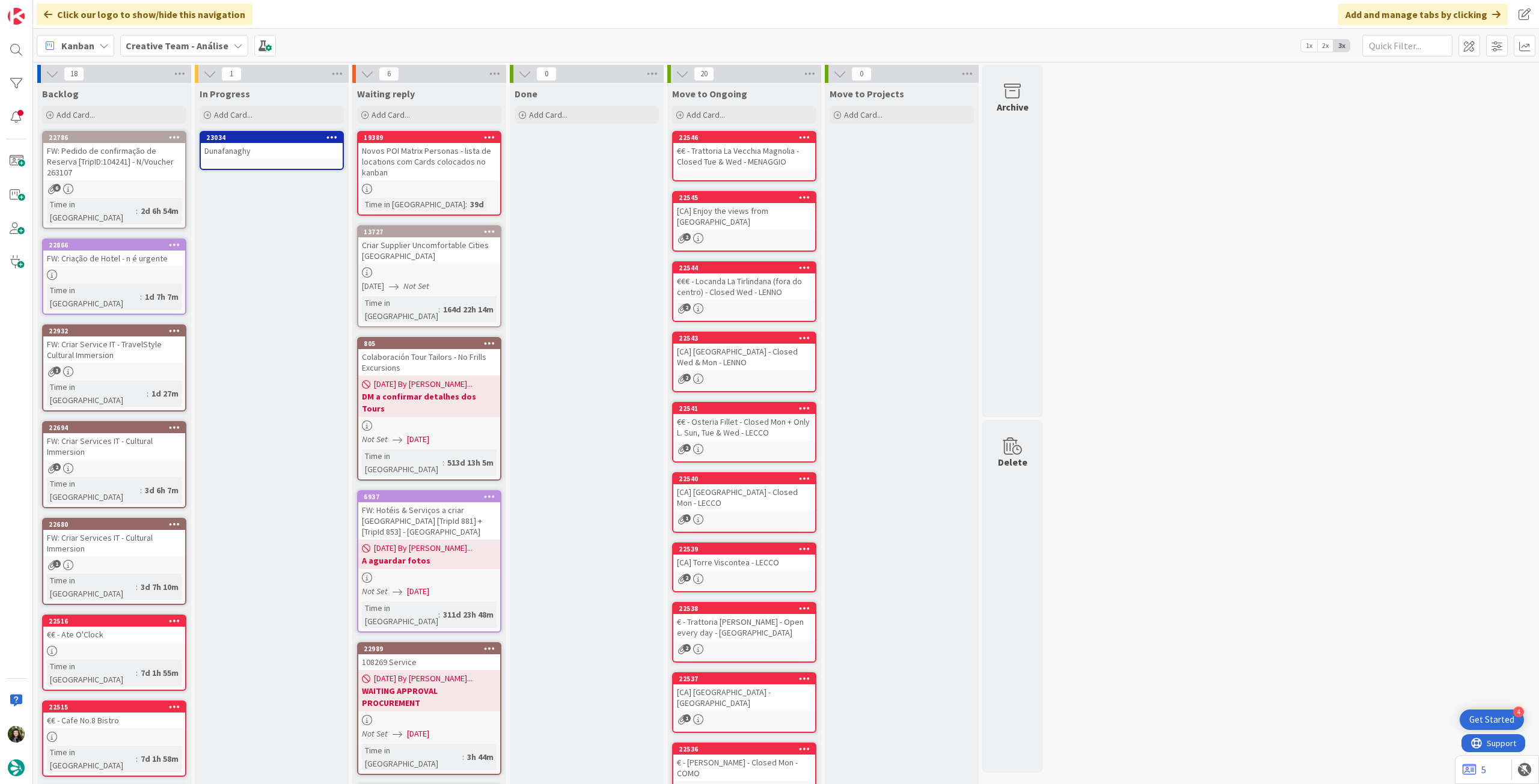
click at [334, 136] on icon at bounding box center [332, 136] width 11 height 8
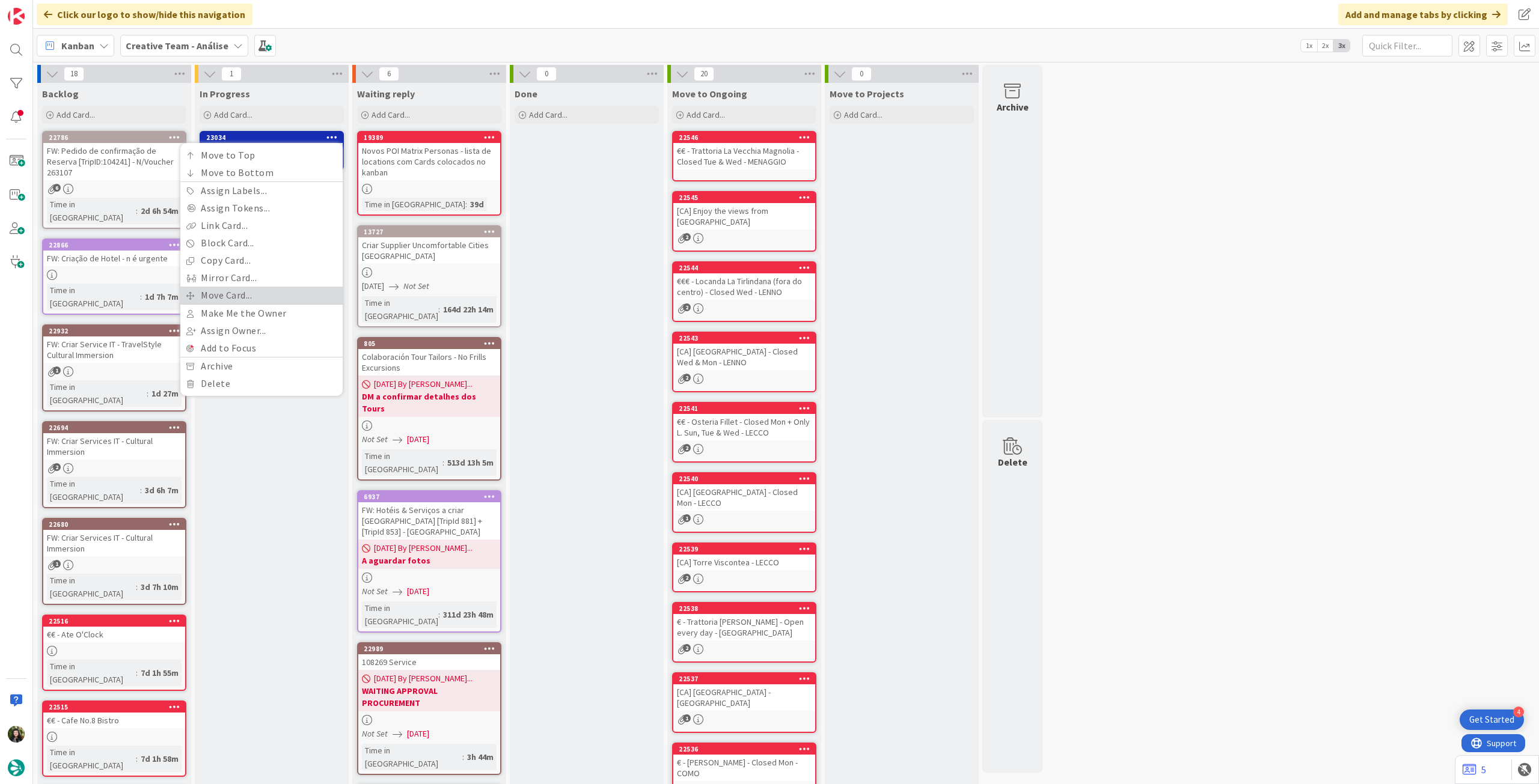
click at [258, 293] on link "Move Card..." at bounding box center [262, 295] width 162 height 18
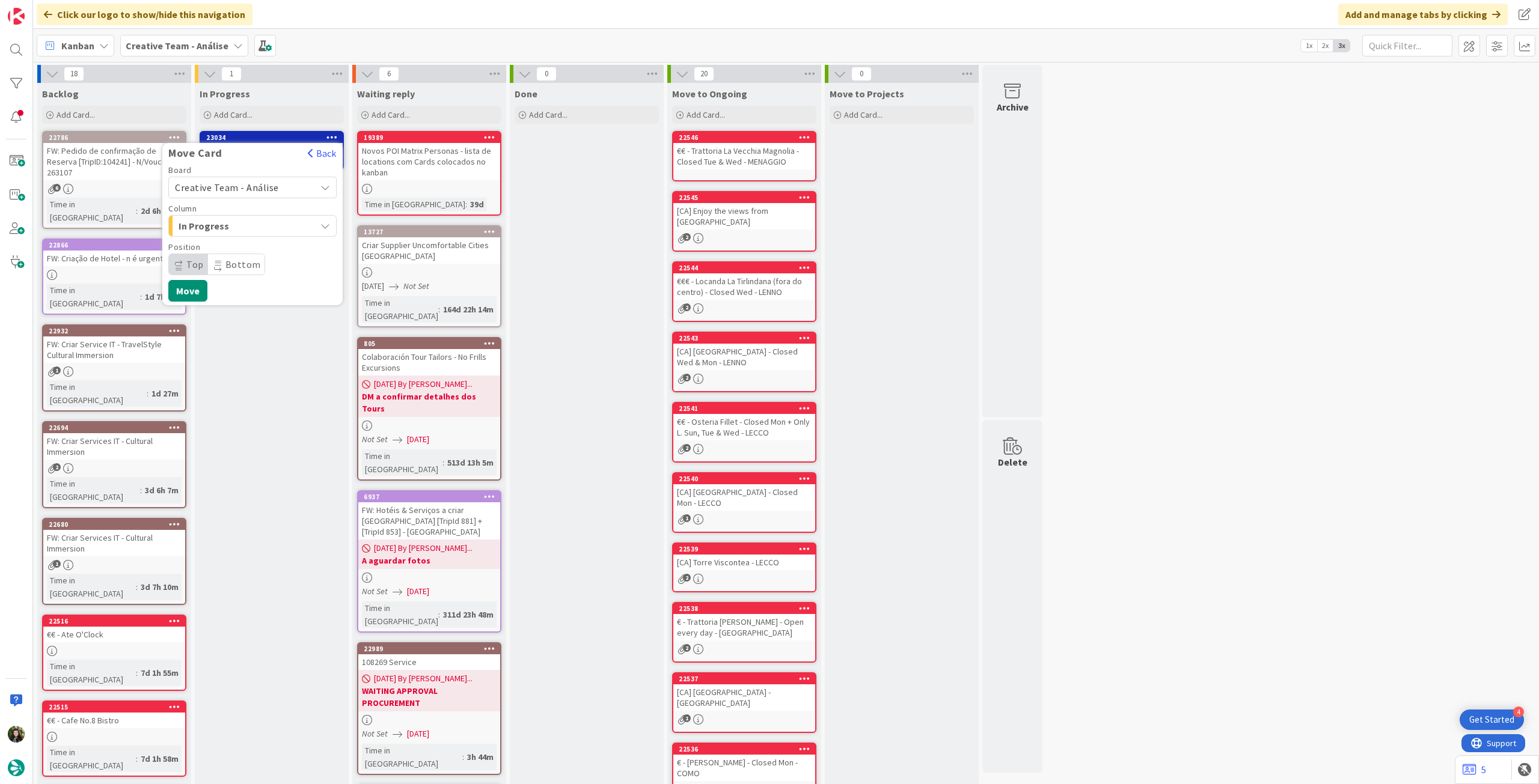
click at [252, 185] on span "Creative Team - Análise" at bounding box center [226, 187] width 104 height 12
click at [242, 247] on span "Creative Team" at bounding box center [260, 244] width 139 height 18
click at [246, 225] on span "E - To Do" at bounding box center [223, 225] width 90 height 15
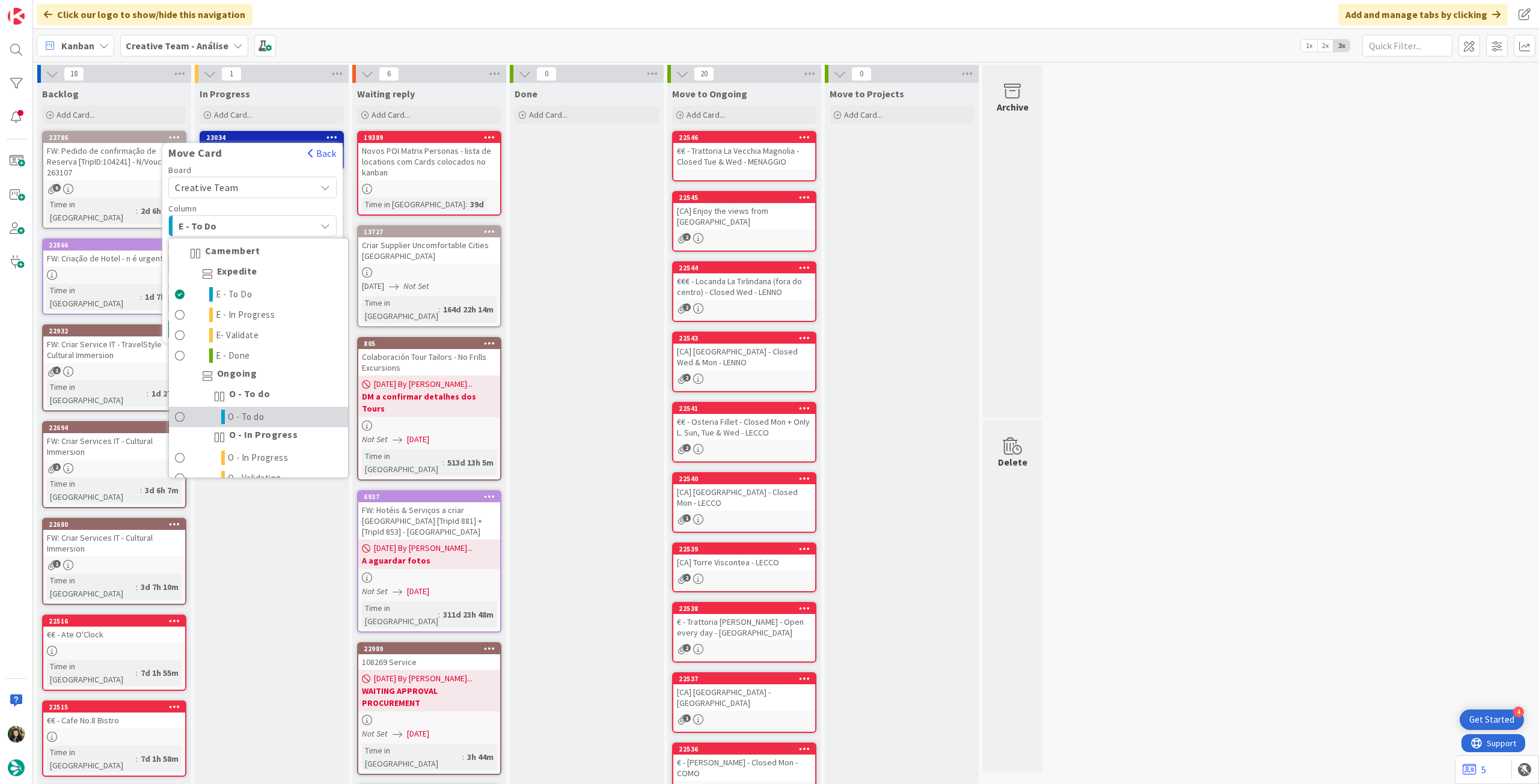
click at [282, 409] on link "O - To do" at bounding box center [258, 417] width 179 height 21
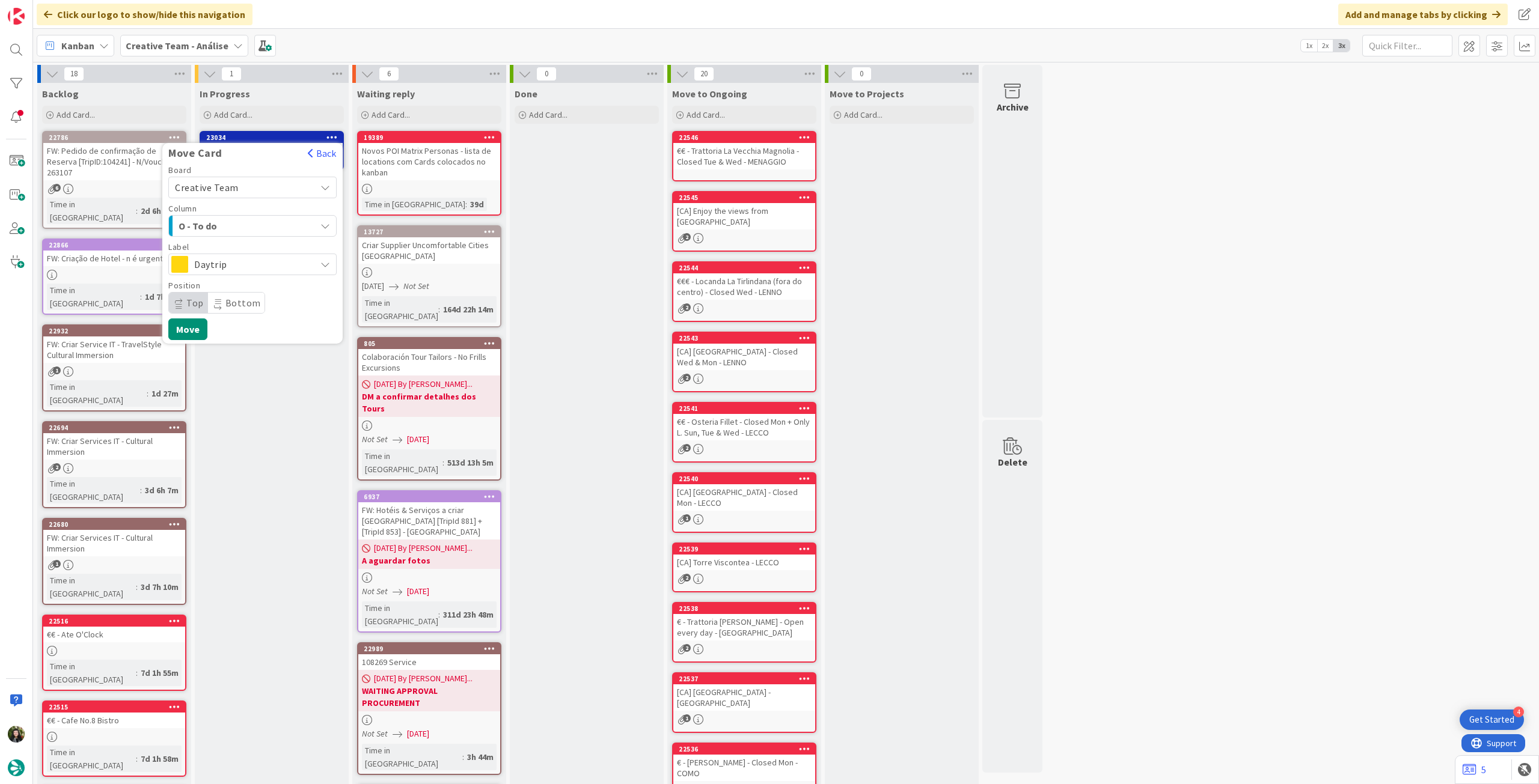
click at [240, 265] on span "Daytrip" at bounding box center [251, 264] width 116 height 17
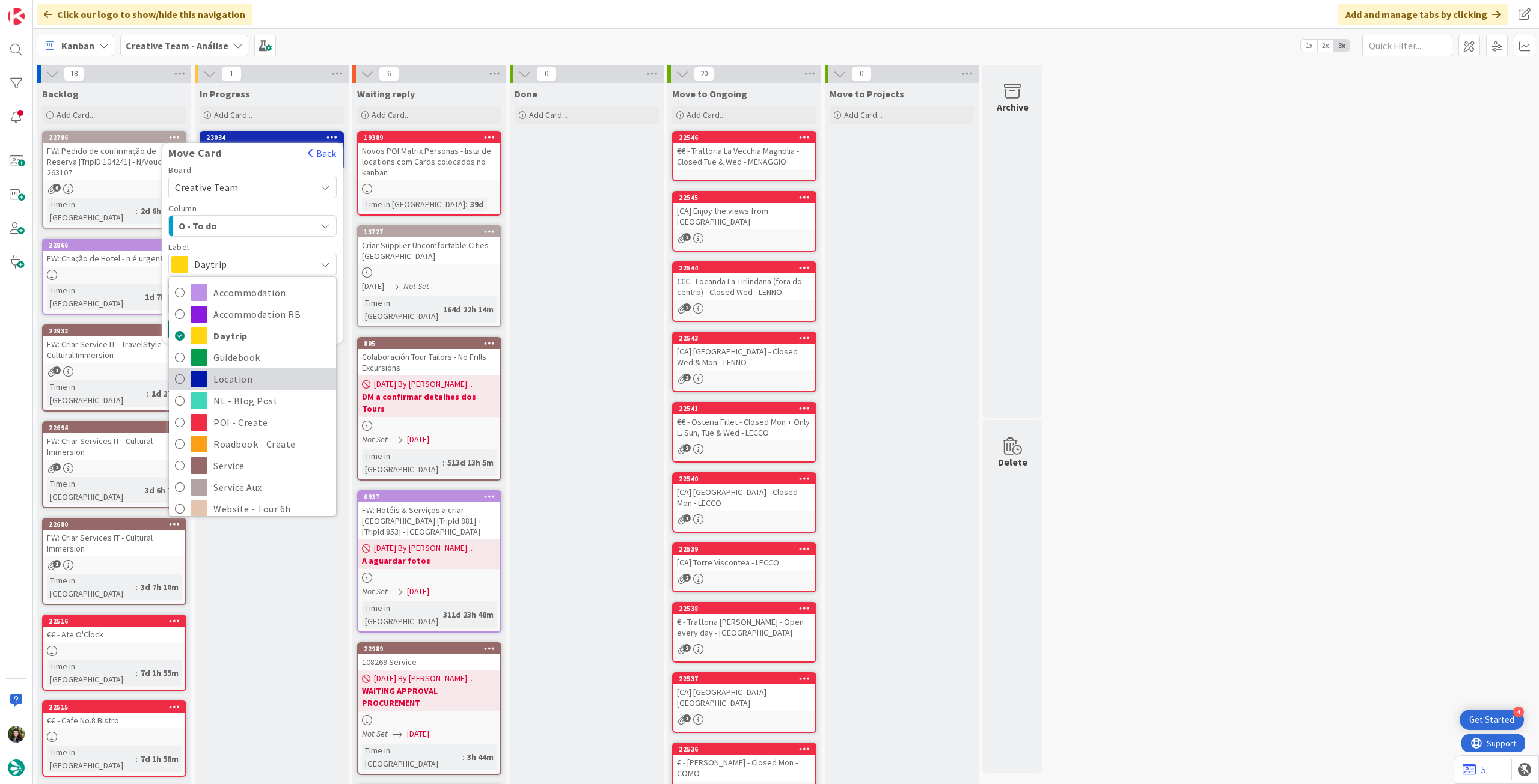
click at [223, 376] on span "Location" at bounding box center [272, 379] width 116 height 18
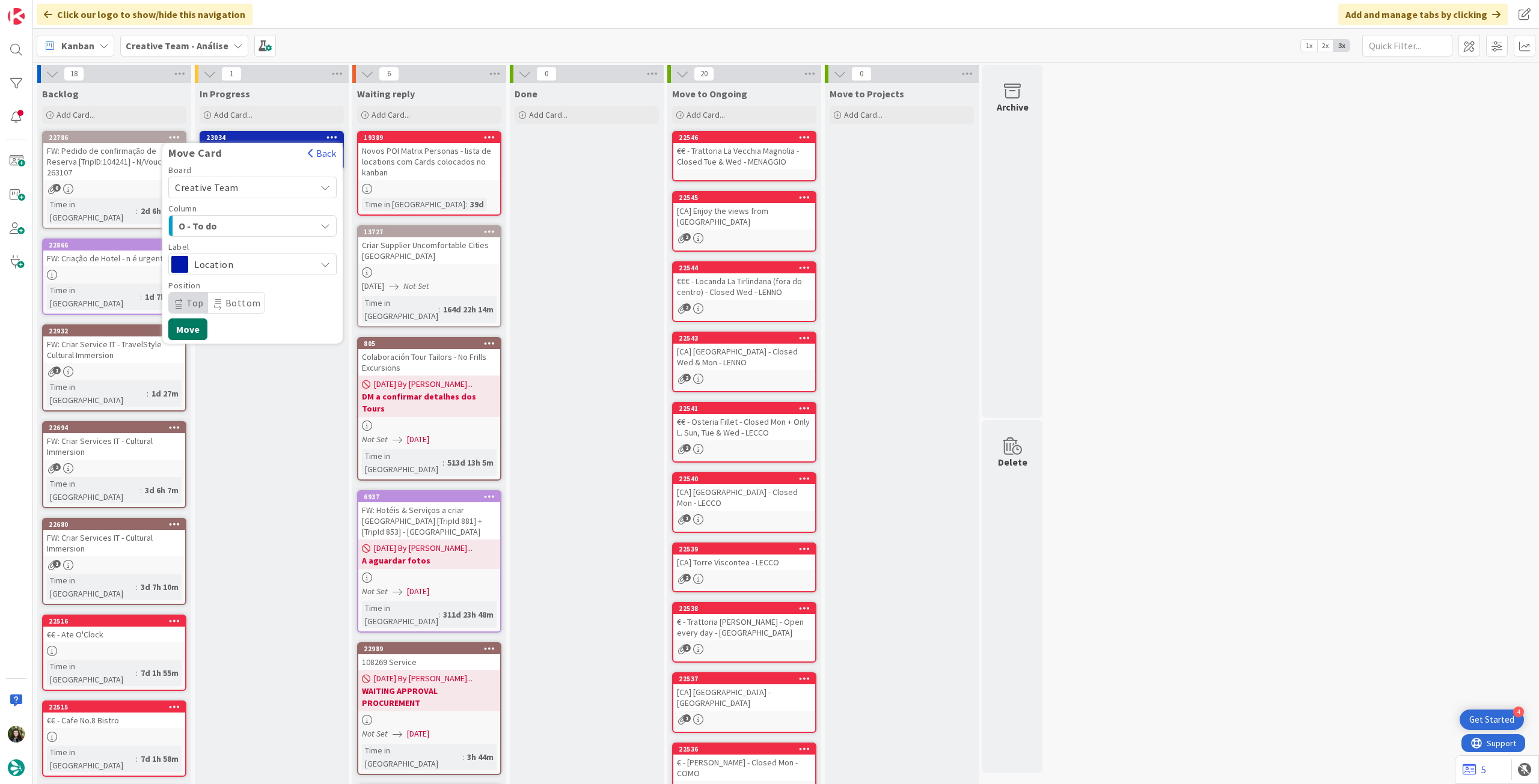
click at [187, 324] on button "Move" at bounding box center [187, 329] width 39 height 21
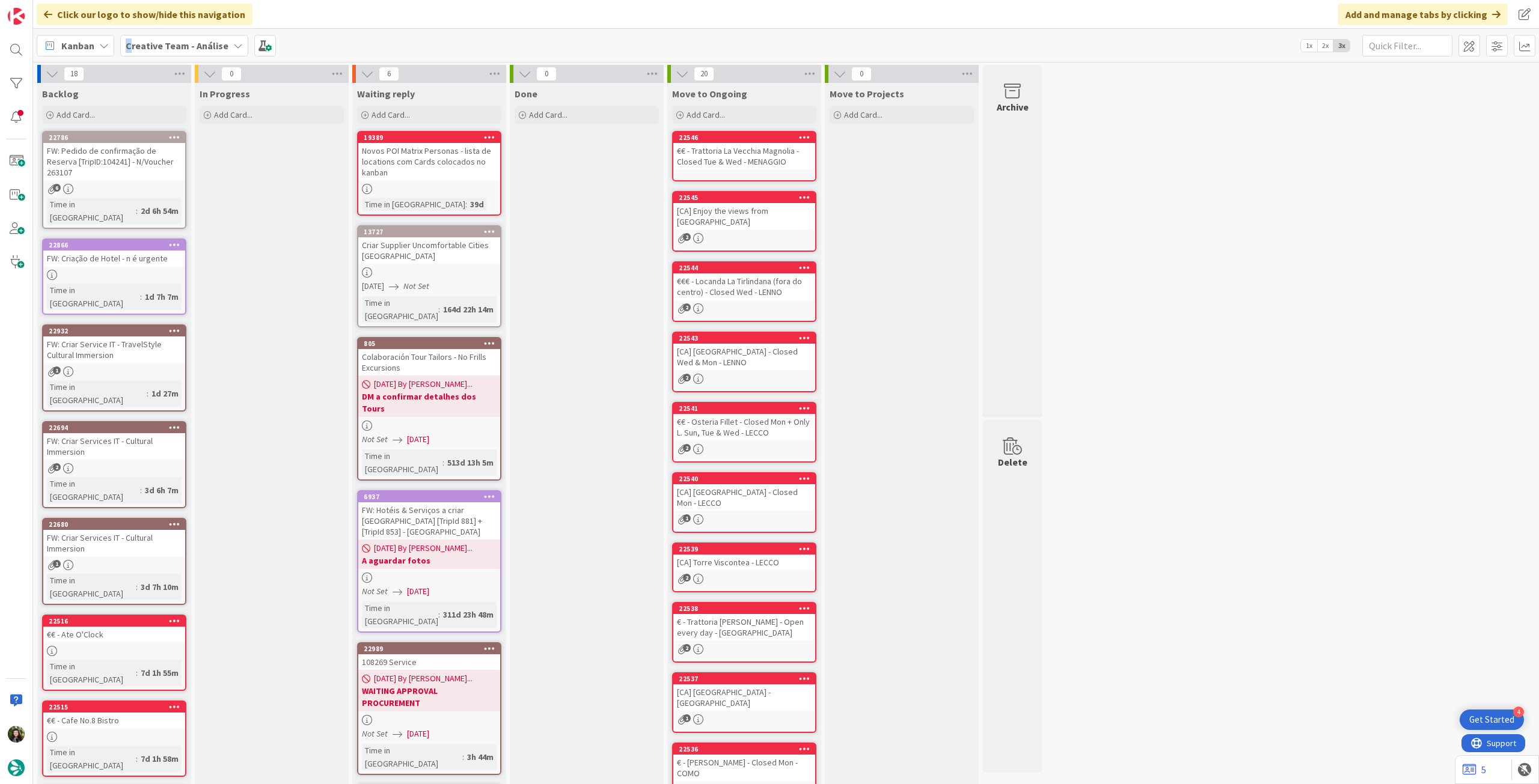
drag, startPoint x: 127, startPoint y: 48, endPoint x: 133, endPoint y: 57, distance: 10.8
click at [128, 48] on b "Creative Team - Análise" at bounding box center [176, 46] width 102 height 12
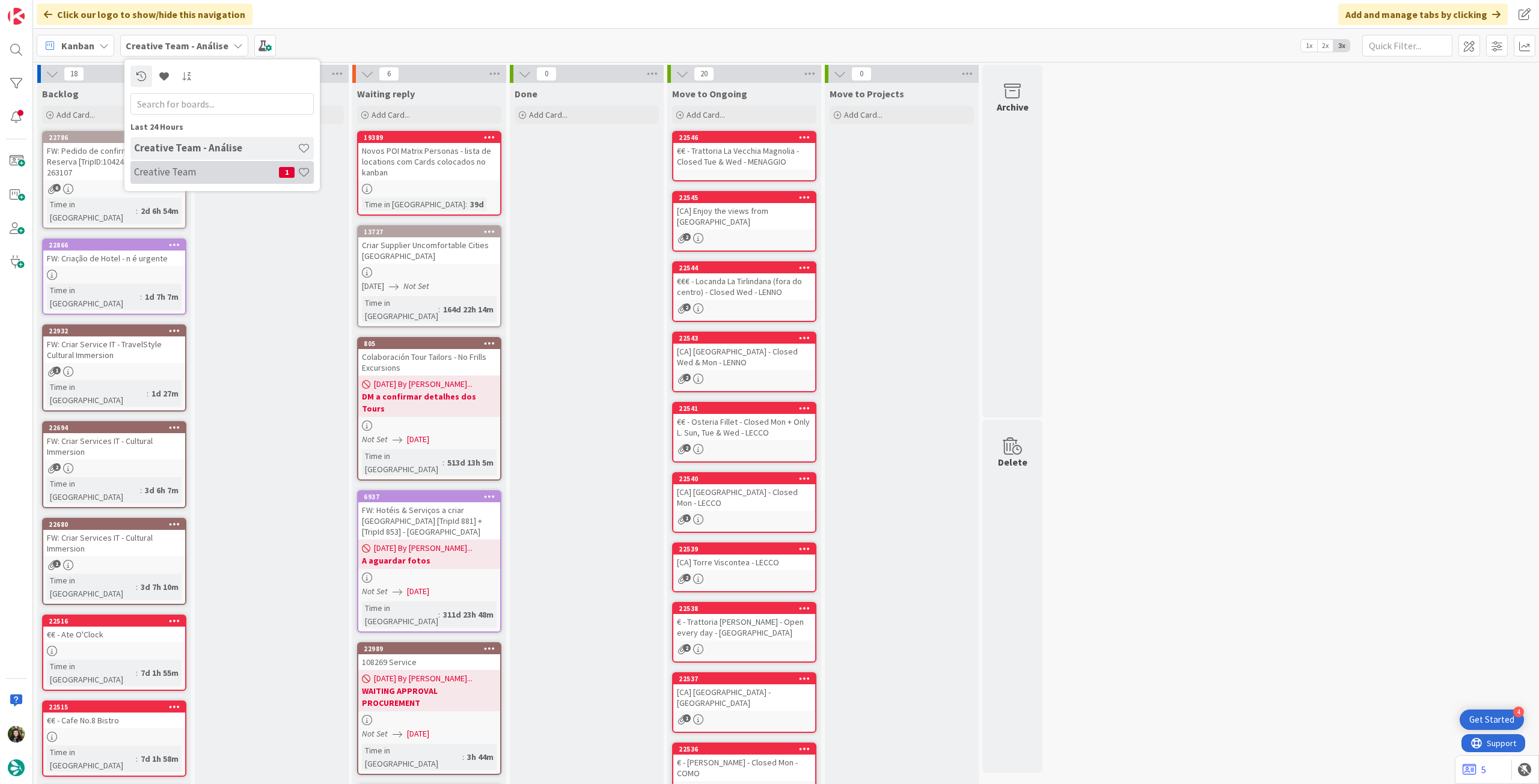
click at [160, 171] on h4 "Creative Team" at bounding box center [206, 172] width 145 height 12
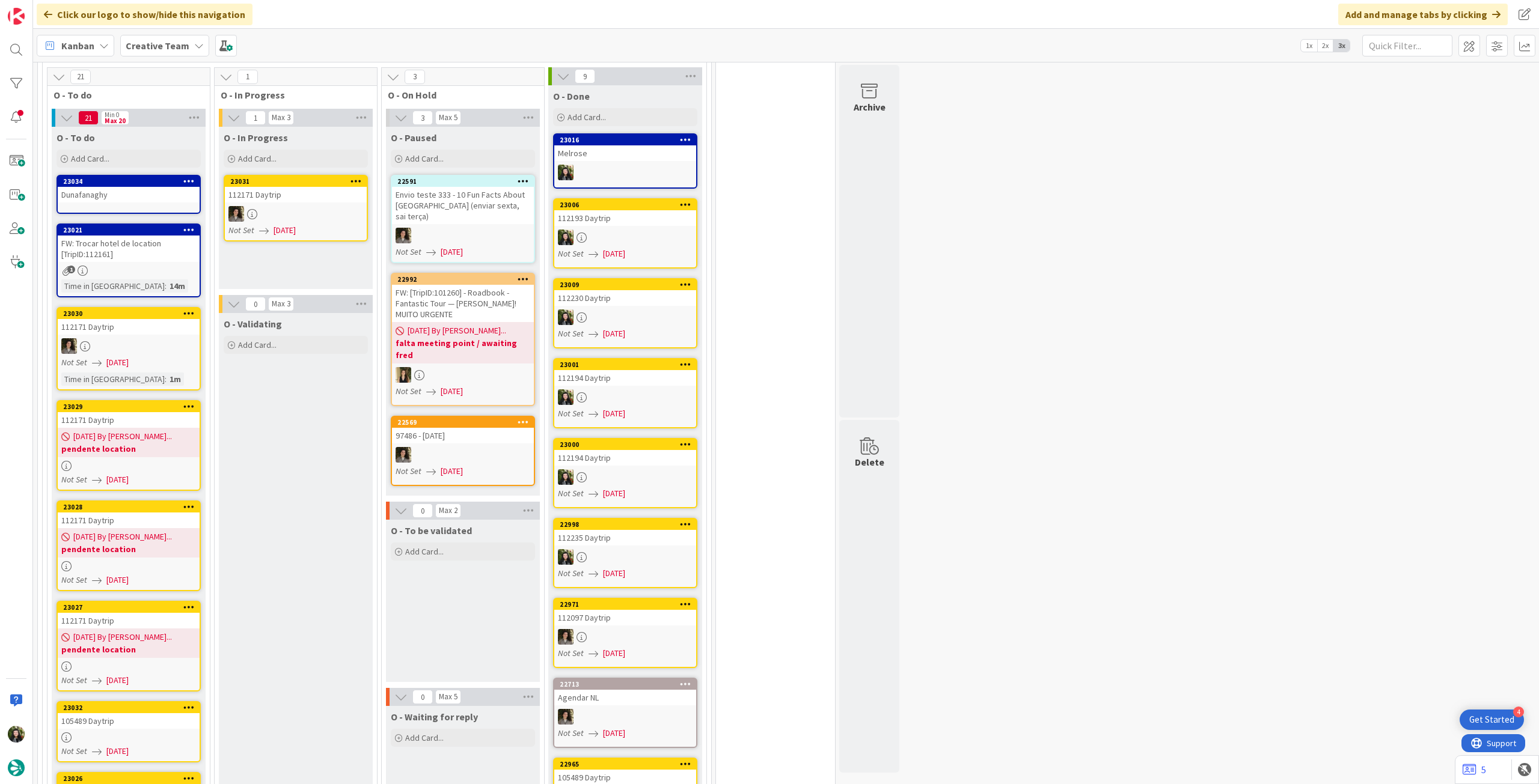
scroll to position [1362, 0]
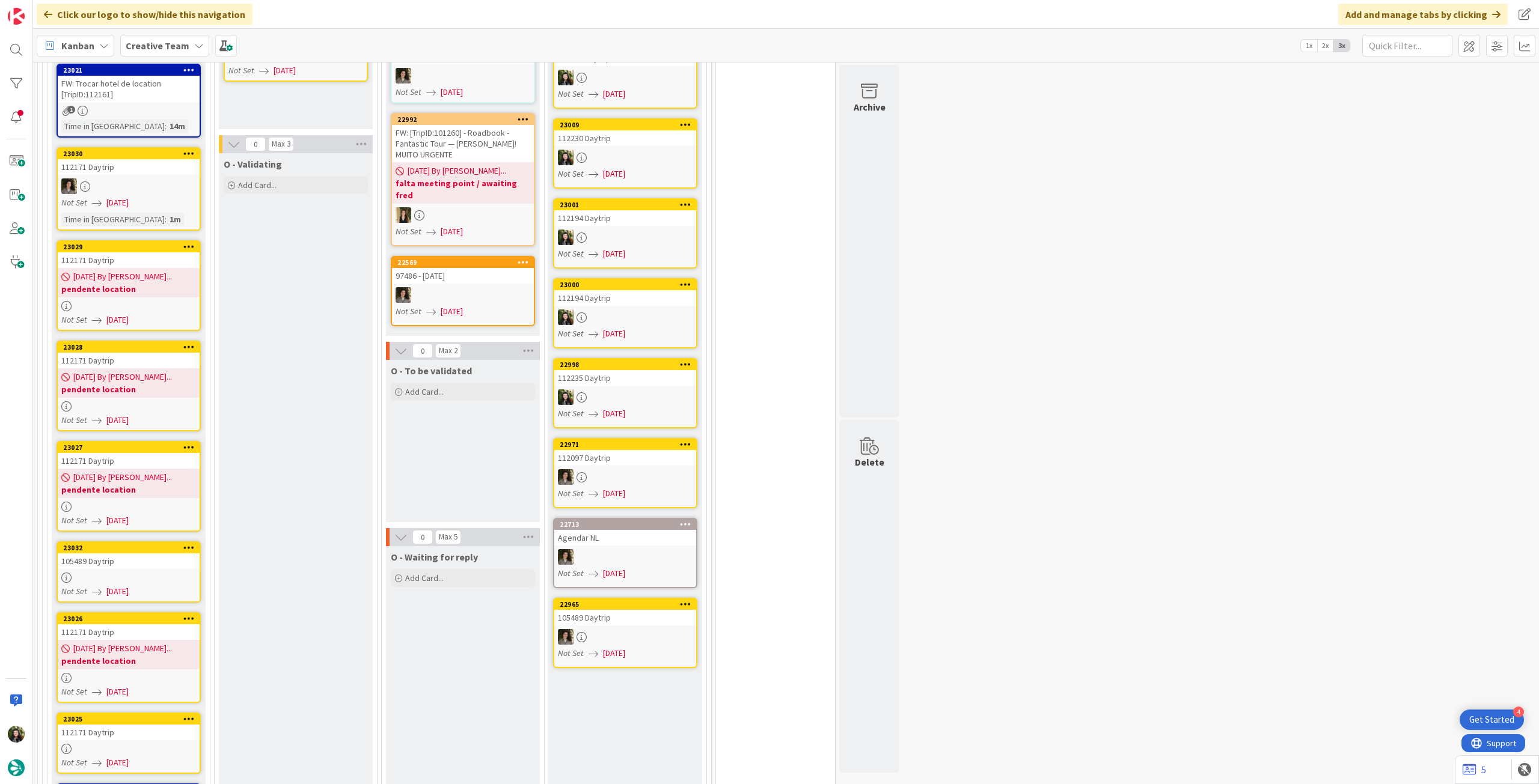
click at [170, 573] on div at bounding box center [128, 578] width 142 height 10
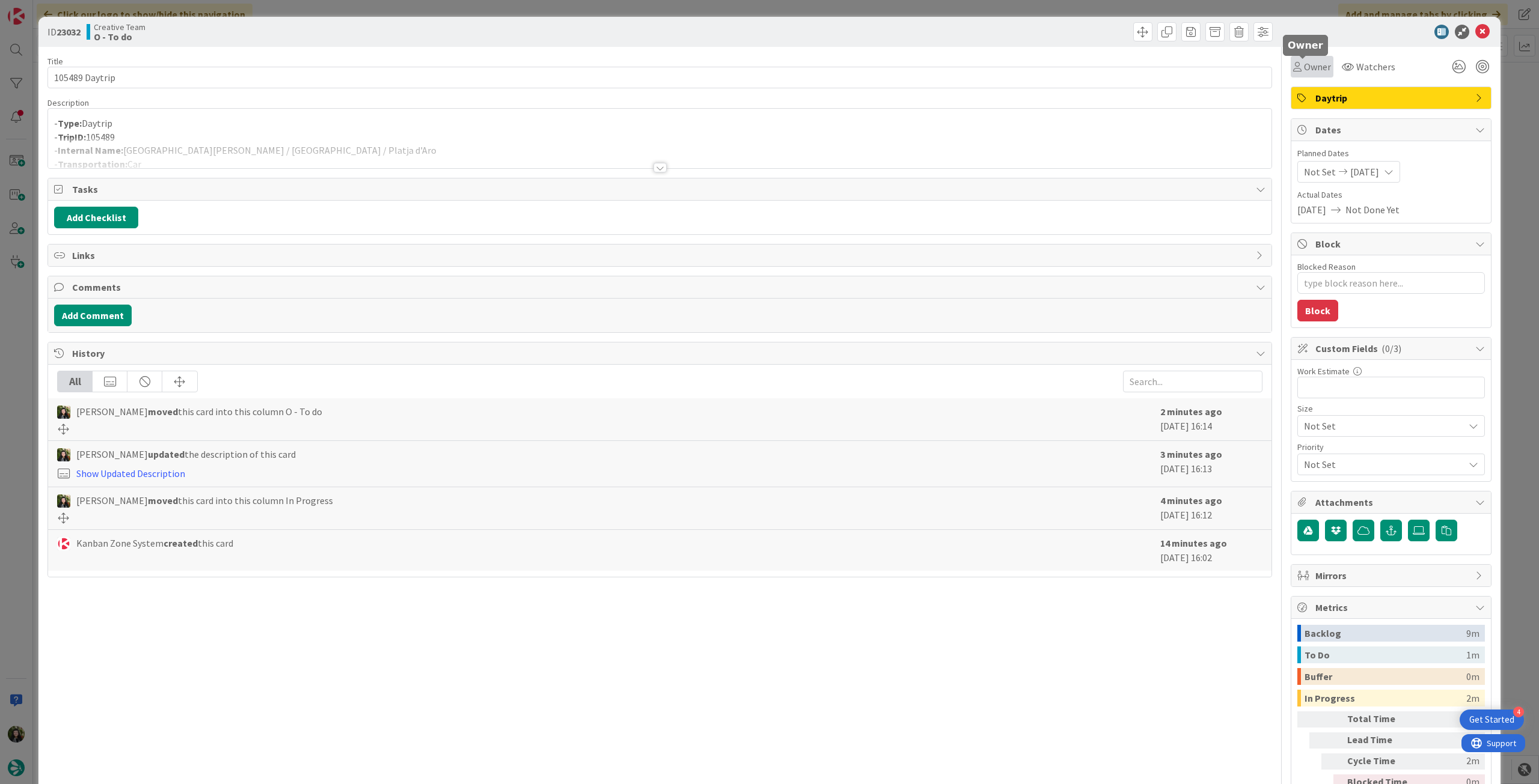
click at [1294, 70] on div "Owner" at bounding box center [1311, 67] width 38 height 15
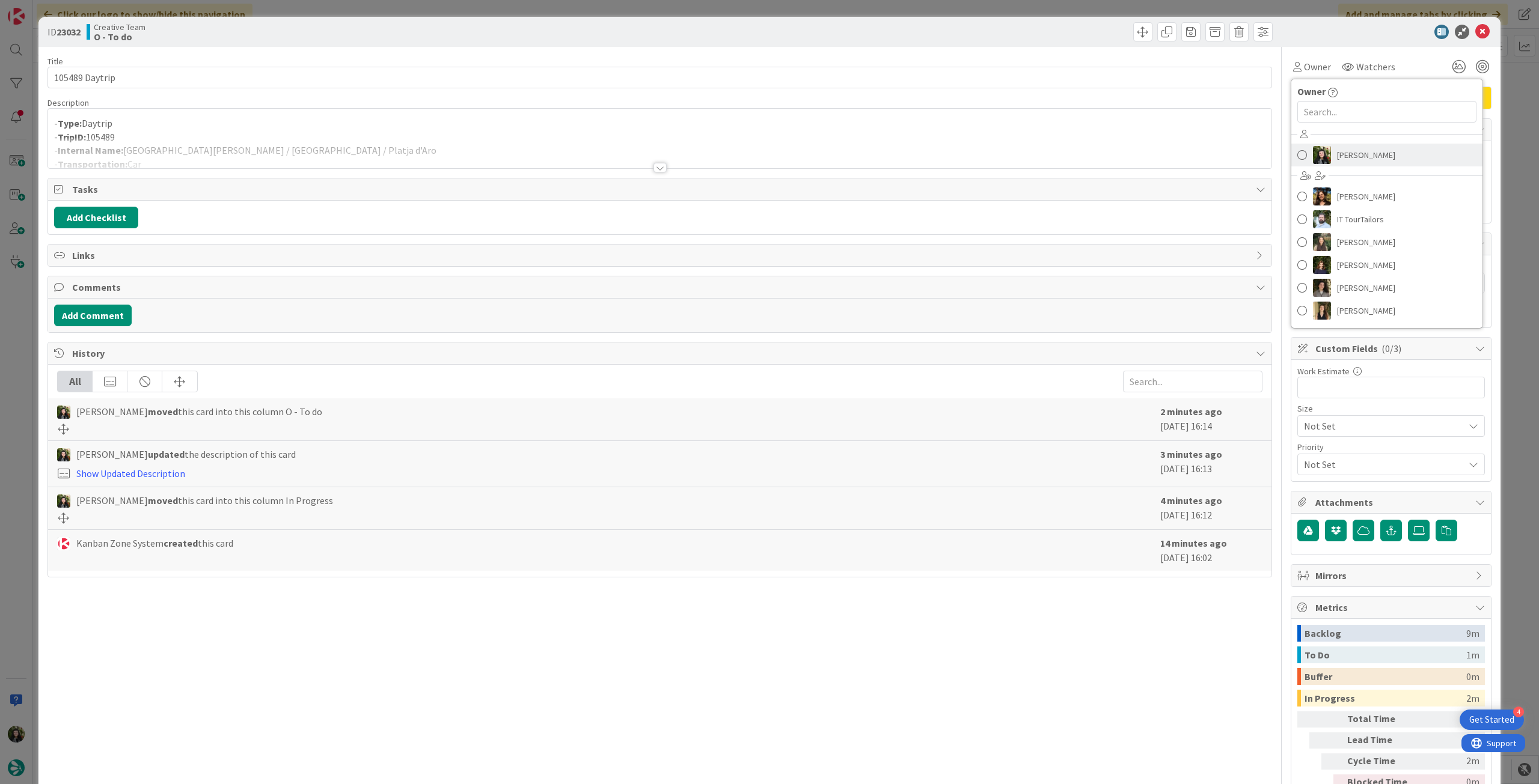
click at [1341, 158] on span "[PERSON_NAME]" at bounding box center [1366, 155] width 58 height 18
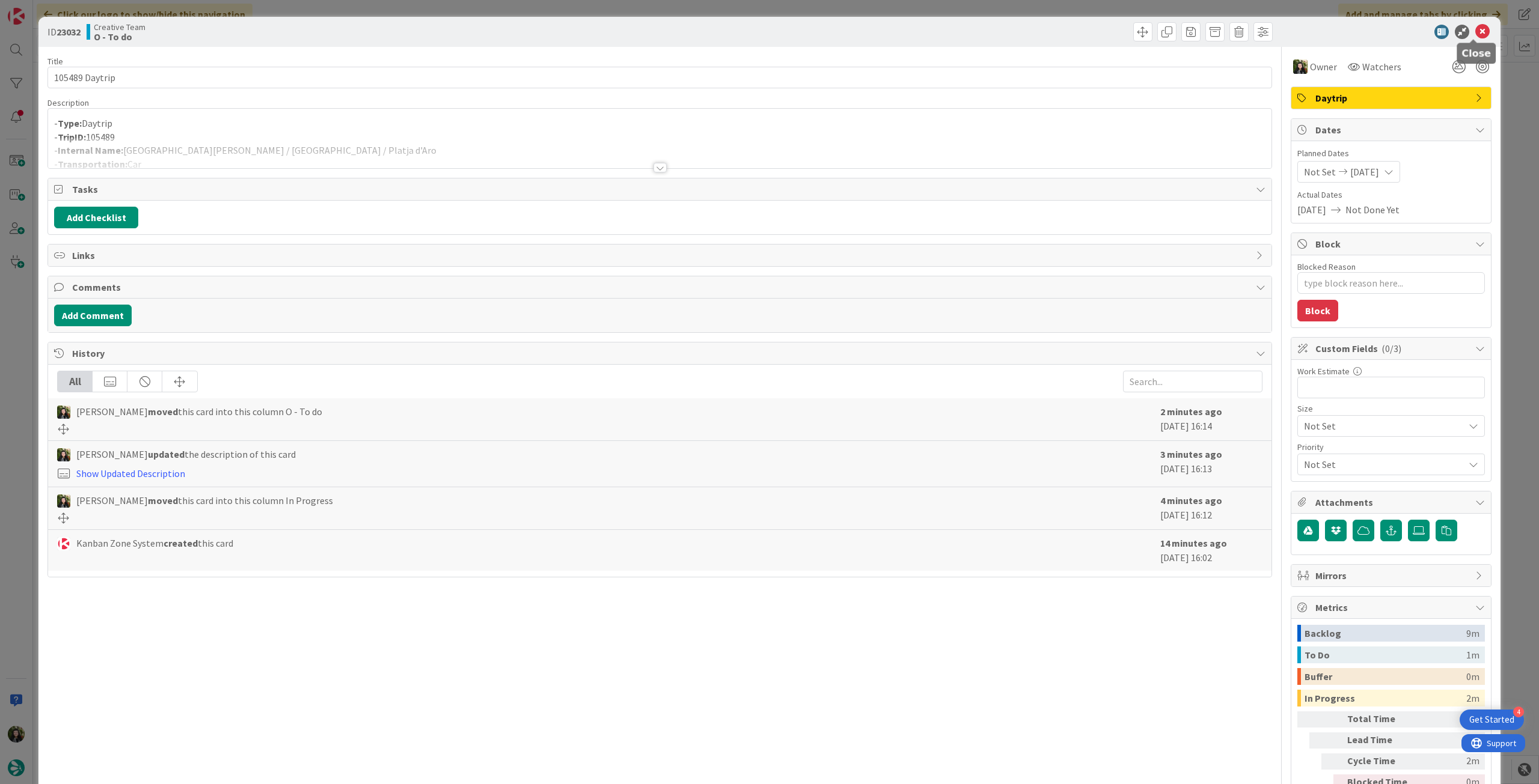
click at [1475, 35] on icon at bounding box center [1482, 32] width 15 height 15
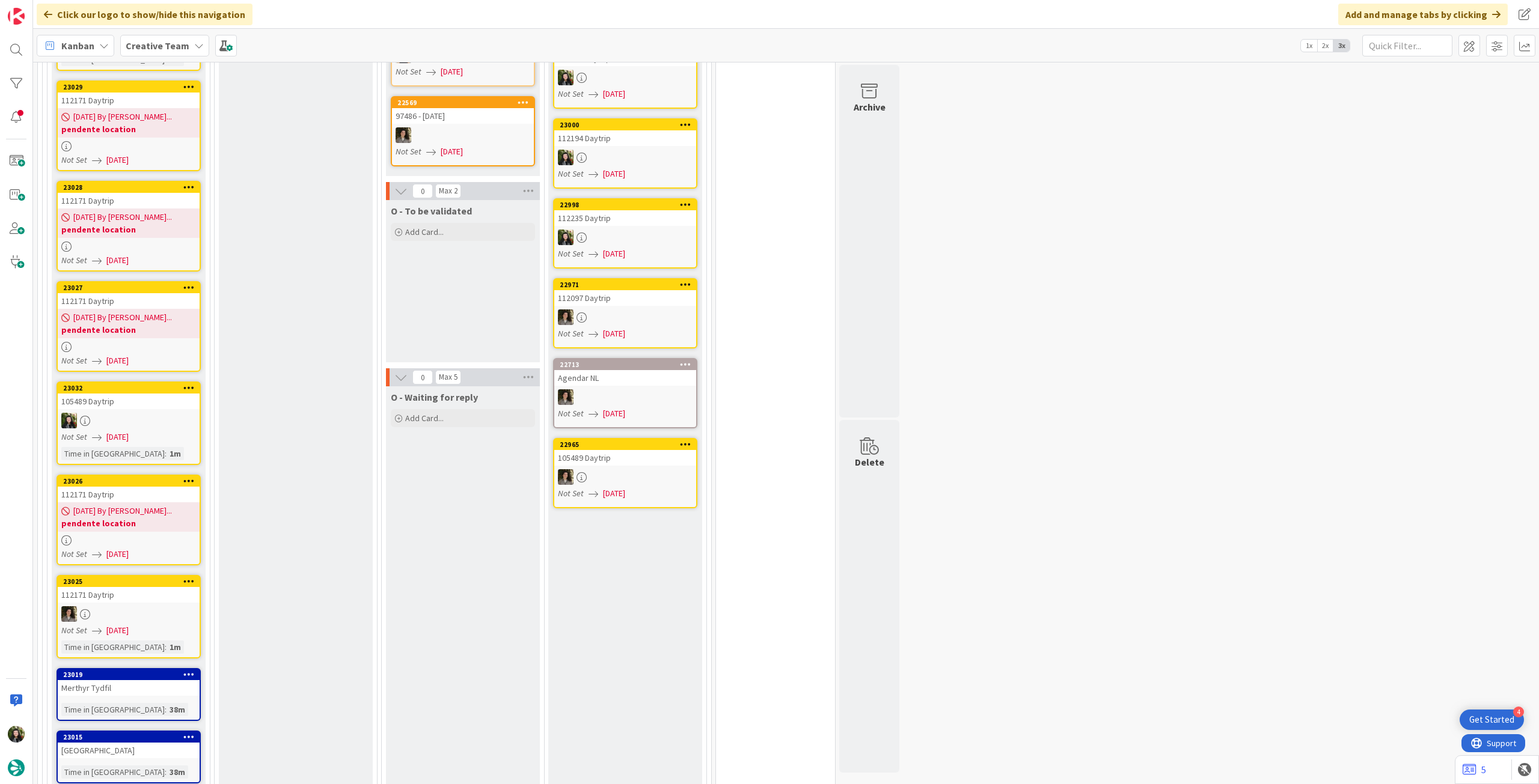
scroll to position [1522, 0]
click at [158, 606] on link "23025 112171 Daytrip Not Set 12/09/2025 Time in Column : 1m" at bounding box center [129, 616] width 144 height 83
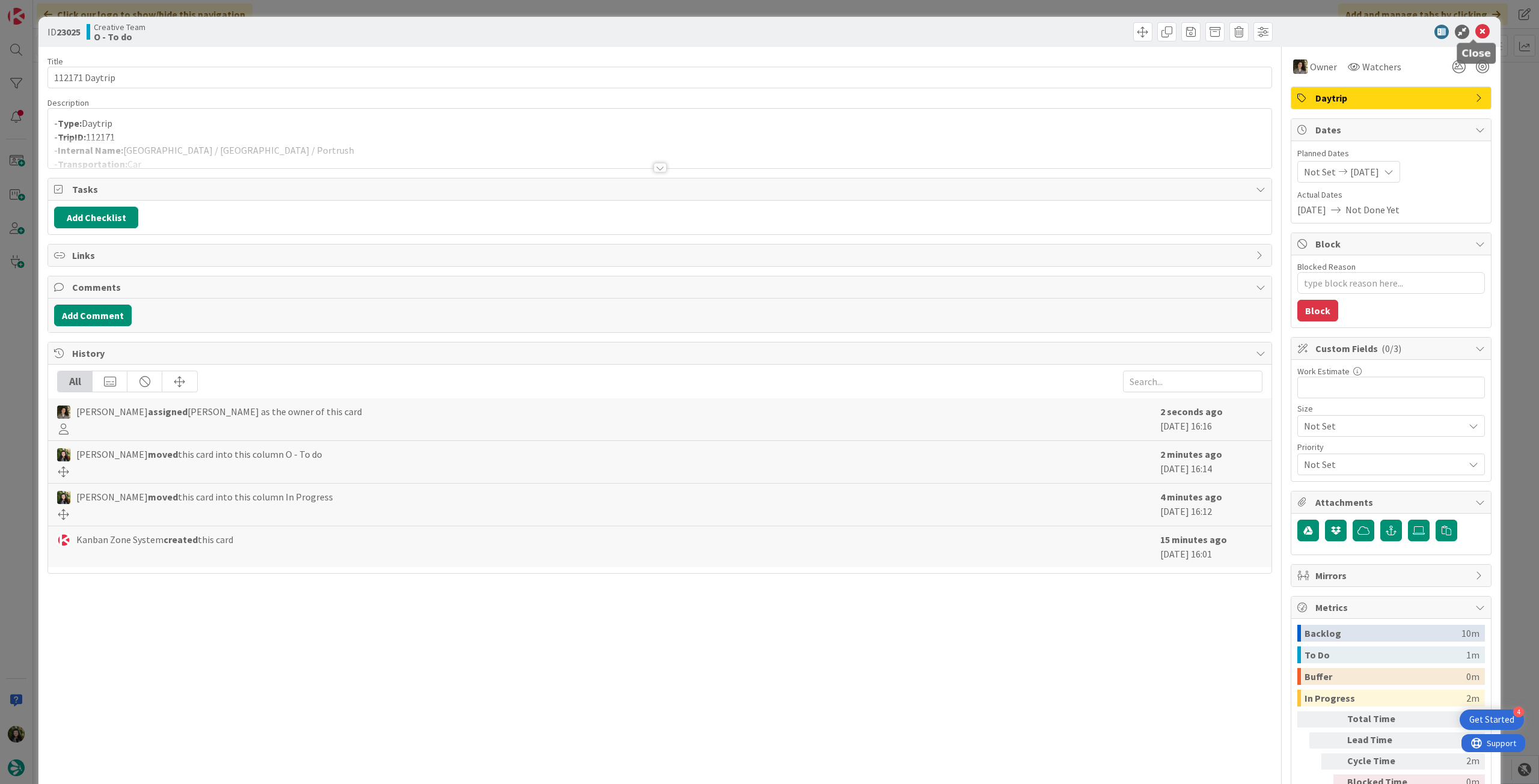
click at [1475, 32] on icon at bounding box center [1482, 32] width 15 height 15
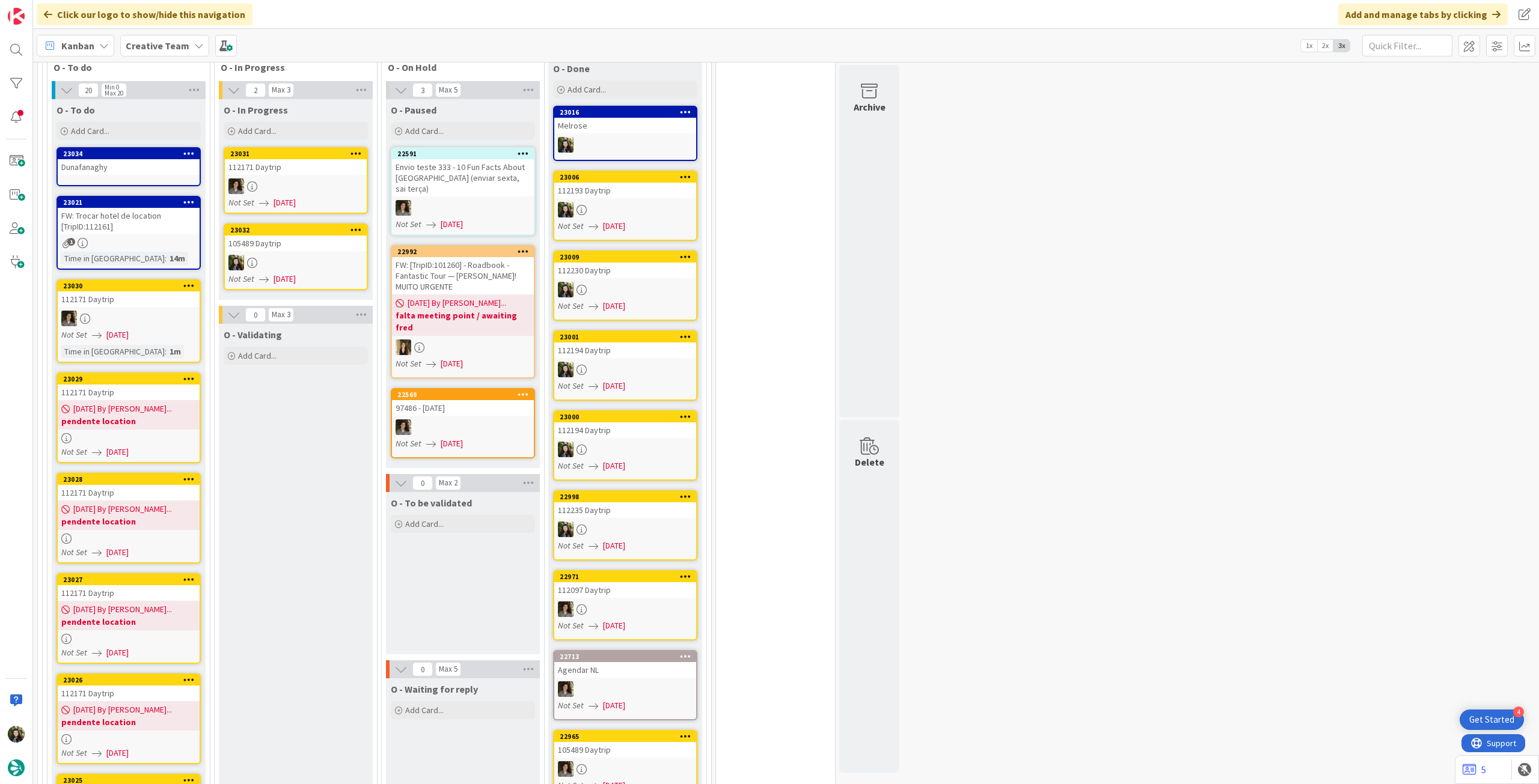
scroll to position [1188, 0]
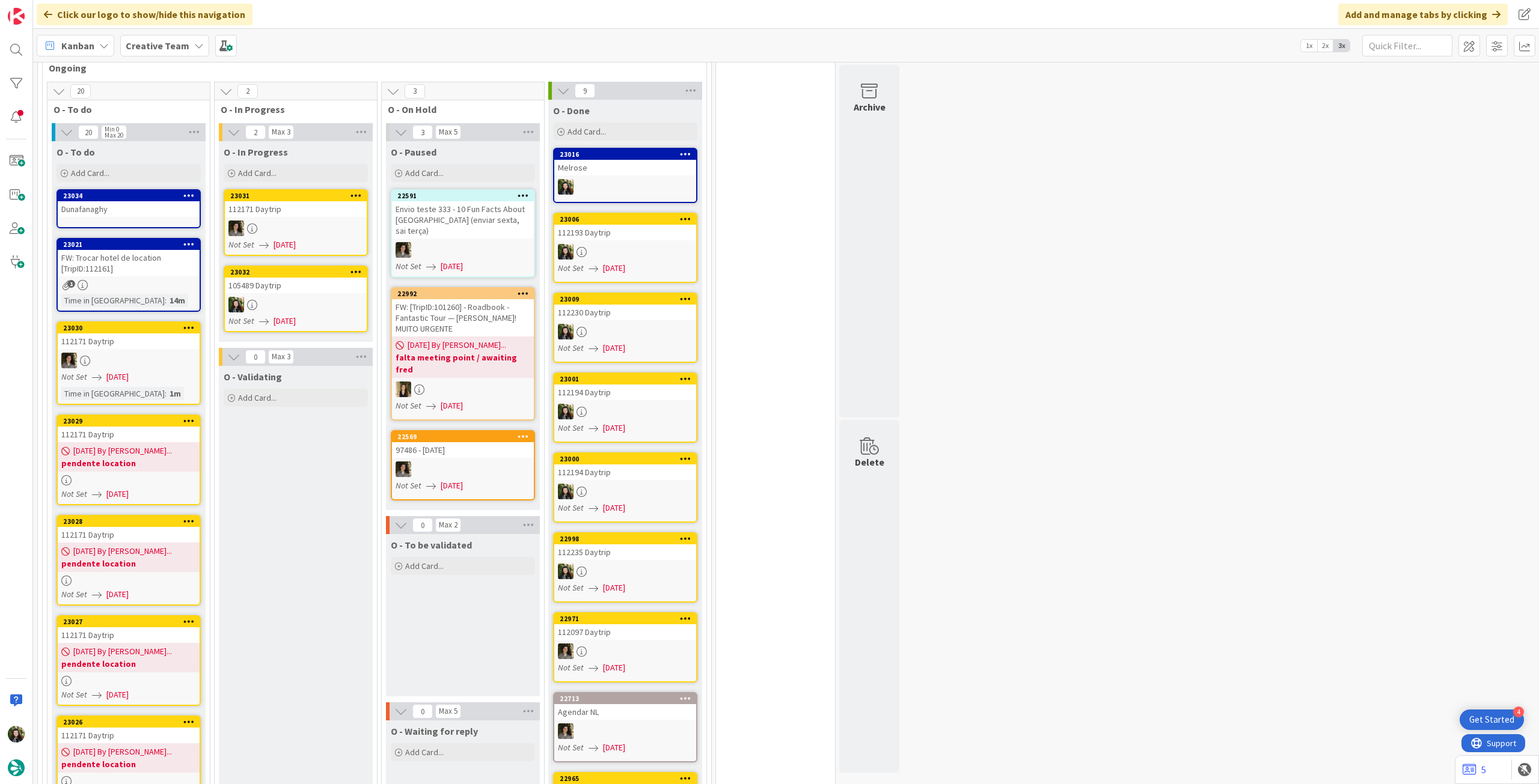
click at [276, 297] on div at bounding box center [296, 304] width 142 height 15
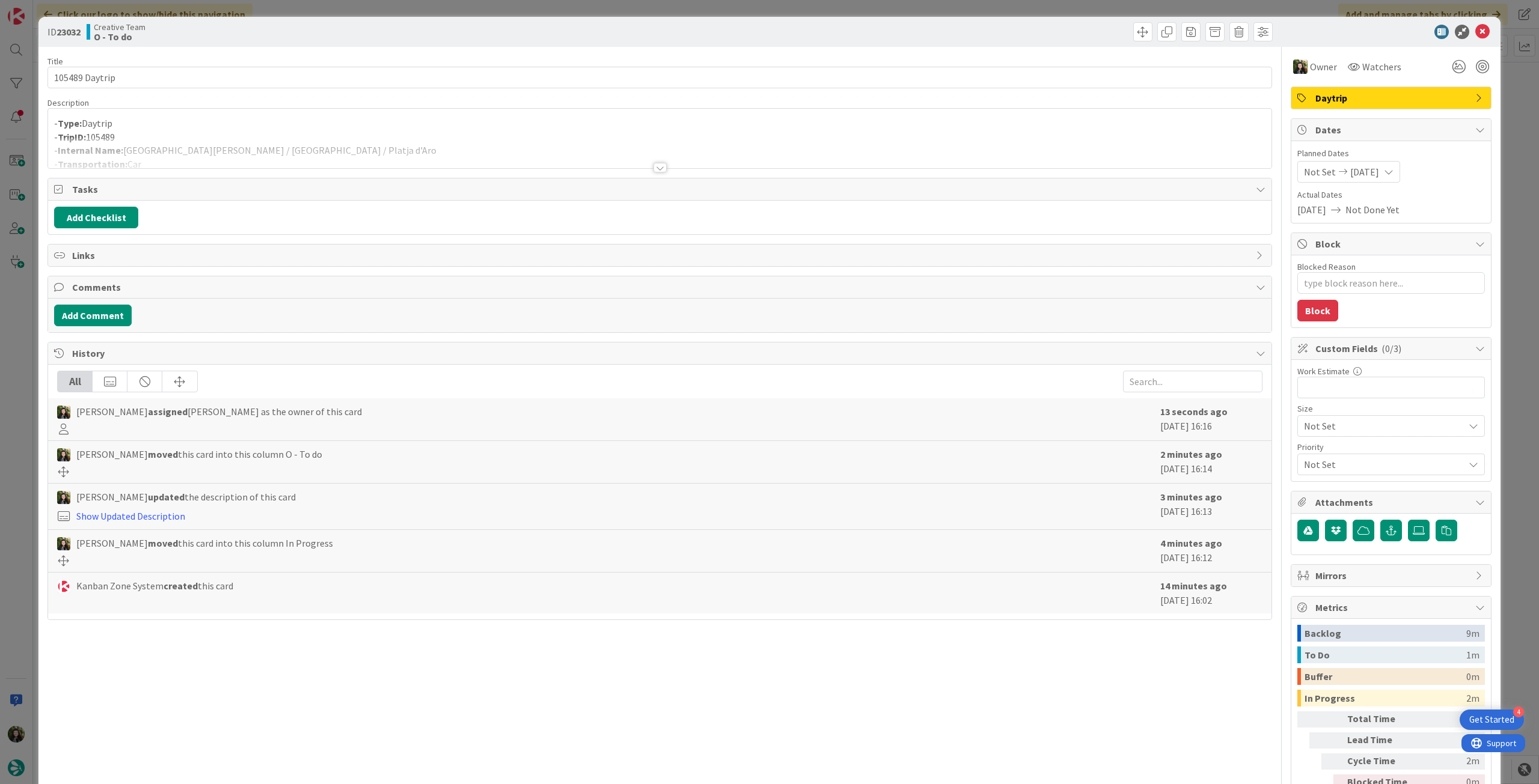
click at [217, 152] on div at bounding box center [660, 153] width 1224 height 31
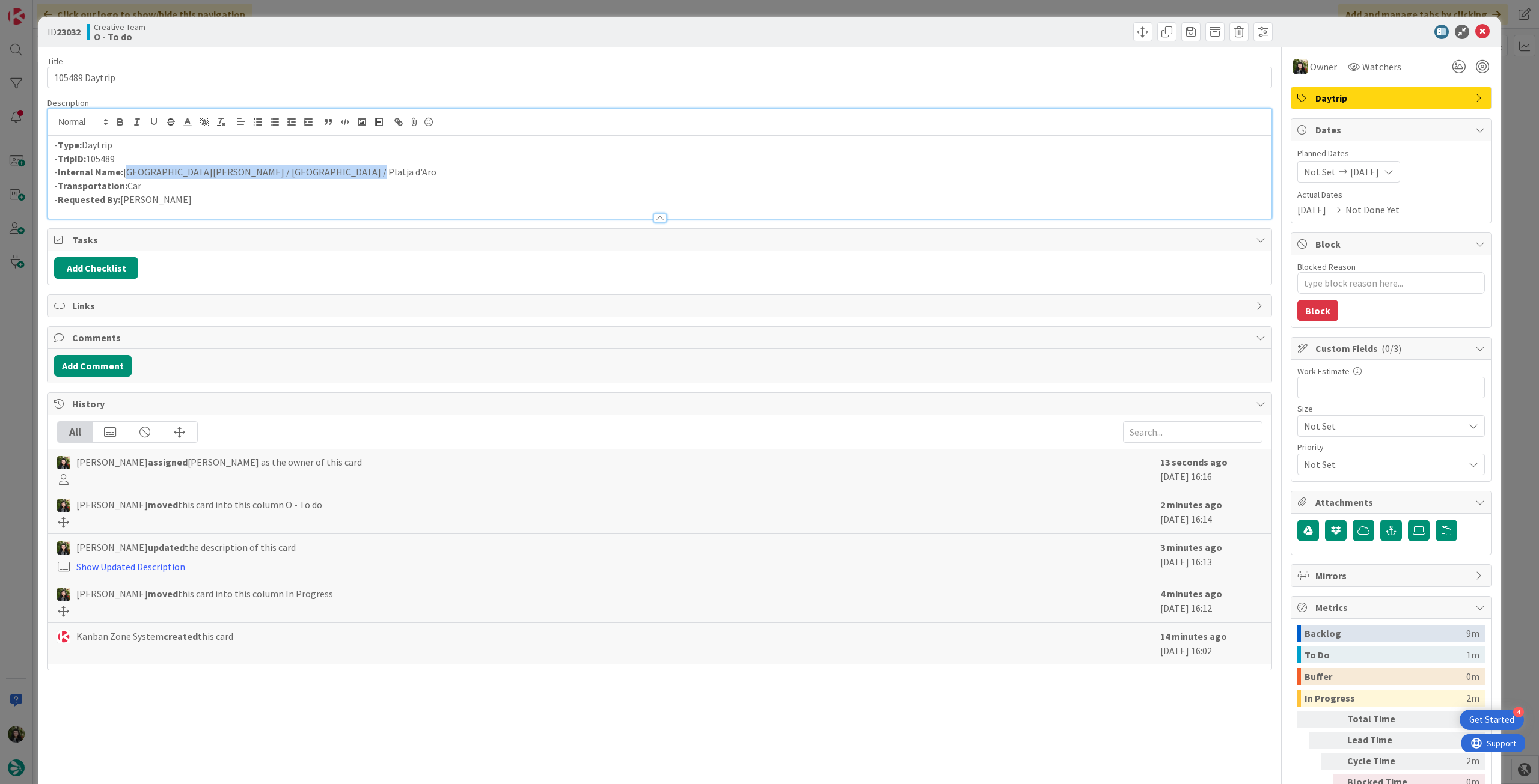
drag, startPoint x: 349, startPoint y: 169, endPoint x: 126, endPoint y: 172, distance: 223.0
click at [126, 172] on p "- Internal Name: Saint-Rémy-de-Provence / Montpellier / Platja d'Aro" at bounding box center [659, 172] width 1211 height 14
copy p "Saint-Rémy-de-Provence / Montpellier / Platja d'Aro"
click at [1475, 29] on icon at bounding box center [1482, 32] width 15 height 15
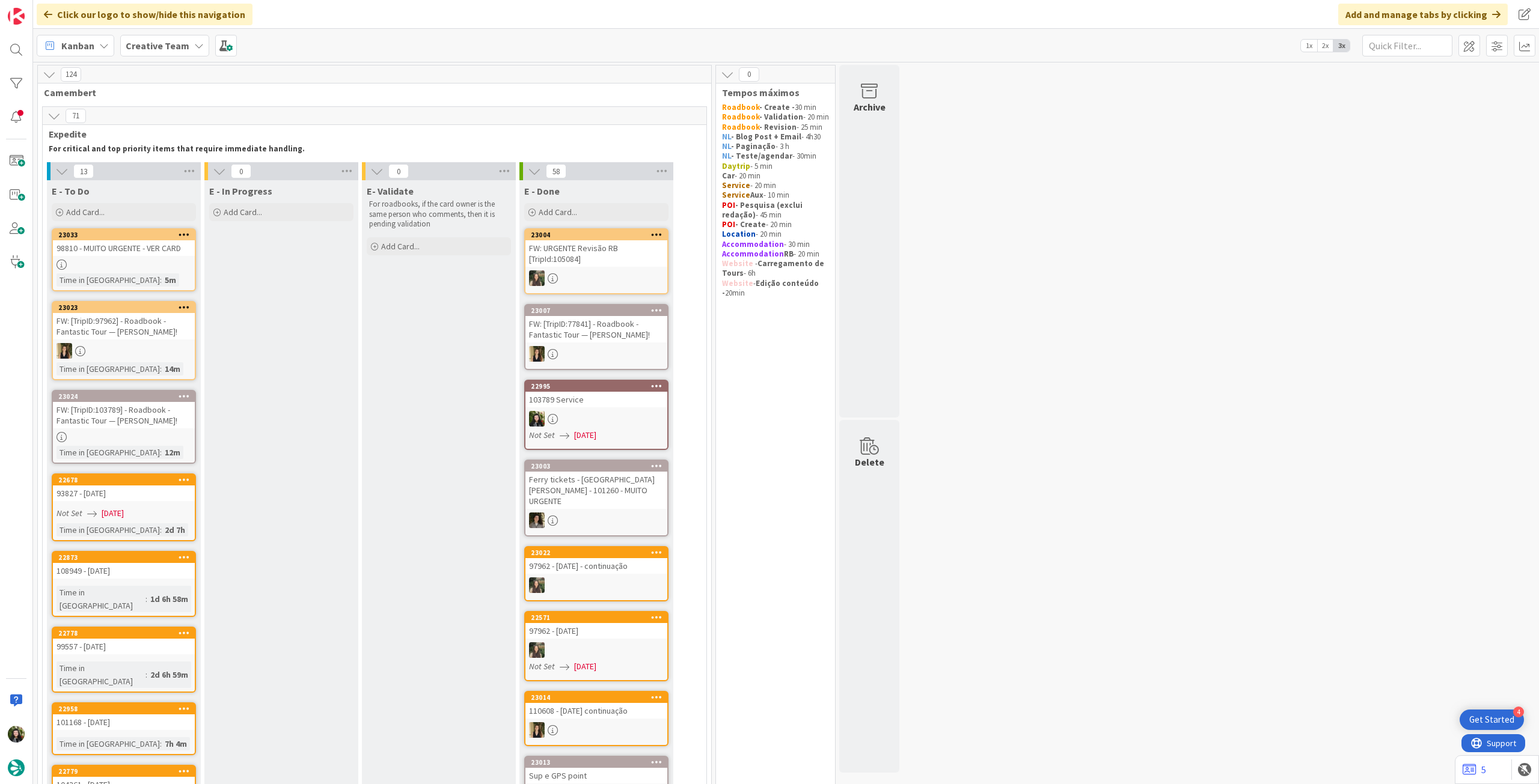
click at [139, 202] on div "E - To Do Add Card..." at bounding box center [124, 202] width 154 height 43
click at [132, 210] on div "Add Card..." at bounding box center [124, 212] width 144 height 18
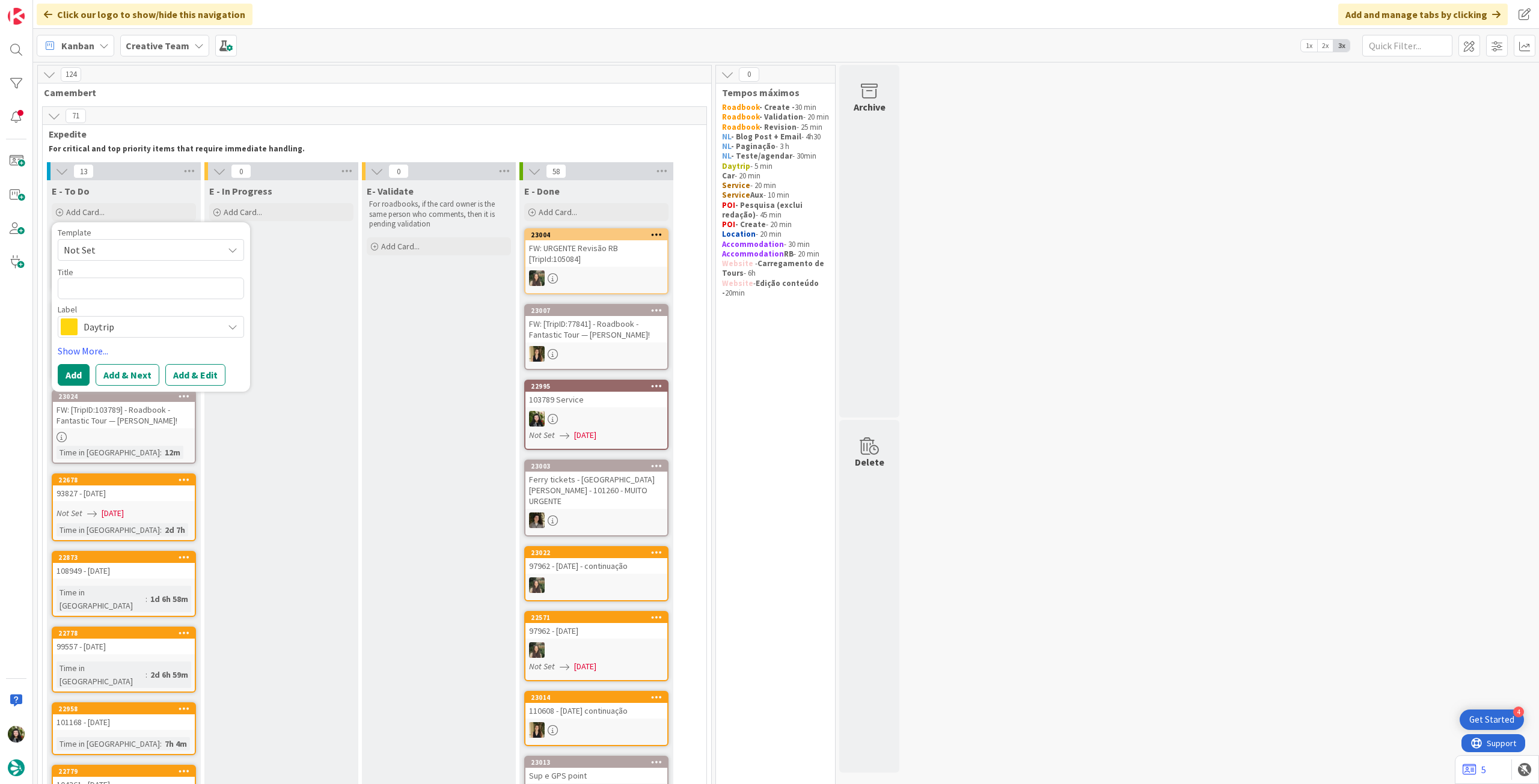
type textarea "x"
type textarea "97486"
click at [120, 325] on span "Daytrip" at bounding box center [150, 326] width 133 height 17
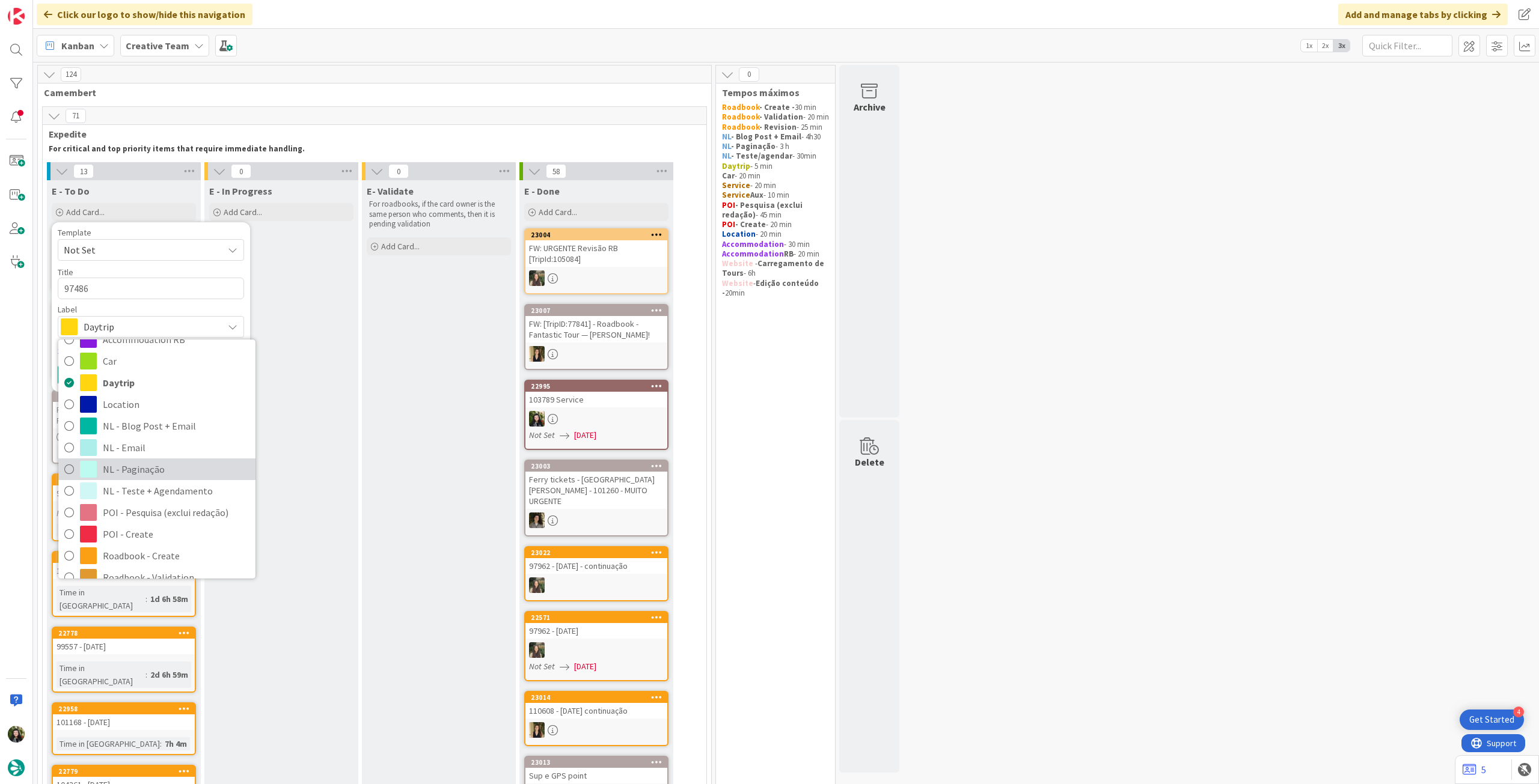
scroll to position [80, 0]
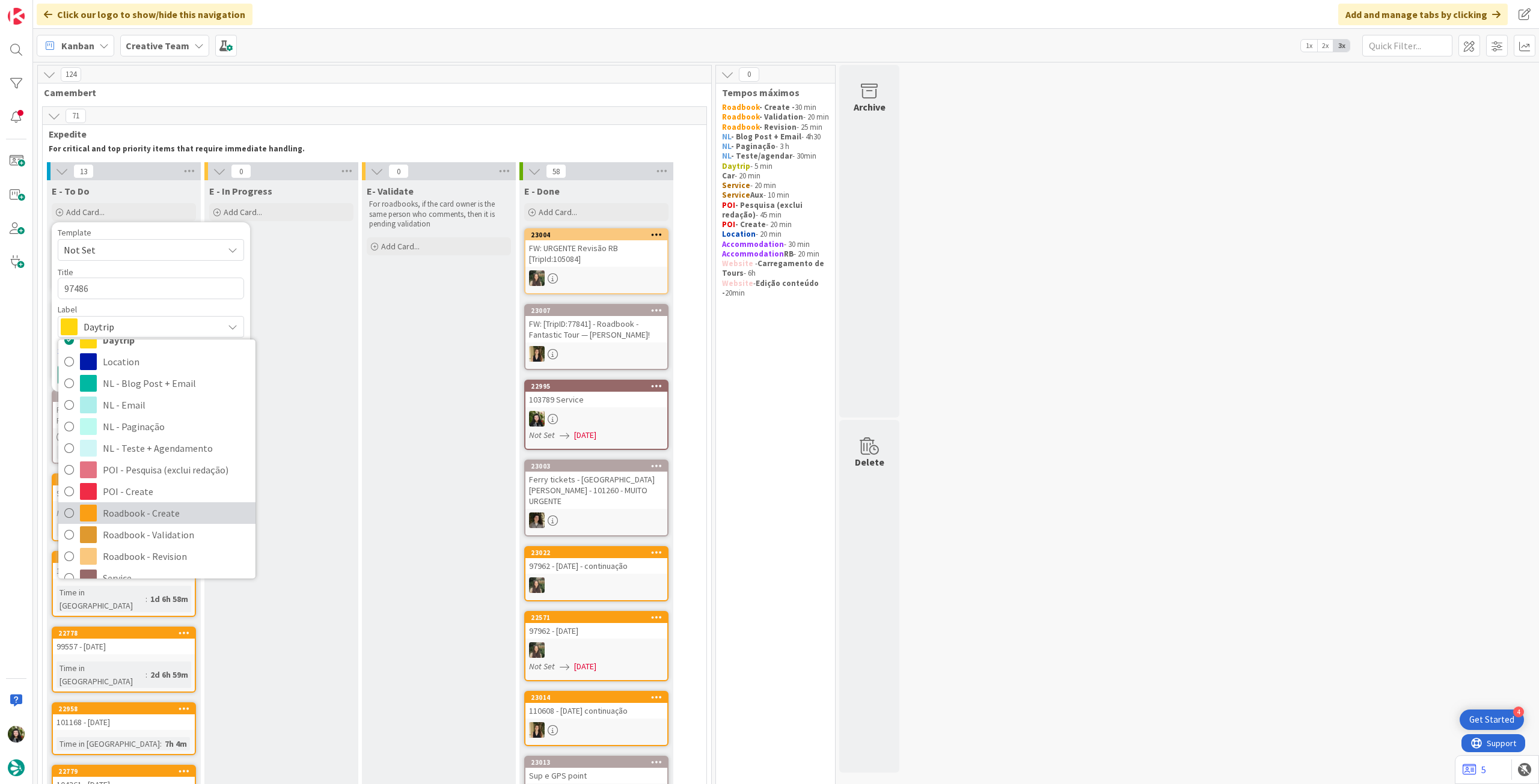
click at [171, 510] on span "Roadbook - Create" at bounding box center [175, 513] width 147 height 18
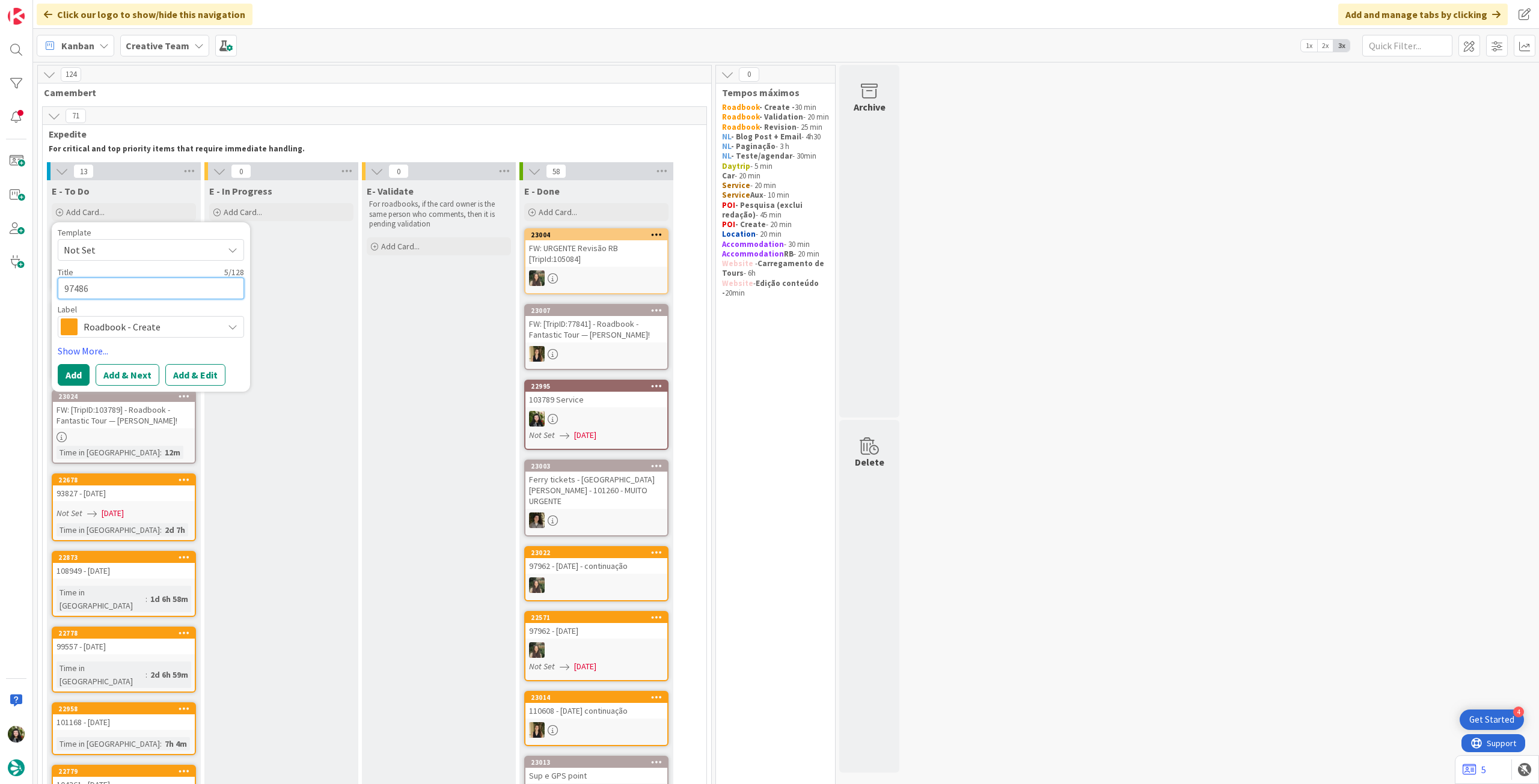
click at [143, 292] on textarea "97486" at bounding box center [150, 288] width 186 height 21
type textarea "x"
type textarea "97486"
type textarea "x"
type textarea "97486 -"
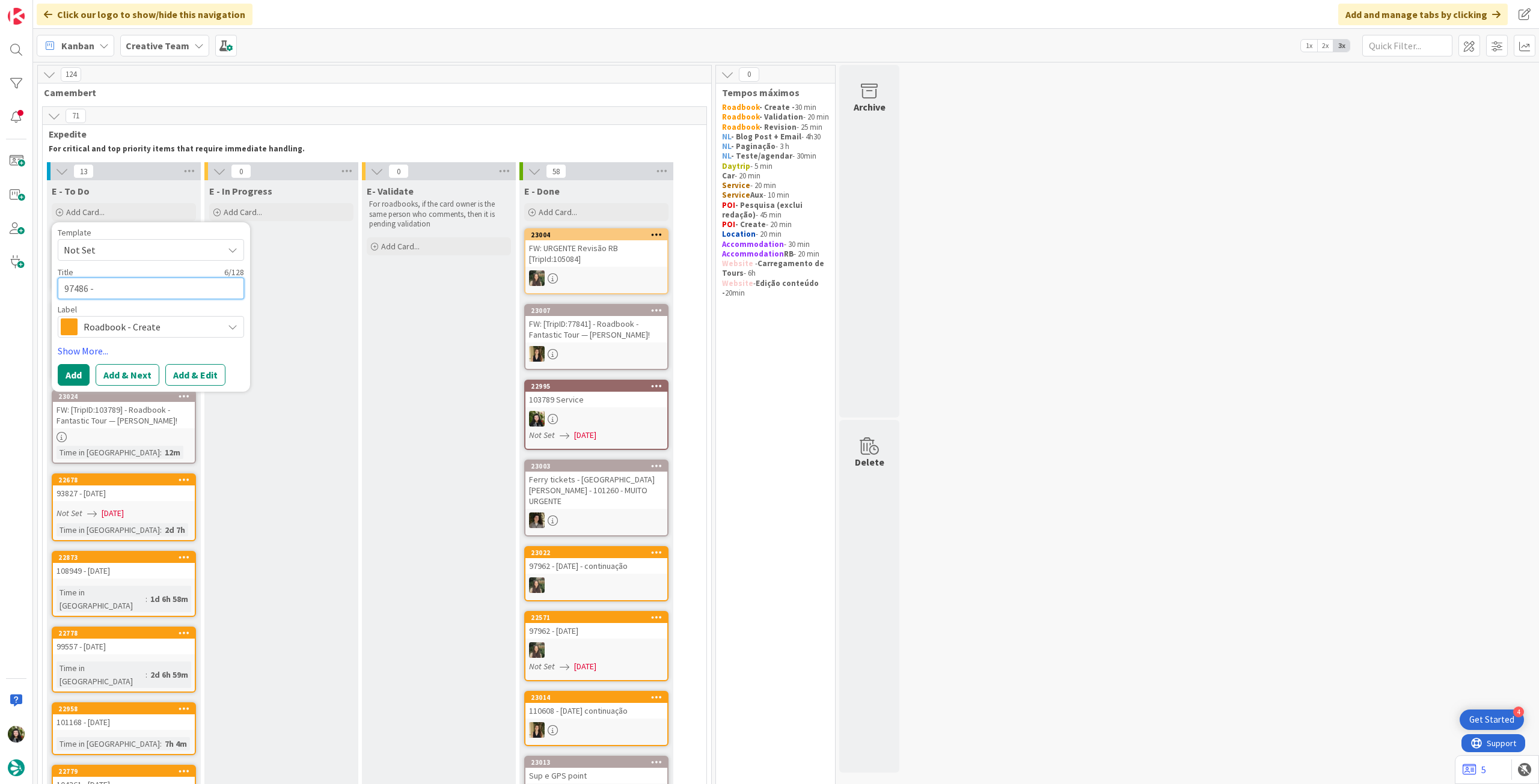
type textarea "x"
type textarea "97486 -"
type textarea "x"
type textarea "97486 - 8"
type textarea "x"
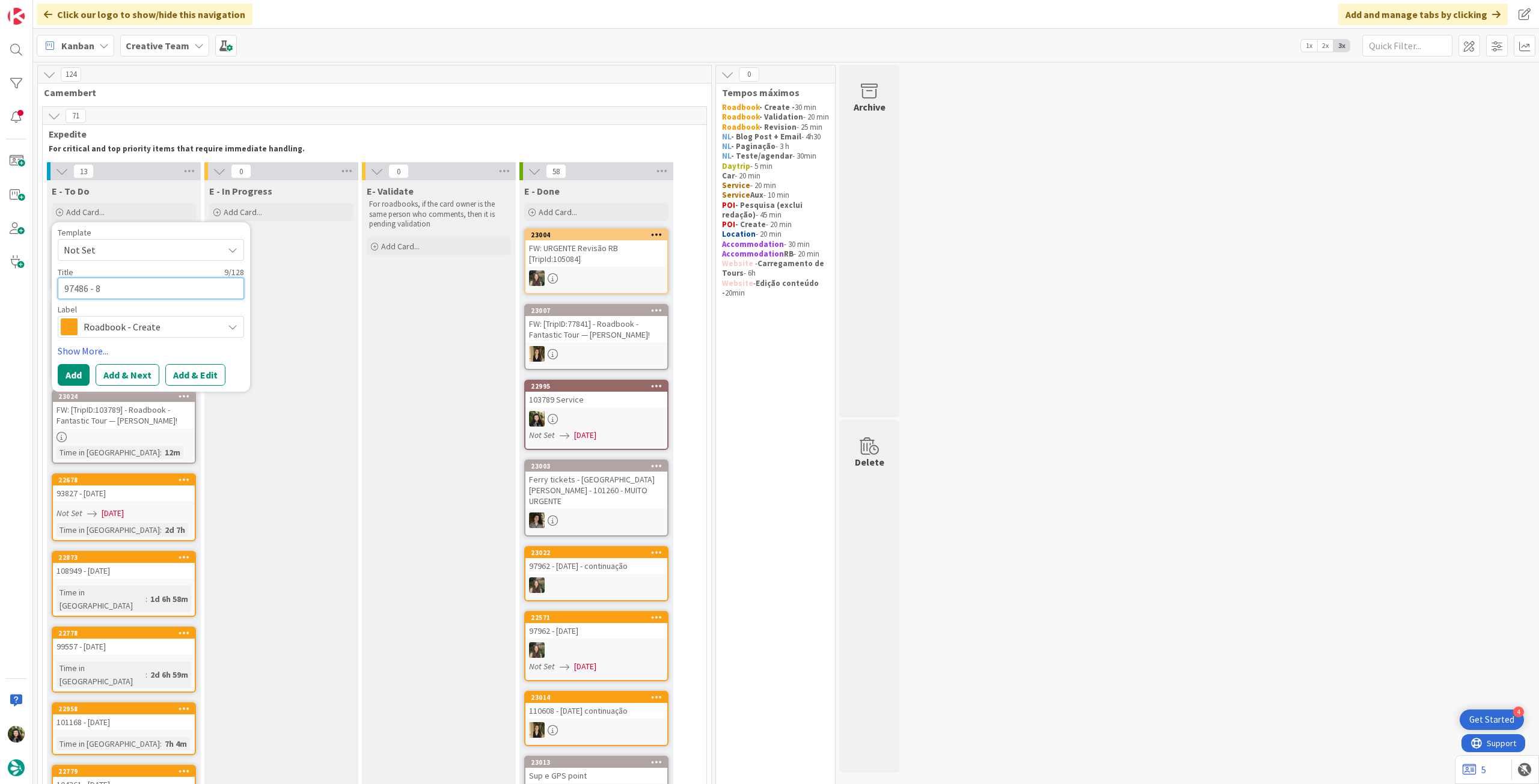
type textarea "97486 - 8"
type textarea "x"
type textarea "97486 - 8 o"
type textarea "x"
type textarea "97486 - 8 oc"
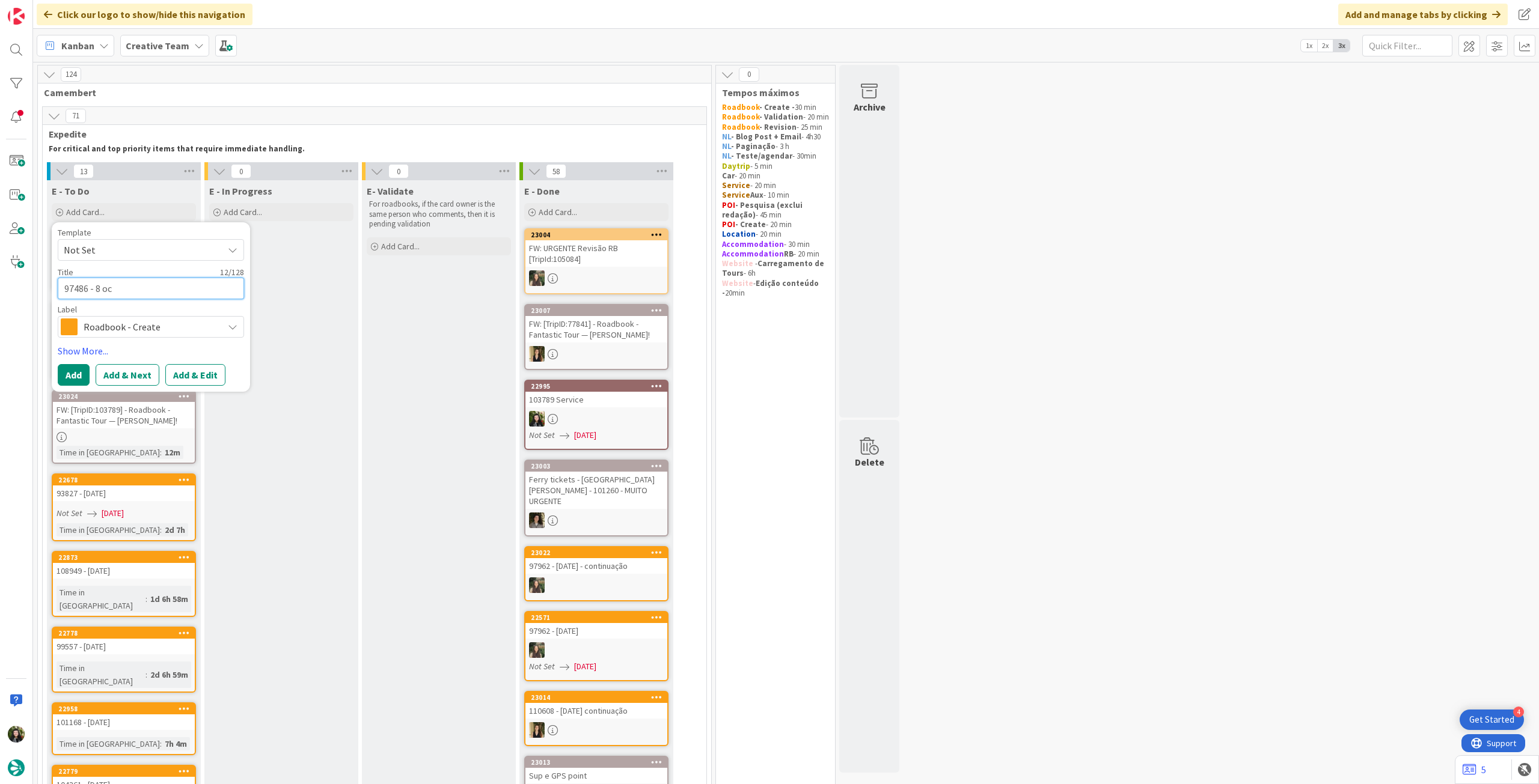
type textarea "x"
type textarea "97486 - [DATE]"
click at [78, 372] on button "Add" at bounding box center [73, 374] width 32 height 21
